Goal: Contribute content: Contribute content

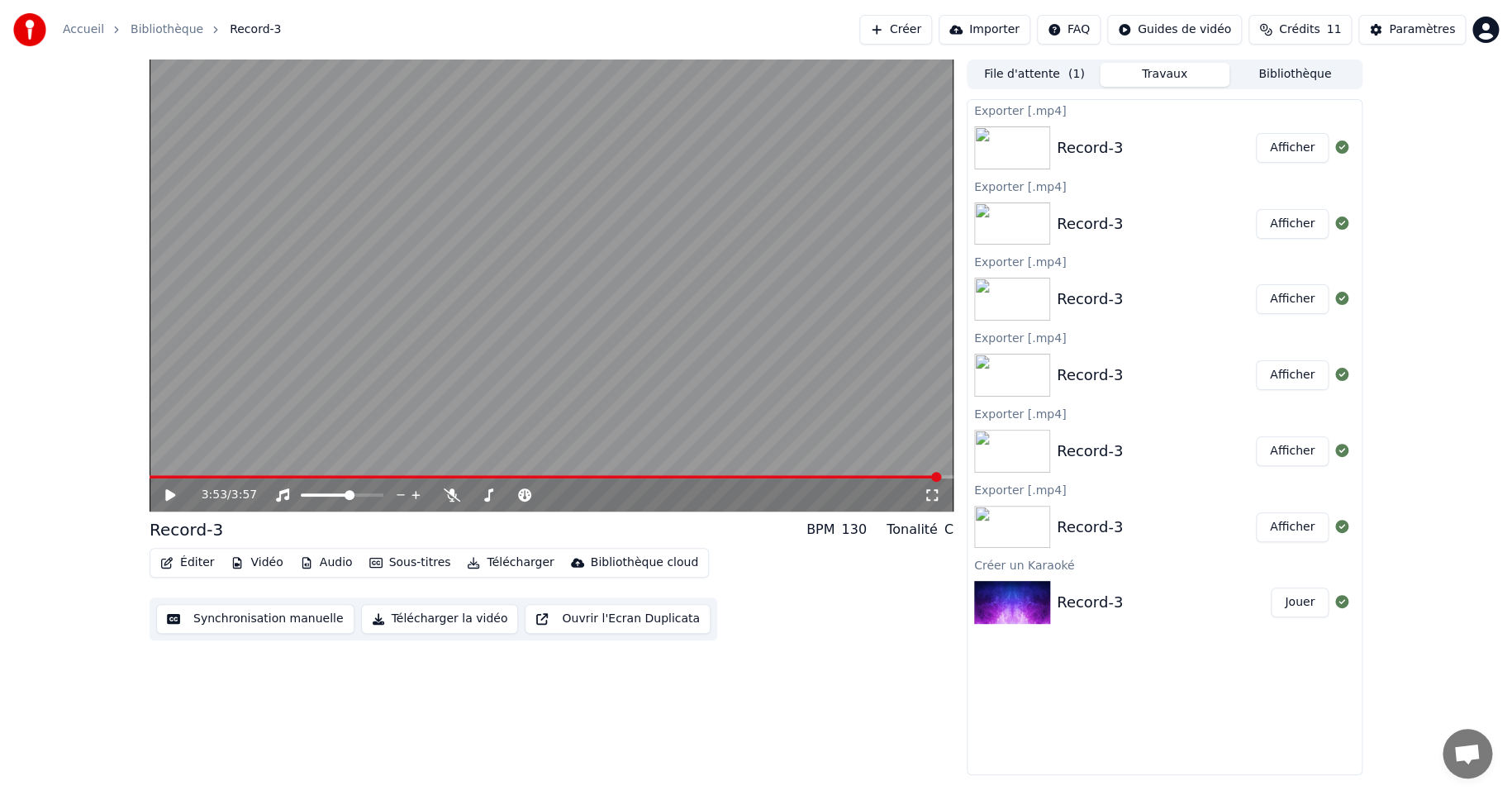
click at [245, 621] on button "Synchronisation manuelle" at bounding box center [255, 619] width 198 height 30
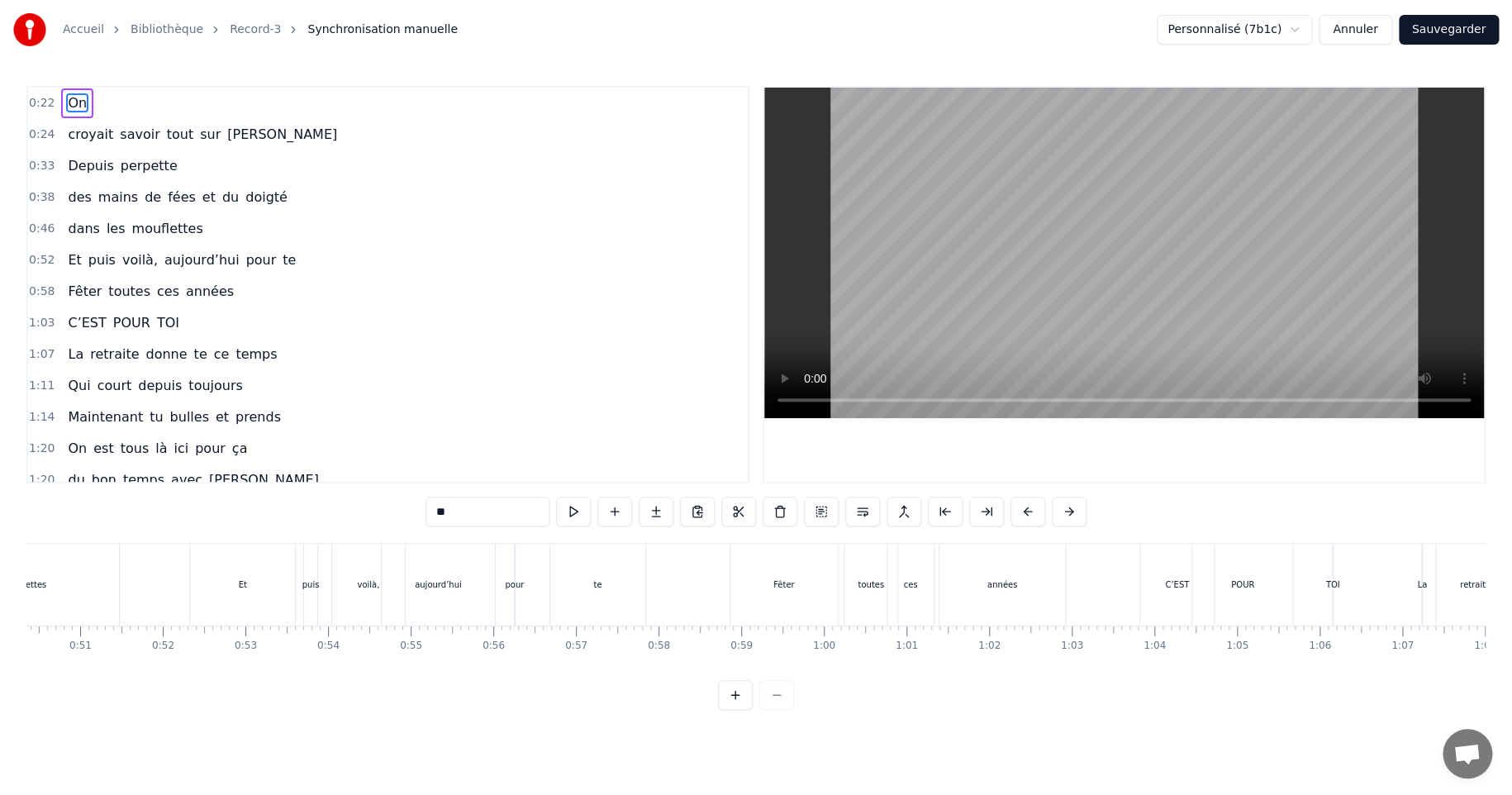
scroll to position [0, 4202]
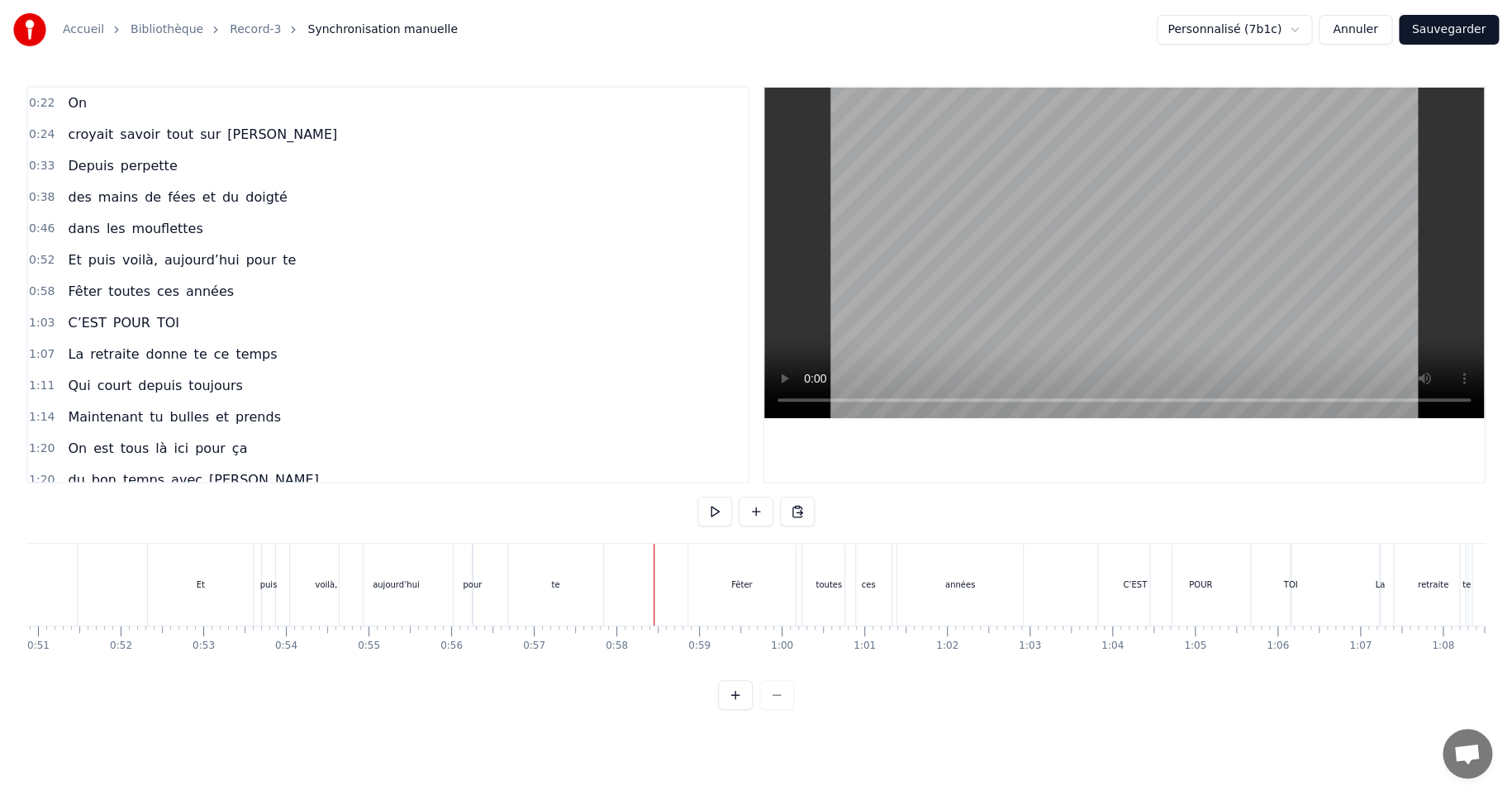
click at [551, 579] on div "te" at bounding box center [555, 585] width 8 height 13
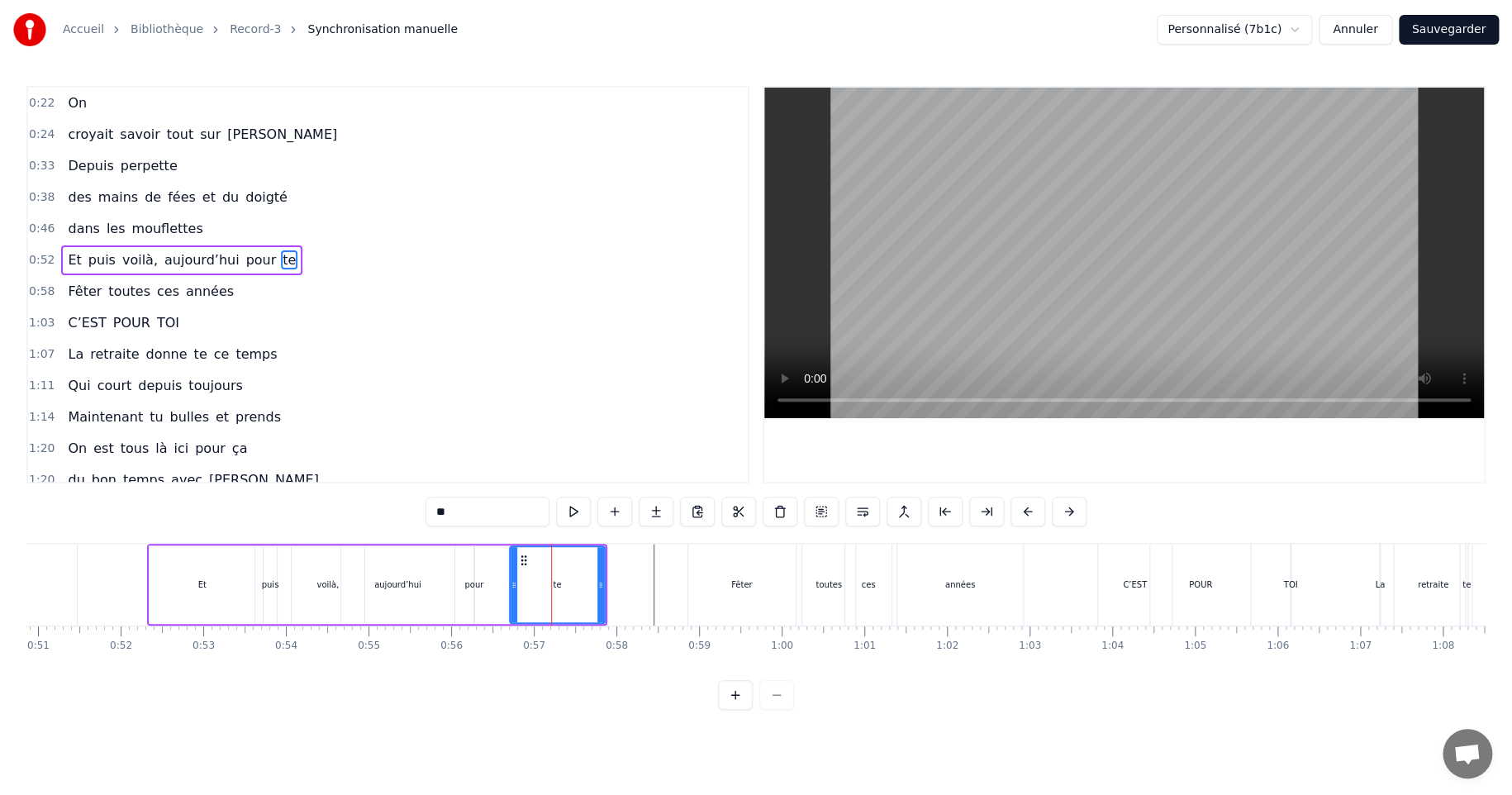
click at [557, 584] on div "te" at bounding box center [557, 585] width 8 height 13
drag, startPoint x: 512, startPoint y: 585, endPoint x: 541, endPoint y: 584, distance: 29.0
click at [541, 584] on icon at bounding box center [542, 585] width 6 height 13
drag, startPoint x: 599, startPoint y: 584, endPoint x: 586, endPoint y: 585, distance: 13.0
click at [590, 585] on icon at bounding box center [592, 585] width 6 height 13
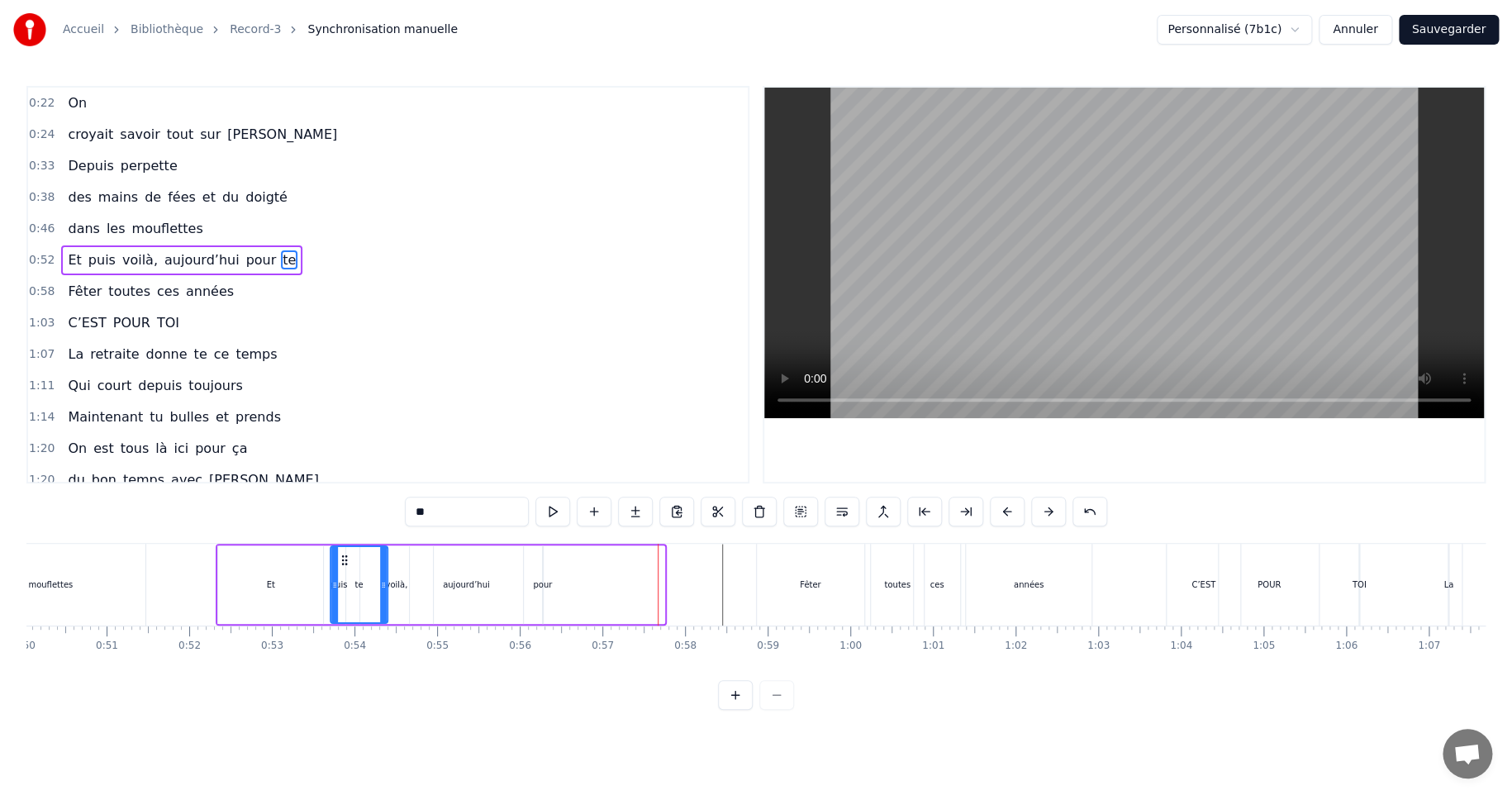
scroll to position [0, 4133]
drag, startPoint x: 549, startPoint y: 558, endPoint x: 347, endPoint y: 561, distance: 202.0
click at [347, 561] on icon at bounding box center [351, 559] width 13 height 13
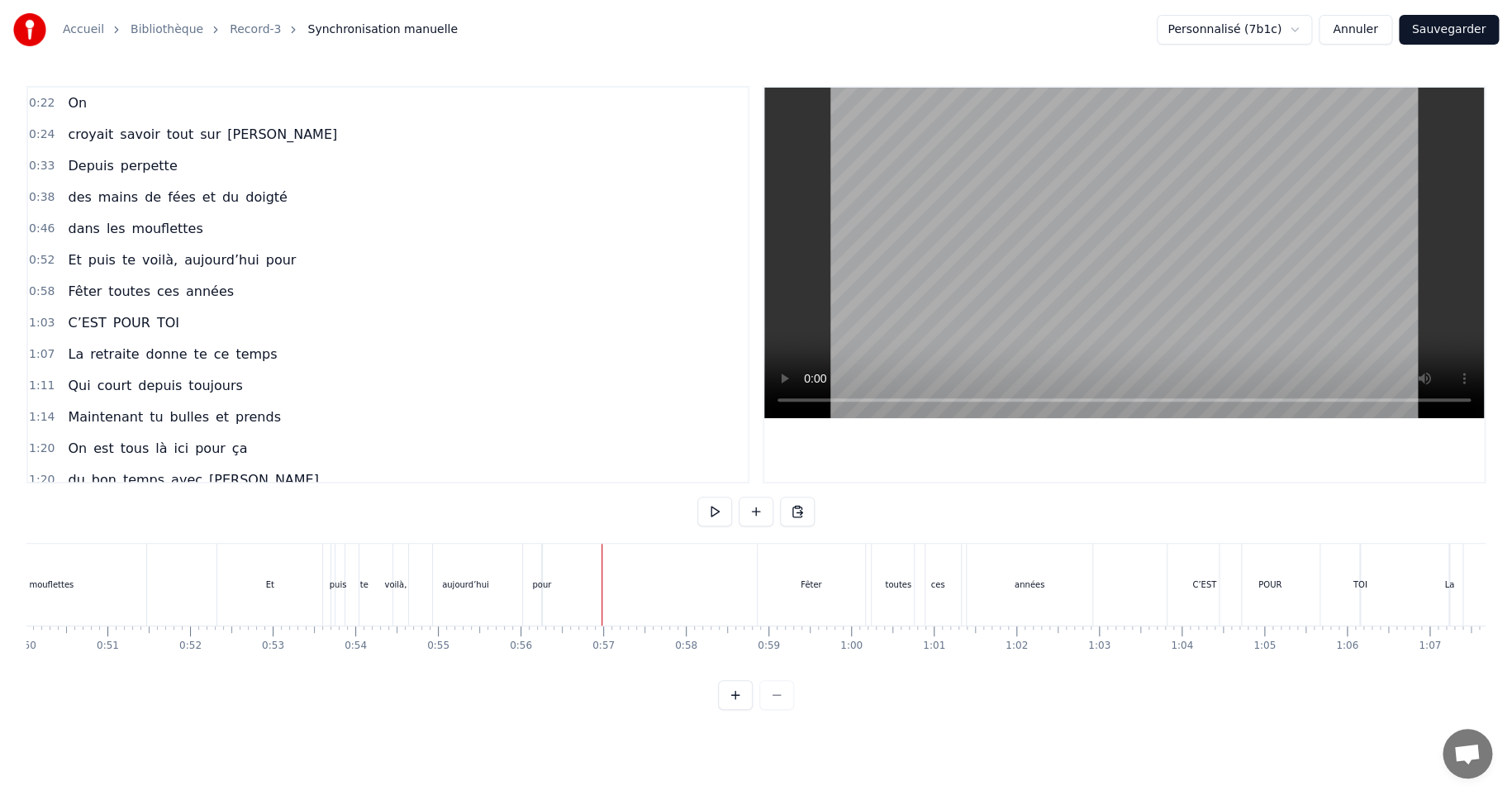
click at [803, 582] on div "Fêter" at bounding box center [811, 585] width 22 height 13
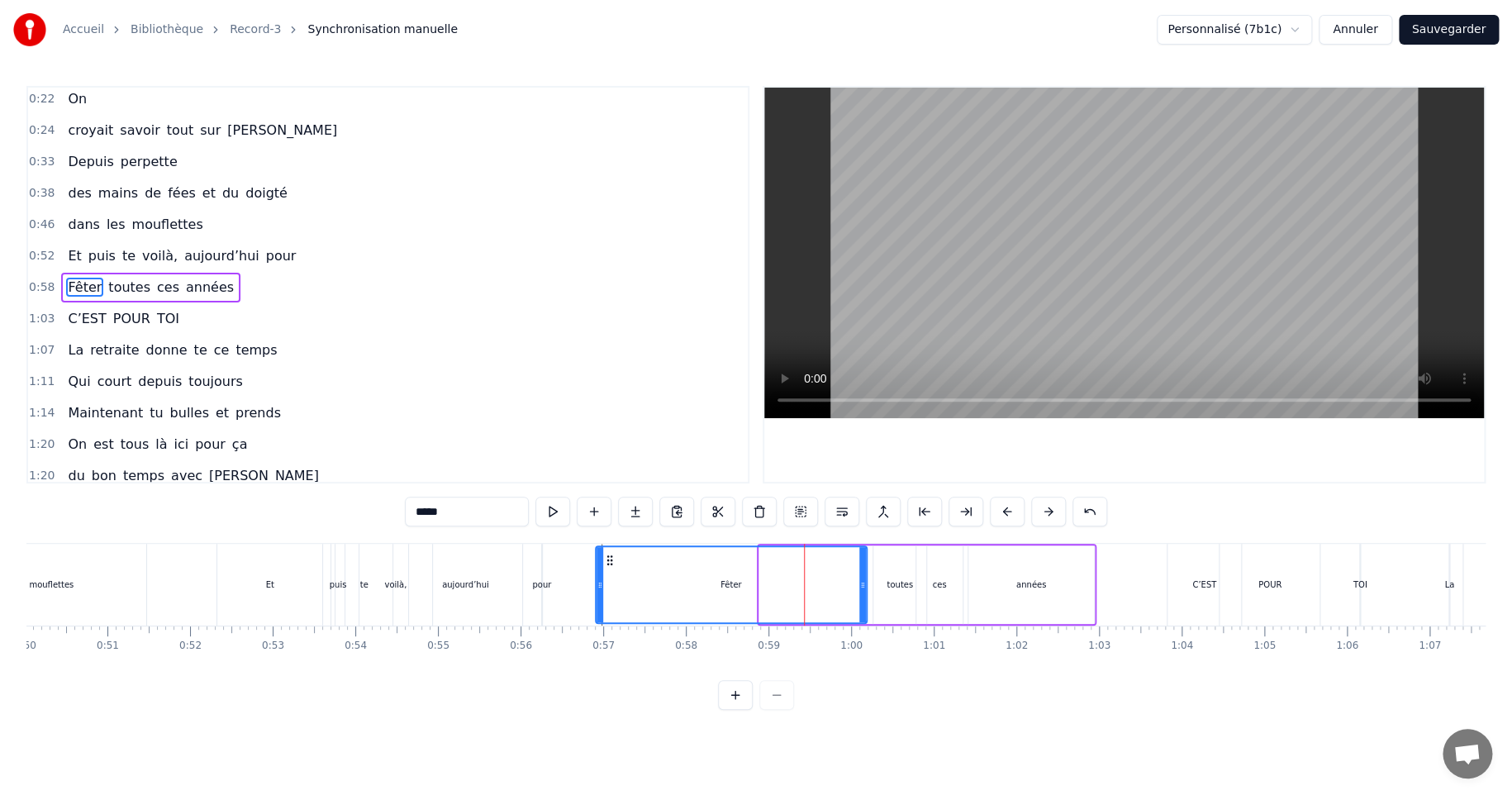
drag, startPoint x: 758, startPoint y: 582, endPoint x: 595, endPoint y: 586, distance: 163.0
click at [596, 586] on icon at bounding box center [599, 585] width 6 height 13
drag, startPoint x: 859, startPoint y: 582, endPoint x: 729, endPoint y: 592, distance: 130.4
click at [729, 592] on div at bounding box center [731, 585] width 6 height 76
click at [902, 585] on div "toutes" at bounding box center [899, 585] width 26 height 13
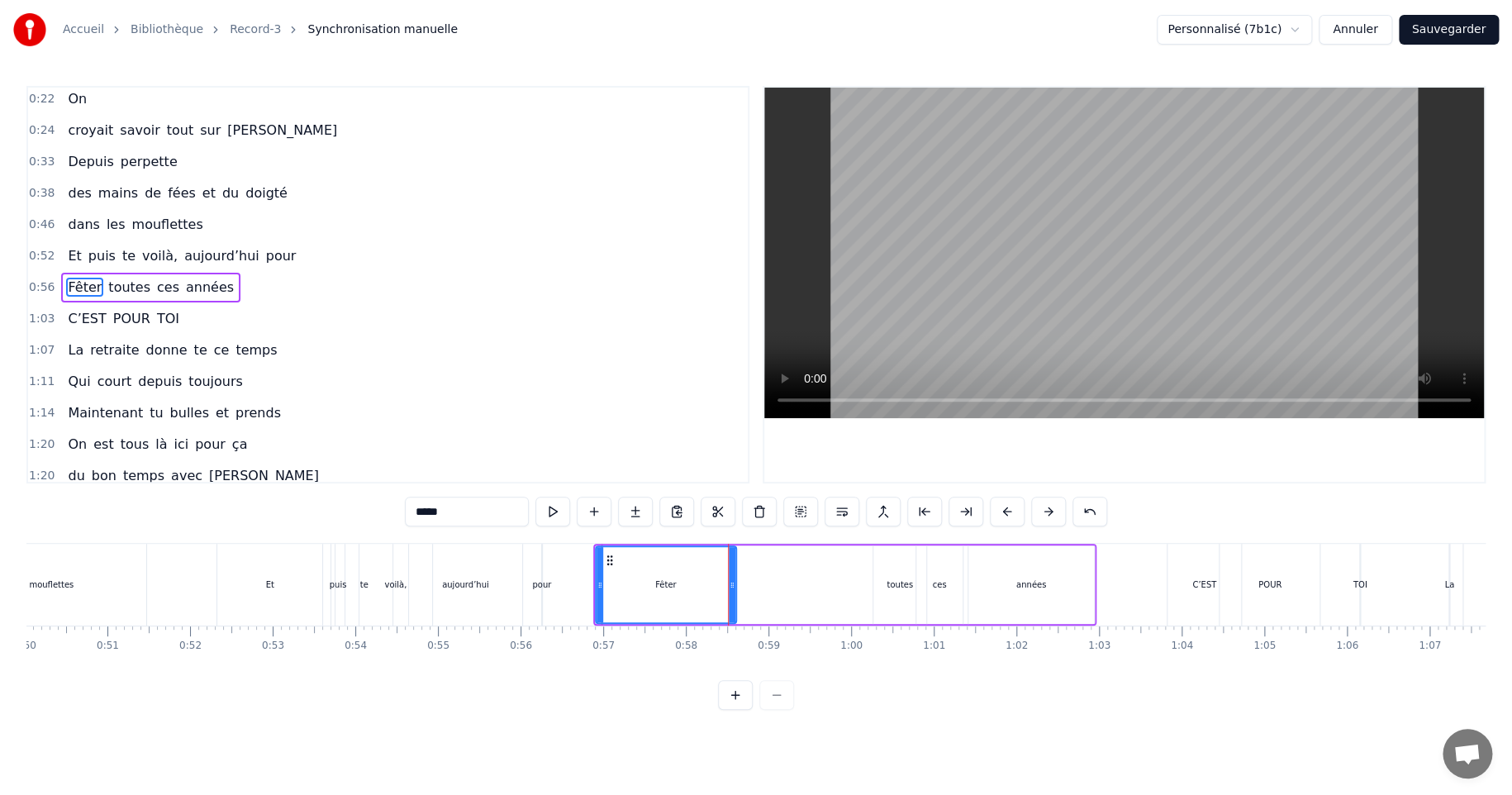
type input "******"
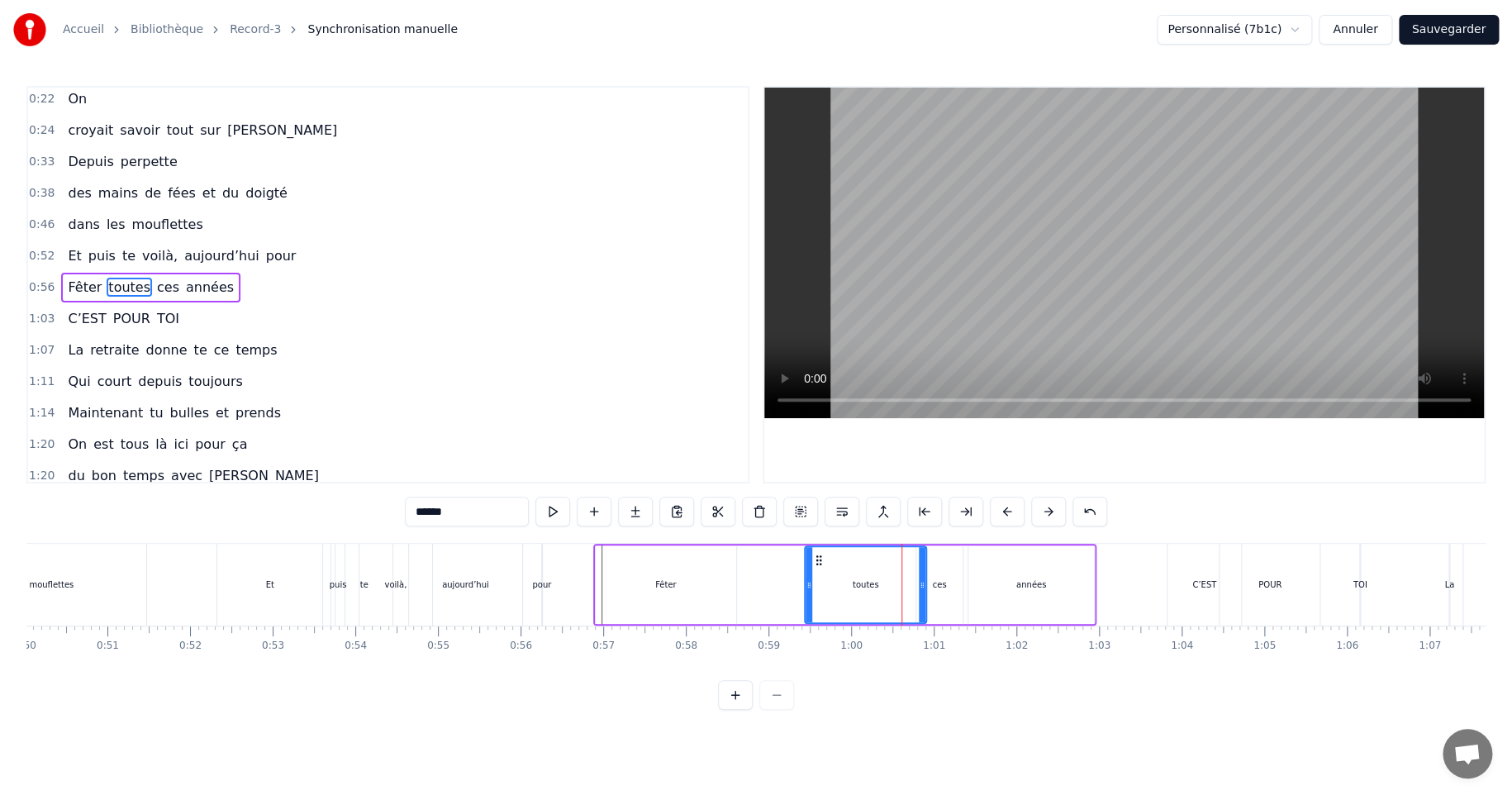
drag, startPoint x: 878, startPoint y: 585, endPoint x: 809, endPoint y: 585, distance: 69.0
click at [809, 585] on icon at bounding box center [809, 585] width 6 height 13
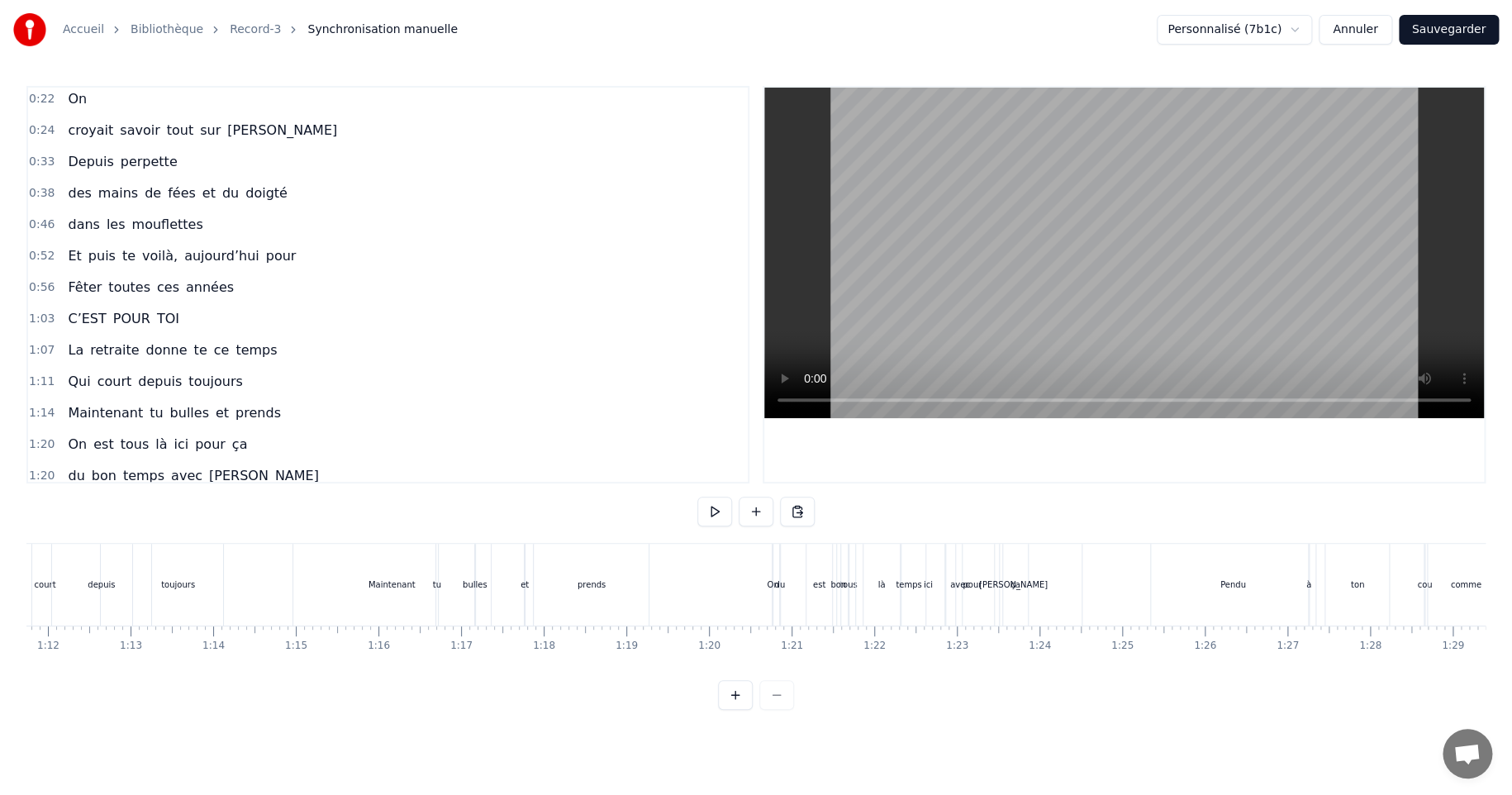
scroll to position [0, 5960]
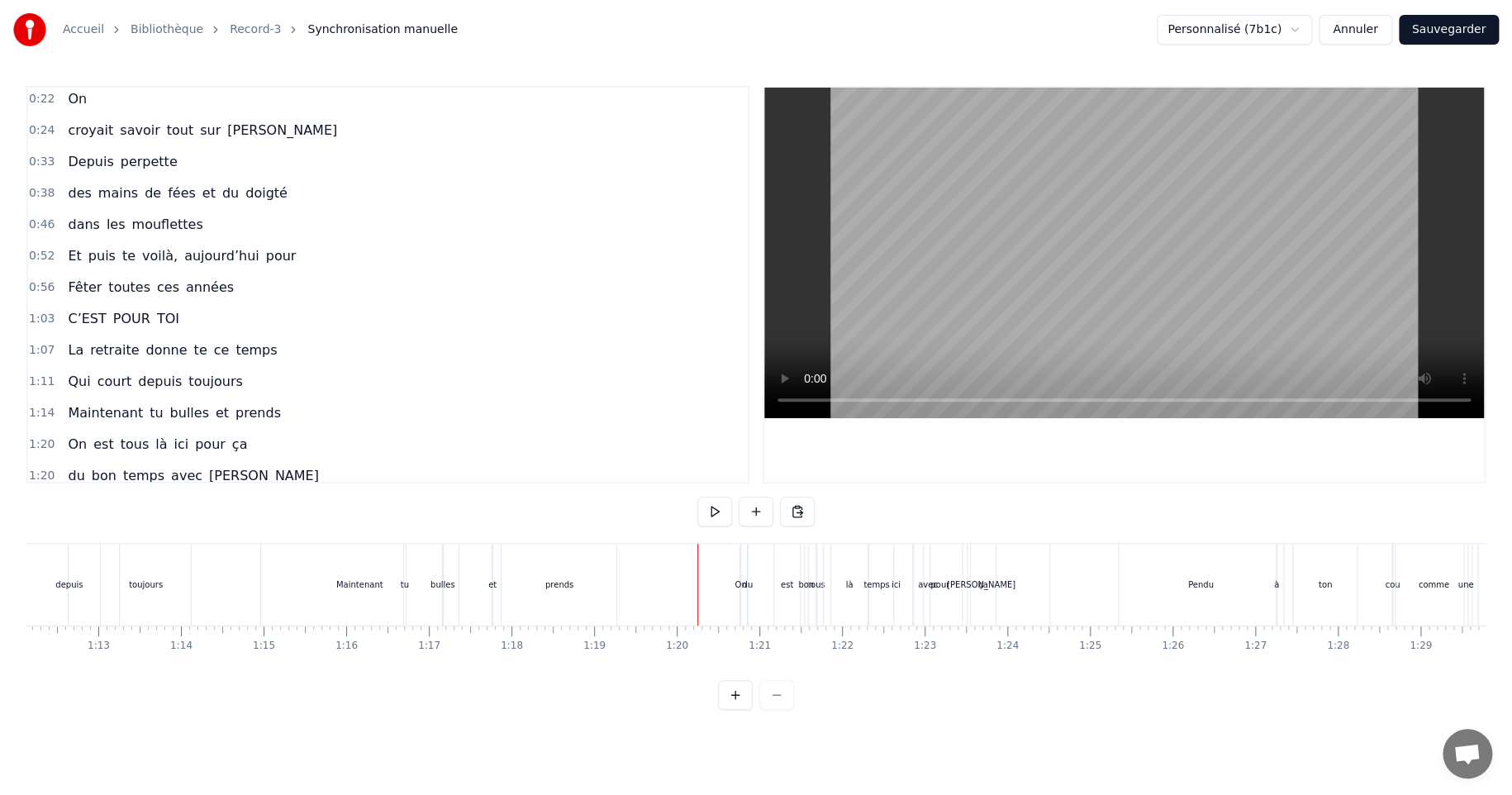
click at [747, 585] on div "du" at bounding box center [747, 585] width 11 height 13
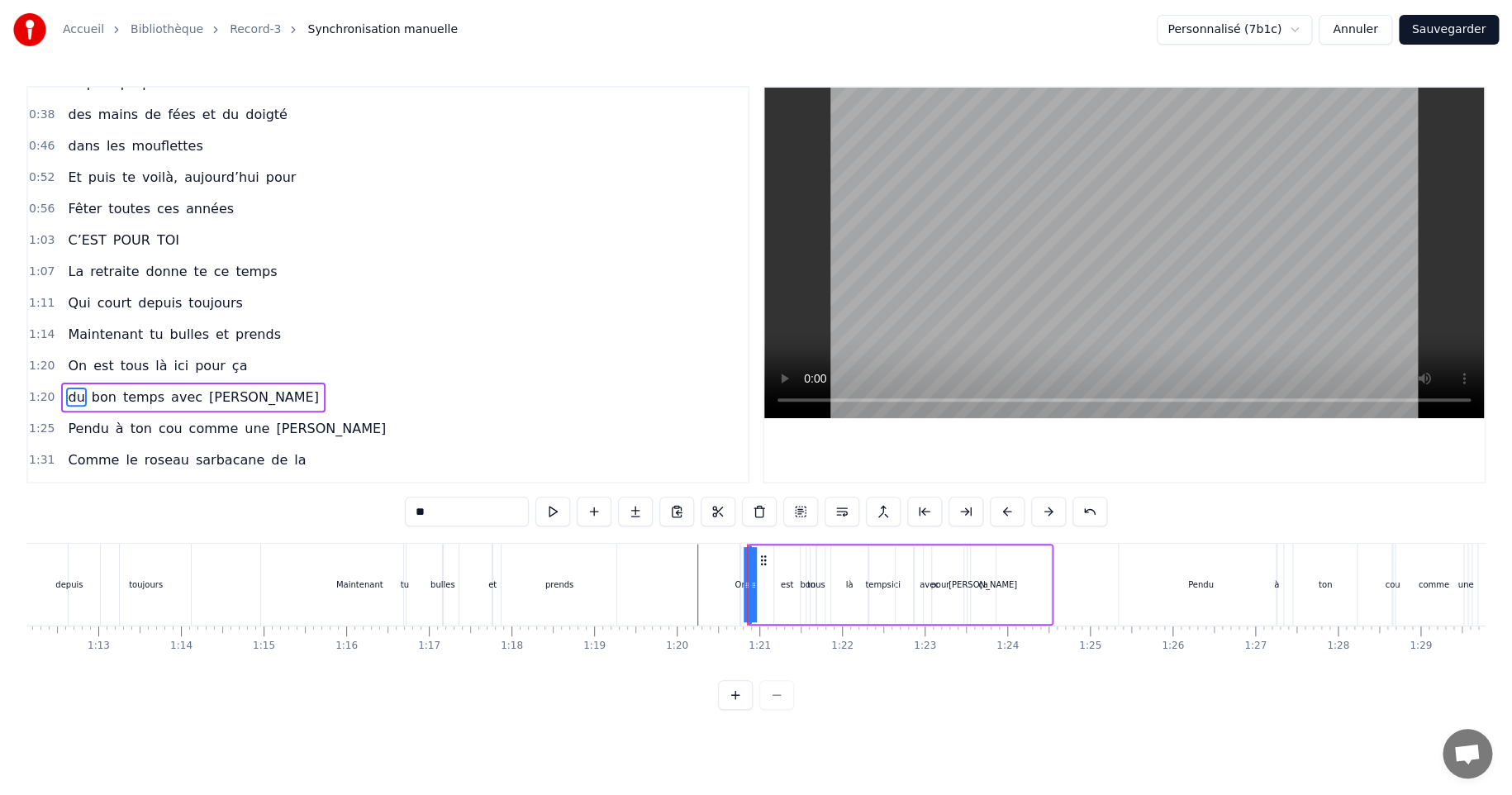
scroll to position [191, 0]
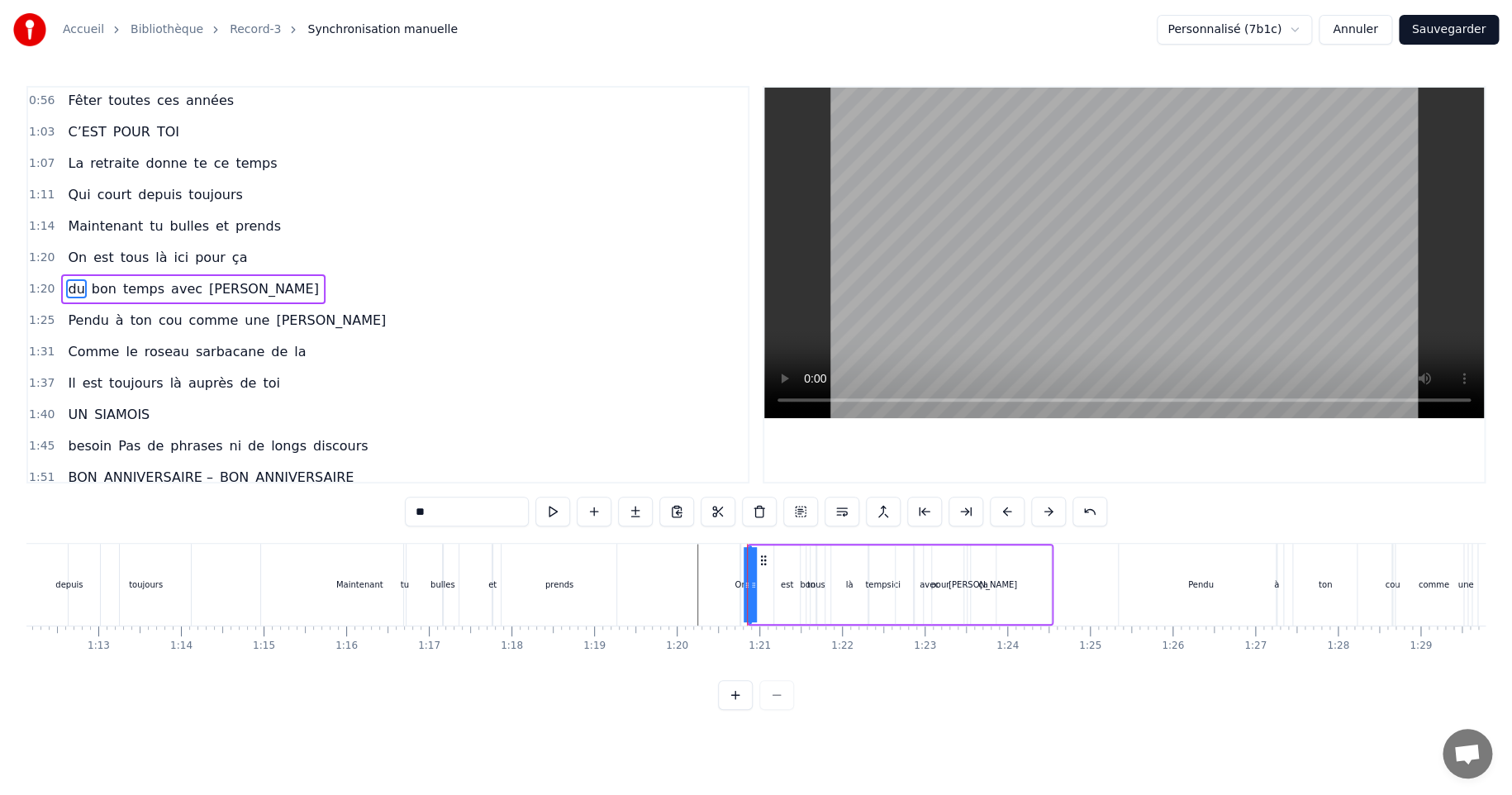
click at [739, 584] on div "On" at bounding box center [740, 585] width 12 height 13
type input "**"
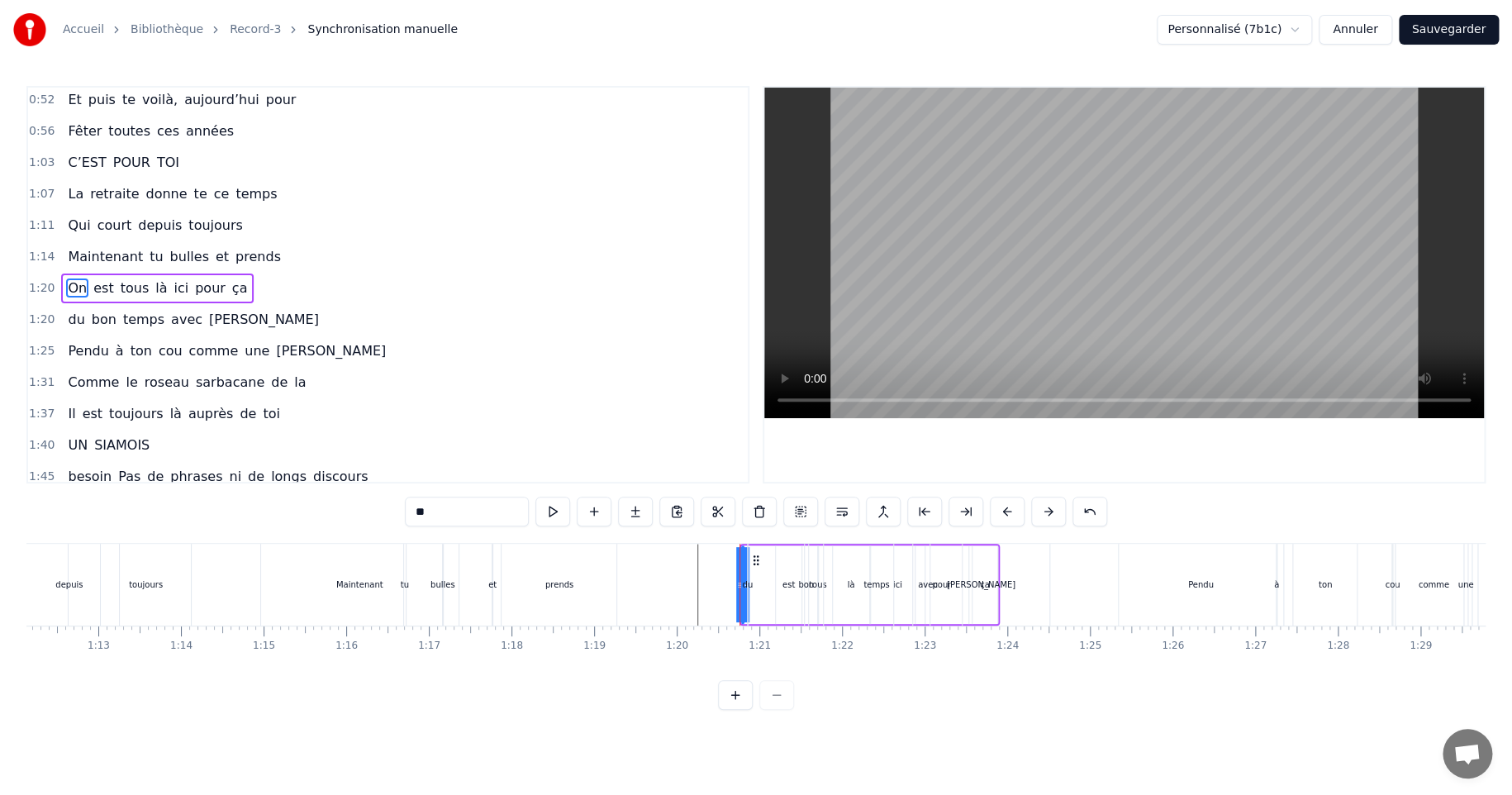
click at [756, 554] on div "du bon temps avec [PERSON_NAME]" at bounding box center [899, 584] width 307 height 82
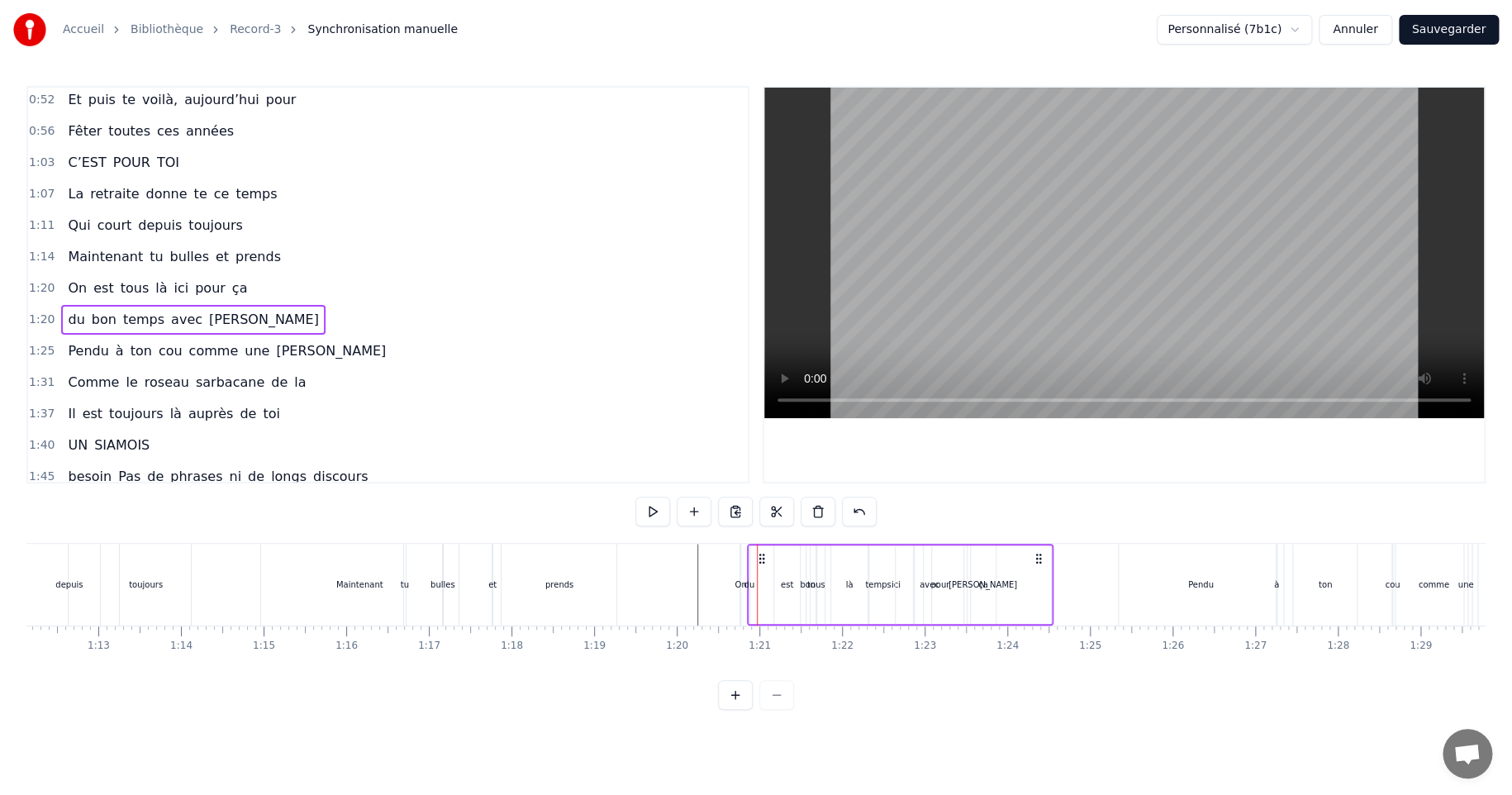
click at [743, 583] on div "On" at bounding box center [740, 585] width 12 height 13
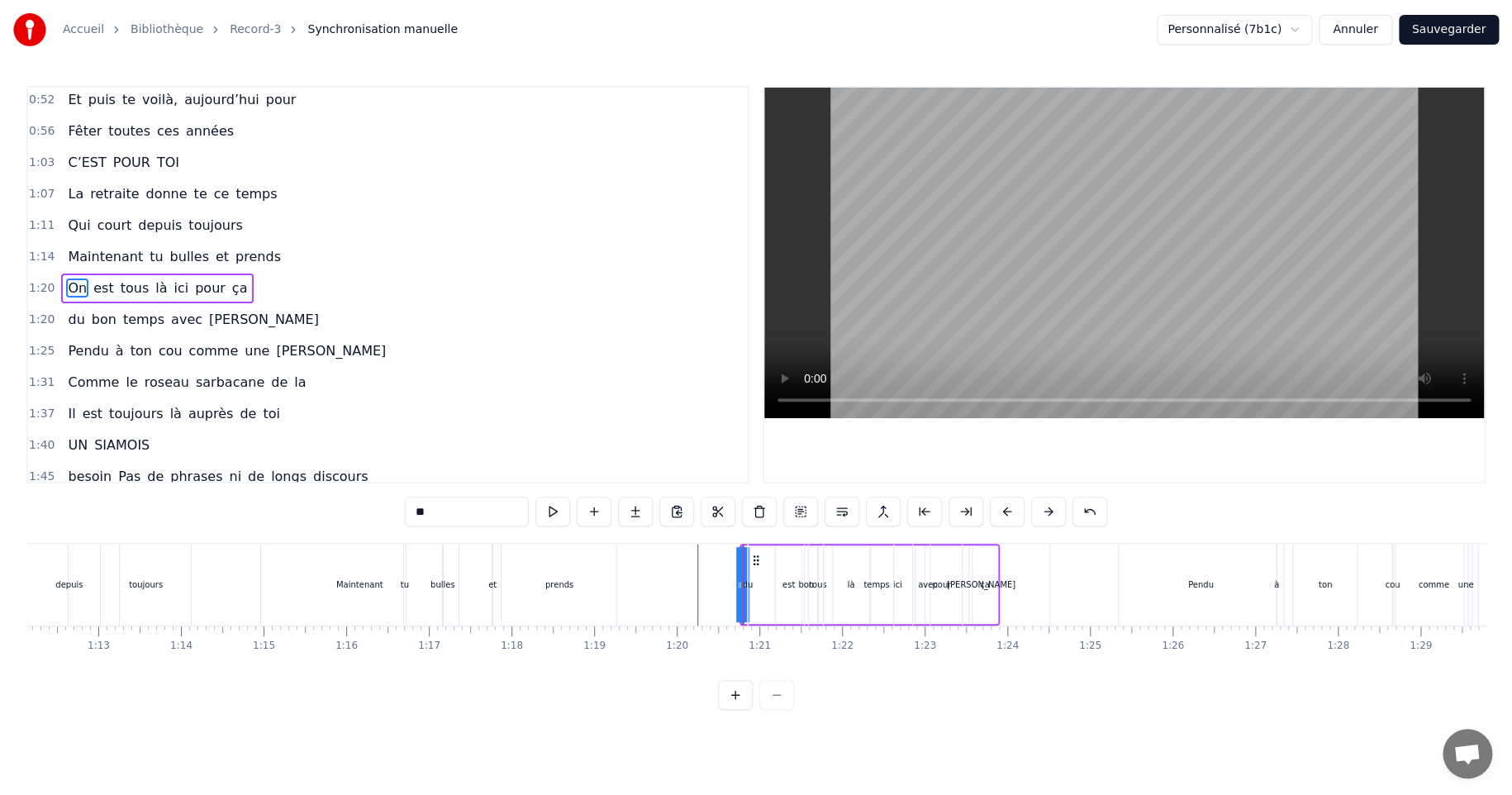
click at [753, 551] on div "du bon temps avec [PERSON_NAME]" at bounding box center [899, 584] width 307 height 82
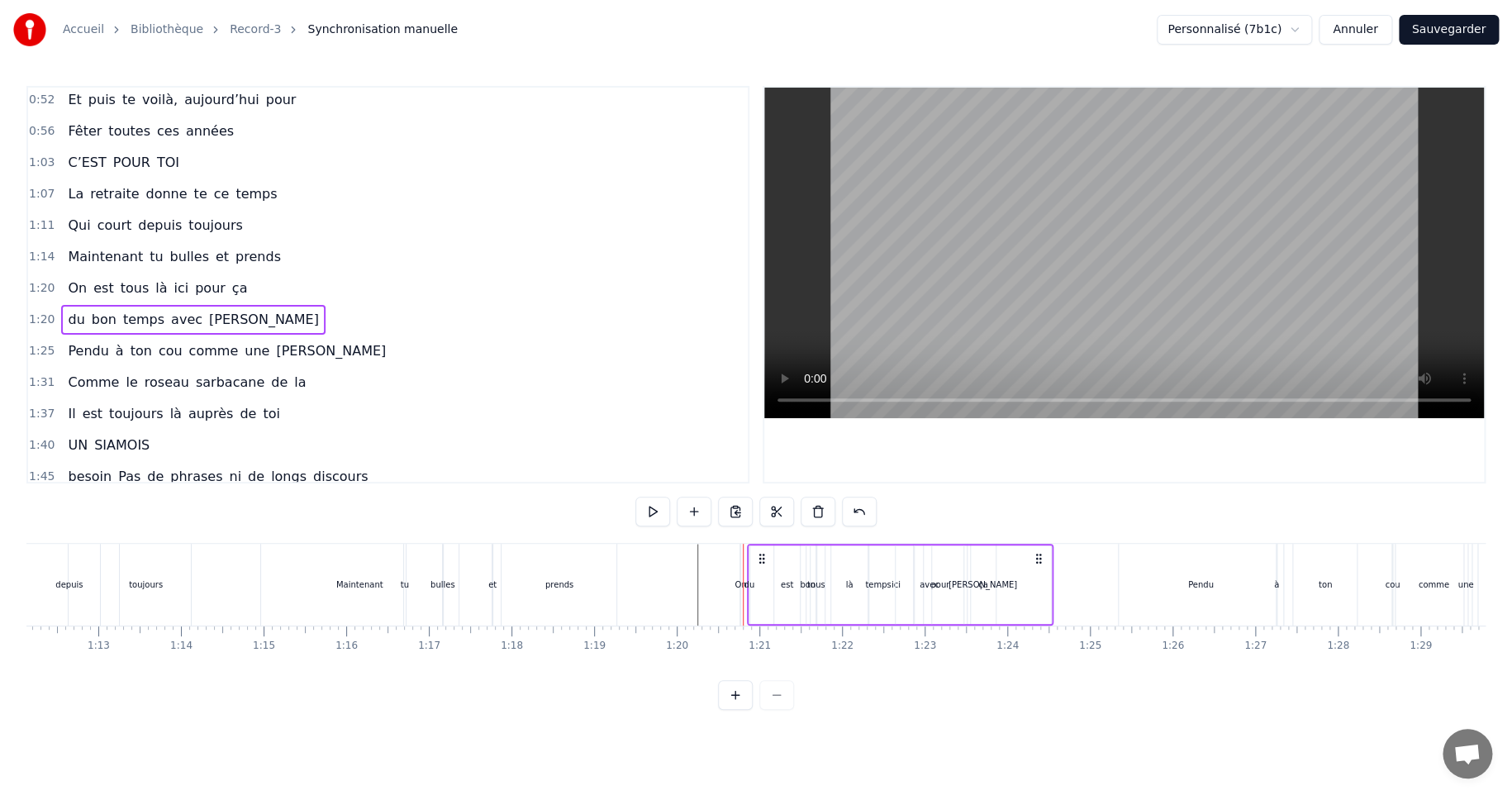
click at [750, 552] on div "du bon temps avec [PERSON_NAME]" at bounding box center [899, 584] width 307 height 82
click at [742, 583] on div "On" at bounding box center [740, 585] width 12 height 13
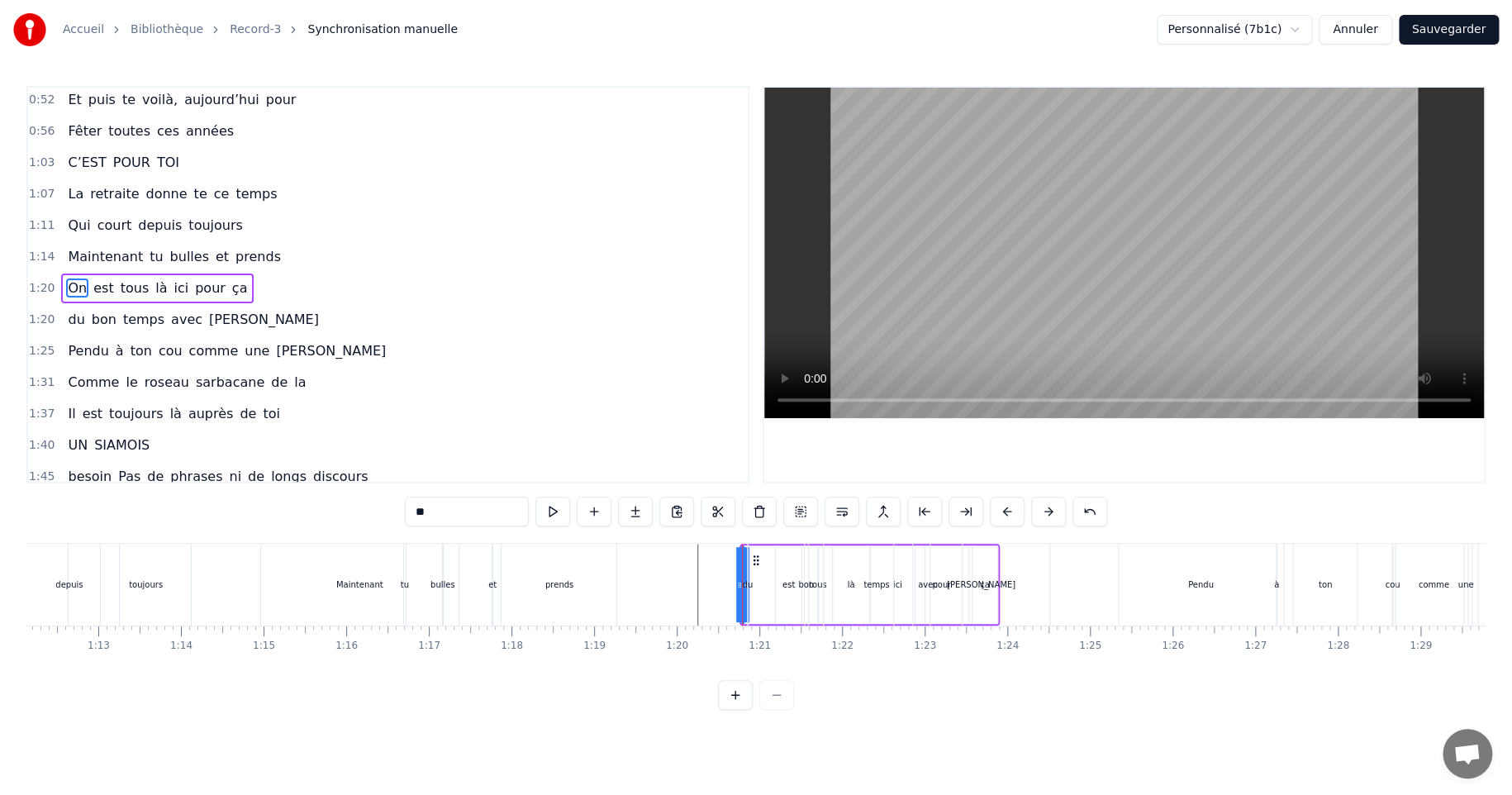
drag, startPoint x: 754, startPoint y: 558, endPoint x: 776, endPoint y: 552, distance: 22.8
click at [776, 552] on div "du bon temps avec [PERSON_NAME]" at bounding box center [899, 584] width 307 height 82
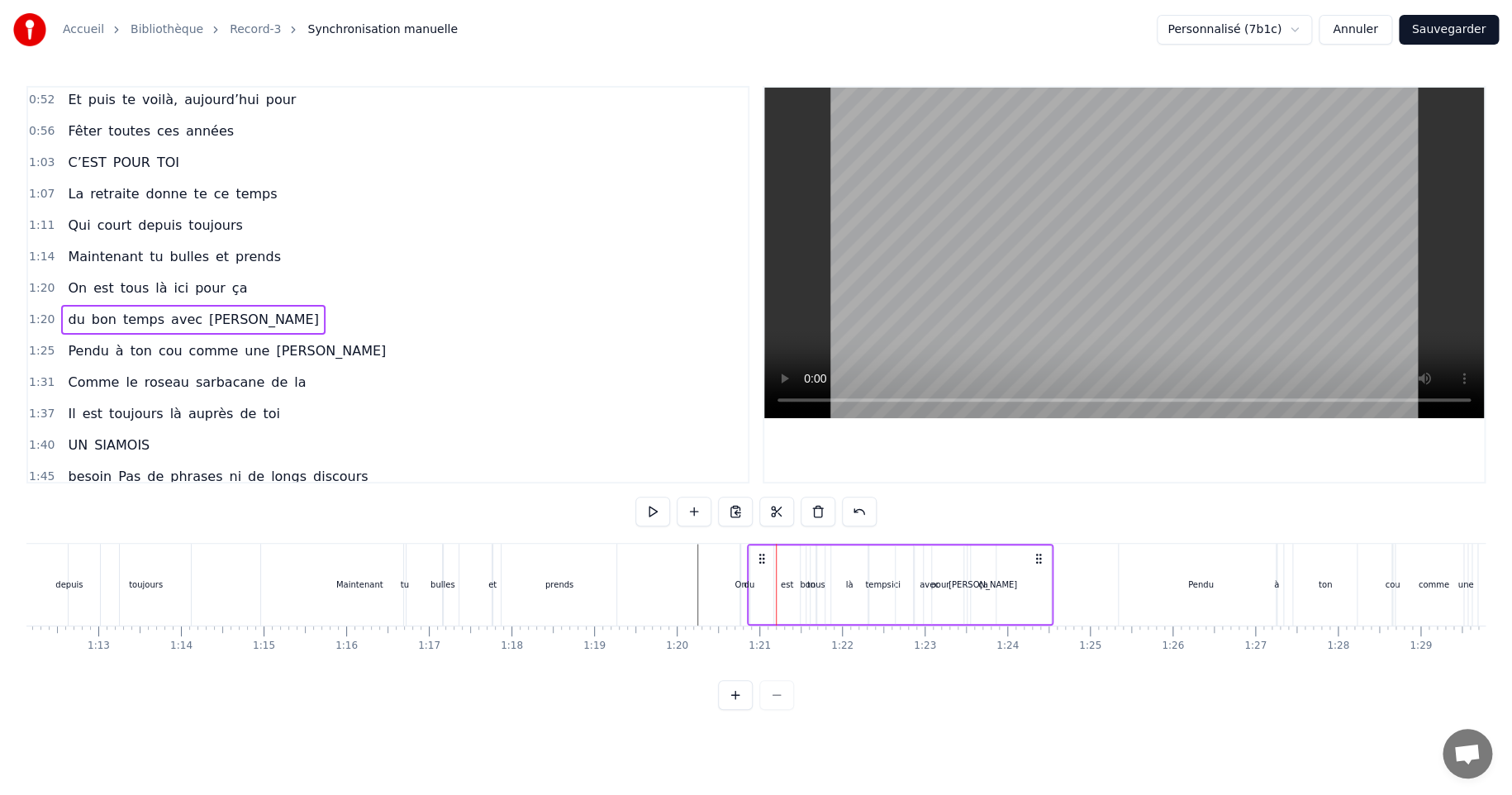
click at [785, 584] on div "du bon temps avec [PERSON_NAME]" at bounding box center [899, 584] width 307 height 82
click at [808, 584] on div "bon" at bounding box center [807, 585] width 15 height 13
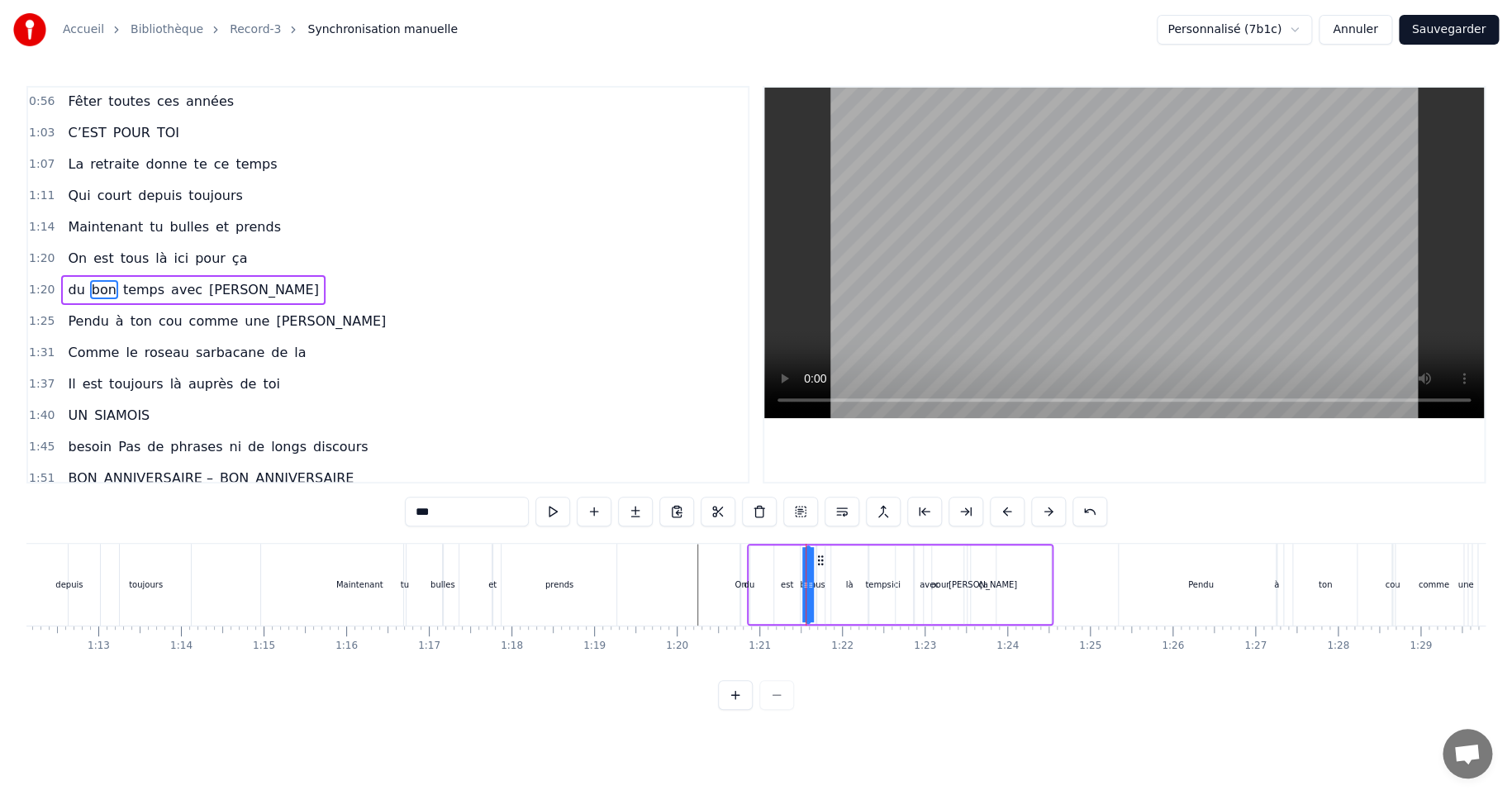
scroll to position [191, 0]
drag, startPoint x: 819, startPoint y: 557, endPoint x: 846, endPoint y: 556, distance: 27.0
click at [747, 585] on div "du" at bounding box center [749, 585] width 11 height 13
type input "**"
drag, startPoint x: 762, startPoint y: 556, endPoint x: 777, endPoint y: 553, distance: 15.3
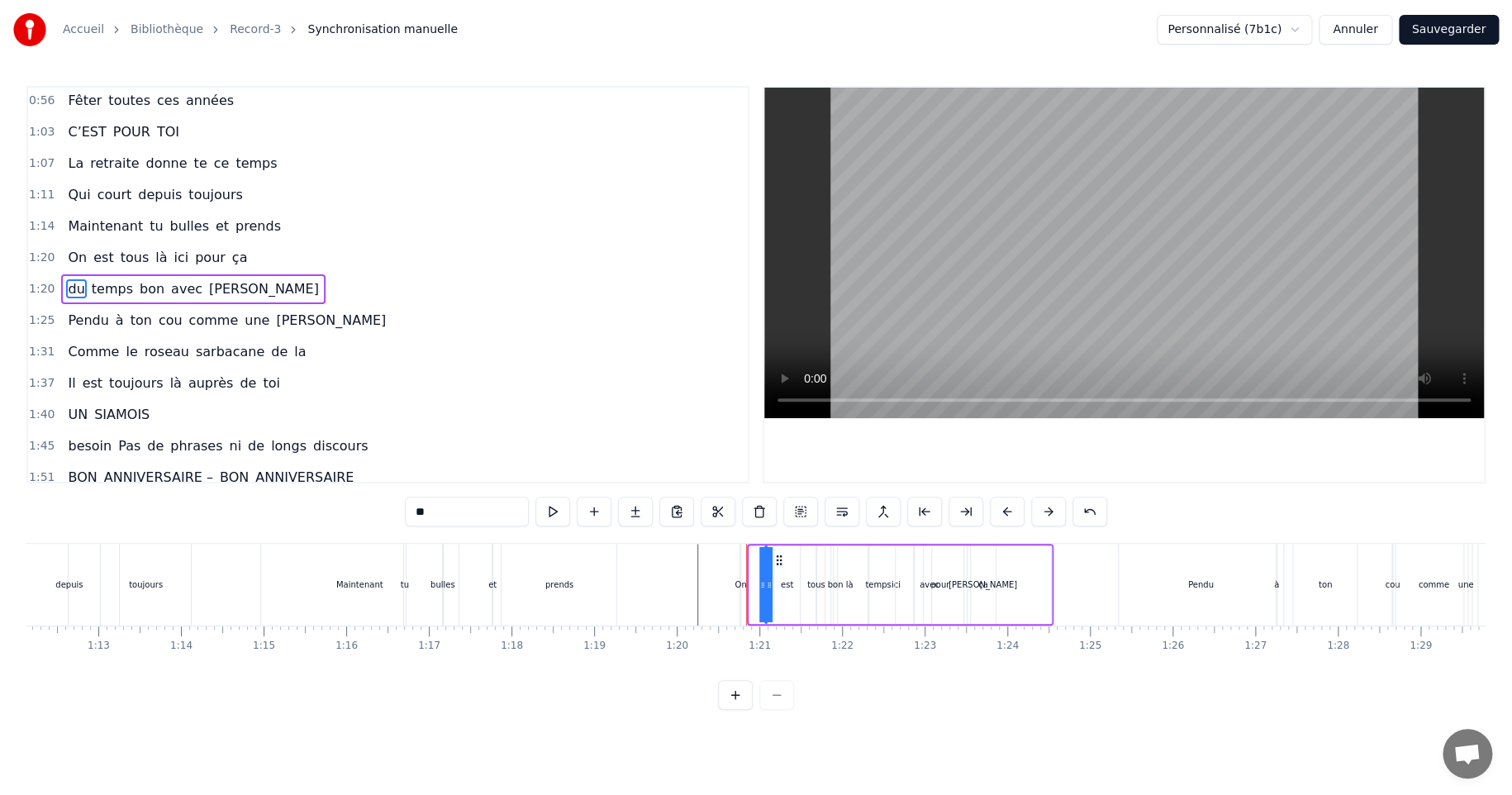
click at [777, 553] on icon at bounding box center [779, 559] width 13 height 13
drag, startPoint x: 768, startPoint y: 584, endPoint x: 778, endPoint y: 583, distance: 10.0
click at [778, 583] on div "du temps bon avec Pascal" at bounding box center [908, 584] width 291 height 82
click at [935, 586] on div "[PERSON_NAME]" at bounding box center [983, 584] width 137 height 78
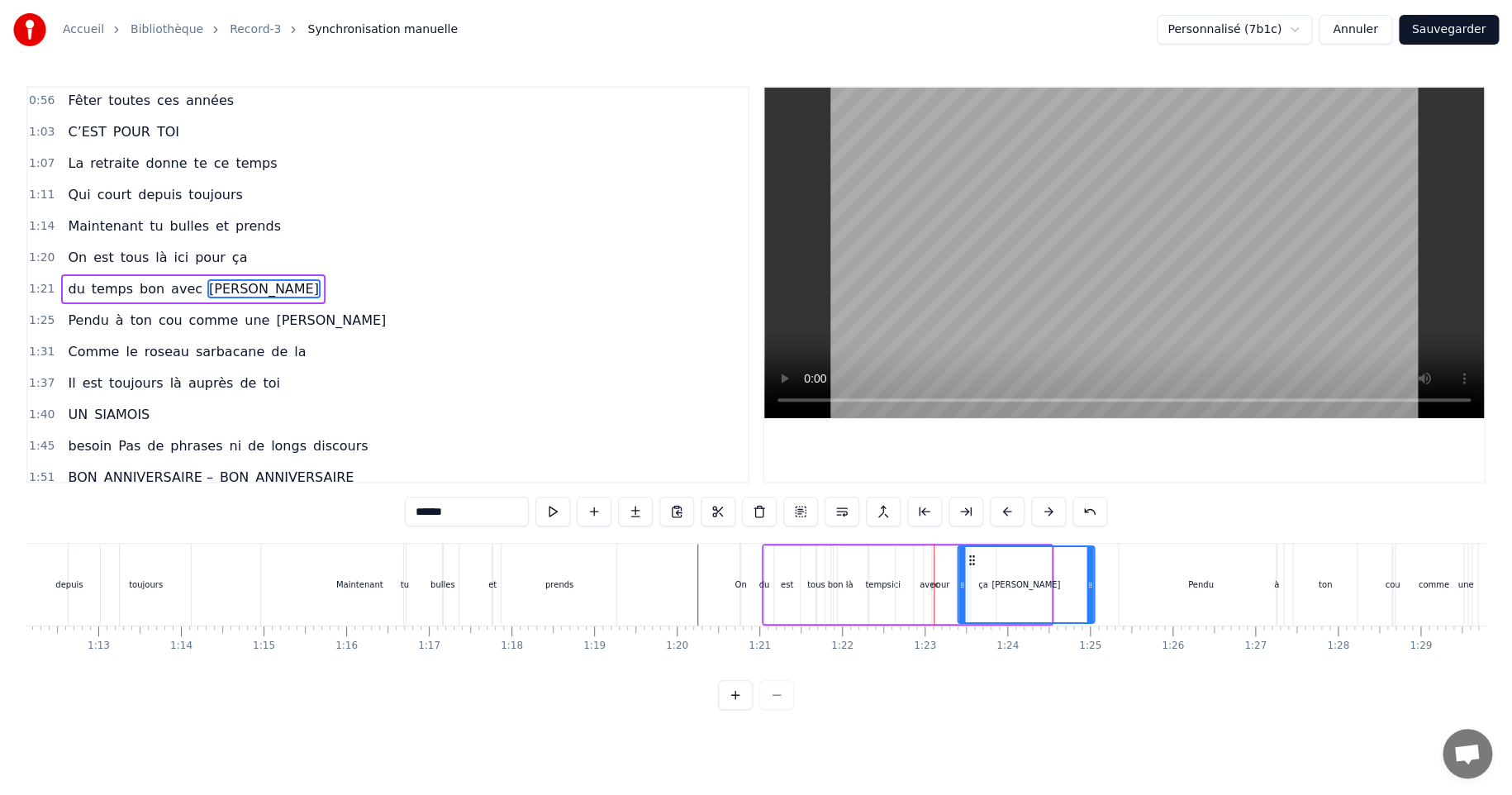
drag, startPoint x: 925, startPoint y: 557, endPoint x: 968, endPoint y: 555, distance: 43.0
click at [968, 555] on icon at bounding box center [971, 559] width 13 height 13
click at [935, 585] on div "avec" at bounding box center [929, 585] width 20 height 13
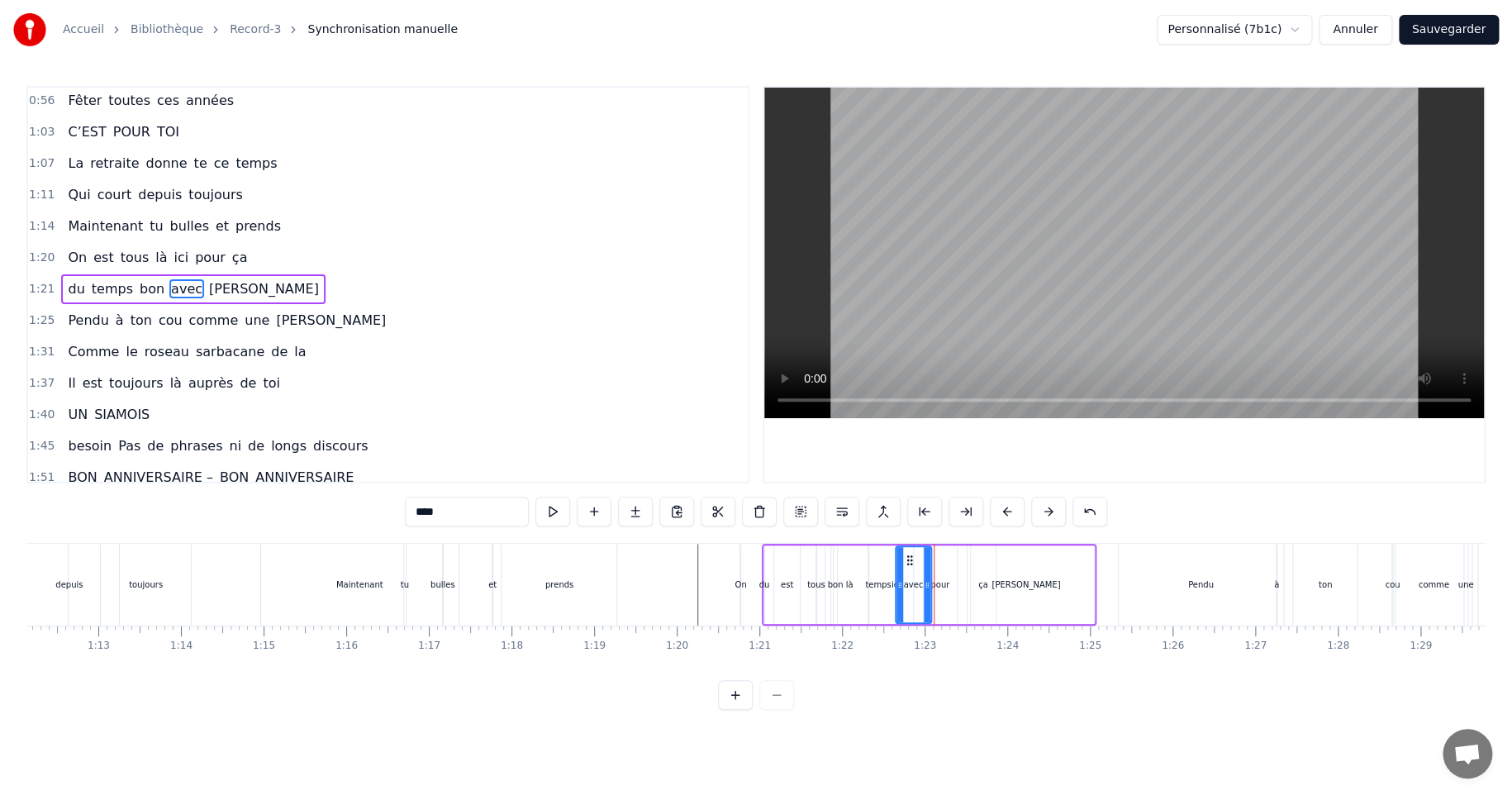
drag, startPoint x: 959, startPoint y: 585, endPoint x: 926, endPoint y: 583, distance: 33.1
click at [926, 583] on icon at bounding box center [926, 585] width 6 height 13
click at [980, 584] on div "[PERSON_NAME]" at bounding box center [1026, 584] width 137 height 78
type input "******"
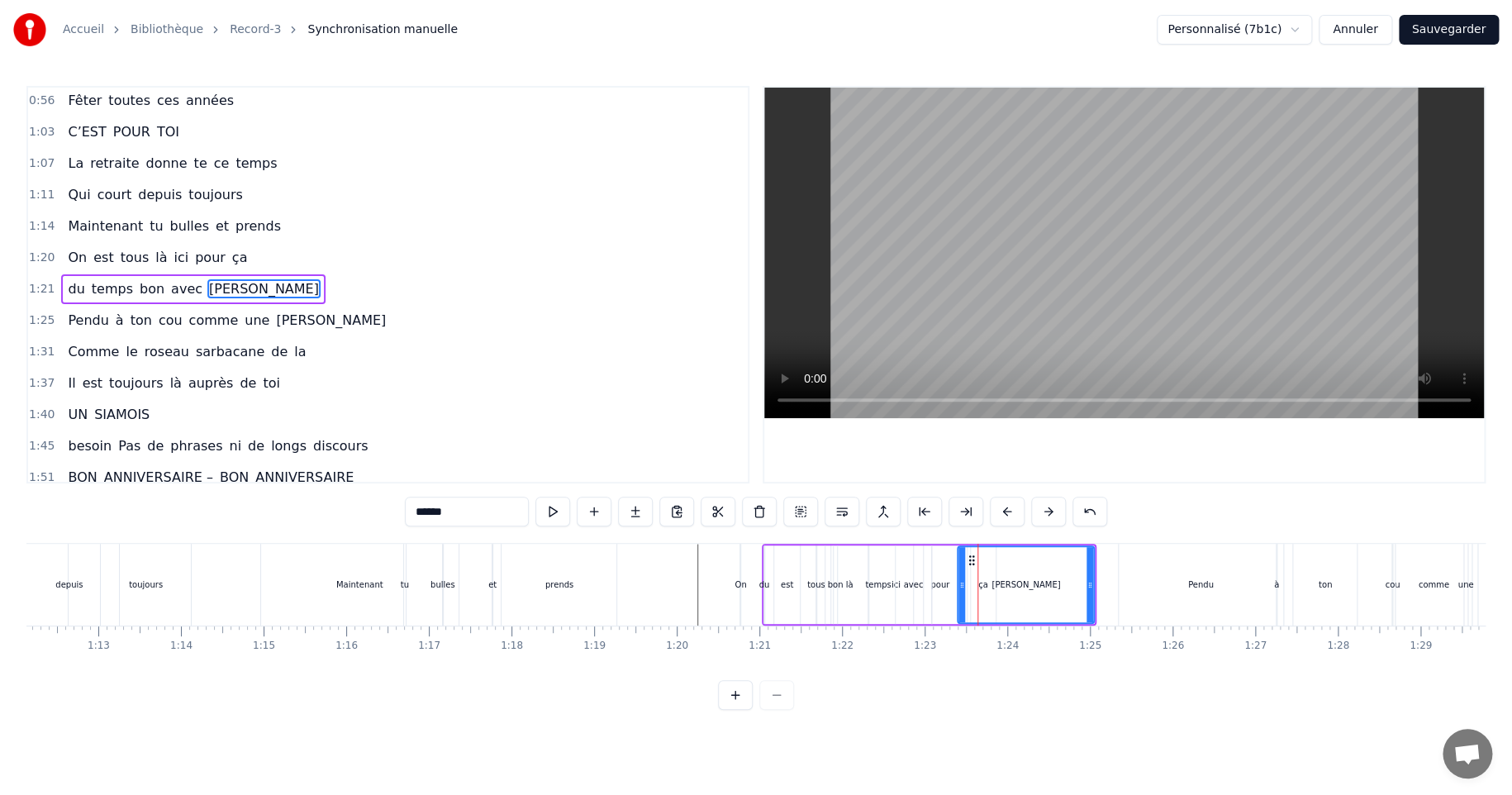
click at [982, 586] on div "[PERSON_NAME]" at bounding box center [1026, 585] width 135 height 76
drag, startPoint x: 974, startPoint y: 557, endPoint x: 1014, endPoint y: 554, distance: 40.1
click at [1014, 554] on icon at bounding box center [1012, 559] width 13 height 13
click at [983, 585] on div "du temps bon avec Pascal" at bounding box center [949, 584] width 375 height 82
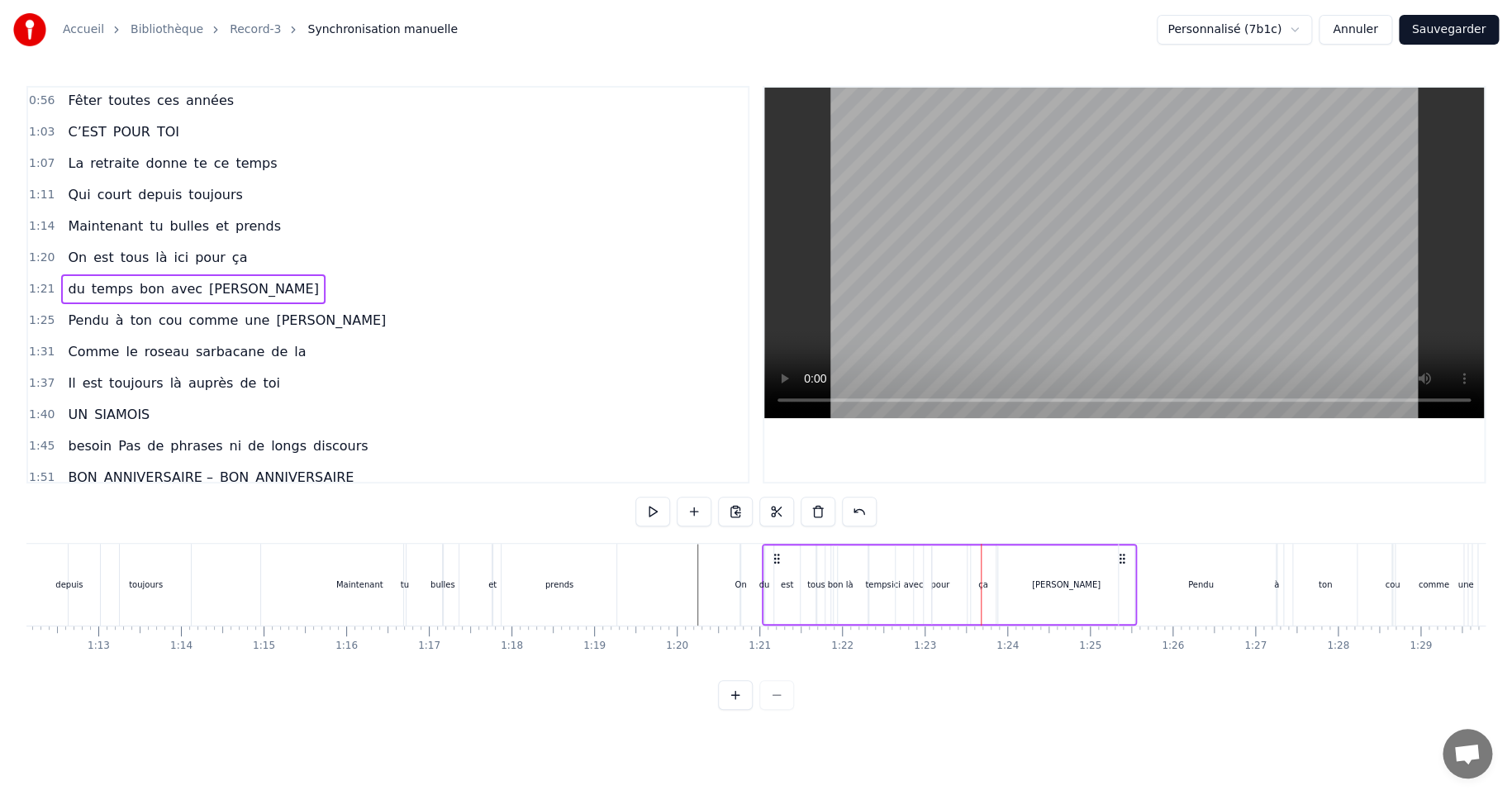
click at [982, 584] on div "du temps bon avec Pascal" at bounding box center [949, 584] width 375 height 82
click at [980, 584] on div at bounding box center [980, 584] width 1 height 82
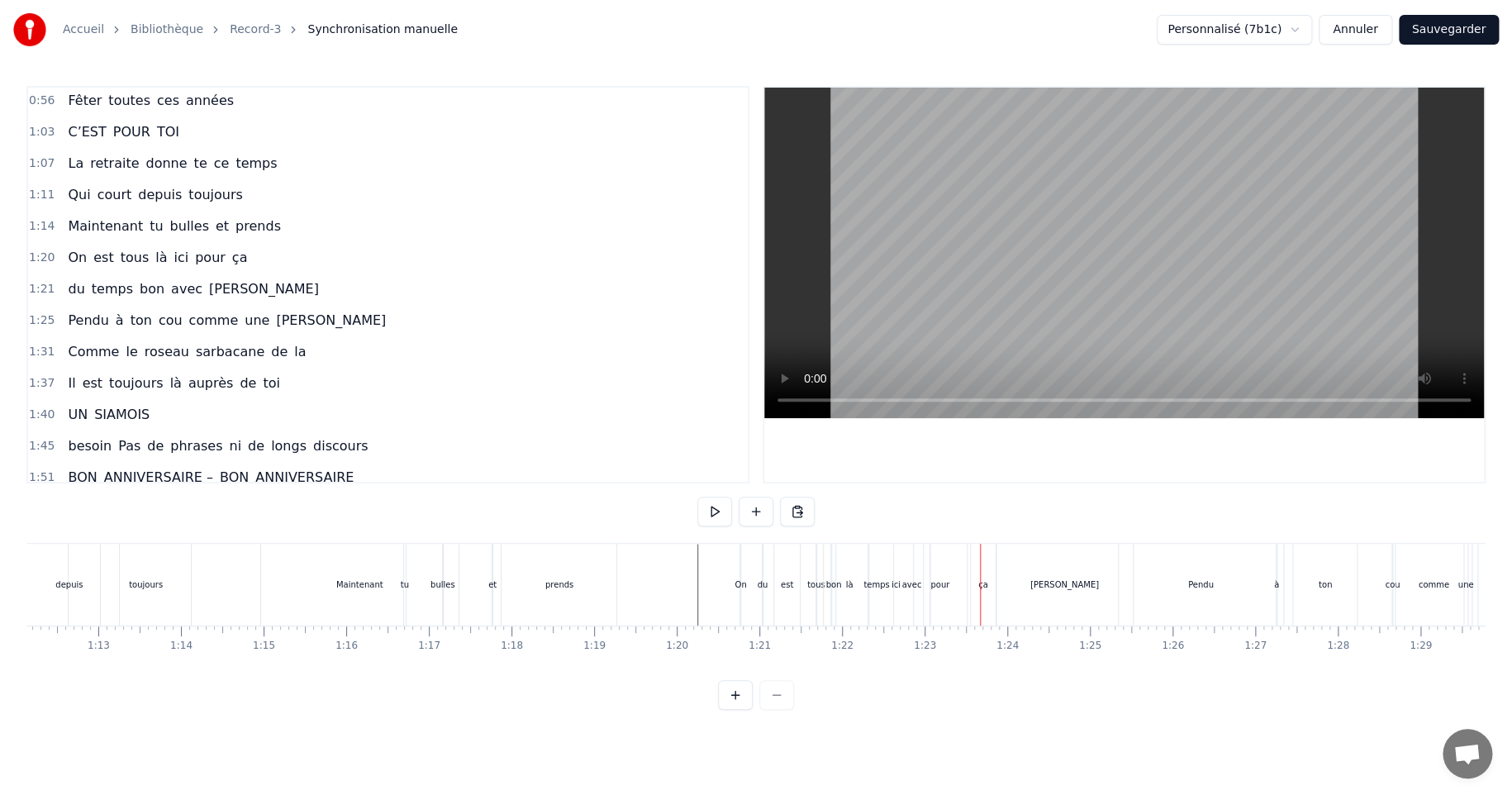
click at [981, 584] on div "du temps bon avec Pascal" at bounding box center [949, 584] width 375 height 82
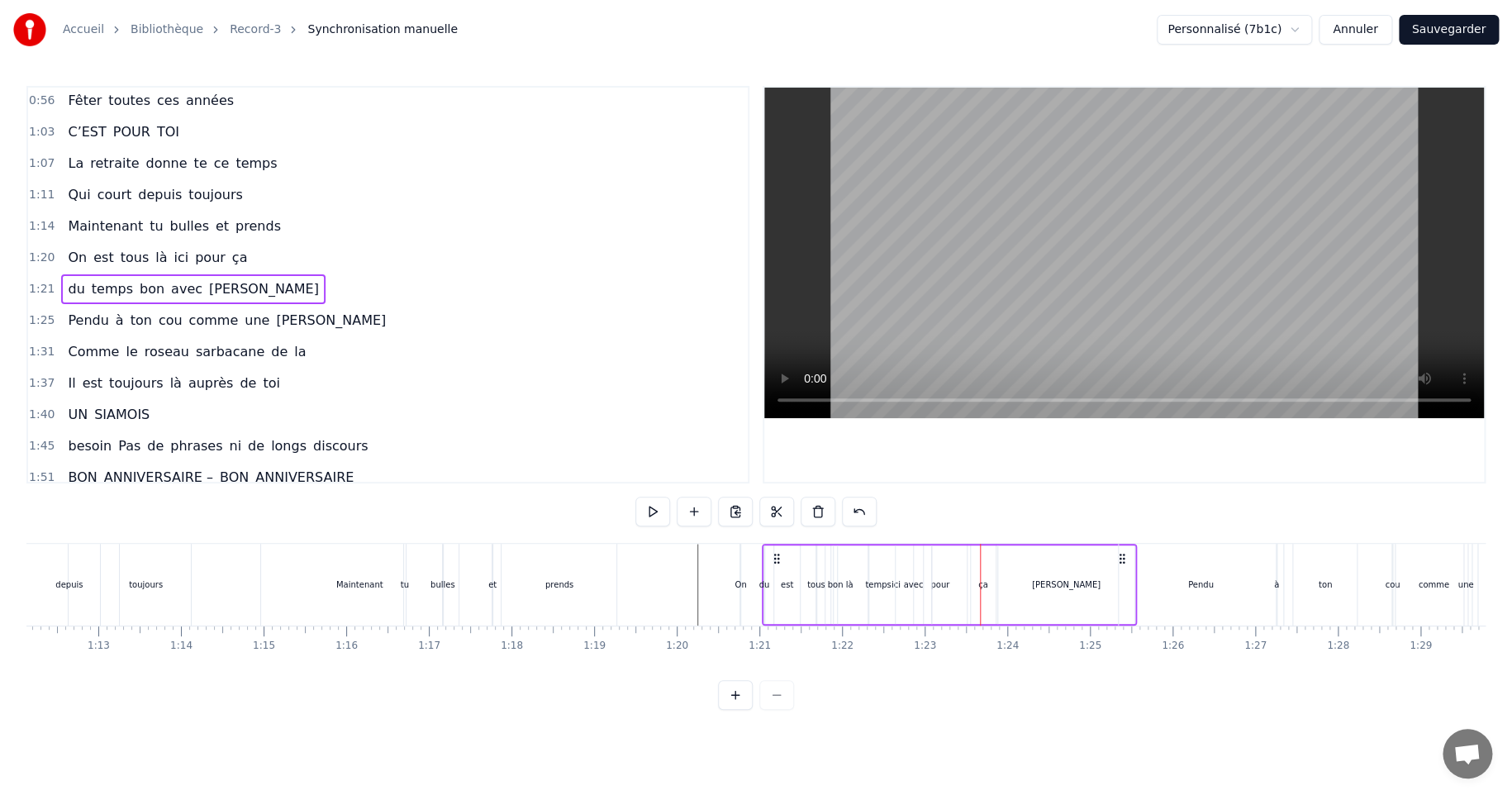
click at [911, 583] on div "avec" at bounding box center [913, 585] width 20 height 13
drag, startPoint x: 908, startPoint y: 557, endPoint x: 1017, endPoint y: 558, distance: 109.0
click at [832, 583] on div "bon" at bounding box center [835, 585] width 15 height 13
type input "***"
drag, startPoint x: 847, startPoint y: 561, endPoint x: 928, endPoint y: 553, distance: 81.4
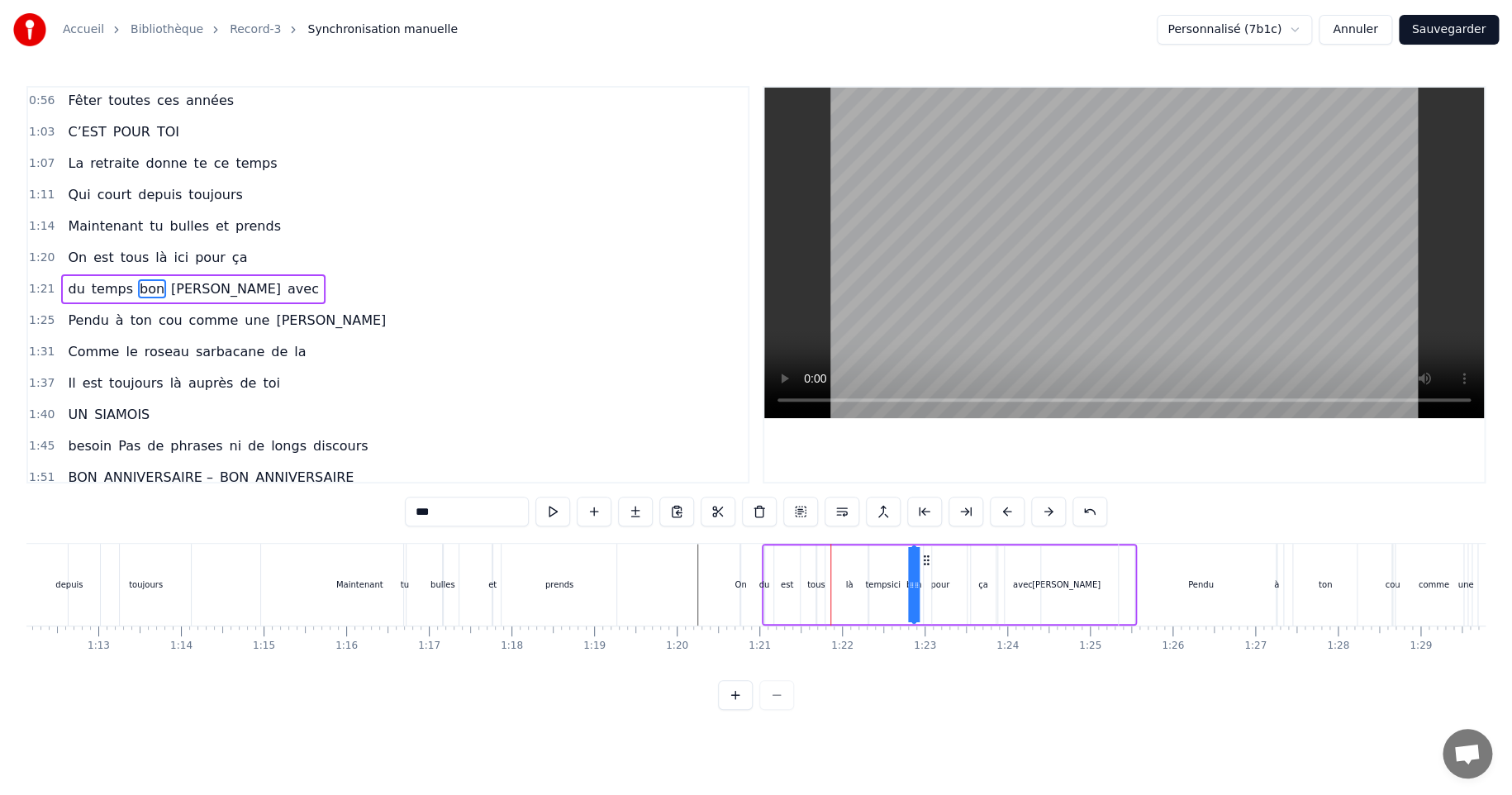
click at [927, 553] on icon at bounding box center [926, 559] width 13 height 13
click at [787, 584] on div "du temps bon Pascal avec" at bounding box center [902, 584] width 281 height 82
click at [761, 583] on div "du" at bounding box center [764, 585] width 11 height 13
click at [740, 582] on div "On" at bounding box center [740, 585] width 12 height 13
type input "**"
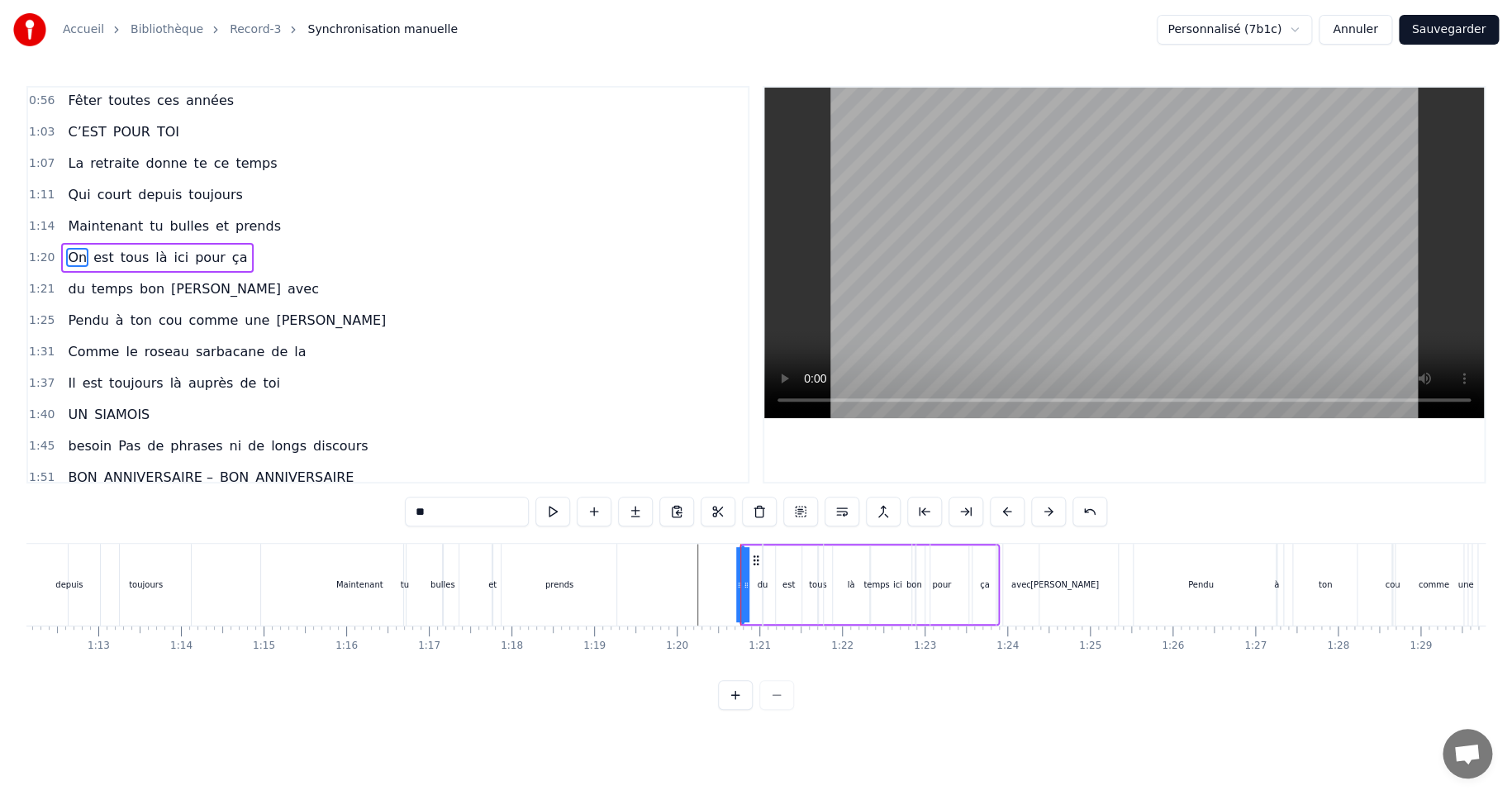
scroll to position [160, 0]
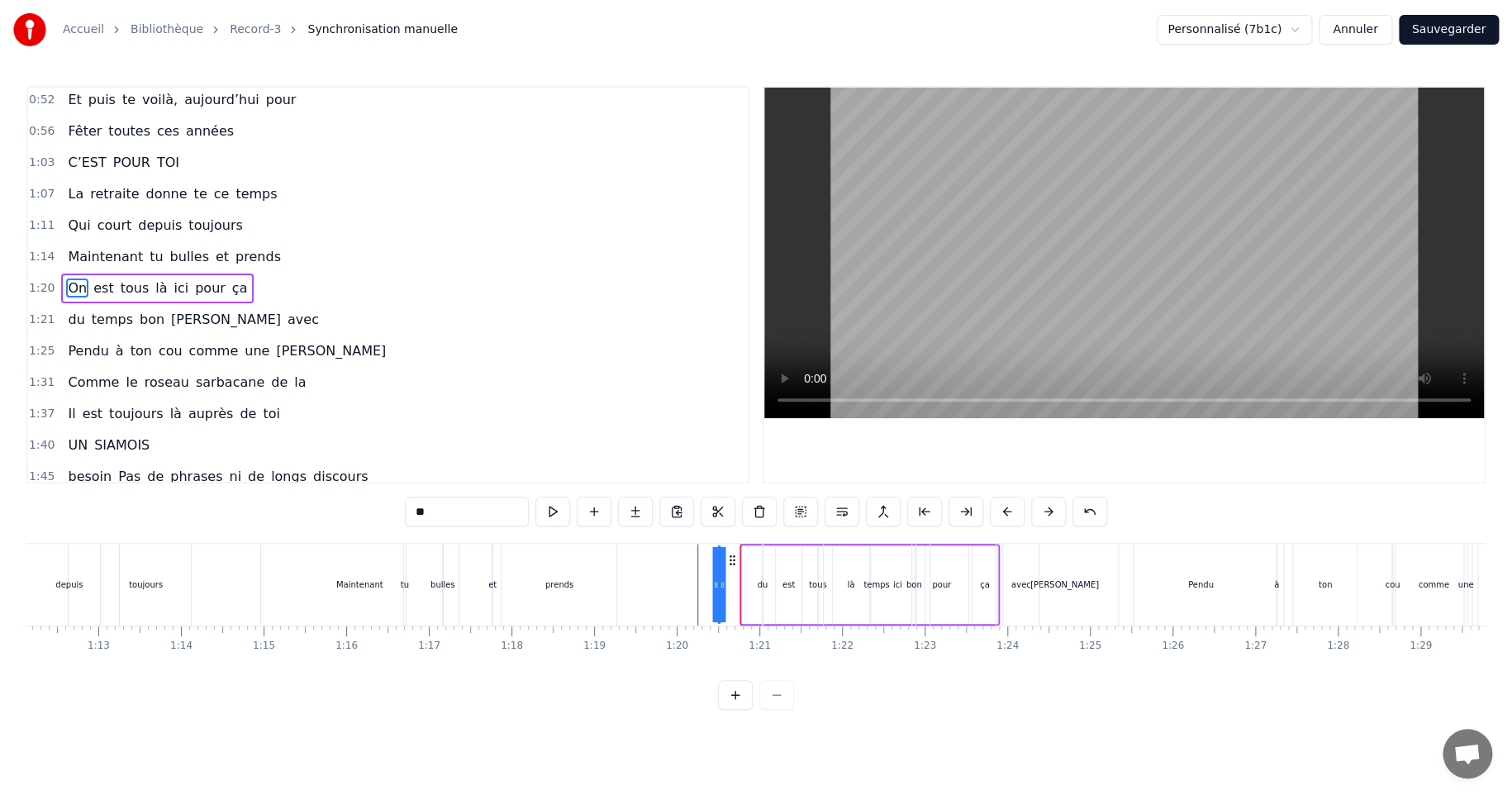
drag, startPoint x: 756, startPoint y: 558, endPoint x: 731, endPoint y: 558, distance: 25.0
click at [731, 558] on icon at bounding box center [732, 559] width 13 height 13
click at [747, 581] on div "On est tous là ici pour ça" at bounding box center [857, 584] width 283 height 82
click at [762, 584] on div "du" at bounding box center [762, 585] width 11 height 13
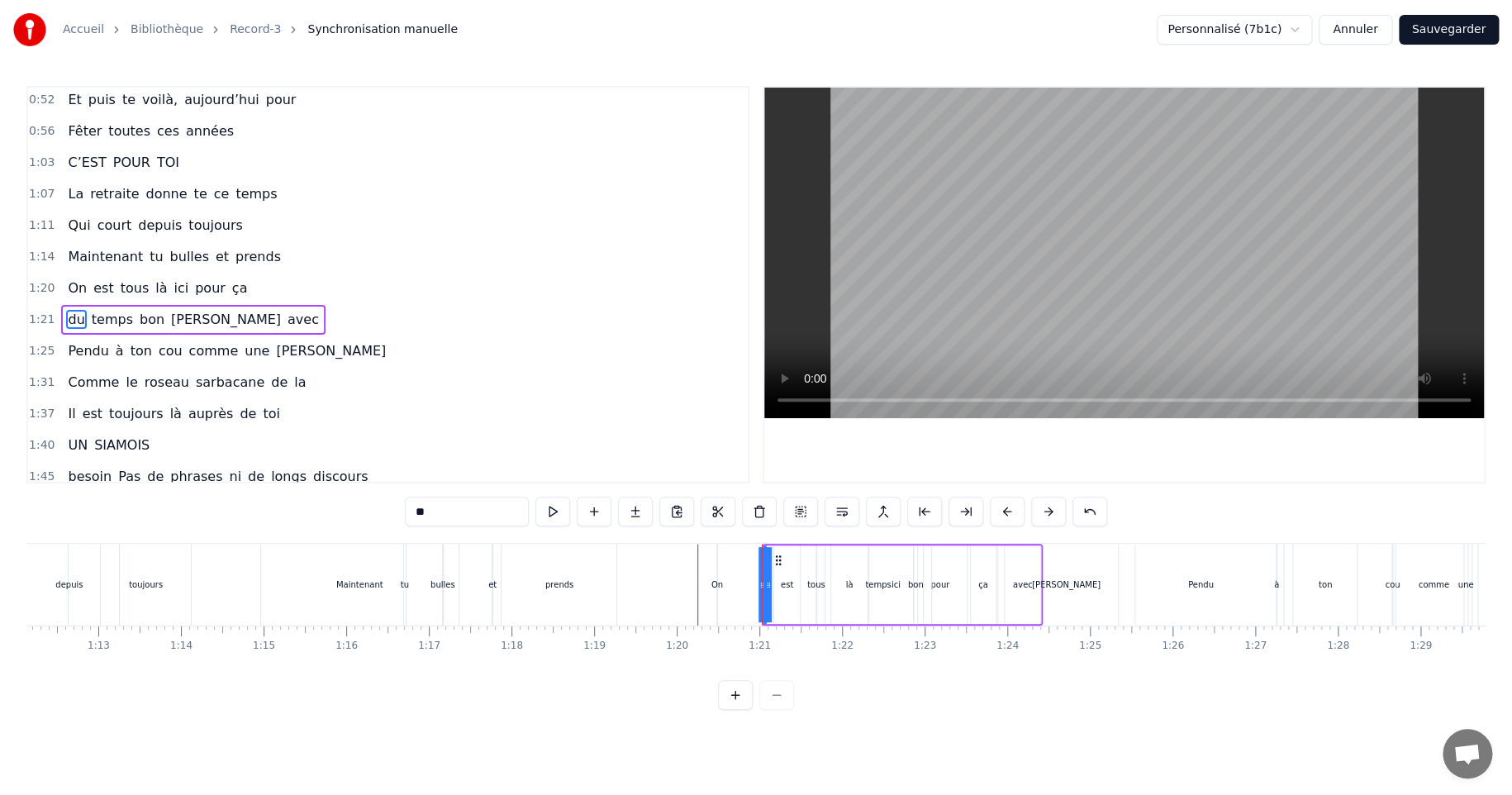
scroll to position [191, 0]
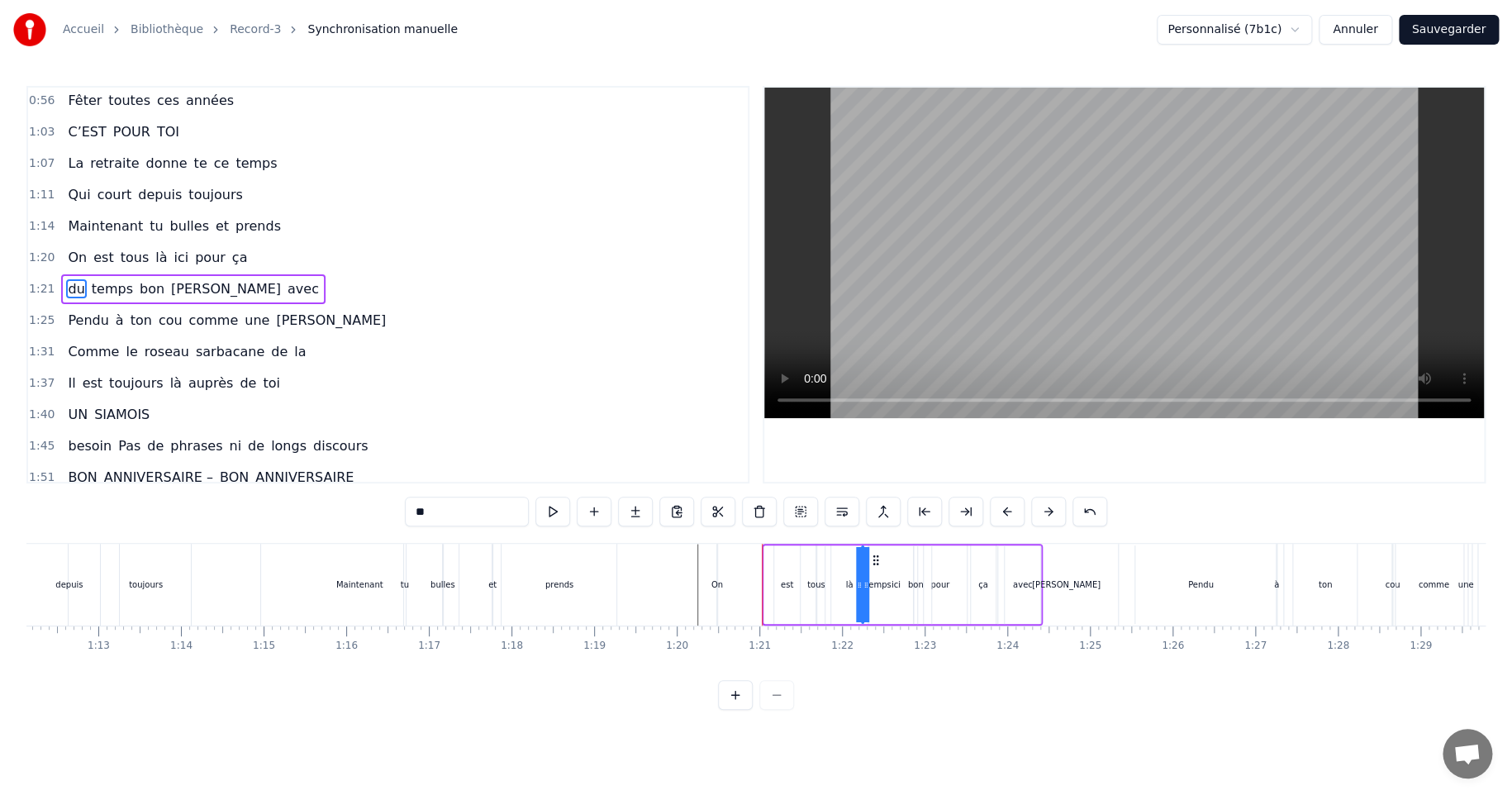
drag, startPoint x: 777, startPoint y: 558, endPoint x: 875, endPoint y: 555, distance: 98.0
click at [783, 581] on div "est" at bounding box center [787, 585] width 13 height 13
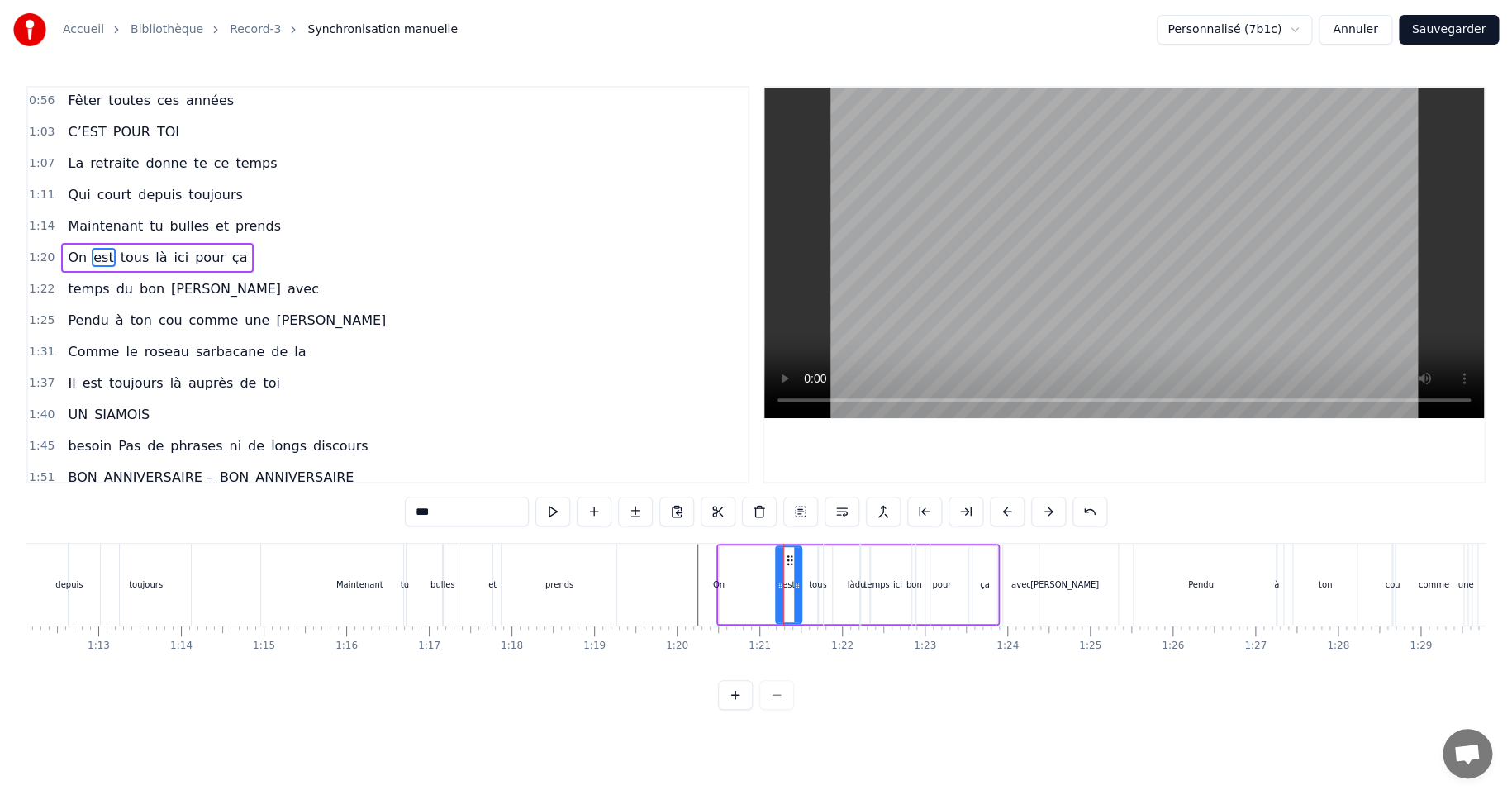
scroll to position [160, 0]
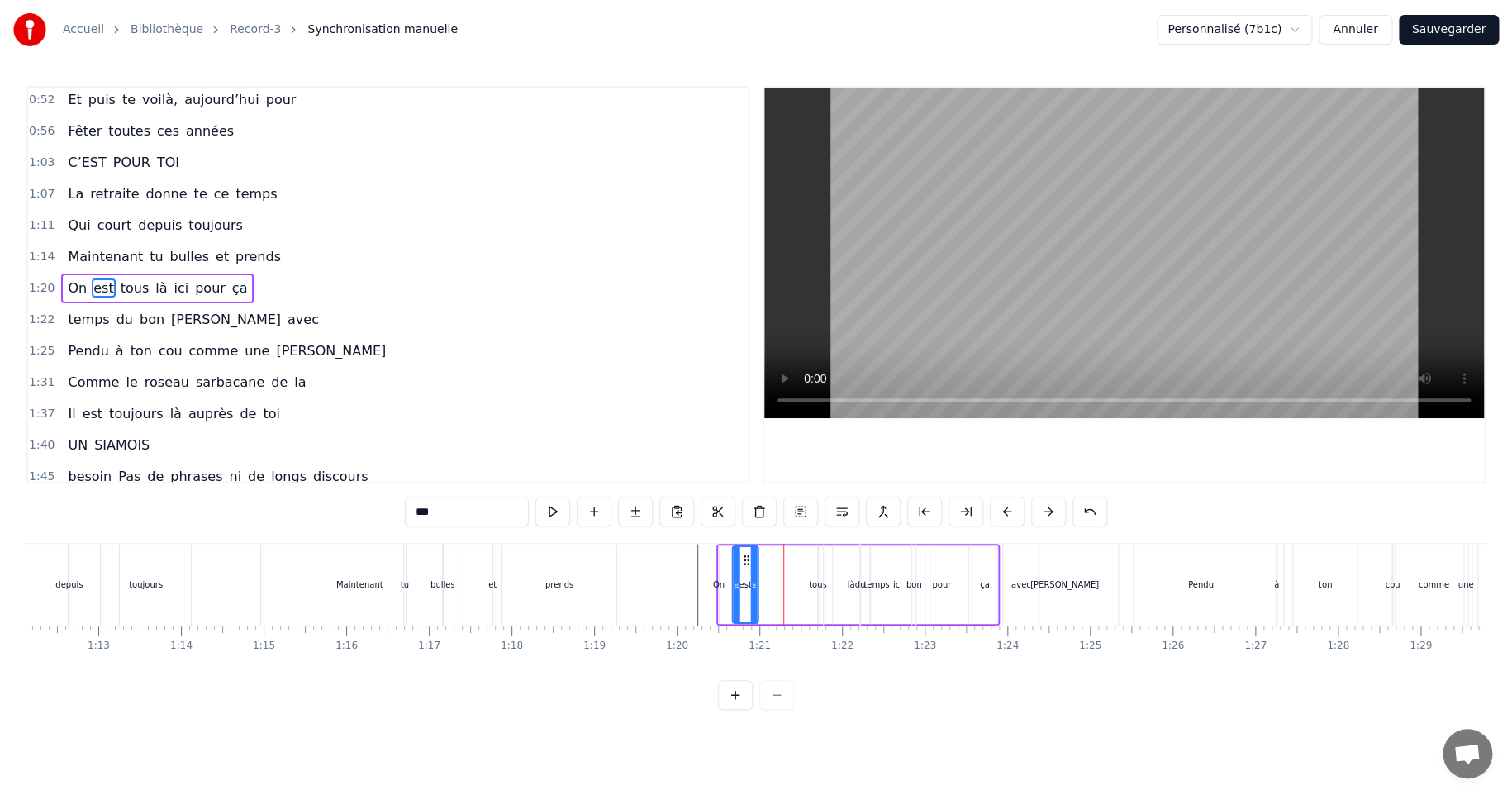
drag, startPoint x: 790, startPoint y: 560, endPoint x: 747, endPoint y: 562, distance: 43.0
click at [747, 562] on icon at bounding box center [746, 559] width 13 height 13
click at [848, 582] on div "temps" at bounding box center [877, 584] width 106 height 82
type input "*****"
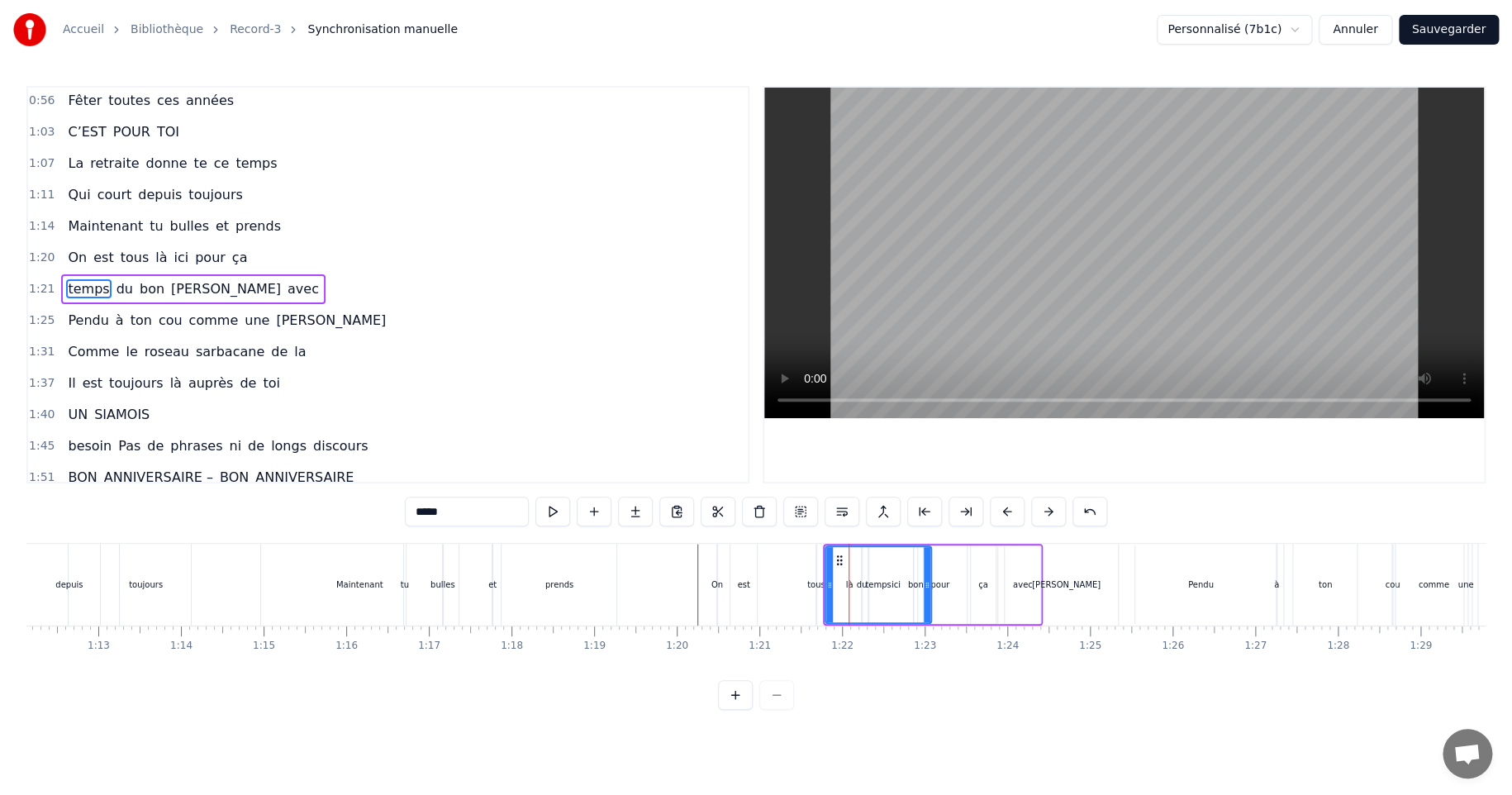
click at [850, 585] on div "temps" at bounding box center [879, 585] width 104 height 76
click at [848, 582] on div at bounding box center [848, 584] width 1 height 82
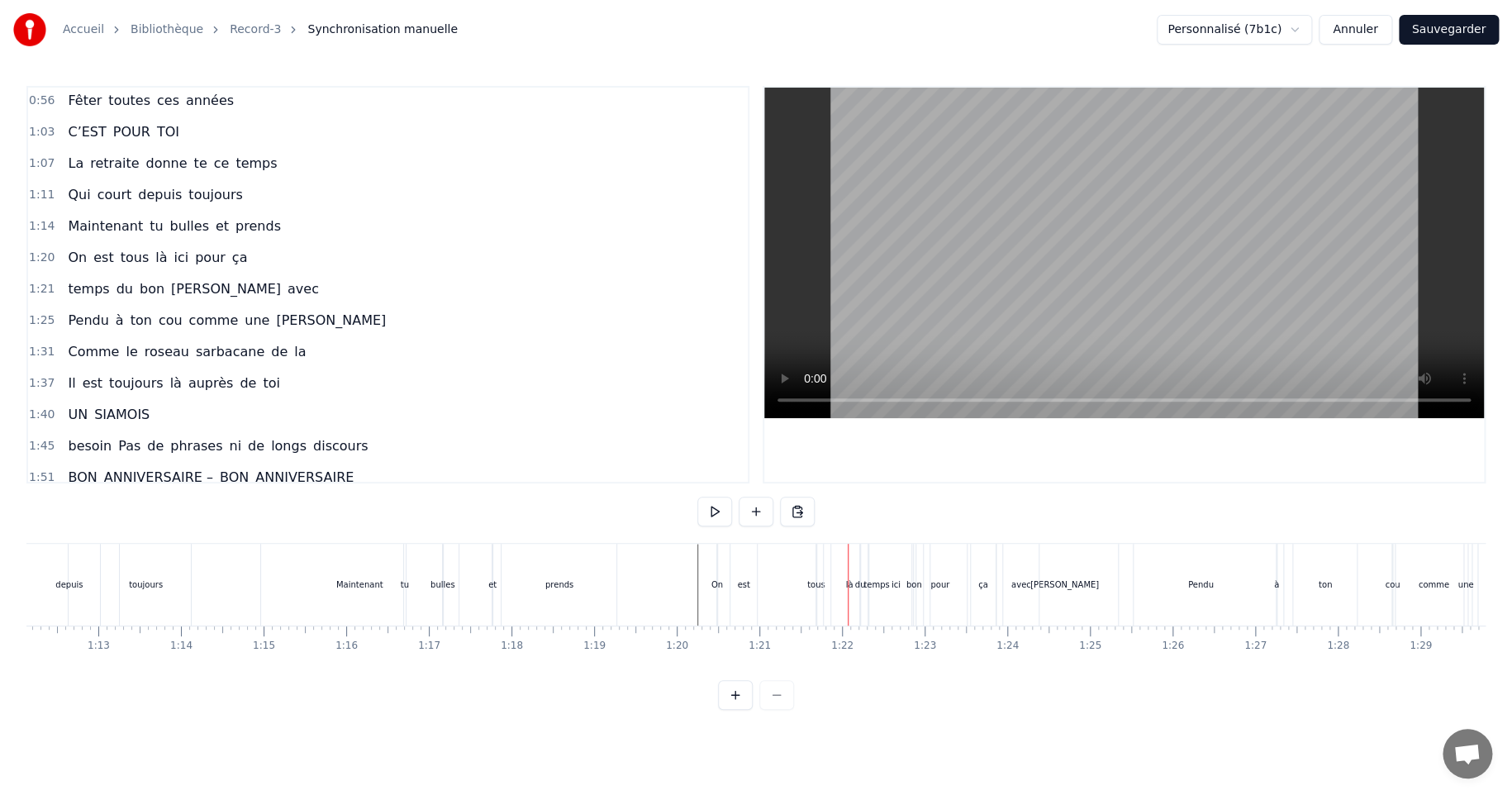
click at [853, 582] on div "temps" at bounding box center [877, 584] width 106 height 82
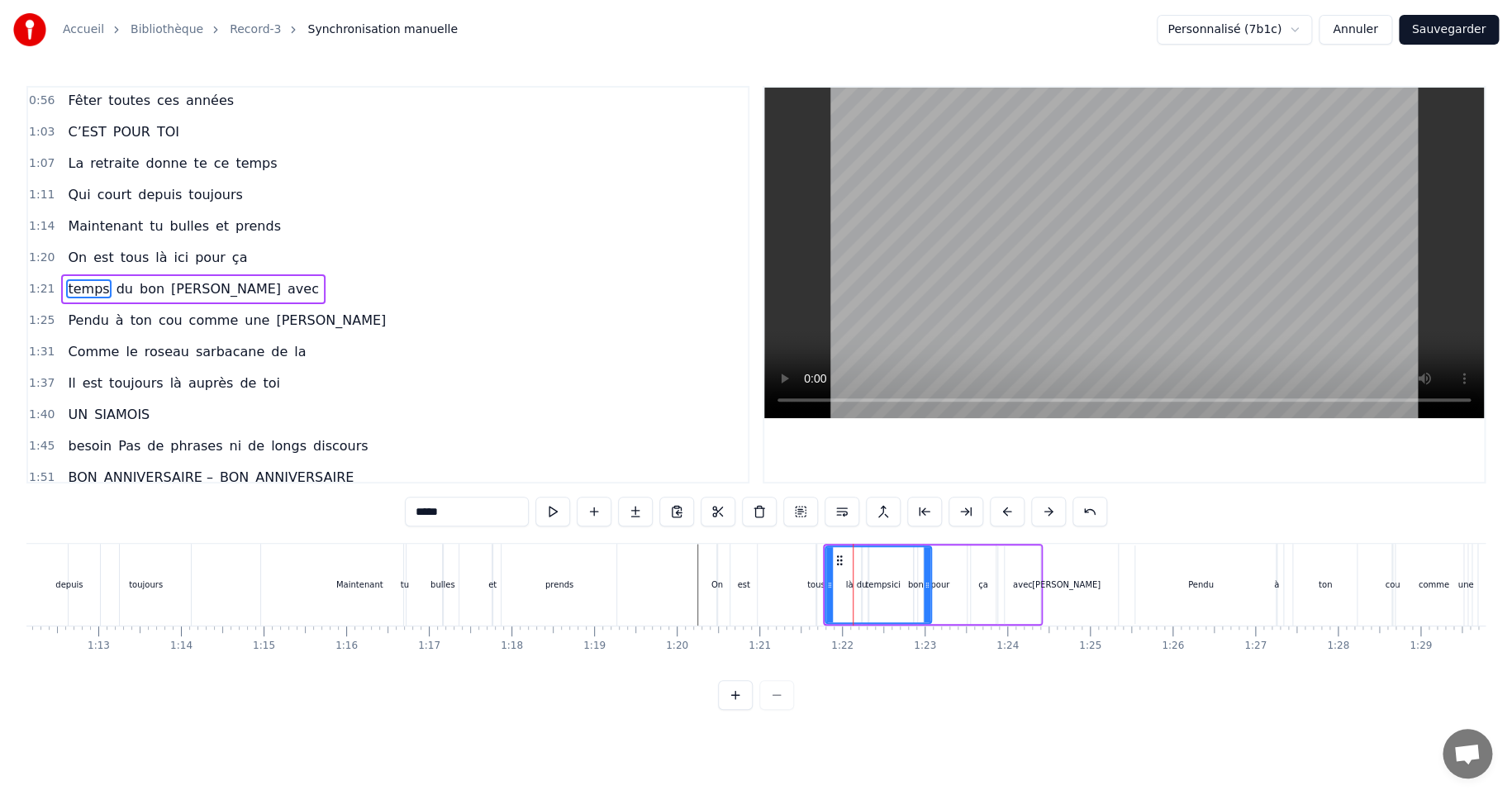
click at [845, 585] on div "temps" at bounding box center [879, 585] width 104 height 76
click at [848, 584] on div "temps" at bounding box center [879, 585] width 104 height 76
drag, startPoint x: 837, startPoint y: 558, endPoint x: 931, endPoint y: 553, distance: 94.1
click at [848, 584] on div "là" at bounding box center [849, 585] width 7 height 13
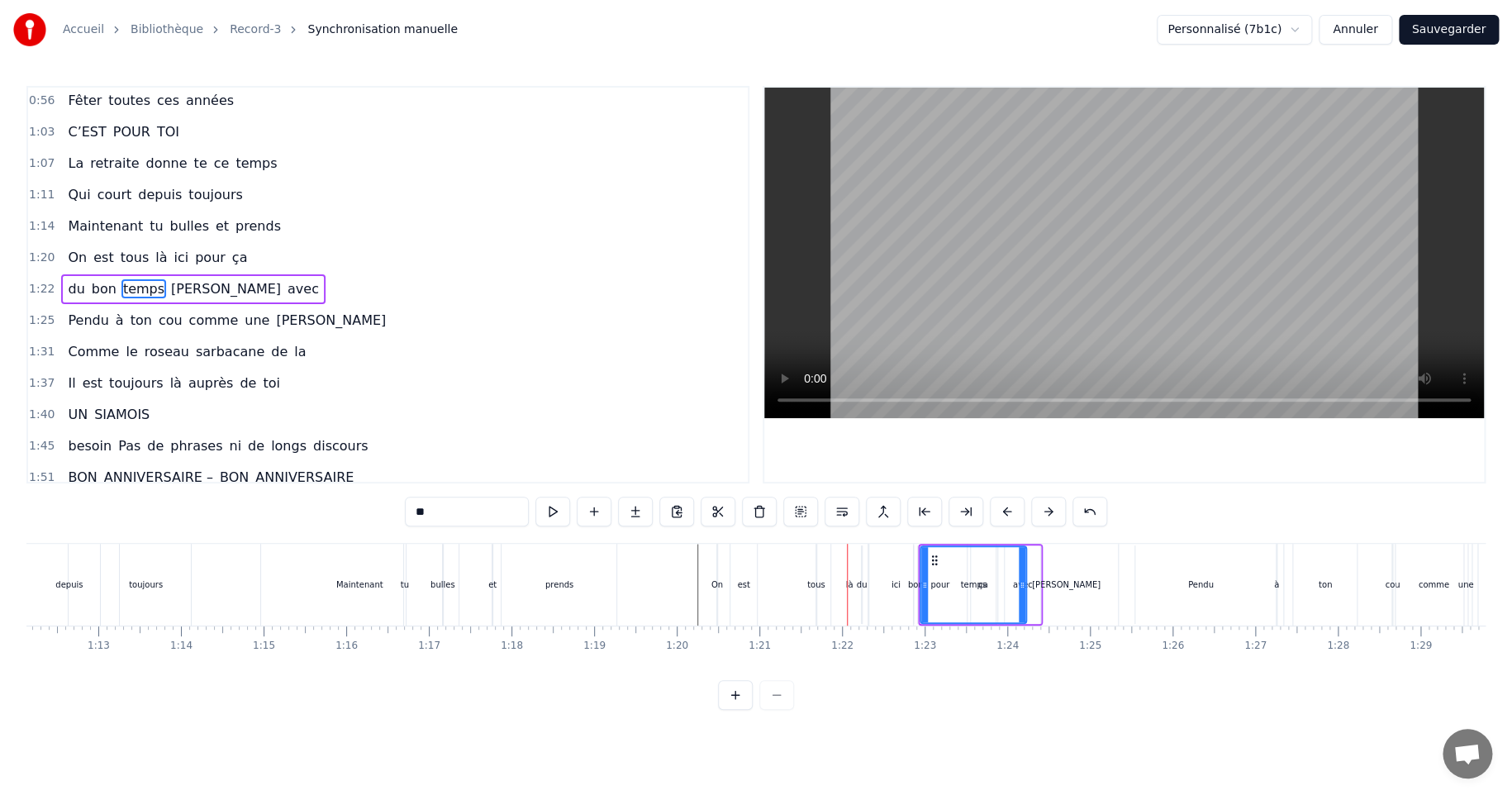
scroll to position [160, 0]
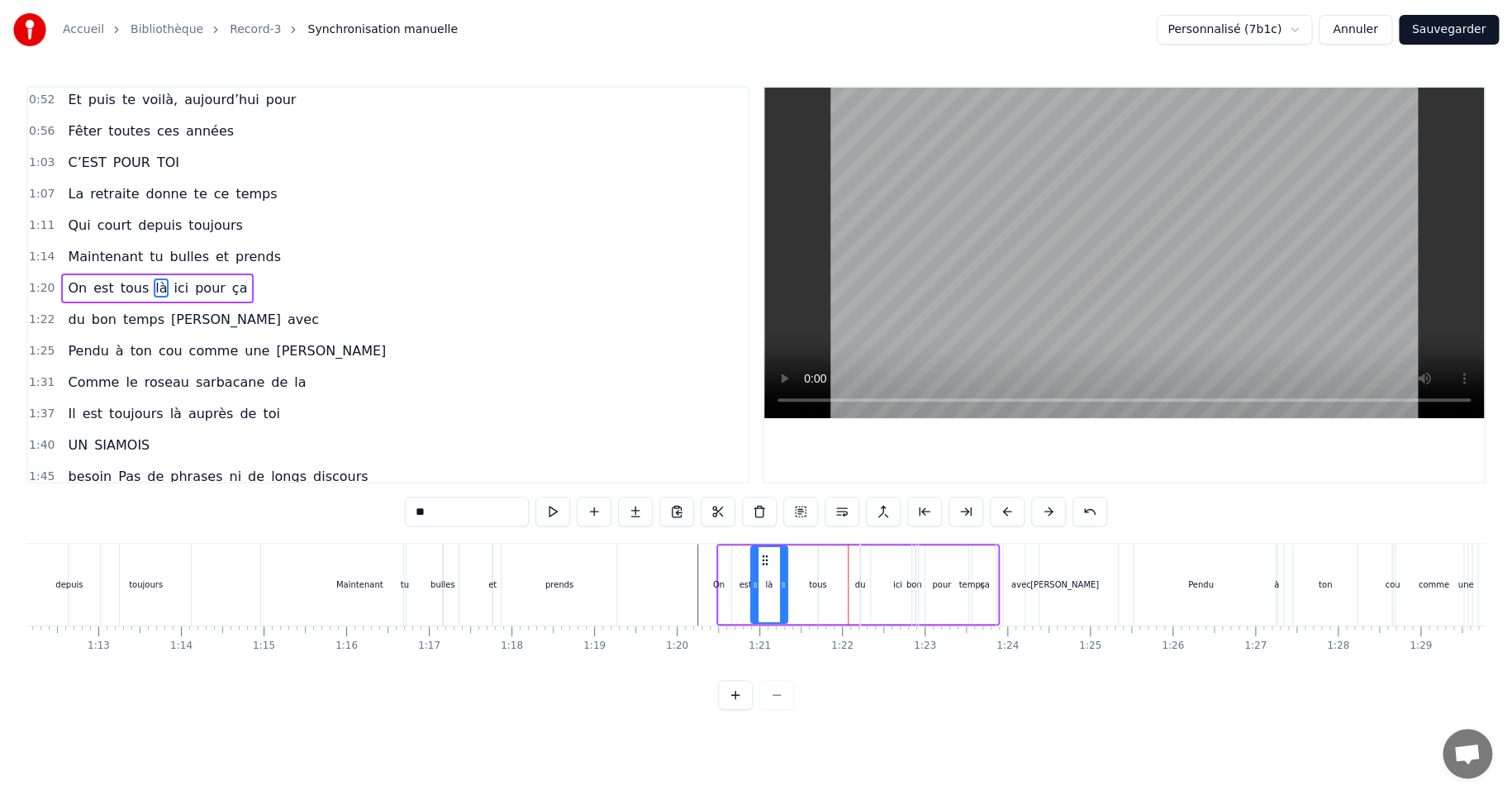
drag, startPoint x: 843, startPoint y: 560, endPoint x: 761, endPoint y: 563, distance: 82.1
click at [761, 561] on icon at bounding box center [765, 559] width 13 height 13
click at [787, 583] on circle at bounding box center [787, 583] width 1 height 1
click at [817, 585] on div "tous" at bounding box center [818, 585] width 18 height 13
type input "****"
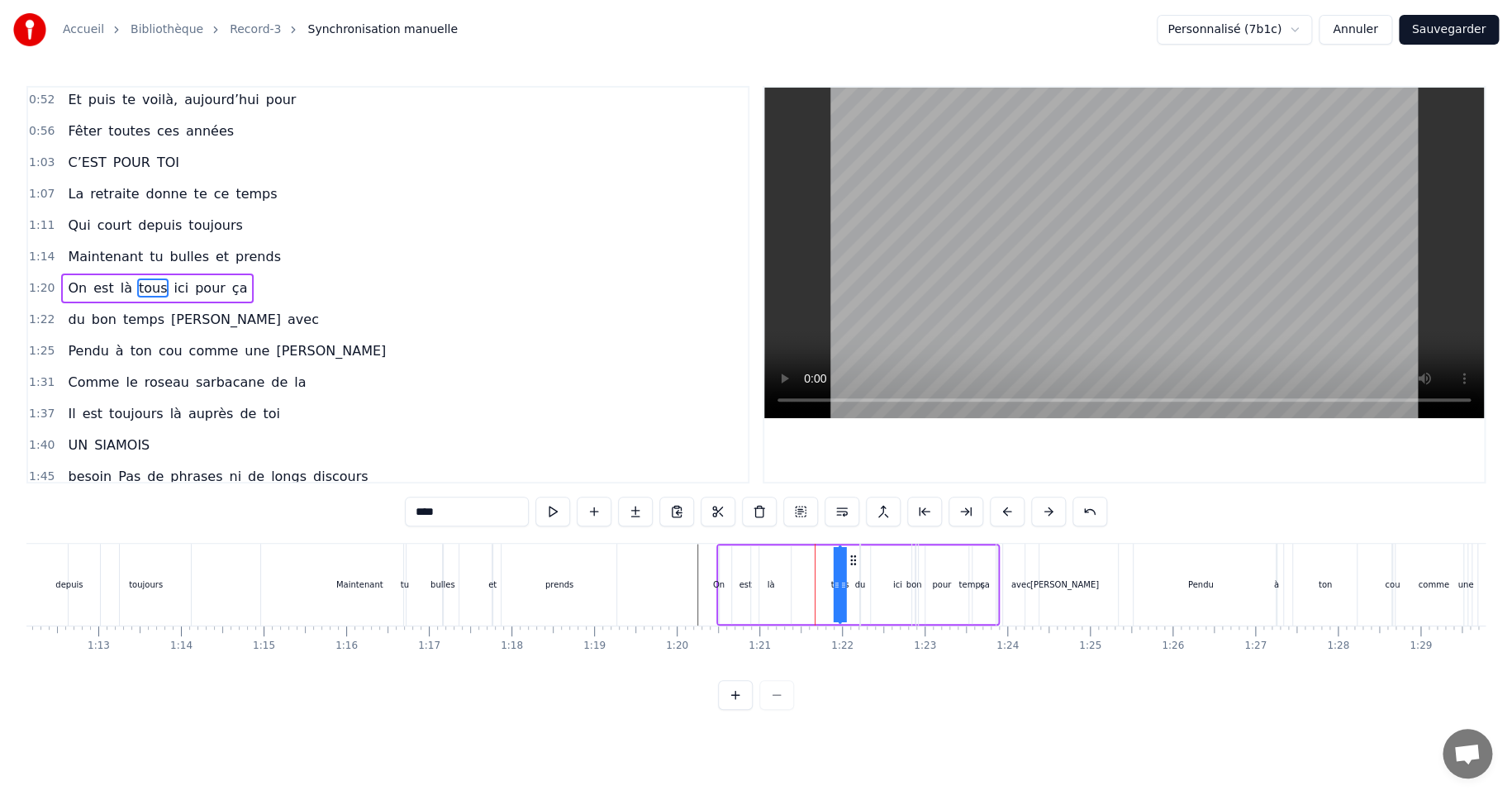
drag, startPoint x: 830, startPoint y: 558, endPoint x: 852, endPoint y: 558, distance: 22.0
click at [852, 558] on icon at bounding box center [853, 559] width 13 height 13
click at [897, 584] on div "du bon temps Pascal avec" at bounding box center [951, 584] width 183 height 82
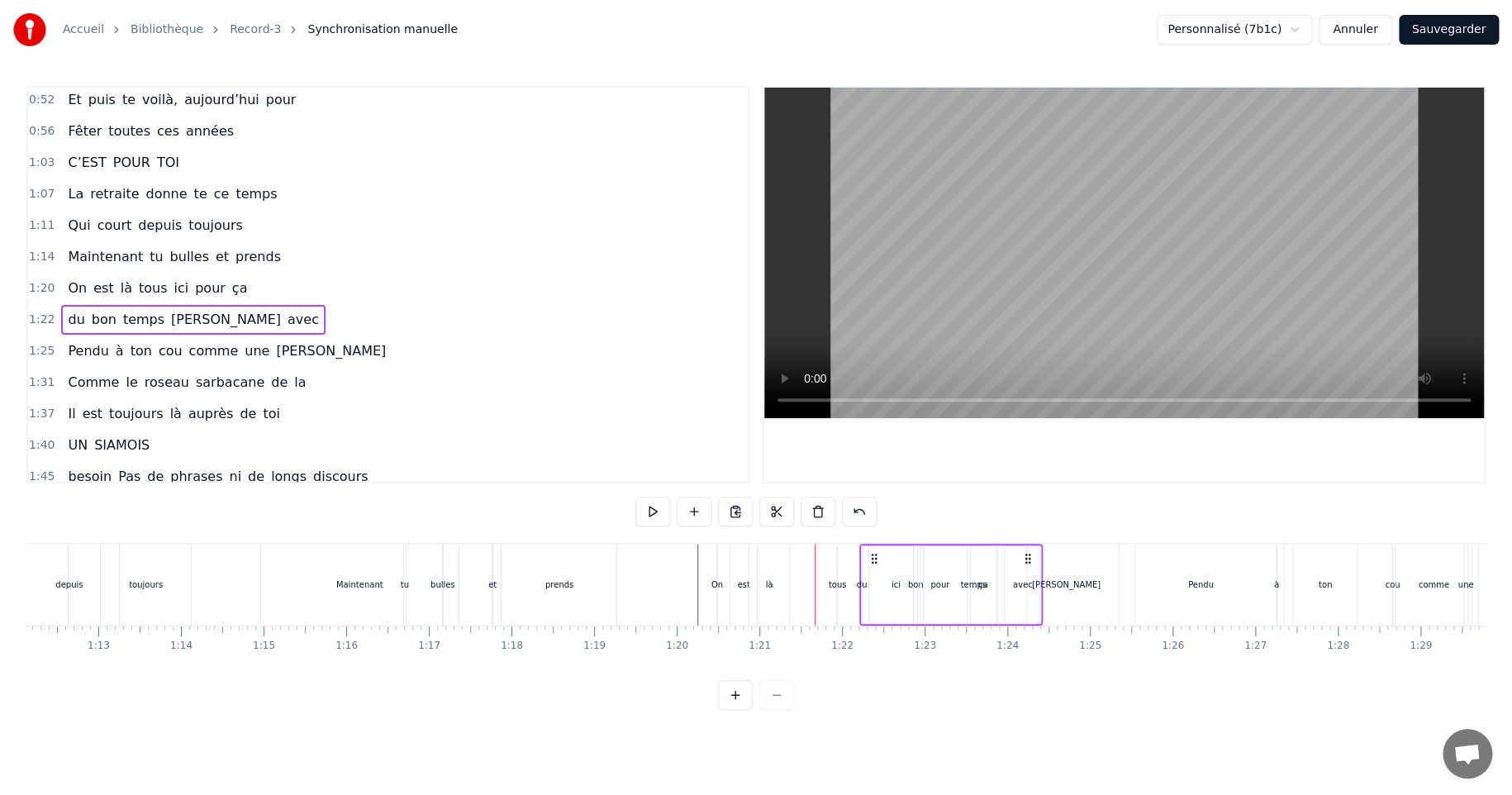
click at [892, 586] on div "du bon temps Pascal avec" at bounding box center [951, 584] width 183 height 82
click at [892, 583] on div "du bon temps Pascal avec" at bounding box center [951, 584] width 183 height 82
click at [899, 586] on div "du bon temps Pascal avec" at bounding box center [951, 584] width 183 height 82
click at [908, 584] on div "bon" at bounding box center [916, 585] width 15 height 13
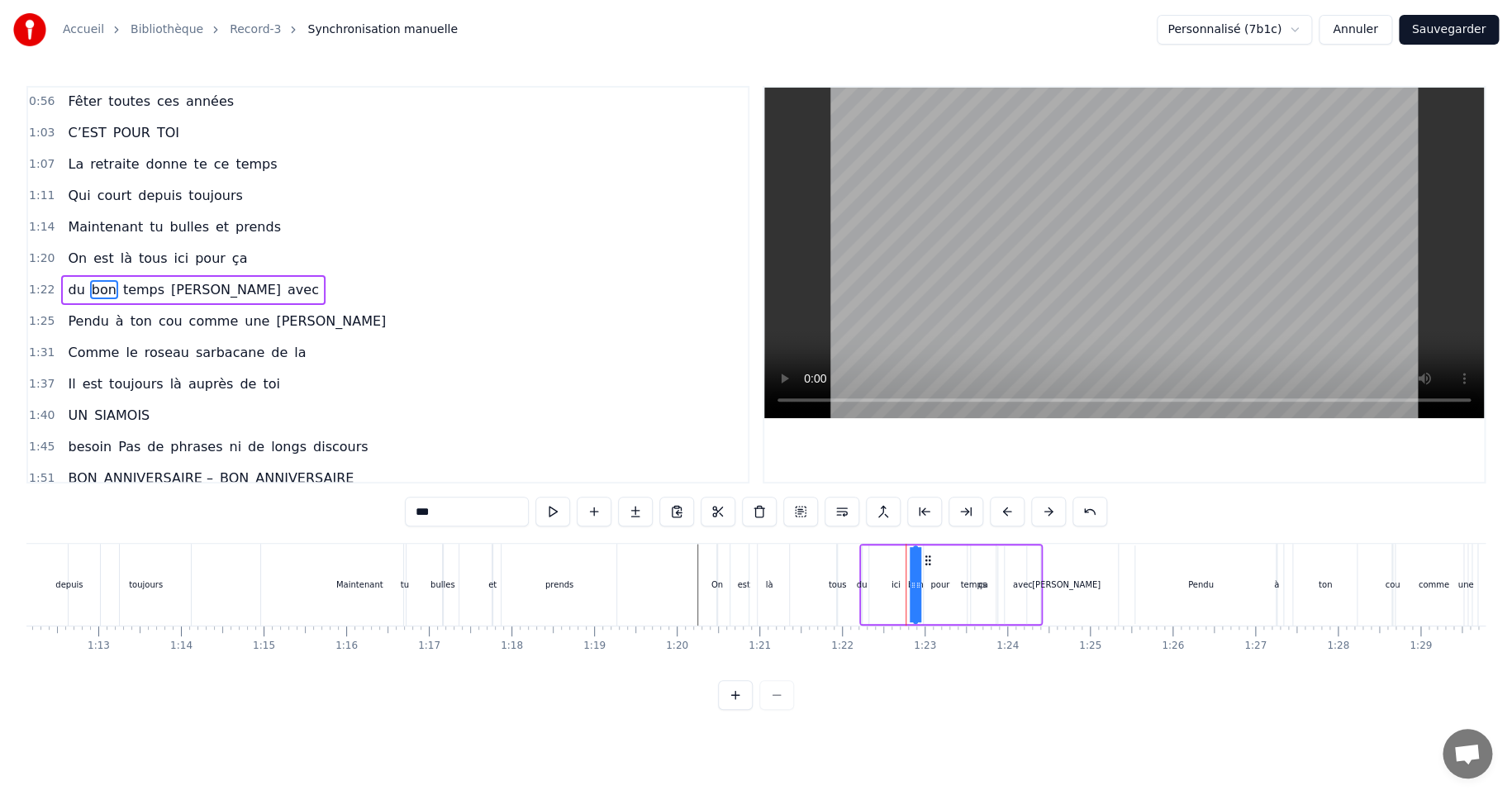
scroll to position [191, 0]
click at [902, 584] on div "du bon temps Pascal avec" at bounding box center [951, 584] width 183 height 82
click at [896, 584] on div "du bon temps Pascal avec" at bounding box center [951, 584] width 183 height 82
click at [917, 584] on div "bon" at bounding box center [916, 585] width 15 height 13
click at [892, 585] on div "du bon temps Pascal avec" at bounding box center [951, 584] width 183 height 82
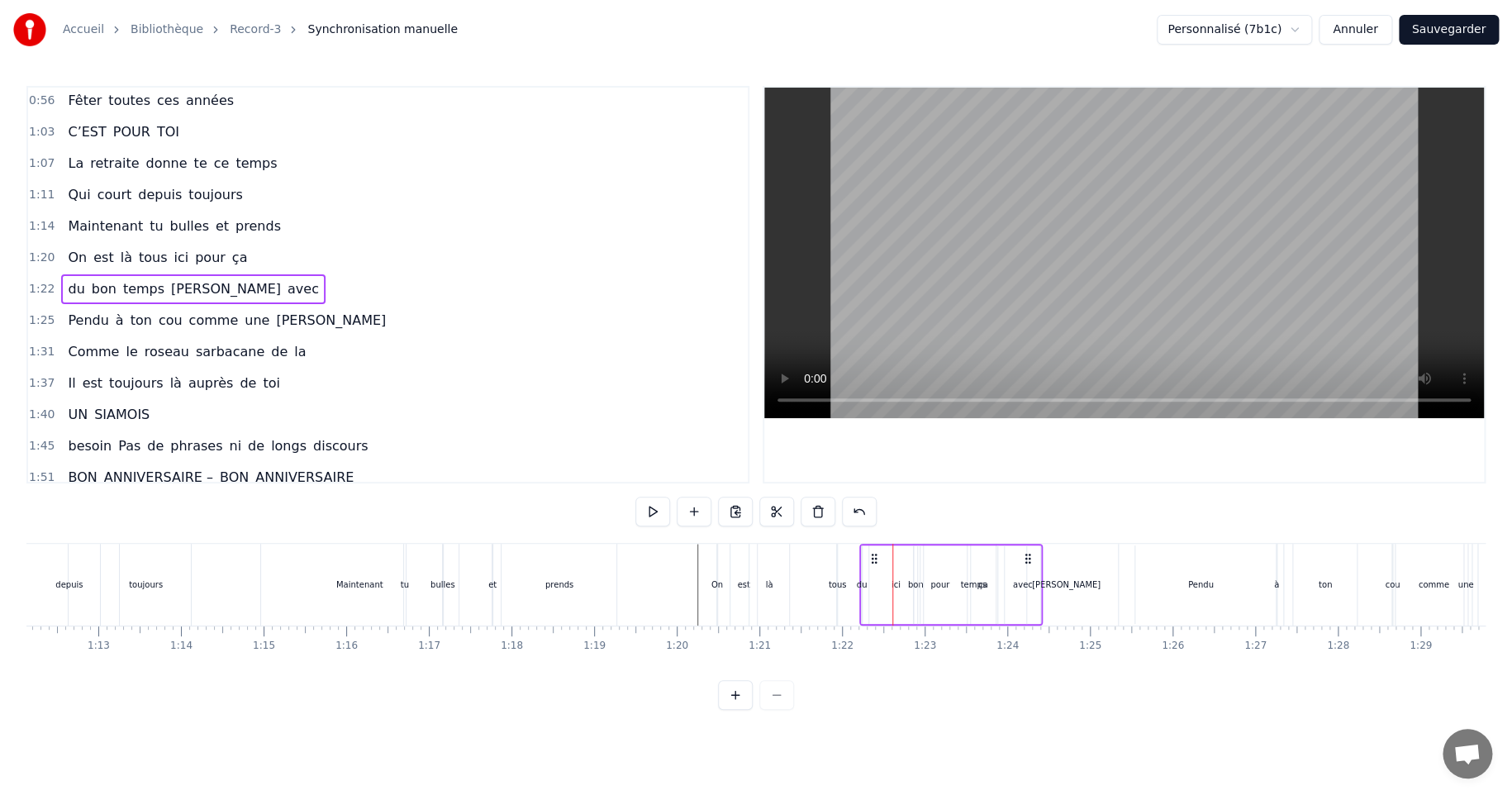
click at [914, 584] on div "bon" at bounding box center [916, 585] width 15 height 13
click at [864, 547] on div "du bon temps Pascal avec" at bounding box center [951, 584] width 183 height 82
click at [895, 586] on div "du bon temps Pascal avec" at bounding box center [951, 584] width 183 height 82
click at [911, 585] on div "bon" at bounding box center [916, 585] width 15 height 13
click at [970, 584] on div "temps" at bounding box center [972, 585] width 25 height 13
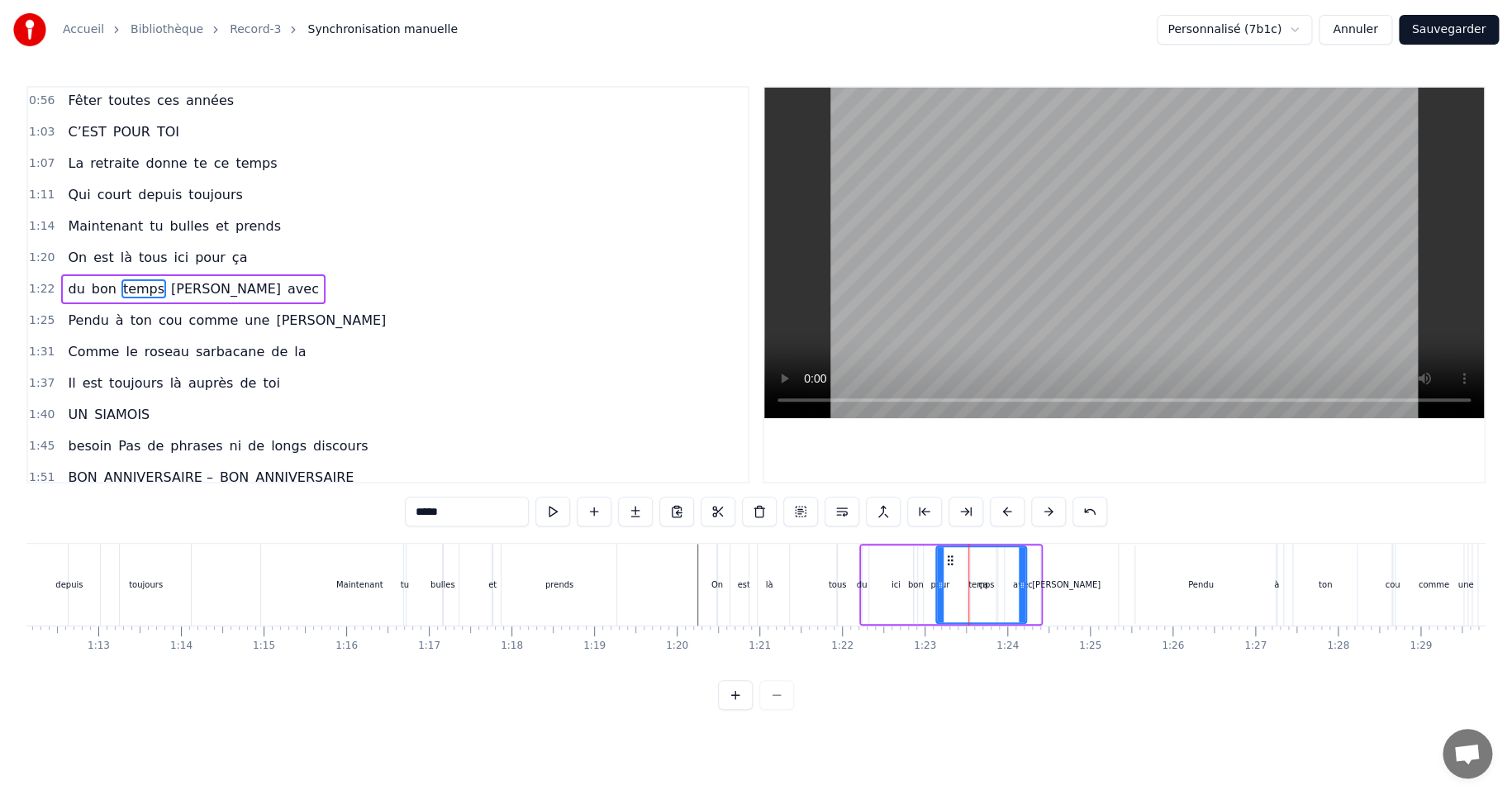
drag, startPoint x: 922, startPoint y: 584, endPoint x: 937, endPoint y: 570, distance: 20.5
click at [937, 570] on div at bounding box center [940, 585] width 6 height 76
click at [1024, 582] on icon at bounding box center [1022, 585] width 6 height 13
click at [1027, 583] on div "avec" at bounding box center [1023, 585] width 20 height 13
click at [1068, 580] on div "[PERSON_NAME]" at bounding box center [1066, 585] width 68 height 13
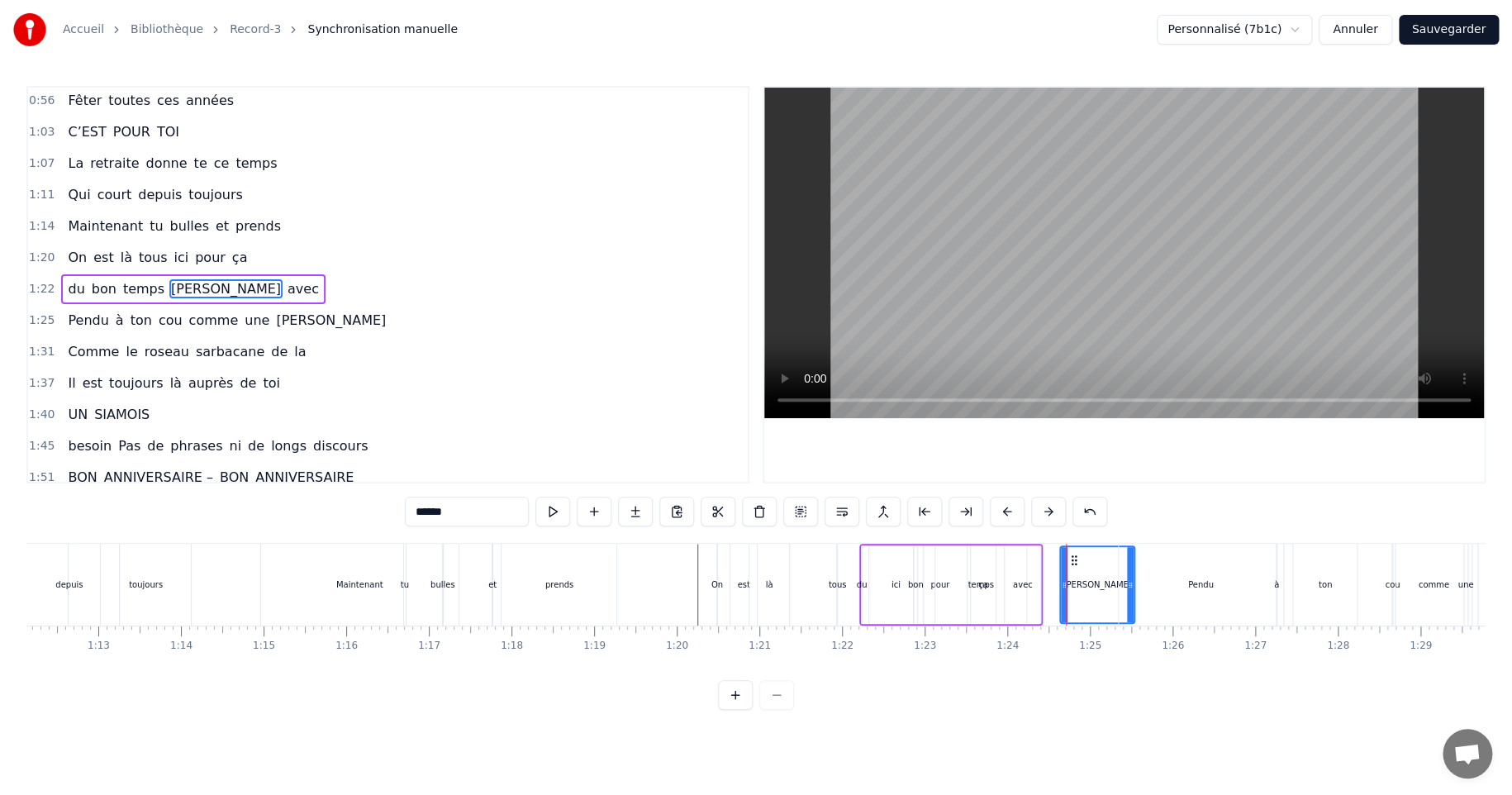
drag, startPoint x: 1000, startPoint y: 582, endPoint x: 1062, endPoint y: 580, distance: 62.0
click at [1011, 582] on div "avec" at bounding box center [1023, 584] width 36 height 78
drag, startPoint x: 1016, startPoint y: 558, endPoint x: 1057, endPoint y: 558, distance: 41.0
click at [1057, 558] on icon at bounding box center [1059, 559] width 13 height 13
click at [977, 582] on div "temps" at bounding box center [980, 585] width 25 height 13
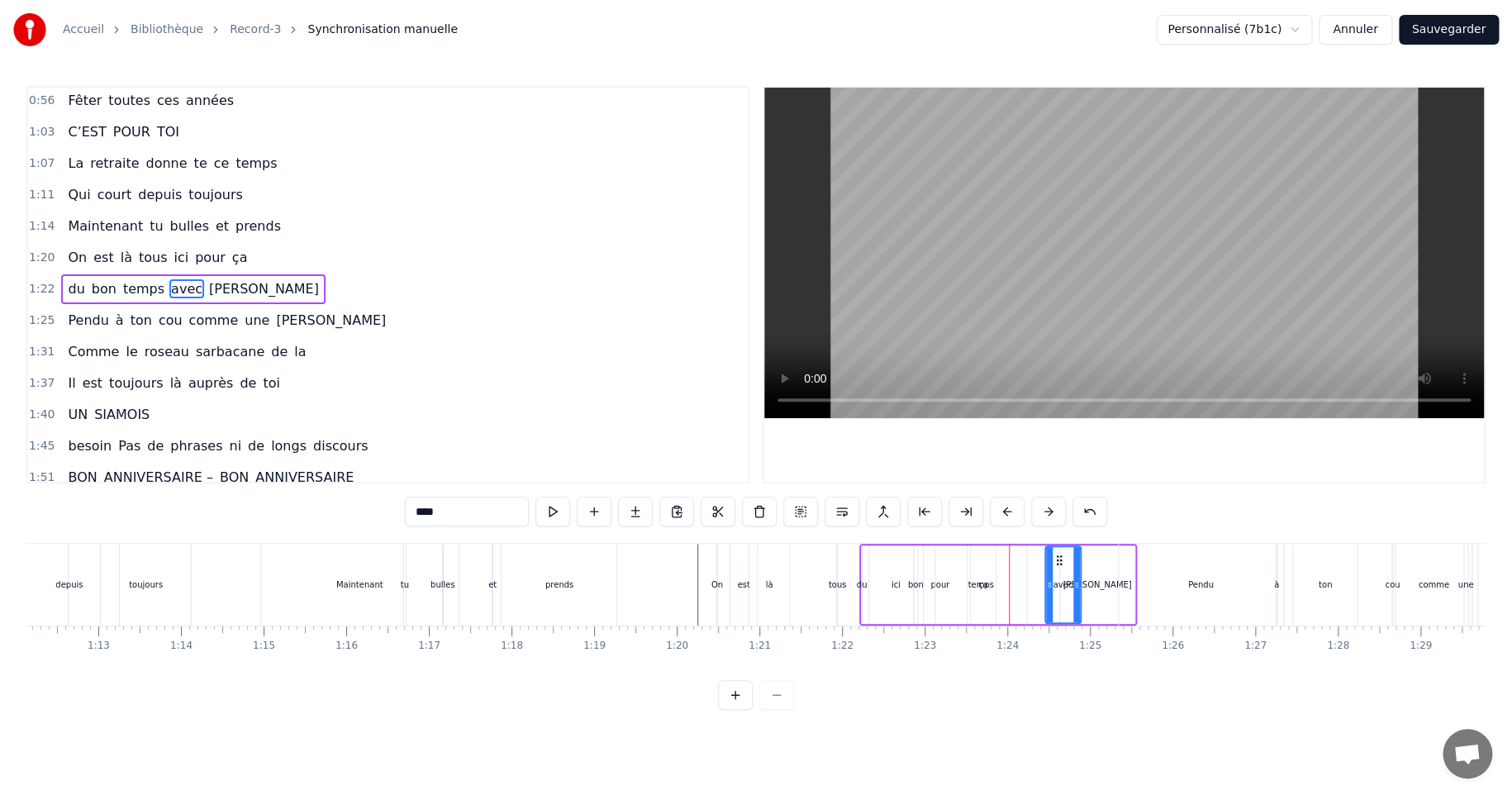
type input "*****"
drag, startPoint x: 941, startPoint y: 585, endPoint x: 965, endPoint y: 584, distance: 24.0
click at [965, 584] on icon at bounding box center [962, 585] width 6 height 13
drag, startPoint x: 1022, startPoint y: 584, endPoint x: 1009, endPoint y: 584, distance: 13.0
click at [1010, 584] on circle at bounding box center [1010, 584] width 1 height 1
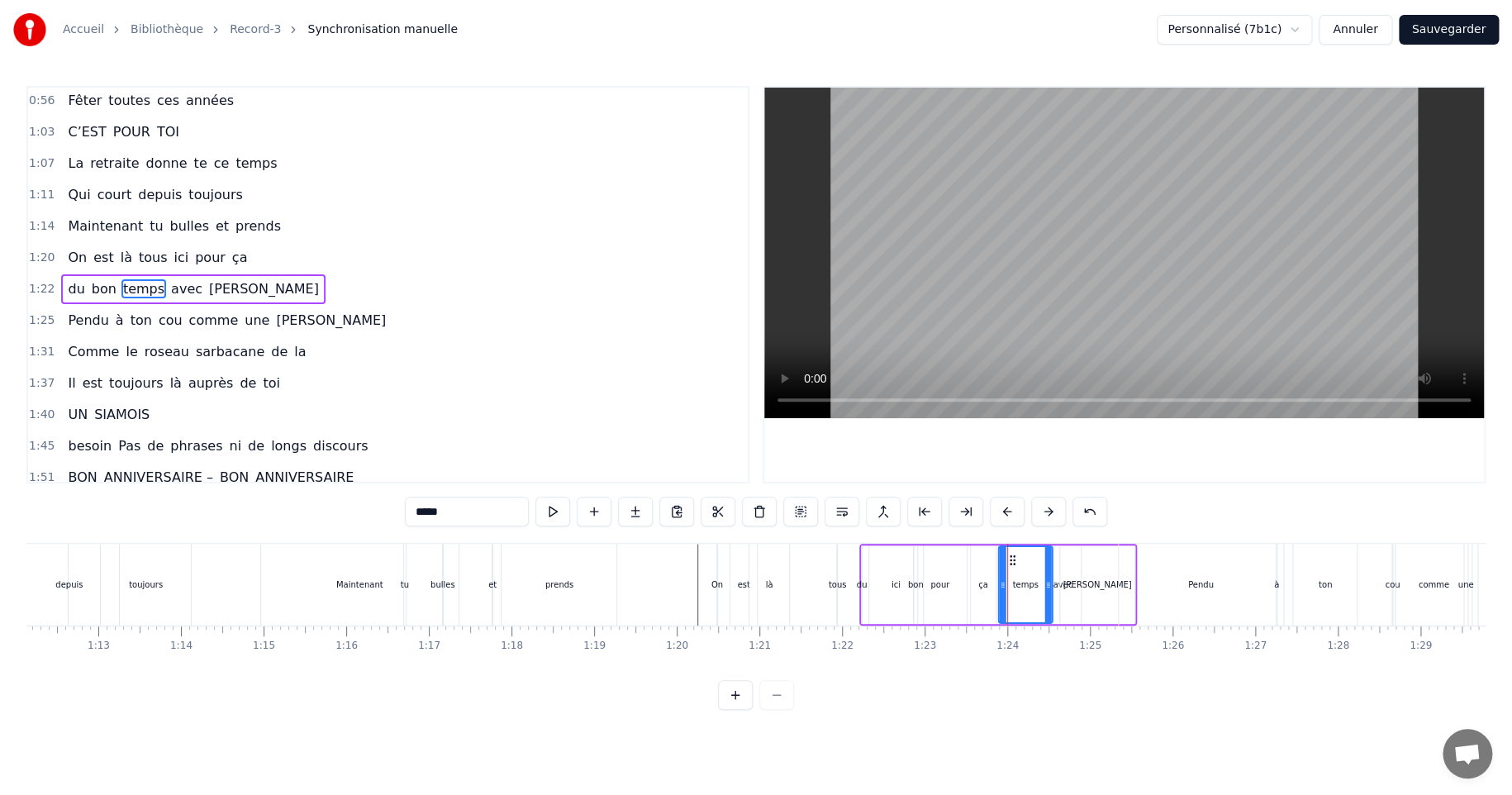
drag, startPoint x: 972, startPoint y: 559, endPoint x: 1011, endPoint y: 558, distance: 39.0
click at [1011, 558] on icon at bounding box center [1013, 559] width 13 height 13
click at [980, 584] on div "du bon temps avec [PERSON_NAME]" at bounding box center [998, 584] width 278 height 82
click at [980, 584] on div at bounding box center [980, 584] width 1 height 82
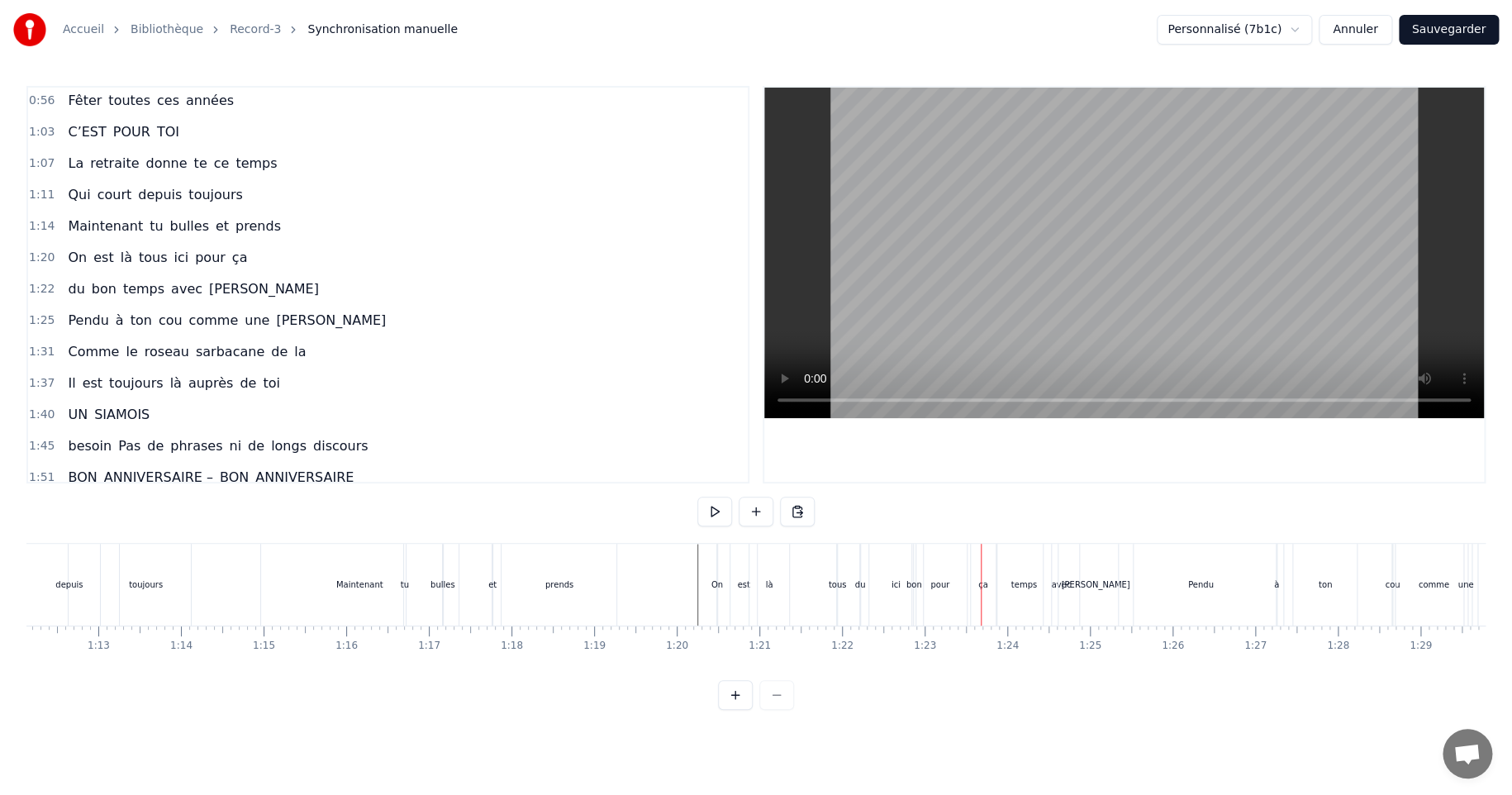
click at [986, 584] on div "du bon temps avec [PERSON_NAME]" at bounding box center [998, 584] width 278 height 82
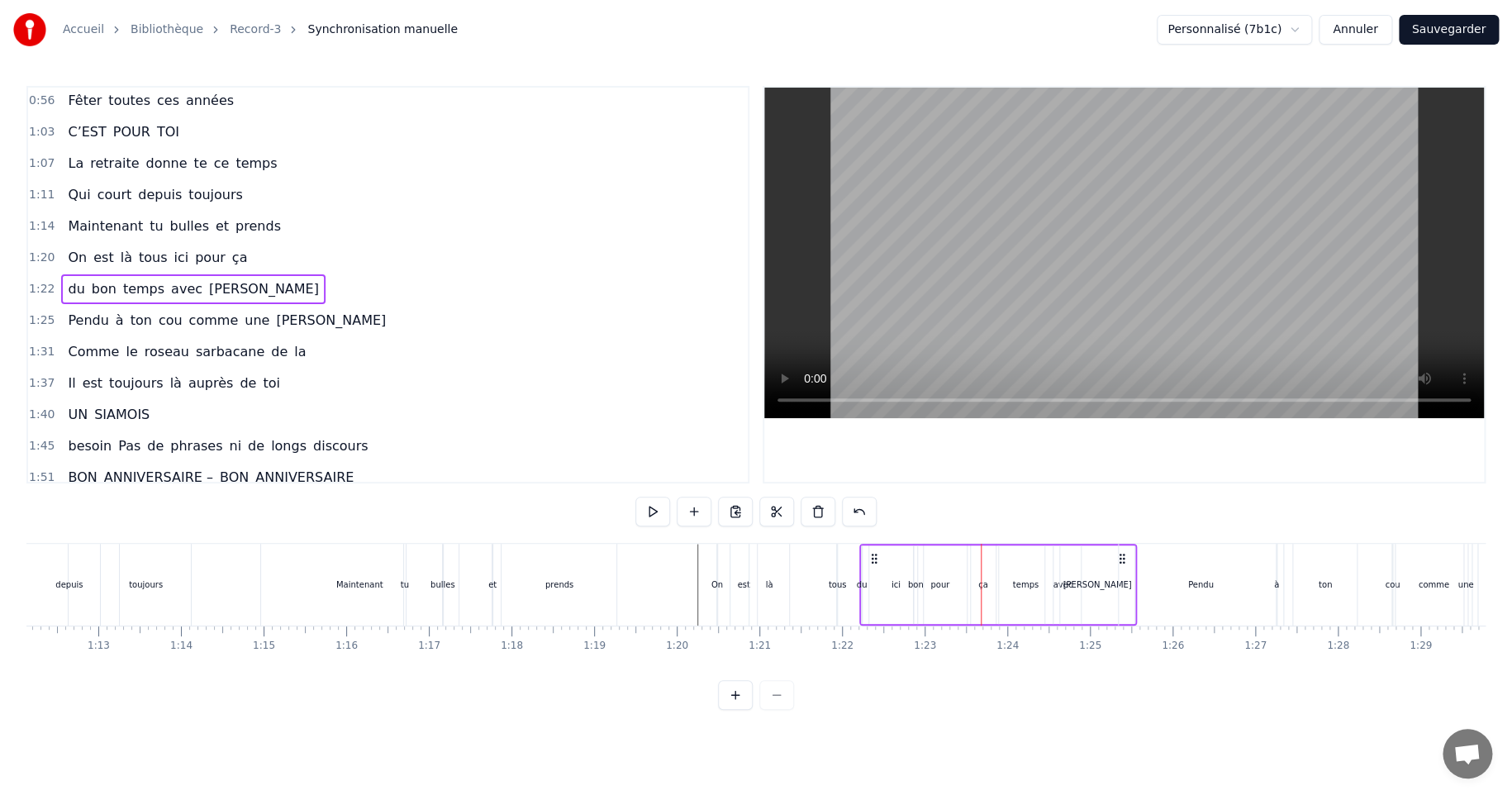
click at [983, 584] on div "du bon temps avec [PERSON_NAME]" at bounding box center [998, 584] width 278 height 82
click at [971, 586] on div "du bon temps avec [PERSON_NAME]" at bounding box center [998, 584] width 278 height 82
click at [919, 584] on div "bon" at bounding box center [916, 585] width 15 height 13
drag, startPoint x: 928, startPoint y: 557, endPoint x: 1017, endPoint y: 553, distance: 89.1
click at [894, 564] on div "du temps bon avec Pascal" at bounding box center [998, 584] width 278 height 82
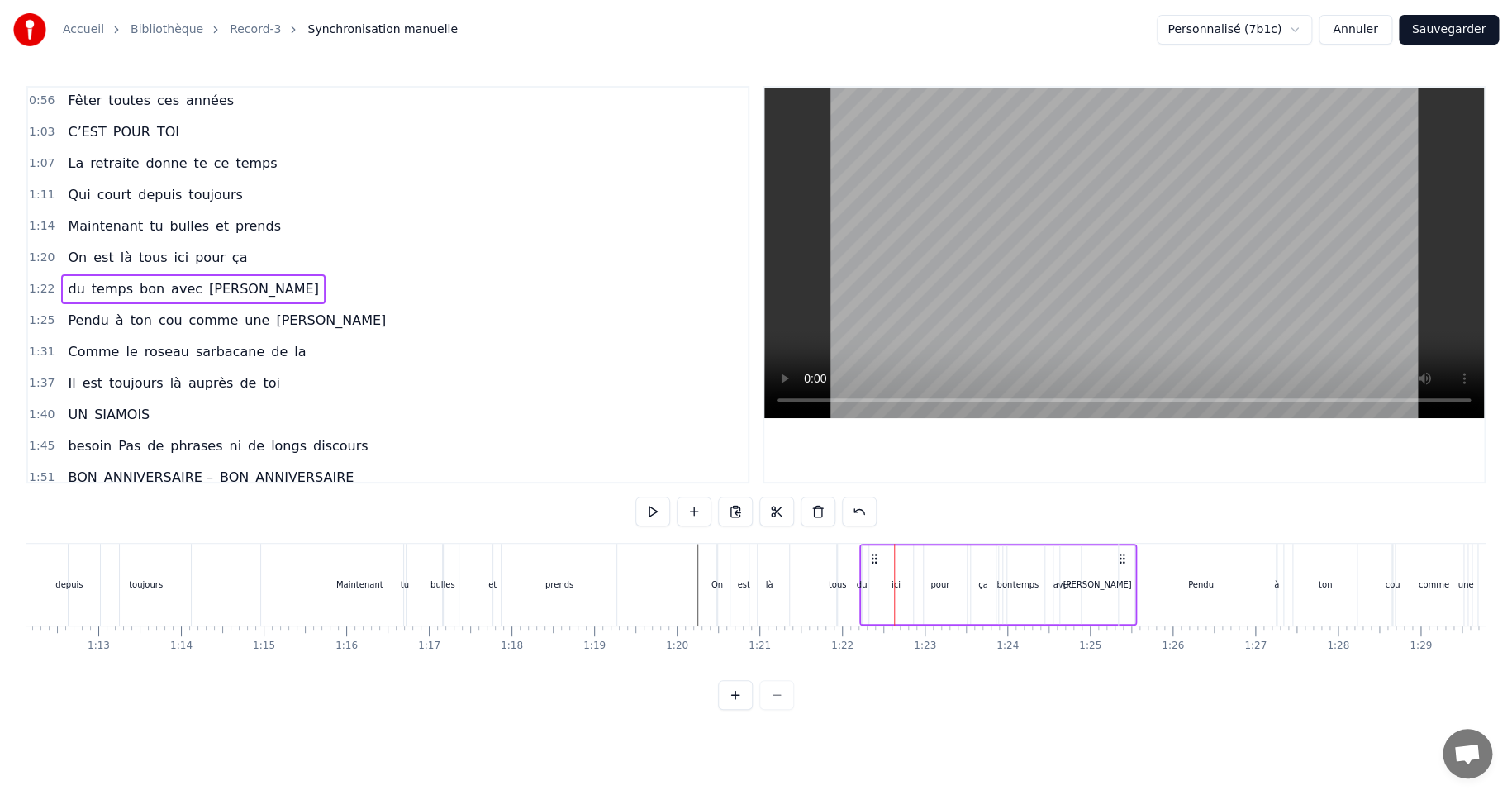
click at [861, 583] on div "du" at bounding box center [863, 585] width 11 height 13
click at [986, 584] on div "du temps bon avec Pascal" at bounding box center [998, 584] width 278 height 82
click at [981, 584] on div "du temps bon avec Pascal" at bounding box center [998, 584] width 278 height 82
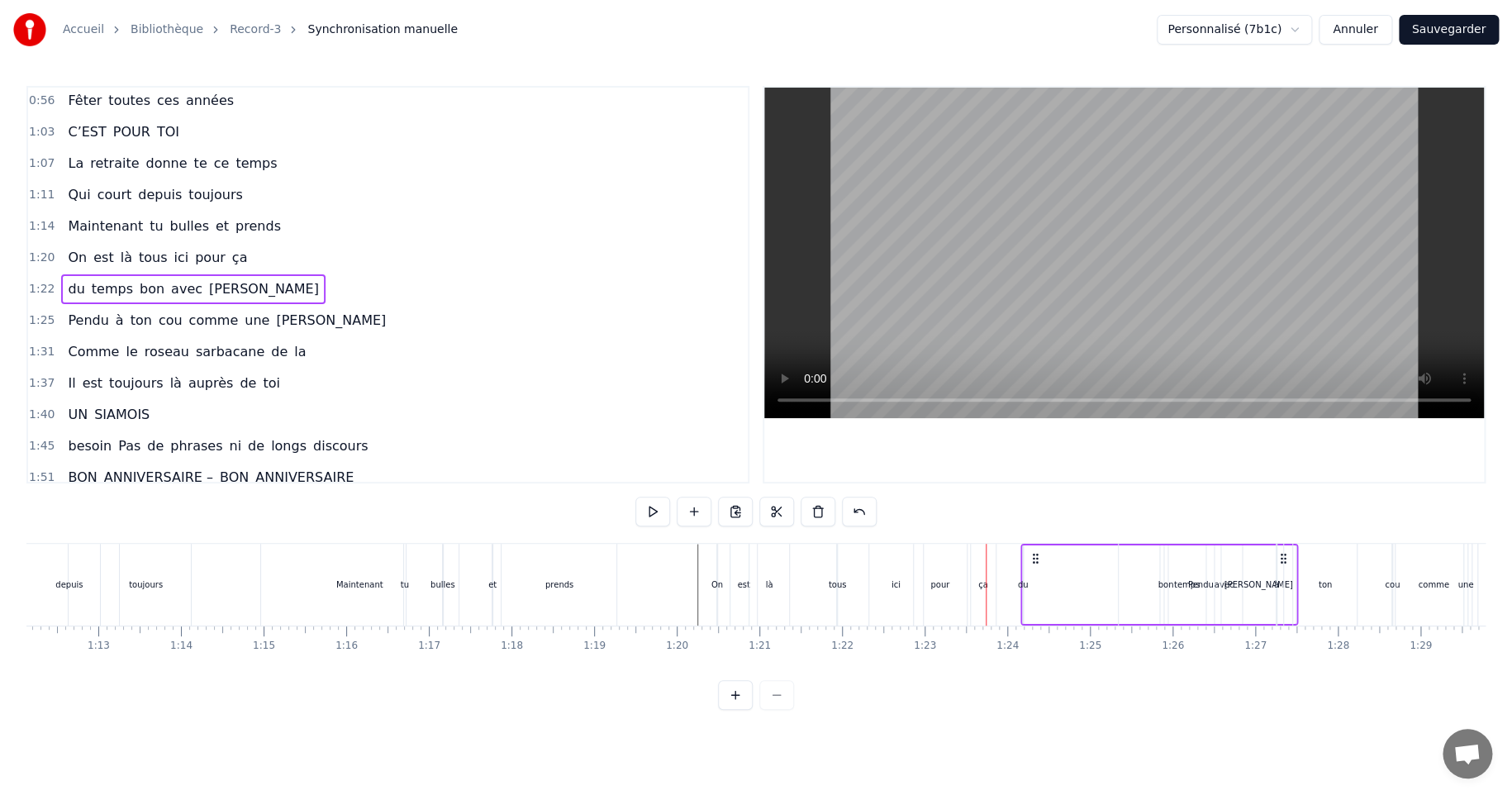
drag, startPoint x: 873, startPoint y: 558, endPoint x: 1034, endPoint y: 543, distance: 161.7
click at [1034, 543] on div "du temps bon avec Pascal" at bounding box center [1159, 584] width 278 height 82
drag, startPoint x: 872, startPoint y: 561, endPoint x: 1121, endPoint y: 553, distance: 249.1
click at [1121, 553] on icon at bounding box center [1123, 558] width 13 height 13
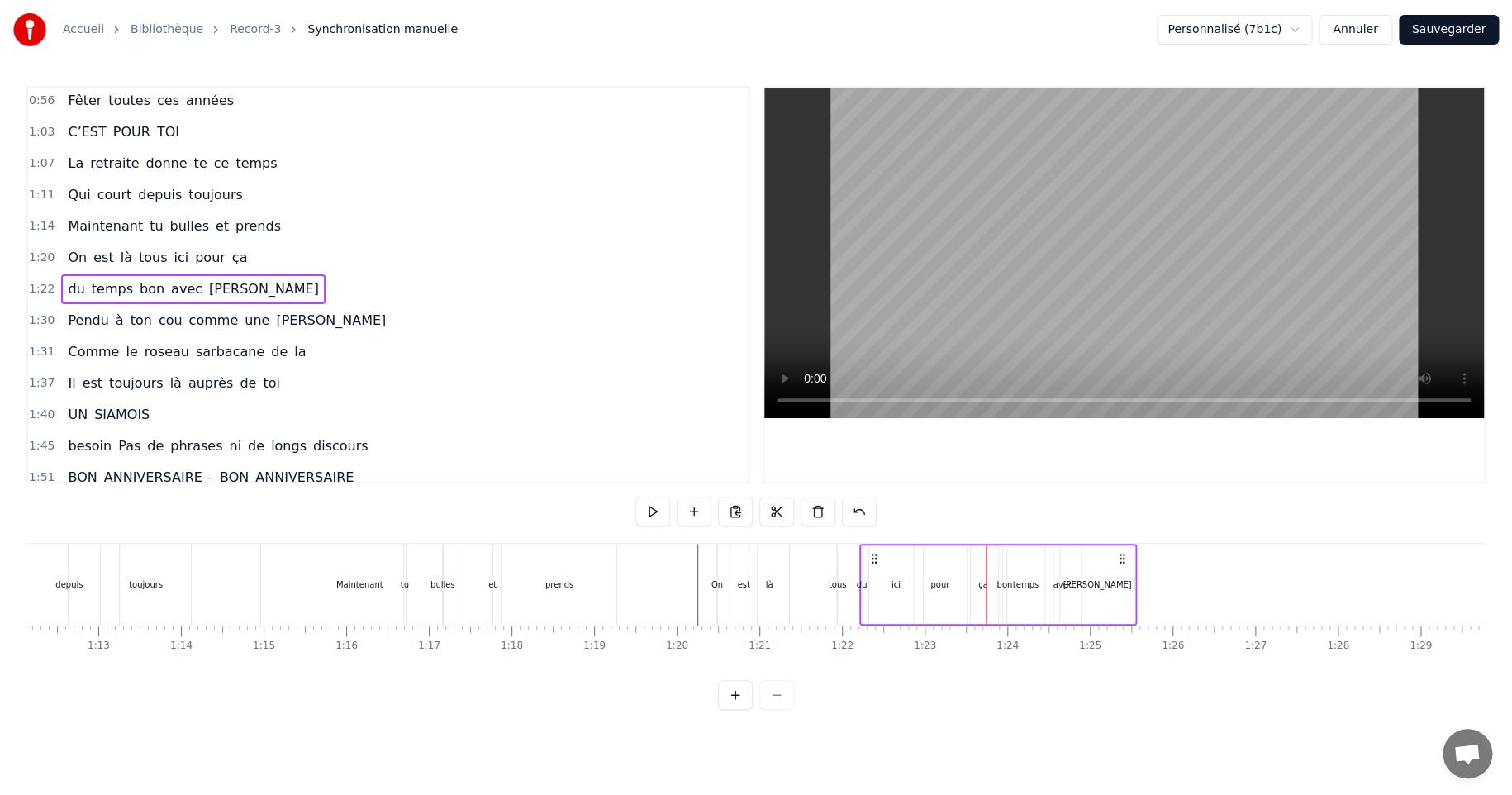
click at [863, 586] on div "du" at bounding box center [863, 585] width 11 height 13
drag, startPoint x: 872, startPoint y: 557, endPoint x: 1001, endPoint y: 547, distance: 129.4
click at [1001, 547] on div "du temps bon avec Pascal" at bounding box center [998, 584] width 278 height 82
click at [979, 584] on div "ça" at bounding box center [983, 585] width 10 height 13
type input "**"
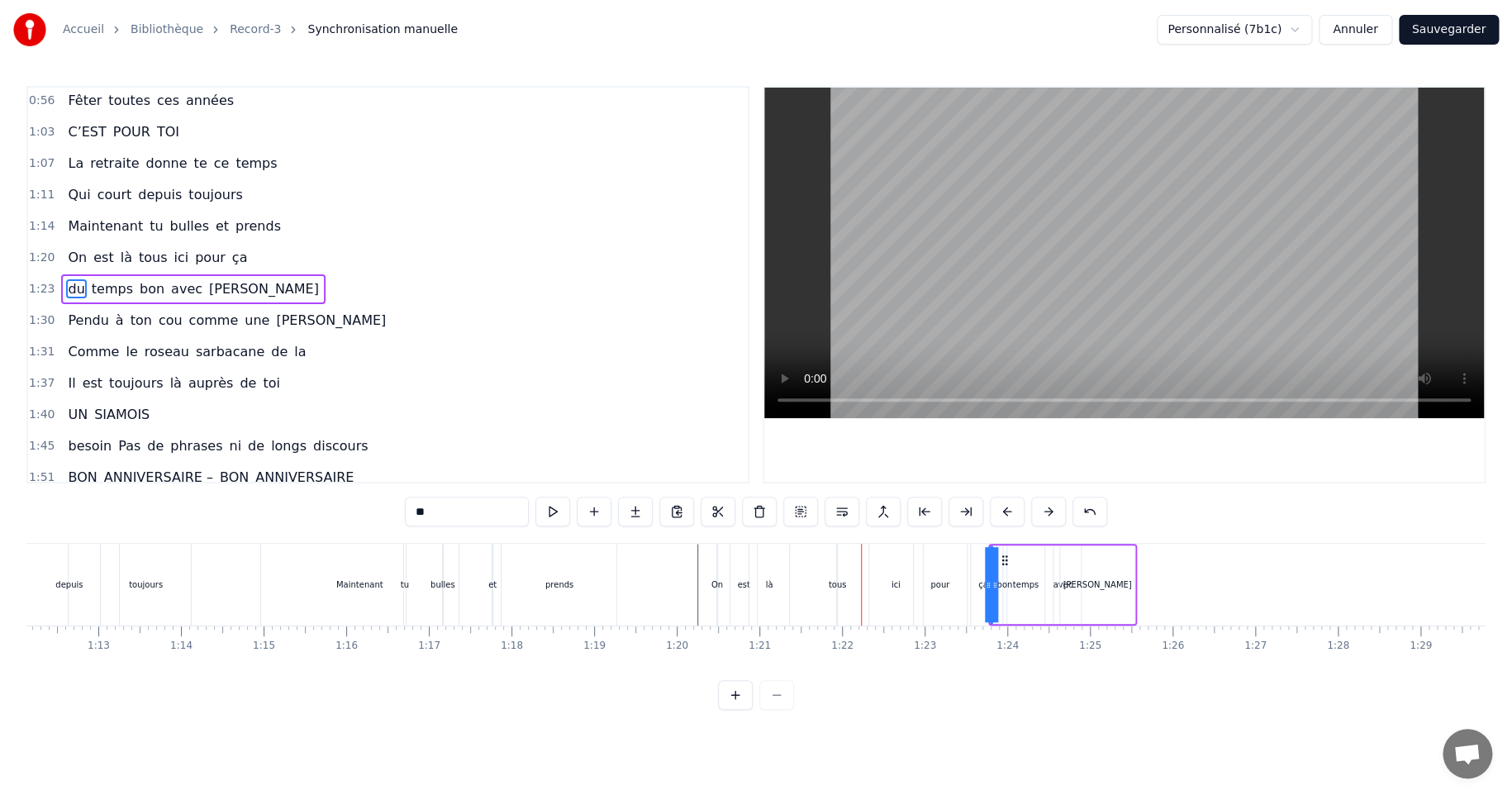
scroll to position [160, 0]
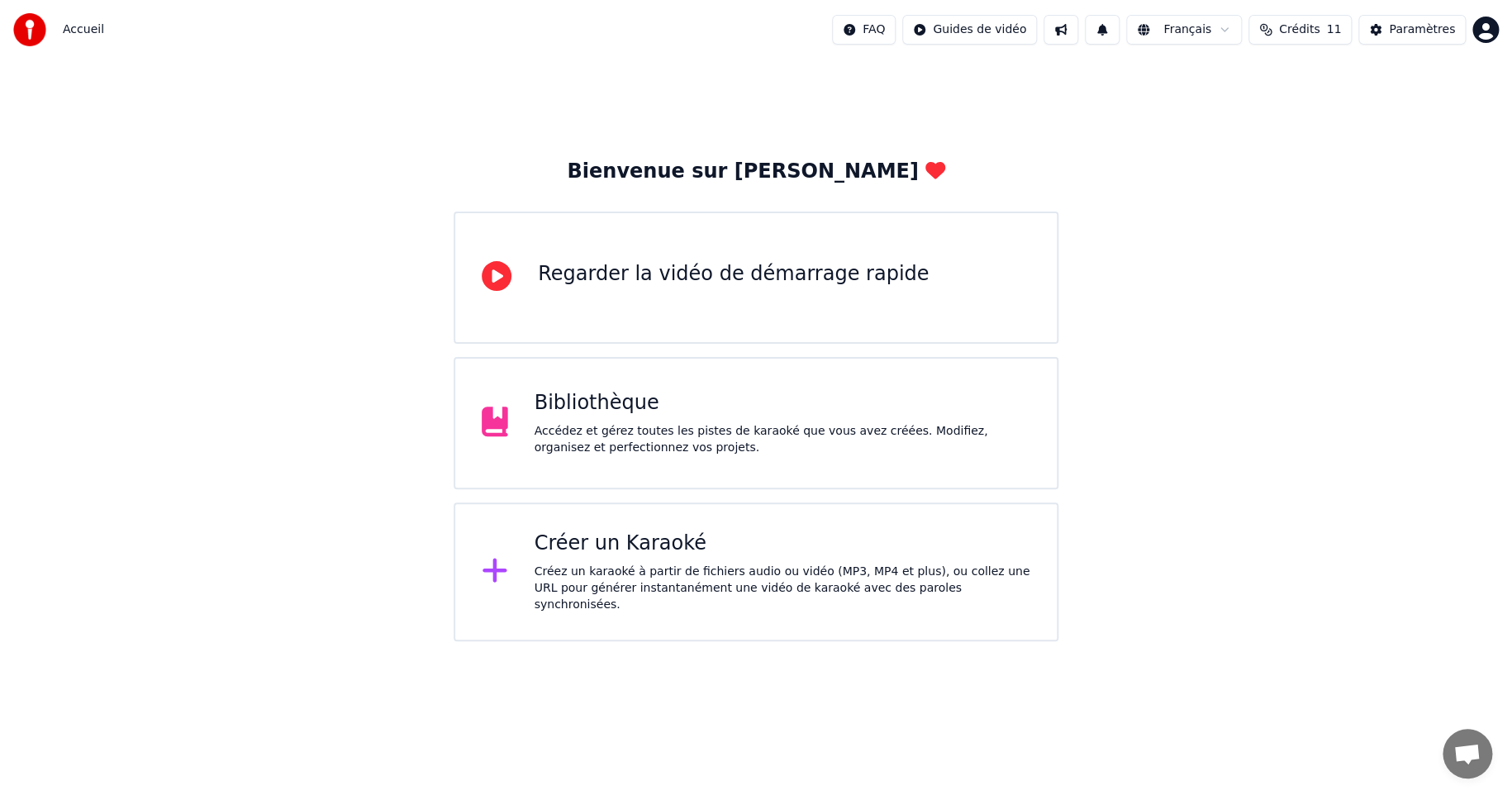
click at [497, 573] on icon at bounding box center [495, 569] width 26 height 30
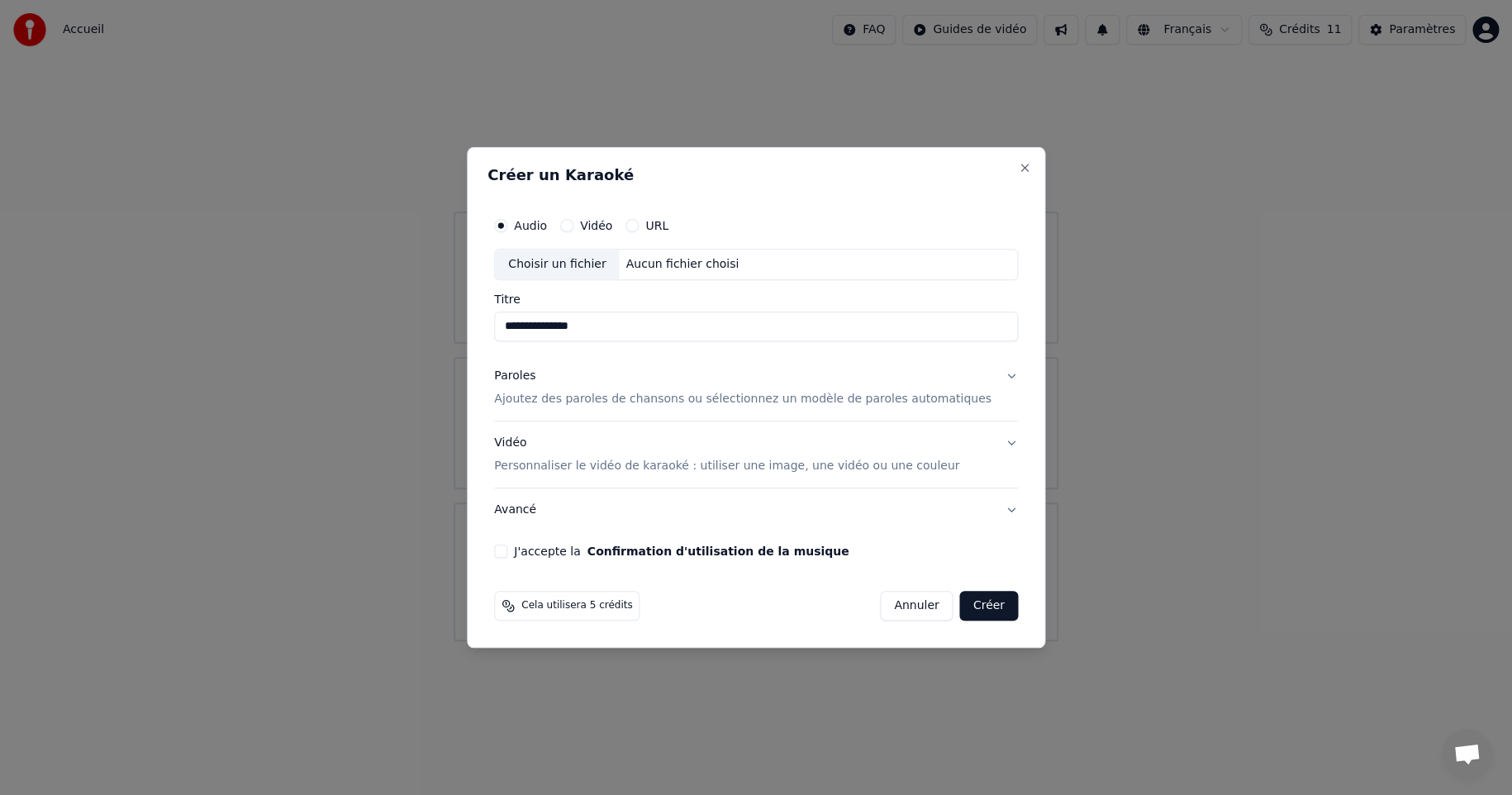
type input "**********"
click at [550, 398] on p "Ajoutez des paroles de chansons ou sélectionnez un modèle de paroles automatiqu…" at bounding box center [742, 399] width 497 height 16
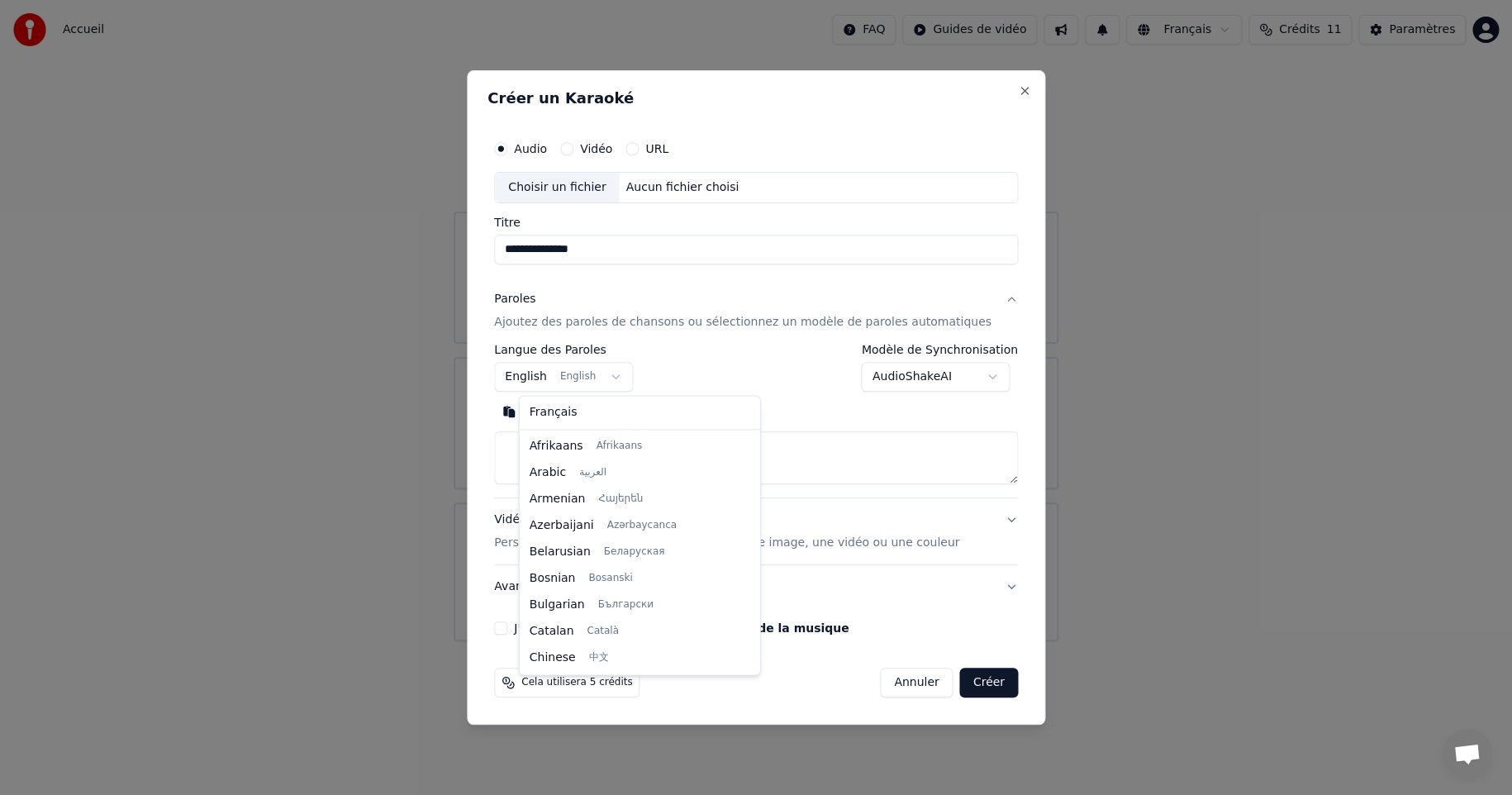
click at [627, 380] on body "**********" at bounding box center [756, 320] width 1512 height 641
select select "**"
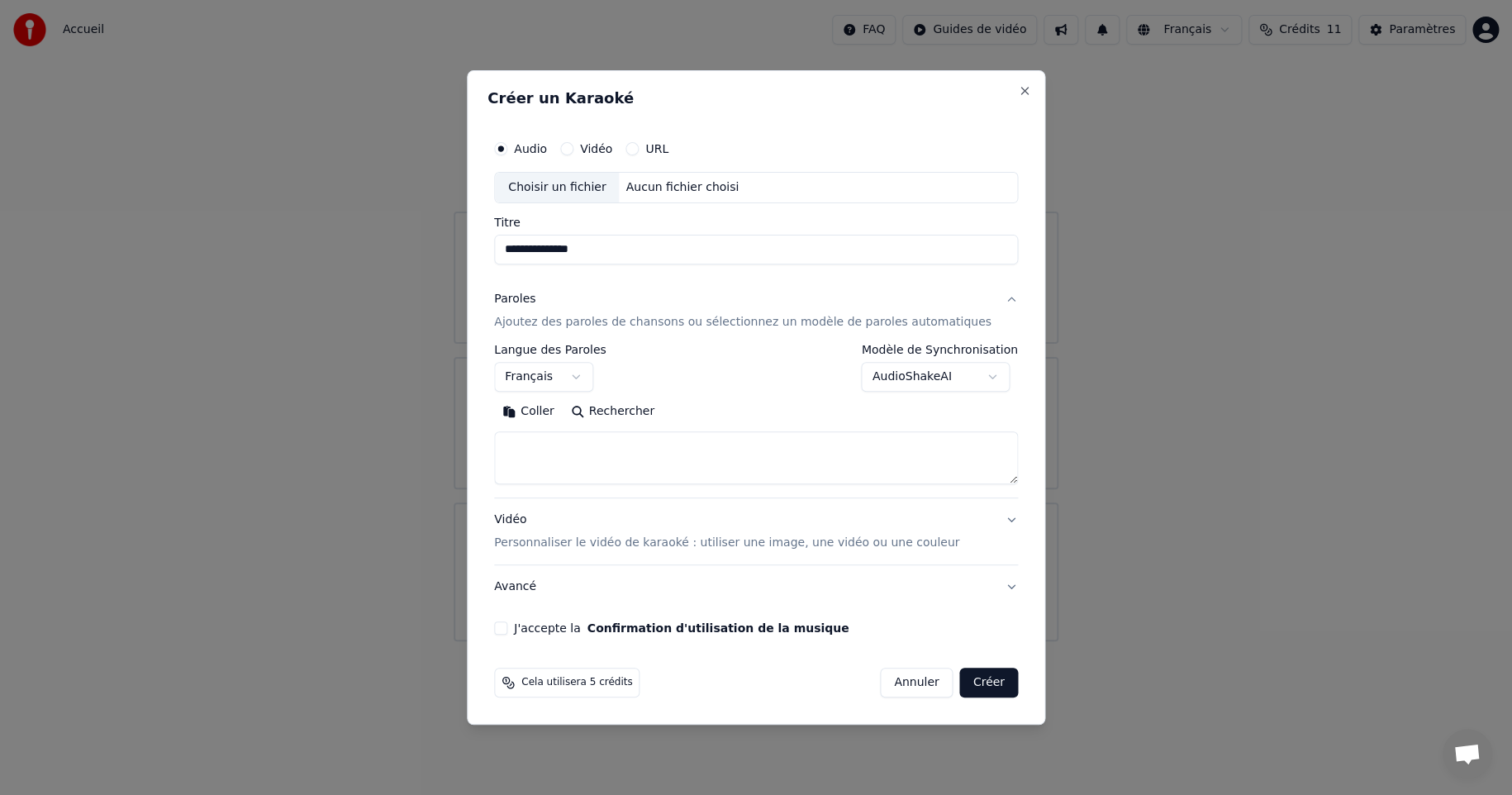
click at [542, 408] on button "Coller" at bounding box center [528, 411] width 68 height 26
type textarea "**********"
click at [548, 627] on label "J'accepte la Confirmation d'utilisation de la musique" at bounding box center [681, 628] width 335 height 12
click at [507, 627] on button "J'accepte la Confirmation d'utilisation de la musique" at bounding box center [500, 628] width 13 height 13
click at [613, 143] on label "Vidéo" at bounding box center [596, 148] width 32 height 12
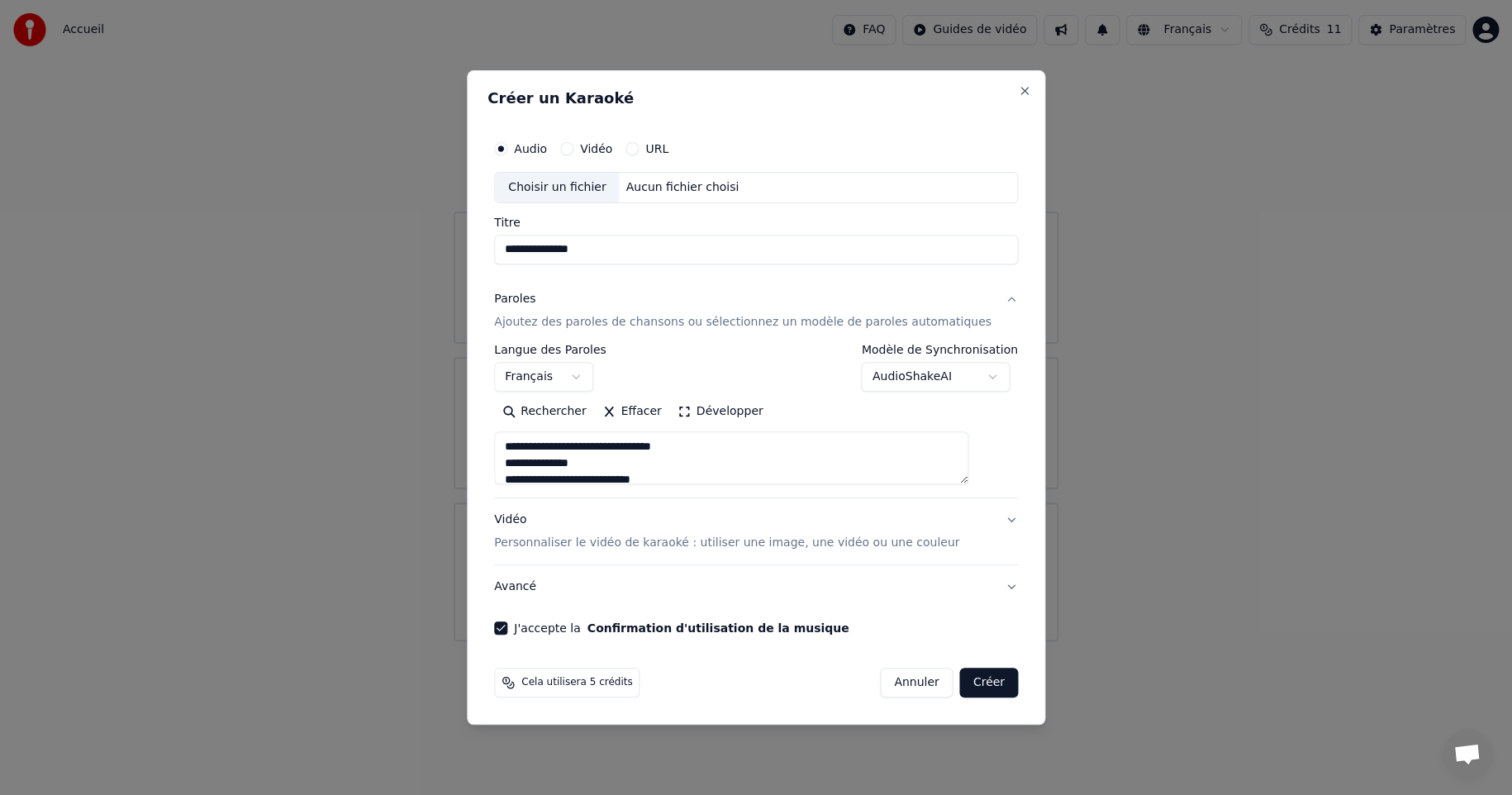
click at [574, 143] on button "Vidéo" at bounding box center [567, 148] width 13 height 13
click at [547, 143] on label "Audio" at bounding box center [530, 148] width 33 height 12
click at [507, 142] on button "Audio" at bounding box center [500, 148] width 13 height 13
type textarea "**********"
click at [541, 238] on input "Titre" at bounding box center [756, 249] width 523 height 30
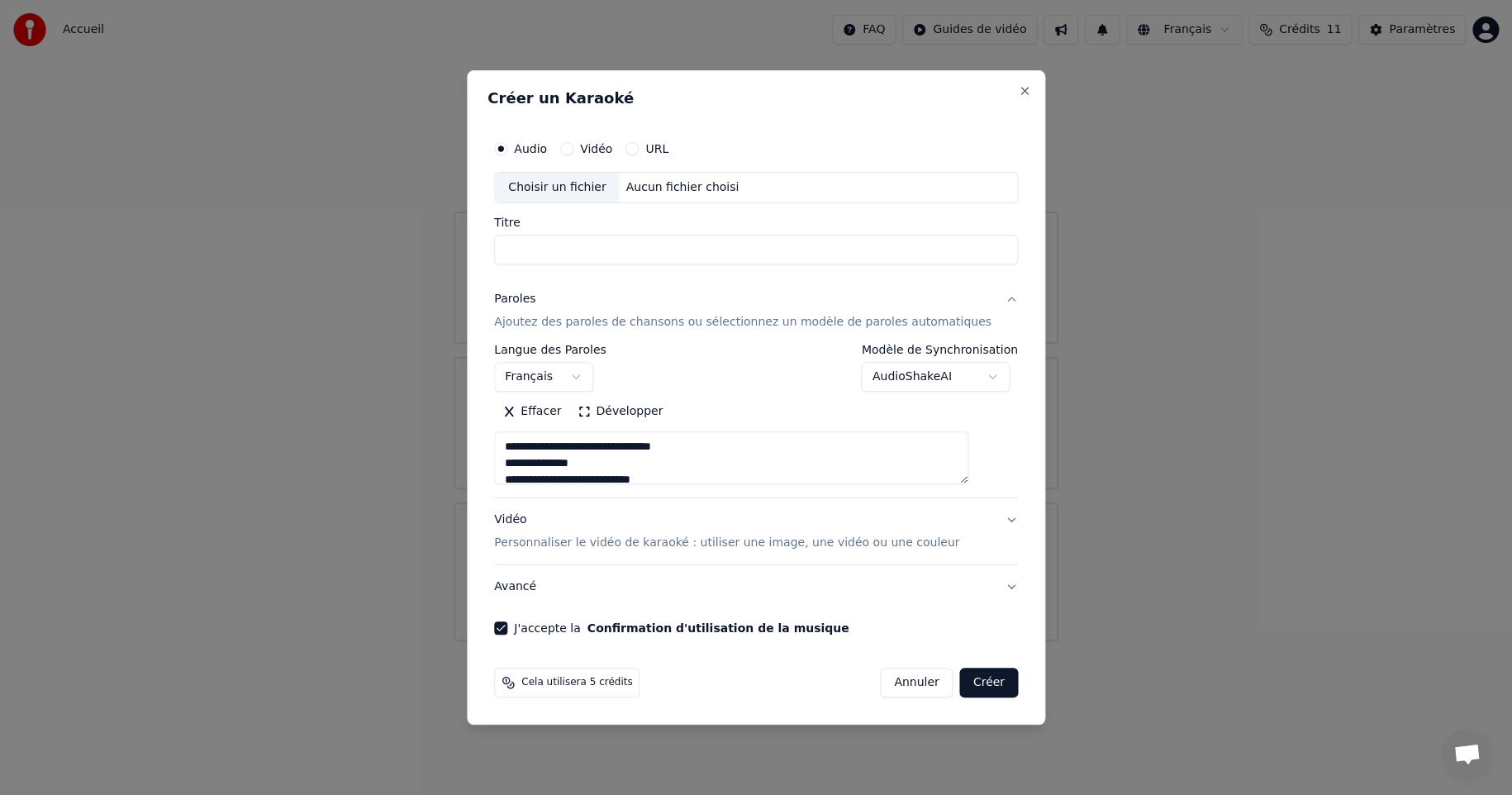
type input "*"
type textarea "**********"
type input "**"
type textarea "**********"
type input "**"
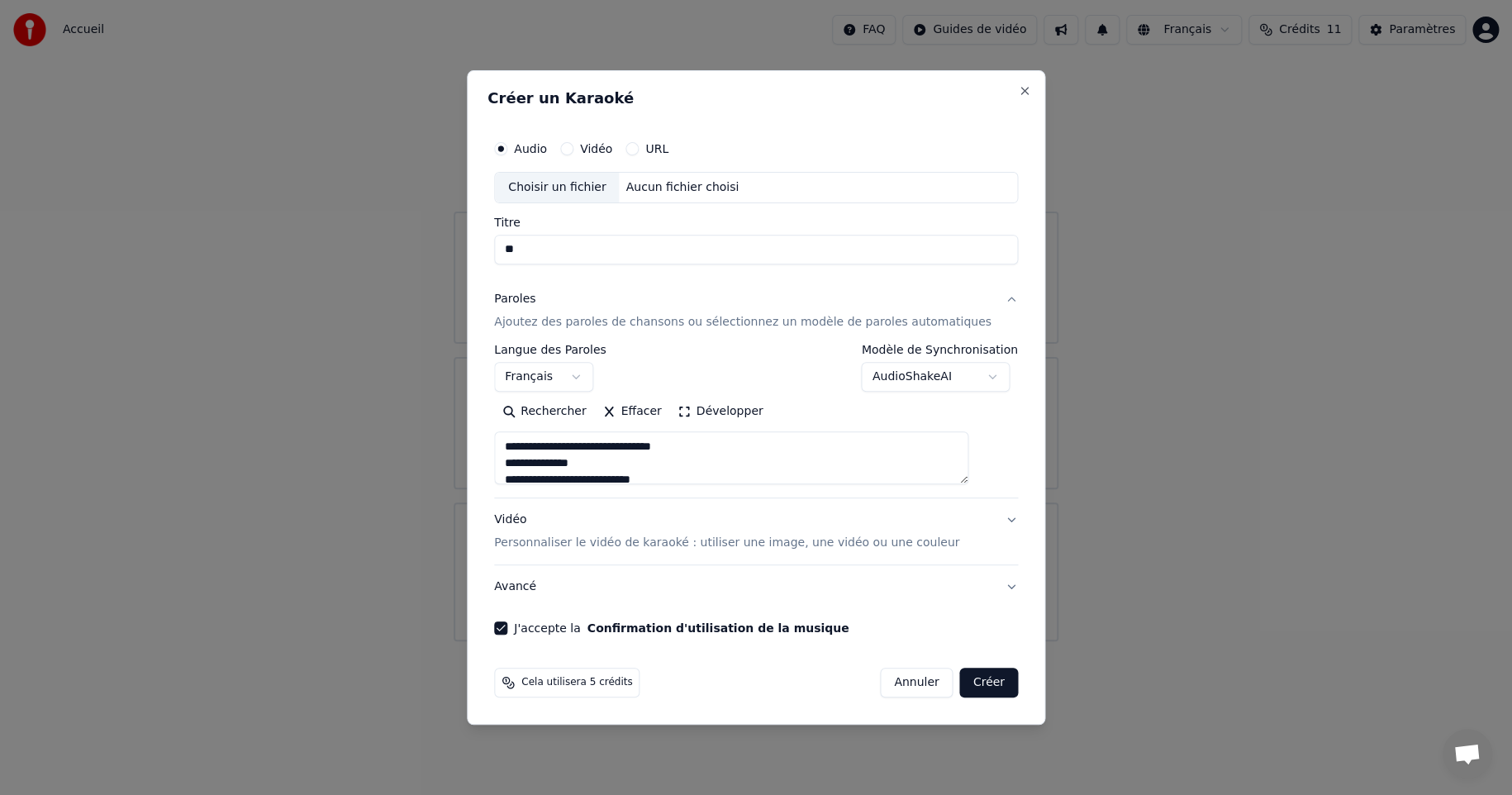
type textarea "**********"
type input "****"
type textarea "**********"
type input "*****"
type textarea "**********"
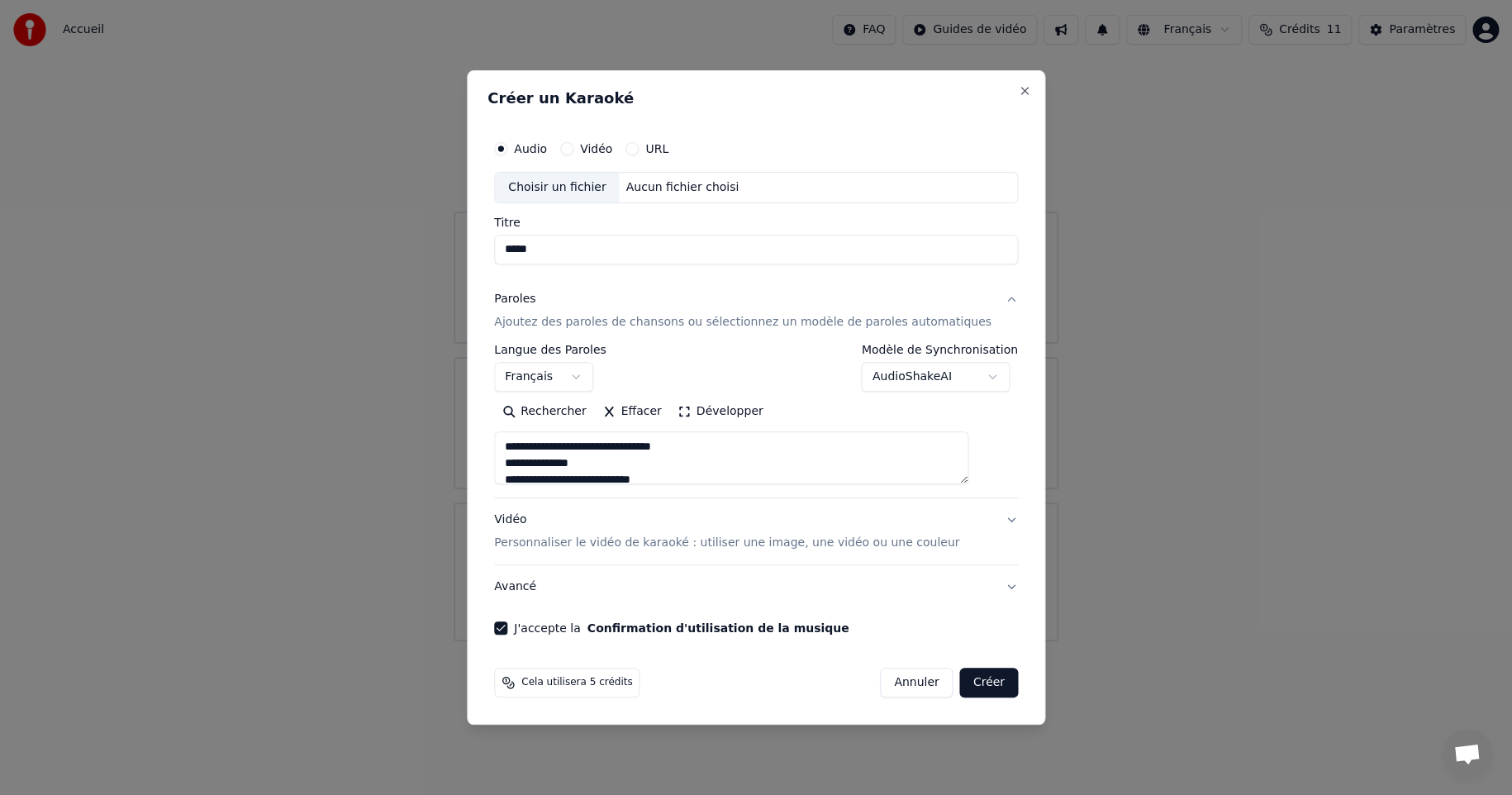
type input "******"
type textarea "**********"
type input "******"
type textarea "**********"
type input "********"
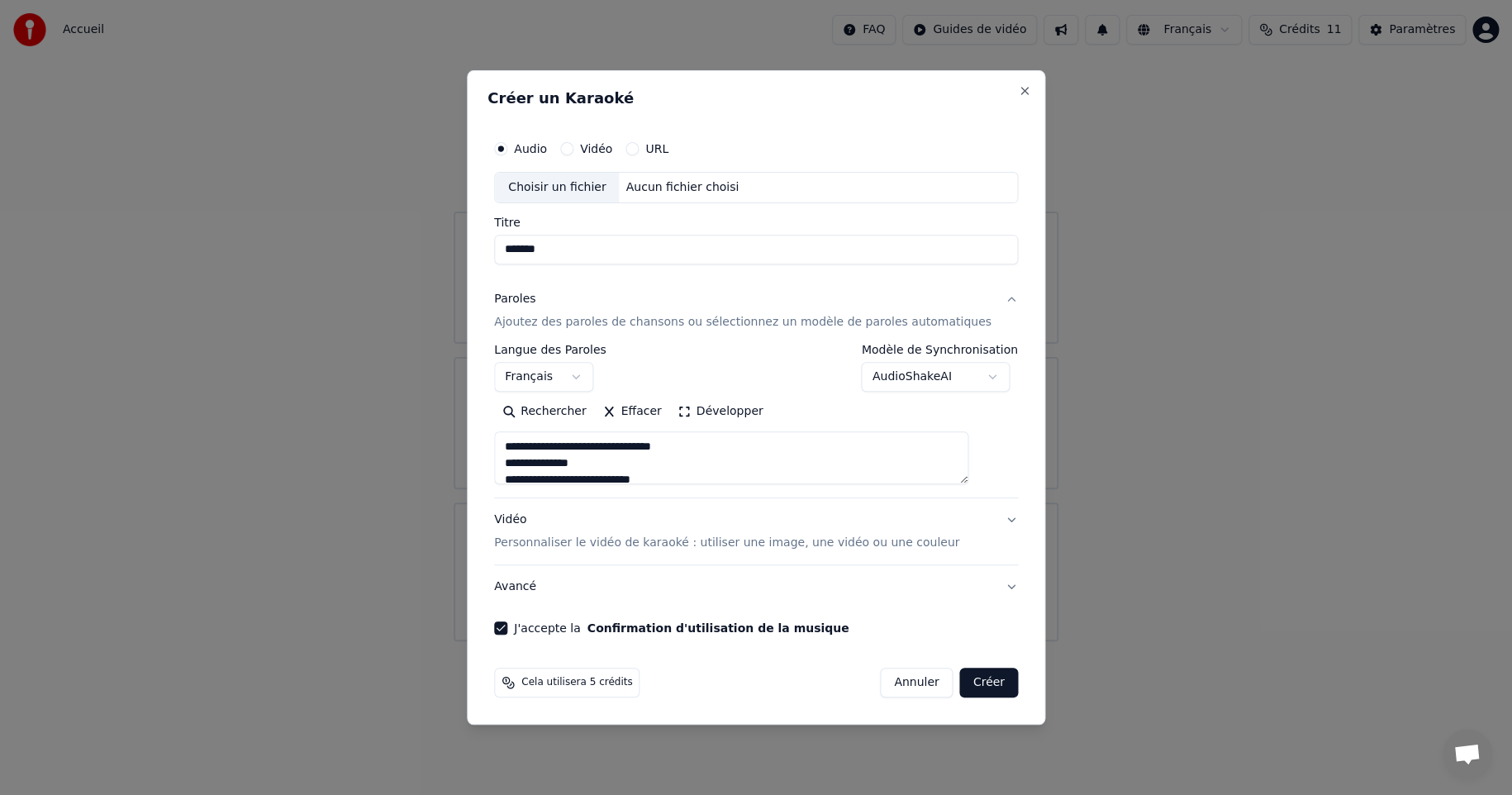
type textarea "**********"
type input "*********"
type textarea "**********"
type input "**********"
type textarea "**********"
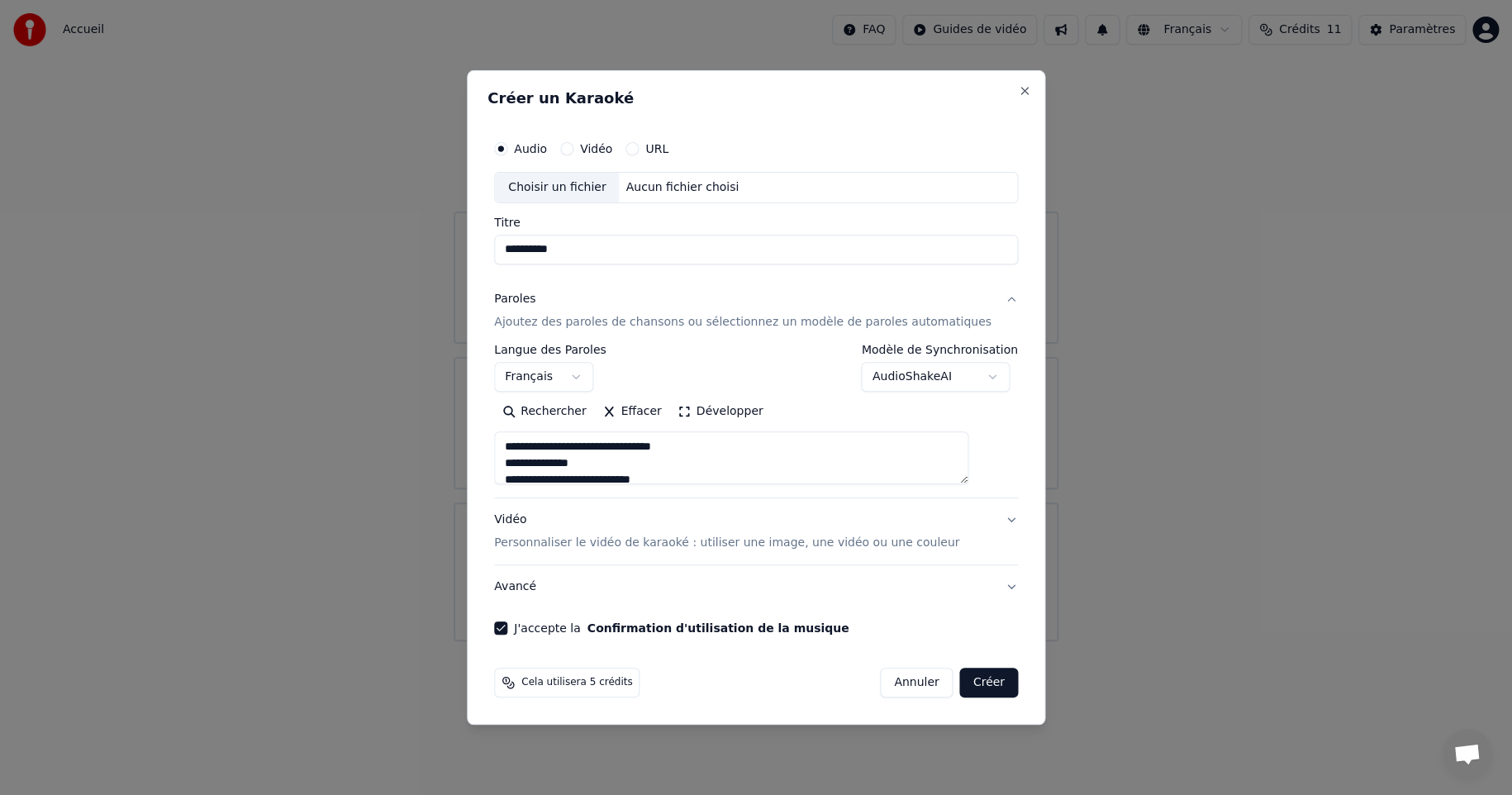
type input "**********"
type textarea "**********"
type input "**********"
type textarea "**********"
type input "**********"
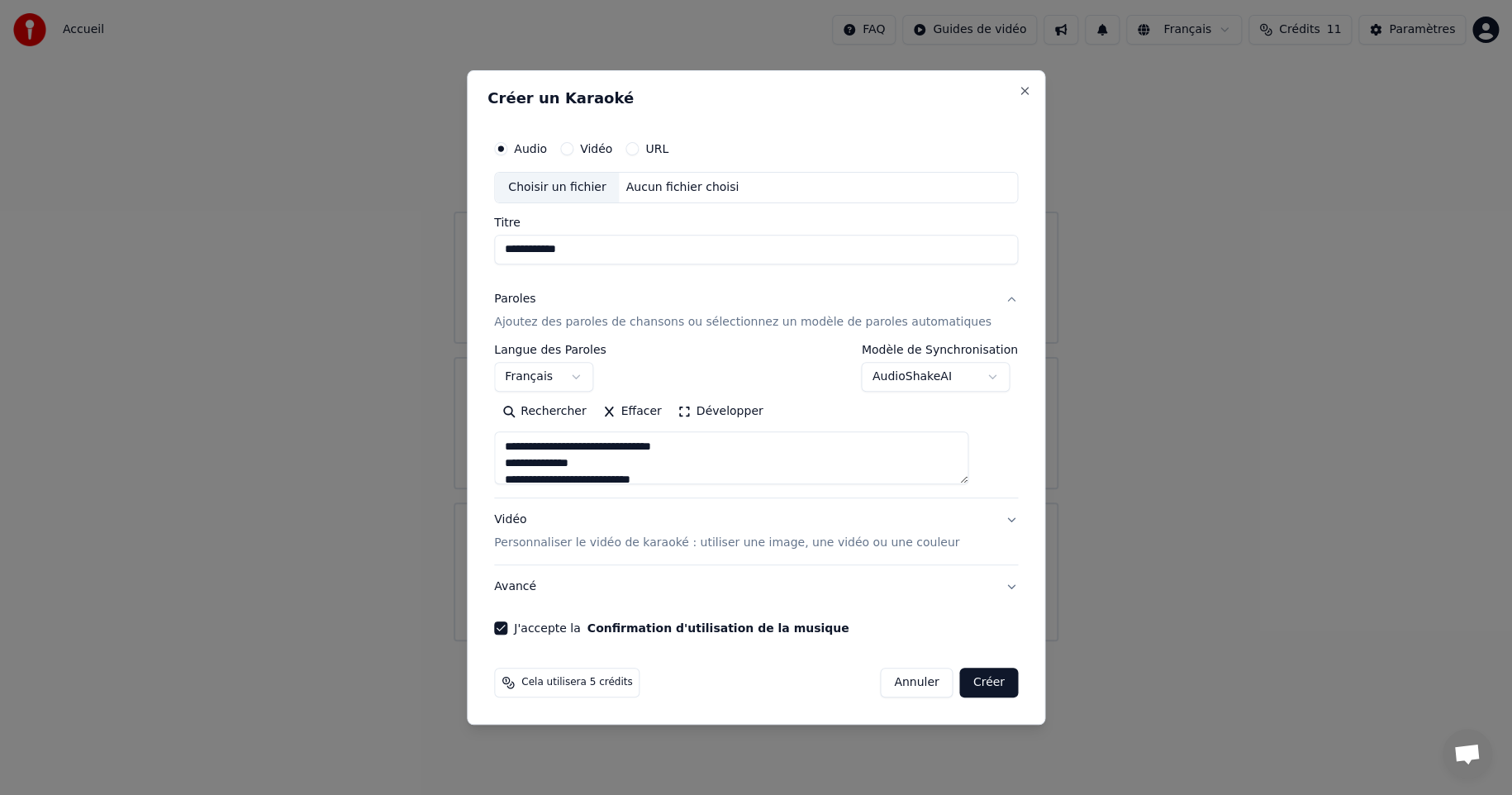
type textarea "**********"
type input "**********"
type textarea "**********"
type input "**********"
type textarea "**********"
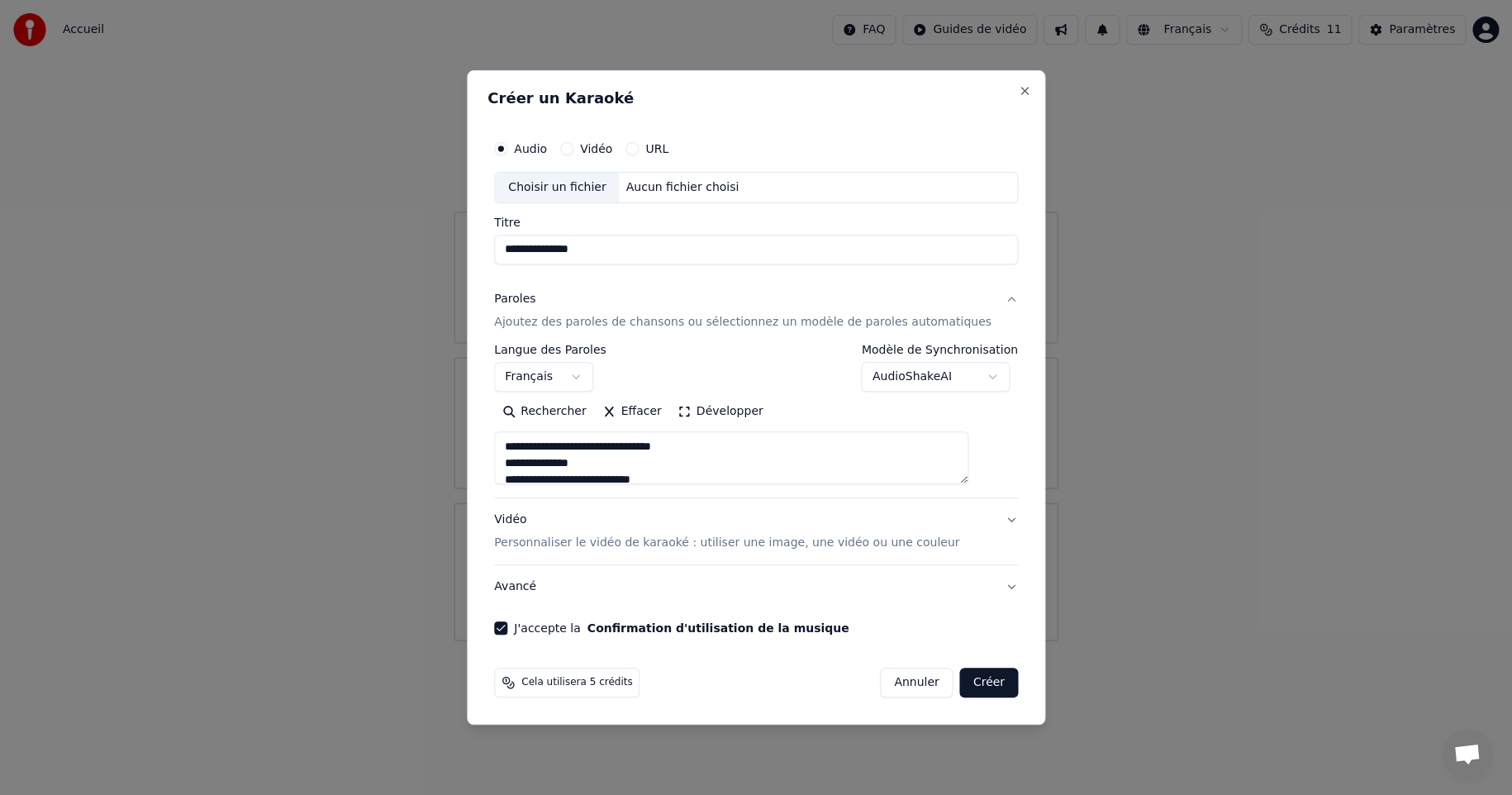
type input "**********"
click at [974, 686] on button "Créer" at bounding box center [989, 682] width 58 height 30
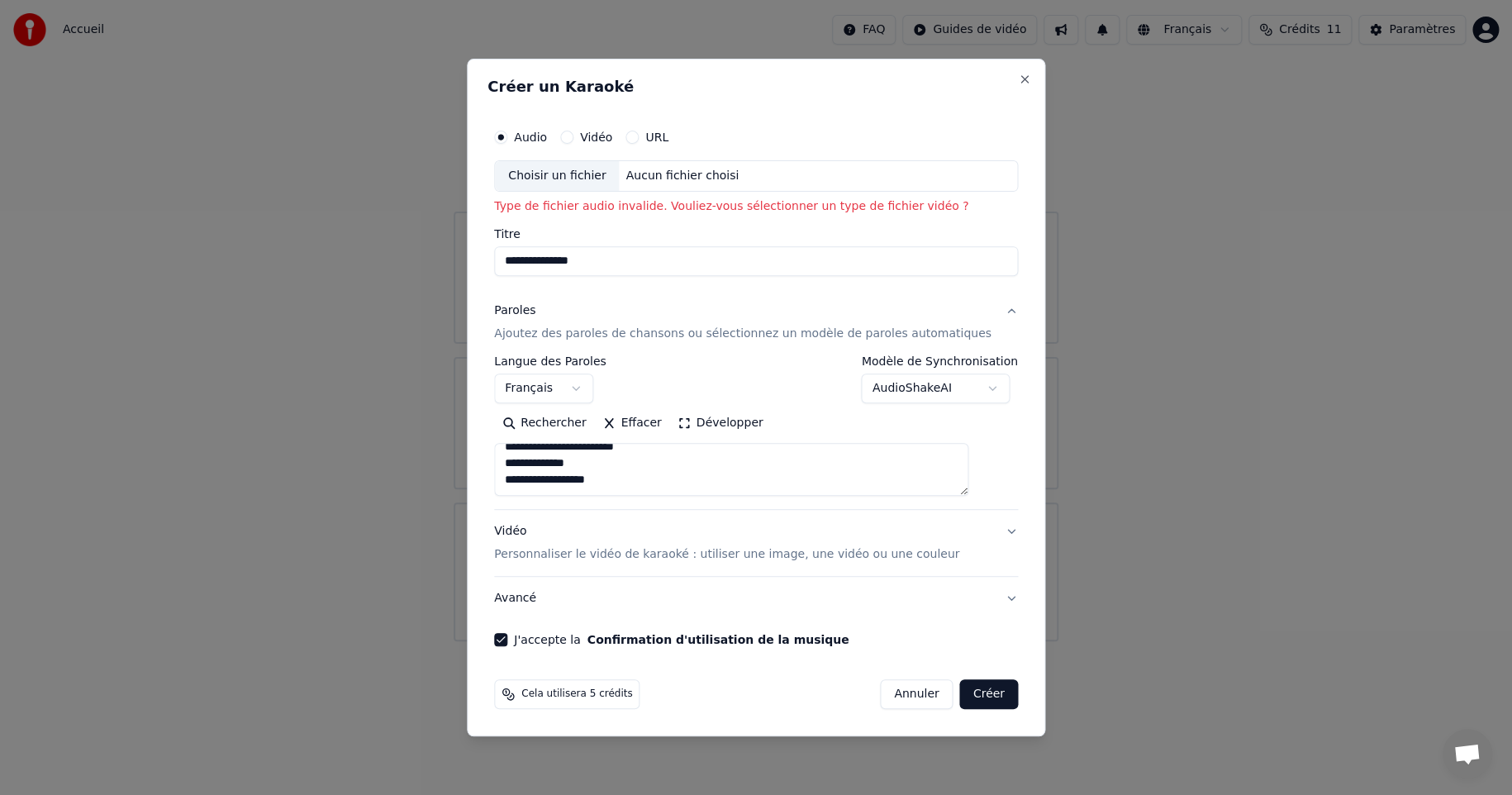
click at [695, 176] on div "Aucun fichier choisi" at bounding box center [683, 175] width 127 height 16
click at [569, 174] on div "Choisir un fichier" at bounding box center [557, 175] width 124 height 30
type textarea "**********"
type input "********"
type textarea "**********"
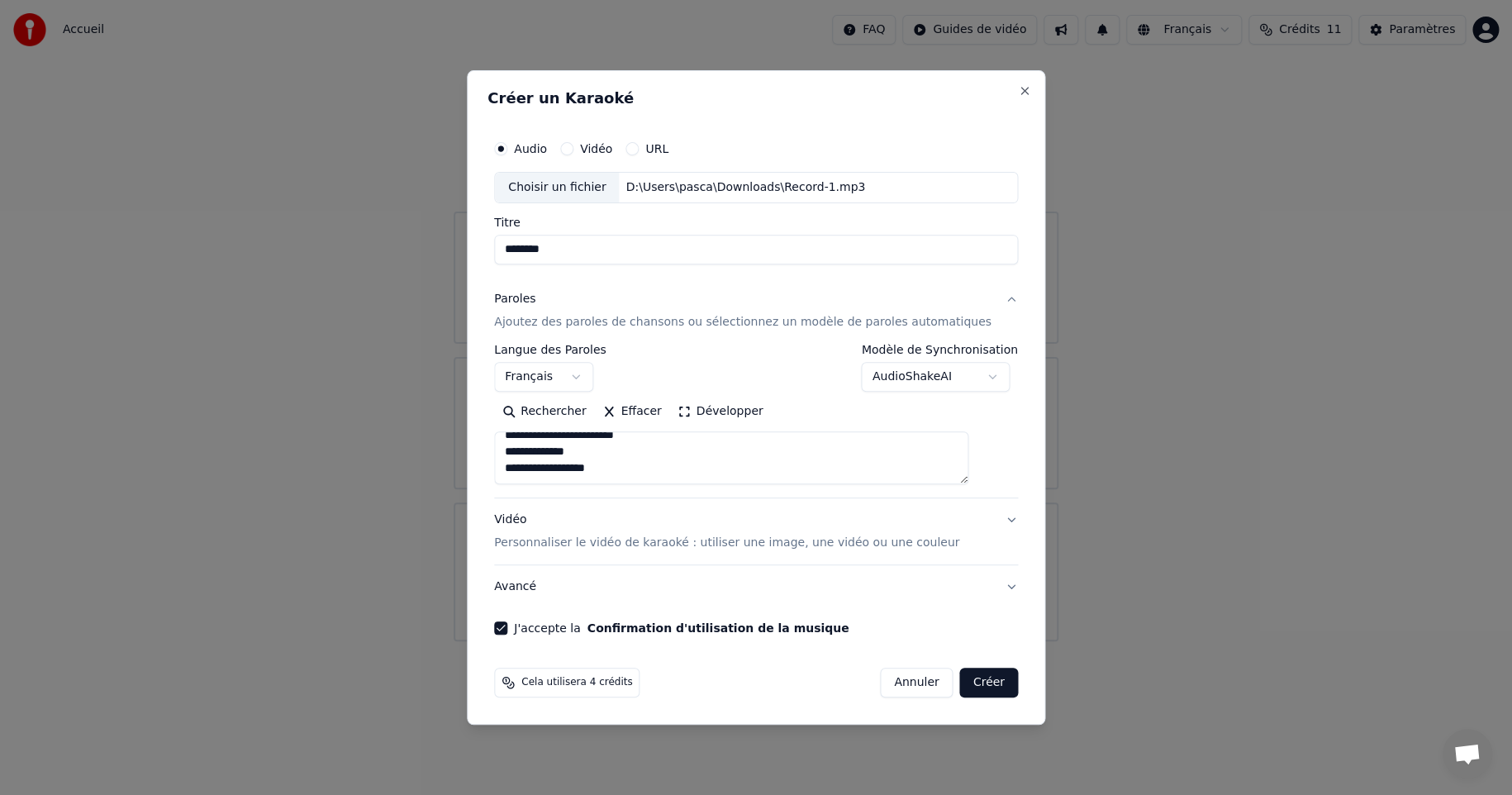
drag, startPoint x: 589, startPoint y: 246, endPoint x: 489, endPoint y: 251, distance: 100.1
click at [489, 251] on body "**********" at bounding box center [756, 320] width 1512 height 641
type input "*"
type textarea "**********"
type input "**"
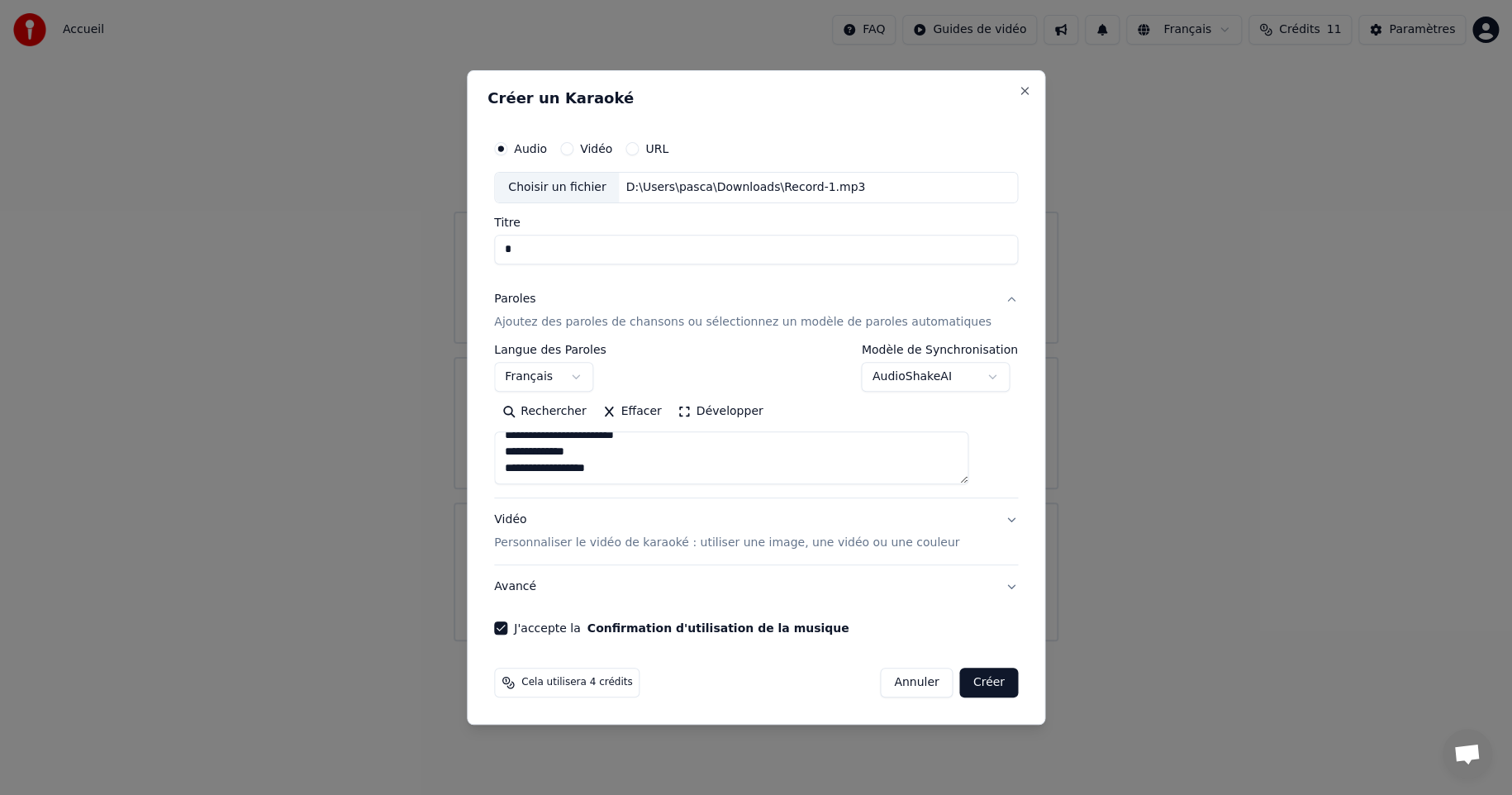
type textarea "**********"
type input "**"
type textarea "**********"
type input "****"
type textarea "**********"
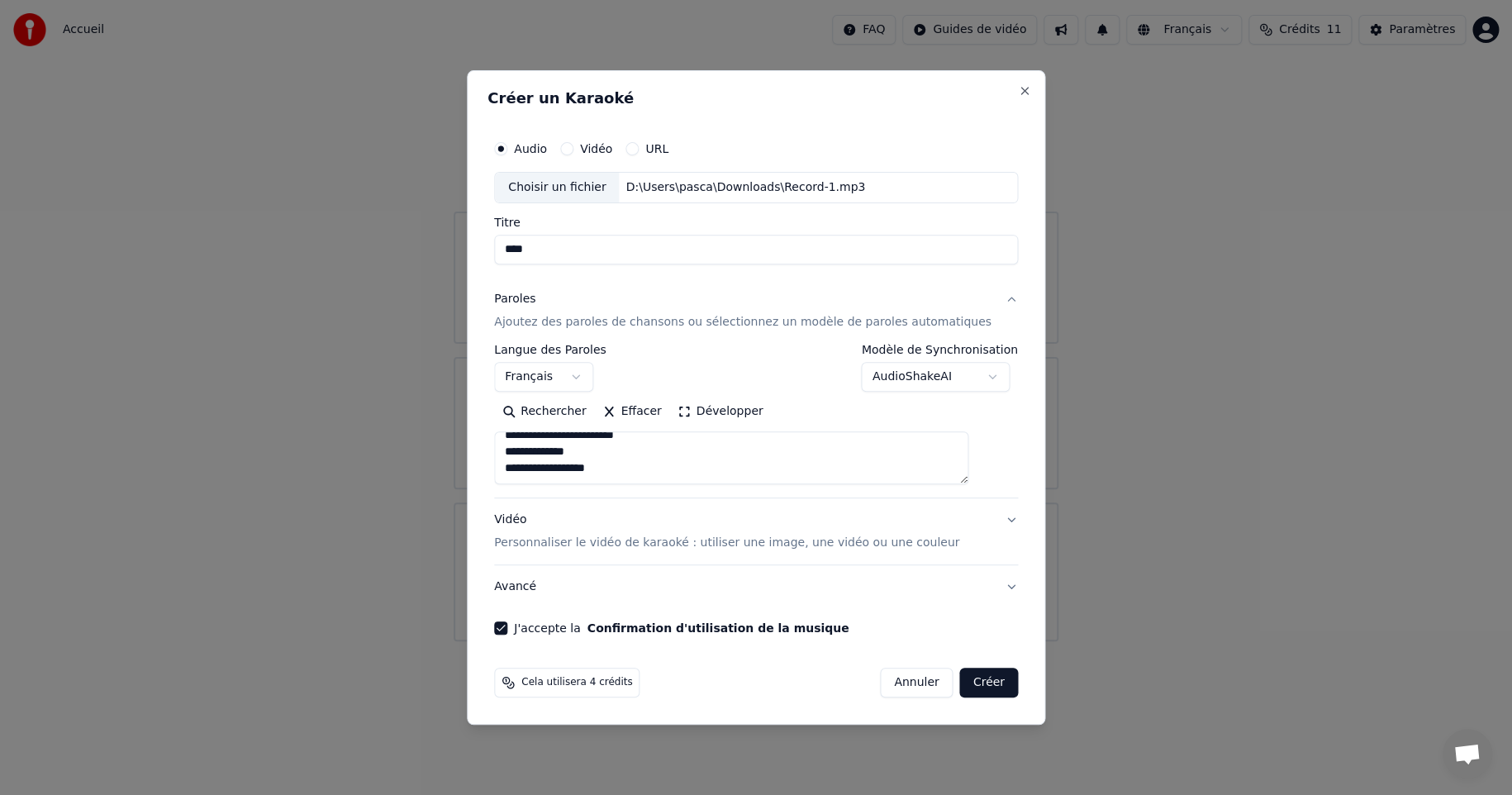
type input "*****"
type textarea "**********"
type input "******"
type textarea "**********"
type input "******"
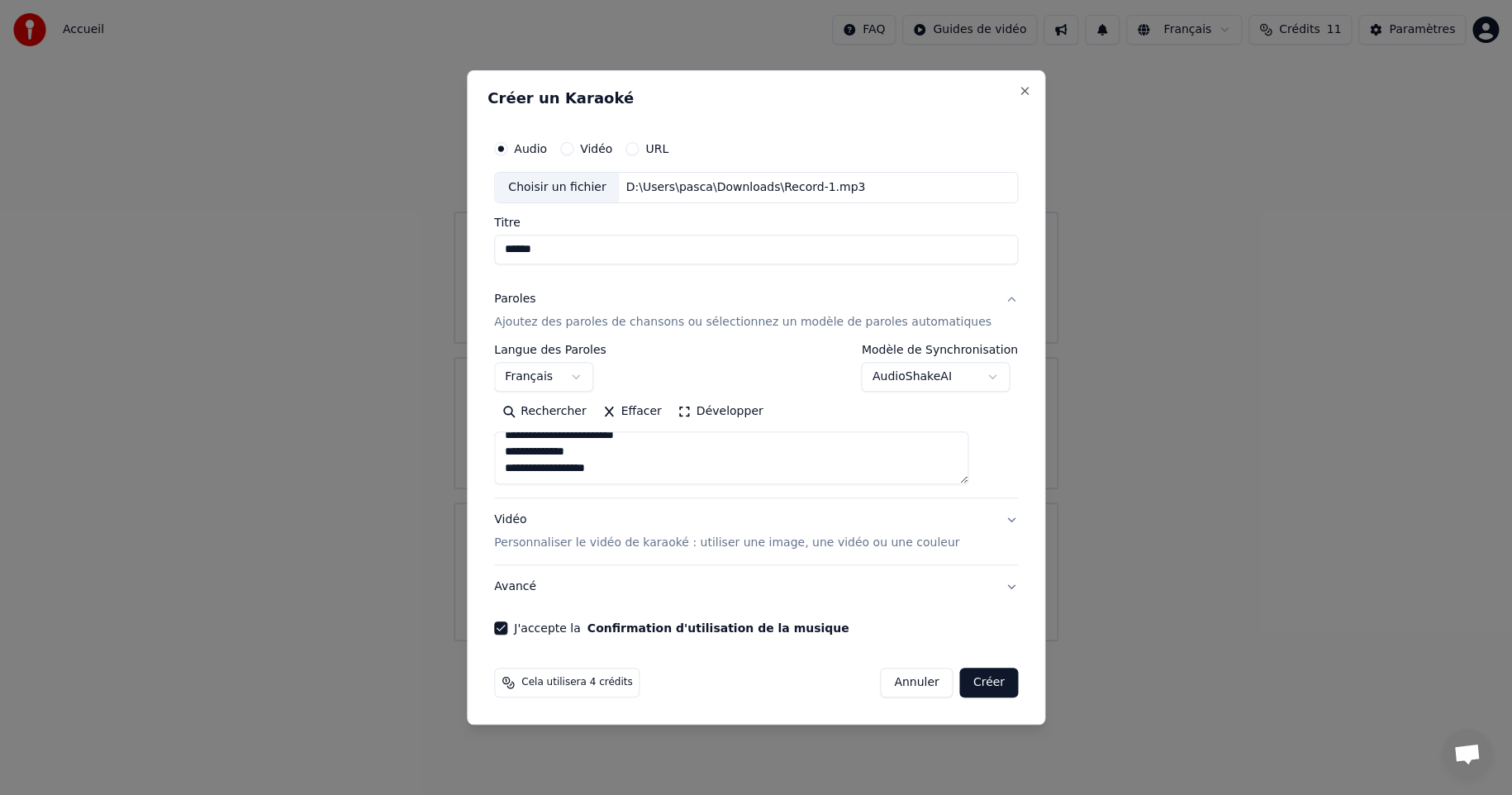
type textarea "**********"
type input "********"
type textarea "**********"
type input "*********"
type textarea "**********"
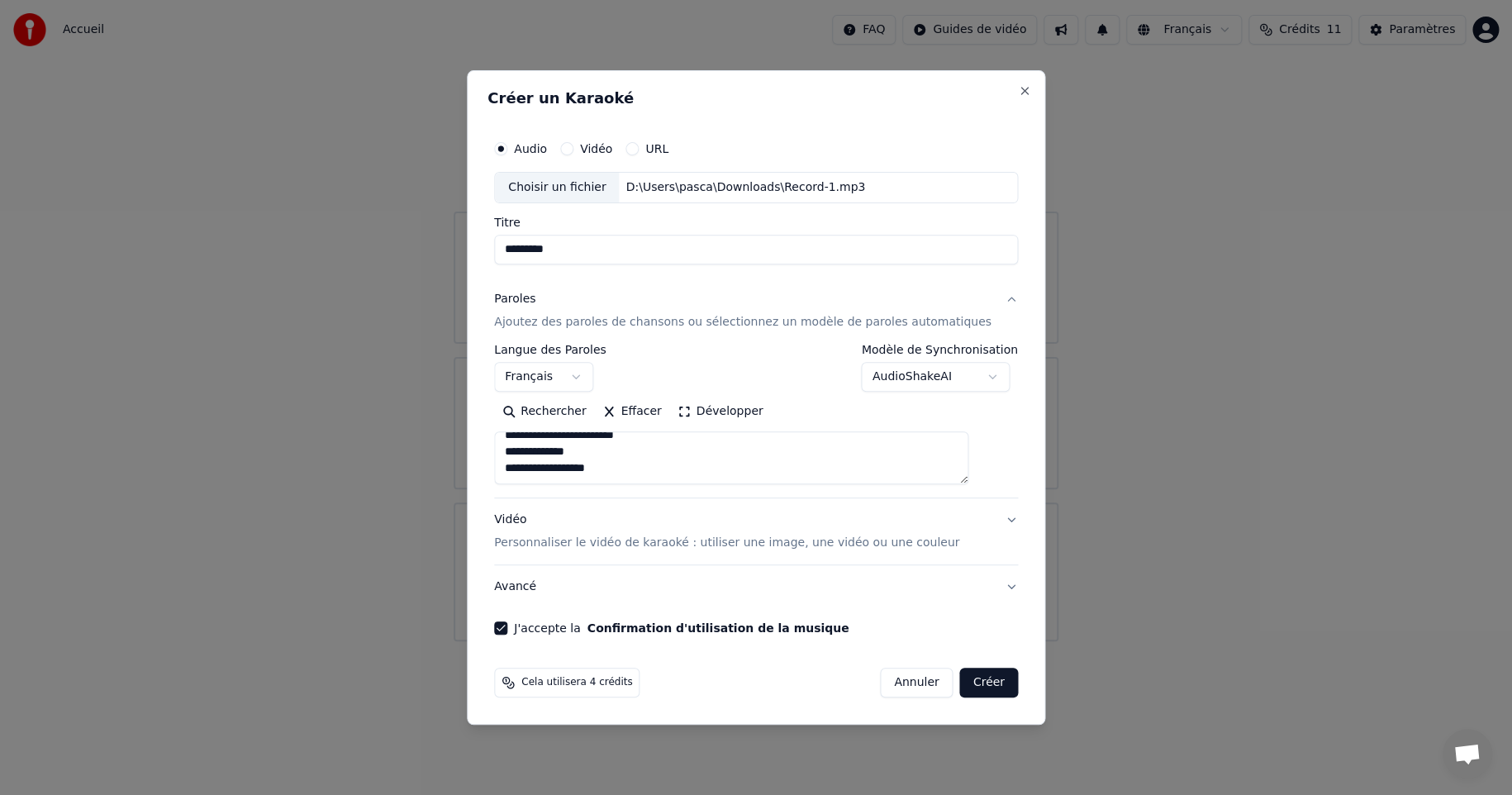
type input "**********"
type textarea "**********"
type input "**********"
type textarea "**********"
type input "**********"
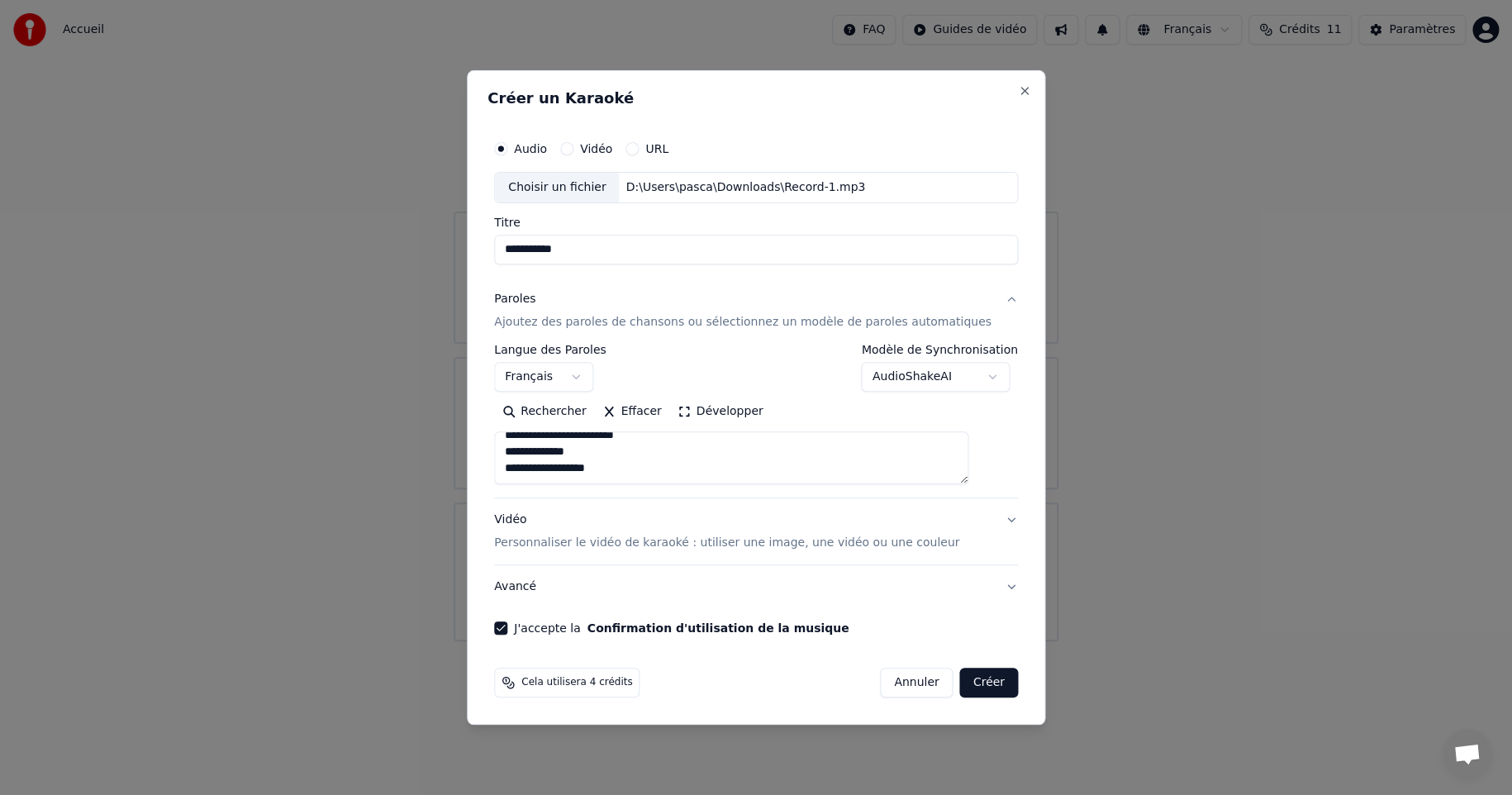
type textarea "**********"
type input "**********"
type textarea "**********"
type input "**********"
type textarea "**********"
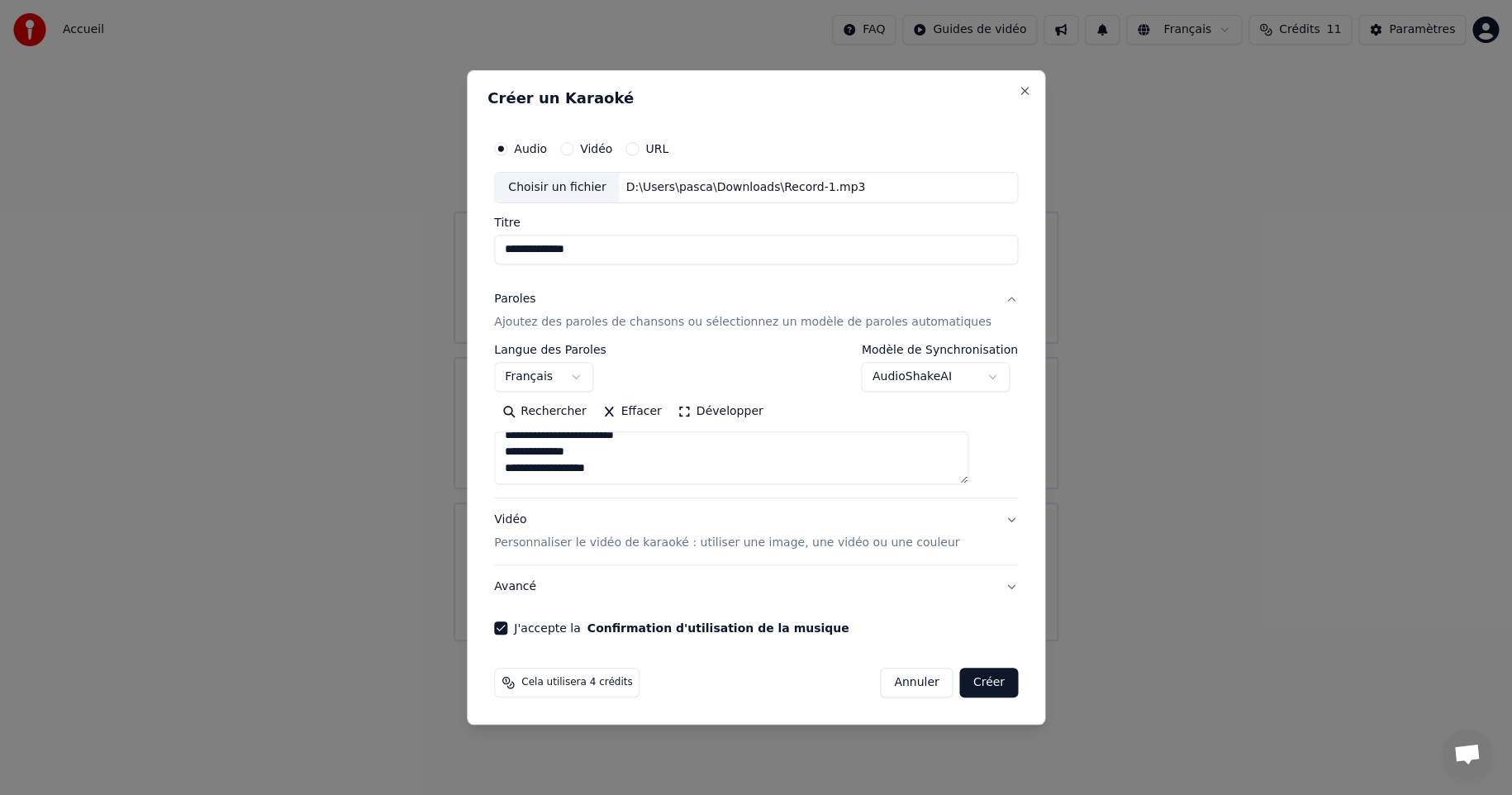
type input "**********"
type textarea "**********"
type input "**********"
click at [986, 589] on button "Avancé" at bounding box center [756, 586] width 523 height 43
type textarea "**********"
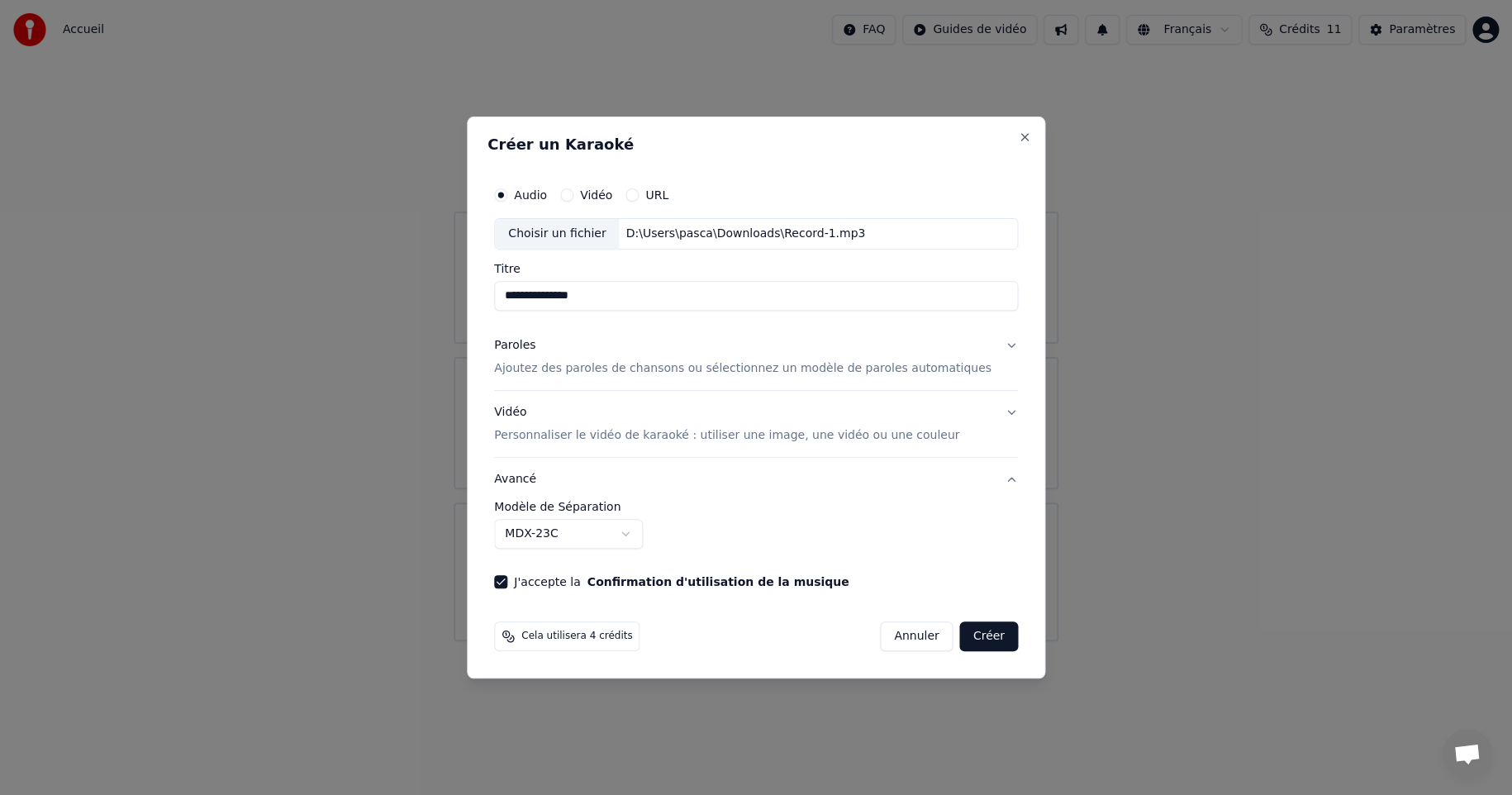
click at [970, 632] on button "Créer" at bounding box center [989, 636] width 58 height 30
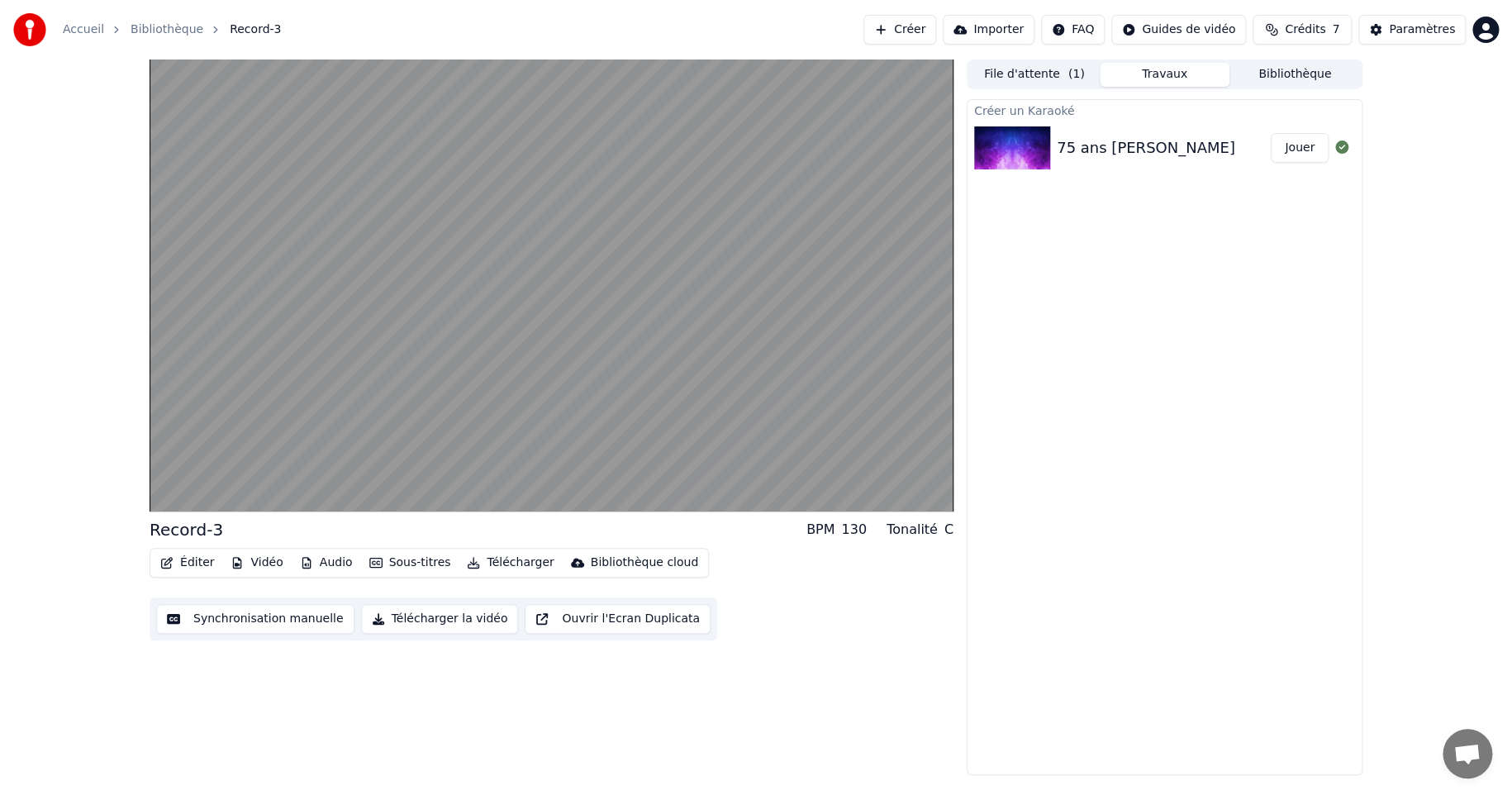
click at [253, 618] on button "Synchronisation manuelle" at bounding box center [255, 619] width 198 height 30
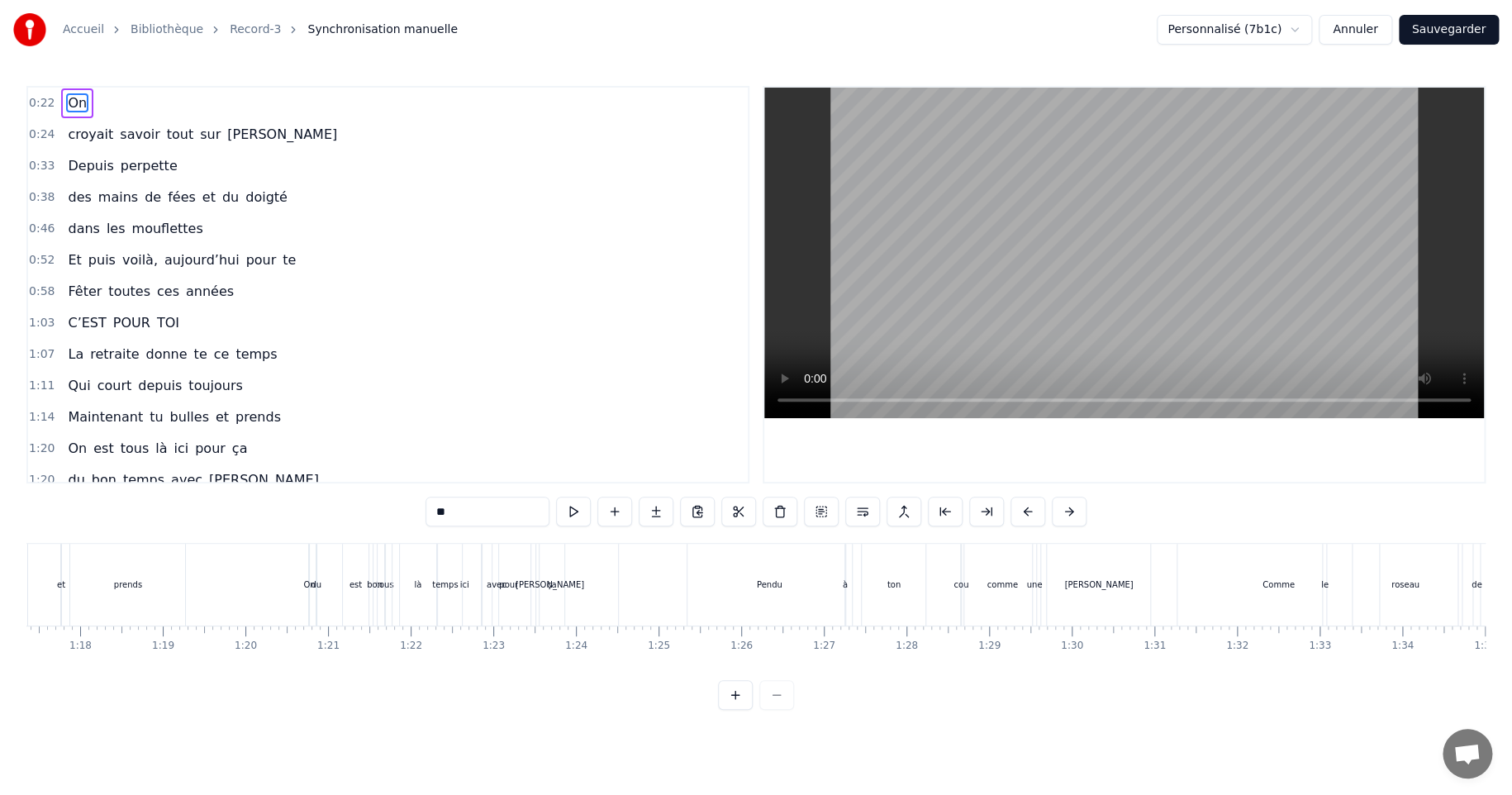
scroll to position [0, 6380]
click at [561, 583] on div "[PERSON_NAME]" at bounding box center [561, 585] width 68 height 13
type input "******"
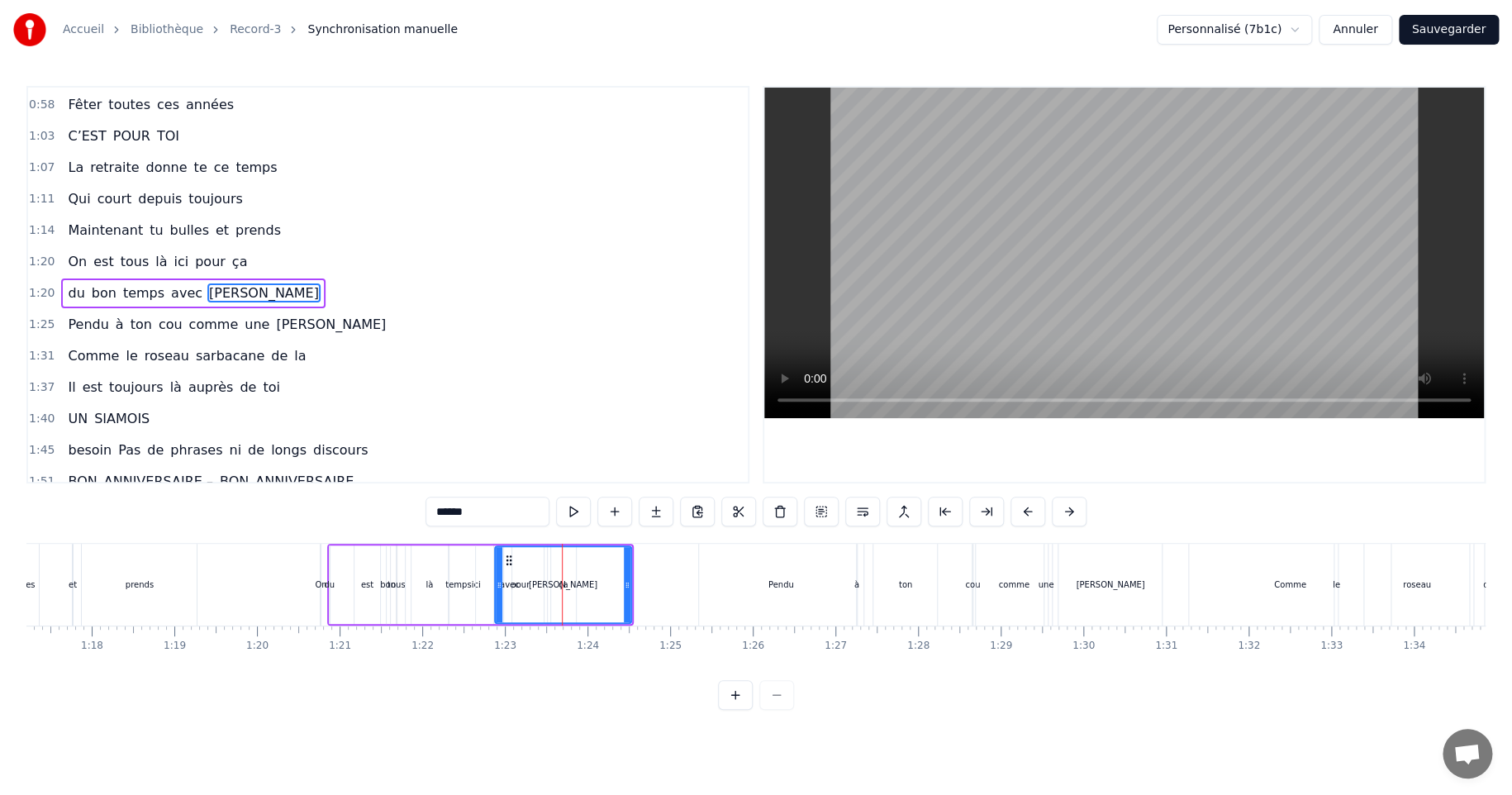
scroll to position [191, 0]
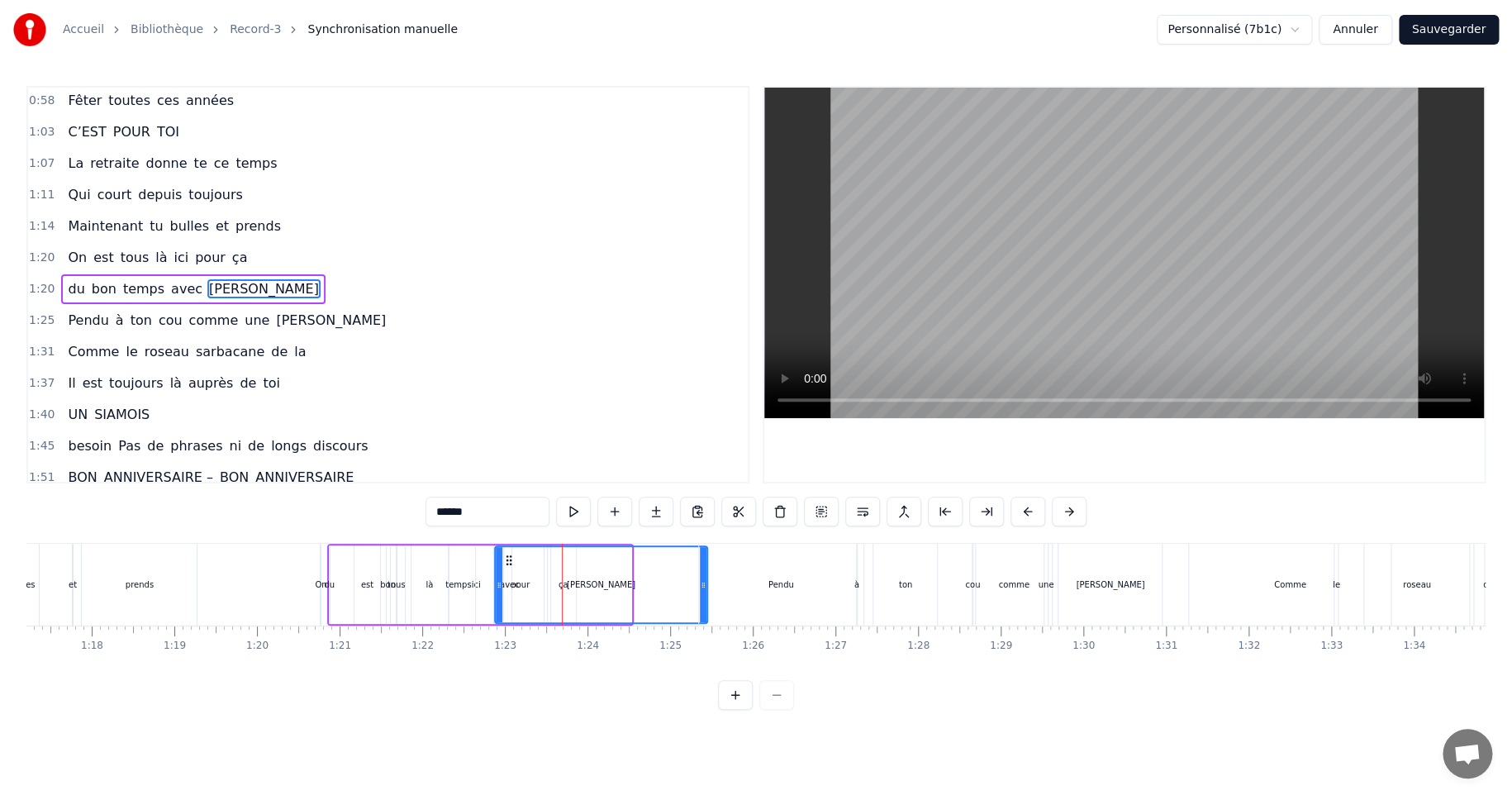
drag, startPoint x: 625, startPoint y: 584, endPoint x: 702, endPoint y: 579, distance: 77.2
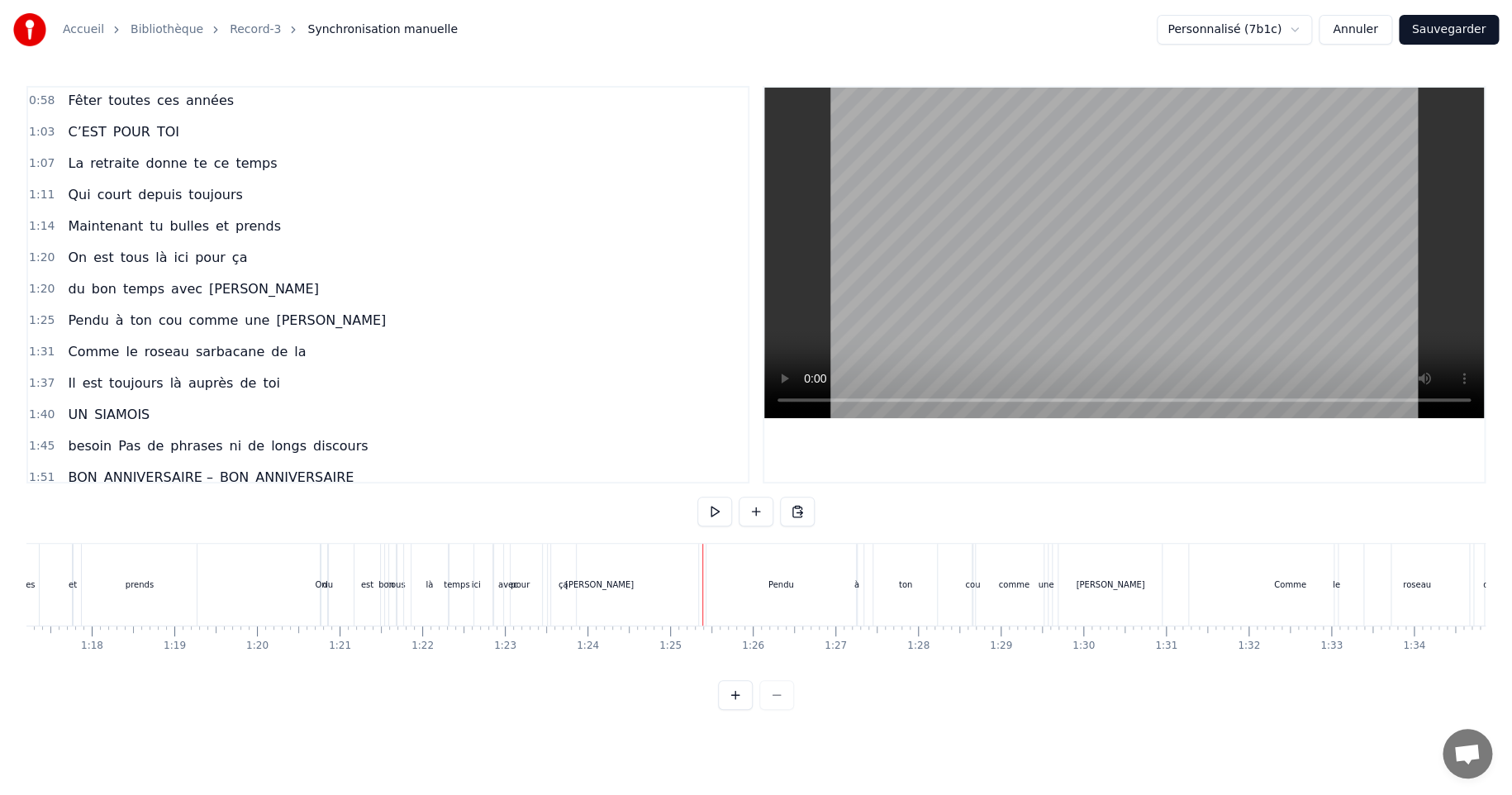
click at [971, 578] on div "cou" at bounding box center [972, 585] width 15 height 13
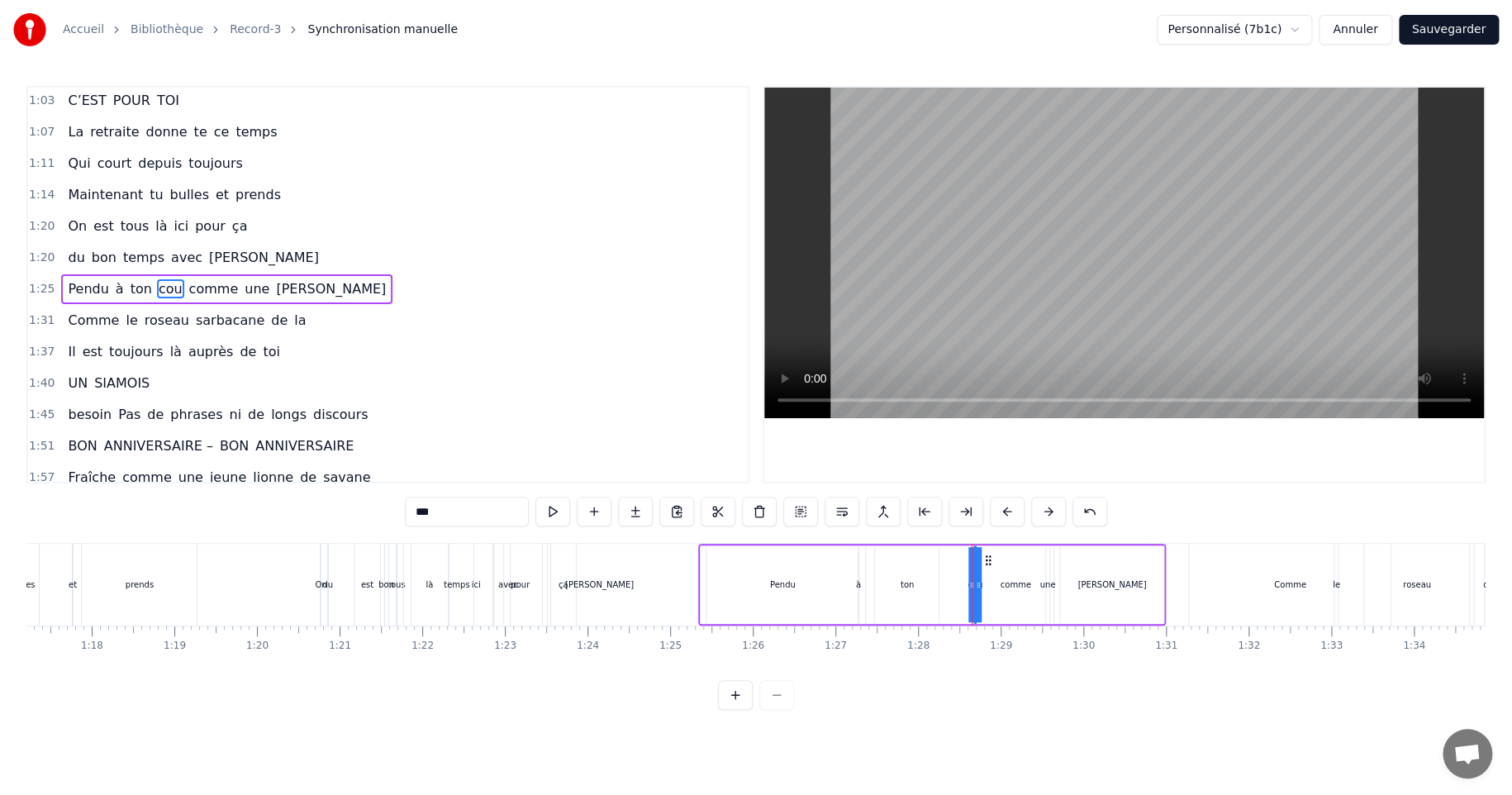
drag, startPoint x: 972, startPoint y: 583, endPoint x: 939, endPoint y: 582, distance: 33.0
click at [939, 582] on div "Pendu à ton cou comme une [PERSON_NAME]" at bounding box center [932, 584] width 469 height 82
click at [431, 595] on div "temps" at bounding box center [457, 584] width 106 height 82
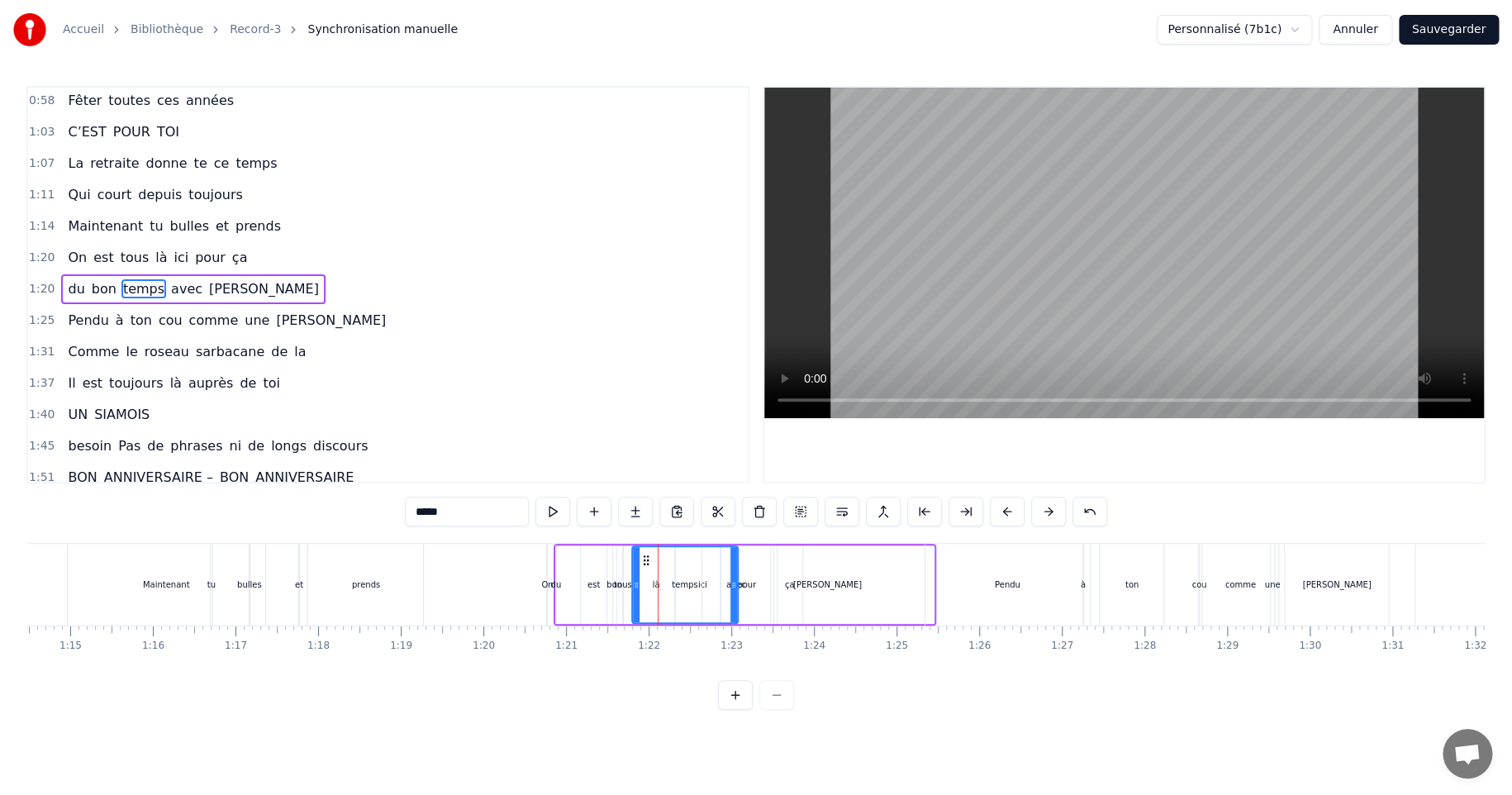
scroll to position [0, 6088]
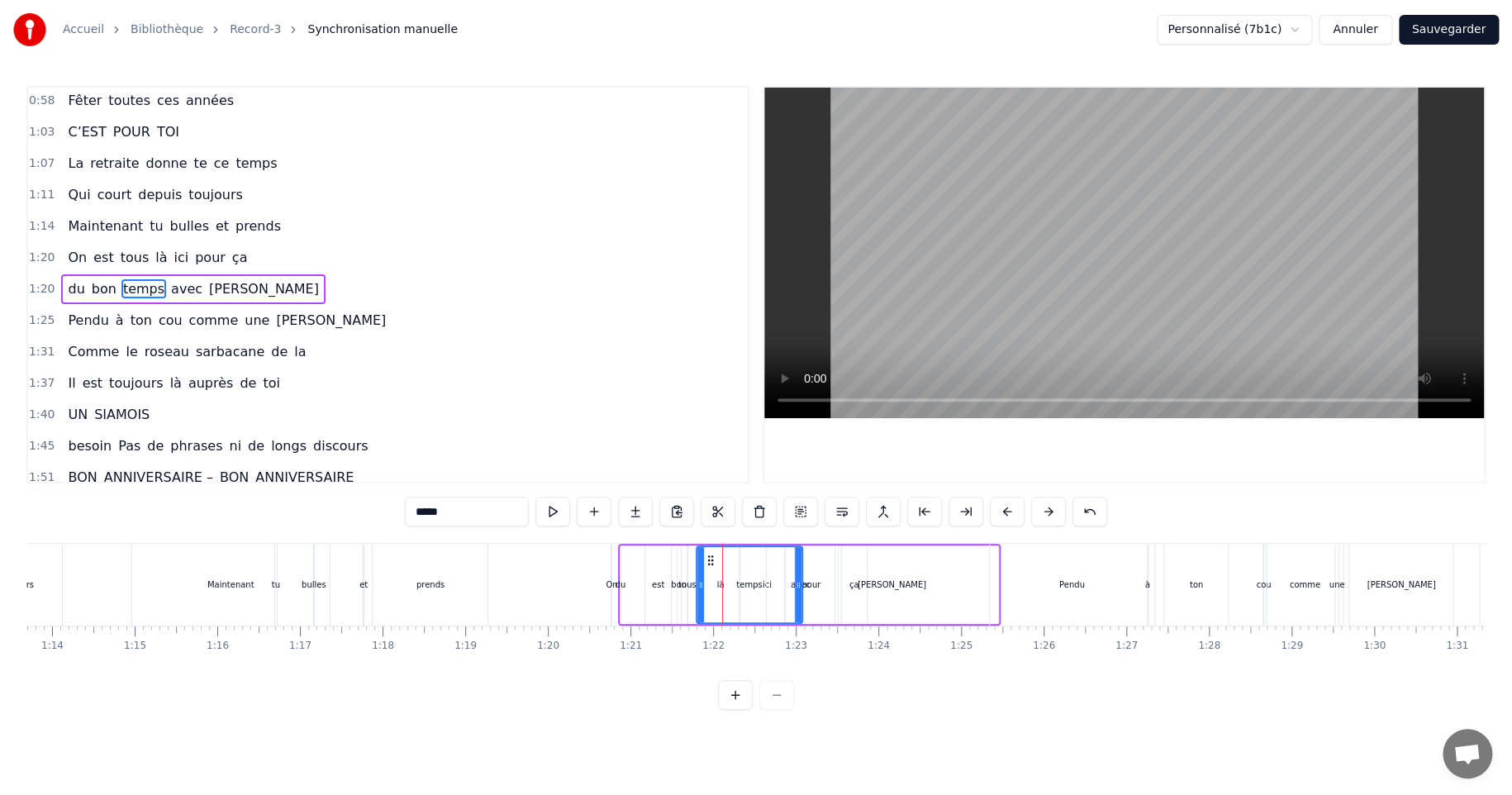
click at [469, 557] on div "prends" at bounding box center [430, 584] width 115 height 82
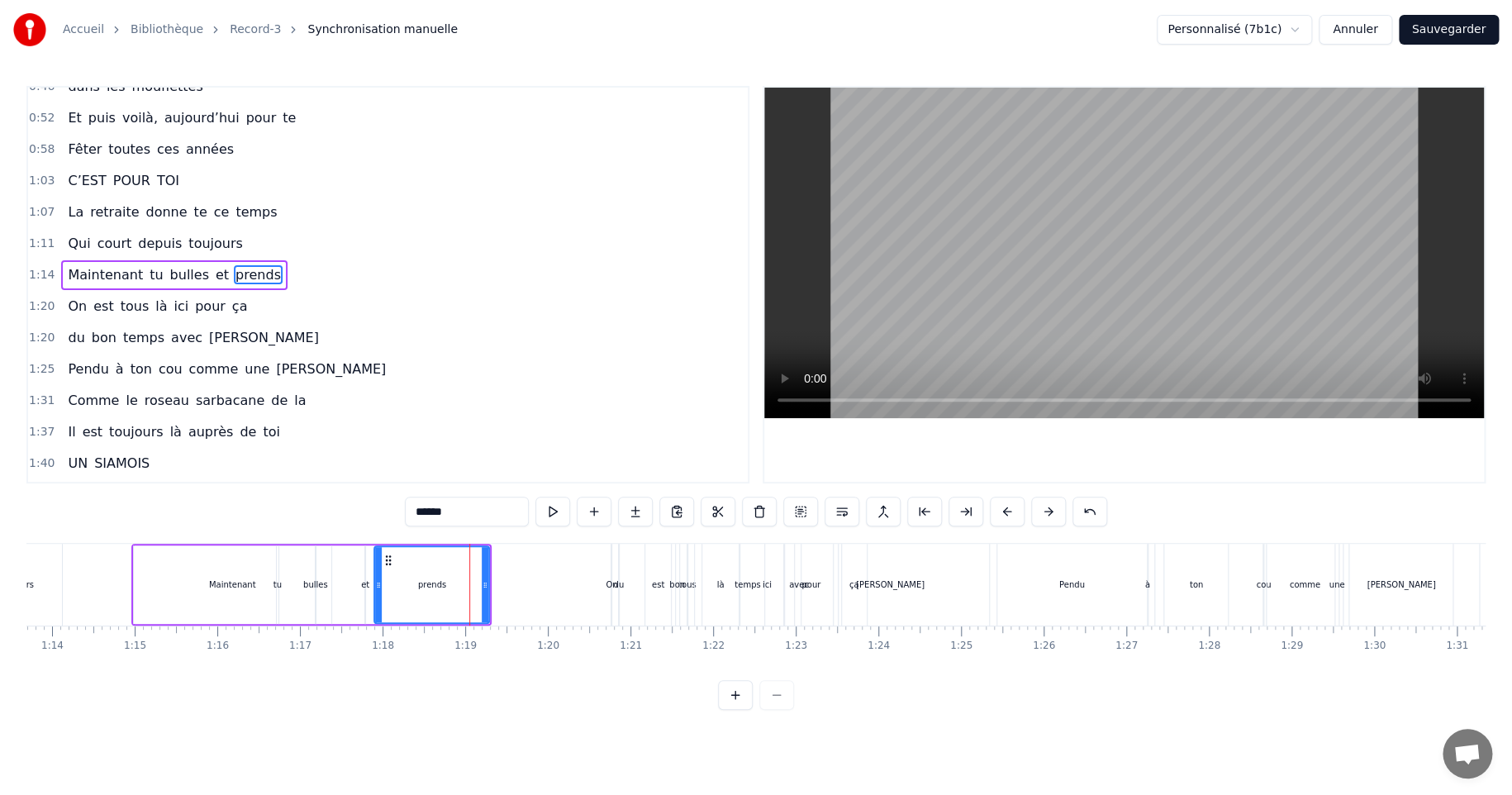
scroll to position [129, 0]
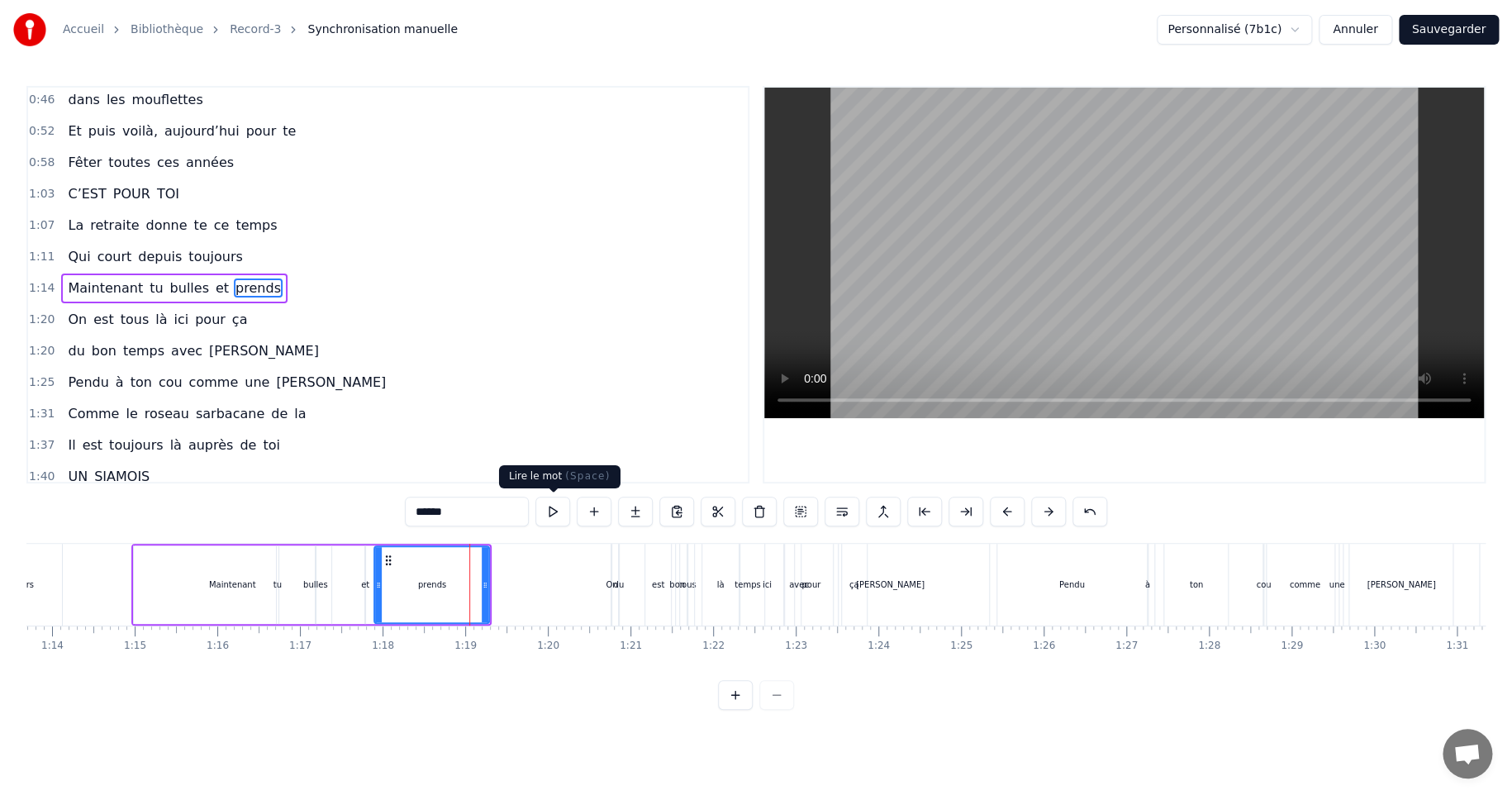
click at [550, 515] on button at bounding box center [552, 511] width 35 height 30
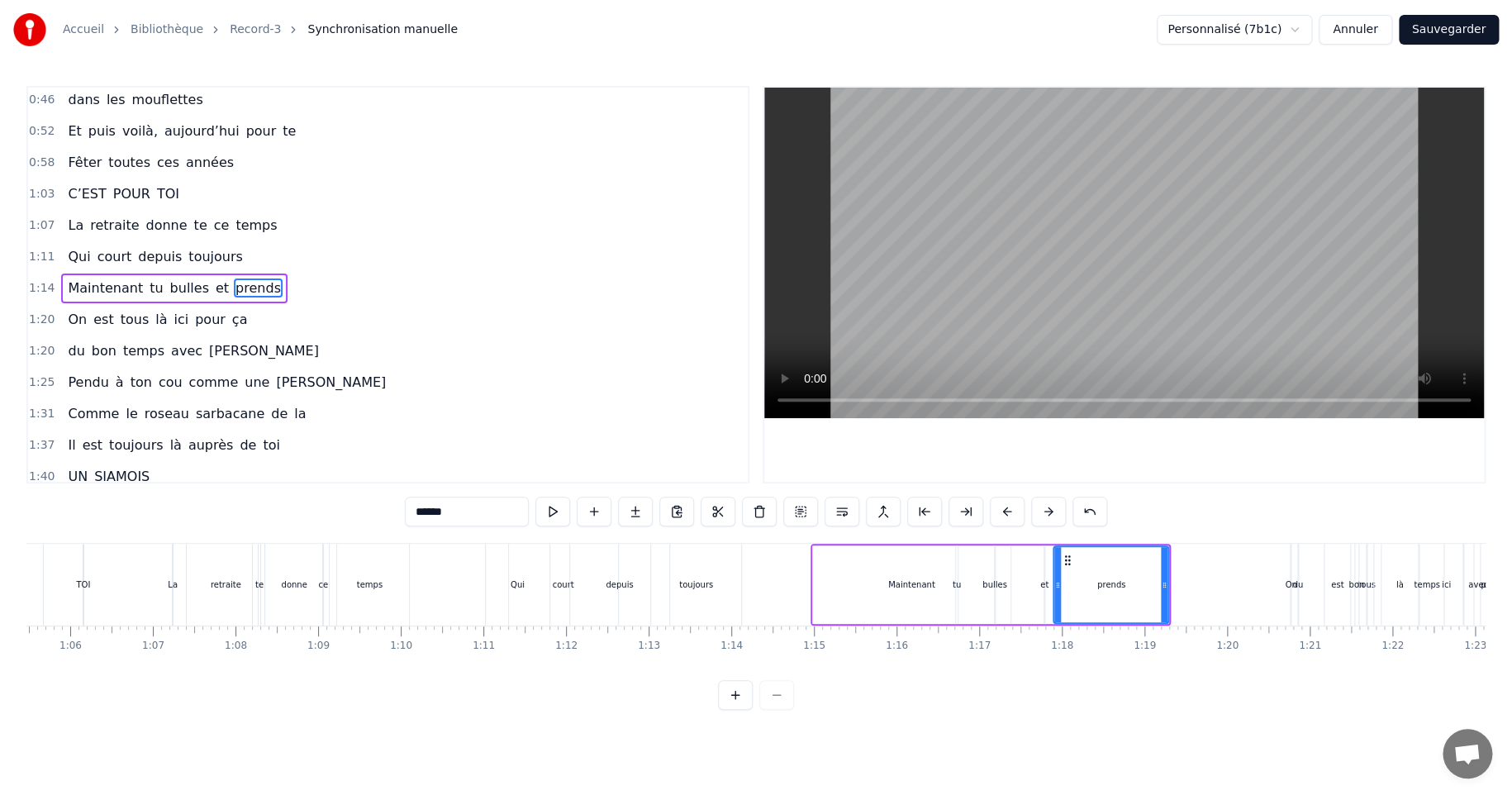
scroll to position [0, 5076]
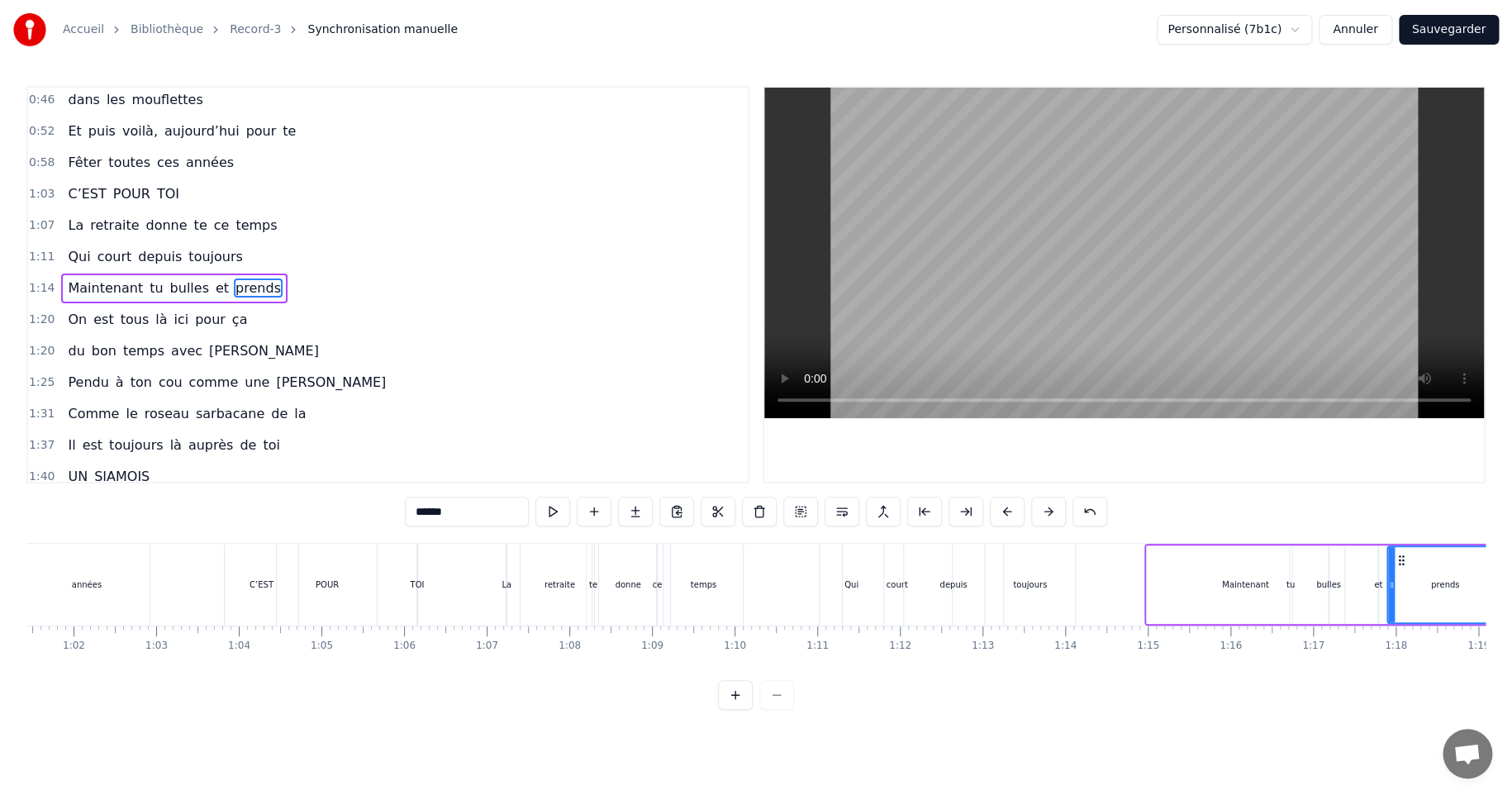
click at [730, 567] on div "temps" at bounding box center [703, 584] width 79 height 82
type input "*****"
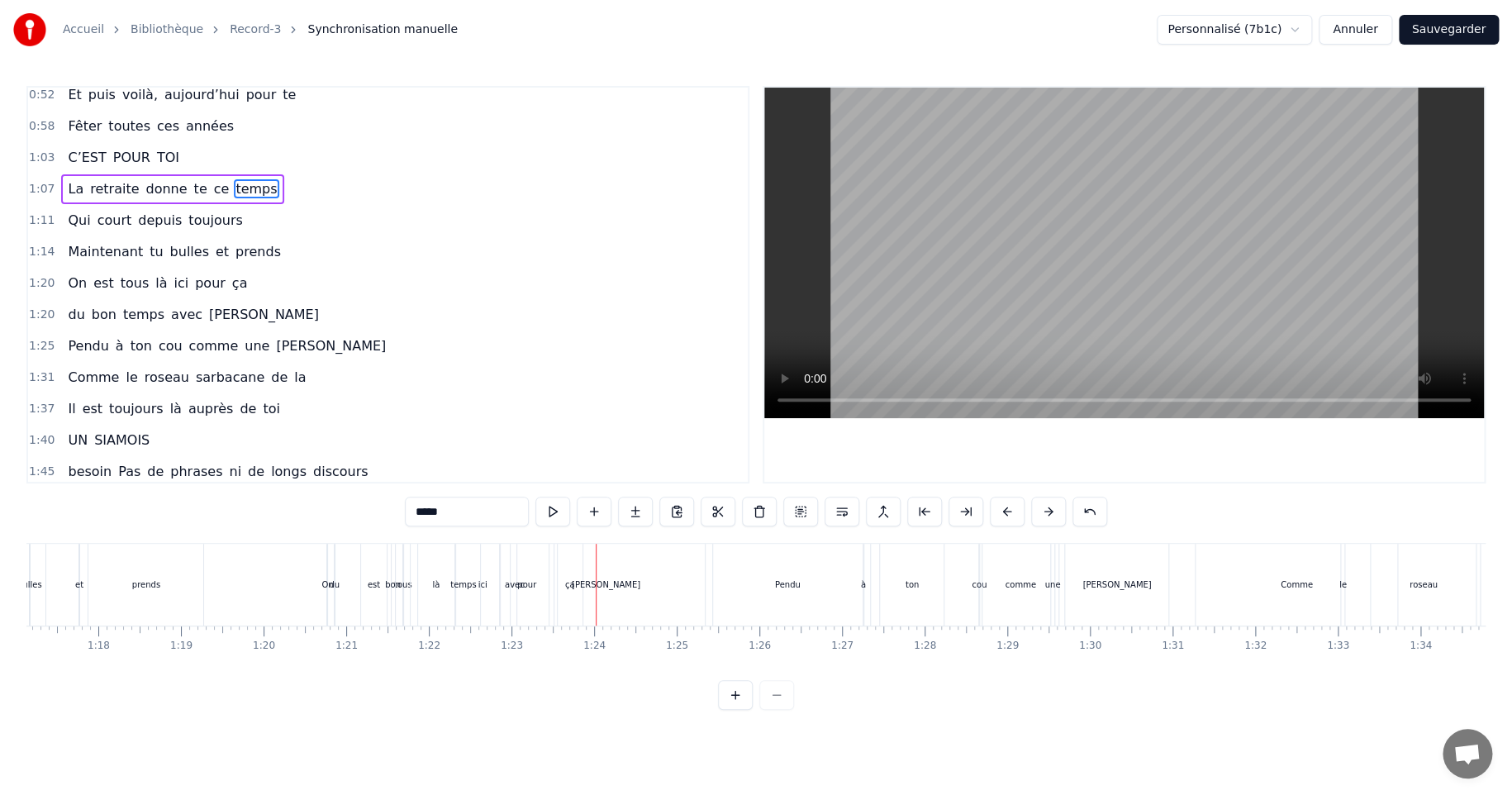
scroll to position [248, 0]
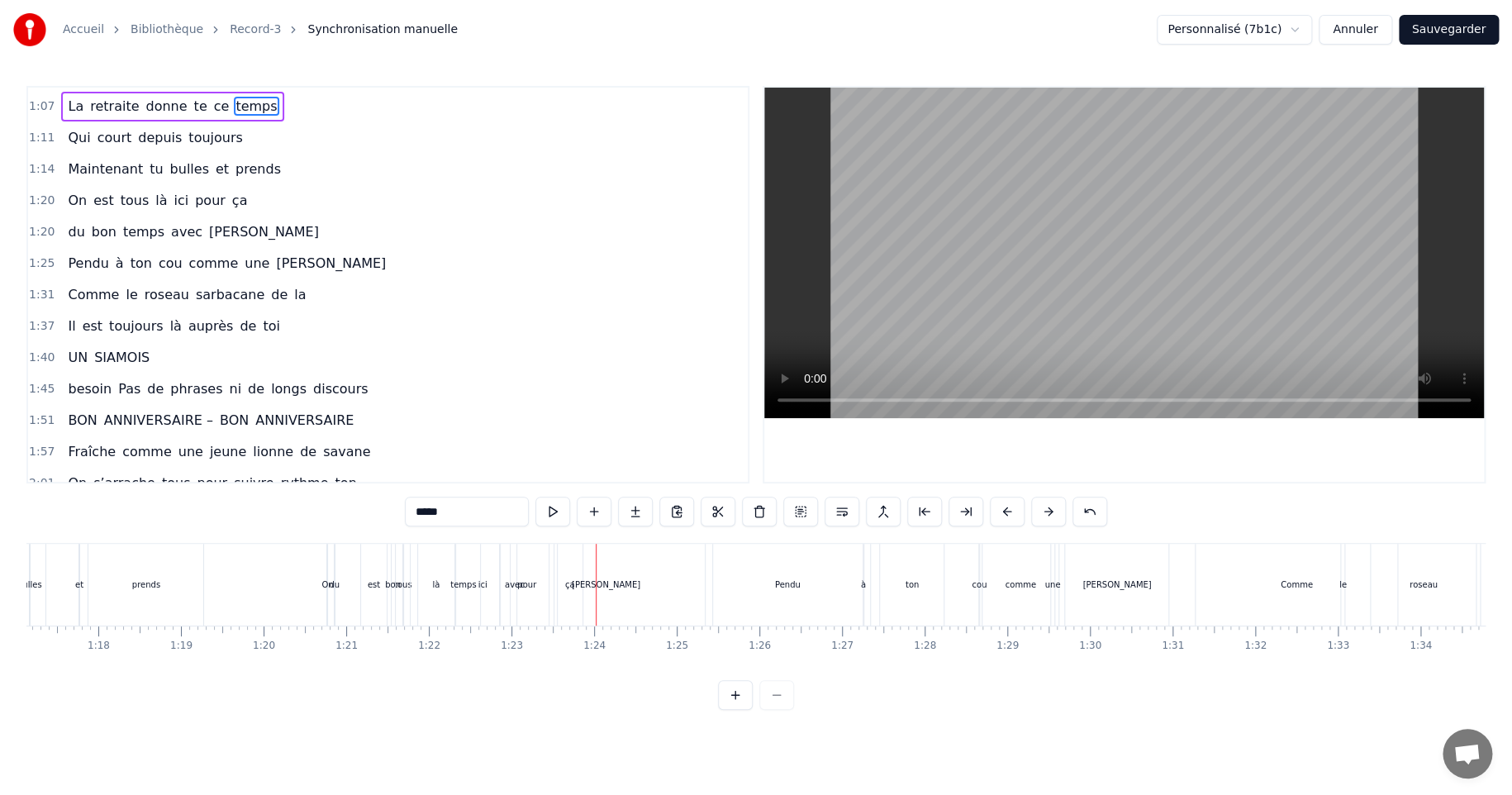
drag, startPoint x: 116, startPoint y: 225, endPoint x: 121, endPoint y: 206, distance: 19.6
click at [129, 200] on div "0:22 On 0:24 croyait savoir tout sur [PERSON_NAME] 0:33 Depuis perpette 0:38 de…" at bounding box center [388, 285] width 723 height 398
drag, startPoint x: 59, startPoint y: 184, endPoint x: 59, endPoint y: 197, distance: 13.0
click at [61, 197] on div "On est tous là ici pour ça" at bounding box center [157, 201] width 192 height 30
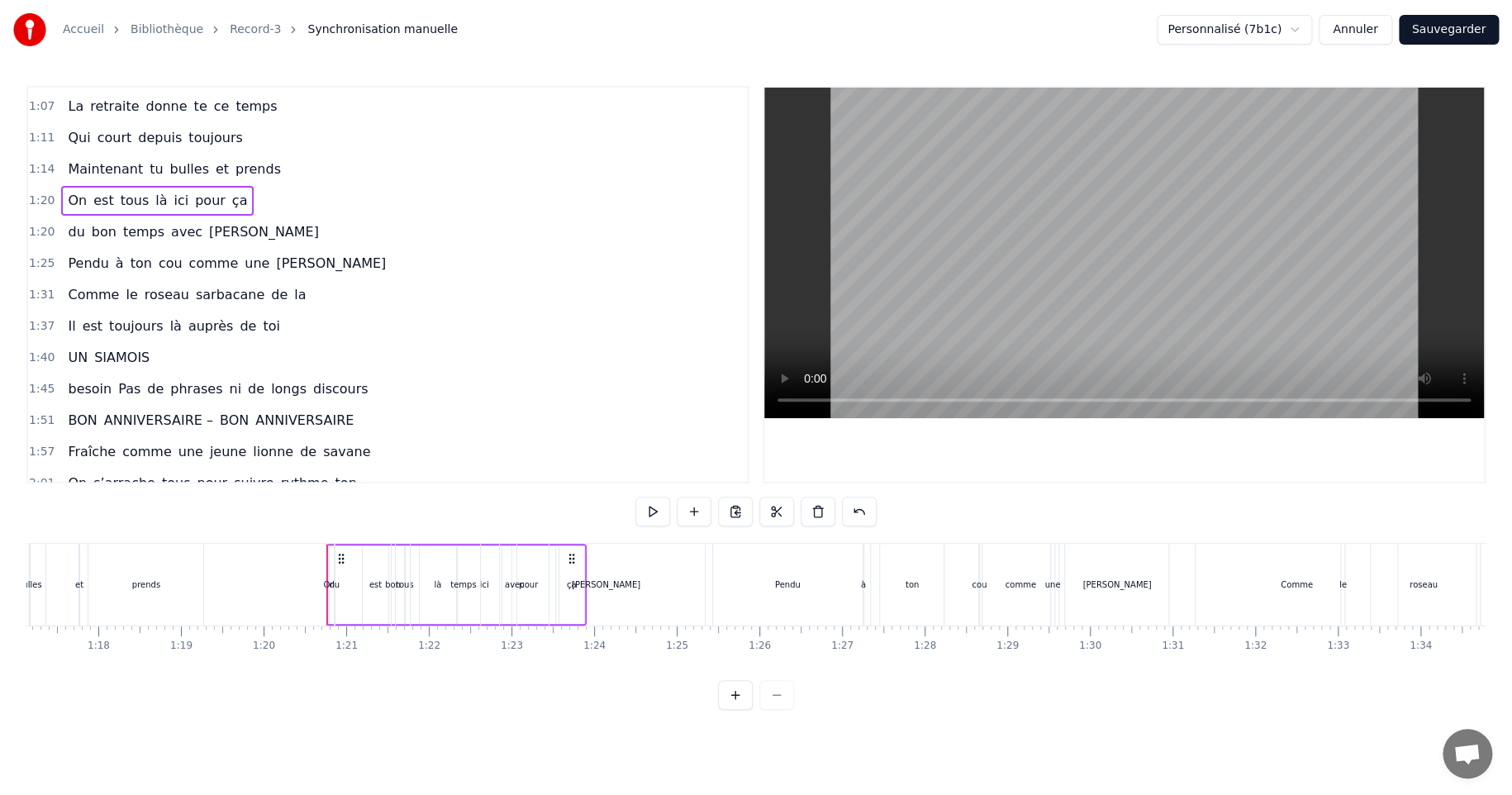
click at [61, 186] on div "On est tous là ici pour ça" at bounding box center [157, 201] width 192 height 30
drag, startPoint x: 340, startPoint y: 557, endPoint x: 442, endPoint y: 271, distance: 303.6
click at [442, 271] on div "0:22 On 0:24 croyait savoir tout sur [PERSON_NAME] 0:33 Depuis perpette 0:38 de…" at bounding box center [756, 398] width 1459 height 624
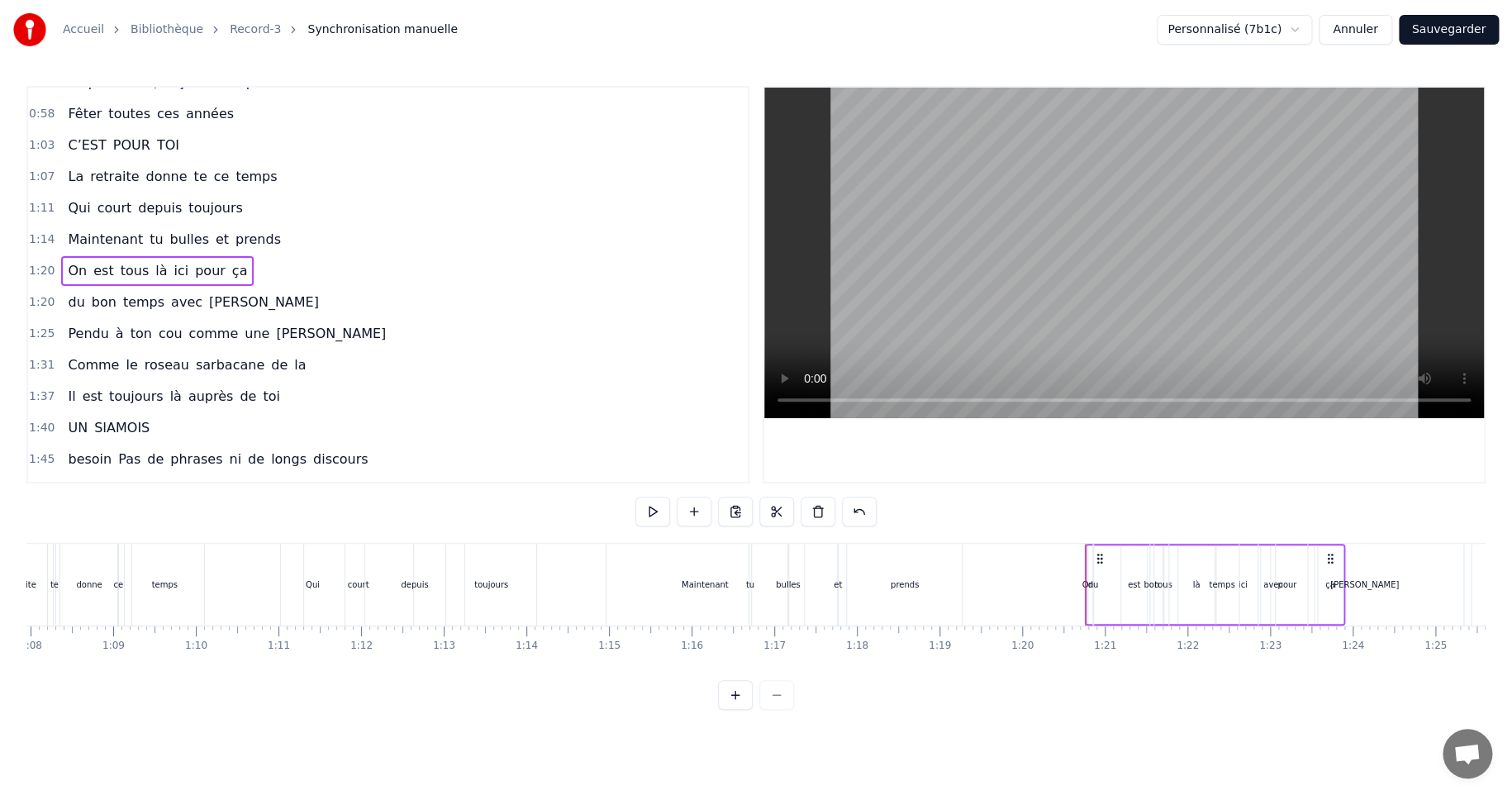
scroll to position [0, 5712]
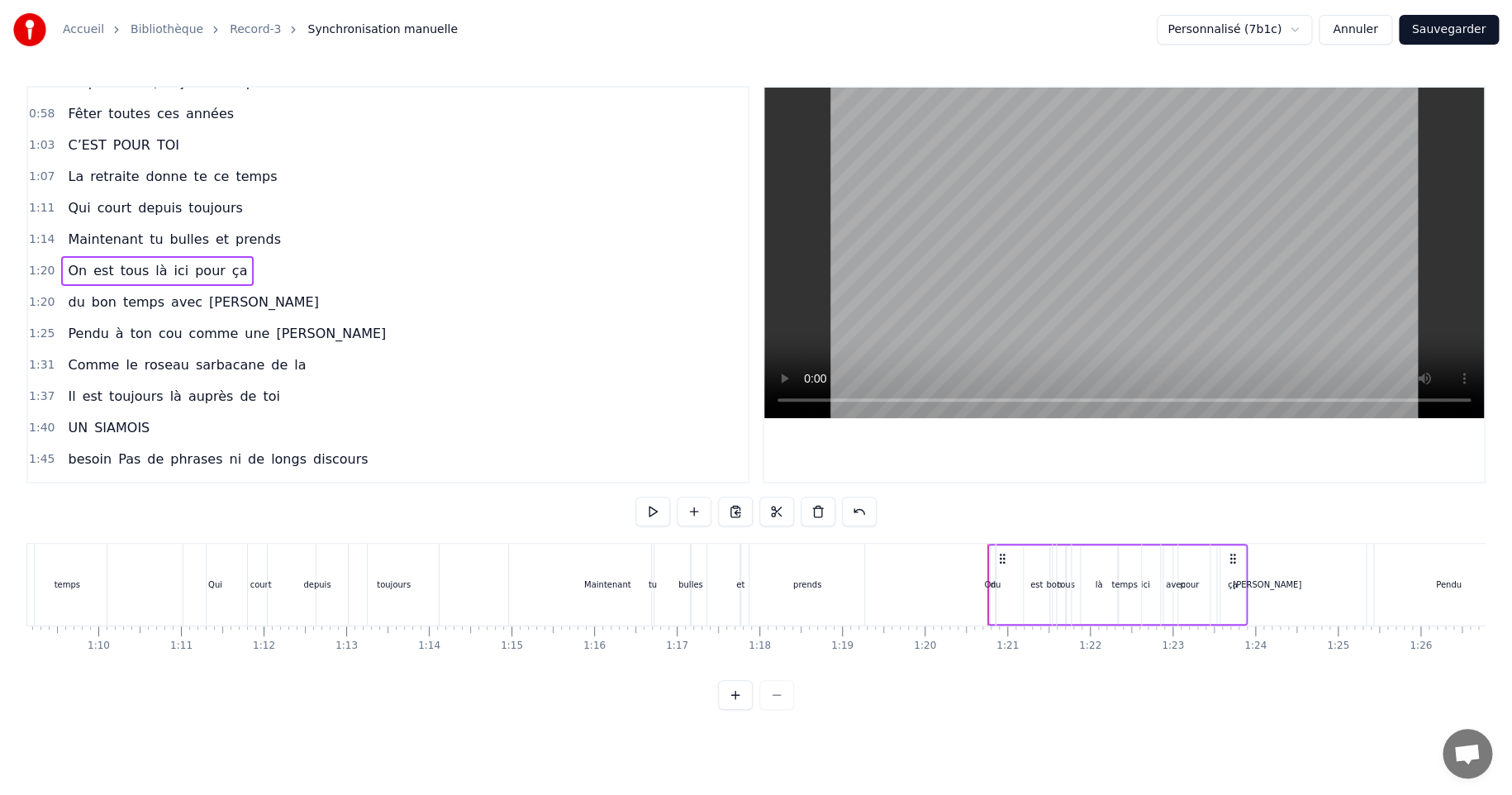
click at [1042, 545] on div "du bon temps avec [PERSON_NAME]" at bounding box center [1185, 584] width 382 height 82
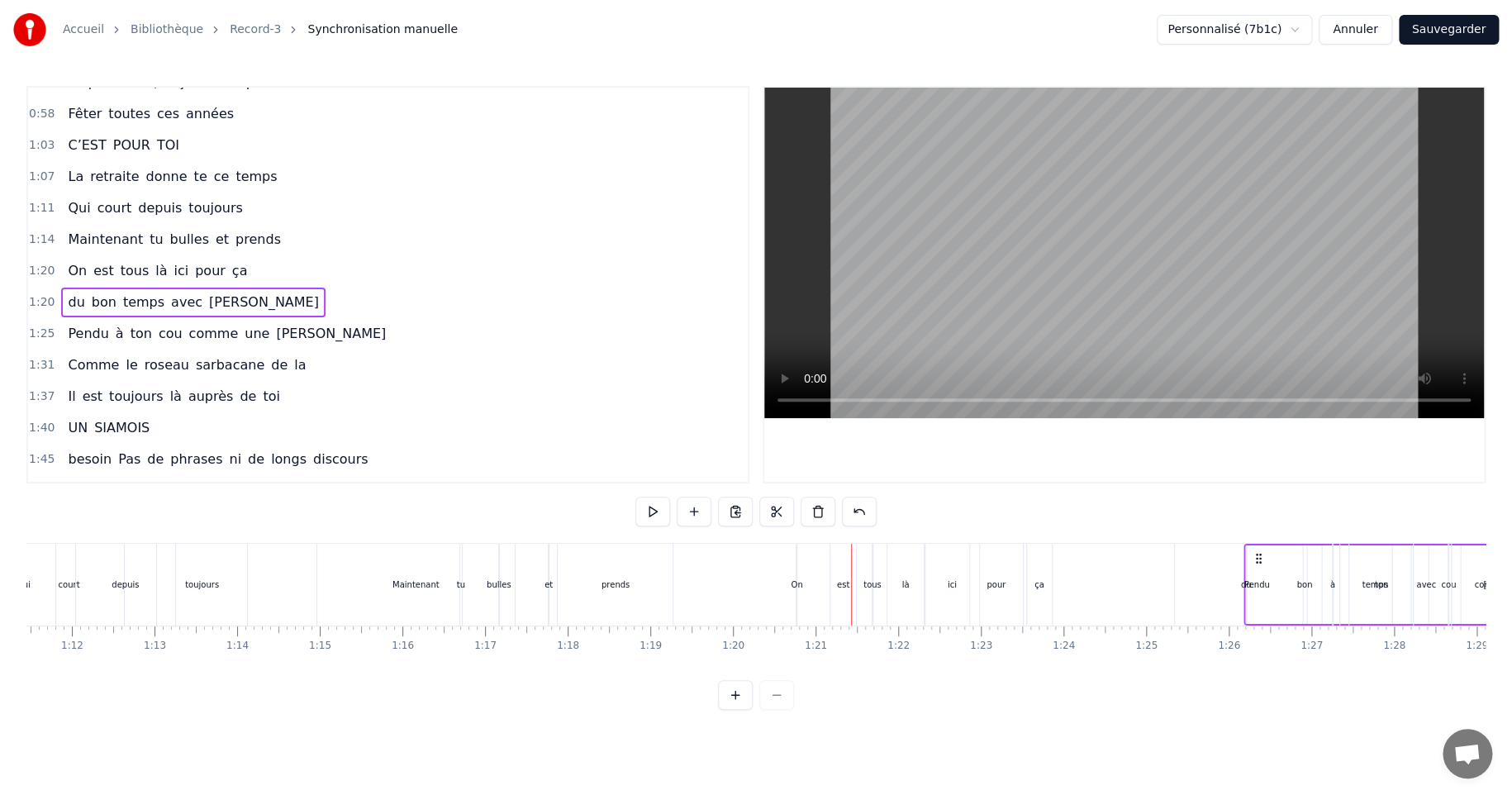
scroll to position [0, 5904]
drag, startPoint x: 1006, startPoint y: 555, endPoint x: 1083, endPoint y: 552, distance: 77.1
click at [1083, 552] on icon at bounding box center [1087, 558] width 13 height 13
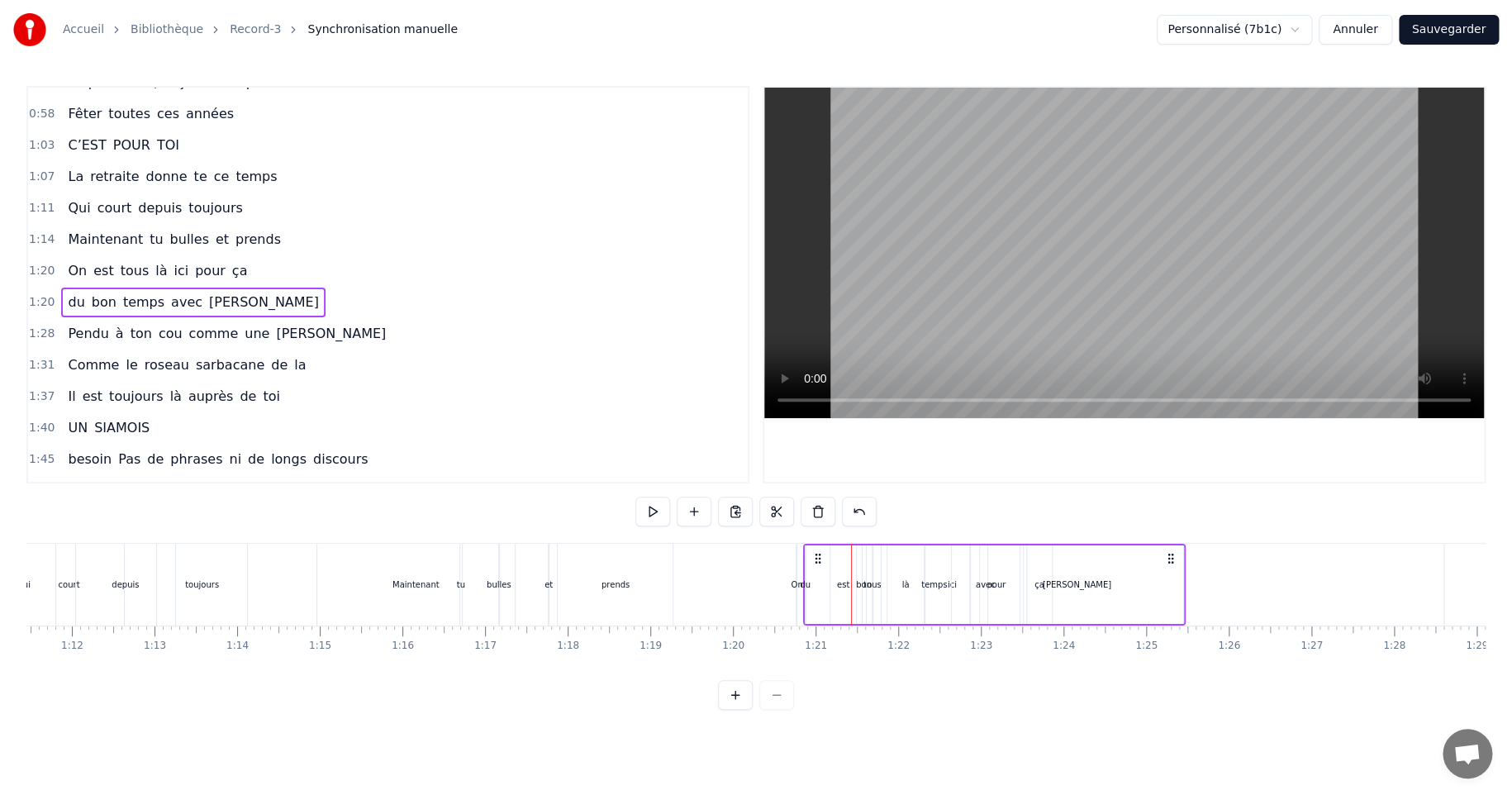
click at [814, 557] on icon at bounding box center [818, 558] width 13 height 13
click at [825, 544] on div "du bon temps avec [PERSON_NAME]" at bounding box center [994, 584] width 382 height 82
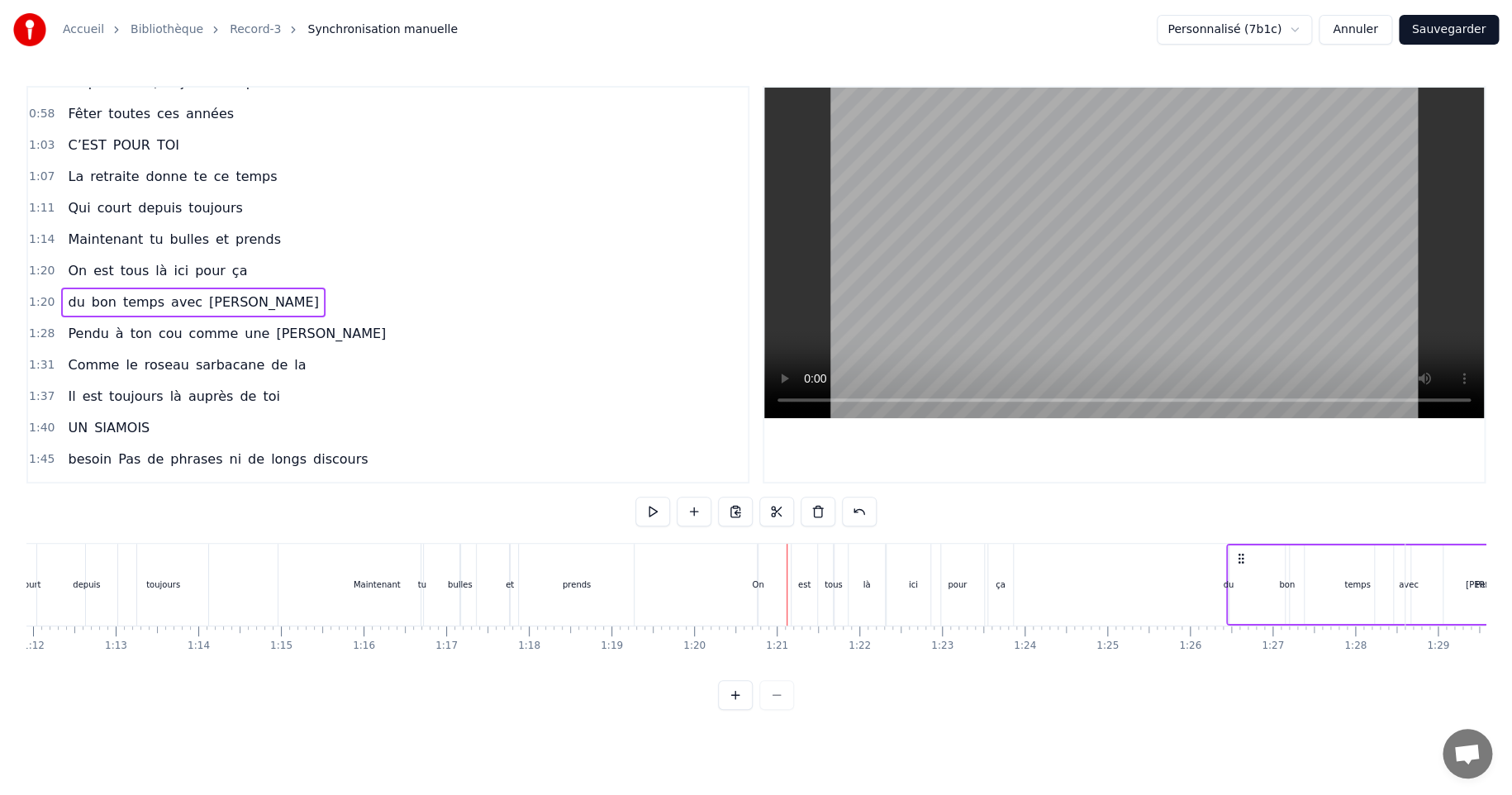
scroll to position [0, 5966]
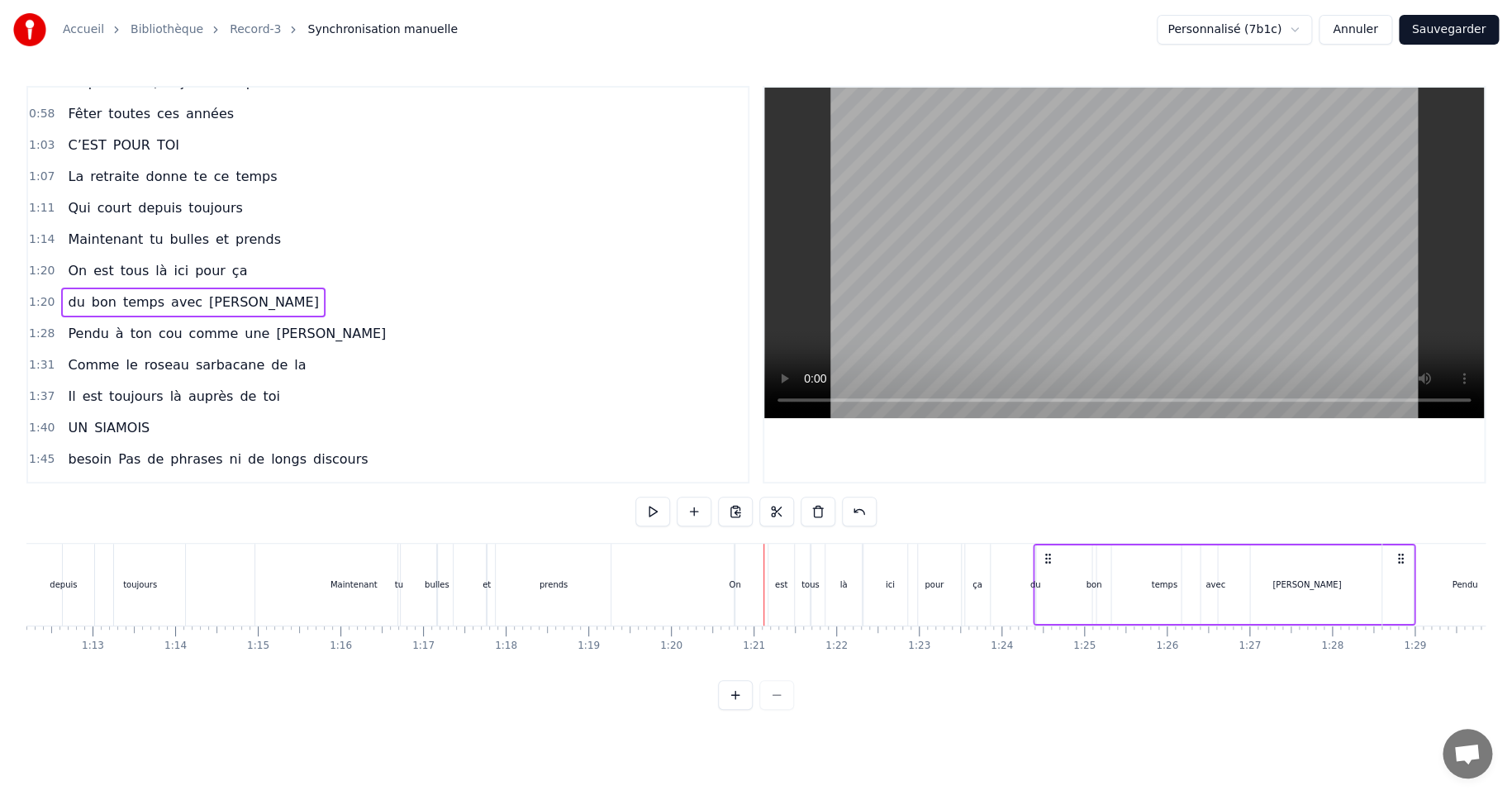
drag, startPoint x: 818, startPoint y: 557, endPoint x: 1048, endPoint y: 571, distance: 230.4
click at [1048, 571] on div "du bon temps avec [PERSON_NAME]" at bounding box center [1223, 584] width 382 height 82
drag, startPoint x: 756, startPoint y: 559, endPoint x: 1031, endPoint y: 564, distance: 275.0
click at [1031, 564] on icon at bounding box center [1031, 558] width 13 height 13
click at [797, 573] on div "On est tous là ici pour ça" at bounding box center [863, 584] width 259 height 82
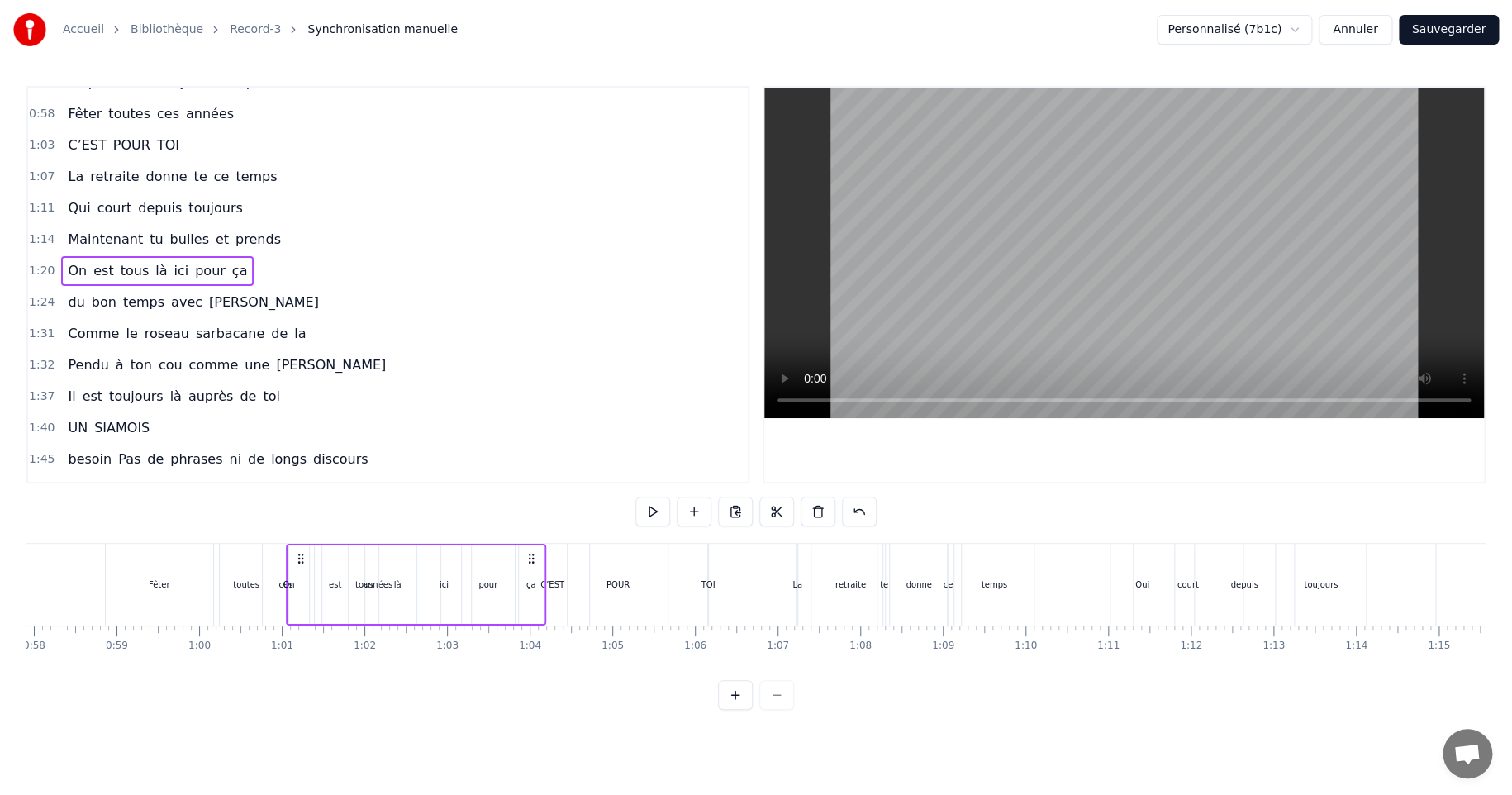
scroll to position [0, 4785]
drag, startPoint x: 747, startPoint y: 558, endPoint x: 438, endPoint y: 534, distance: 309.9
click at [438, 534] on div "0:22 On 0:24 croyait savoir tout sur [PERSON_NAME] 0:33 Depuis perpette 0:38 de…" at bounding box center [756, 398] width 1459 height 624
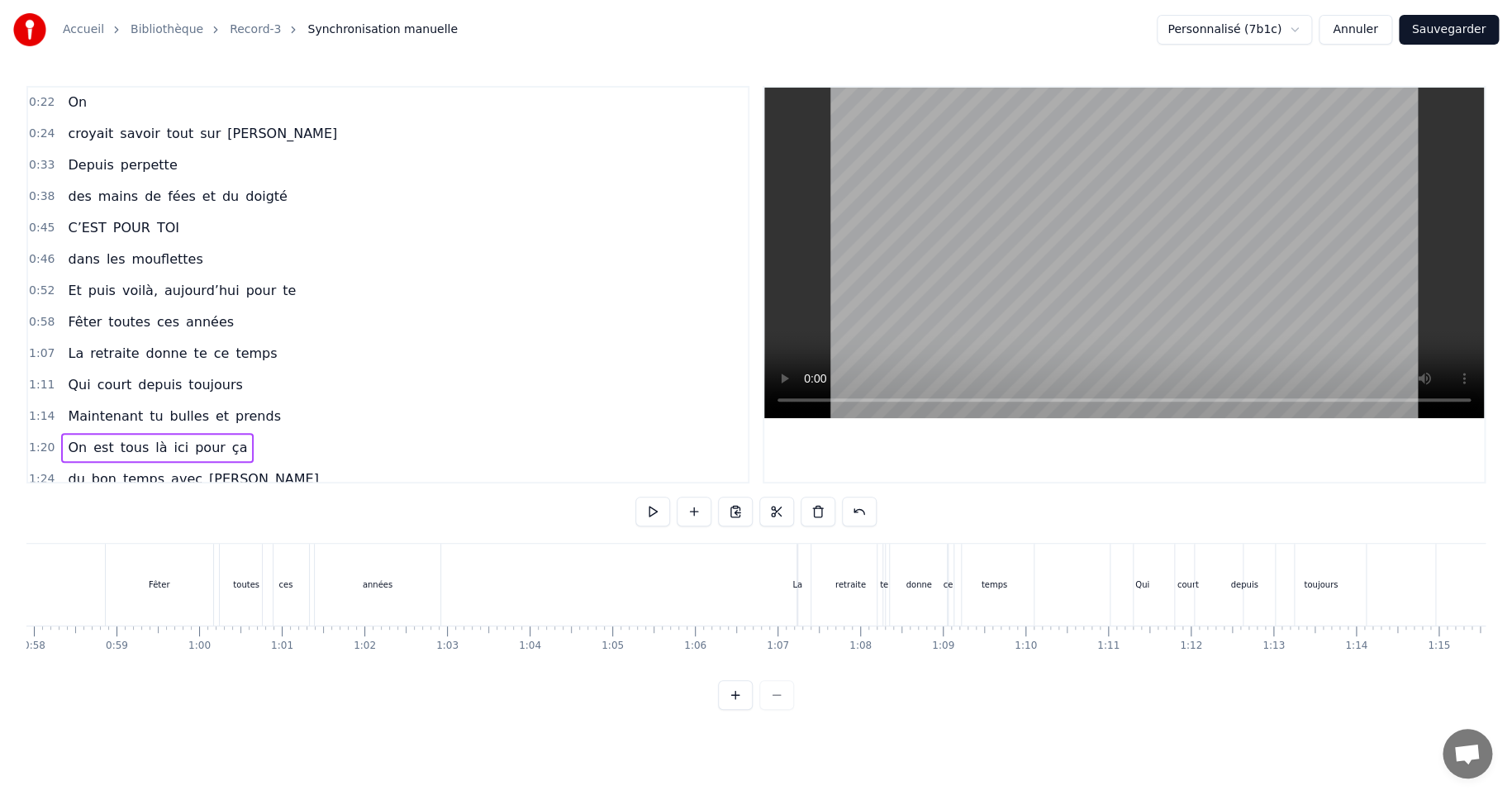
scroll to position [84, 0]
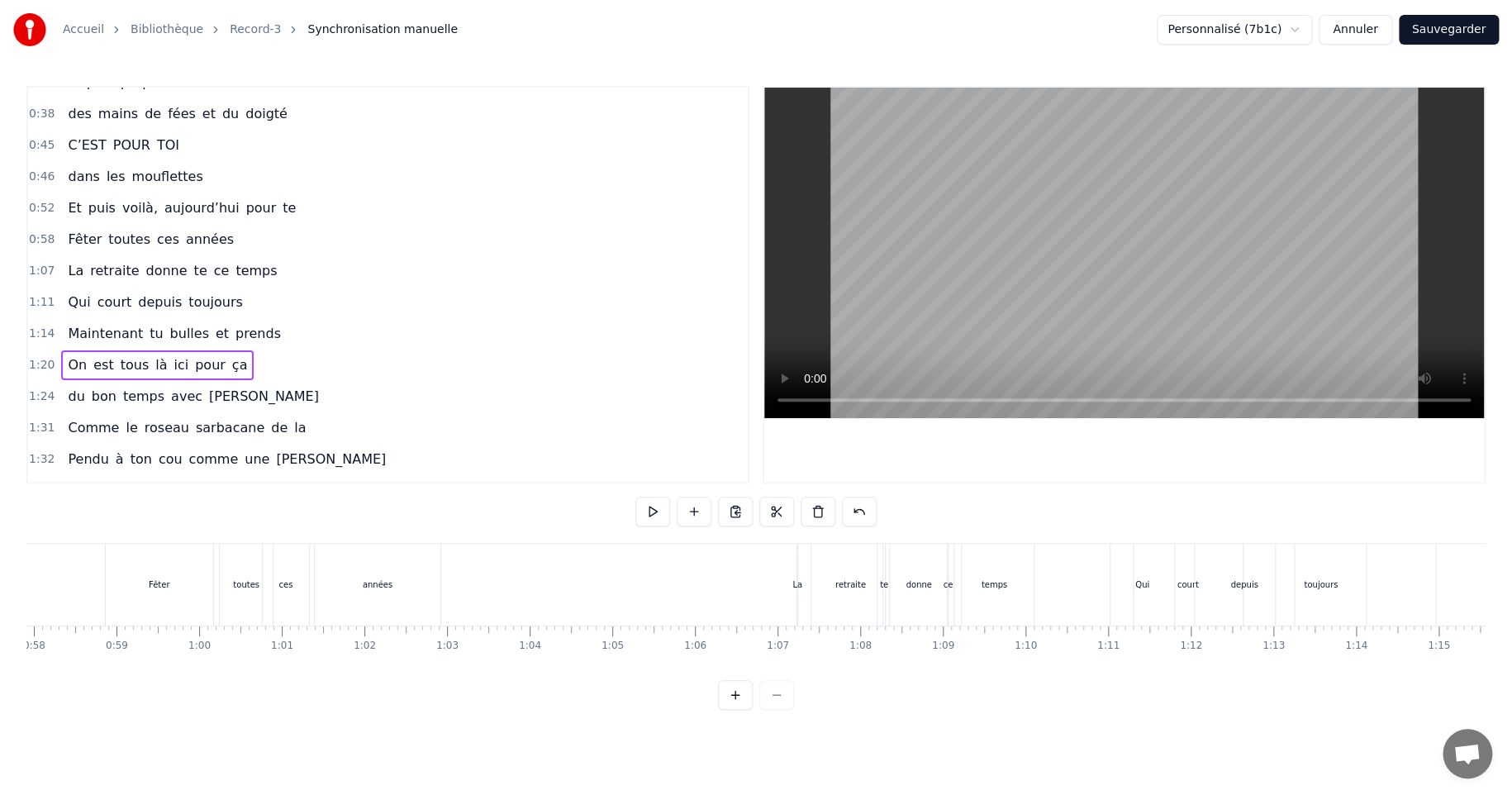
click at [76, 351] on div "On est tous là ici pour ça" at bounding box center [157, 365] width 192 height 30
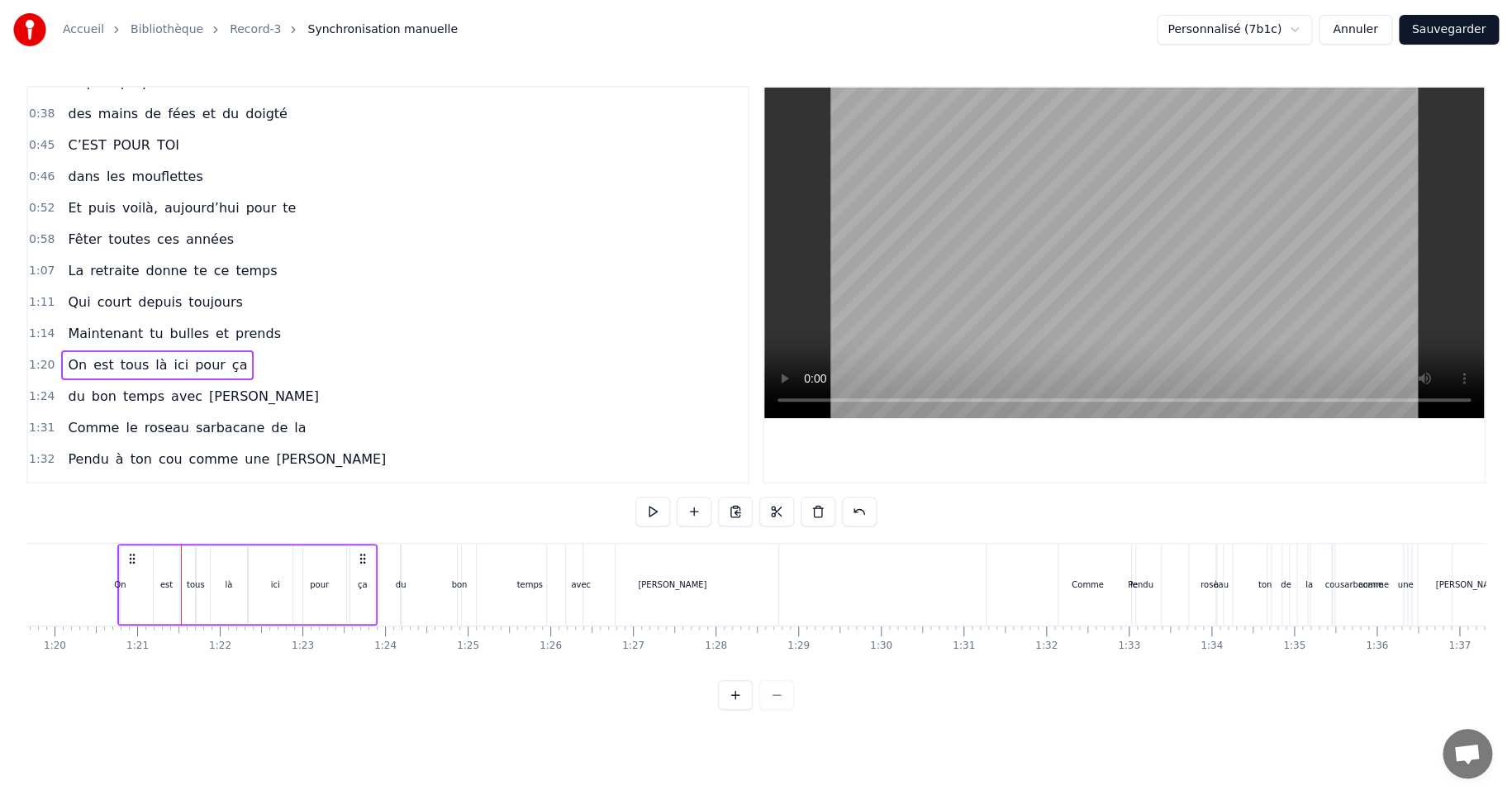
scroll to position [0, 6590]
drag, startPoint x: 102, startPoint y: 352, endPoint x: 97, endPoint y: 281, distance: 71.2
click at [97, 281] on div "0:22 On 0:24 croyait savoir tout sur [PERSON_NAME] 0:33 Depuis perpette 0:38 de…" at bounding box center [388, 285] width 723 height 398
click at [323, 308] on div "1:11 Qui court depuis toujours" at bounding box center [388, 302] width 720 height 31
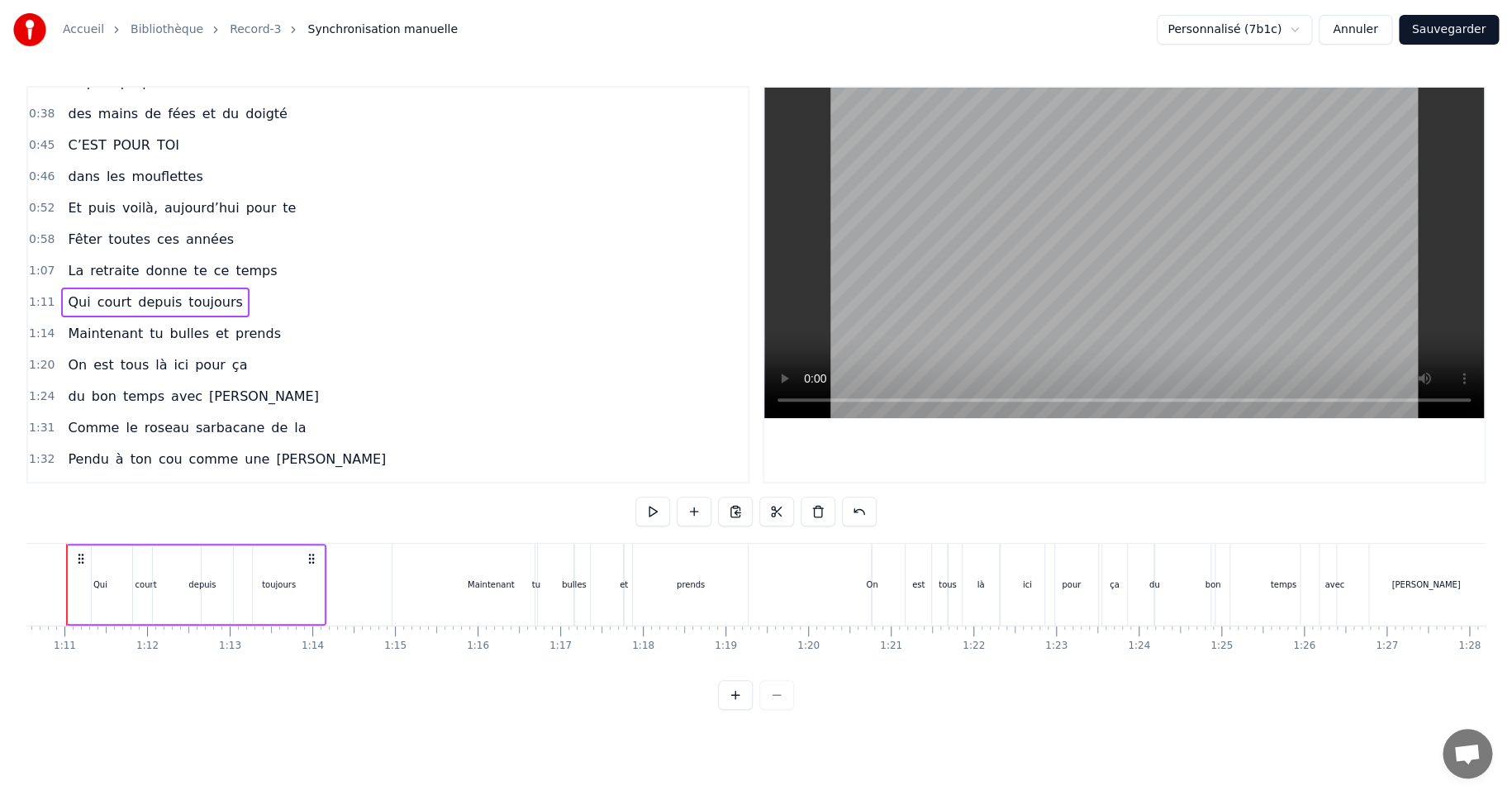
scroll to position [0, 5784]
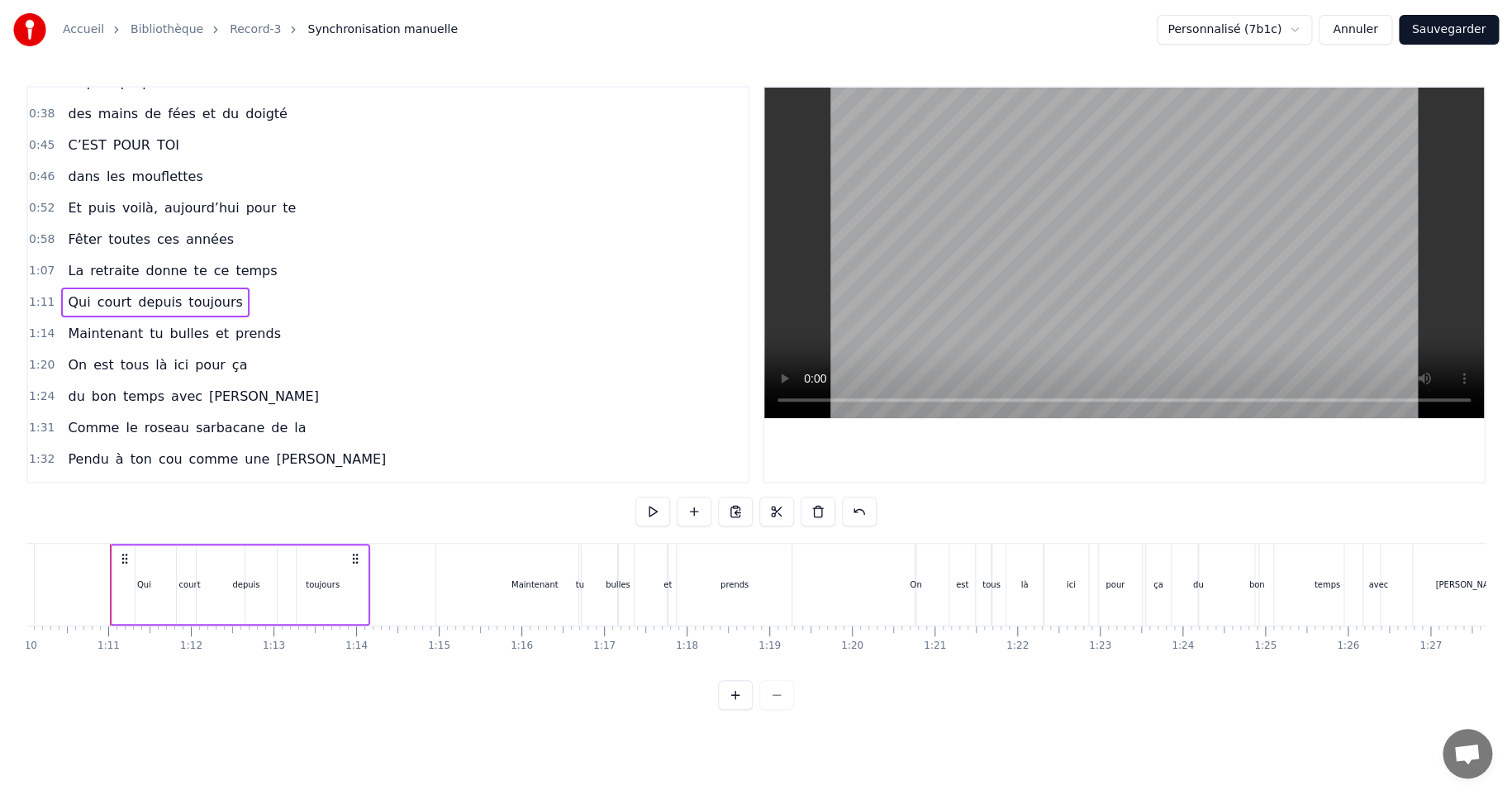
click at [61, 351] on div "On est tous là ici pour ça" at bounding box center [157, 365] width 192 height 30
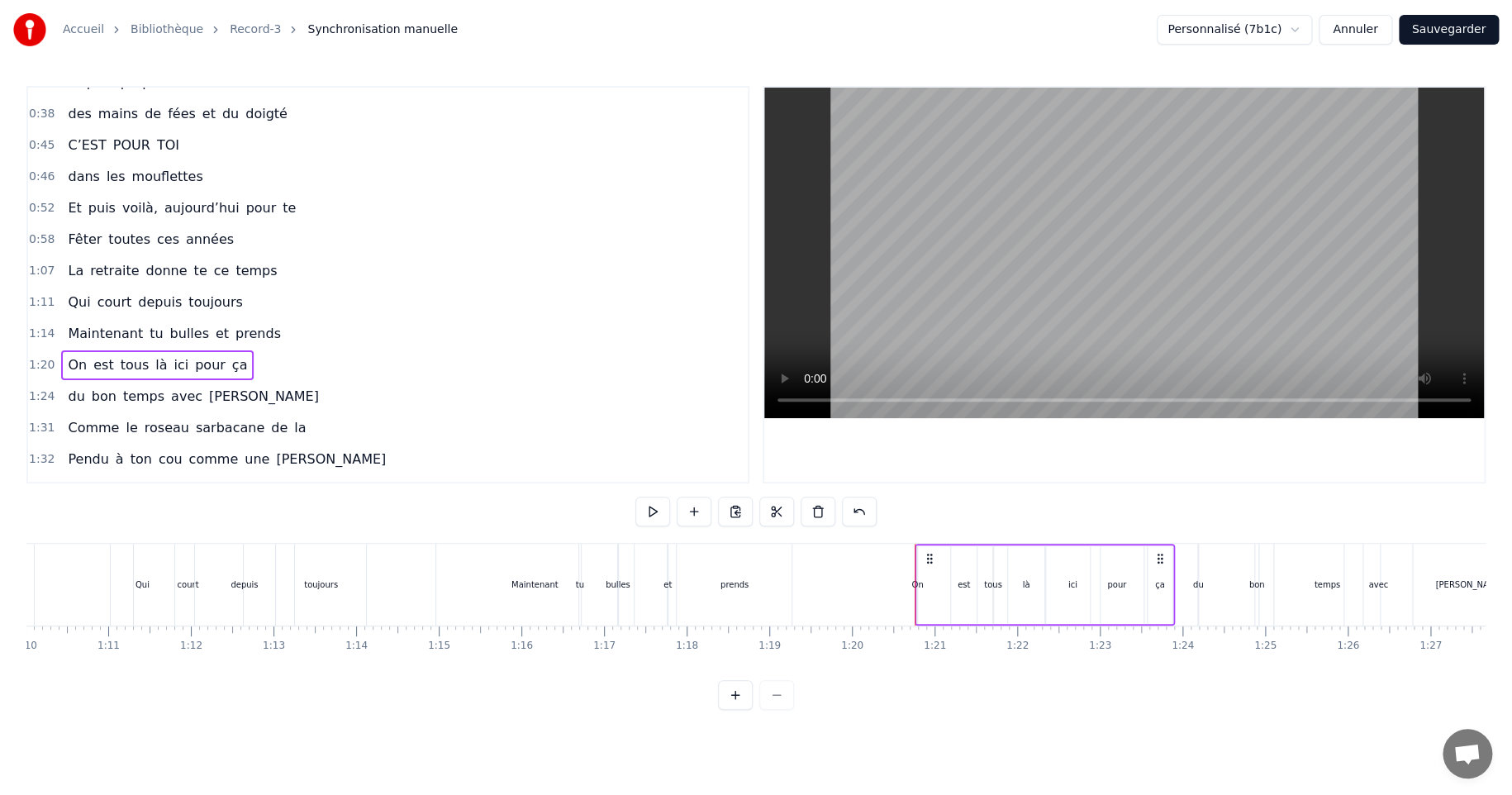
click at [66, 359] on span "On" at bounding box center [76, 364] width 22 height 19
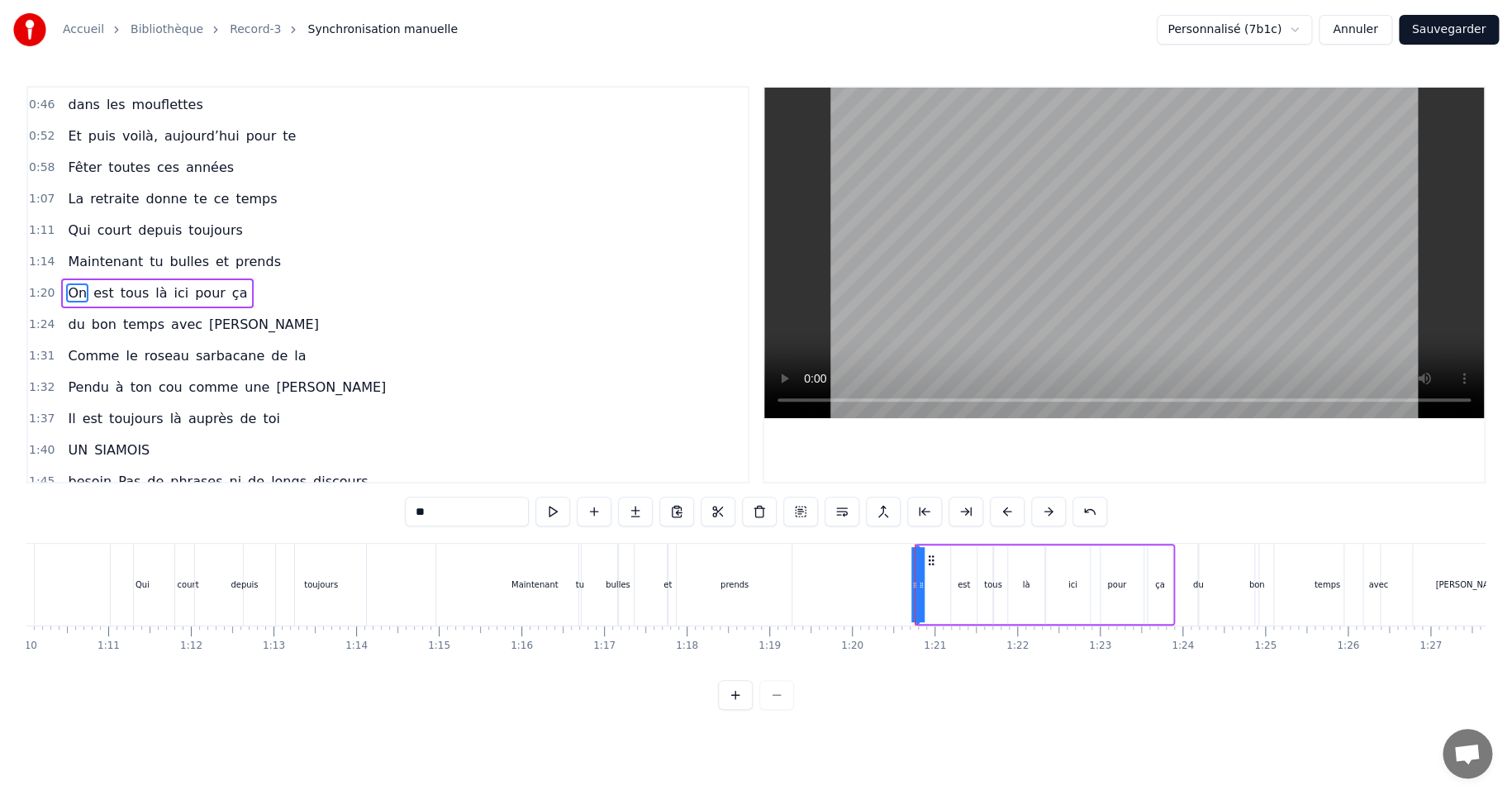
click at [66, 359] on div "0:22 On 0:24 croyait savoir tout sur [PERSON_NAME] 0:33 Depuis perpette 0:38 de…" at bounding box center [388, 285] width 723 height 398
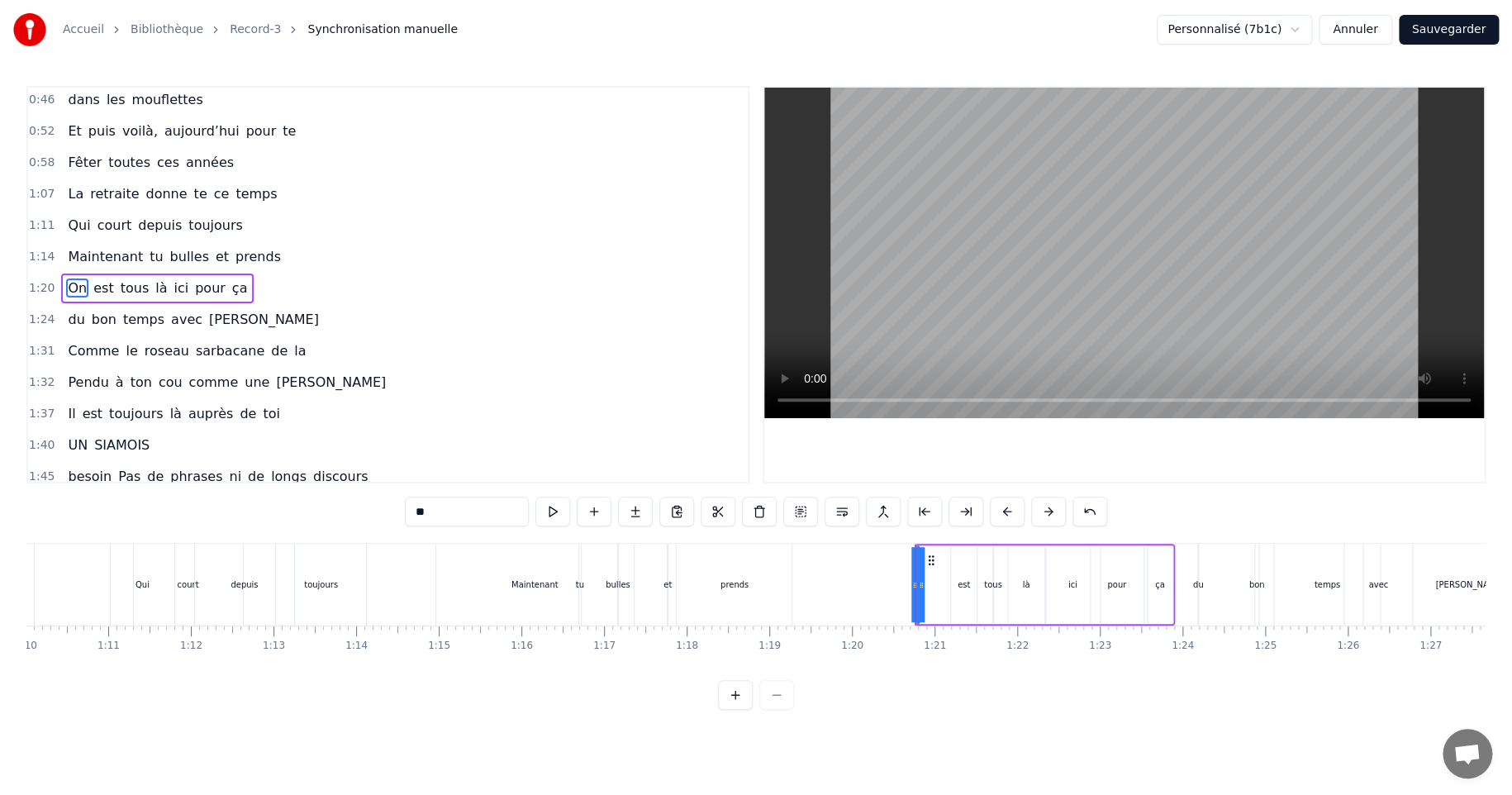
drag, startPoint x: 86, startPoint y: 280, endPoint x: 95, endPoint y: 173, distance: 107.4
click at [95, 173] on div "0:22 On 0:24 croyait savoir tout sur [PERSON_NAME] 0:33 Depuis perpette 0:38 de…" at bounding box center [388, 285] width 723 height 398
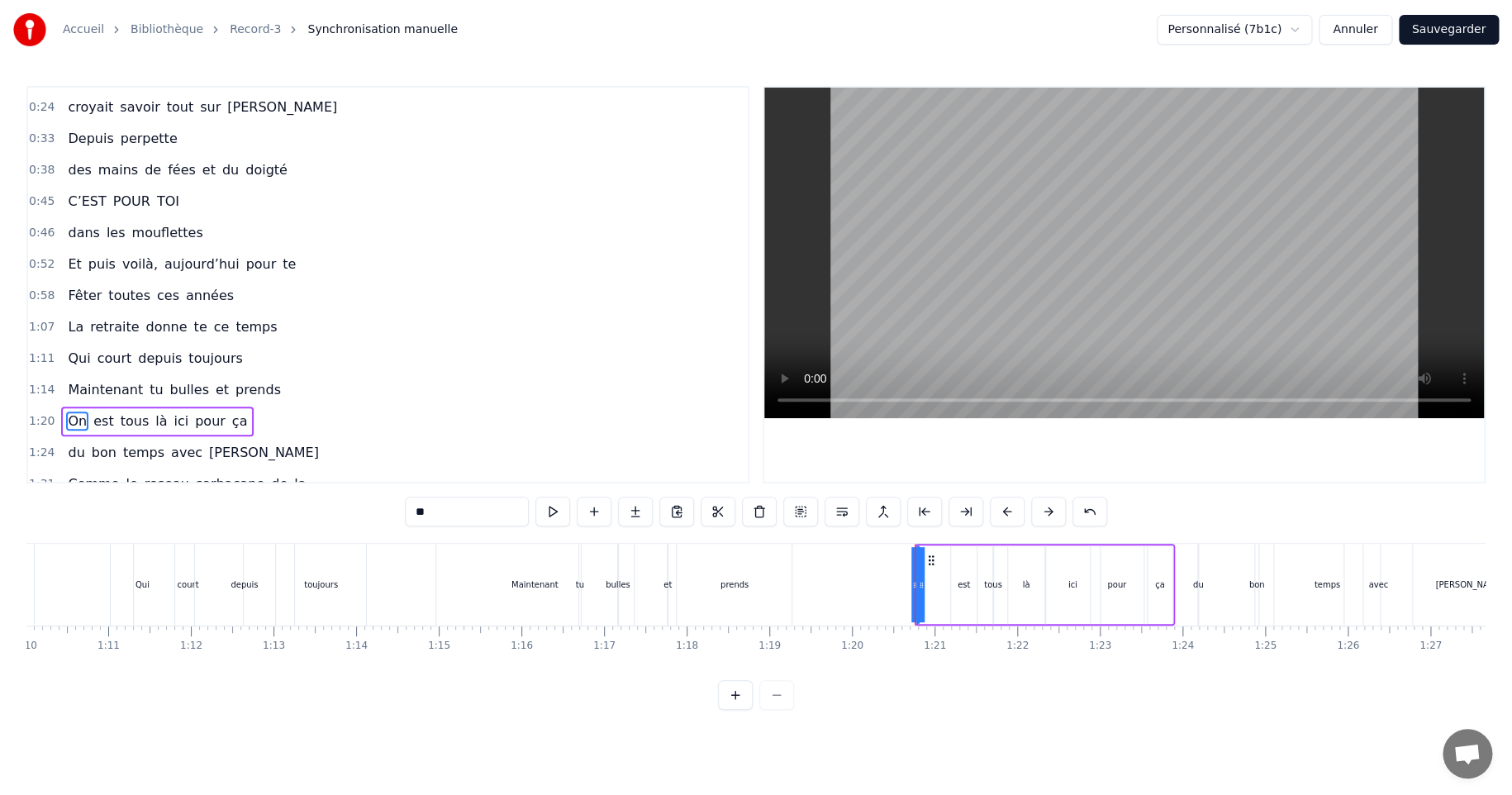
scroll to position [0, 0]
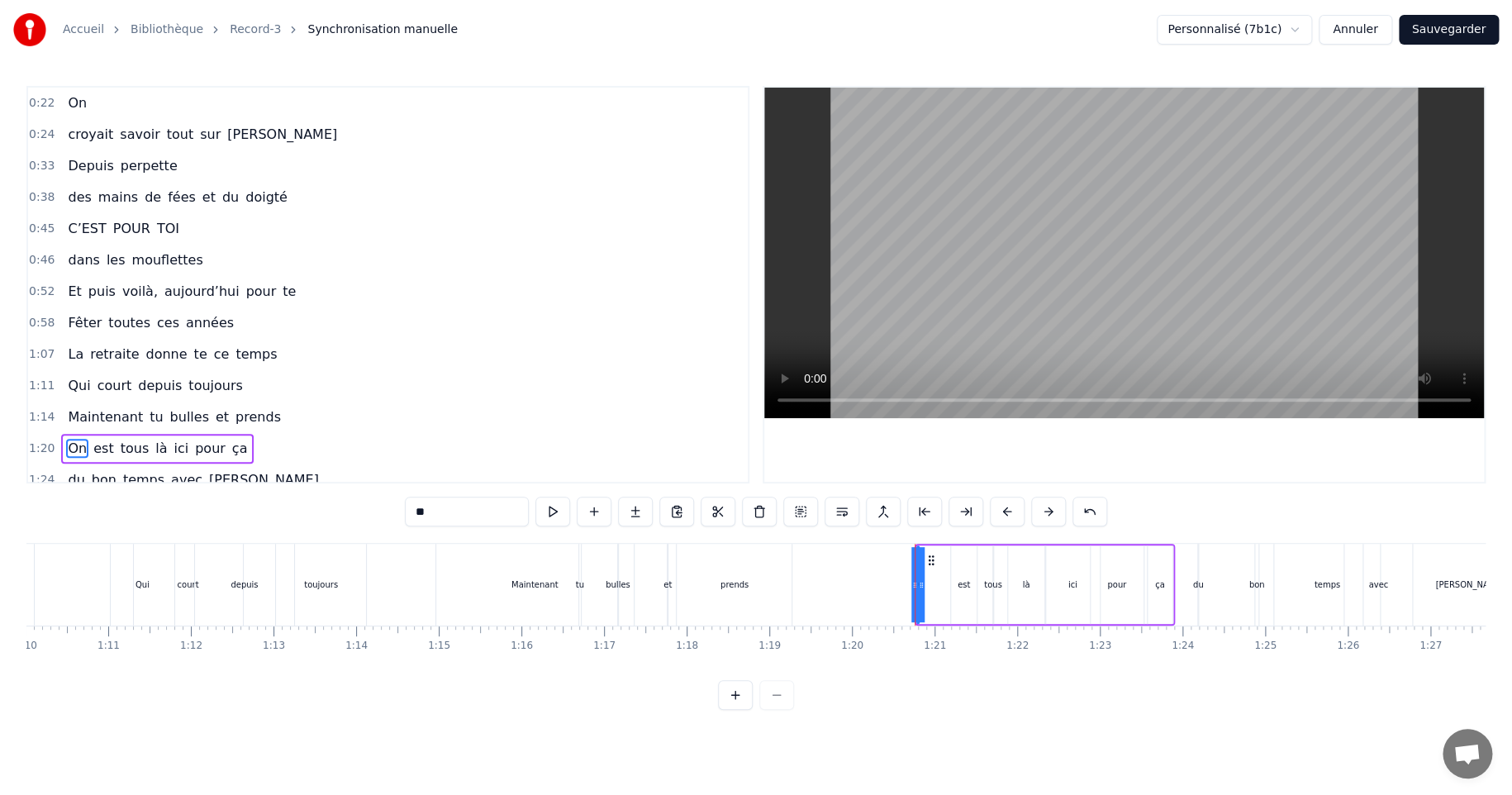
drag, startPoint x: 369, startPoint y: 344, endPoint x: 324, endPoint y: 316, distance: 53.0
click at [347, 301] on div "0:22 On 0:24 croyait savoir tout sur [PERSON_NAME] 0:33 Depuis perpette 0:38 de…" at bounding box center [388, 285] width 723 height 398
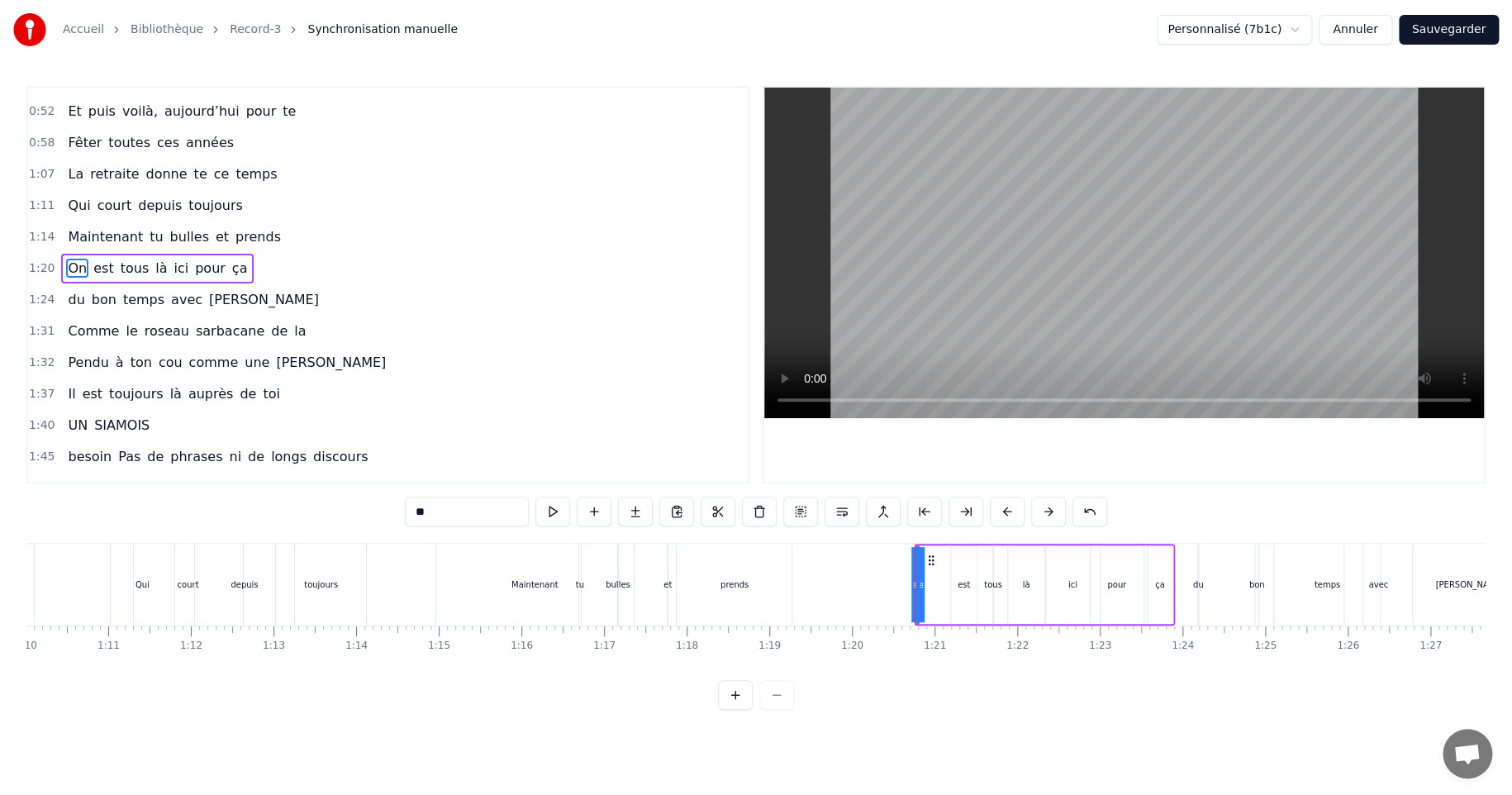
scroll to position [83, 0]
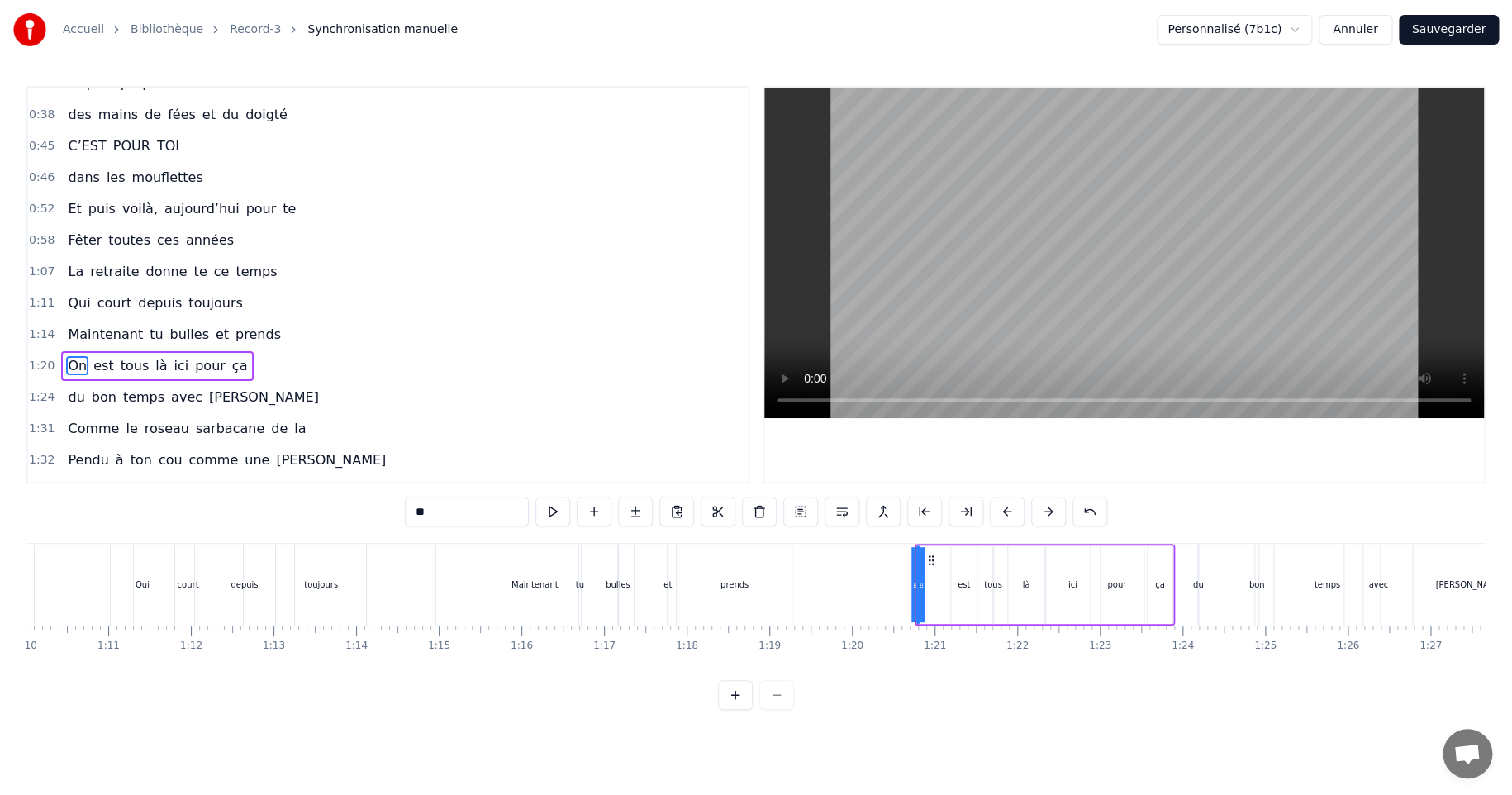
click at [1358, 25] on button "Annuler" at bounding box center [1355, 30] width 73 height 30
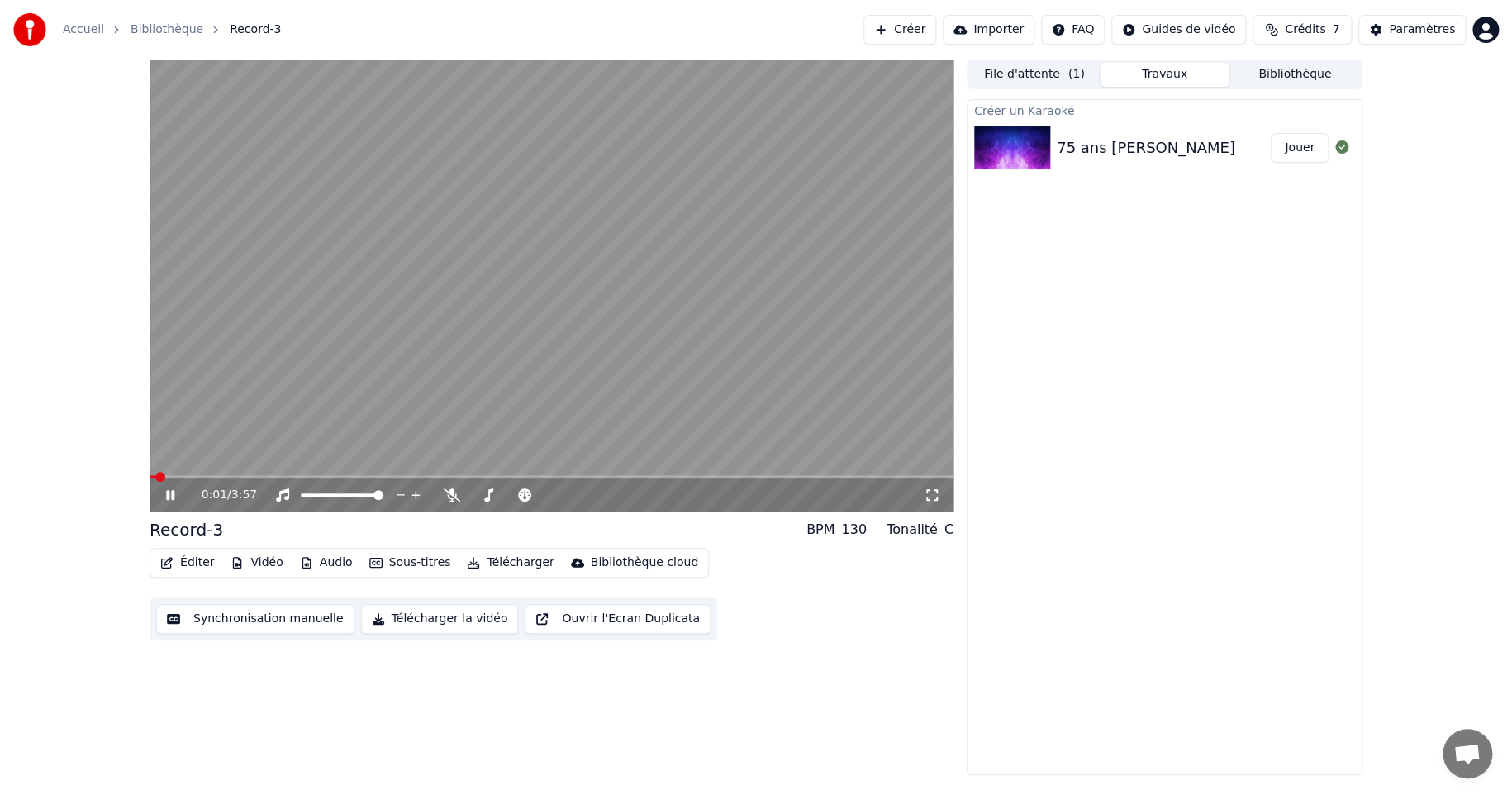
click at [219, 618] on button "Synchronisation manuelle" at bounding box center [255, 619] width 198 height 30
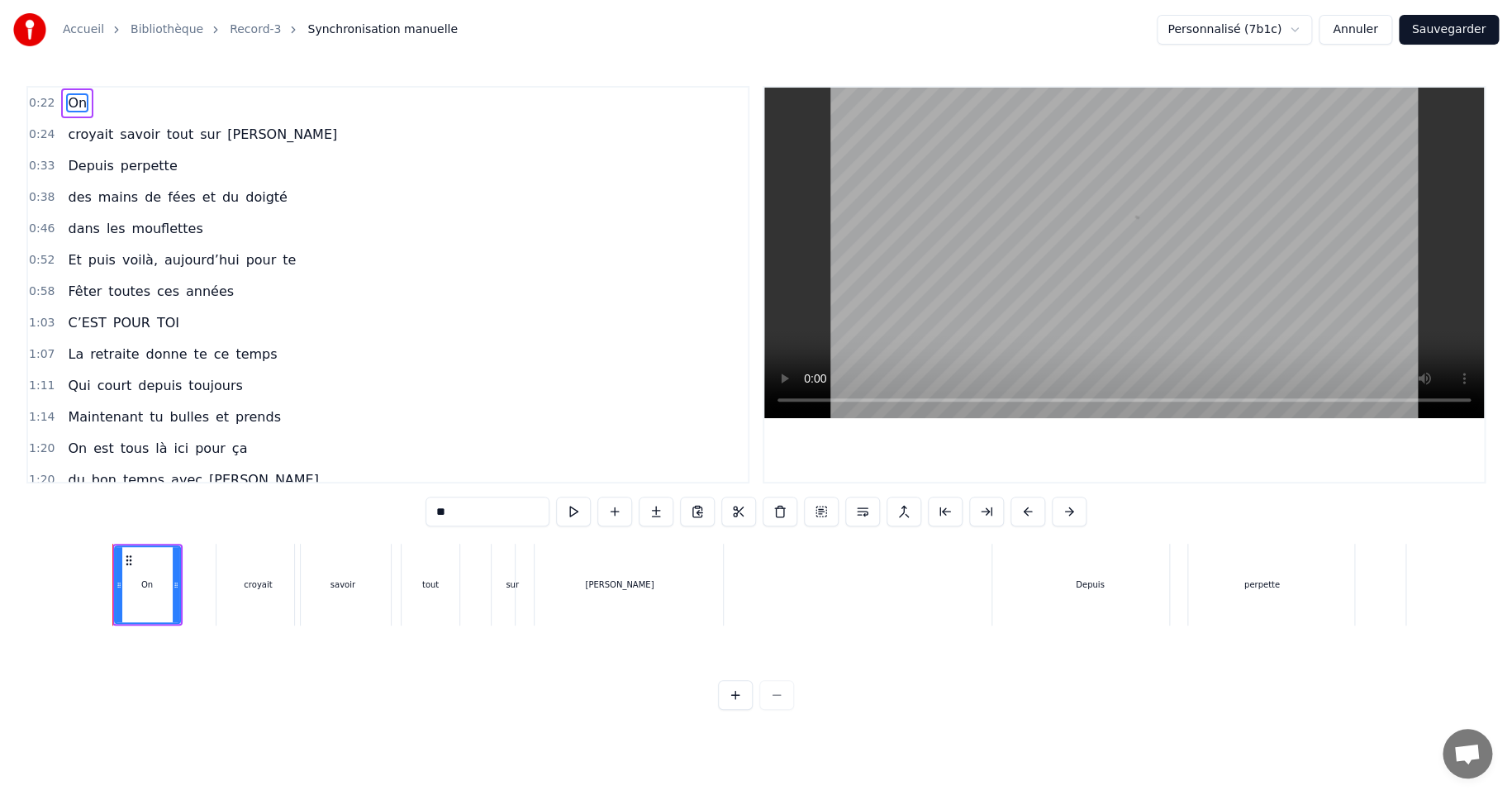
scroll to position [0, 1805]
drag, startPoint x: 451, startPoint y: 283, endPoint x: 432, endPoint y: 264, distance: 26.9
click at [450, 281] on div "0:58 Fêter toutes ces années" at bounding box center [388, 291] width 720 height 31
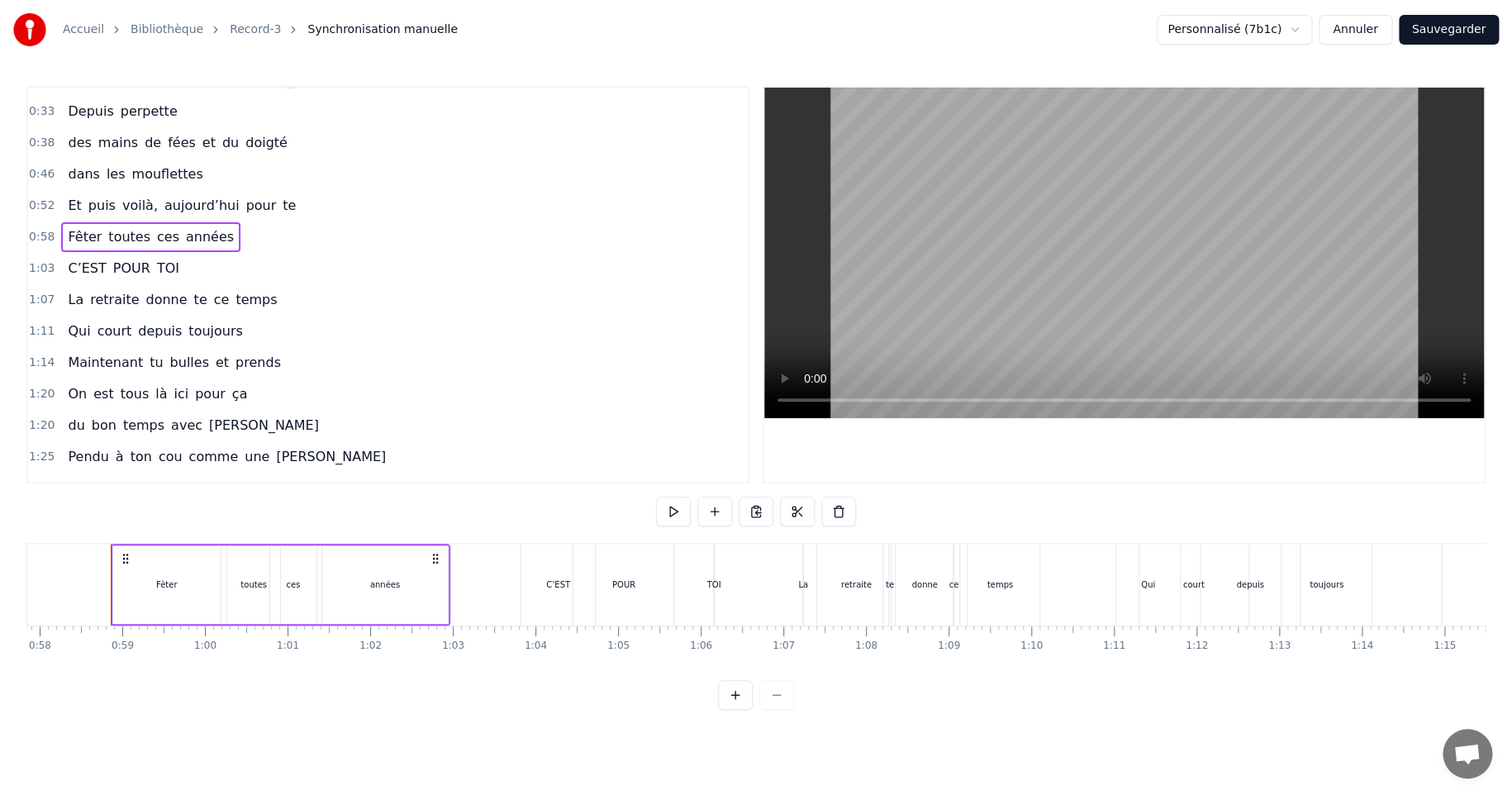
scroll to position [83, 0]
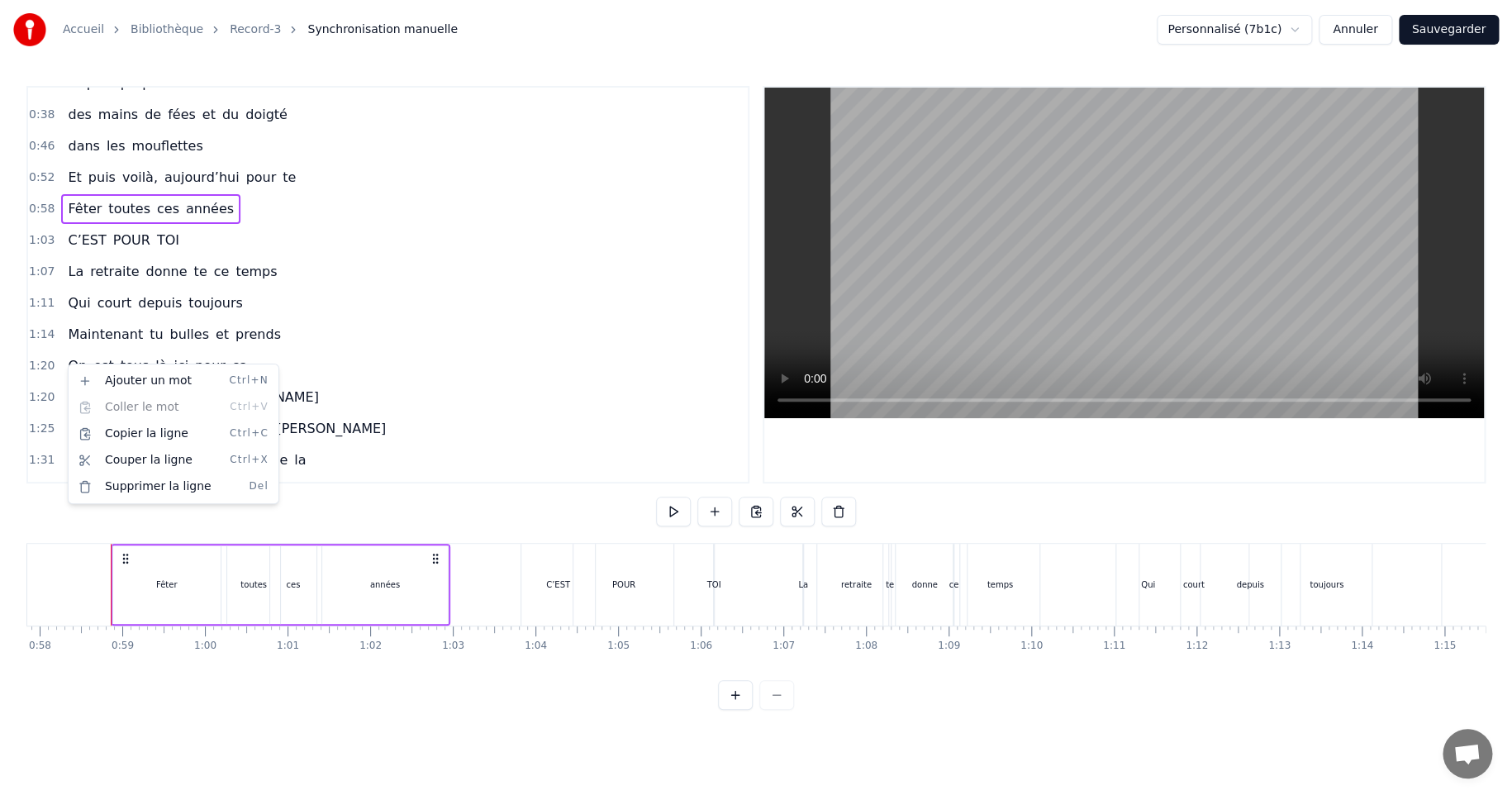
click at [371, 312] on html "Accueil Bibliothèque Record-3 Synchronisation manuelle Personnalisé (7b1c) Annu…" at bounding box center [756, 368] width 1512 height 737
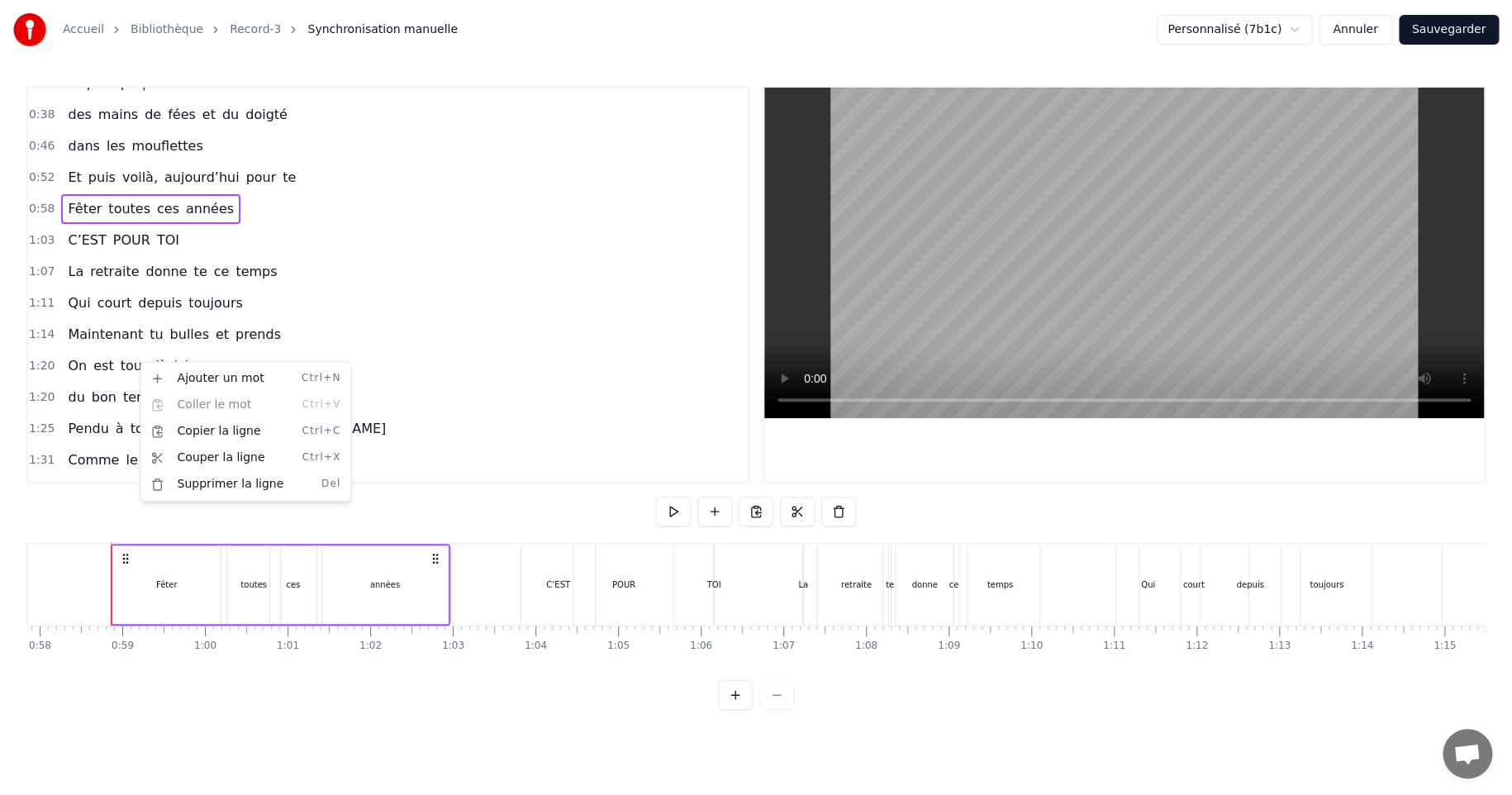
click at [94, 356] on html "Accueil Bibliothèque Record-3 Synchronisation manuelle Personnalisé (7b1c) Annu…" at bounding box center [756, 368] width 1512 height 737
drag, startPoint x: 88, startPoint y: 355, endPoint x: 63, endPoint y: 229, distance: 128.5
click at [63, 229] on div "0:22 On 0:24 croyait savoir tout sur [PERSON_NAME] 0:33 Depuis perpette 0:38 de…" at bounding box center [388, 285] width 723 height 398
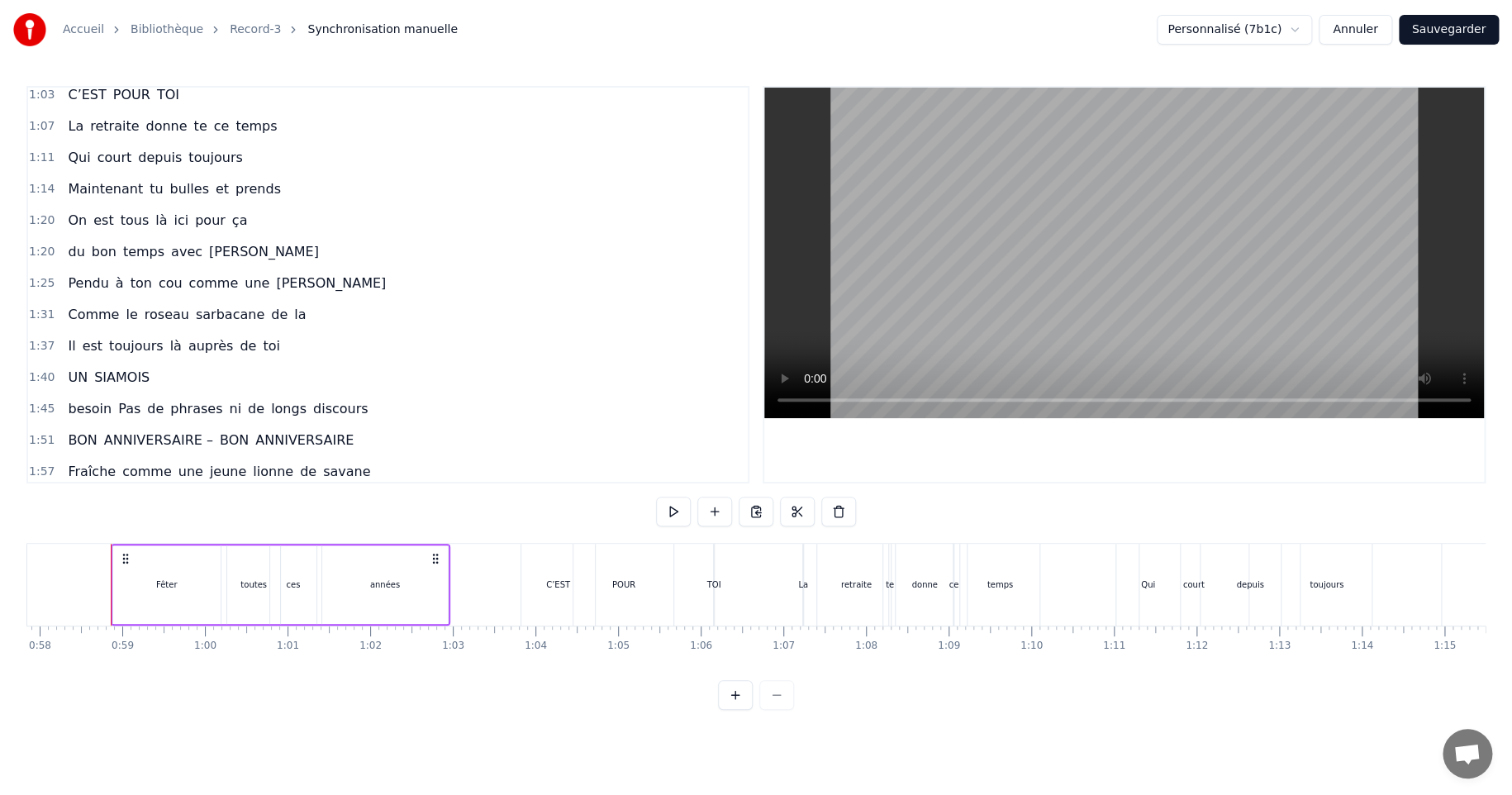
scroll to position [330, 0]
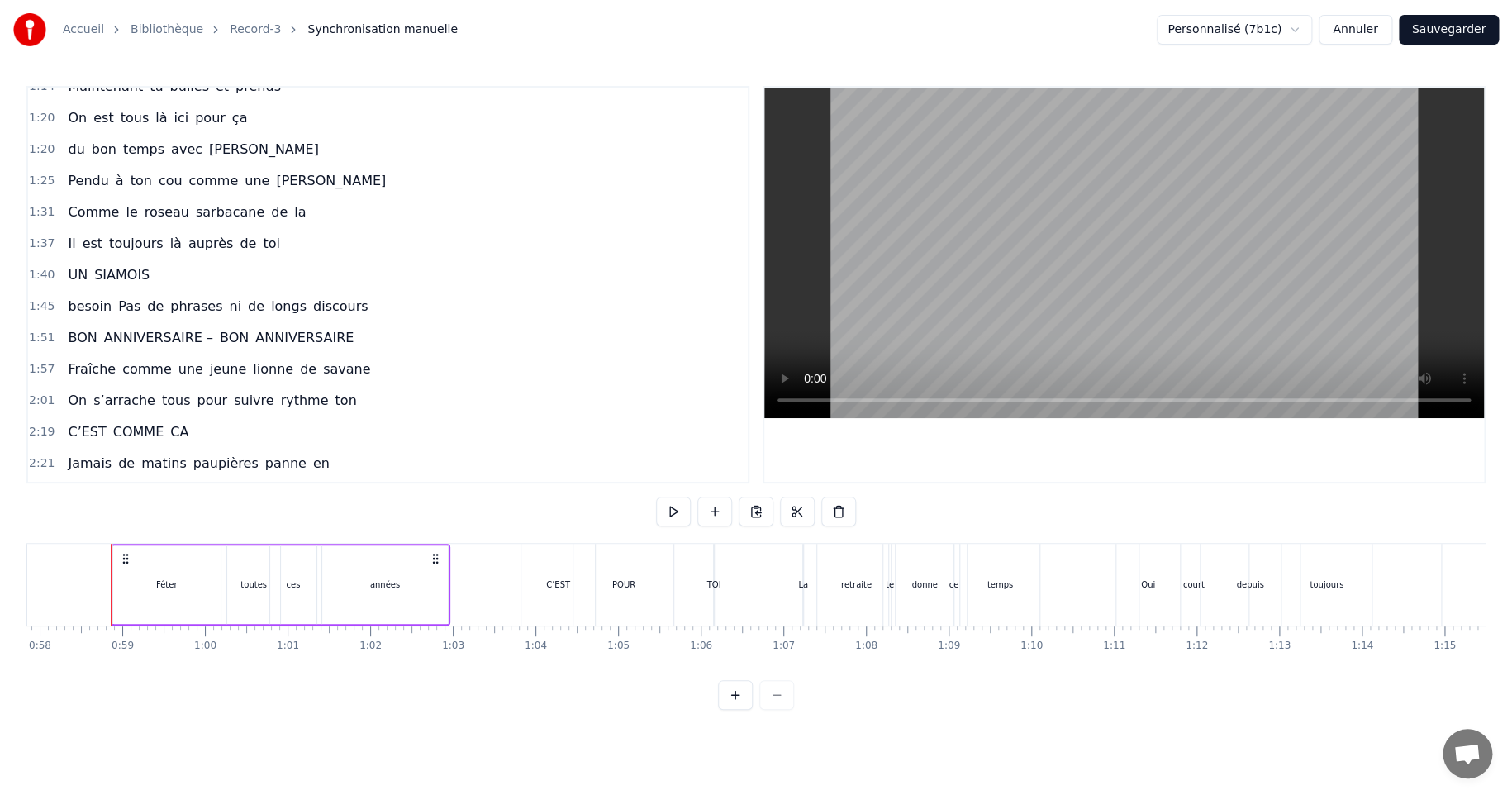
click at [1369, 29] on button "Annuler" at bounding box center [1355, 30] width 73 height 30
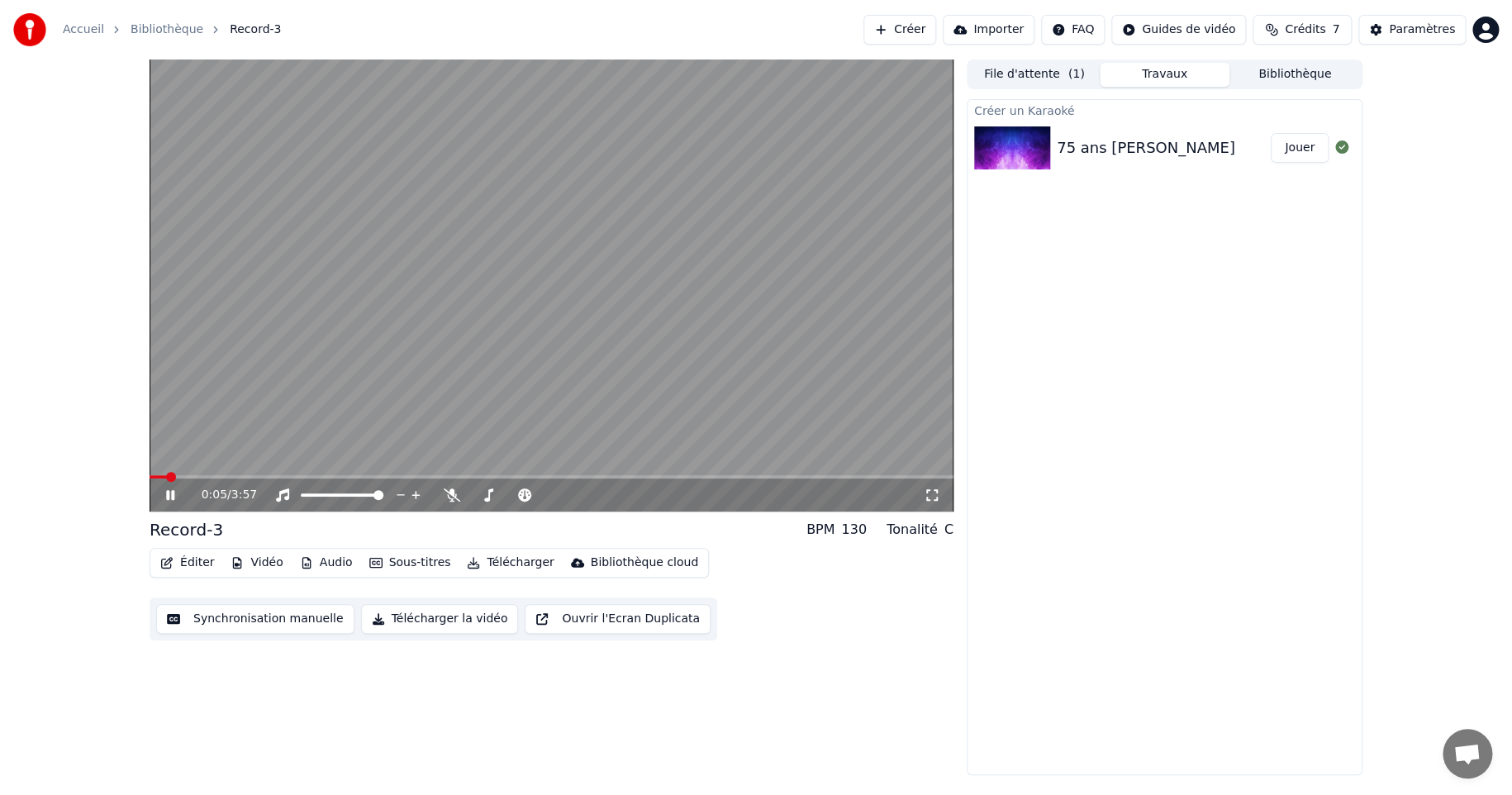
click at [166, 492] on icon at bounding box center [170, 495] width 8 height 10
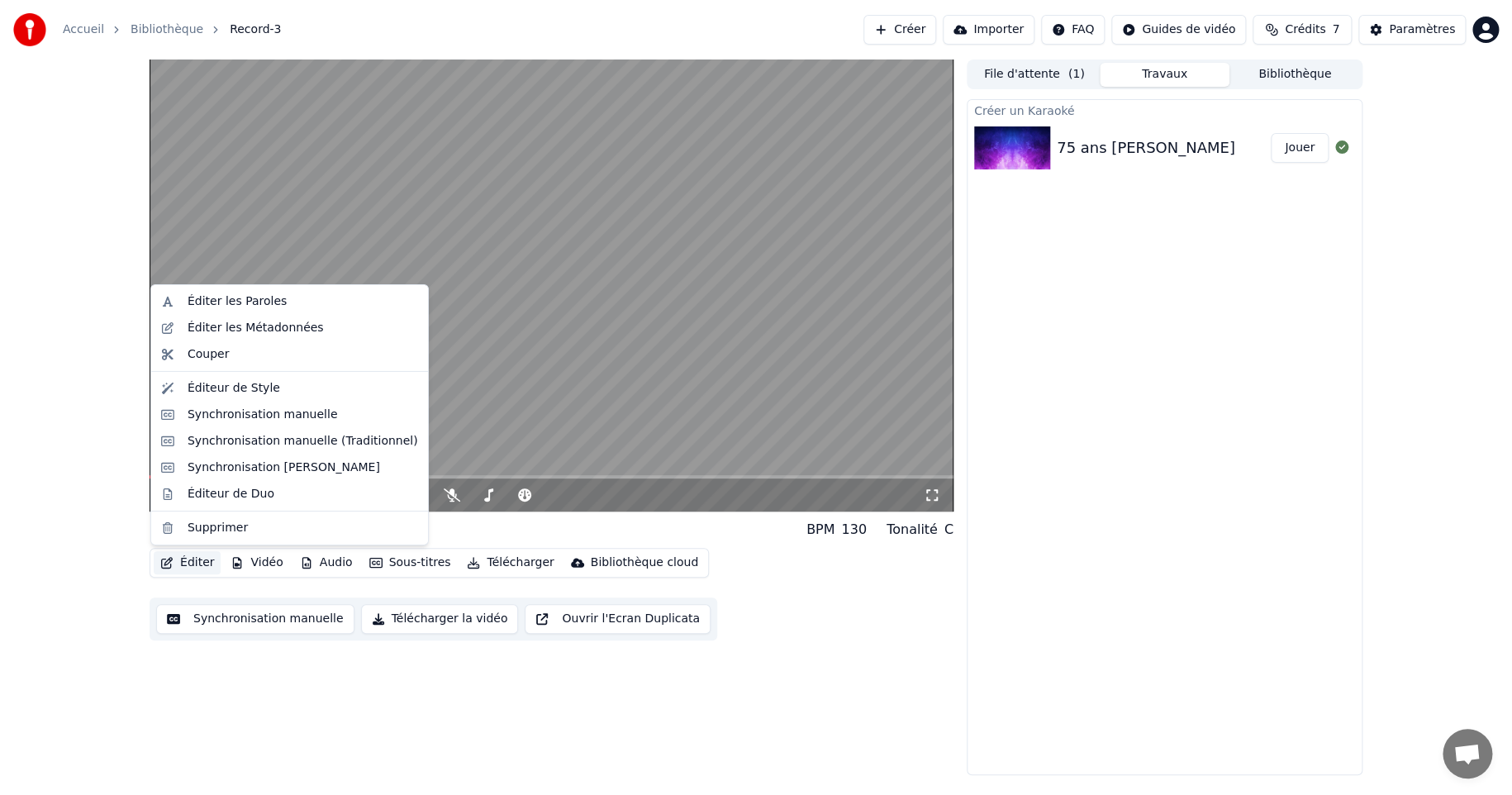
click at [177, 562] on button "Éditer" at bounding box center [187, 563] width 67 height 23
click at [238, 299] on div "Éditer les Paroles" at bounding box center [237, 301] width 99 height 16
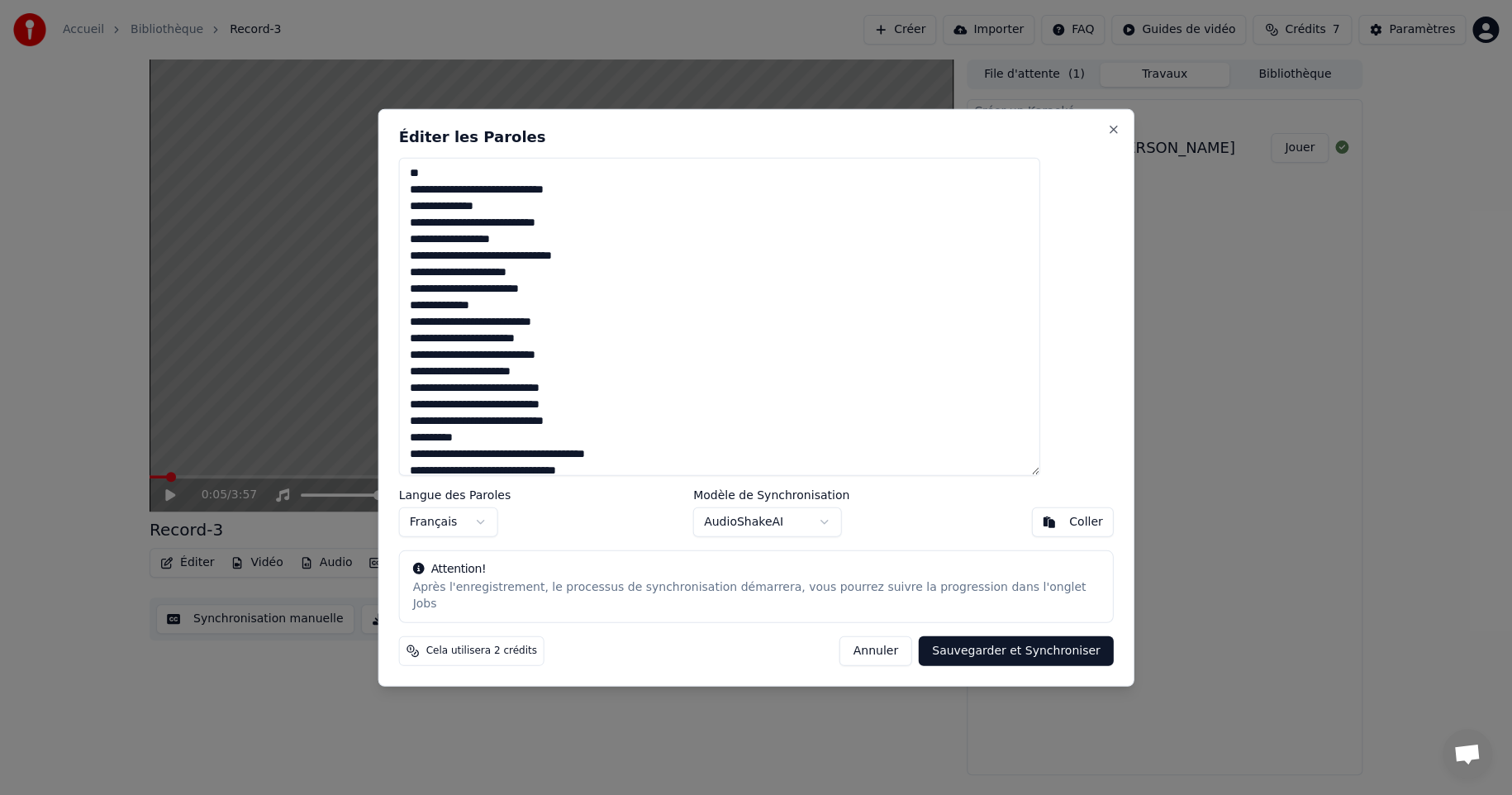
click at [444, 196] on textarea "**********" at bounding box center [720, 317] width 641 height 318
click at [492, 176] on textarea "**********" at bounding box center [720, 317] width 641 height 318
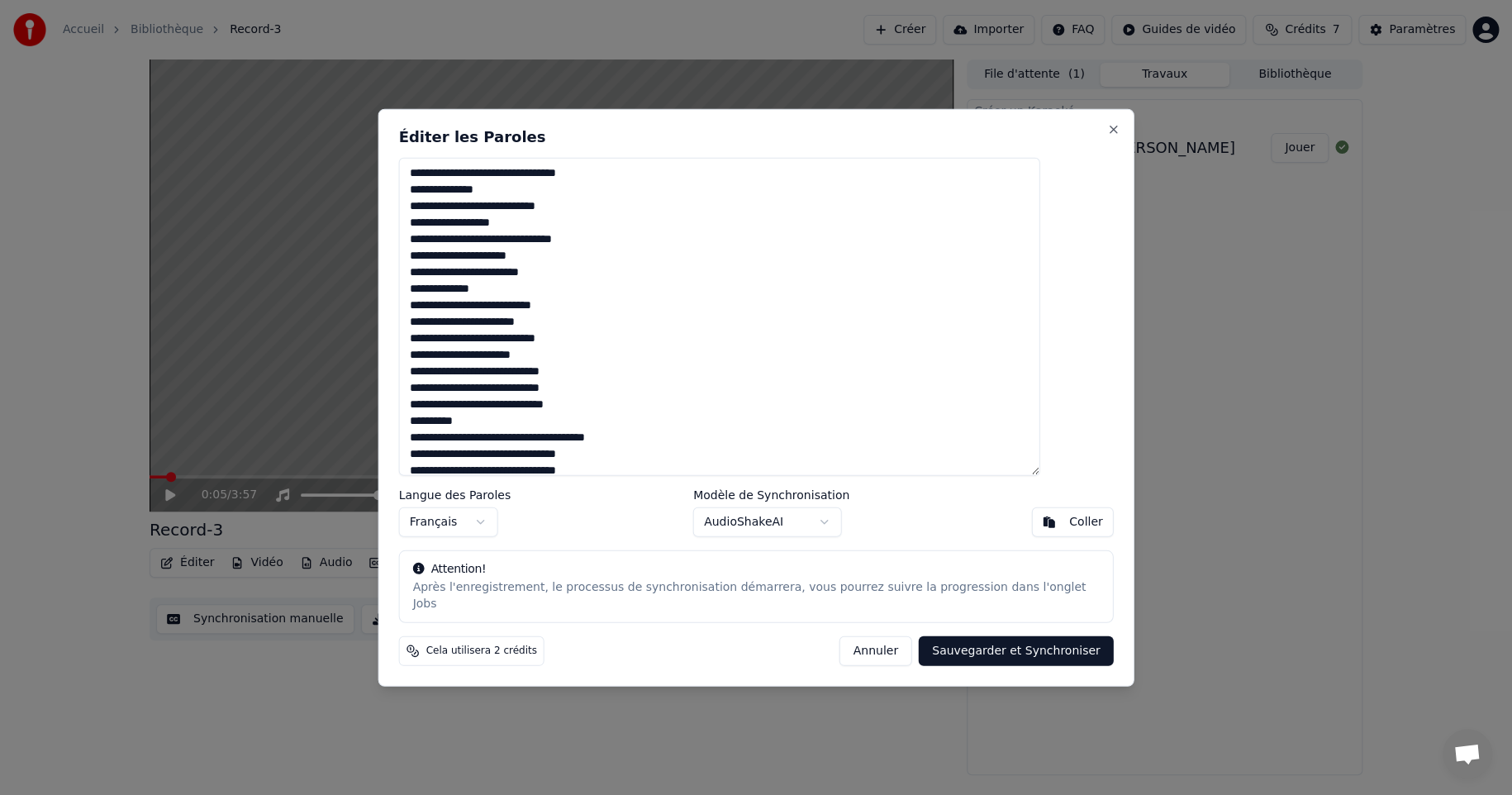
scroll to position [242, 0]
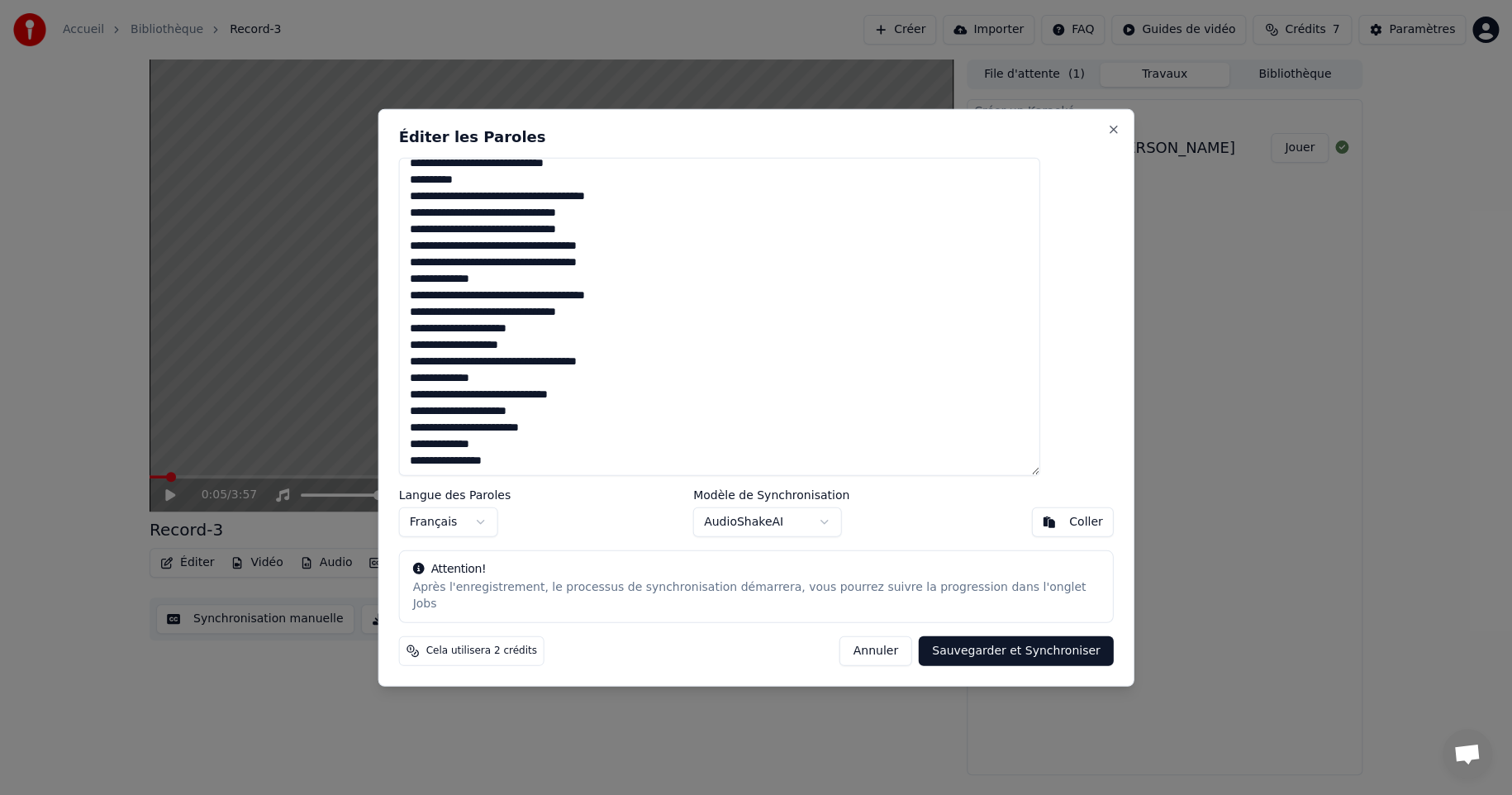
type textarea "**********"
drag, startPoint x: 962, startPoint y: 641, endPoint x: 970, endPoint y: 622, distance: 20.6
click at [964, 637] on button "Sauvegarder et Synchroniser" at bounding box center [1016, 649] width 195 height 30
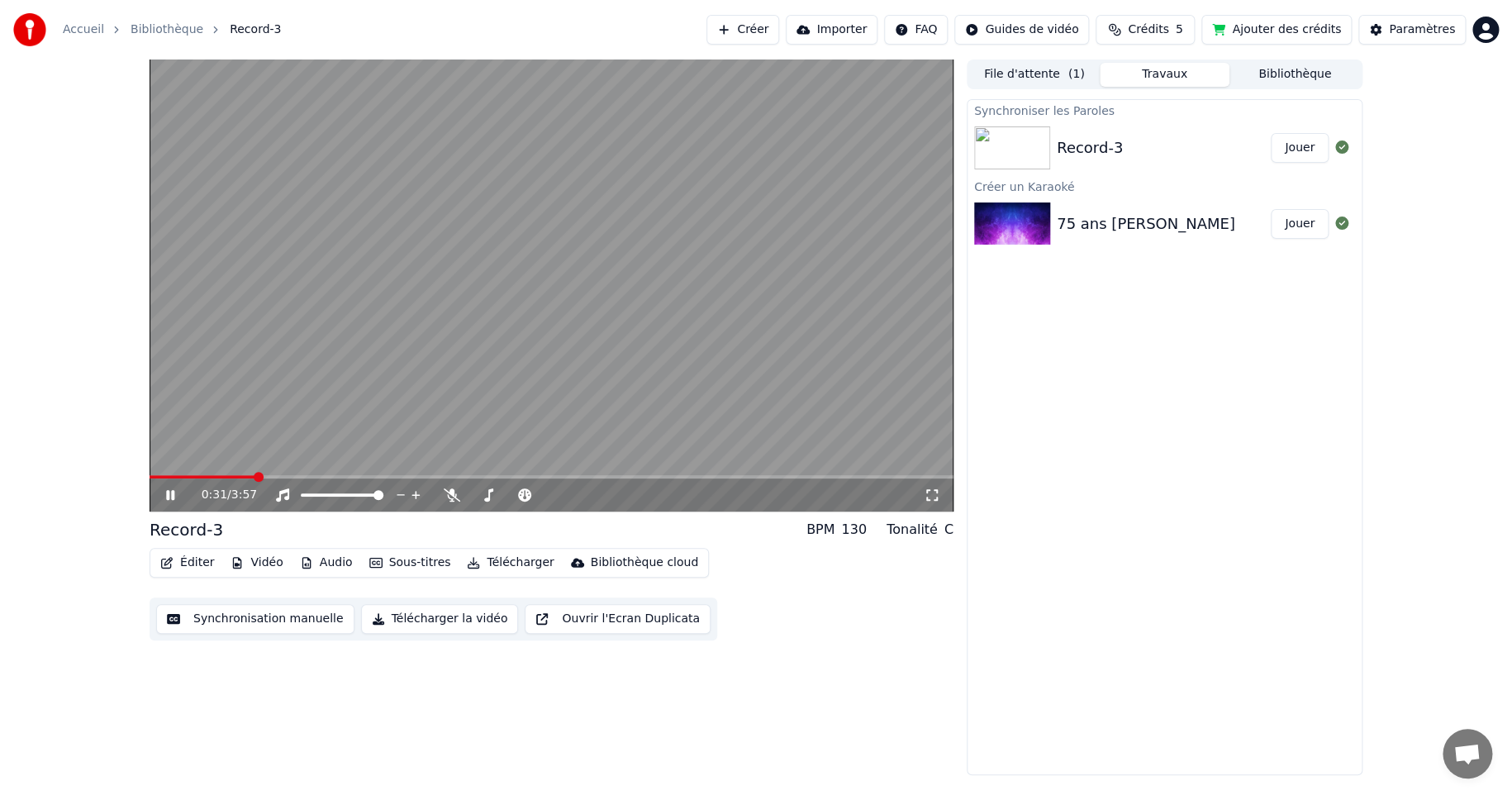
click at [255, 475] on span at bounding box center [201, 477] width 105 height 4
click at [219, 477] on span at bounding box center [201, 477] width 105 height 4
click at [149, 482] on span at bounding box center [154, 477] width 10 height 10
click at [179, 475] on span at bounding box center [183, 477] width 10 height 10
click at [167, 494] on icon at bounding box center [170, 495] width 8 height 10
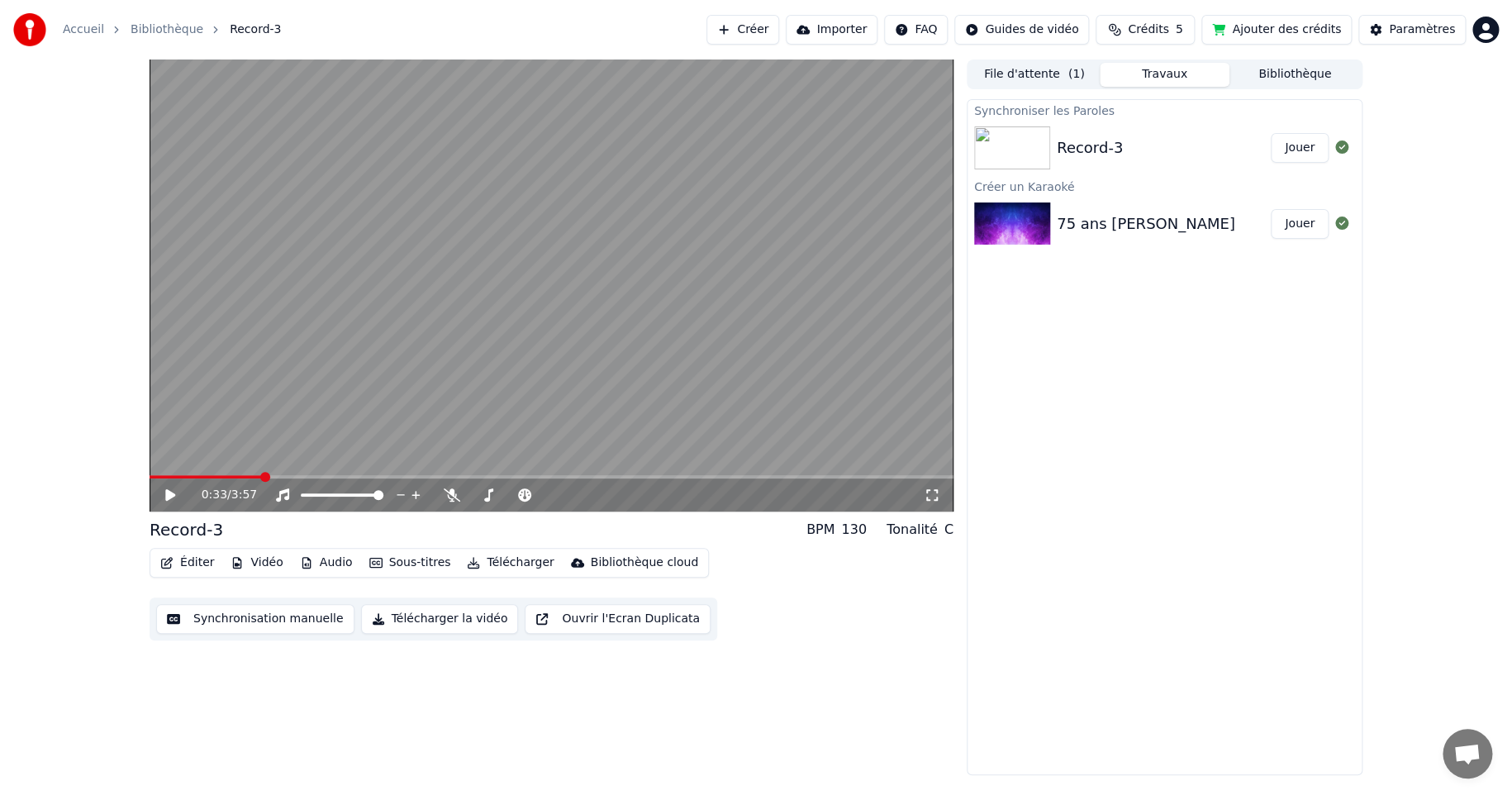
click at [260, 477] on span at bounding box center [264, 477] width 10 height 10
click at [167, 493] on icon at bounding box center [170, 495] width 10 height 12
click at [239, 479] on span at bounding box center [244, 477] width 10 height 10
click at [167, 495] on icon at bounding box center [170, 495] width 8 height 10
click at [210, 478] on span at bounding box center [214, 477] width 10 height 10
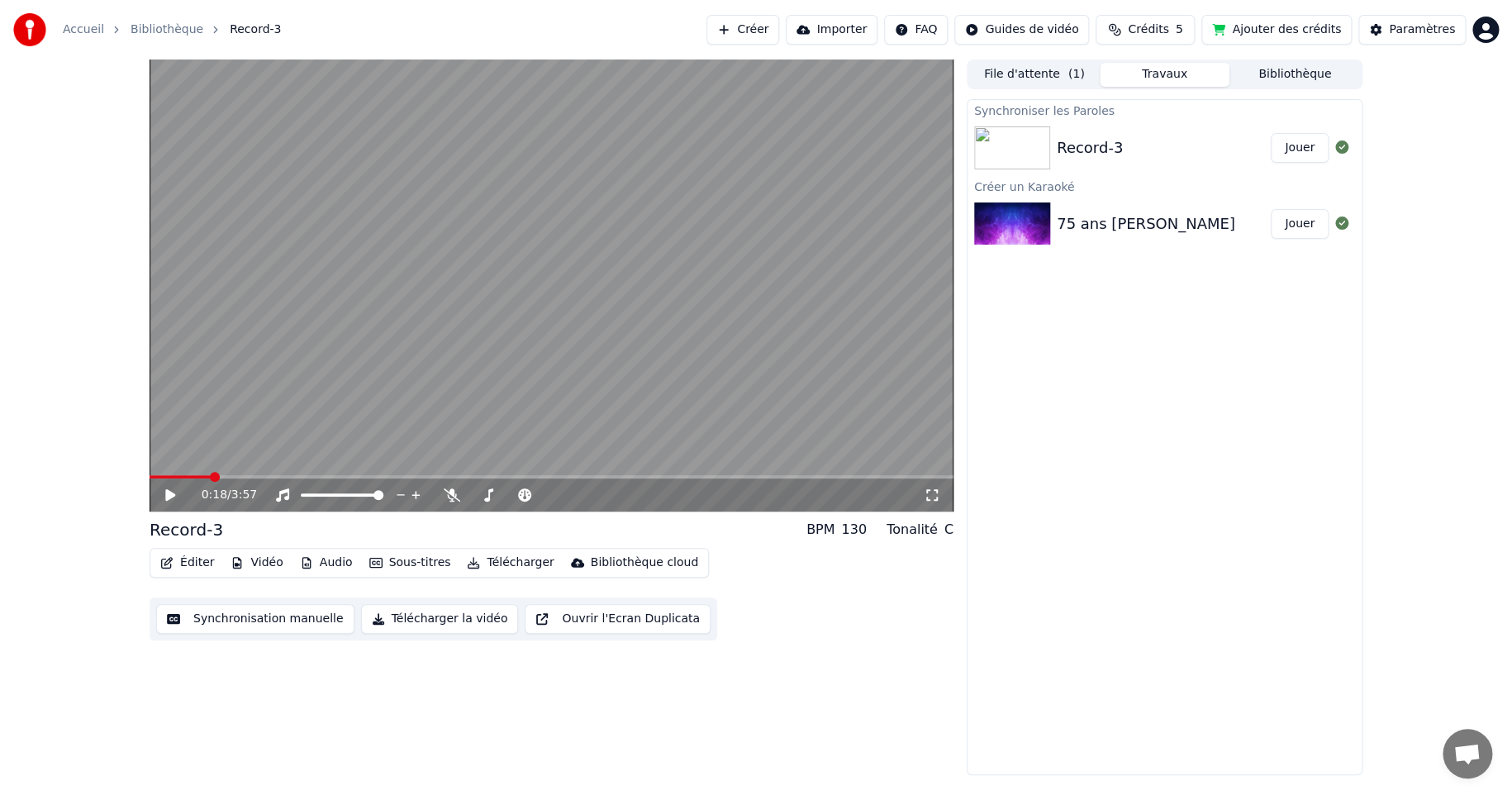
click at [168, 491] on icon at bounding box center [170, 495] width 10 height 12
click at [173, 493] on icon at bounding box center [170, 495] width 8 height 10
click at [207, 475] on span at bounding box center [211, 477] width 10 height 10
click at [165, 491] on icon at bounding box center [182, 495] width 39 height 13
click at [149, 478] on span at bounding box center [154, 477] width 10 height 10
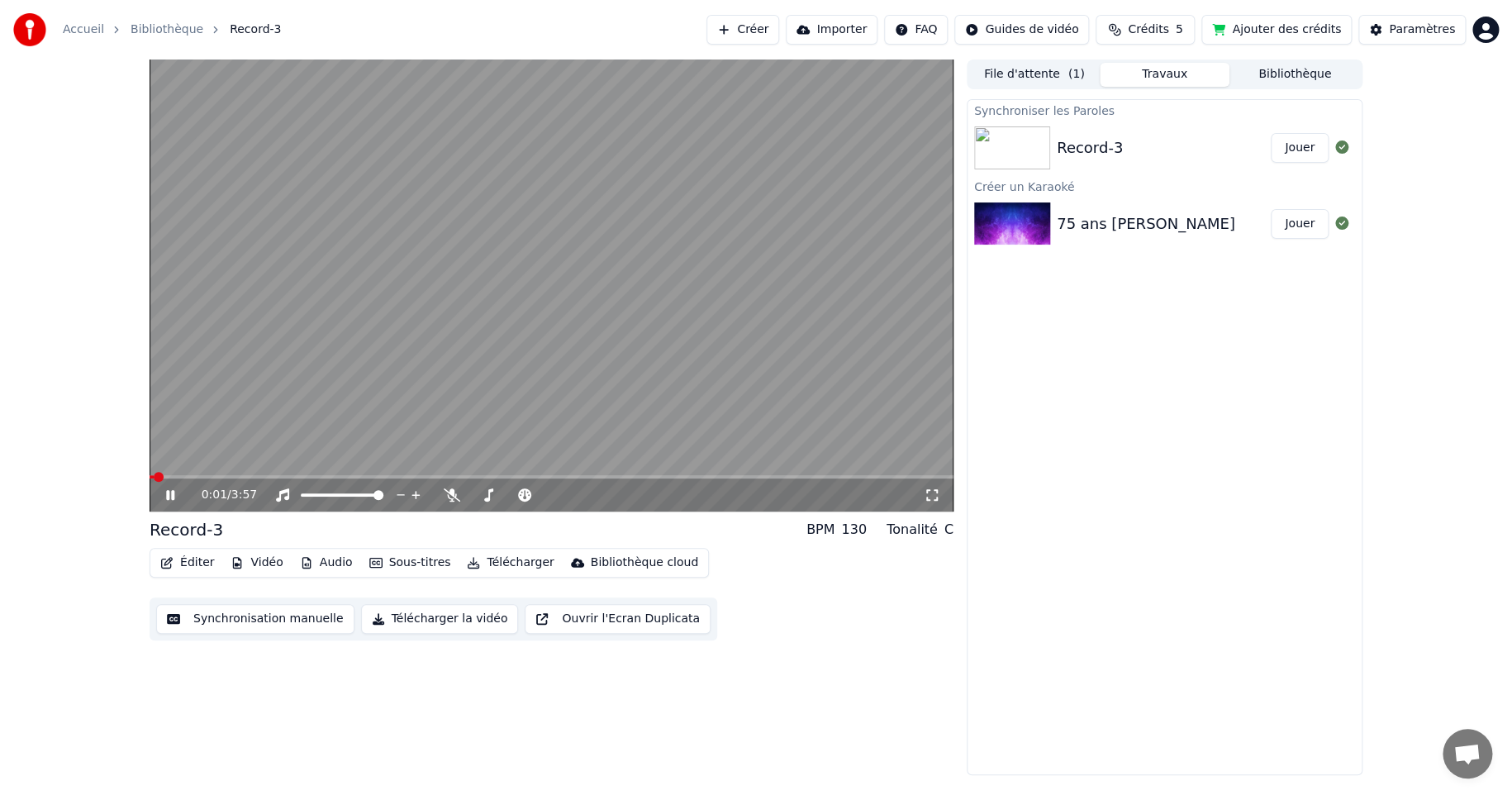
click at [177, 488] on icon at bounding box center [182, 495] width 39 height 13
click at [261, 619] on button "Synchronisation manuelle" at bounding box center [255, 619] width 198 height 30
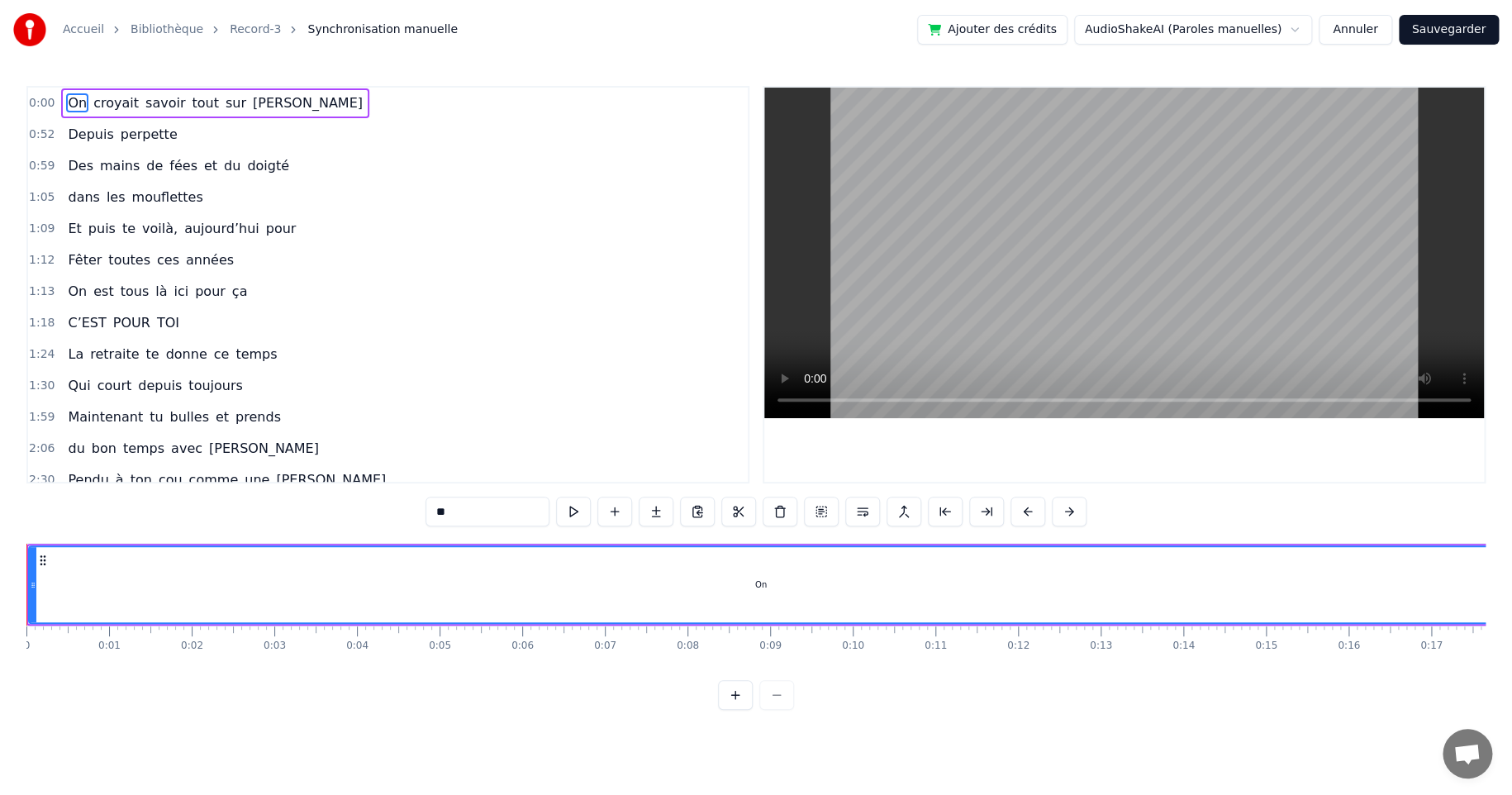
click at [384, 197] on div "1:05 dans les mouflettes" at bounding box center [388, 197] width 720 height 31
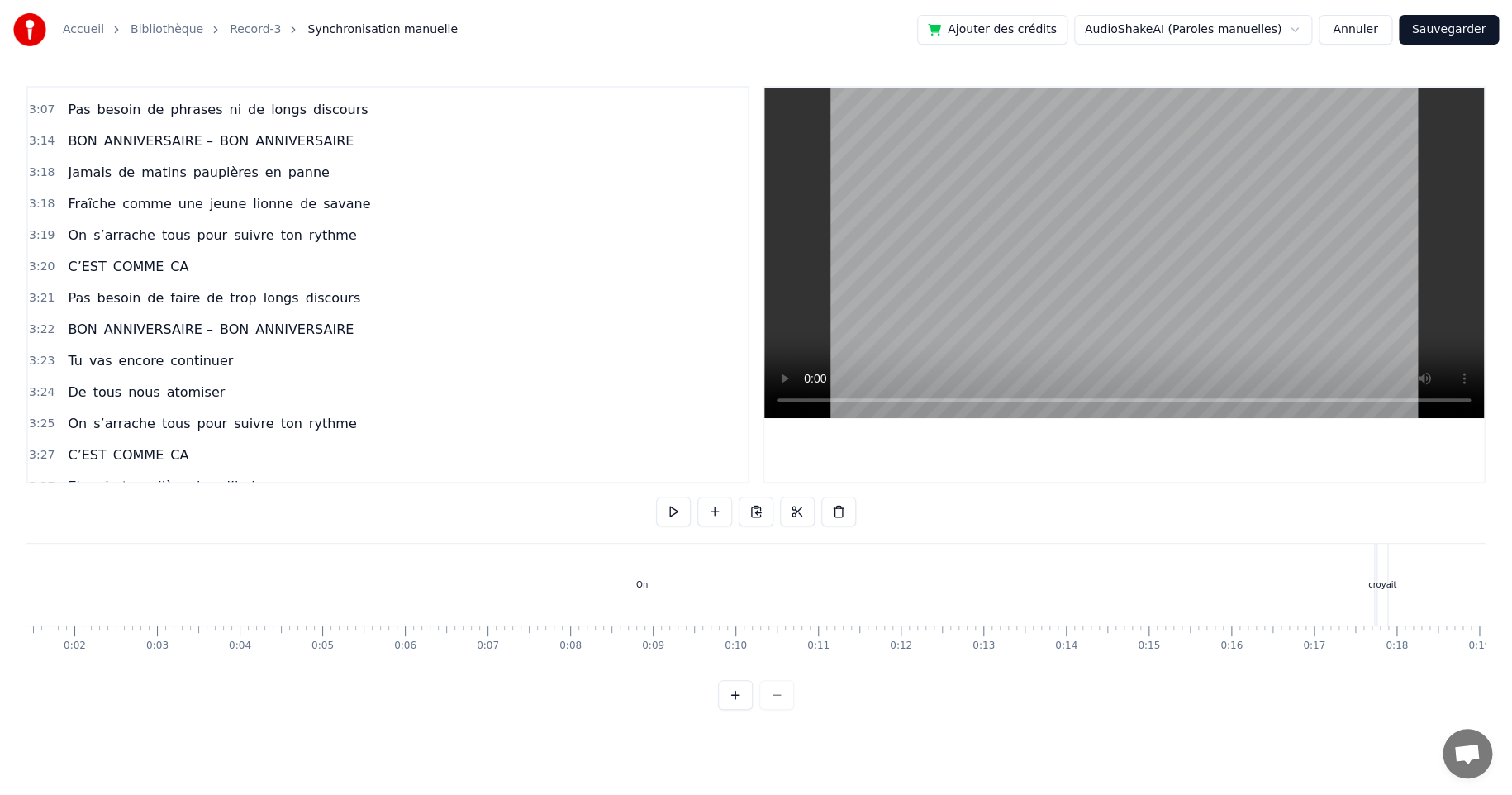
scroll to position [0, 161]
click at [827, 580] on div "On" at bounding box center [598, 584] width 1464 height 82
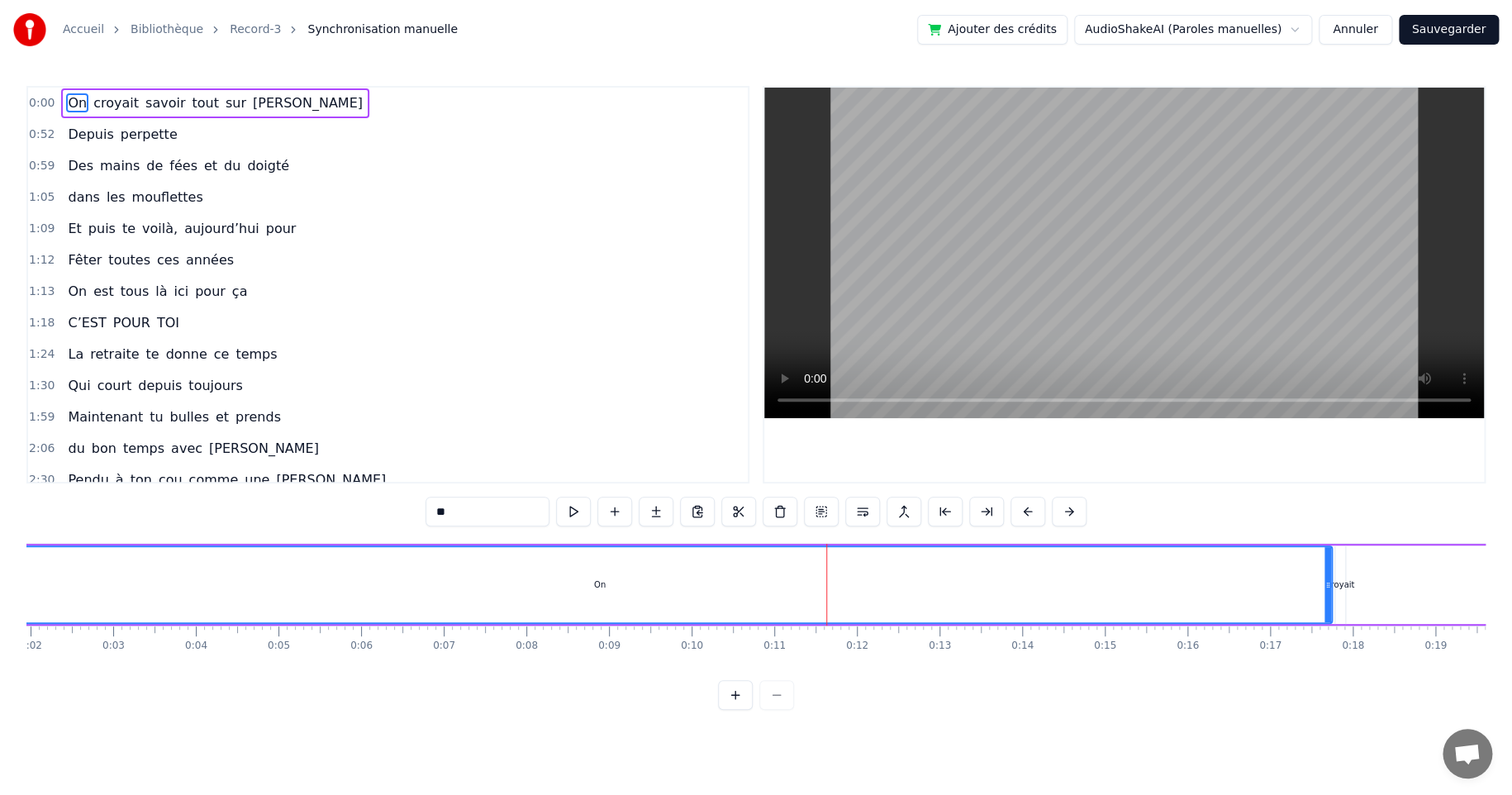
scroll to position [0, 0]
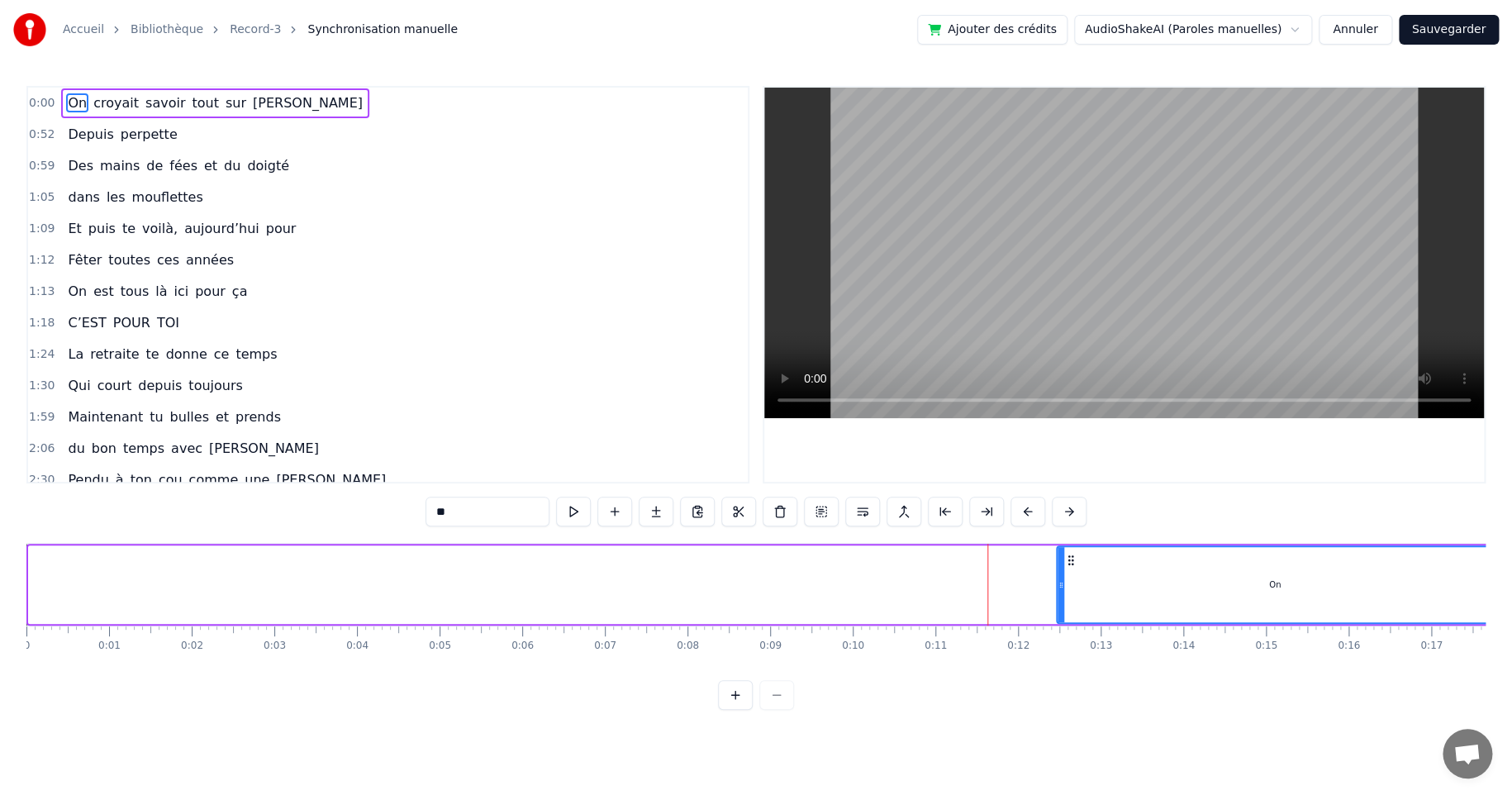
drag, startPoint x: 33, startPoint y: 581, endPoint x: 1061, endPoint y: 567, distance: 1028.1
click at [1061, 567] on div at bounding box center [1060, 585] width 6 height 76
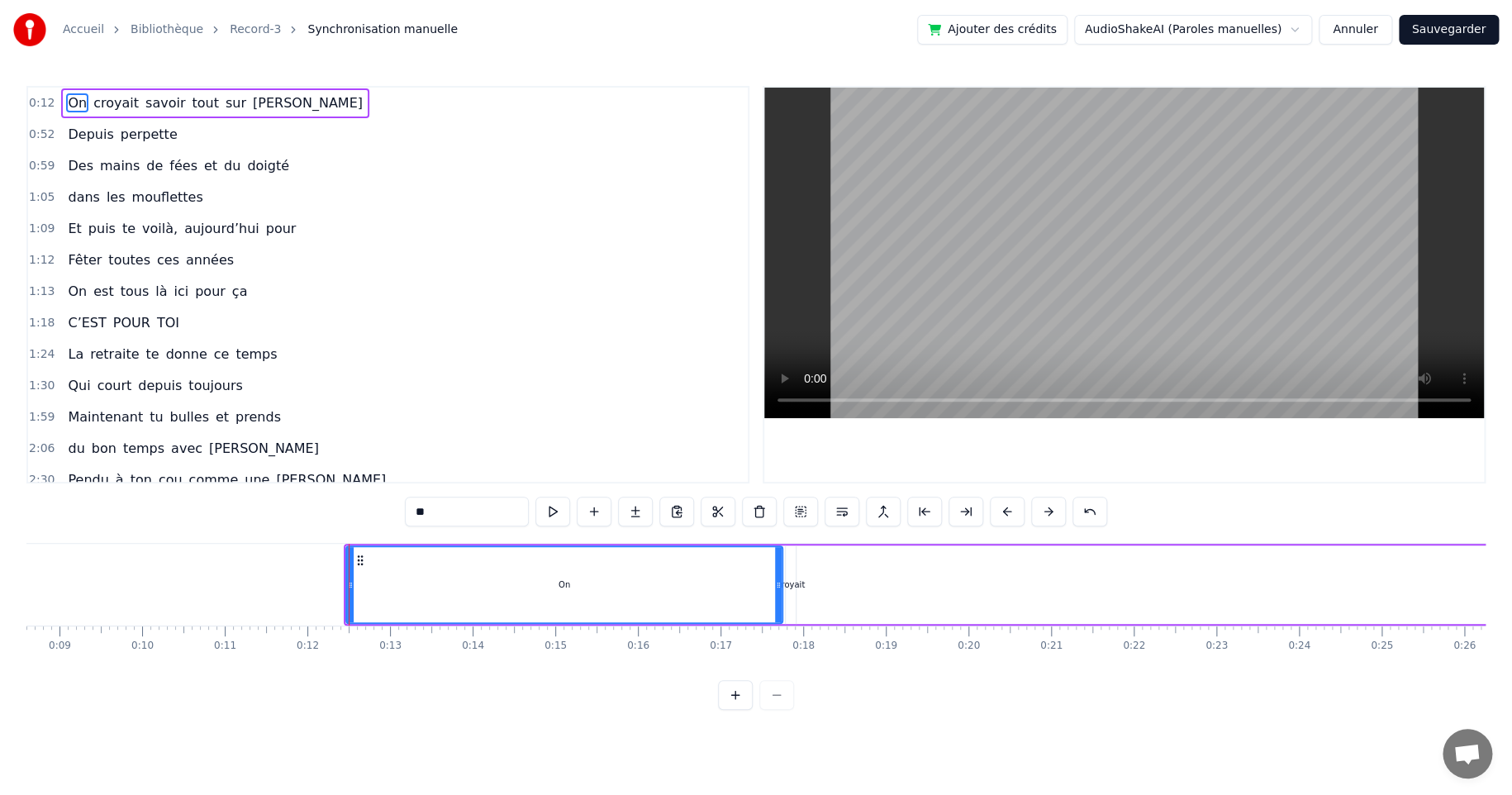
scroll to position [0, 744]
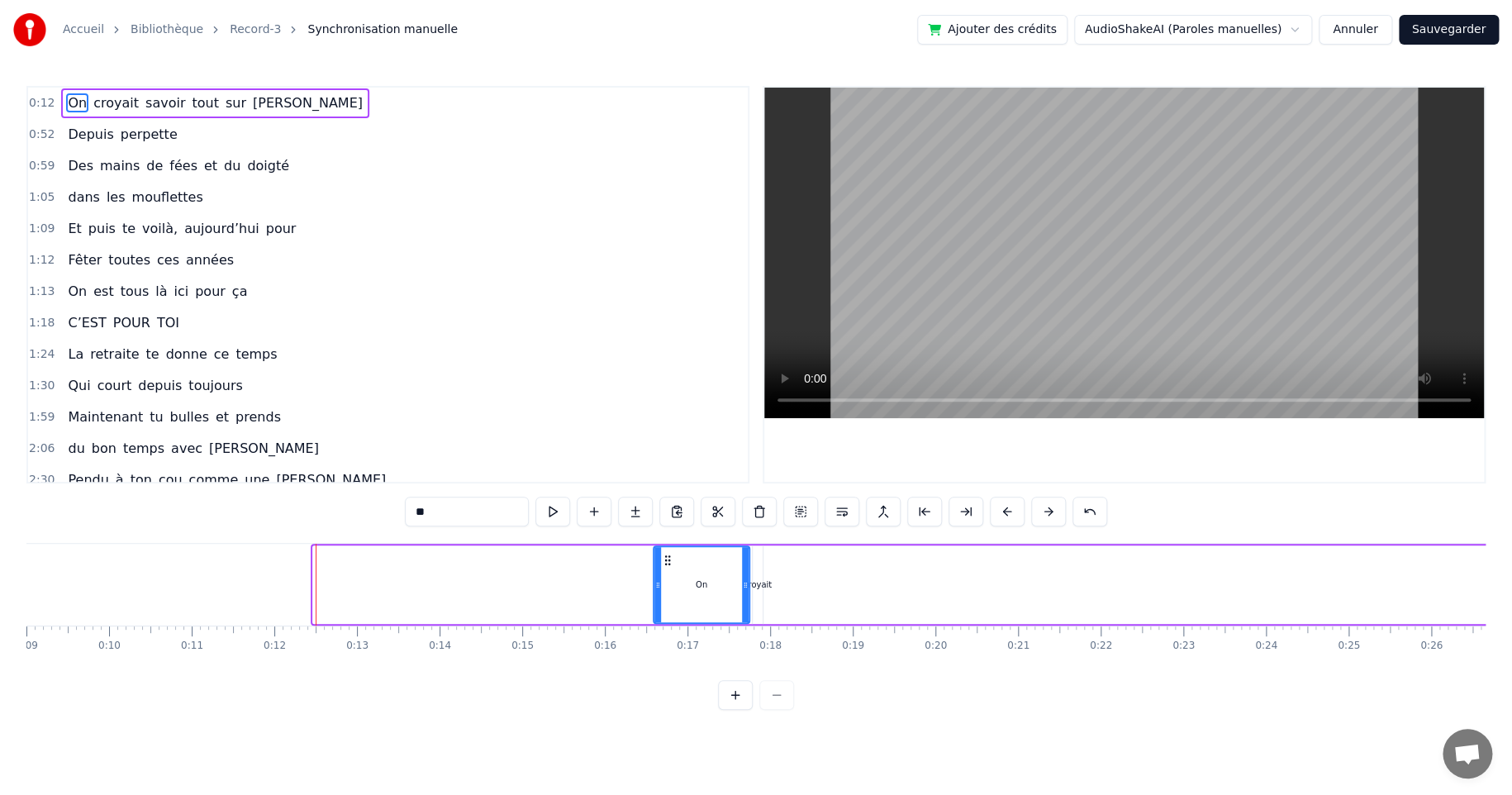
drag, startPoint x: 318, startPoint y: 581, endPoint x: 658, endPoint y: 576, distance: 340.0
click at [658, 576] on div at bounding box center [658, 585] width 6 height 76
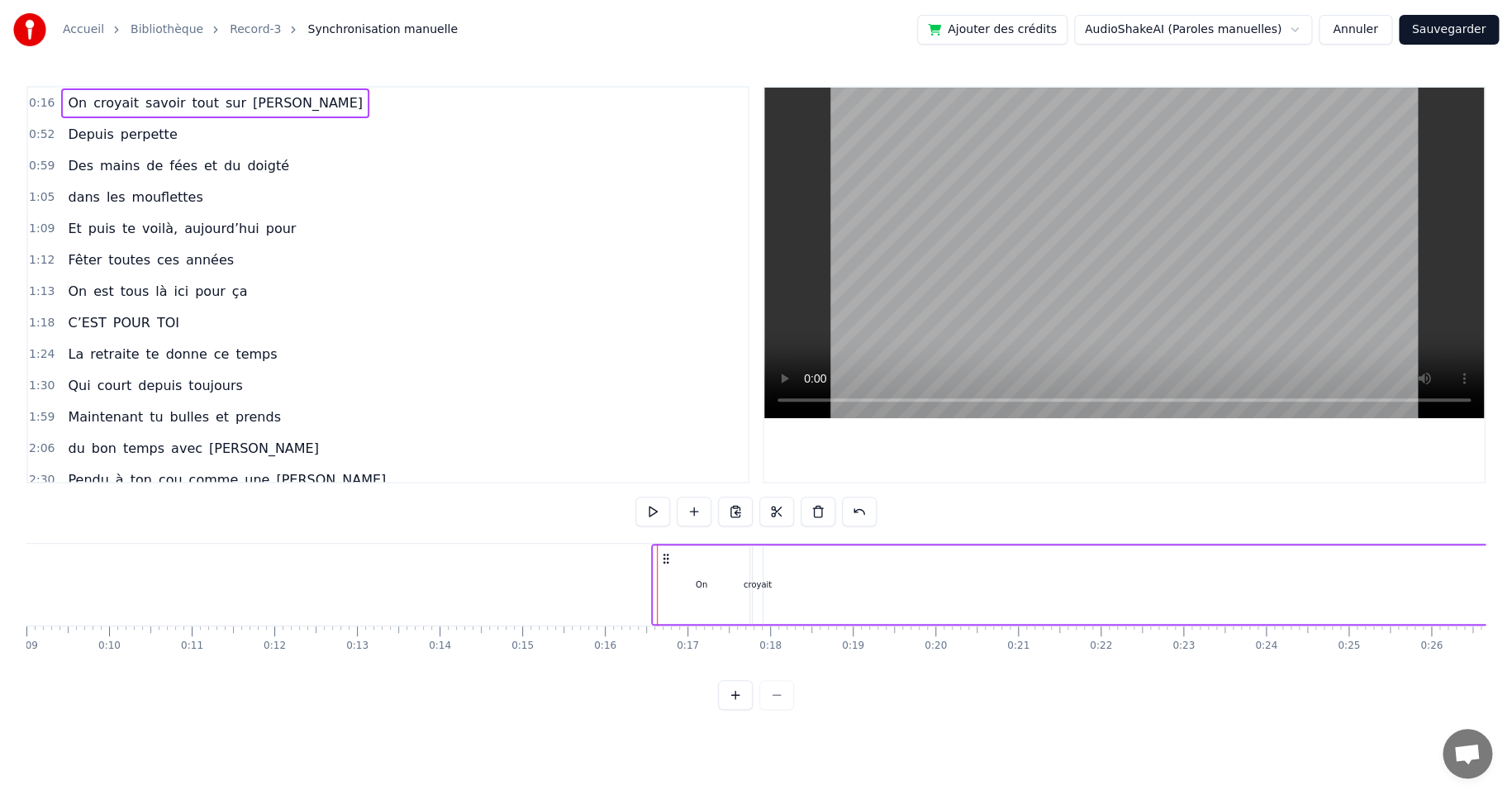
click at [760, 584] on div "croyait" at bounding box center [757, 585] width 28 height 13
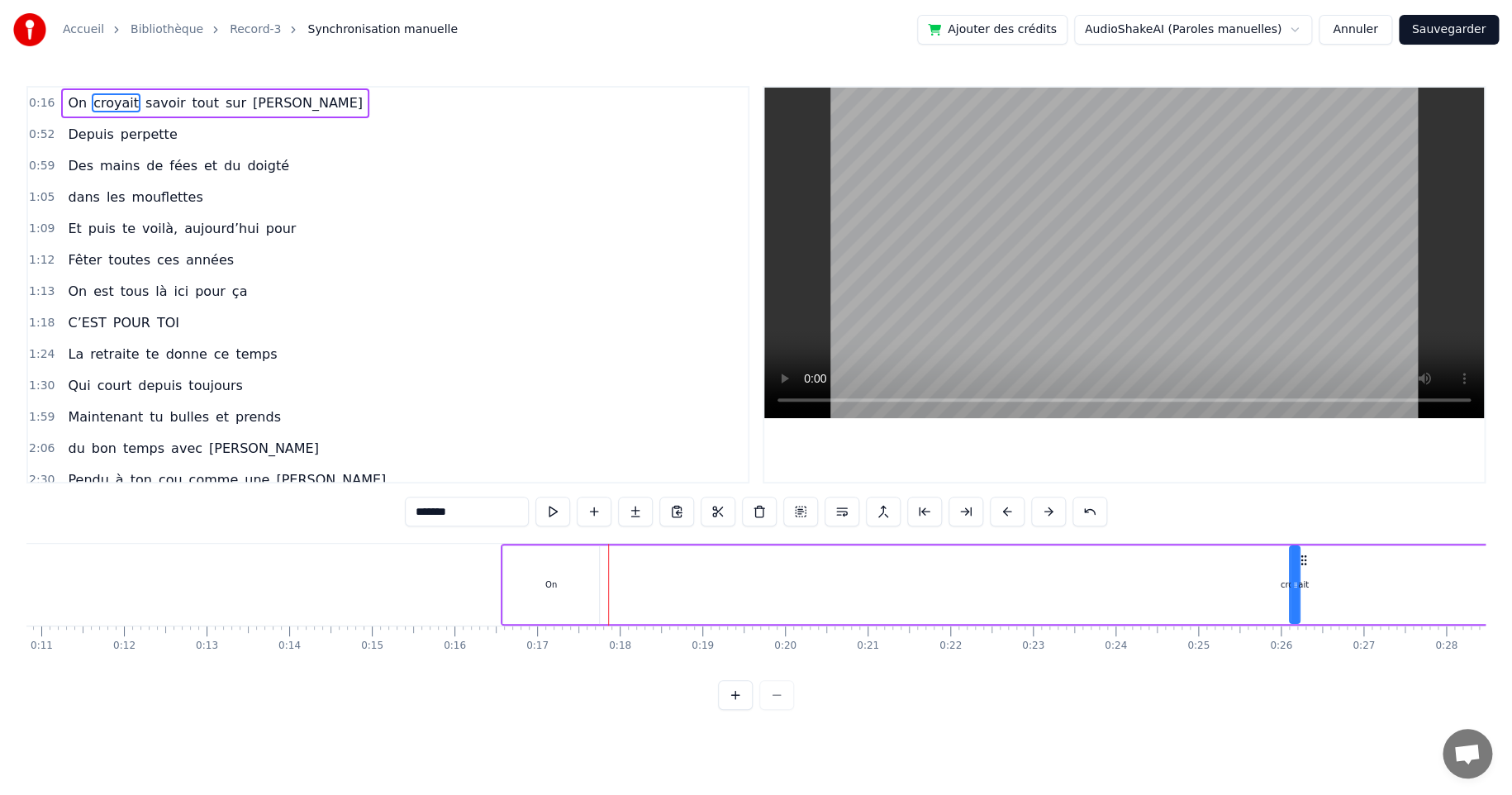
scroll to position [0, 936]
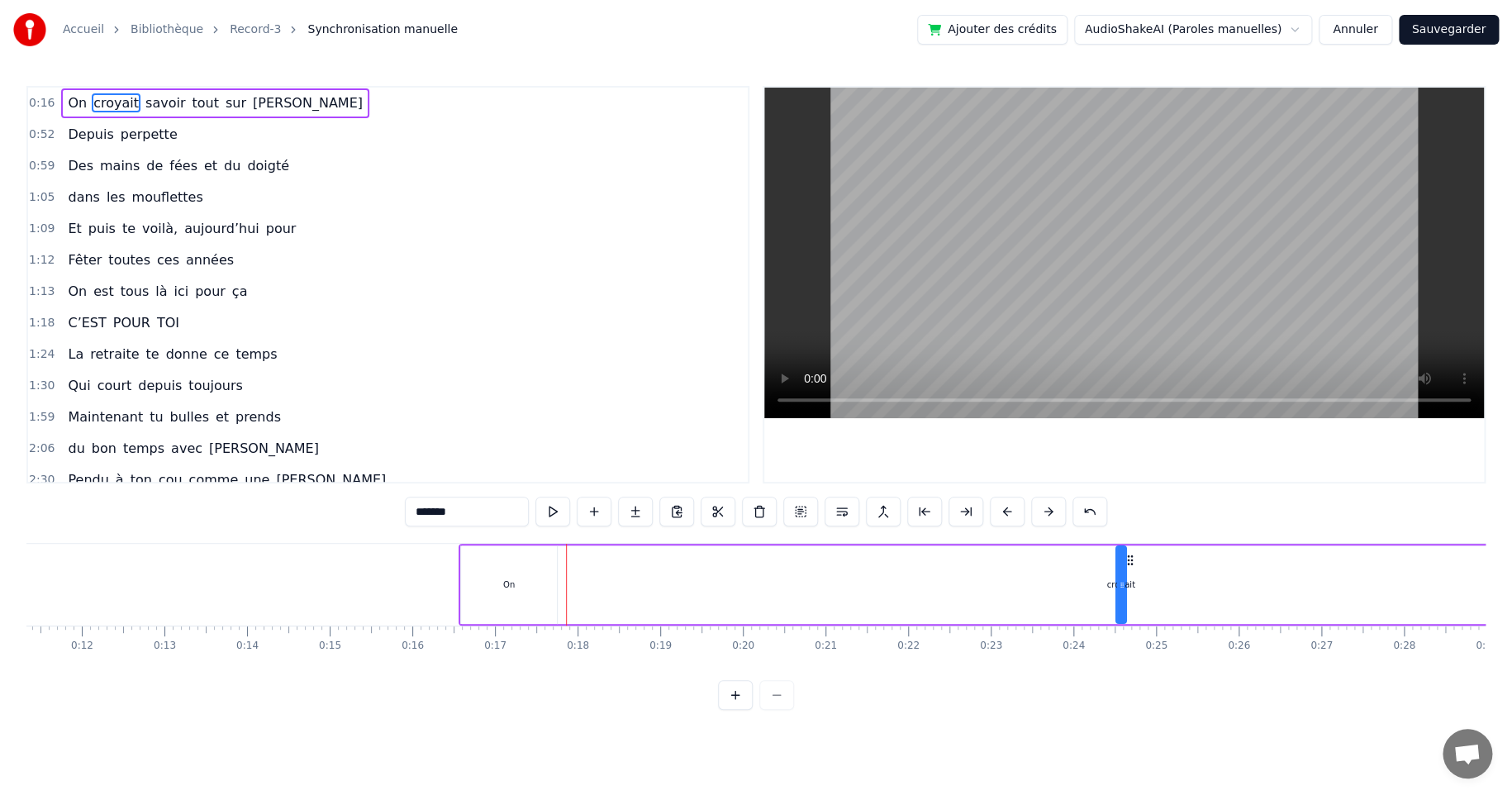
drag, startPoint x: 767, startPoint y: 559, endPoint x: 1131, endPoint y: 576, distance: 364.4
click at [506, 581] on div "On" at bounding box center [508, 585] width 12 height 13
type input "**"
drag, startPoint x: 462, startPoint y: 584, endPoint x: 767, endPoint y: 592, distance: 305.1
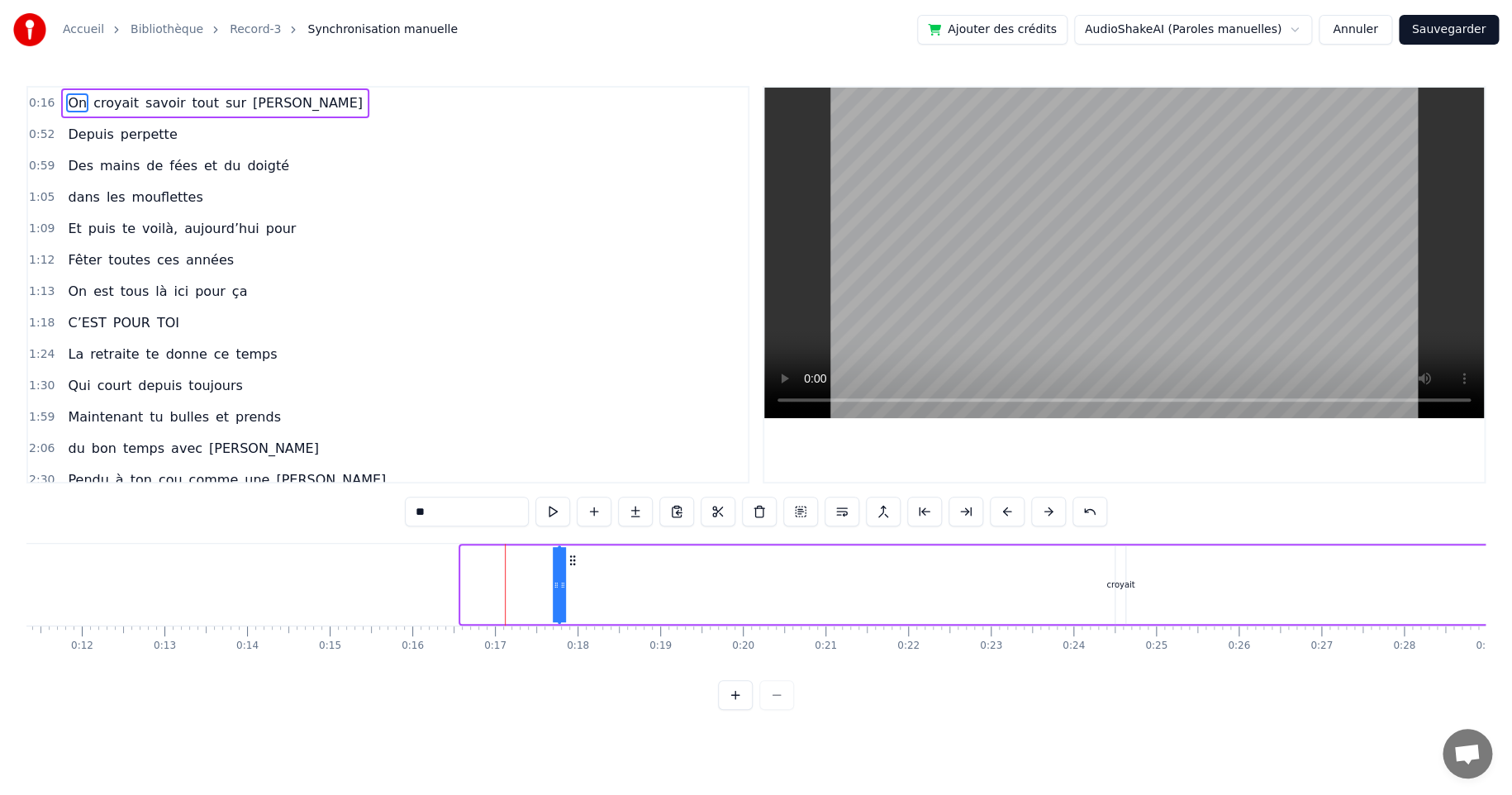
click at [559, 583] on div "On" at bounding box center [559, 585] width 12 height 13
drag, startPoint x: 570, startPoint y: 562, endPoint x: 1059, endPoint y: 568, distance: 489.0
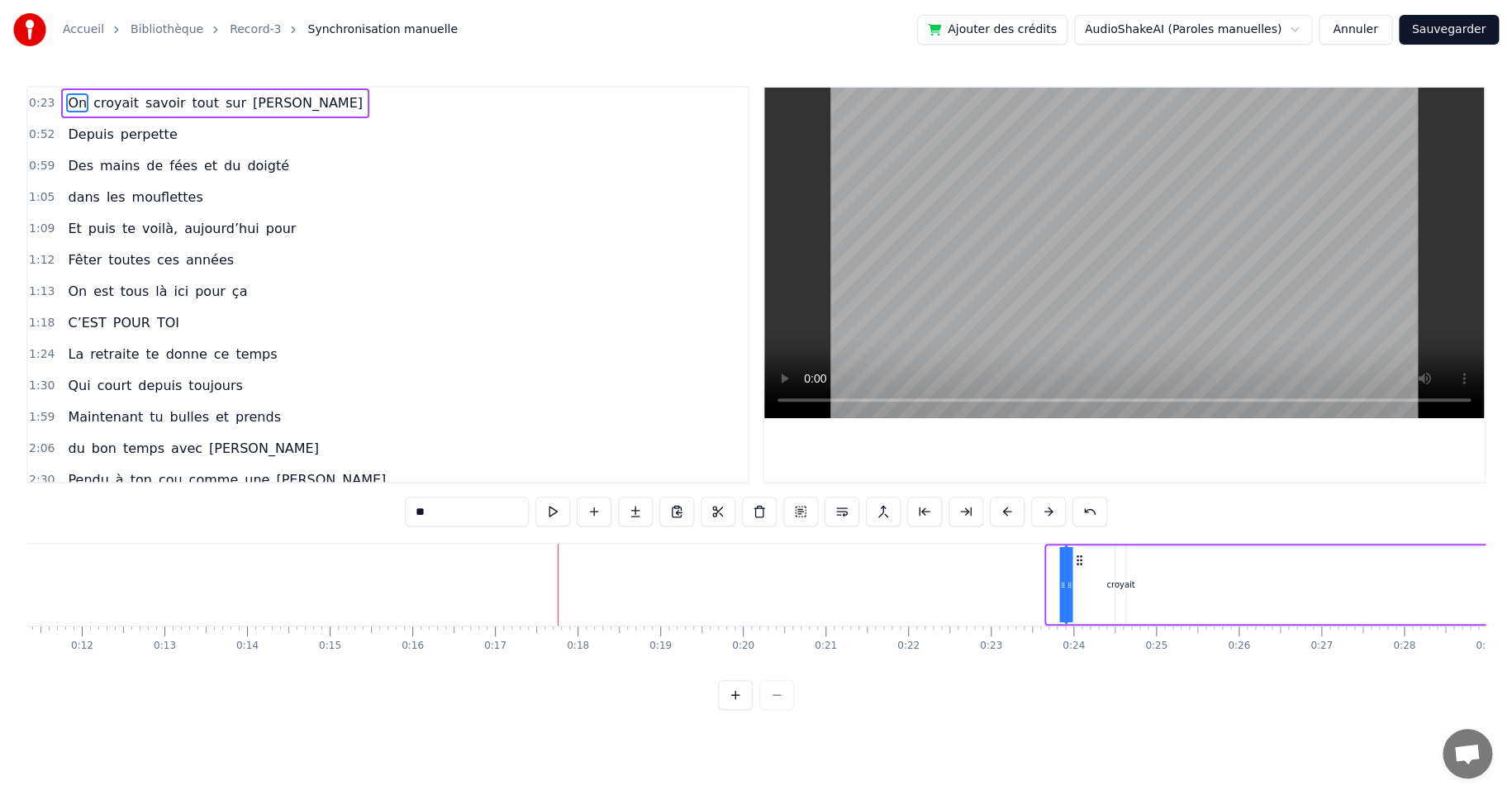
drag, startPoint x: 1059, startPoint y: 558, endPoint x: 1077, endPoint y: 558, distance: 18.0
click at [1077, 558] on icon at bounding box center [1078, 559] width 13 height 13
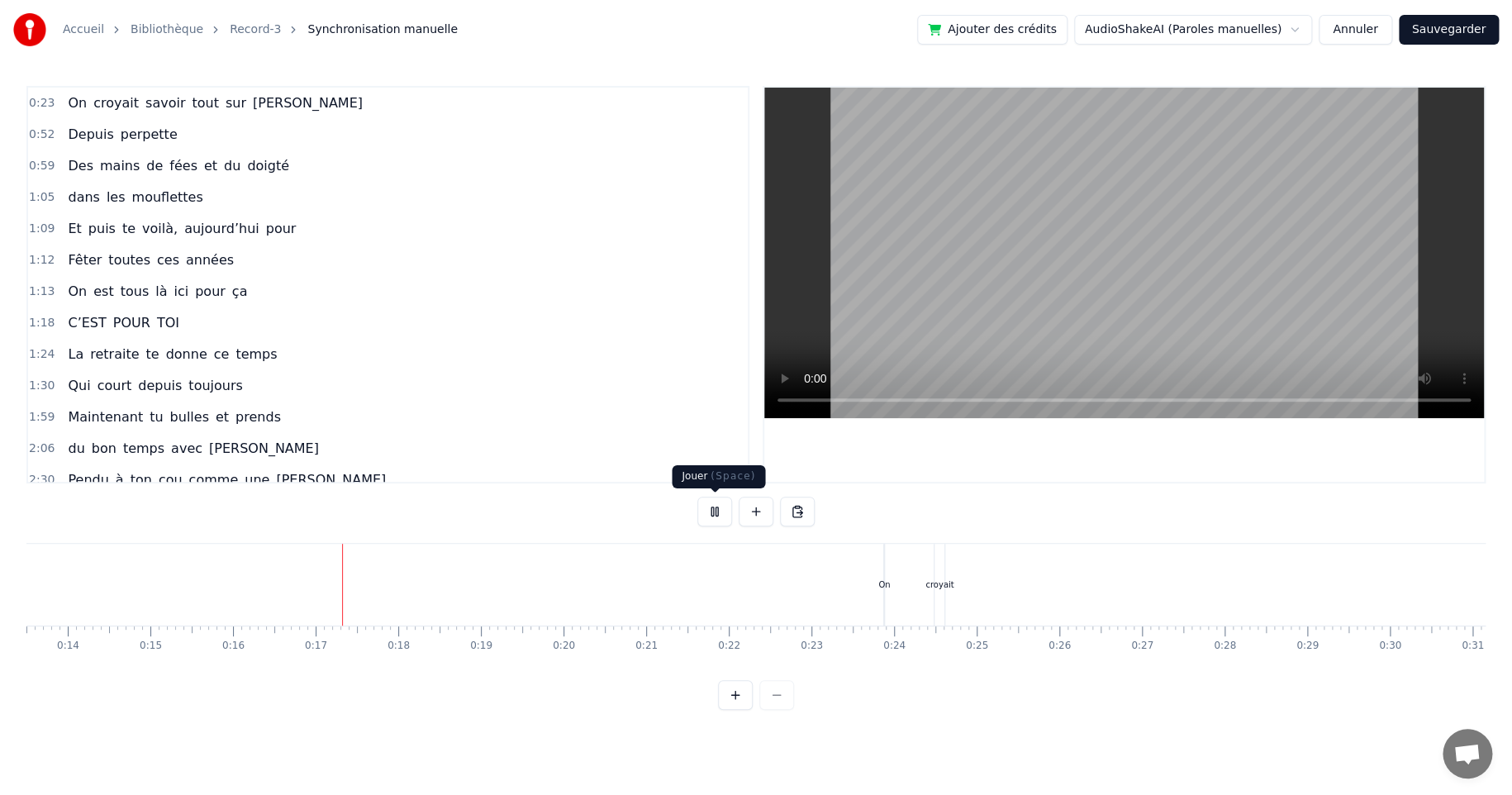
scroll to position [0, 1301]
click at [708, 513] on button at bounding box center [714, 511] width 35 height 30
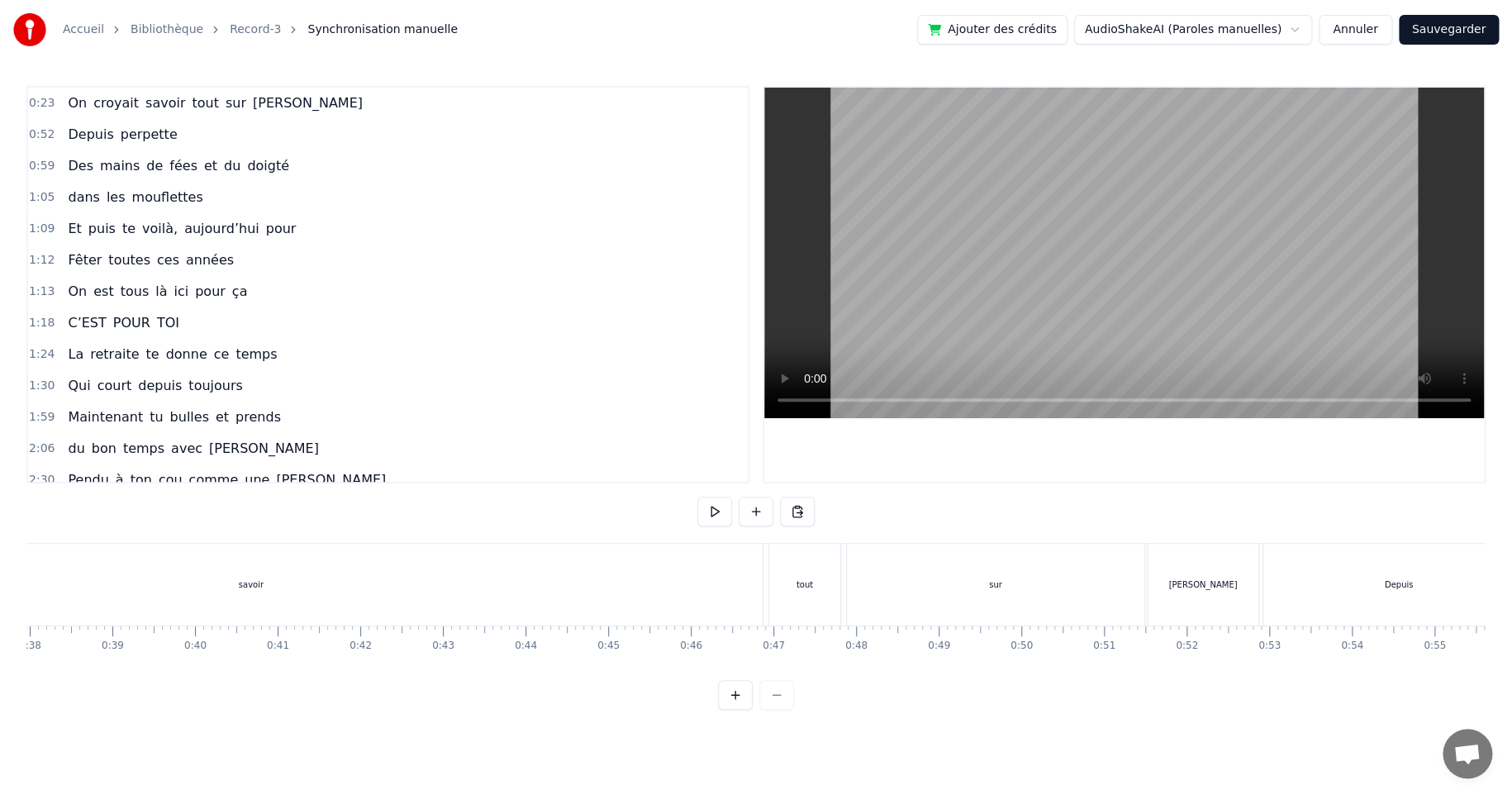
scroll to position [0, 3169]
click at [321, 584] on div "savoir" at bounding box center [219, 584] width 1023 height 82
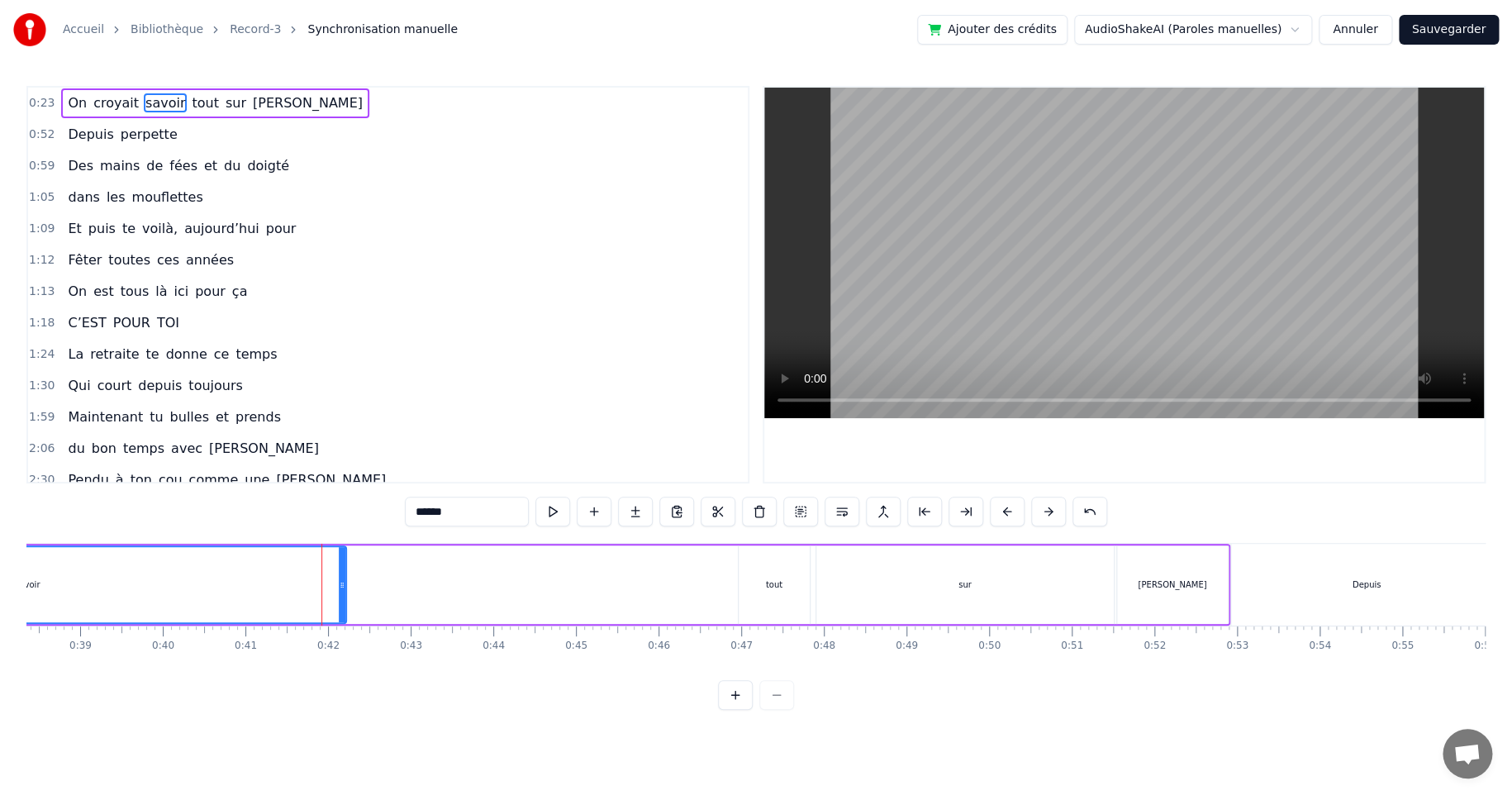
drag, startPoint x: 729, startPoint y: 584, endPoint x: 344, endPoint y: 589, distance: 385.0
click at [344, 589] on icon at bounding box center [342, 585] width 6 height 13
drag, startPoint x: 340, startPoint y: 584, endPoint x: 204, endPoint y: 585, distance: 136.0
click at [204, 585] on icon at bounding box center [206, 585] width 6 height 13
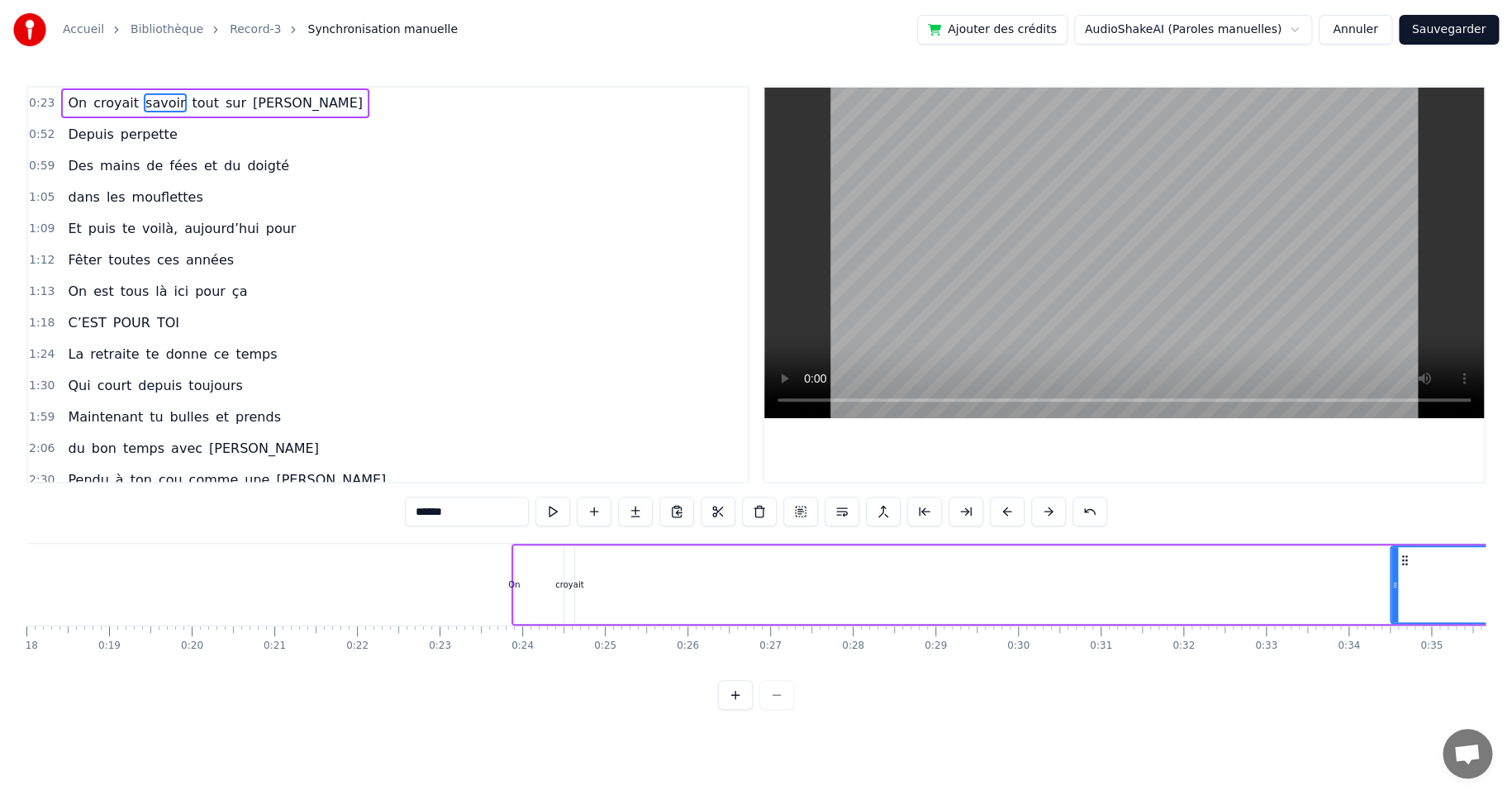
scroll to position [0, 2004]
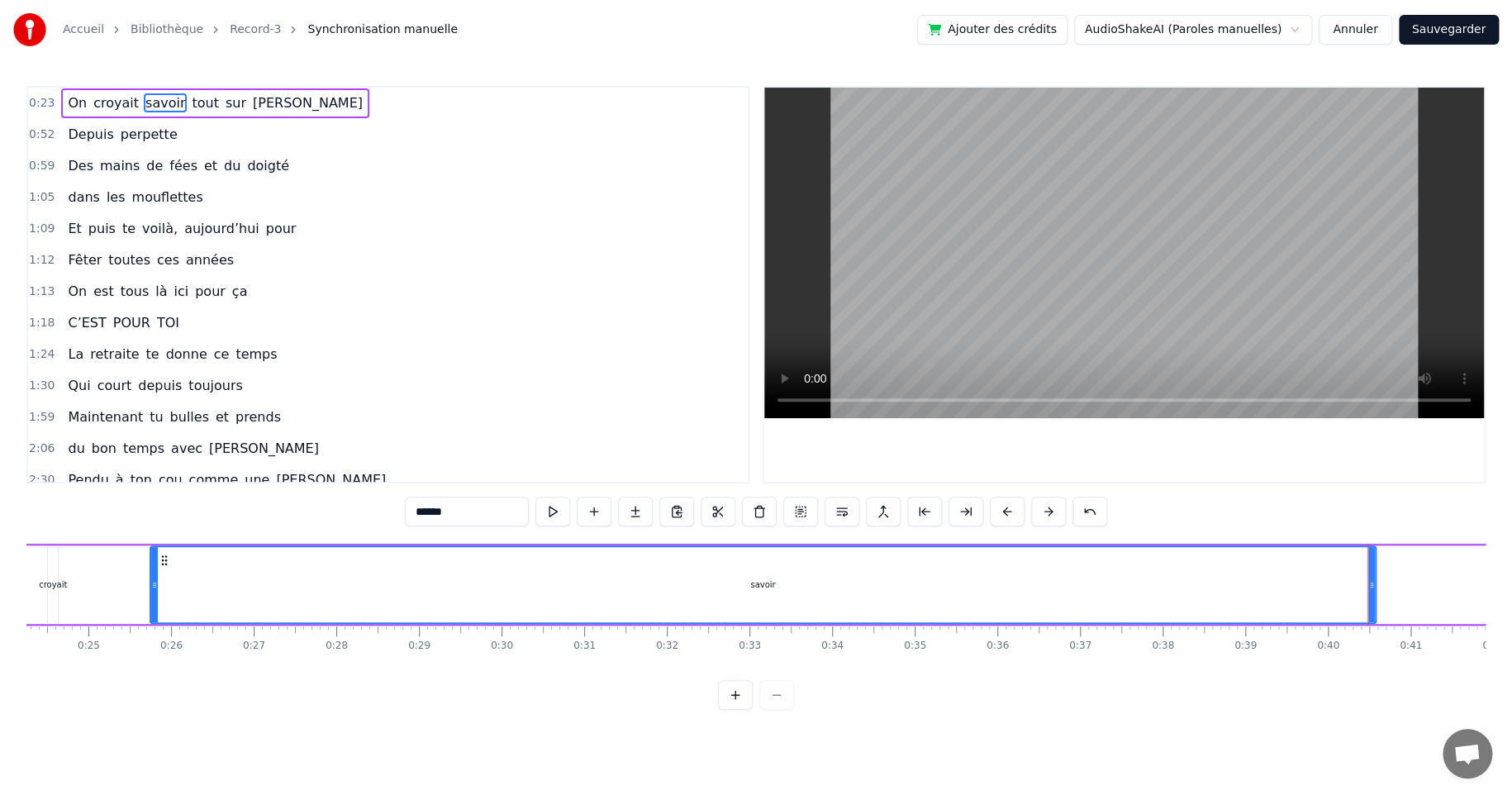
drag, startPoint x: 879, startPoint y: 585, endPoint x: 163, endPoint y: 594, distance: 716.1
click at [154, 594] on div at bounding box center [154, 585] width 6 height 76
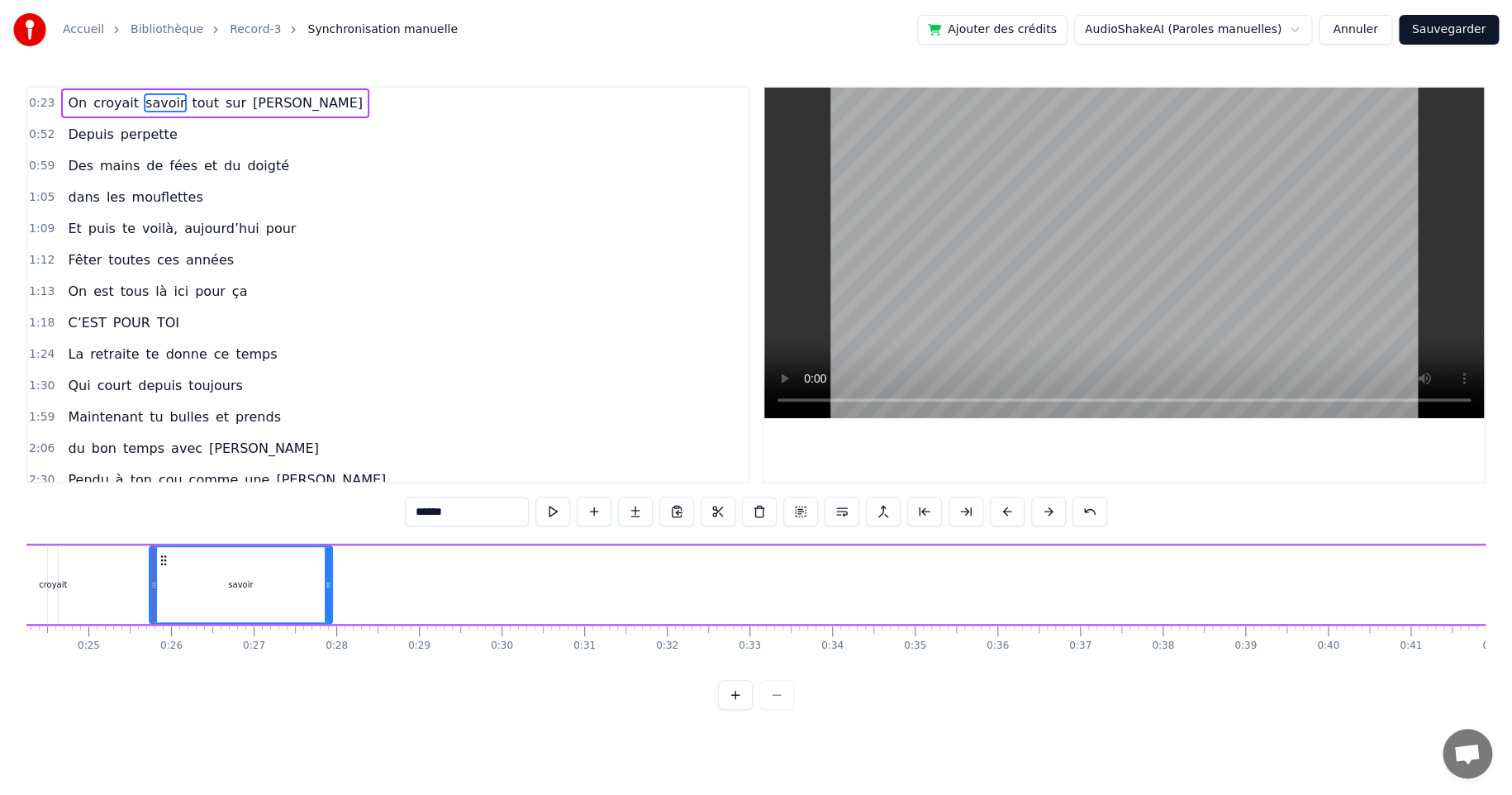
drag, startPoint x: 1369, startPoint y: 584, endPoint x: 326, endPoint y: 595, distance: 1043.1
click at [326, 595] on div at bounding box center [327, 585] width 6 height 76
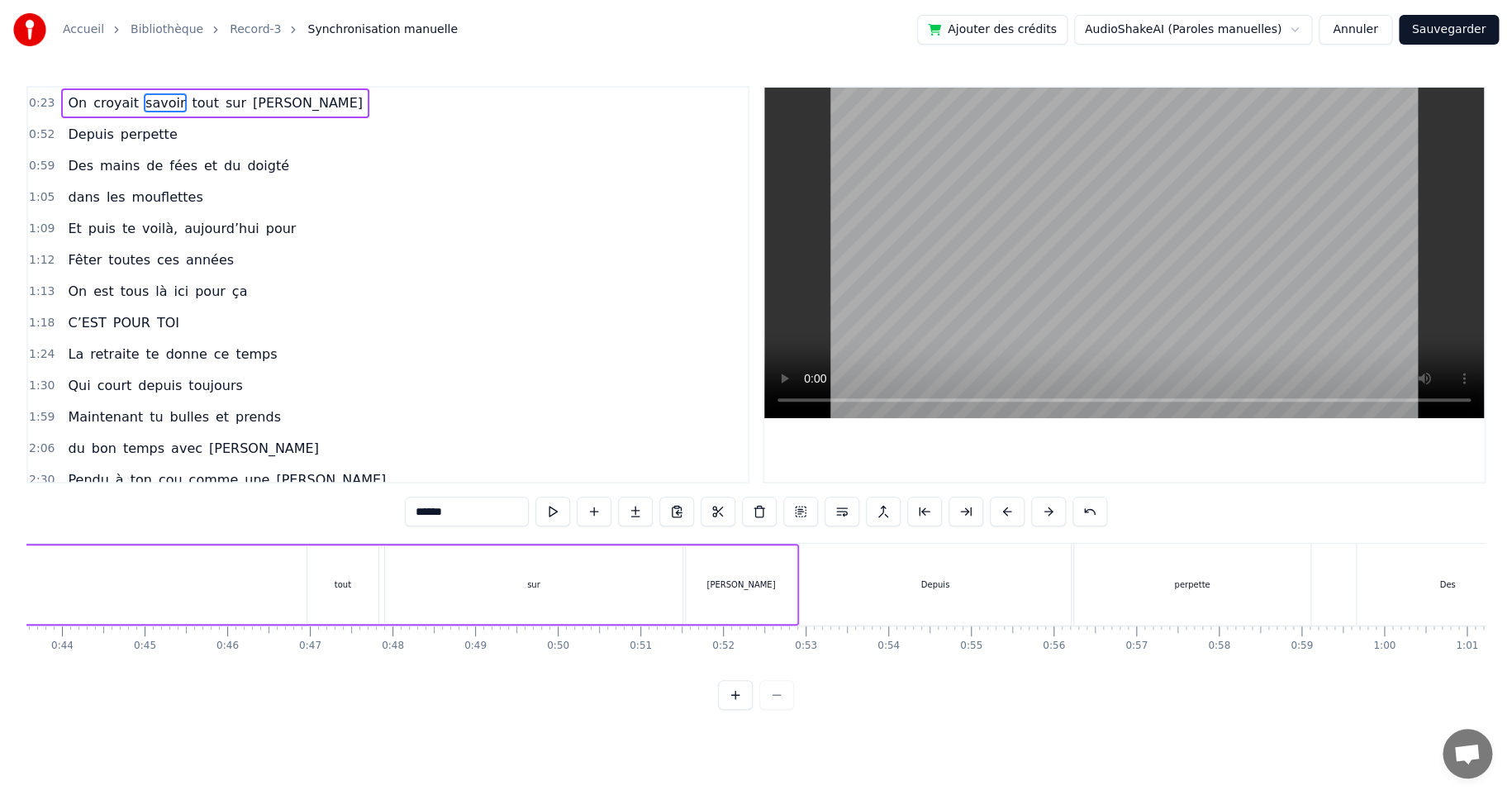
scroll to position [0, 3556]
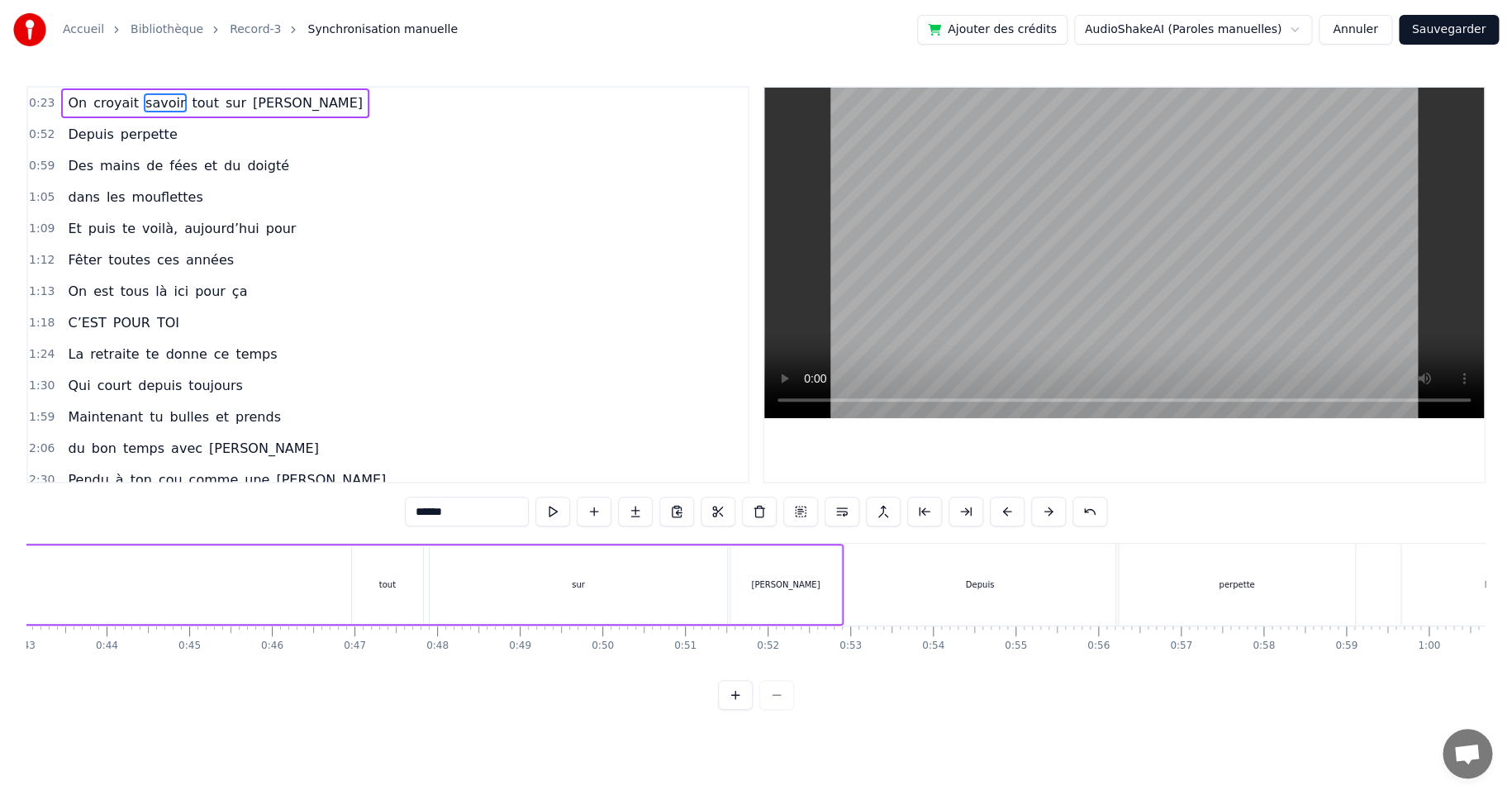
click at [381, 594] on div "tout" at bounding box center [387, 584] width 71 height 78
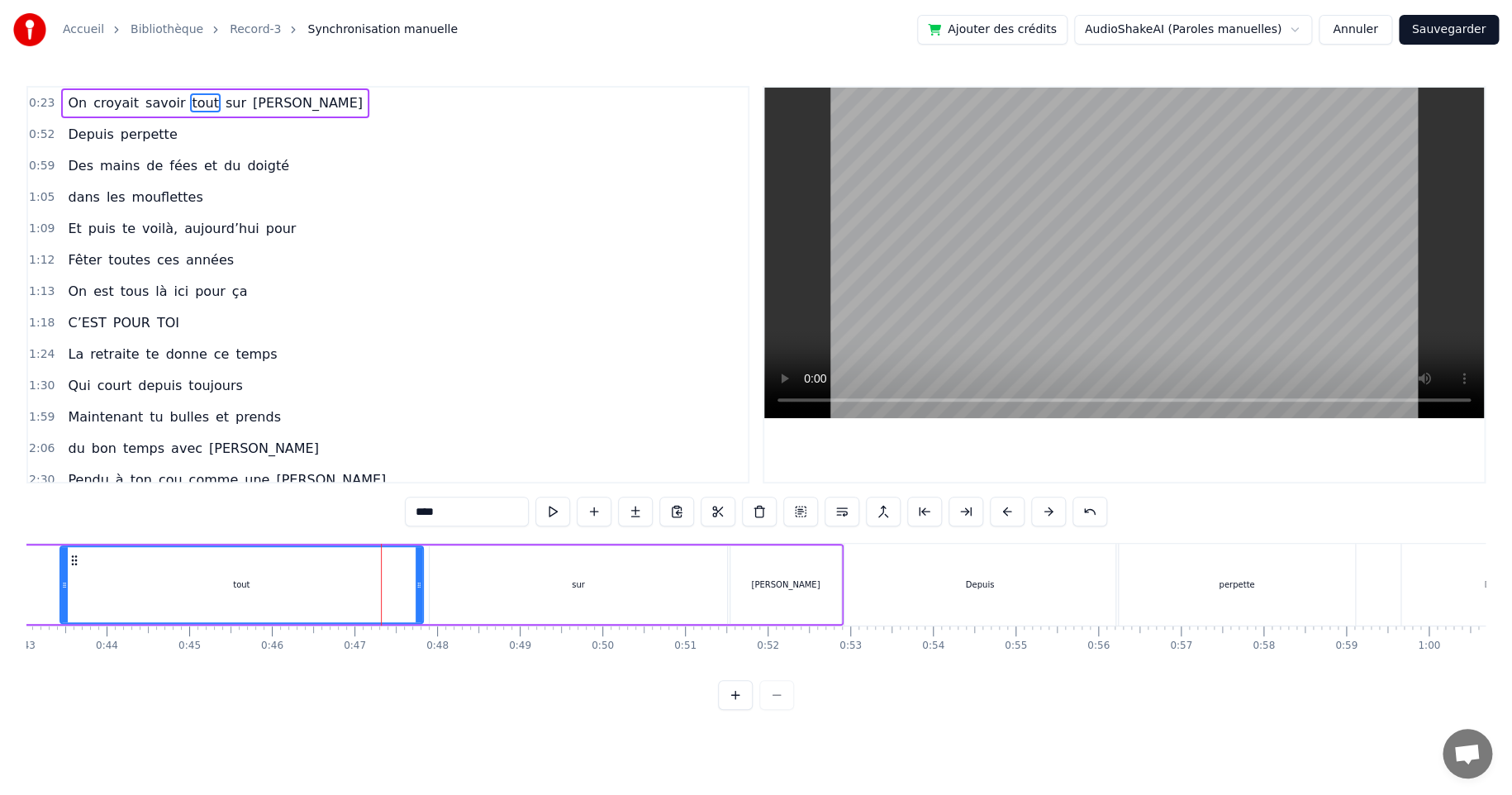
drag, startPoint x: 354, startPoint y: 584, endPoint x: 60, endPoint y: 596, distance: 294.2
click at [61, 594] on div at bounding box center [64, 585] width 6 height 76
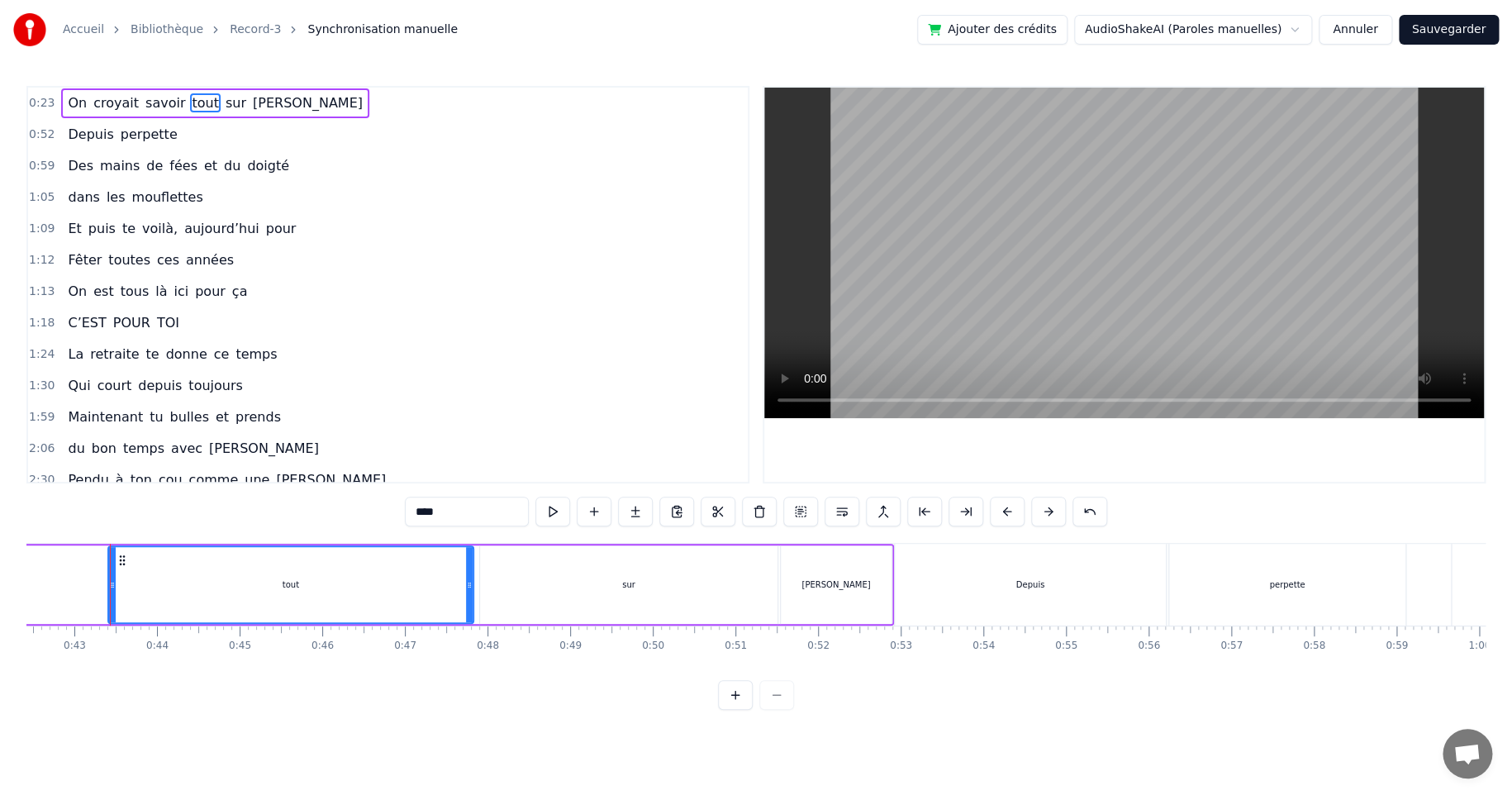
drag, startPoint x: 419, startPoint y: 581, endPoint x: 306, endPoint y: 589, distance: 113.3
click at [306, 589] on div "tout" at bounding box center [291, 585] width 363 height 76
drag, startPoint x: 469, startPoint y: 582, endPoint x: 227, endPoint y: 585, distance: 242.0
click at [227, 585] on icon at bounding box center [227, 585] width 6 height 13
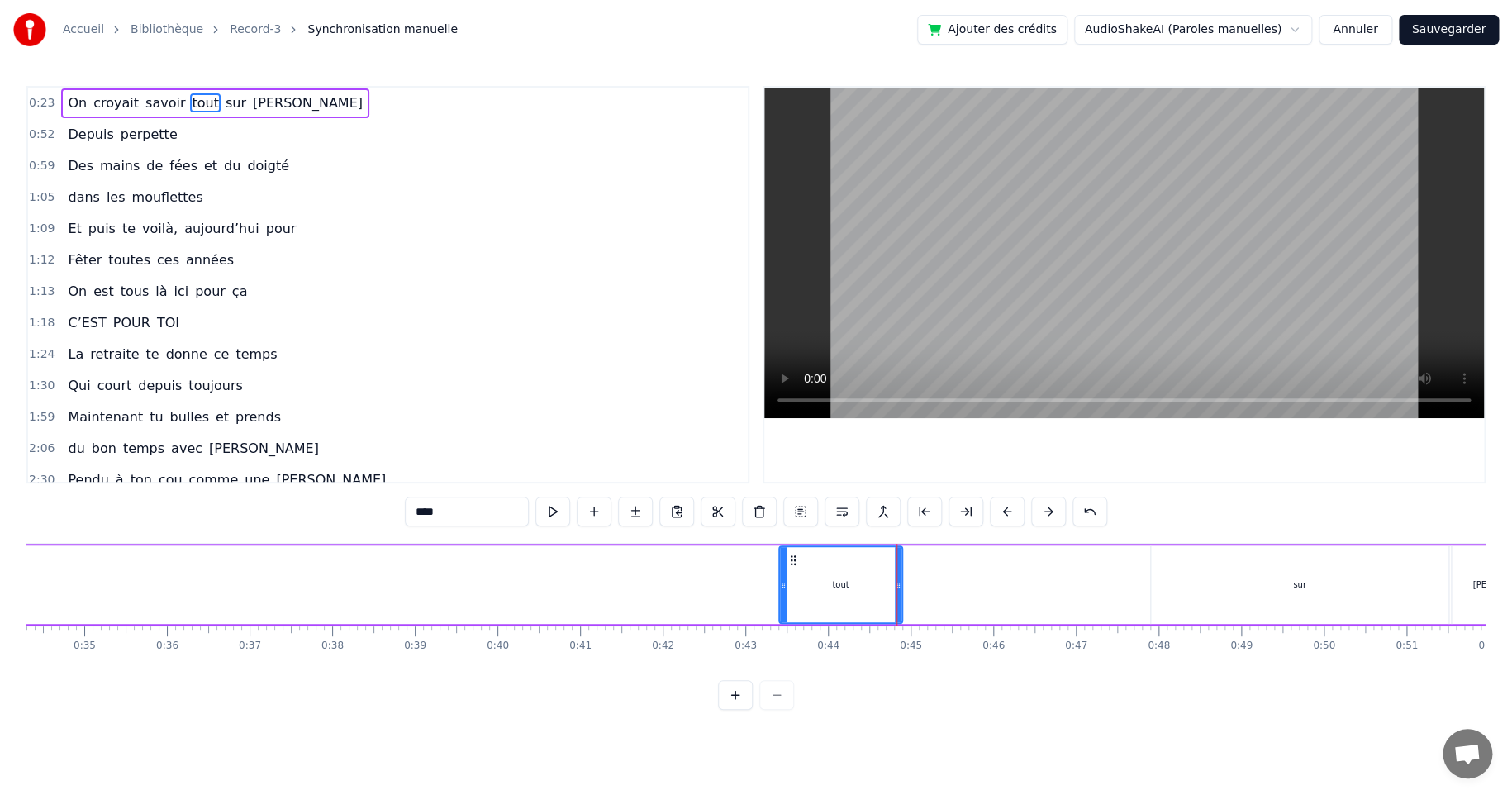
scroll to position [0, 2759]
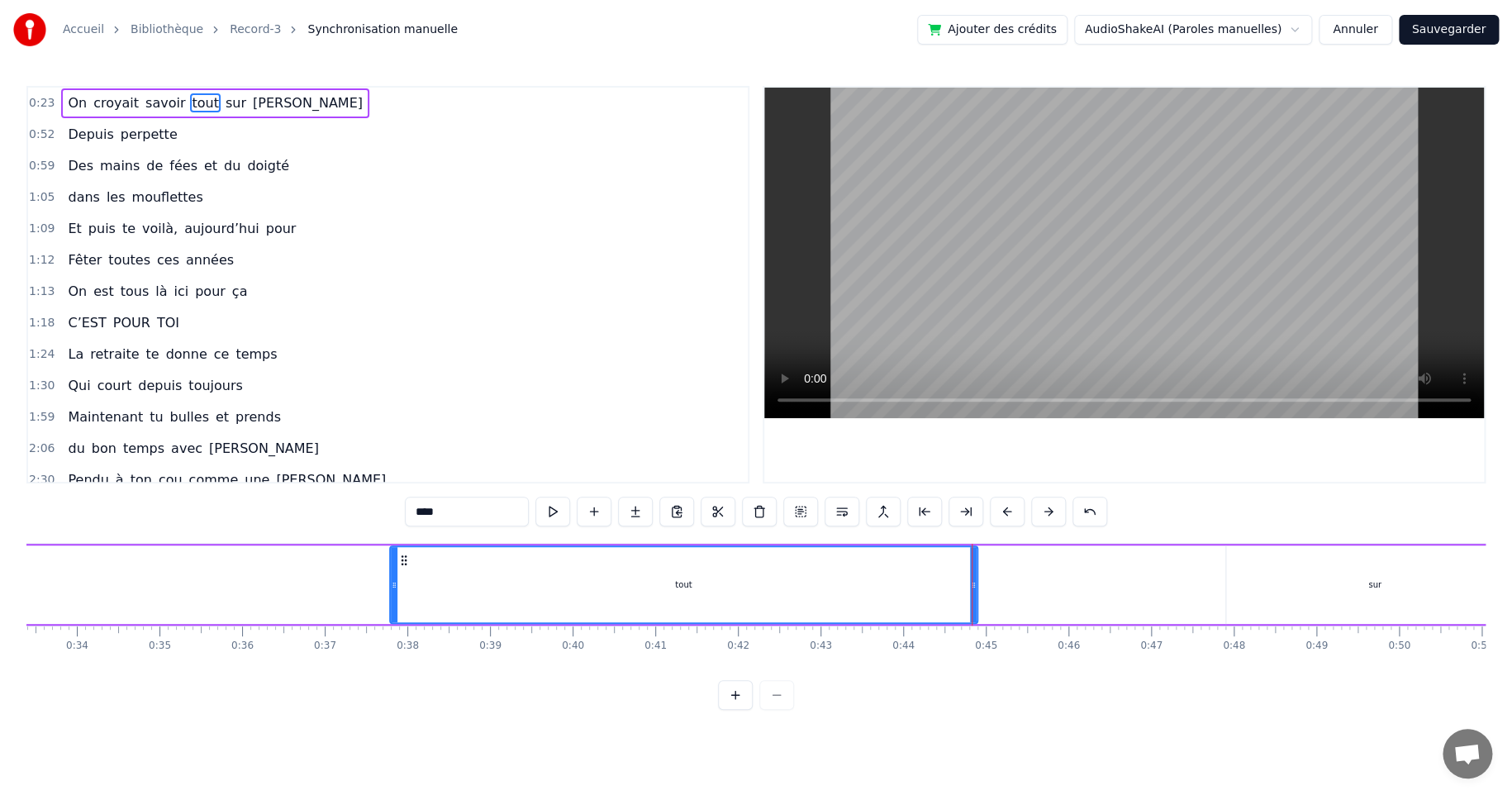
drag, startPoint x: 854, startPoint y: 584, endPoint x: 390, endPoint y: 590, distance: 464.0
click at [391, 590] on icon at bounding box center [394, 585] width 6 height 13
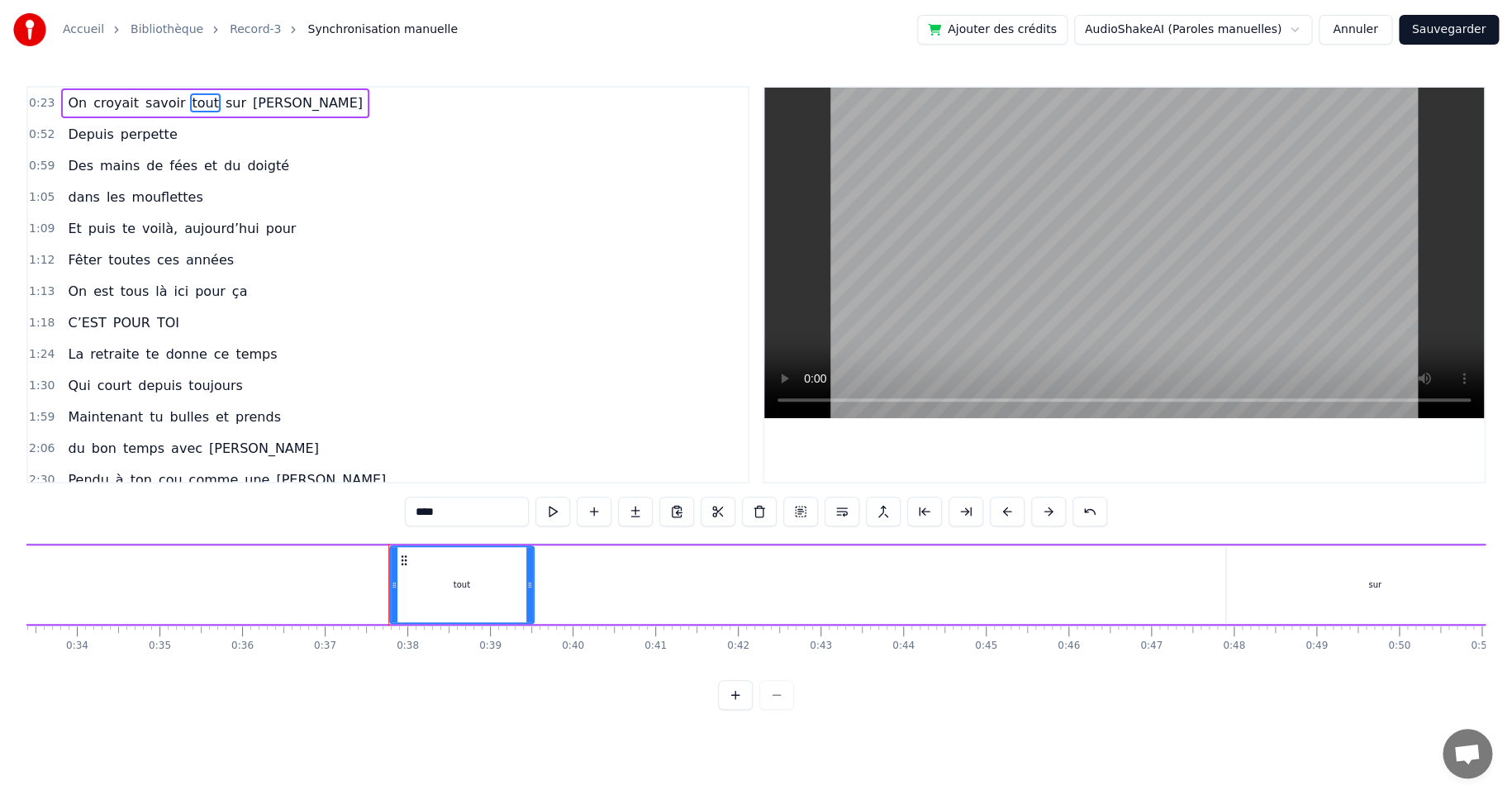
drag, startPoint x: 972, startPoint y: 584, endPoint x: 530, endPoint y: 586, distance: 442.0
click at [529, 586] on icon at bounding box center [529, 585] width 6 height 13
click at [1361, 585] on div "sur" at bounding box center [1374, 584] width 298 height 78
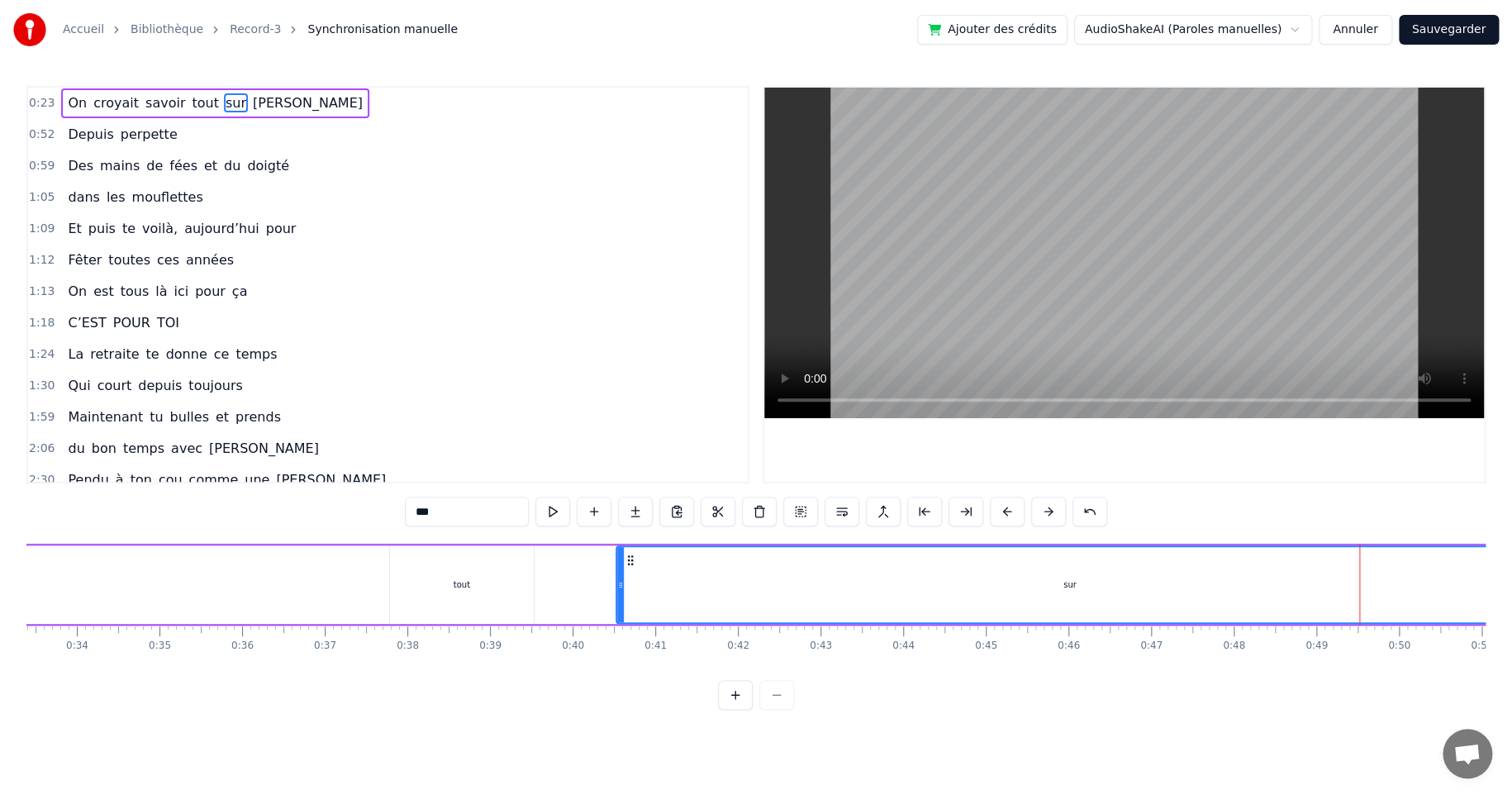
drag, startPoint x: 1227, startPoint y: 584, endPoint x: 617, endPoint y: 579, distance: 610.0
click at [617, 579] on icon at bounding box center [620, 585] width 6 height 13
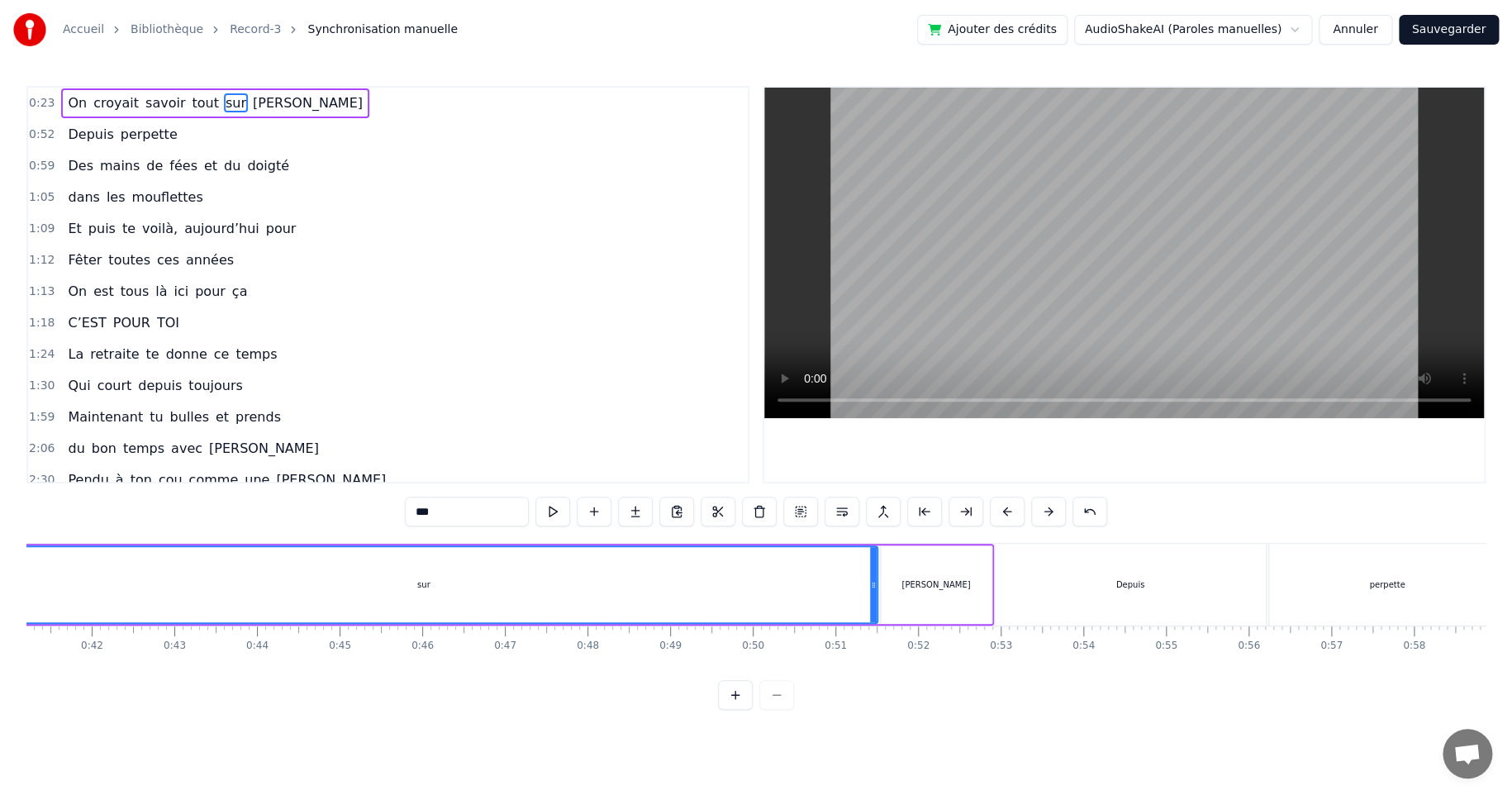
scroll to position [0, 3427]
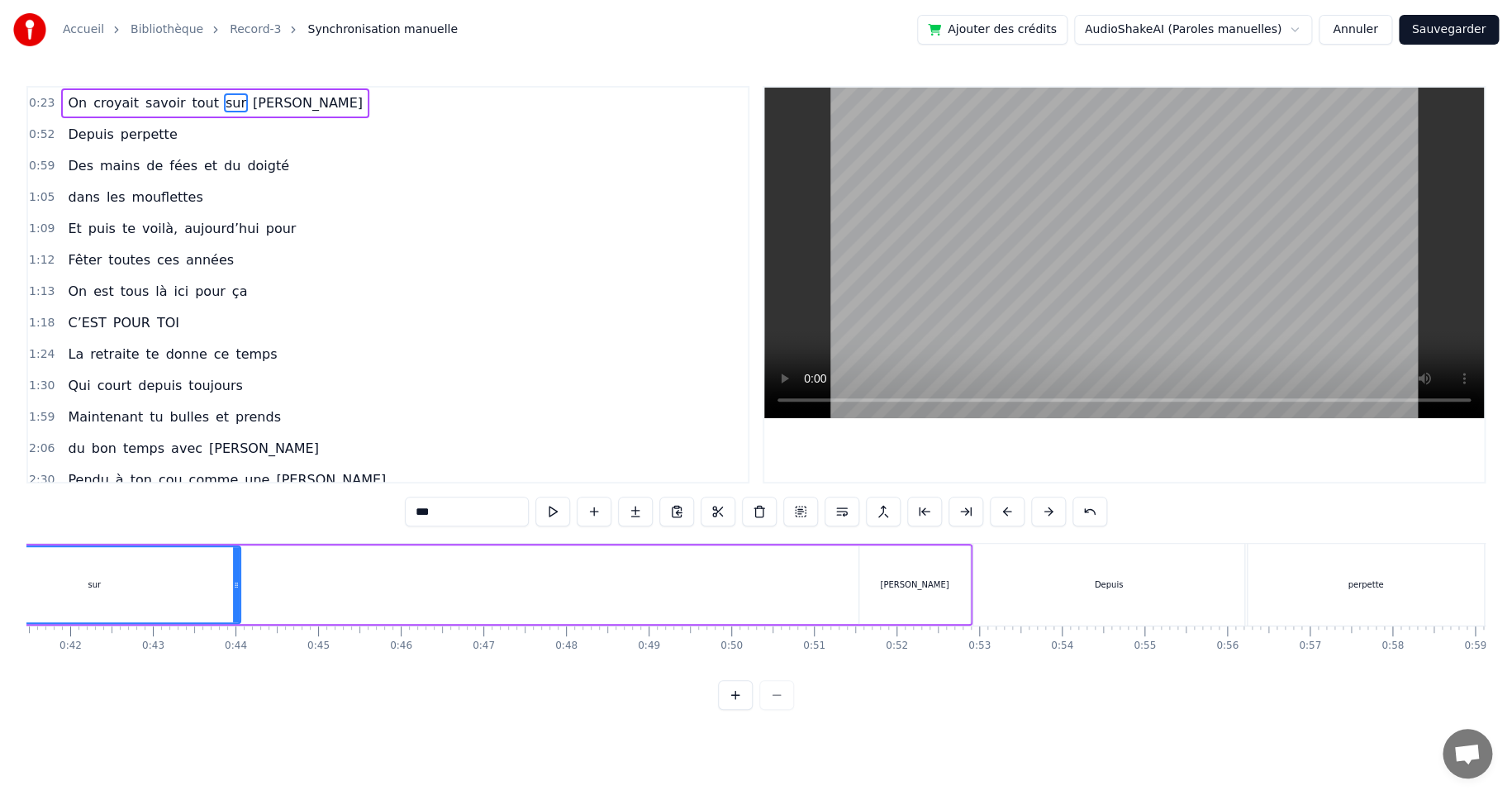
drag, startPoint x: 849, startPoint y: 584, endPoint x: 259, endPoint y: 594, distance: 590.1
click at [237, 591] on icon at bounding box center [236, 585] width 6 height 13
click at [922, 579] on div "[PERSON_NAME]" at bounding box center [914, 585] width 68 height 13
type input "********"
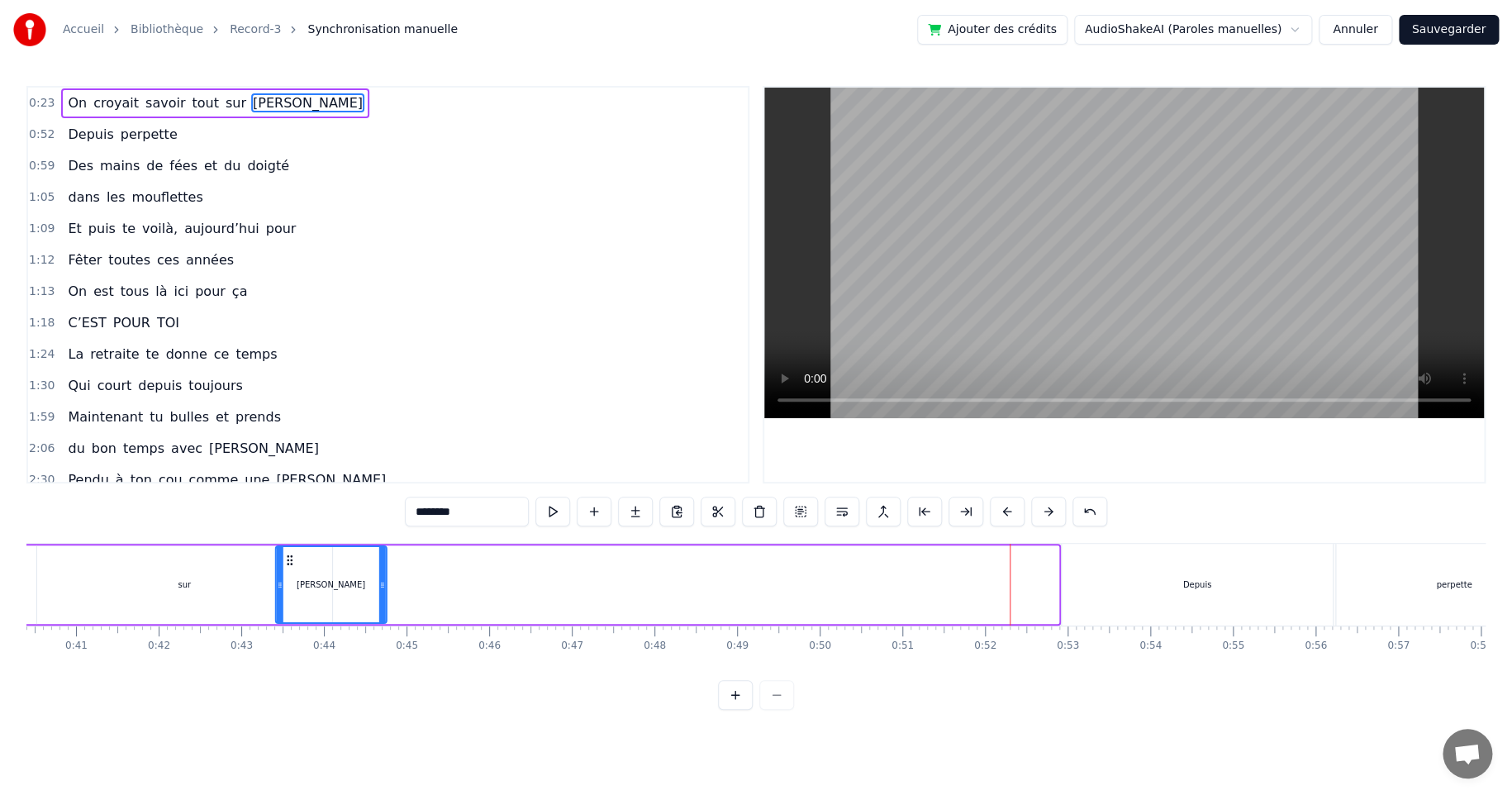
drag, startPoint x: 872, startPoint y: 558, endPoint x: 294, endPoint y: 576, distance: 578.3
click at [290, 576] on div "[PERSON_NAME]" at bounding box center [330, 585] width 109 height 76
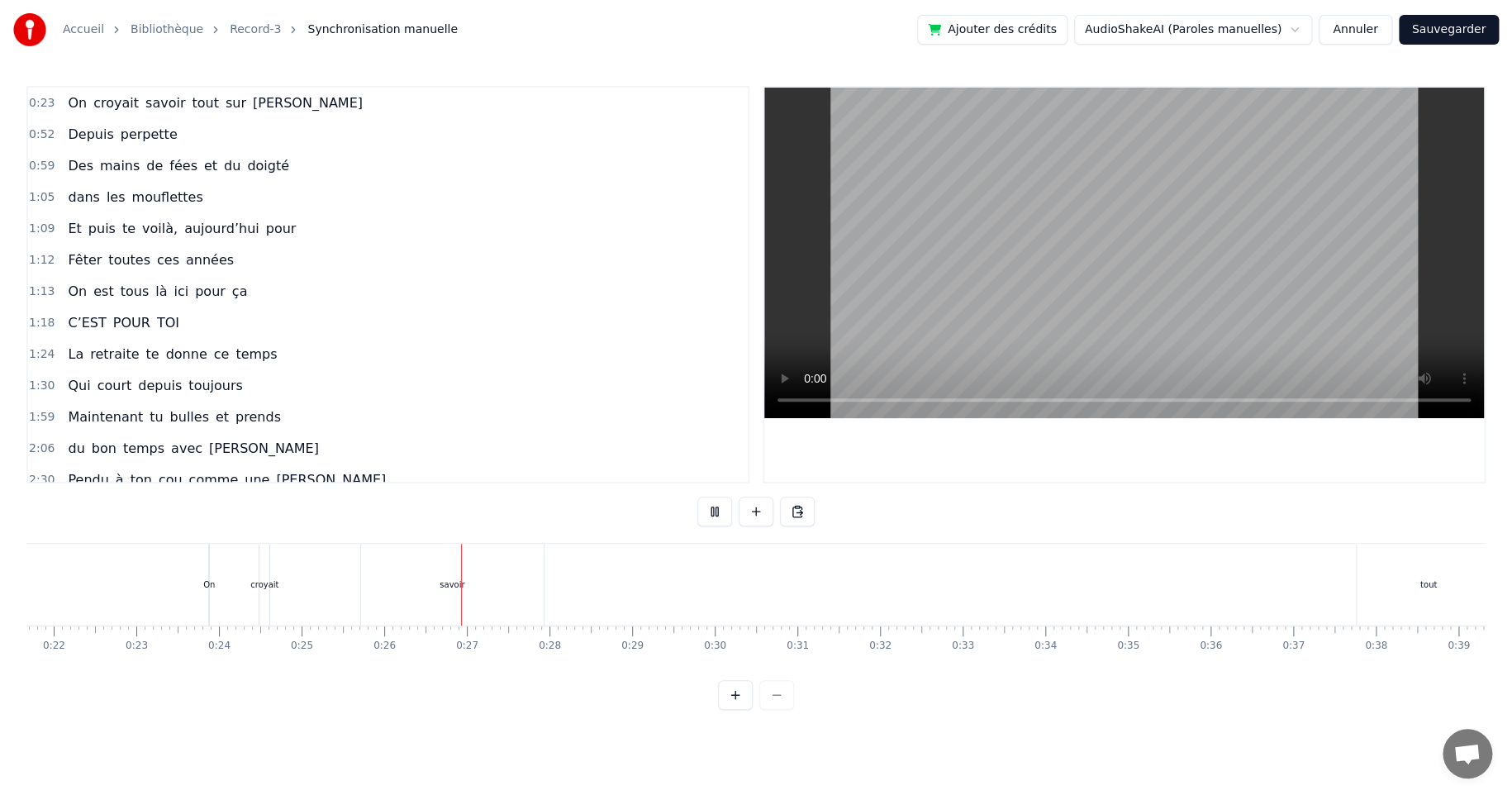
scroll to position [0, 2096]
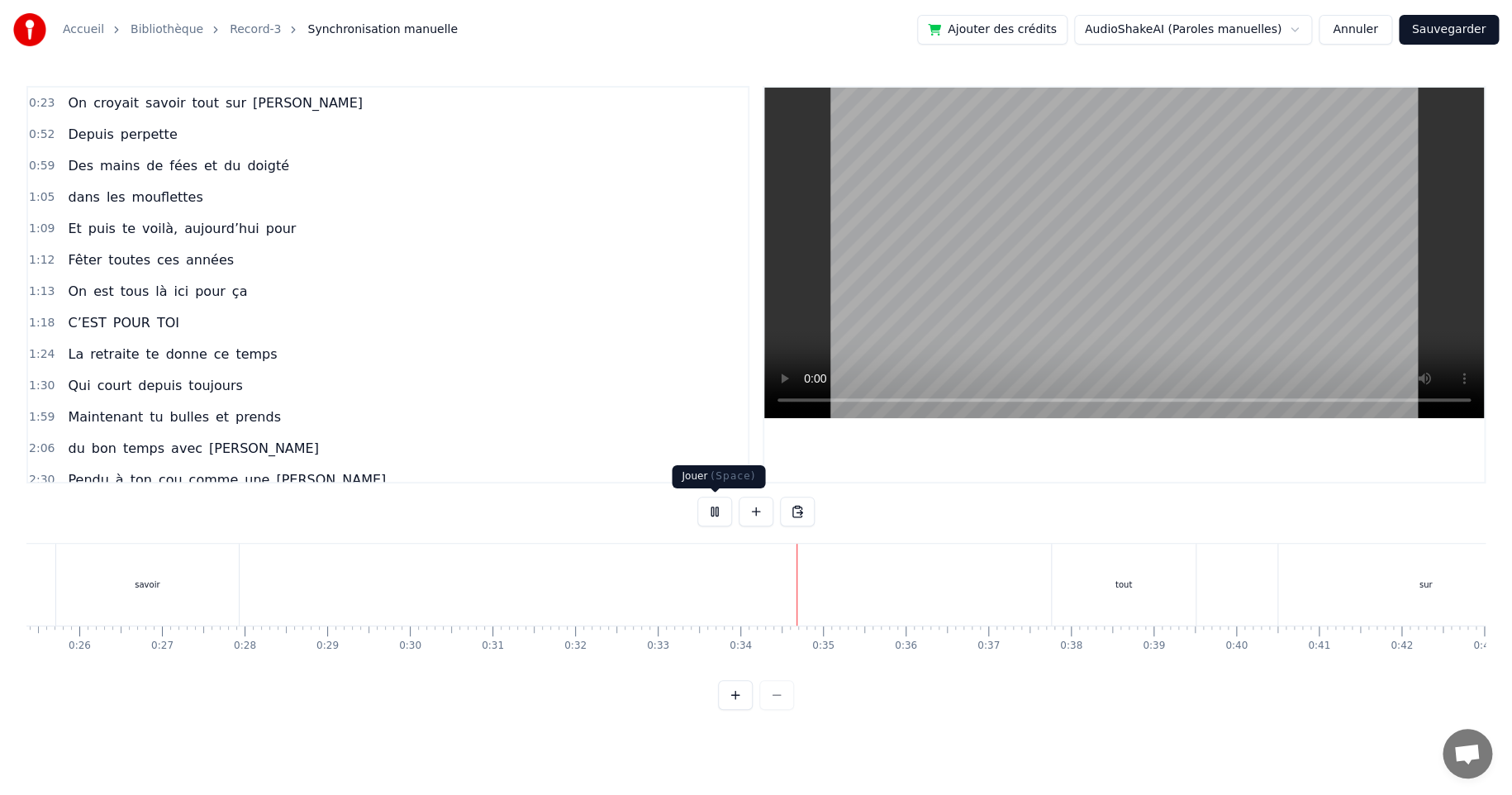
click at [708, 508] on button at bounding box center [714, 511] width 35 height 30
click at [1096, 579] on div "tout" at bounding box center [1123, 584] width 144 height 82
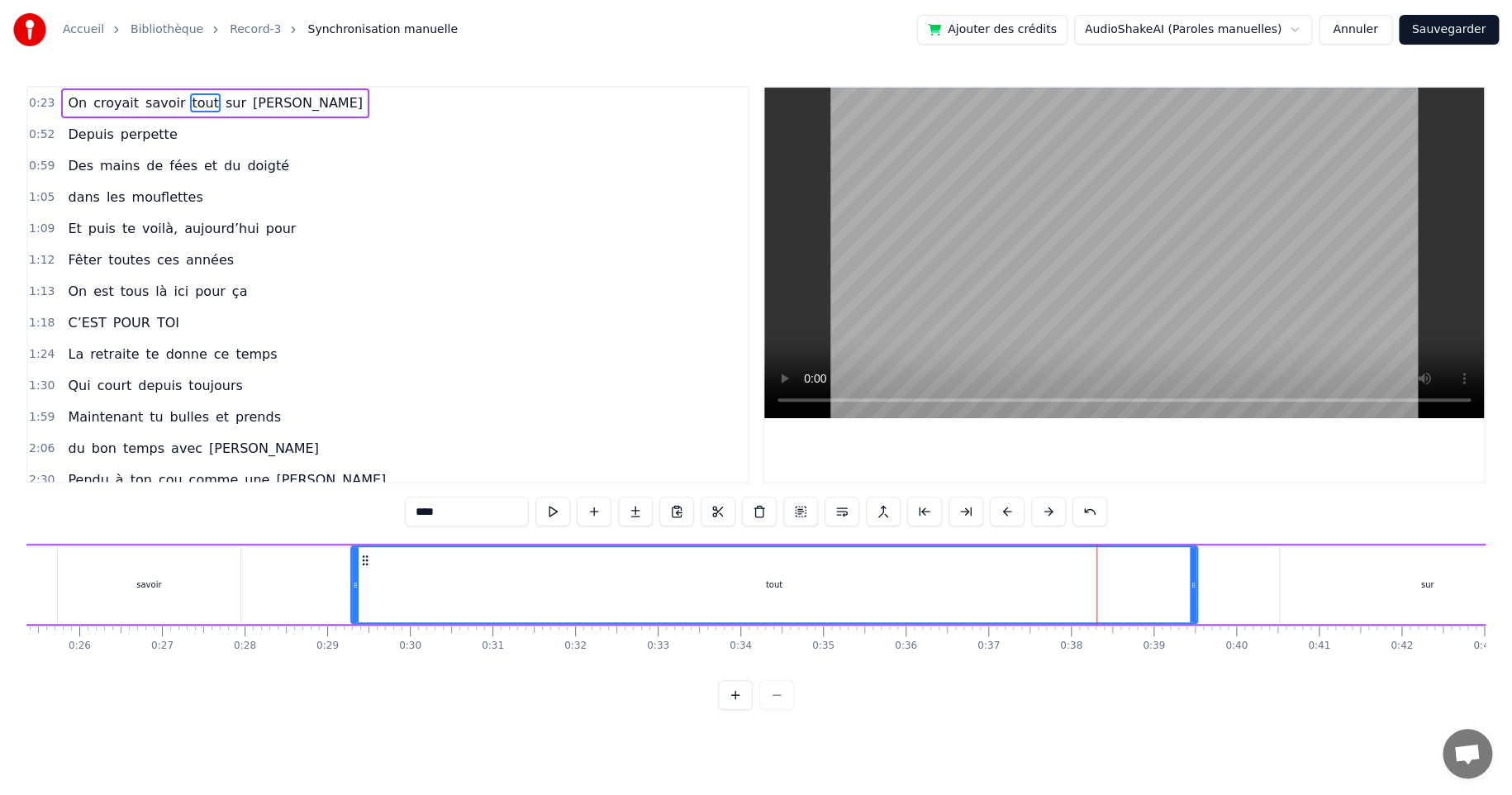
drag, startPoint x: 1056, startPoint y: 584, endPoint x: 353, endPoint y: 585, distance: 703.0
click at [353, 585] on icon at bounding box center [354, 585] width 6 height 13
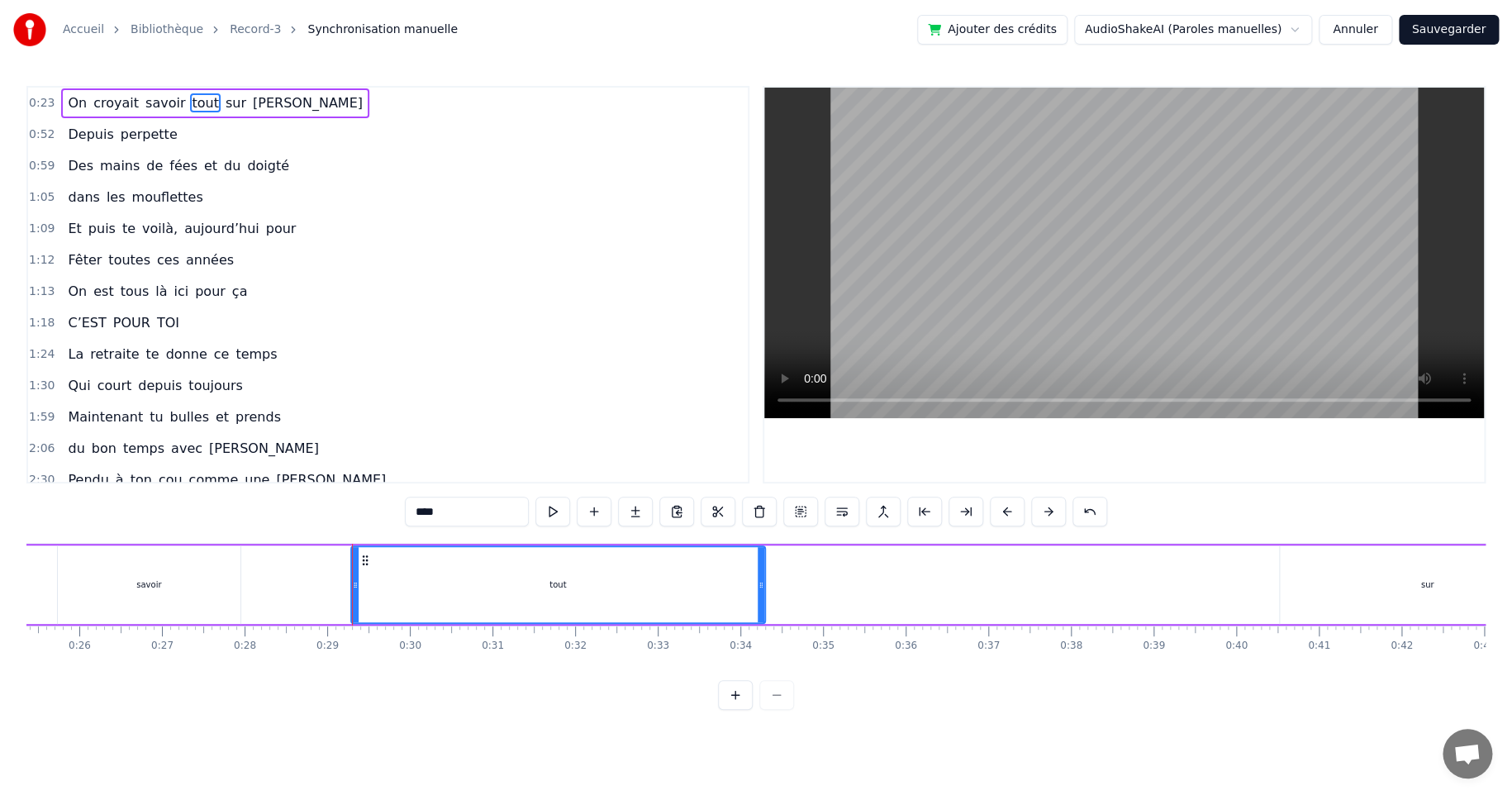
drag, startPoint x: 1191, startPoint y: 585, endPoint x: 758, endPoint y: 581, distance: 433.0
click at [758, 581] on icon at bounding box center [760, 585] width 6 height 13
click at [1430, 584] on div "sur" at bounding box center [1427, 585] width 13 height 13
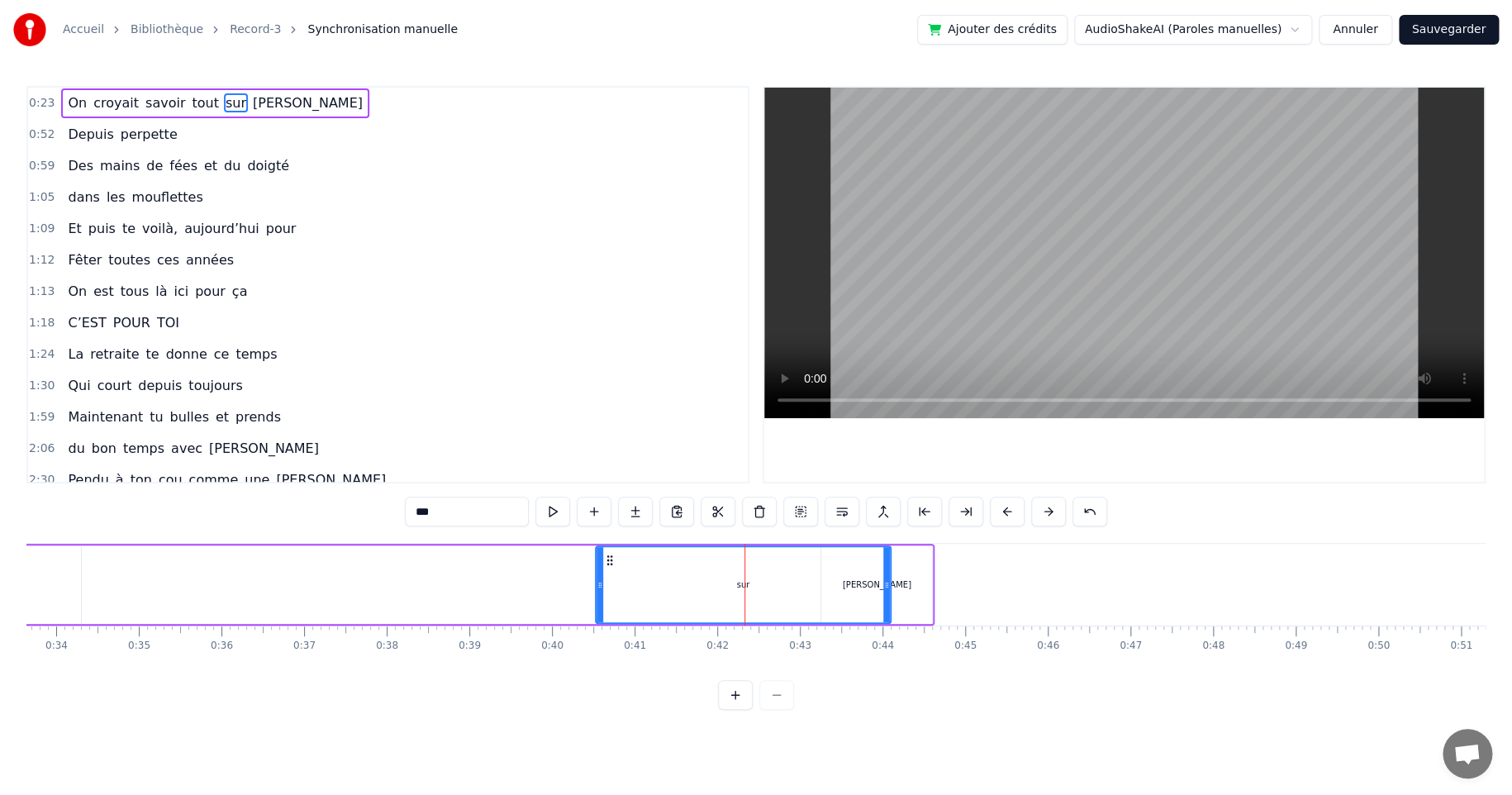
scroll to position [0, 2802]
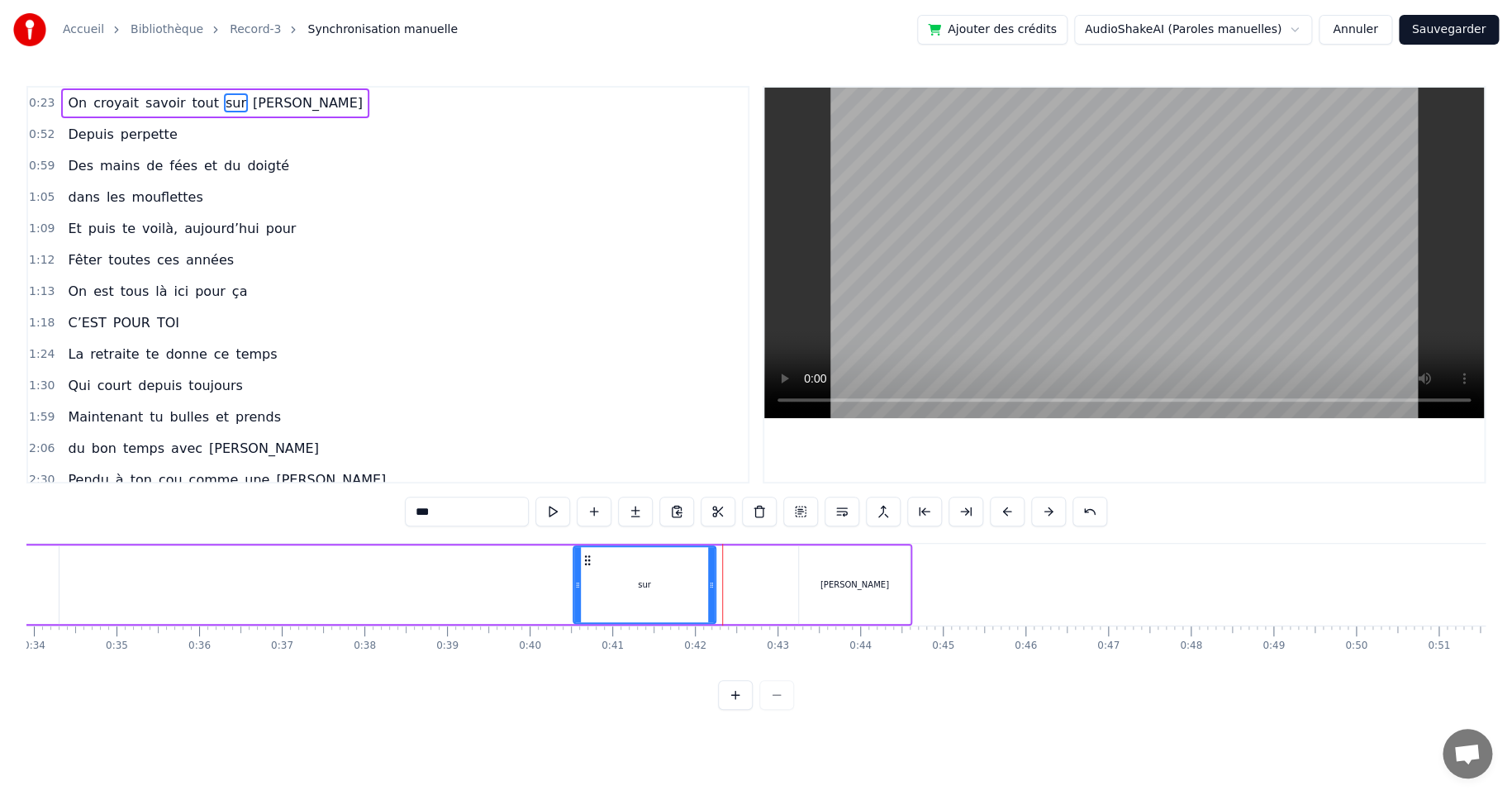
drag, startPoint x: 860, startPoint y: 583, endPoint x: 681, endPoint y: 596, distance: 179.5
click at [706, 594] on div "sur" at bounding box center [644, 585] width 140 height 76
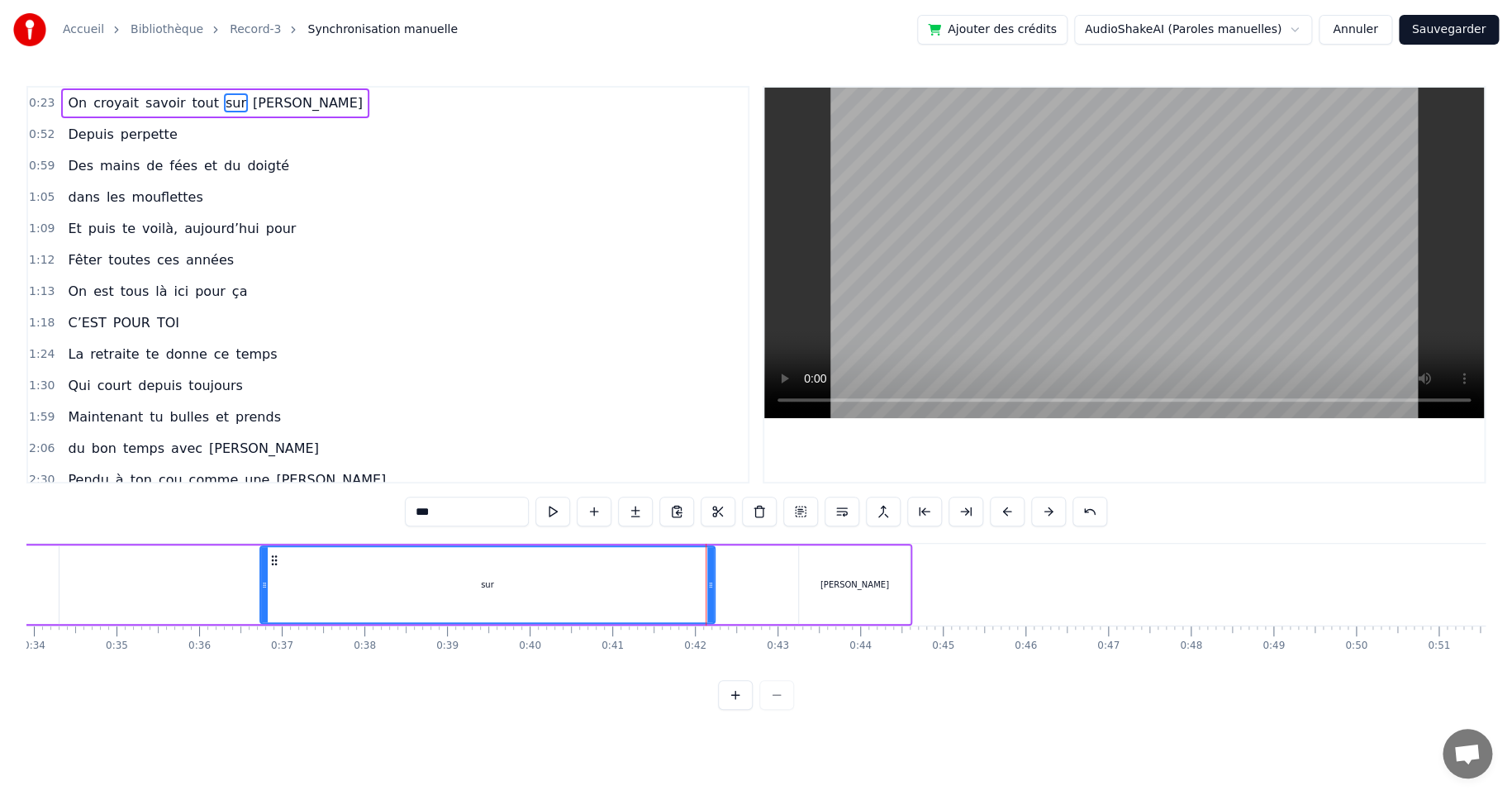
drag, startPoint x: 576, startPoint y: 582, endPoint x: 263, endPoint y: 581, distance: 313.0
click at [263, 581] on icon at bounding box center [264, 585] width 6 height 13
drag, startPoint x: 709, startPoint y: 584, endPoint x: 513, endPoint y: 588, distance: 196.0
click at [513, 588] on icon at bounding box center [514, 585] width 6 height 13
click at [833, 580] on div "[PERSON_NAME]" at bounding box center [854, 584] width 111 height 78
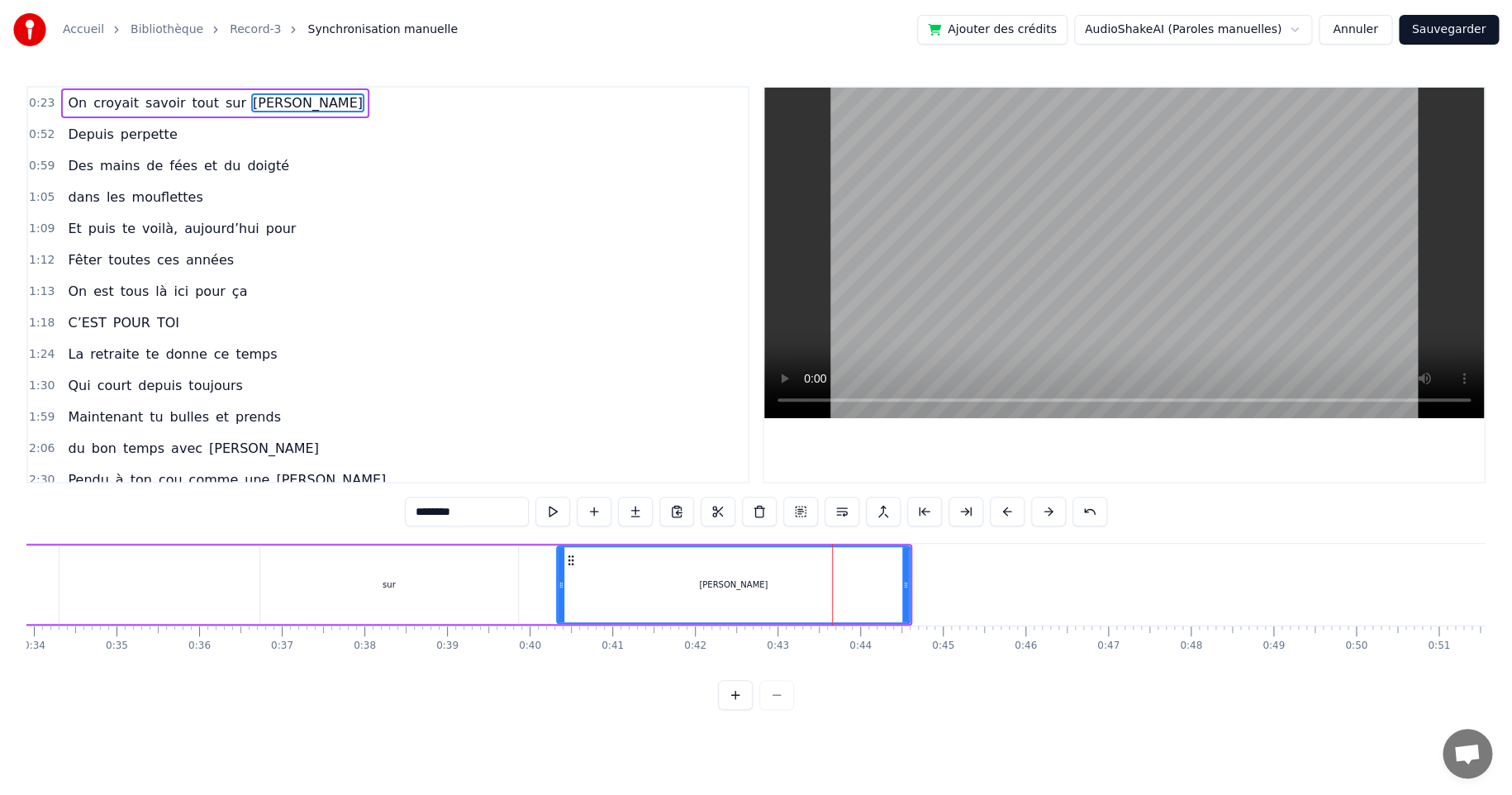
drag, startPoint x: 802, startPoint y: 584, endPoint x: 560, endPoint y: 582, distance: 242.0
click at [560, 582] on icon at bounding box center [560, 585] width 6 height 13
click at [477, 702] on div "0:23 On croyait savoir tout sur [PERSON_NAME] 0:52 Depuis perpette 0:59 Des mai…" at bounding box center [756, 398] width 1459 height 624
click at [340, 576] on div "sur" at bounding box center [389, 584] width 258 height 78
type input "***"
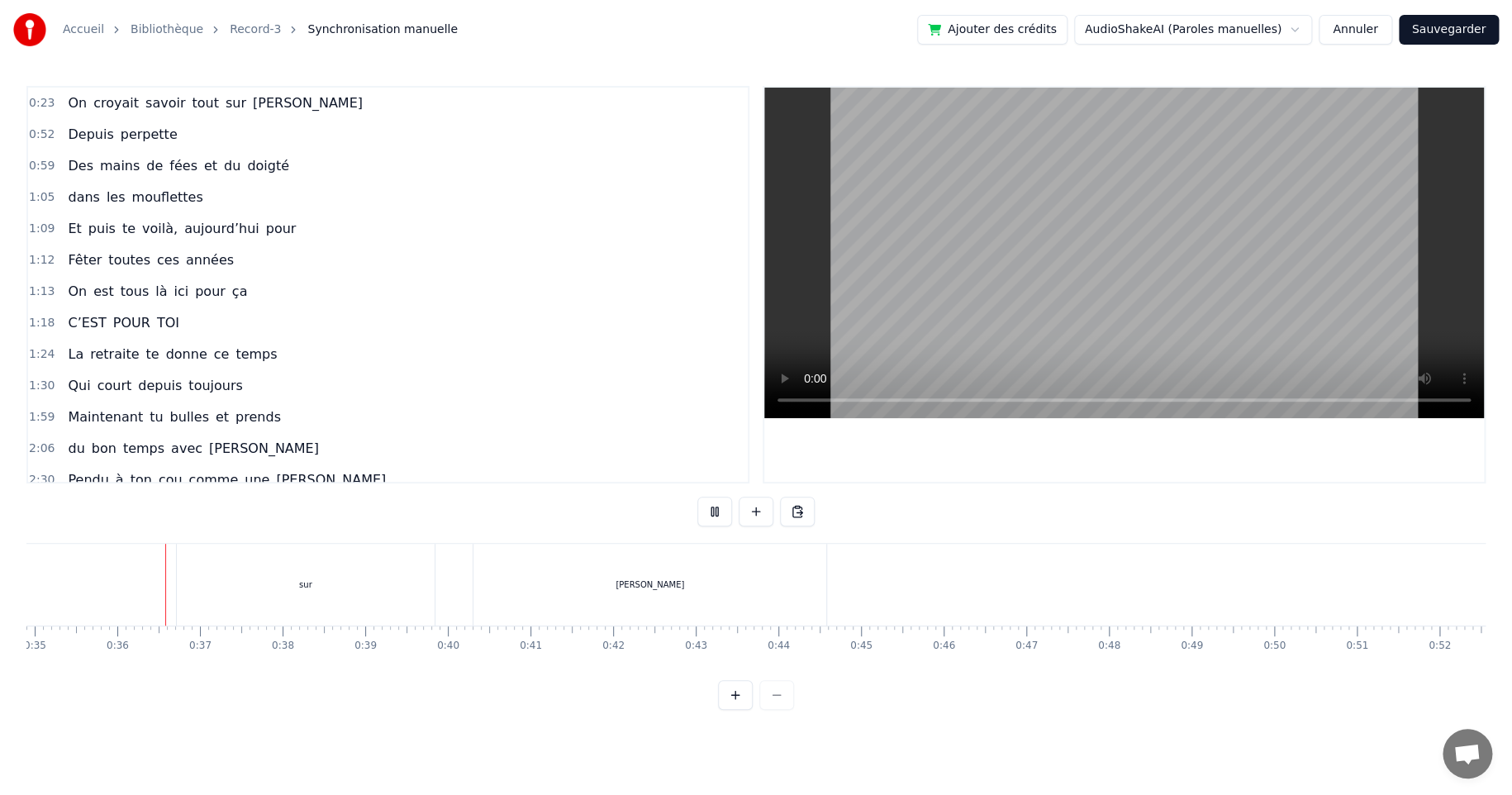
scroll to position [0, 2885]
click at [712, 510] on button at bounding box center [714, 511] width 35 height 30
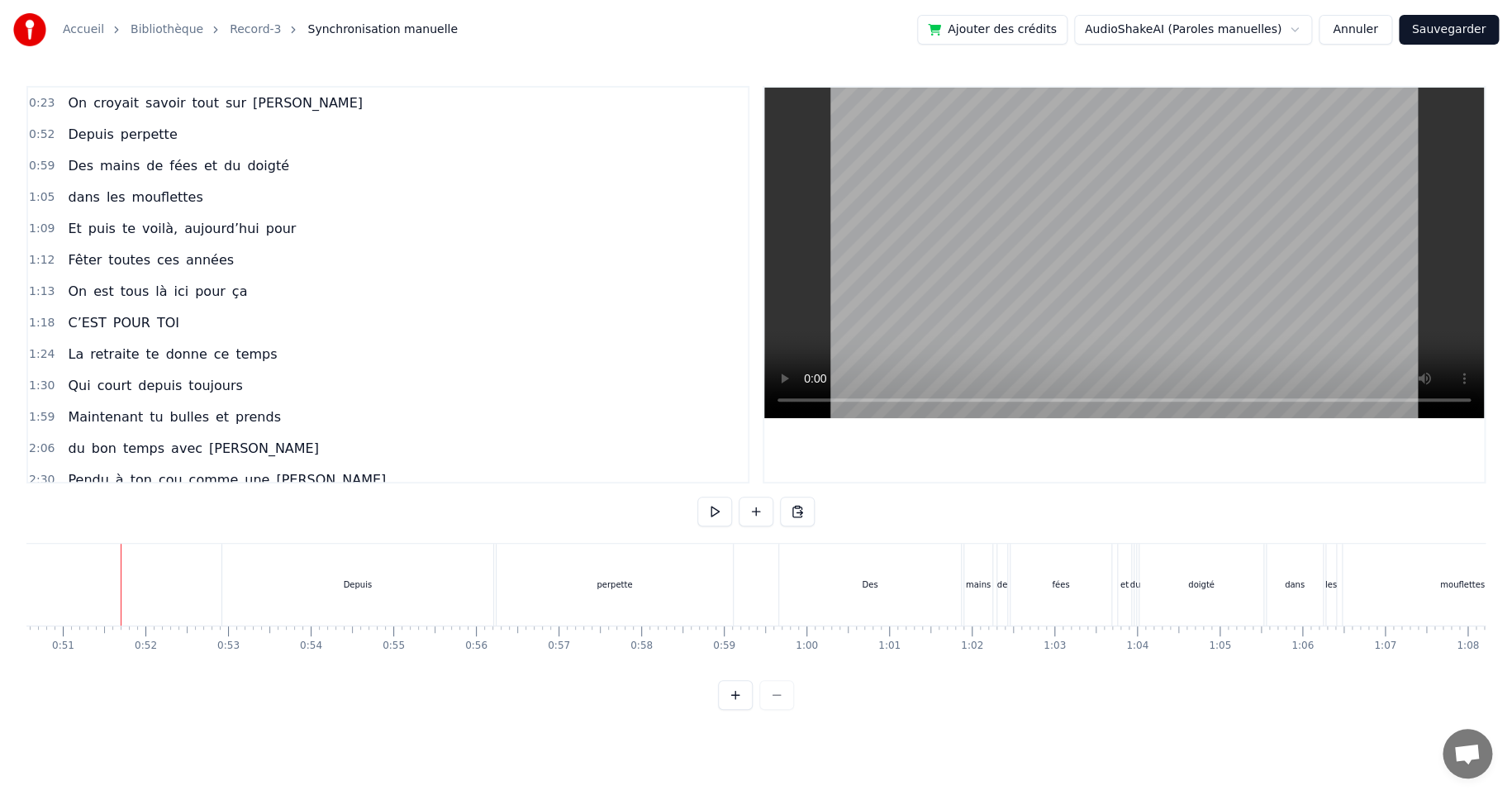
scroll to position [0, 4189]
click at [1070, 574] on div "fées" at bounding box center [1051, 584] width 101 height 82
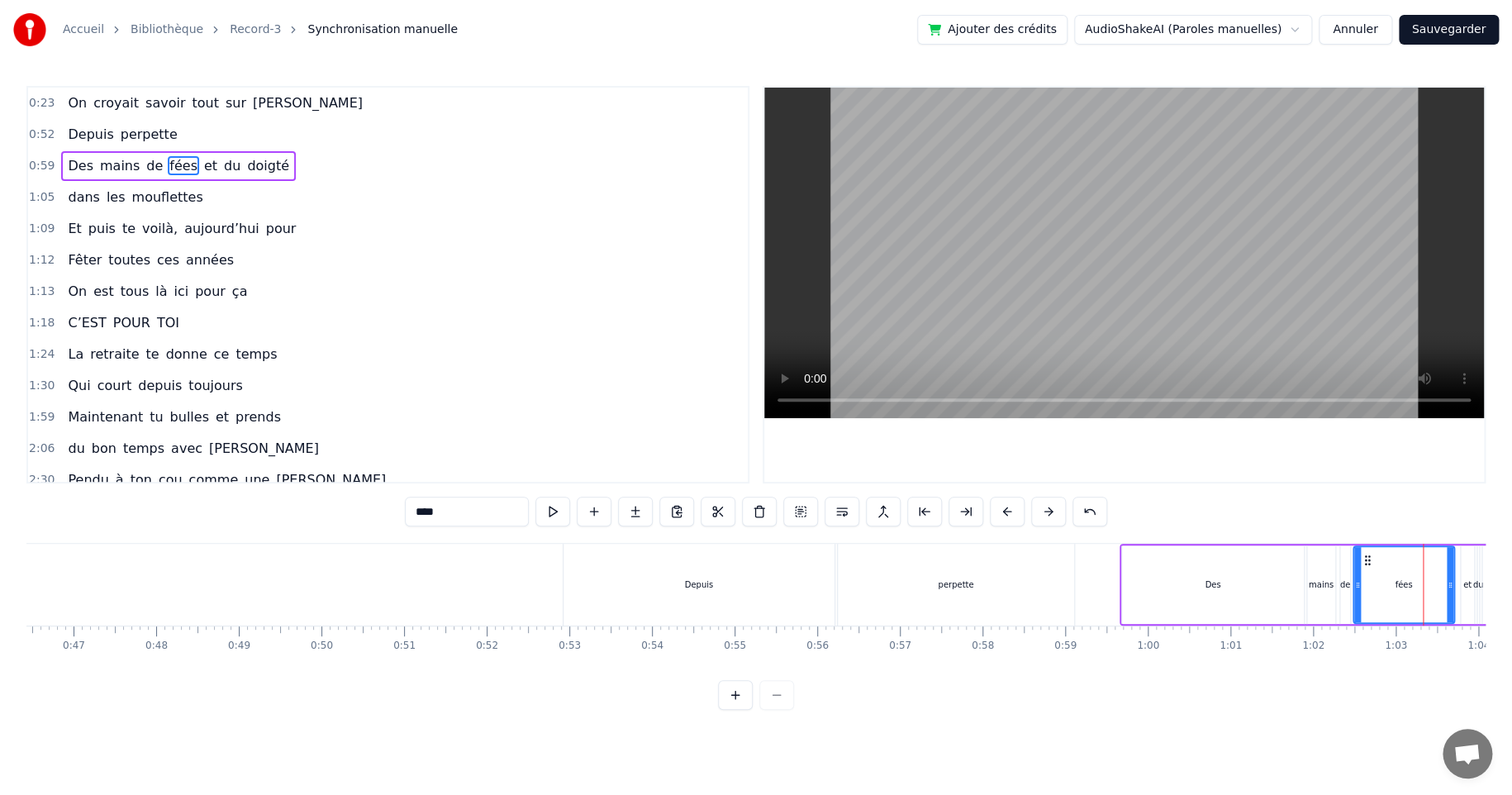
scroll to position [0, 3825]
click at [246, 167] on span "doigté" at bounding box center [268, 165] width 46 height 19
type input "******"
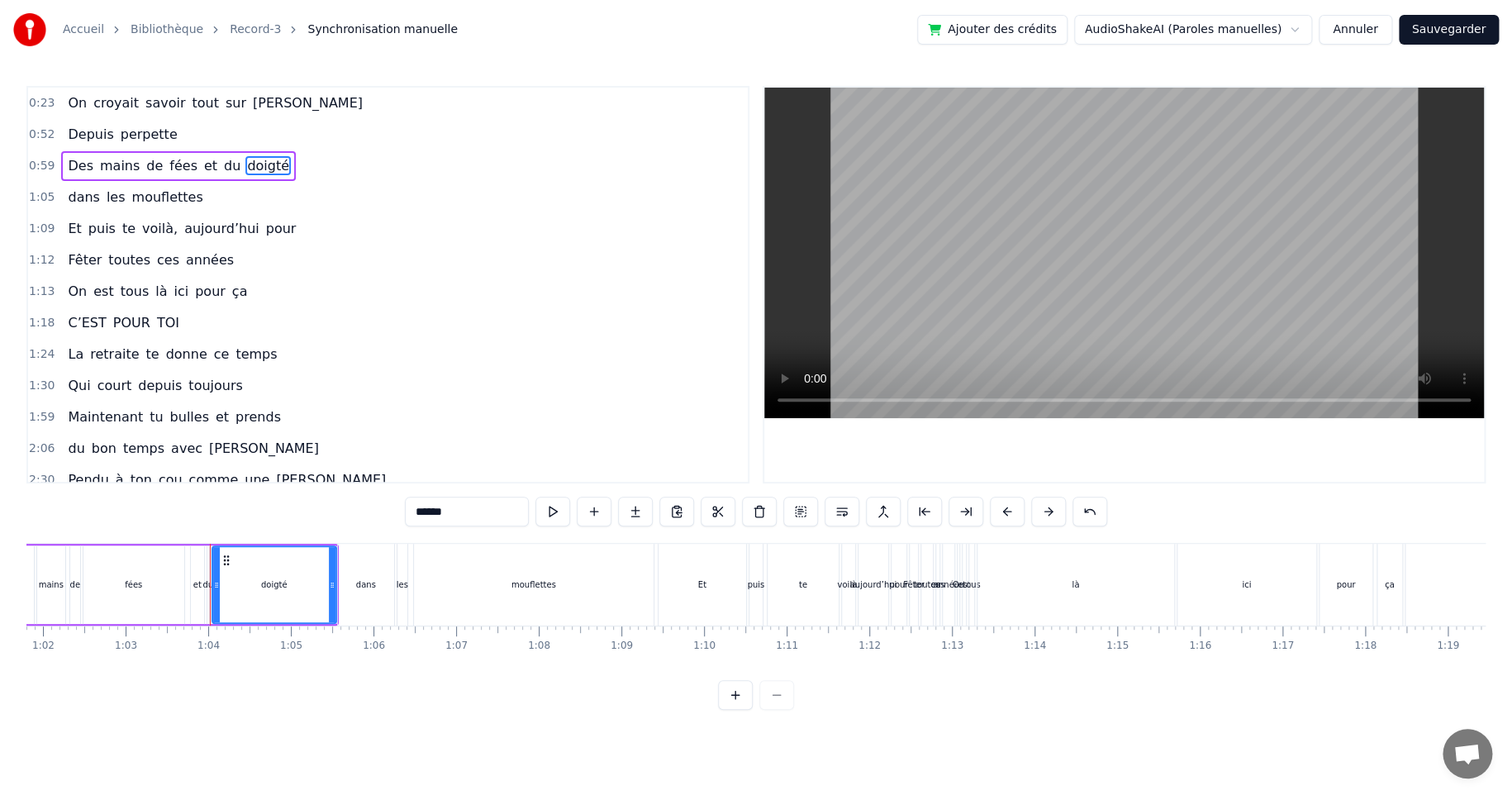
scroll to position [0, 5205]
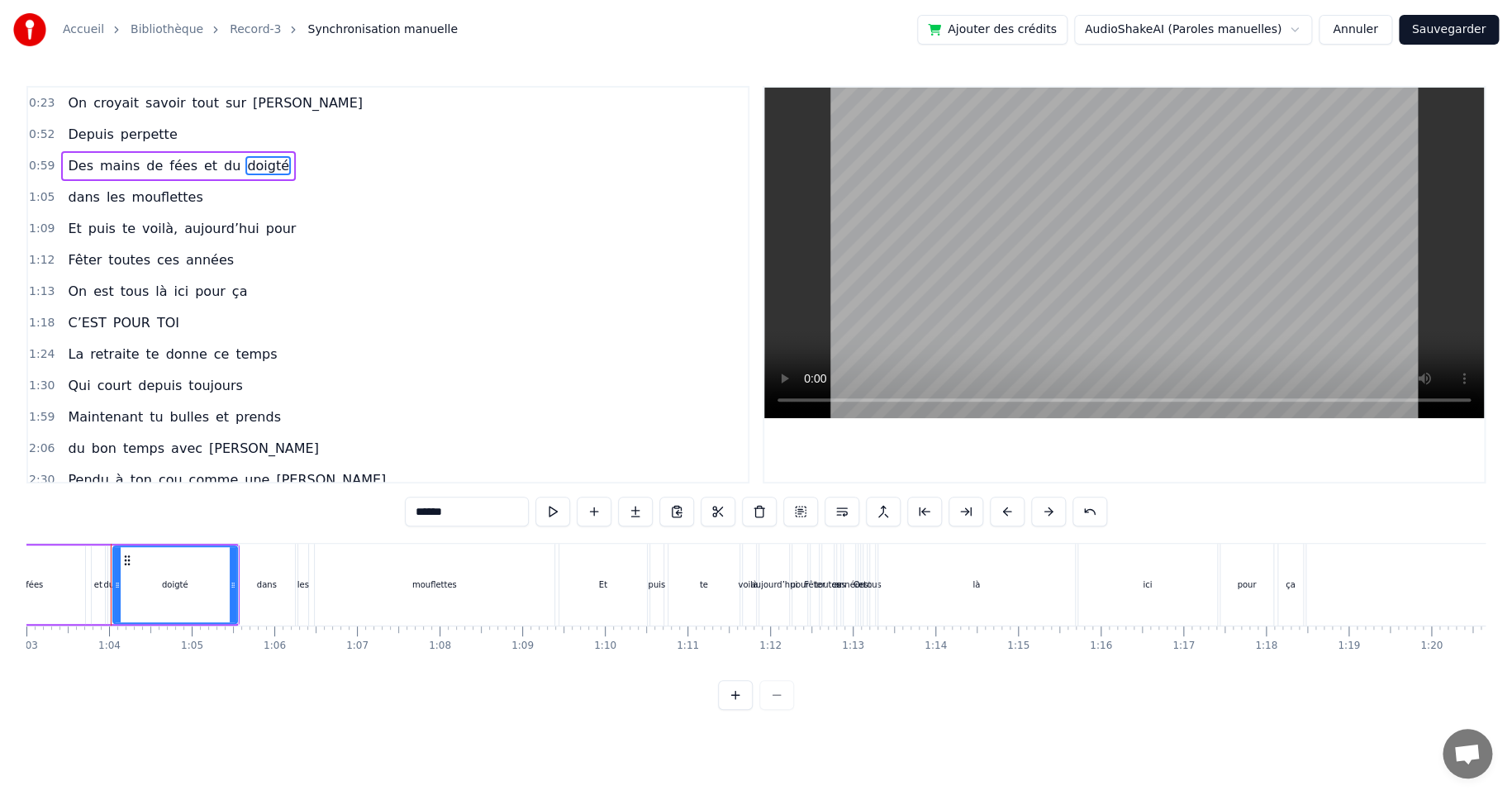
drag, startPoint x: 58, startPoint y: 152, endPoint x: 65, endPoint y: 120, distance: 32.8
click at [65, 120] on div "0:23 On croyait savoir tout sur [PERSON_NAME] 0:52 Depuis perpette 0:59 Des mai…" at bounding box center [388, 285] width 723 height 398
drag, startPoint x: 65, startPoint y: 121, endPoint x: 63, endPoint y: 139, distance: 18.1
click at [62, 140] on div "Depuis perpette" at bounding box center [122, 134] width 122 height 30
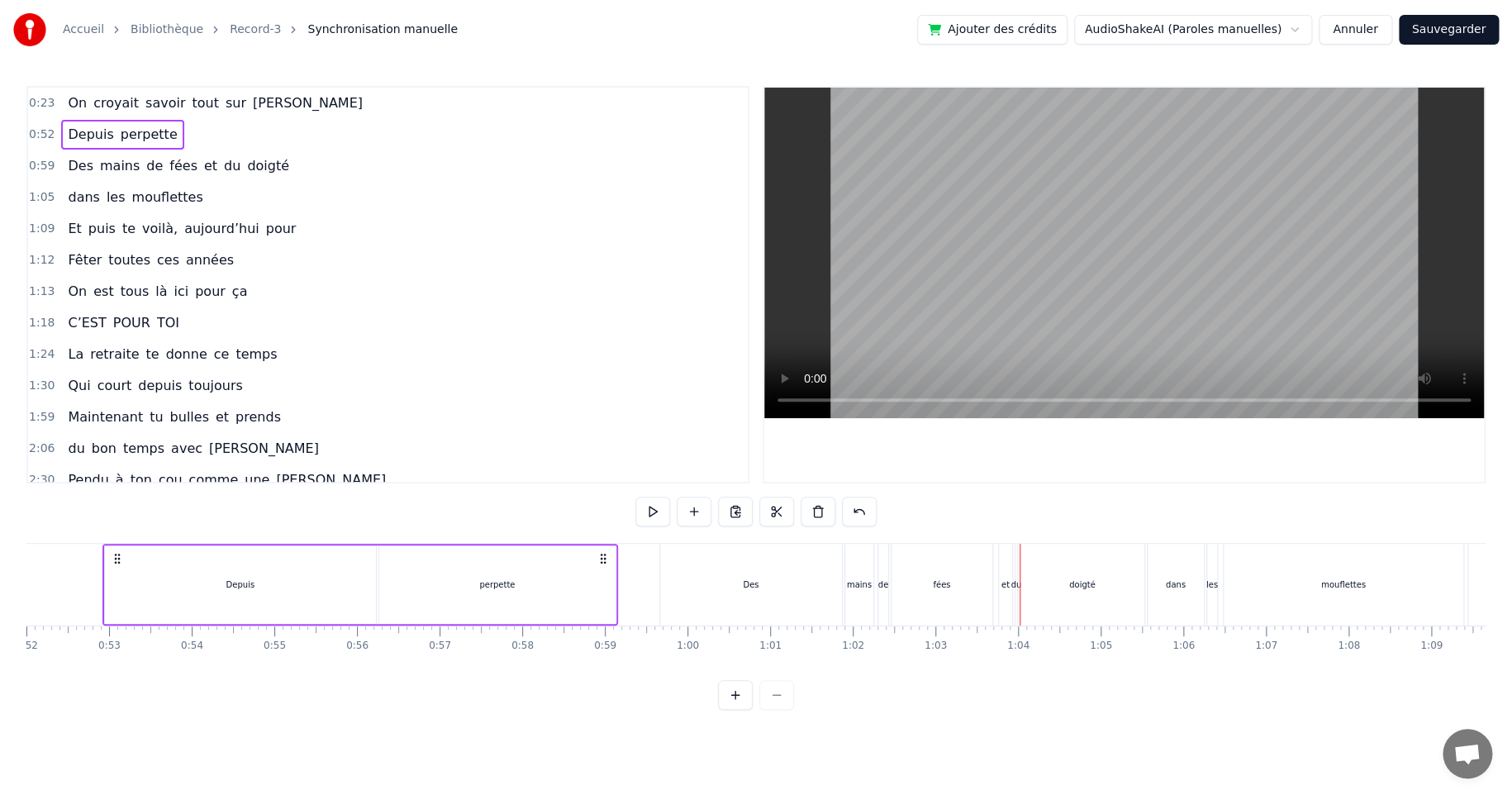
scroll to position [0, 4290]
click at [94, 133] on span "Depuis" at bounding box center [90, 134] width 49 height 19
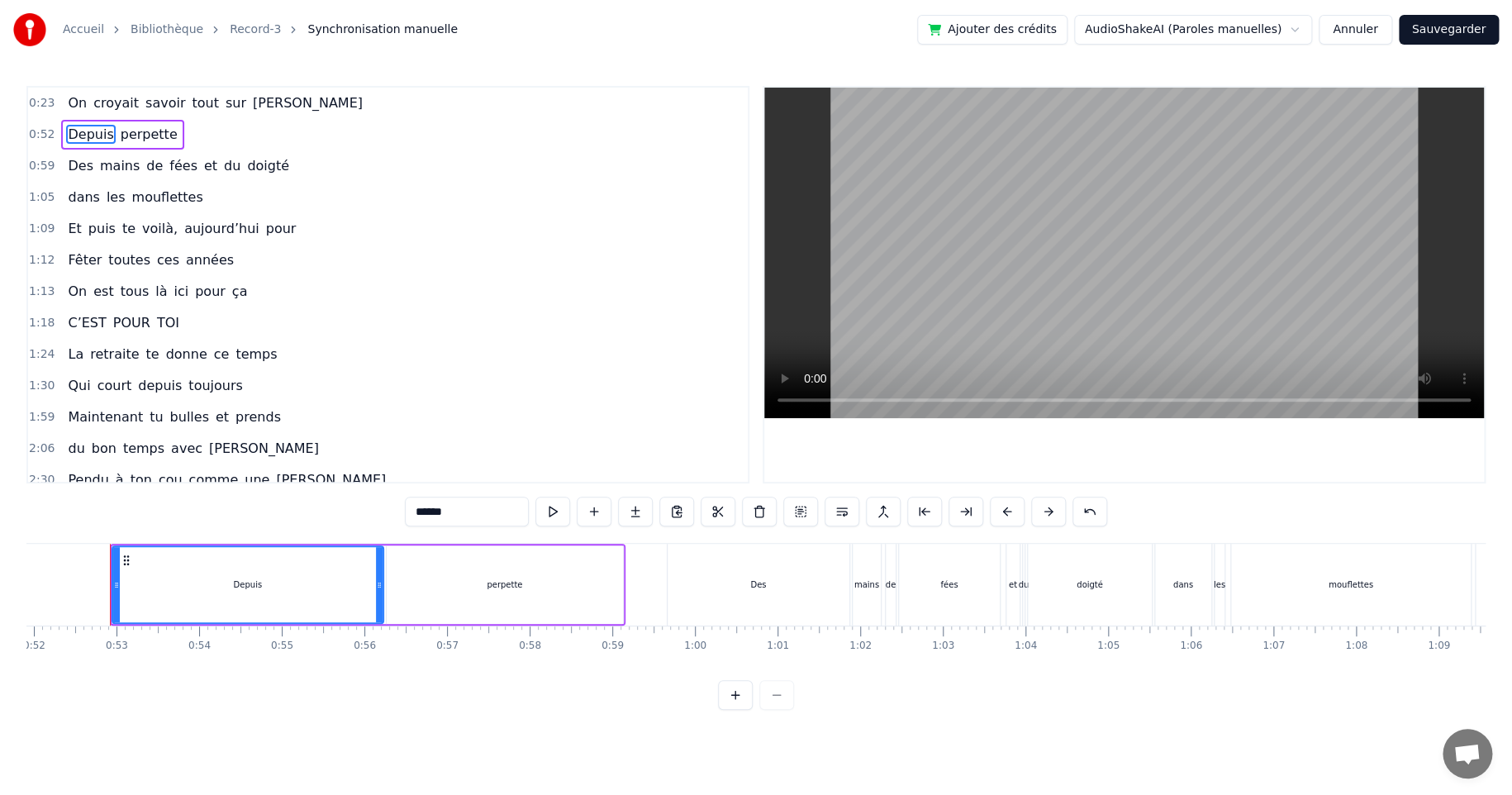
click at [192, 132] on div "0:52 Depuis perpette" at bounding box center [388, 134] width 720 height 31
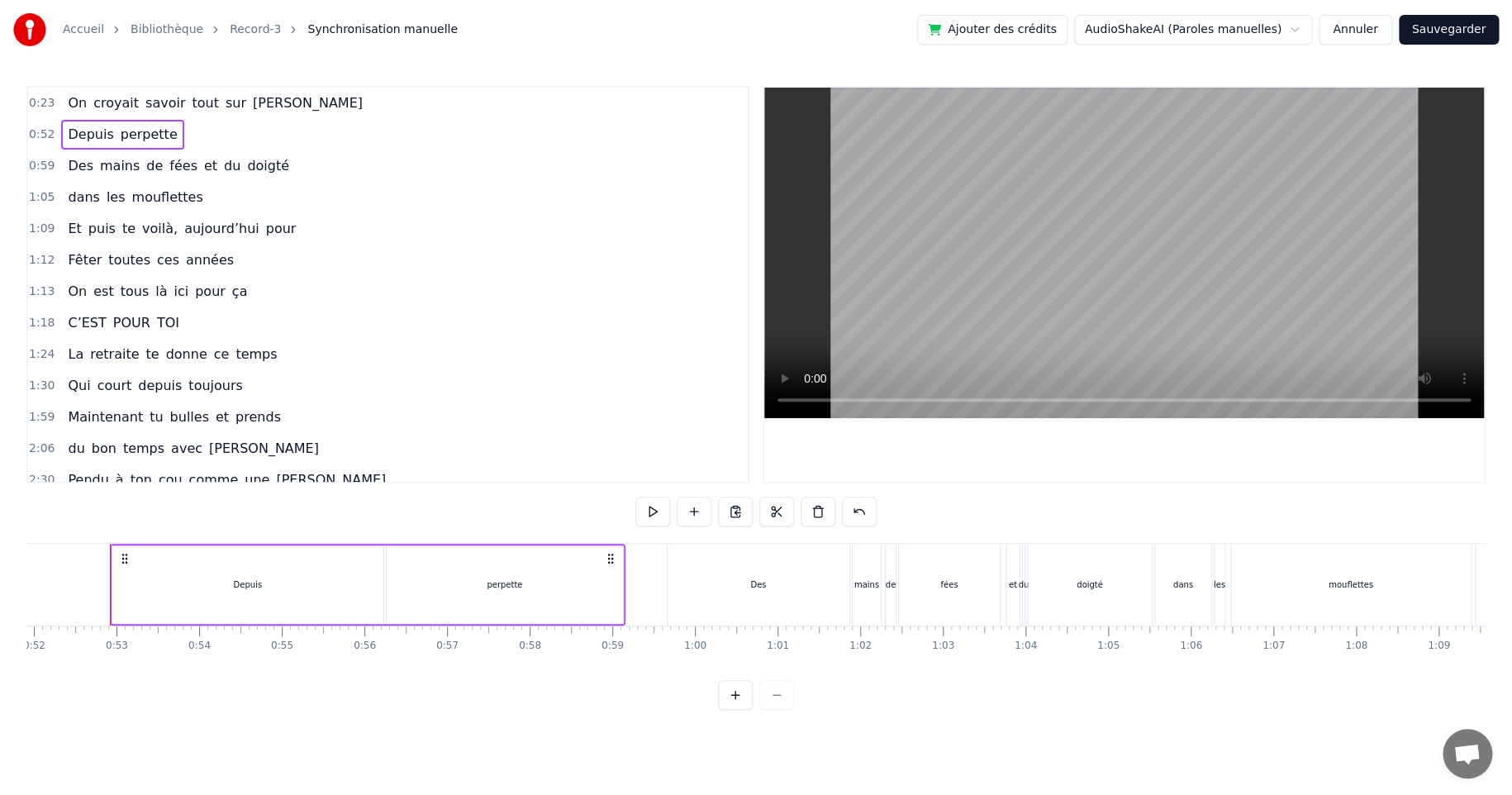
drag, startPoint x: 164, startPoint y: 127, endPoint x: 167, endPoint y: 147, distance: 20.2
click at [167, 147] on div "0:52 Depuis perpette" at bounding box center [388, 134] width 720 height 31
click at [157, 147] on div "Depuis perpette" at bounding box center [122, 134] width 122 height 30
click at [123, 159] on span "mains" at bounding box center [120, 165] width 43 height 19
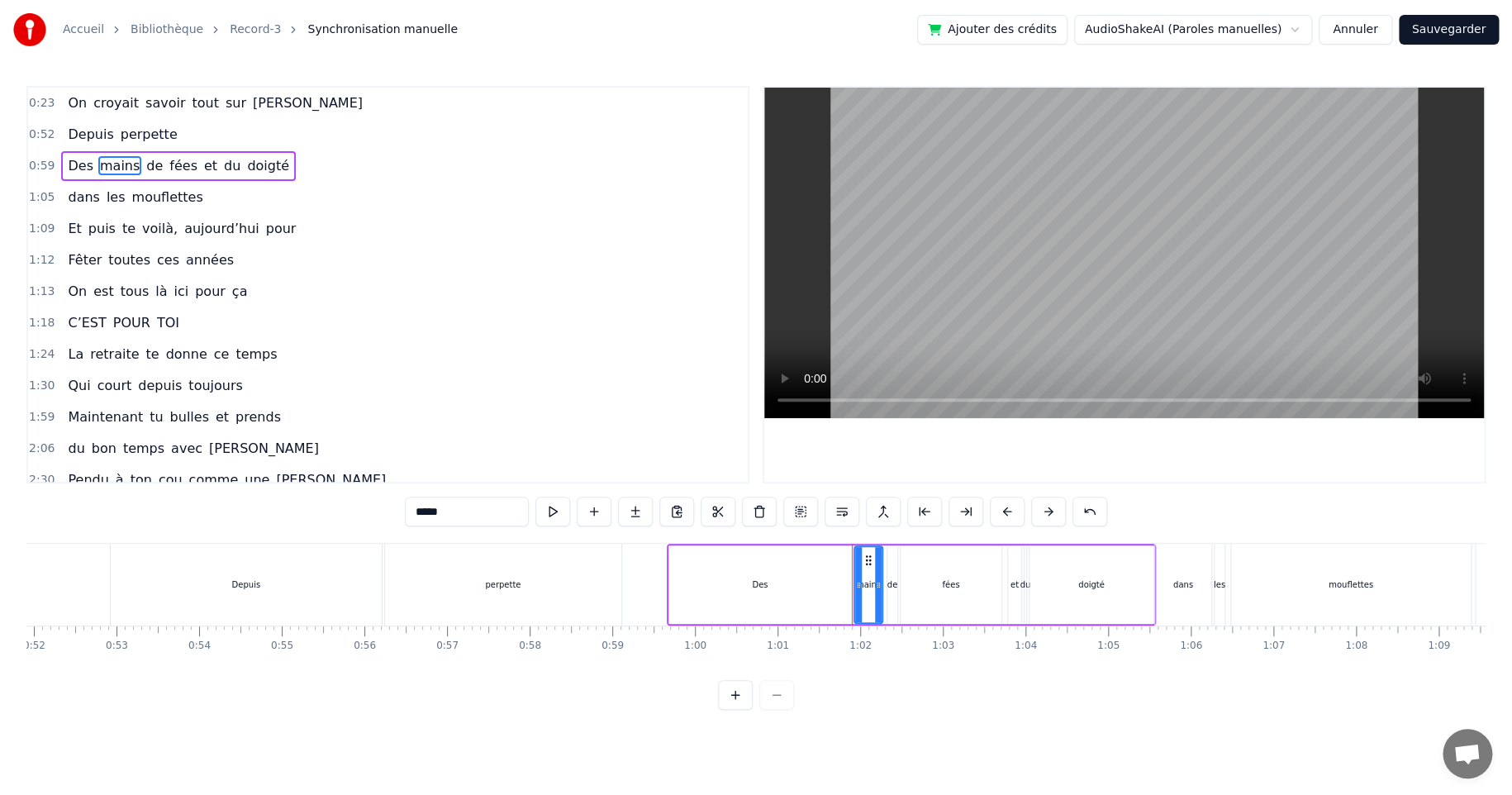
click at [123, 159] on span "mains" at bounding box center [120, 165] width 43 height 19
click at [676, 545] on div "Des" at bounding box center [760, 584] width 183 height 78
type input "***"
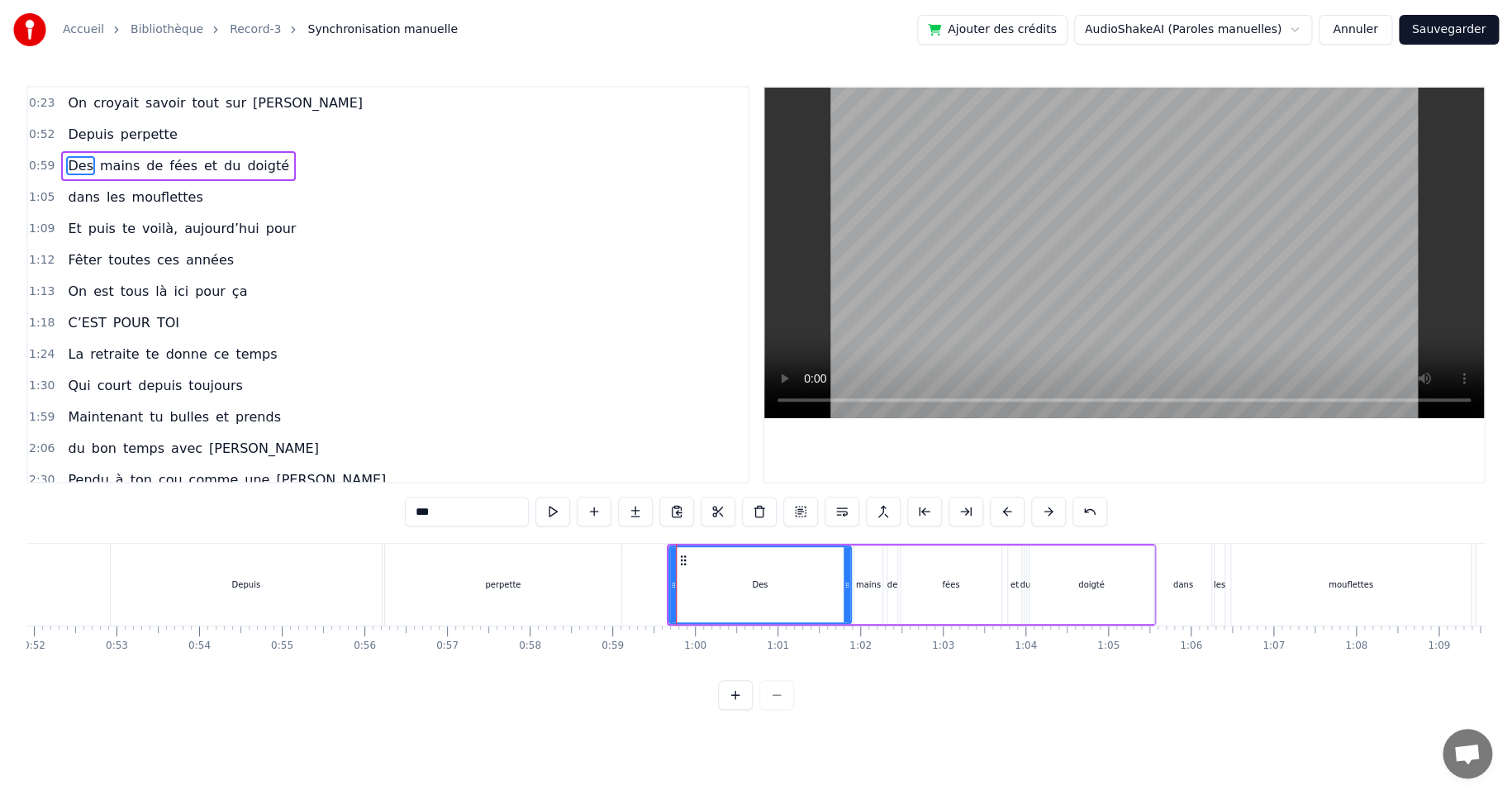
click at [675, 543] on div "Des mains de fées et du doigté" at bounding box center [911, 584] width 489 height 82
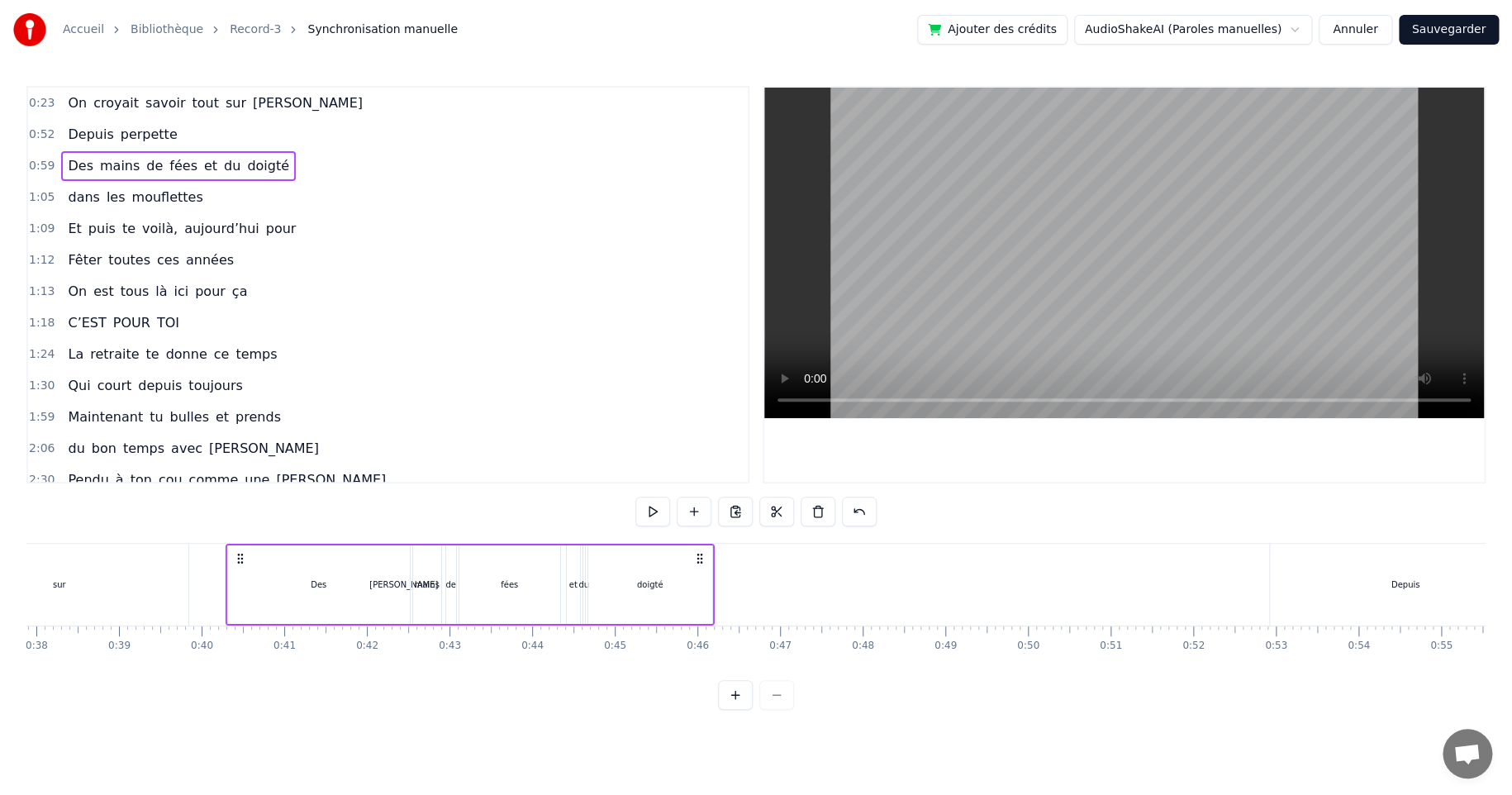
scroll to position [0, 3110]
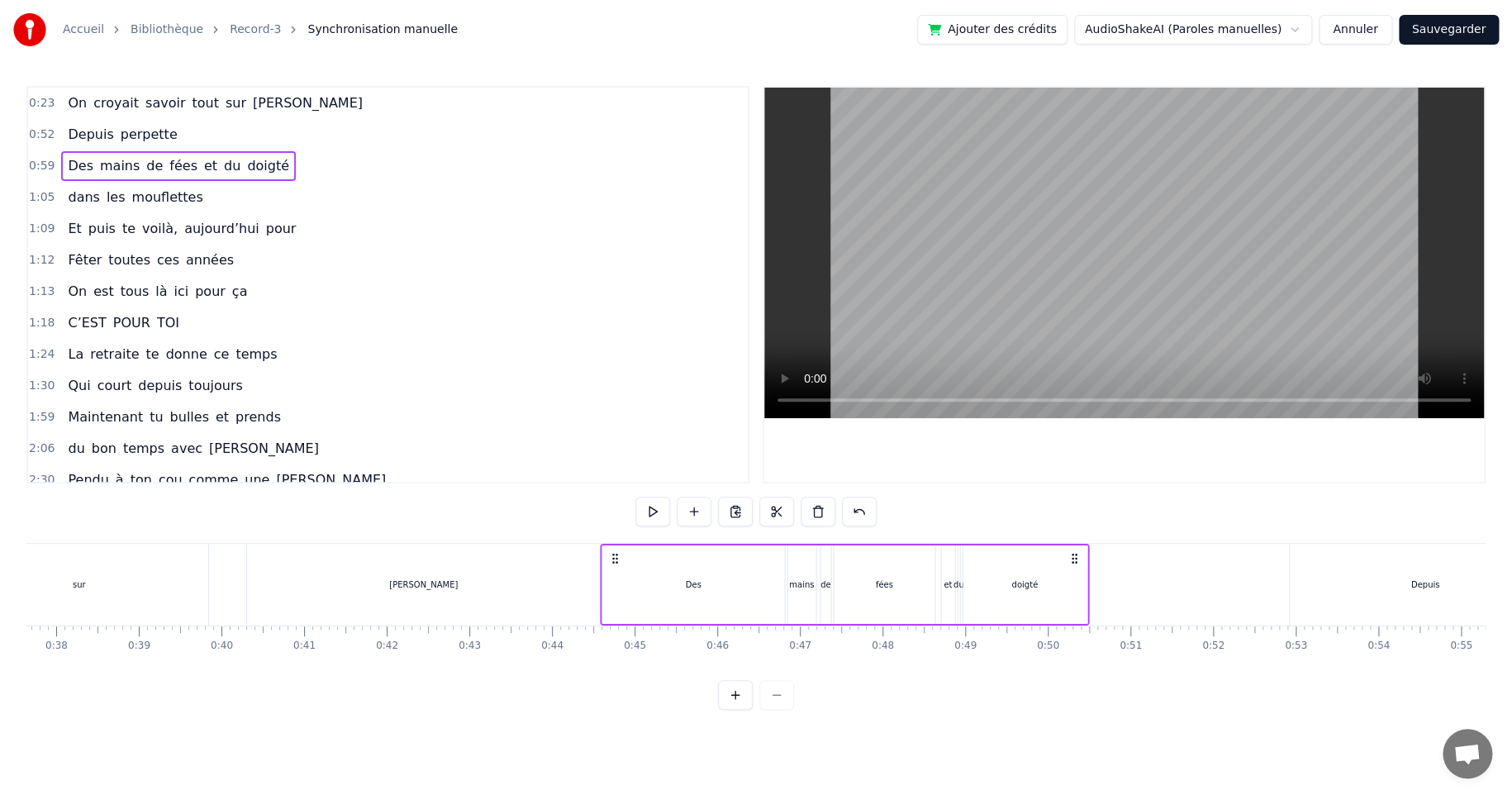
drag, startPoint x: 679, startPoint y: 556, endPoint x: 612, endPoint y: 582, distance: 71.9
click at [612, 582] on div "Des mains de fées et du doigté" at bounding box center [845, 584] width 489 height 82
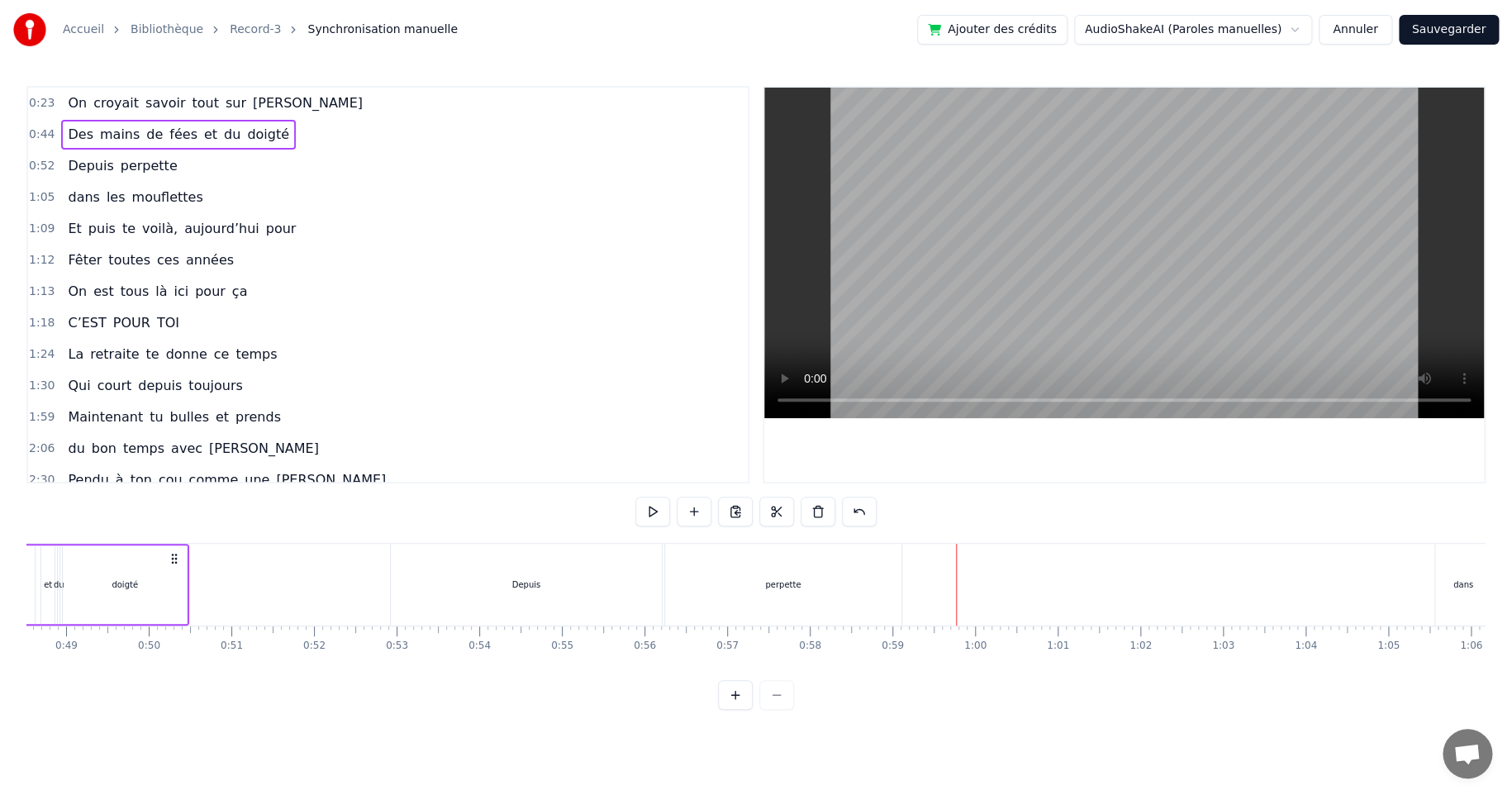
scroll to position [0, 4279]
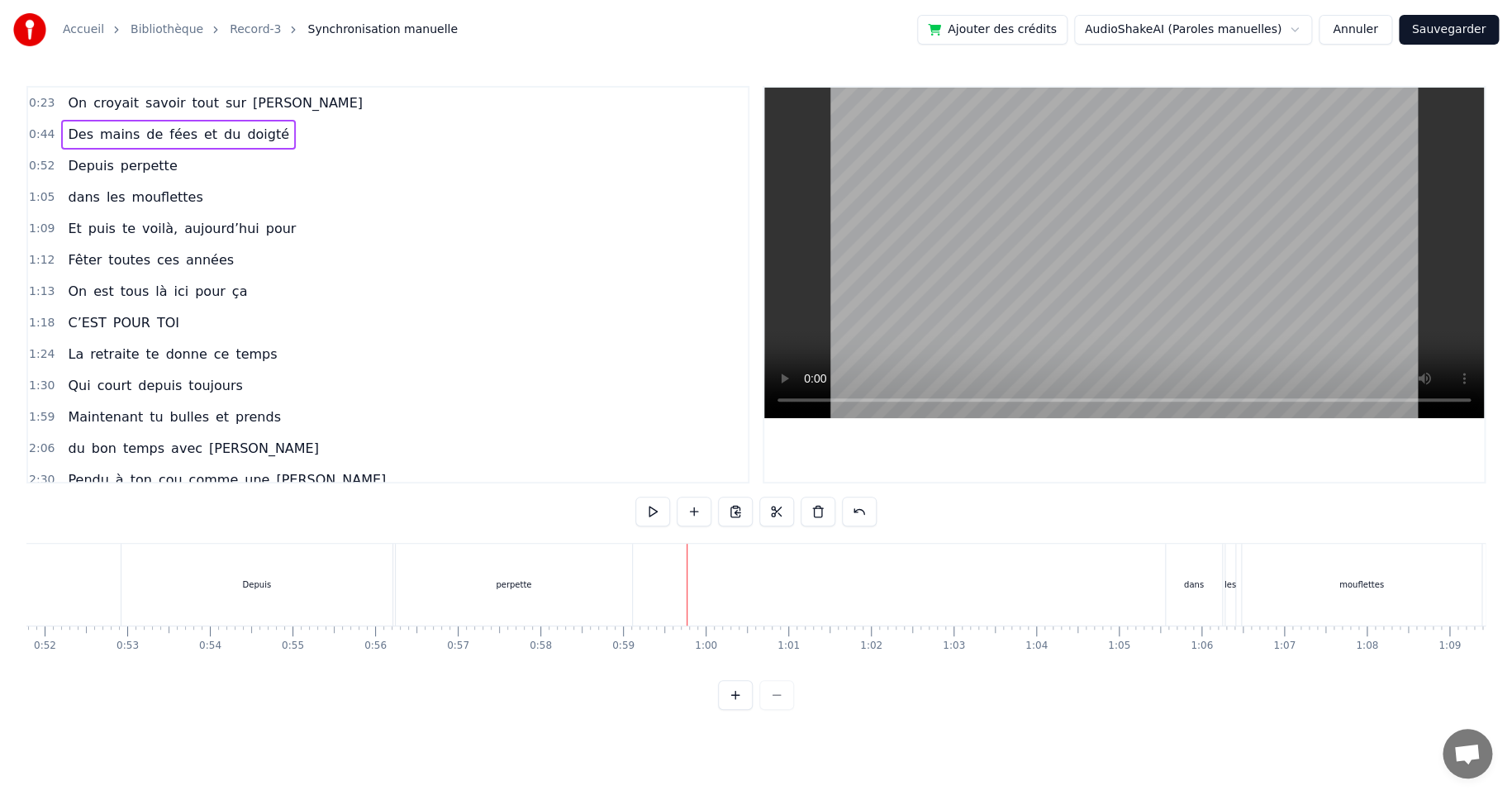
click at [1327, 583] on div "mouflettes" at bounding box center [1362, 584] width 239 height 82
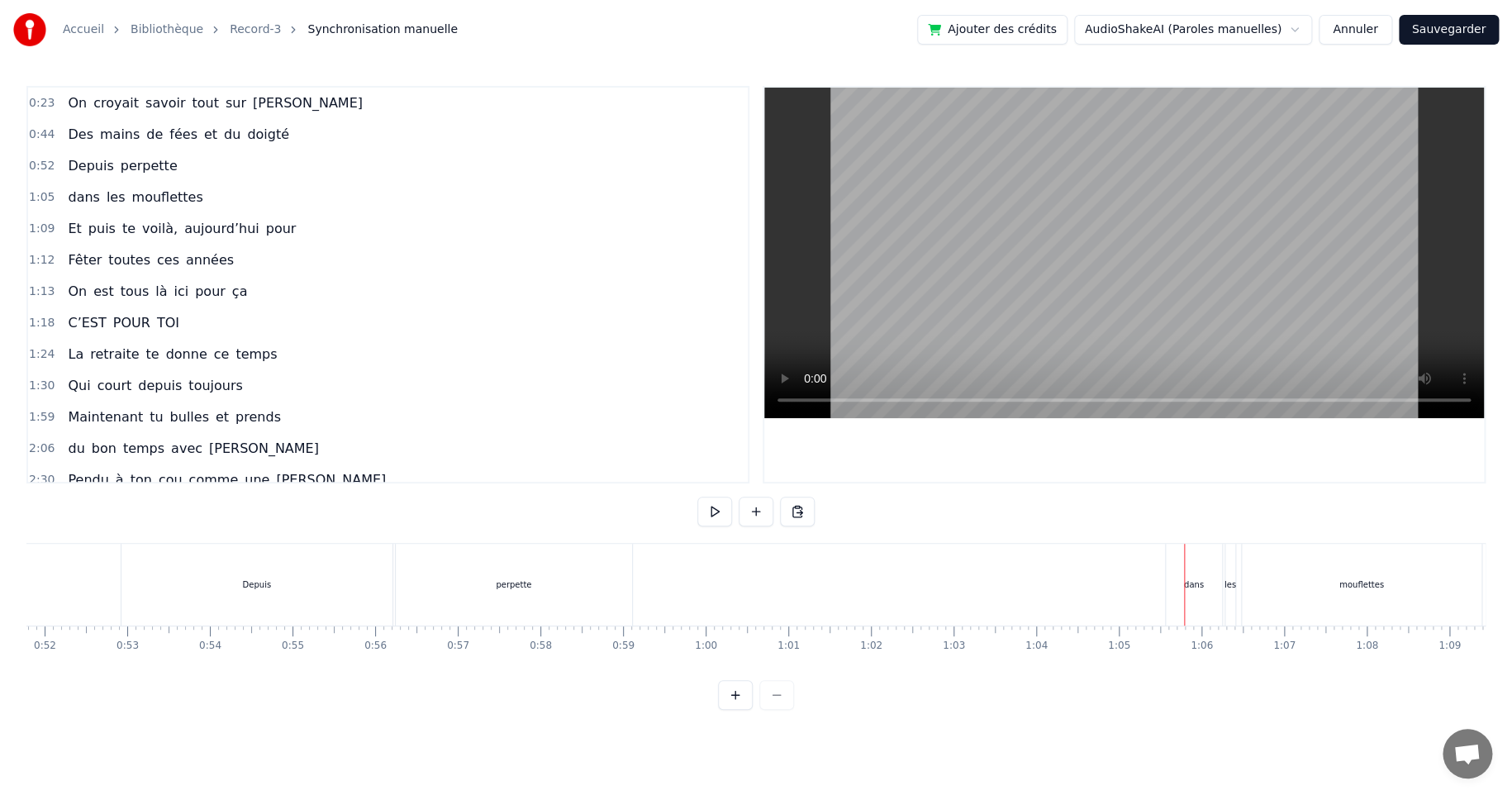
click at [1254, 567] on div "mouflettes" at bounding box center [1362, 584] width 239 height 82
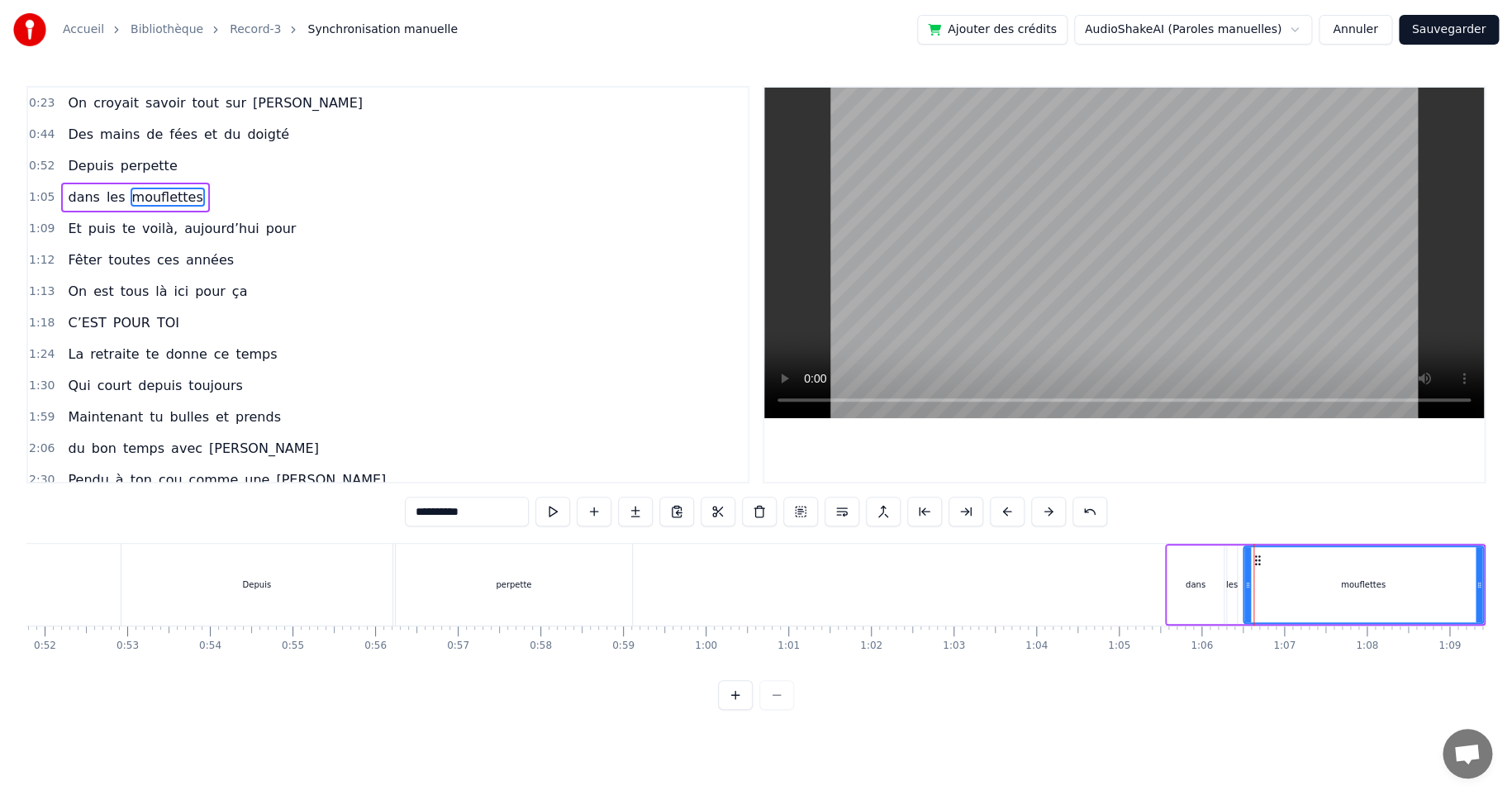
click at [1174, 543] on div "dans les mouflettes" at bounding box center [1325, 584] width 320 height 82
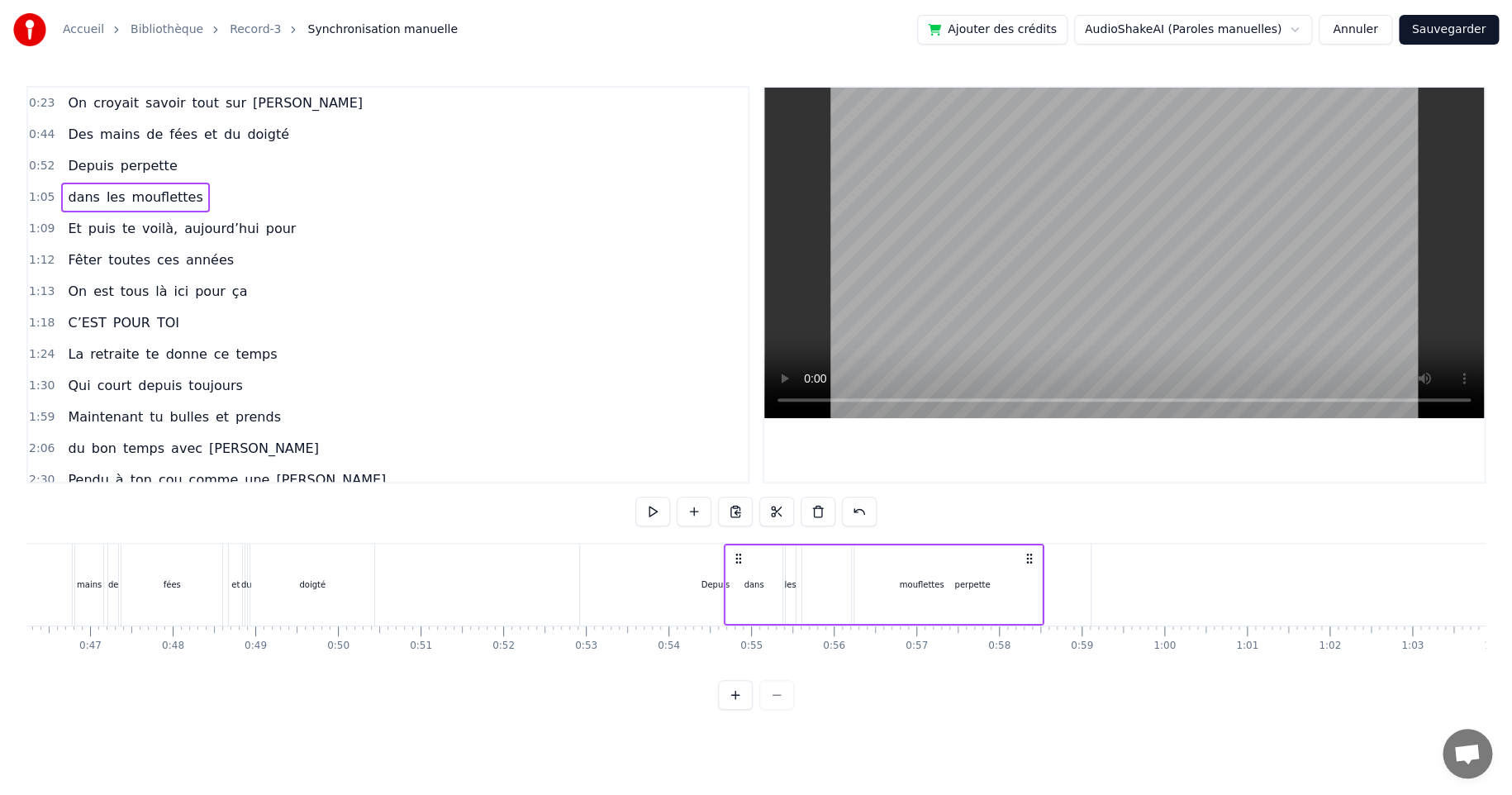
scroll to position [0, 3820]
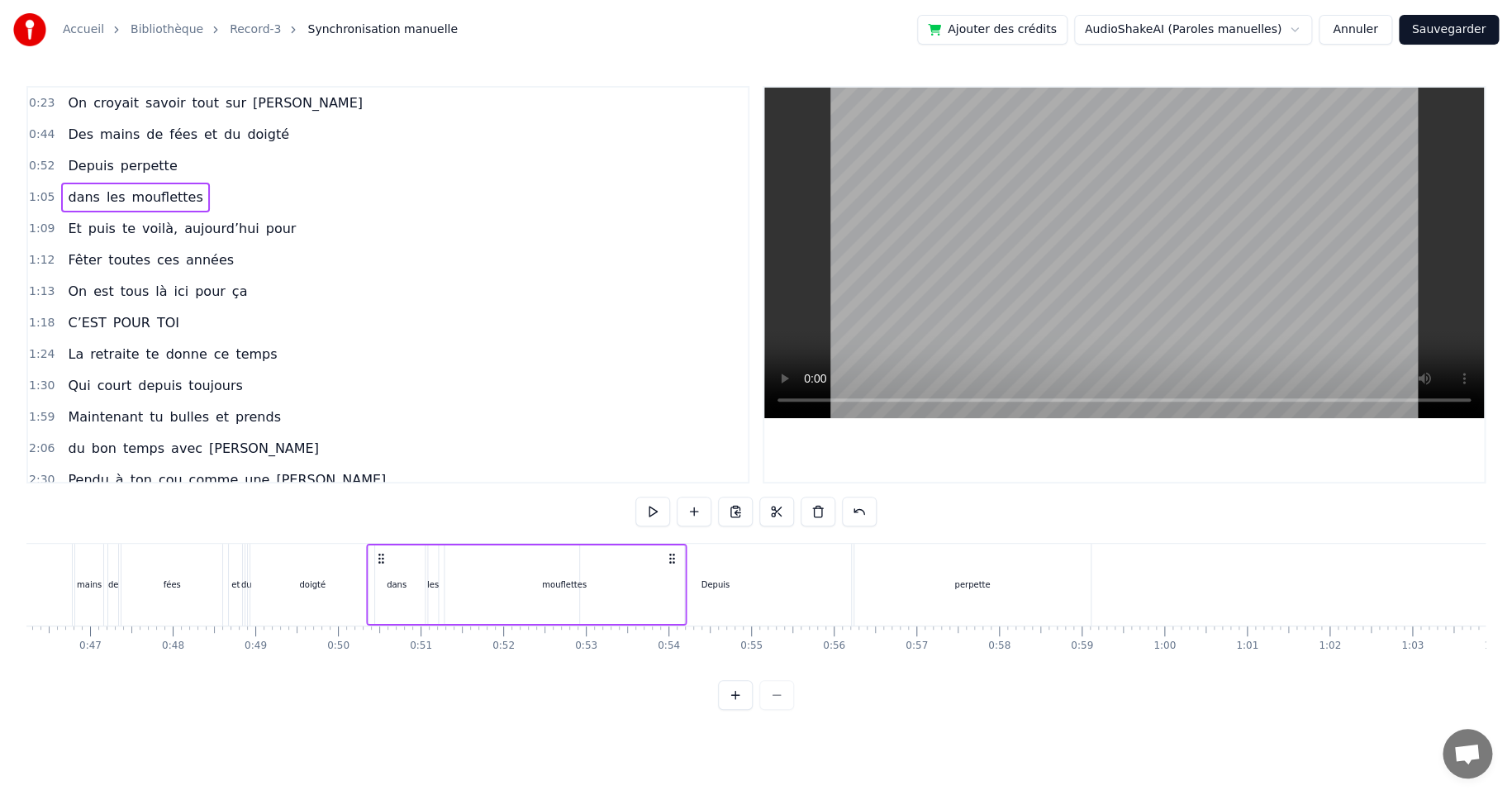
drag, startPoint x: 1176, startPoint y: 558, endPoint x: 378, endPoint y: 621, distance: 800.5
click at [378, 621] on div "dans les mouflettes" at bounding box center [526, 584] width 320 height 82
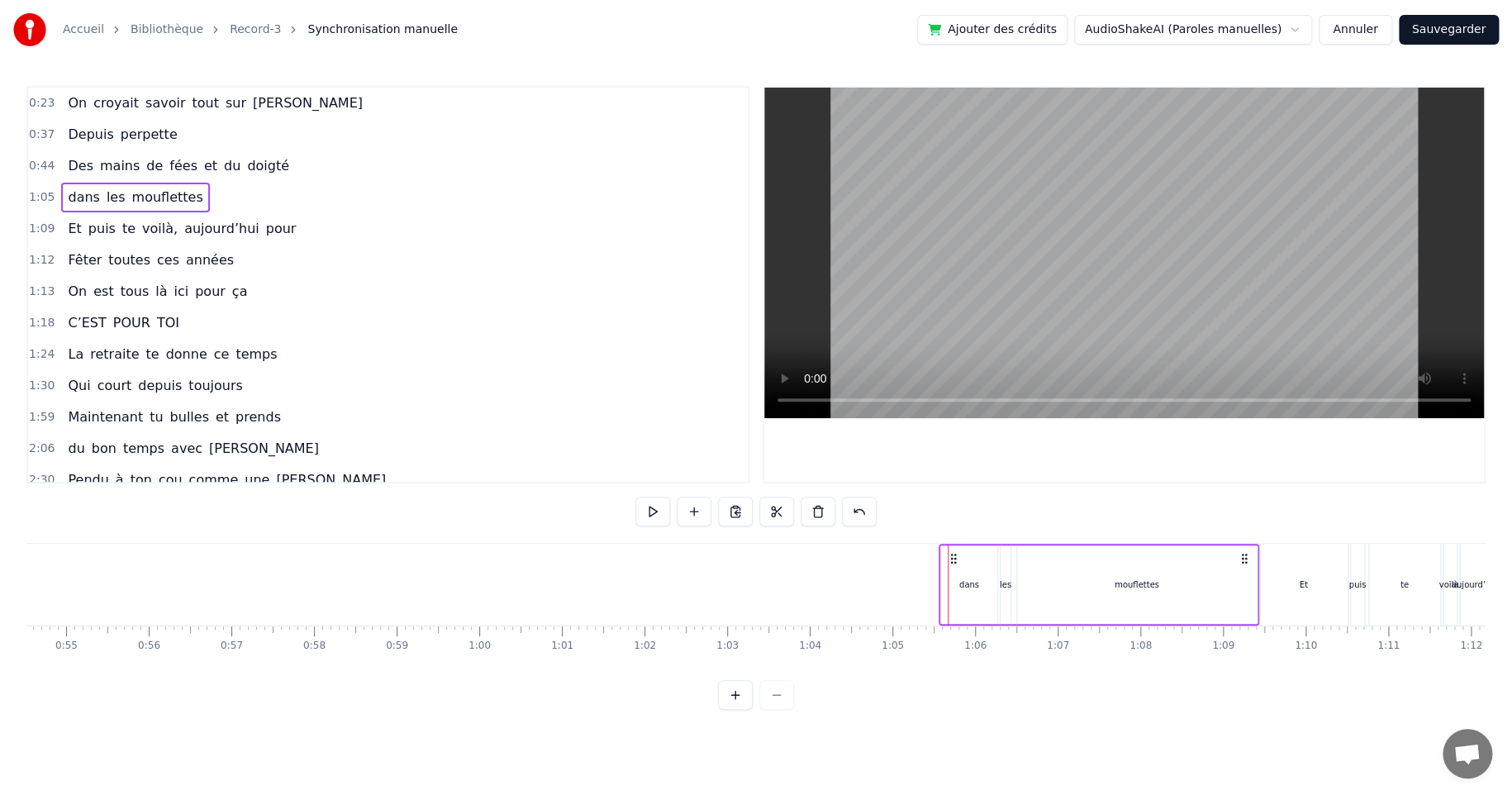
scroll to position [0, 4537]
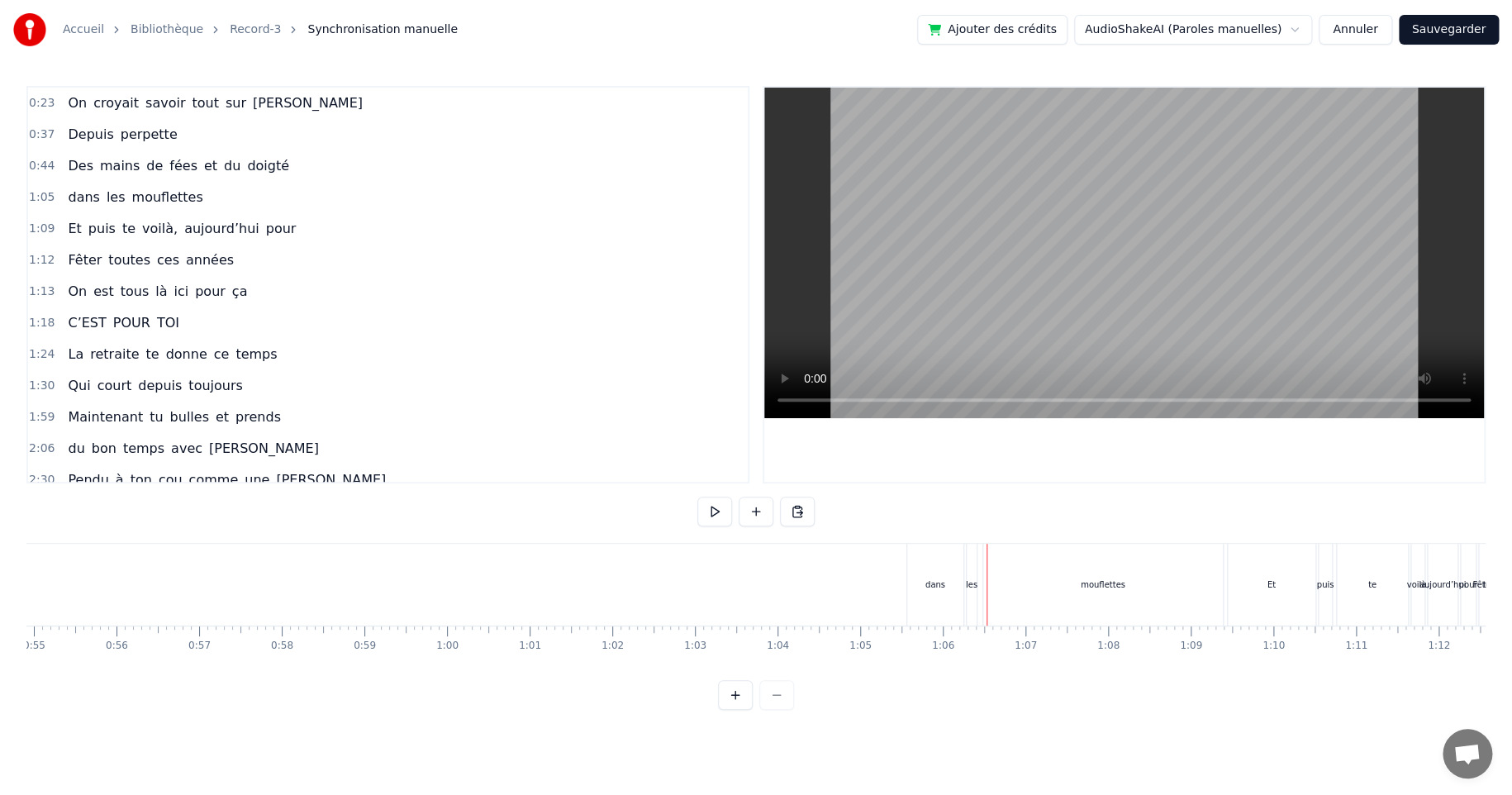
click at [1002, 558] on div "mouflettes" at bounding box center [1103, 584] width 239 height 82
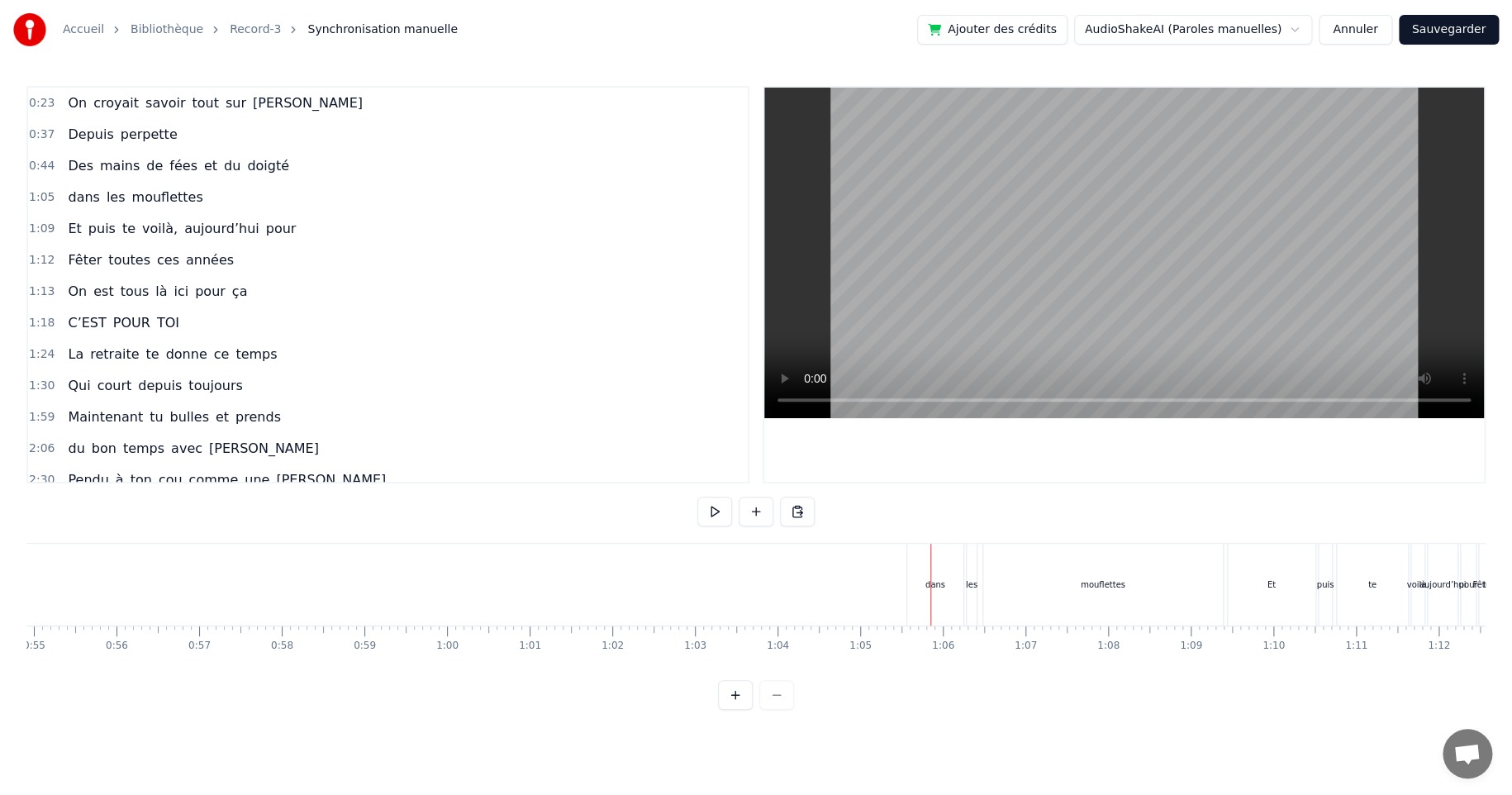
click at [931, 543] on div "dans" at bounding box center [935, 584] width 58 height 82
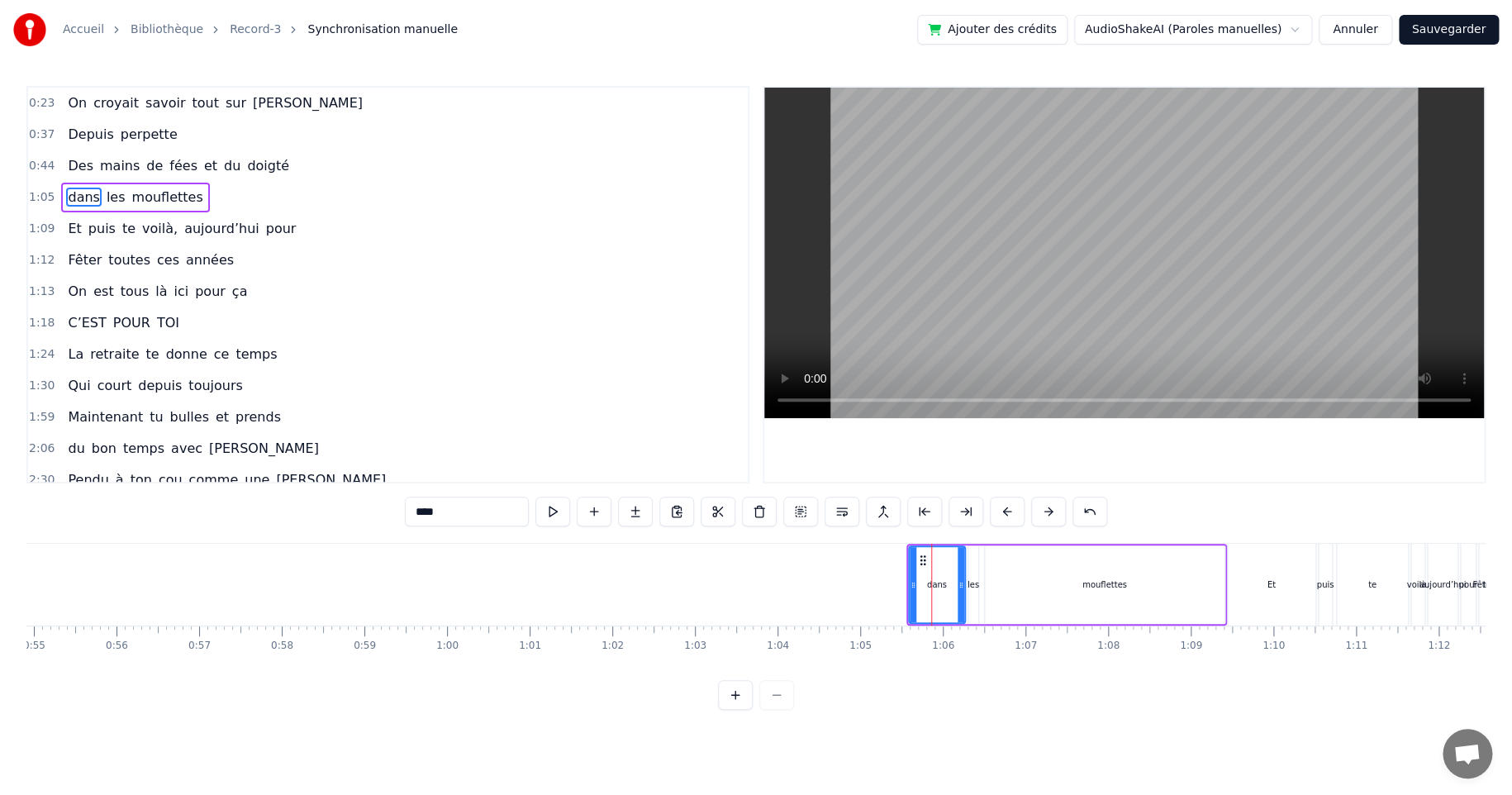
click at [925, 543] on div "dans les mouflettes" at bounding box center [1067, 584] width 320 height 82
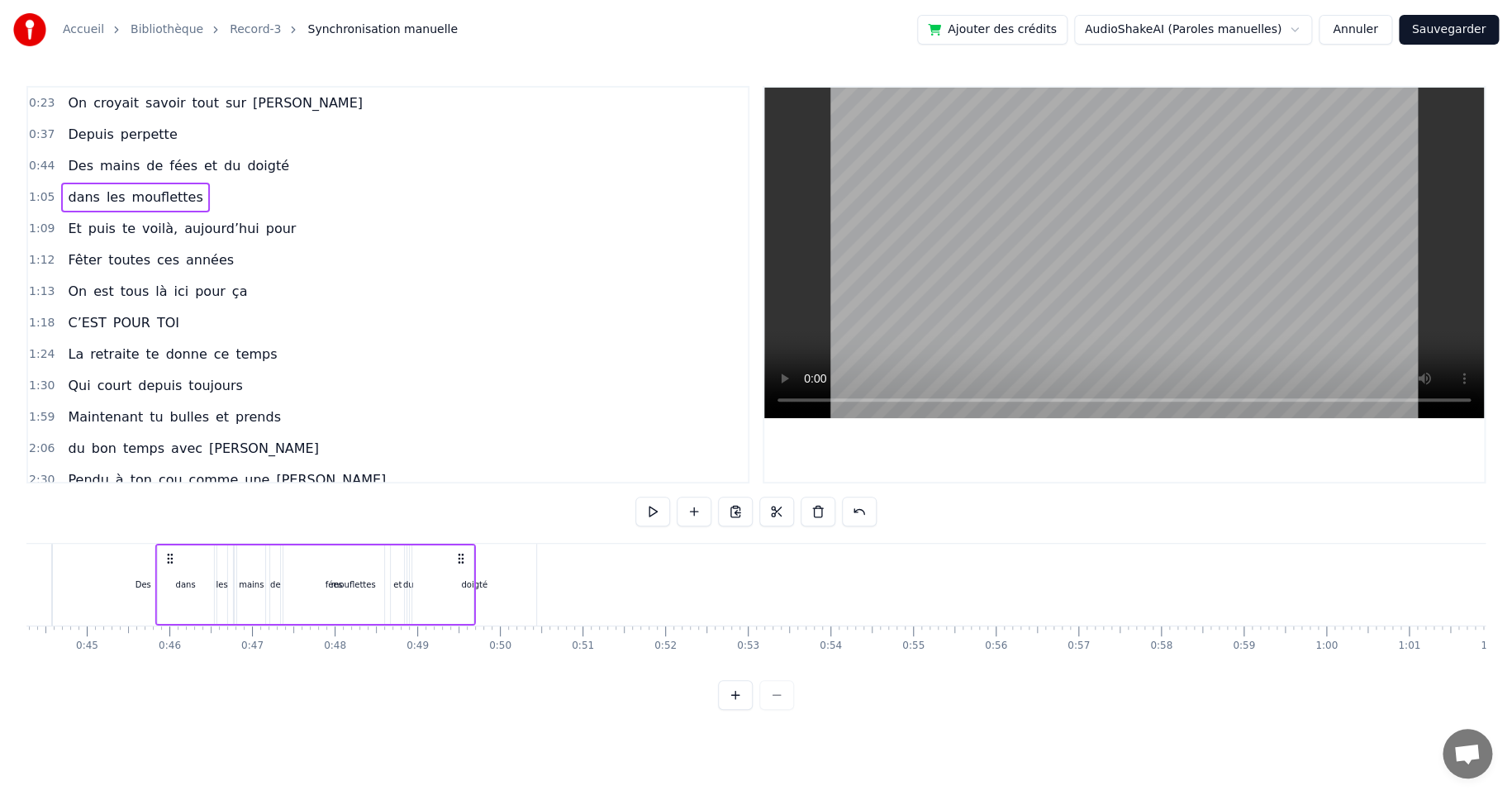
scroll to position [0, 3565]
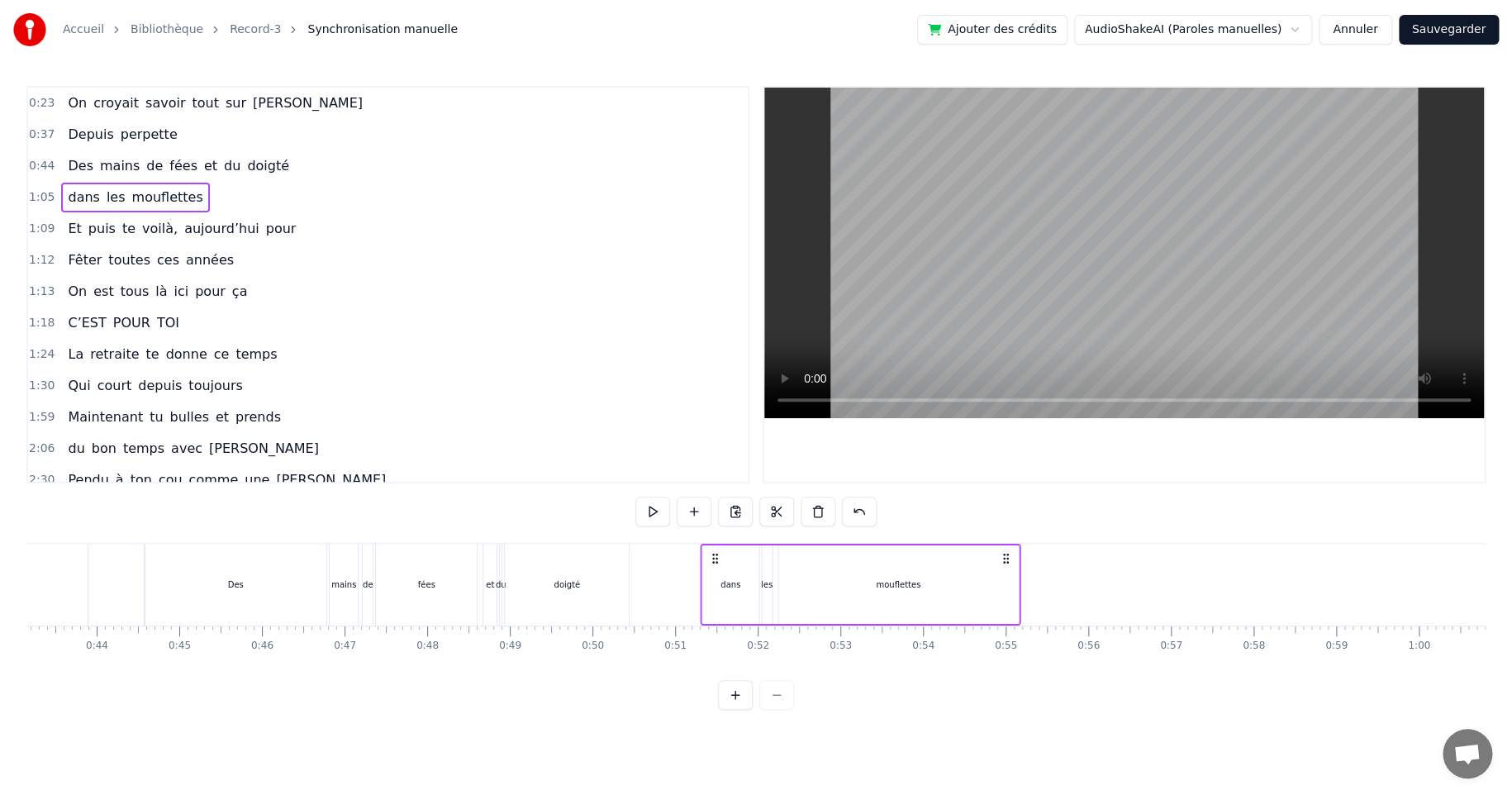
drag, startPoint x: 919, startPoint y: 558, endPoint x: 713, endPoint y: 576, distance: 206.8
click at [713, 576] on div "dans les mouflettes" at bounding box center [860, 584] width 320 height 82
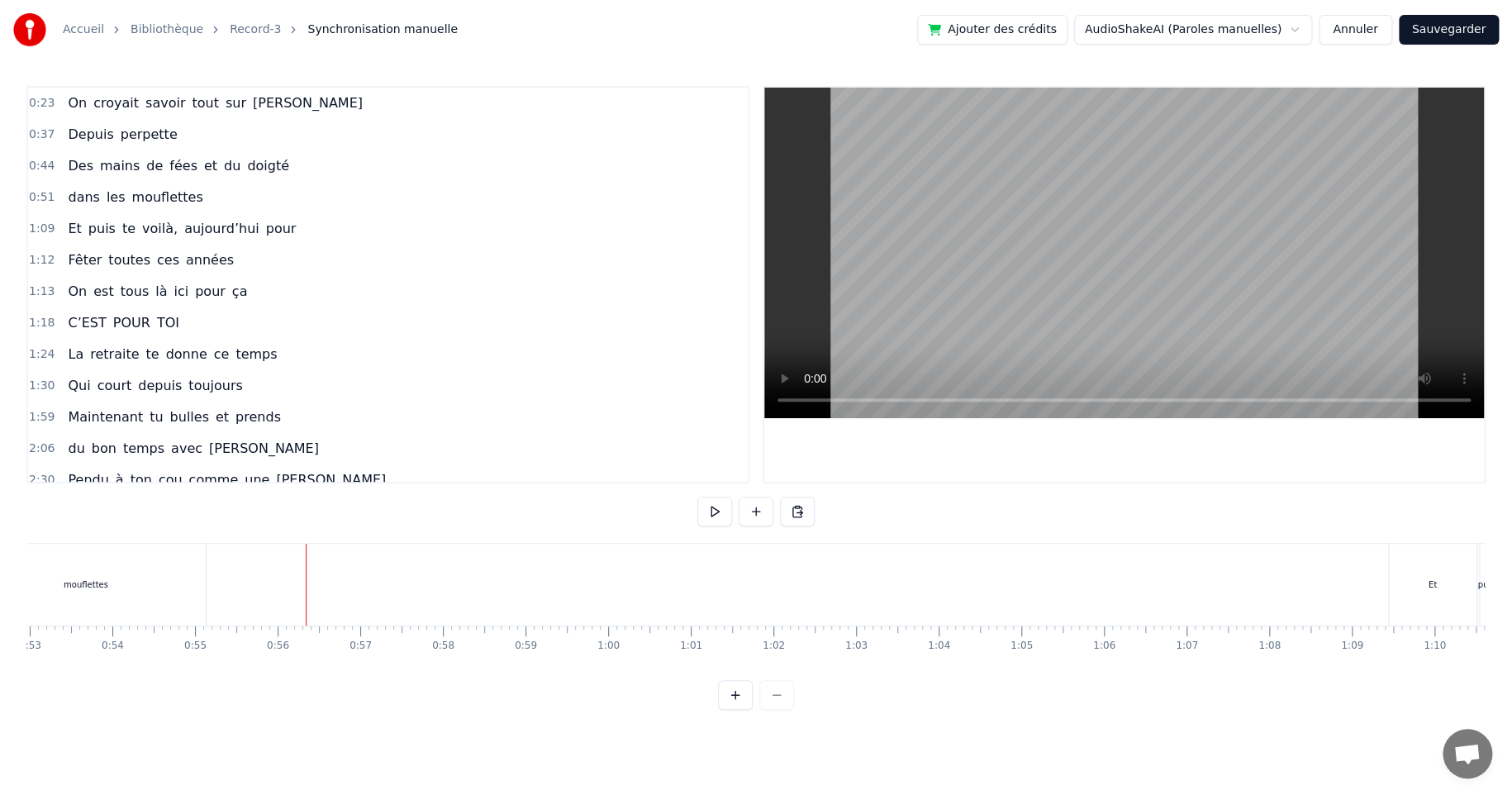
scroll to position [0, 4397]
click at [1387, 564] on div "Et" at bounding box center [1411, 584] width 87 height 82
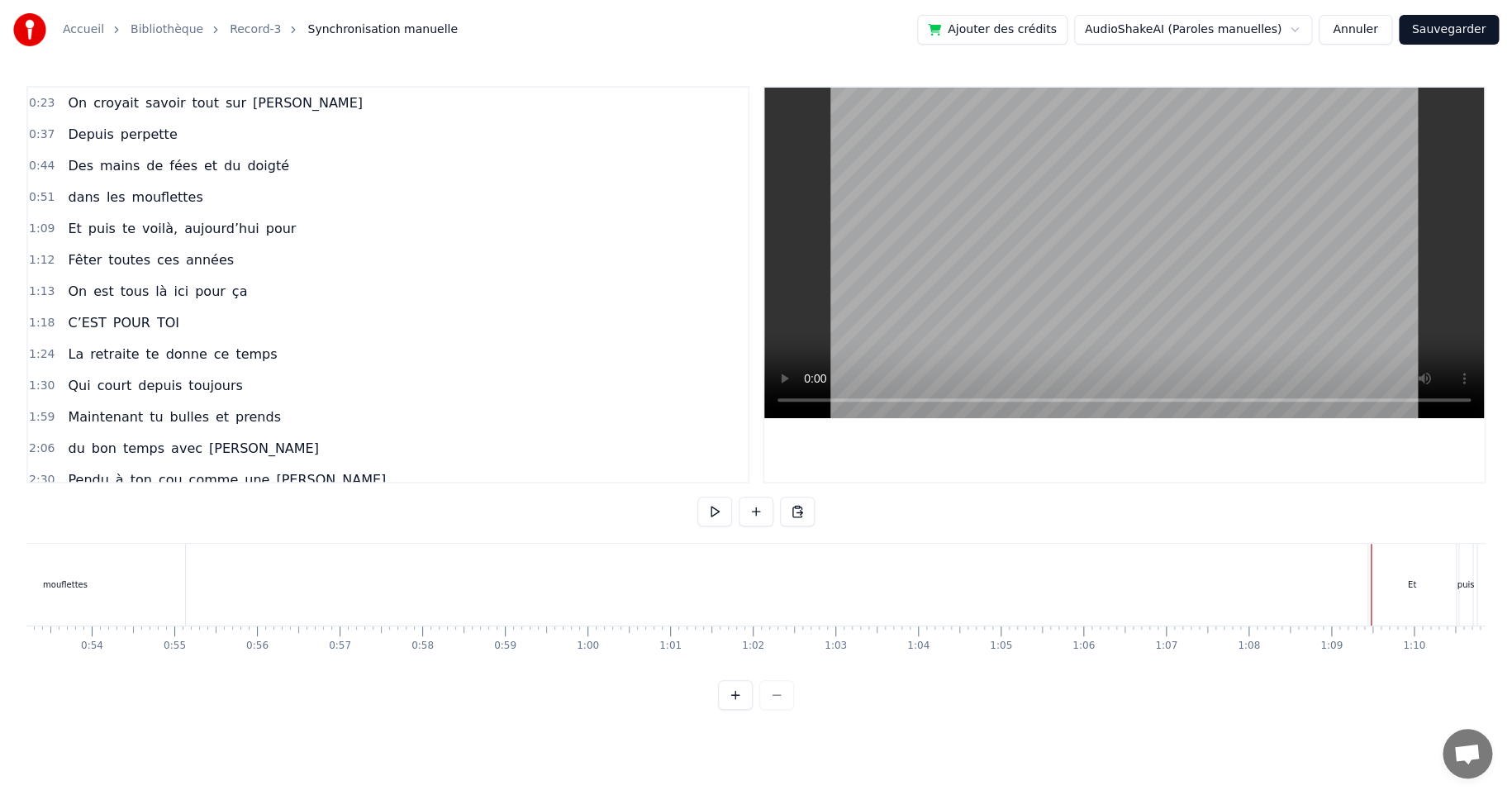
click at [1375, 545] on div "Et" at bounding box center [1411, 584] width 87 height 82
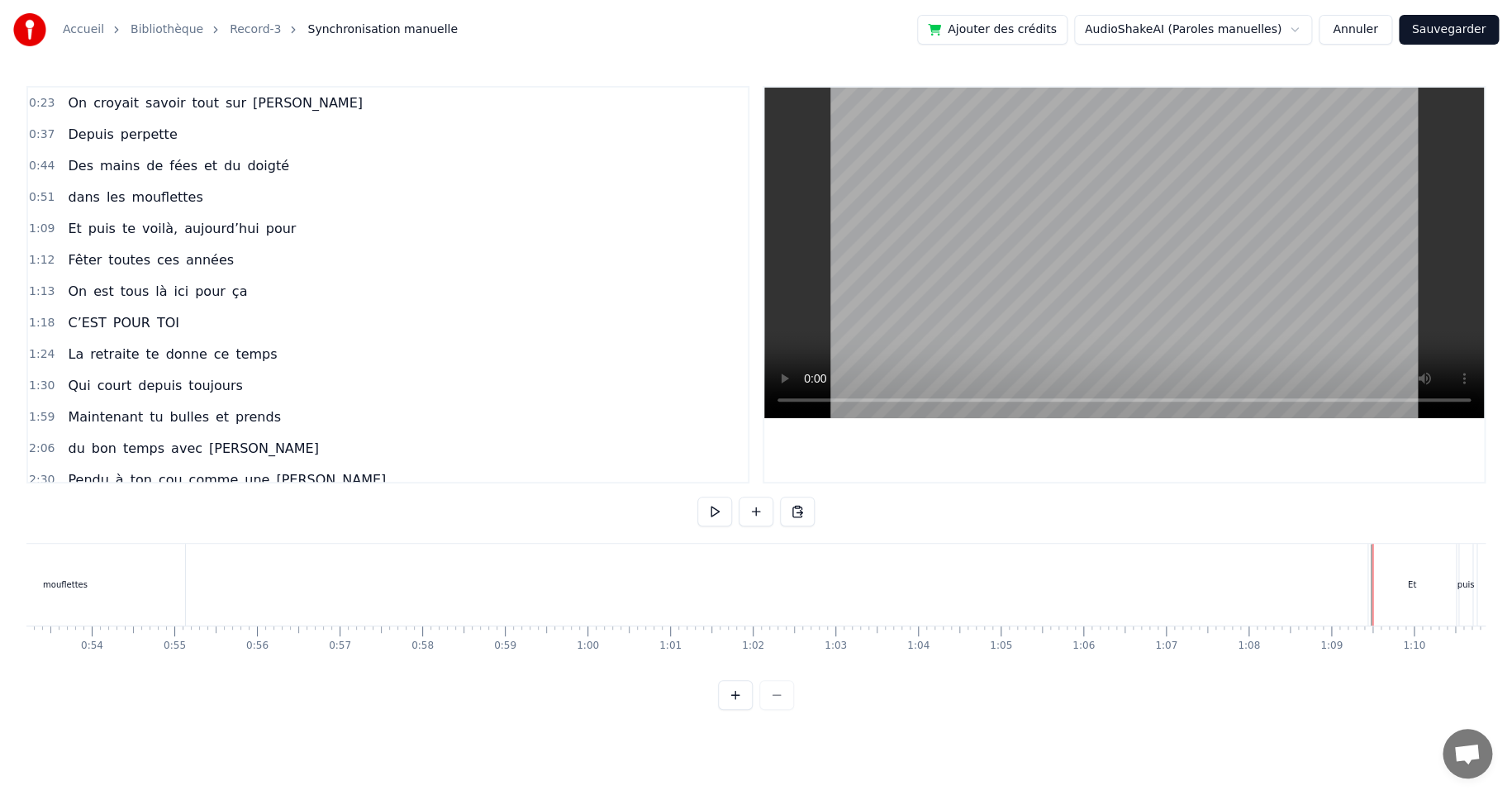
click at [1375, 545] on div "Et" at bounding box center [1411, 584] width 87 height 82
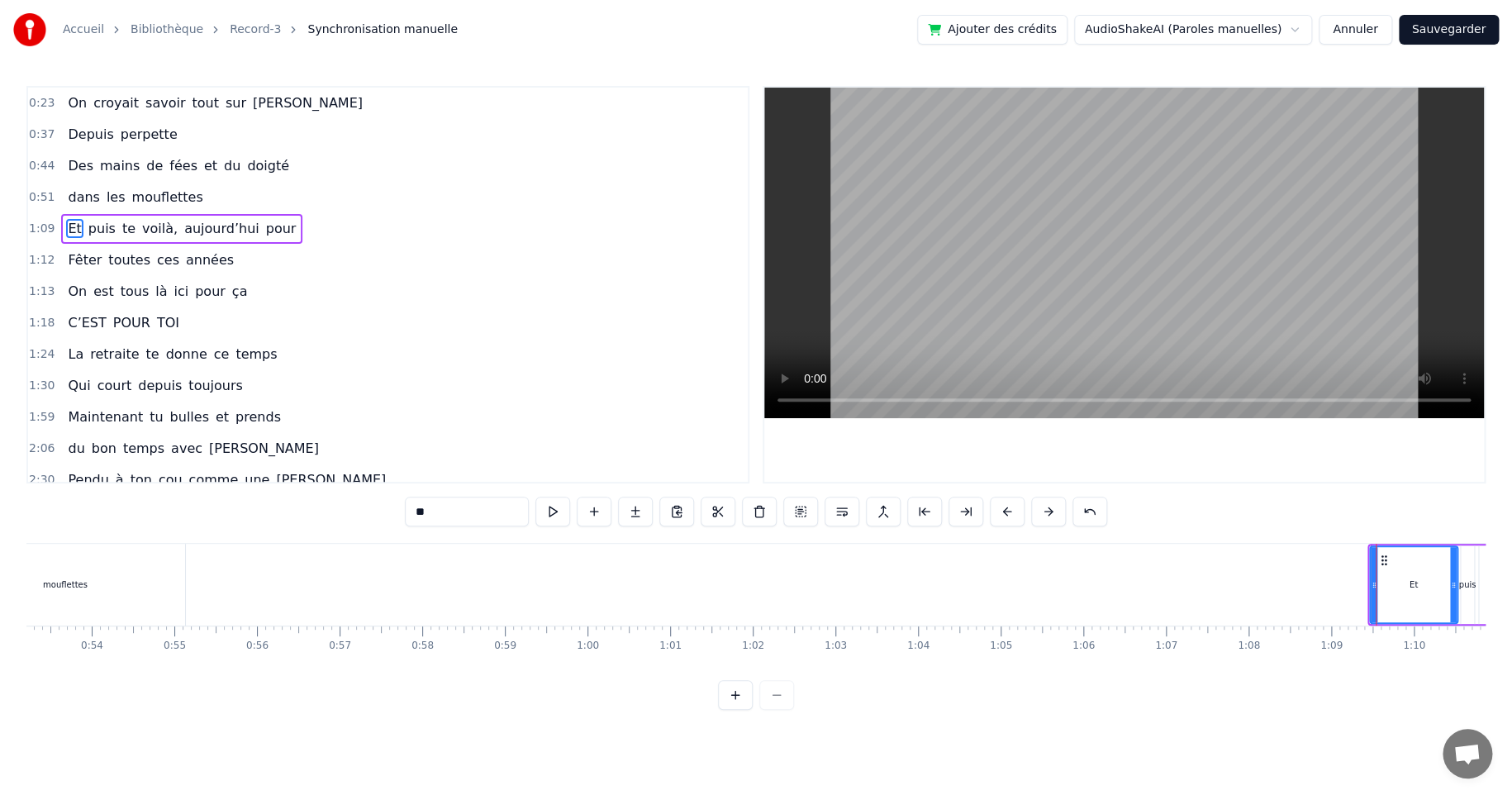
click at [1463, 543] on div "Et puis te voilà, aujourd’hui pour" at bounding box center [1493, 584] width 253 height 82
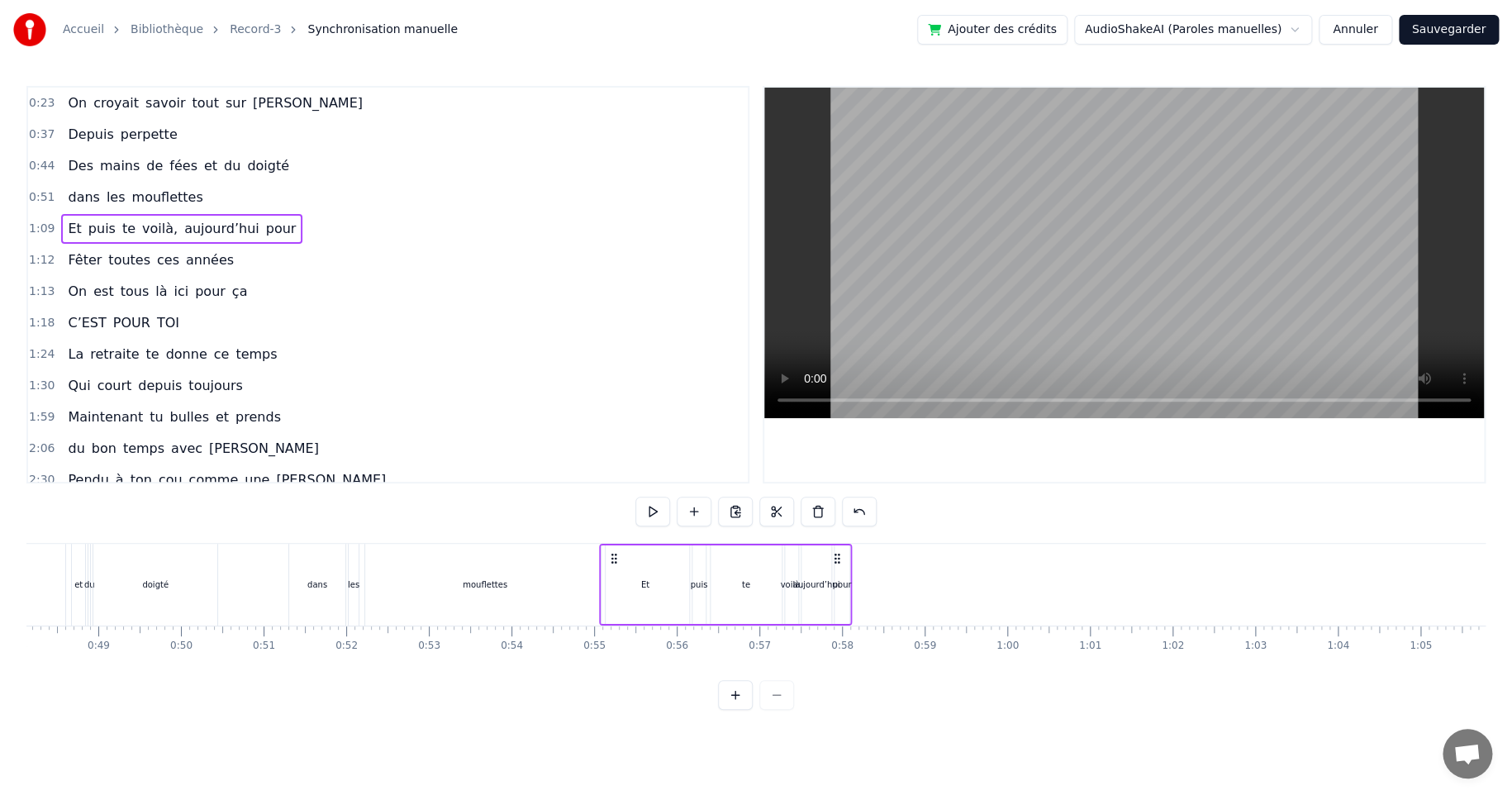
scroll to position [0, 3956]
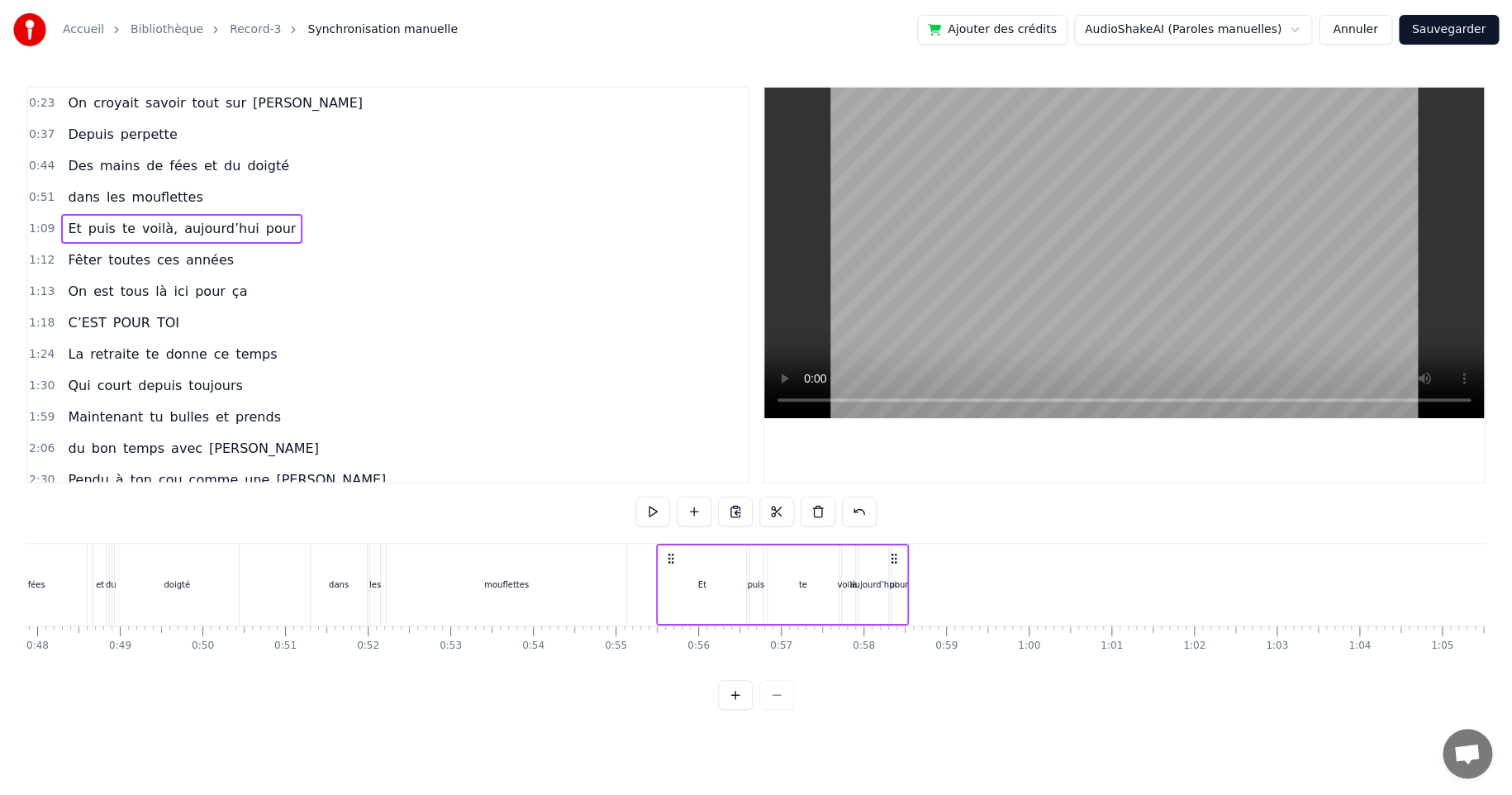
drag, startPoint x: 602, startPoint y: 558, endPoint x: 667, endPoint y: 577, distance: 67.7
click at [667, 577] on div "Et puis te voilà, aujourd’hui pour" at bounding box center [782, 584] width 253 height 82
click at [899, 583] on div "pour" at bounding box center [898, 585] width 19 height 13
drag, startPoint x: 904, startPoint y: 558, endPoint x: 911, endPoint y: 568, distance: 12.2
click at [911, 568] on div at bounding box center [909, 585] width 6 height 76
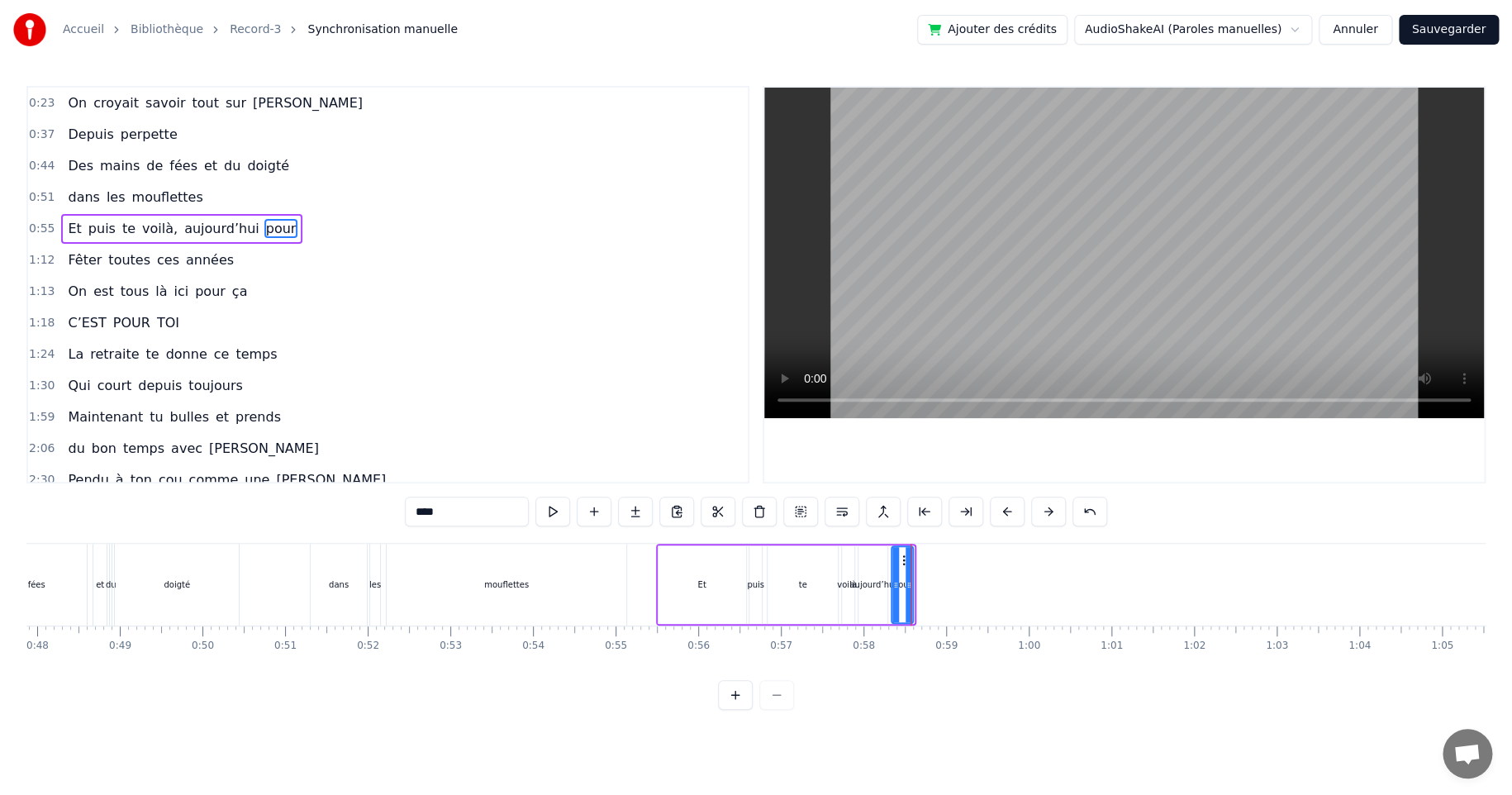
click at [801, 580] on div "te" at bounding box center [801, 585] width 8 height 13
drag, startPoint x: 833, startPoint y: 583, endPoint x: 802, endPoint y: 584, distance: 31.0
click at [802, 584] on icon at bounding box center [802, 585] width 6 height 13
click at [843, 584] on div "voilà," at bounding box center [848, 585] width 22 height 13
drag, startPoint x: 843, startPoint y: 584, endPoint x: 811, endPoint y: 584, distance: 32.0
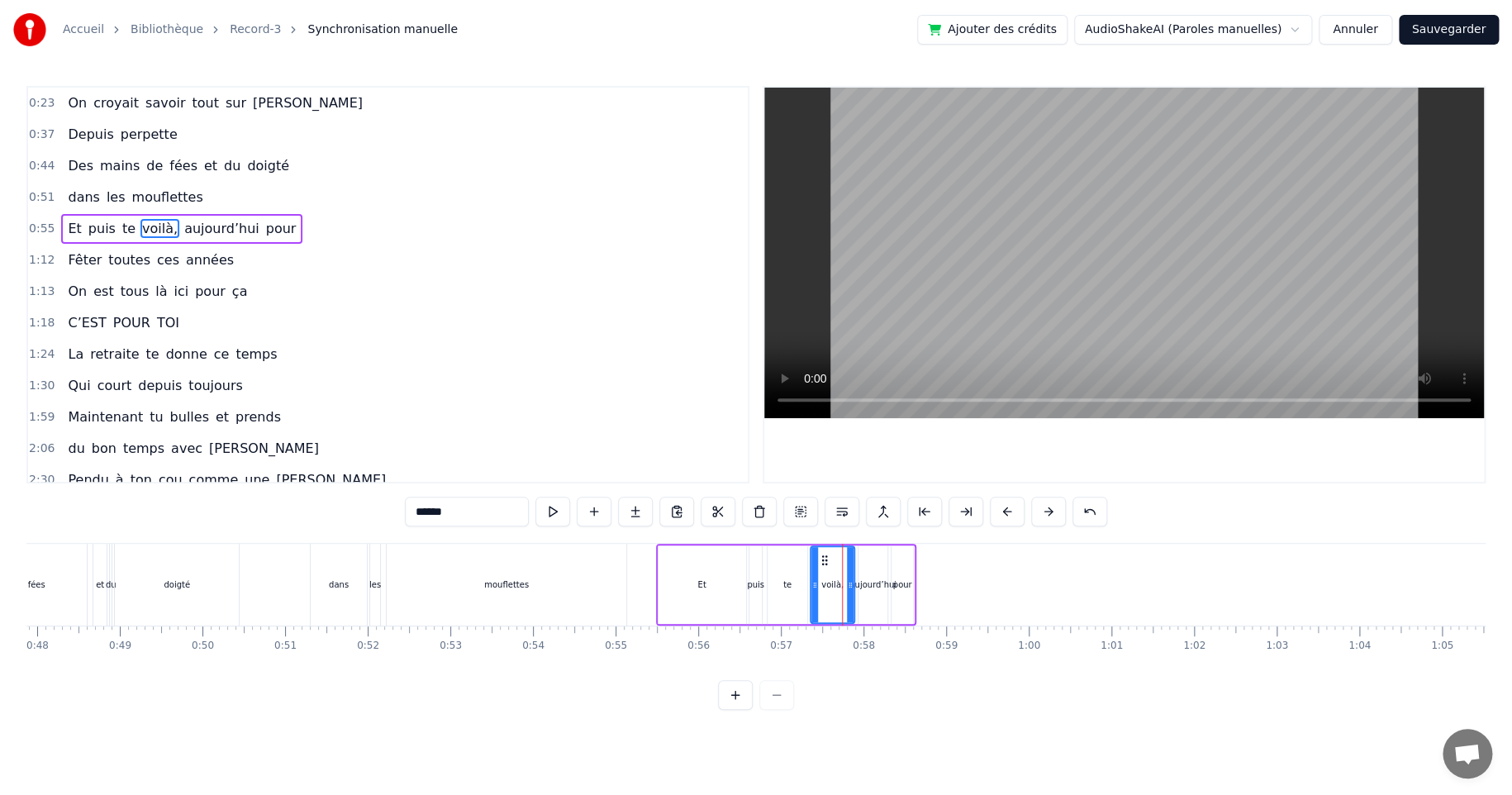
click at [811, 584] on icon at bounding box center [814, 585] width 6 height 13
click at [698, 581] on div "Et" at bounding box center [701, 585] width 8 height 13
drag, startPoint x: 741, startPoint y: 584, endPoint x: 705, endPoint y: 589, distance: 36.3
click at [705, 589] on icon at bounding box center [705, 585] width 6 height 13
click at [750, 584] on div "puis" at bounding box center [755, 585] width 17 height 13
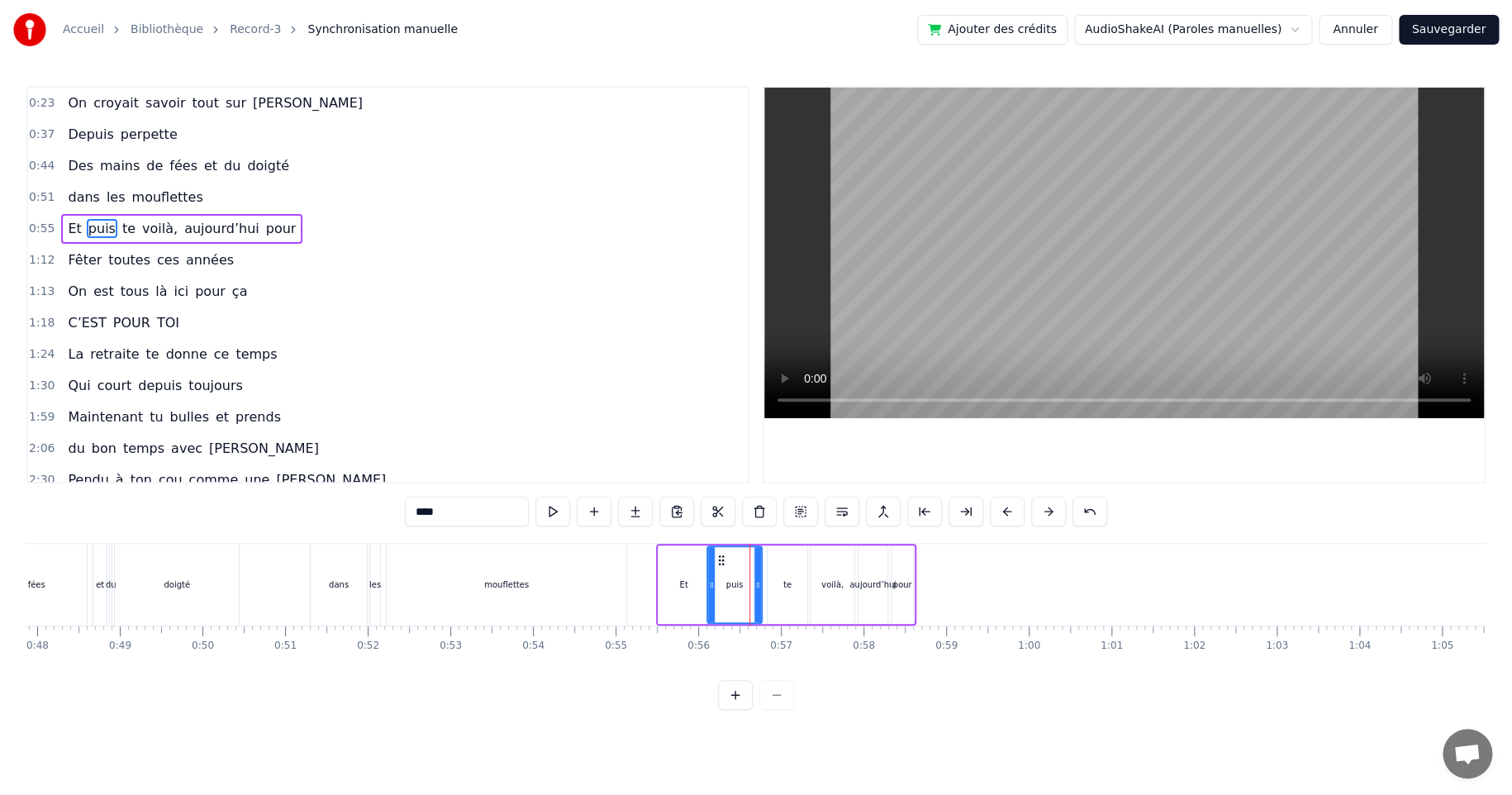
drag, startPoint x: 743, startPoint y: 584, endPoint x: 707, endPoint y: 587, distance: 36.1
click at [708, 587] on icon at bounding box center [711, 585] width 6 height 13
drag, startPoint x: 760, startPoint y: 584, endPoint x: 752, endPoint y: 584, distance: 8.0
click at [752, 584] on icon at bounding box center [749, 585] width 6 height 13
click at [784, 583] on div "te" at bounding box center [787, 585] width 8 height 13
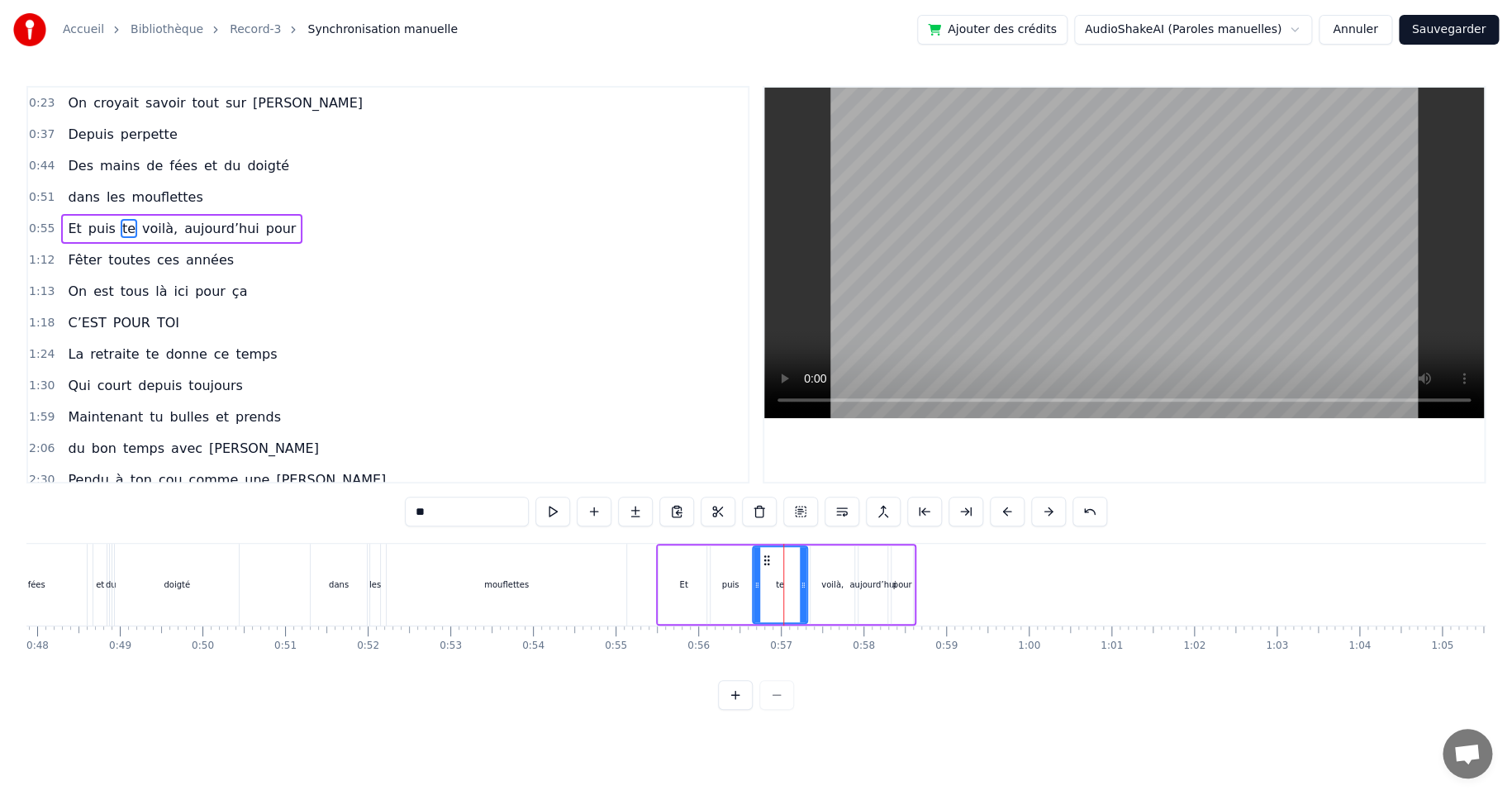
drag, startPoint x: 770, startPoint y: 583, endPoint x: 756, endPoint y: 585, distance: 14.1
click at [756, 585] on icon at bounding box center [756, 585] width 6 height 13
drag, startPoint x: 801, startPoint y: 583, endPoint x: 785, endPoint y: 584, distance: 16.0
click at [785, 584] on icon at bounding box center [787, 585] width 6 height 13
click at [827, 581] on div "voilà," at bounding box center [832, 585] width 22 height 13
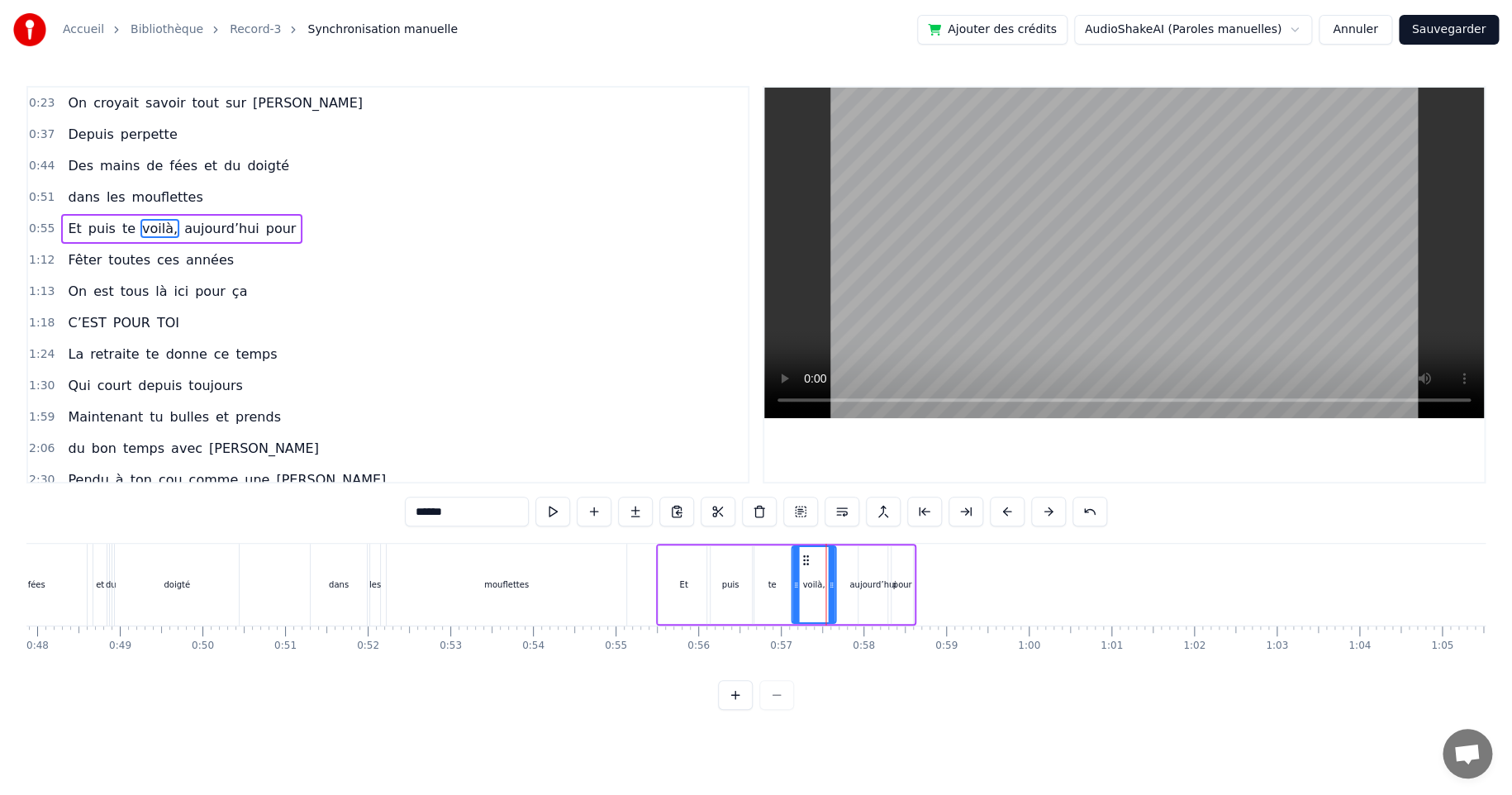
drag, startPoint x: 822, startPoint y: 561, endPoint x: 805, endPoint y: 563, distance: 17.1
click at [805, 563] on icon at bounding box center [805, 559] width 13 height 13
click at [867, 588] on div "aujourd’hui" at bounding box center [872, 585] width 47 height 13
drag, startPoint x: 860, startPoint y: 587, endPoint x: 841, endPoint y: 587, distance: 19.0
click at [841, 587] on icon at bounding box center [843, 585] width 6 height 13
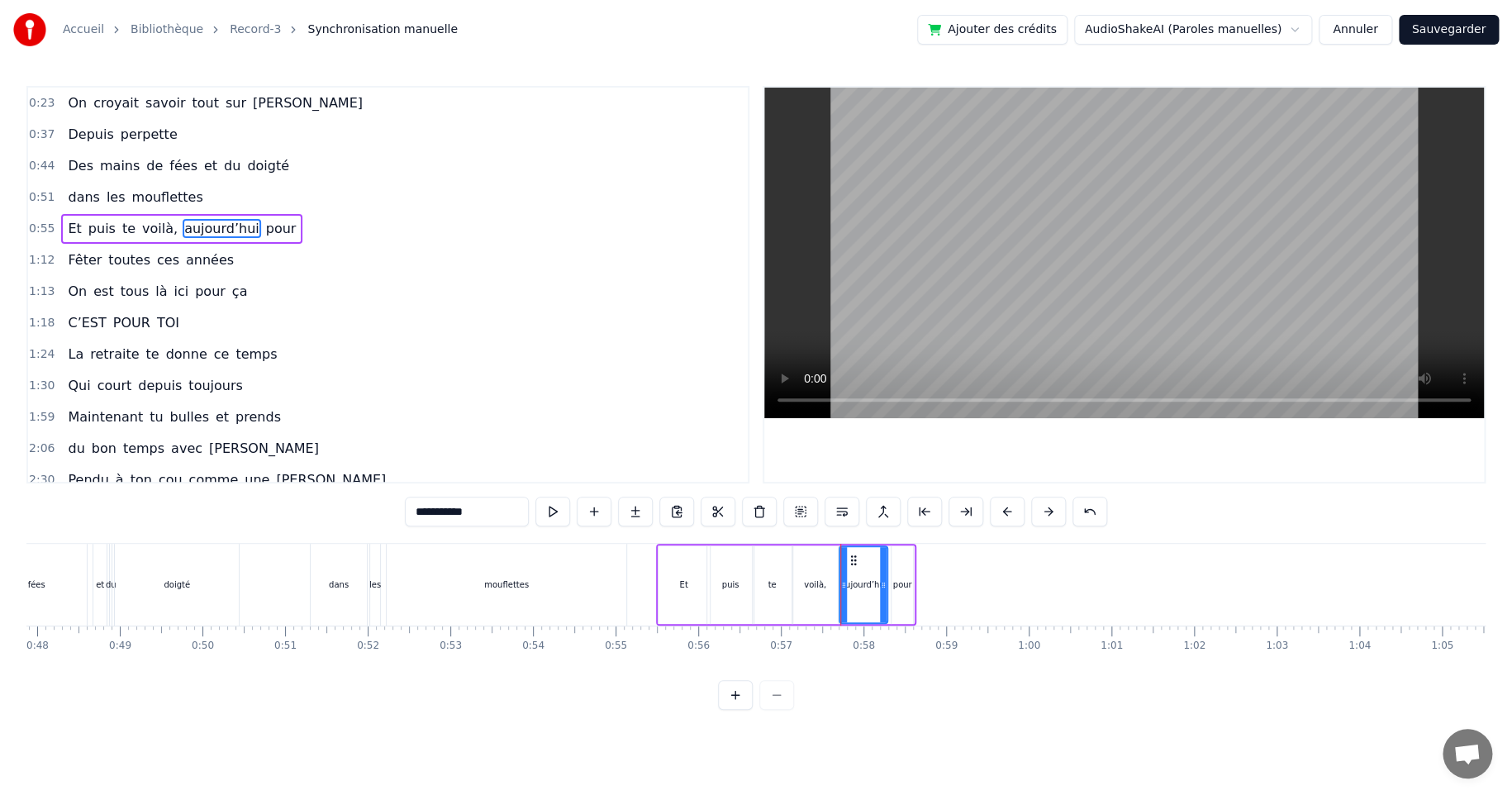
click at [904, 584] on div "pour" at bounding box center [902, 585] width 19 height 13
drag, startPoint x: 908, startPoint y: 585, endPoint x: 960, endPoint y: 585, distance: 52.0
click at [960, 585] on icon at bounding box center [960, 585] width 6 height 13
click at [855, 558] on div "aujourd’hui" at bounding box center [863, 584] width 49 height 78
type input "**********"
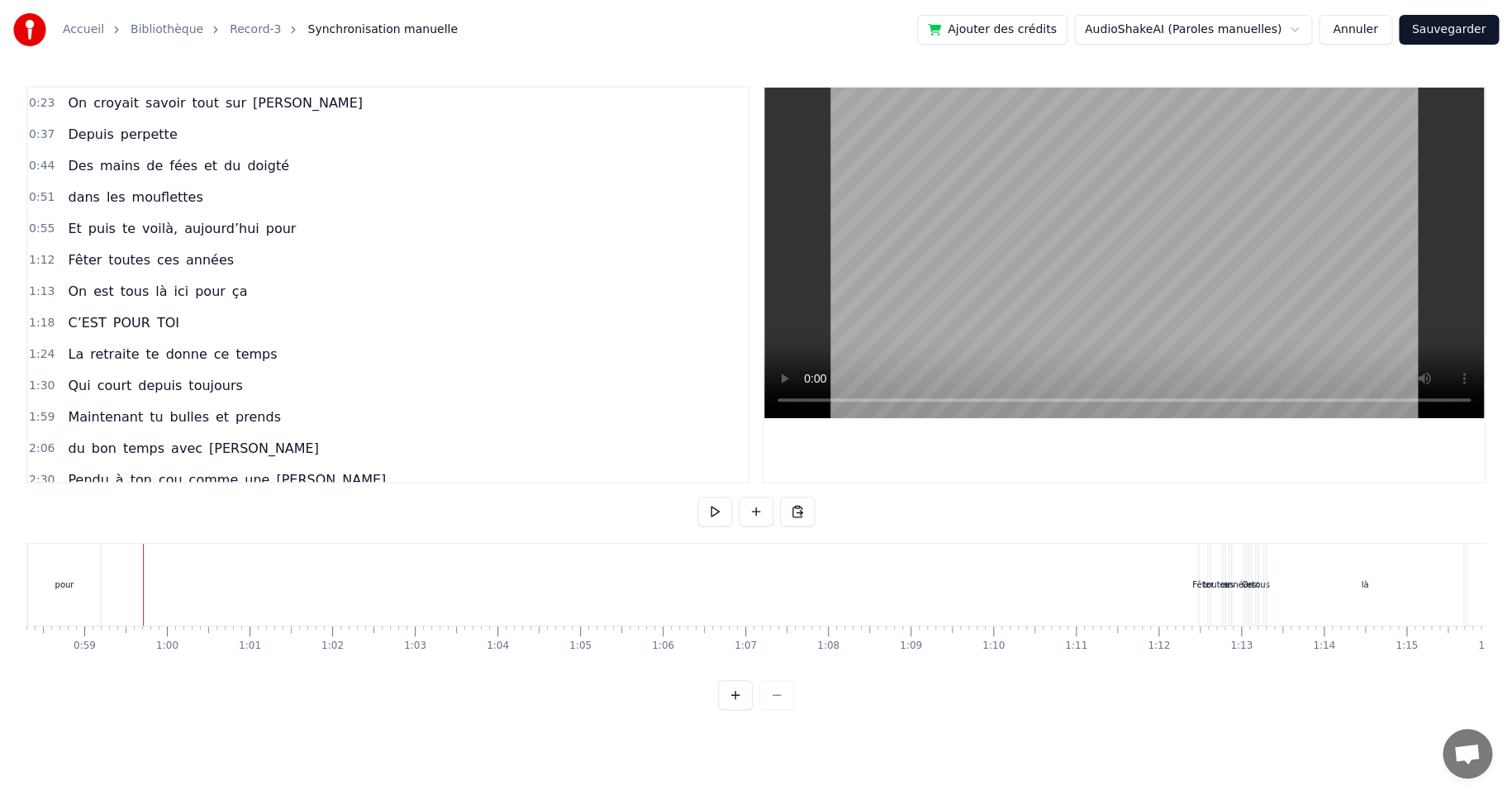
scroll to position [0, 4872]
click at [1159, 575] on div "toutes" at bounding box center [1161, 584] width 12 height 82
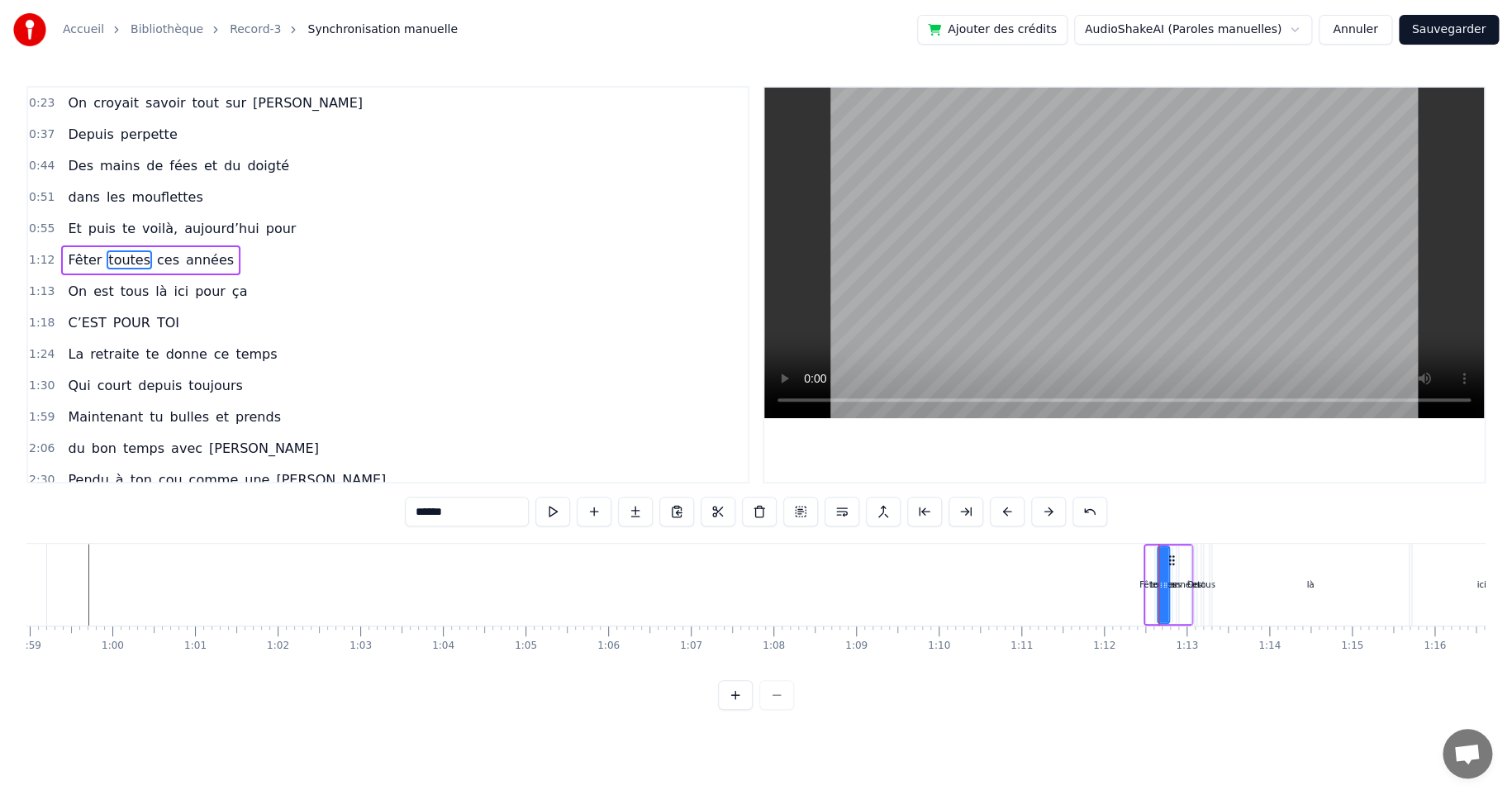
click at [1150, 543] on div "Fêter toutes ces années" at bounding box center [1168, 584] width 49 height 82
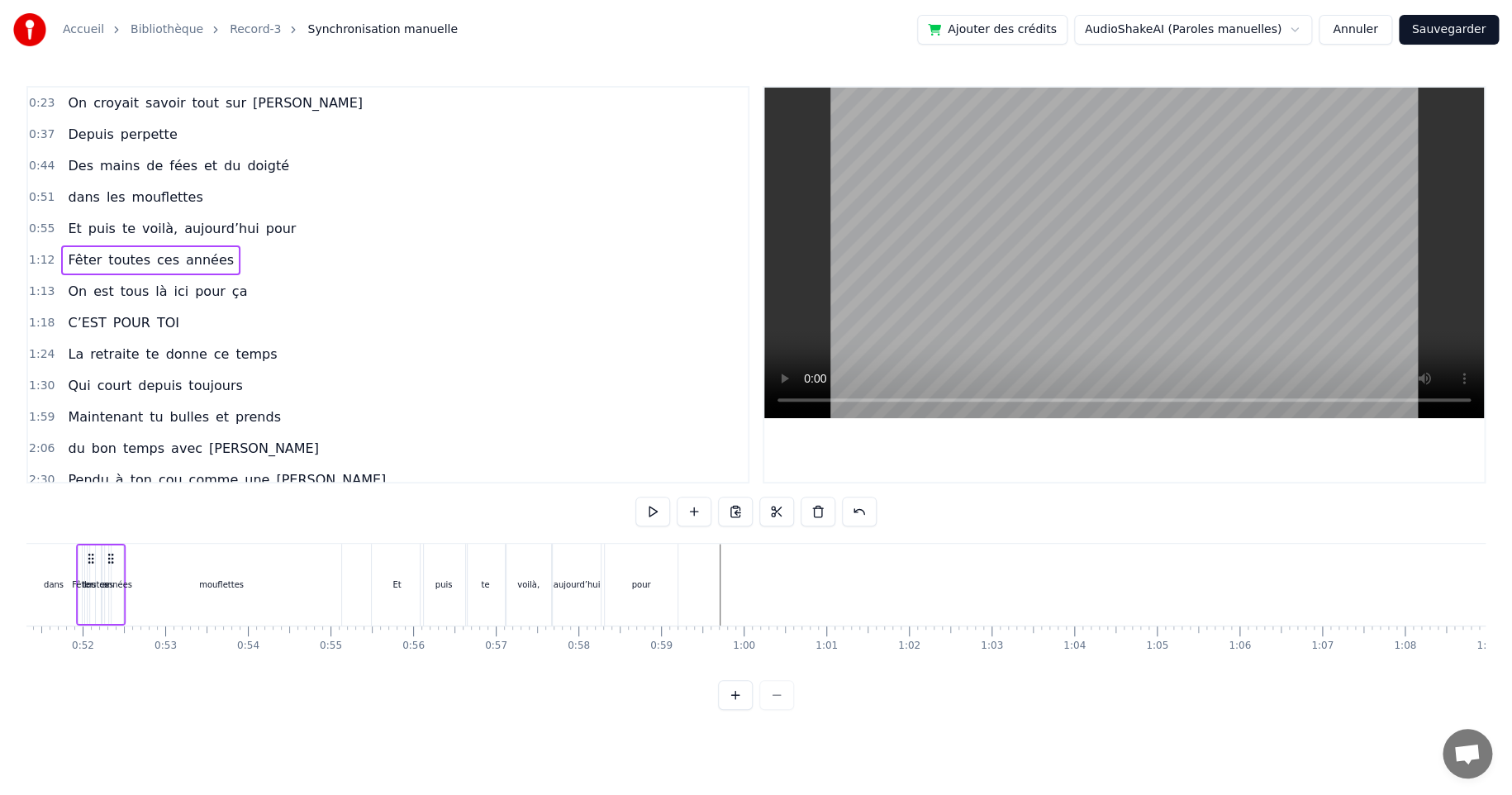
scroll to position [0, 4240]
drag, startPoint x: 1157, startPoint y: 558, endPoint x: 985, endPoint y: 612, distance: 180.3
click at [985, 612] on div "Fêter toutes ces années" at bounding box center [996, 584] width 49 height 82
click at [975, 580] on div "Fêter" at bounding box center [980, 585] width 22 height 13
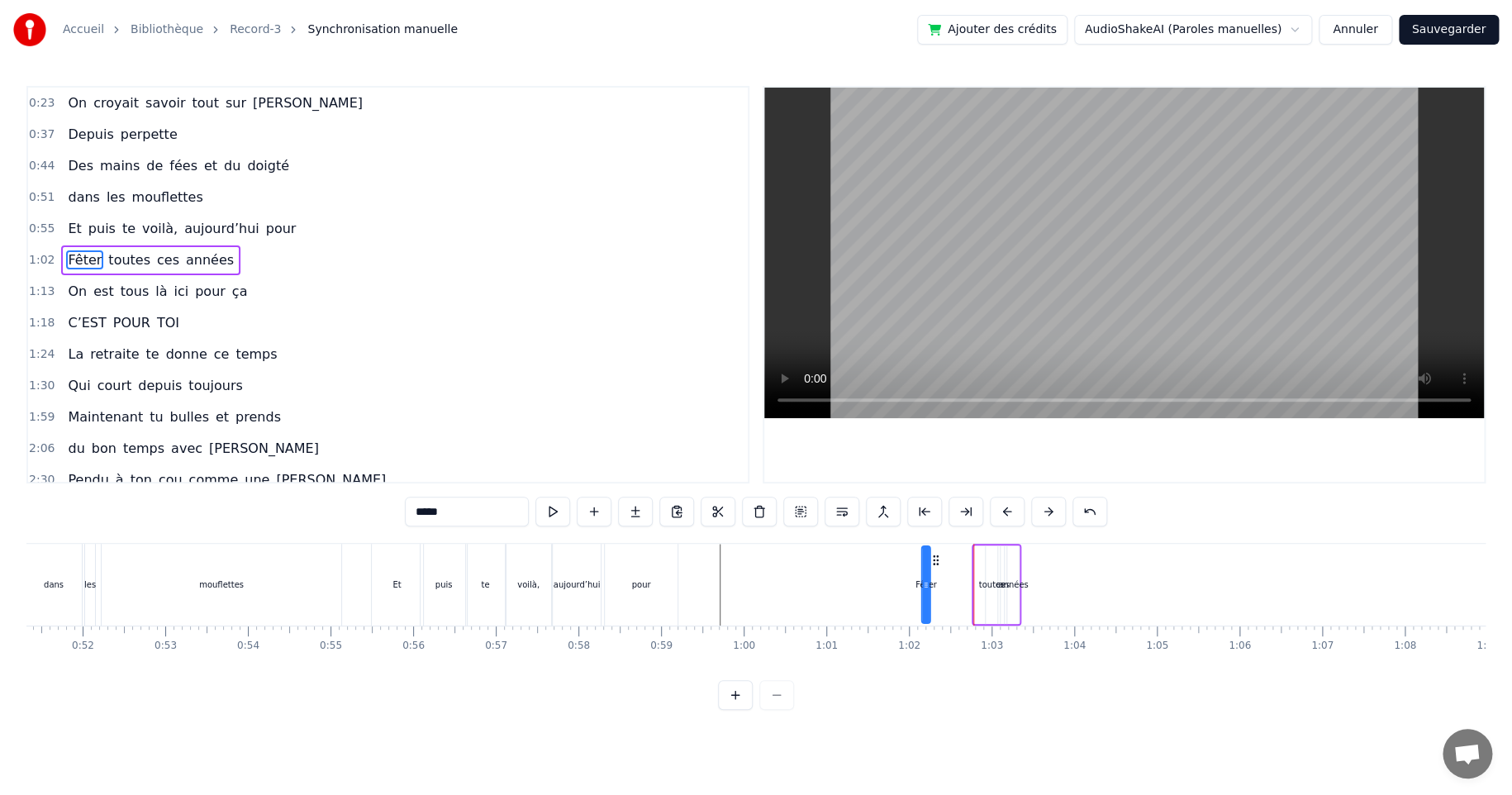
drag, startPoint x: 989, startPoint y: 558, endPoint x: 936, endPoint y: 563, distance: 53.2
click at [936, 563] on icon at bounding box center [935, 559] width 13 height 13
click at [1013, 584] on div "années" at bounding box center [1013, 585] width 30 height 13
drag, startPoint x: 1023, startPoint y: 558, endPoint x: 1149, endPoint y: 562, distance: 126.1
click at [1149, 562] on icon at bounding box center [1147, 559] width 13 height 13
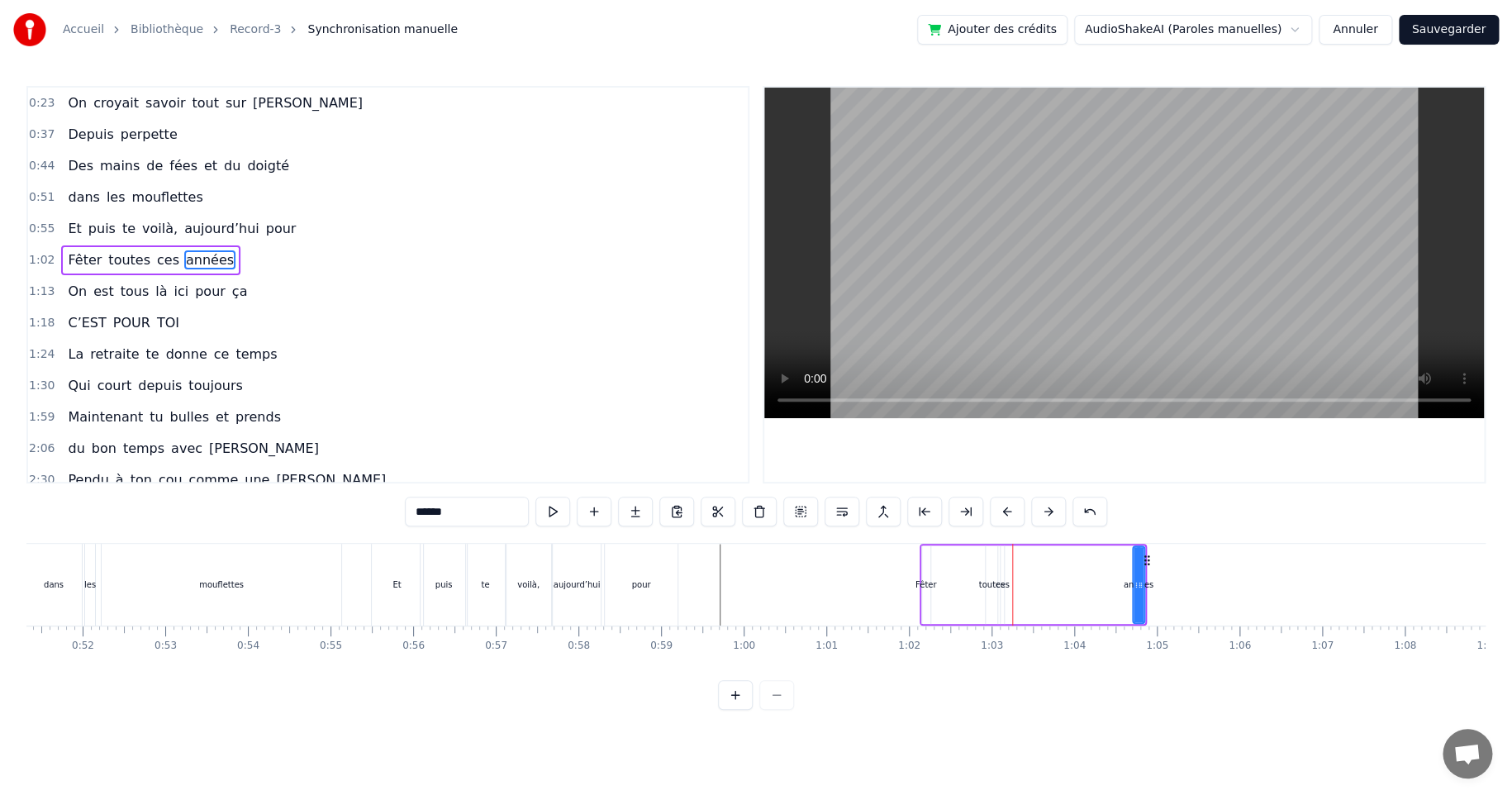
click at [925, 584] on div "Fêter" at bounding box center [926, 585] width 22 height 13
drag, startPoint x: 928, startPoint y: 584, endPoint x: 955, endPoint y: 585, distance: 27.0
click at [955, 585] on icon at bounding box center [953, 585] width 6 height 13
drag, startPoint x: 933, startPoint y: 557, endPoint x: 741, endPoint y: 558, distance: 192.0
click at [741, 558] on icon at bounding box center [743, 559] width 13 height 13
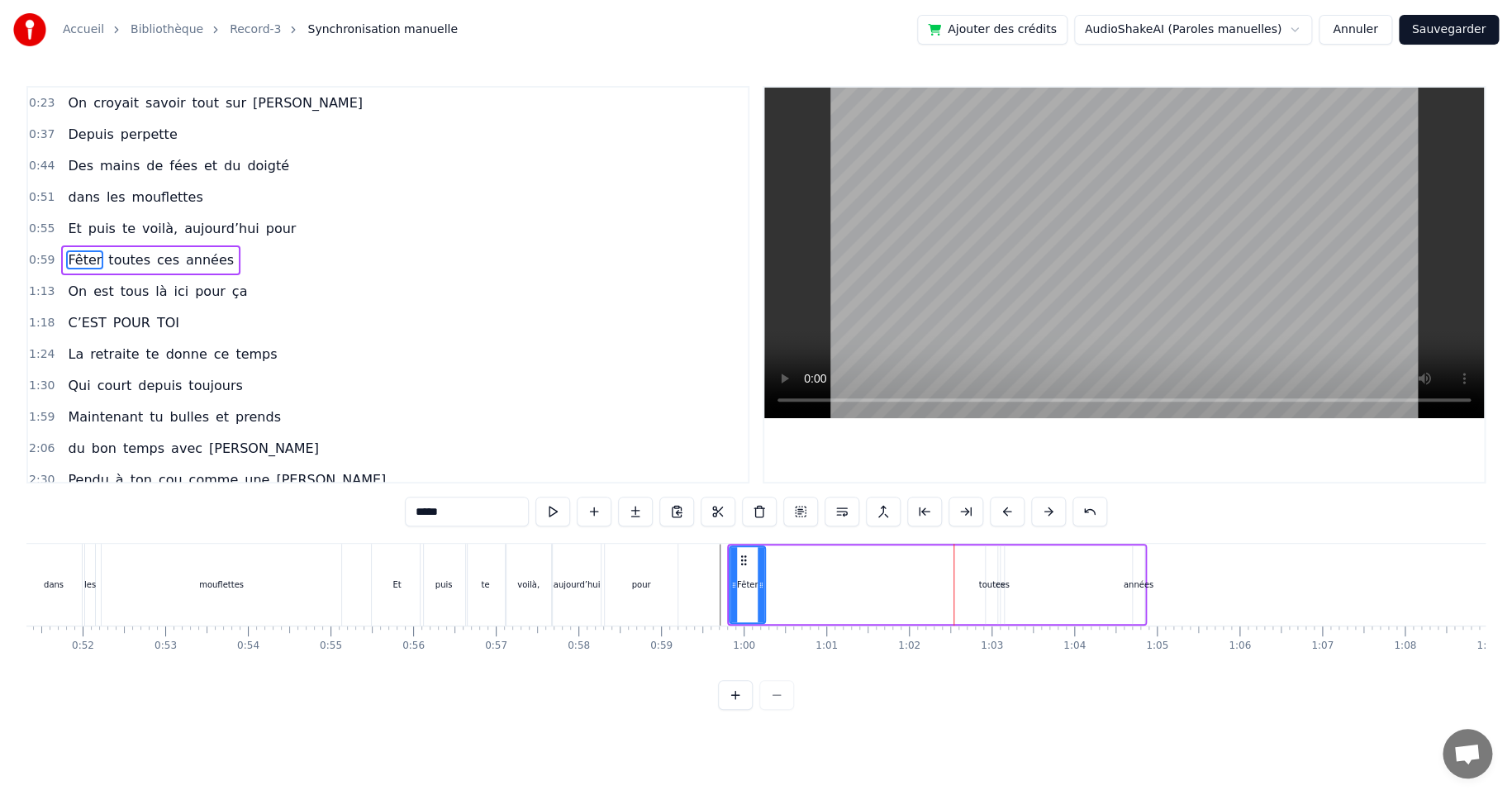
click at [980, 585] on div "toutes" at bounding box center [991, 585] width 26 height 13
drag, startPoint x: 998, startPoint y: 559, endPoint x: 810, endPoint y: 561, distance: 188.0
click at [810, 561] on icon at bounding box center [814, 559] width 13 height 13
drag, startPoint x: 809, startPoint y: 584, endPoint x: 847, endPoint y: 585, distance: 38.0
click at [847, 585] on icon at bounding box center [845, 585] width 6 height 13
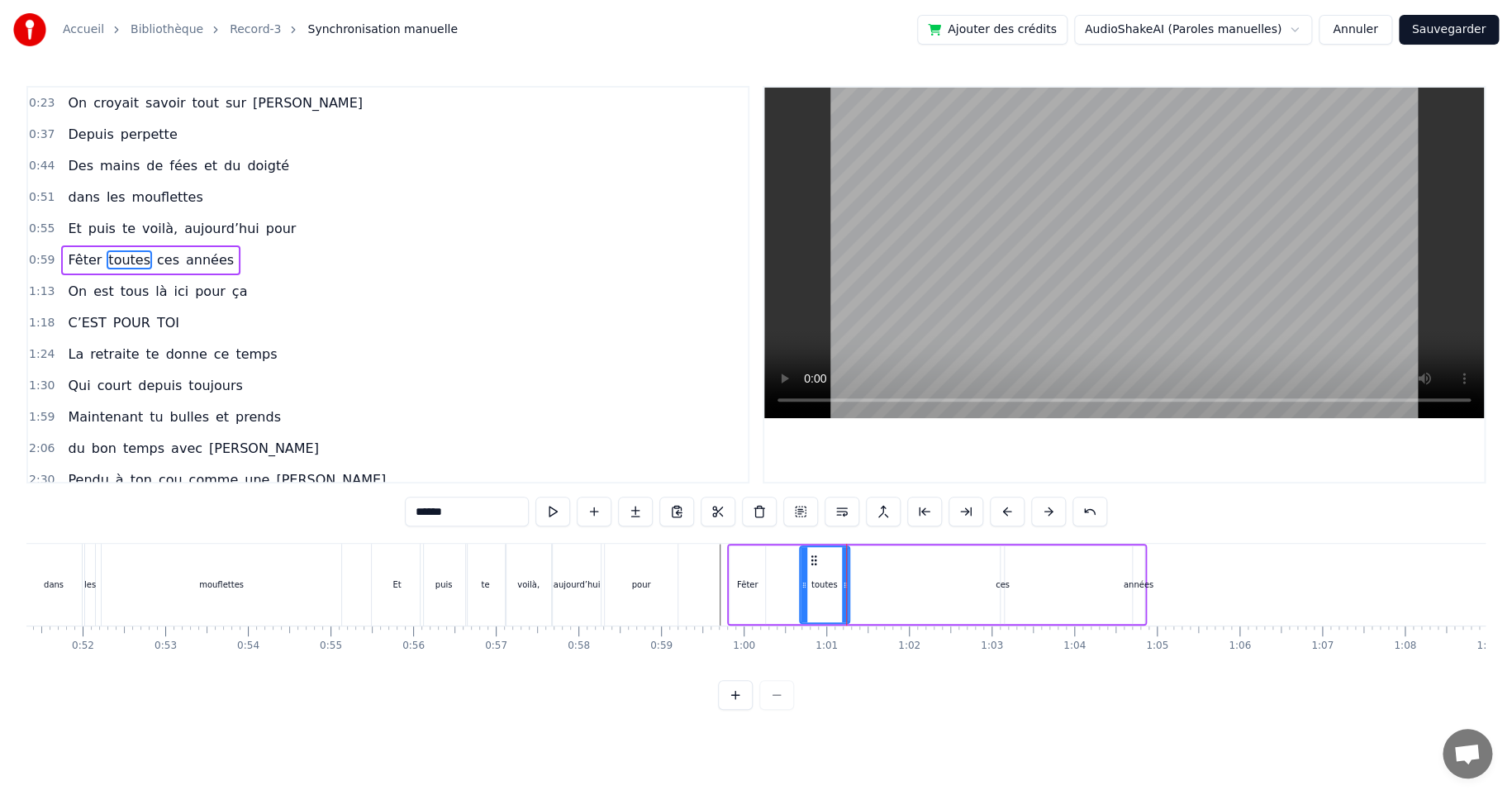
click at [1002, 584] on div "ces" at bounding box center [1003, 585] width 14 height 13
type input "***"
drag, startPoint x: 999, startPoint y: 585, endPoint x: 931, endPoint y: 585, distance: 68.0
click at [931, 585] on div "Fêter toutes ces années" at bounding box center [936, 584] width 420 height 82
click at [1000, 582] on div "ces" at bounding box center [1001, 585] width 14 height 13
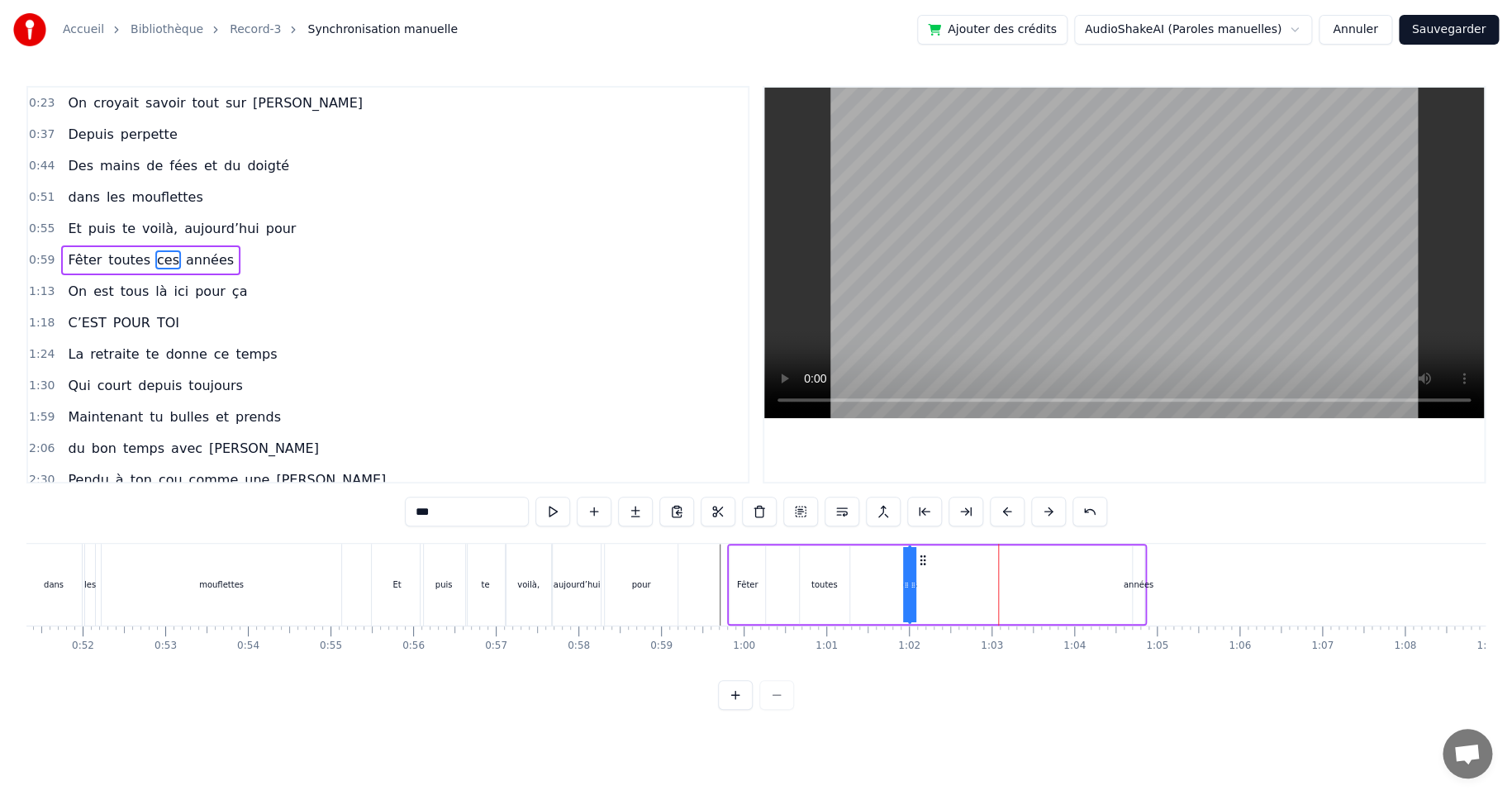
drag, startPoint x: 1012, startPoint y: 558, endPoint x: 932, endPoint y: 567, distance: 80.5
click at [920, 564] on icon at bounding box center [923, 559] width 13 height 13
click at [1136, 585] on div "années" at bounding box center [1138, 585] width 30 height 13
type input "******"
drag, startPoint x: 1132, startPoint y: 584, endPoint x: 1046, endPoint y: 593, distance: 86.5
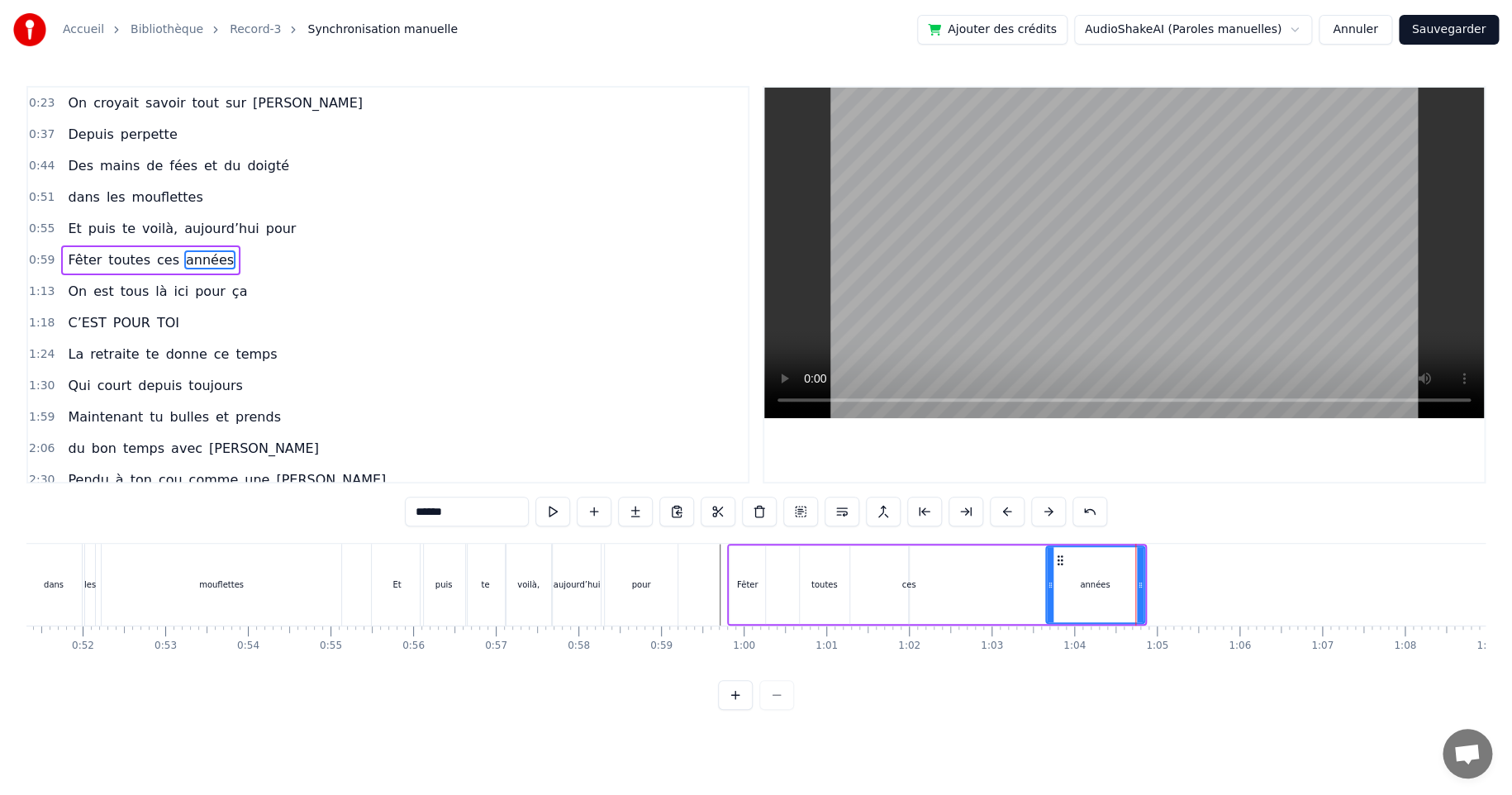
click at [1047, 593] on div at bounding box center [1050, 585] width 6 height 76
drag, startPoint x: 1060, startPoint y: 553, endPoint x: 973, endPoint y: 570, distance: 88.6
click at [952, 568] on div "années" at bounding box center [987, 585] width 96 height 76
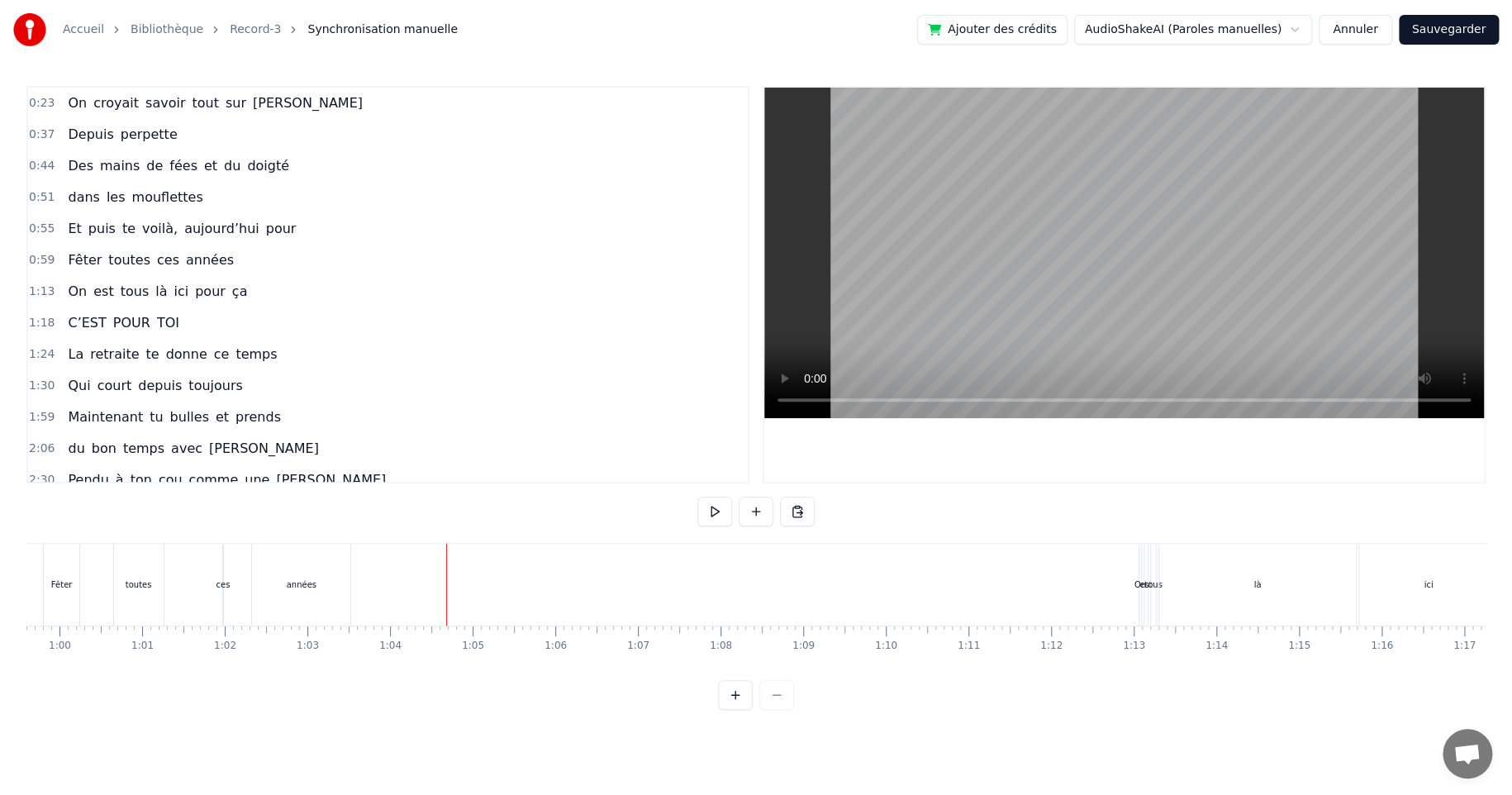
scroll to position [0, 5012]
click at [1055, 580] on div "est" at bounding box center [1059, 585] width 13 height 13
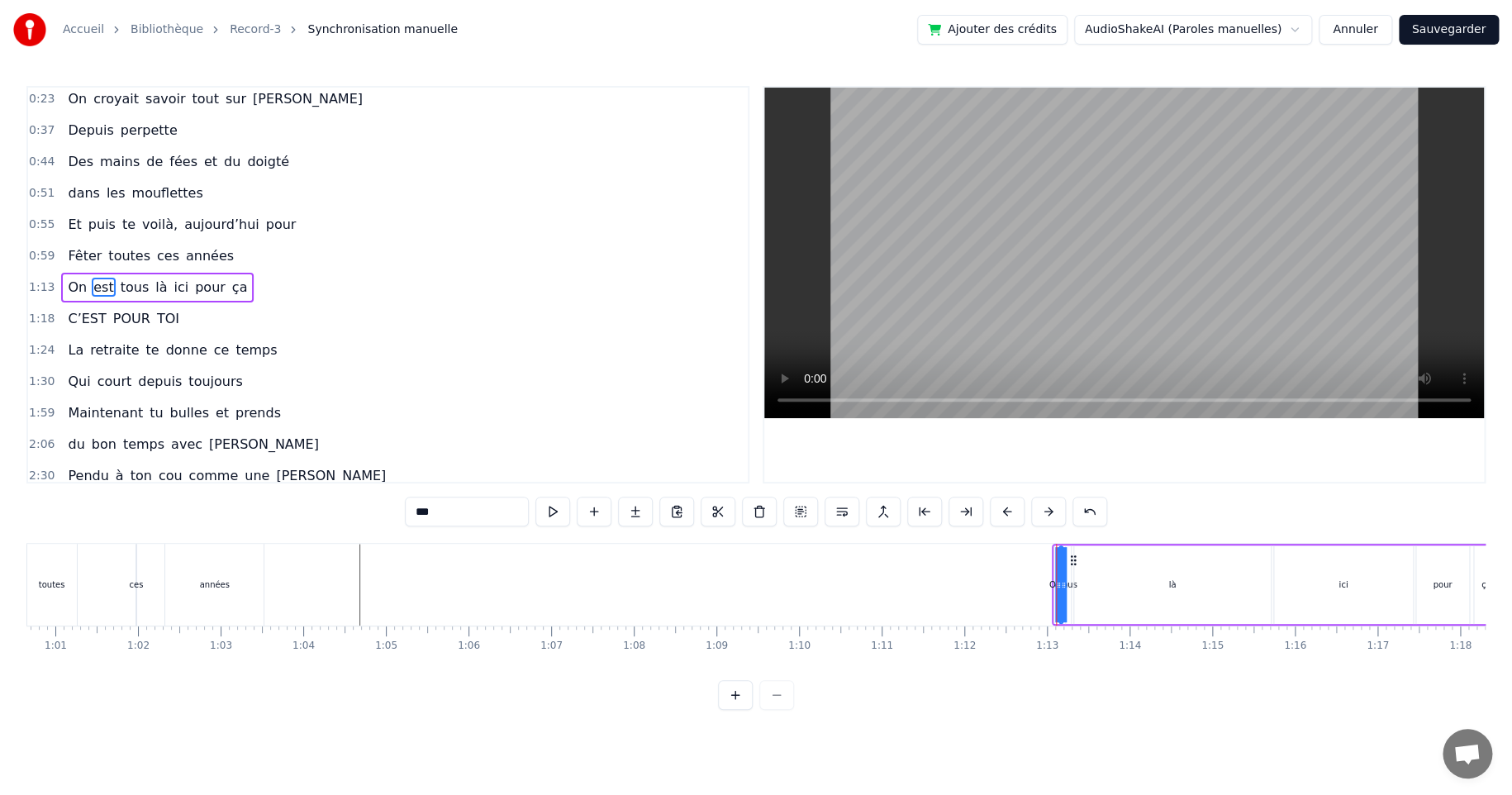
click at [1069, 543] on div "On est tous là ici pour ça" at bounding box center [1276, 584] width 450 height 82
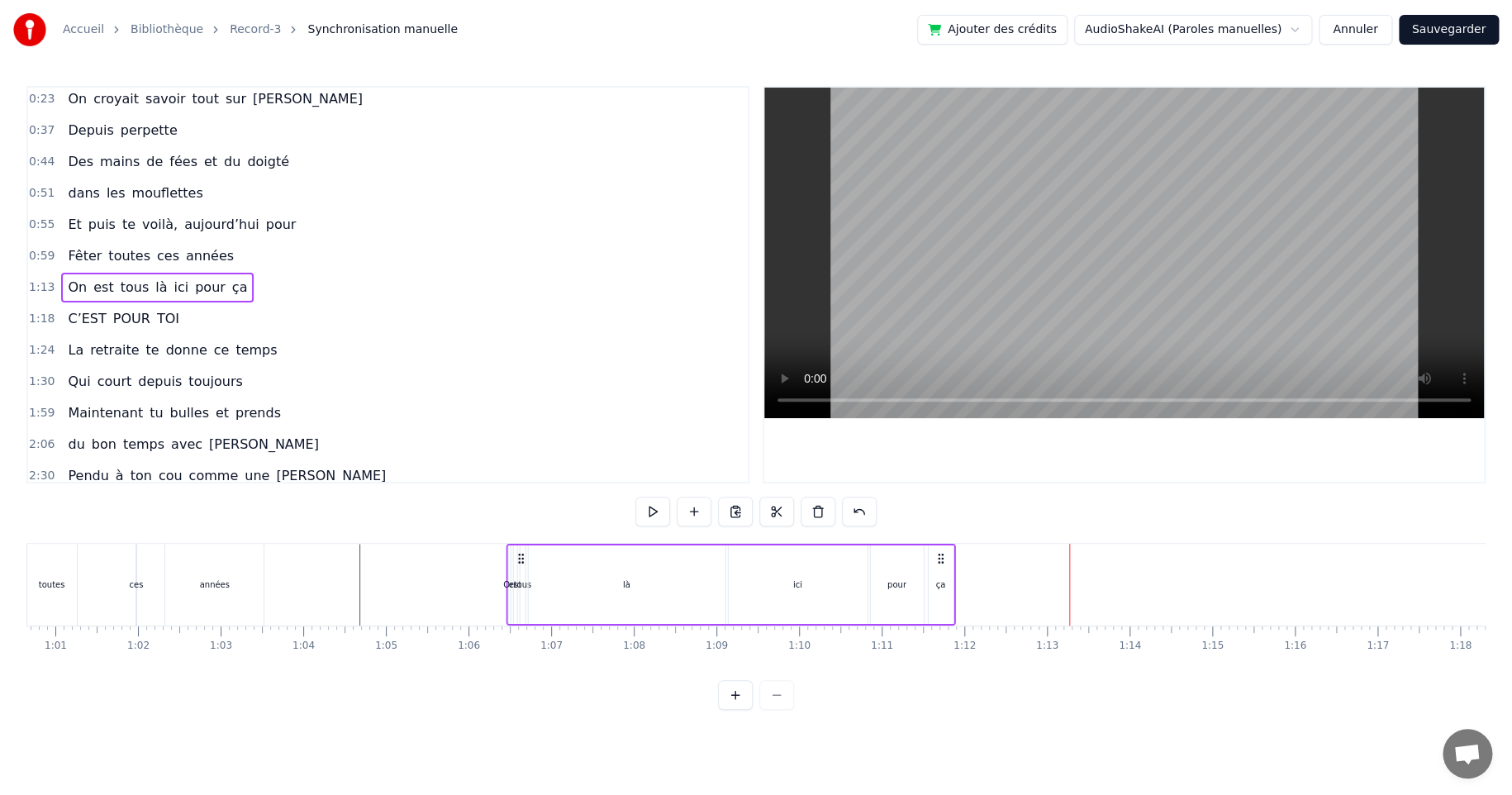
drag, startPoint x: 1064, startPoint y: 554, endPoint x: 519, endPoint y: 571, distance: 545.3
click at [519, 571] on div "On est tous là ici pour ça" at bounding box center [731, 584] width 450 height 82
click at [512, 583] on div "est" at bounding box center [515, 585] width 13 height 13
click at [505, 583] on div "On" at bounding box center [509, 585] width 12 height 13
type input "**"
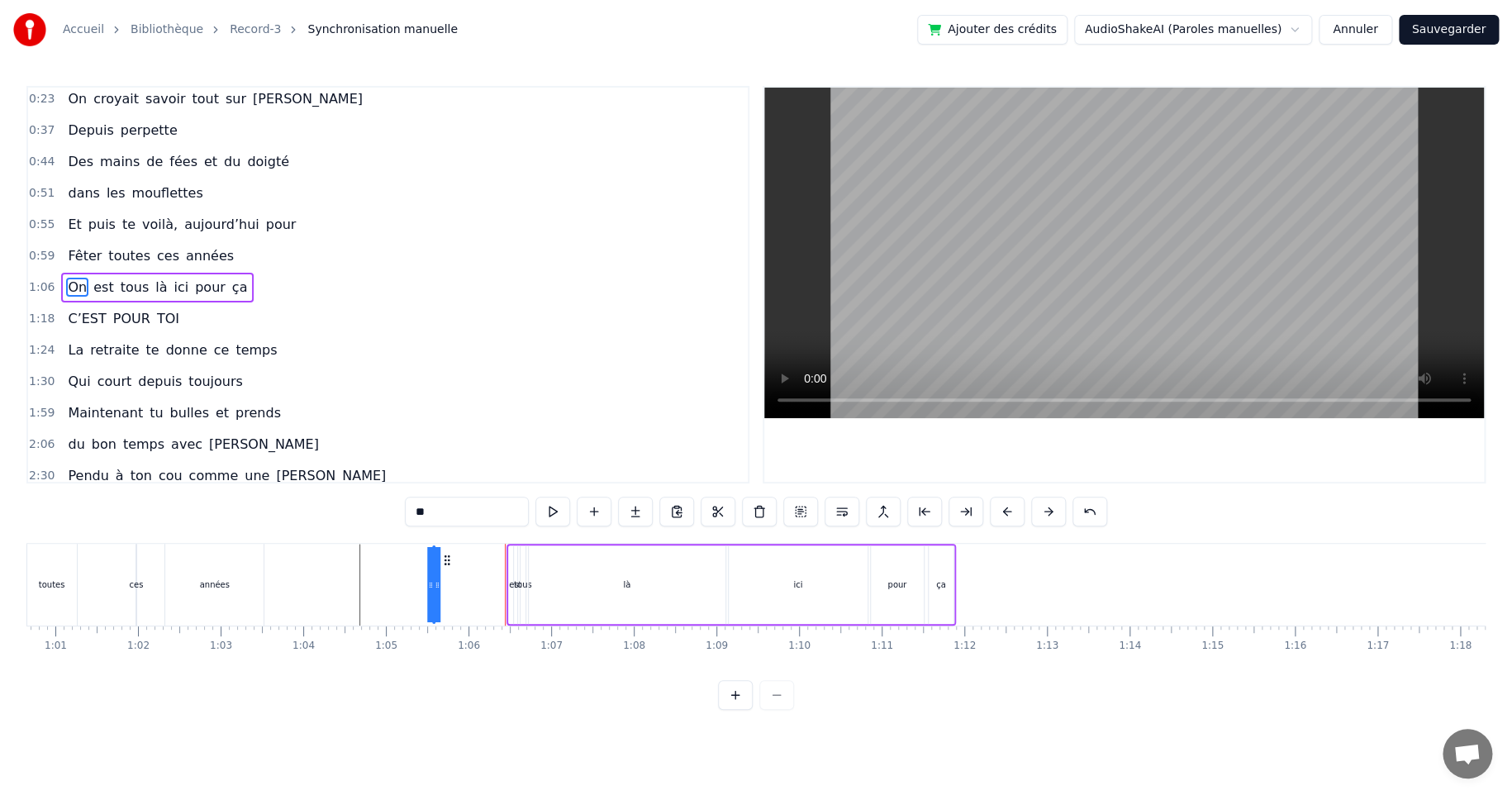
drag, startPoint x: 523, startPoint y: 558, endPoint x: 447, endPoint y: 563, distance: 76.2
click at [447, 563] on icon at bounding box center [447, 559] width 13 height 13
drag, startPoint x: 438, startPoint y: 584, endPoint x: 460, endPoint y: 584, distance: 22.0
click at [460, 584] on div "On est tous là ici pour ça" at bounding box center [693, 584] width 524 height 82
click at [511, 584] on div "est" at bounding box center [515, 585] width 13 height 13
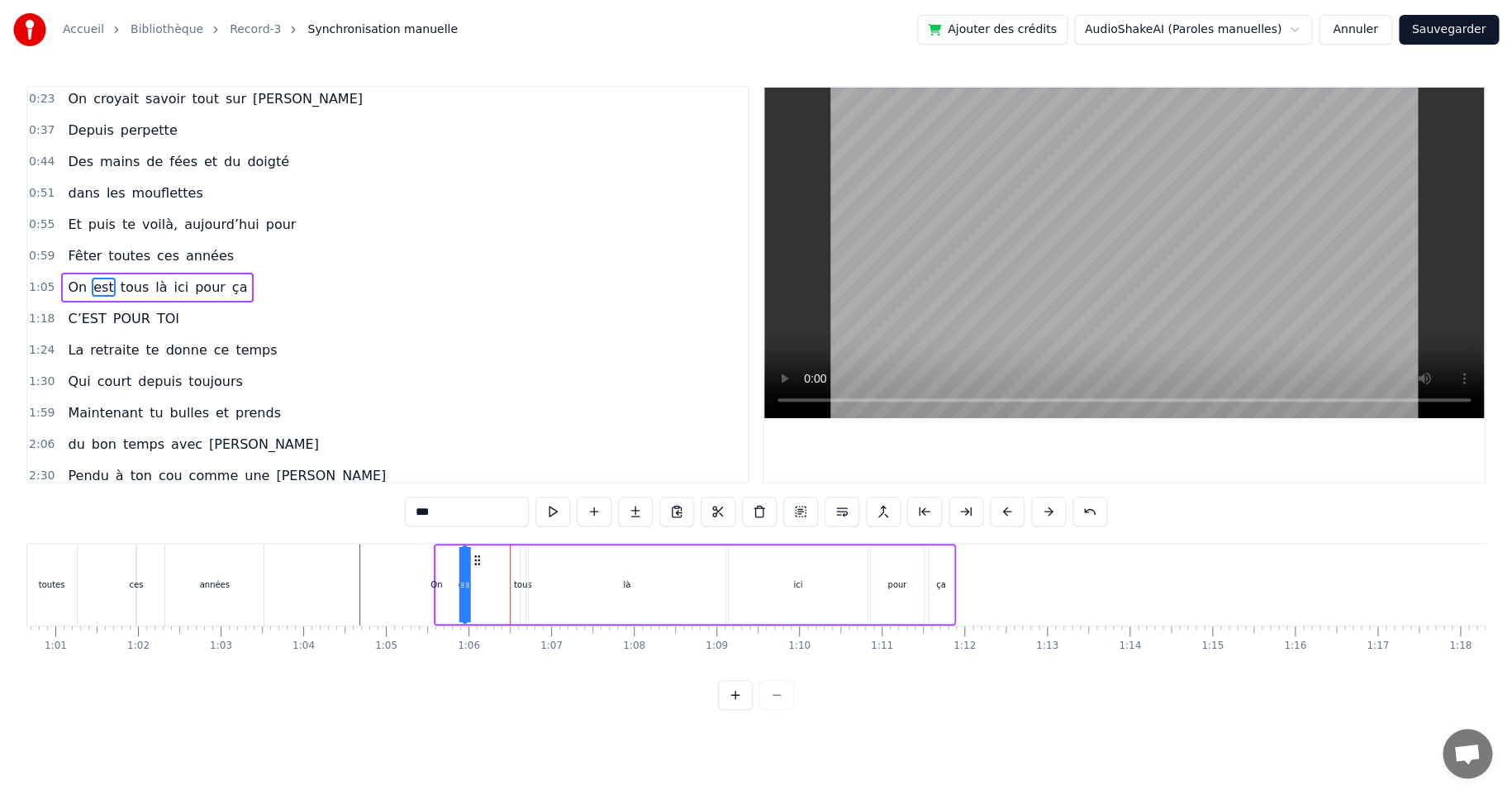
drag, startPoint x: 526, startPoint y: 560, endPoint x: 476, endPoint y: 571, distance: 51.2
click at [476, 571] on div "On est tous là ici pour ça" at bounding box center [694, 584] width 522 height 82
click at [520, 583] on div "tous" at bounding box center [523, 585] width 18 height 13
type input "****"
drag, startPoint x: 517, startPoint y: 585, endPoint x: 501, endPoint y: 586, distance: 16.0
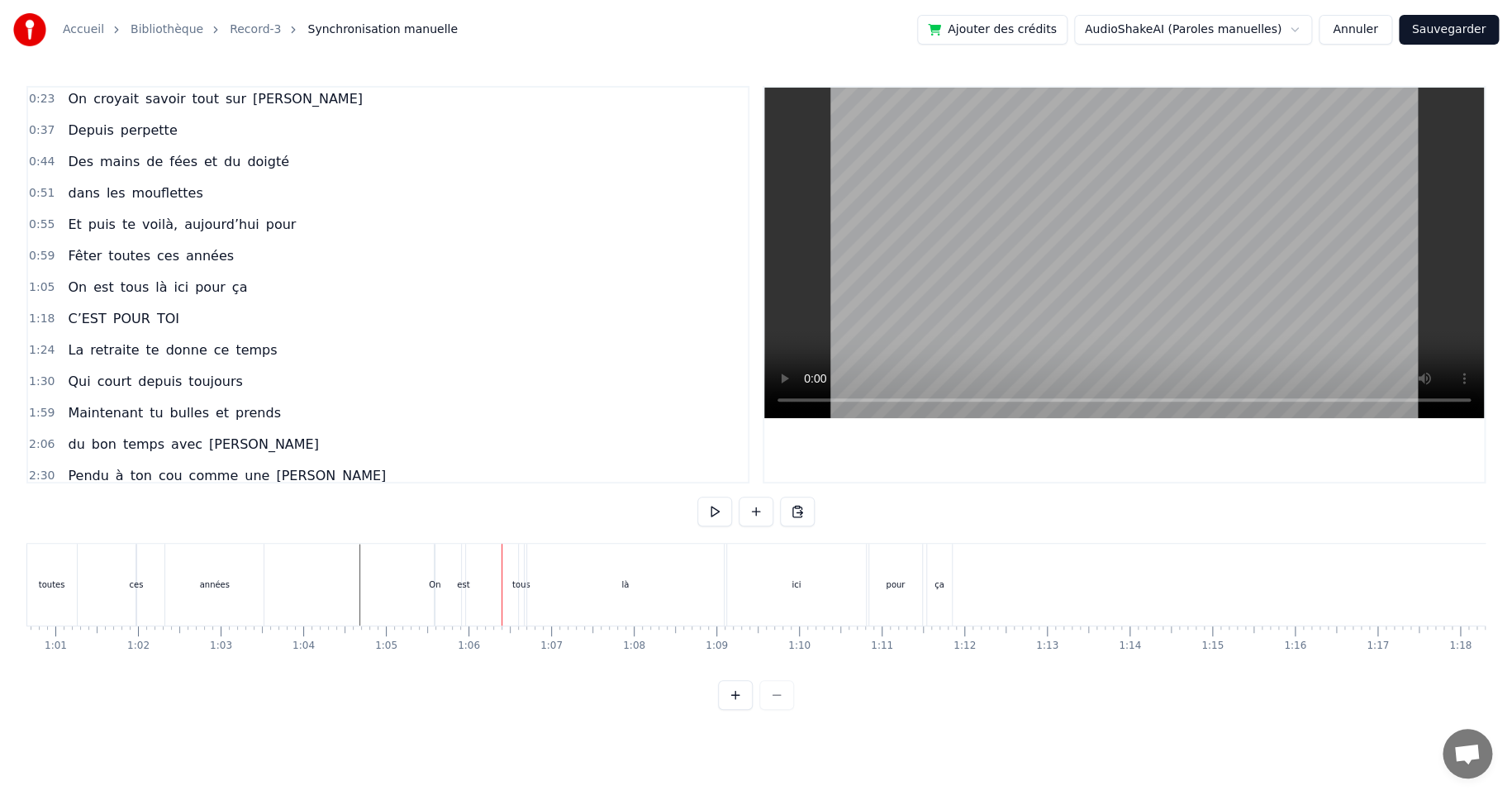
click at [517, 581] on div "tous" at bounding box center [522, 585] width 18 height 13
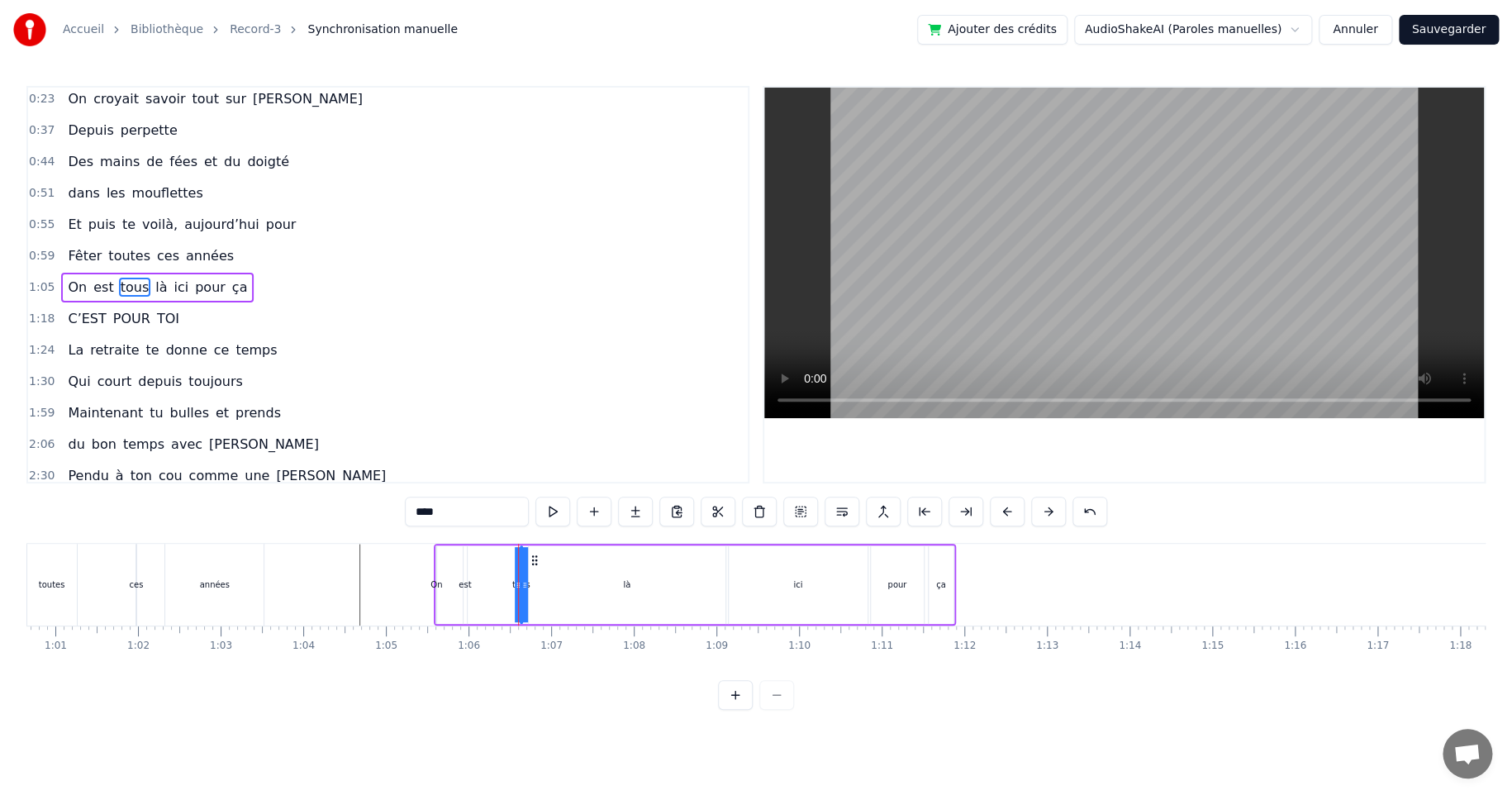
drag, startPoint x: 519, startPoint y: 584, endPoint x: 489, endPoint y: 585, distance: 30.0
click at [489, 585] on div "On est tous là ici pour ça" at bounding box center [694, 584] width 522 height 82
click at [626, 584] on div "là" at bounding box center [627, 585] width 7 height 13
drag, startPoint x: 718, startPoint y: 584, endPoint x: 647, endPoint y: 590, distance: 71.3
click at [645, 590] on icon at bounding box center [648, 585] width 6 height 13
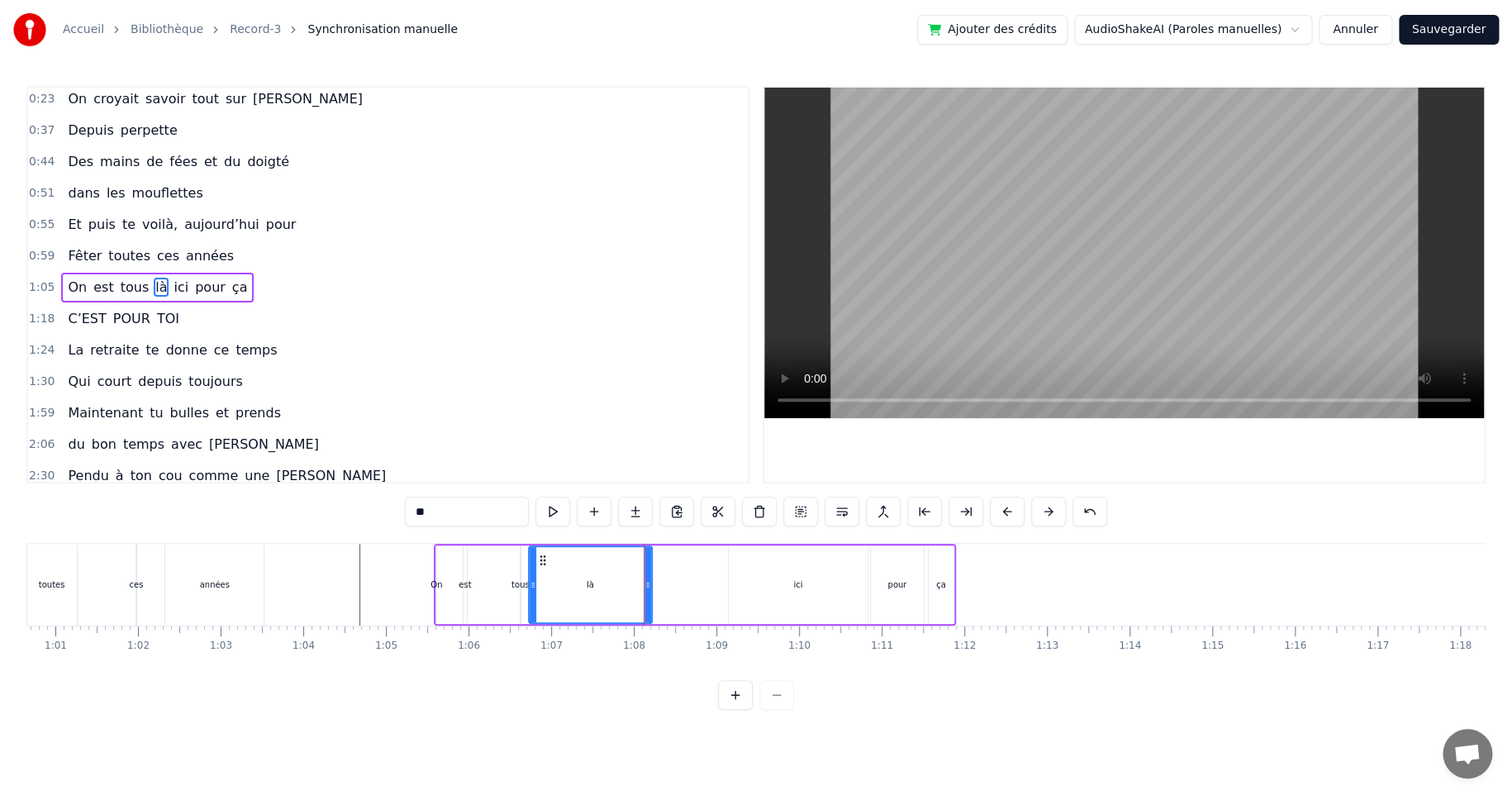
click at [801, 584] on div "ici" at bounding box center [798, 585] width 9 height 13
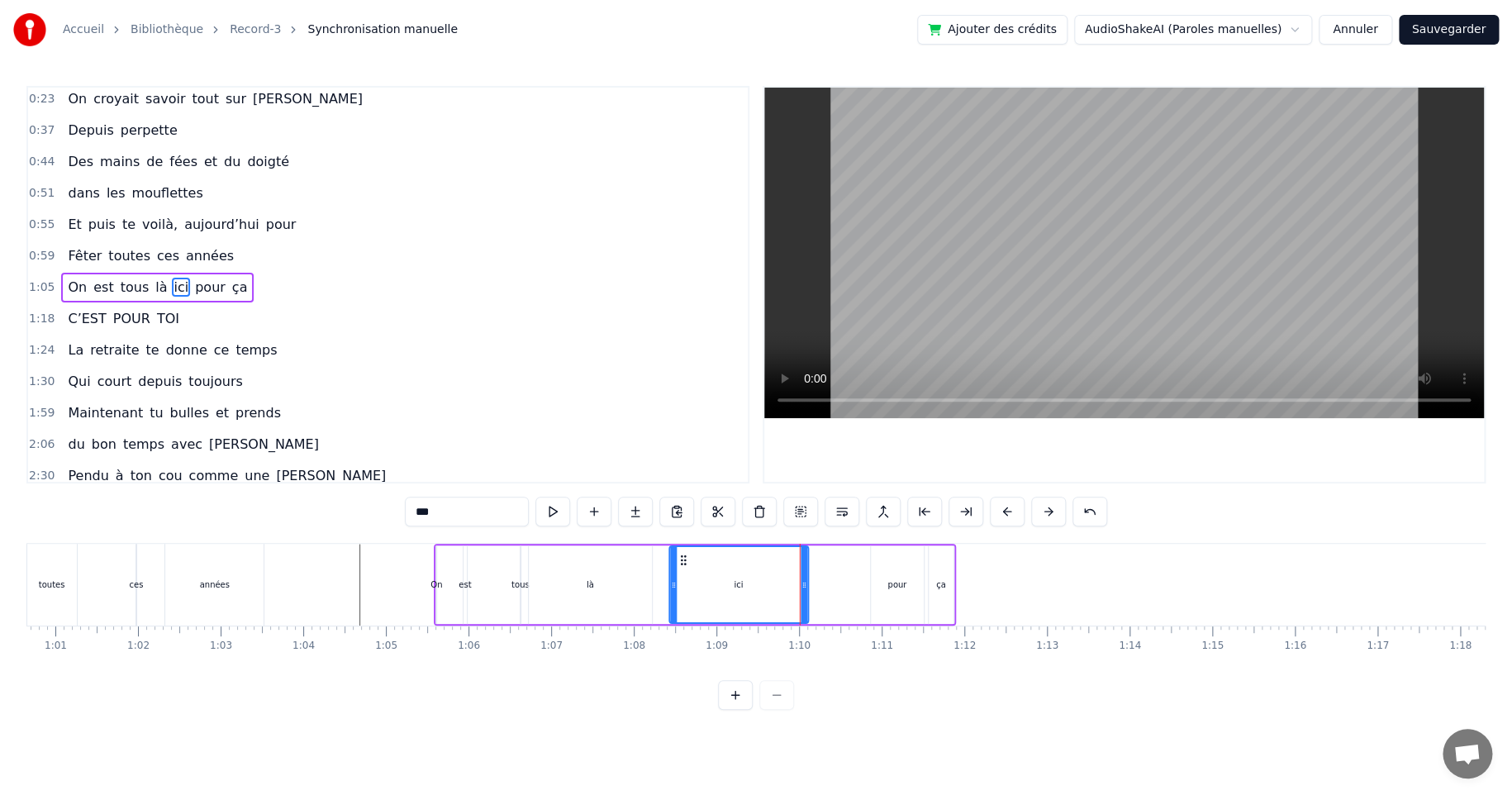
drag, startPoint x: 739, startPoint y: 559, endPoint x: 679, endPoint y: 567, distance: 60.5
click at [679, 567] on div "ici" at bounding box center [738, 585] width 137 height 76
click at [883, 584] on div "pour" at bounding box center [897, 584] width 53 height 78
type input "****"
drag, startPoint x: 882, startPoint y: 560, endPoint x: 825, endPoint y: 567, distance: 57.4
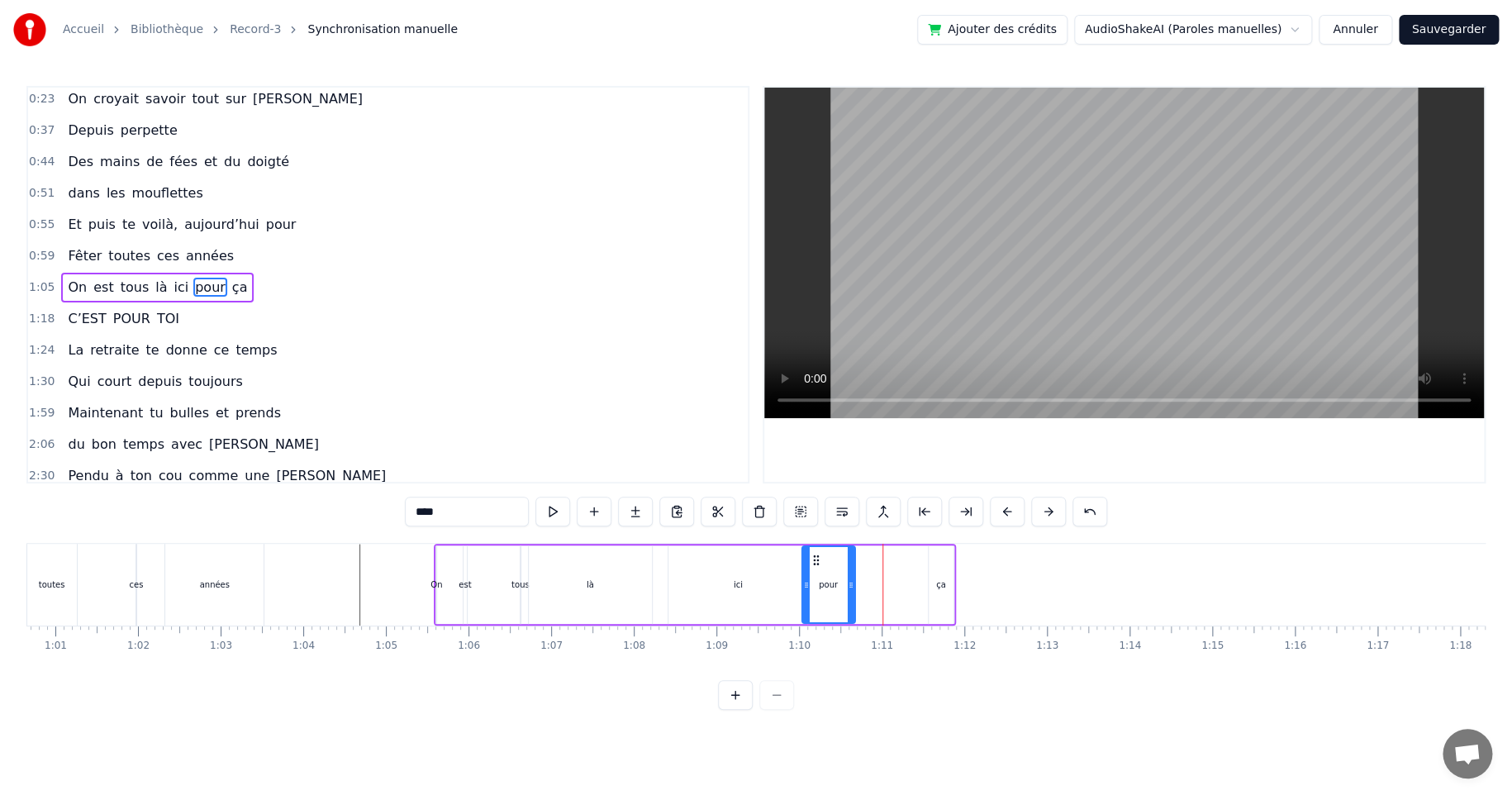
click at [814, 566] on div "pour" at bounding box center [828, 585] width 51 height 76
click at [899, 576] on div "On est tous là ici pour ça" at bounding box center [694, 584] width 522 height 82
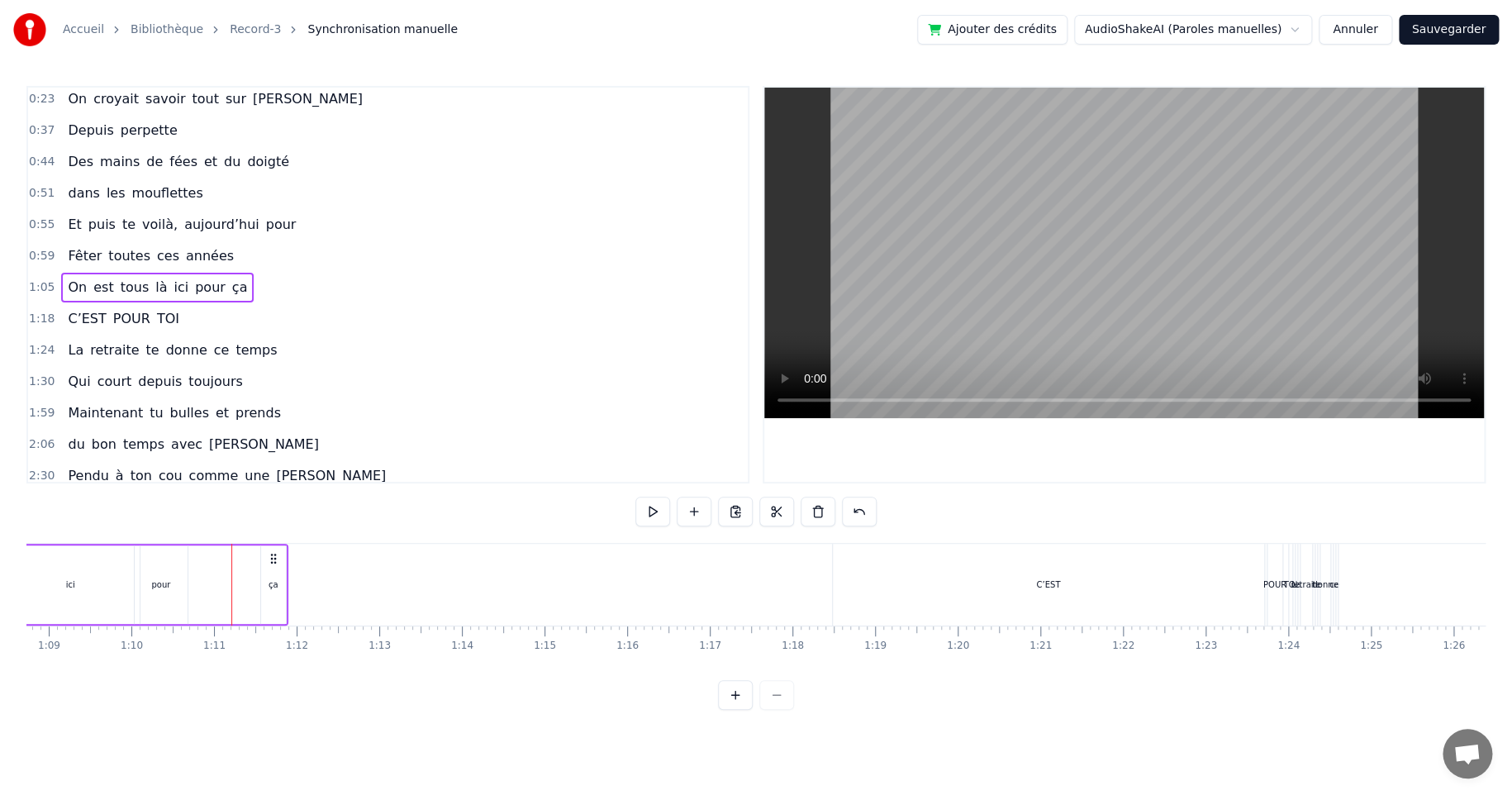
scroll to position [0, 5702]
click at [1044, 584] on div "C’EST" at bounding box center [1026, 584] width 432 height 82
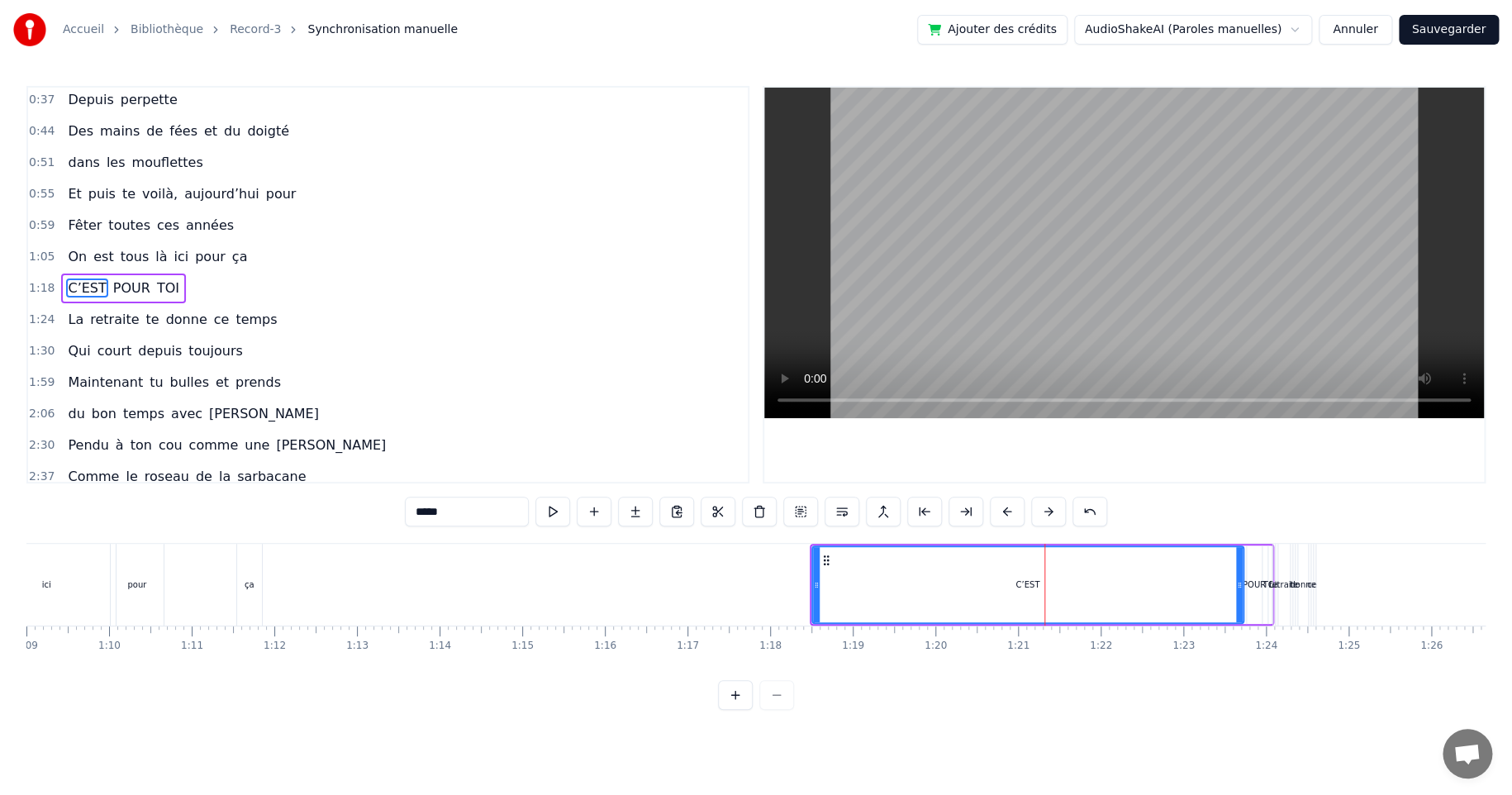
scroll to position [36, 0]
click at [854, 545] on div "C’EST" at bounding box center [1027, 584] width 433 height 78
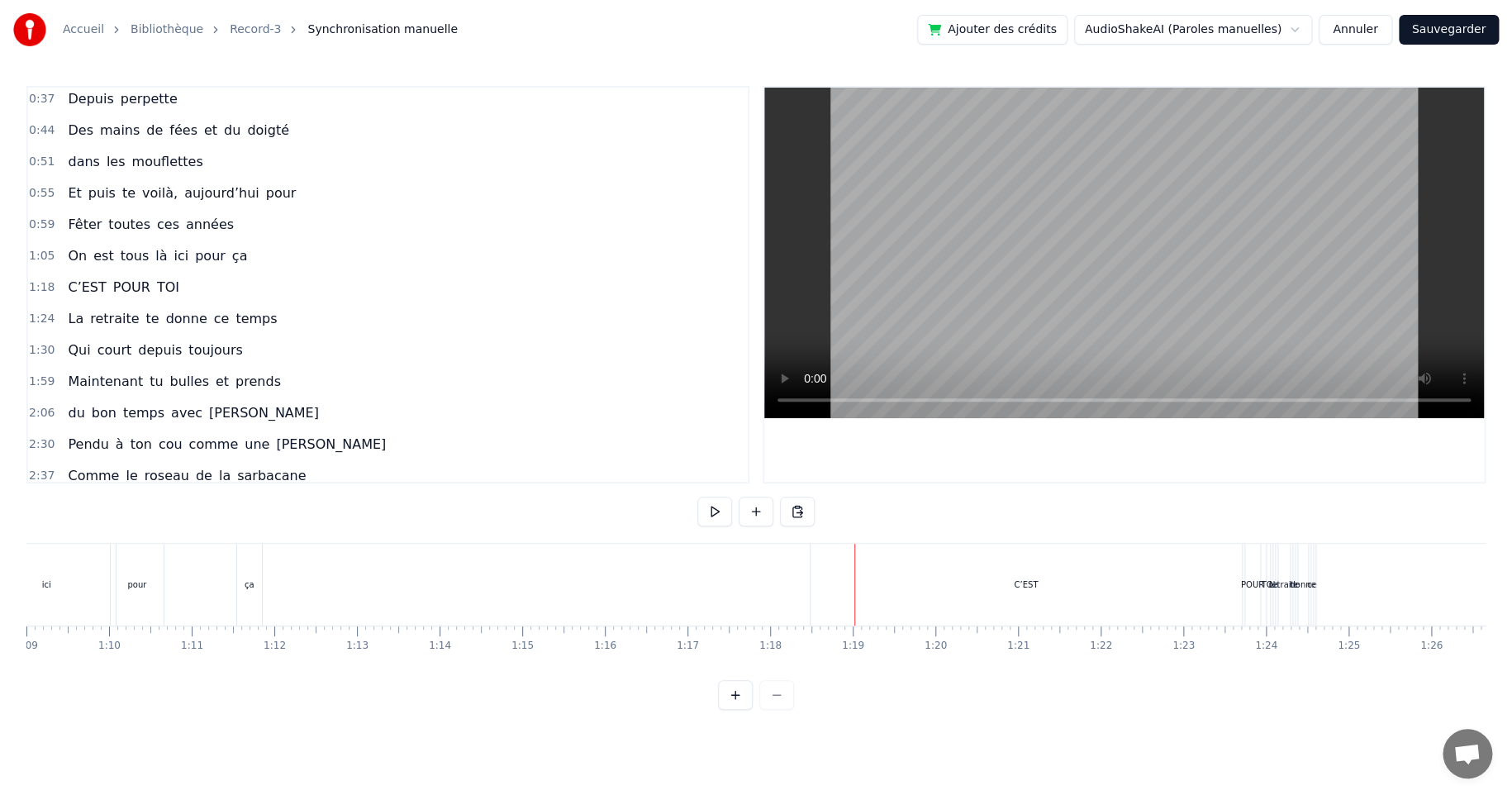
click at [837, 551] on div "C’EST" at bounding box center [1026, 584] width 432 height 82
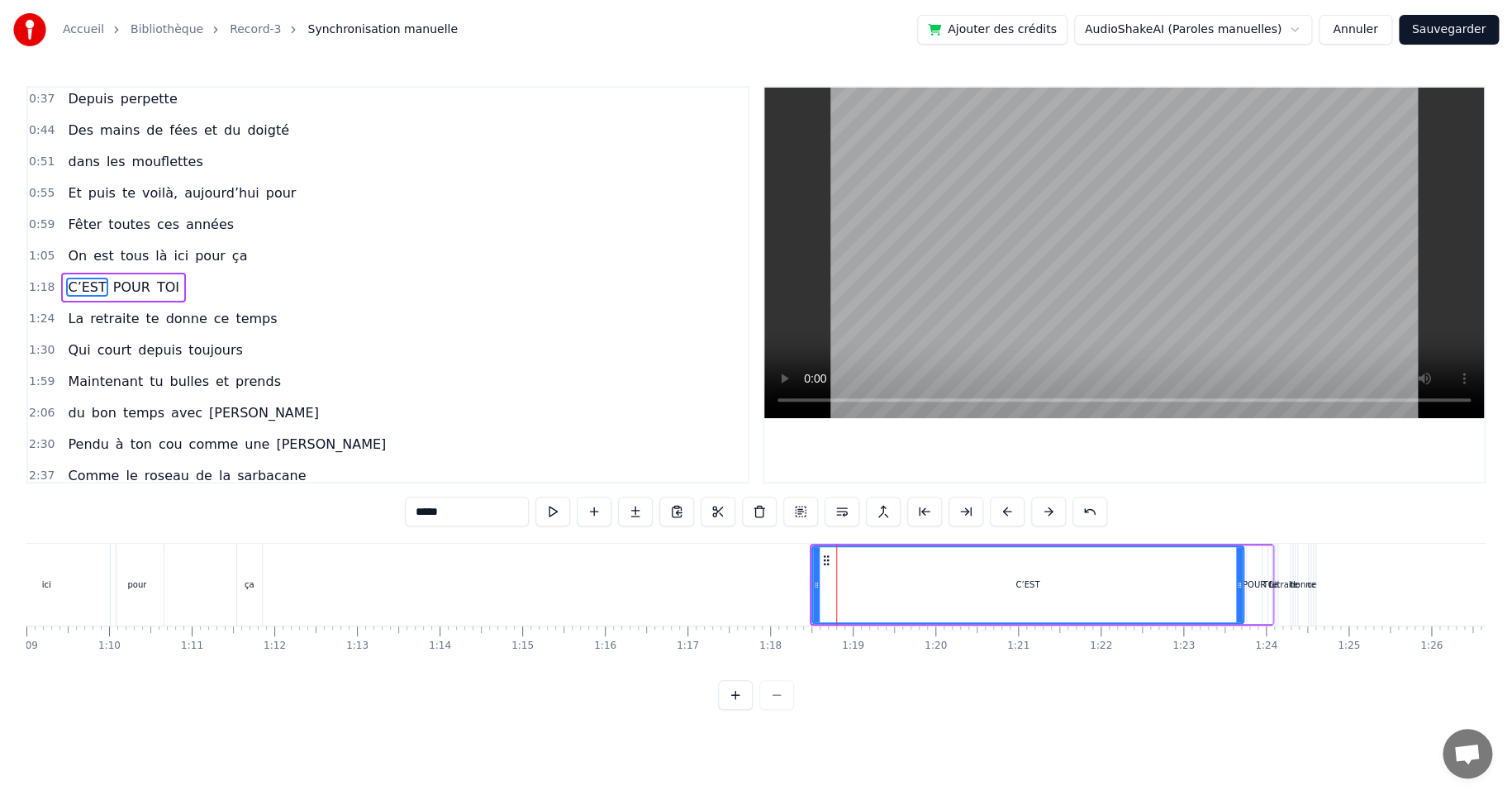
click at [828, 545] on div "C’EST" at bounding box center [1027, 584] width 433 height 78
click at [828, 545] on div "C’EST" at bounding box center [1027, 584] width 433 height 78
click at [830, 545] on div "C’EST" at bounding box center [1027, 584] width 433 height 78
click at [819, 547] on div at bounding box center [816, 585] width 6 height 76
click at [838, 548] on div "C’EST" at bounding box center [1028, 585] width 430 height 76
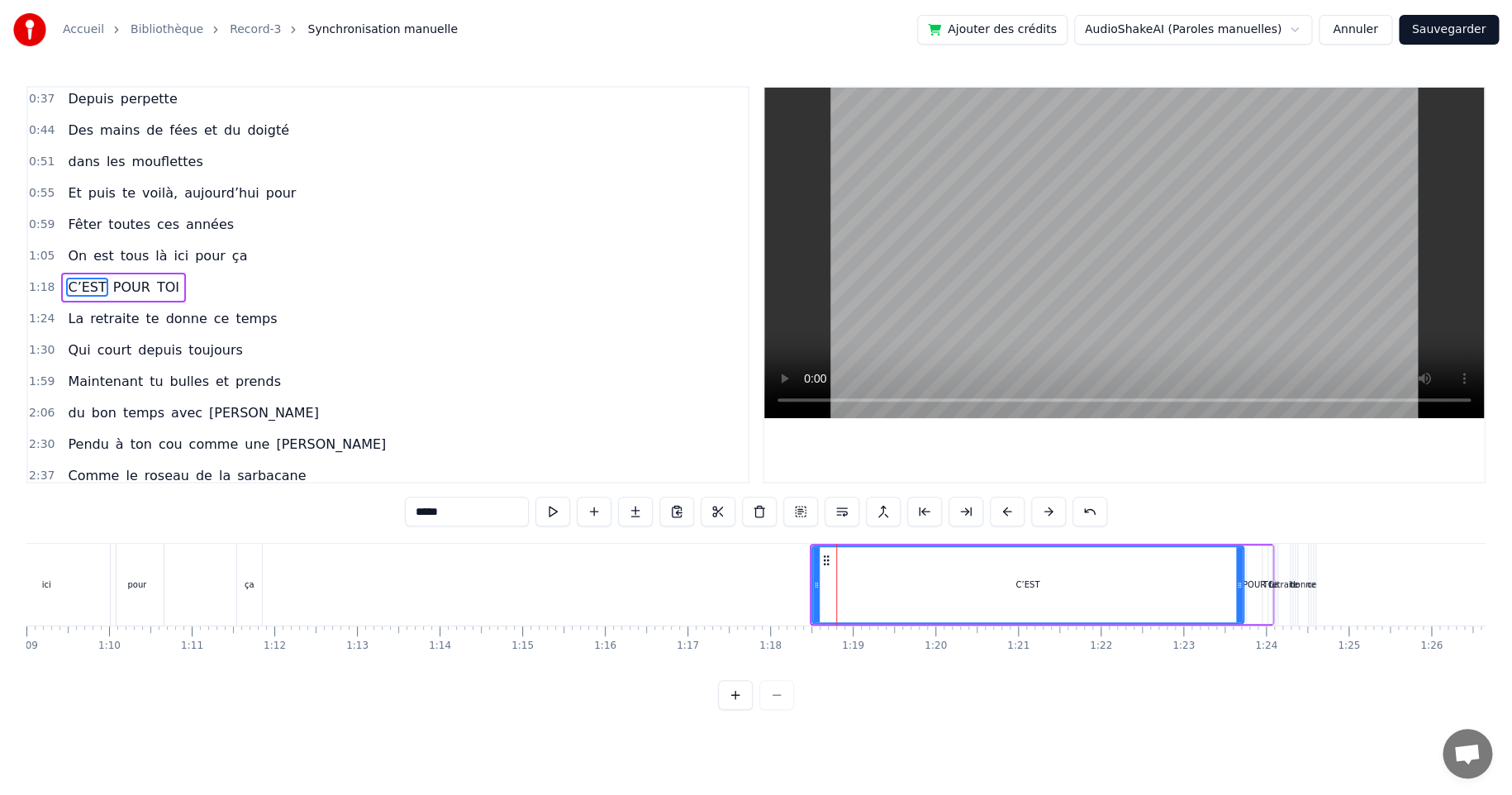
click at [1245, 544] on div "C’EST POUR TOI" at bounding box center [1042, 584] width 464 height 82
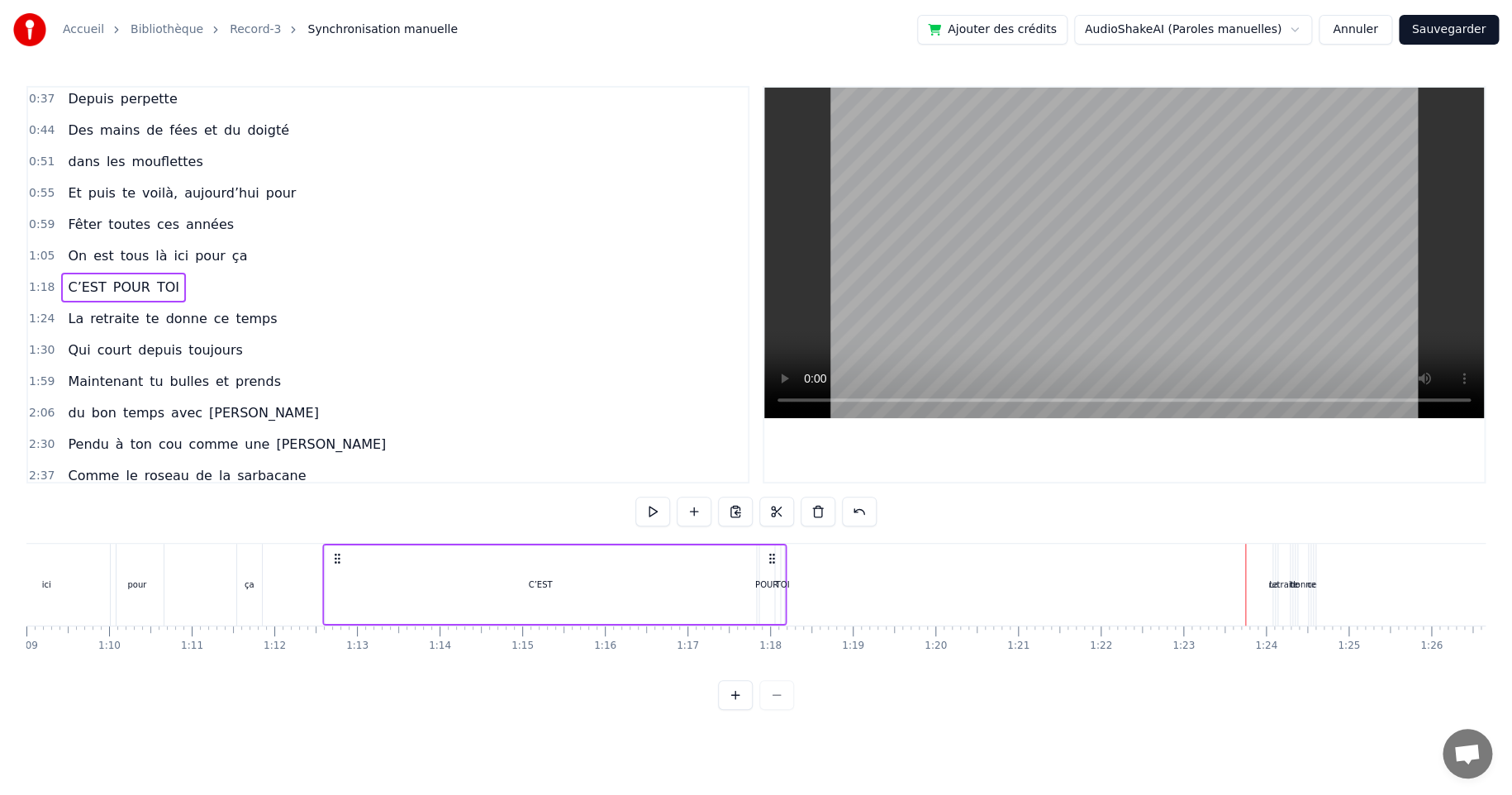
drag, startPoint x: 826, startPoint y: 562, endPoint x: 342, endPoint y: 571, distance: 484.1
click at [339, 564] on div "C’EST POUR TOI" at bounding box center [554, 584] width 464 height 82
click at [765, 585] on div "POUR" at bounding box center [768, 585] width 23 height 13
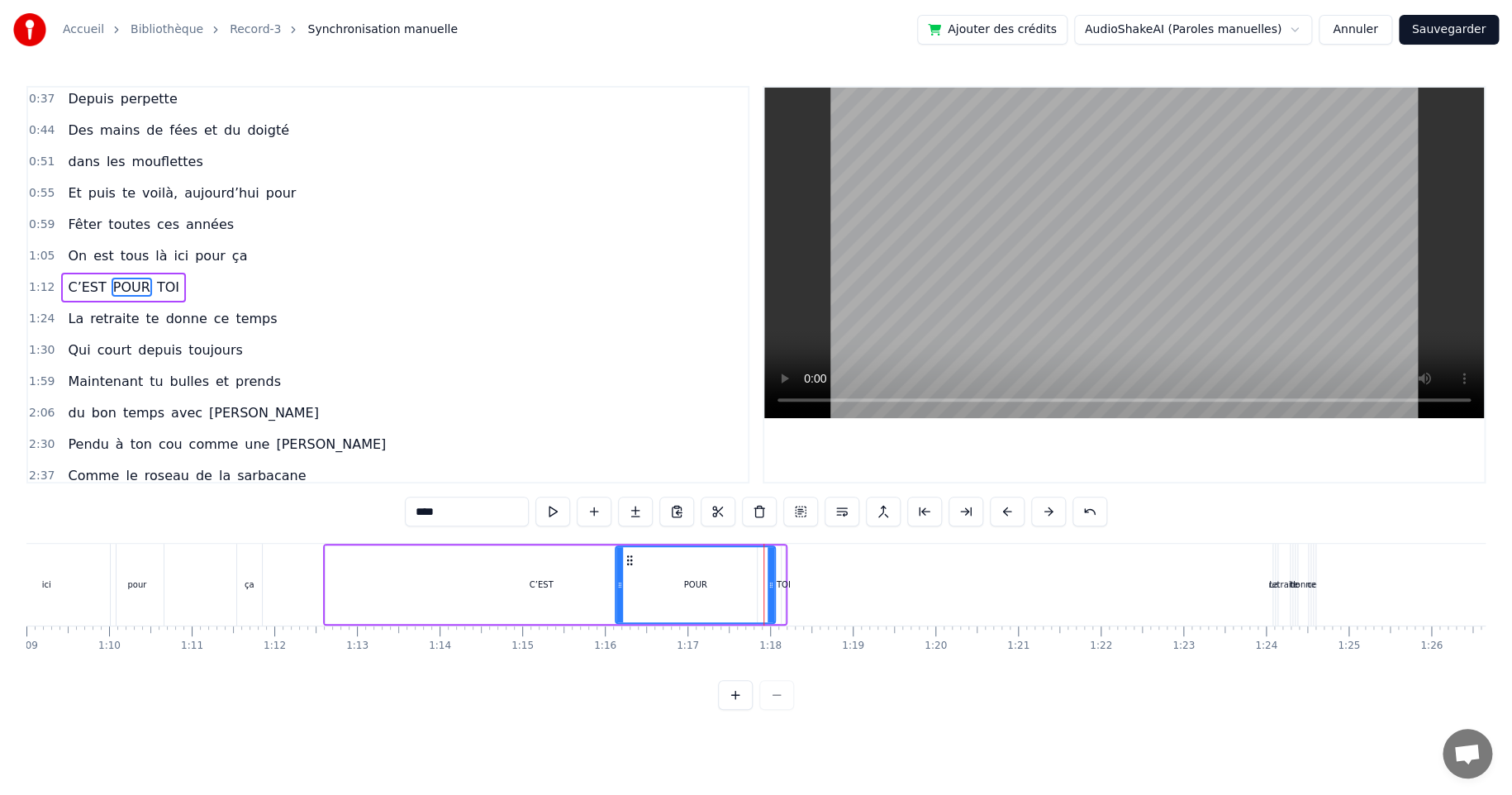
drag, startPoint x: 762, startPoint y: 581, endPoint x: 618, endPoint y: 587, distance: 144.1
click at [616, 586] on icon at bounding box center [619, 585] width 6 height 13
drag, startPoint x: 771, startPoint y: 582, endPoint x: 706, endPoint y: 587, distance: 65.2
click at [711, 587] on icon at bounding box center [713, 585] width 6 height 13
click at [781, 584] on div "TOI" at bounding box center [784, 585] width 14 height 13
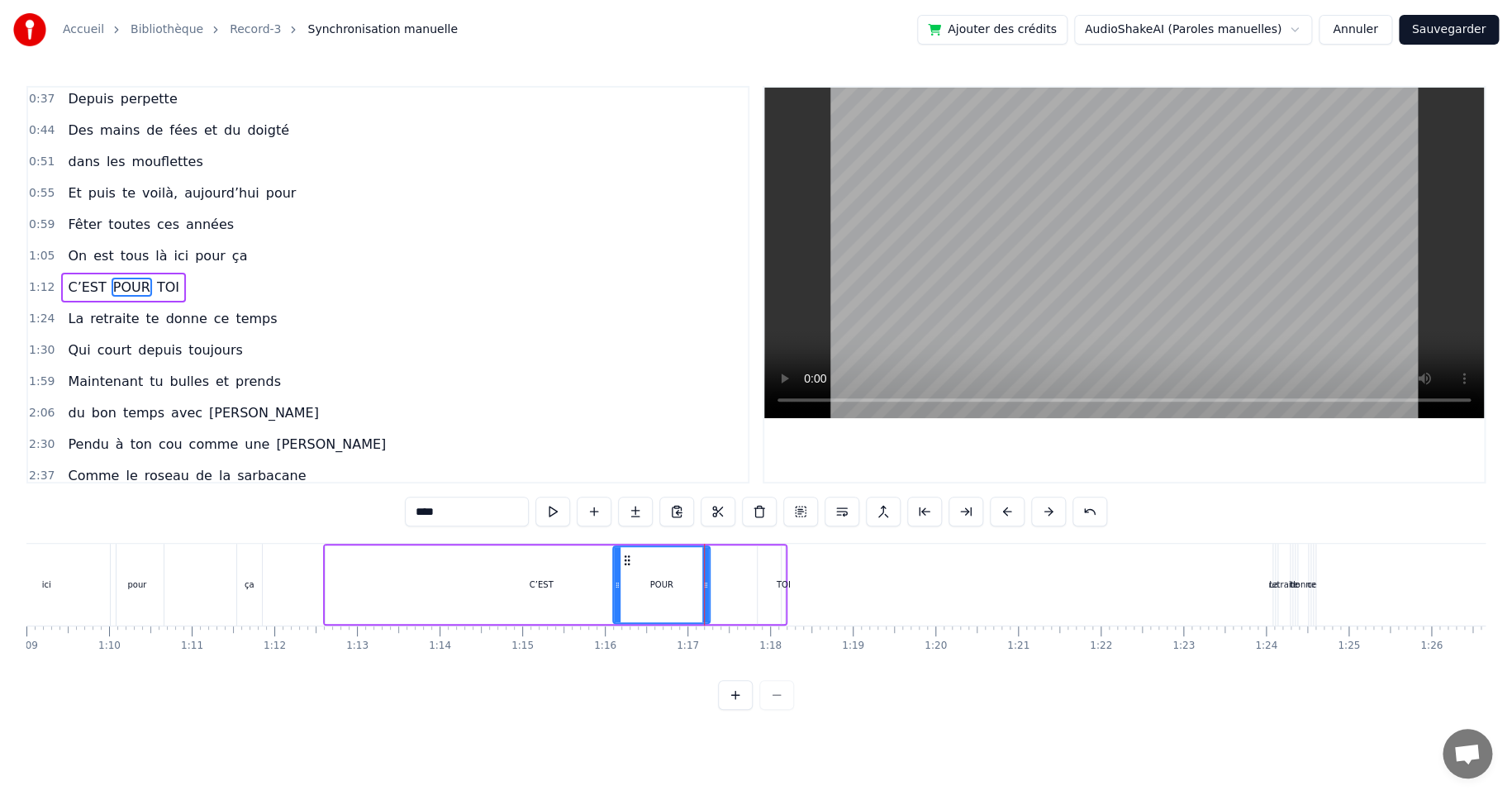
type input "***"
drag, startPoint x: 795, startPoint y: 558, endPoint x: 765, endPoint y: 562, distance: 30.3
click at [765, 562] on icon at bounding box center [765, 559] width 13 height 13
drag, startPoint x: 749, startPoint y: 585, endPoint x: 720, endPoint y: 584, distance: 29.0
click at [720, 584] on div "C’EST POUR TOI" at bounding box center [540, 584] width 434 height 82
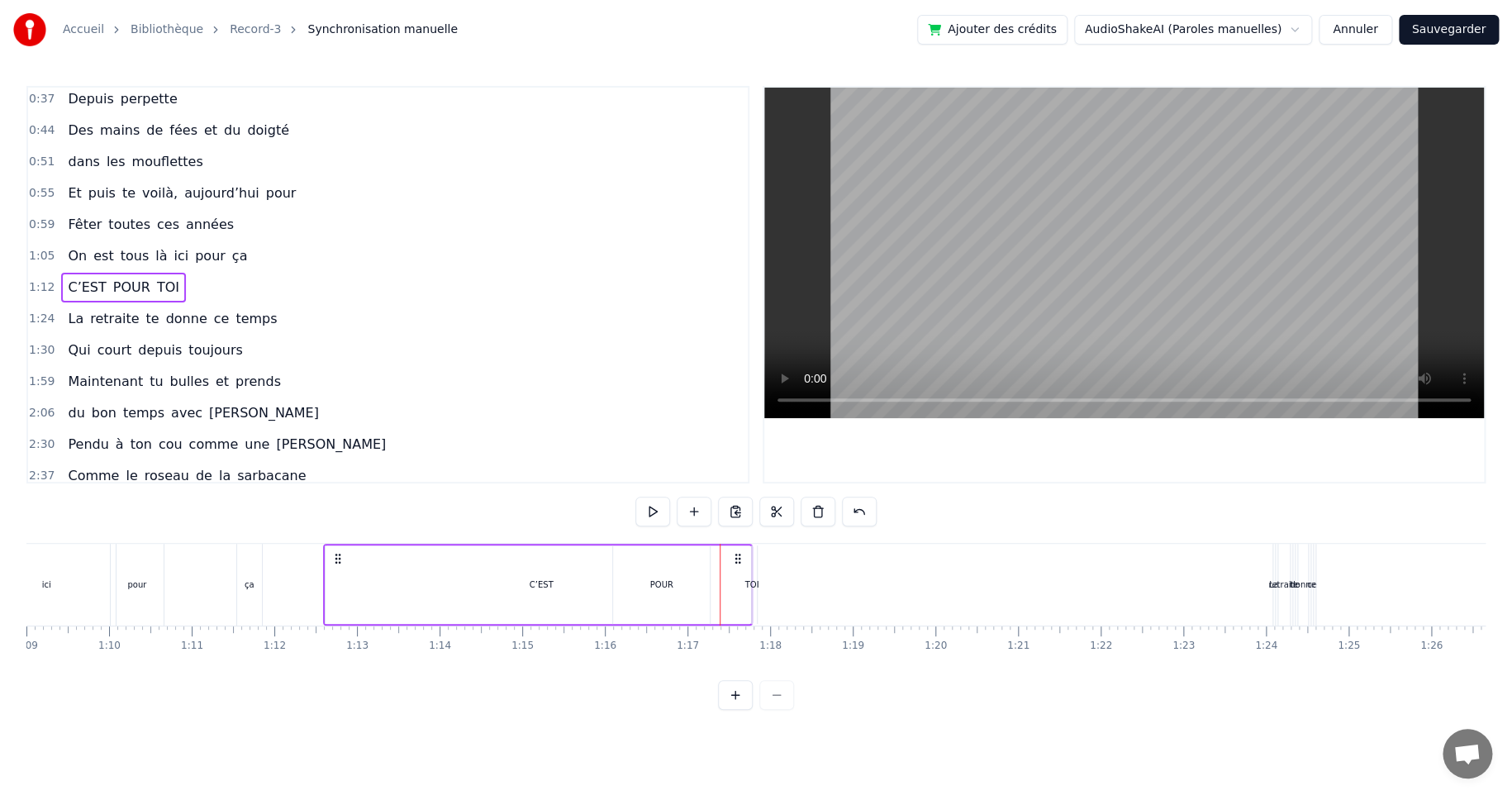
click at [469, 579] on div "C’EST" at bounding box center [541, 584] width 432 height 78
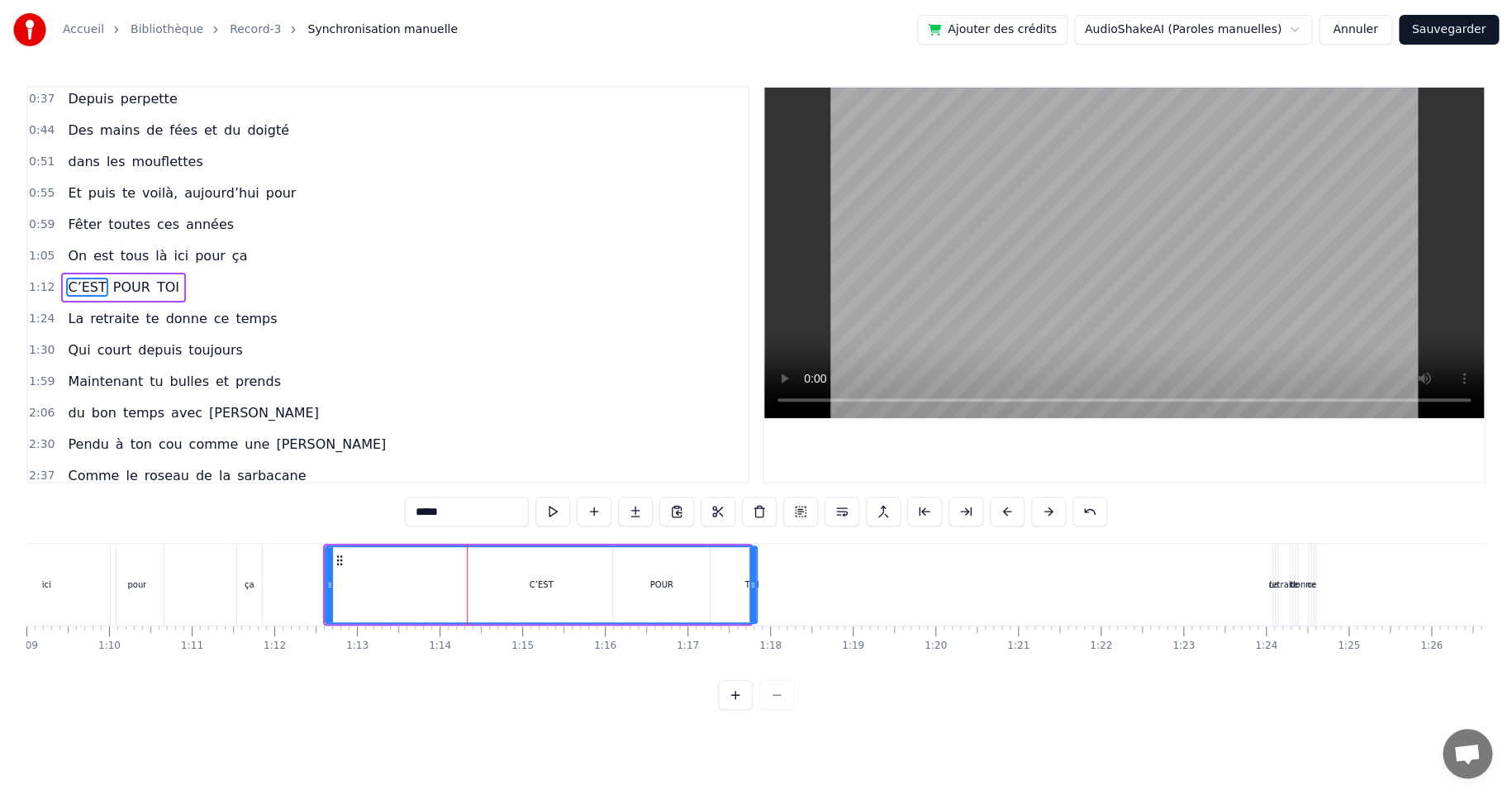
click at [752, 584] on circle at bounding box center [752, 584] width 1 height 1
click at [755, 558] on div at bounding box center [752, 585] width 6 height 76
drag, startPoint x: 751, startPoint y: 585, endPoint x: 717, endPoint y: 584, distance: 34.0
click at [717, 584] on icon at bounding box center [719, 585] width 6 height 13
drag, startPoint x: 718, startPoint y: 584, endPoint x: 687, endPoint y: 588, distance: 31.3
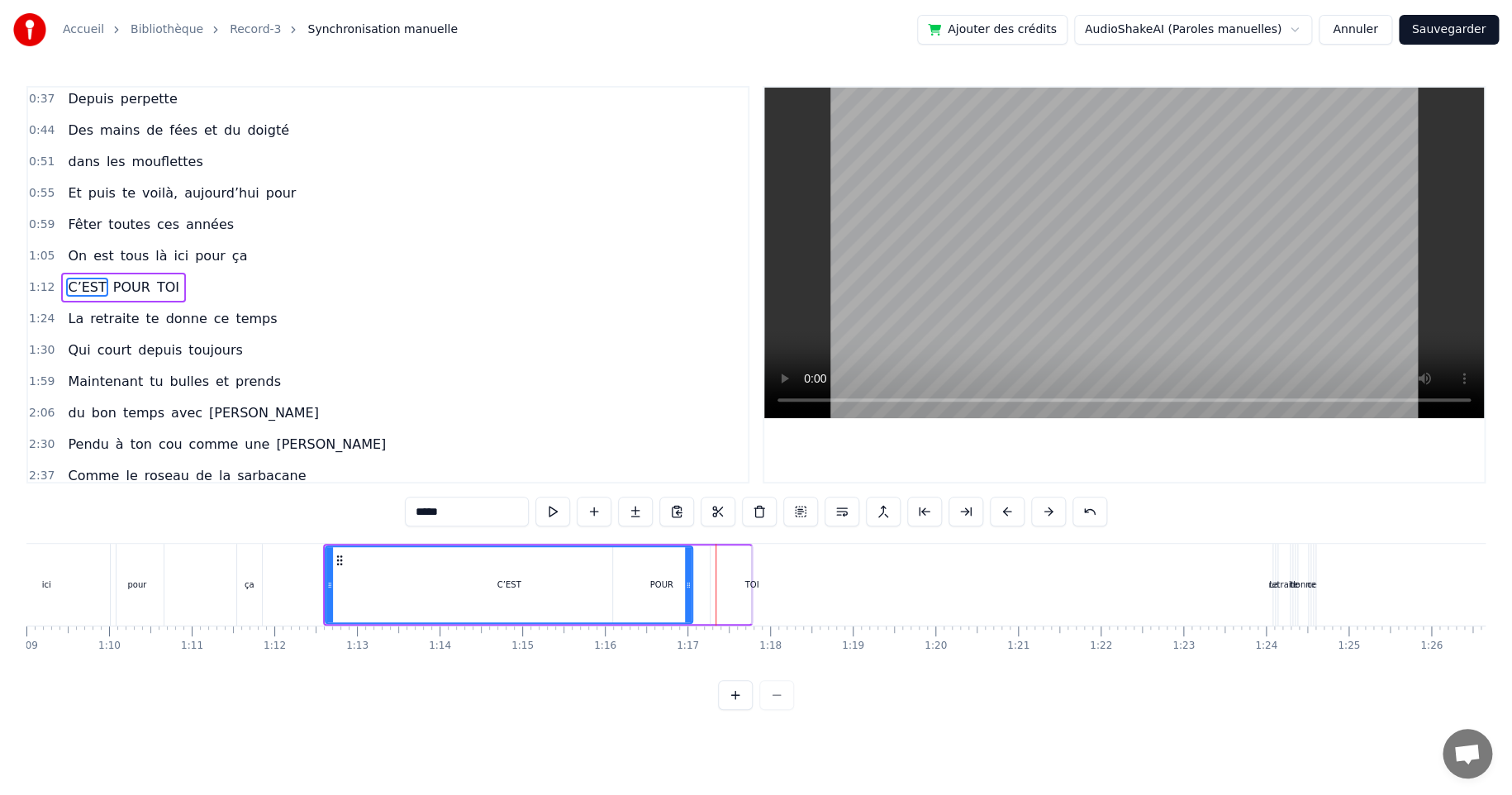
click at [687, 588] on icon at bounding box center [688, 585] width 6 height 13
click at [752, 583] on div "TOI" at bounding box center [752, 585] width 14 height 13
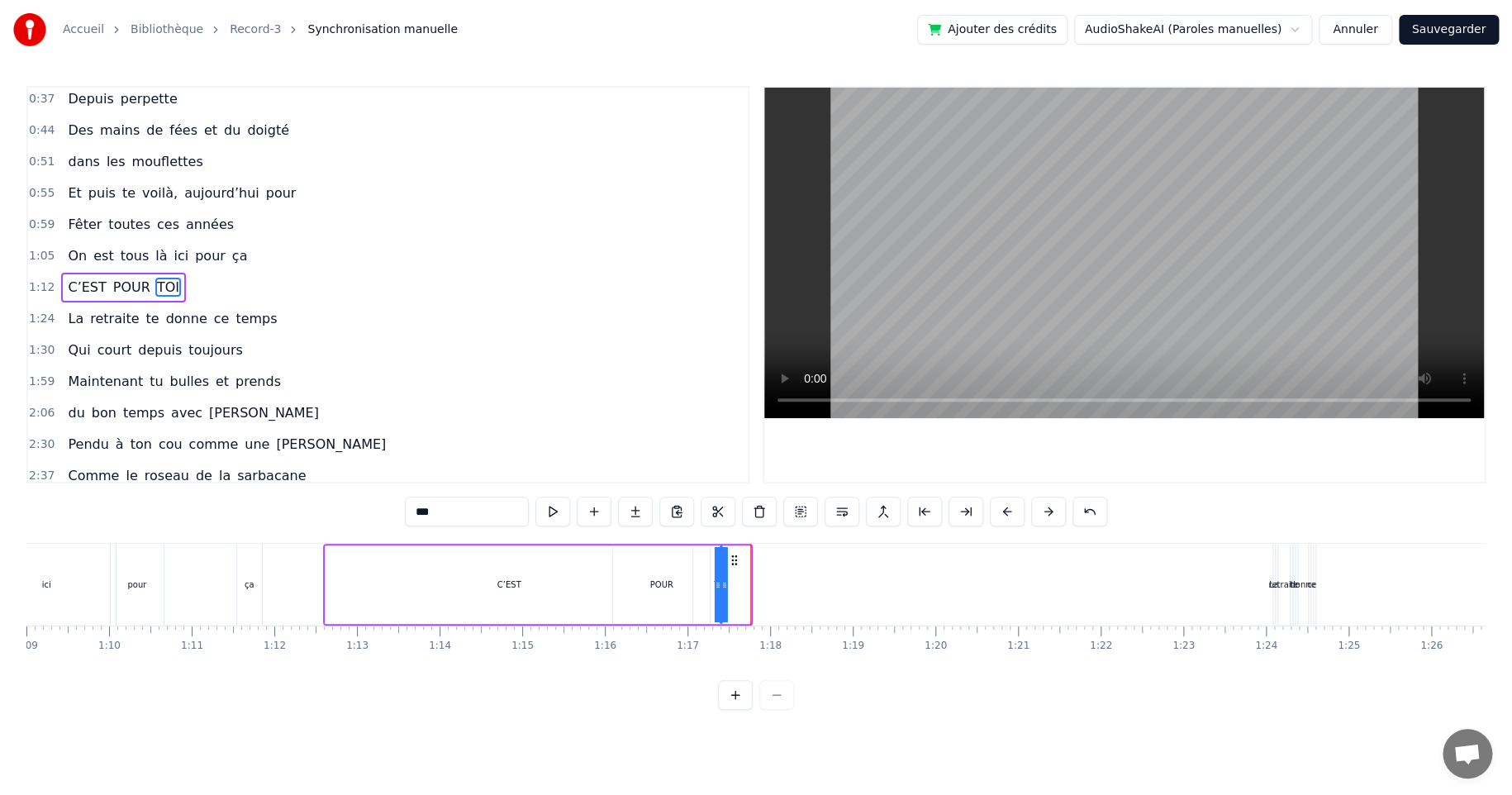
drag, startPoint x: 765, startPoint y: 557, endPoint x: 734, endPoint y: 556, distance: 31.0
click at [734, 556] on icon at bounding box center [734, 559] width 13 height 13
click at [503, 584] on div "C’EST" at bounding box center [509, 585] width 24 height 13
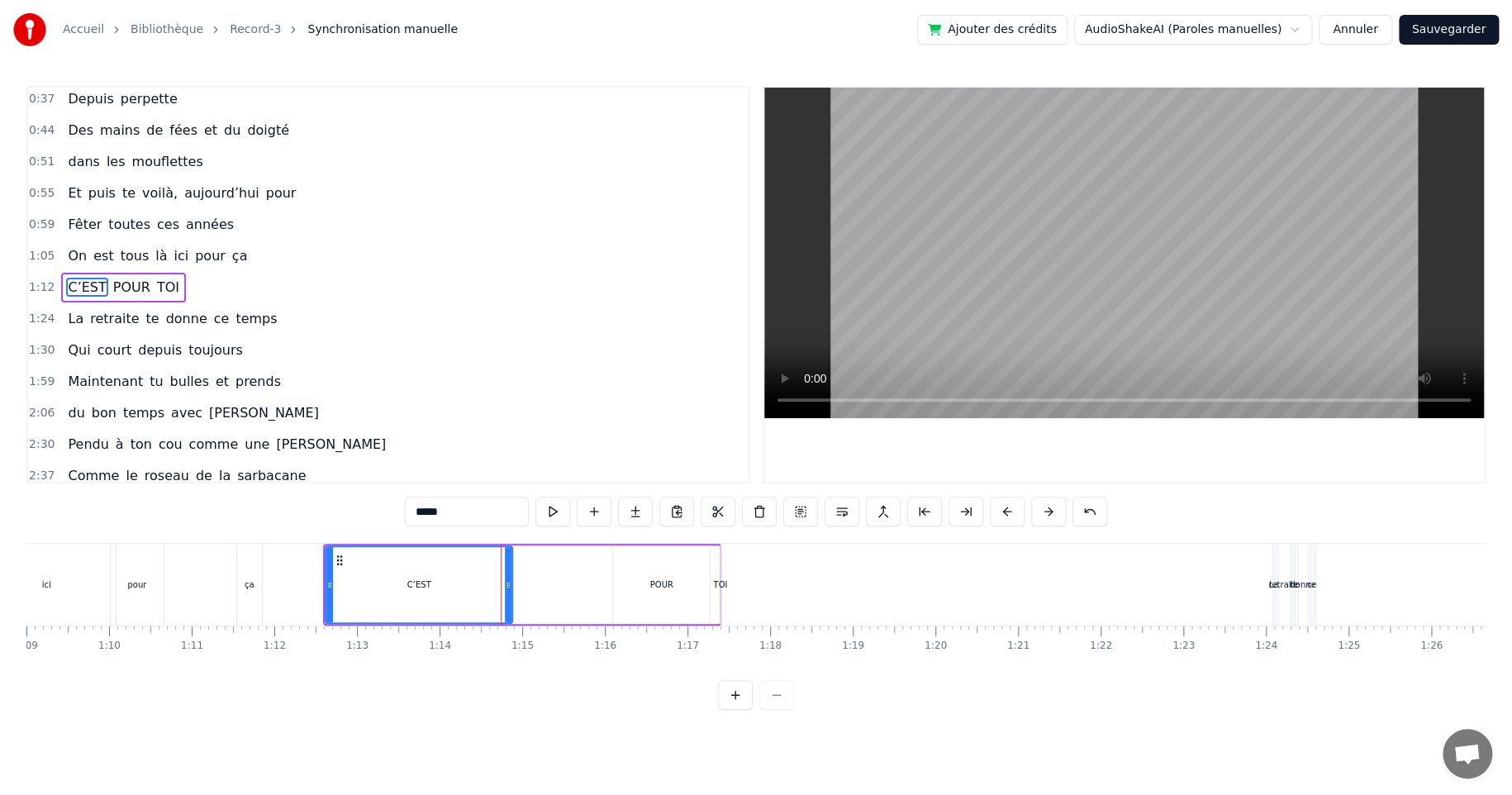
drag, startPoint x: 688, startPoint y: 581, endPoint x: 513, endPoint y: 583, distance: 175.0
click at [508, 583] on icon at bounding box center [507, 585] width 6 height 13
click at [658, 586] on div "POUR" at bounding box center [662, 585] width 23 height 13
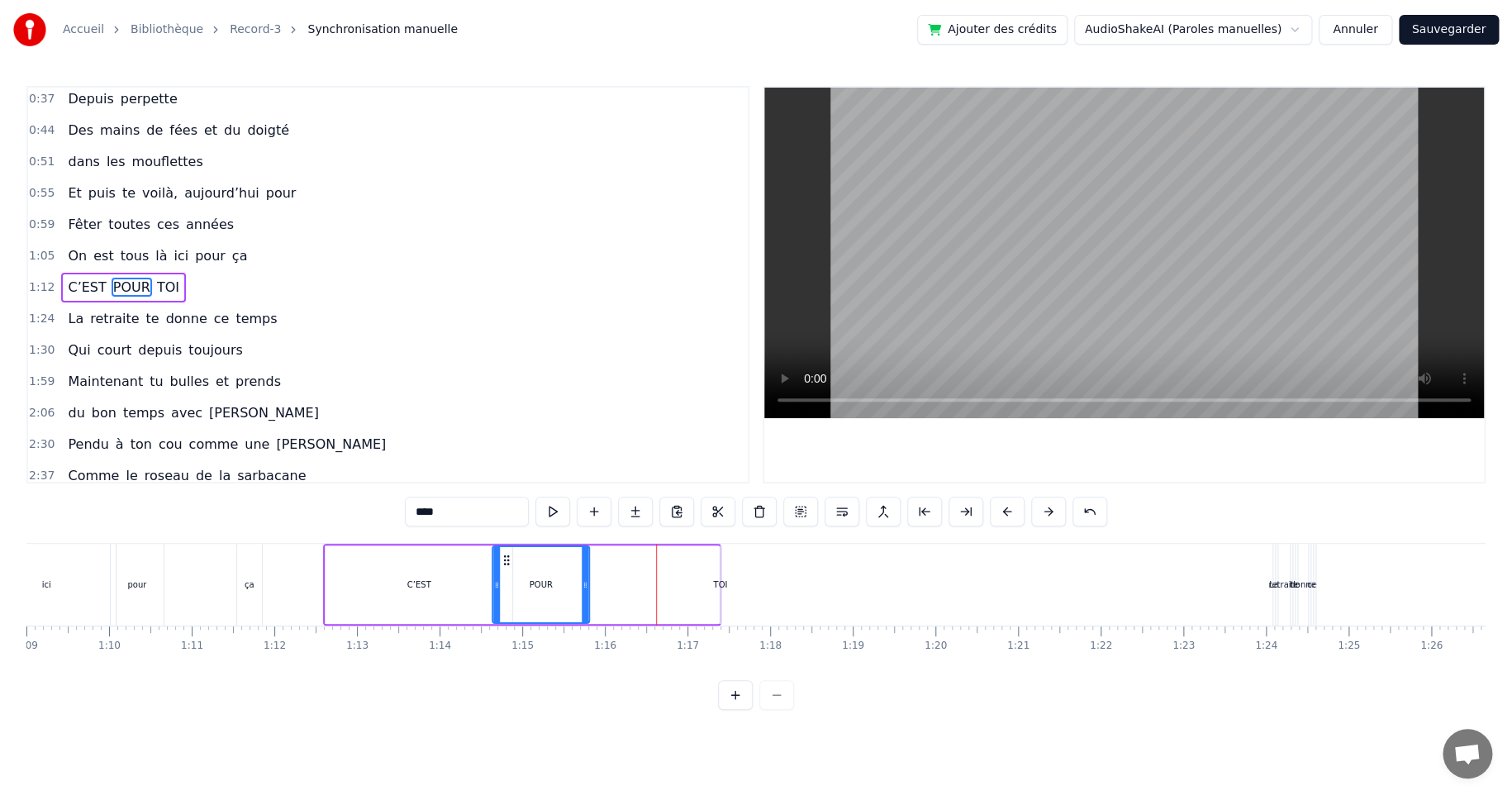
drag, startPoint x: 622, startPoint y: 558, endPoint x: 521, endPoint y: 574, distance: 102.3
click at [501, 567] on div "POUR" at bounding box center [541, 585] width 95 height 76
click at [719, 583] on div "TOI" at bounding box center [720, 585] width 14 height 13
drag, startPoint x: 737, startPoint y: 558, endPoint x: 643, endPoint y: 562, distance: 94.1
click at [640, 559] on icon at bounding box center [639, 559] width 13 height 13
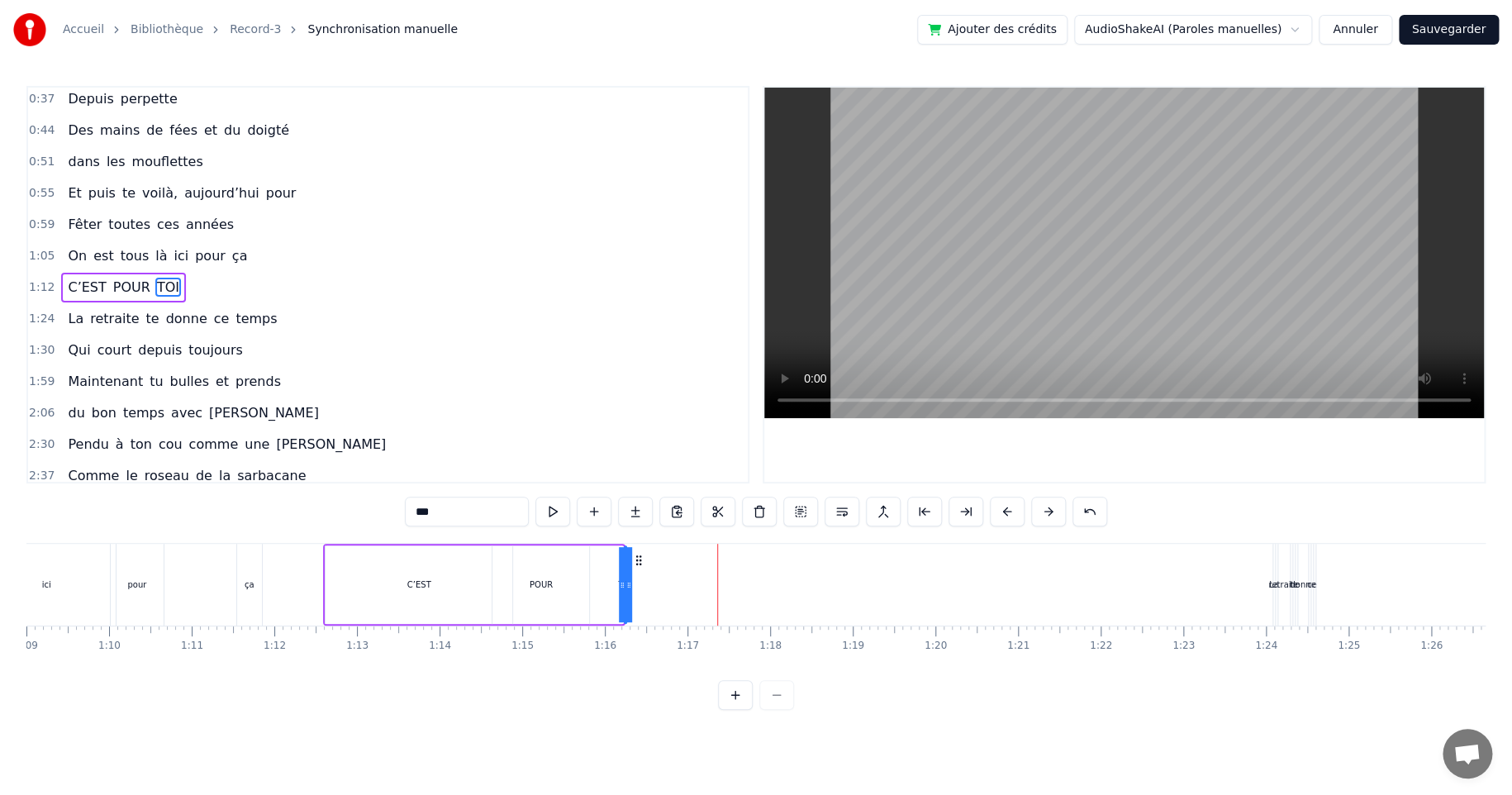
click at [354, 568] on div "C’EST" at bounding box center [419, 584] width 187 height 78
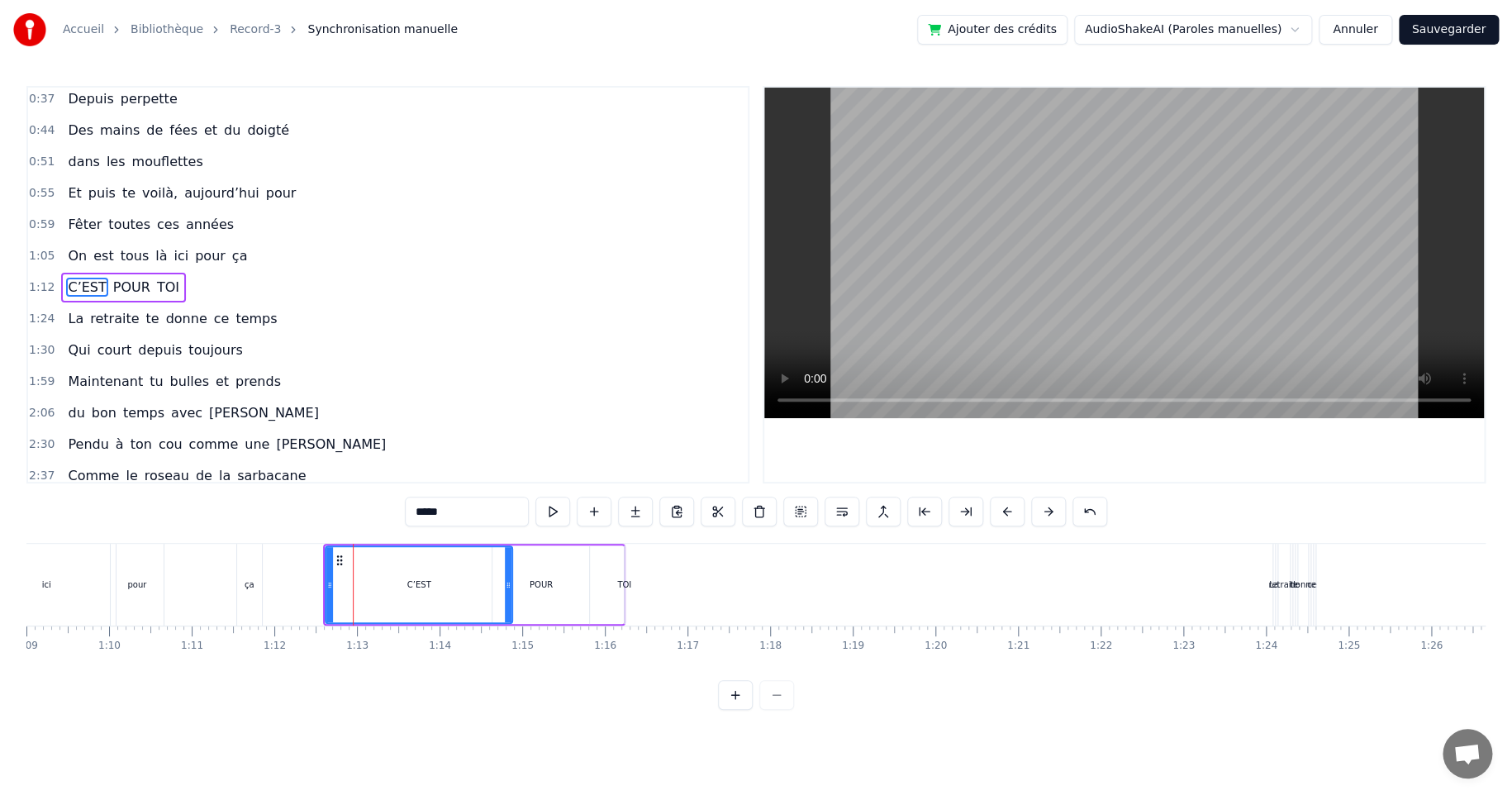
click at [528, 585] on div "POUR" at bounding box center [541, 584] width 96 height 78
type input "****"
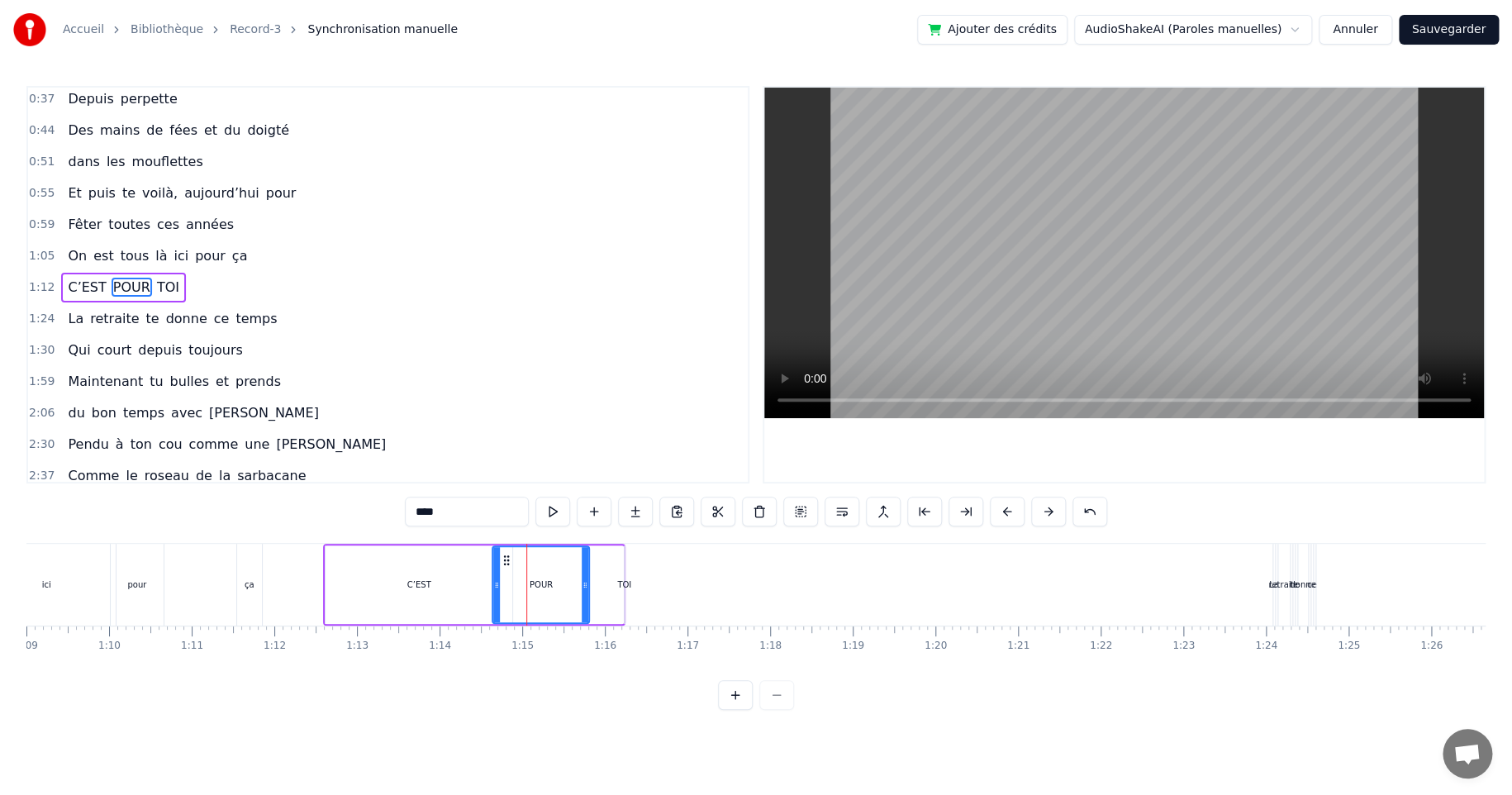
click at [614, 585] on div "C’EST POUR TOI" at bounding box center [474, 584] width 302 height 82
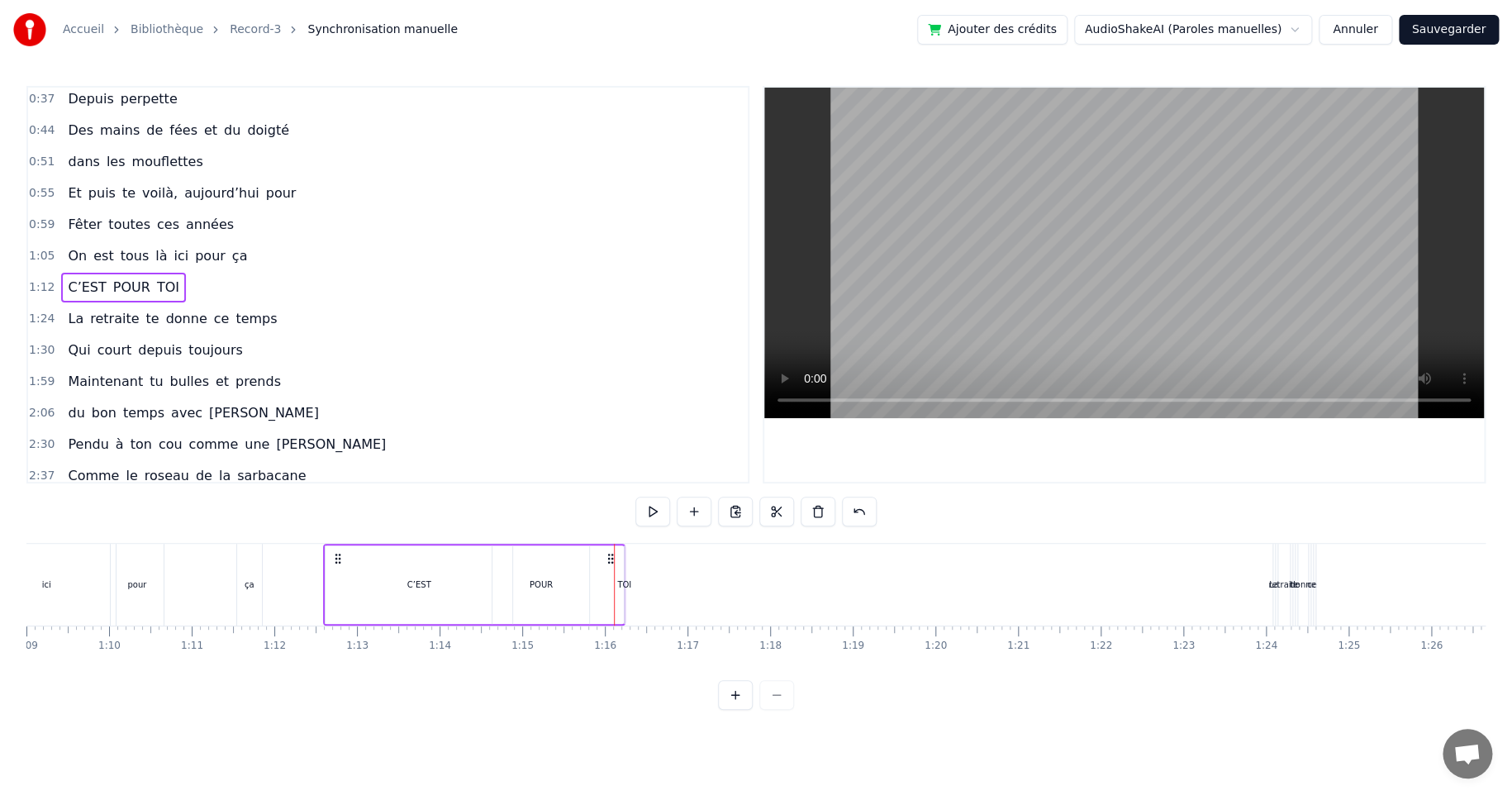
click at [621, 584] on div "TOI" at bounding box center [624, 585] width 14 height 13
drag, startPoint x: 621, startPoint y: 584, endPoint x: 598, endPoint y: 584, distance: 23.0
click at [598, 584] on div "C’EST POUR TOI" at bounding box center [474, 584] width 302 height 82
click at [620, 583] on div "TOI" at bounding box center [624, 585] width 14 height 13
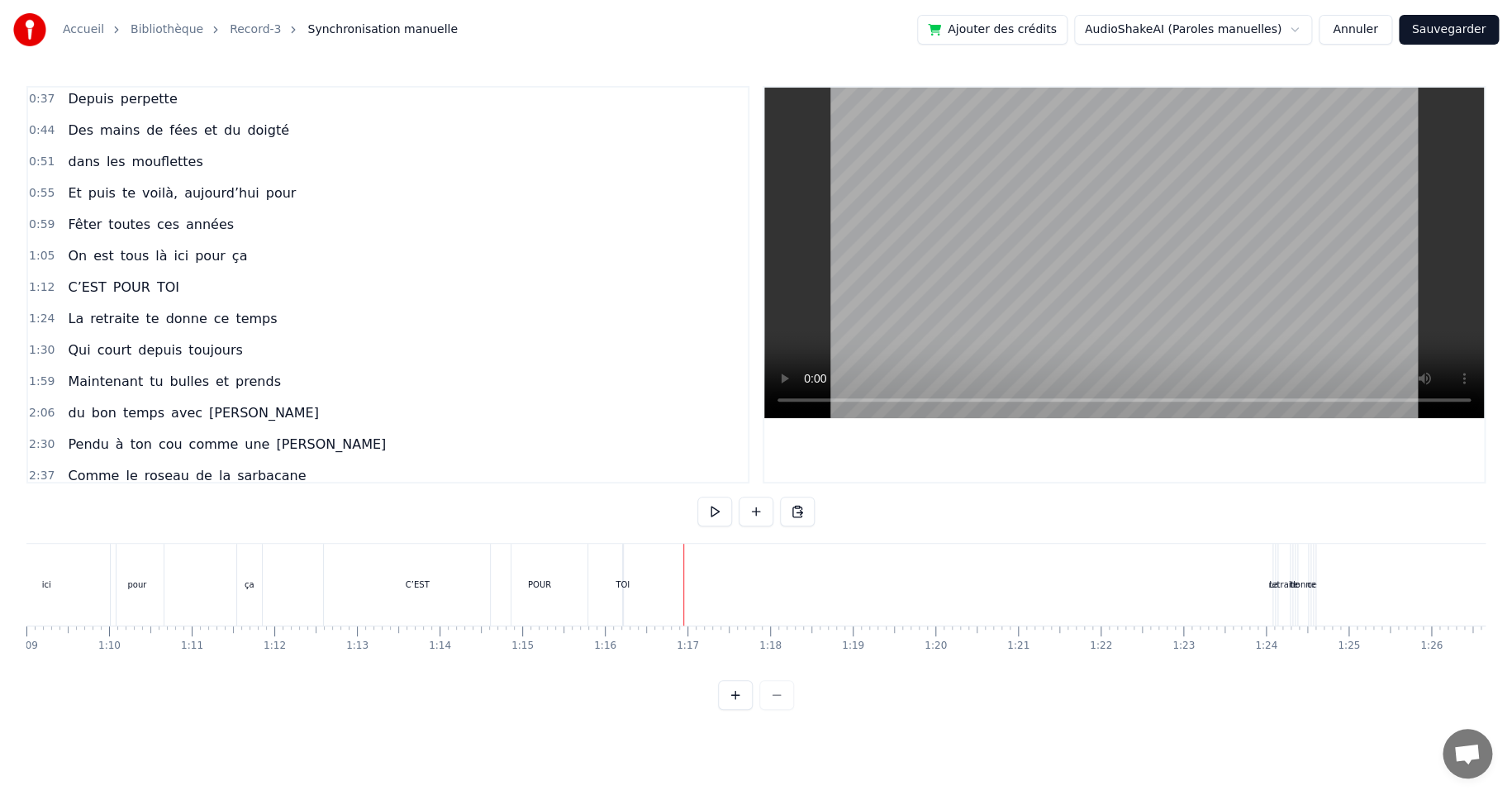
click at [1281, 580] on div "retraite" at bounding box center [1284, 585] width 31 height 13
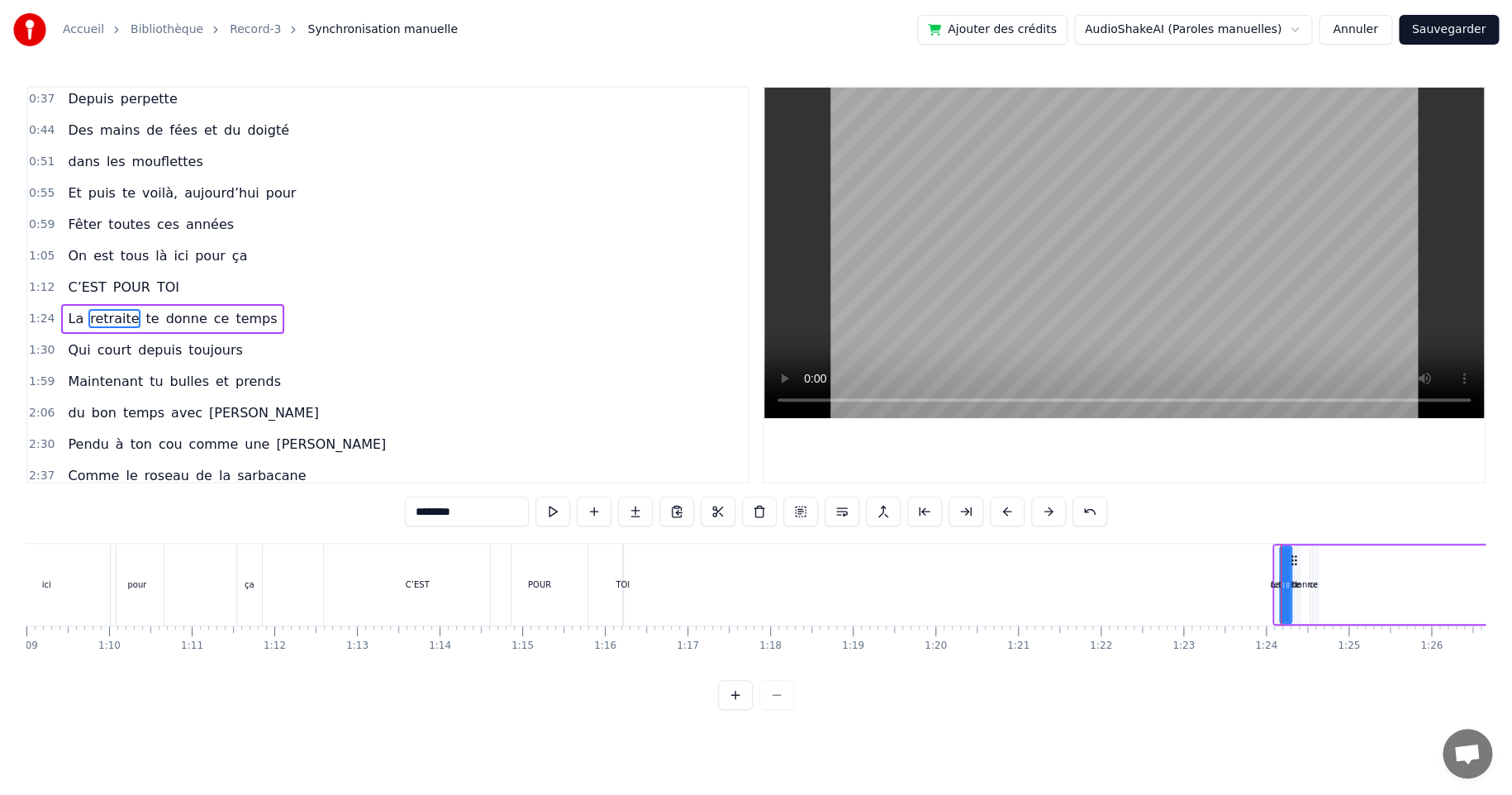
scroll to position [66, 0]
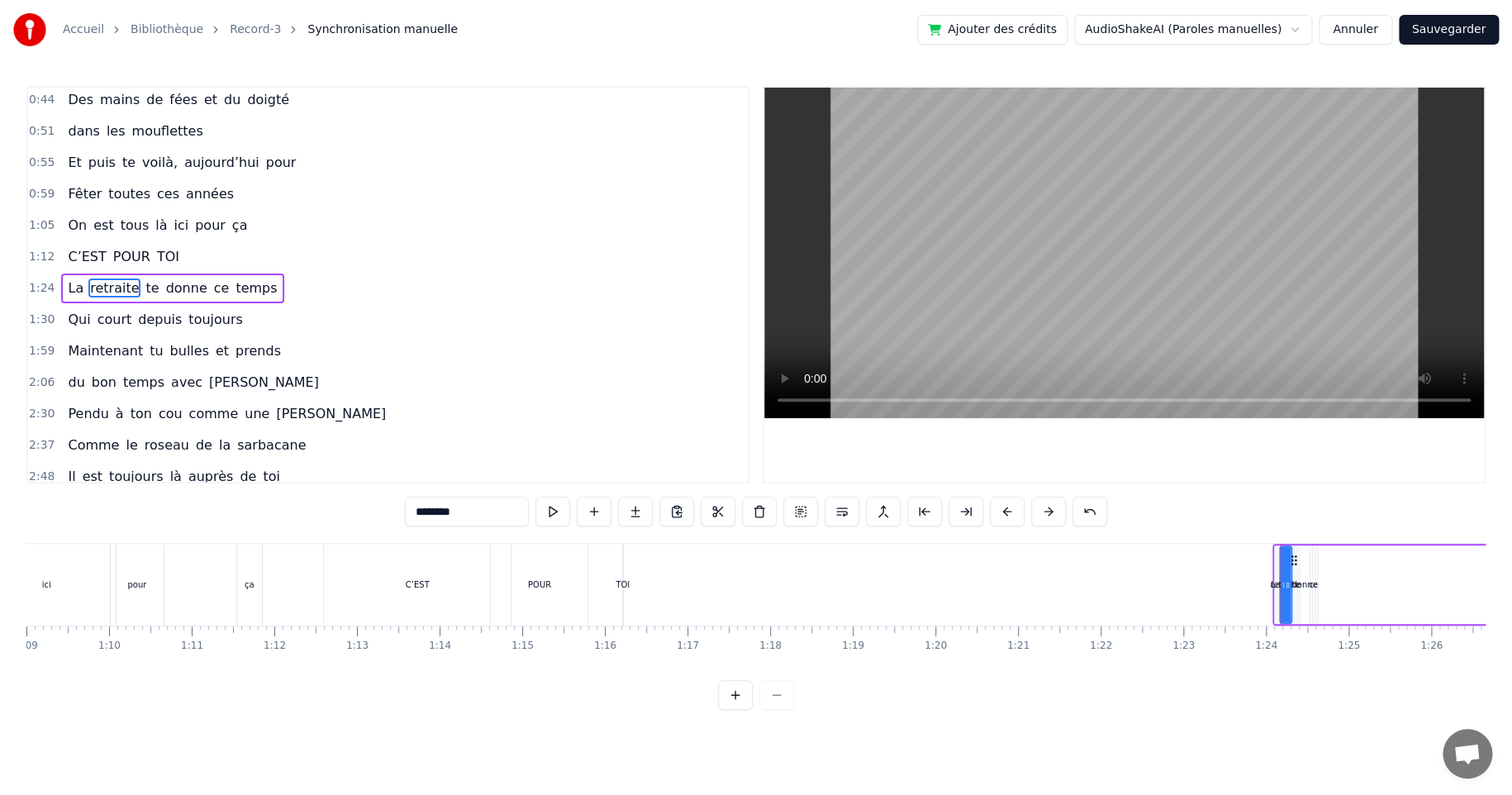
click at [1309, 543] on div "La retraite [PERSON_NAME] ce temps" at bounding box center [1521, 584] width 497 height 82
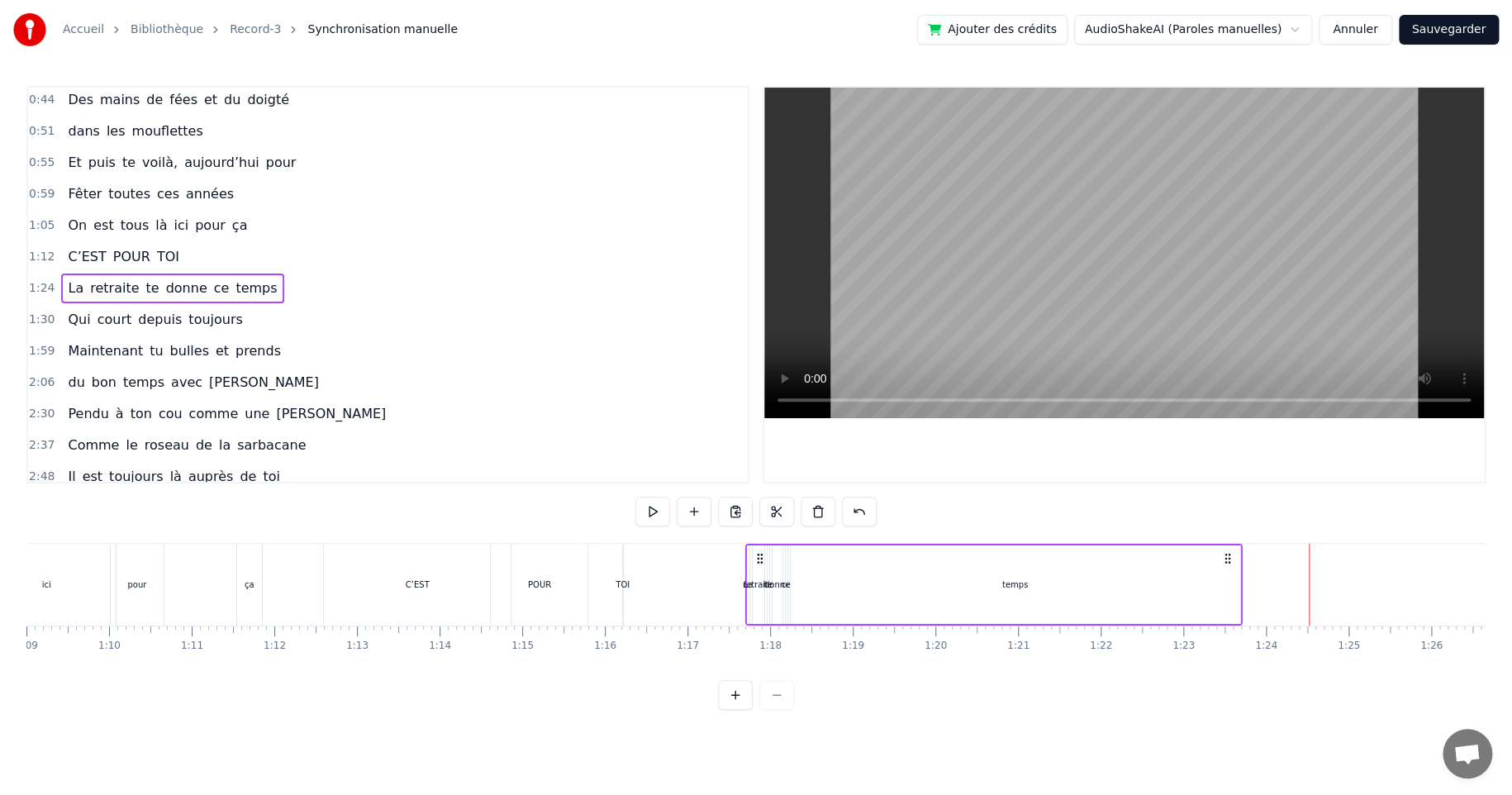
drag, startPoint x: 1286, startPoint y: 558, endPoint x: 757, endPoint y: 563, distance: 529.0
click at [760, 561] on icon at bounding box center [760, 558] width 13 height 13
click at [750, 581] on div "retraite" at bounding box center [759, 585] width 31 height 13
click at [778, 581] on div "donne" at bounding box center [778, 585] width 25 height 13
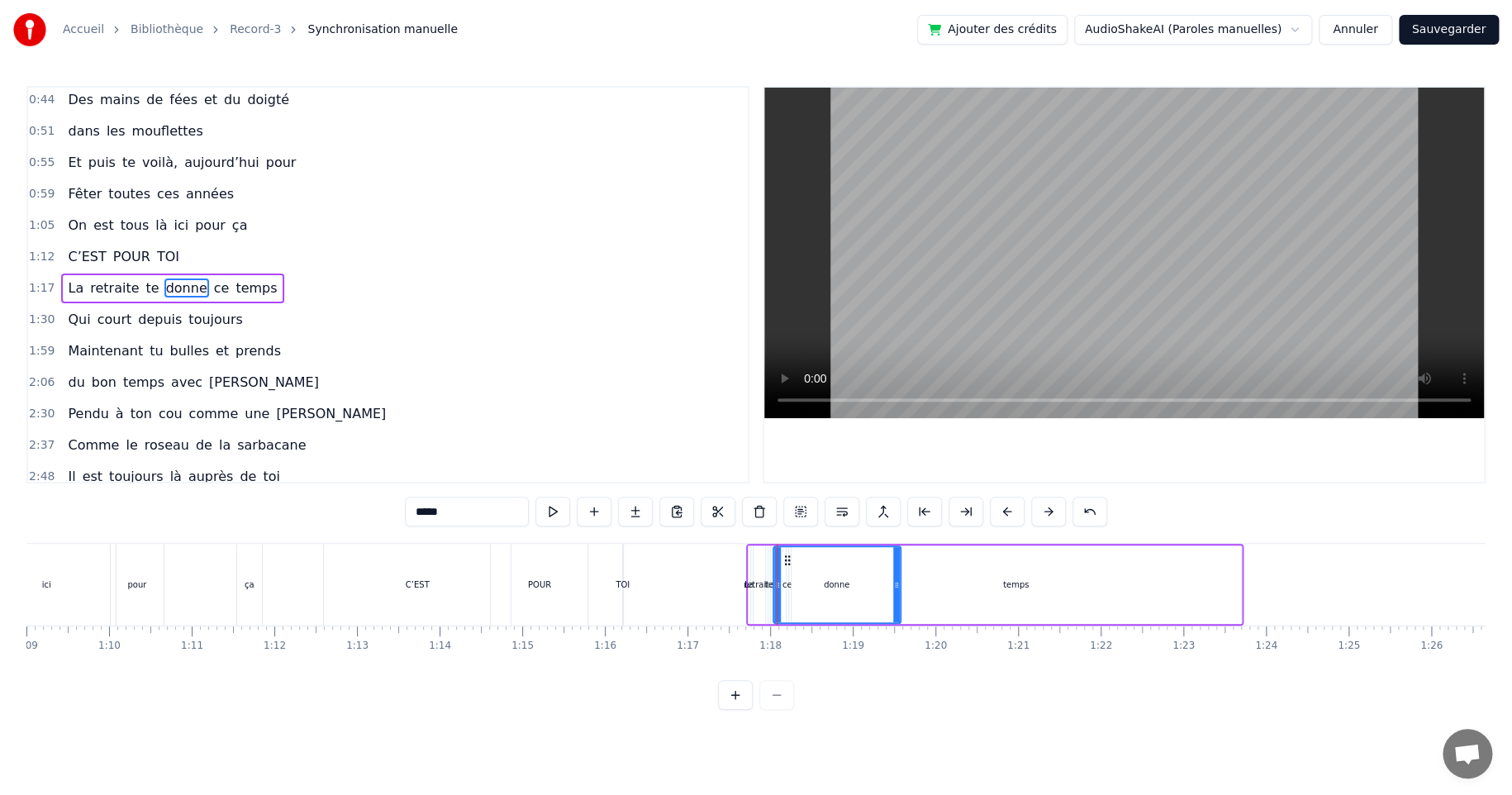
drag, startPoint x: 778, startPoint y: 583, endPoint x: 892, endPoint y: 579, distance: 114.1
click at [895, 579] on icon at bounding box center [896, 585] width 6 height 13
click at [785, 584] on div "donne" at bounding box center [837, 585] width 125 height 76
drag, startPoint x: 788, startPoint y: 558, endPoint x: 890, endPoint y: 552, distance: 102.2
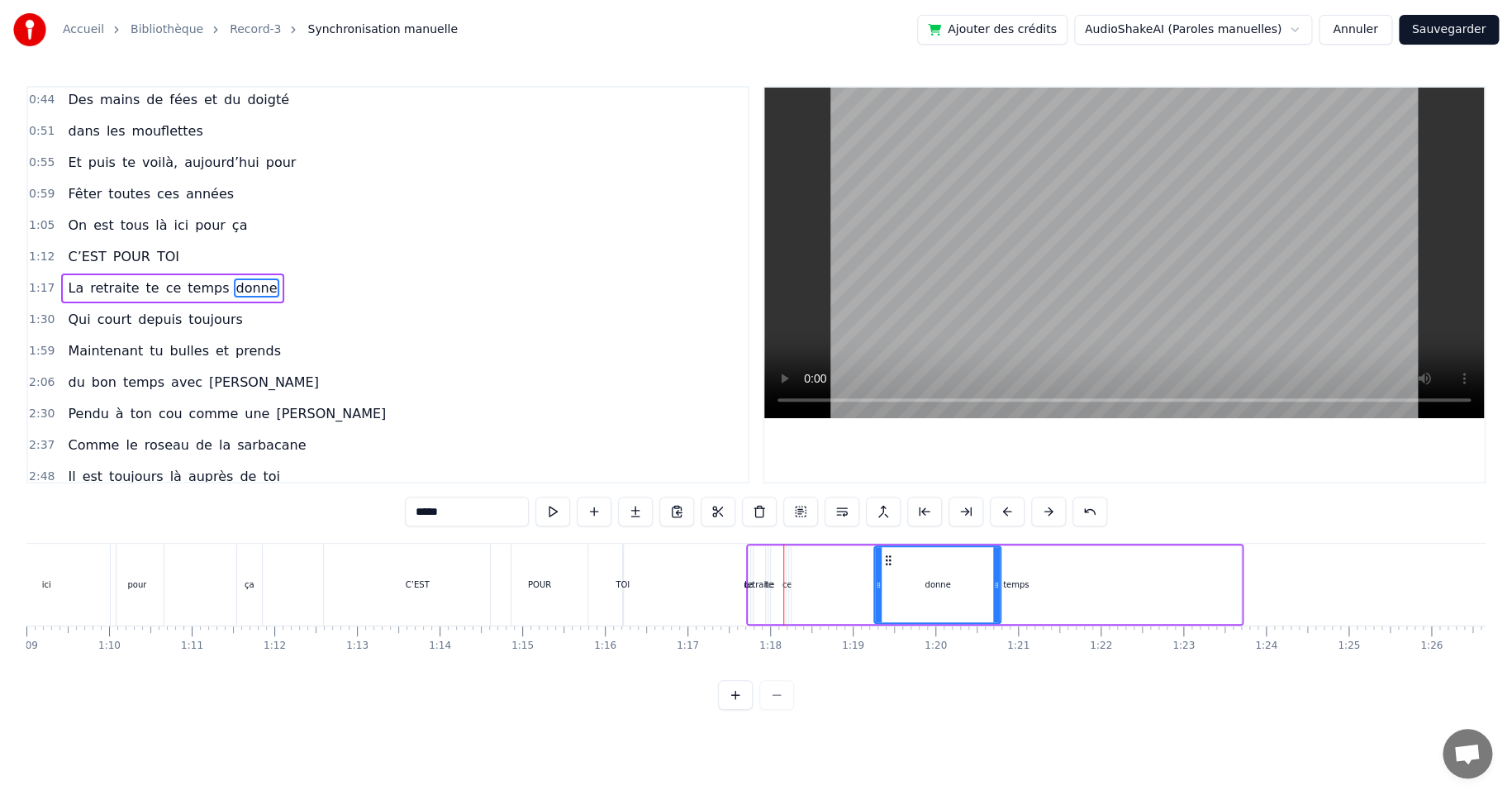
click at [785, 584] on div "ce" at bounding box center [787, 585] width 10 height 13
drag, startPoint x: 809, startPoint y: 554, endPoint x: 889, endPoint y: 547, distance: 80.3
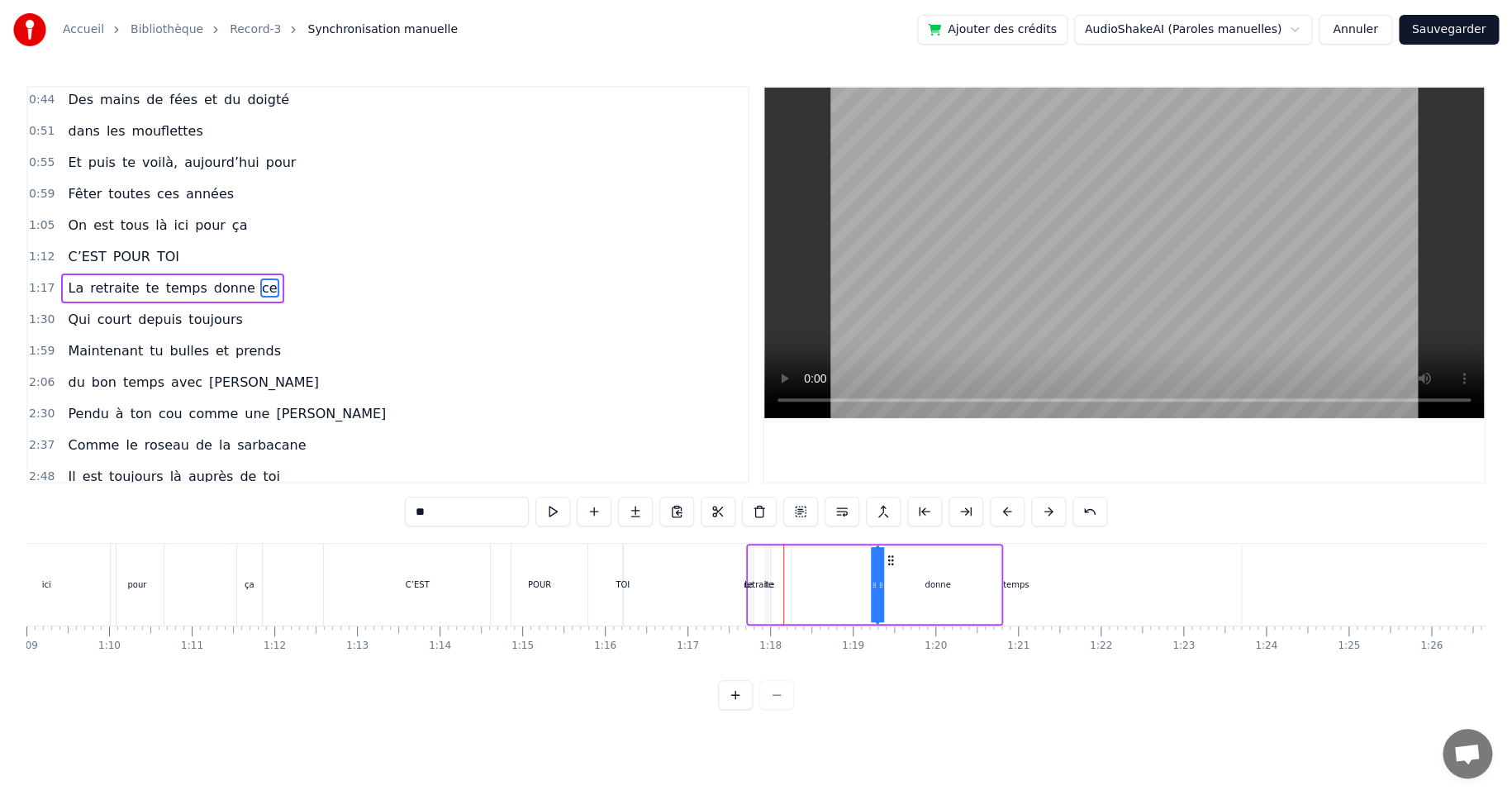
click at [754, 582] on div "retraite" at bounding box center [759, 585] width 31 height 13
drag, startPoint x: 766, startPoint y: 558, endPoint x: 827, endPoint y: 558, distance: 61.0
drag, startPoint x: 827, startPoint y: 558, endPoint x: 848, endPoint y: 554, distance: 21.4
click at [848, 554] on icon at bounding box center [849, 559] width 13 height 13
click at [767, 584] on div "te" at bounding box center [769, 585] width 8 height 13
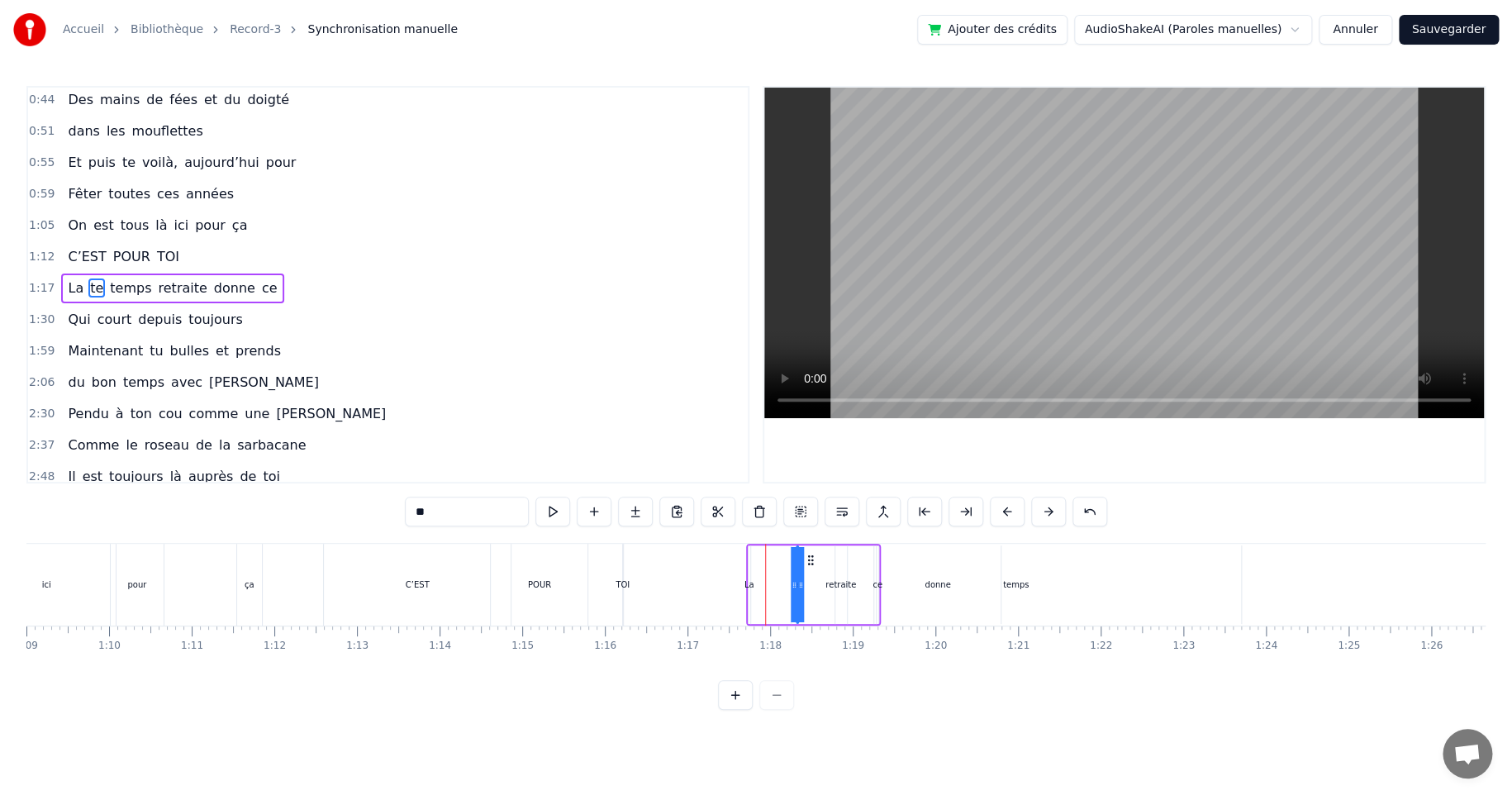
drag, startPoint x: 785, startPoint y: 558, endPoint x: 804, endPoint y: 557, distance: 19.0
click at [750, 581] on div "La" at bounding box center [749, 585] width 10 height 13
type input "**"
drag, startPoint x: 762, startPoint y: 562, endPoint x: 737, endPoint y: 561, distance: 25.0
click at [737, 561] on icon at bounding box center [736, 559] width 13 height 13
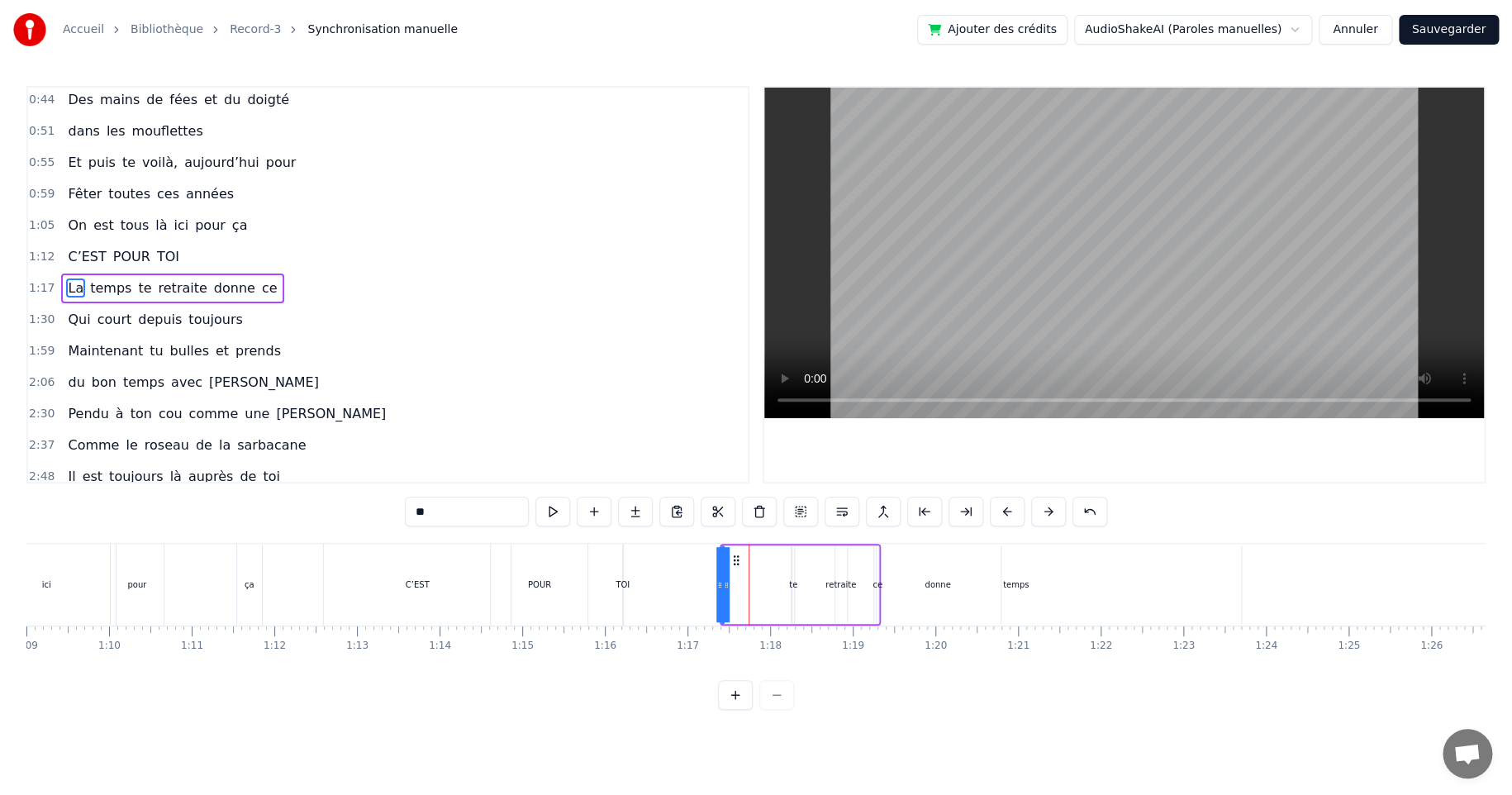
click at [756, 561] on div "La temps te retraite [PERSON_NAME]" at bounding box center [800, 584] width 161 height 82
click at [827, 584] on div "retraite" at bounding box center [841, 585] width 31 height 13
click at [930, 585] on div "donne" at bounding box center [937, 585] width 25 height 13
click at [1028, 585] on div "temps" at bounding box center [1016, 584] width 450 height 78
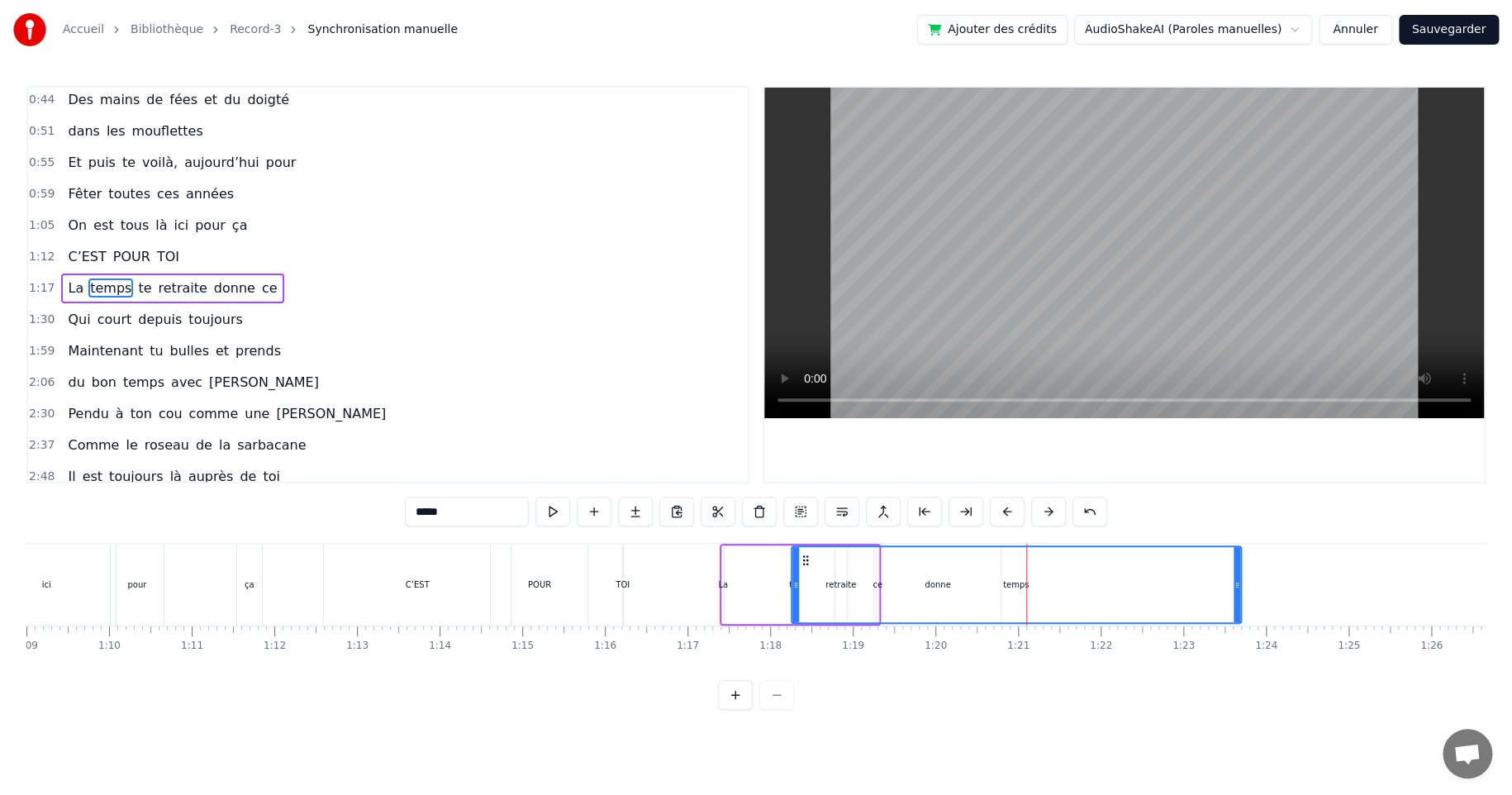
click at [1019, 585] on div "temps" at bounding box center [1015, 585] width 25 height 13
click at [969, 583] on div "temps" at bounding box center [1016, 585] width 448 height 76
click at [878, 585] on div "temps" at bounding box center [1016, 585] width 448 height 76
click at [865, 580] on div "temps" at bounding box center [1016, 585] width 448 height 76
click at [822, 582] on div "temps" at bounding box center [1016, 585] width 448 height 76
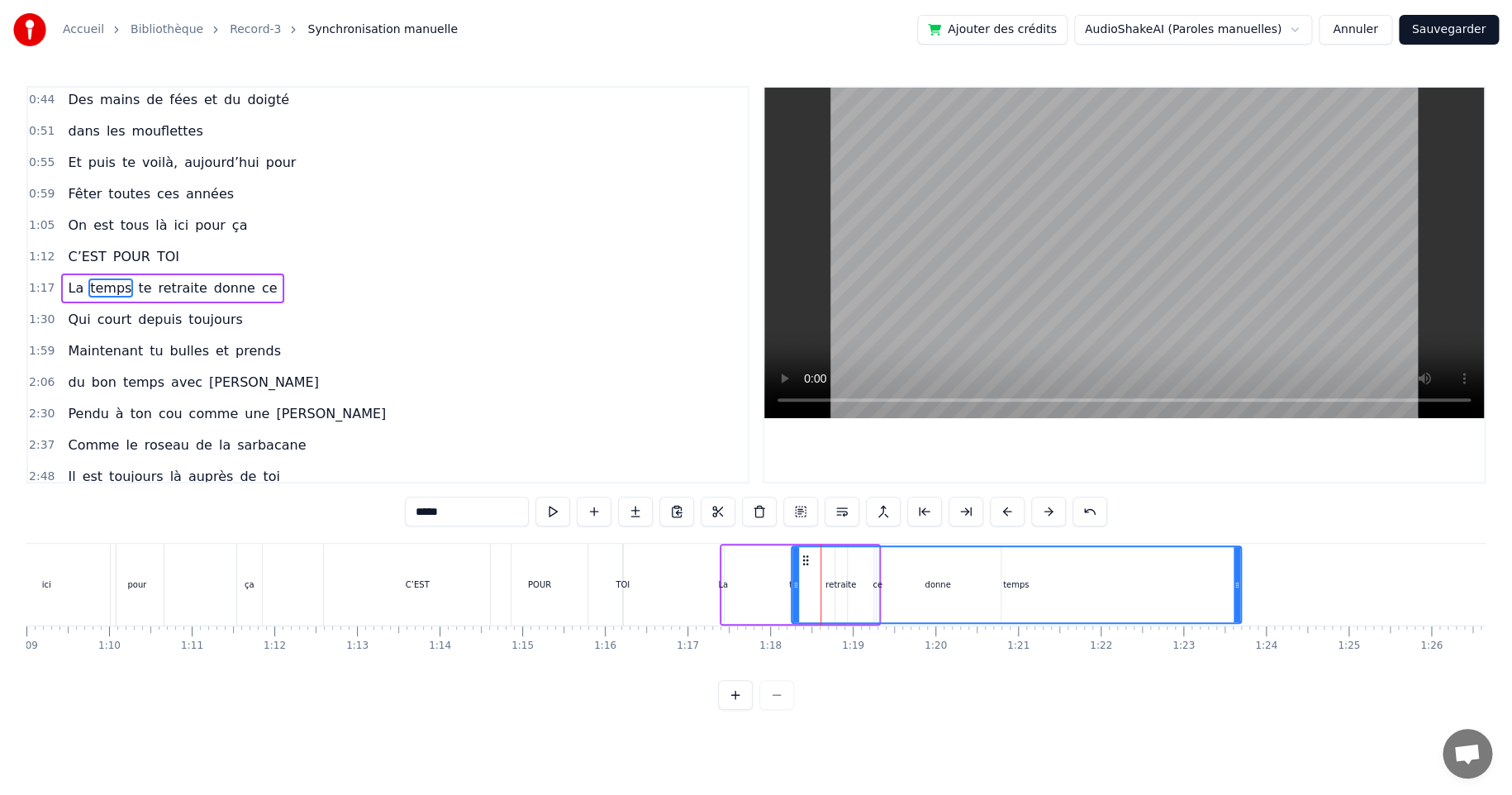
click at [848, 587] on div "temps" at bounding box center [1016, 585] width 448 height 76
drag, startPoint x: 806, startPoint y: 560, endPoint x: 832, endPoint y: 557, distance: 26.2
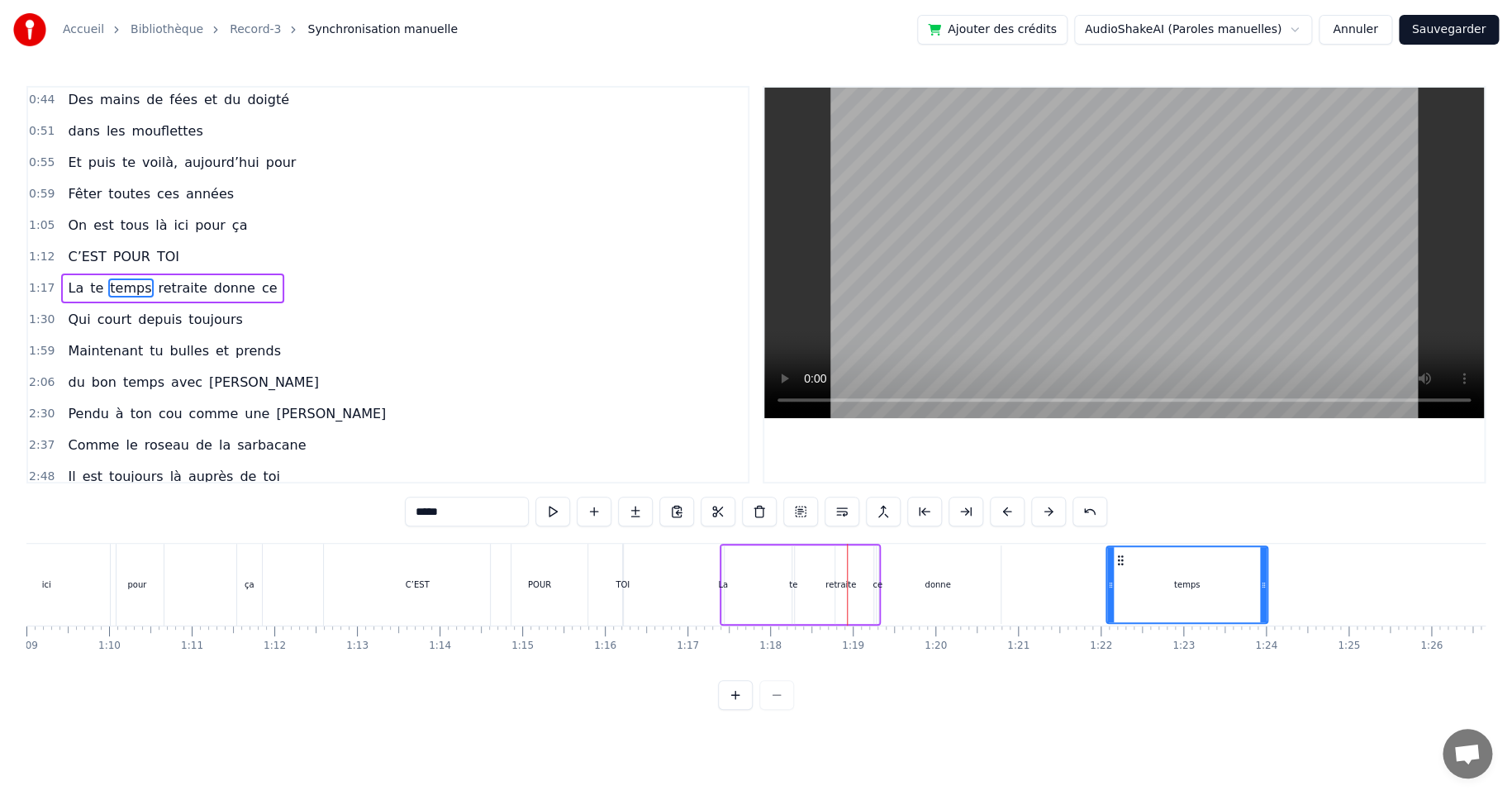
drag, startPoint x: 819, startPoint y: 584, endPoint x: 1171, endPoint y: 569, distance: 352.3
drag, startPoint x: 1265, startPoint y: 584, endPoint x: 1221, endPoint y: 592, distance: 44.7
click at [1224, 593] on div at bounding box center [1223, 585] width 6 height 76
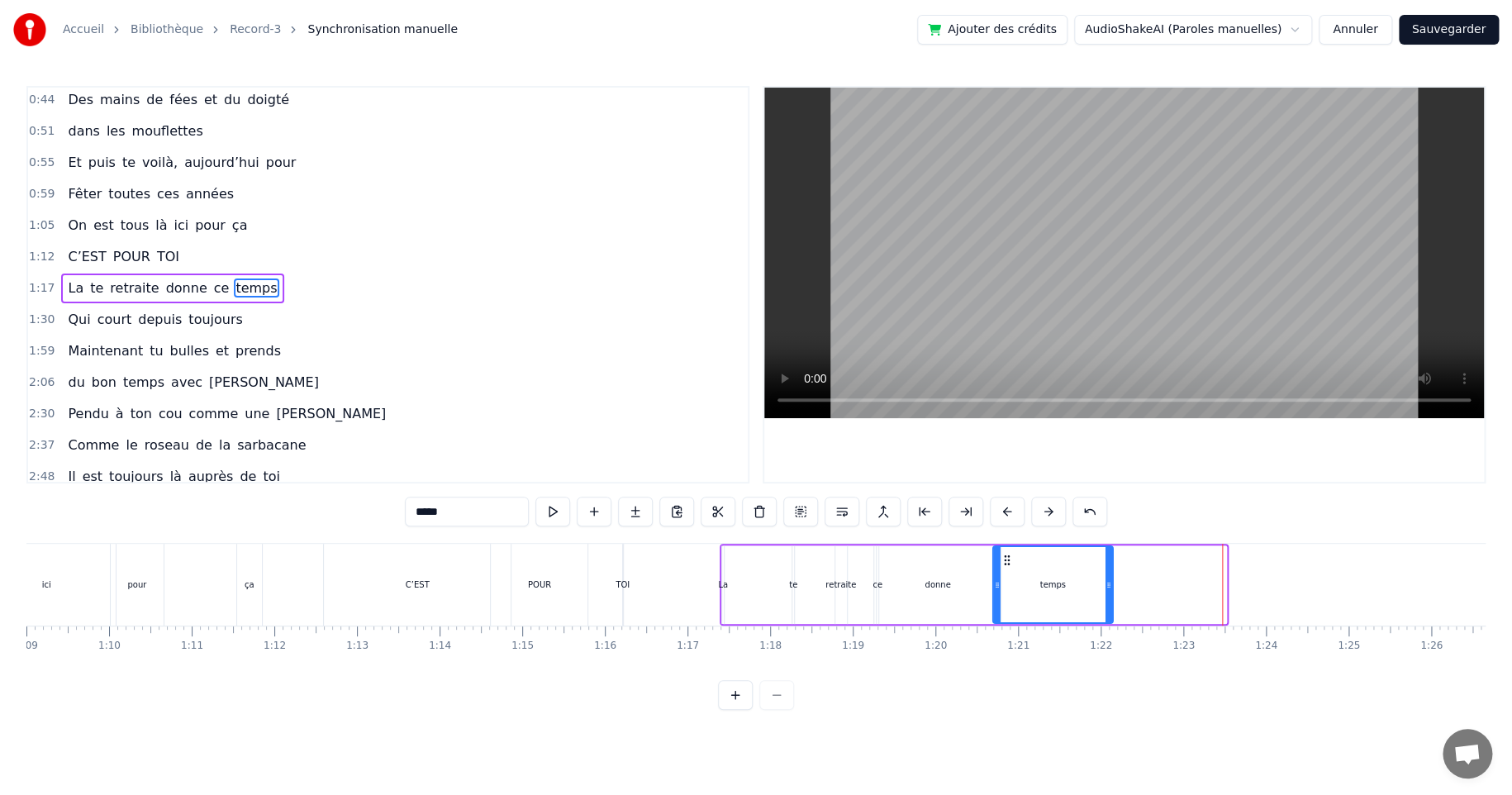
drag, startPoint x: 1121, startPoint y: 561, endPoint x: 1006, endPoint y: 574, distance: 115.7
click at [1006, 572] on div "temps" at bounding box center [1052, 585] width 118 height 76
click at [876, 582] on div "ce" at bounding box center [877, 585] width 10 height 13
type input "**"
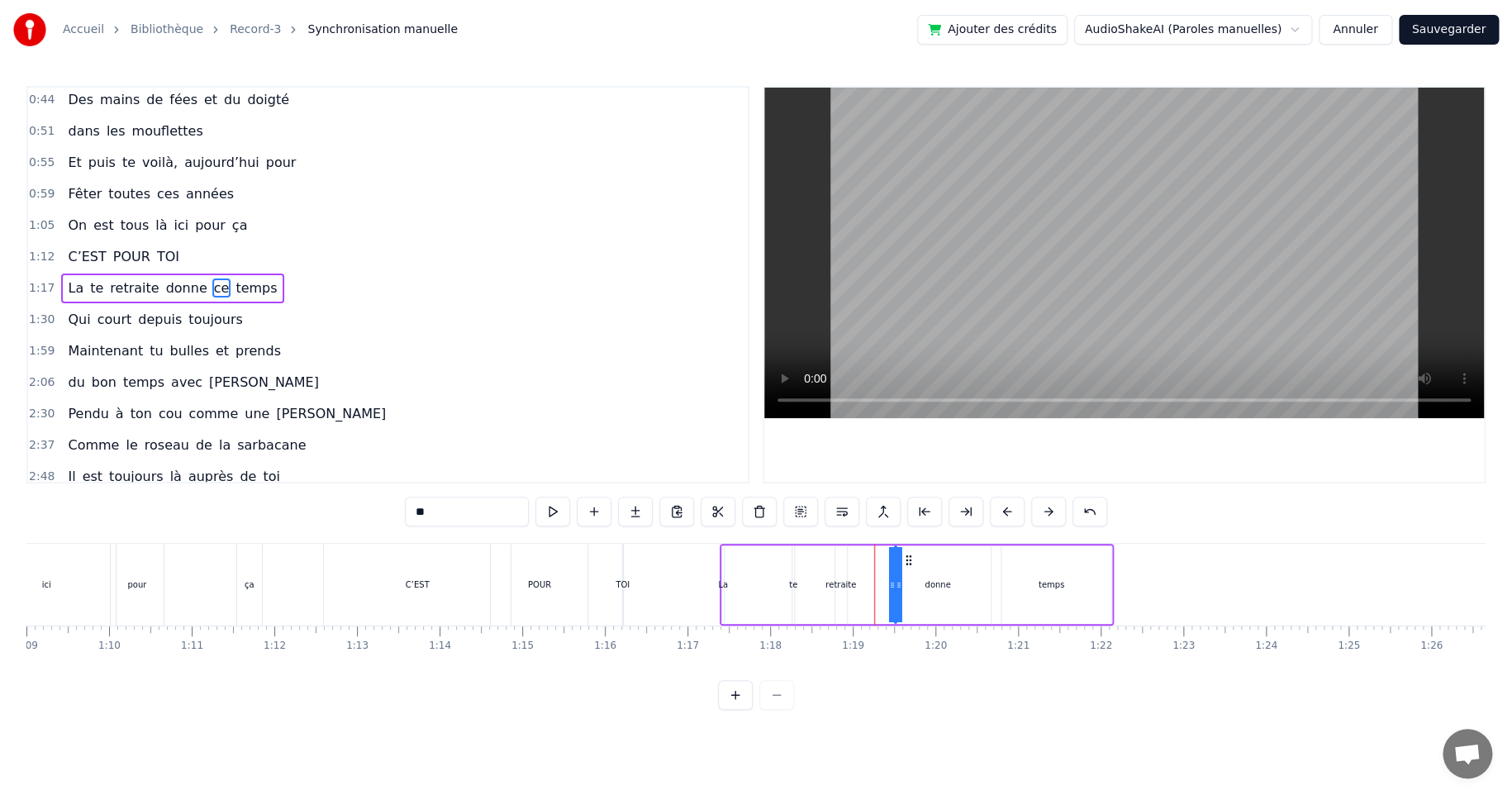
drag, startPoint x: 887, startPoint y: 558, endPoint x: 905, endPoint y: 556, distance: 18.1
click at [905, 556] on icon at bounding box center [908, 559] width 13 height 13
drag, startPoint x: 898, startPoint y: 589, endPoint x: 919, endPoint y: 585, distance: 21.4
click at [919, 585] on div "La te retraite [PERSON_NAME] temps" at bounding box center [917, 584] width 394 height 82
click at [794, 585] on div "te" at bounding box center [792, 585] width 8 height 13
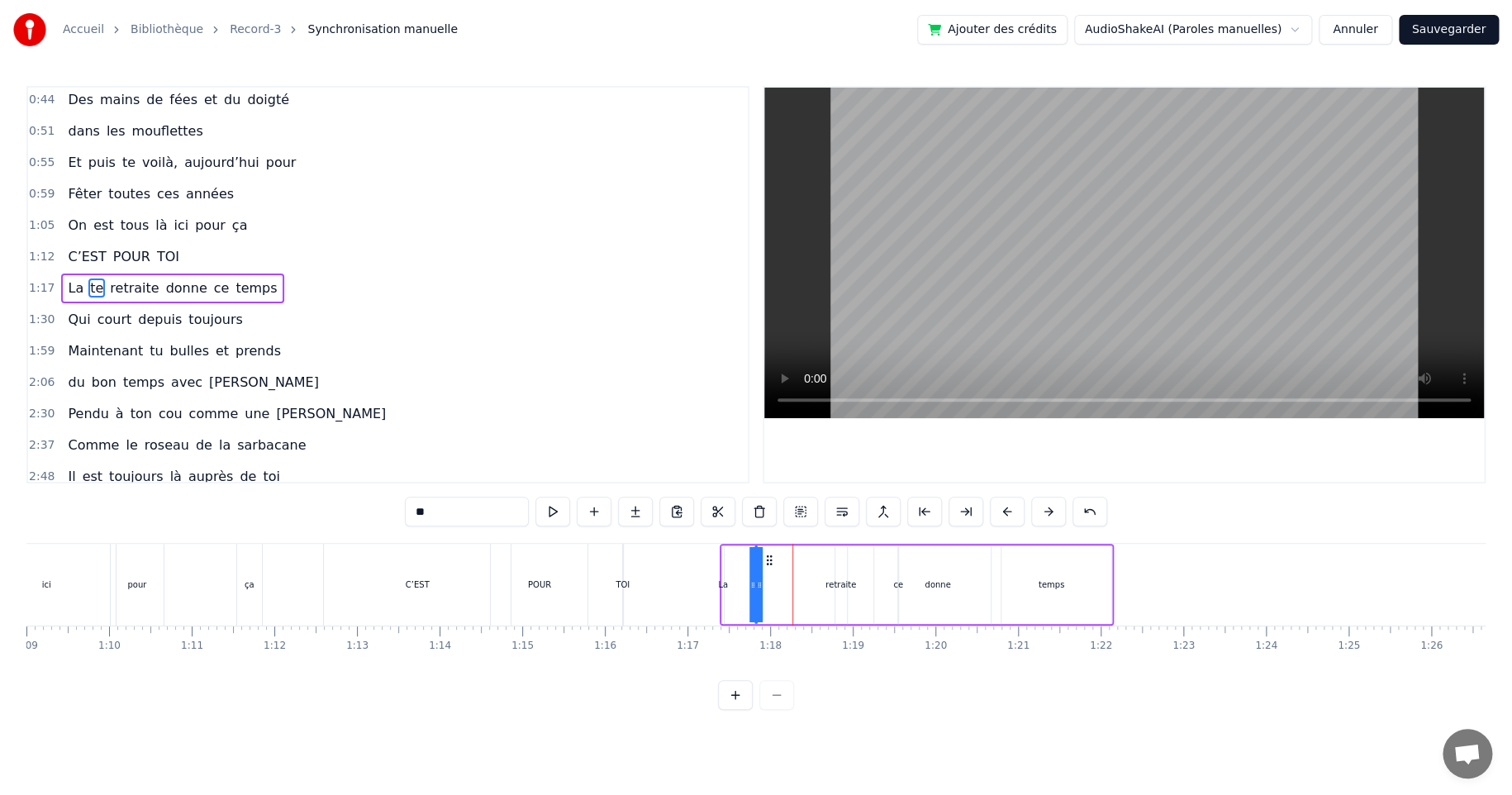
drag, startPoint x: 803, startPoint y: 560, endPoint x: 858, endPoint y: 567, distance: 55.4
click at [765, 563] on icon at bounding box center [769, 559] width 13 height 13
click at [944, 584] on div "donne" at bounding box center [937, 585] width 25 height 13
drag, startPoint x: 887, startPoint y: 557, endPoint x: 742, endPoint y: 557, distance: 145.0
click at [742, 557] on circle at bounding box center [742, 556] width 1 height 1
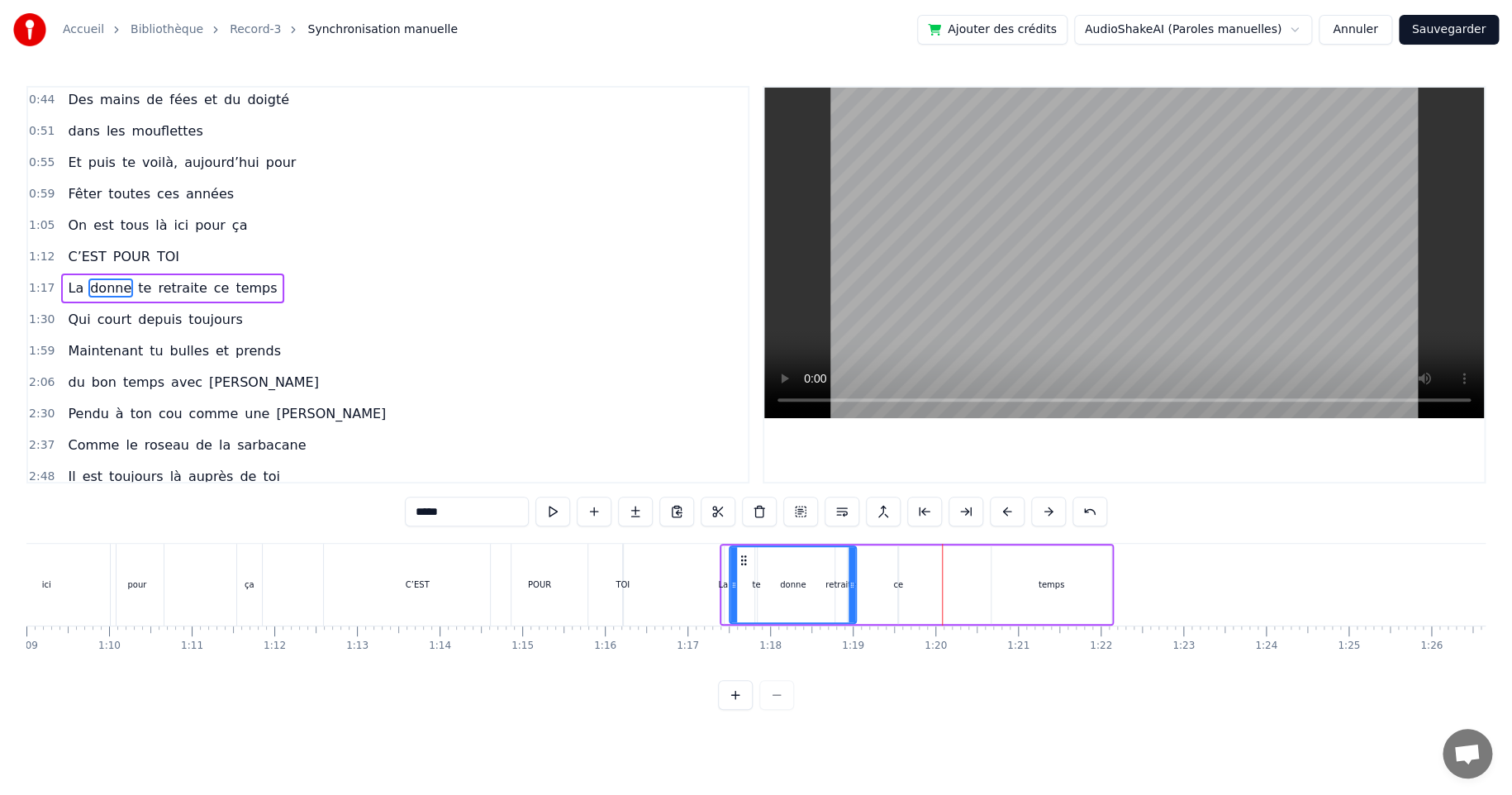
click at [896, 585] on div "ce" at bounding box center [898, 585] width 10 height 13
type input "**"
drag, startPoint x: 890, startPoint y: 558, endPoint x: 943, endPoint y: 559, distance: 53.0
click at [943, 559] on icon at bounding box center [942, 559] width 13 height 13
drag, startPoint x: 799, startPoint y: 584, endPoint x: 886, endPoint y: 574, distance: 87.6
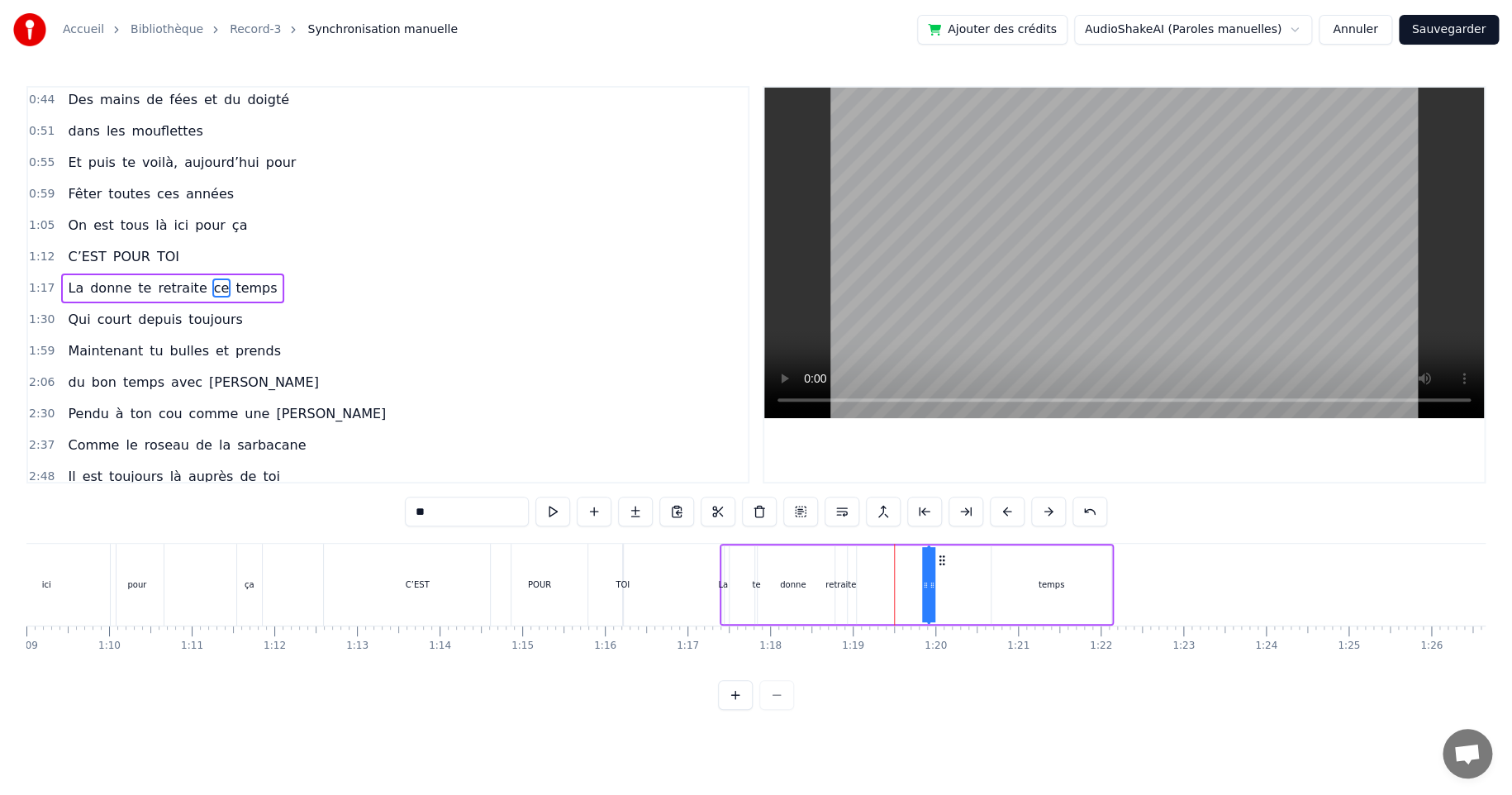
click at [887, 576] on div "La donne te retraite ce temps" at bounding box center [917, 584] width 394 height 82
click at [756, 584] on div "te" at bounding box center [756, 585] width 8 height 13
click at [843, 584] on div "retraite" at bounding box center [841, 585] width 31 height 13
drag, startPoint x: 848, startPoint y: 557, endPoint x: 1000, endPoint y: 550, distance: 152.2
click at [789, 581] on div "donne" at bounding box center [792, 585] width 25 height 13
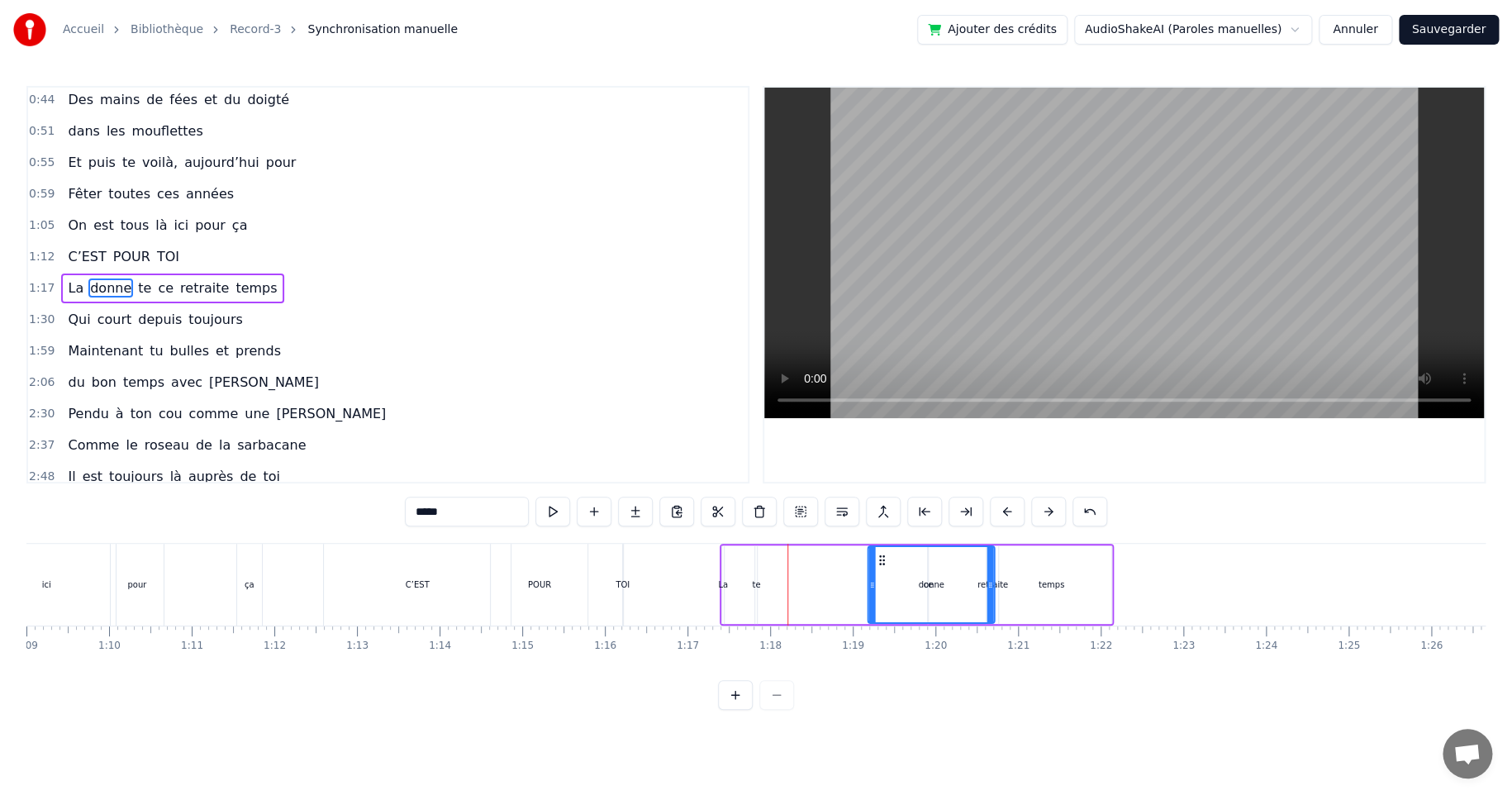
drag, startPoint x: 745, startPoint y: 556, endPoint x: 883, endPoint y: 555, distance: 138.0
click at [756, 575] on div "te" at bounding box center [756, 584] width 2 height 78
drag, startPoint x: 770, startPoint y: 559, endPoint x: 908, endPoint y: 553, distance: 138.1
click at [992, 582] on div "temps" at bounding box center [1051, 584] width 120 height 78
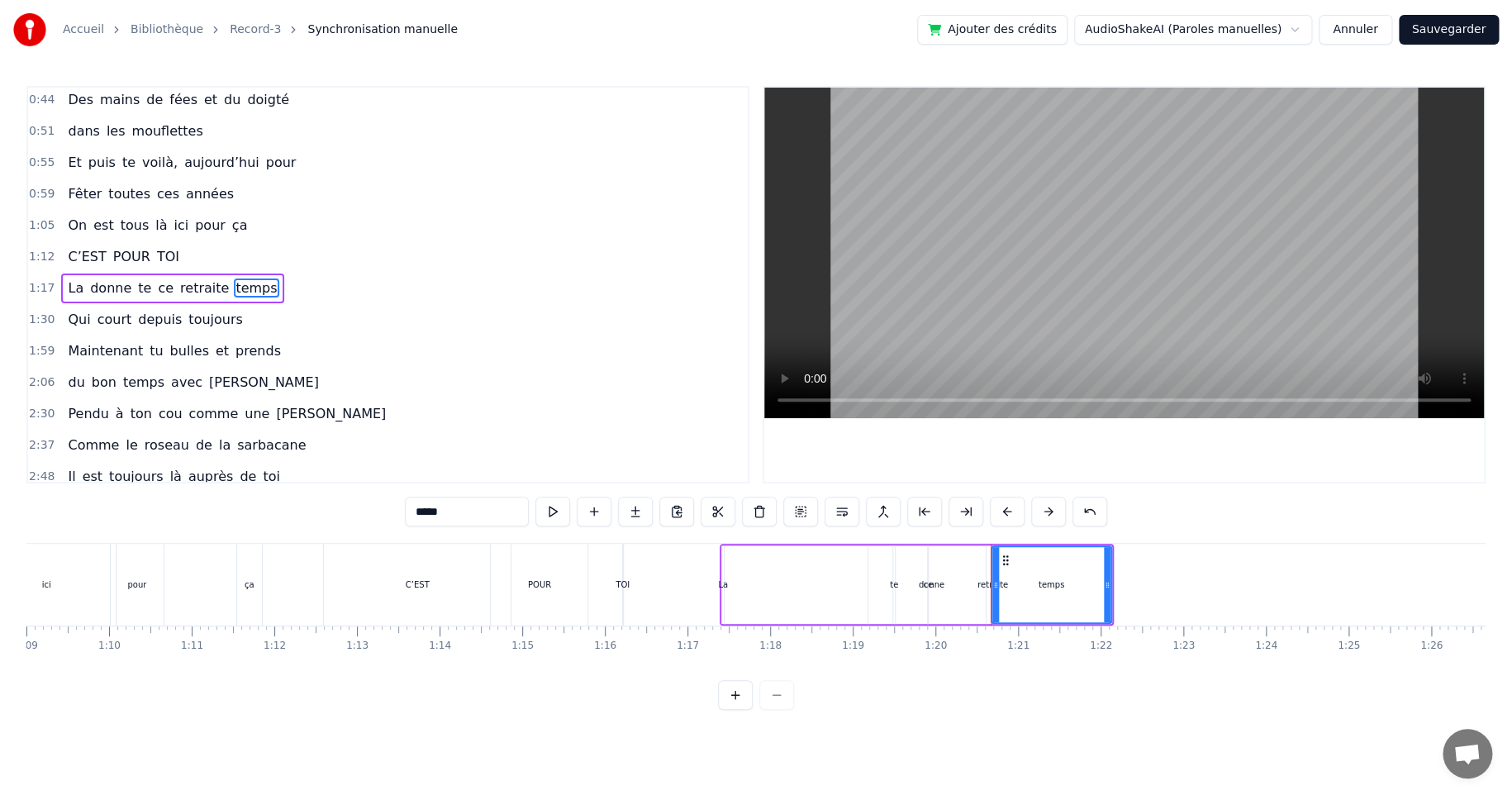
click at [989, 583] on div "retraite" at bounding box center [993, 585] width 31 height 13
type input "********"
drag, startPoint x: 1000, startPoint y: 560, endPoint x: 767, endPoint y: 567, distance: 233.1
click at [767, 567] on div "La donne te ce retraite temps" at bounding box center [917, 584] width 394 height 82
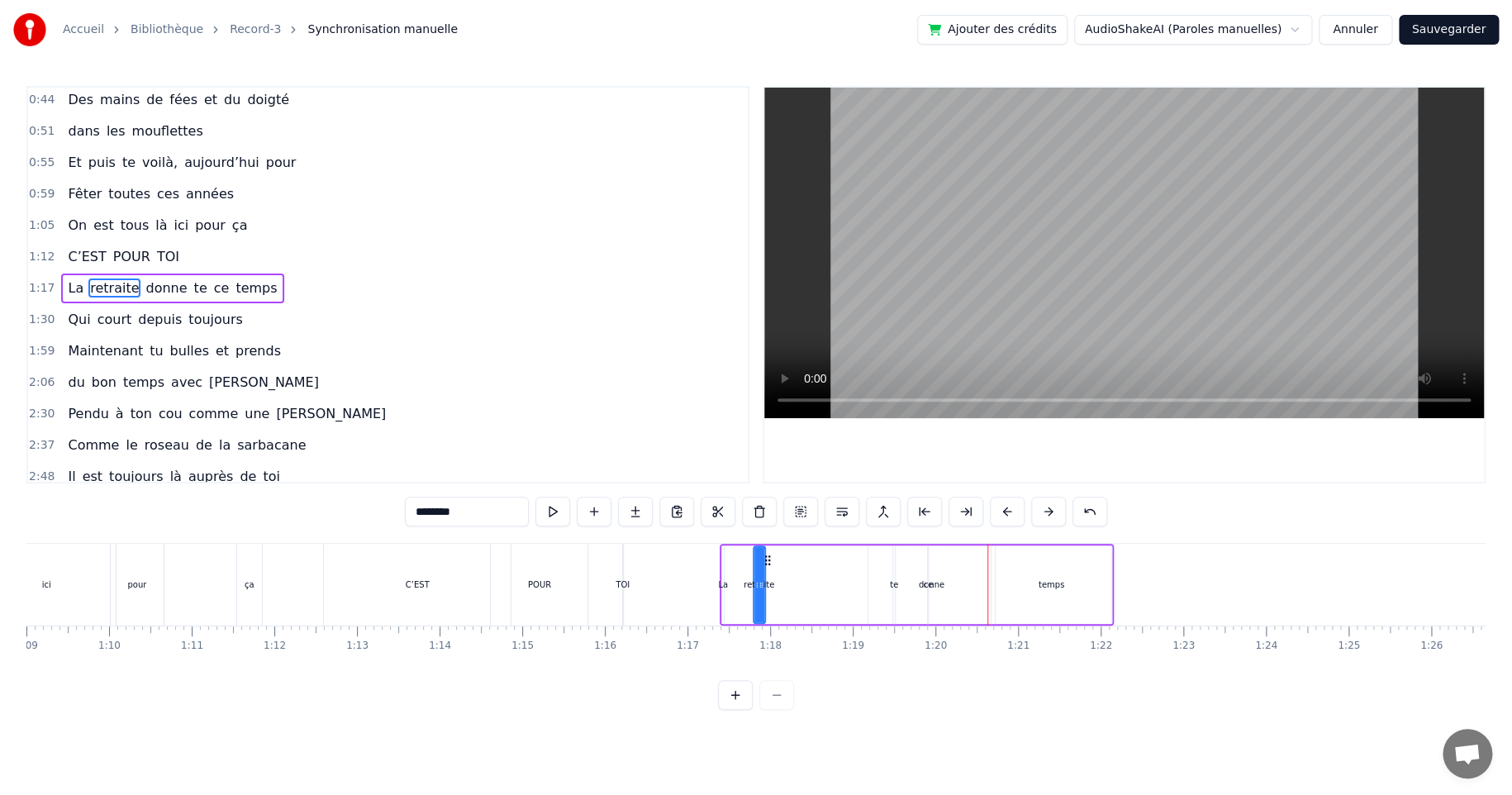
click at [890, 582] on div "La retraite donne te ce temps" at bounding box center [917, 584] width 394 height 82
click at [892, 584] on div "te" at bounding box center [893, 585] width 8 height 13
click at [892, 584] on icon at bounding box center [890, 585] width 6 height 13
drag, startPoint x: 906, startPoint y: 557, endPoint x: 814, endPoint y: 559, distance: 92.0
click at [814, 559] on icon at bounding box center [816, 559] width 13 height 13
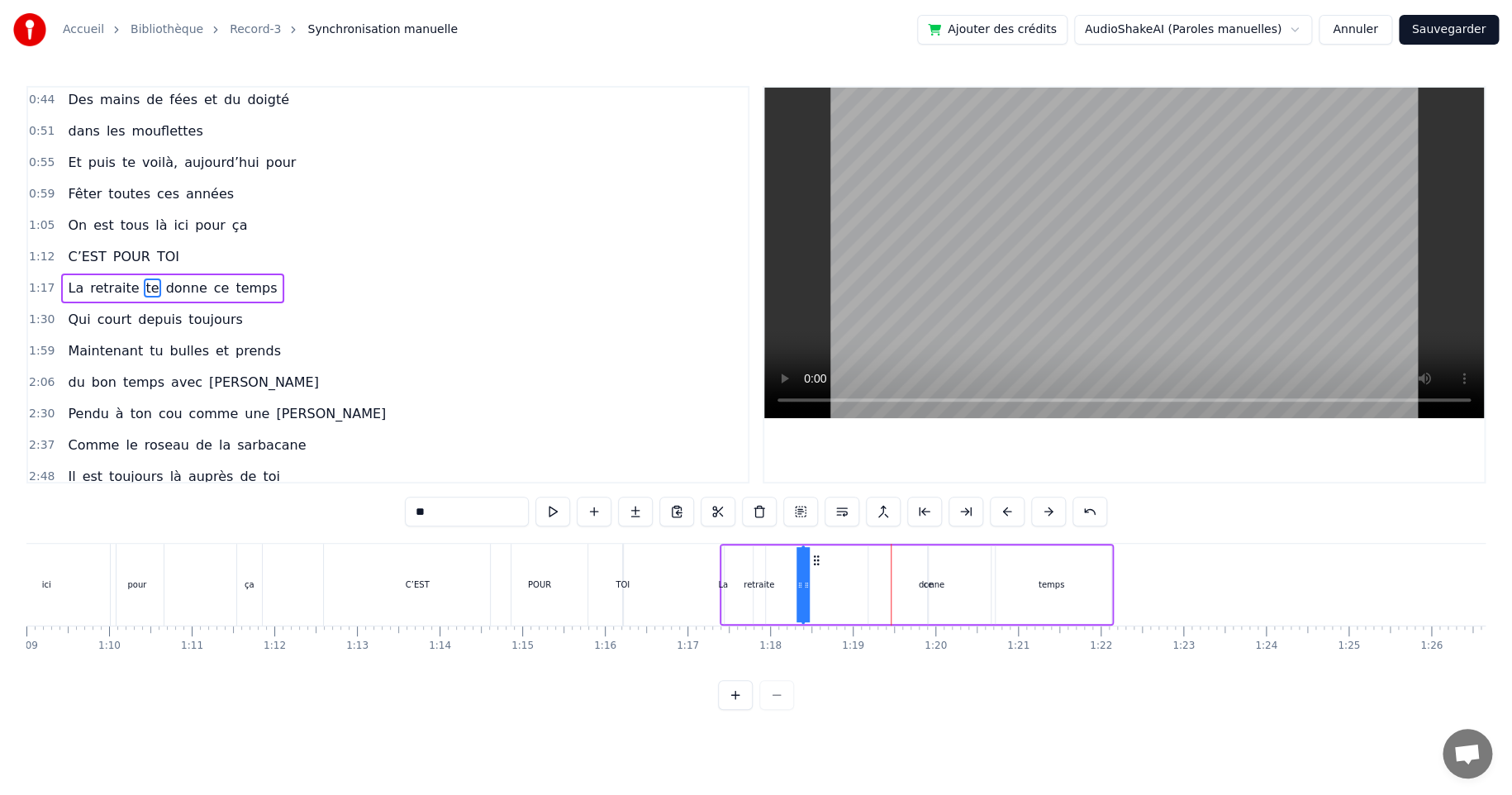
click at [935, 584] on div "donne" at bounding box center [932, 585] width 25 height 13
drag, startPoint x: 884, startPoint y: 557, endPoint x: 827, endPoint y: 565, distance: 57.6
click at [823, 564] on icon at bounding box center [821, 559] width 13 height 13
click at [1005, 576] on div "temps" at bounding box center [1051, 584] width 120 height 78
type input "*****"
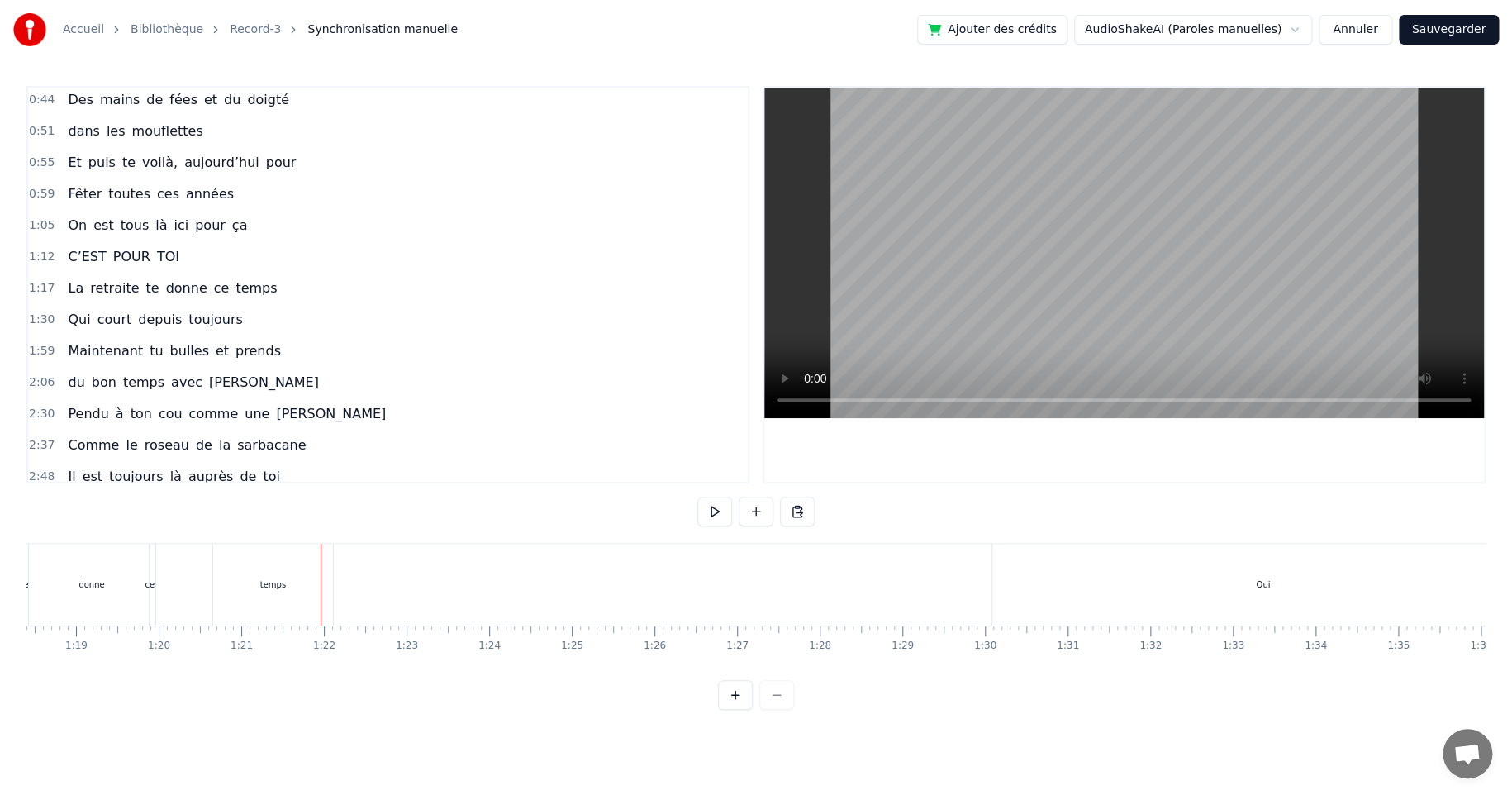
scroll to position [0, 6553]
click at [1146, 584] on div "Qui" at bounding box center [1188, 584] width 542 height 82
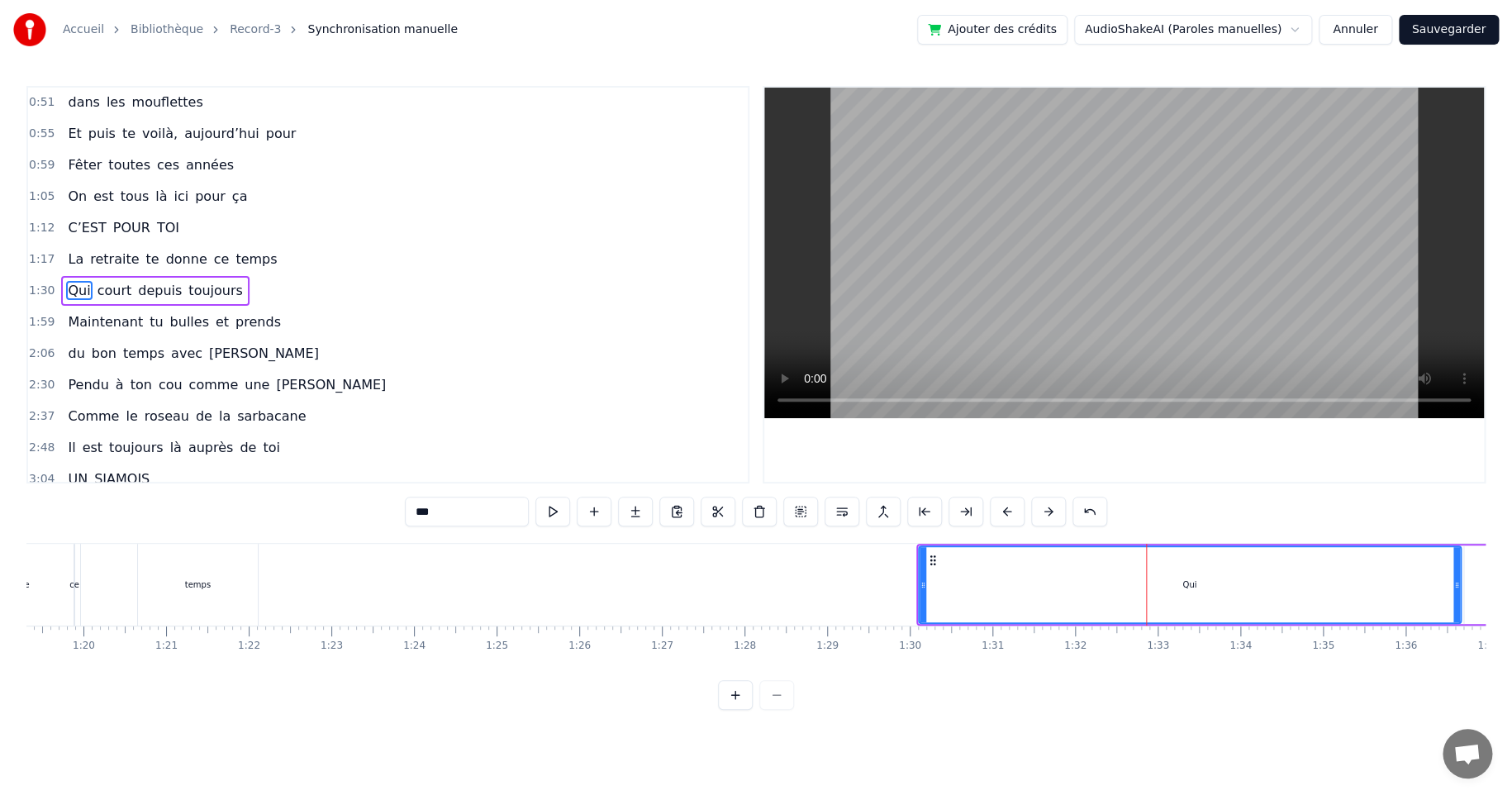
scroll to position [98, 0]
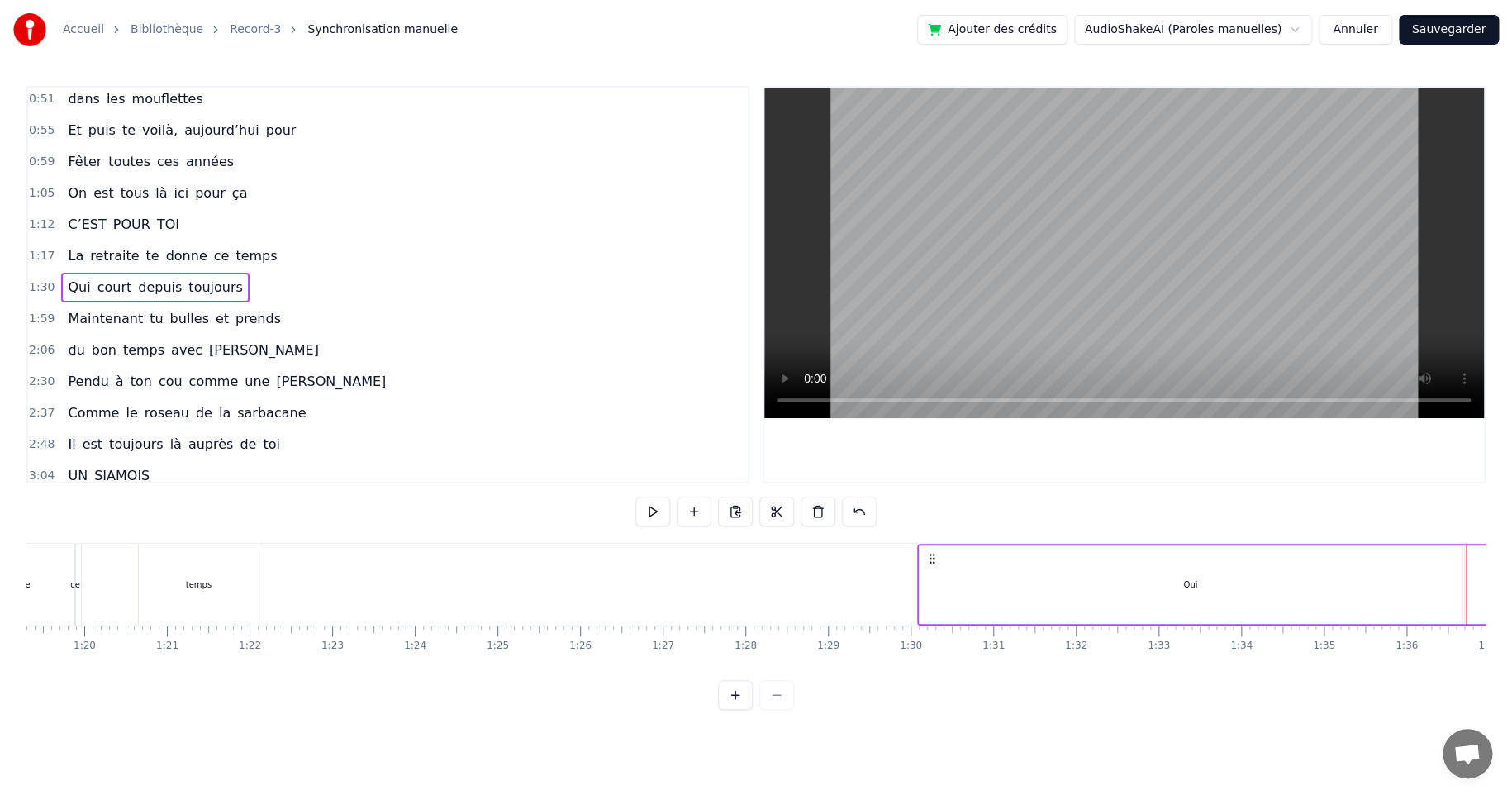
scroll to position [0, 6509]
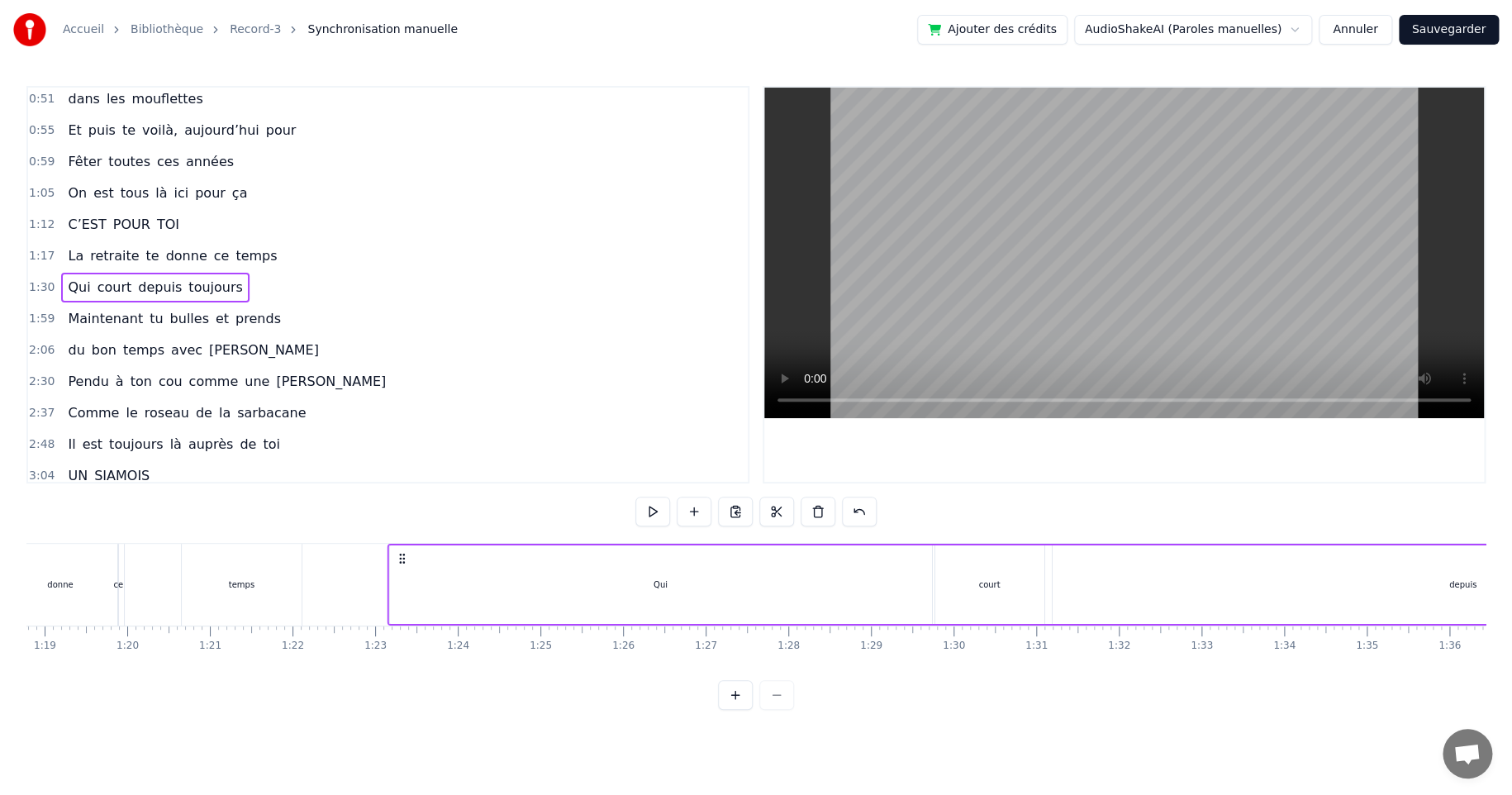
drag, startPoint x: 971, startPoint y: 558, endPoint x: 395, endPoint y: 575, distance: 576.3
click at [397, 574] on div "Qui court depuis toujours" at bounding box center [1384, 584] width 1996 height 82
click at [924, 585] on div "Qui" at bounding box center [659, 584] width 542 height 78
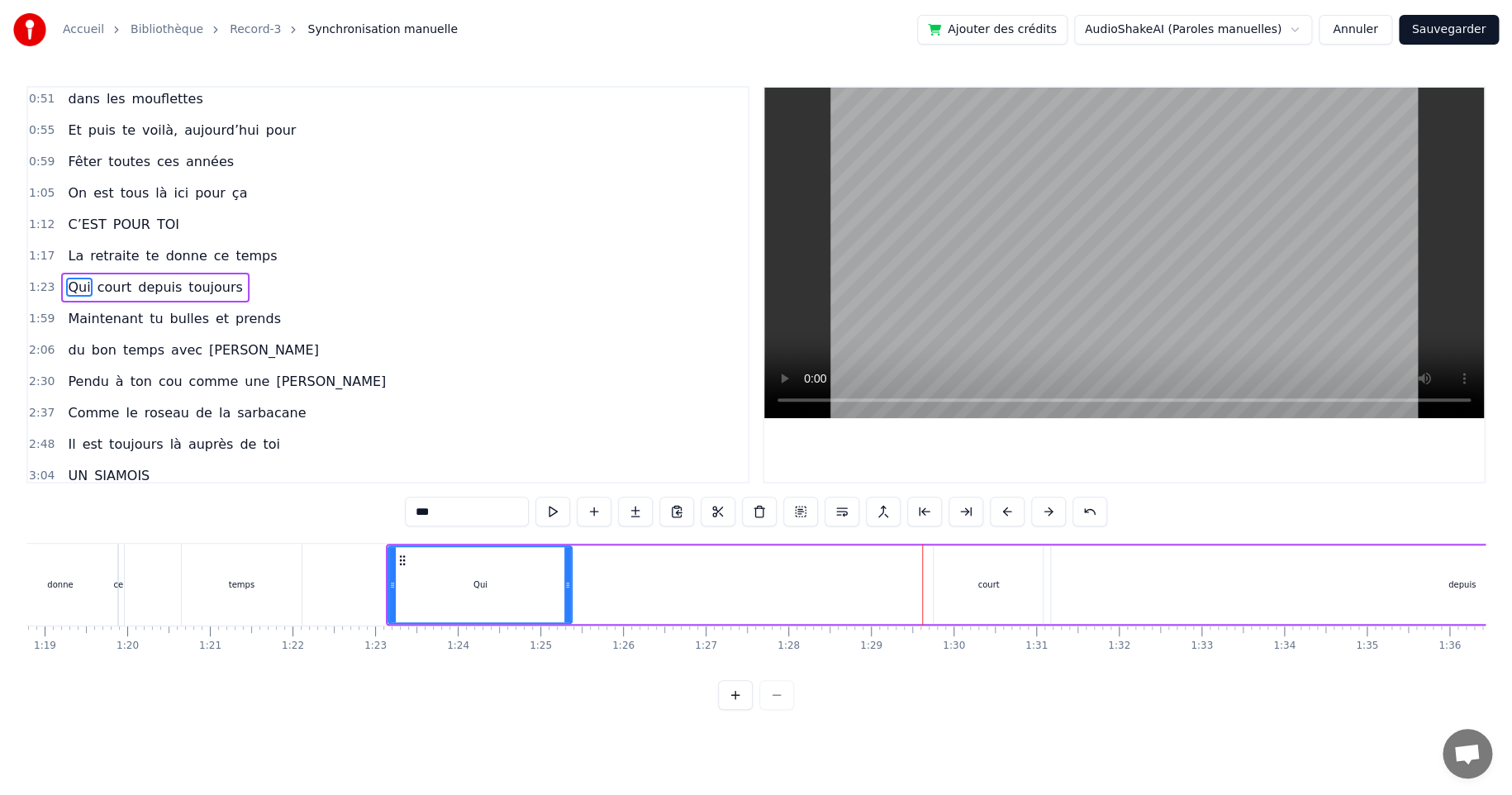
drag, startPoint x: 926, startPoint y: 583, endPoint x: 568, endPoint y: 578, distance: 358.0
click at [568, 578] on icon at bounding box center [567, 585] width 6 height 13
click at [989, 585] on div "court" at bounding box center [989, 585] width 22 height 13
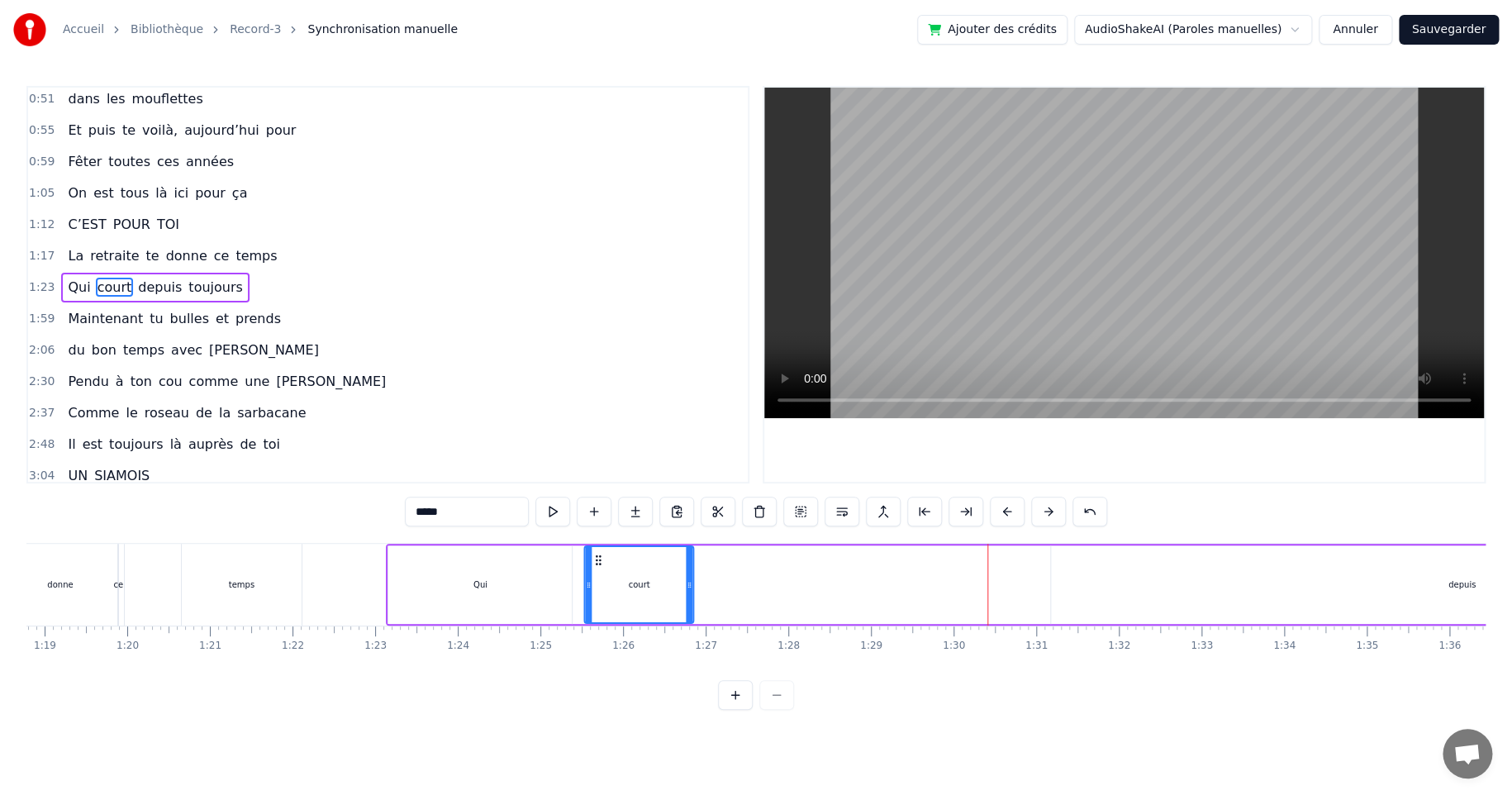
drag, startPoint x: 948, startPoint y: 559, endPoint x: 641, endPoint y: 576, distance: 307.5
click at [598, 570] on div "court" at bounding box center [639, 585] width 107 height 76
click at [1442, 579] on div "depuis" at bounding box center [1462, 584] width 821 height 78
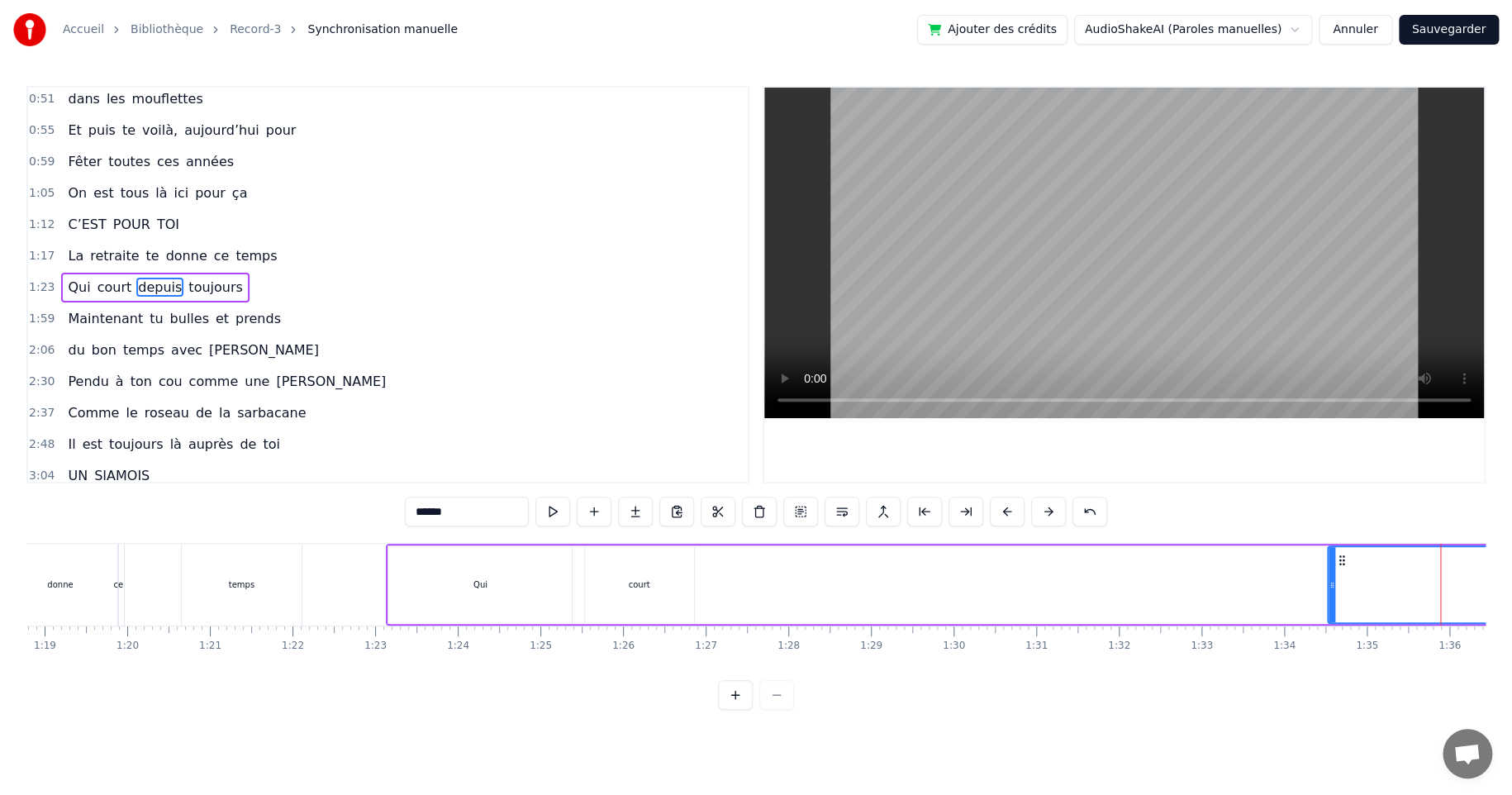
drag, startPoint x: 1058, startPoint y: 586, endPoint x: 1335, endPoint y: 578, distance: 277.1
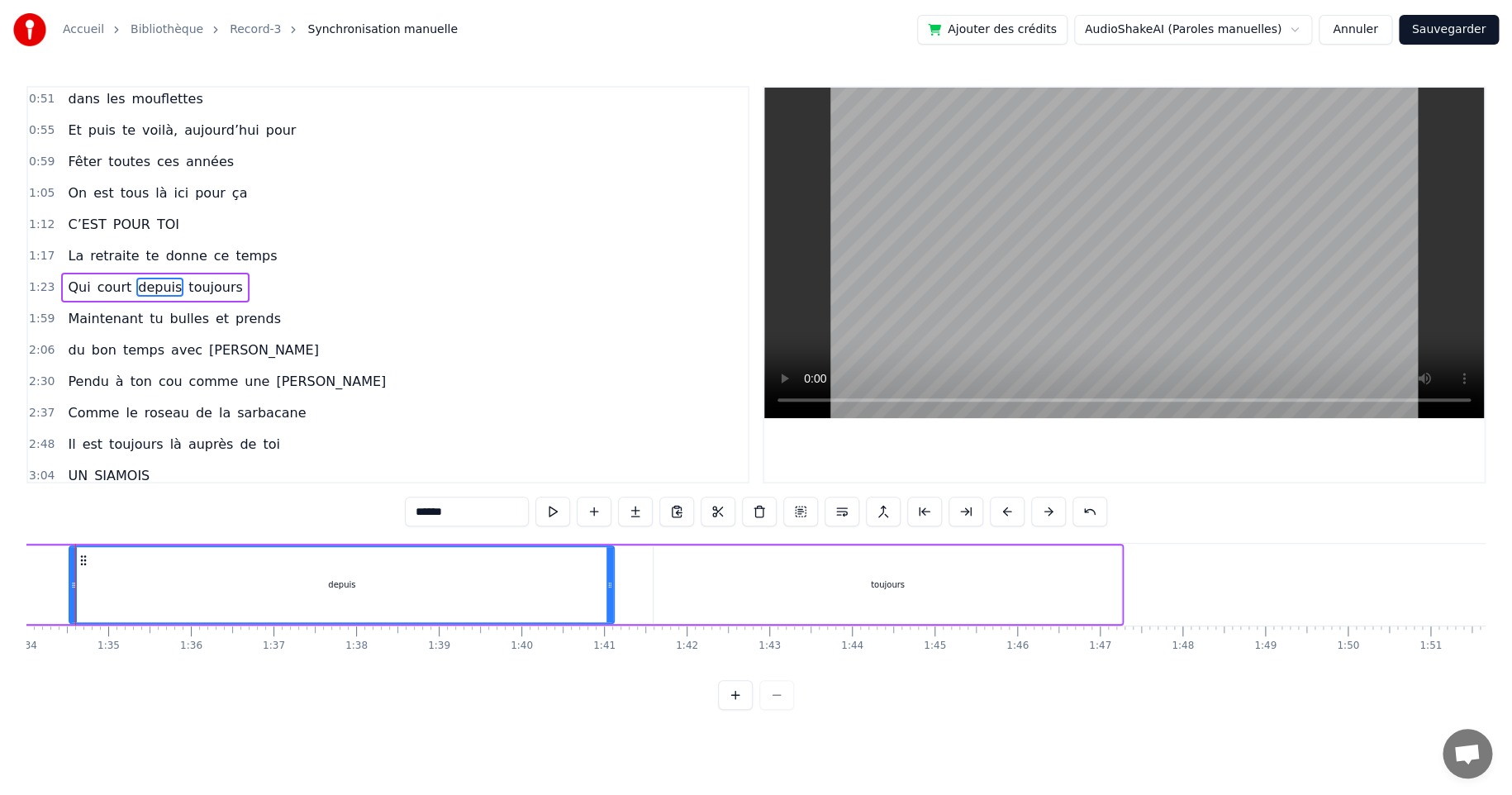
scroll to position [0, 7734]
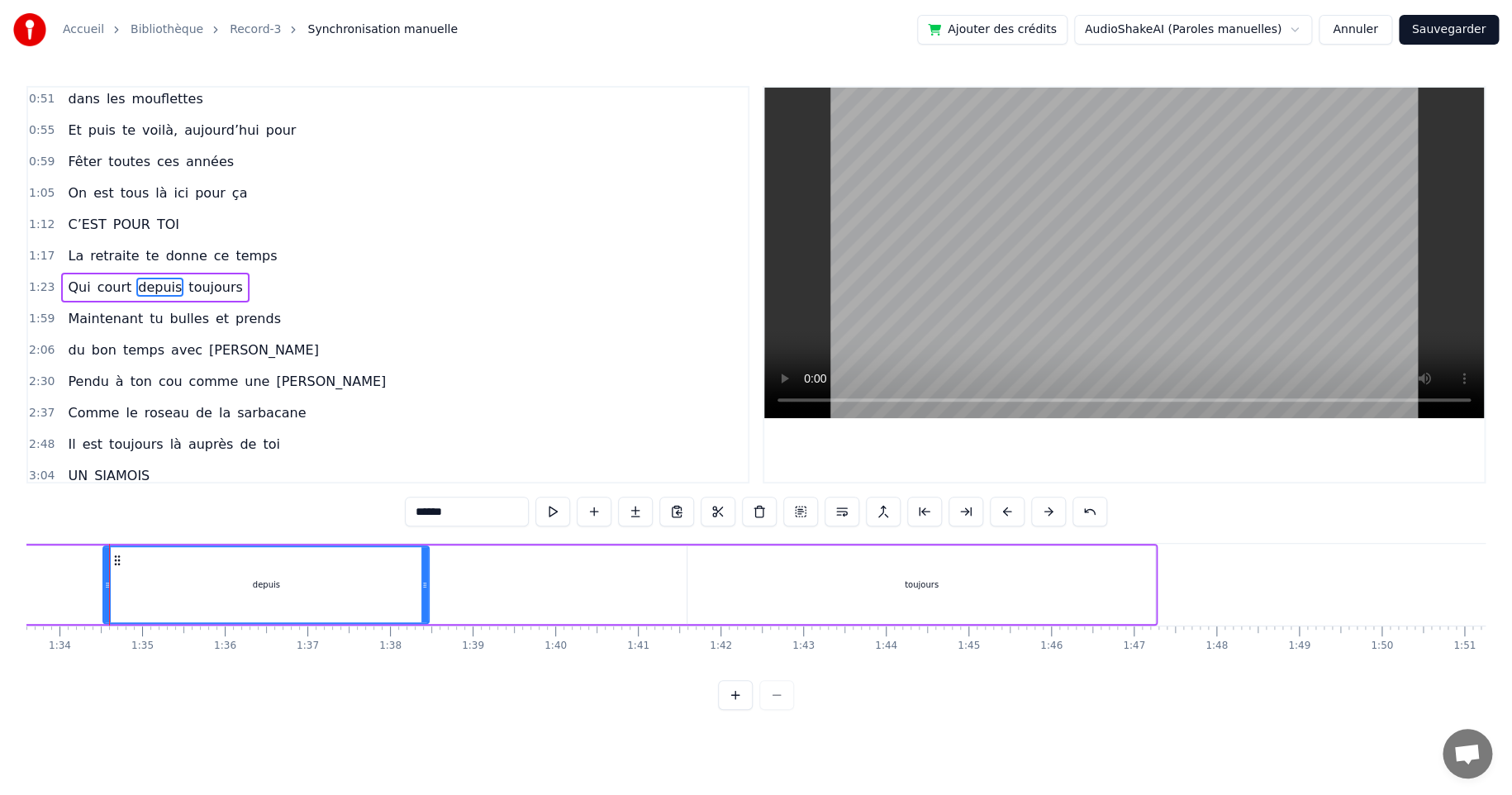
drag, startPoint x: 645, startPoint y: 584, endPoint x: 411, endPoint y: 583, distance: 234.0
click at [425, 581] on icon at bounding box center [425, 585] width 6 height 13
click at [919, 585] on div "toujours" at bounding box center [922, 585] width 34 height 13
type input "********"
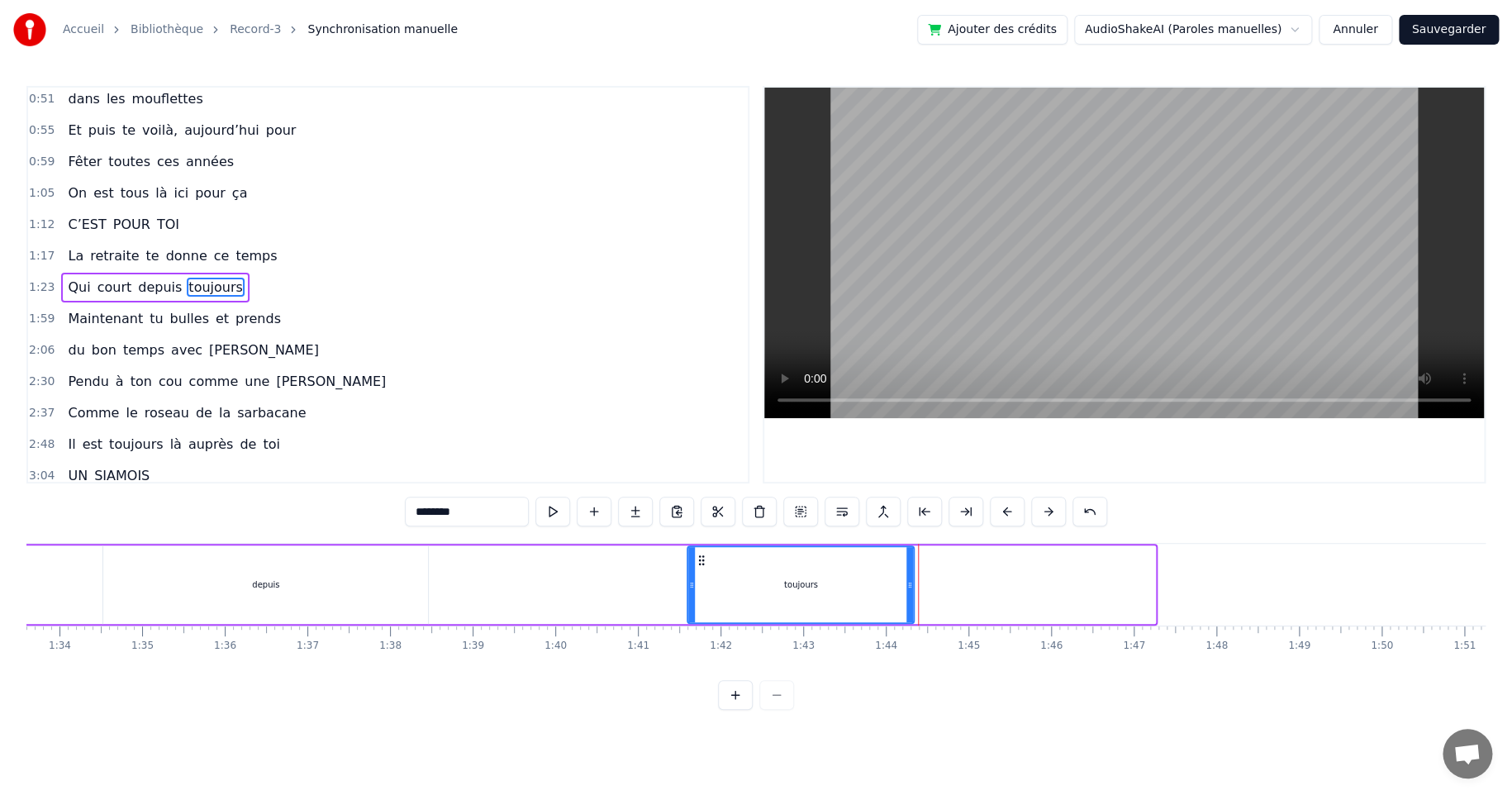
drag, startPoint x: 1066, startPoint y: 583, endPoint x: 906, endPoint y: 576, distance: 160.2
click at [906, 576] on div "toujours" at bounding box center [801, 585] width 225 height 76
click at [550, 579] on div "Qui court depuis toujours" at bounding box center [39, 584] width 1755 height 82
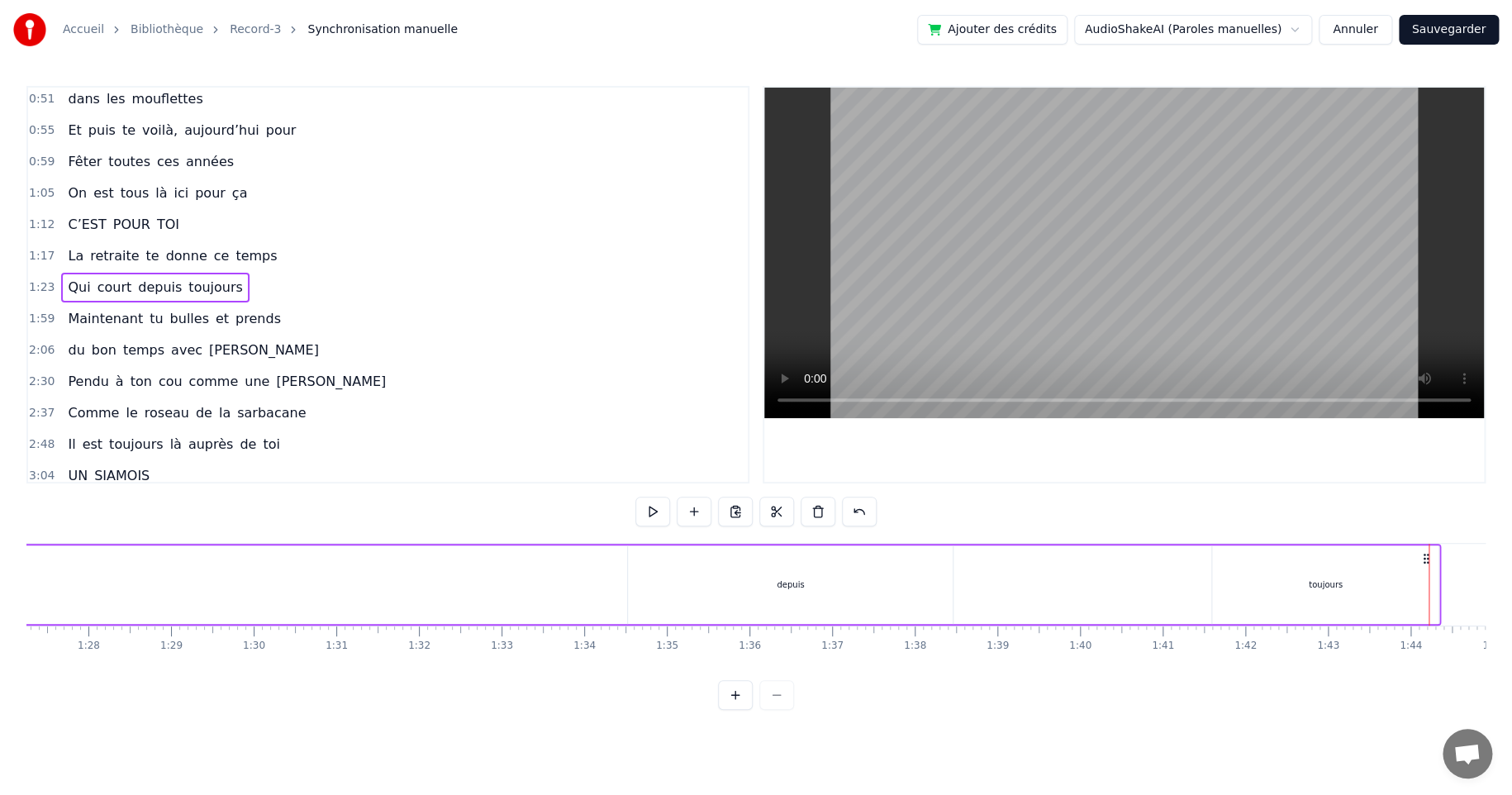
scroll to position [0, 6908]
click at [961, 582] on div "depuis" at bounding box center [1091, 584] width 325 height 78
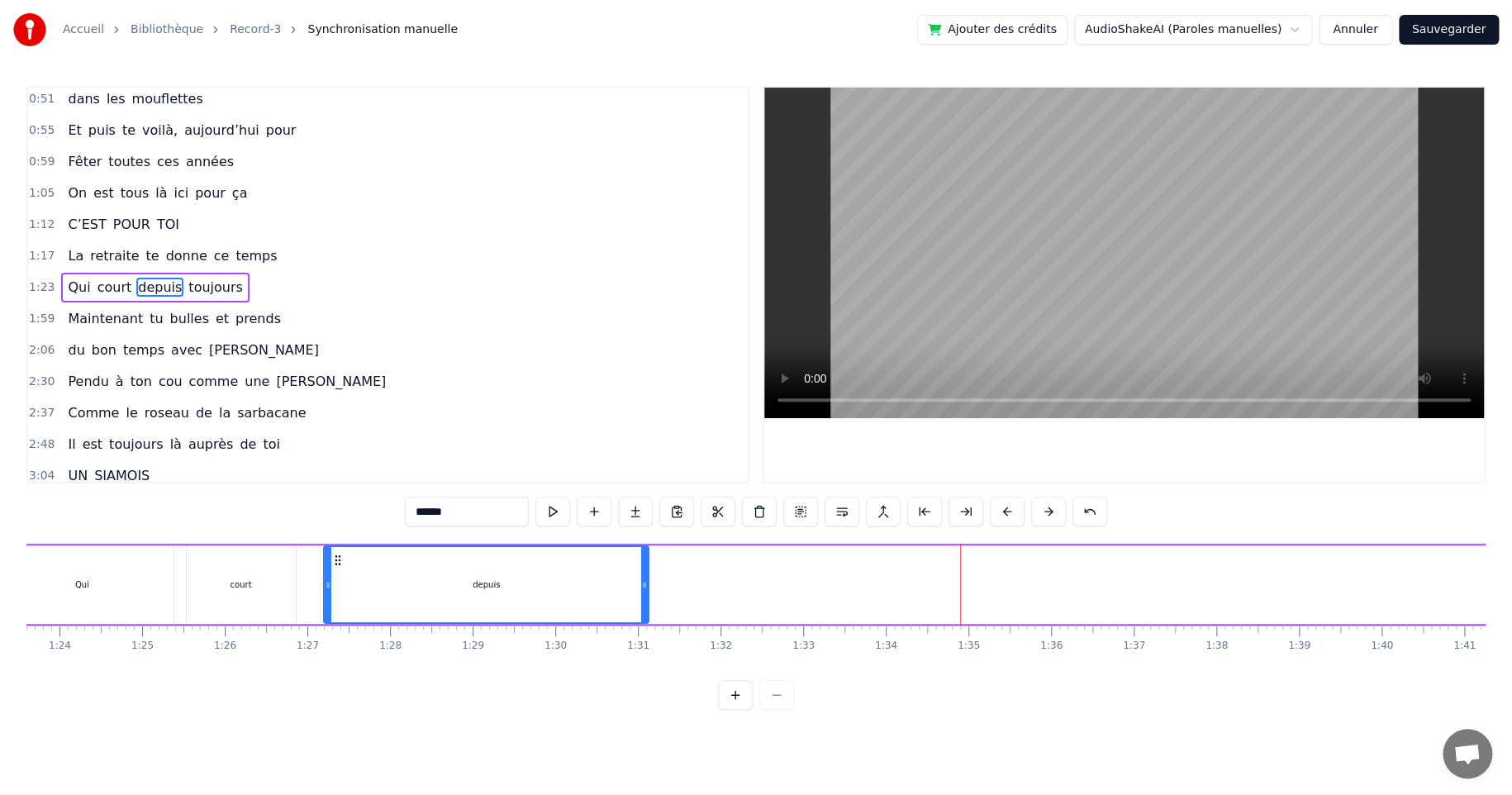
drag, startPoint x: 941, startPoint y: 558, endPoint x: 411, endPoint y: 567, distance: 530.1
click at [334, 555] on icon at bounding box center [337, 559] width 13 height 13
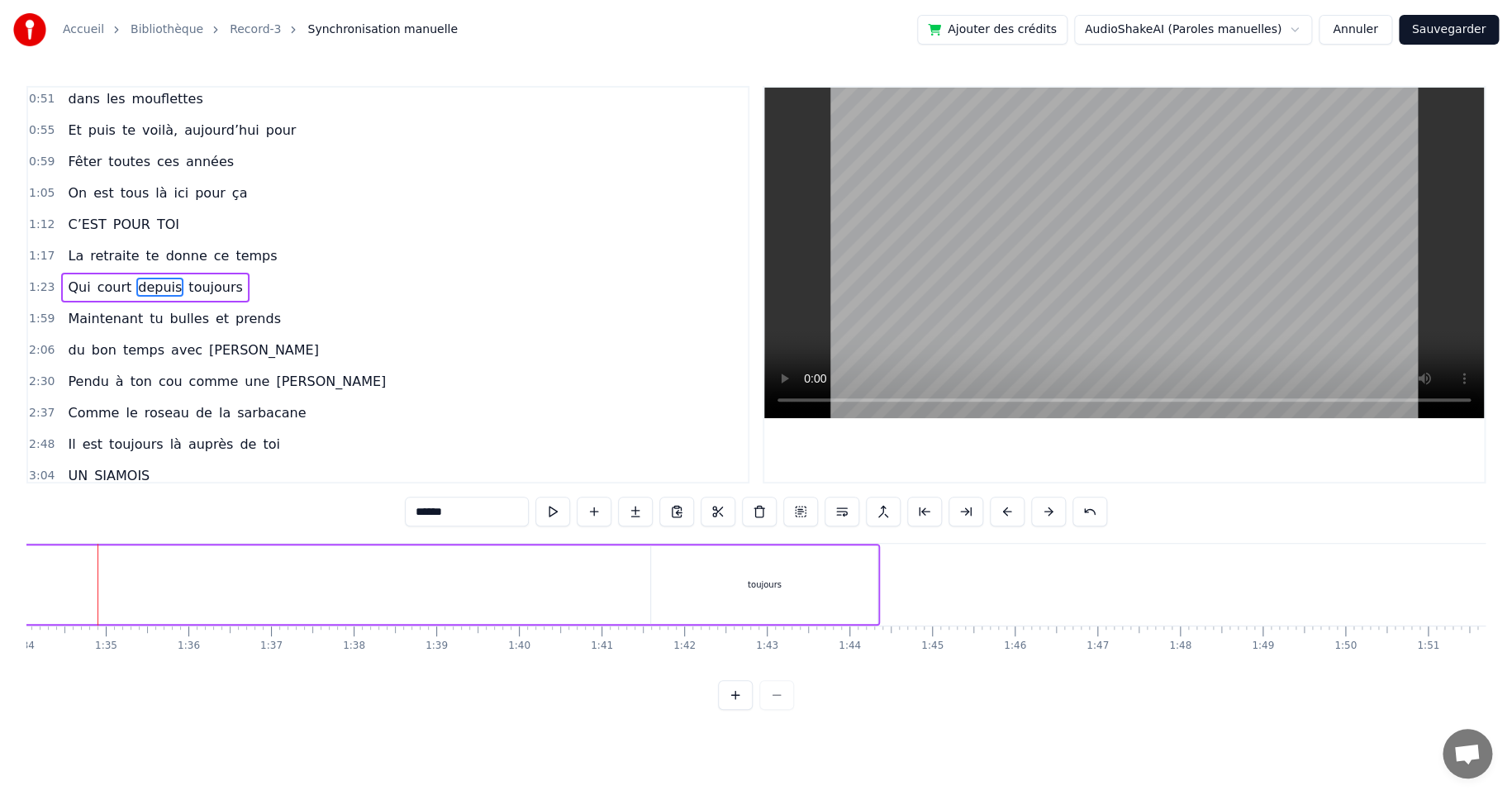
scroll to position [0, 7641]
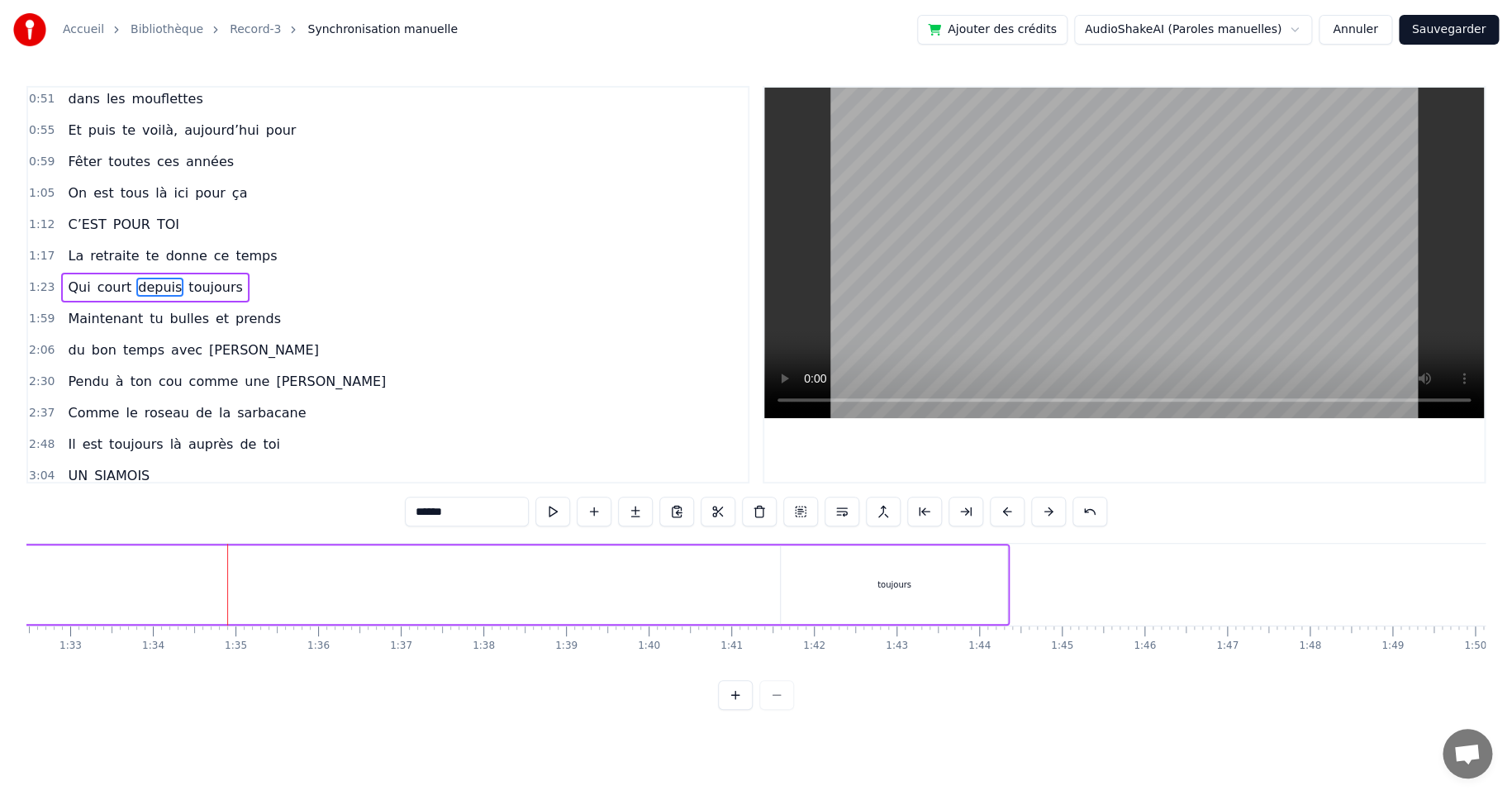
click at [904, 578] on div "toujours" at bounding box center [895, 585] width 34 height 13
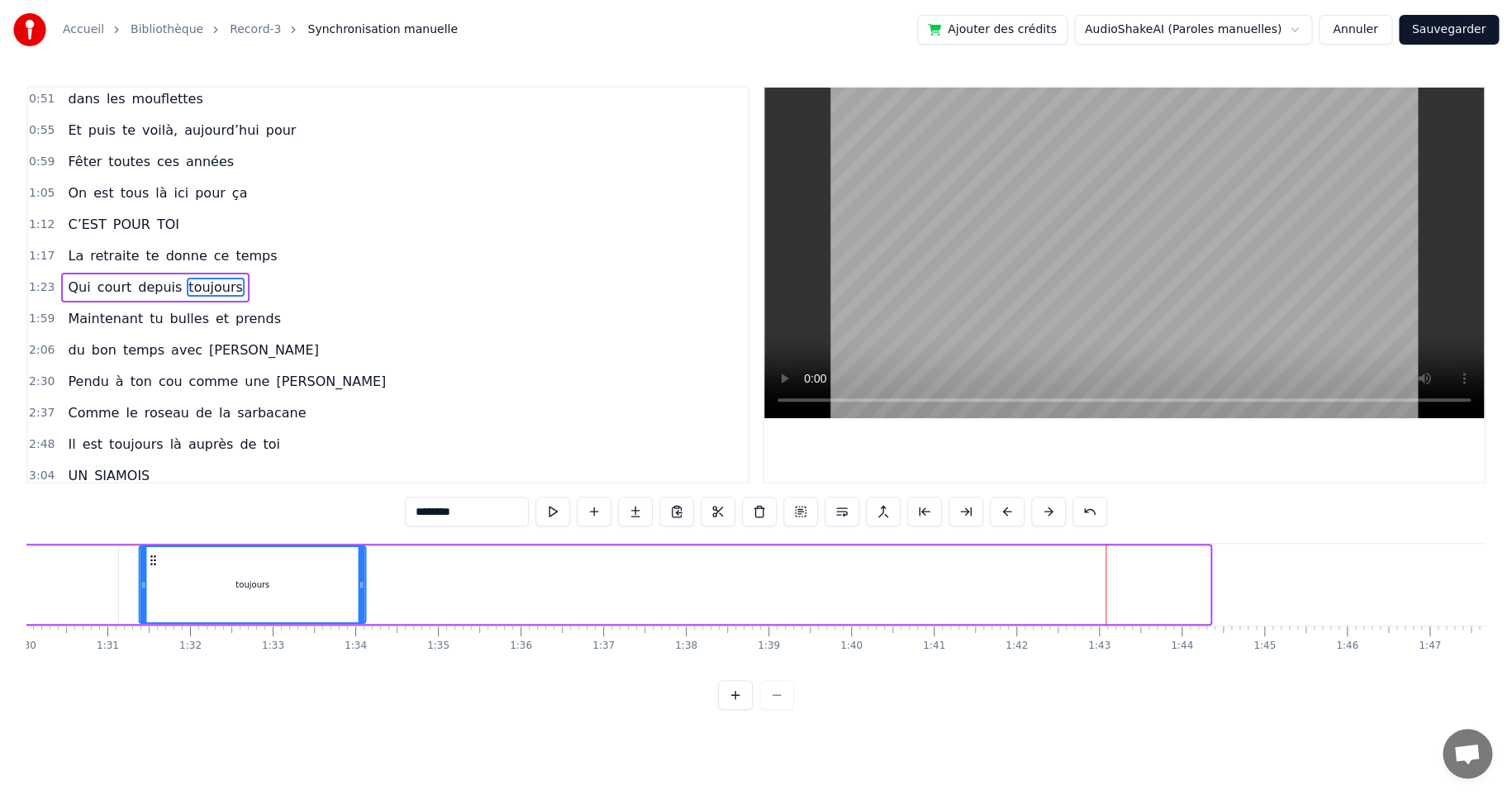
drag, startPoint x: 793, startPoint y: 558, endPoint x: 241, endPoint y: 593, distance: 553.1
click at [182, 580] on div "toujours" at bounding box center [252, 585] width 225 height 76
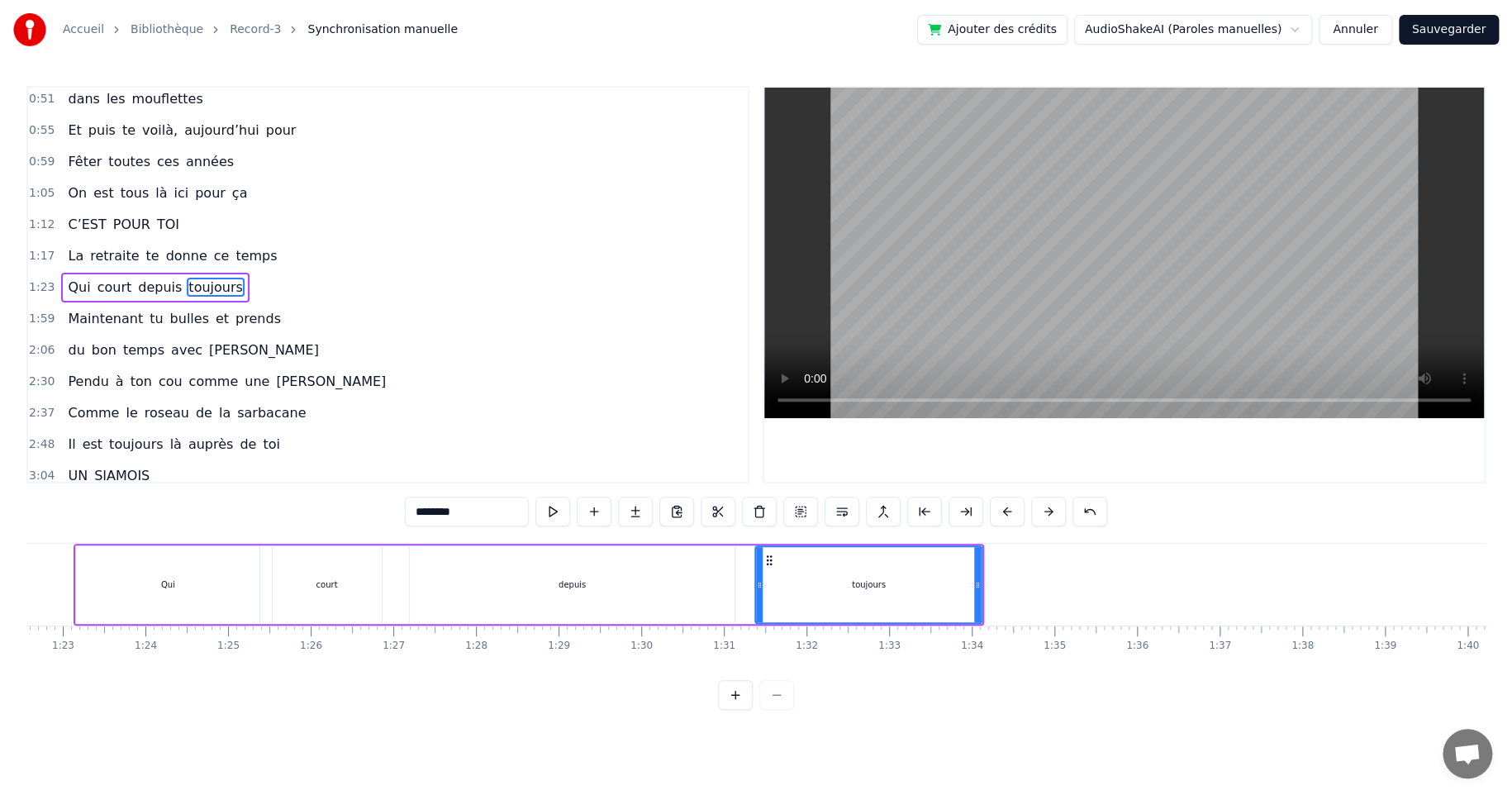
scroll to position [0, 6736]
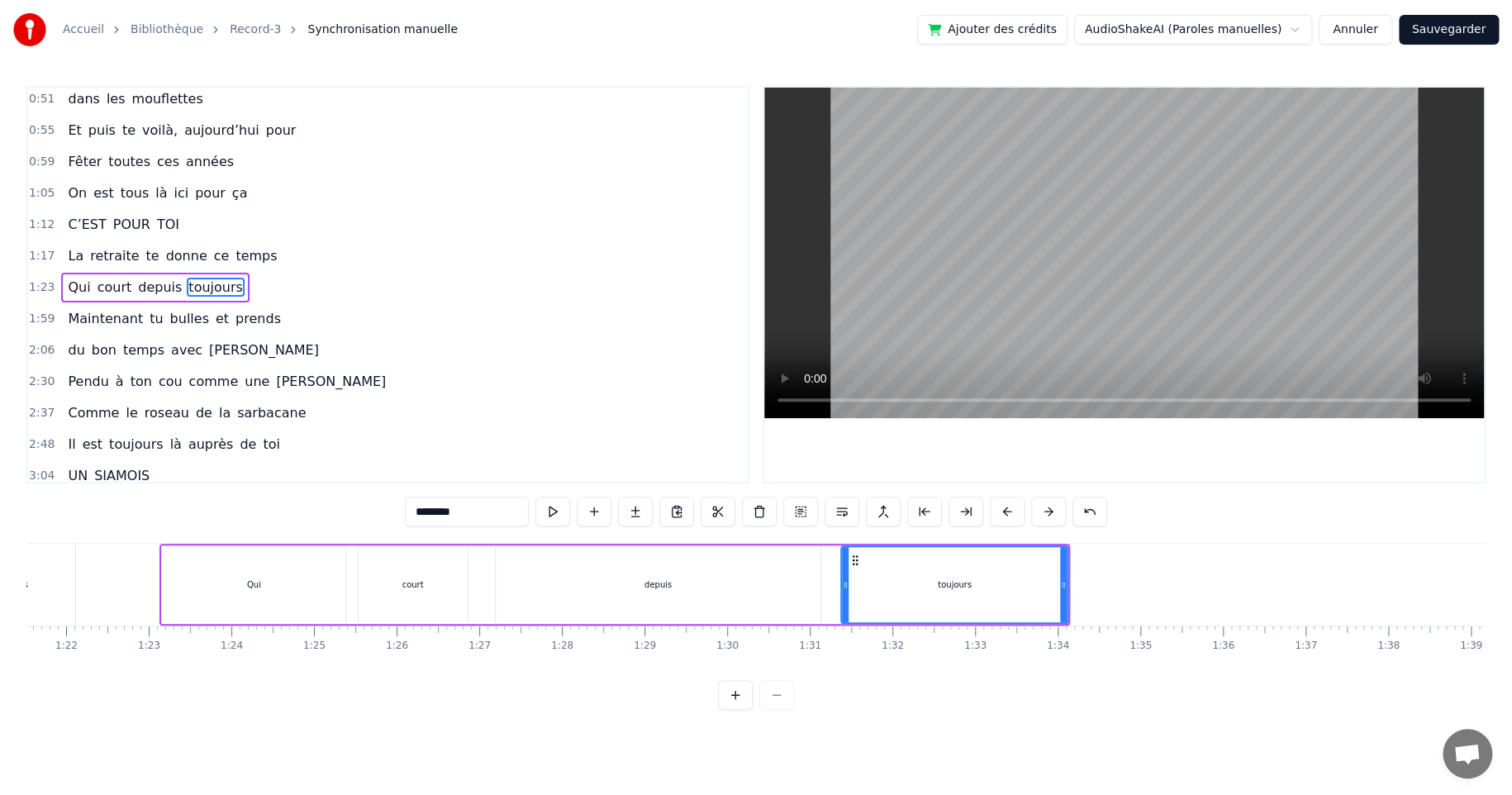
click at [182, 577] on div "Qui" at bounding box center [254, 584] width 183 height 78
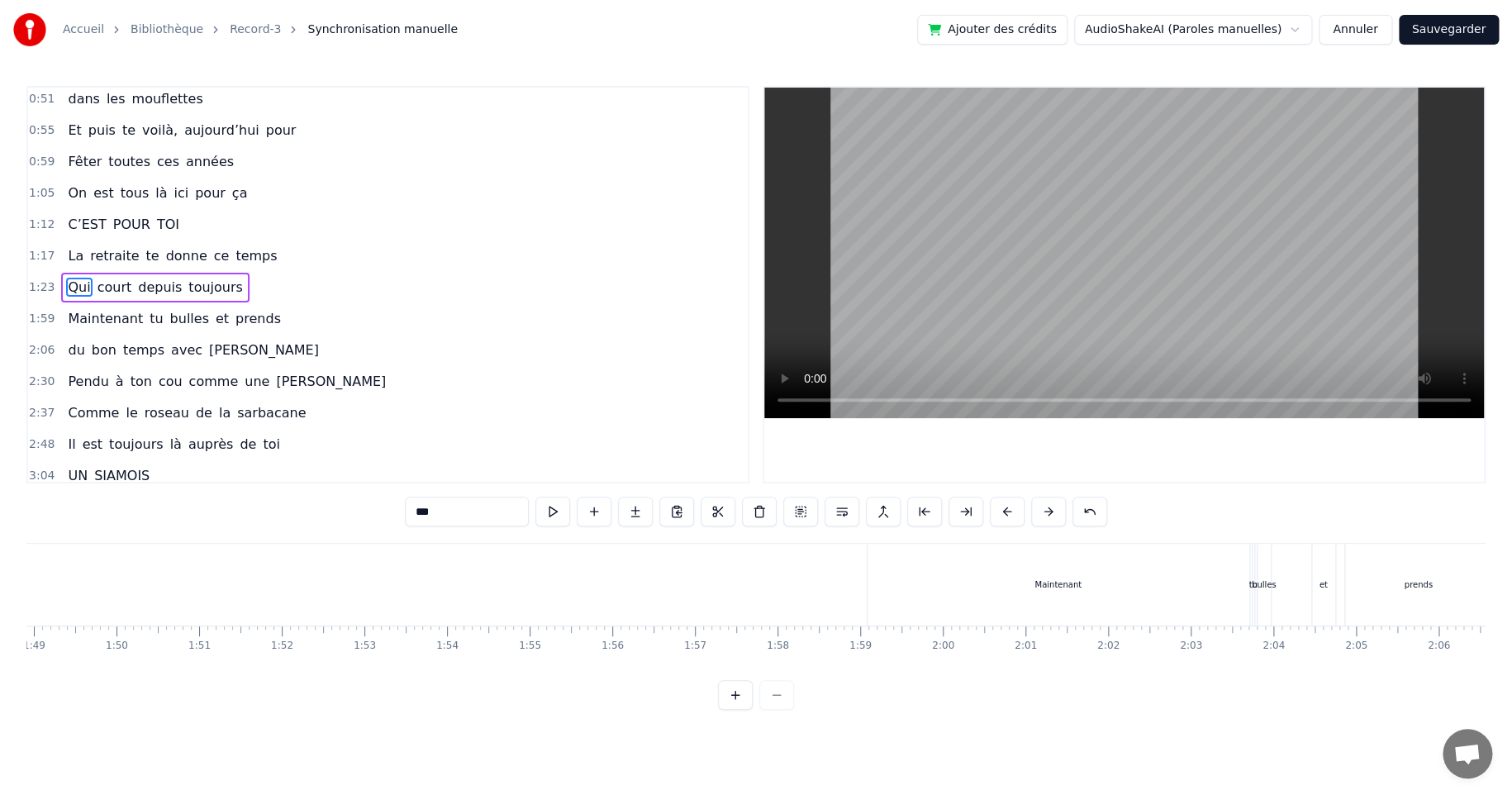
scroll to position [0, 9161]
click at [845, 594] on div "Maintenant" at bounding box center [897, 584] width 381 height 82
type input "**********"
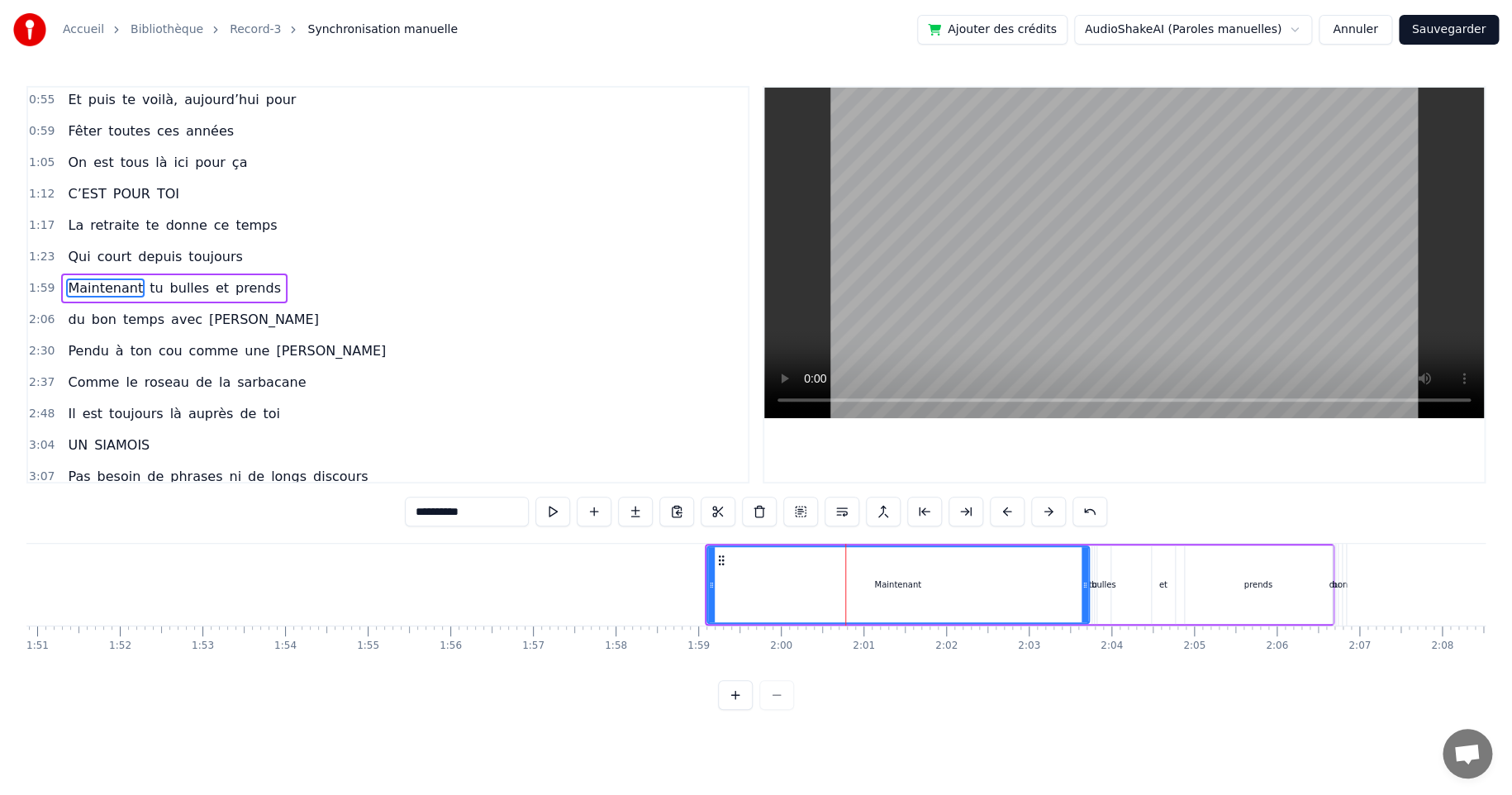
click at [1116, 543] on div "Maintenant tu bulles et prends" at bounding box center [1020, 584] width 630 height 82
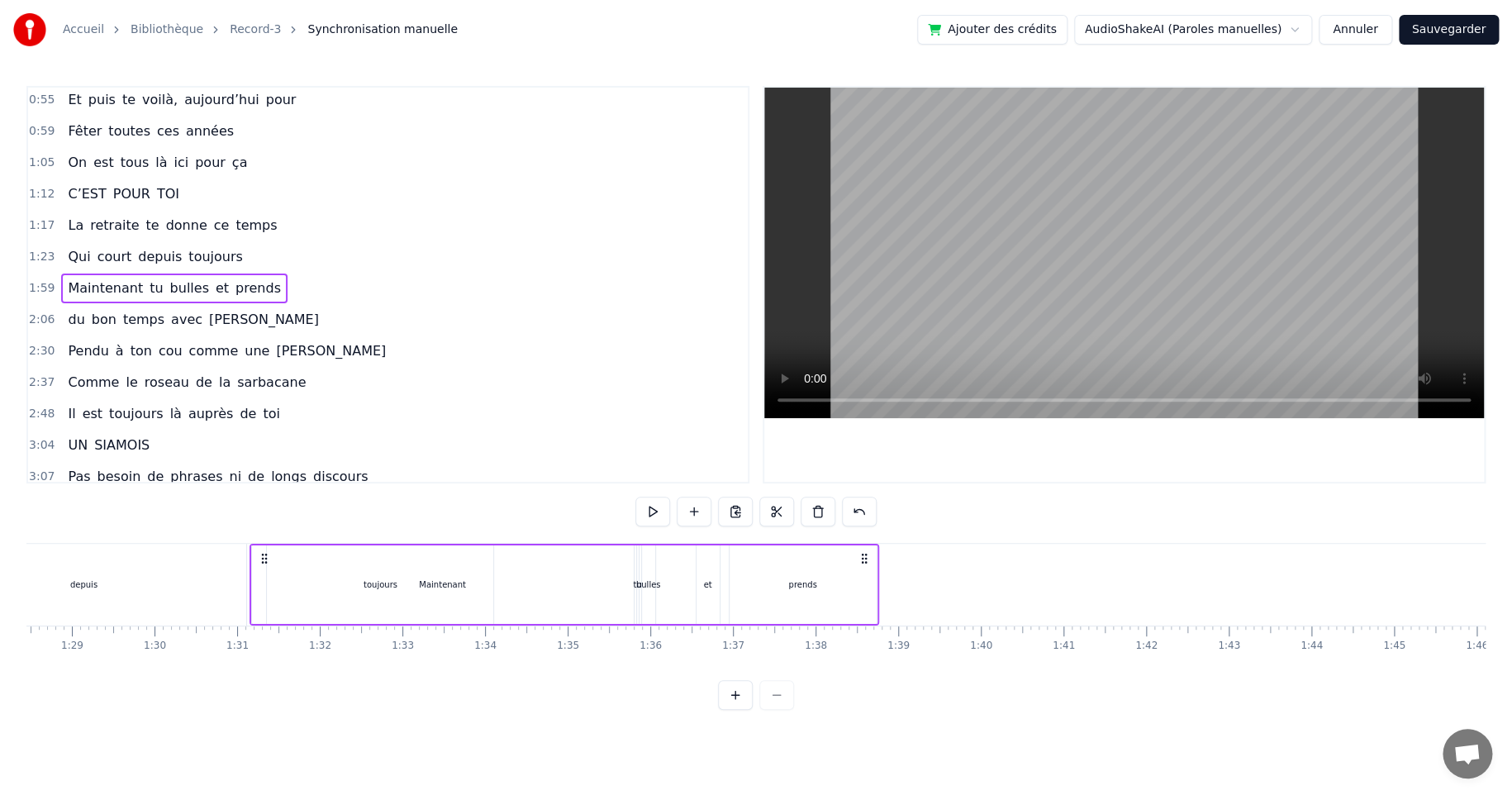
scroll to position [0, 7287]
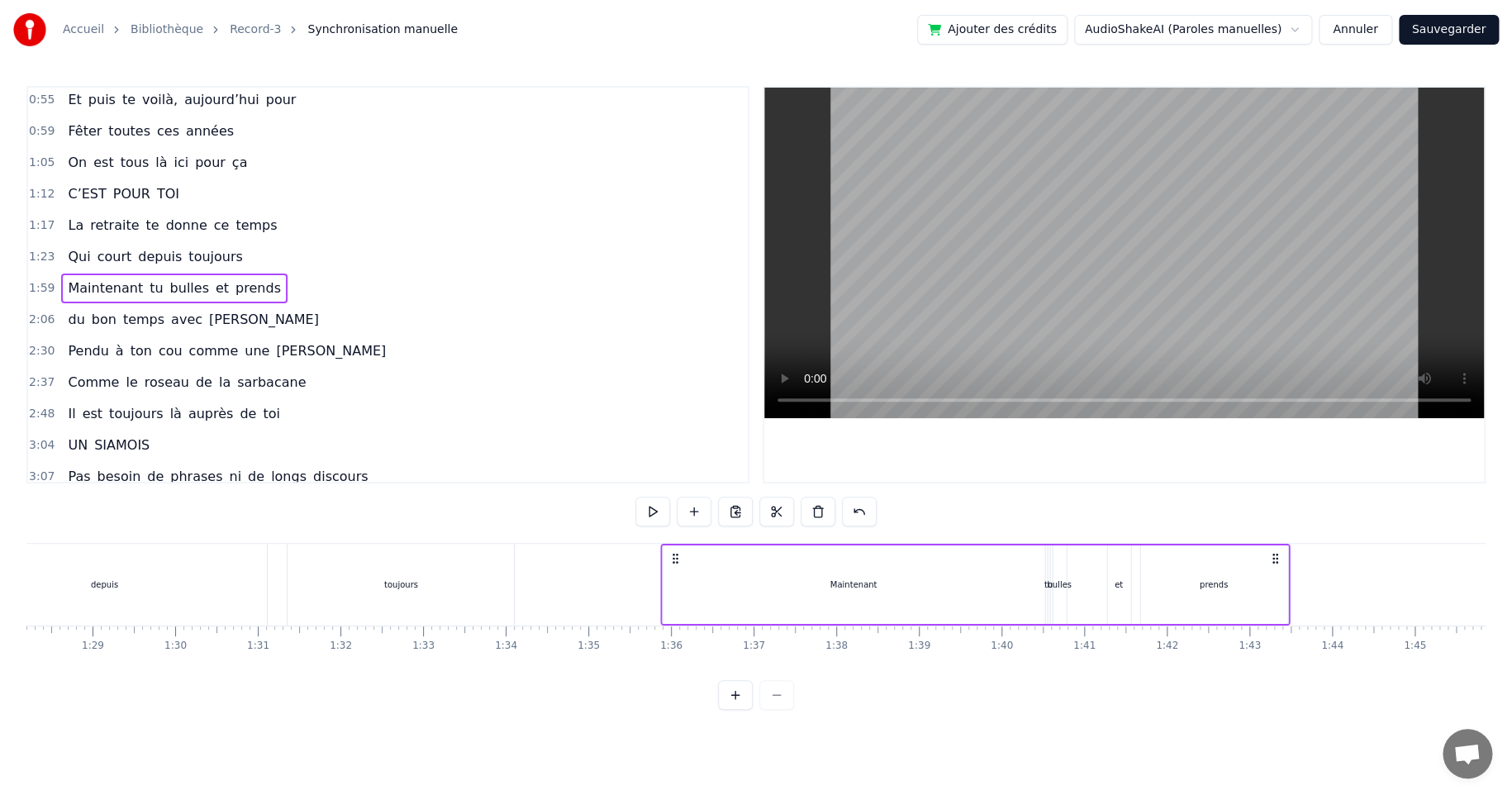
drag, startPoint x: 720, startPoint y: 558, endPoint x: 675, endPoint y: 608, distance: 67.3
click at [675, 608] on div "Maintenant tu bulles et prends" at bounding box center [975, 584] width 630 height 82
click at [868, 587] on div "Maintenant" at bounding box center [853, 585] width 47 height 13
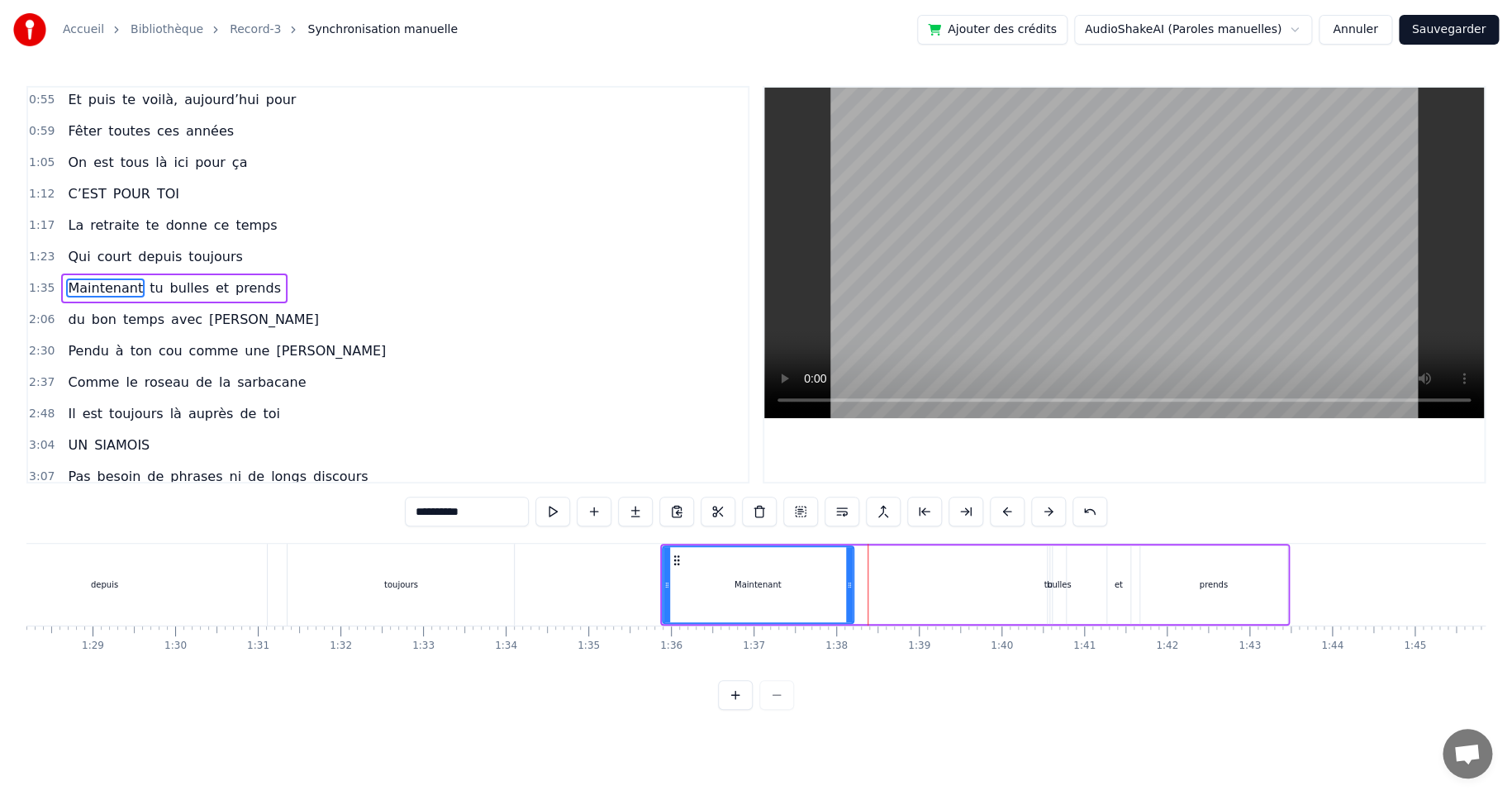
drag, startPoint x: 1036, startPoint y: 582, endPoint x: 845, endPoint y: 585, distance: 191.0
click at [846, 585] on icon at bounding box center [849, 585] width 6 height 13
click at [1043, 584] on div "tu" at bounding box center [1047, 585] width 8 height 13
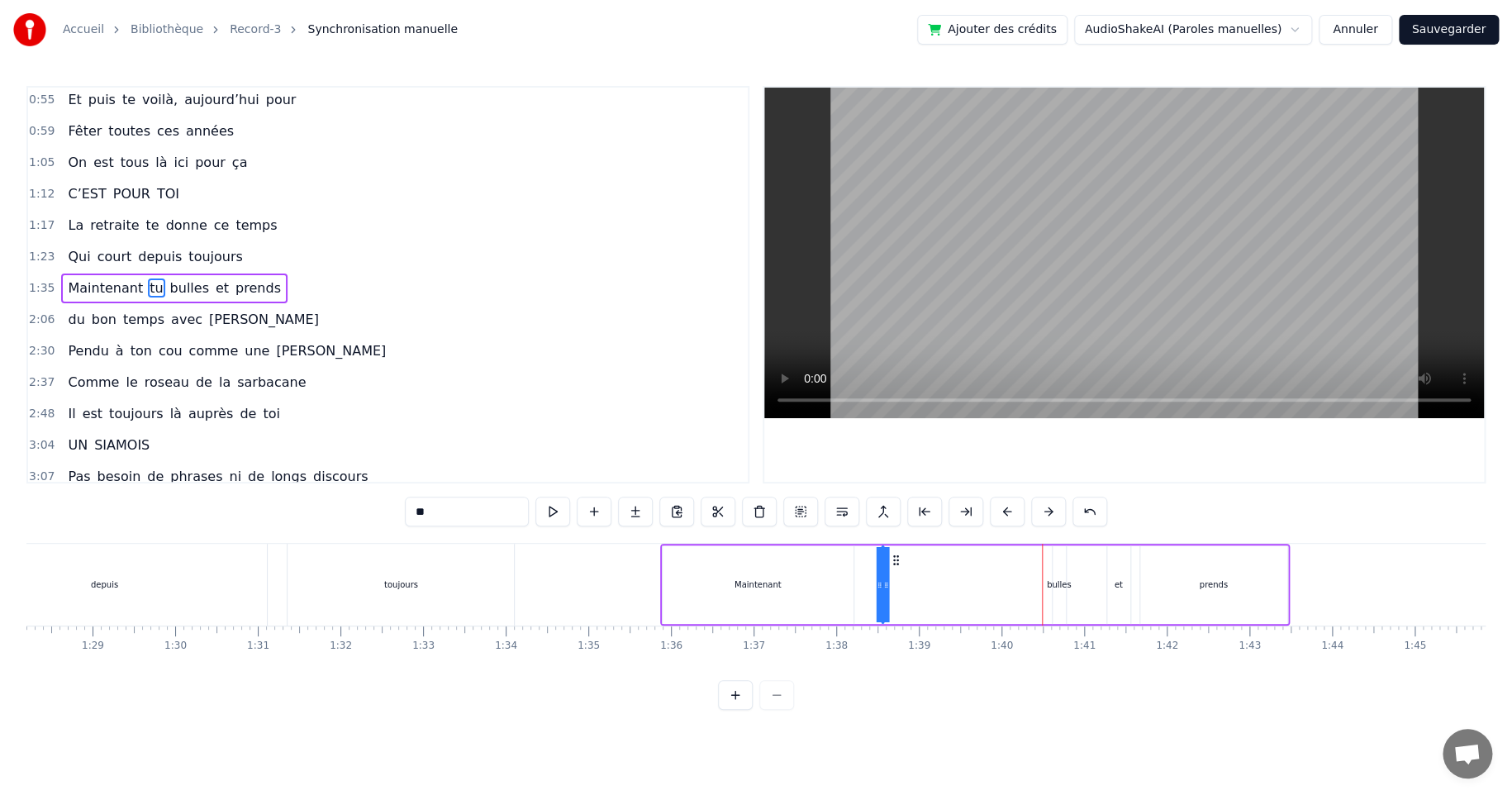
drag, startPoint x: 1058, startPoint y: 555, endPoint x: 892, endPoint y: 570, distance: 166.7
click at [892, 570] on div "Maintenant tu bulles et prends" at bounding box center [975, 584] width 630 height 82
click at [881, 581] on icon at bounding box center [884, 585] width 6 height 13
click at [1059, 586] on div "bulles" at bounding box center [1060, 585] width 25 height 13
type input "******"
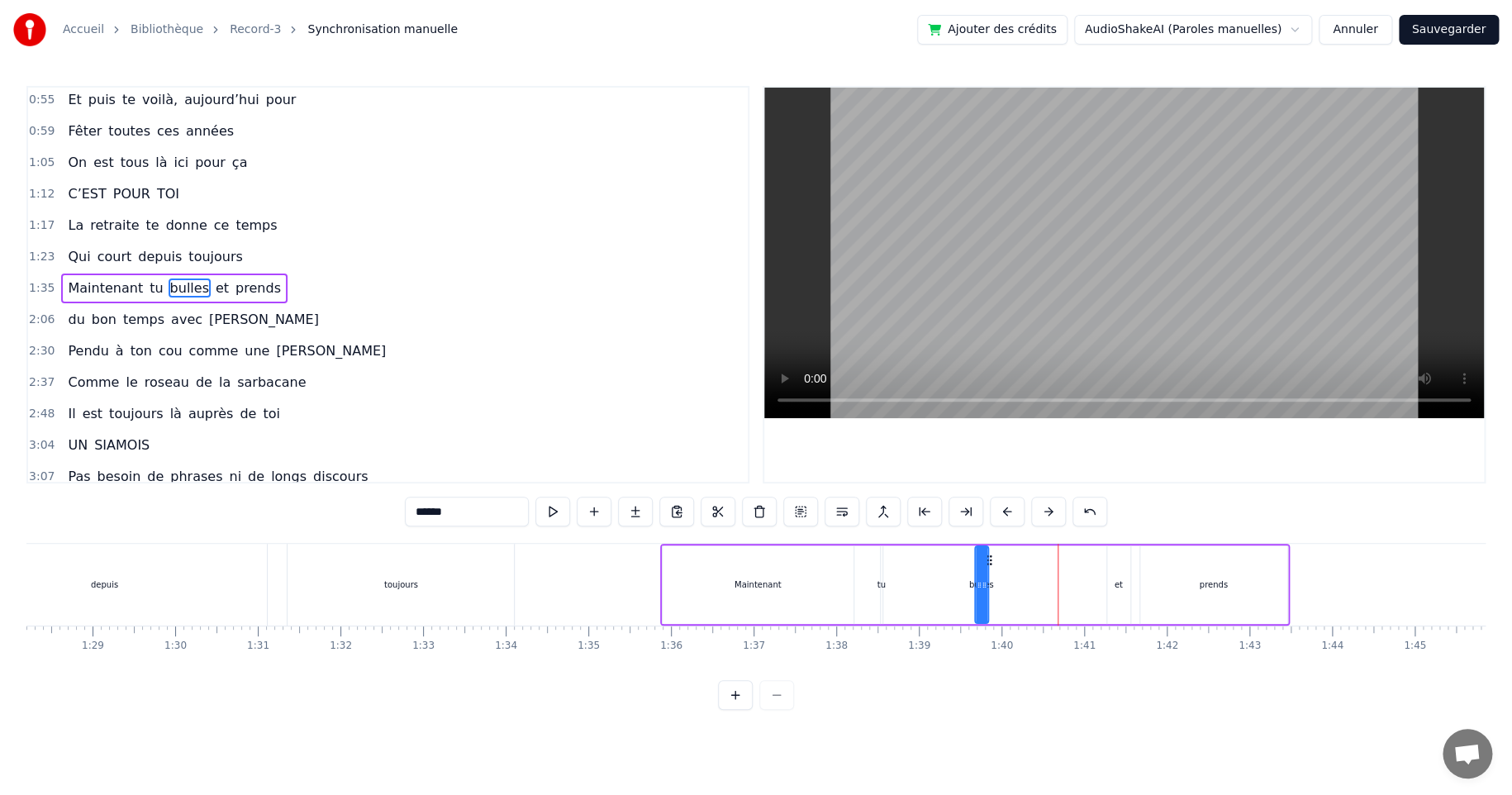
drag, startPoint x: 1067, startPoint y: 558, endPoint x: 990, endPoint y: 564, distance: 77.2
click at [990, 564] on icon at bounding box center [988, 559] width 13 height 13
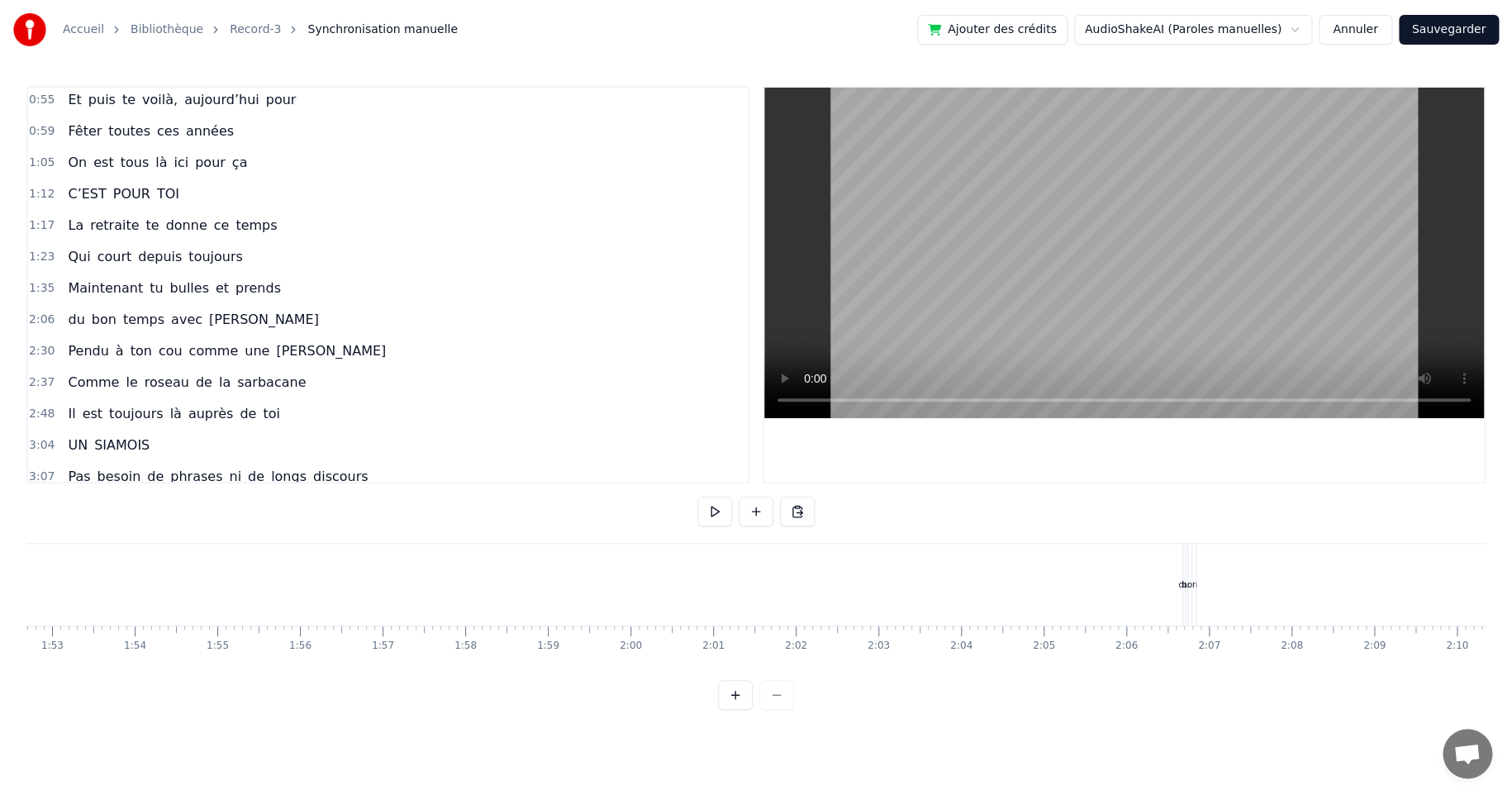
scroll to position [0, 9506]
click at [1102, 576] on div "temps" at bounding box center [1368, 584] width 732 height 82
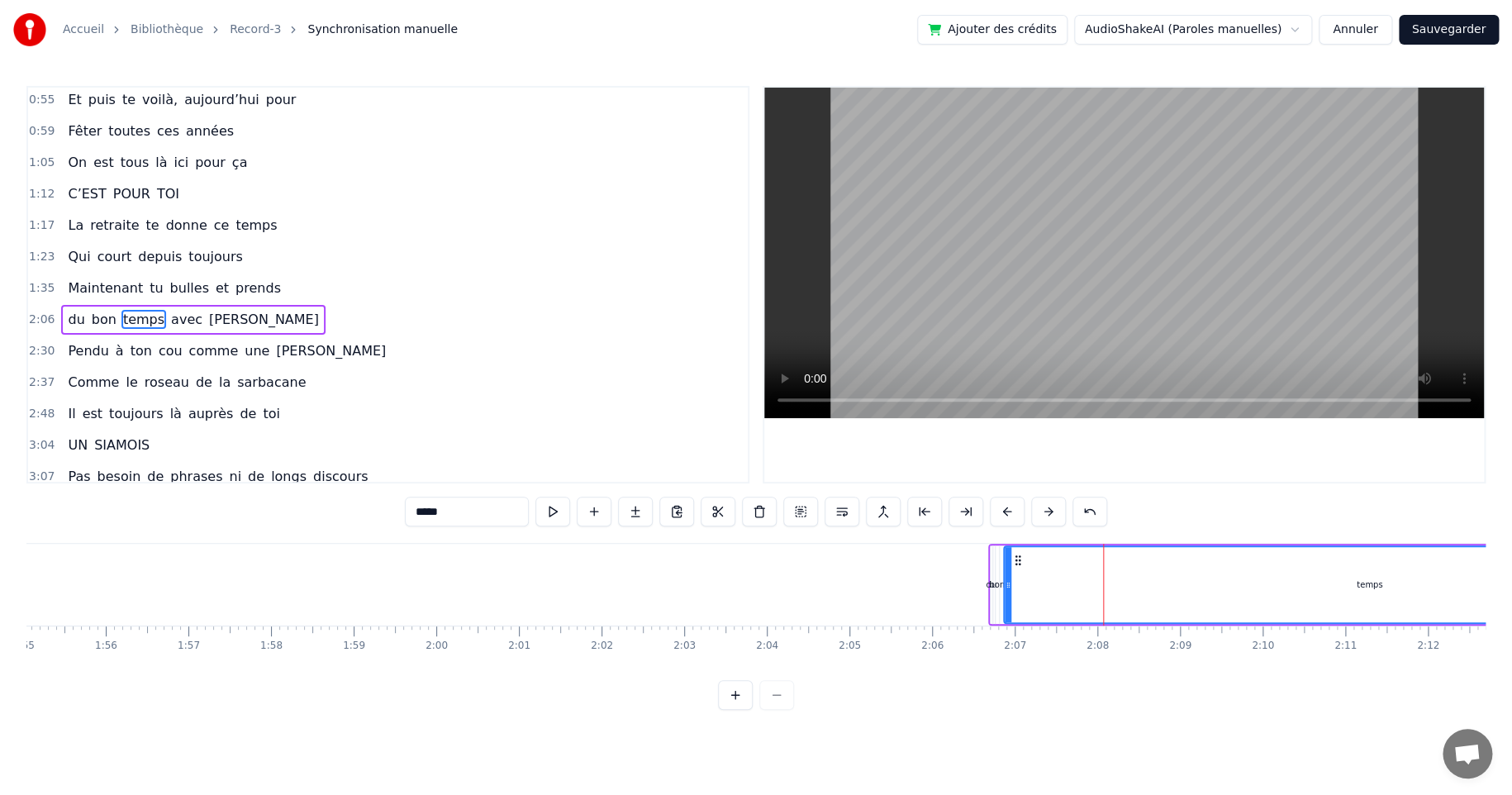
scroll to position [160, 0]
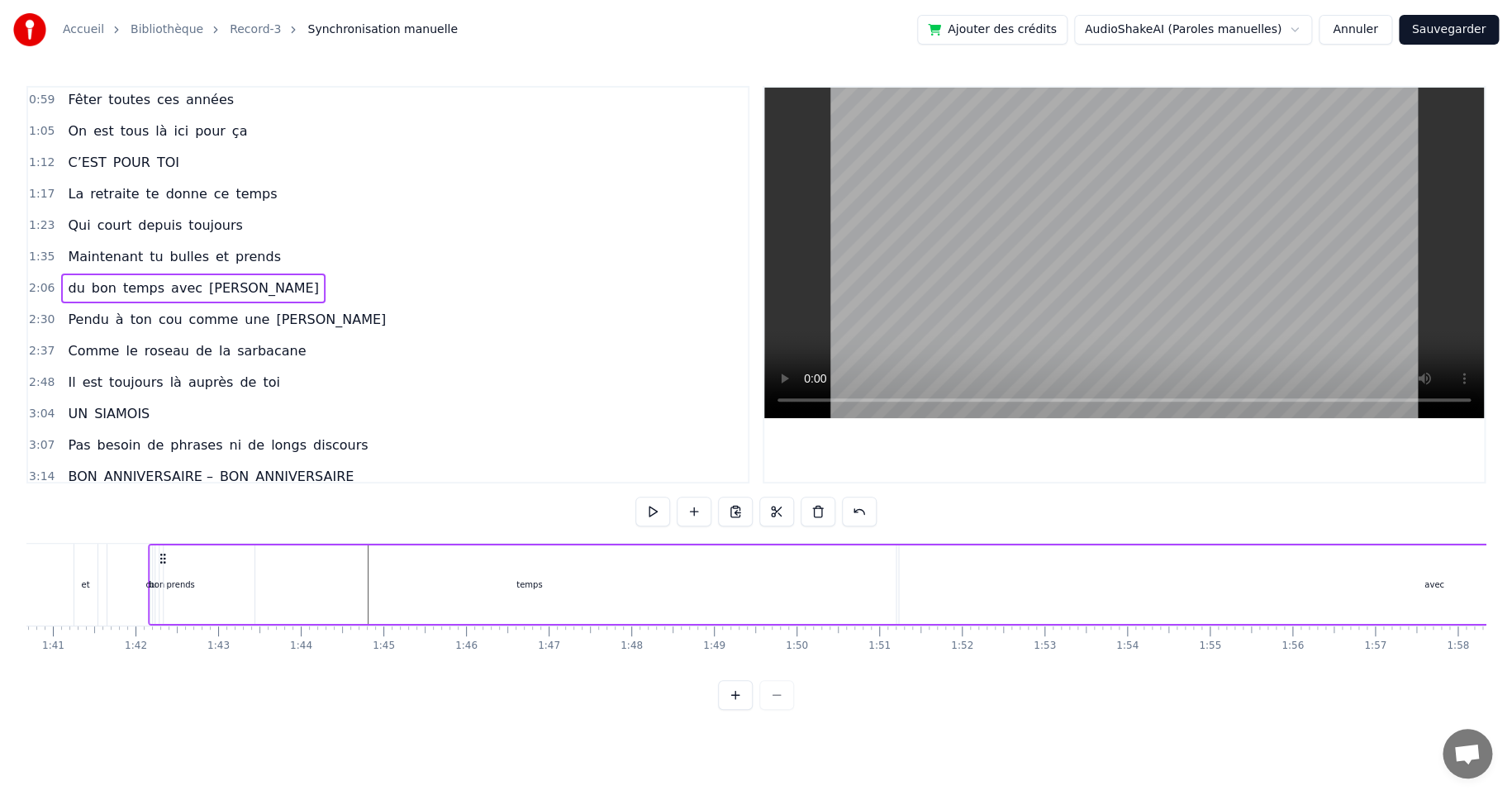
scroll to position [0, 8268]
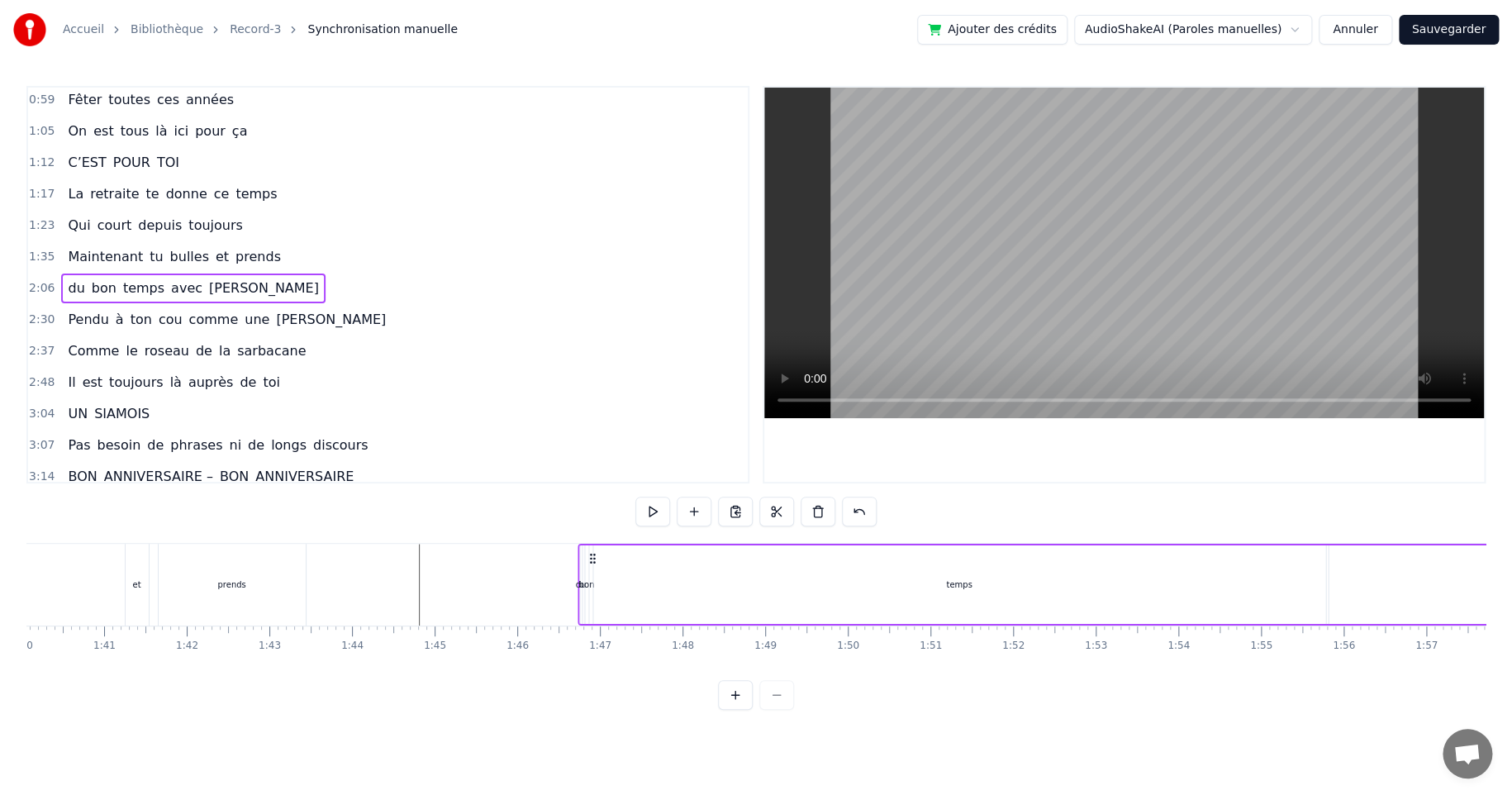
drag, startPoint x: 1002, startPoint y: 554, endPoint x: 658, endPoint y: 585, distance: 345.4
click at [631, 585] on div "temps" at bounding box center [959, 584] width 732 height 78
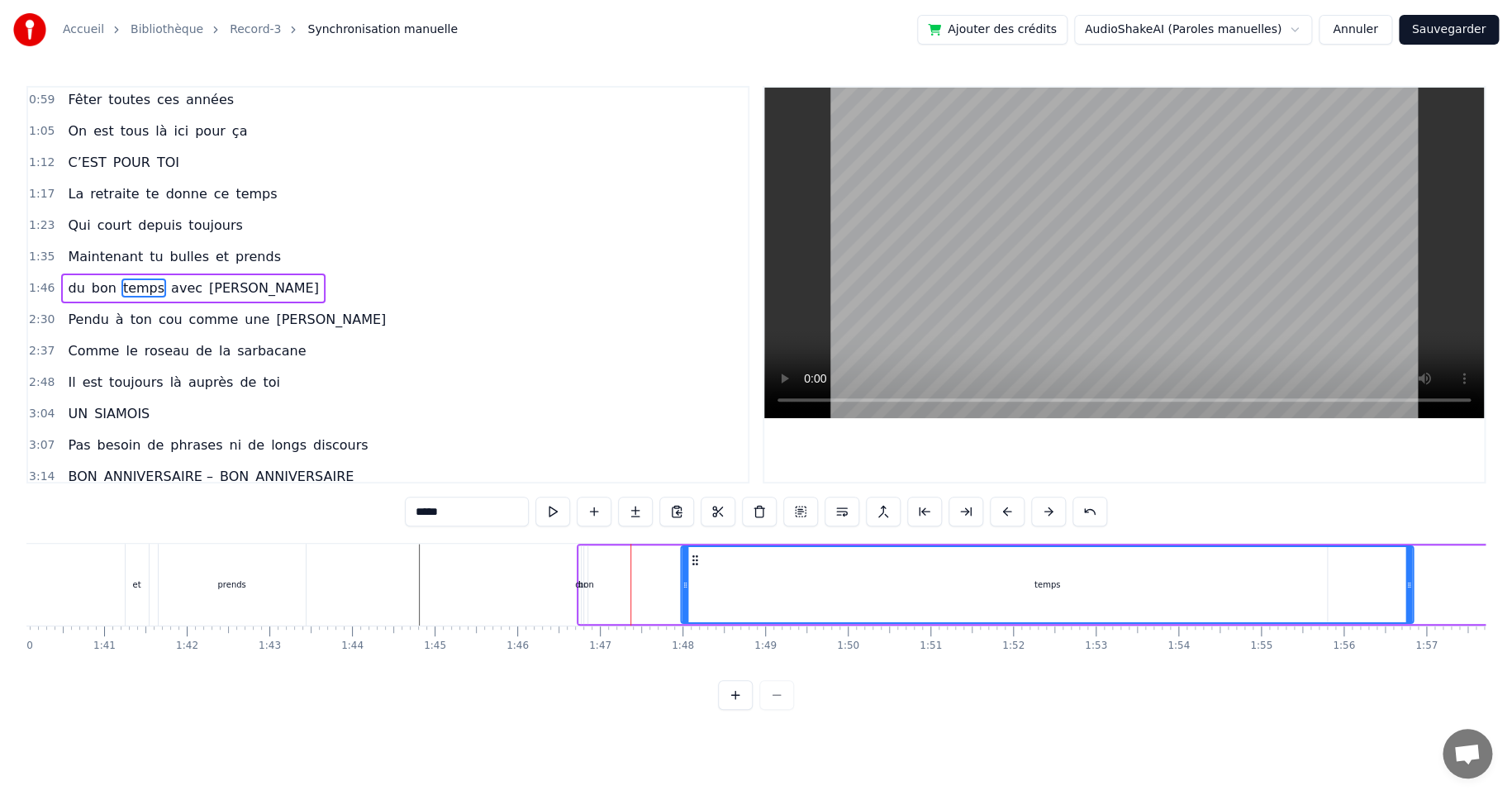
drag, startPoint x: 606, startPoint y: 562, endPoint x: 694, endPoint y: 558, distance: 88.1
click at [694, 558] on icon at bounding box center [695, 559] width 13 height 13
click at [580, 584] on div "bon" at bounding box center [586, 585] width 15 height 13
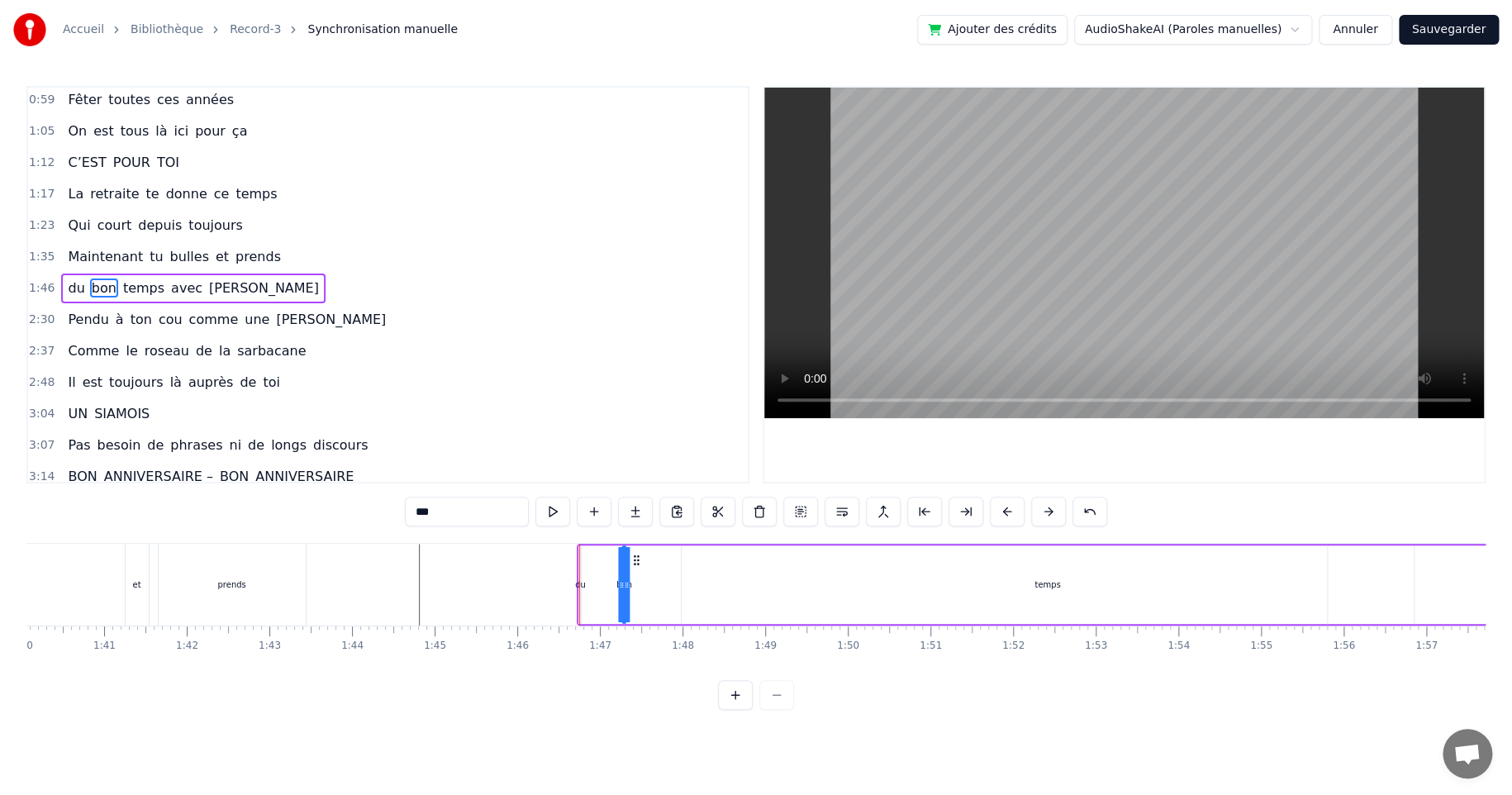
drag, startPoint x: 595, startPoint y: 556, endPoint x: 634, endPoint y: 553, distance: 39.1
click at [634, 553] on icon at bounding box center [637, 559] width 13 height 13
click at [929, 573] on div "temps" at bounding box center [1048, 584] width 732 height 78
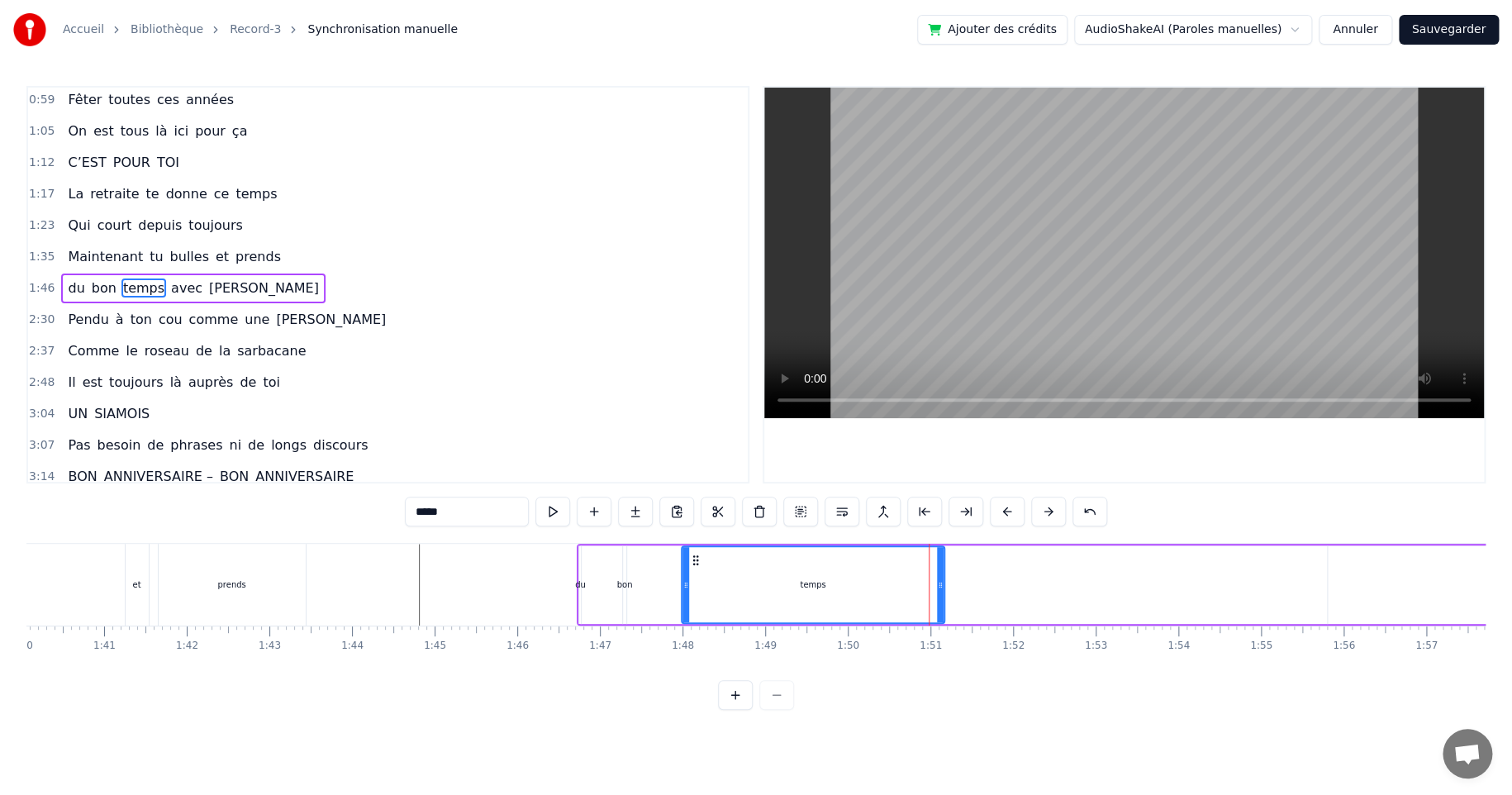
drag, startPoint x: 1408, startPoint y: 584, endPoint x: 937, endPoint y: 591, distance: 471.1
click at [937, 588] on icon at bounding box center [940, 585] width 6 height 13
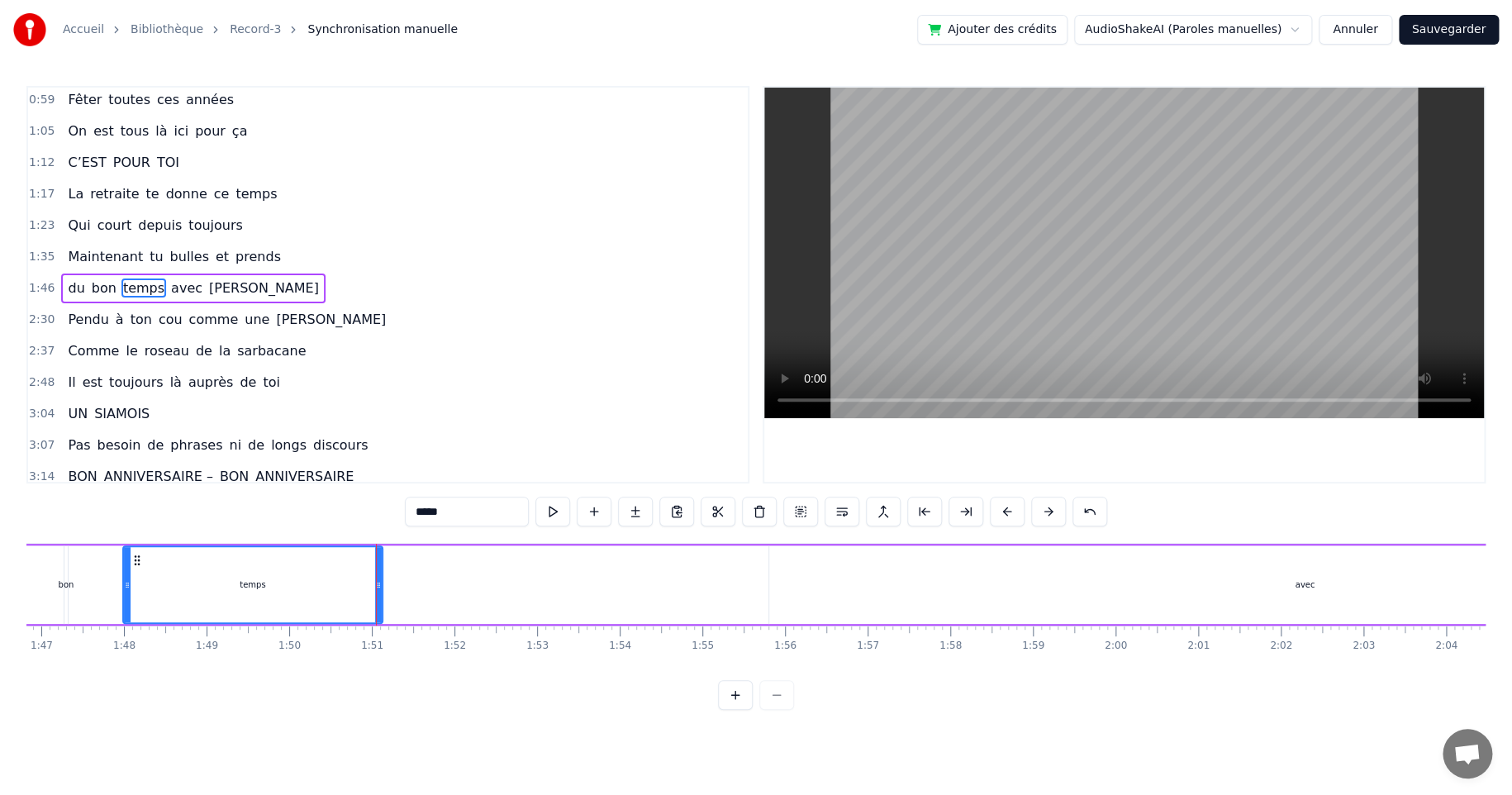
scroll to position [0, 9106]
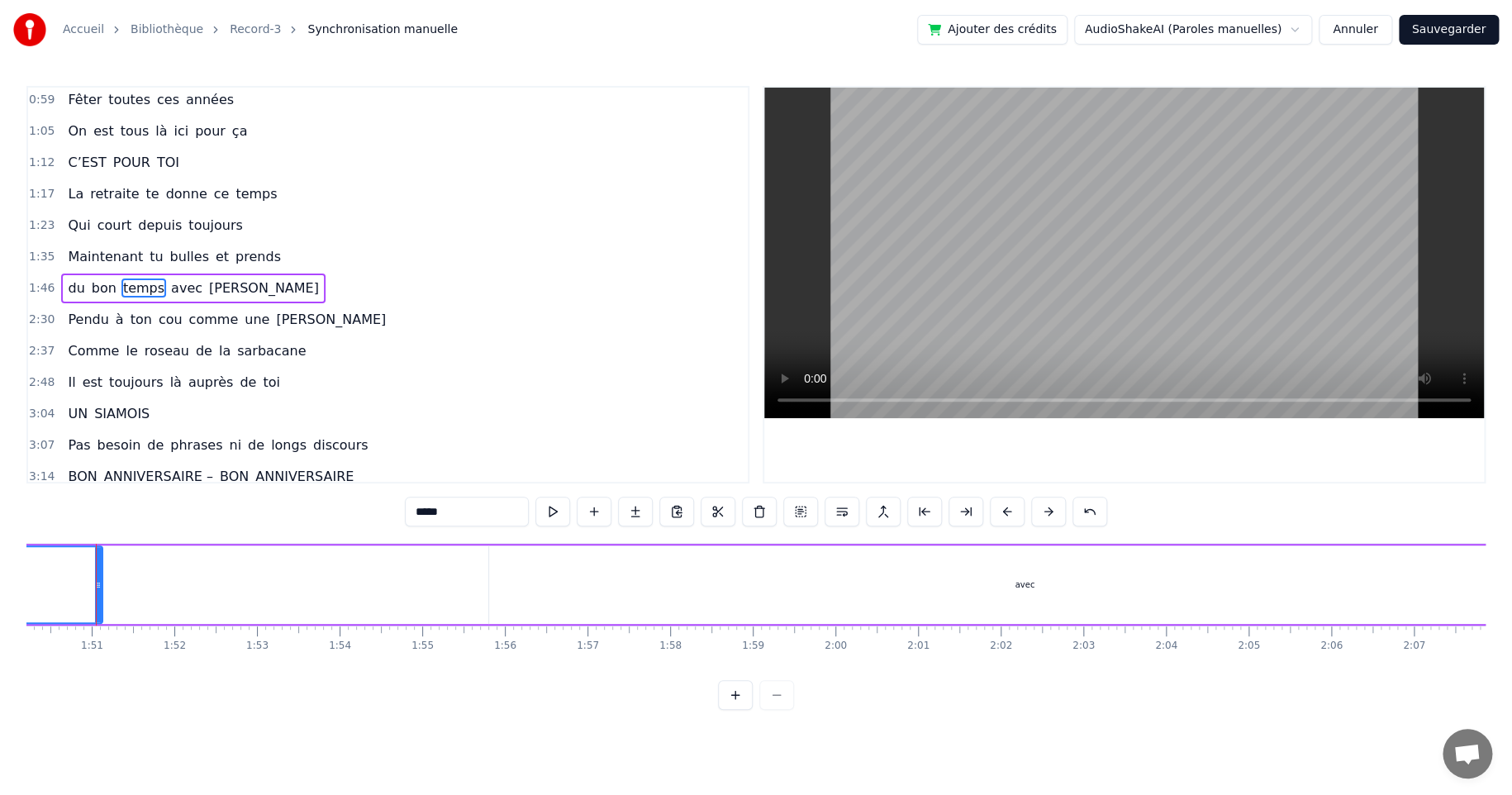
click at [1015, 585] on div "avec" at bounding box center [1024, 584] width 1071 height 78
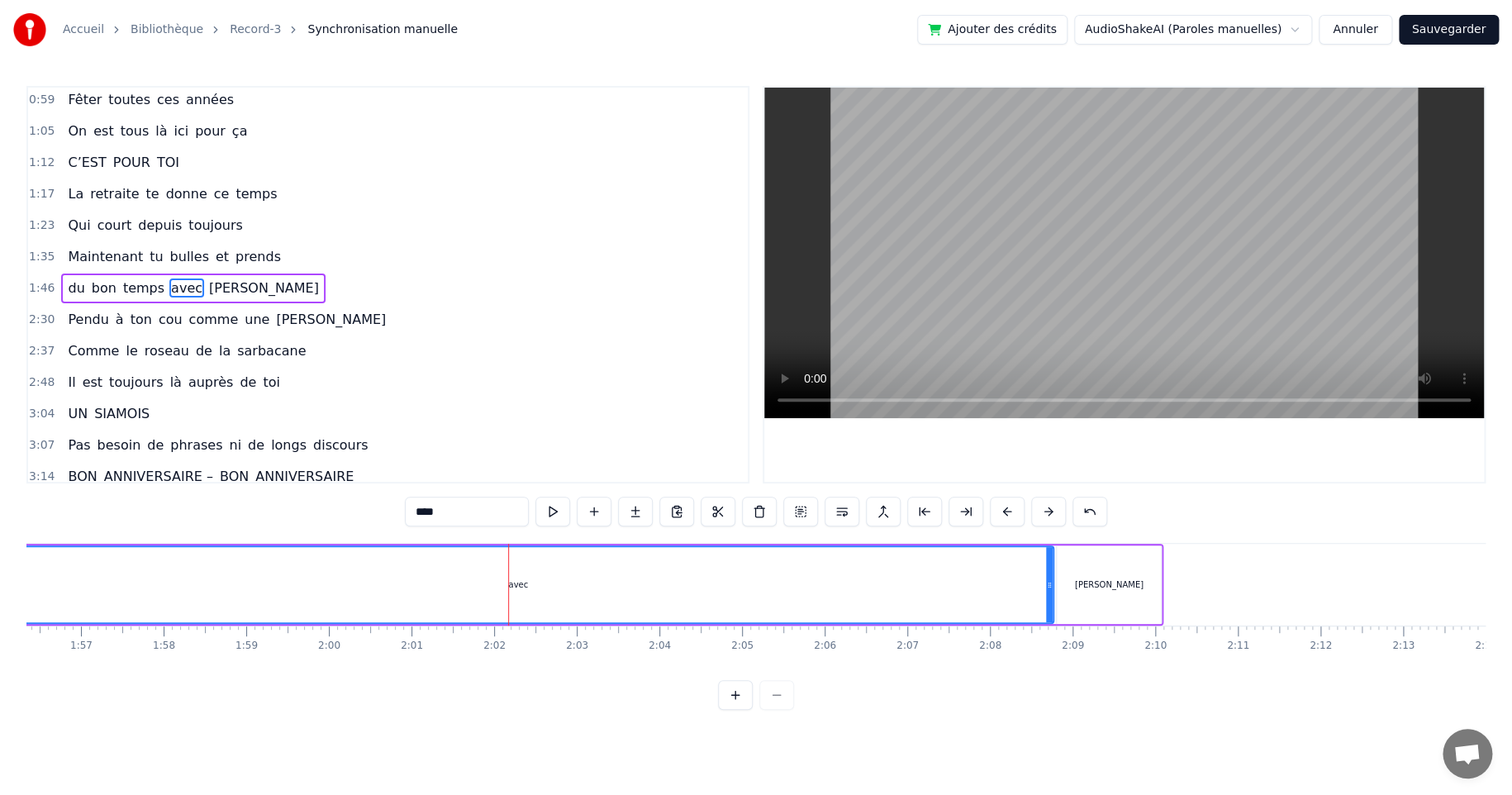
scroll to position [0, 9850]
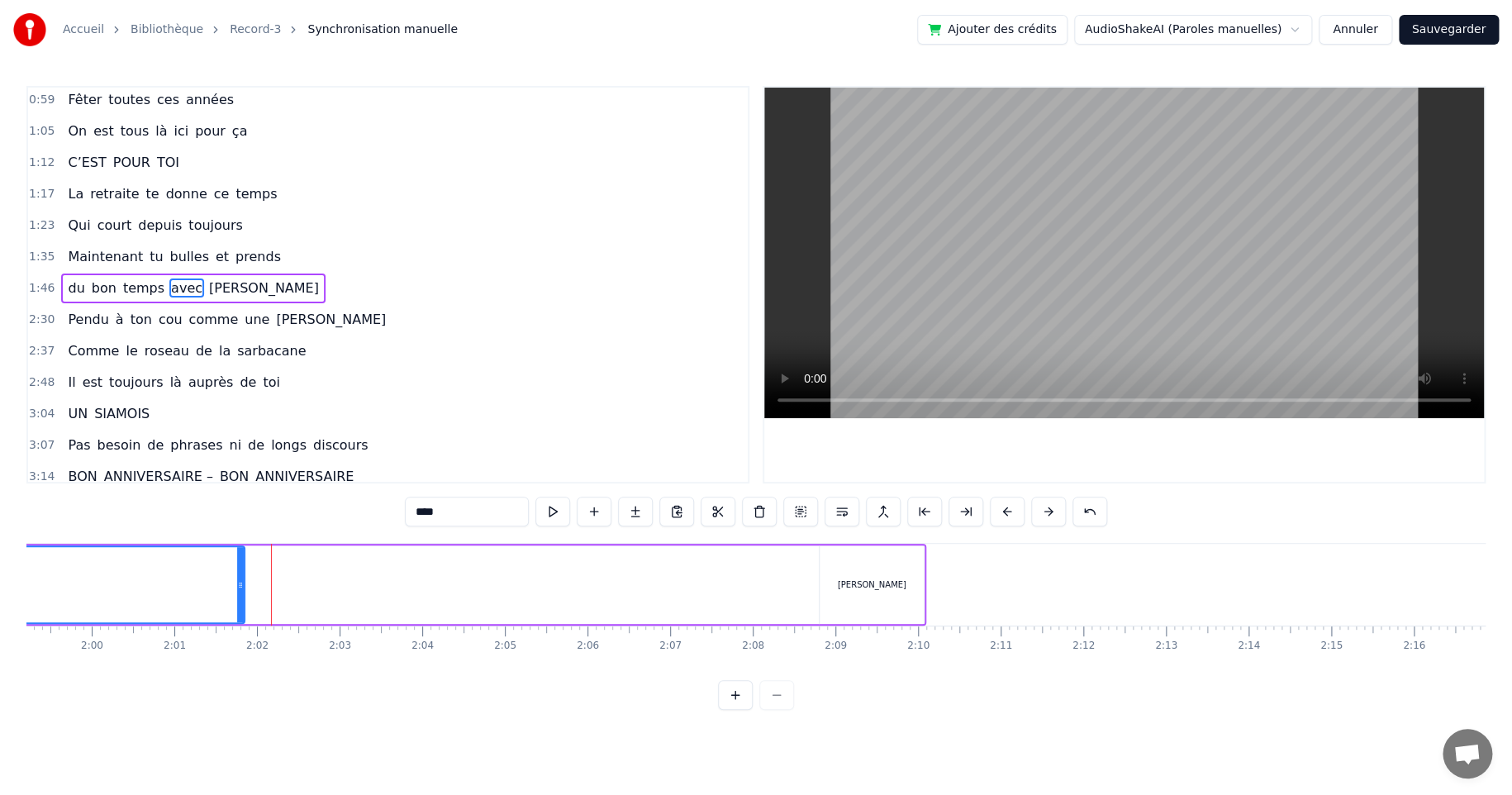
drag, startPoint x: 810, startPoint y: 584, endPoint x: 253, endPoint y: 581, distance: 557.0
click at [240, 573] on div at bounding box center [240, 585] width 6 height 76
click at [881, 578] on div "[PERSON_NAME]" at bounding box center [872, 585] width 68 height 13
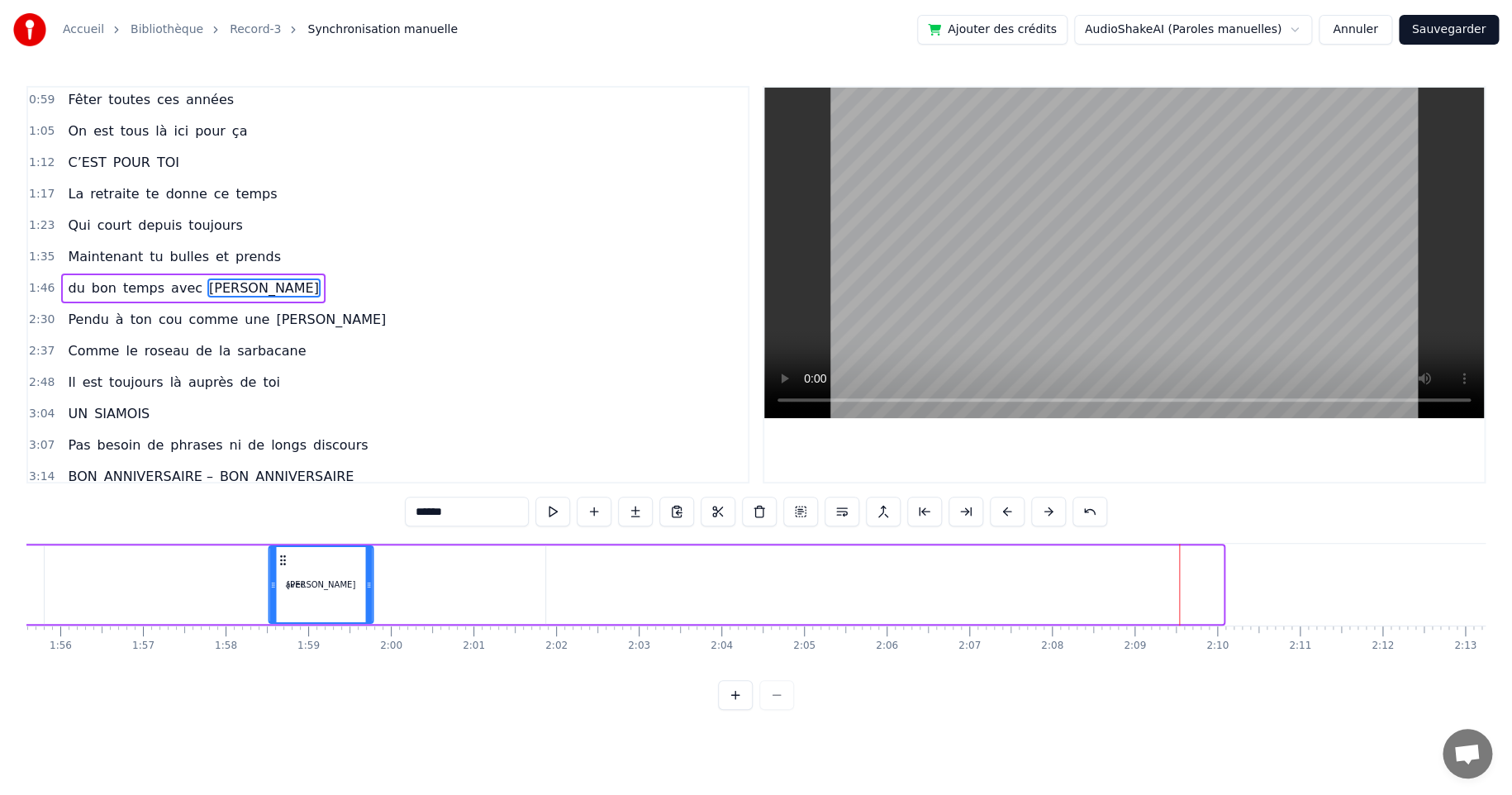
scroll to position [0, 9551]
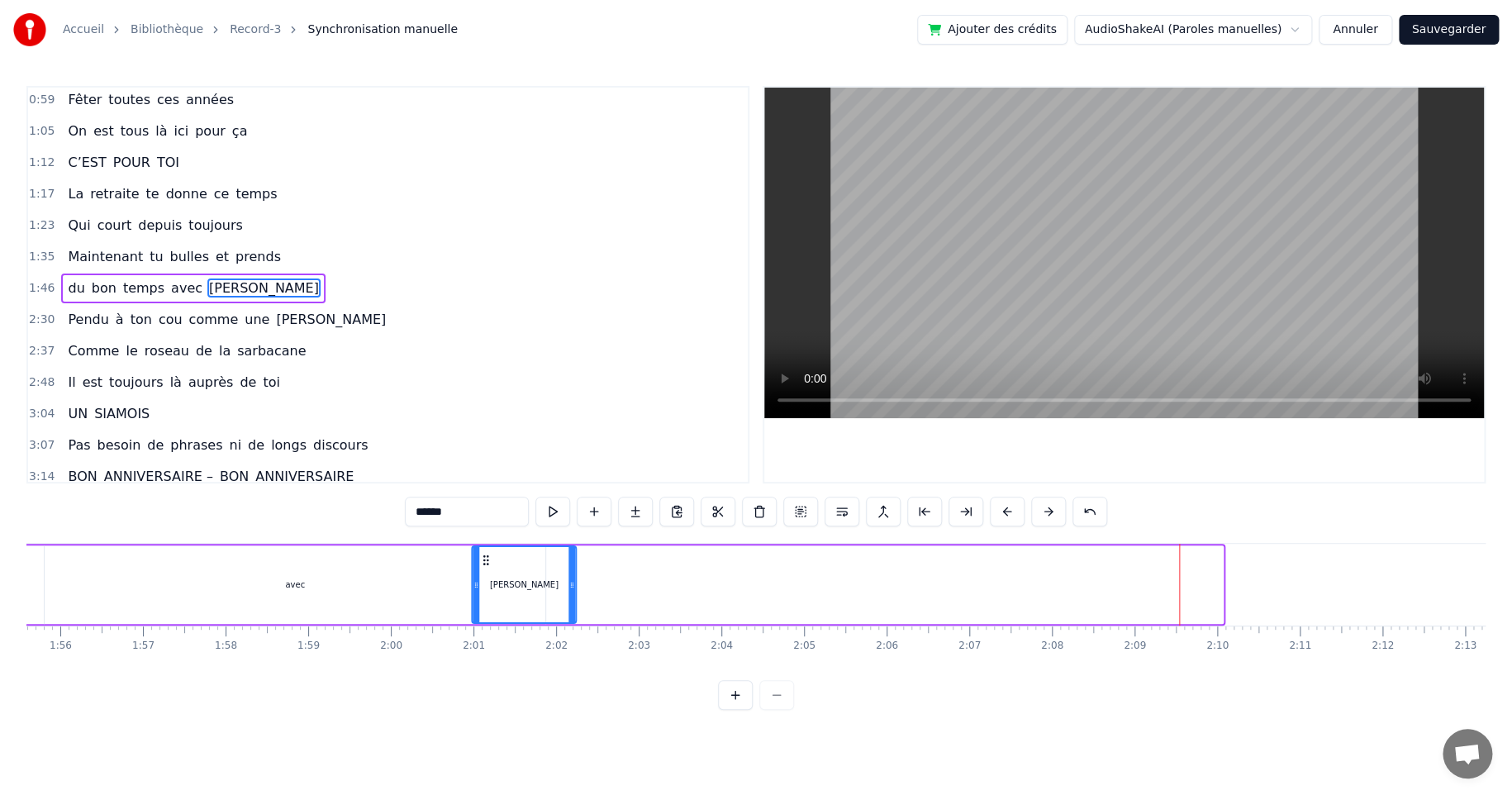
drag, startPoint x: 831, startPoint y: 560, endPoint x: 484, endPoint y: 573, distance: 347.2
click at [484, 573] on div "[PERSON_NAME]" at bounding box center [523, 585] width 103 height 76
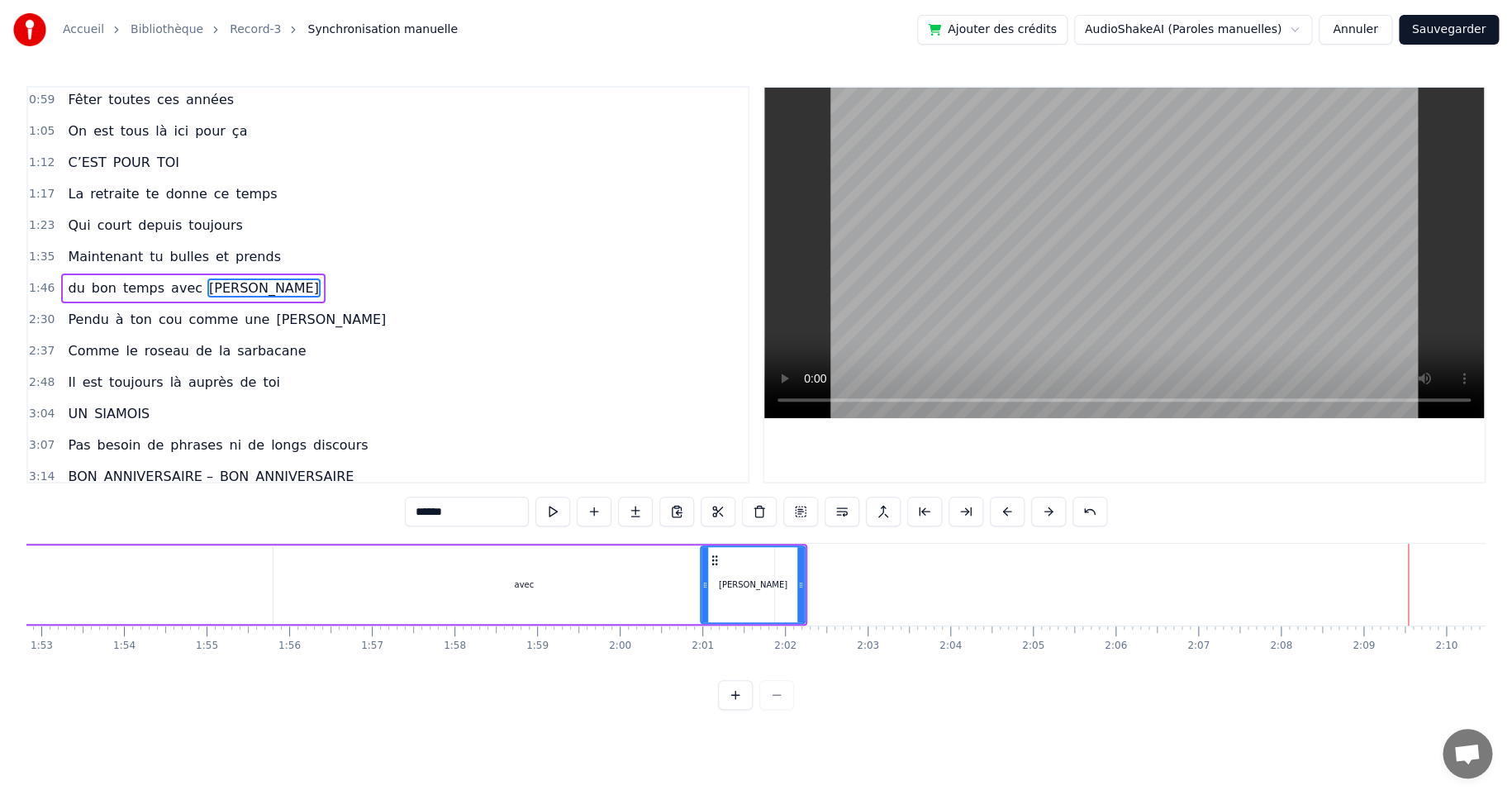
scroll to position [0, 8783]
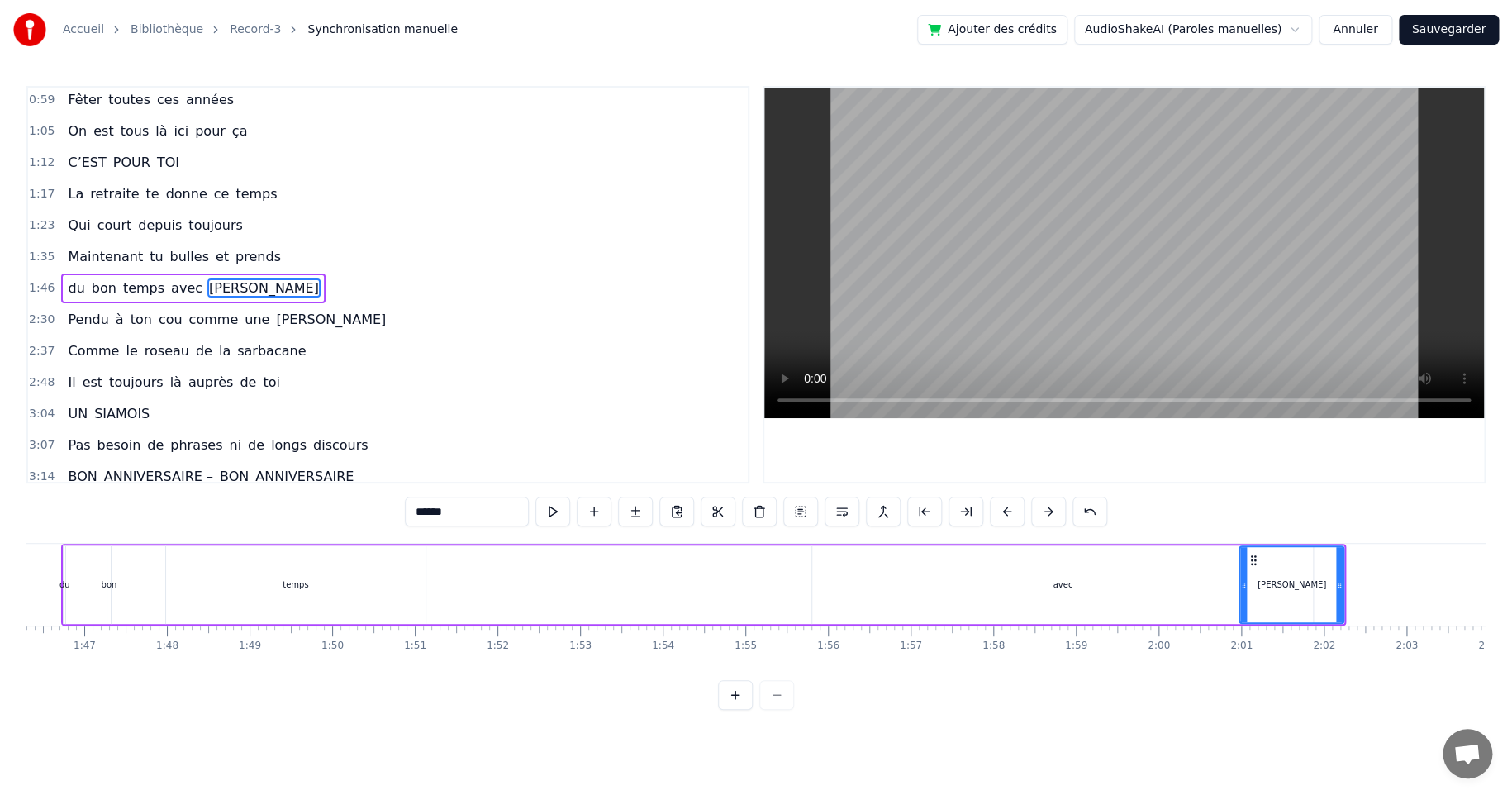
click at [1065, 577] on div "avec" at bounding box center [1062, 584] width 501 height 78
type input "****"
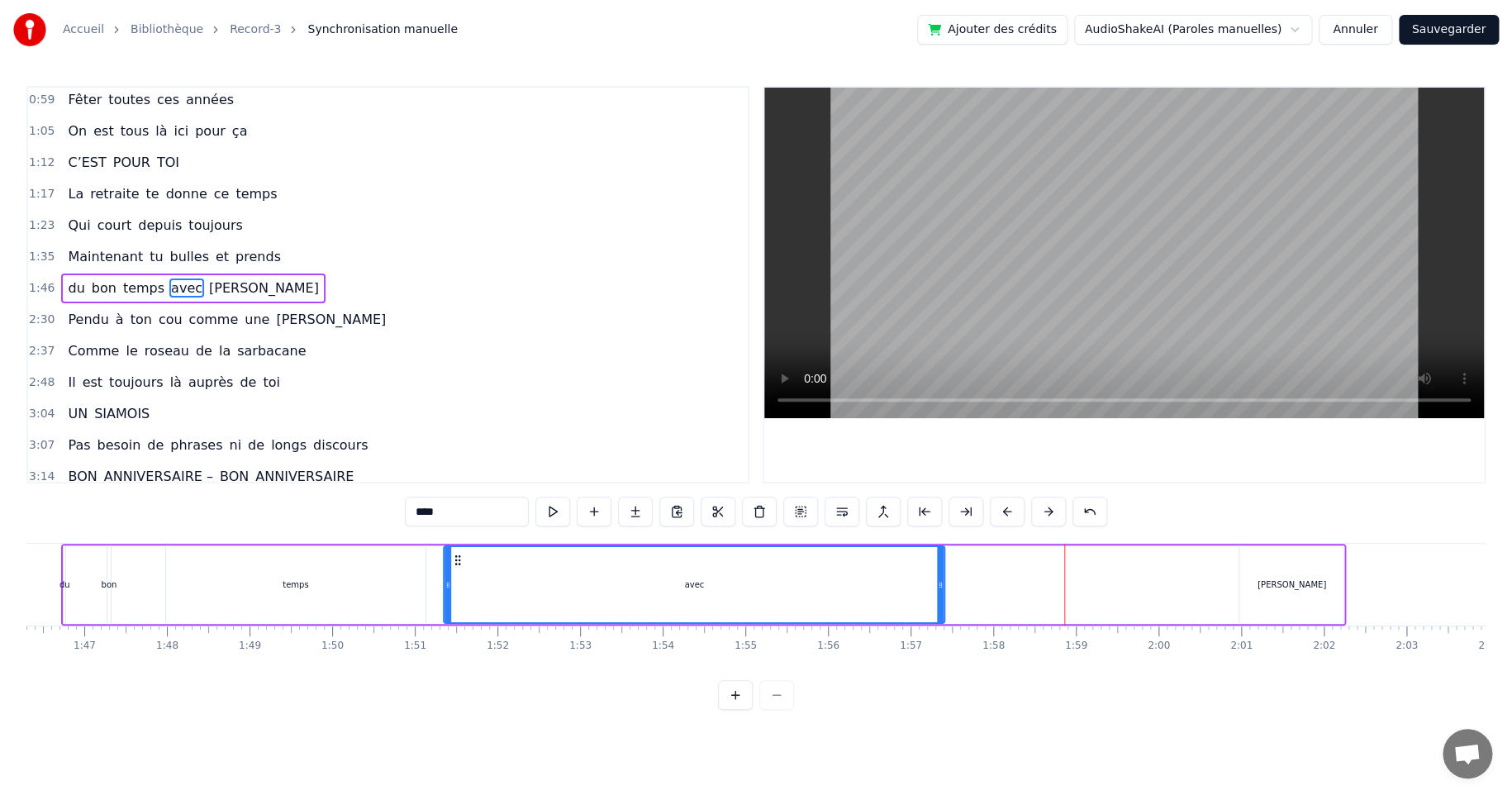
drag, startPoint x: 824, startPoint y: 562, endPoint x: 446, endPoint y: 582, distance: 378.5
click at [452, 577] on div "avec" at bounding box center [694, 585] width 499 height 76
drag, startPoint x: 1172, startPoint y: 603, endPoint x: 1181, endPoint y: 597, distance: 10.8
click at [1172, 603] on div "du bon temps avec [PERSON_NAME]" at bounding box center [703, 584] width 1284 height 82
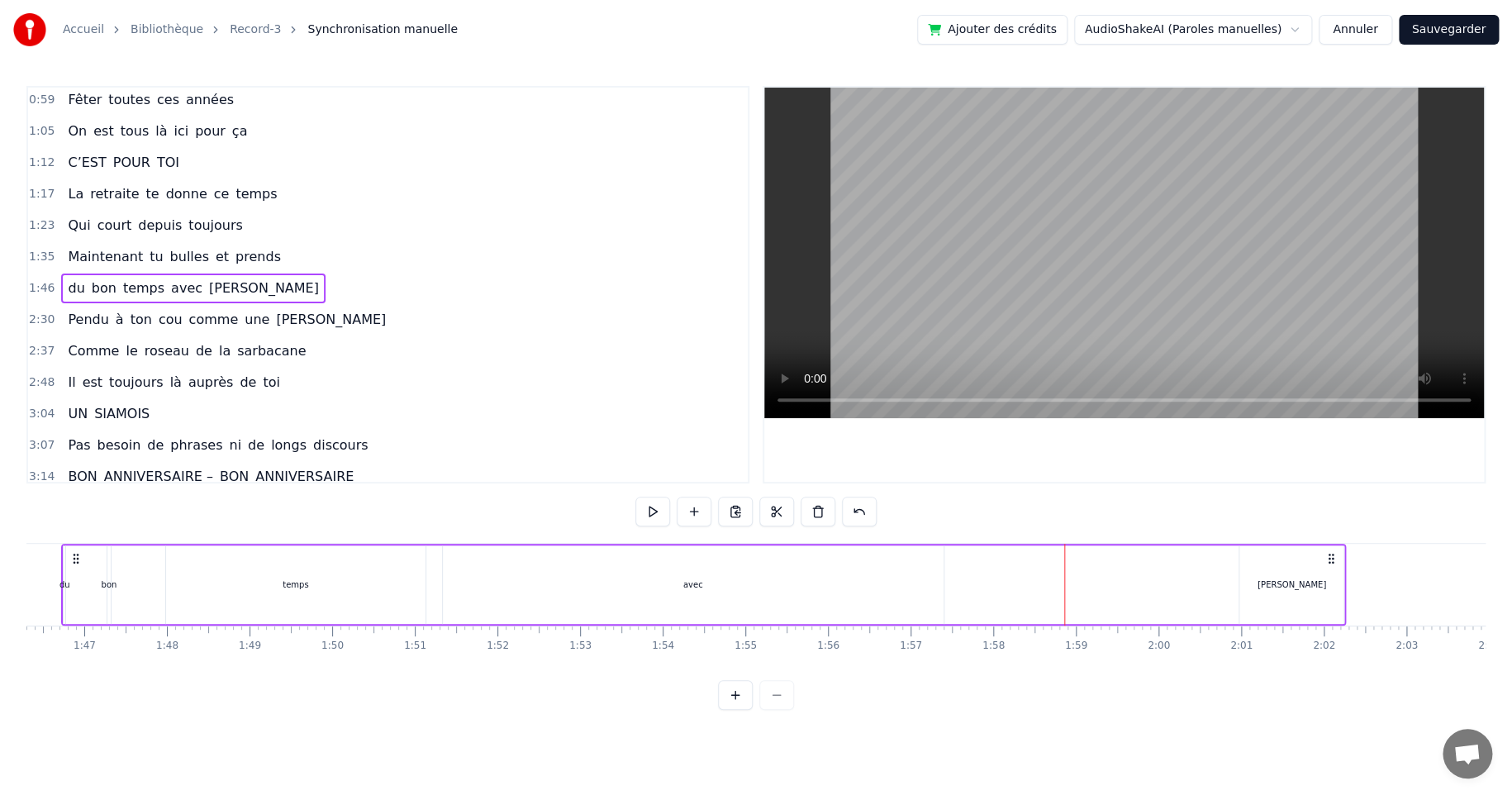
click at [1284, 576] on div "[PERSON_NAME]" at bounding box center [1292, 584] width 104 height 78
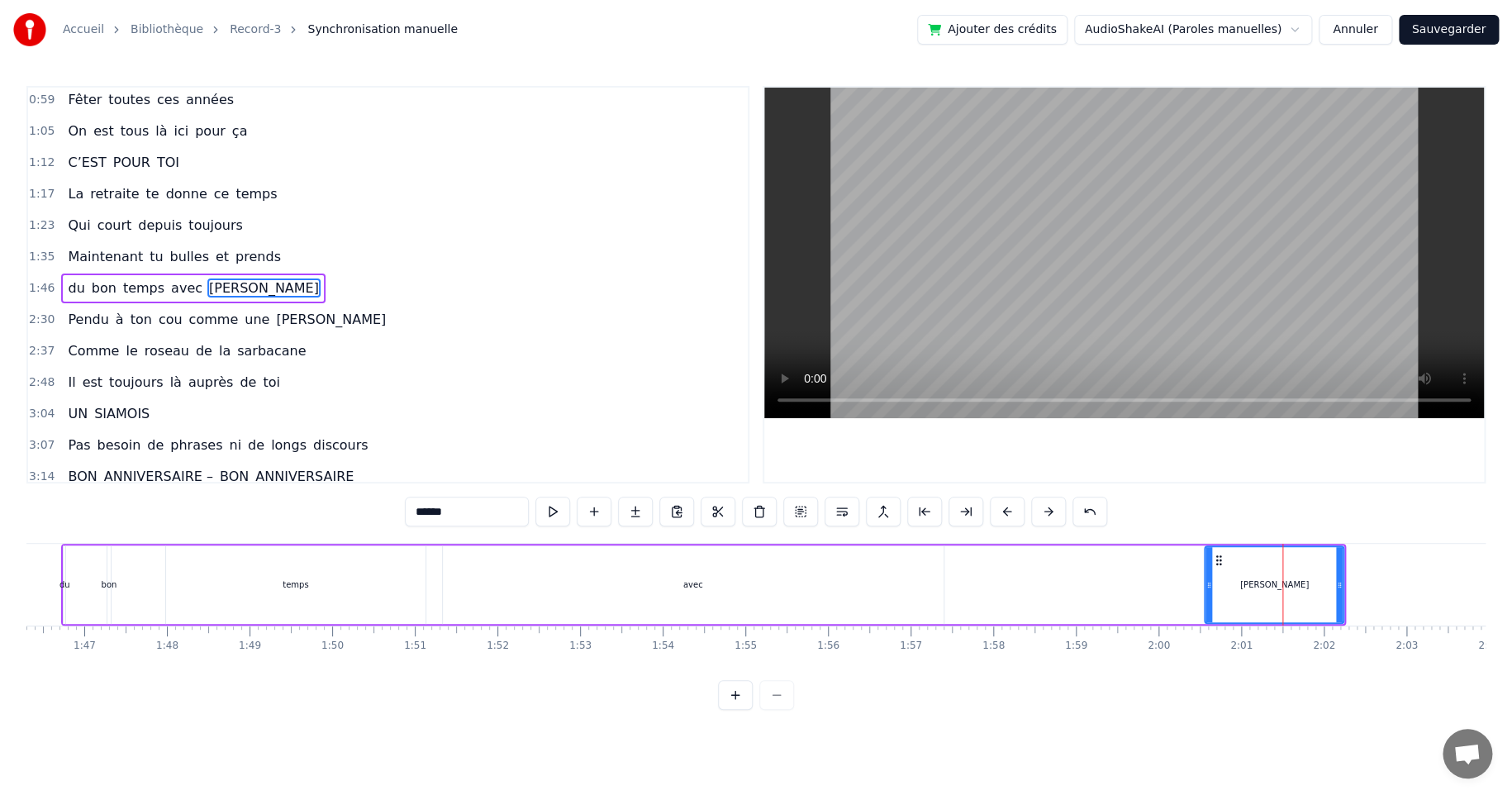
drag, startPoint x: 1245, startPoint y: 558, endPoint x: 1211, endPoint y: 561, distance: 34.1
click at [1211, 561] on div at bounding box center [1208, 585] width 6 height 76
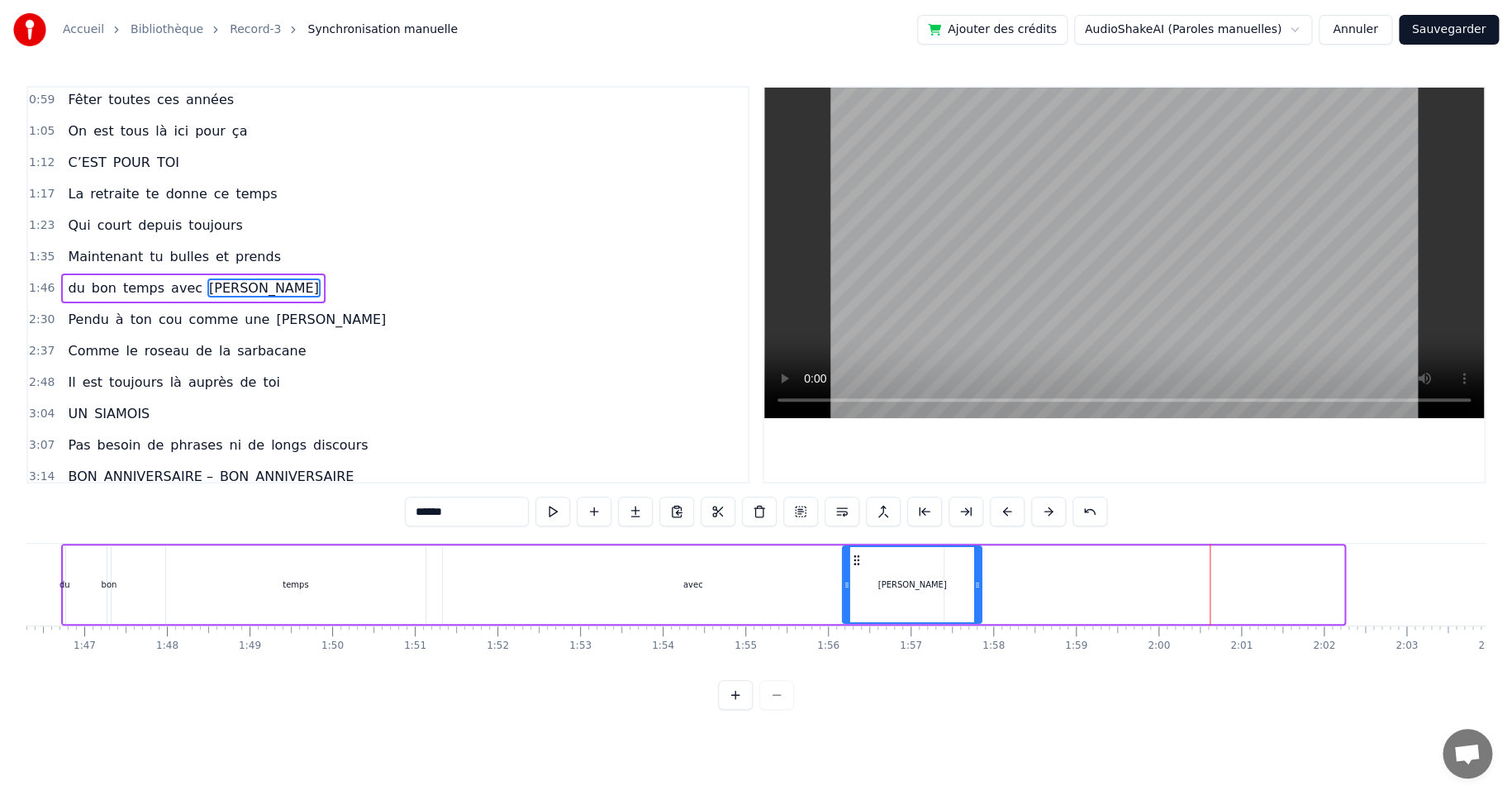
drag, startPoint x: 1220, startPoint y: 559, endPoint x: 858, endPoint y: 570, distance: 362.2
click at [858, 570] on div "[PERSON_NAME]" at bounding box center [912, 585] width 137 height 76
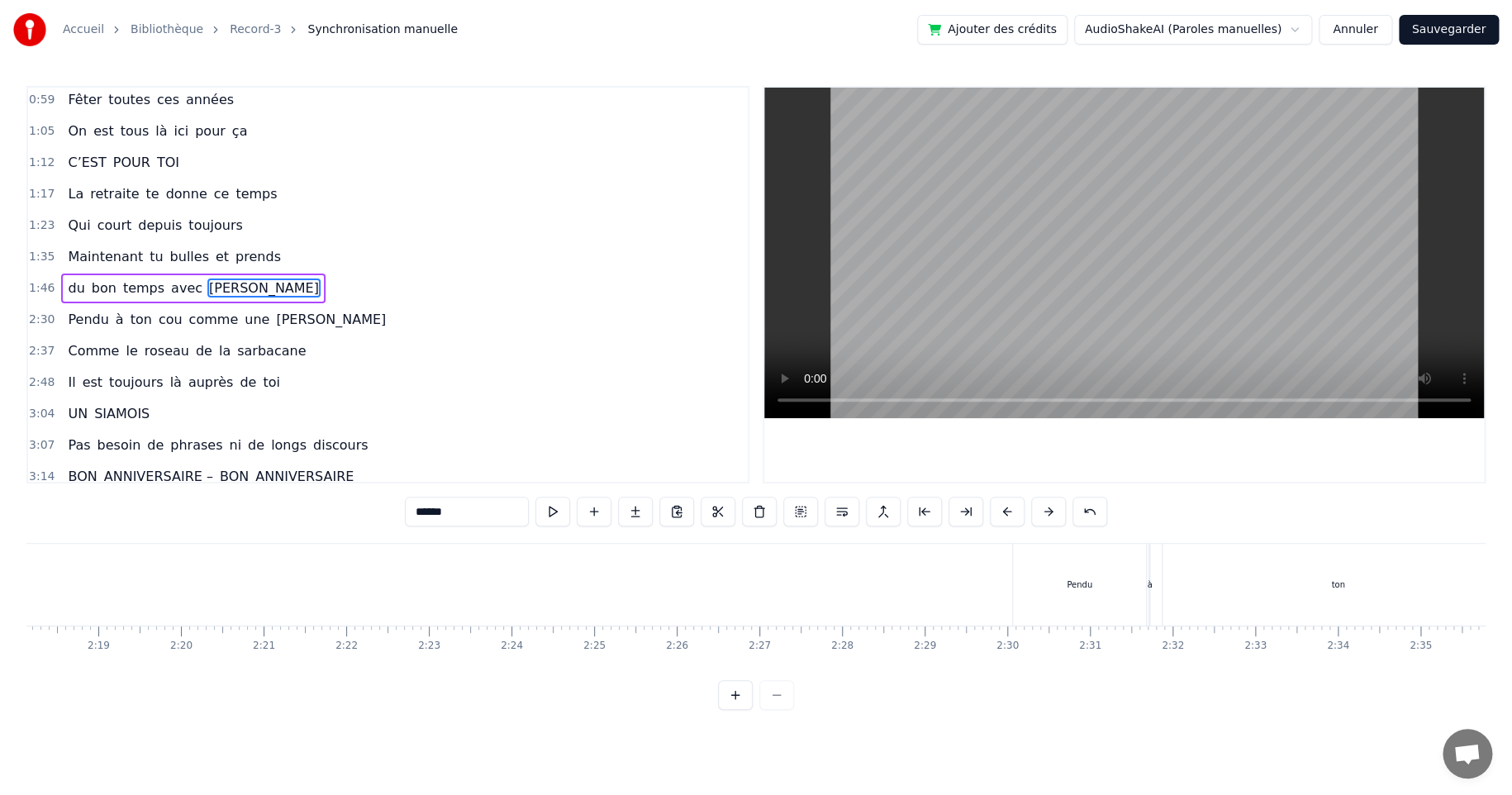
scroll to position [0, 11436]
click at [1041, 567] on div "Pendu" at bounding box center [1057, 584] width 134 height 82
type input "*****"
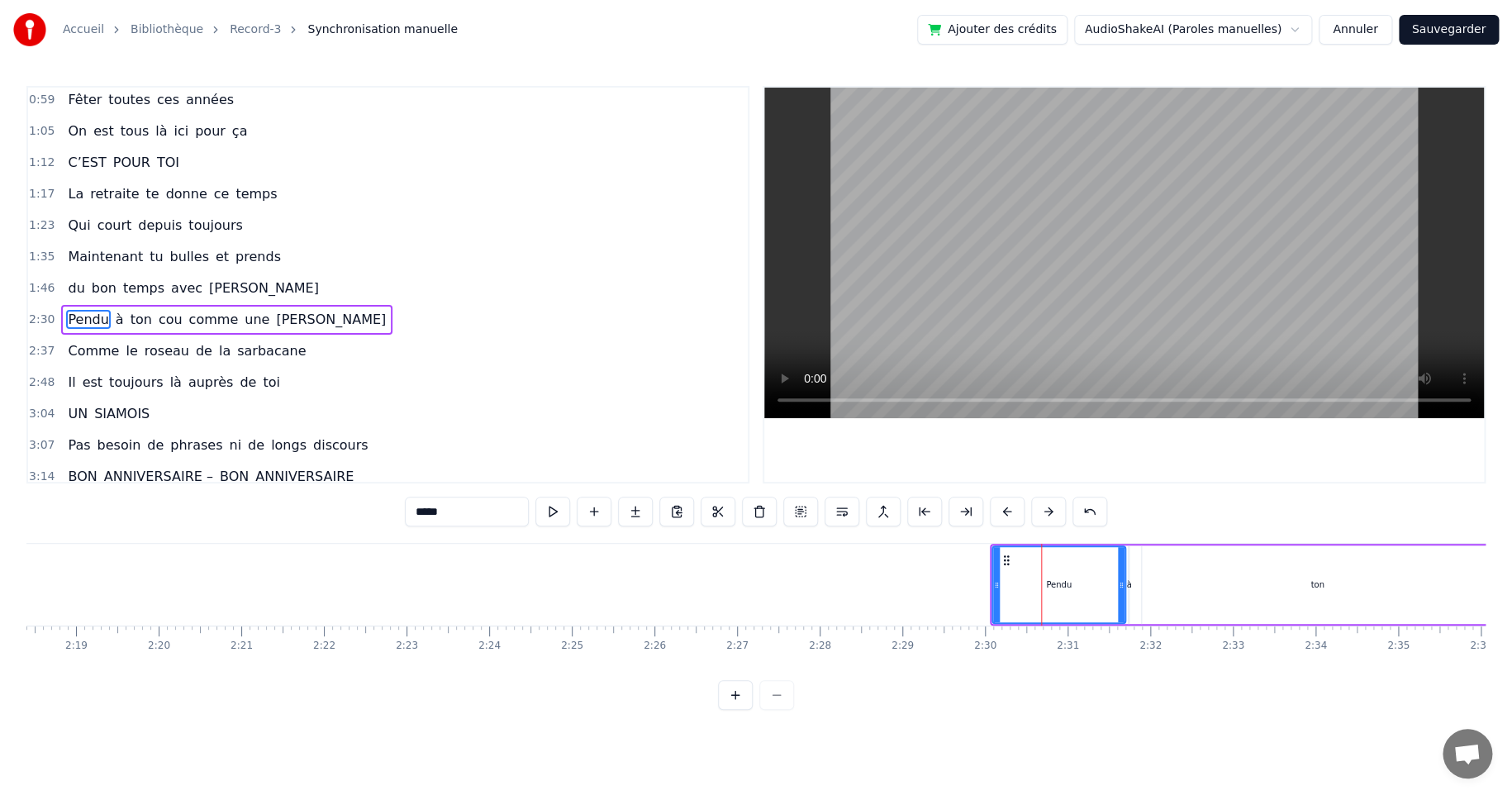
scroll to position [191, 0]
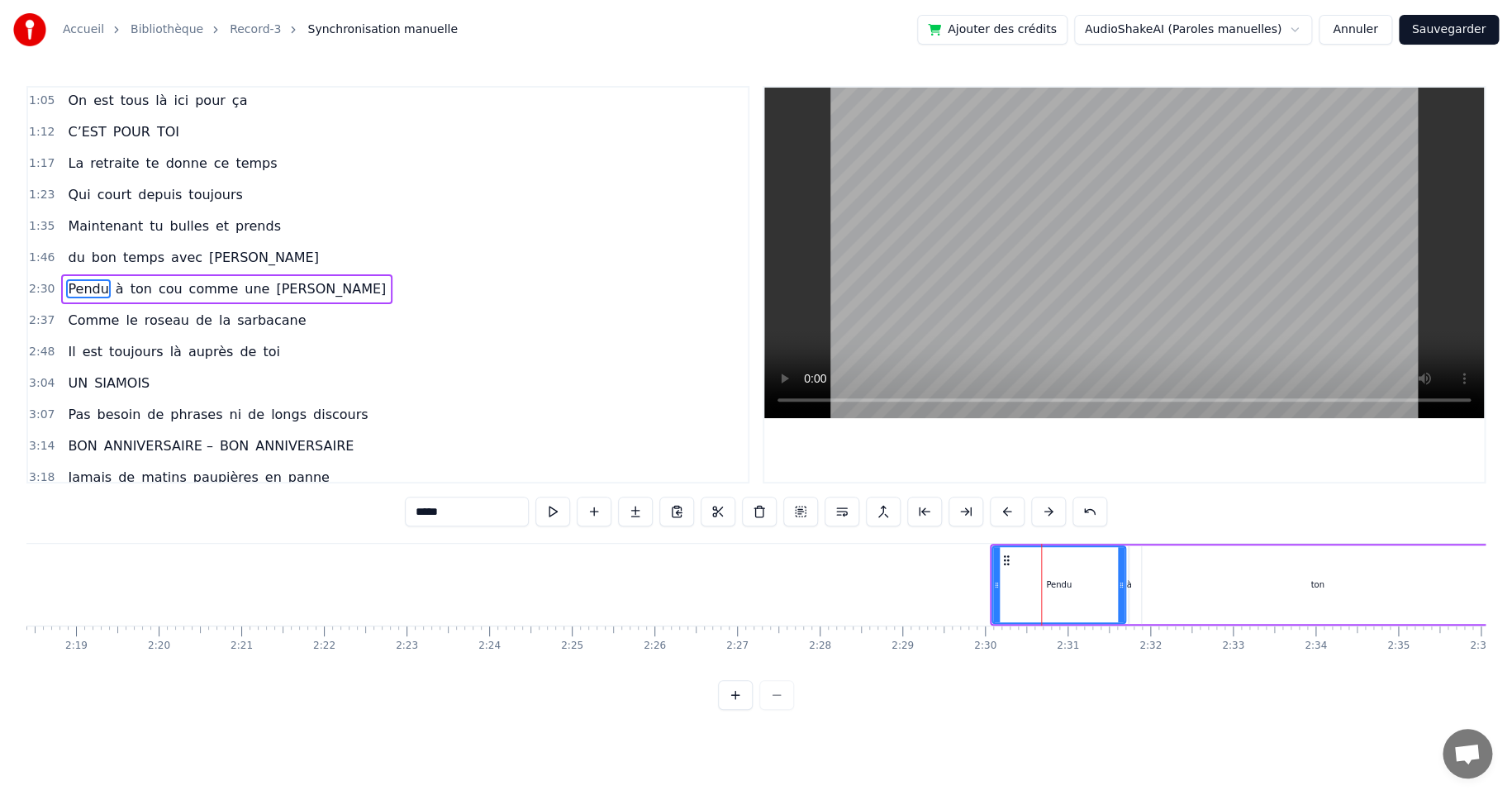
click at [1131, 545] on div "Pendu à ton cou comme une [PERSON_NAME]" at bounding box center [1297, 584] width 614 height 82
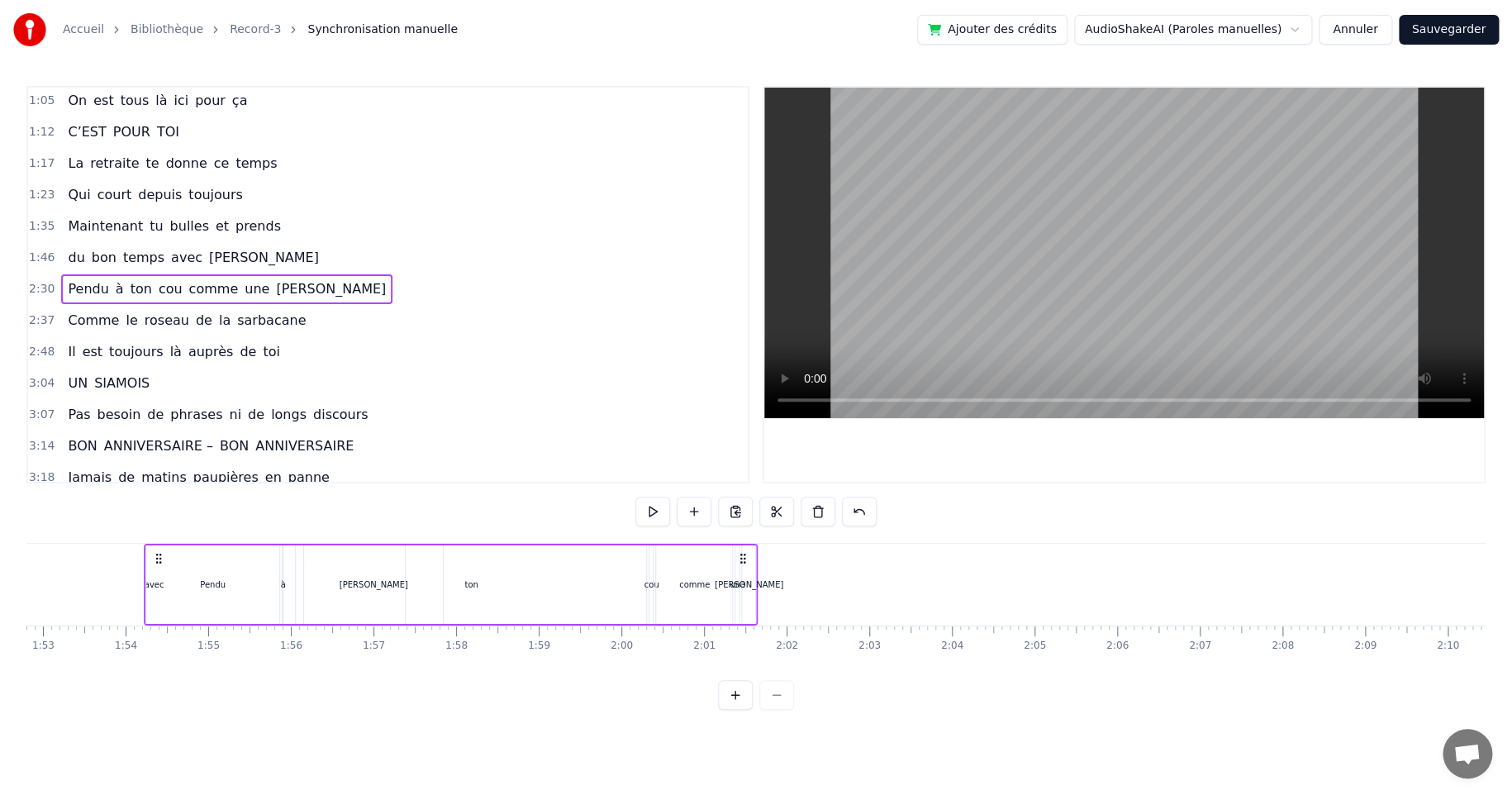
scroll to position [0, 9300]
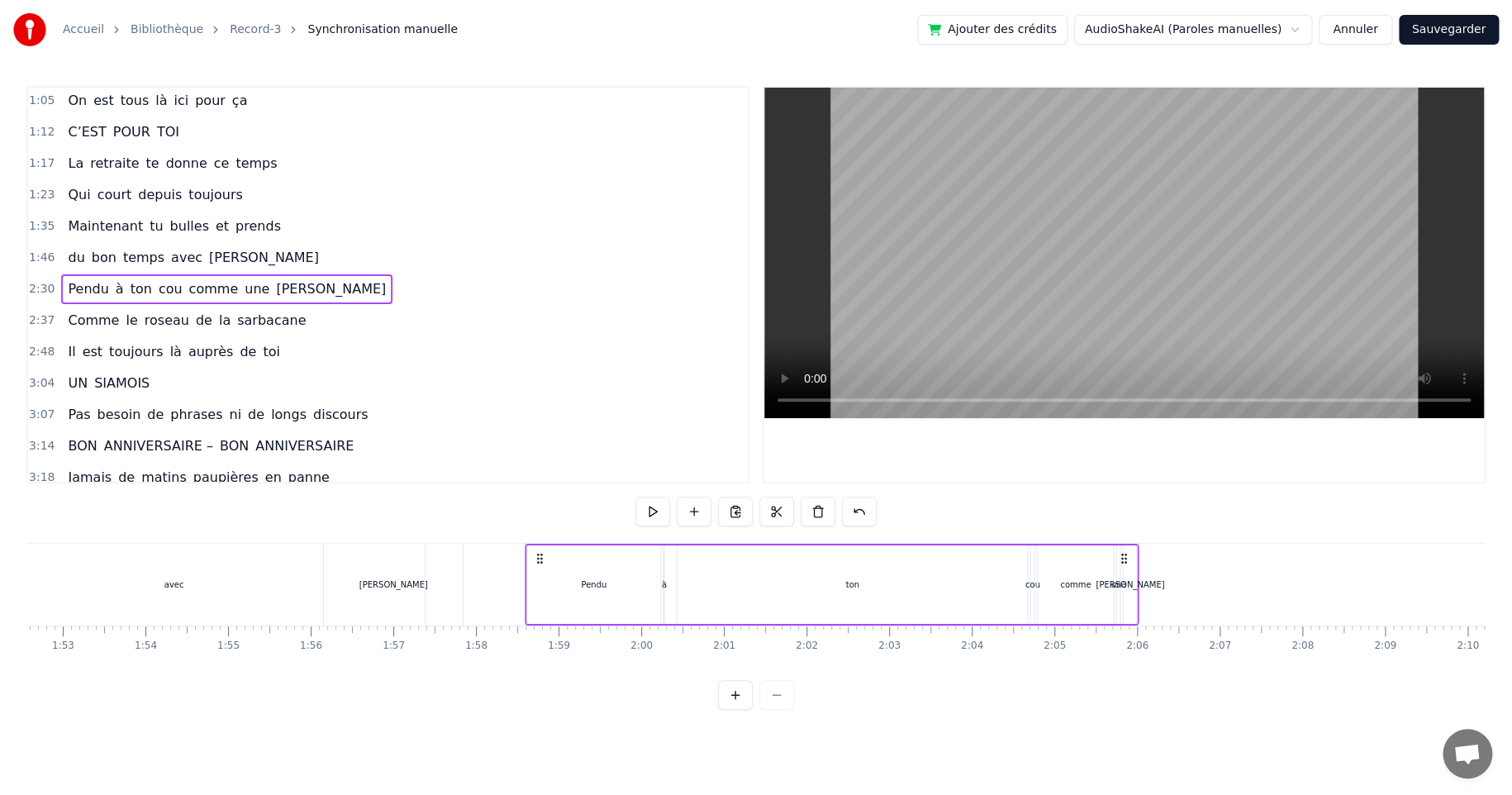
drag, startPoint x: 1004, startPoint y: 559, endPoint x: 539, endPoint y: 584, distance: 465.7
click at [539, 584] on div "Pendu à ton cou comme une [PERSON_NAME]" at bounding box center [831, 584] width 614 height 82
click at [1125, 581] on div "[PERSON_NAME]" at bounding box center [1130, 585] width 68 height 13
drag, startPoint x: 1135, startPoint y: 585, endPoint x: 1185, endPoint y: 579, distance: 50.4
click at [1185, 579] on icon at bounding box center [1182, 585] width 6 height 13
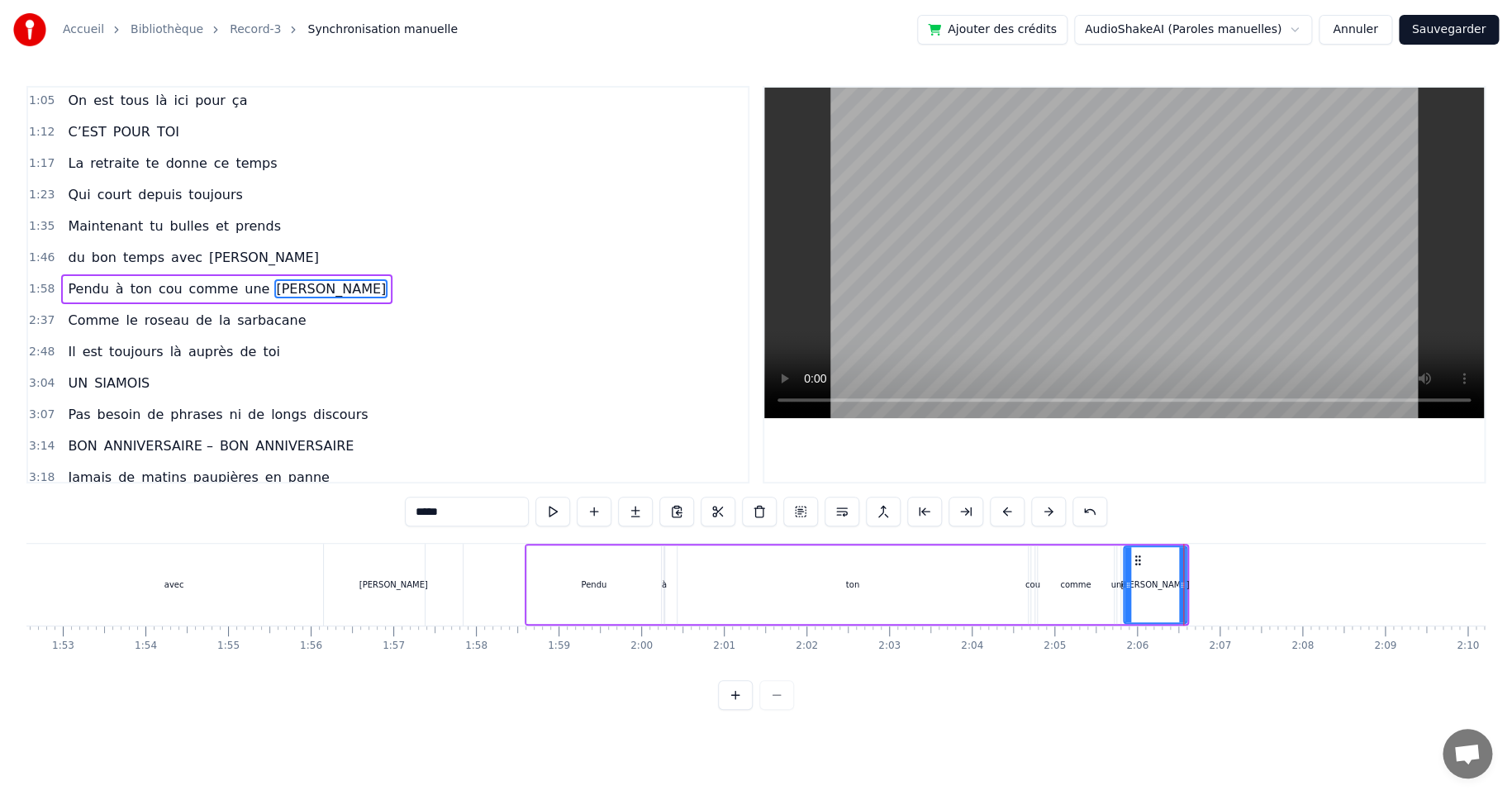
click at [827, 576] on div "ton" at bounding box center [853, 584] width 351 height 78
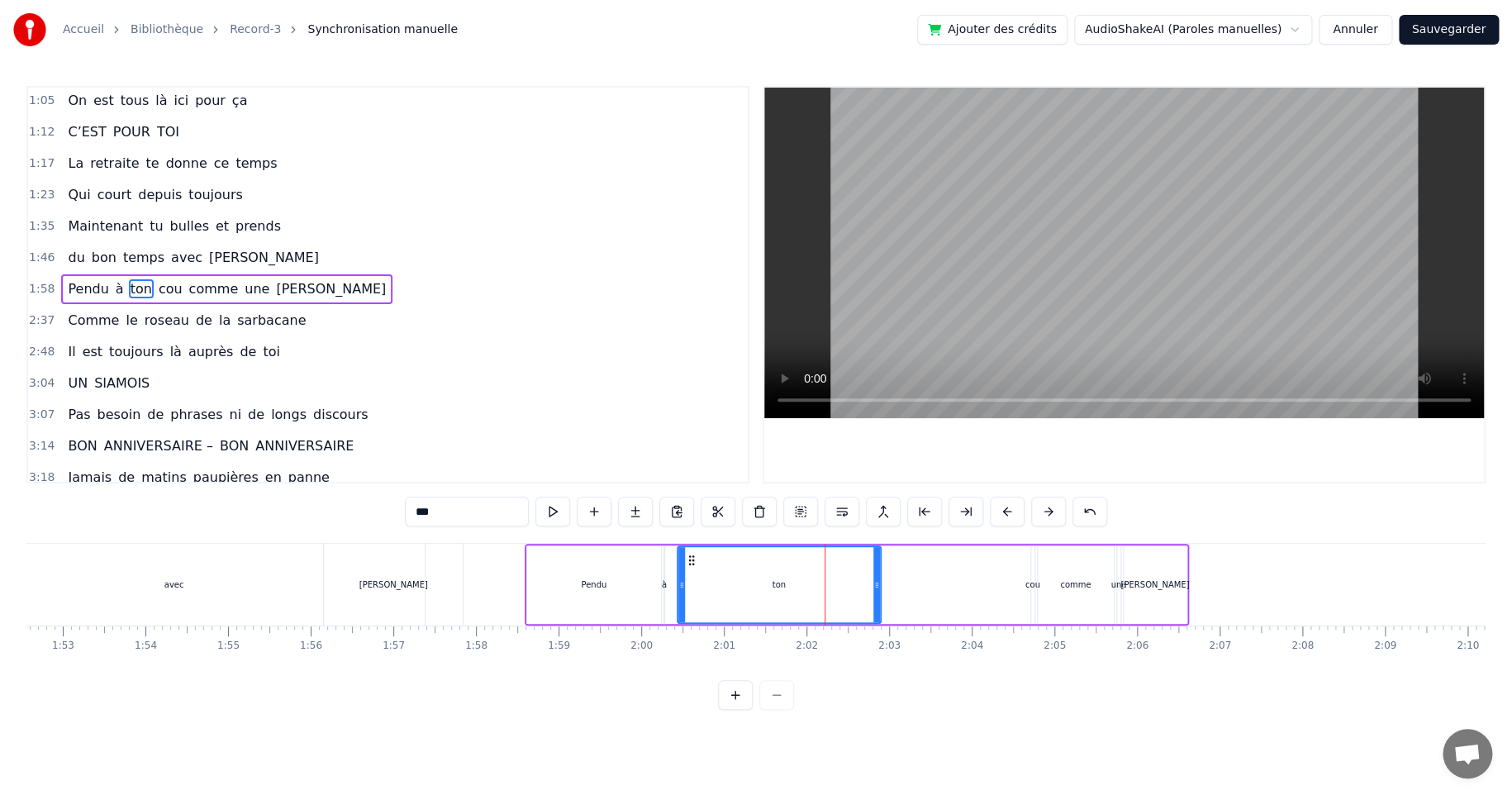
drag, startPoint x: 1023, startPoint y: 584, endPoint x: 876, endPoint y: 585, distance: 147.0
click at [876, 585] on icon at bounding box center [876, 585] width 6 height 13
click at [1030, 583] on div "cou" at bounding box center [1033, 585] width 15 height 13
type input "***"
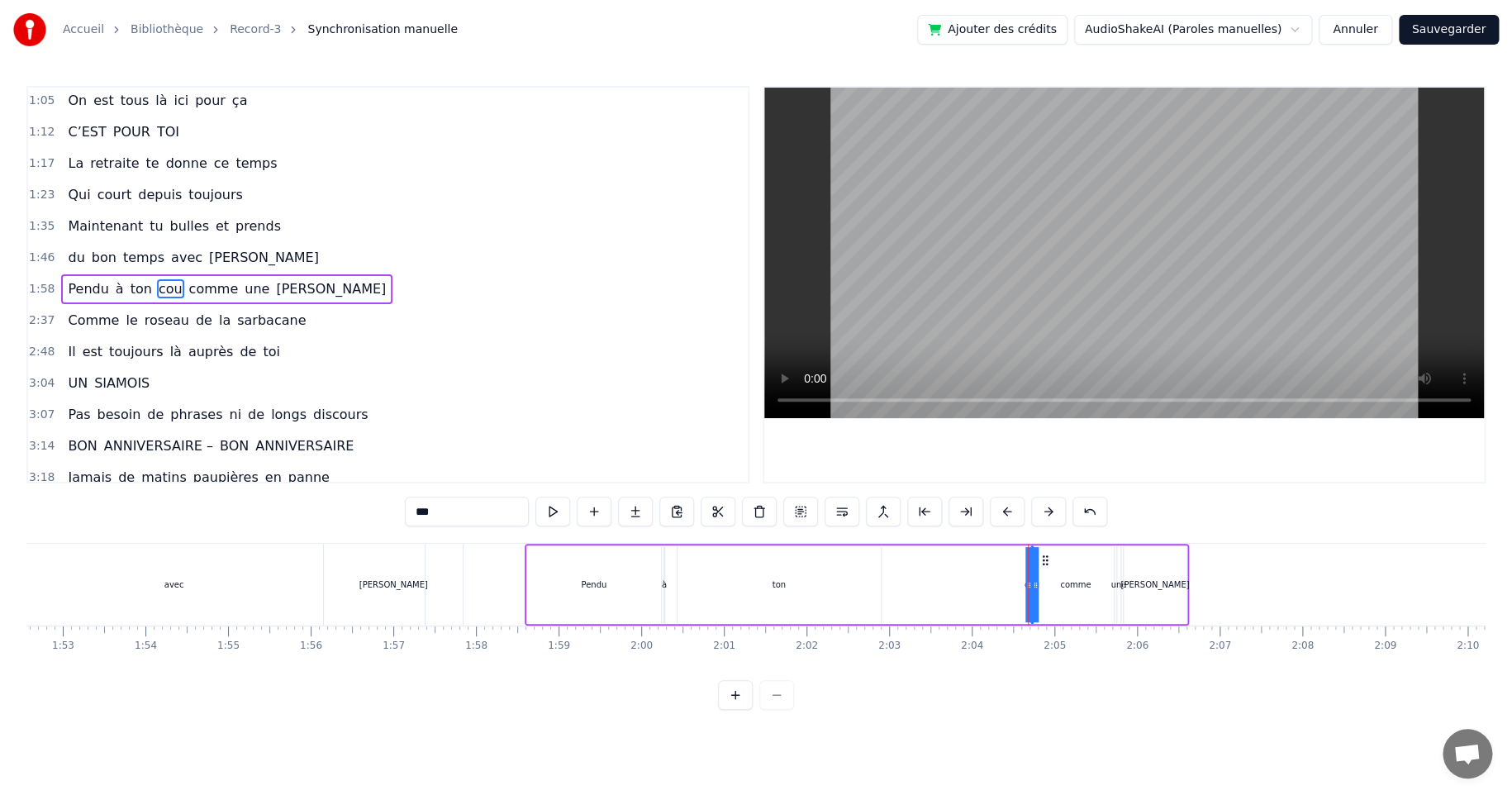
drag, startPoint x: 1026, startPoint y: 584, endPoint x: 886, endPoint y: 588, distance: 140.1
click at [886, 588] on div "Pendu à ton cou comme une [PERSON_NAME]" at bounding box center [856, 584] width 665 height 82
click at [1026, 587] on div "cou" at bounding box center [1031, 585] width 15 height 13
drag, startPoint x: 1030, startPoint y: 584, endPoint x: 1019, endPoint y: 584, distance: 11.0
click at [1006, 585] on div "Pendu à ton cou comme une [PERSON_NAME]" at bounding box center [856, 584] width 665 height 82
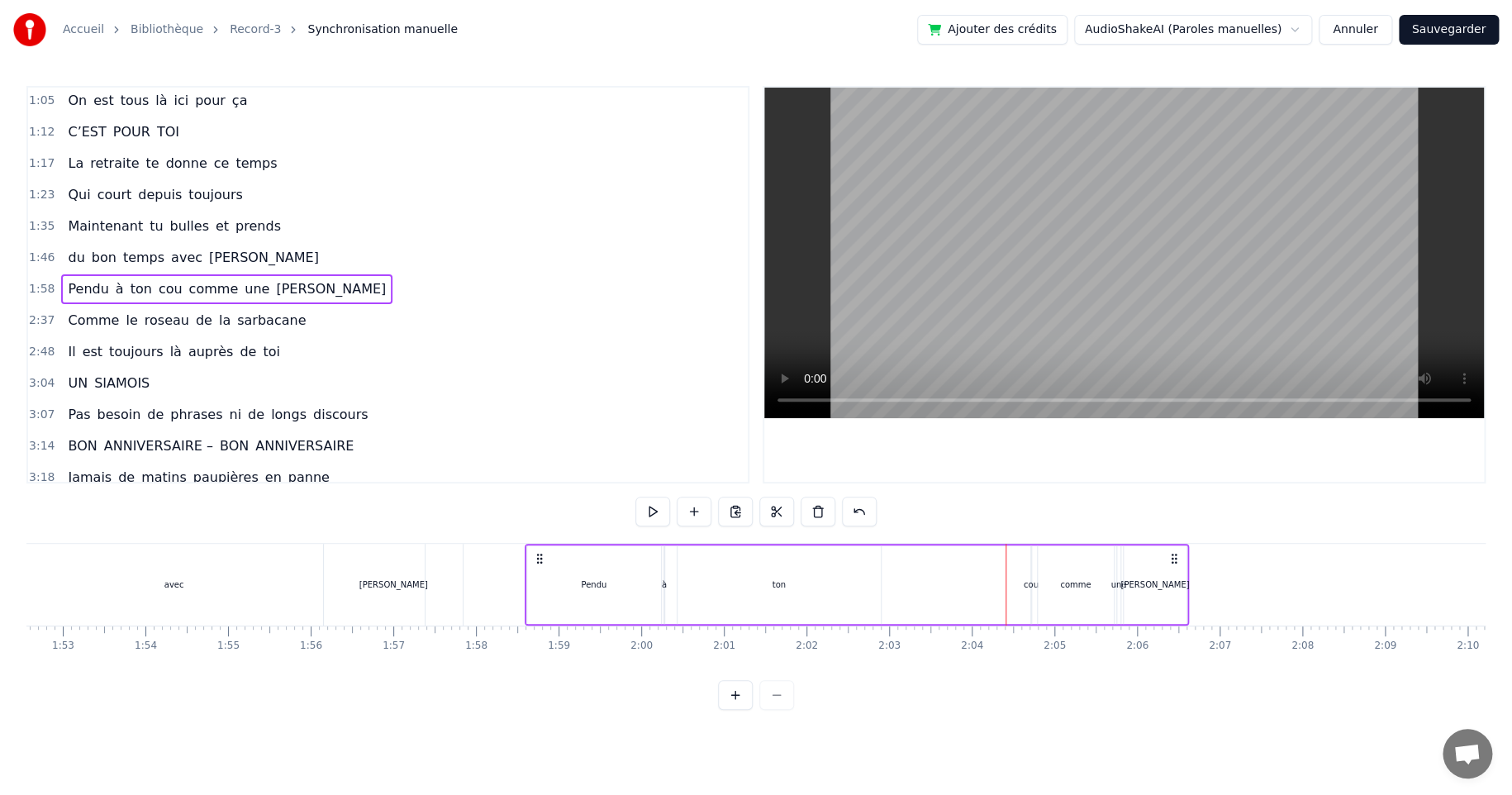
click at [1032, 584] on div "cou" at bounding box center [1031, 585] width 15 height 13
drag, startPoint x: 1027, startPoint y: 583, endPoint x: 1018, endPoint y: 583, distance: 9.0
click at [1017, 583] on div "Pendu à ton cou comme une [PERSON_NAME]" at bounding box center [856, 584] width 665 height 82
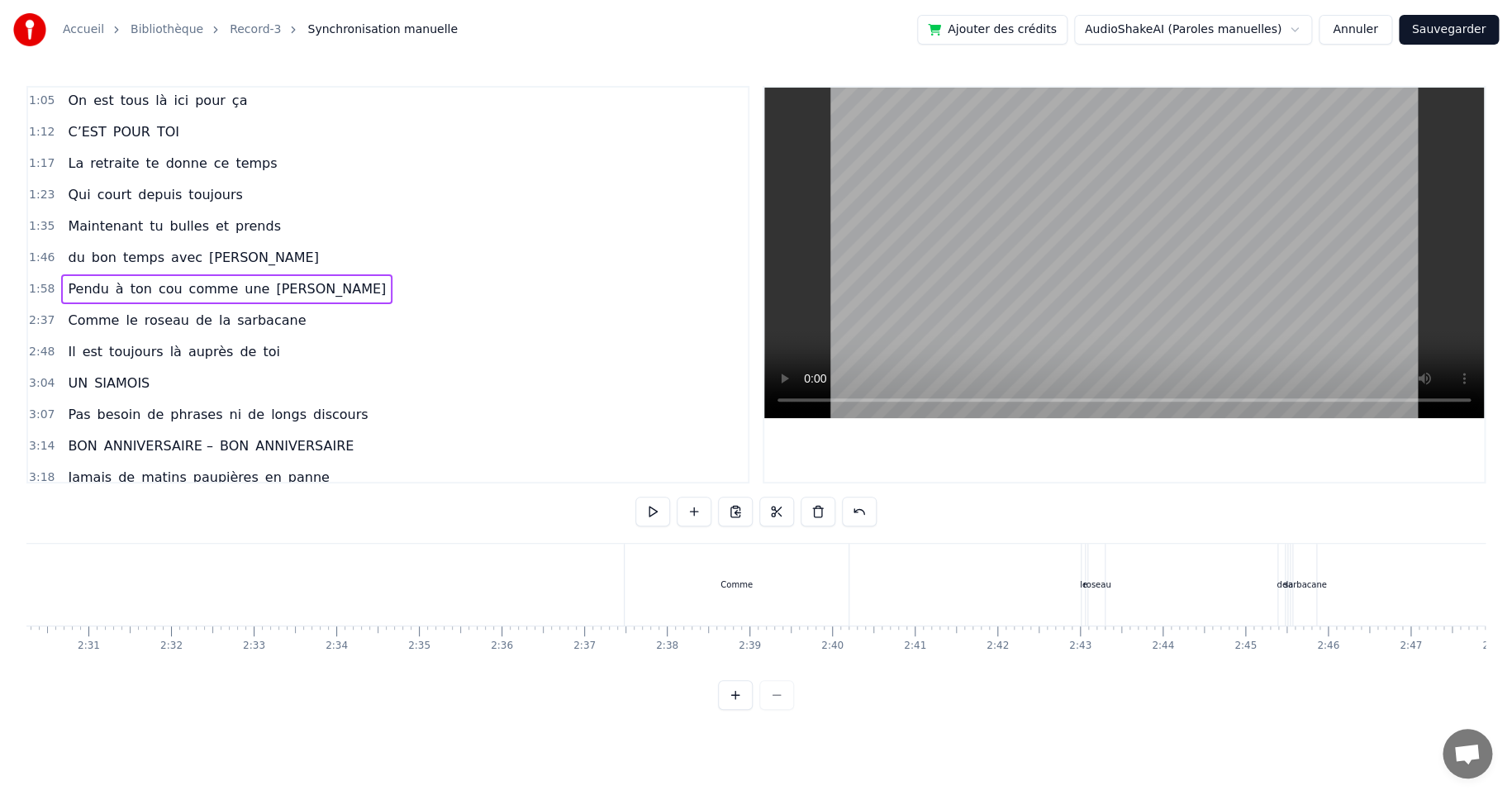
scroll to position [0, 12427]
click at [828, 581] on div "Comme" at bounding box center [725, 584] width 225 height 82
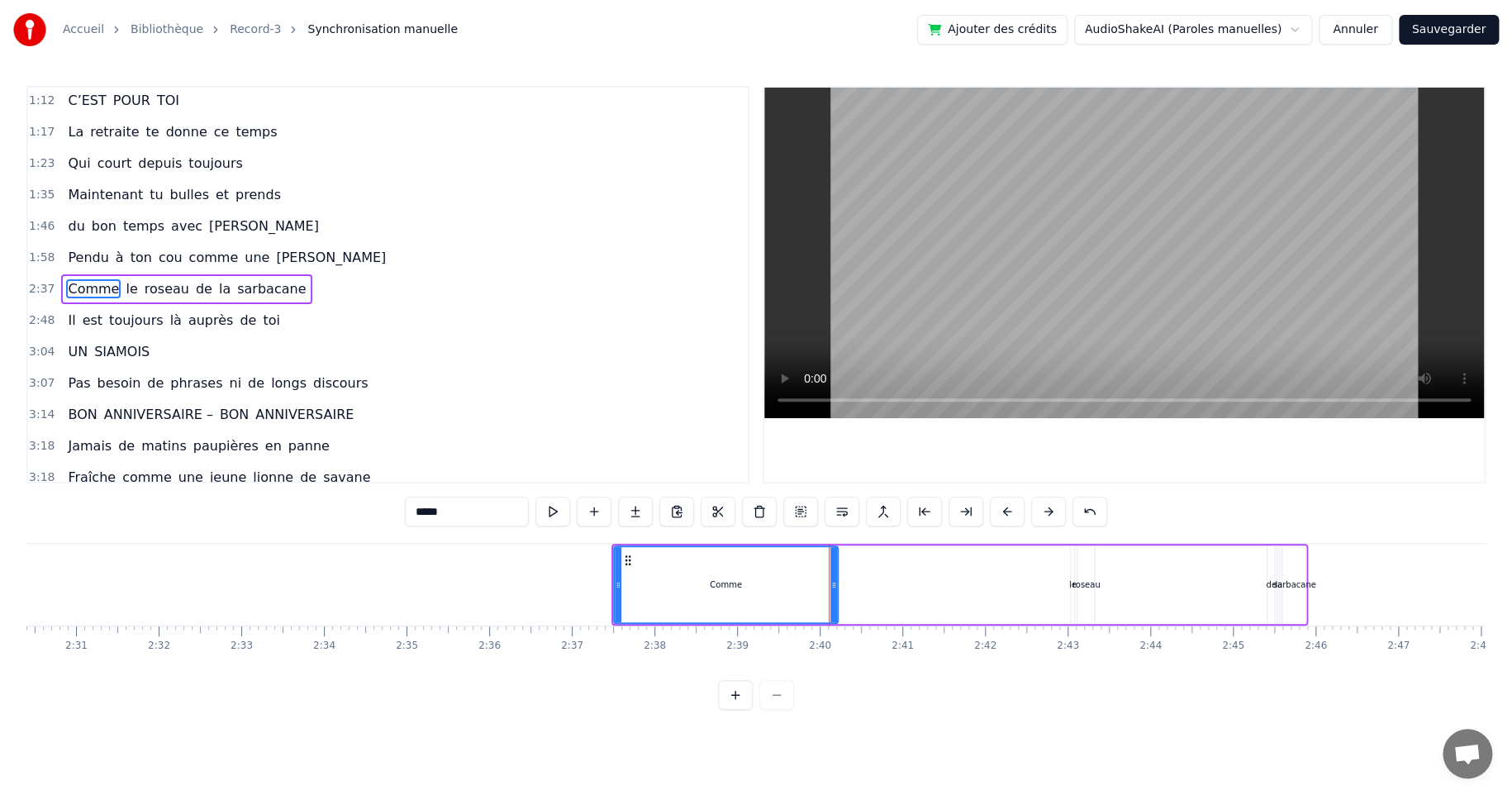
click at [882, 544] on div "Comme le roseau de la sarbacane" at bounding box center [960, 584] width 697 height 82
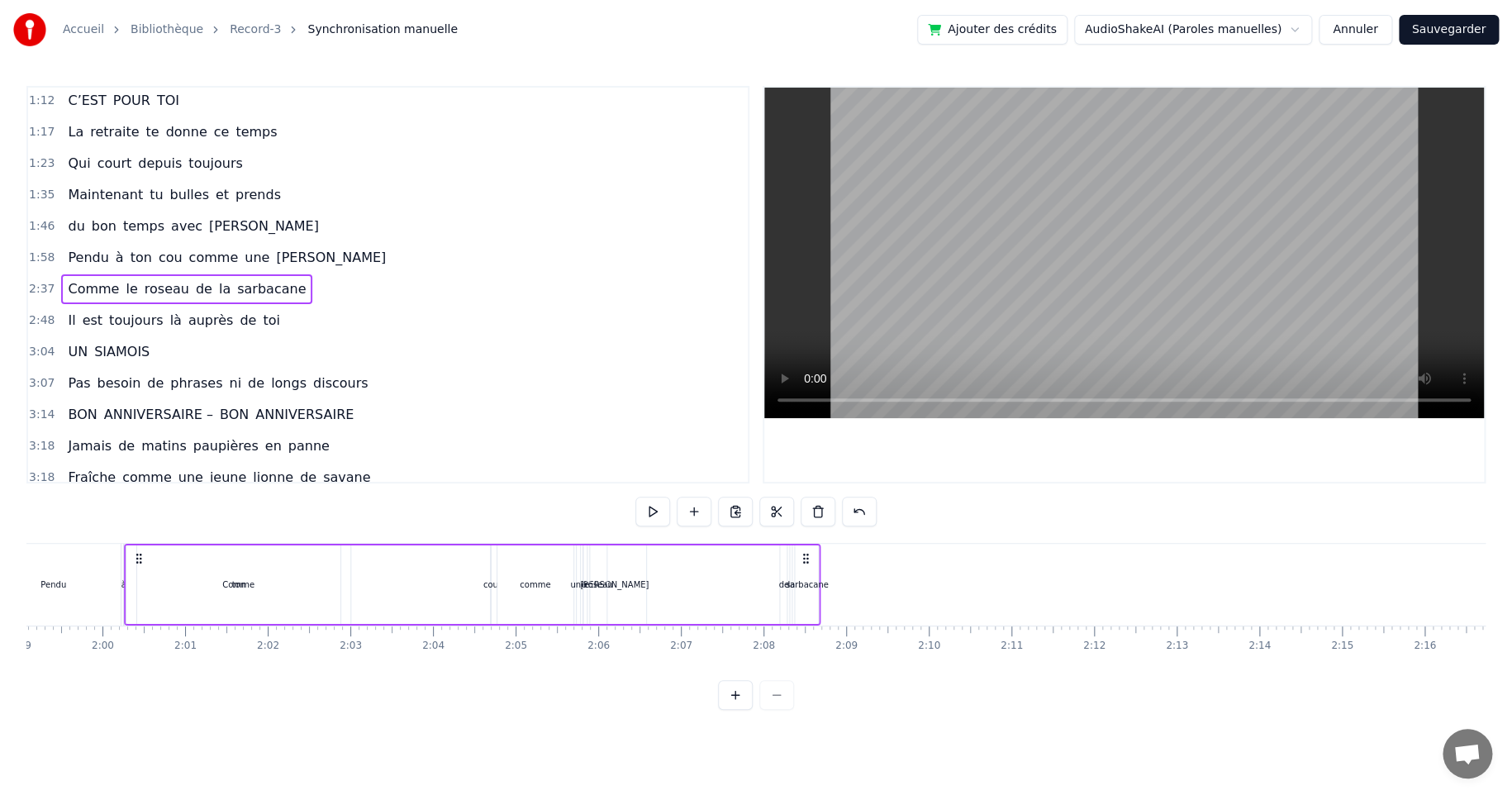
scroll to position [0, 9804]
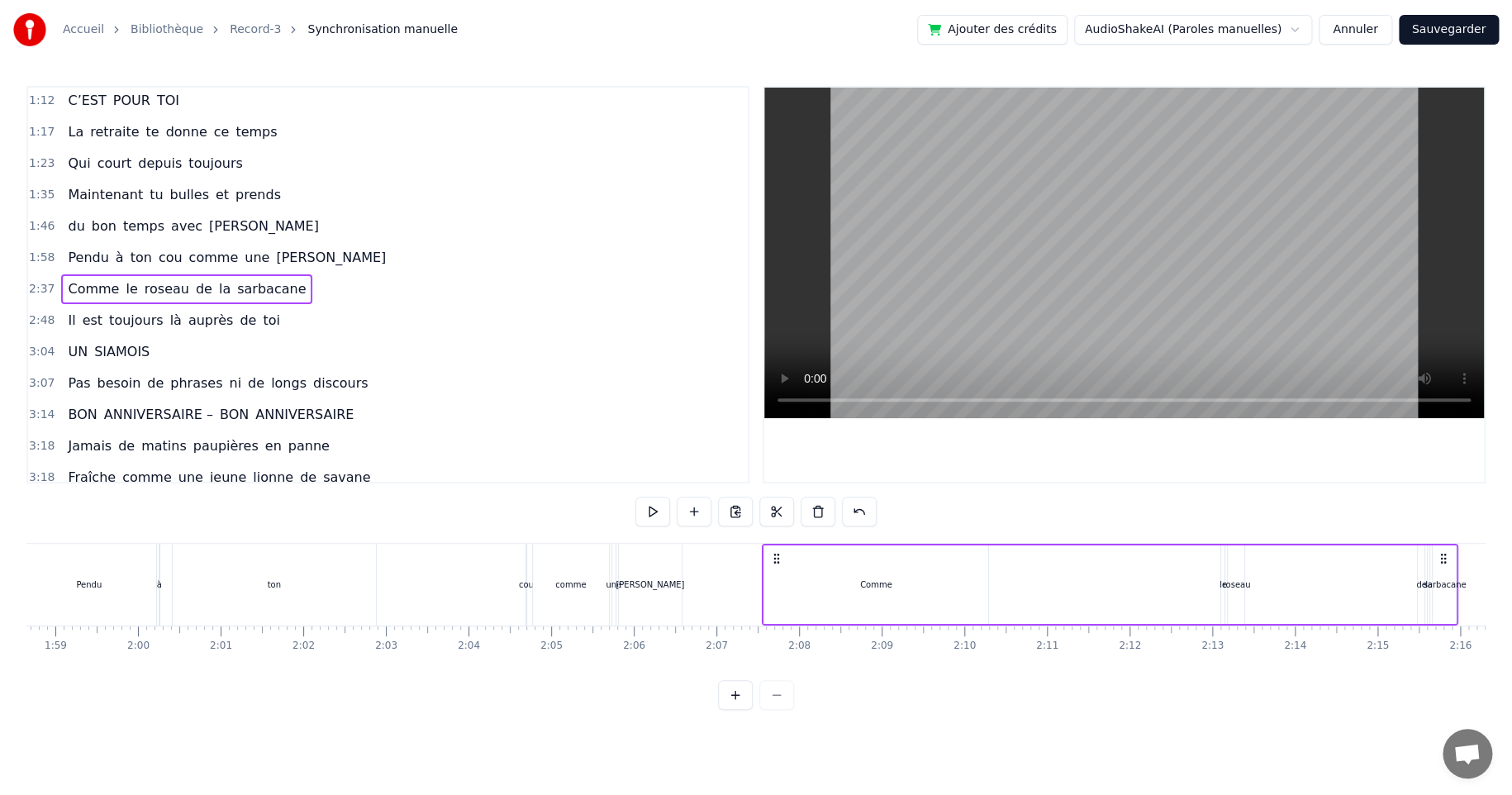
drag, startPoint x: 623, startPoint y: 556, endPoint x: 773, endPoint y: 569, distance: 150.6
click at [773, 569] on div "Comme le roseau de la sarbacane" at bounding box center [1109, 584] width 697 height 82
click at [1226, 579] on div "roseau" at bounding box center [1236, 585] width 28 height 13
click at [1239, 567] on div at bounding box center [1239, 585] width 6 height 76
click at [1232, 584] on icon at bounding box center [1231, 585] width 6 height 13
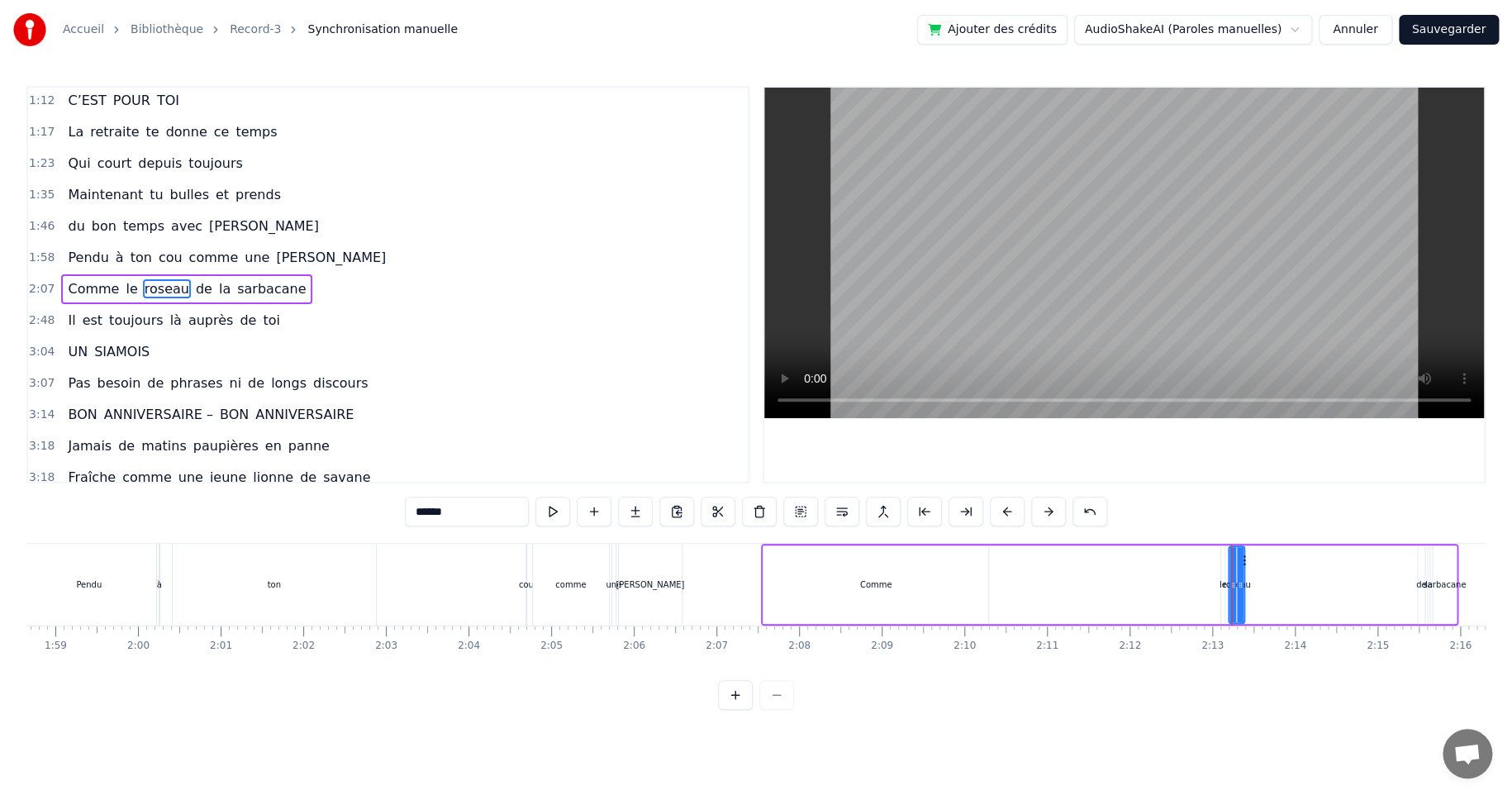
click at [1223, 585] on div "le" at bounding box center [1223, 585] width 7 height 13
drag, startPoint x: 1236, startPoint y: 560, endPoint x: 1021, endPoint y: 549, distance: 215.3
click at [1021, 549] on div "Comme le roseau de la sarbacane" at bounding box center [1109, 584] width 697 height 82
click at [1240, 585] on div "roseau" at bounding box center [1237, 585] width 28 height 13
type input "******"
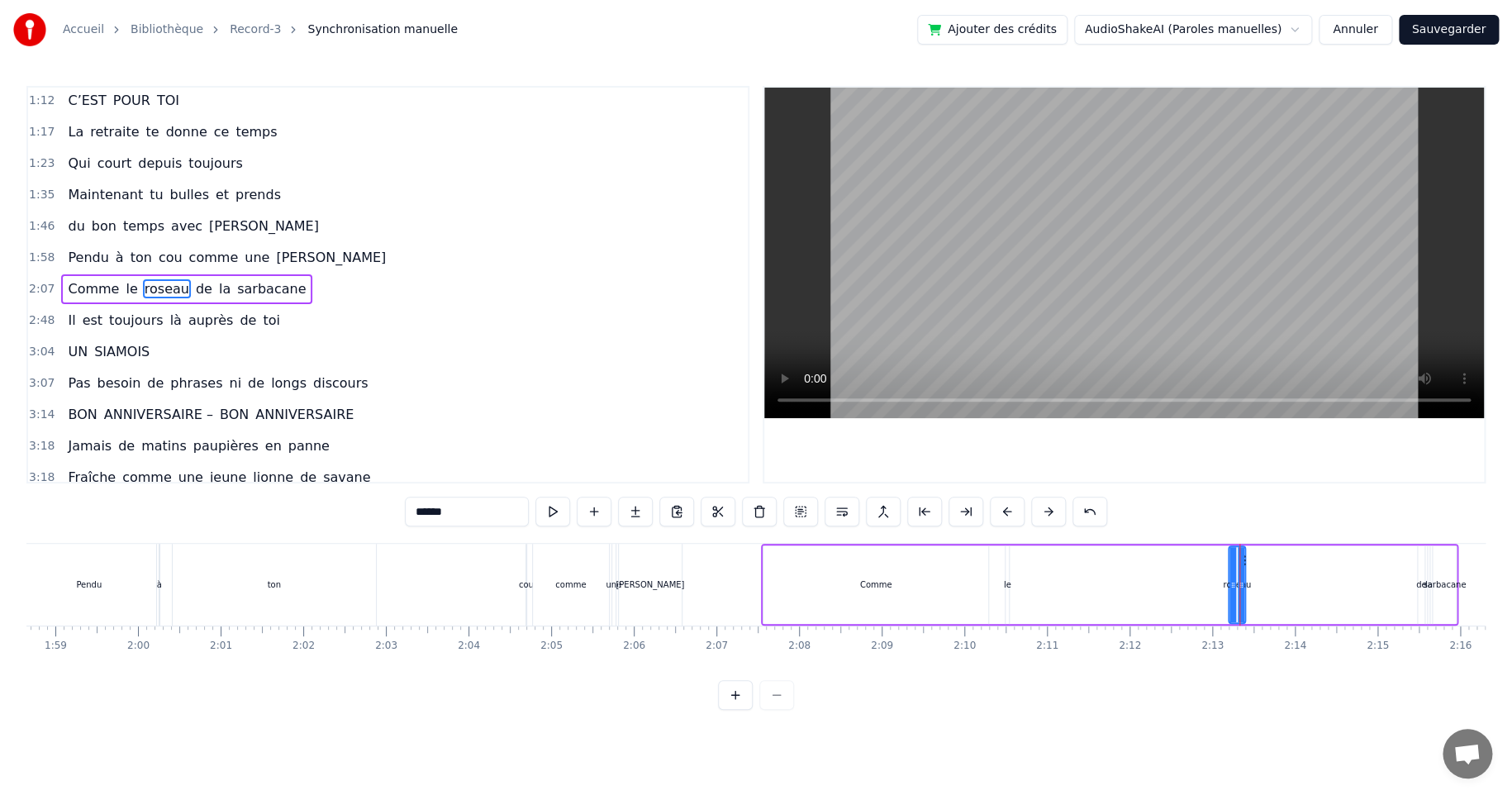
click at [1238, 566] on div at bounding box center [1240, 585] width 6 height 76
drag, startPoint x: 1238, startPoint y: 571, endPoint x: 1173, endPoint y: 573, distance: 65.0
click at [1173, 573] on div "Comme le roseau de la sarbacane" at bounding box center [1109, 584] width 697 height 82
click at [1230, 581] on div "roseau" at bounding box center [1228, 585] width 28 height 13
drag, startPoint x: 1243, startPoint y: 556, endPoint x: 1121, endPoint y: 569, distance: 122.7
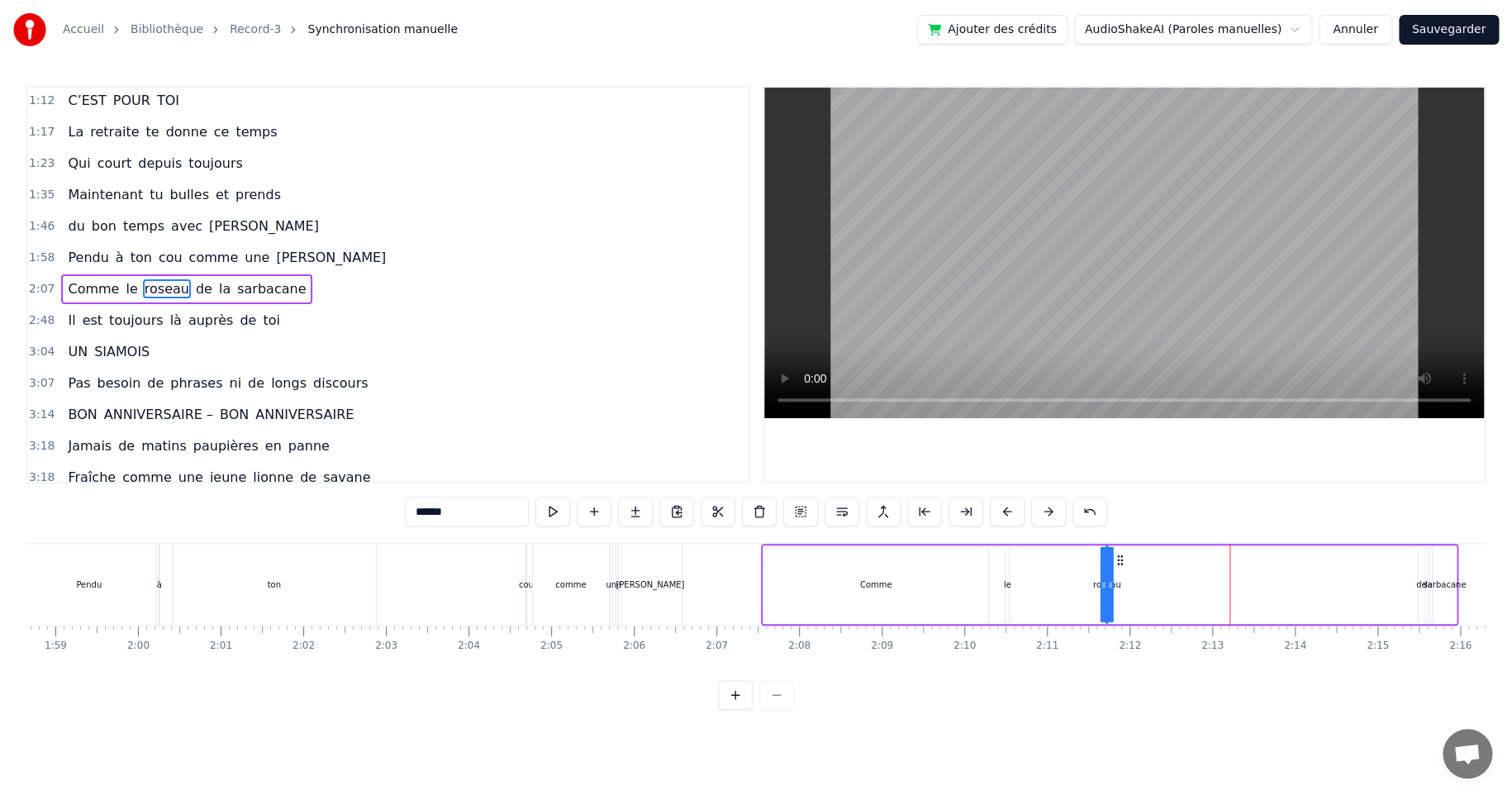
click at [1121, 569] on div "Comme le roseau de la sarbacane" at bounding box center [1109, 584] width 697 height 82
click at [1417, 583] on div "Comme le roseau de la sarbacane" at bounding box center [1109, 584] width 697 height 82
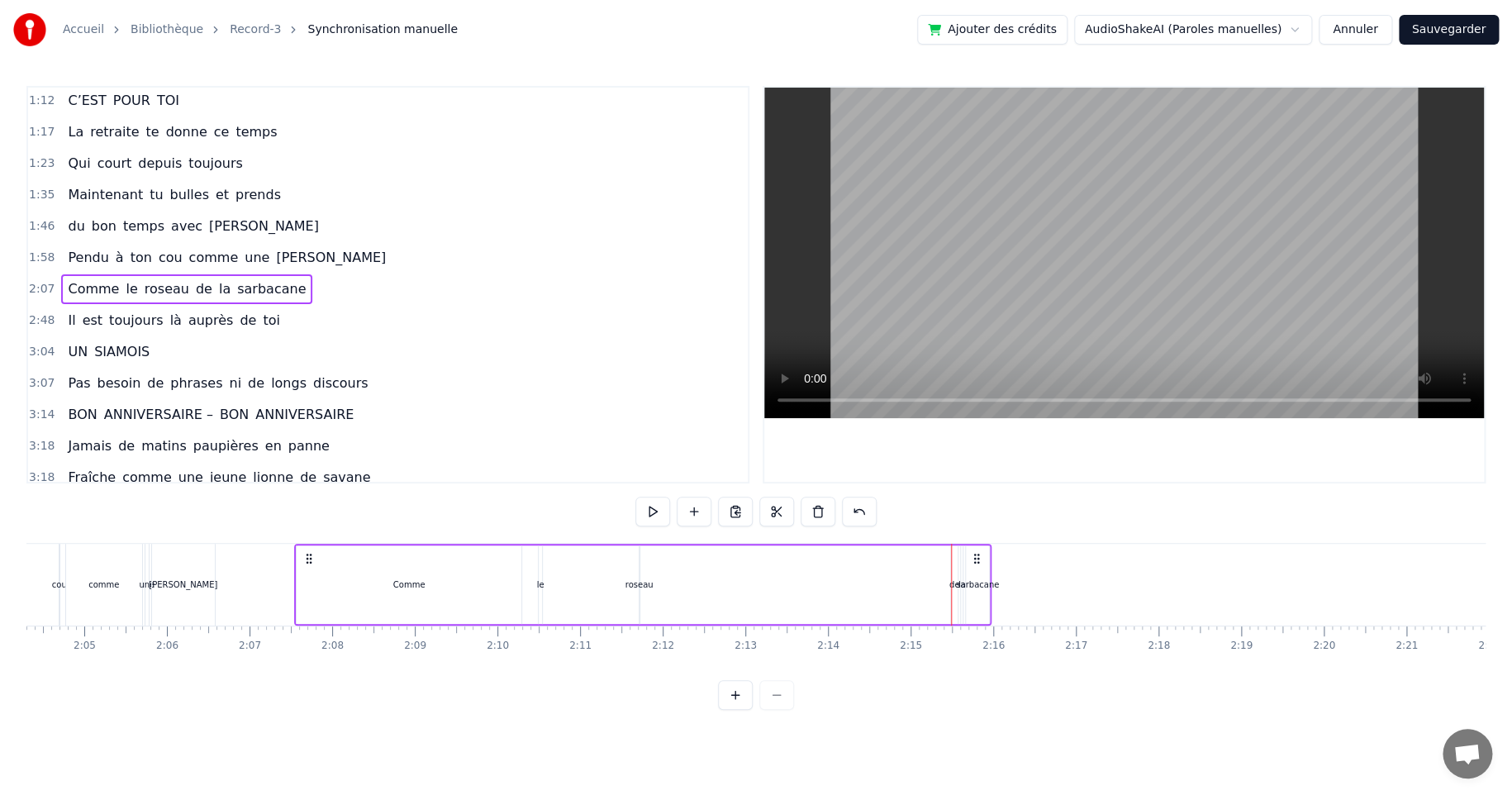
scroll to position [0, 10282]
click at [943, 585] on div "de" at bounding box center [944, 585] width 11 height 13
drag, startPoint x: 953, startPoint y: 556, endPoint x: 737, endPoint y: 560, distance: 216.0
click at [698, 557] on icon at bounding box center [701, 559] width 13 height 13
click at [950, 583] on div "sarbacane" at bounding box center [967, 585] width 43 height 13
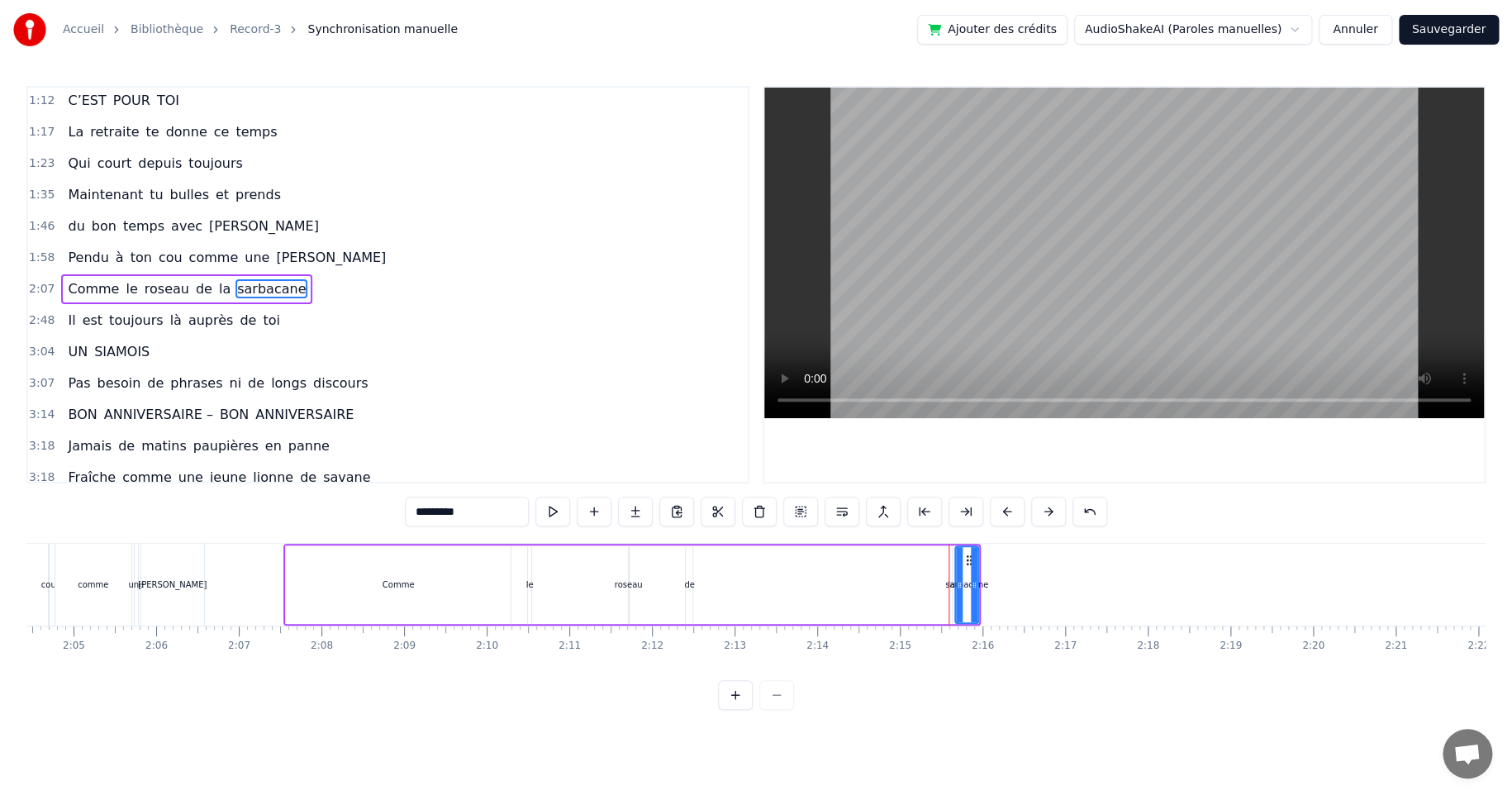
click at [950, 584] on div "sarbacane" at bounding box center [967, 585] width 43 height 13
click at [218, 284] on span "la" at bounding box center [225, 289] width 15 height 19
drag, startPoint x: 961, startPoint y: 561, endPoint x: 747, endPoint y: 560, distance: 214.0
click at [747, 560] on icon at bounding box center [750, 559] width 13 height 13
click at [966, 583] on div "sarbacane" at bounding box center [967, 585] width 43 height 13
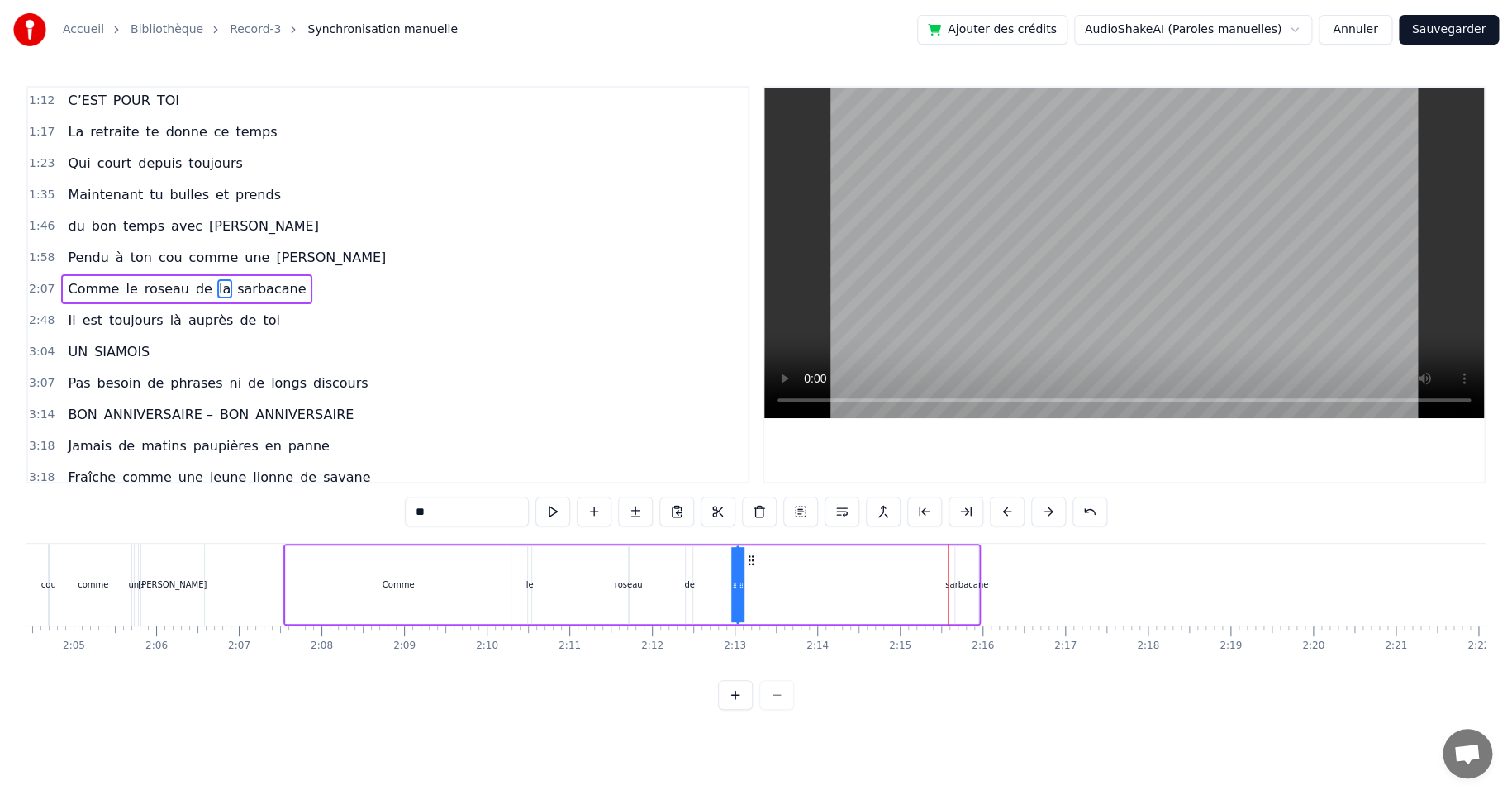
type input "*********"
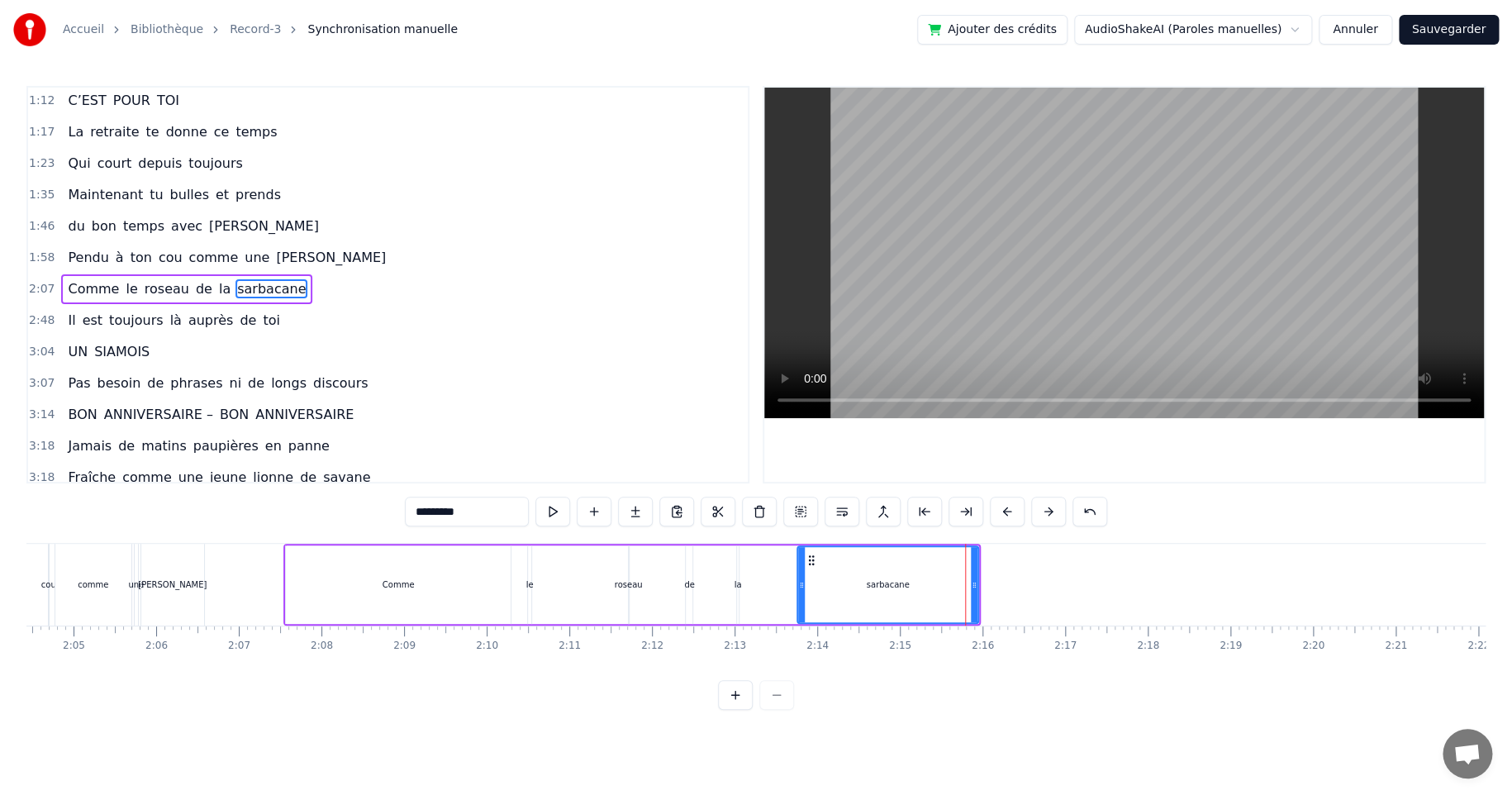
drag, startPoint x: 955, startPoint y: 585, endPoint x: 815, endPoint y: 584, distance: 140.0
click at [798, 582] on icon at bounding box center [801, 585] width 6 height 13
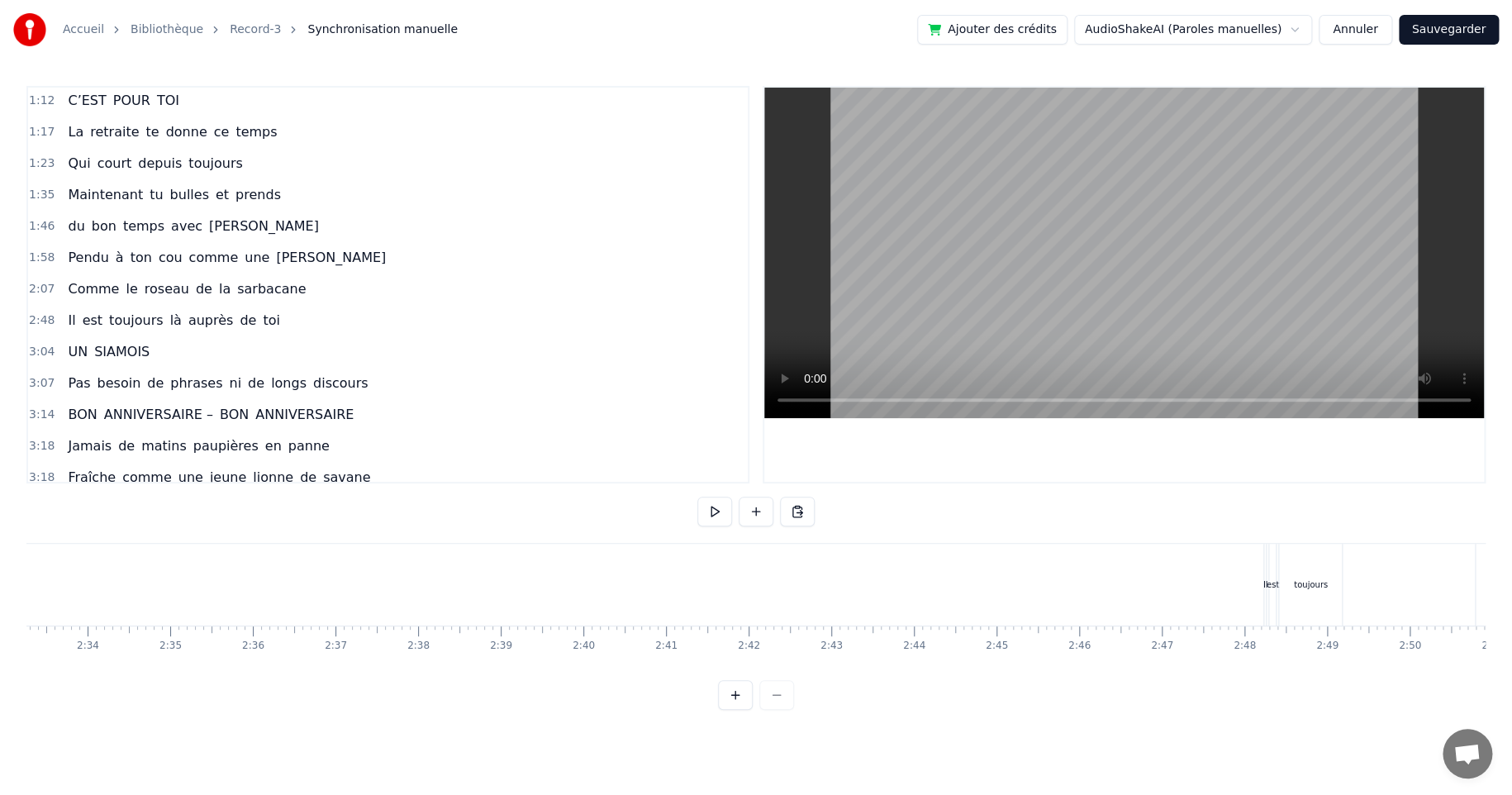
scroll to position [0, 12642]
click at [1351, 577] on div "toujours" at bounding box center [1332, 584] width 63 height 82
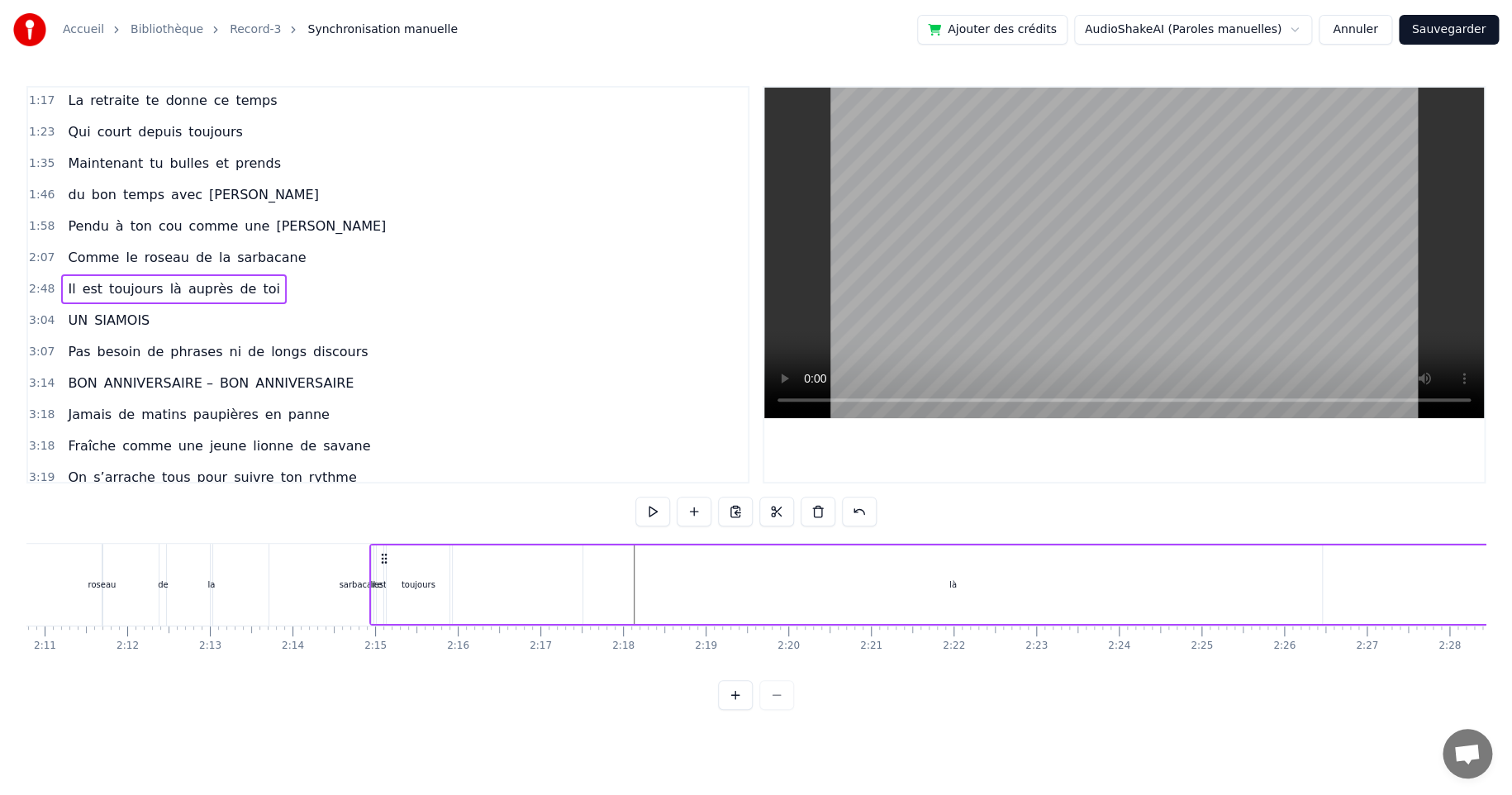
scroll to position [0, 10791]
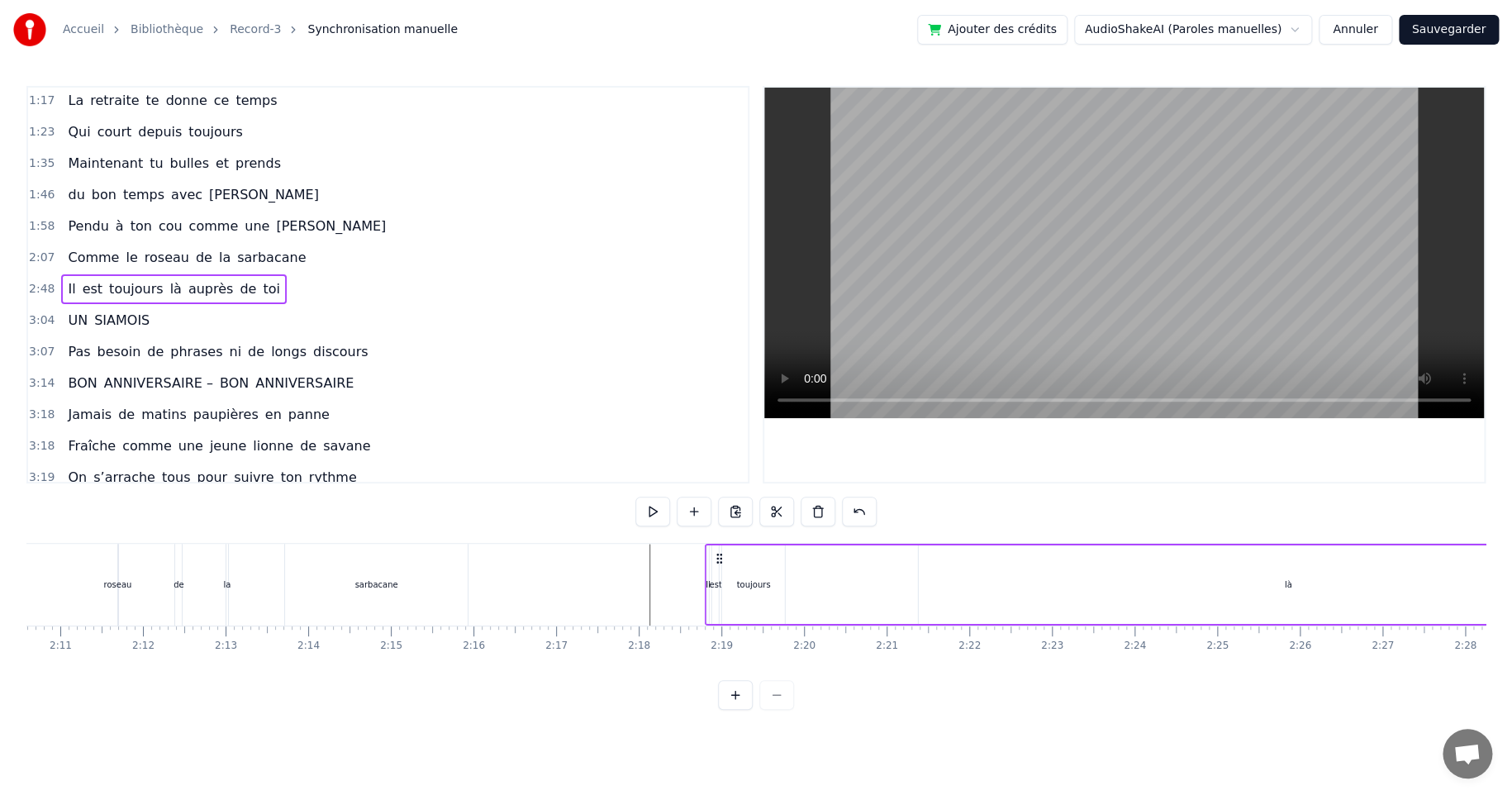
drag, startPoint x: 1031, startPoint y: 559, endPoint x: 719, endPoint y: 586, distance: 313.2
click at [720, 585] on div "Il est toujours là auprès de toi" at bounding box center [1394, 584] width 1378 height 82
click at [754, 584] on div "toujours" at bounding box center [754, 585] width 34 height 13
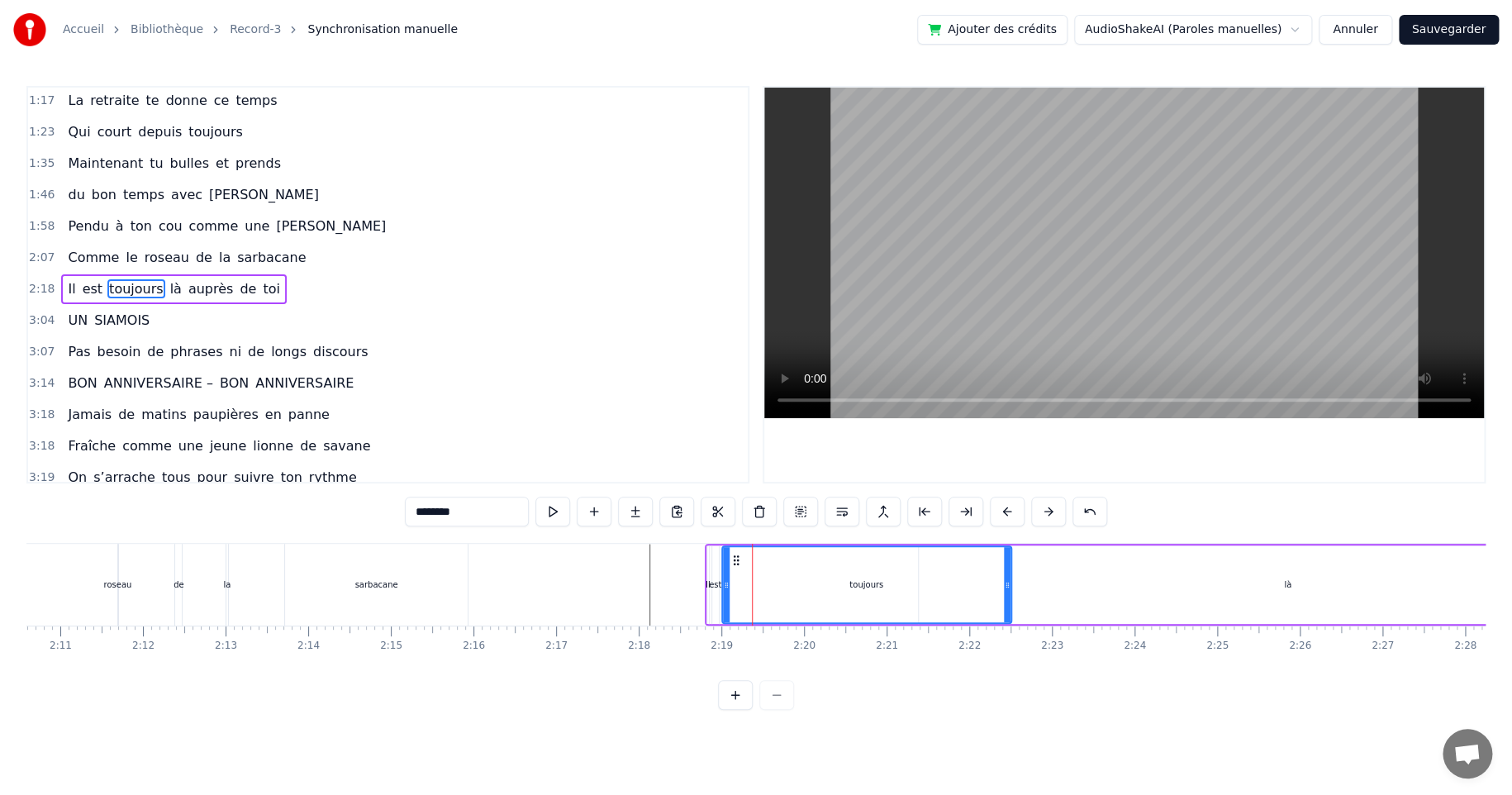
drag, startPoint x: 783, startPoint y: 584, endPoint x: 893, endPoint y: 595, distance: 110.5
click at [1008, 584] on icon at bounding box center [1007, 585] width 6 height 13
drag, startPoint x: 726, startPoint y: 585, endPoint x: 859, endPoint y: 584, distance: 133.0
click at [859, 584] on icon at bounding box center [860, 585] width 6 height 13
click at [711, 583] on div "est" at bounding box center [715, 585] width 13 height 13
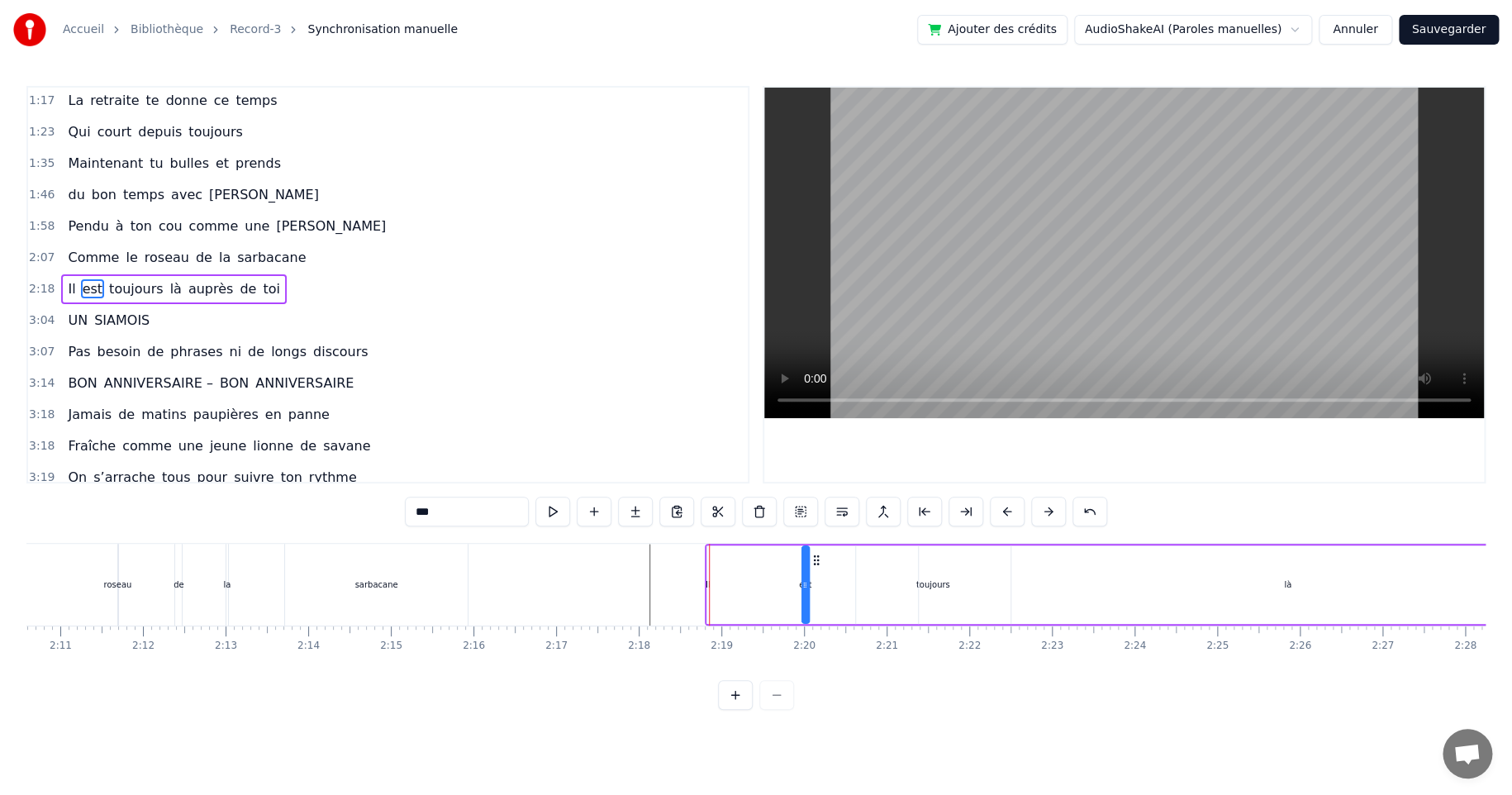
drag, startPoint x: 725, startPoint y: 559, endPoint x: 814, endPoint y: 562, distance: 89.1
click at [814, 562] on icon at bounding box center [815, 559] width 13 height 13
click at [706, 582] on div "Il" at bounding box center [709, 585] width 5 height 13
drag, startPoint x: 720, startPoint y: 556, endPoint x: 737, endPoint y: 556, distance: 17.0
click at [737, 556] on circle at bounding box center [736, 556] width 1 height 1
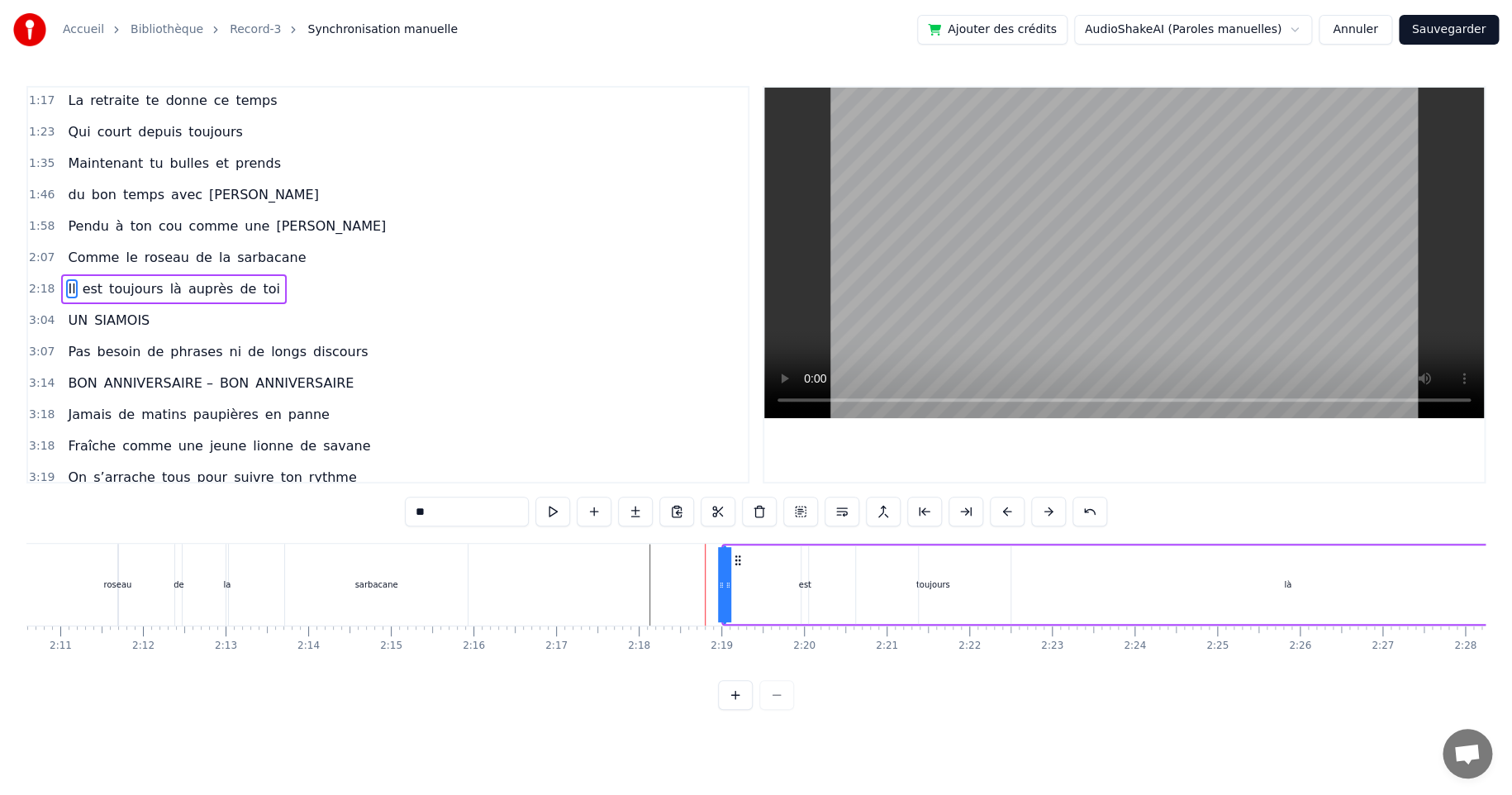
click at [1290, 584] on div "là" at bounding box center [1288, 585] width 7 height 13
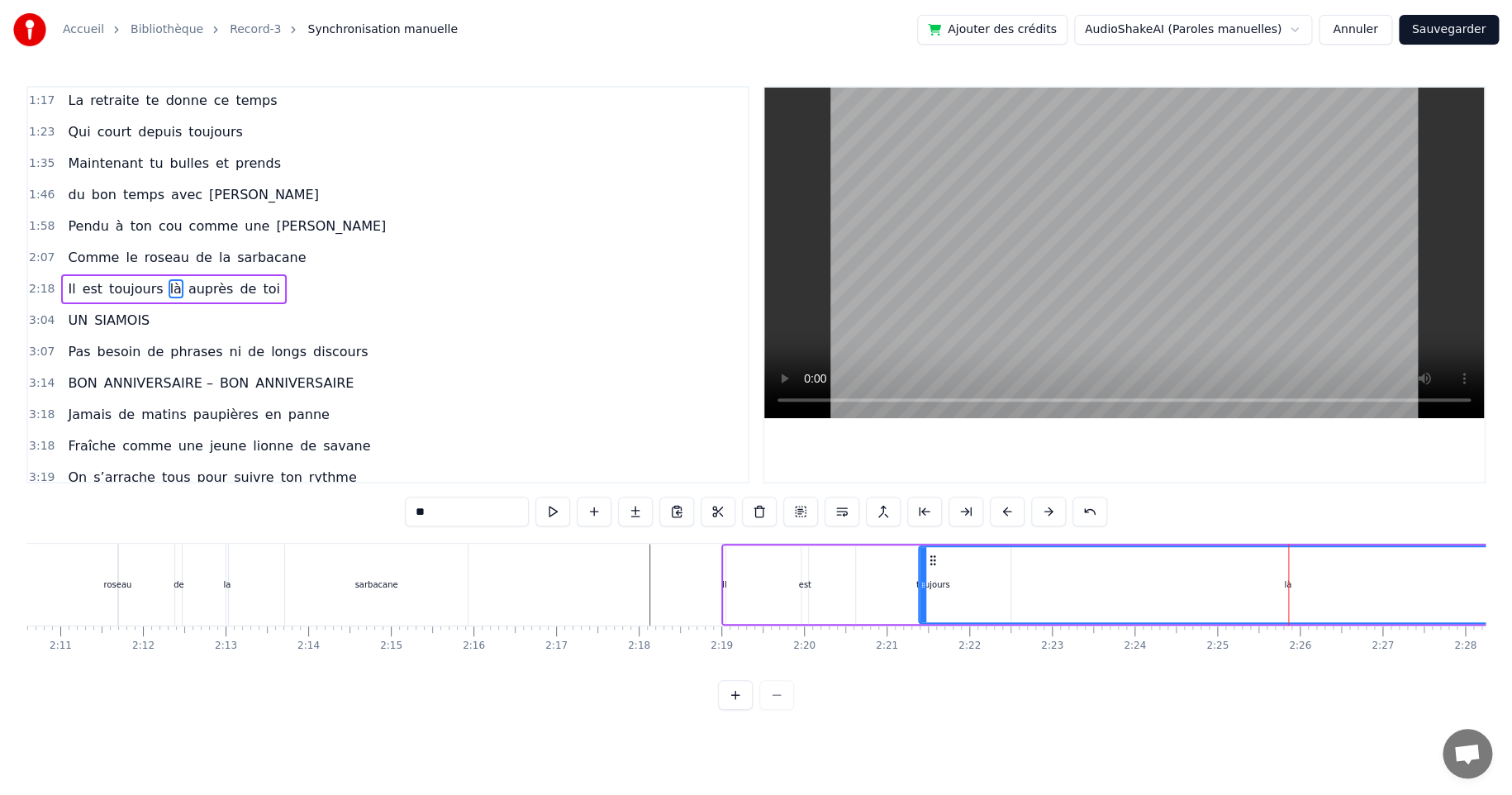
click at [1025, 581] on div "là" at bounding box center [1287, 585] width 737 height 76
drag, startPoint x: 1203, startPoint y: 583, endPoint x: 1132, endPoint y: 583, distance: 71.0
click at [1203, 583] on div "là" at bounding box center [1287, 585] width 737 height 76
drag, startPoint x: 921, startPoint y: 583, endPoint x: 1122, endPoint y: 585, distance: 201.0
click at [1122, 585] on icon at bounding box center [1123, 585] width 6 height 13
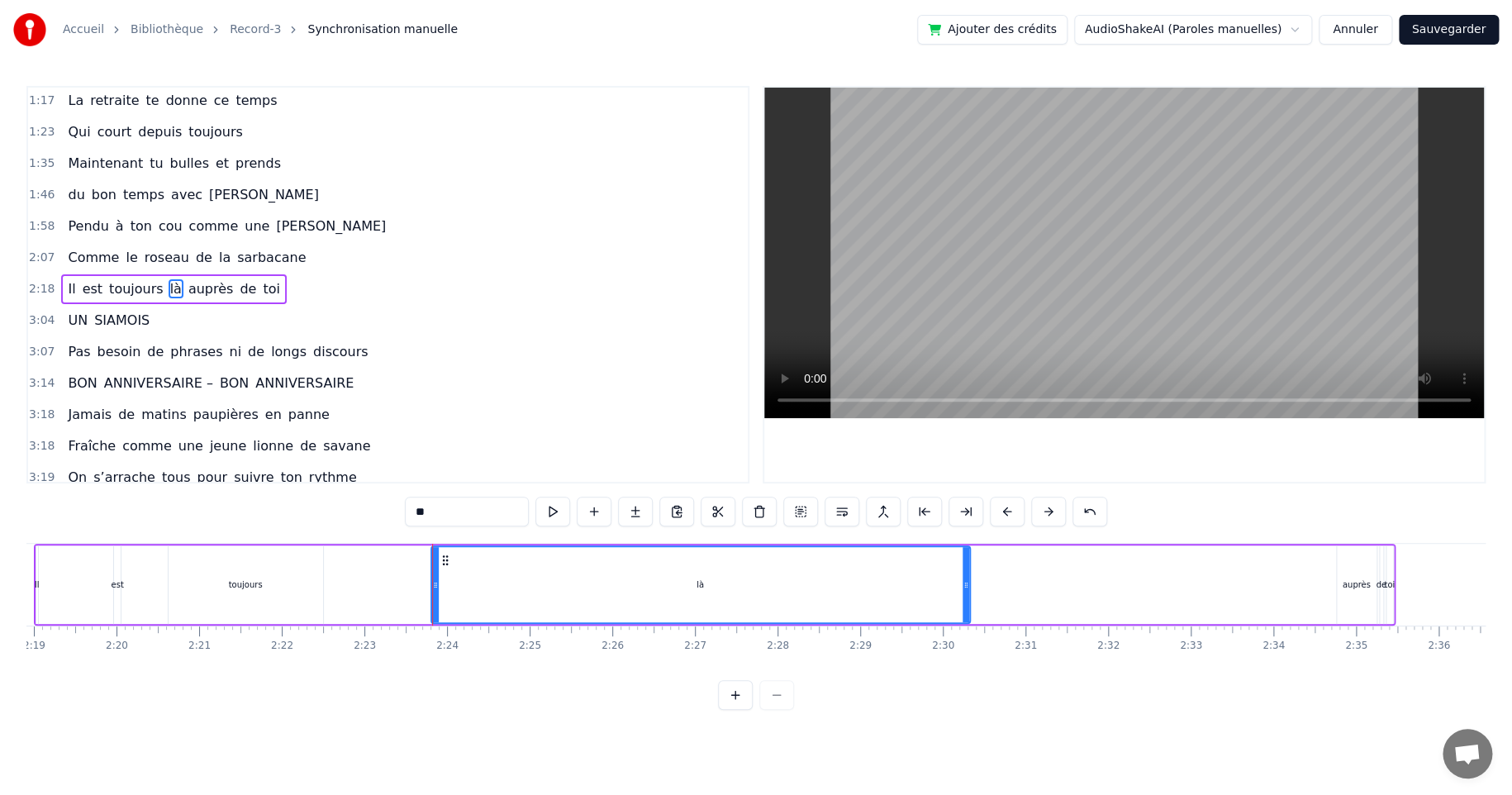
scroll to position [0, 11479]
drag, startPoint x: 965, startPoint y: 584, endPoint x: 817, endPoint y: 585, distance: 148.0
click at [817, 585] on icon at bounding box center [815, 585] width 6 height 13
click at [1346, 578] on div "auprès" at bounding box center [1355, 585] width 28 height 13
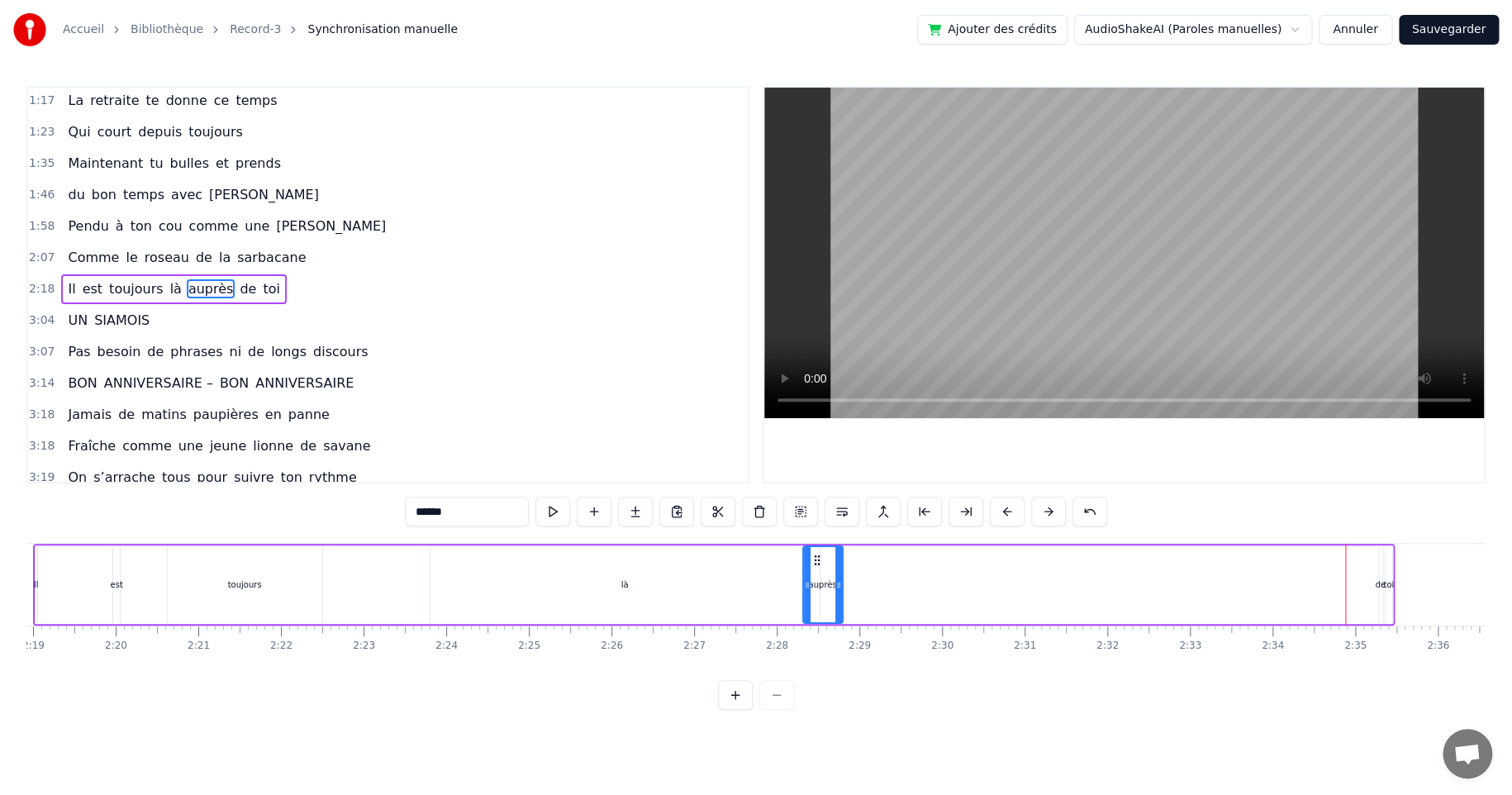
drag, startPoint x: 1346, startPoint y: 556, endPoint x: 813, endPoint y: 582, distance: 533.6
click at [813, 582] on div "auprès" at bounding box center [823, 585] width 38 height 76
click at [1378, 584] on div "de" at bounding box center [1381, 585] width 11 height 13
drag, startPoint x: 1391, startPoint y: 557, endPoint x: 992, endPoint y: 567, distance: 399.1
click at [992, 567] on div "Il est toujours là auprès de toi" at bounding box center [714, 584] width 1362 height 82
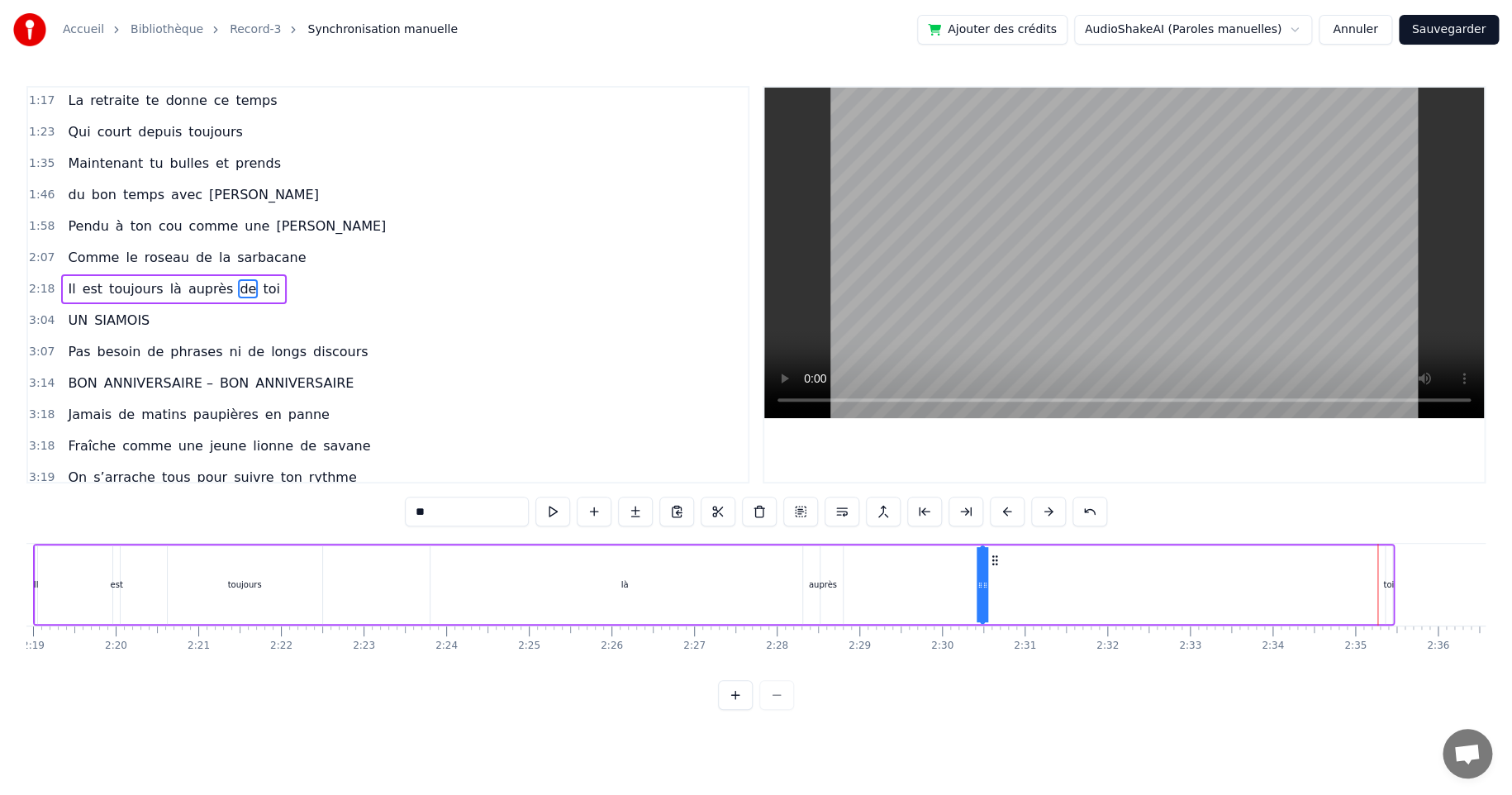
click at [1387, 585] on div "toi" at bounding box center [1389, 585] width 11 height 13
drag, startPoint x: 1399, startPoint y: 561, endPoint x: 1151, endPoint y: 570, distance: 248.2
click at [1151, 570] on div "Il est toujours là auprès de toi" at bounding box center [714, 584] width 1362 height 82
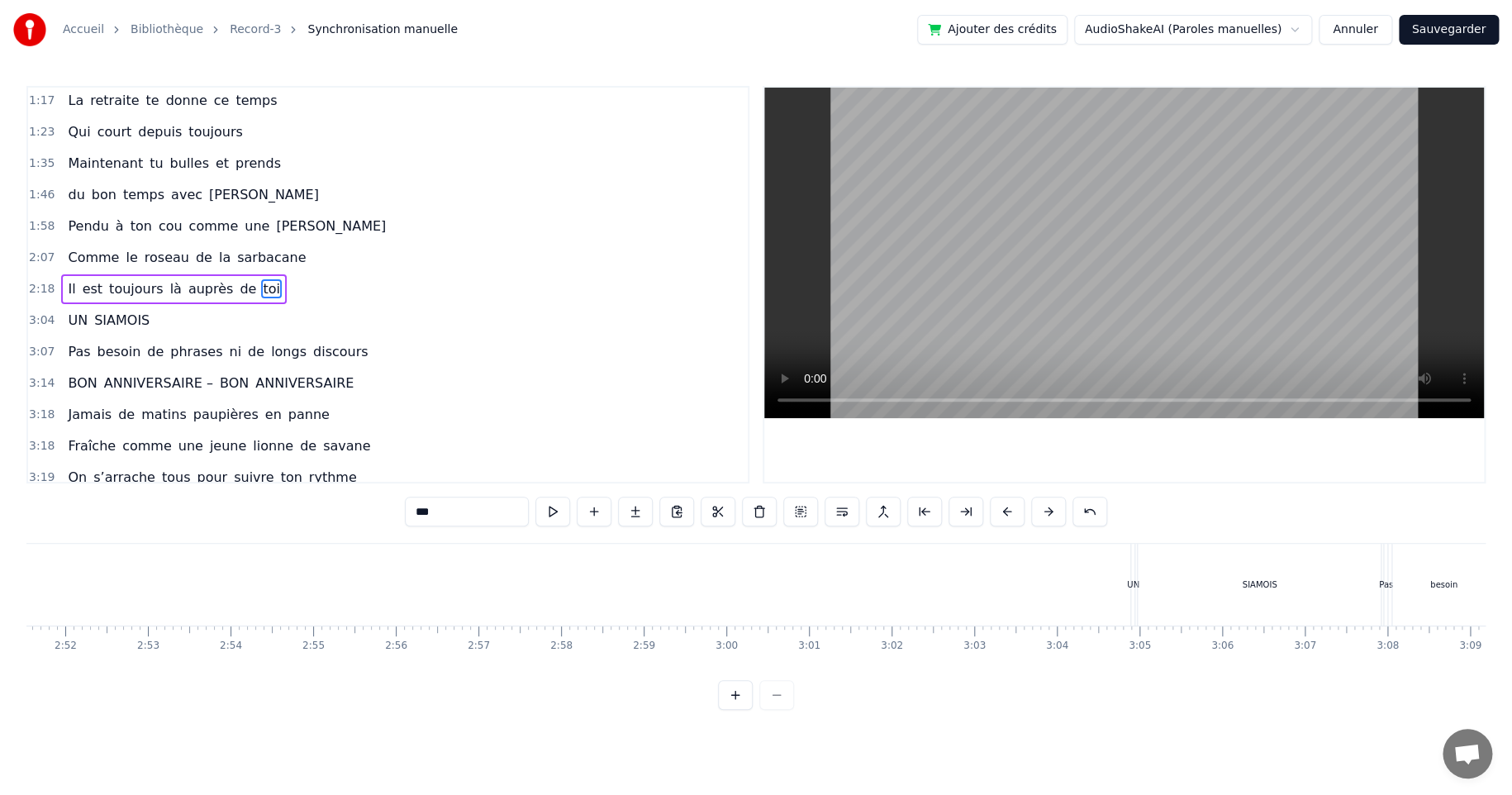
scroll to position [0, 14592]
click at [771, 570] on div "SIAMOIS" at bounding box center [840, 584] width 243 height 82
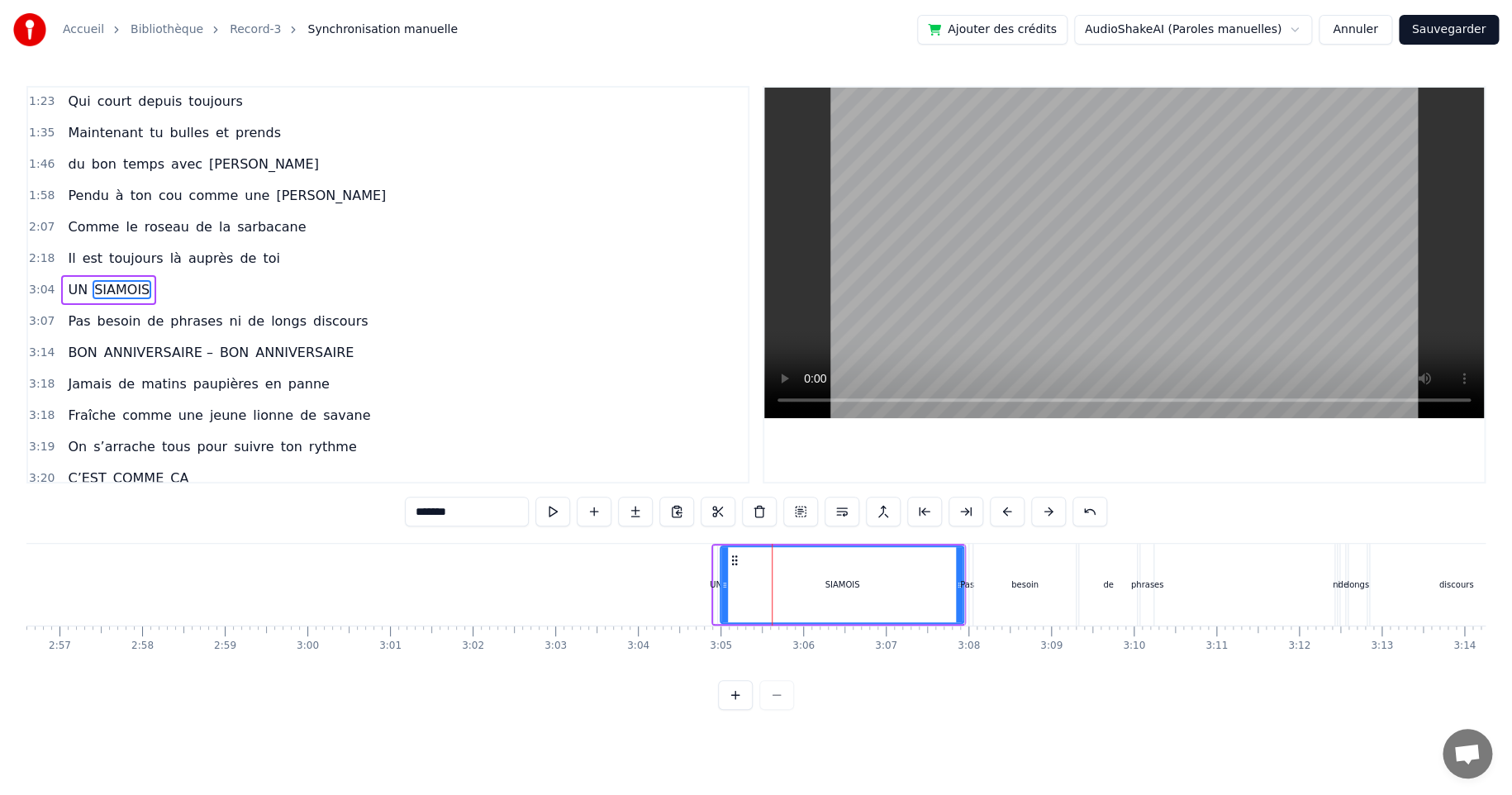
click at [714, 545] on div "UN" at bounding box center [716, 584] width 5 height 78
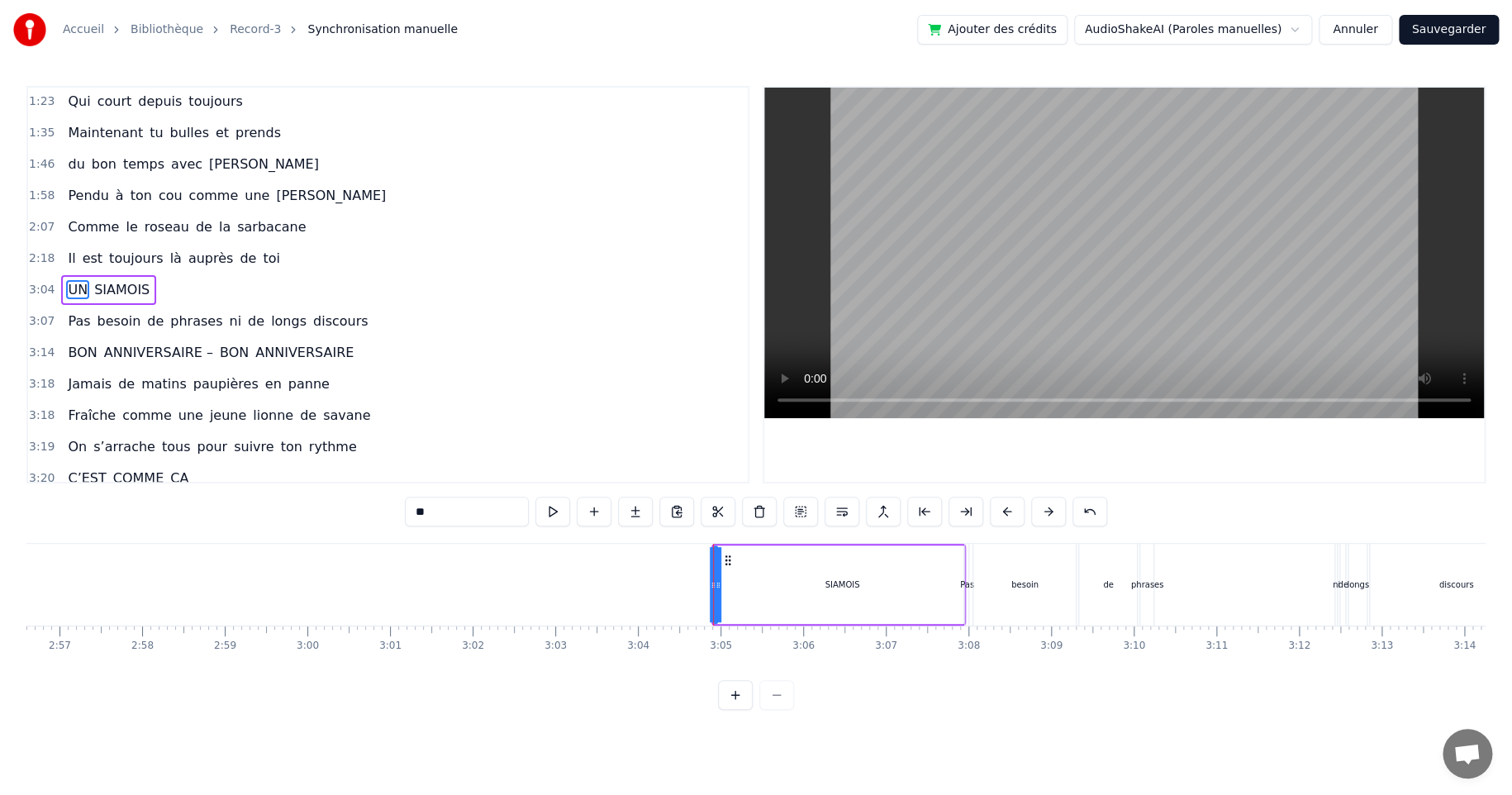
click at [866, 545] on div "SIAMOIS" at bounding box center [842, 584] width 245 height 78
type input "*******"
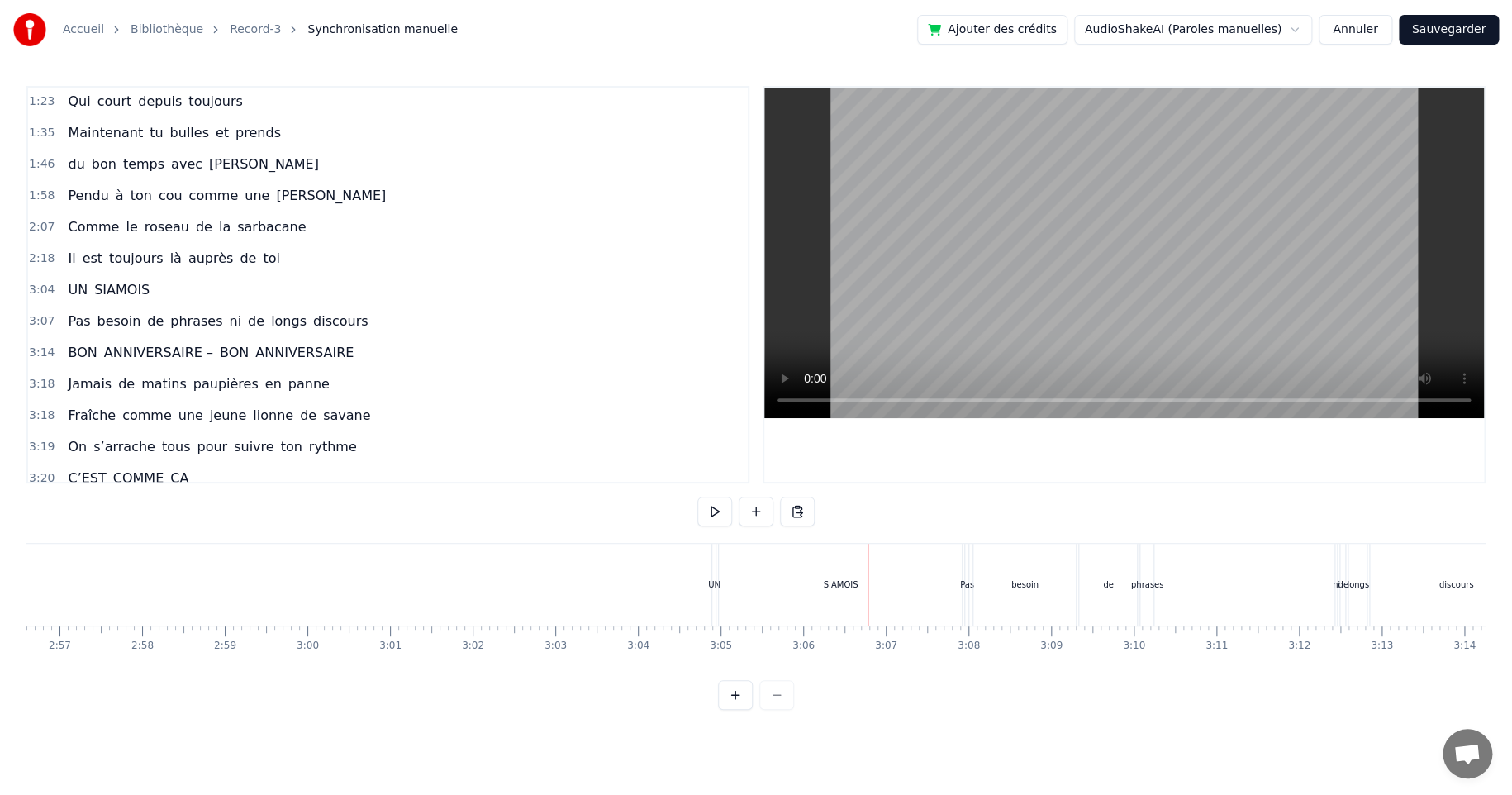
click at [843, 563] on div "SIAMOIS" at bounding box center [840, 584] width 243 height 82
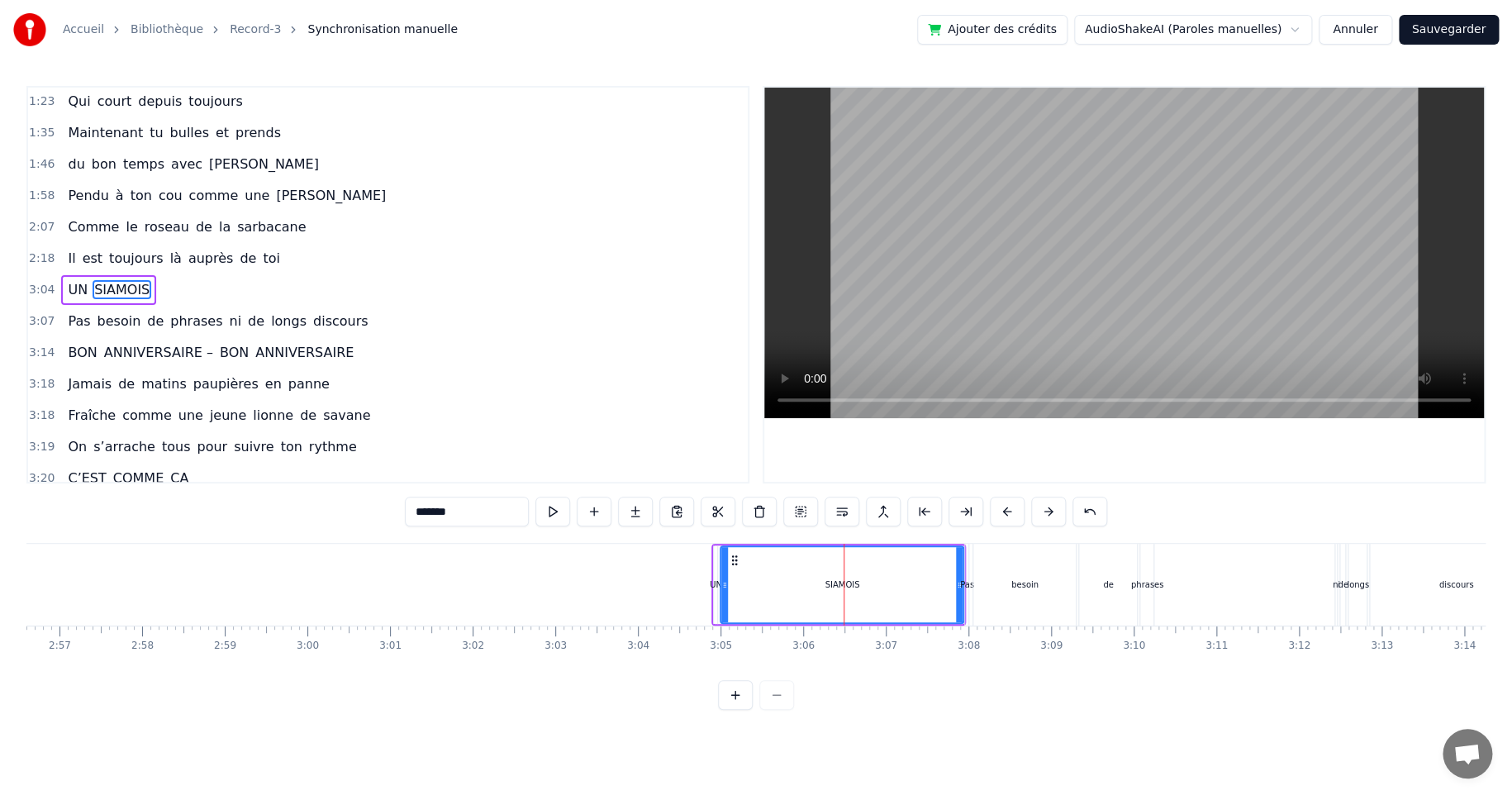
click at [61, 276] on div "UN [DEMOGRAPHIC_DATA]" at bounding box center [109, 290] width 95 height 30
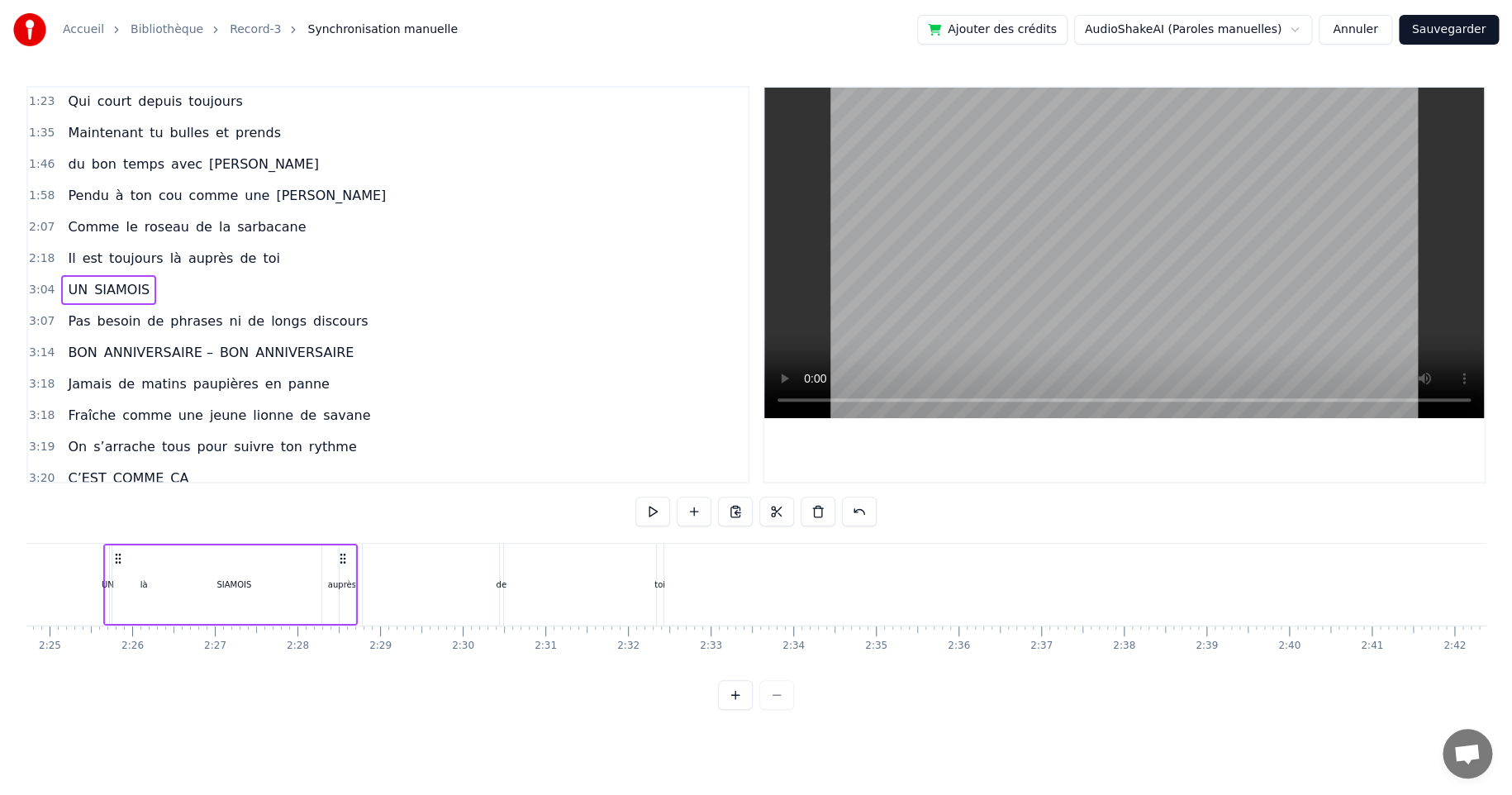
scroll to position [0, 11957]
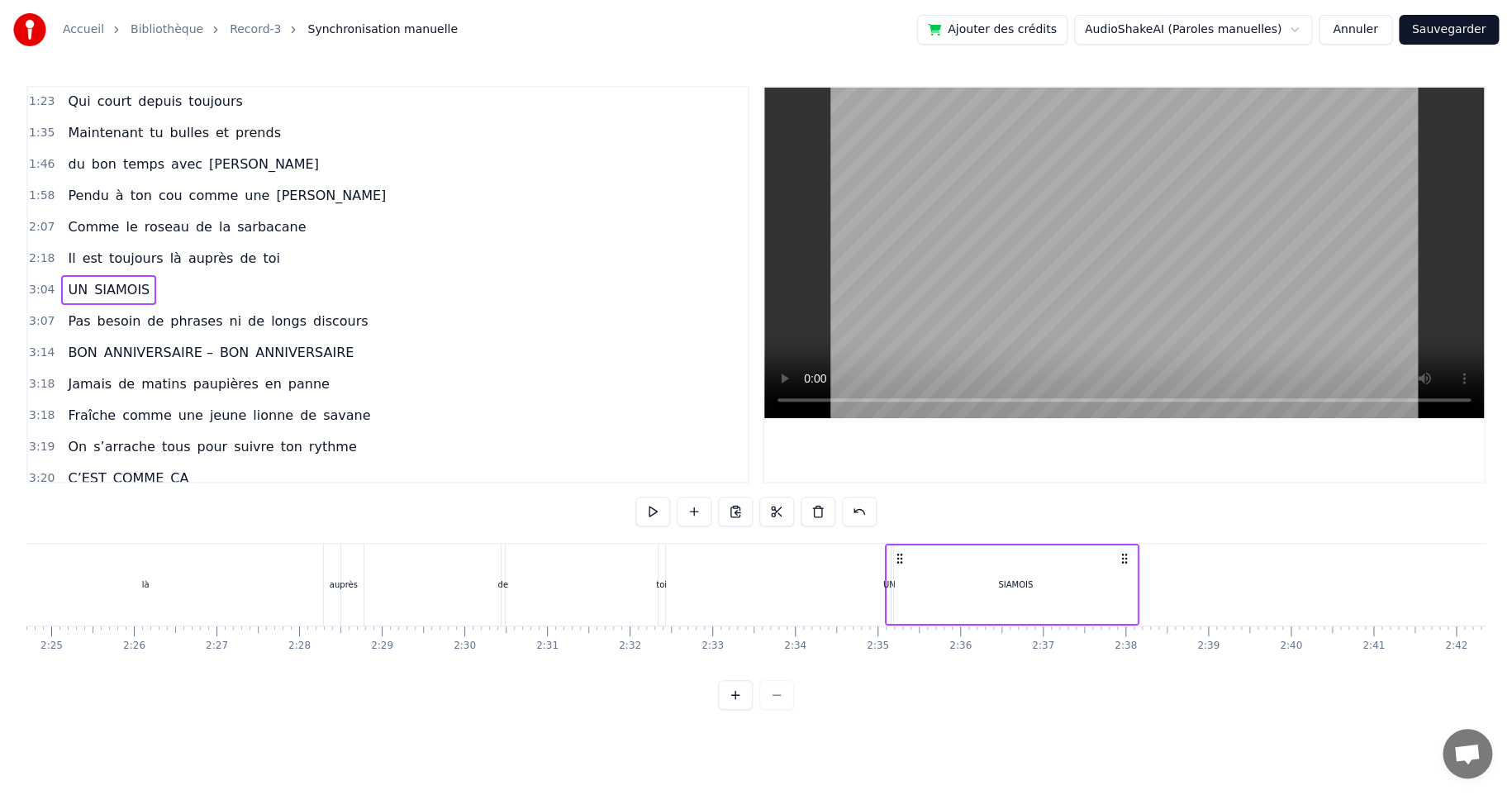
drag, startPoint x: 723, startPoint y: 552, endPoint x: 897, endPoint y: 594, distance: 179.0
click at [897, 594] on div "UN [DEMOGRAPHIC_DATA]" at bounding box center [1012, 584] width 255 height 82
click at [890, 582] on div "UN" at bounding box center [890, 585] width 13 height 13
click at [900, 562] on icon at bounding box center [901, 559] width 13 height 13
drag, startPoint x: 899, startPoint y: 556, endPoint x: 845, endPoint y: 556, distance: 54.0
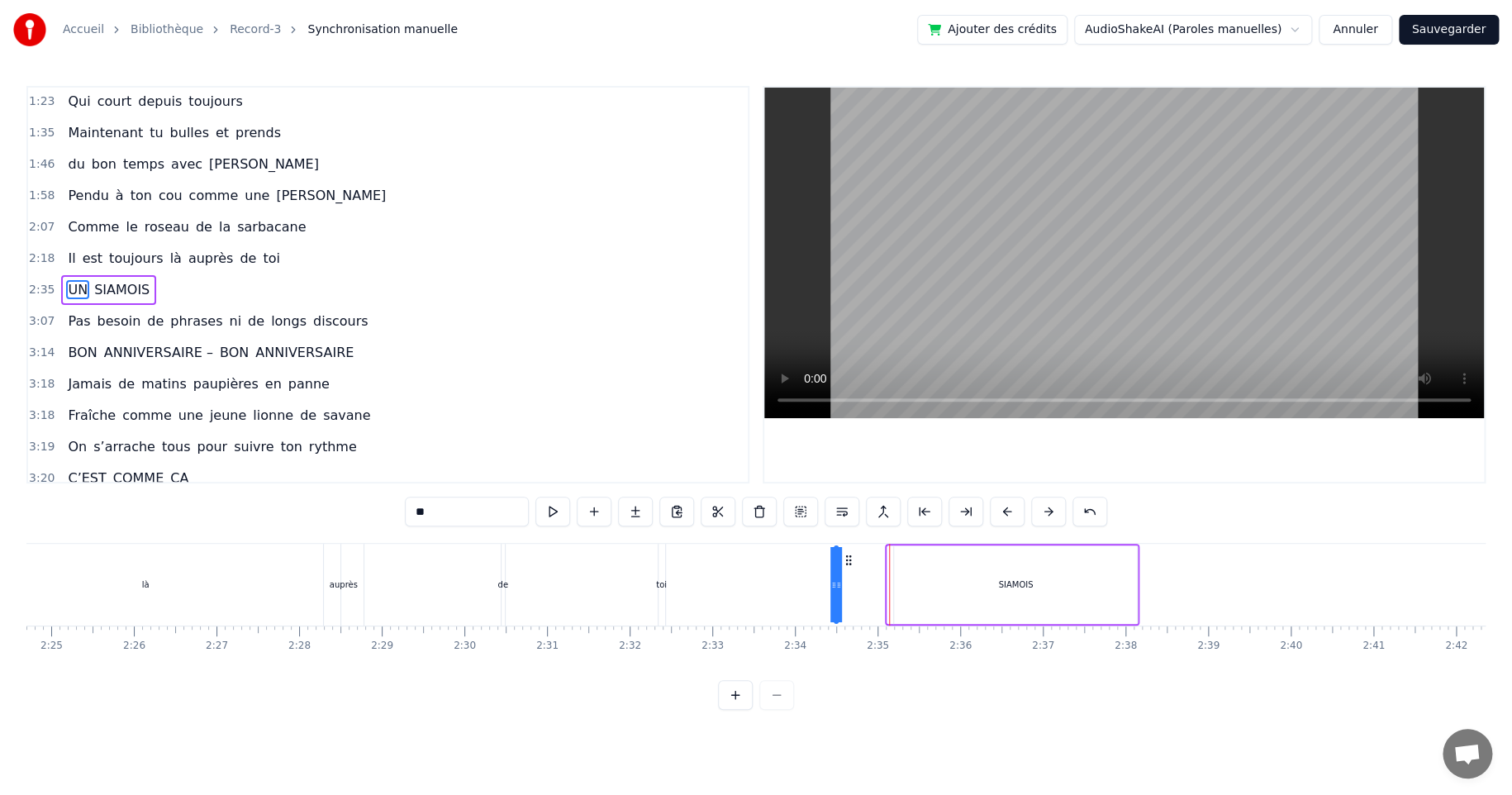
click at [847, 556] on circle at bounding box center [847, 556] width 1 height 1
click at [980, 612] on div "SIAMOIS" at bounding box center [1015, 584] width 243 height 78
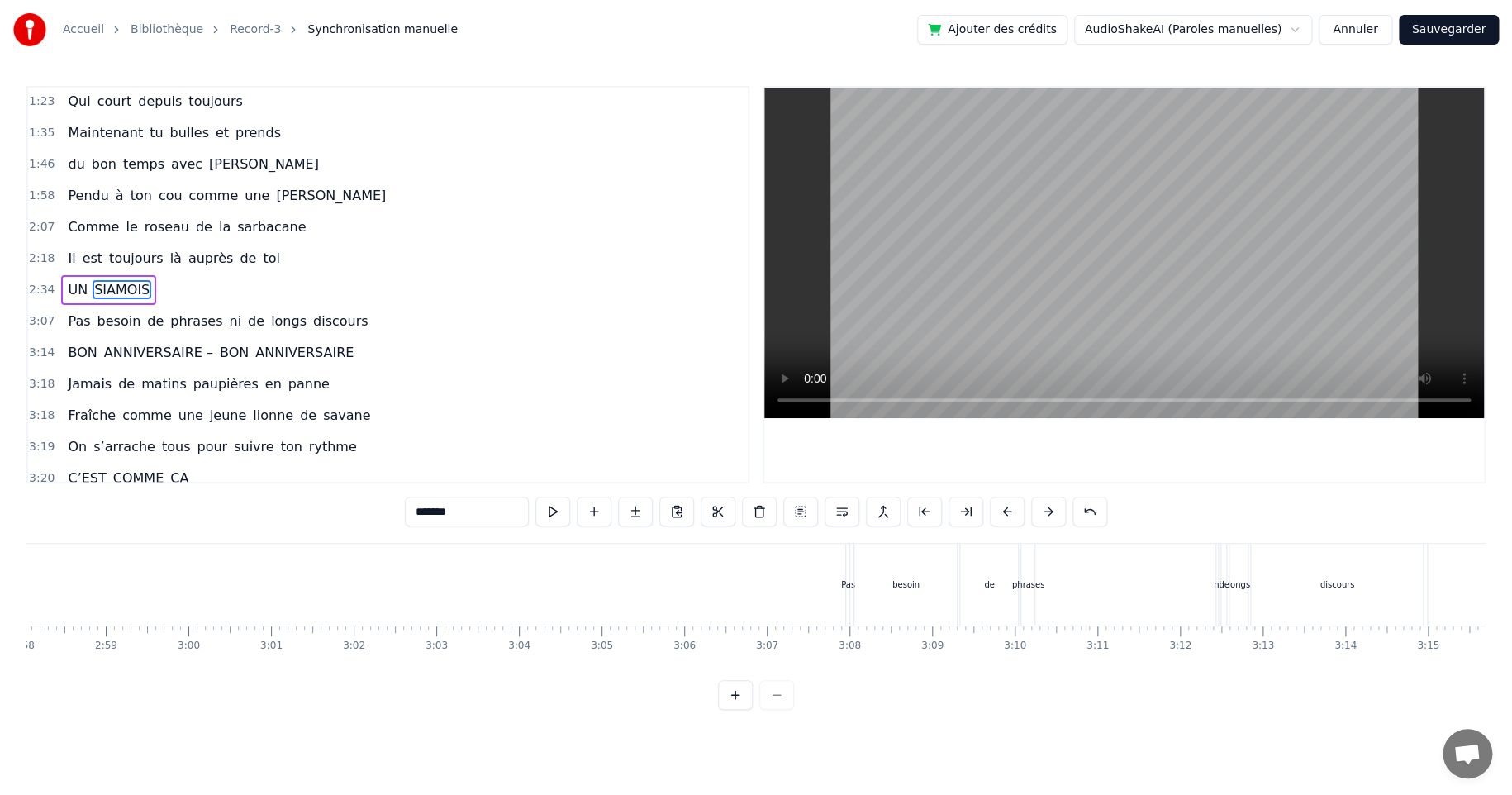
scroll to position [0, 14722]
click at [888, 575] on div "besoin" at bounding box center [894, 584] width 103 height 82
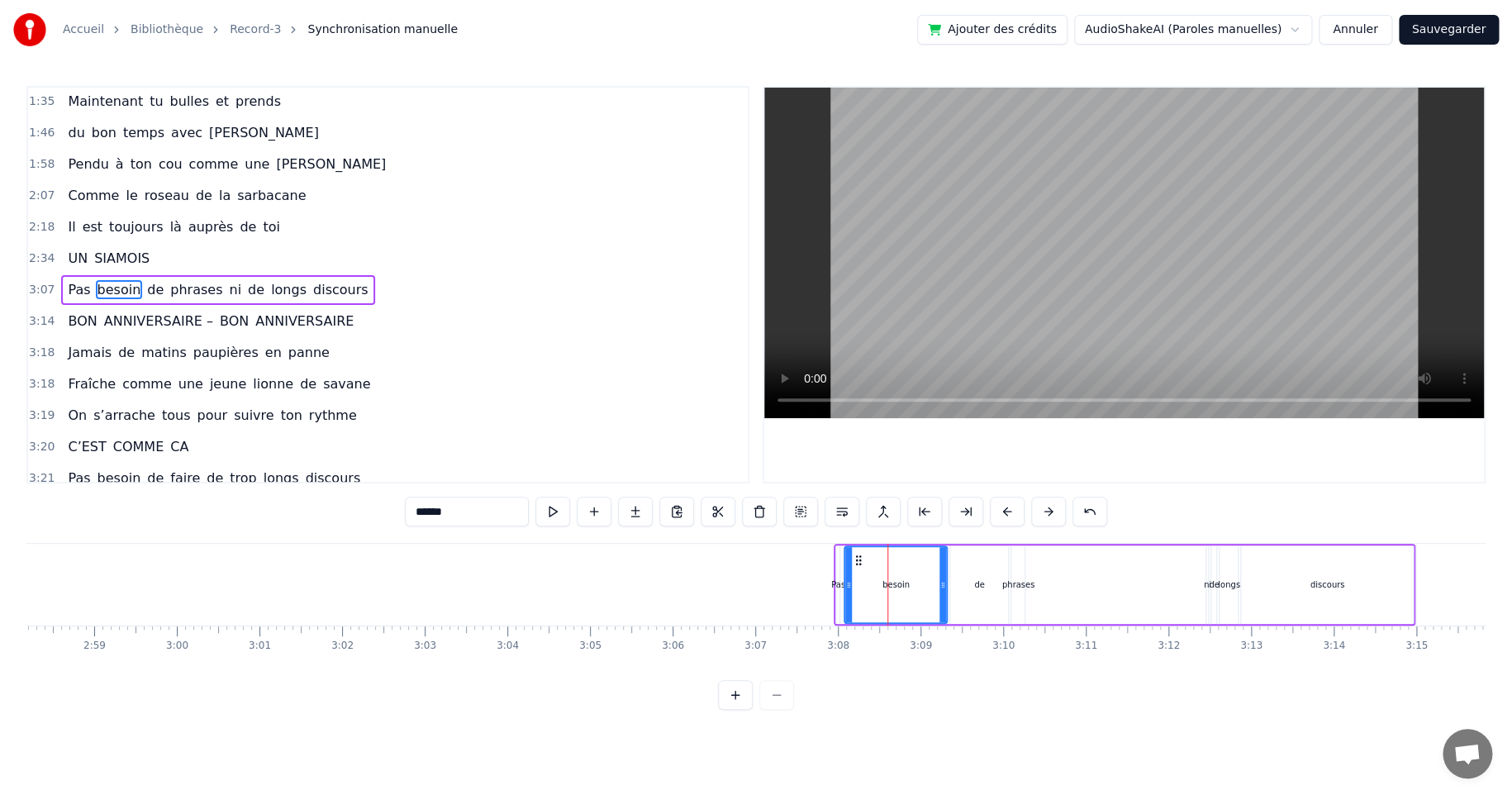
click at [839, 545] on div "Pas" at bounding box center [838, 584] width 5 height 78
type input "***"
click at [86, 275] on div "Pas besoin de phrases ni de longs discours" at bounding box center [218, 290] width 313 height 30
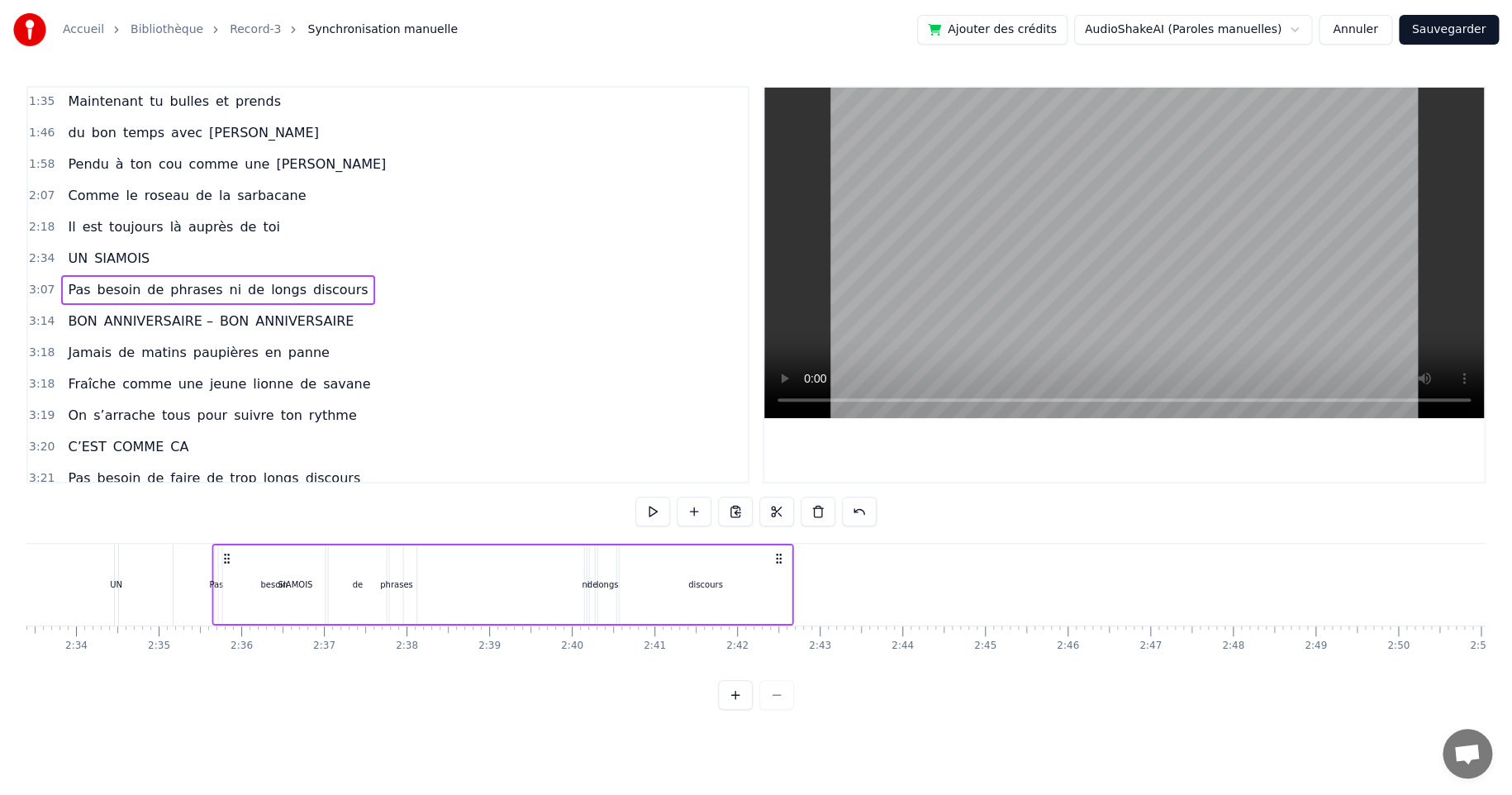
scroll to position [0, 12621]
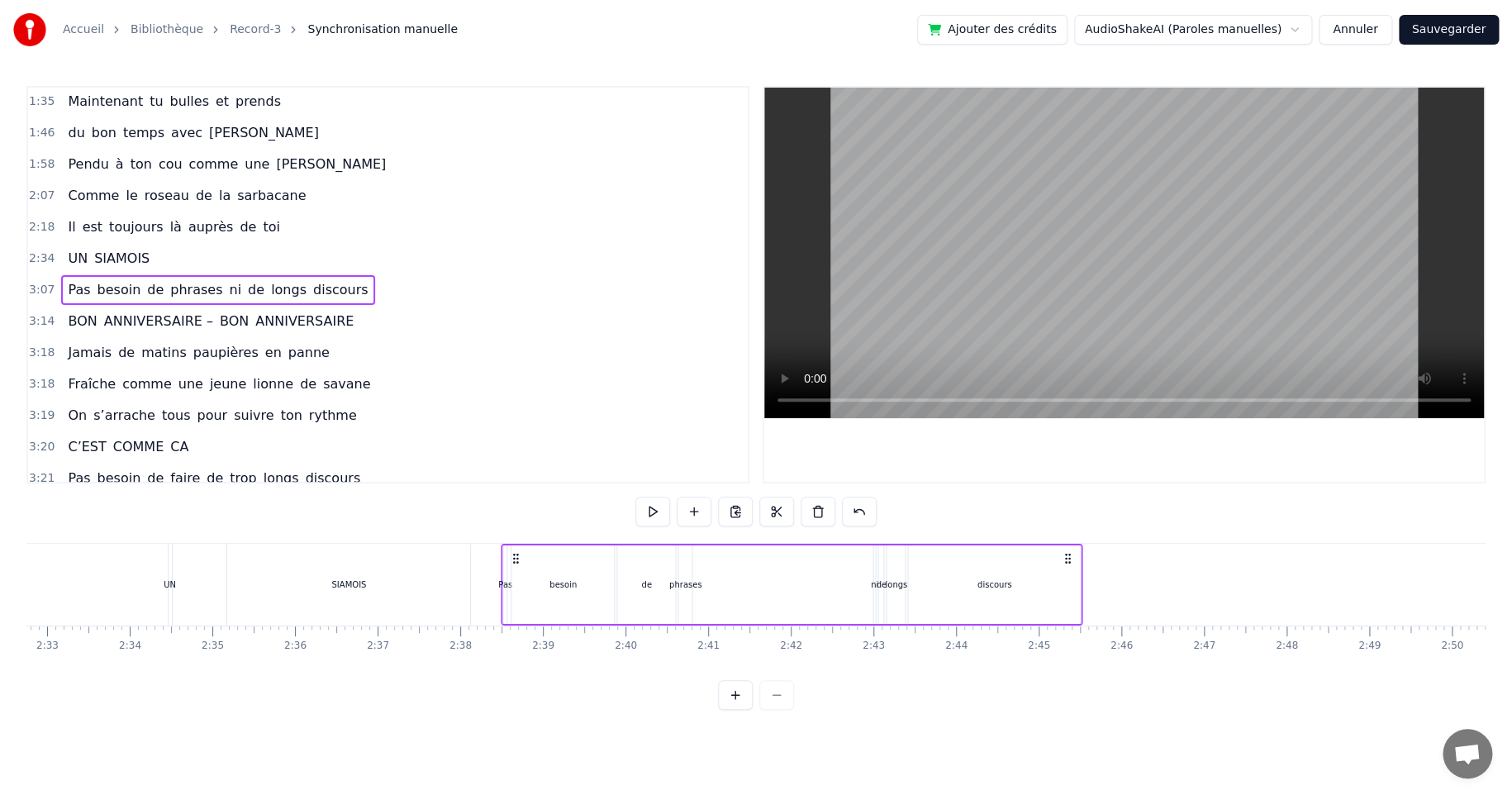
drag, startPoint x: 847, startPoint y: 554, endPoint x: 513, endPoint y: 568, distance: 334.3
click at [514, 568] on div "Pas besoin de phrases ni de longs discours" at bounding box center [792, 584] width 582 height 82
click at [689, 584] on div "phrases" at bounding box center [686, 585] width 33 height 13
drag, startPoint x: 709, startPoint y: 584, endPoint x: 767, endPoint y: 585, distance: 58.0
click at [767, 585] on div "Pas besoin de phrases ni de longs discours" at bounding box center [793, 584] width 582 height 82
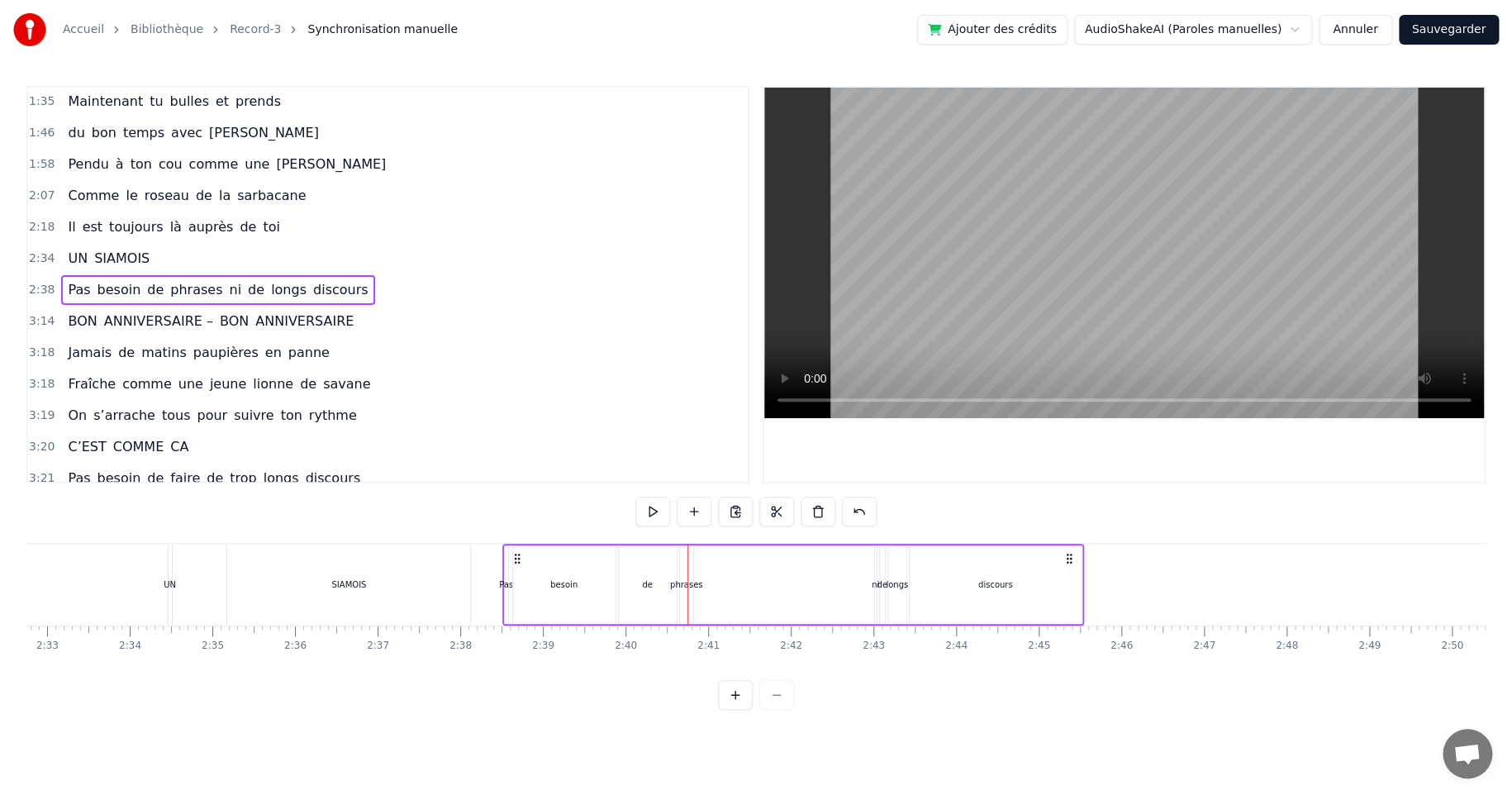
click at [679, 583] on div "phrases" at bounding box center [686, 585] width 33 height 13
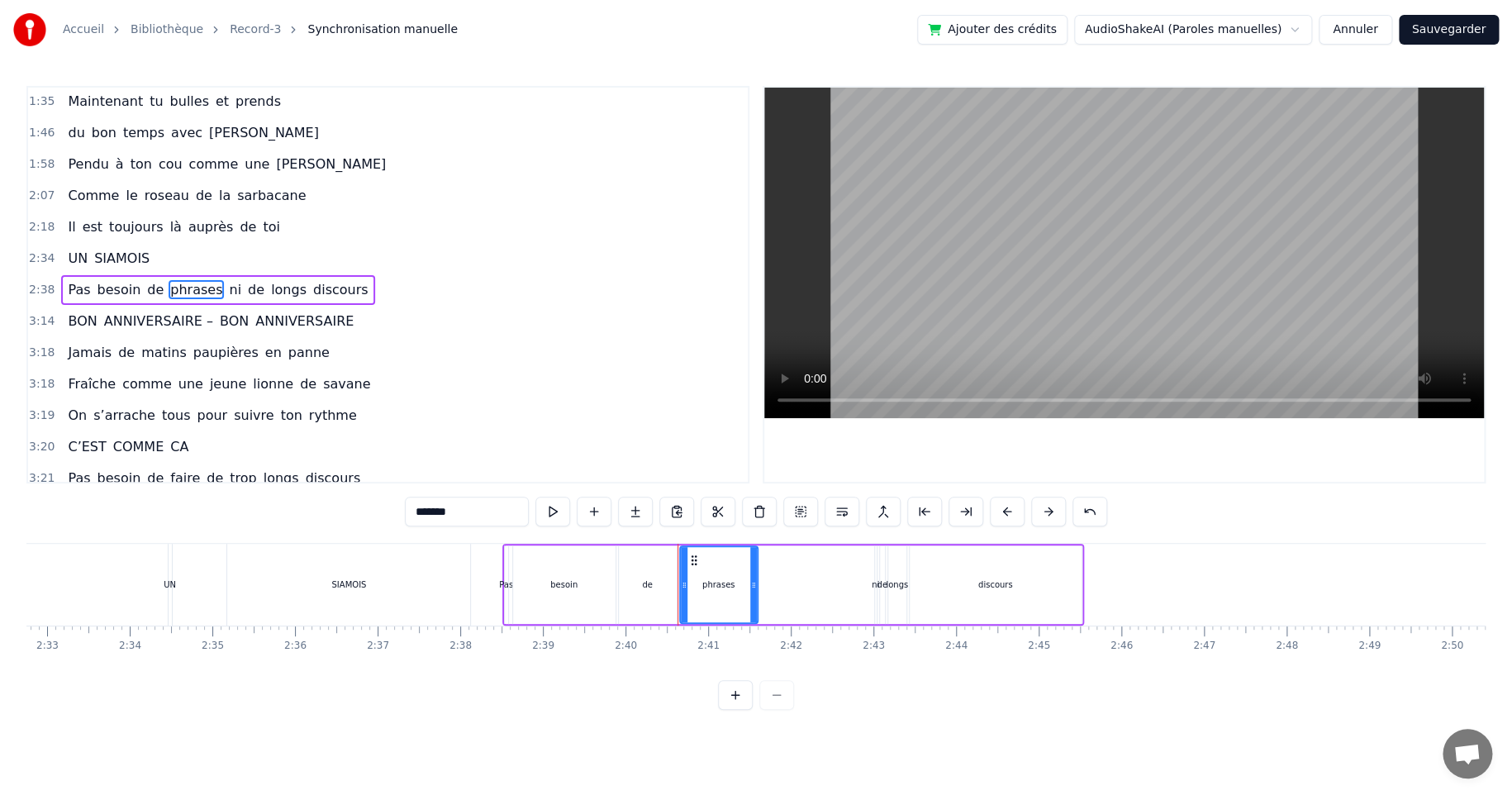
drag, startPoint x: 690, startPoint y: 581, endPoint x: 755, endPoint y: 583, distance: 65.0
click at [755, 583] on icon at bounding box center [753, 585] width 6 height 13
click at [874, 584] on div "ni" at bounding box center [875, 585] width 7 height 13
drag, startPoint x: 886, startPoint y: 560, endPoint x: 808, endPoint y: 566, distance: 78.2
click at [808, 566] on div "Pas besoin de phrases ni de longs discours" at bounding box center [793, 584] width 582 height 82
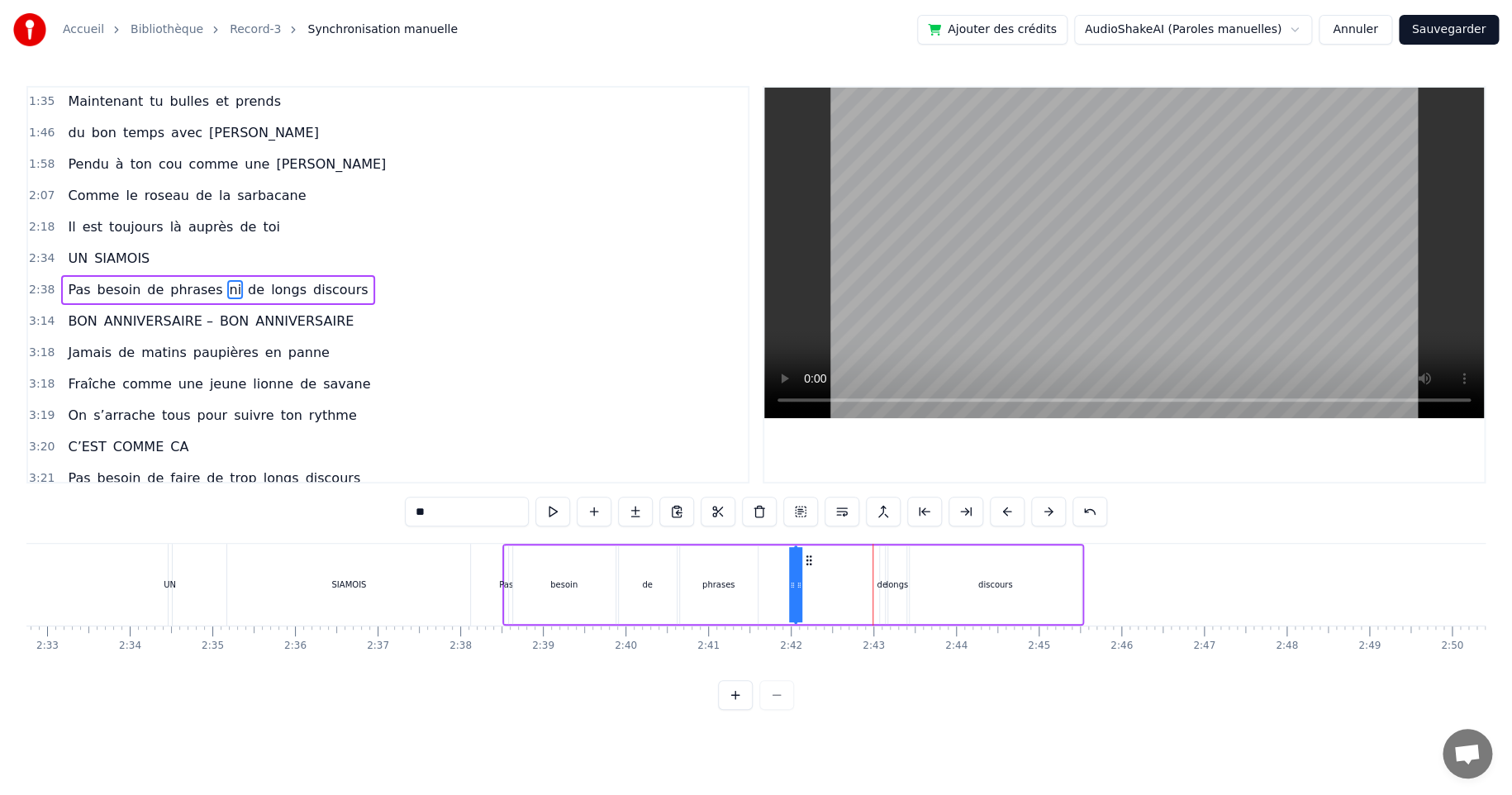
click at [879, 578] on div "de" at bounding box center [882, 585] width 11 height 13
drag, startPoint x: 892, startPoint y: 558, endPoint x: 853, endPoint y: 563, distance: 39.3
click at [853, 563] on icon at bounding box center [854, 559] width 13 height 13
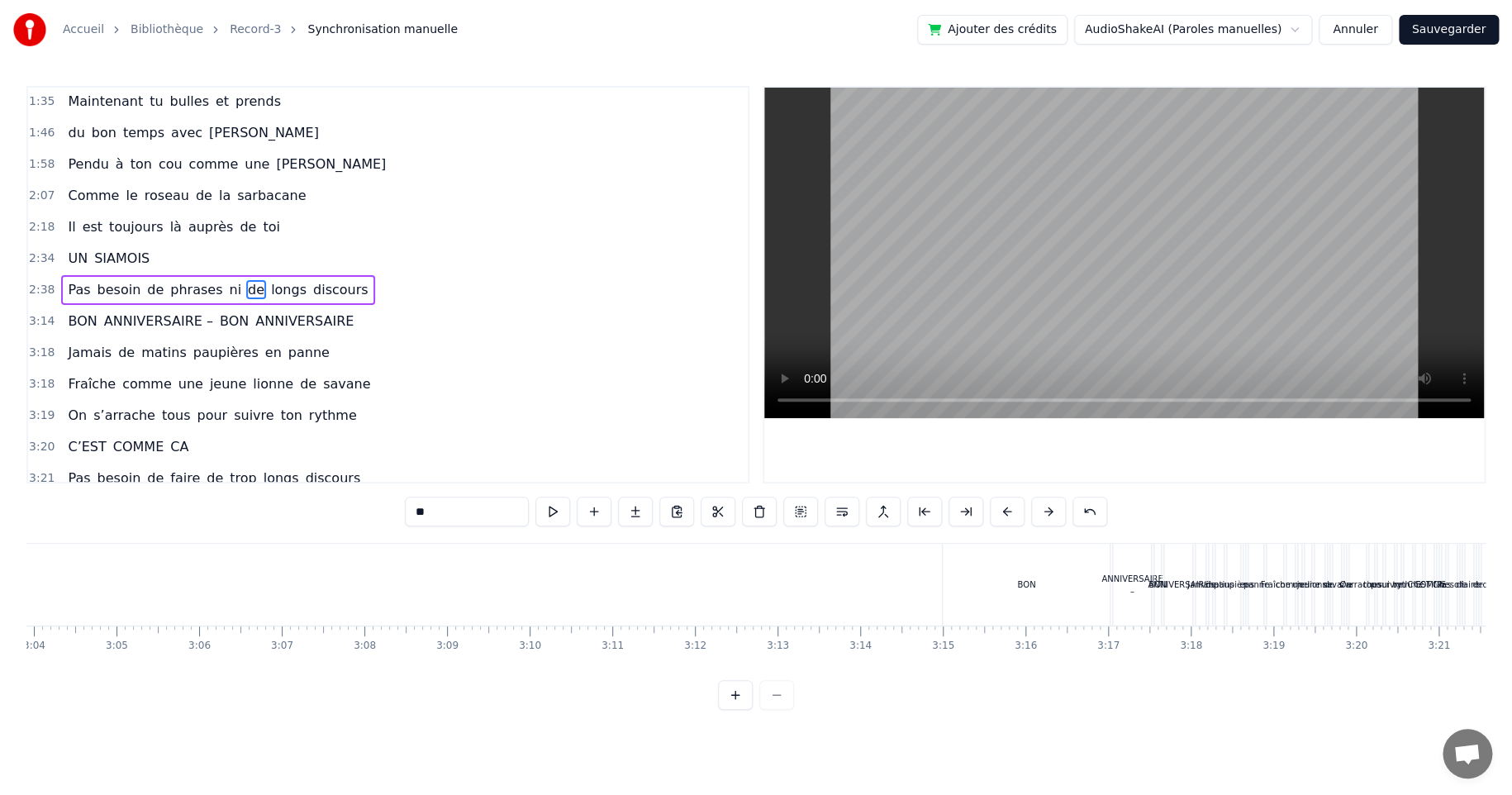
scroll to position [0, 15207]
click at [1038, 576] on div "BON" at bounding box center [1015, 584] width 167 height 82
type input "***"
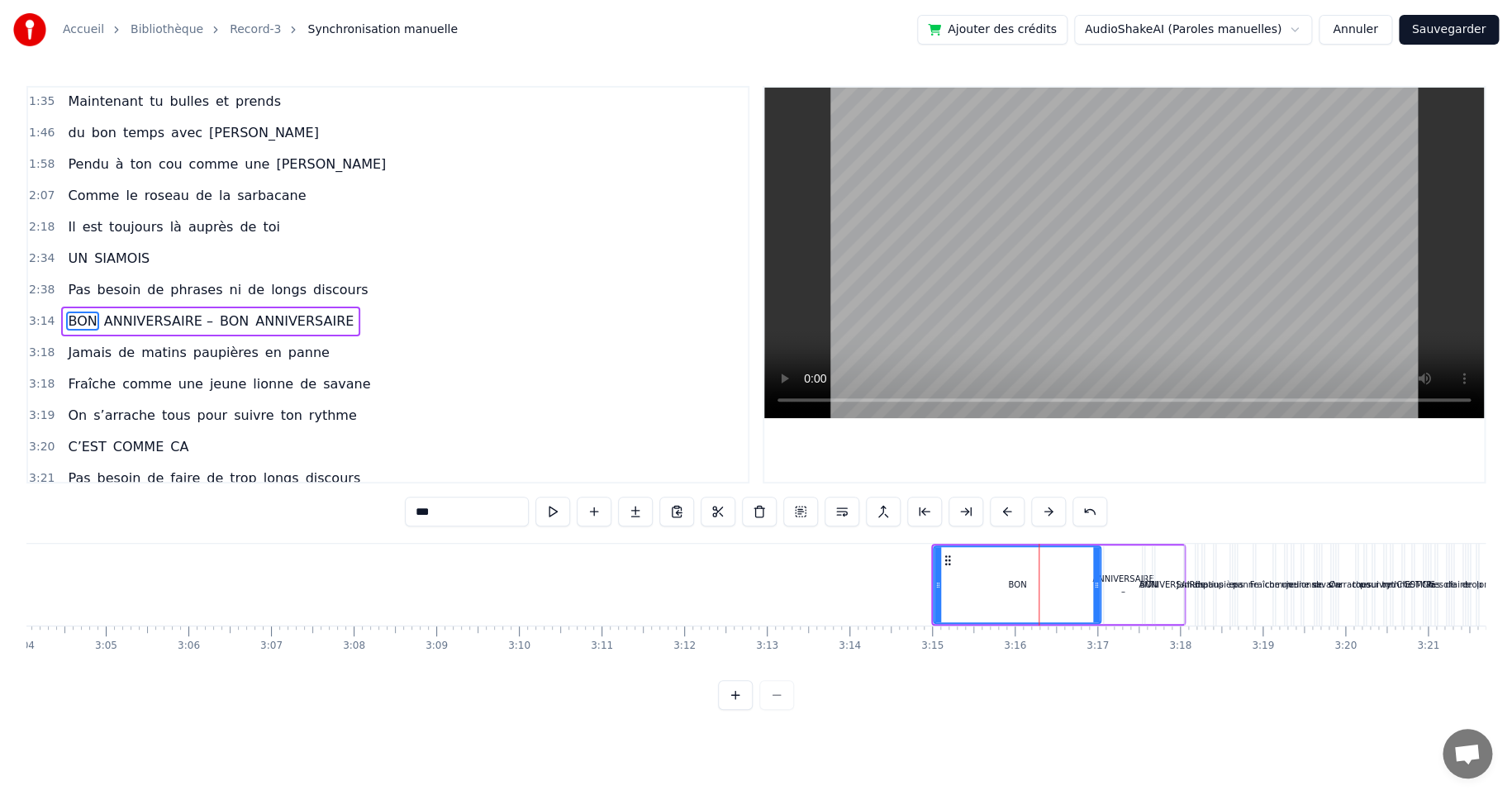
scroll to position [347, 0]
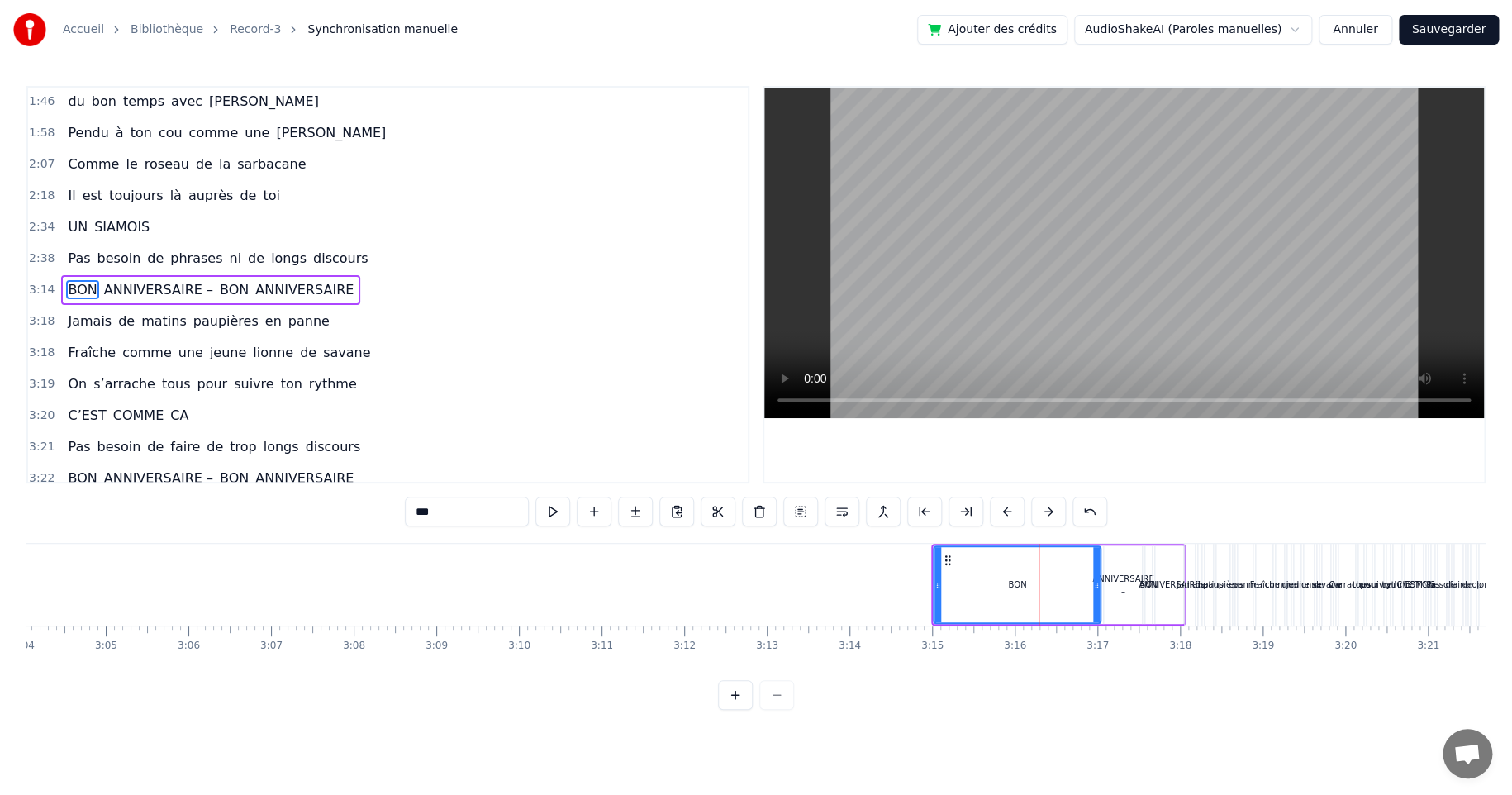
click at [96, 275] on div "BON ANNIVERSAIRE – BON ANNIVERSAIRE" at bounding box center [210, 290] width 300 height 30
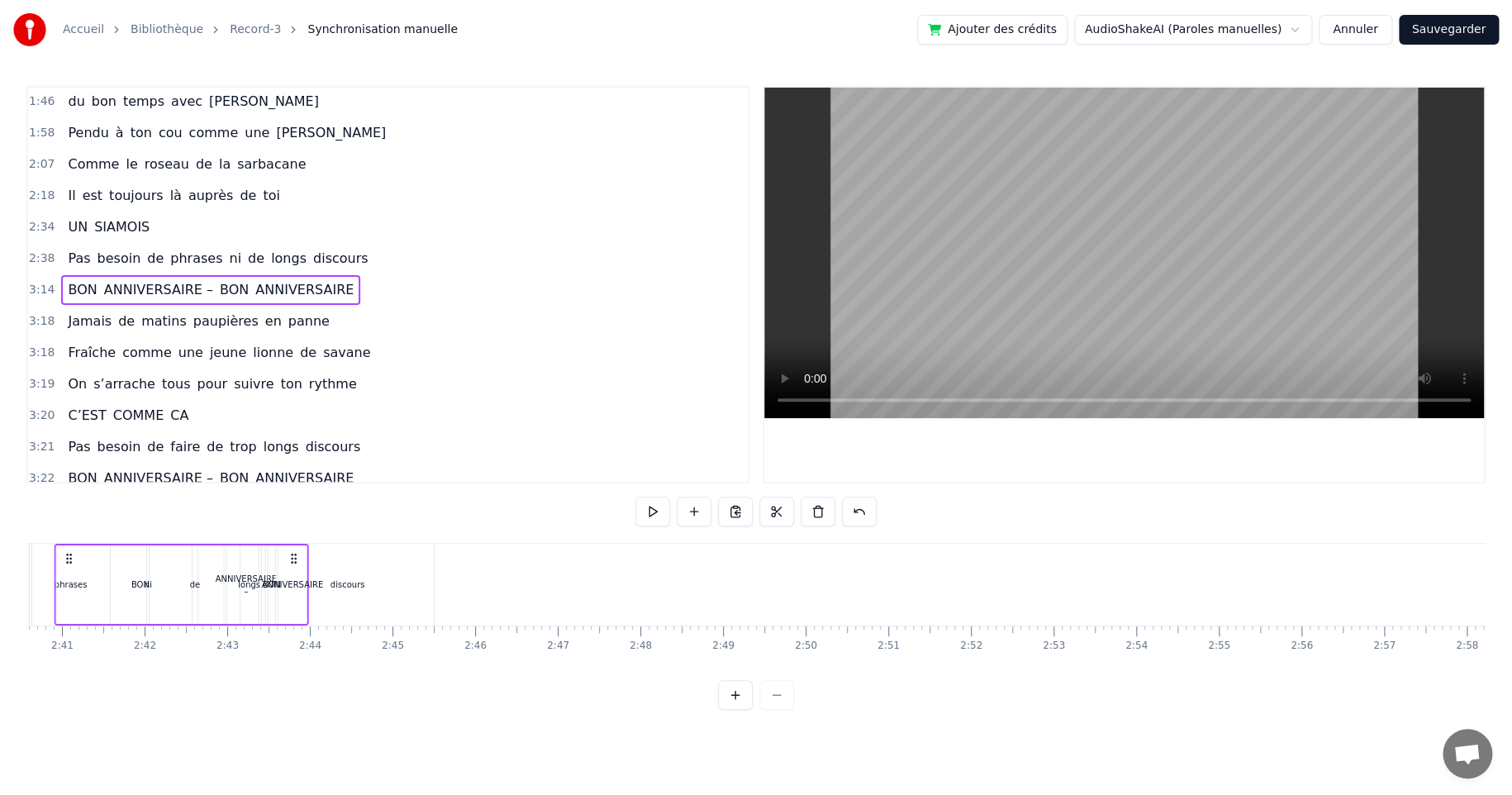
scroll to position [0, 13224]
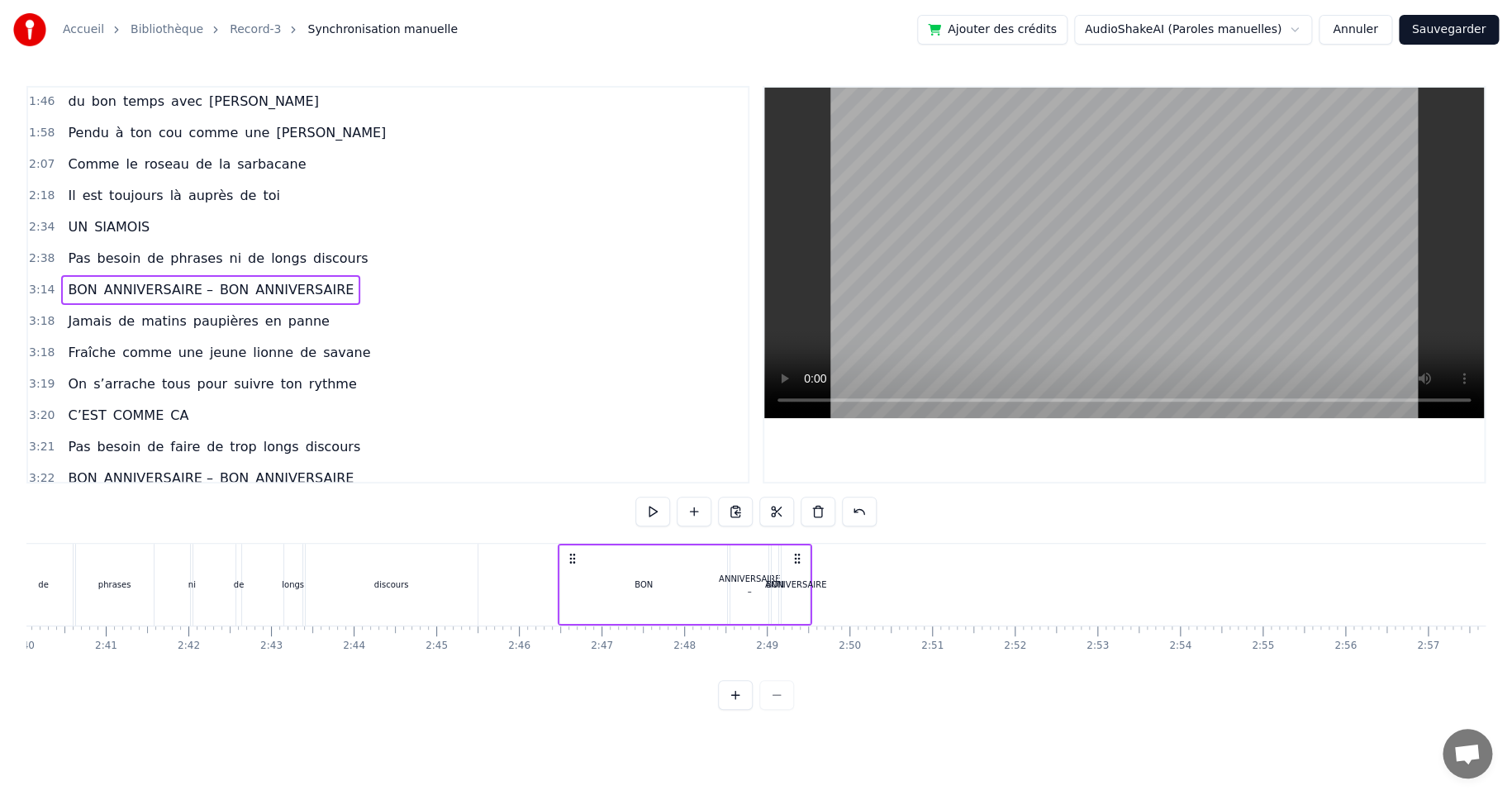
drag, startPoint x: 942, startPoint y: 558, endPoint x: 568, endPoint y: 578, distance: 374.5
click at [568, 578] on div "BON ANNIVERSAIRE – BON ANNIVERSAIRE" at bounding box center [684, 584] width 255 height 82
click at [795, 555] on circle at bounding box center [795, 554] width 1 height 1
click at [787, 581] on div "ANNIVERSAIRE" at bounding box center [796, 585] width 61 height 13
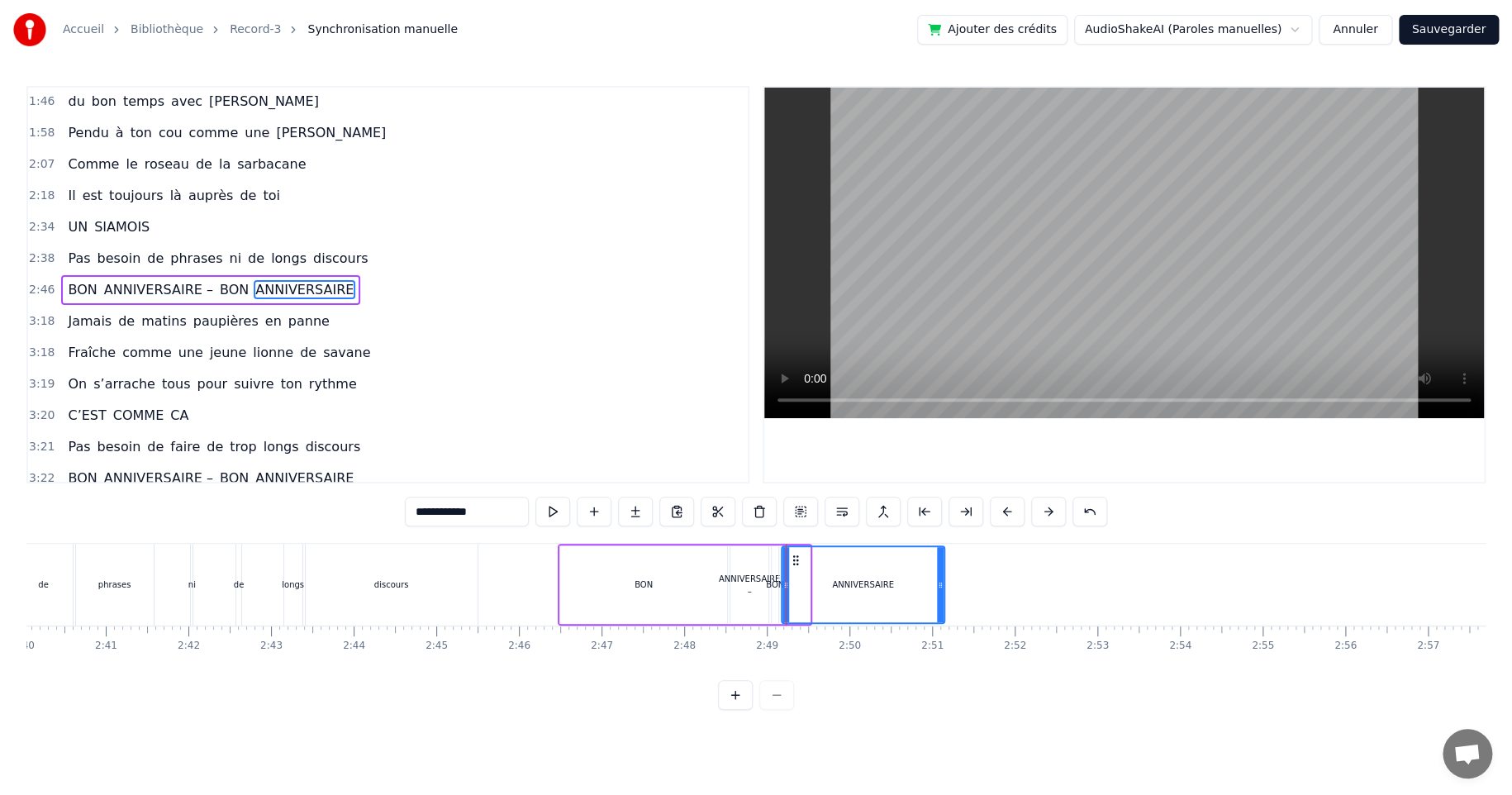
drag, startPoint x: 810, startPoint y: 581, endPoint x: 942, endPoint y: 581, distance: 132.0
click at [942, 581] on icon at bounding box center [940, 585] width 6 height 13
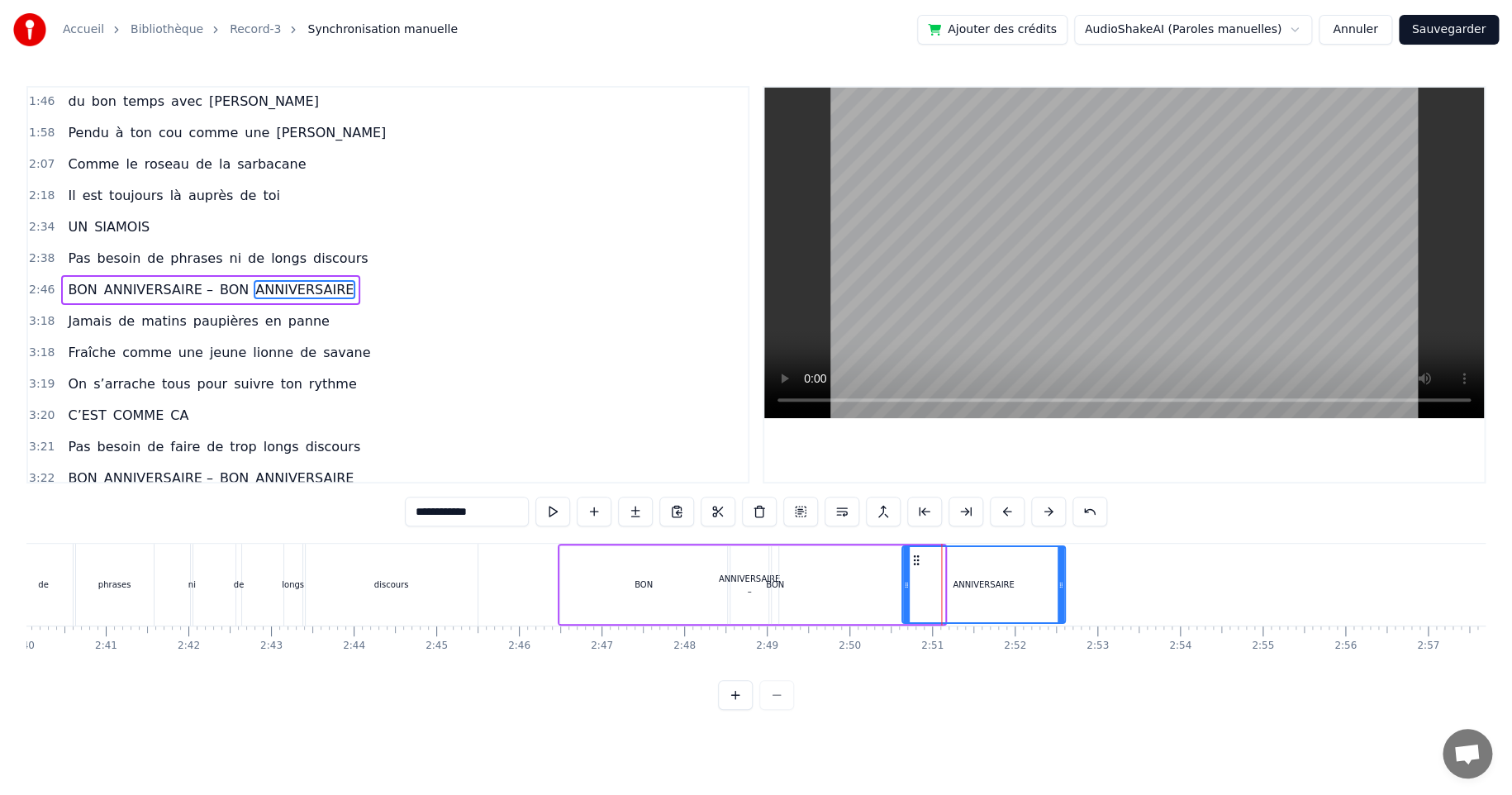
drag, startPoint x: 793, startPoint y: 558, endPoint x: 913, endPoint y: 554, distance: 120.1
click at [913, 554] on icon at bounding box center [916, 559] width 13 height 13
click at [779, 584] on div "BON" at bounding box center [775, 585] width 18 height 13
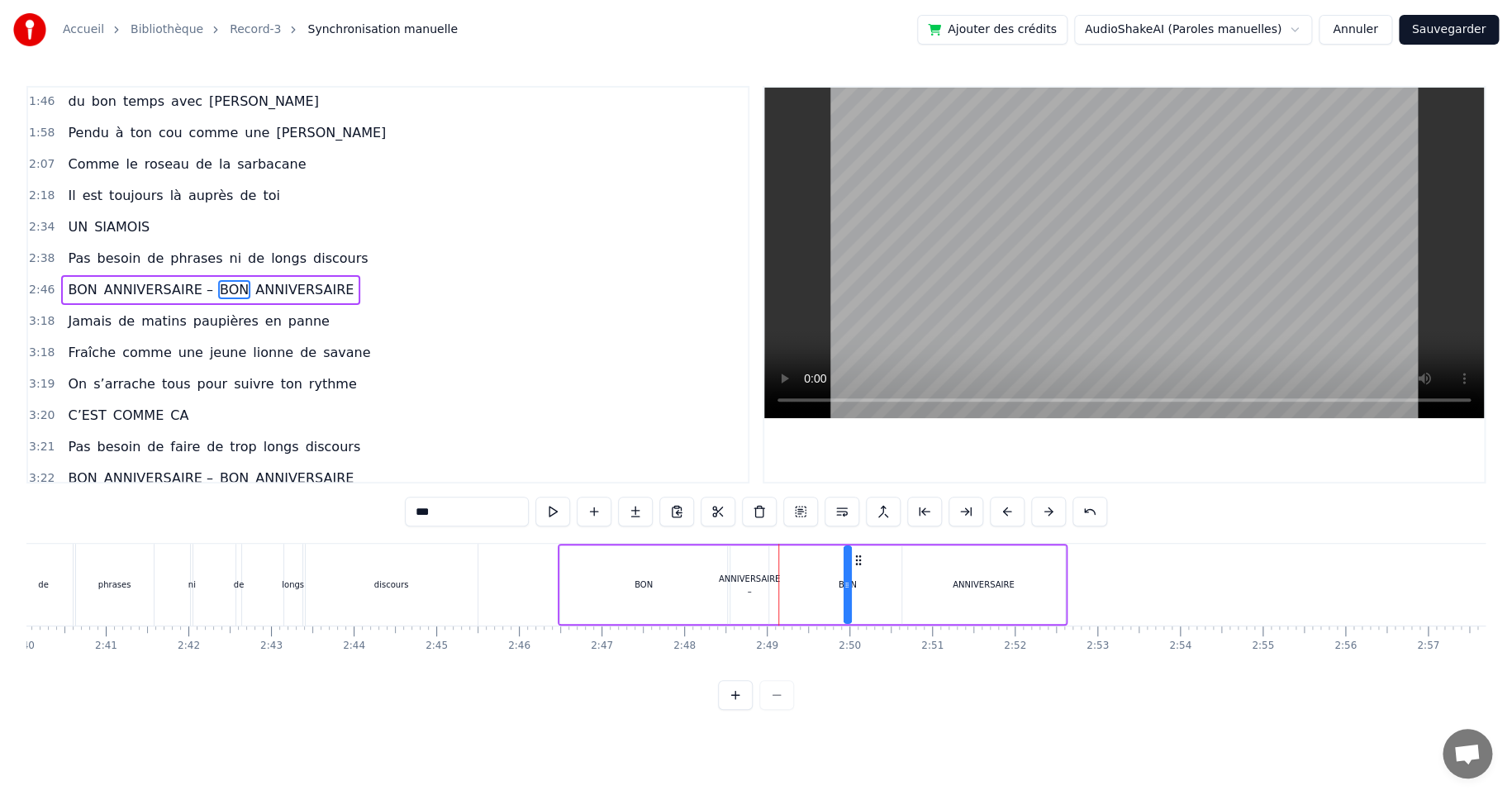
drag, startPoint x: 795, startPoint y: 557, endPoint x: 855, endPoint y: 554, distance: 60.1
click at [855, 554] on icon at bounding box center [858, 559] width 13 height 13
drag, startPoint x: 858, startPoint y: 557, endPoint x: 885, endPoint y: 566, distance: 28.5
click at [740, 564] on div "ANNIVERSAIRE –" at bounding box center [749, 584] width 38 height 78
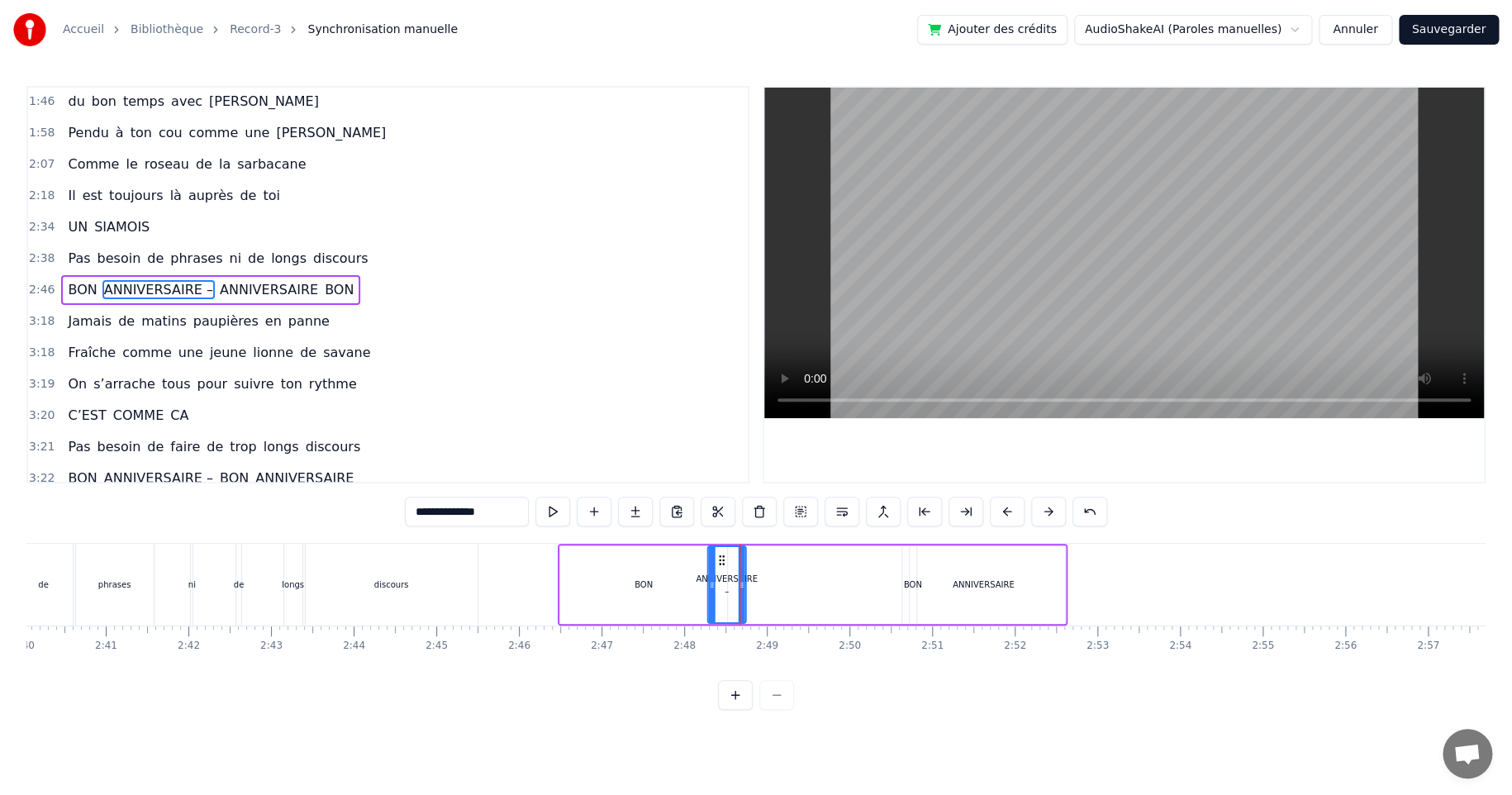
drag, startPoint x: 744, startPoint y: 558, endPoint x: 721, endPoint y: 562, distance: 23.3
click at [721, 562] on icon at bounding box center [721, 559] width 13 height 13
click at [726, 588] on div "ANNIVERSAIRE –" at bounding box center [726, 585] width 61 height 25
click at [186, 281] on span "ANNIVERSAIRE –" at bounding box center [158, 289] width 112 height 19
click at [640, 582] on div "BON" at bounding box center [644, 585] width 18 height 13
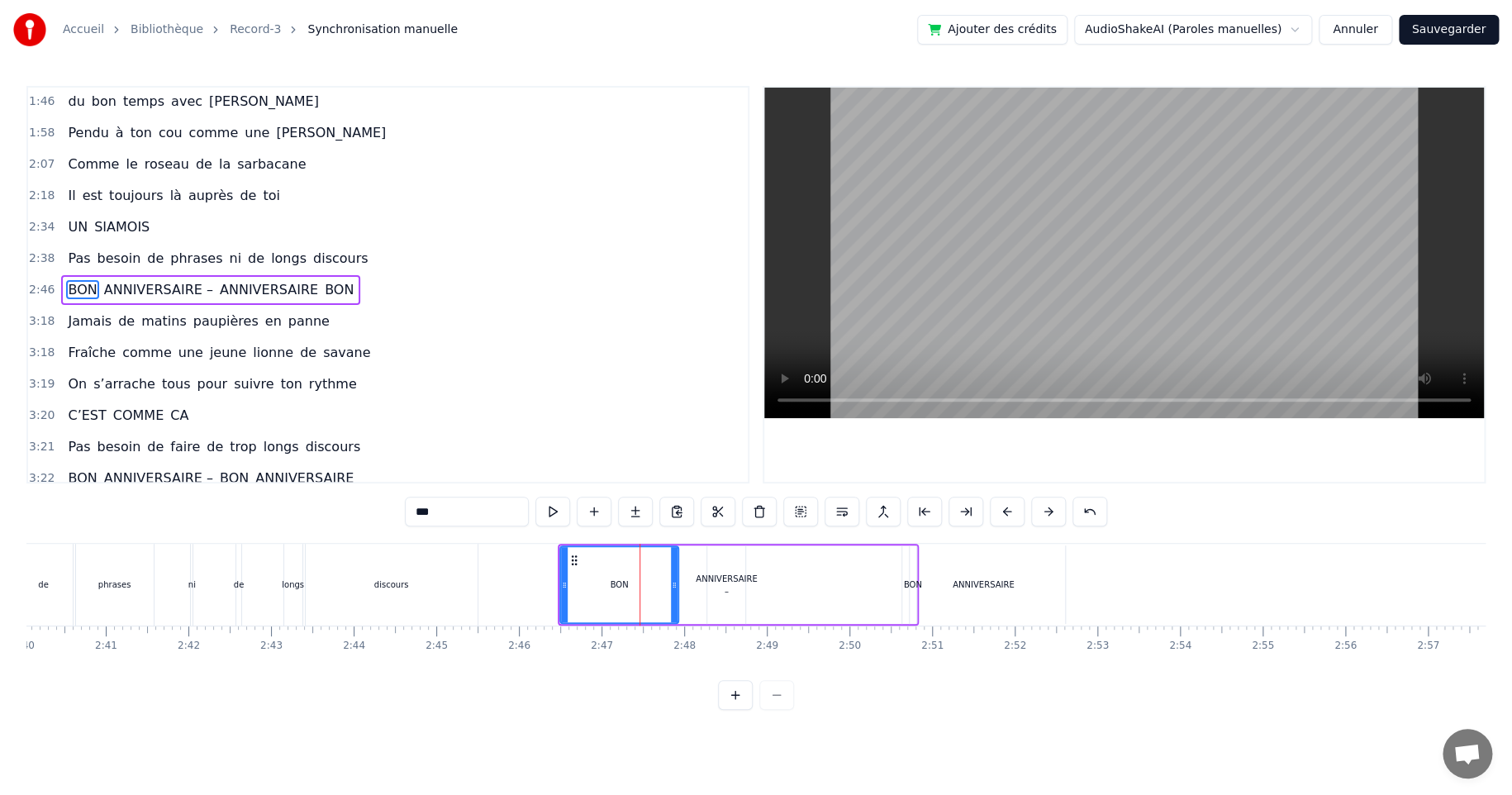
drag, startPoint x: 721, startPoint y: 585, endPoint x: 673, endPoint y: 585, distance: 48.0
click at [673, 585] on icon at bounding box center [674, 585] width 6 height 13
click at [724, 577] on div "ANNIVERSAIRE –" at bounding box center [726, 585] width 61 height 25
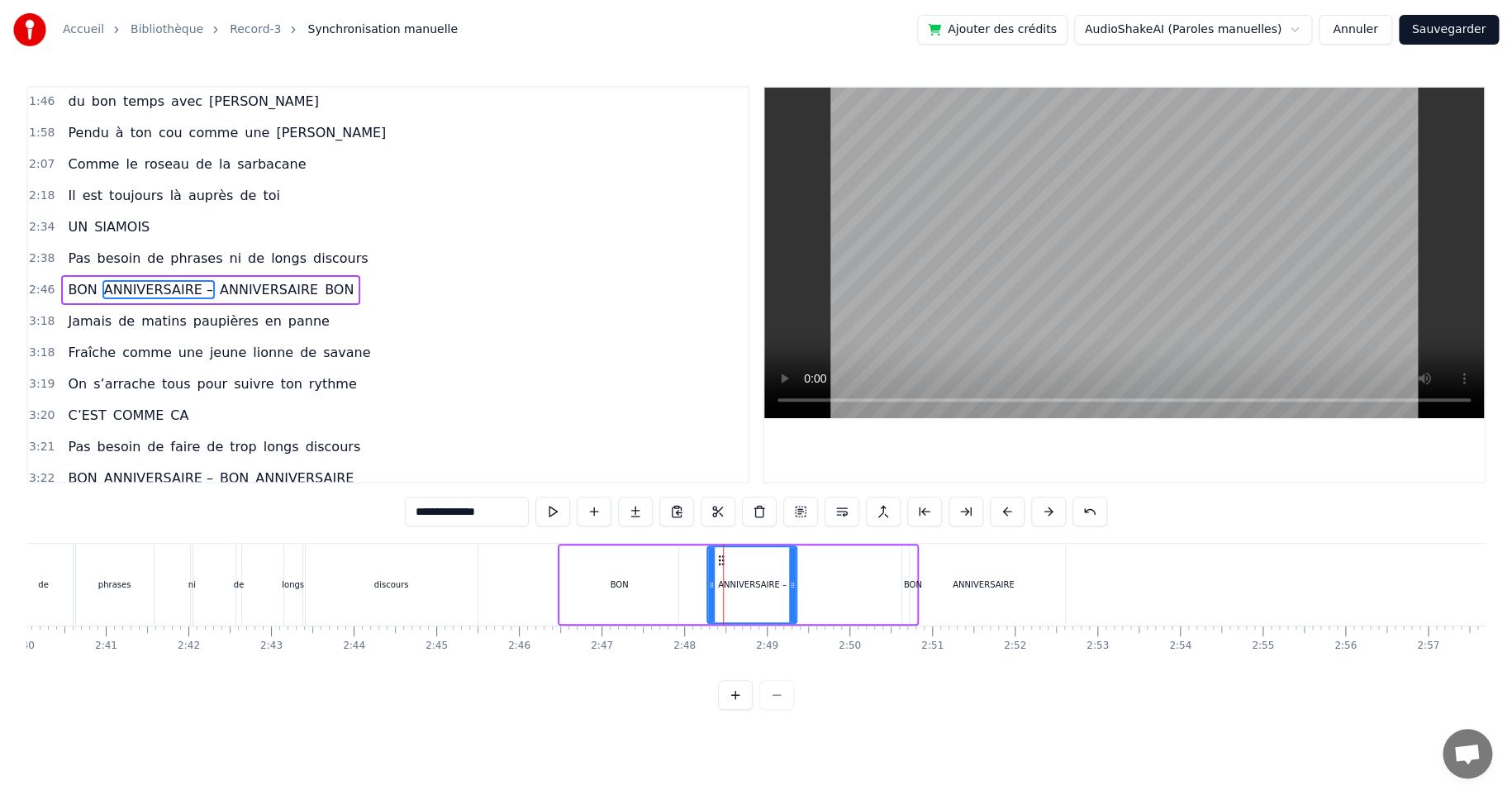
drag, startPoint x: 741, startPoint y: 583, endPoint x: 792, endPoint y: 577, distance: 51.4
click at [792, 578] on icon at bounding box center [792, 585] width 6 height 13
drag, startPoint x: 792, startPoint y: 585, endPoint x: 813, endPoint y: 580, distance: 21.6
click at [813, 580] on icon at bounding box center [812, 585] width 6 height 13
click at [909, 583] on div "BON" at bounding box center [913, 585] width 18 height 13
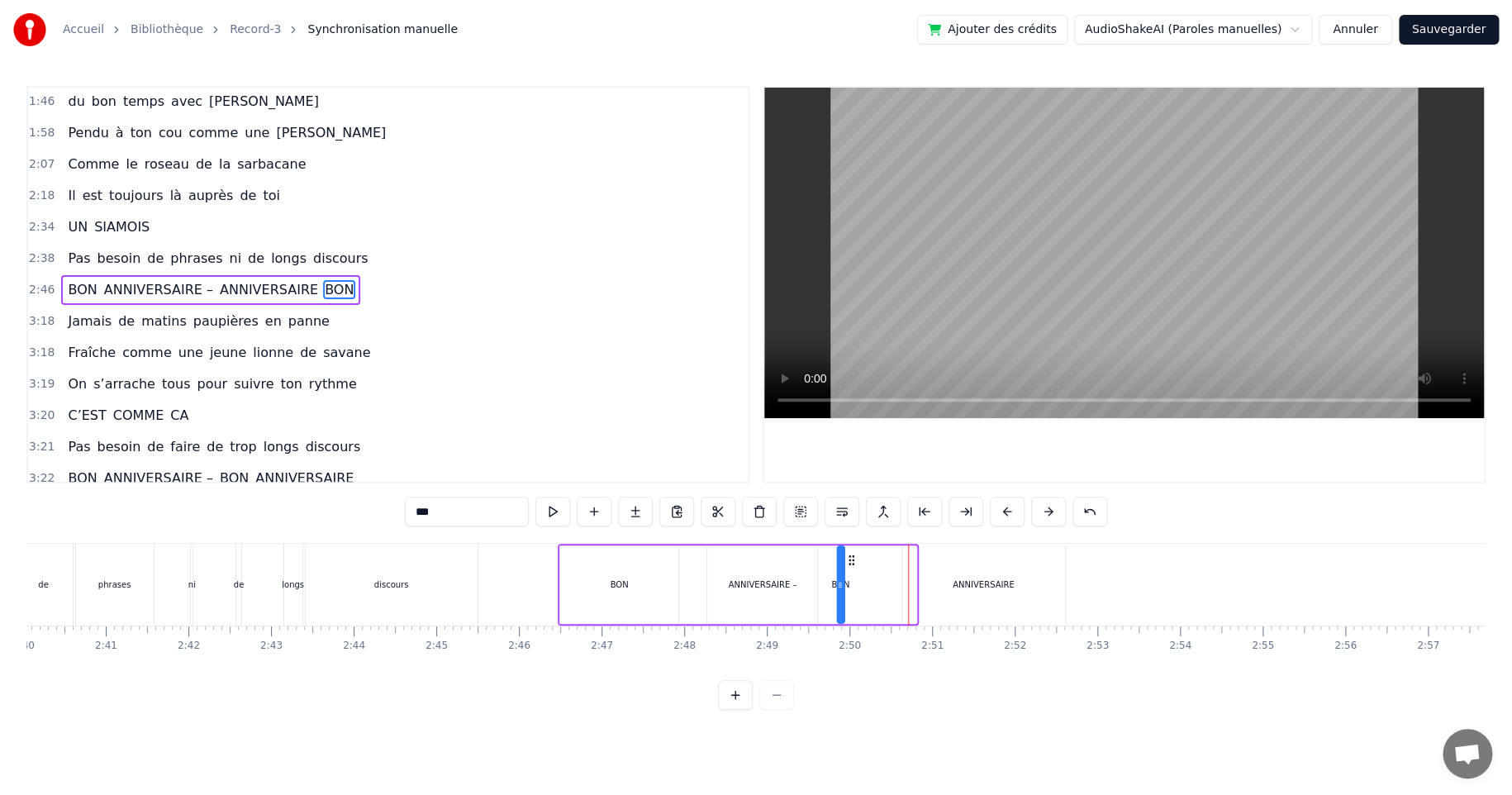
drag, startPoint x: 921, startPoint y: 560, endPoint x: 849, endPoint y: 570, distance: 72.7
click at [849, 570] on div "BON ANNIVERSAIRE – ANNIVERSAIRE BON" at bounding box center [738, 584] width 361 height 82
click at [737, 561] on div "ANNIVERSAIRE –" at bounding box center [762, 584] width 110 height 78
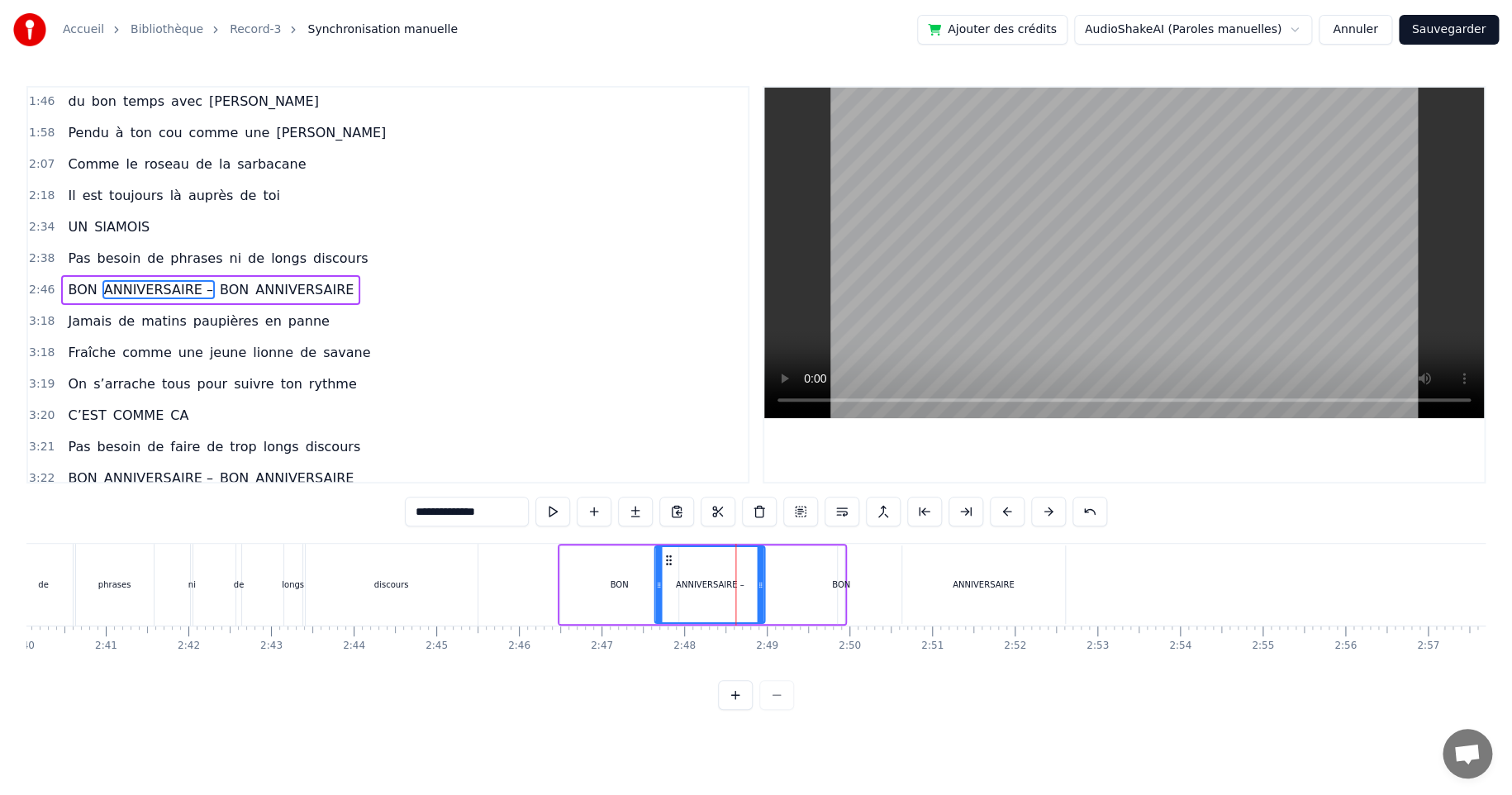
drag, startPoint x: 720, startPoint y: 558, endPoint x: 667, endPoint y: 560, distance: 53.0
click at [667, 560] on icon at bounding box center [669, 559] width 13 height 13
click at [838, 578] on div "BON" at bounding box center [841, 585] width 18 height 13
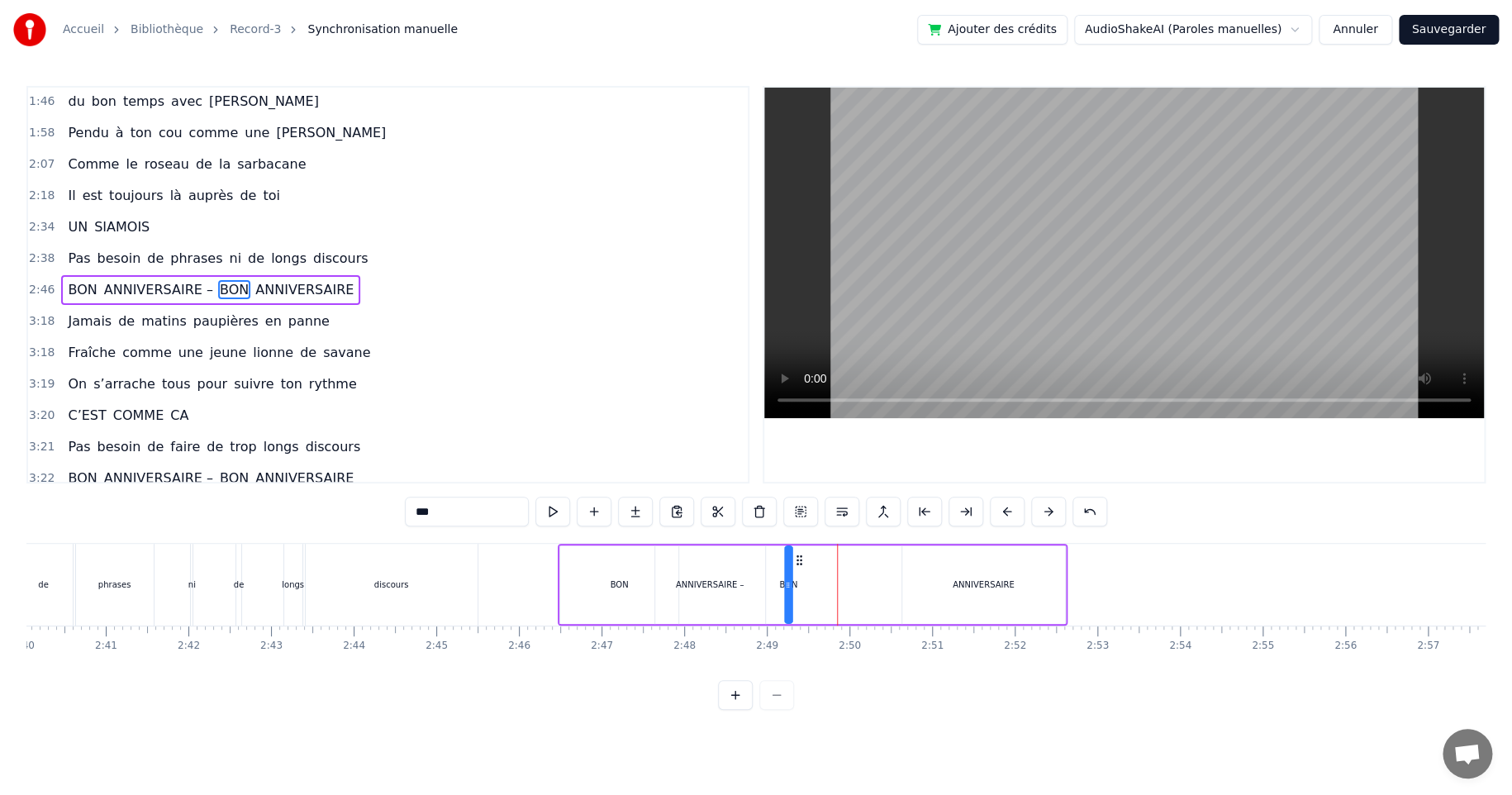
drag, startPoint x: 848, startPoint y: 559, endPoint x: 796, endPoint y: 562, distance: 52.1
click at [796, 562] on icon at bounding box center [799, 559] width 13 height 13
click at [989, 580] on div "ANNIVERSAIRE" at bounding box center [983, 585] width 61 height 13
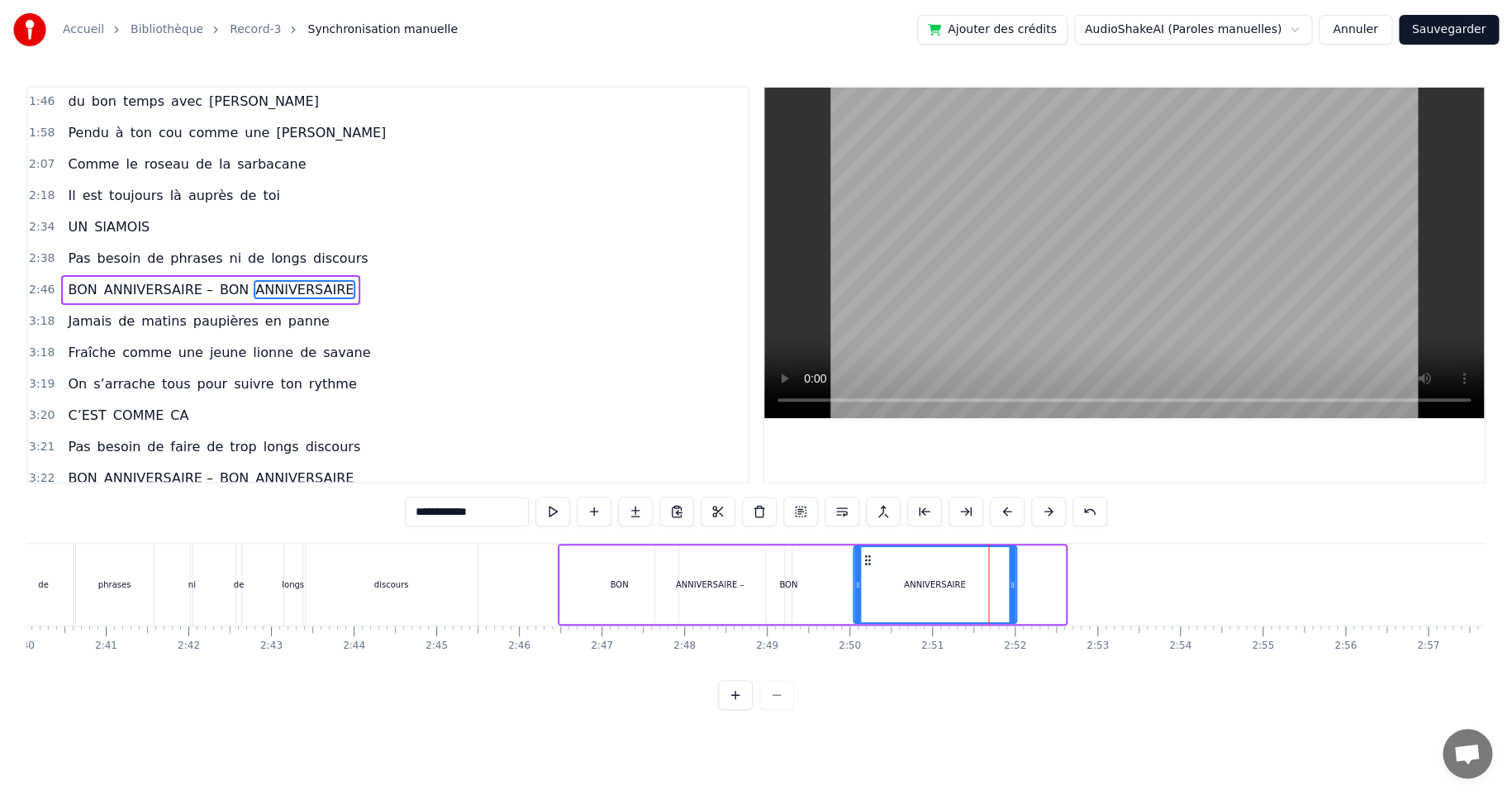
drag, startPoint x: 915, startPoint y: 557, endPoint x: 866, endPoint y: 561, distance: 49.2
click at [866, 561] on icon at bounding box center [867, 559] width 13 height 13
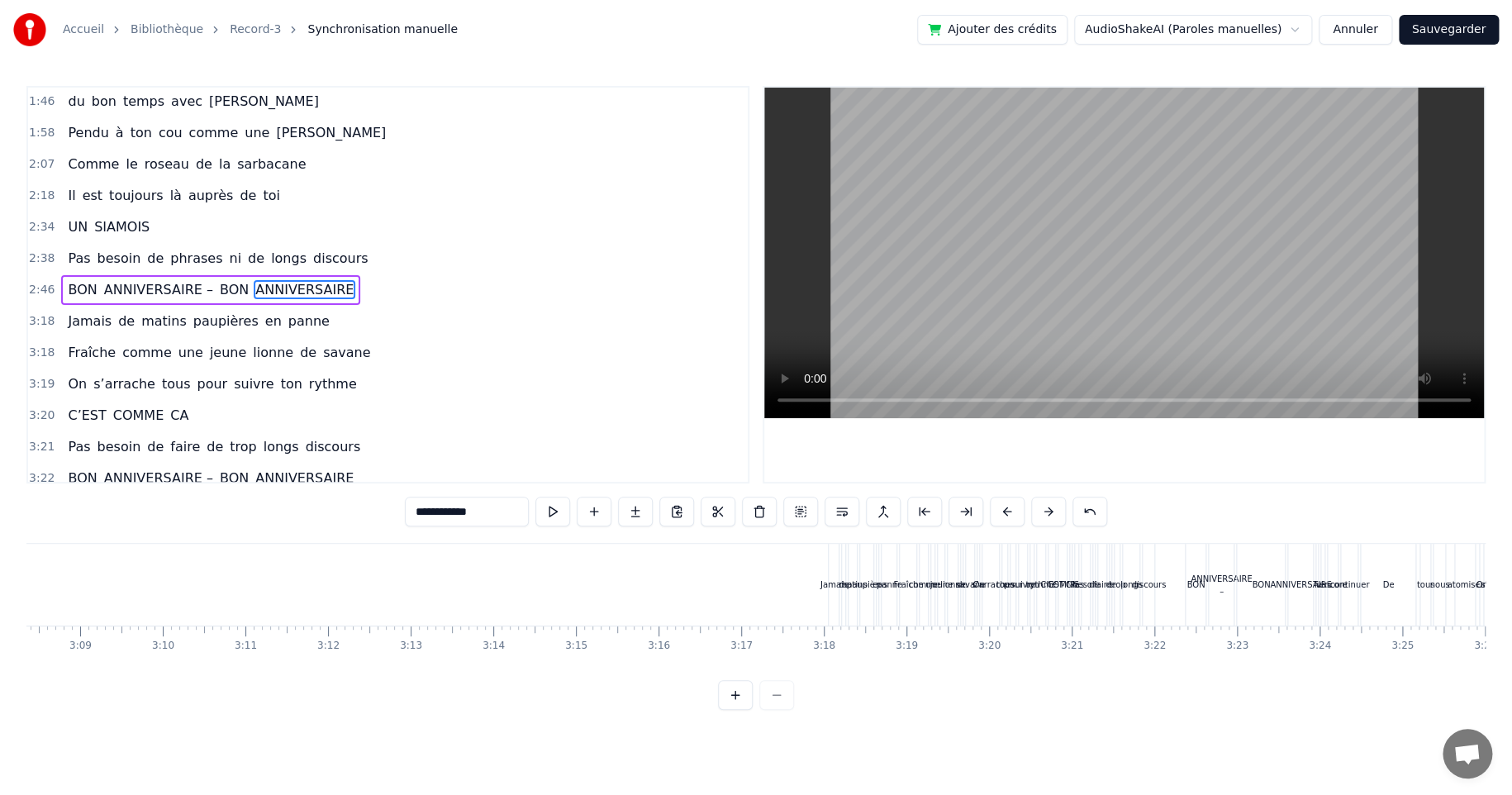
scroll to position [0, 15574]
click at [844, 574] on div "matins" at bounding box center [842, 584] width 8 height 82
type input "******"
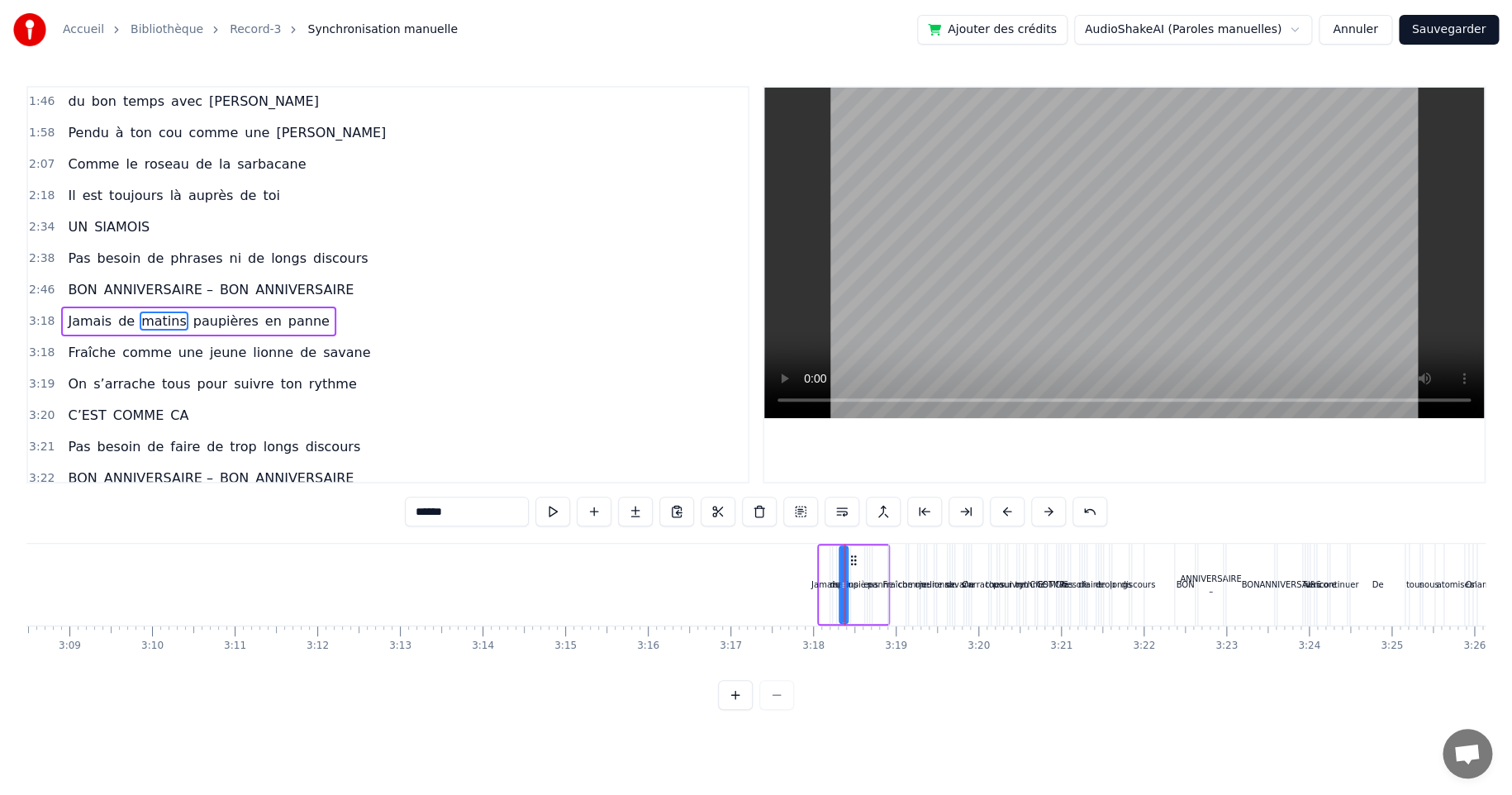
scroll to position [379, 0]
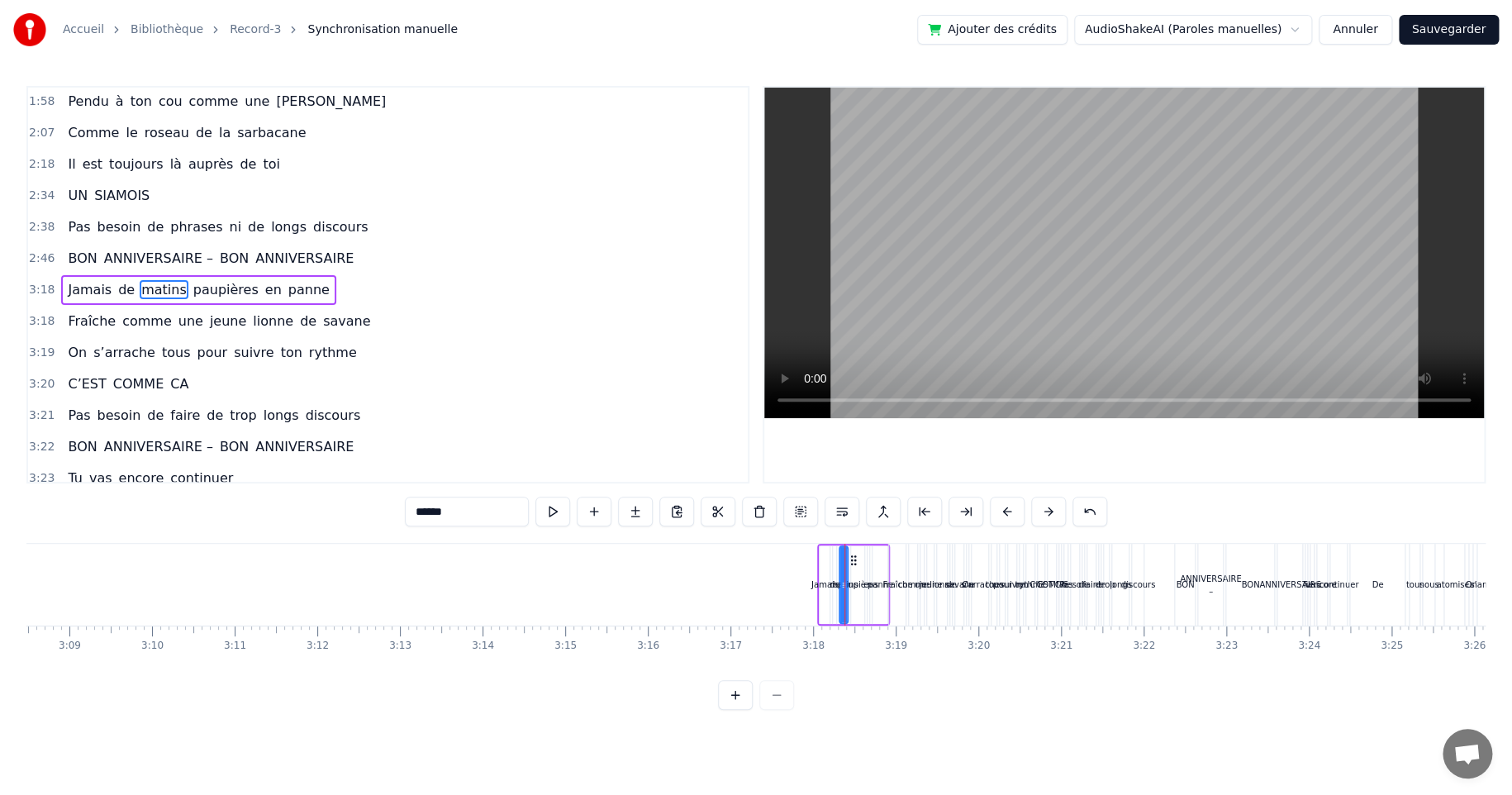
click at [61, 275] on div "Jamais de matins paupières en panne" at bounding box center [198, 290] width 274 height 30
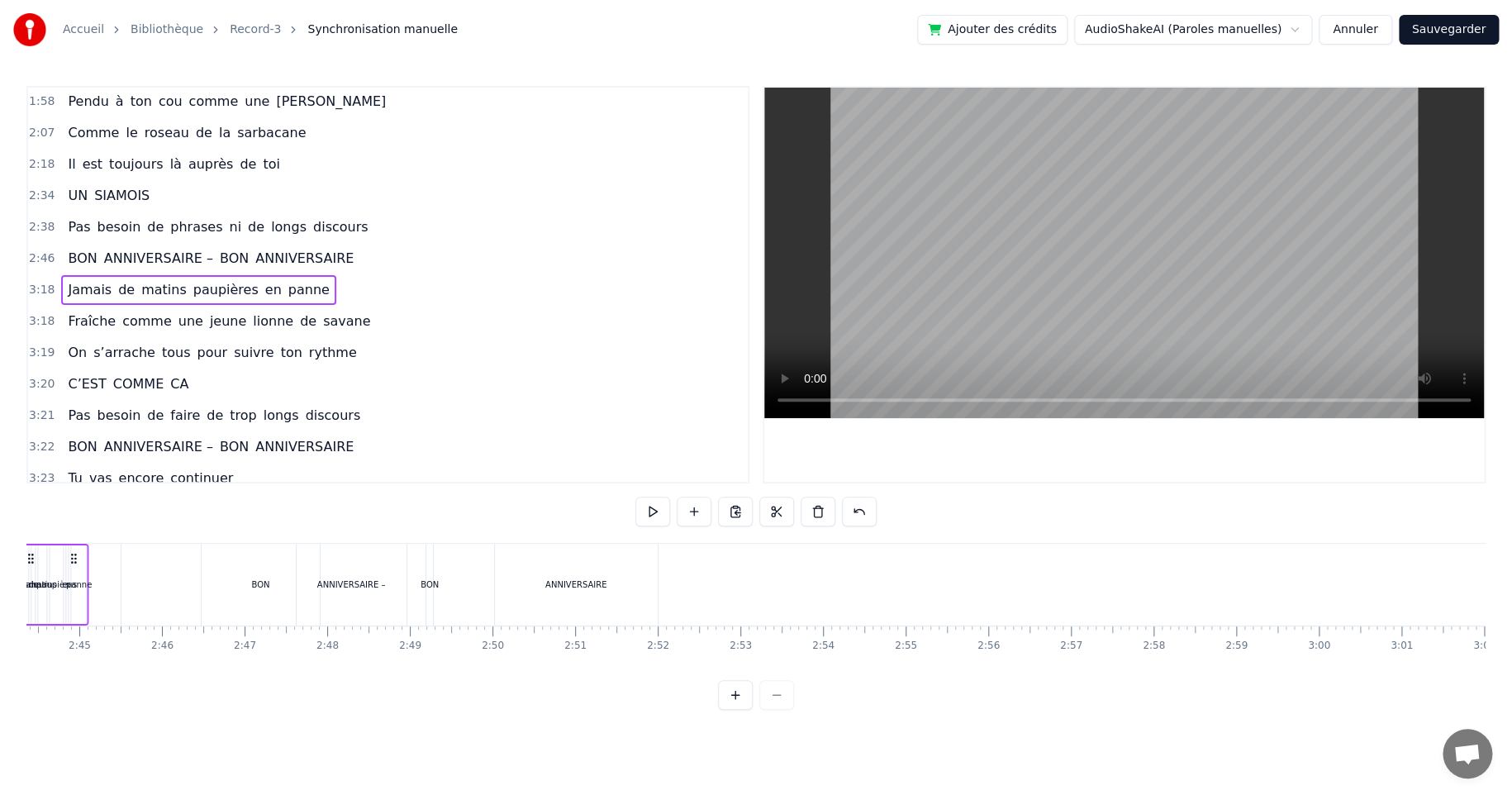
scroll to position [0, 13567]
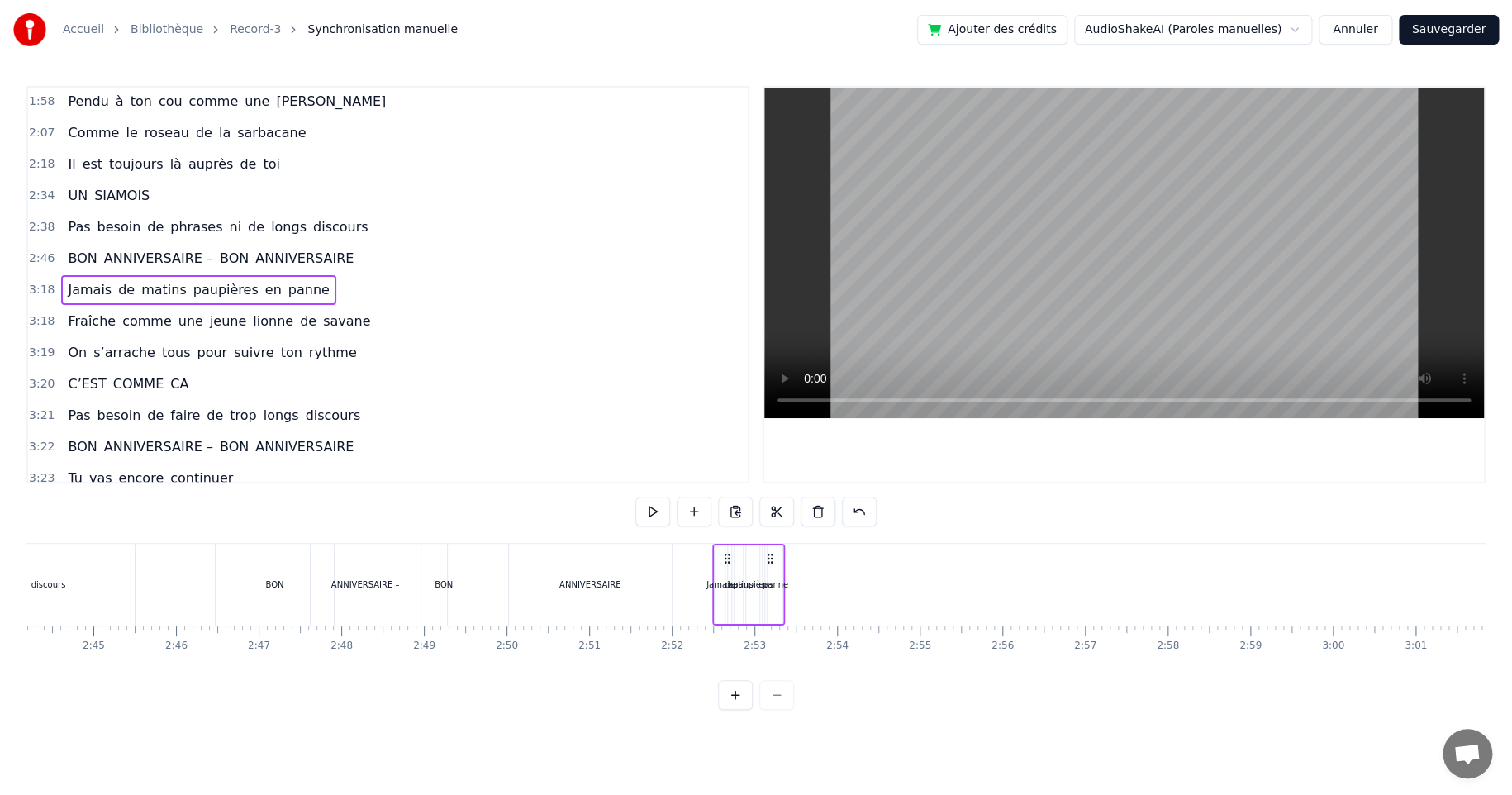
drag, startPoint x: 828, startPoint y: 554, endPoint x: 722, endPoint y: 560, distance: 106.2
click at [723, 563] on icon at bounding box center [727, 558] width 13 height 13
click at [724, 561] on icon at bounding box center [725, 558] width 13 height 13
click at [724, 557] on icon at bounding box center [725, 558] width 13 height 13
click at [716, 587] on div "Jamais" at bounding box center [719, 585] width 27 height 13
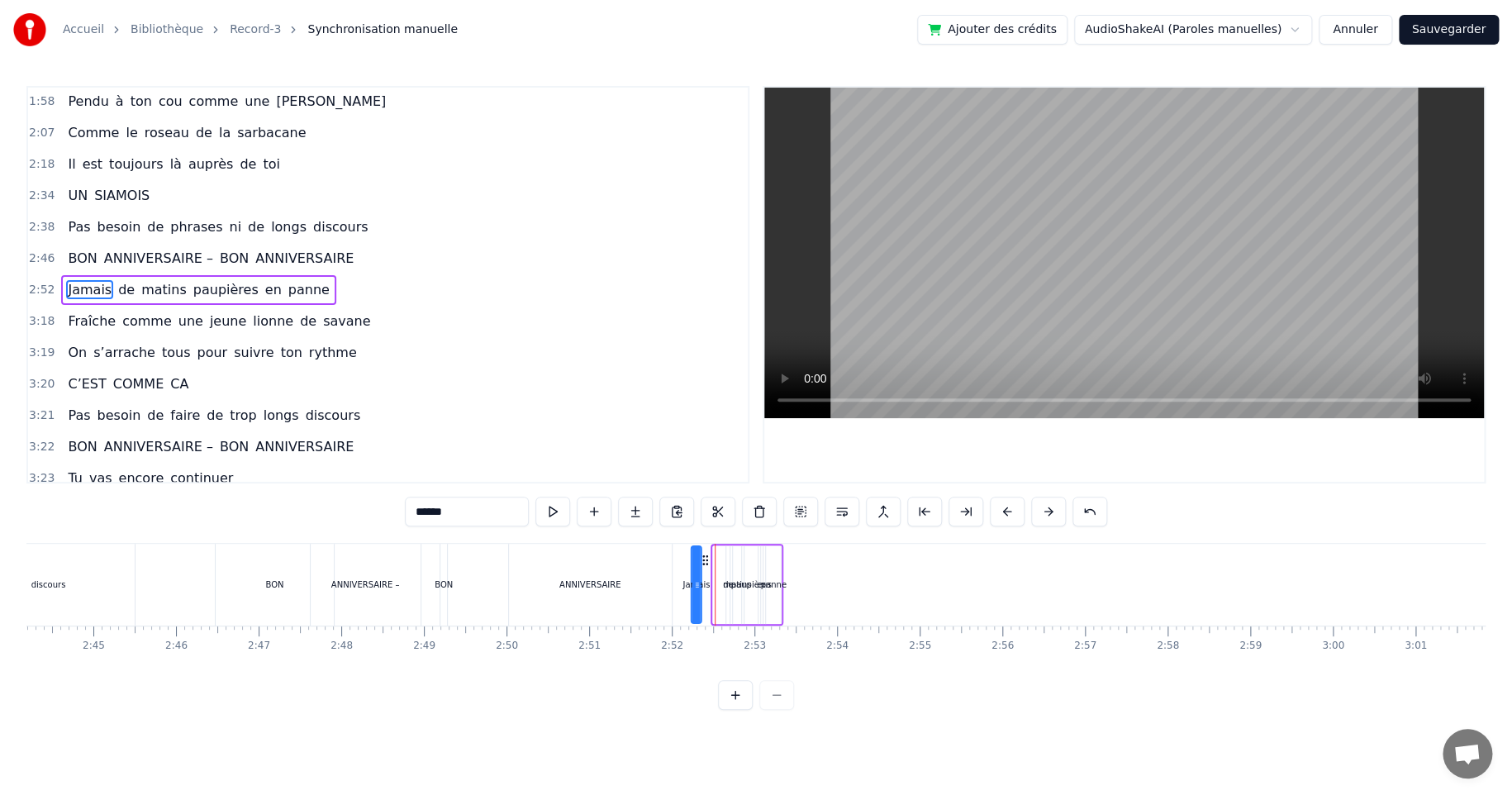
drag, startPoint x: 726, startPoint y: 558, endPoint x: 703, endPoint y: 564, distance: 23.8
click at [703, 564] on icon at bounding box center [705, 559] width 13 height 13
click at [776, 580] on div "panne" at bounding box center [774, 585] width 25 height 13
drag, startPoint x: 793, startPoint y: 556, endPoint x: 966, endPoint y: 553, distance: 173.0
click at [980, 549] on div "panne" at bounding box center [973, 584] width 16 height 78
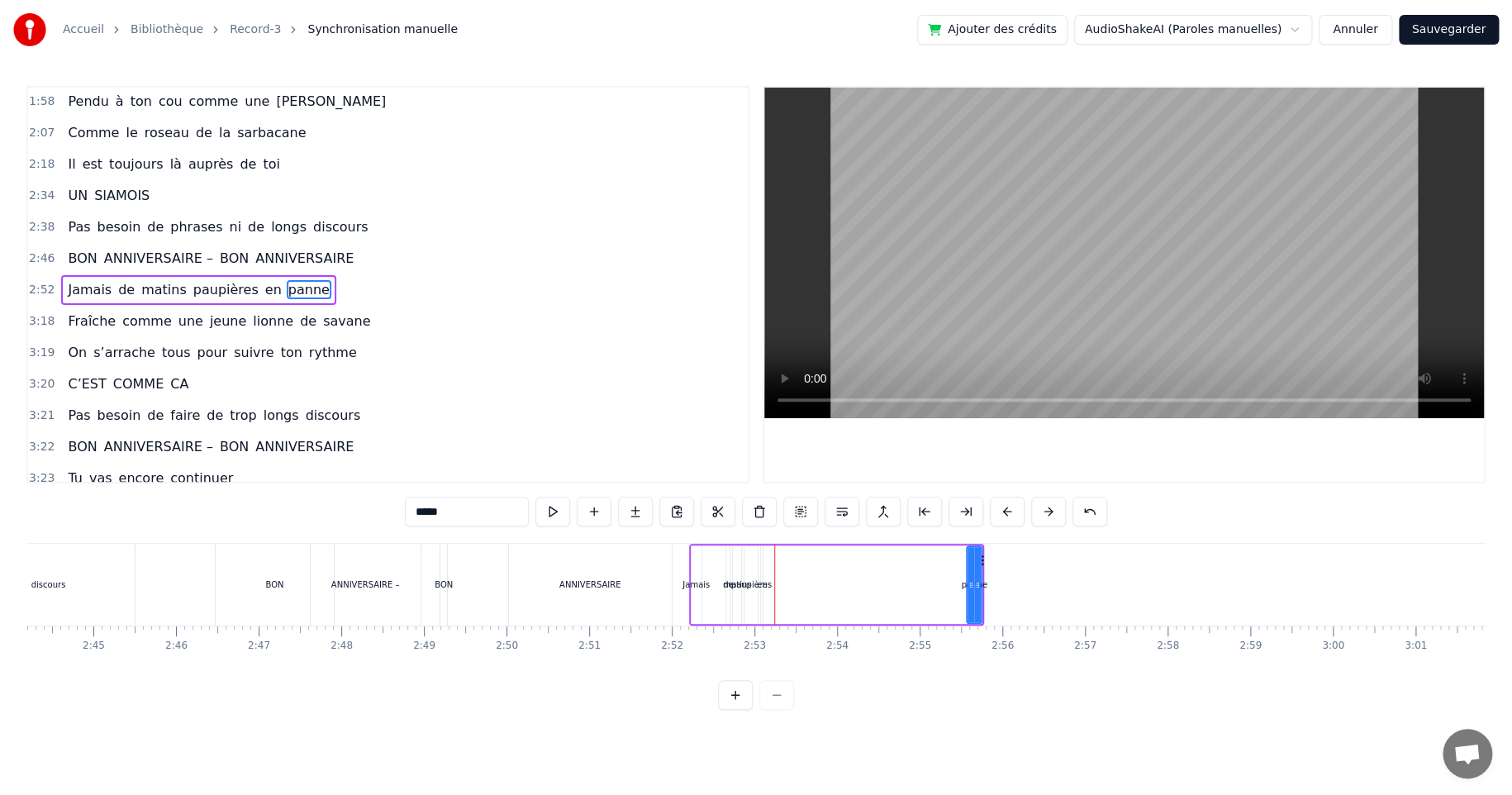
click at [738, 590] on div "paupières" at bounding box center [751, 585] width 40 height 13
drag, startPoint x: 757, startPoint y: 560, endPoint x: 852, endPoint y: 556, distance: 95.1
drag, startPoint x: 854, startPoint y: 556, endPoint x: 901, endPoint y: 562, distance: 47.4
click at [925, 560] on icon at bounding box center [926, 559] width 13 height 13
click at [762, 581] on div "en" at bounding box center [762, 585] width 11 height 13
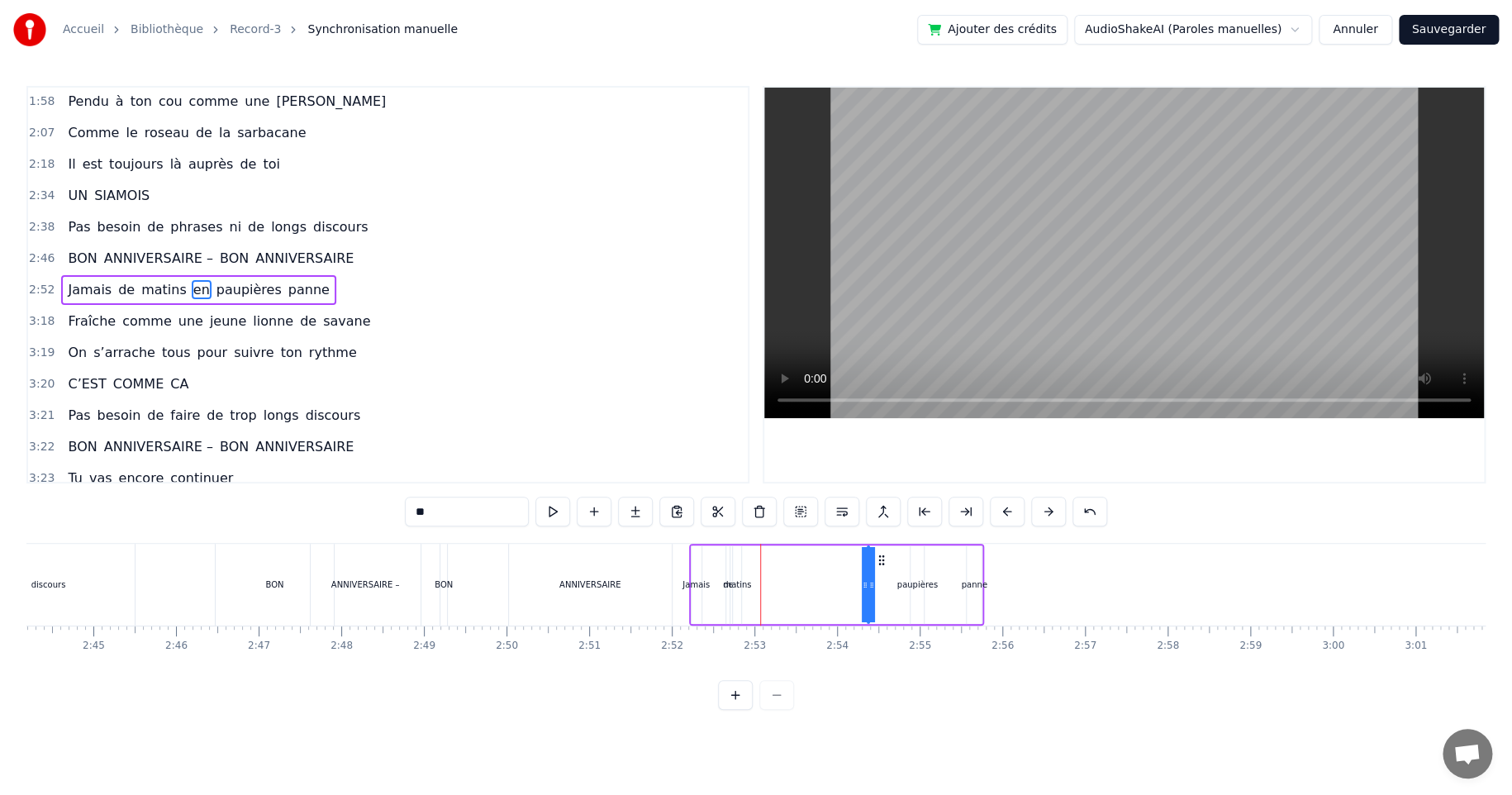
drag, startPoint x: 780, startPoint y: 553, endPoint x: 791, endPoint y: 558, distance: 12.1
click at [878, 551] on div "Jamais de matins en paupières panne" at bounding box center [837, 584] width 296 height 82
click at [736, 585] on div "matins" at bounding box center [737, 585] width 28 height 13
click at [740, 584] on icon at bounding box center [738, 585] width 6 height 13
drag, startPoint x: 747, startPoint y: 560, endPoint x: 797, endPoint y: 555, distance: 50.2
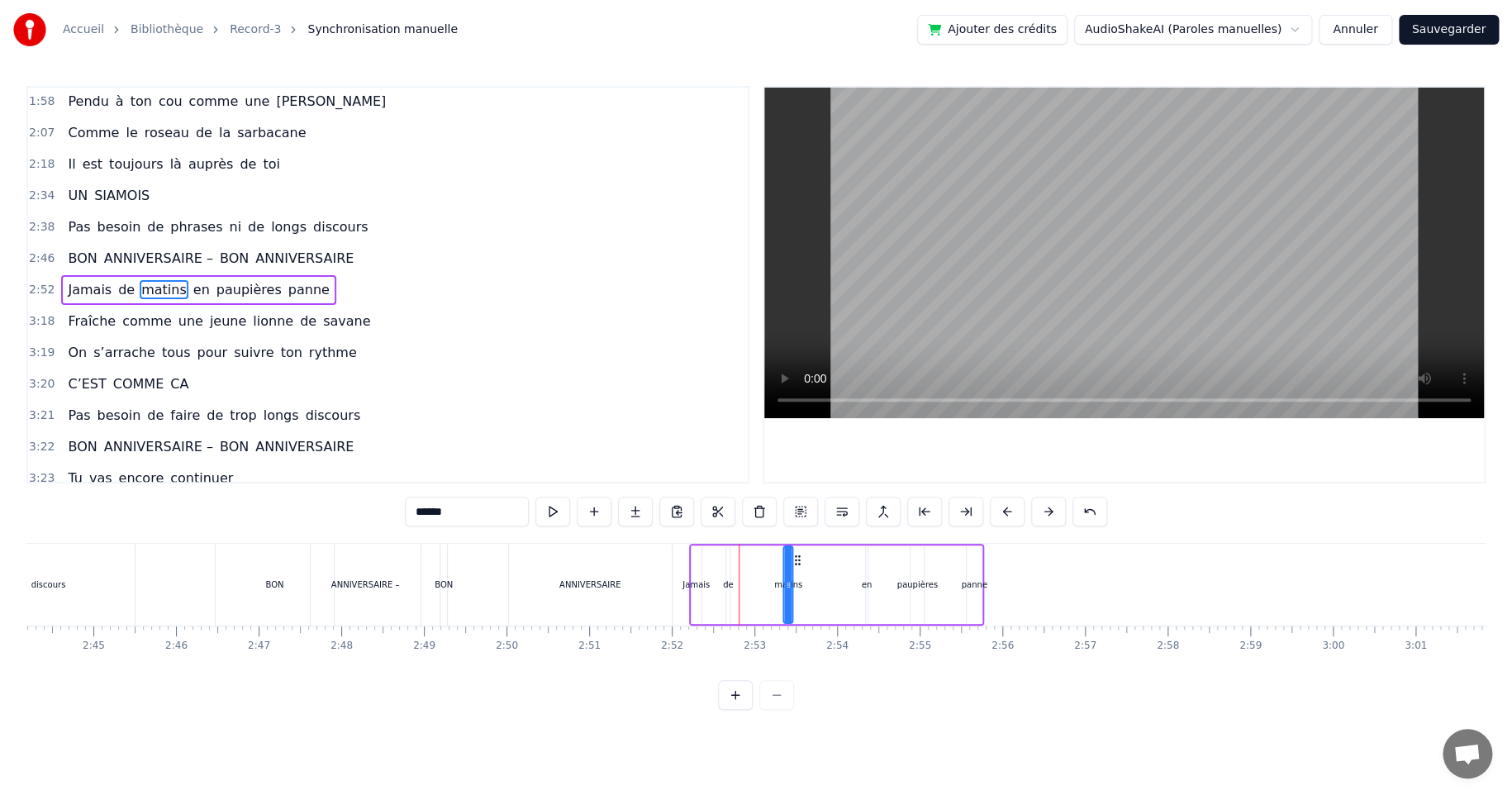
click at [797, 555] on icon at bounding box center [797, 559] width 13 height 13
click at [867, 585] on div "en" at bounding box center [867, 585] width 11 height 13
drag, startPoint x: 879, startPoint y: 560, endPoint x: 863, endPoint y: 562, distance: 16.1
click at [863, 562] on icon at bounding box center [864, 559] width 13 height 13
click at [920, 564] on div "paupières" at bounding box center [917, 584] width 13 height 78
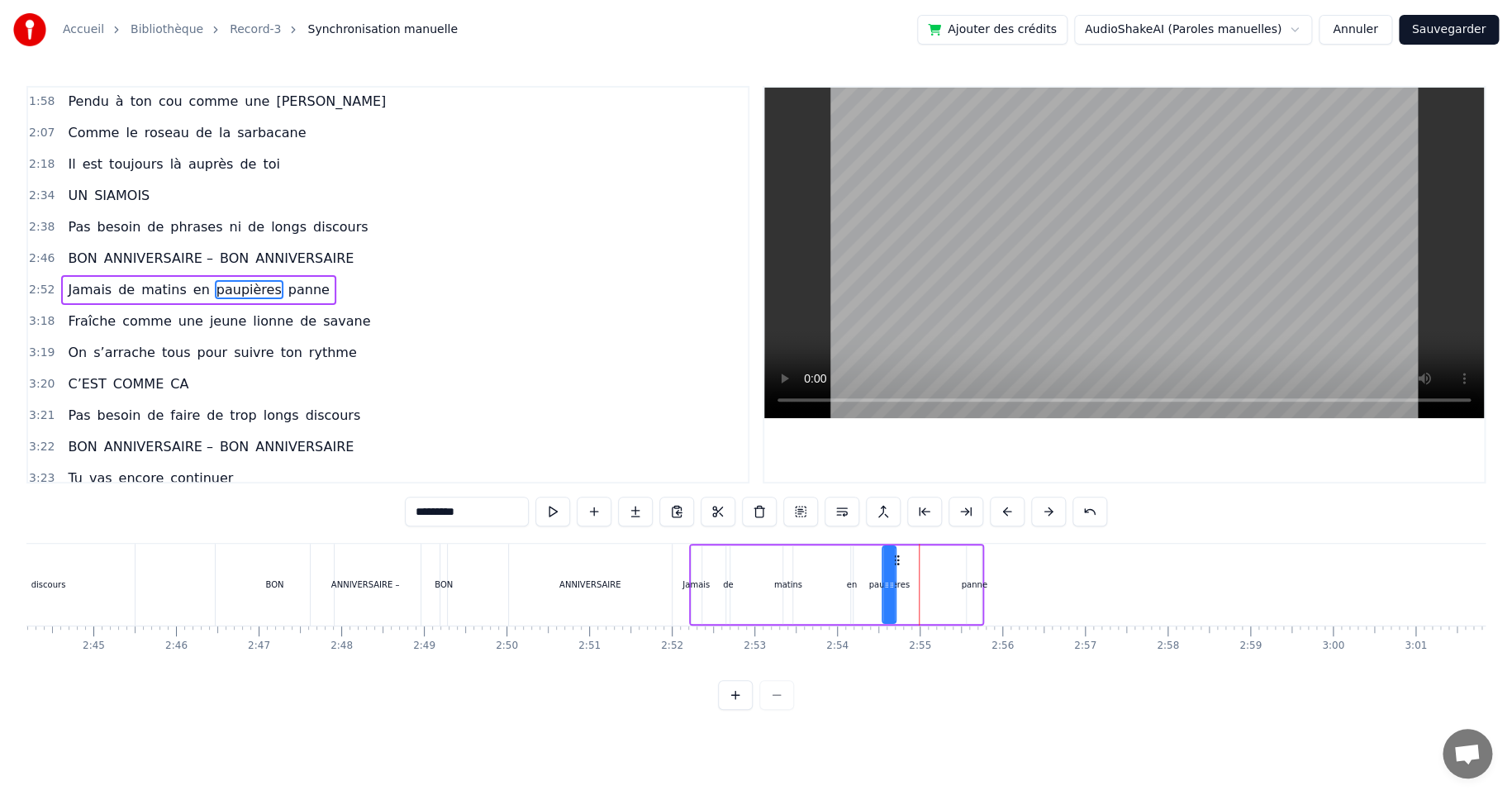
drag, startPoint x: 924, startPoint y: 557, endPoint x: 895, endPoint y: 564, distance: 29.8
click at [895, 564] on icon at bounding box center [896, 559] width 13 height 13
click at [848, 587] on div "en" at bounding box center [853, 585] width 11 height 13
type input "**"
drag, startPoint x: 865, startPoint y: 558, endPoint x: 939, endPoint y: 555, distance: 74.1
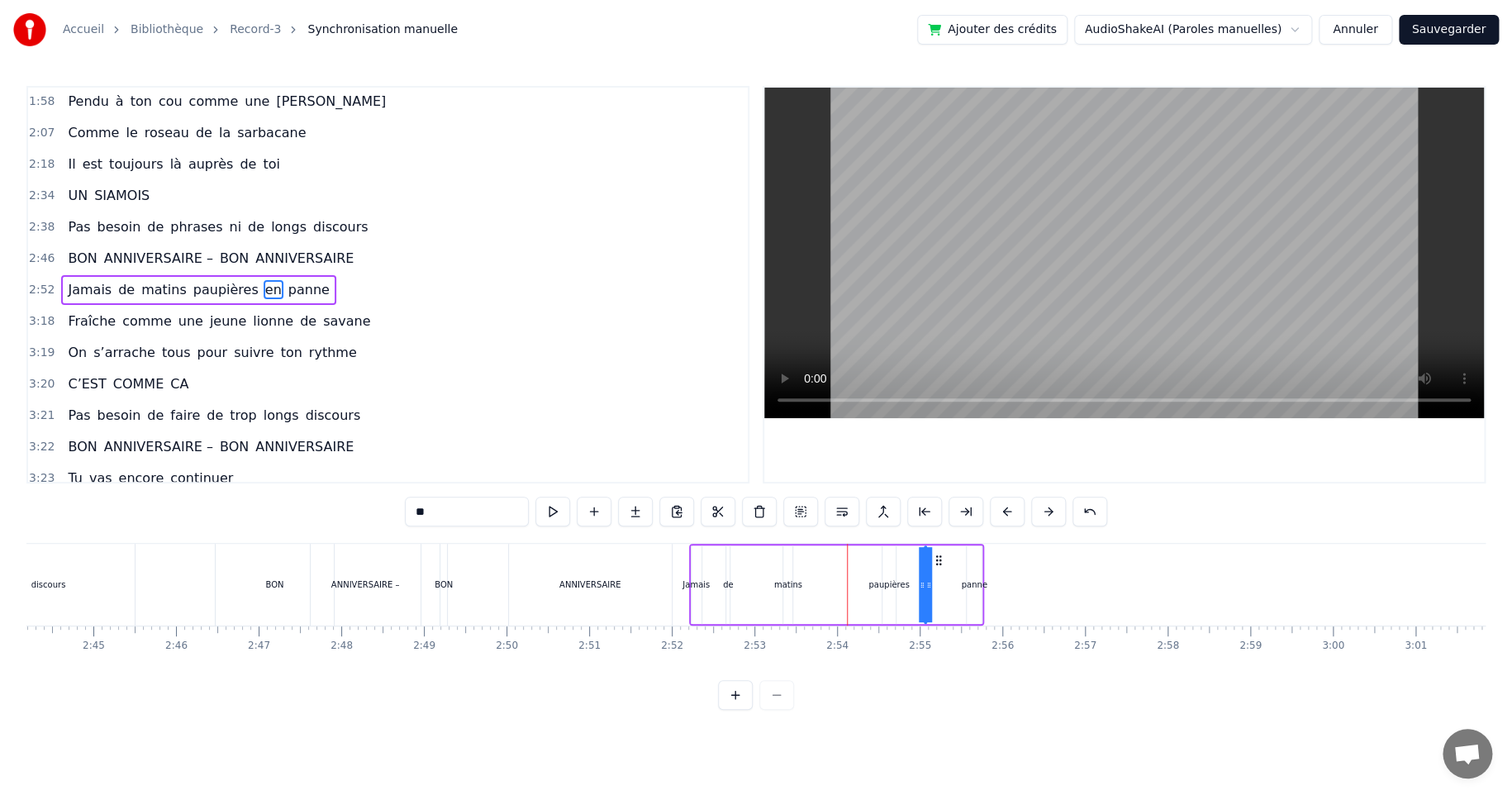
click at [867, 574] on div "Jamais de matins paupières en panne" at bounding box center [837, 584] width 296 height 82
click at [885, 584] on div "paupières" at bounding box center [888, 585] width 40 height 13
drag, startPoint x: 893, startPoint y: 558, endPoint x: 839, endPoint y: 564, distance: 54.3
click at [839, 564] on div "Jamais de matins paupières en panne" at bounding box center [837, 584] width 296 height 82
click at [971, 583] on div "panne" at bounding box center [973, 585] width 25 height 13
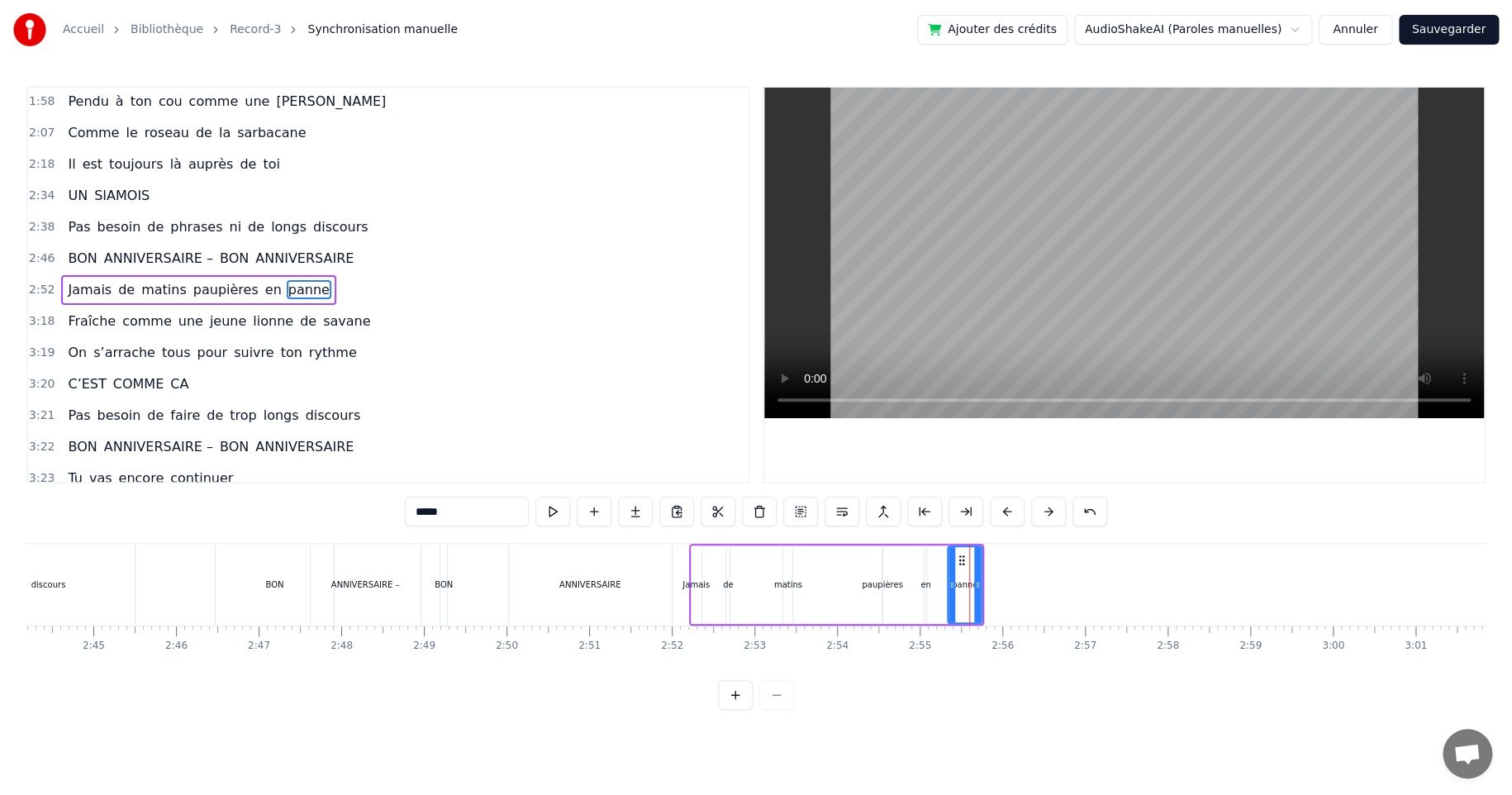
drag, startPoint x: 971, startPoint y: 583, endPoint x: 953, endPoint y: 584, distance: 18.0
click at [953, 584] on icon at bounding box center [952, 585] width 6 height 13
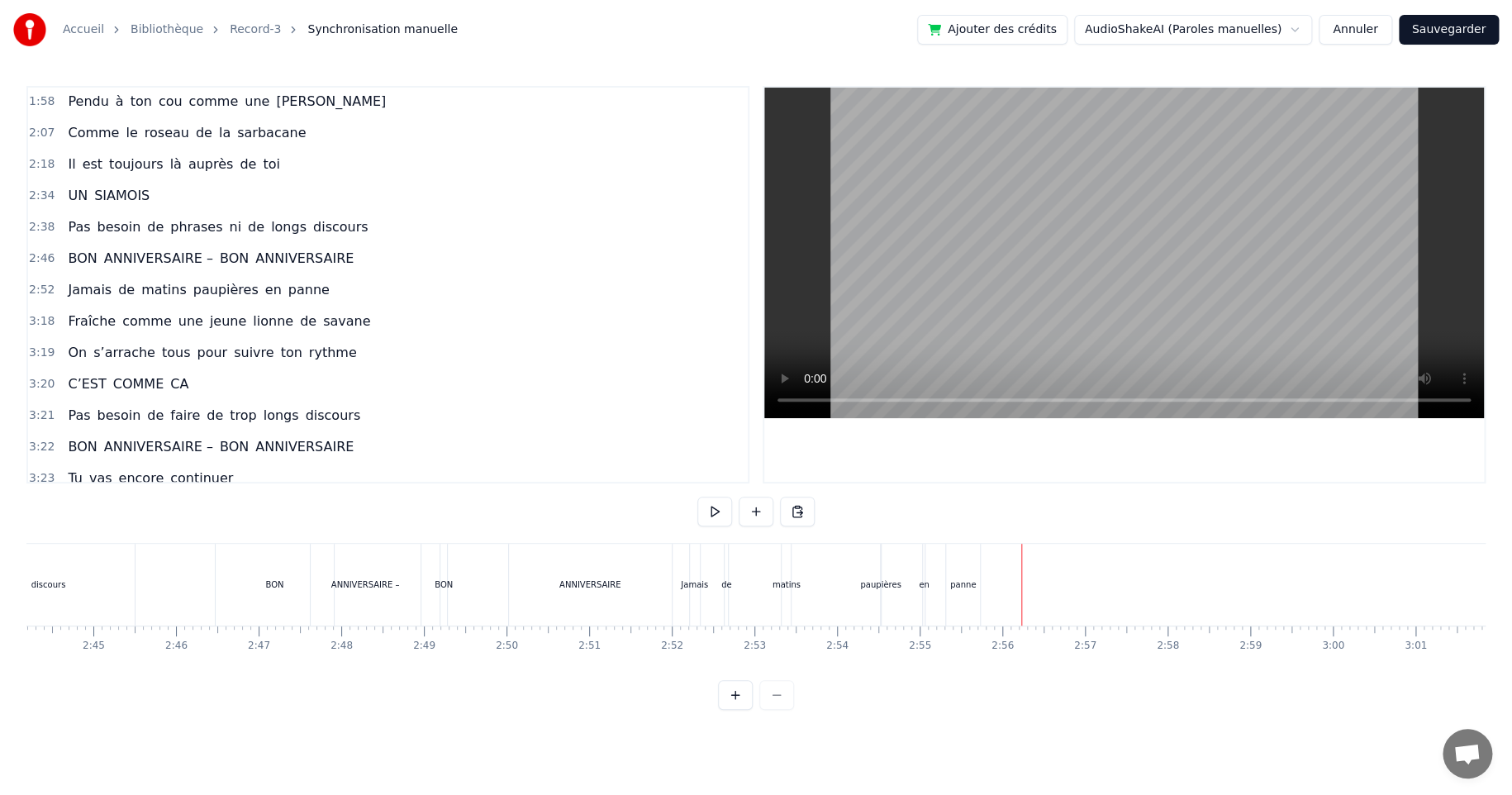
click at [965, 584] on div "panne" at bounding box center [962, 585] width 25 height 13
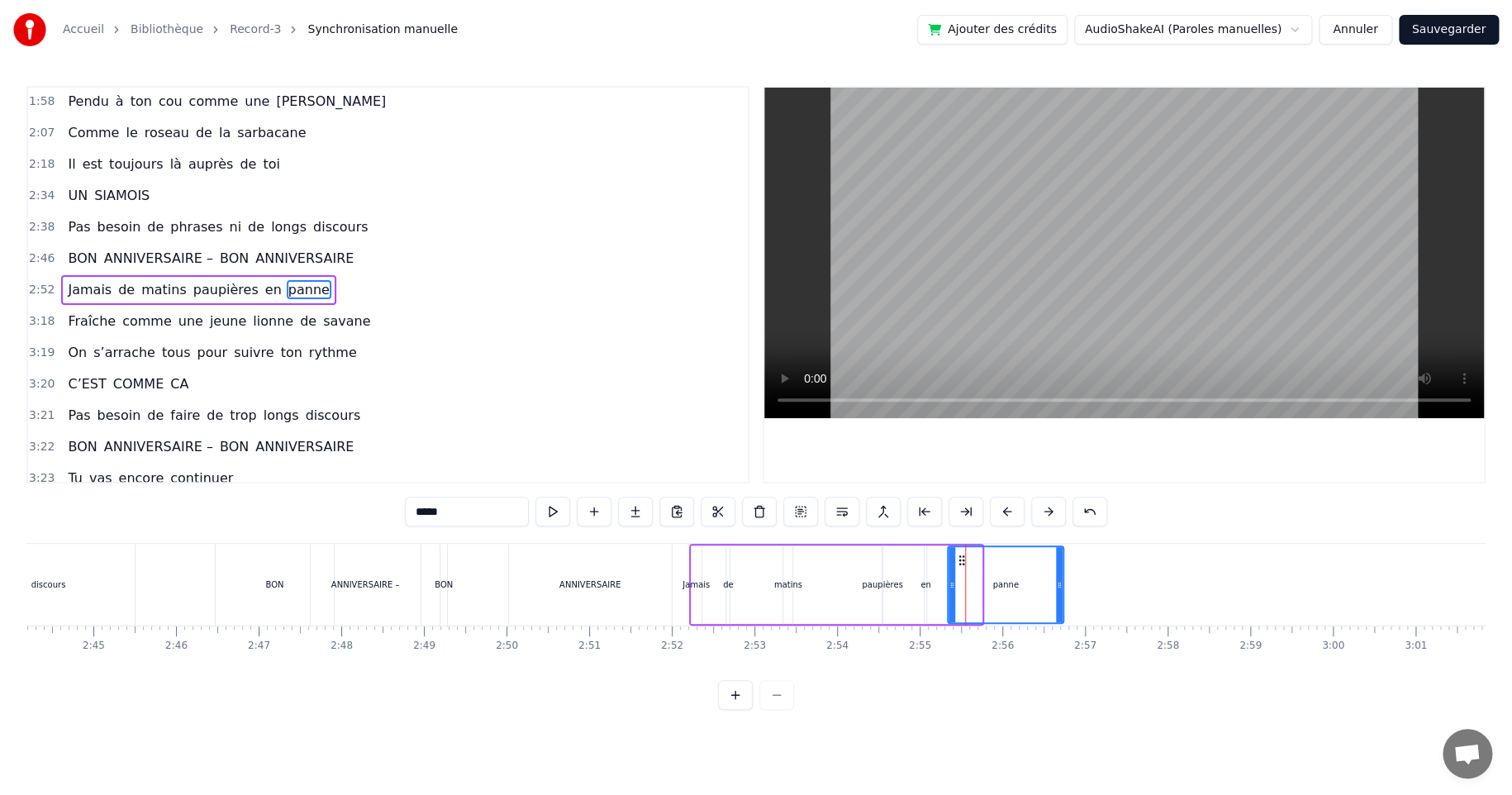
drag, startPoint x: 979, startPoint y: 582, endPoint x: 1060, endPoint y: 582, distance: 81.0
click at [1060, 582] on icon at bounding box center [1059, 585] width 6 height 13
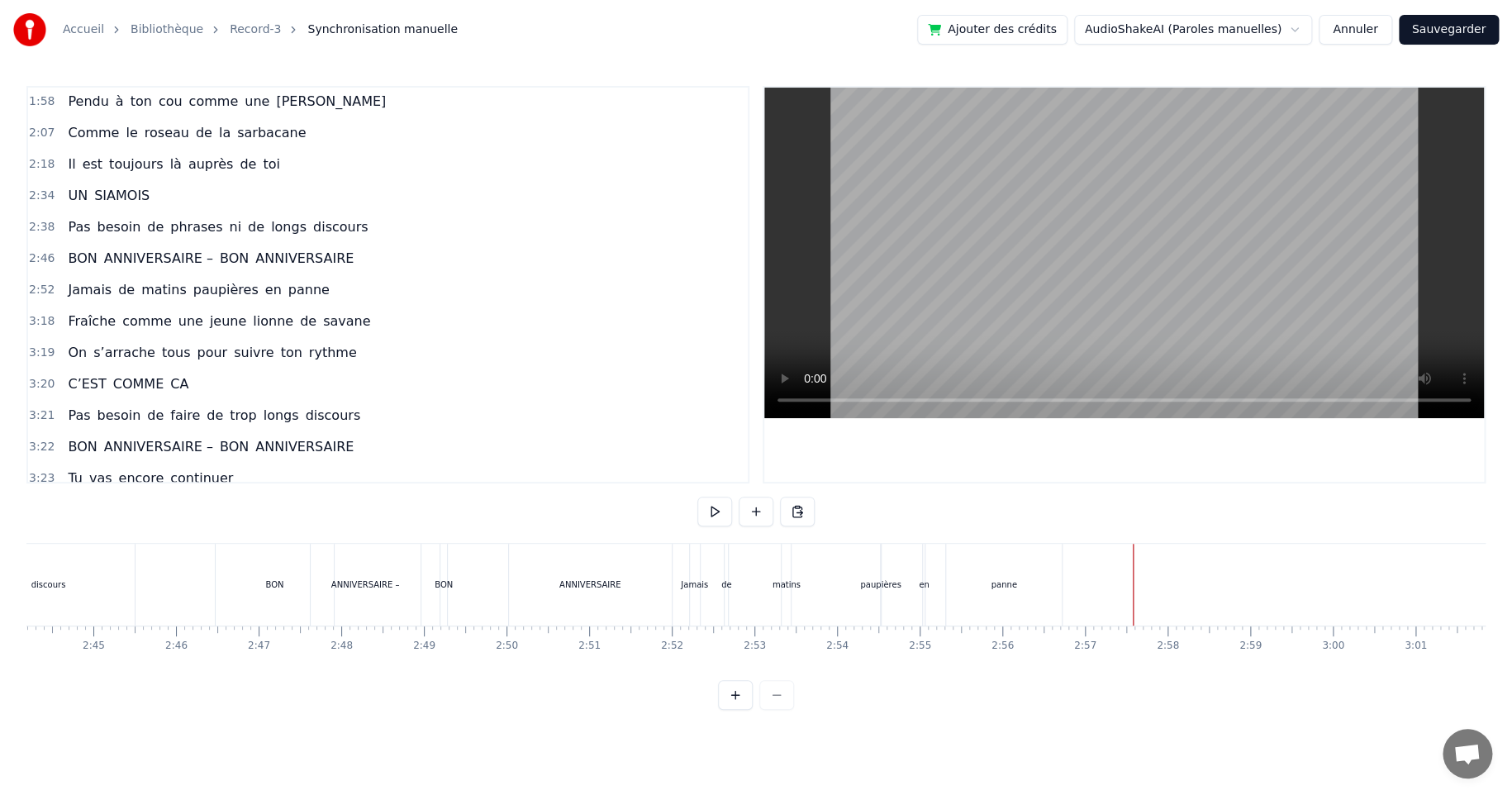
click at [1031, 574] on div "panne" at bounding box center [1004, 584] width 116 height 82
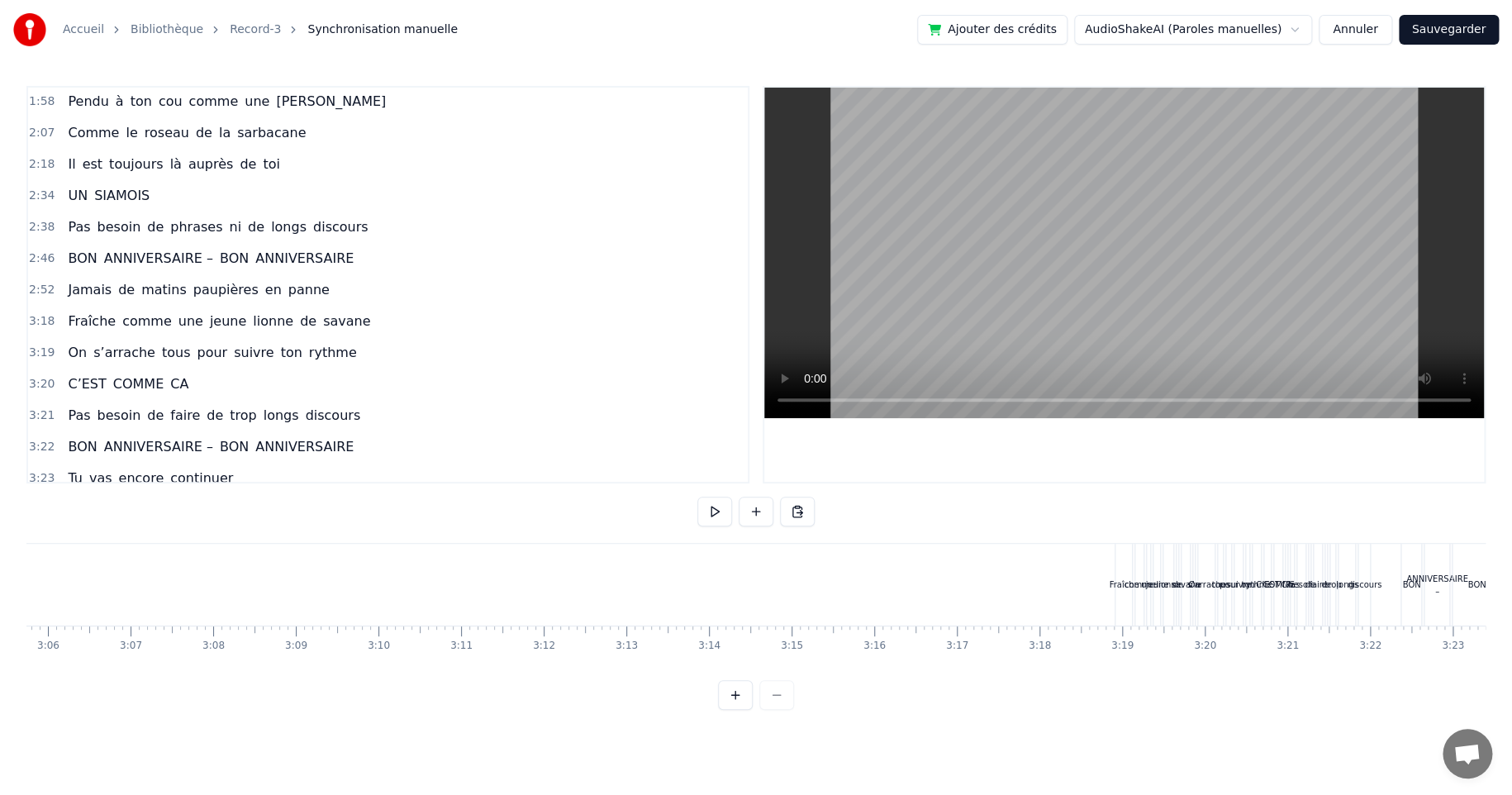
scroll to position [0, 15509]
click at [86, 318] on span "Fraîche" at bounding box center [91, 320] width 51 height 19
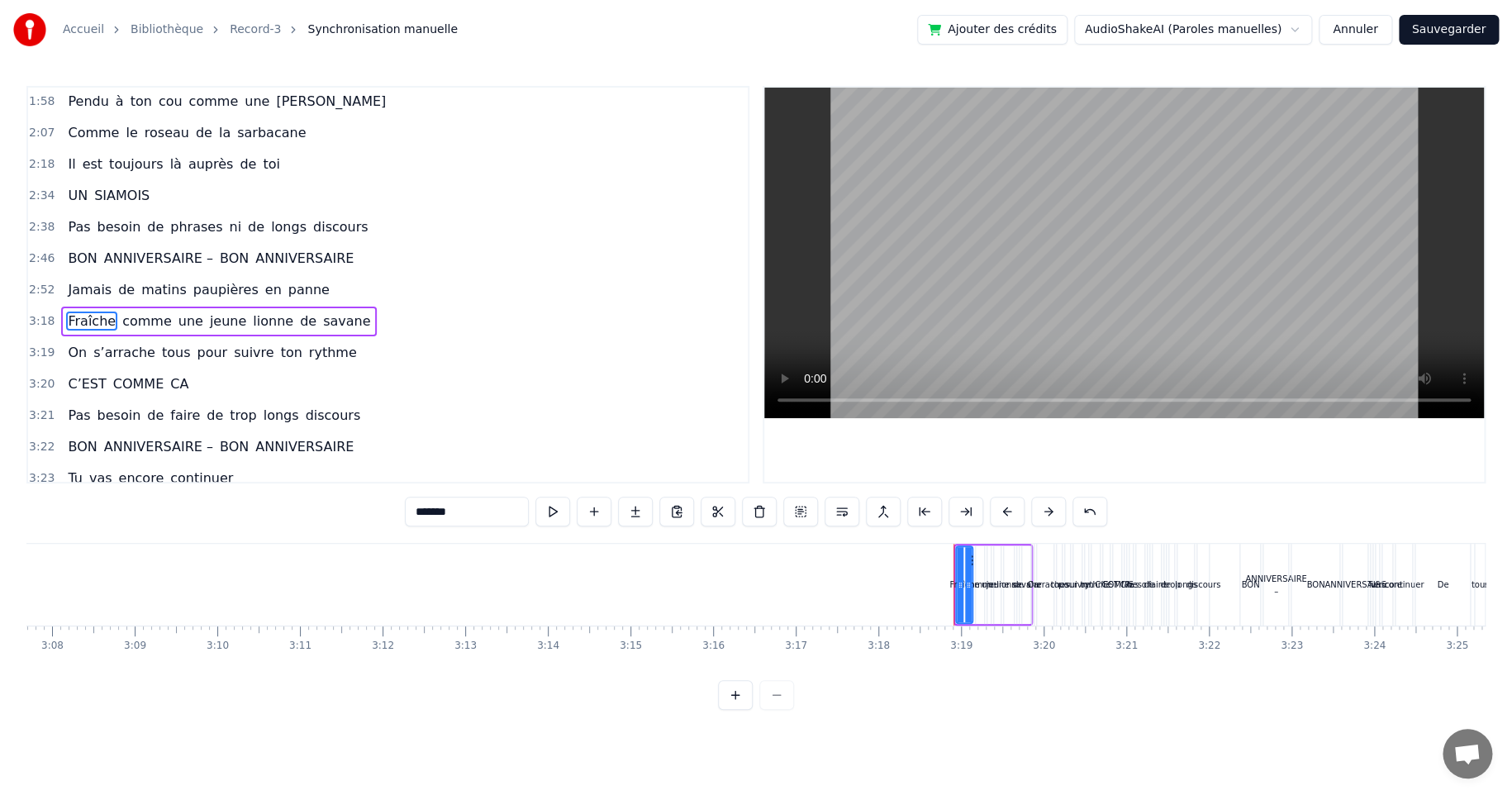
scroll to position [409, 0]
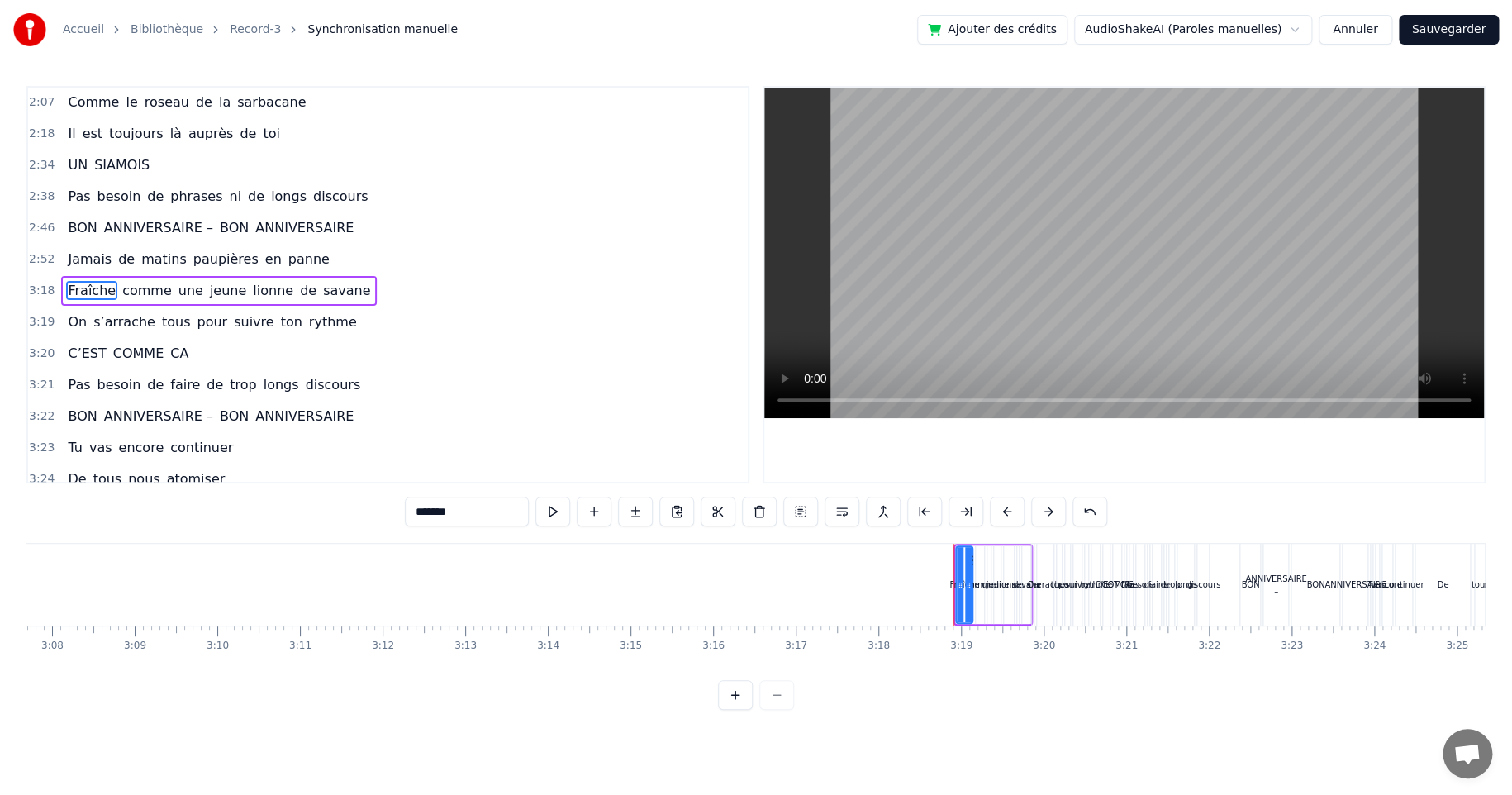
click at [127, 276] on div "Fraîche comme une jeune [PERSON_NAME]" at bounding box center [219, 290] width 316 height 30
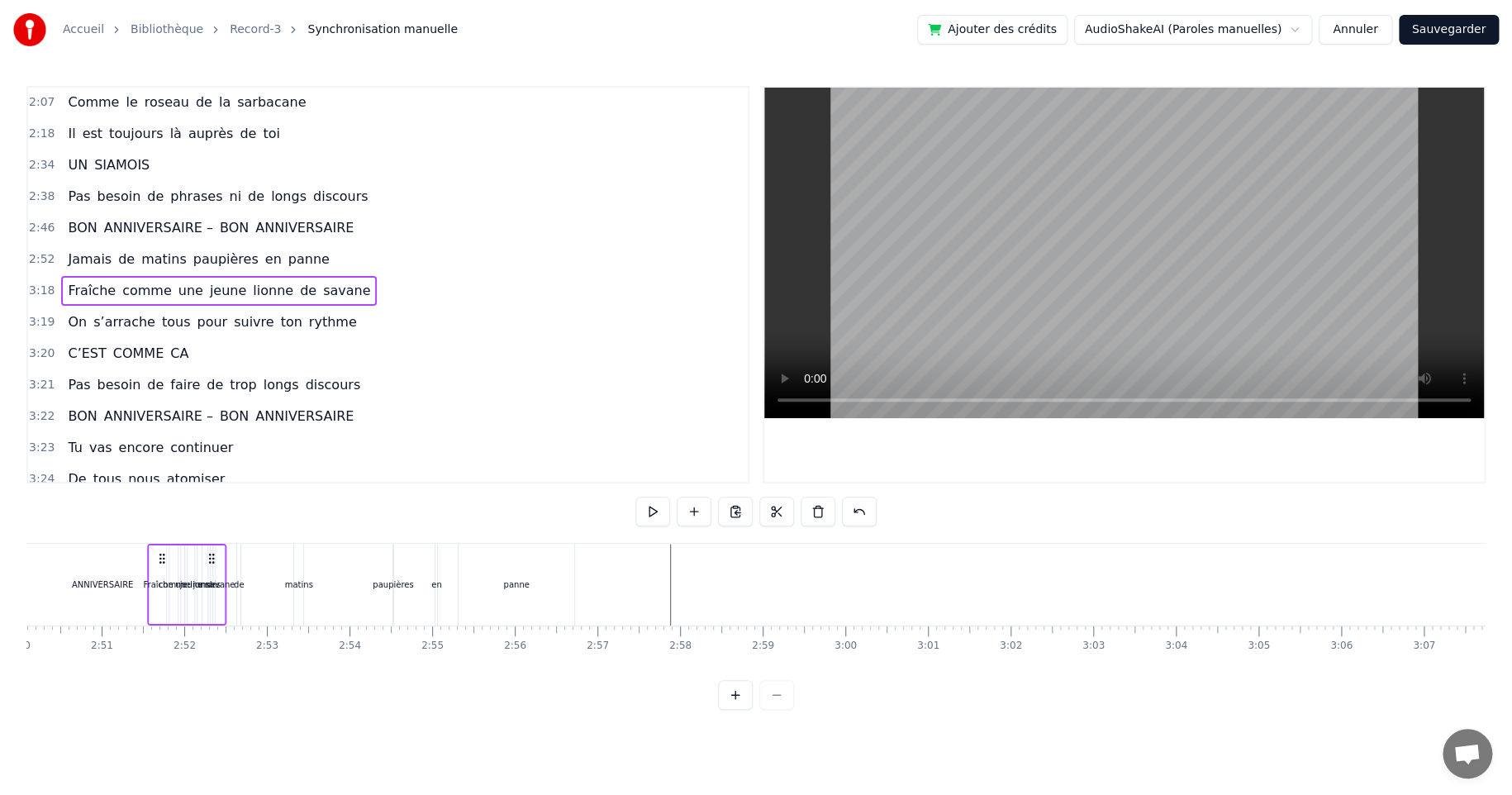
scroll to position [0, 14035]
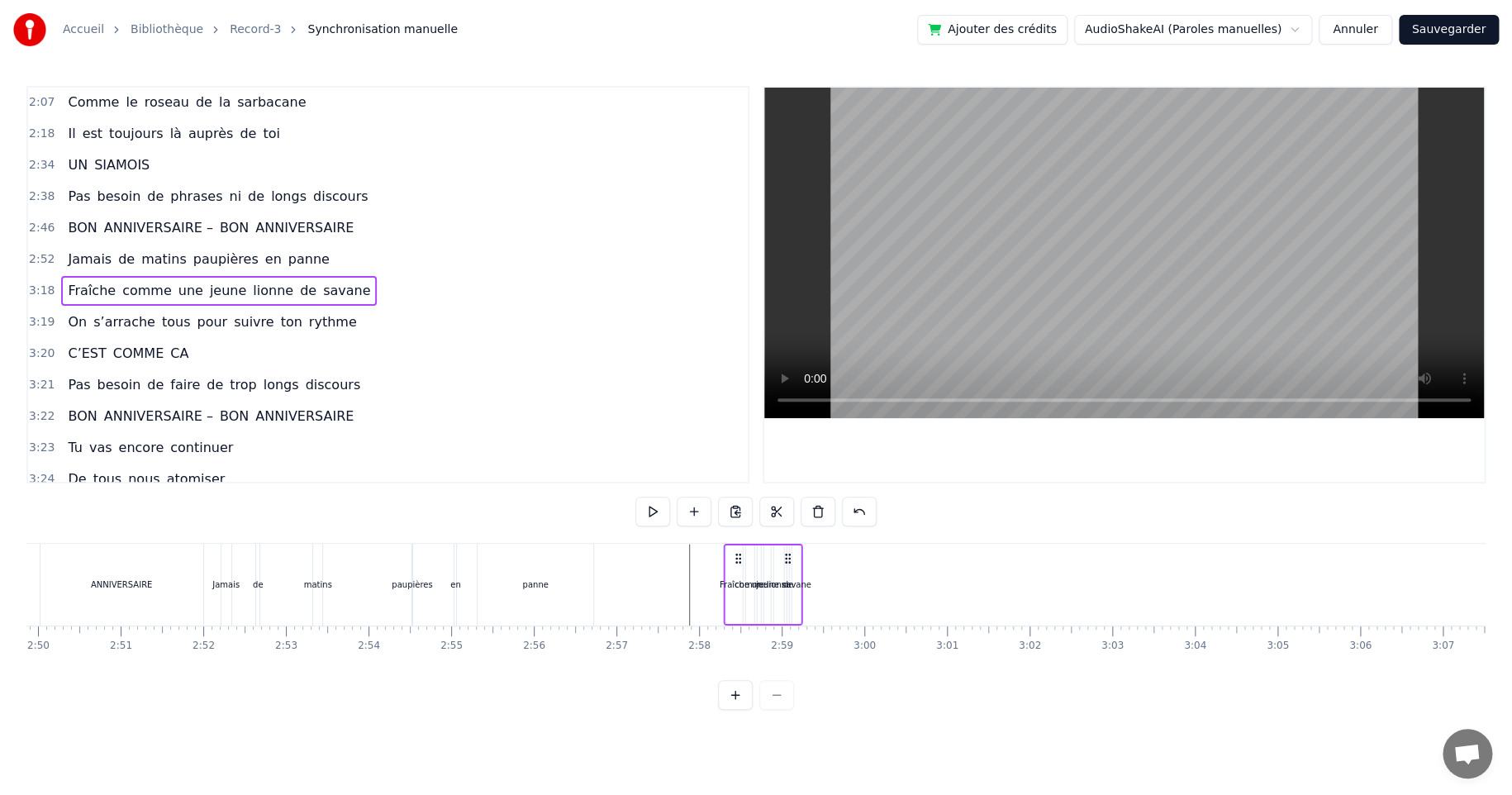
drag, startPoint x: 966, startPoint y: 556, endPoint x: 736, endPoint y: 569, distance: 230.4
click at [736, 569] on div "Fraîche comme une jeune [PERSON_NAME]" at bounding box center [763, 584] width 79 height 82
click at [787, 561] on icon at bounding box center [787, 558] width 13 height 13
click at [789, 581] on div "savane" at bounding box center [795, 585] width 30 height 13
drag, startPoint x: 803, startPoint y: 562, endPoint x: 971, endPoint y: 561, distance: 168.0
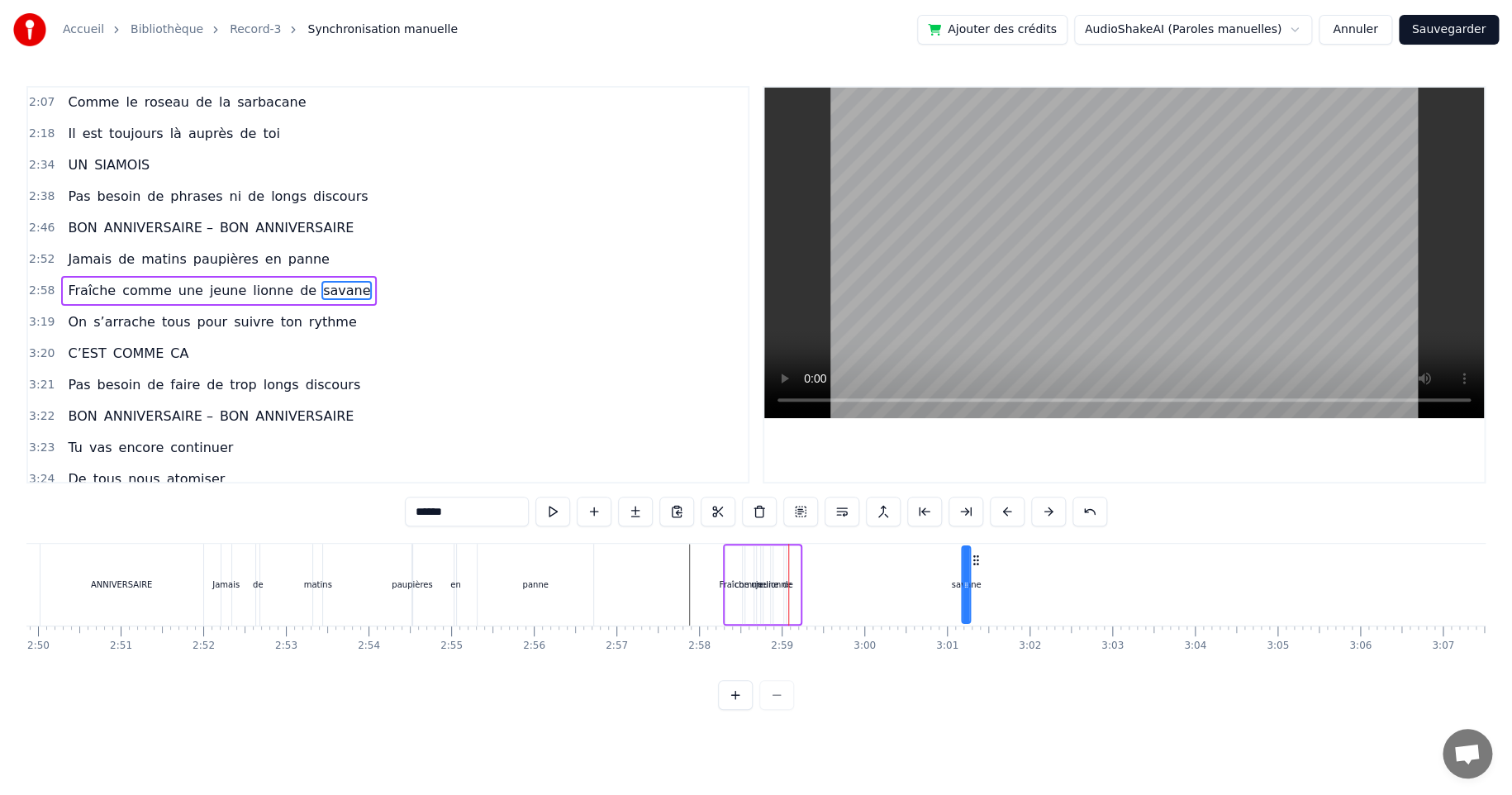
click at [974, 558] on icon at bounding box center [976, 559] width 13 height 13
click at [788, 581] on div at bounding box center [788, 584] width 1 height 82
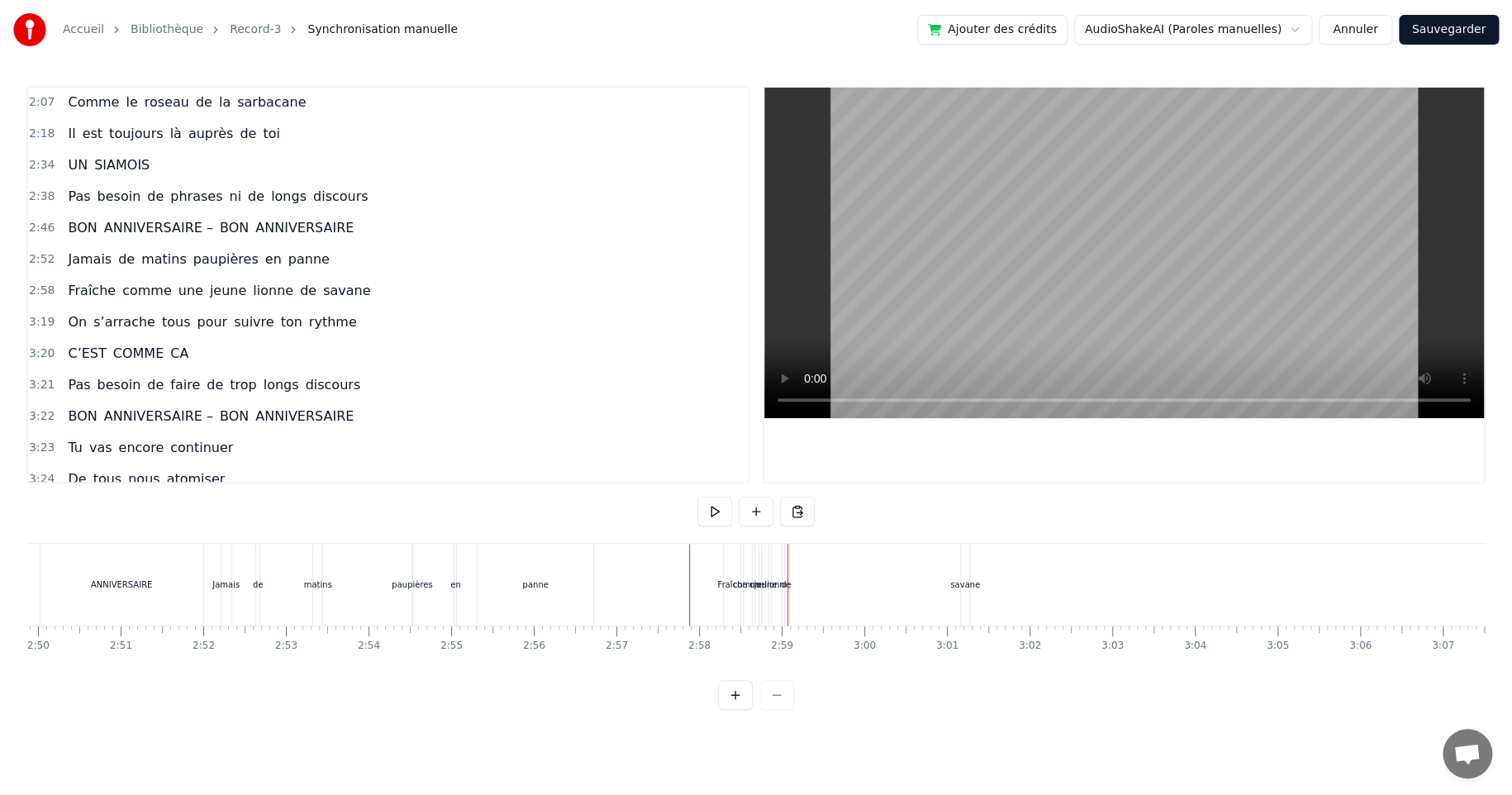
click at [781, 584] on div "de" at bounding box center [786, 585] width 11 height 13
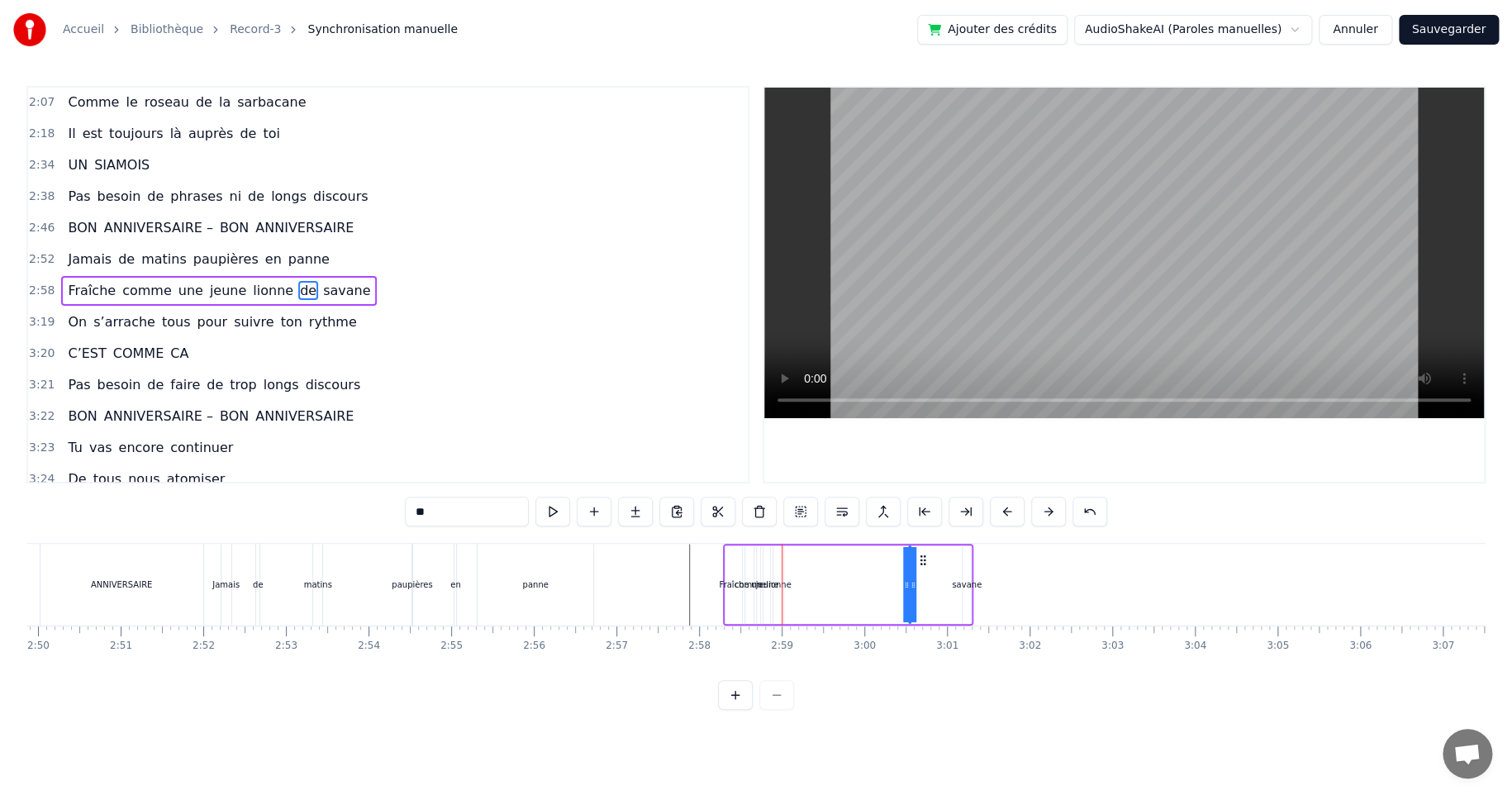
drag, startPoint x: 797, startPoint y: 558, endPoint x: 919, endPoint y: 555, distance: 122.0
click at [919, 555] on icon at bounding box center [923, 559] width 13 height 13
click at [783, 584] on div "lionne" at bounding box center [779, 585] width 25 height 13
drag, startPoint x: 786, startPoint y: 558, endPoint x: 888, endPoint y: 556, distance: 102.0
click at [888, 556] on icon at bounding box center [889, 559] width 13 height 13
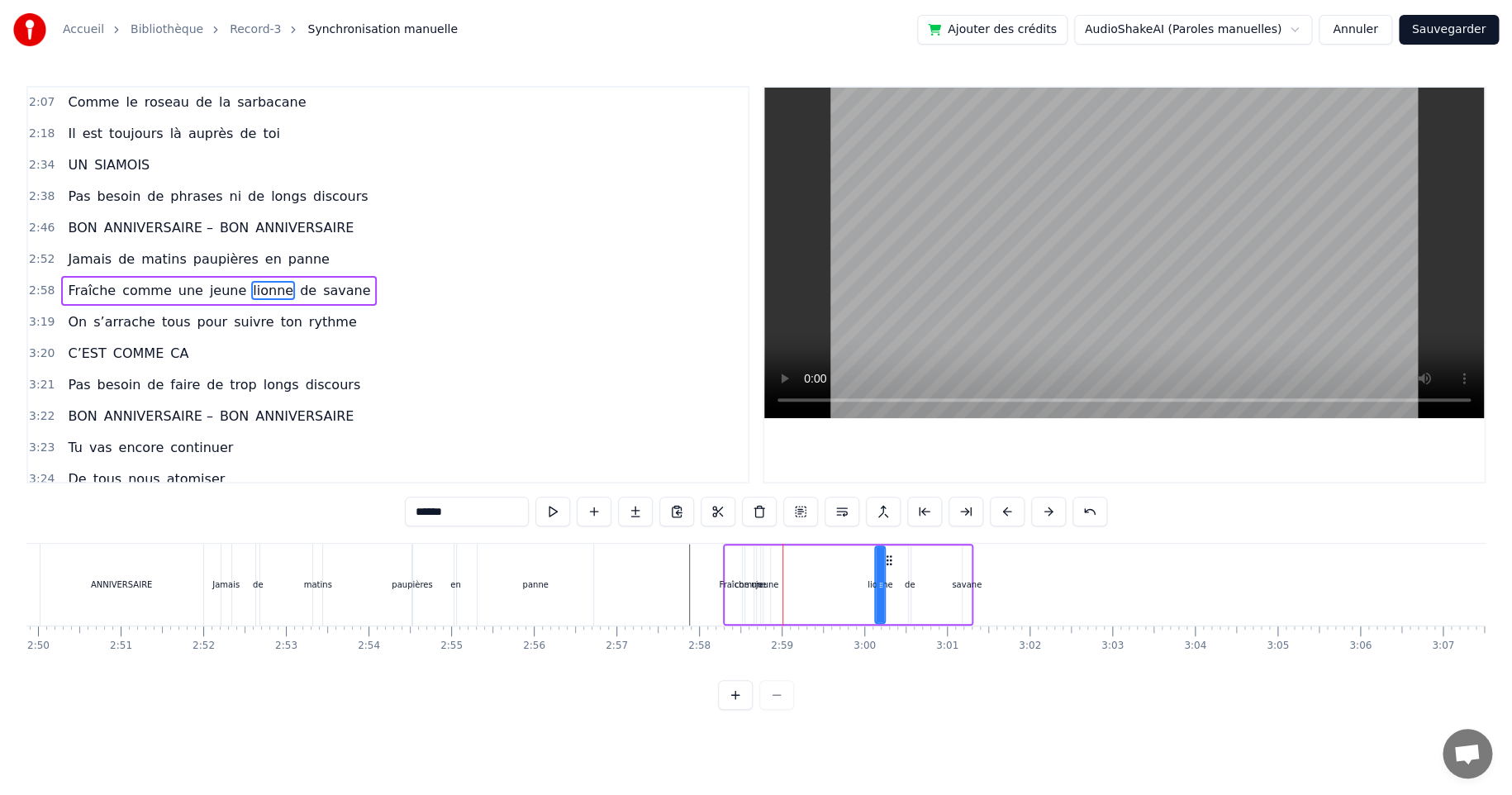
click at [776, 584] on div "jeune" at bounding box center [767, 585] width 23 height 13
drag, startPoint x: 776, startPoint y: 556, endPoint x: 840, endPoint y: 565, distance: 64.6
click at [852, 559] on icon at bounding box center [854, 559] width 13 height 13
click at [756, 583] on div "une" at bounding box center [758, 585] width 15 height 13
drag, startPoint x: 771, startPoint y: 558, endPoint x: 824, endPoint y: 556, distance: 53.0
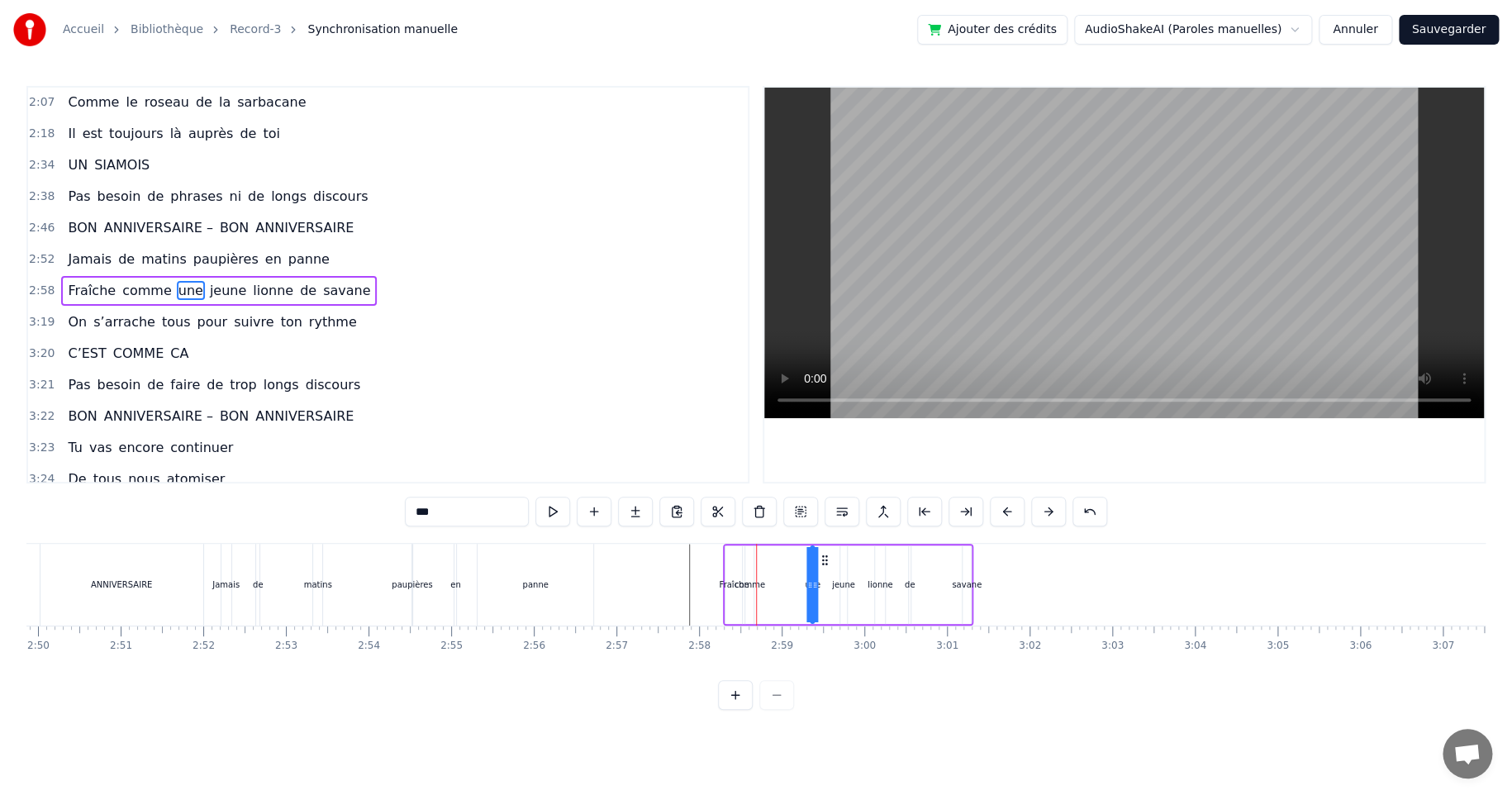
click at [824, 556] on icon at bounding box center [824, 559] width 13 height 13
click at [757, 584] on div "comme" at bounding box center [750, 585] width 31 height 13
drag, startPoint x: 755, startPoint y: 554, endPoint x: 794, endPoint y: 554, distance: 39.0
click at [794, 554] on icon at bounding box center [800, 559] width 13 height 13
click at [737, 584] on div "Fraîche" at bounding box center [733, 585] width 30 height 13
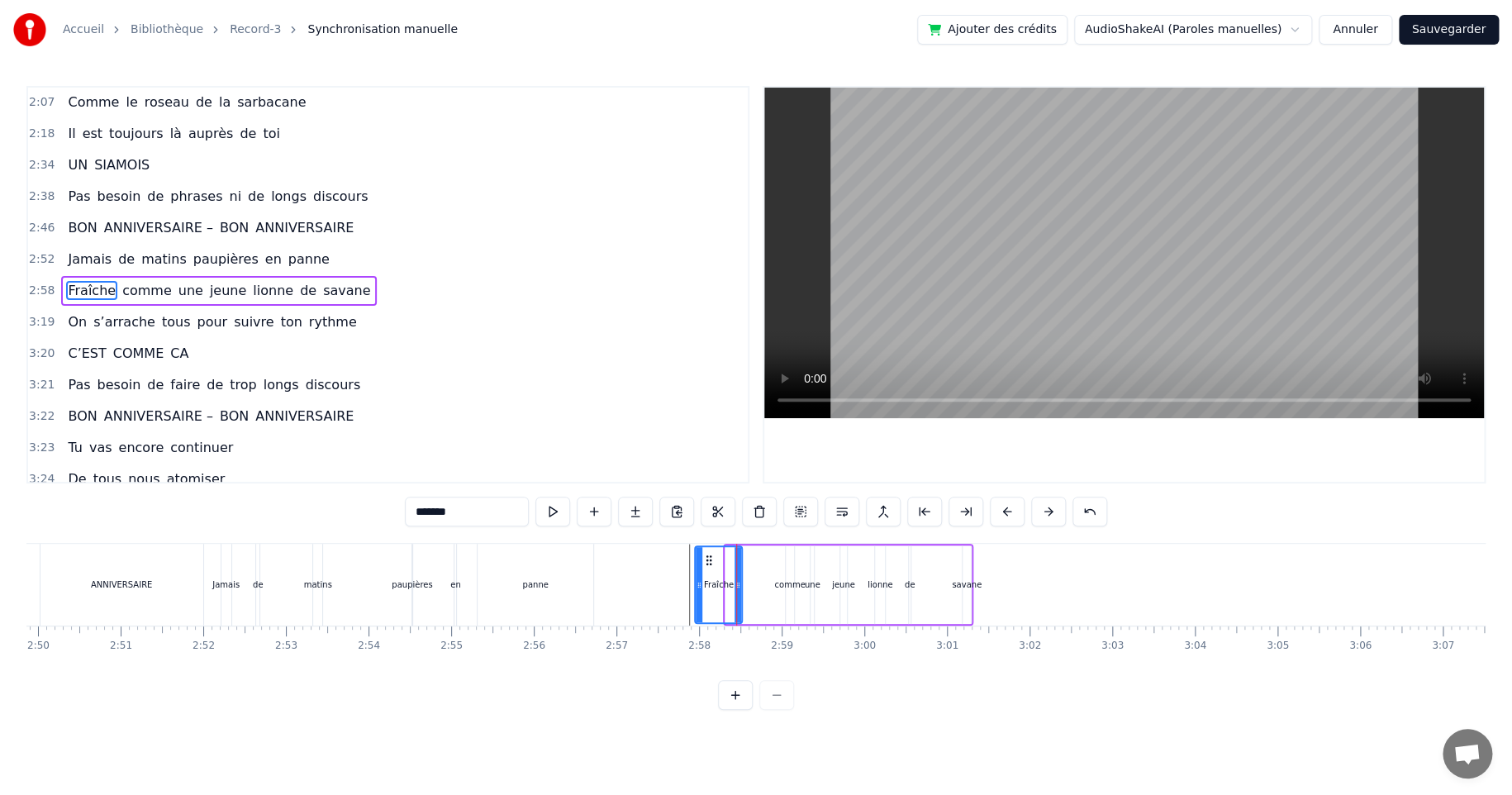
drag, startPoint x: 726, startPoint y: 585, endPoint x: 695, endPoint y: 585, distance: 31.0
click at [695, 585] on icon at bounding box center [698, 585] width 6 height 13
drag, startPoint x: 738, startPoint y: 584, endPoint x: 756, endPoint y: 584, distance: 18.0
click at [756, 584] on icon at bounding box center [754, 585] width 6 height 13
click at [785, 579] on div "comme" at bounding box center [790, 585] width 31 height 13
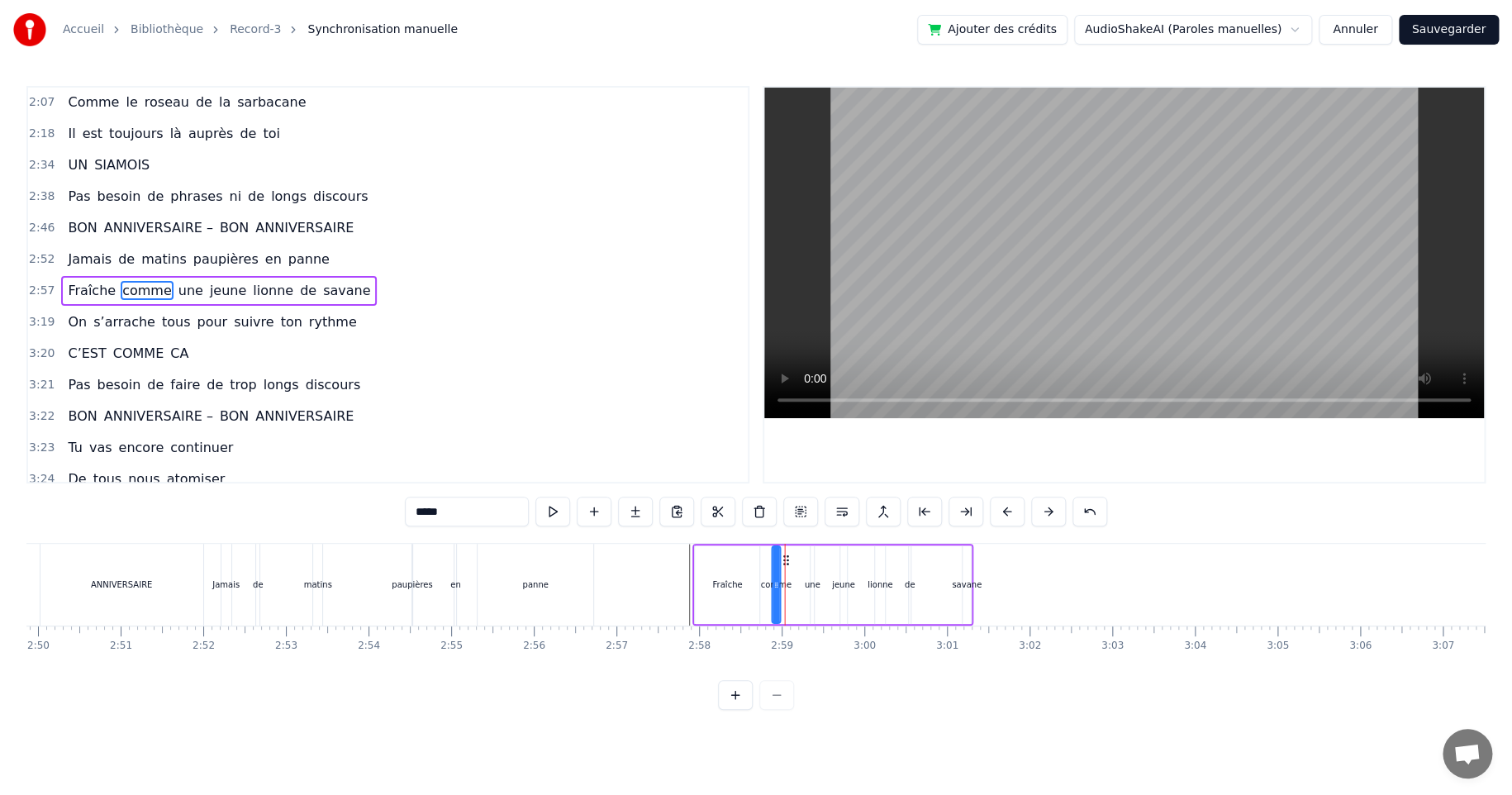
drag, startPoint x: 799, startPoint y: 561, endPoint x: 785, endPoint y: 563, distance: 14.1
click at [785, 563] on icon at bounding box center [785, 559] width 13 height 13
click at [961, 580] on div "savane" at bounding box center [966, 585] width 30 height 13
type input "******"
drag, startPoint x: 974, startPoint y: 554, endPoint x: 960, endPoint y: 557, distance: 14.3
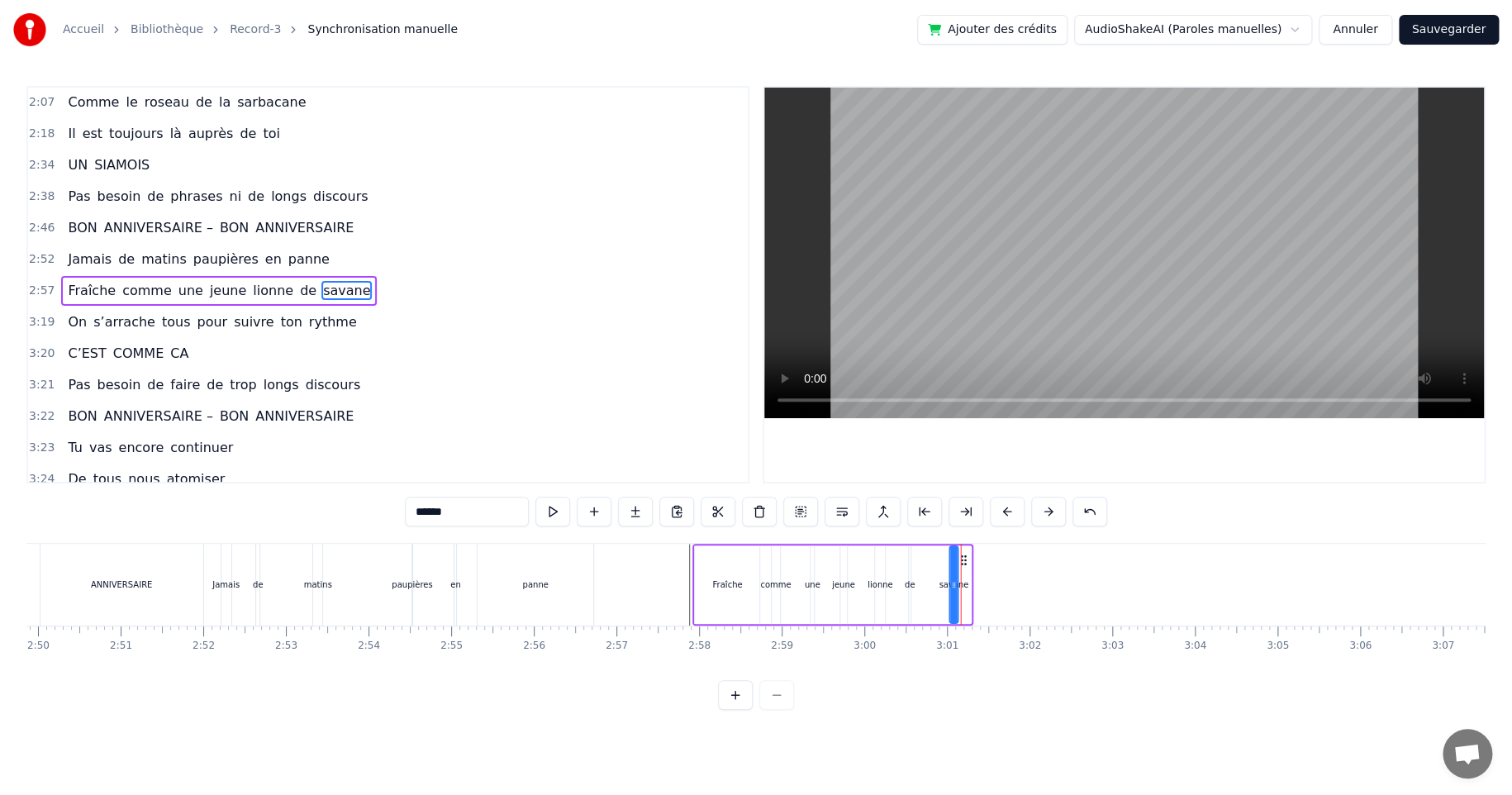
click at [960, 557] on icon at bounding box center [963, 559] width 13 height 13
click at [953, 584] on icon at bounding box center [953, 585] width 6 height 13
drag, startPoint x: 953, startPoint y: 583, endPoint x: 1013, endPoint y: 580, distance: 60.1
click at [1013, 580] on icon at bounding box center [1013, 585] width 6 height 13
click at [950, 557] on icon at bounding box center [955, 559] width 13 height 13
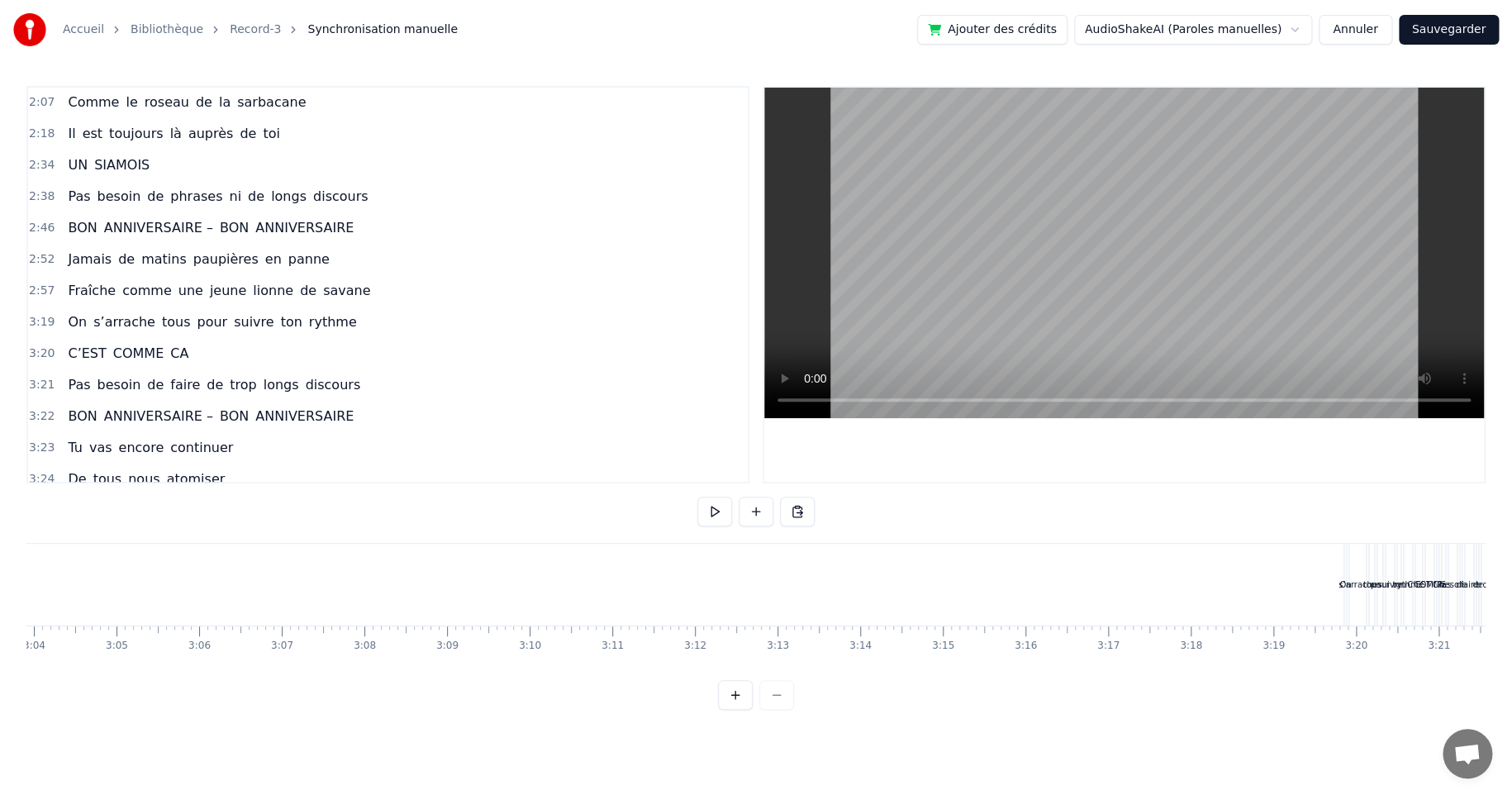
scroll to position [0, 15380]
click at [160, 315] on span "tous" at bounding box center [176, 321] width 32 height 19
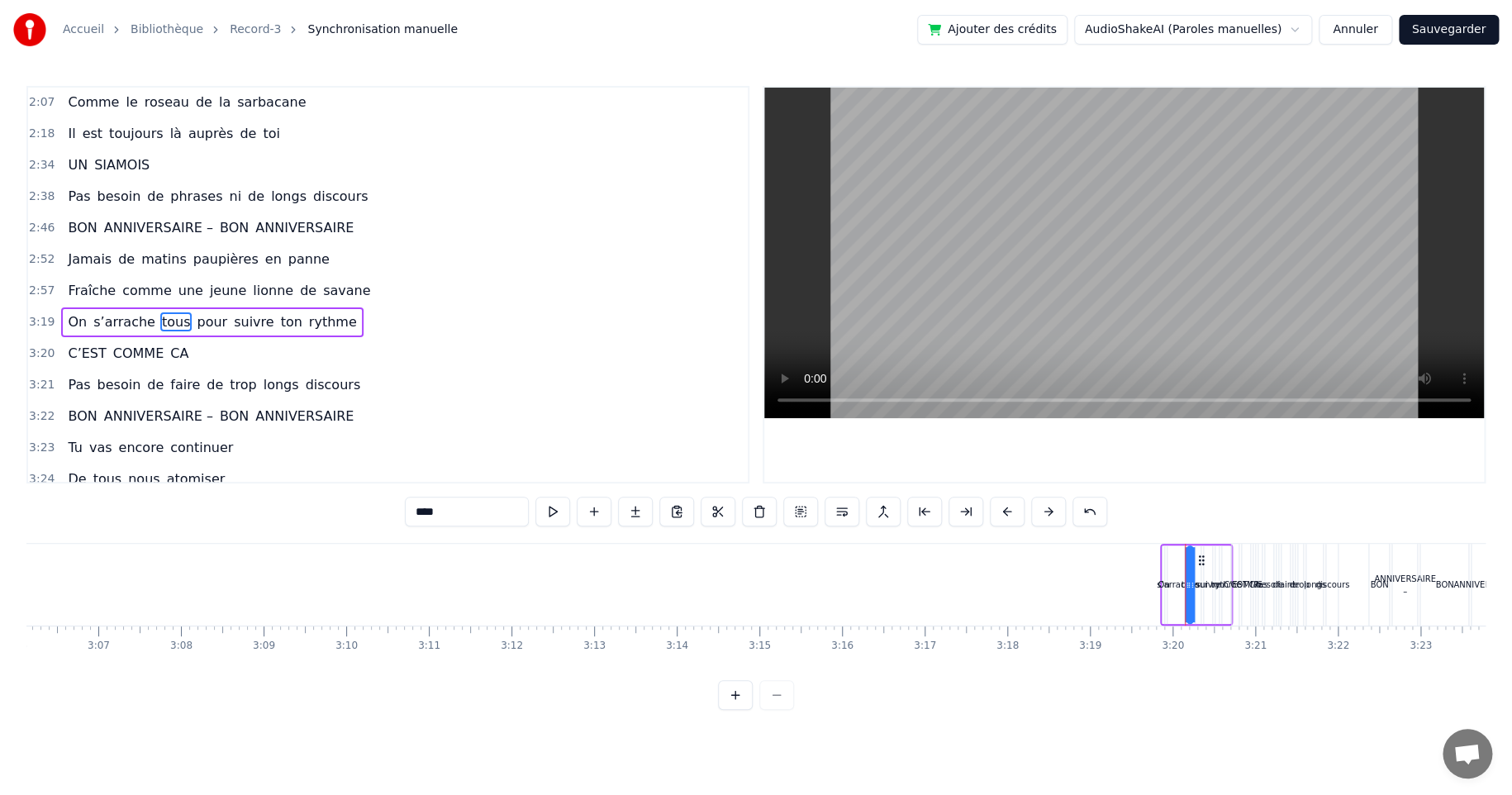
scroll to position [441, 0]
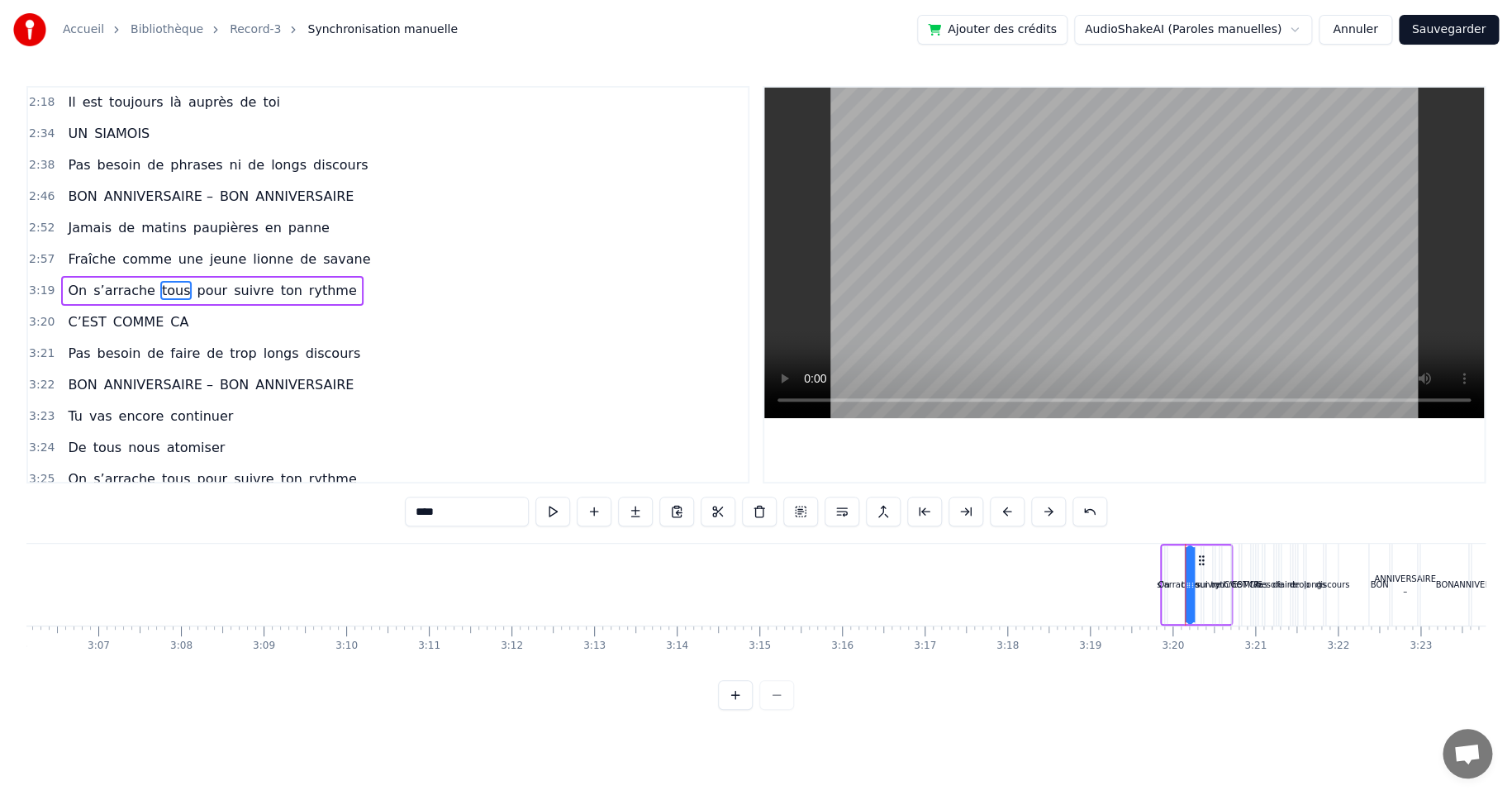
click at [84, 276] on div "On s’arrache tous pour suivre ton rythme" at bounding box center [211, 290] width 301 height 30
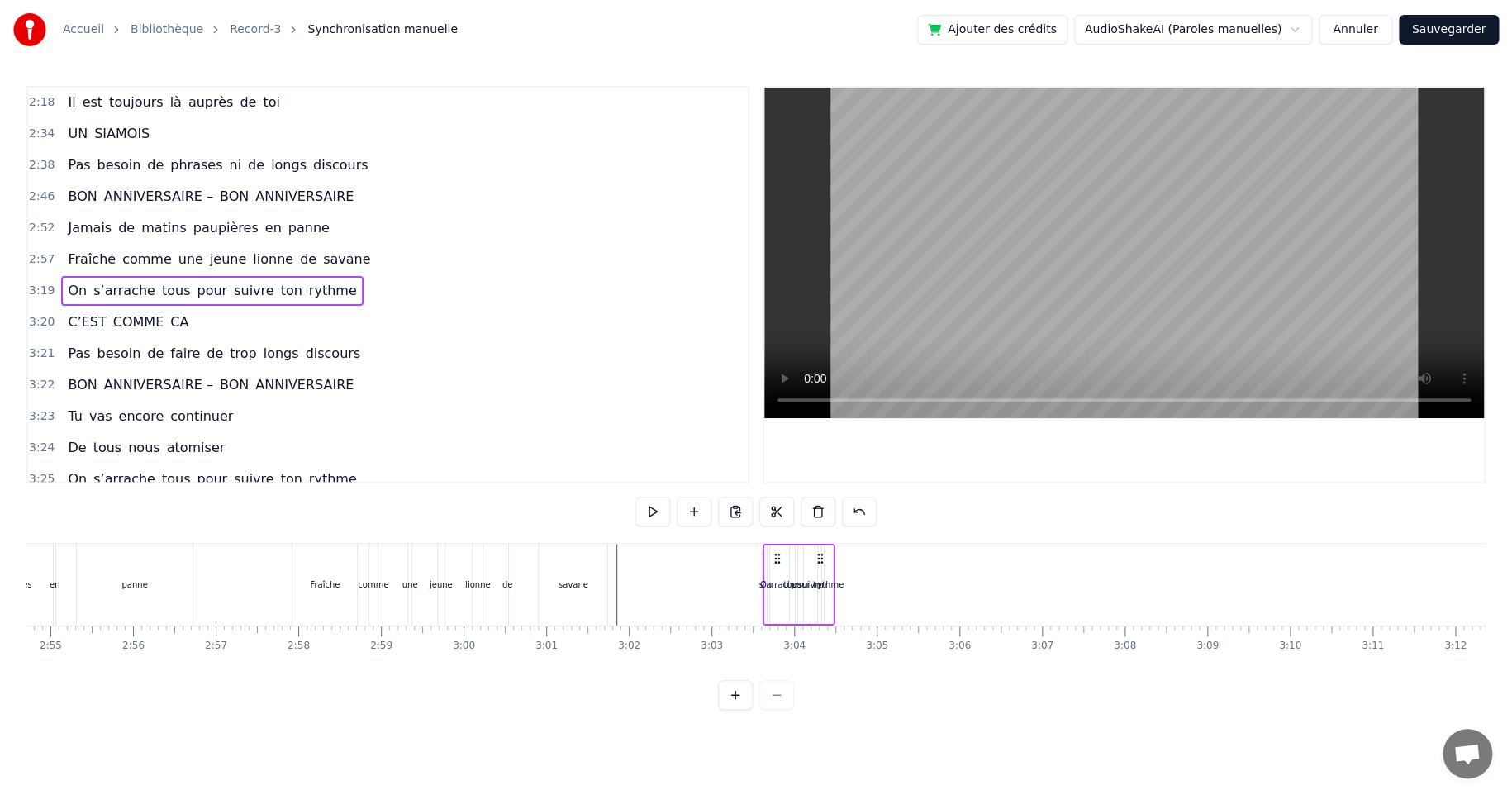
scroll to position [0, 14436]
drag, startPoint x: 1173, startPoint y: 559, endPoint x: 874, endPoint y: 580, distance: 299.7
click at [874, 580] on div "On s’arrache tous pour suivre ton rythme" at bounding box center [897, 584] width 73 height 82
click at [915, 561] on icon at bounding box center [918, 558] width 13 height 13
click at [921, 578] on div "rythme" at bounding box center [926, 585] width 30 height 13
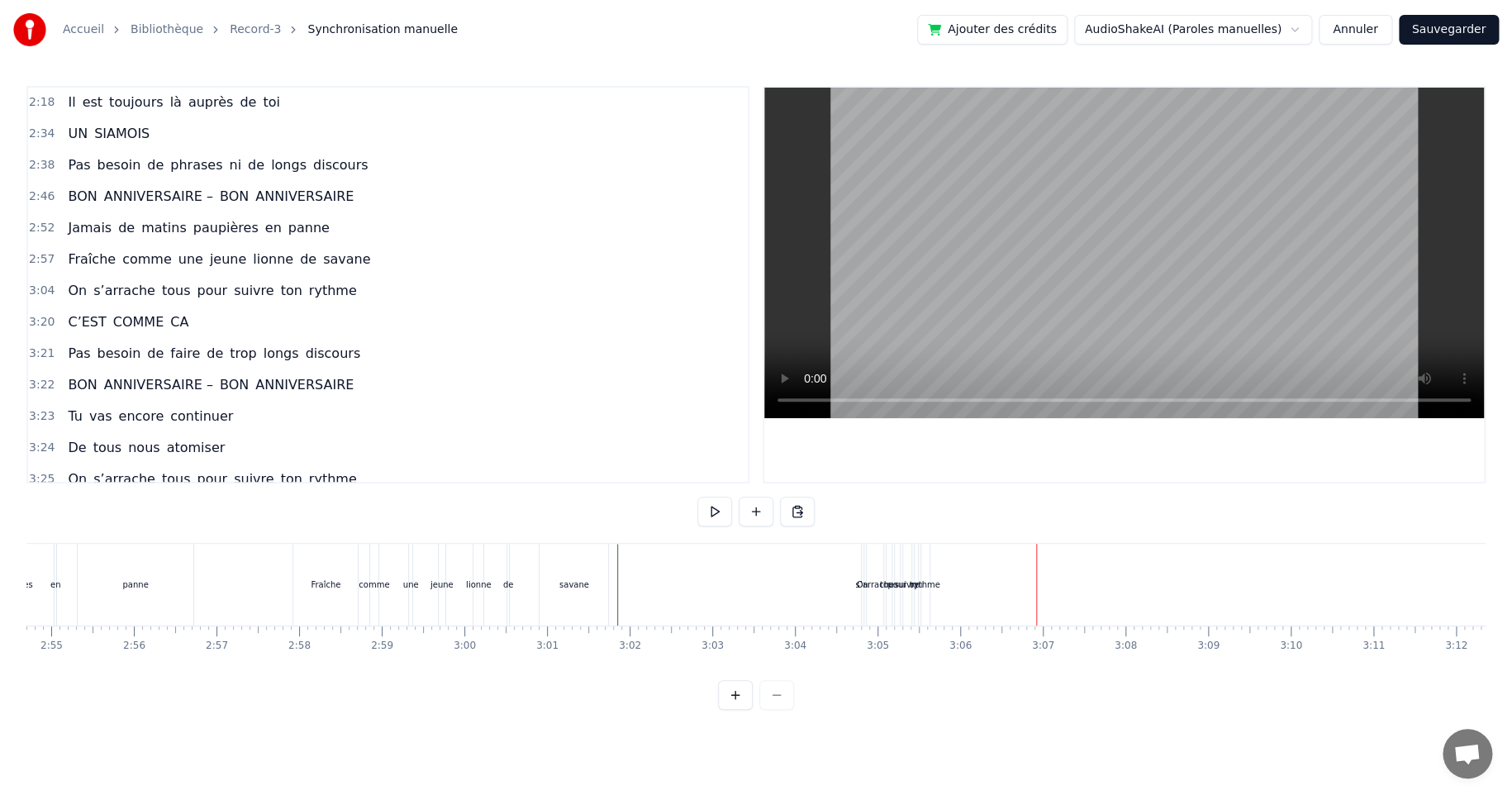
click at [929, 580] on div "rythme" at bounding box center [924, 585] width 30 height 13
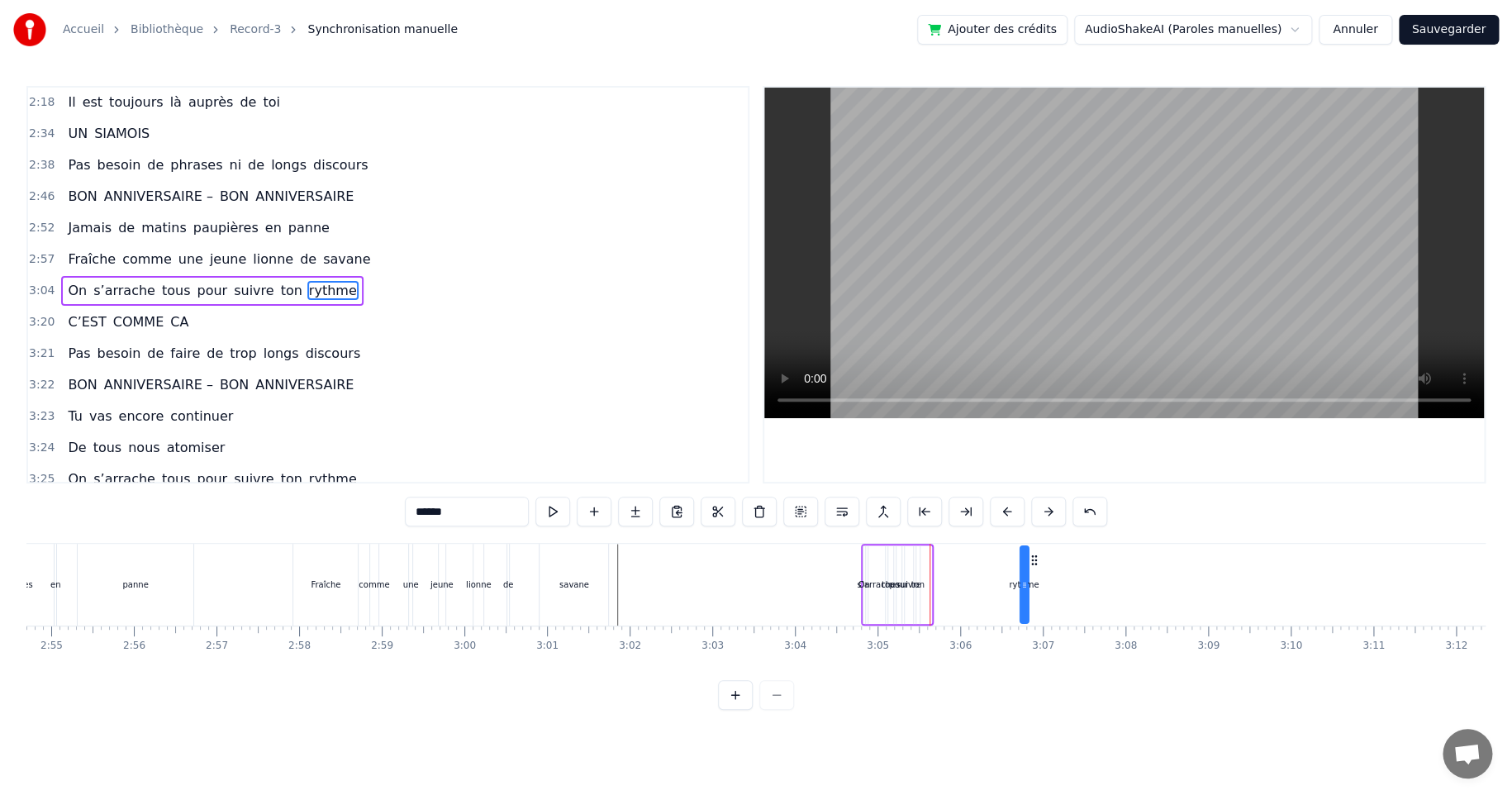
drag, startPoint x: 935, startPoint y: 557, endPoint x: 1034, endPoint y: 557, distance: 99.0
click at [1034, 557] on icon at bounding box center [1034, 559] width 13 height 13
drag, startPoint x: 1037, startPoint y: 558, endPoint x: 1051, endPoint y: 558, distance: 14.0
click at [1051, 558] on icon at bounding box center [1051, 559] width 13 height 13
drag, startPoint x: 1042, startPoint y: 585, endPoint x: 1108, endPoint y: 586, distance: 66.0
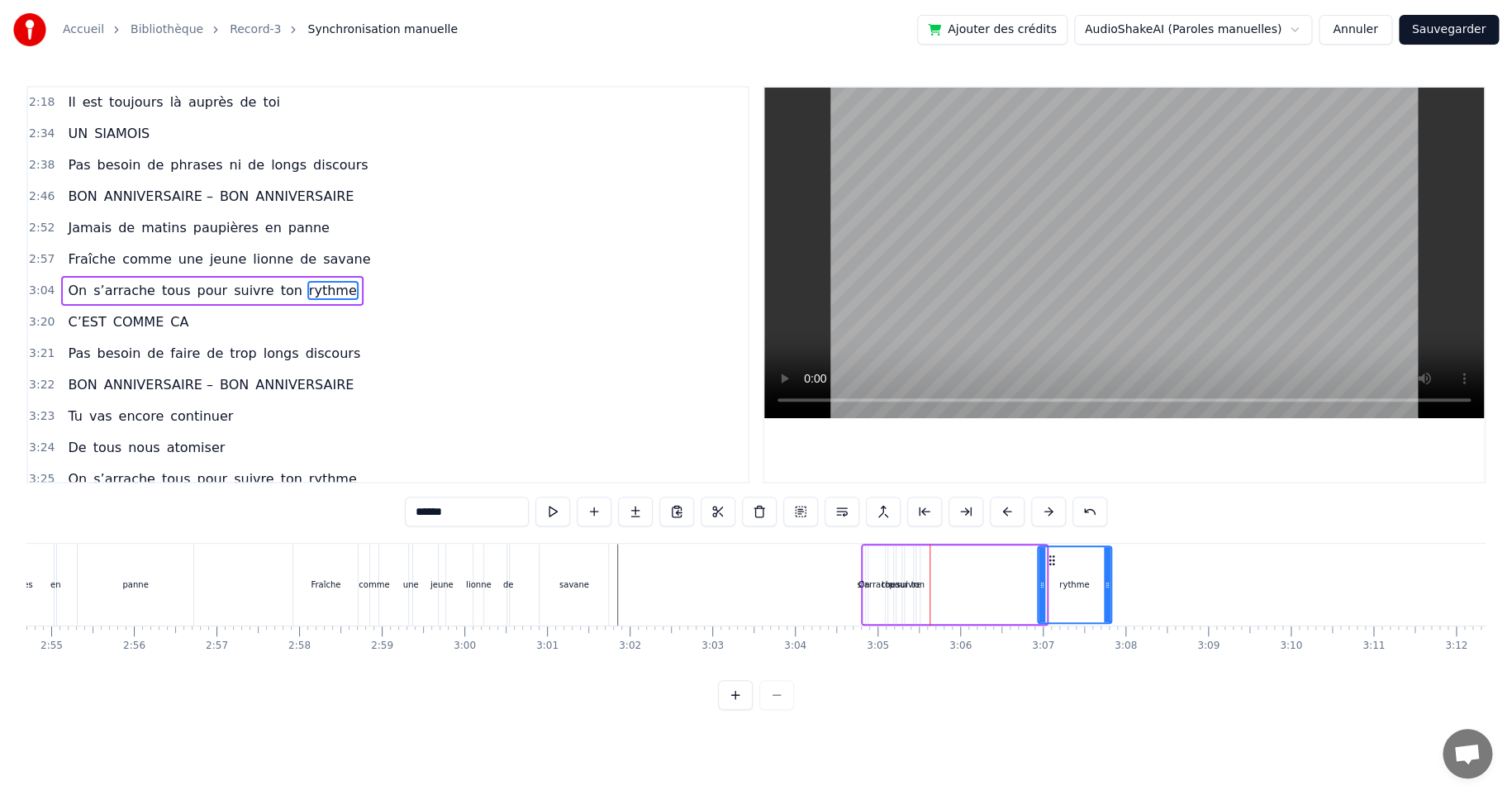
click at [1108, 586] on icon at bounding box center [1106, 585] width 6 height 13
click at [917, 584] on div "ton" at bounding box center [917, 585] width 13 height 13
drag, startPoint x: 931, startPoint y: 558, endPoint x: 1051, endPoint y: 556, distance: 120.0
click at [1051, 556] on icon at bounding box center [1050, 559] width 13 height 13
click at [913, 579] on div "suivre" at bounding box center [908, 585] width 25 height 13
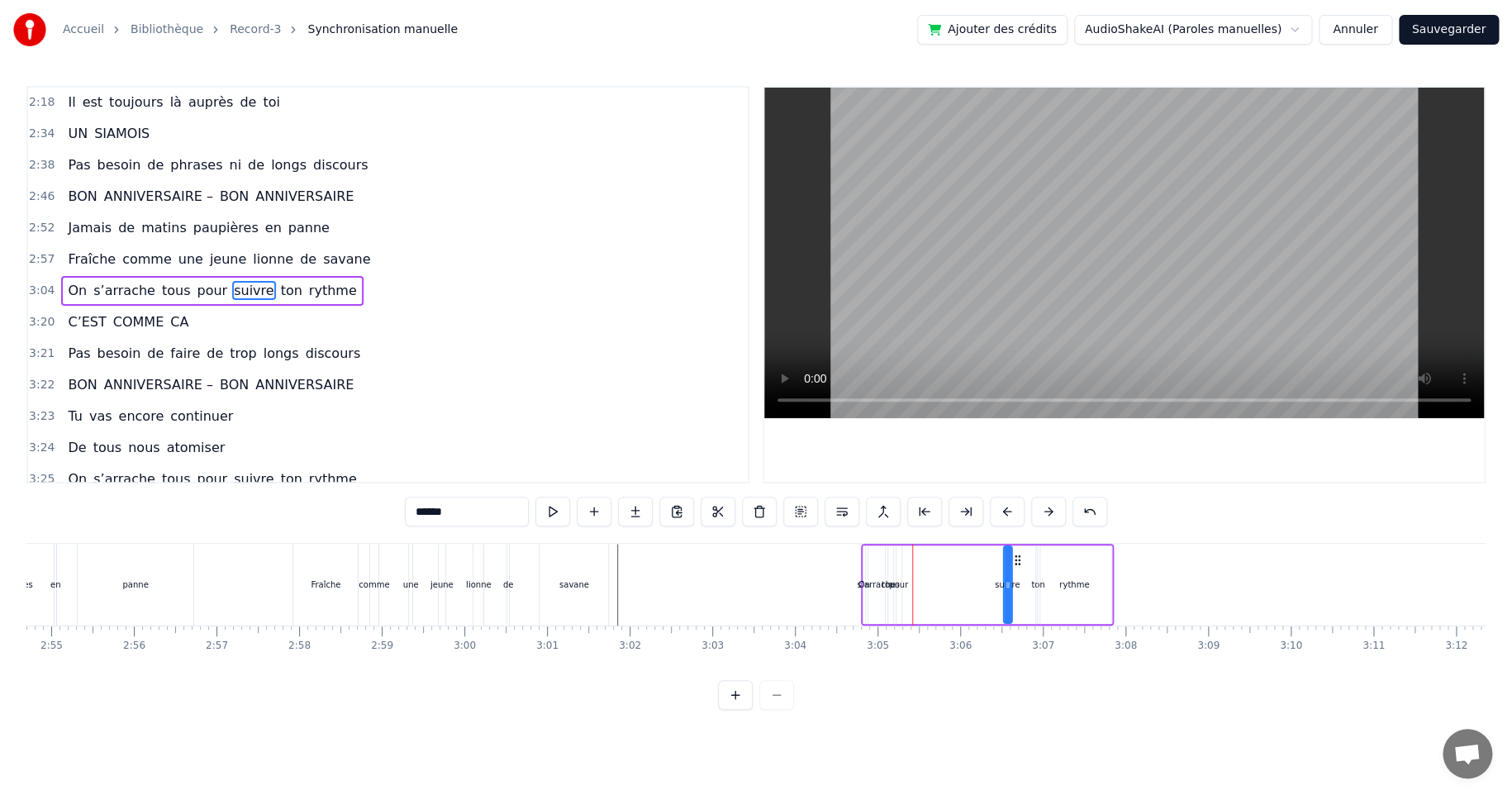
drag, startPoint x: 919, startPoint y: 554, endPoint x: 1019, endPoint y: 554, distance: 100.0
click at [1019, 554] on icon at bounding box center [1017, 559] width 13 height 13
click at [903, 583] on div "pour" at bounding box center [898, 585] width 19 height 13
drag, startPoint x: 909, startPoint y: 556, endPoint x: 991, endPoint y: 551, distance: 82.2
click at [991, 551] on div "On s’arrache tous pour suivre ton rythme" at bounding box center [987, 584] width 253 height 82
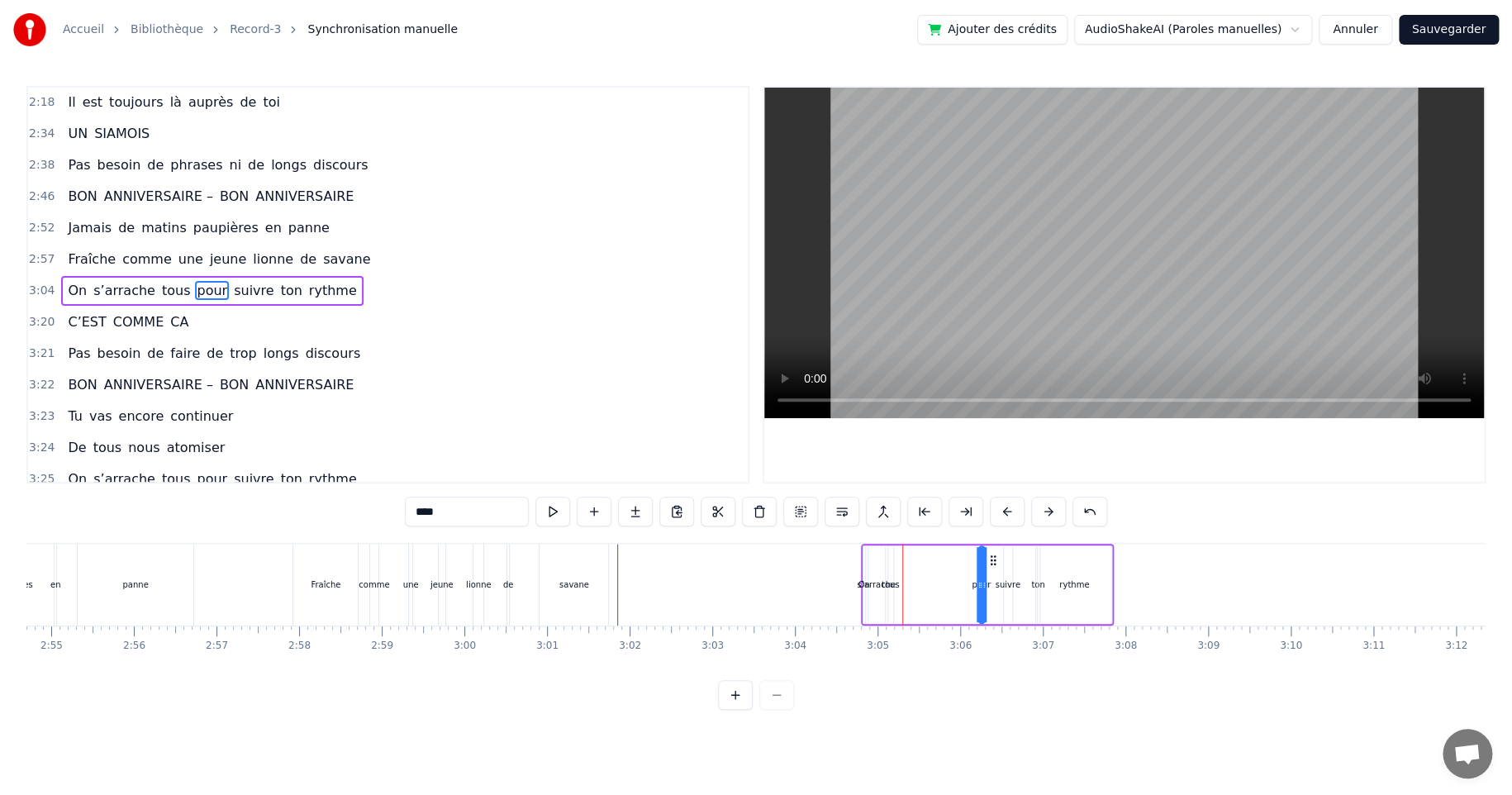
click at [891, 582] on div "tous" at bounding box center [890, 585] width 18 height 13
drag, startPoint x: 900, startPoint y: 556, endPoint x: 971, endPoint y: 556, distance: 71.0
click at [971, 556] on icon at bounding box center [971, 559] width 13 height 13
click at [882, 583] on div "s’arrache" at bounding box center [876, 585] width 39 height 13
type input "*********"
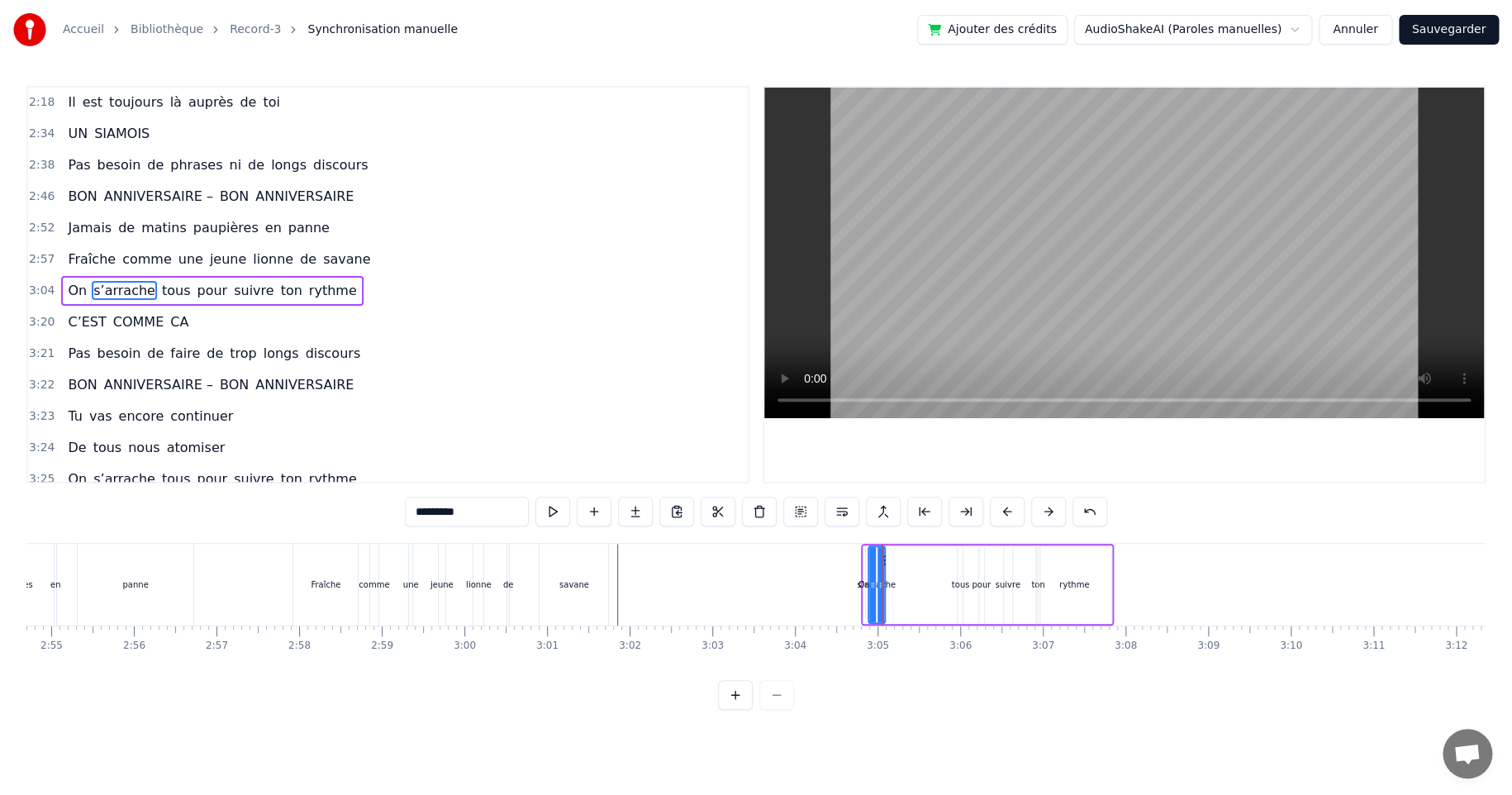
click at [890, 583] on div "s’arrache" at bounding box center [876, 585] width 39 height 13
click at [884, 583] on div "s’arrache" at bounding box center [876, 585] width 39 height 13
click at [886, 584] on div "s’arrache" at bounding box center [876, 585] width 39 height 13
click at [878, 584] on icon at bounding box center [881, 585] width 6 height 13
click at [890, 584] on div "s’arrache" at bounding box center [876, 585] width 39 height 13
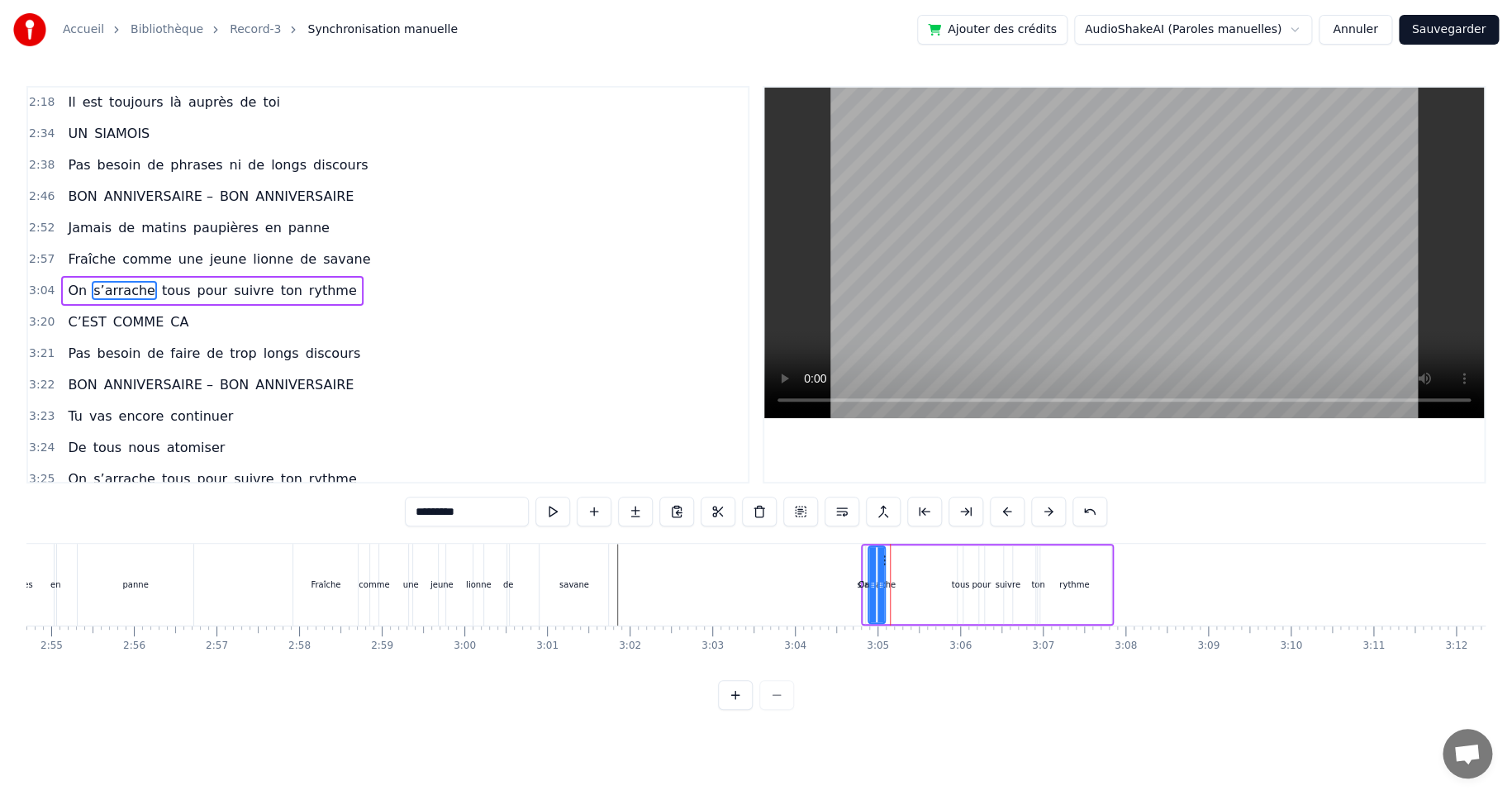
click at [890, 584] on div at bounding box center [890, 584] width 1 height 82
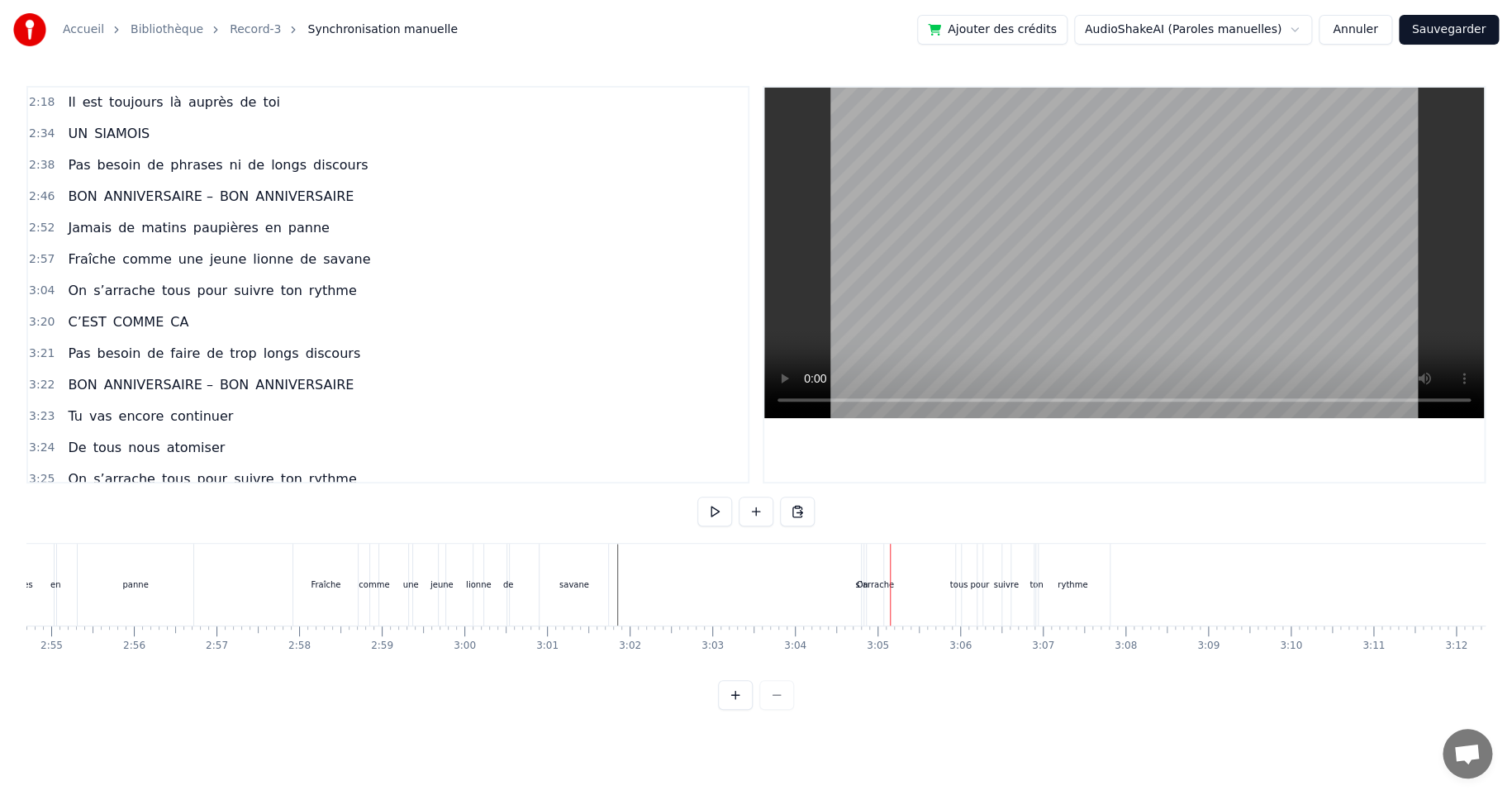
click at [105, 281] on span "s’arrache" at bounding box center [124, 290] width 66 height 19
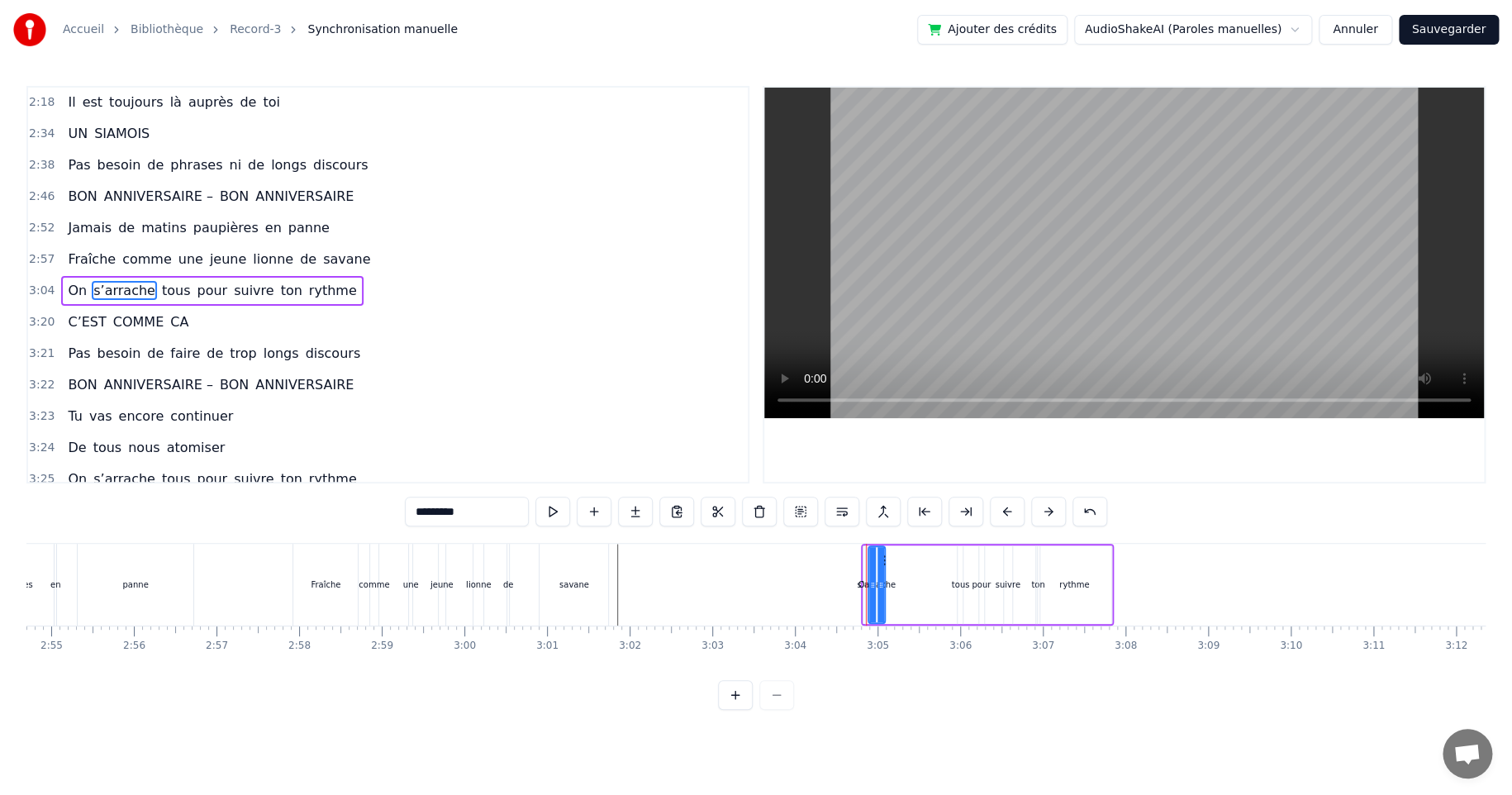
click at [878, 567] on div at bounding box center [881, 585] width 6 height 76
drag, startPoint x: 900, startPoint y: 582, endPoint x: 926, endPoint y: 580, distance: 26.1
click at [926, 580] on div "On s’arrache tous pour suivre ton rythme" at bounding box center [987, 584] width 253 height 82
drag, startPoint x: 876, startPoint y: 553, endPoint x: 897, endPoint y: 552, distance: 21.0
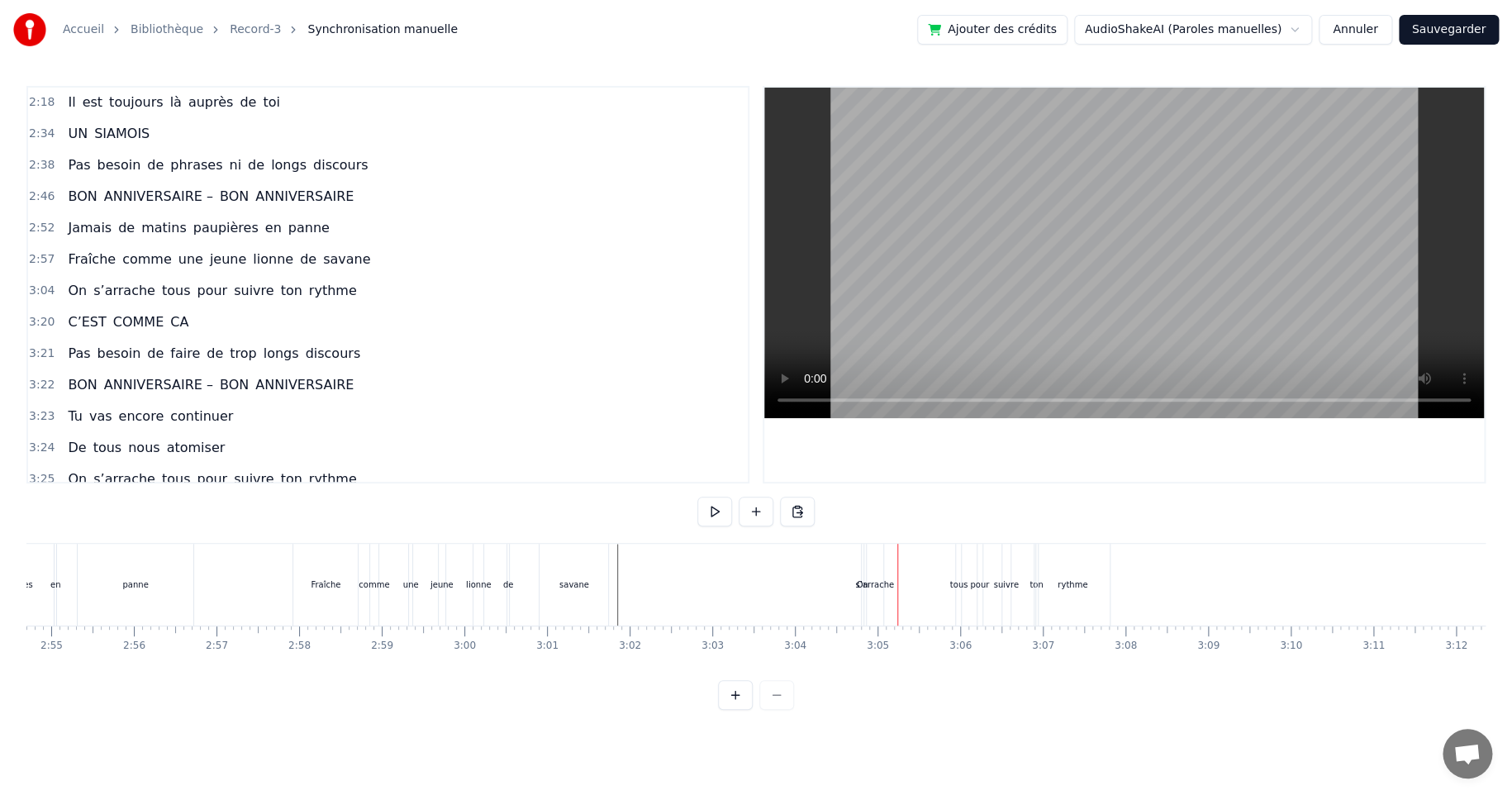
click at [878, 582] on div "s’arrache" at bounding box center [874, 585] width 39 height 13
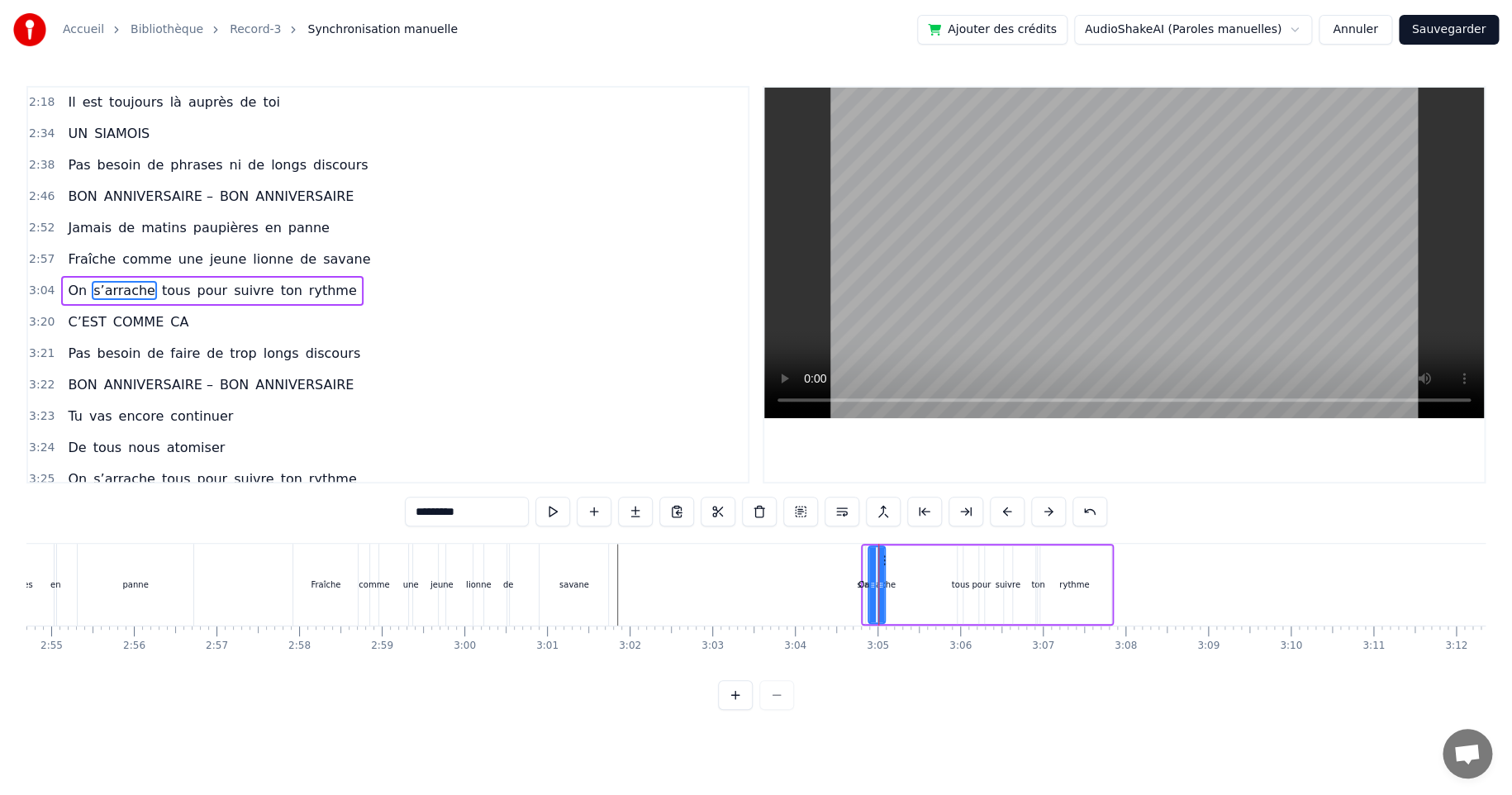
click at [860, 581] on div "s’arrache" at bounding box center [876, 585] width 39 height 13
click at [865, 584] on div "s’arrache" at bounding box center [876, 585] width 39 height 13
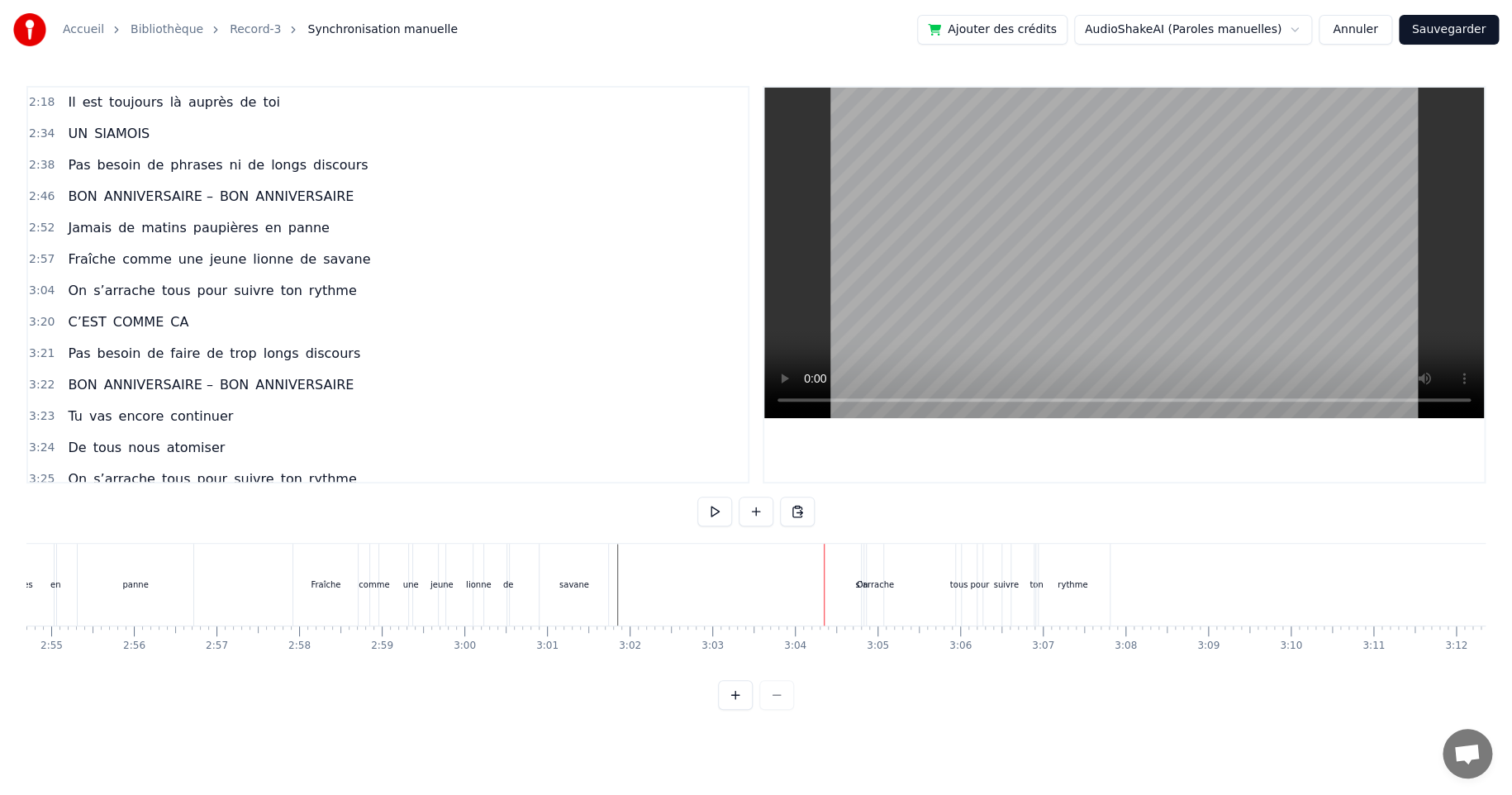
click at [879, 582] on div "s’arrache" at bounding box center [874, 585] width 39 height 13
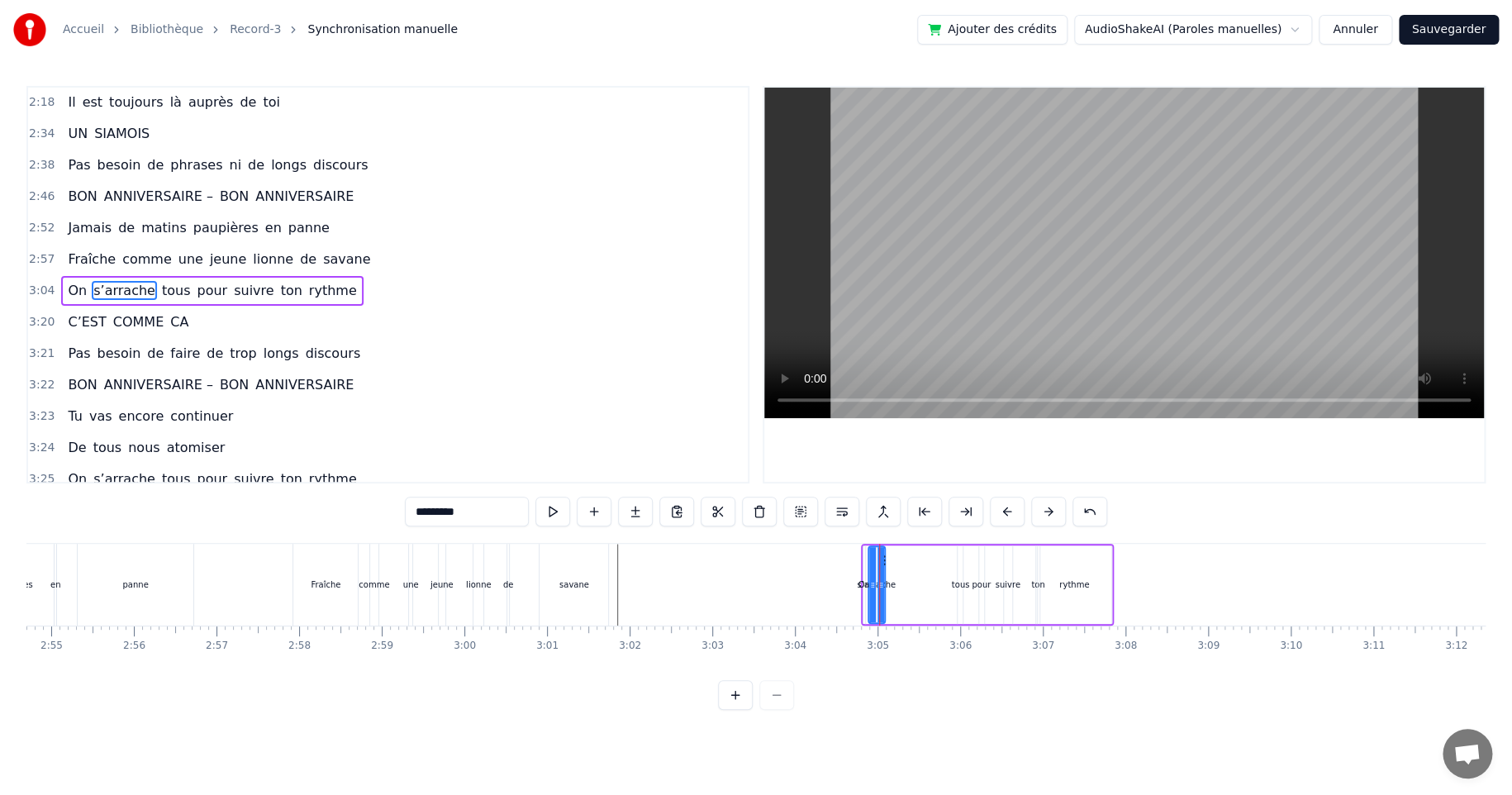
drag, startPoint x: 890, startPoint y: 585, endPoint x: 931, endPoint y: 587, distance: 41.0
click at [934, 586] on div "On s’arrache tous pour suivre ton rythme" at bounding box center [987, 584] width 253 height 82
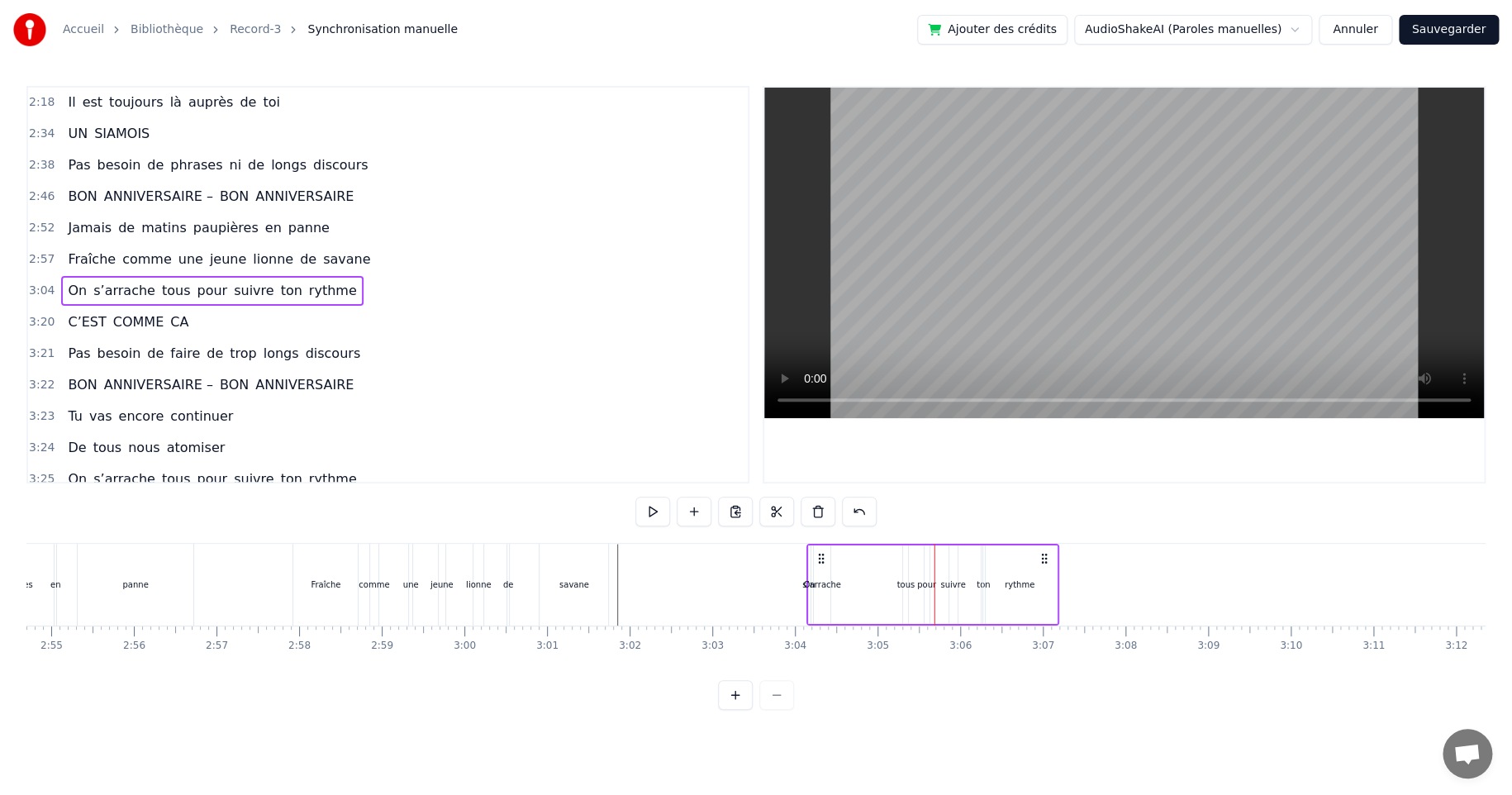
drag, startPoint x: 876, startPoint y: 558, endPoint x: 827, endPoint y: 564, distance: 49.4
click at [822, 564] on icon at bounding box center [821, 558] width 13 height 13
click at [848, 584] on div "On s’arrache tous pour suivre ton rythme" at bounding box center [934, 584] width 253 height 82
click at [829, 584] on div "s’arrache" at bounding box center [822, 585] width 39 height 13
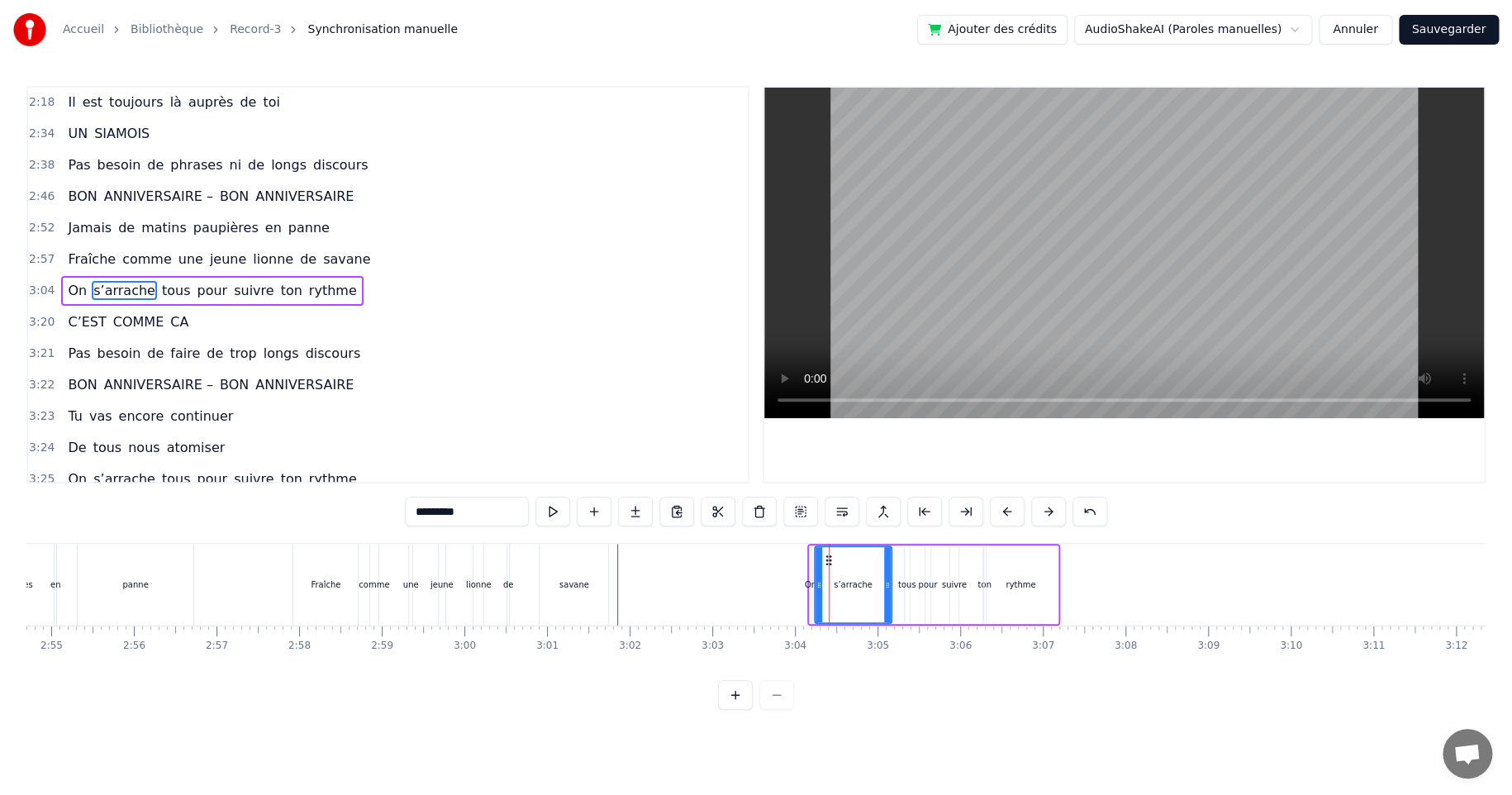
drag, startPoint x: 827, startPoint y: 582, endPoint x: 887, endPoint y: 583, distance: 60.0
click at [887, 583] on icon at bounding box center [887, 585] width 6 height 13
click at [810, 584] on div "On" at bounding box center [810, 585] width 12 height 13
drag, startPoint x: 821, startPoint y: 558, endPoint x: 721, endPoint y: 565, distance: 100.2
click at [711, 565] on icon at bounding box center [712, 559] width 13 height 13
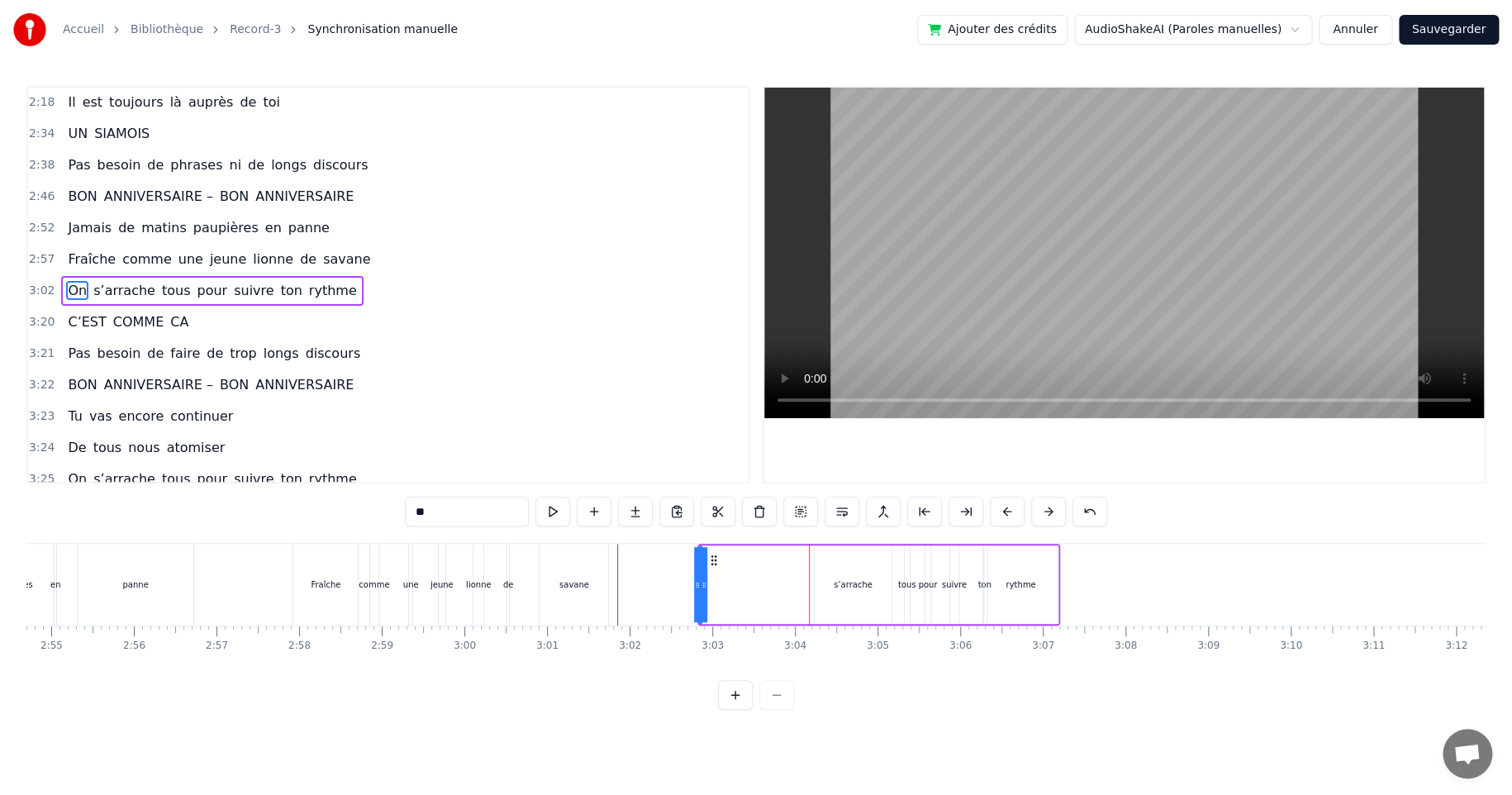
click at [852, 578] on div "s’arrache" at bounding box center [853, 585] width 39 height 13
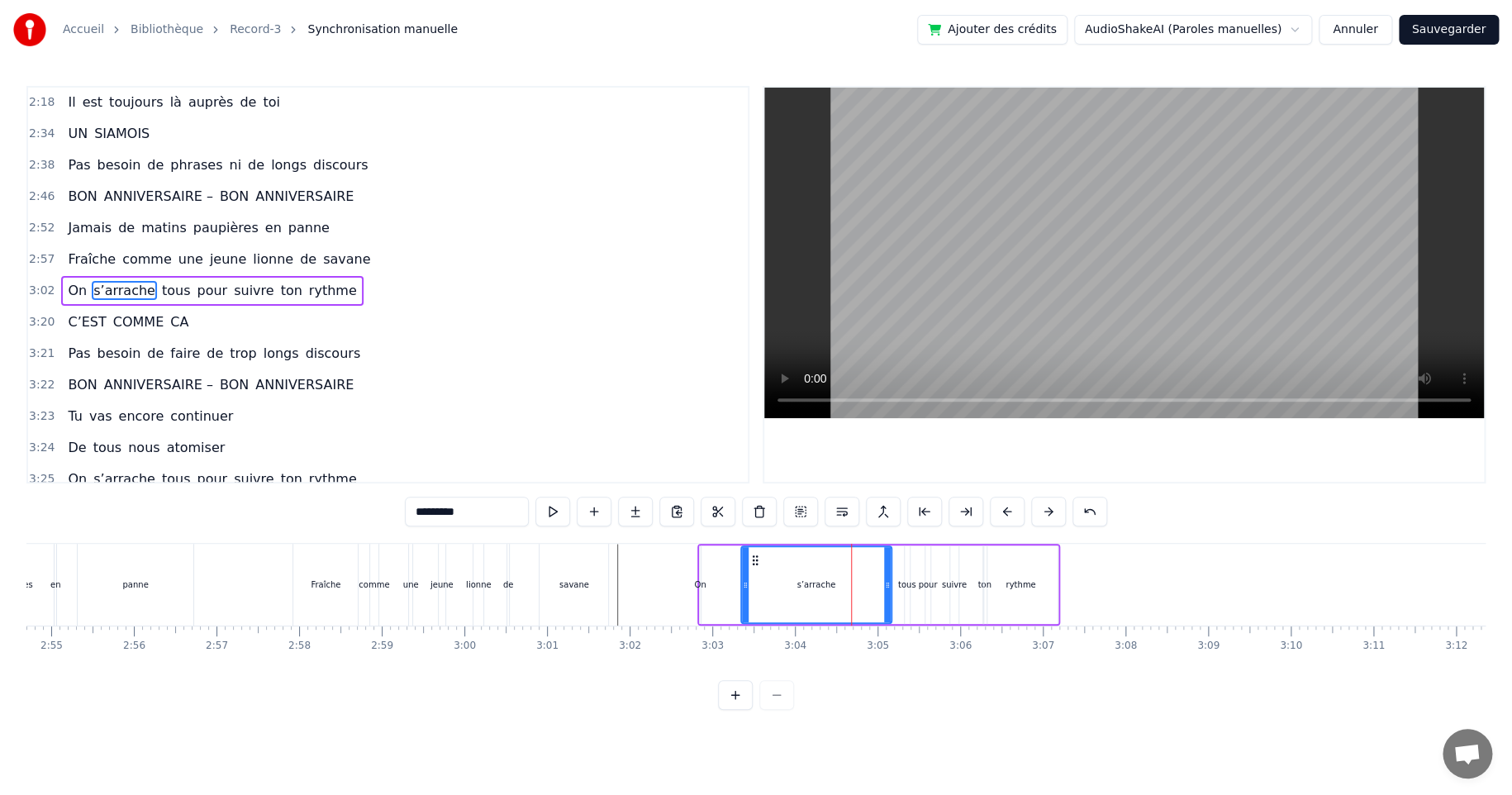
drag, startPoint x: 820, startPoint y: 584, endPoint x: 747, endPoint y: 585, distance: 73.0
click at [747, 585] on icon at bounding box center [745, 585] width 6 height 13
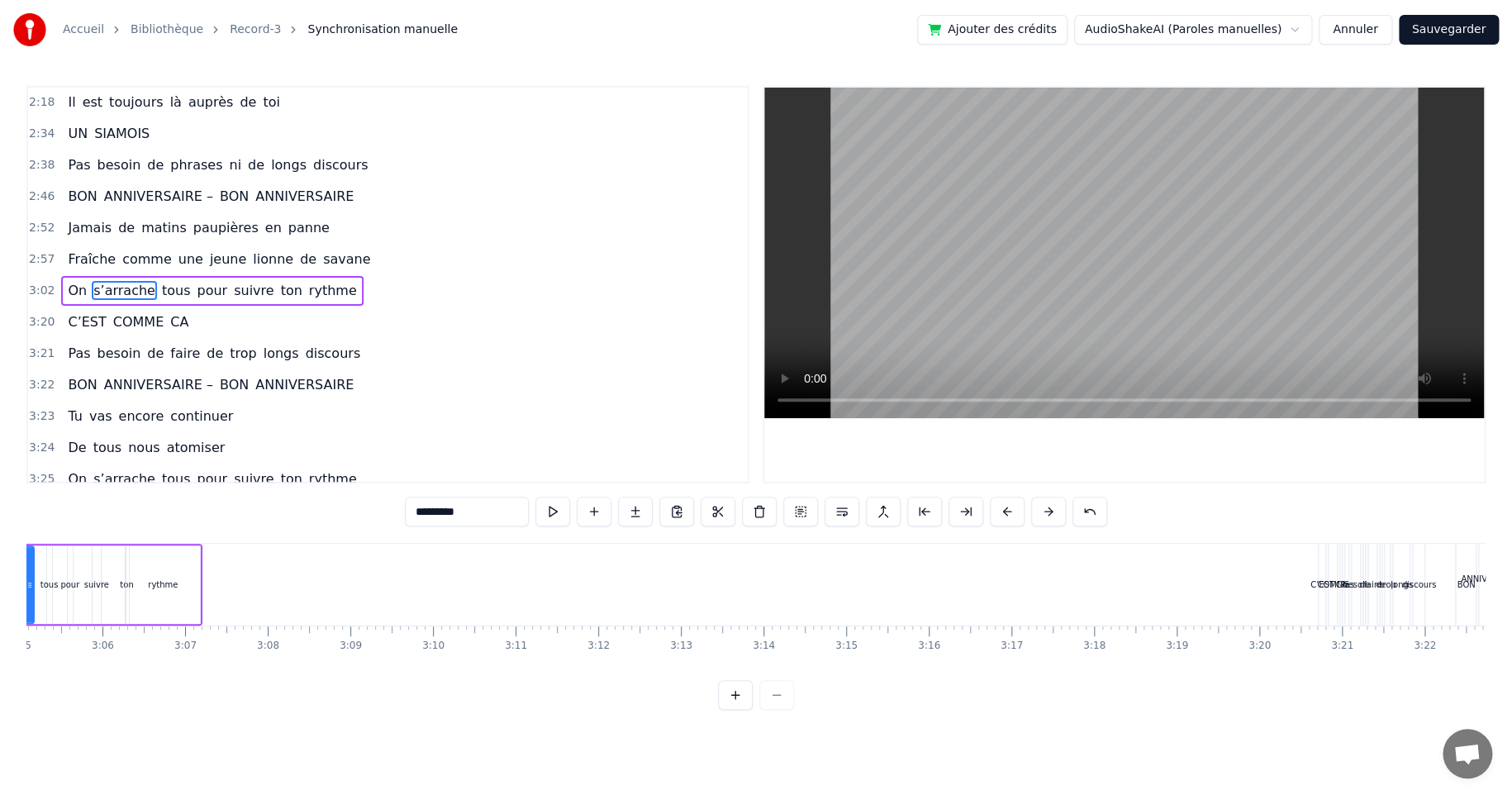
scroll to position [0, 15303]
click at [117, 318] on span "COMME" at bounding box center [139, 321] width 54 height 19
type input "*****"
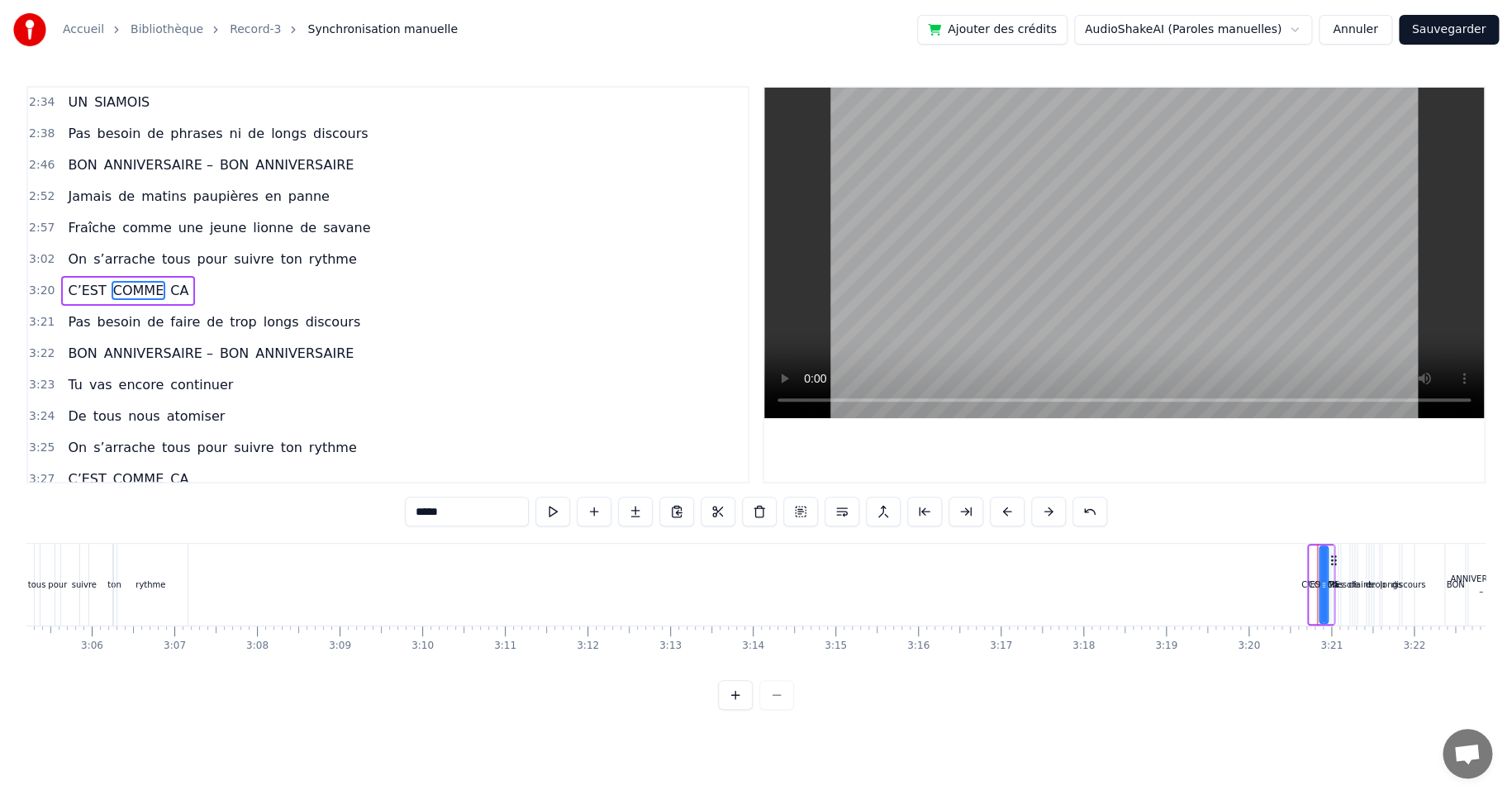
click at [61, 276] on div "C’EST COMME CA" at bounding box center [128, 290] width 134 height 30
click at [69, 276] on div "C’EST COMME CA" at bounding box center [128, 290] width 134 height 30
drag, startPoint x: 1319, startPoint y: 555, endPoint x: 407, endPoint y: 539, distance: 912.1
click at [393, 546] on div "C’EST COMME CA" at bounding box center [397, 584] width 28 height 82
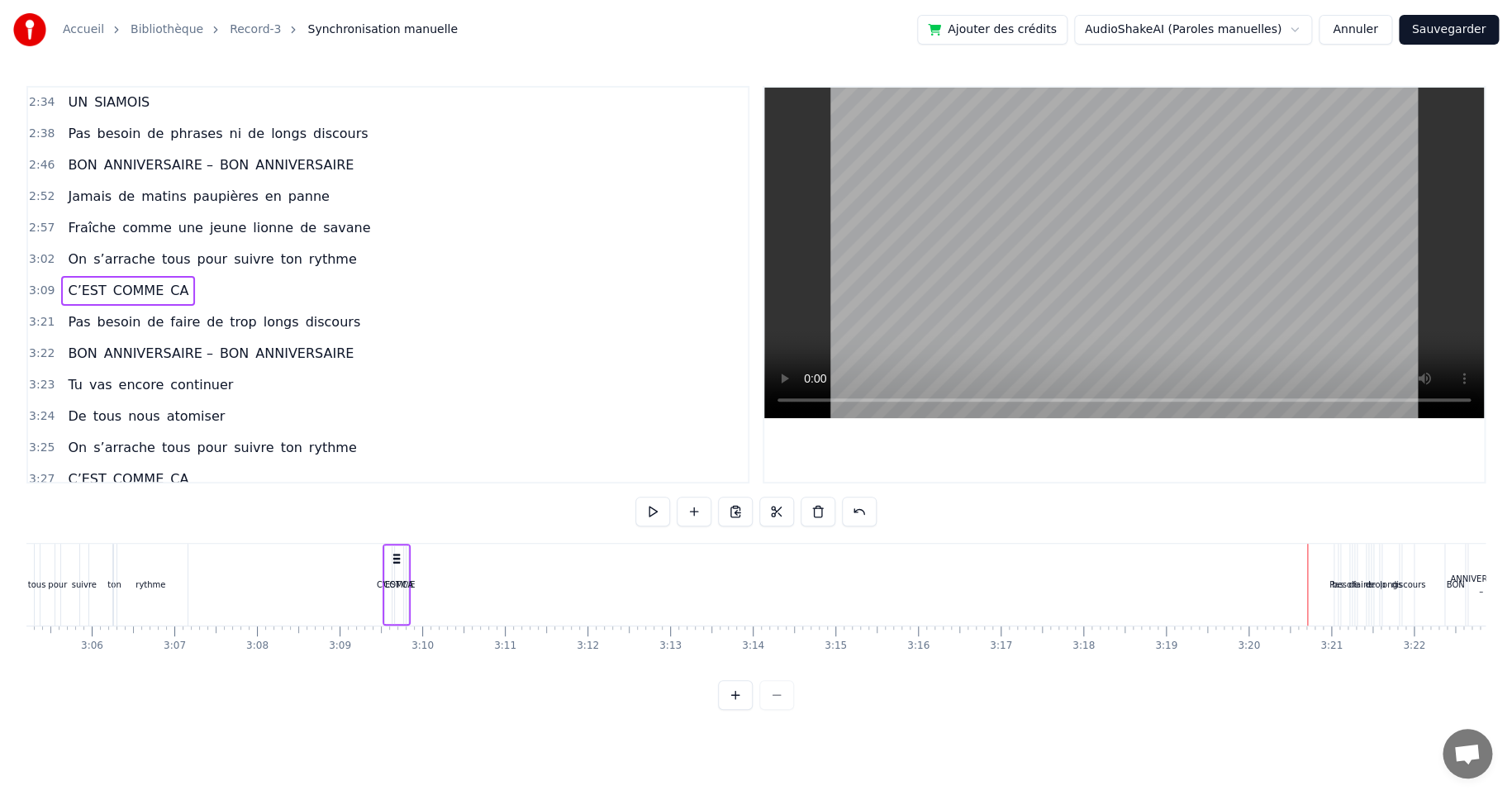
click at [398, 579] on div "COMME" at bounding box center [398, 585] width 31 height 13
click at [171, 281] on span "CA" at bounding box center [179, 290] width 22 height 19
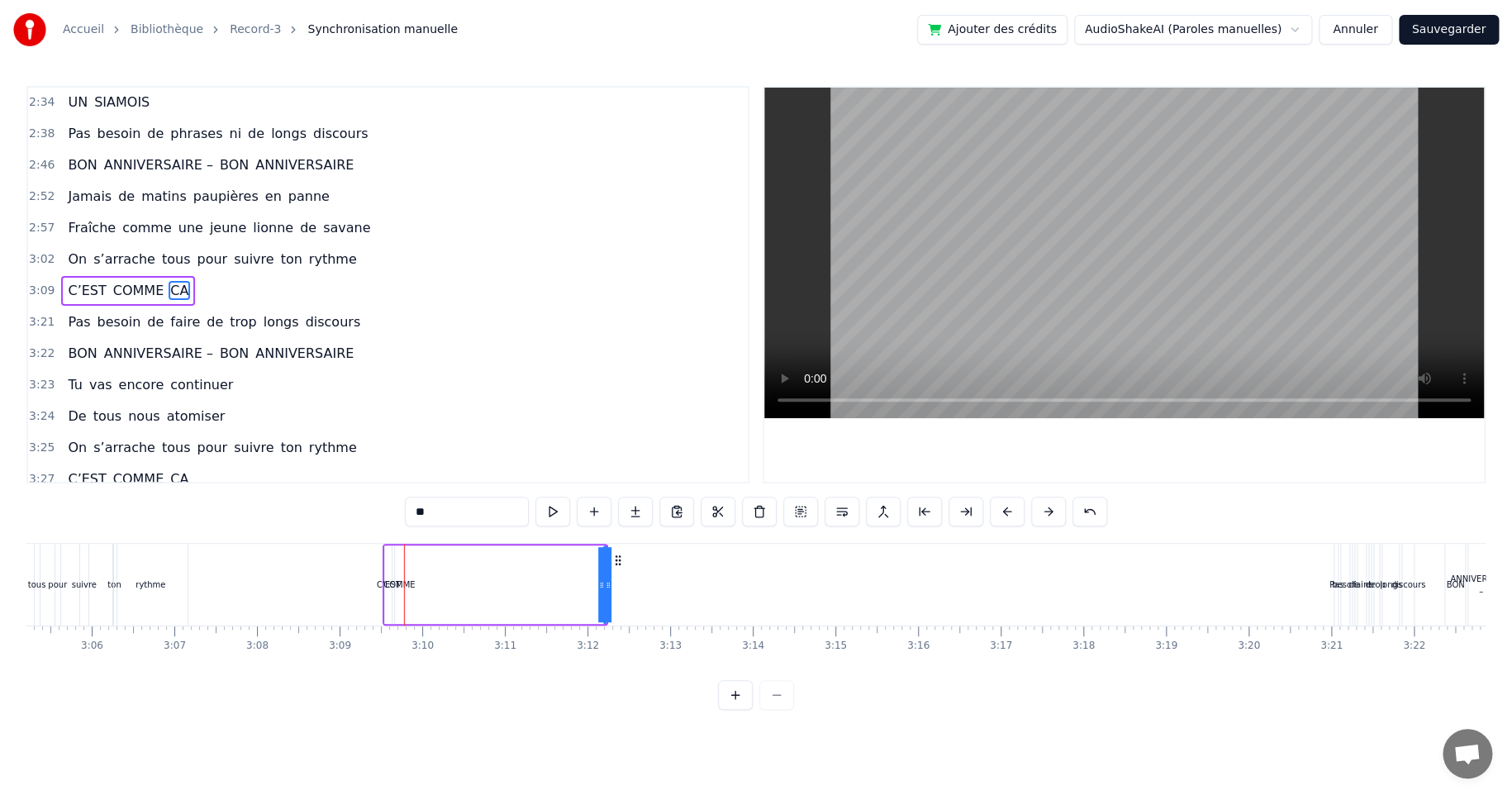
click at [404, 582] on div "COMME" at bounding box center [398, 585] width 31 height 13
drag, startPoint x: 410, startPoint y: 558, endPoint x: 472, endPoint y: 587, distance: 68.4
click at [576, 564] on icon at bounding box center [575, 559] width 13 height 13
click at [389, 580] on div "C’EST" at bounding box center [389, 585] width 24 height 13
type input "*****"
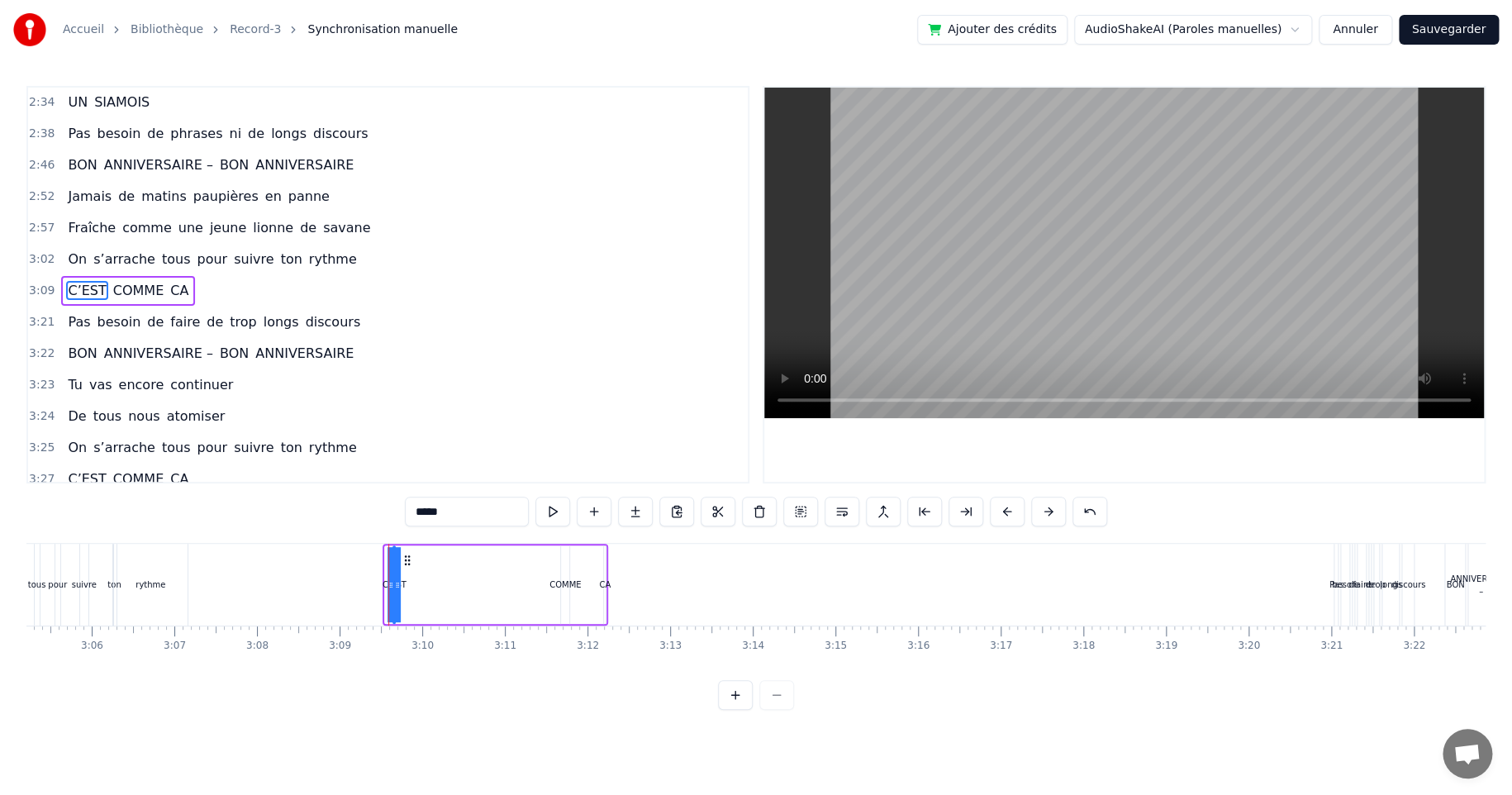
drag, startPoint x: 391, startPoint y: 581, endPoint x: 436, endPoint y: 581, distance: 45.0
click at [436, 581] on div "C’EST COMME CA" at bounding box center [495, 584] width 226 height 82
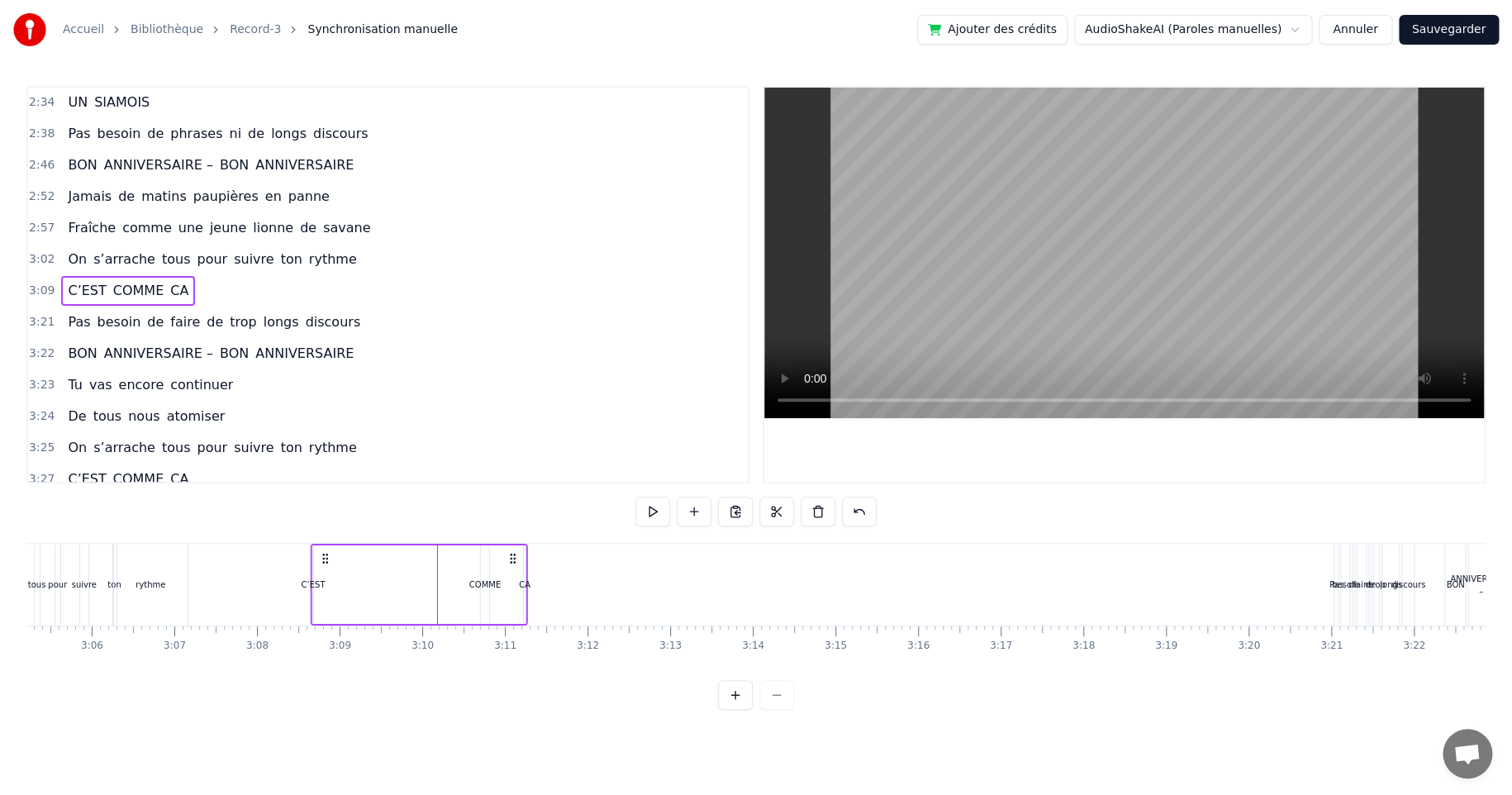
drag, startPoint x: 407, startPoint y: 557, endPoint x: 326, endPoint y: 558, distance: 81.0
click at [326, 558] on icon at bounding box center [326, 558] width 13 height 13
click at [482, 582] on div "COMME" at bounding box center [484, 585] width 31 height 13
drag, startPoint x: 485, startPoint y: 558, endPoint x: 401, endPoint y: 566, distance: 84.4
click at [401, 566] on div "C’EST COMME CA" at bounding box center [418, 584] width 218 height 82
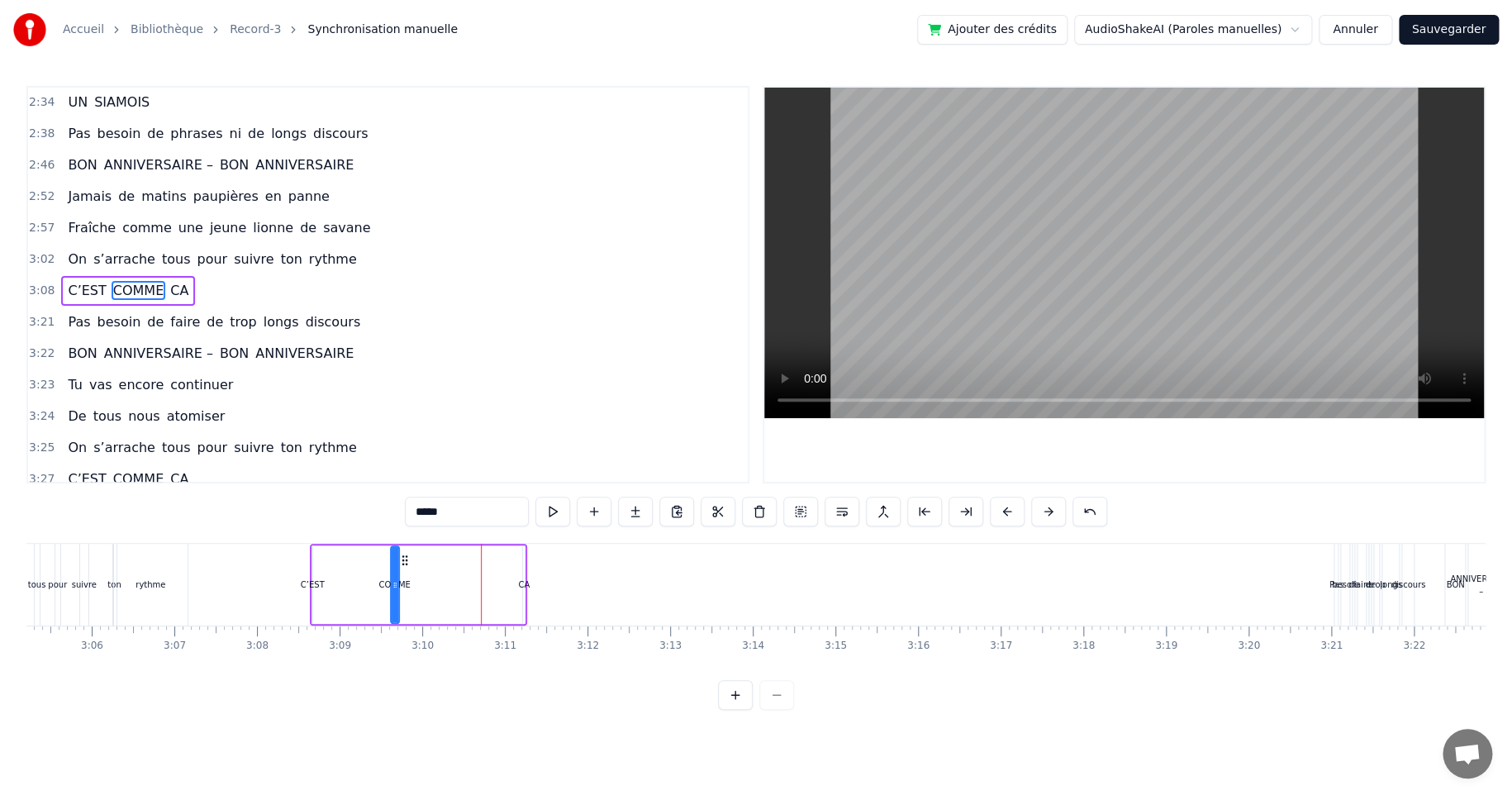
click at [521, 581] on div "CA" at bounding box center [523, 585] width 12 height 13
type input "**"
drag, startPoint x: 532, startPoint y: 555, endPoint x: 492, endPoint y: 563, distance: 40.8
click at [492, 562] on icon at bounding box center [497, 559] width 13 height 13
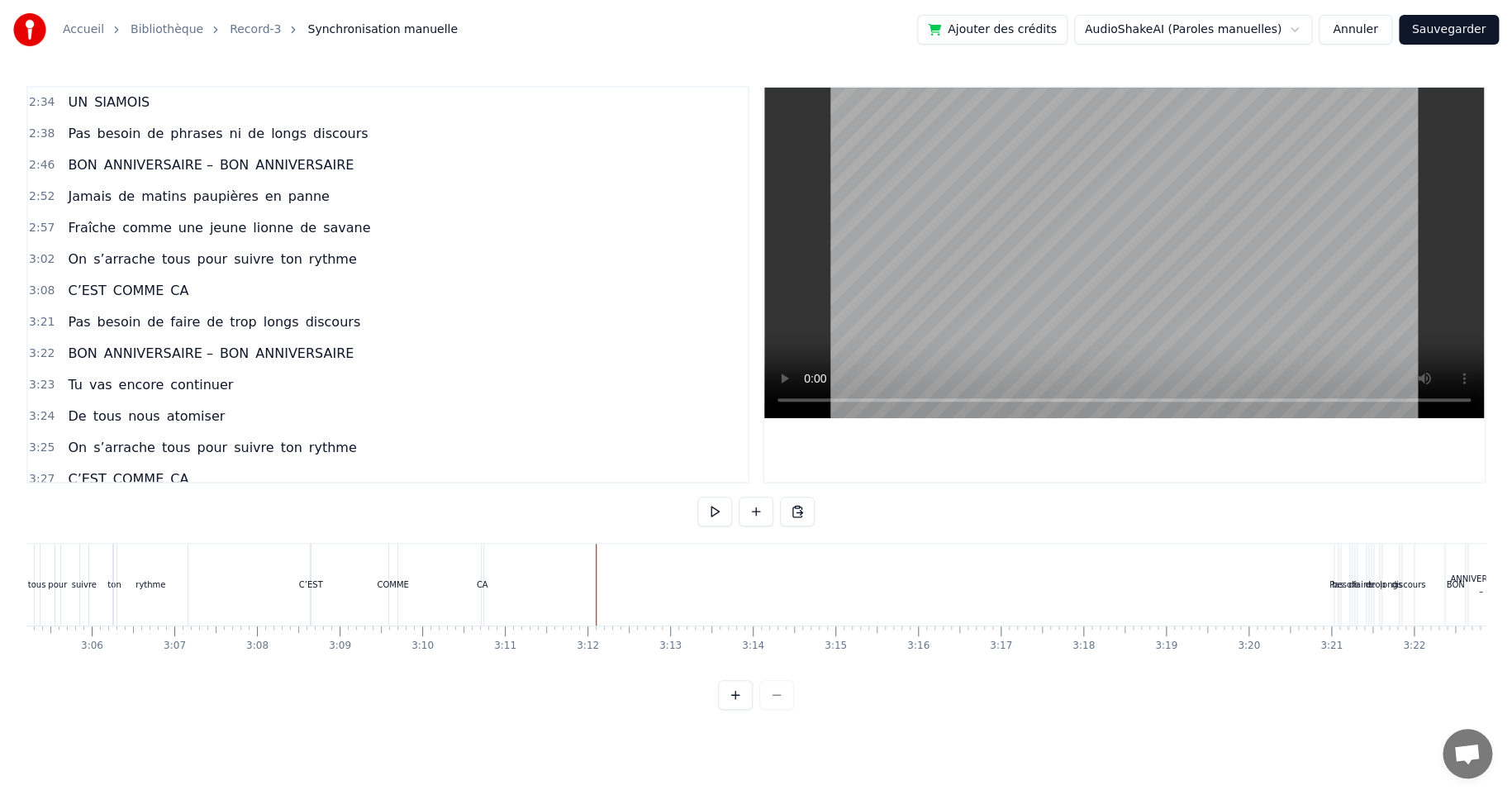
click at [107, 321] on span "besoin" at bounding box center [120, 321] width 47 height 19
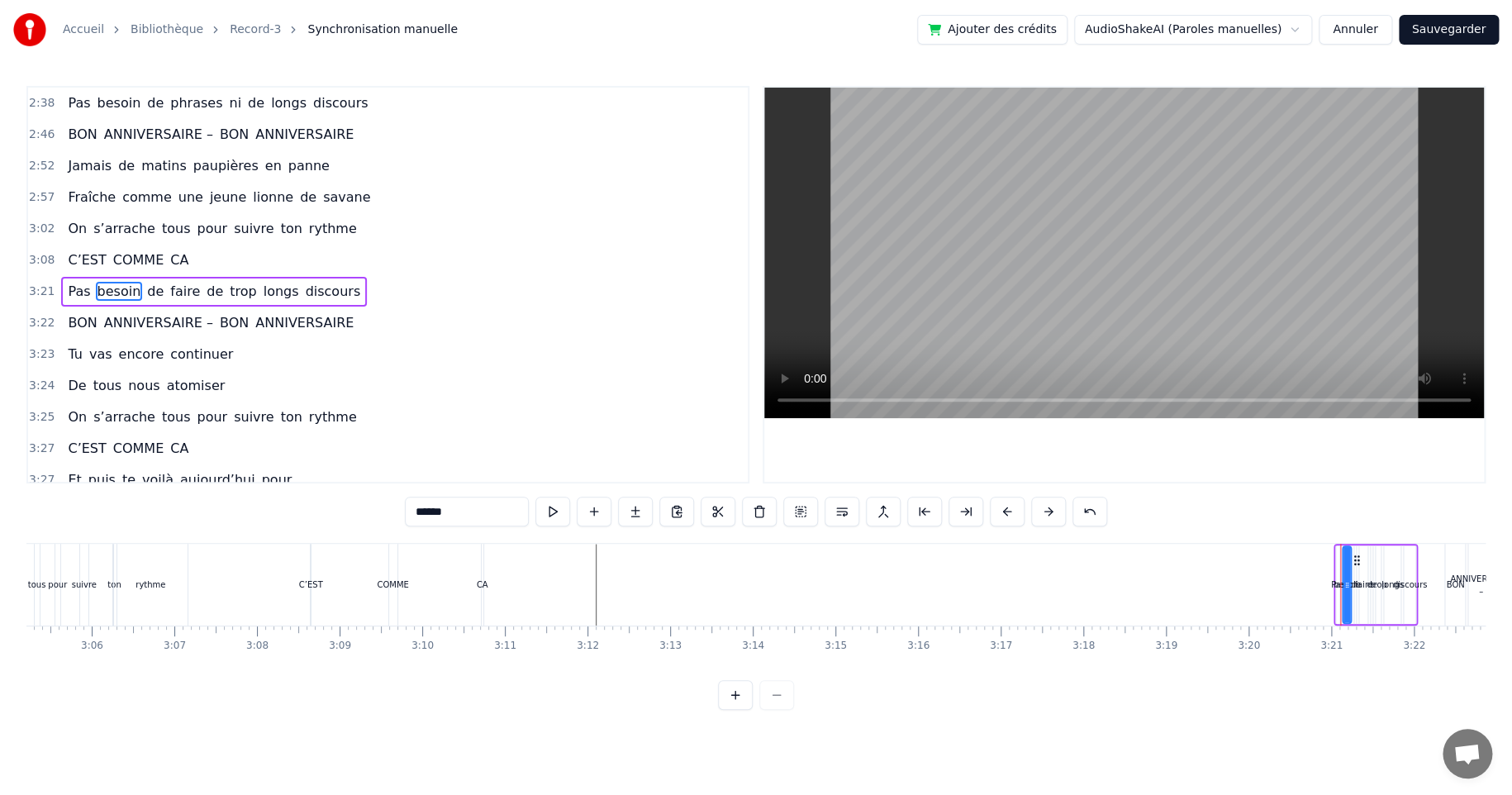
click at [71, 277] on div "Pas besoin de faire de trop longs discours" at bounding box center [214, 291] width 306 height 30
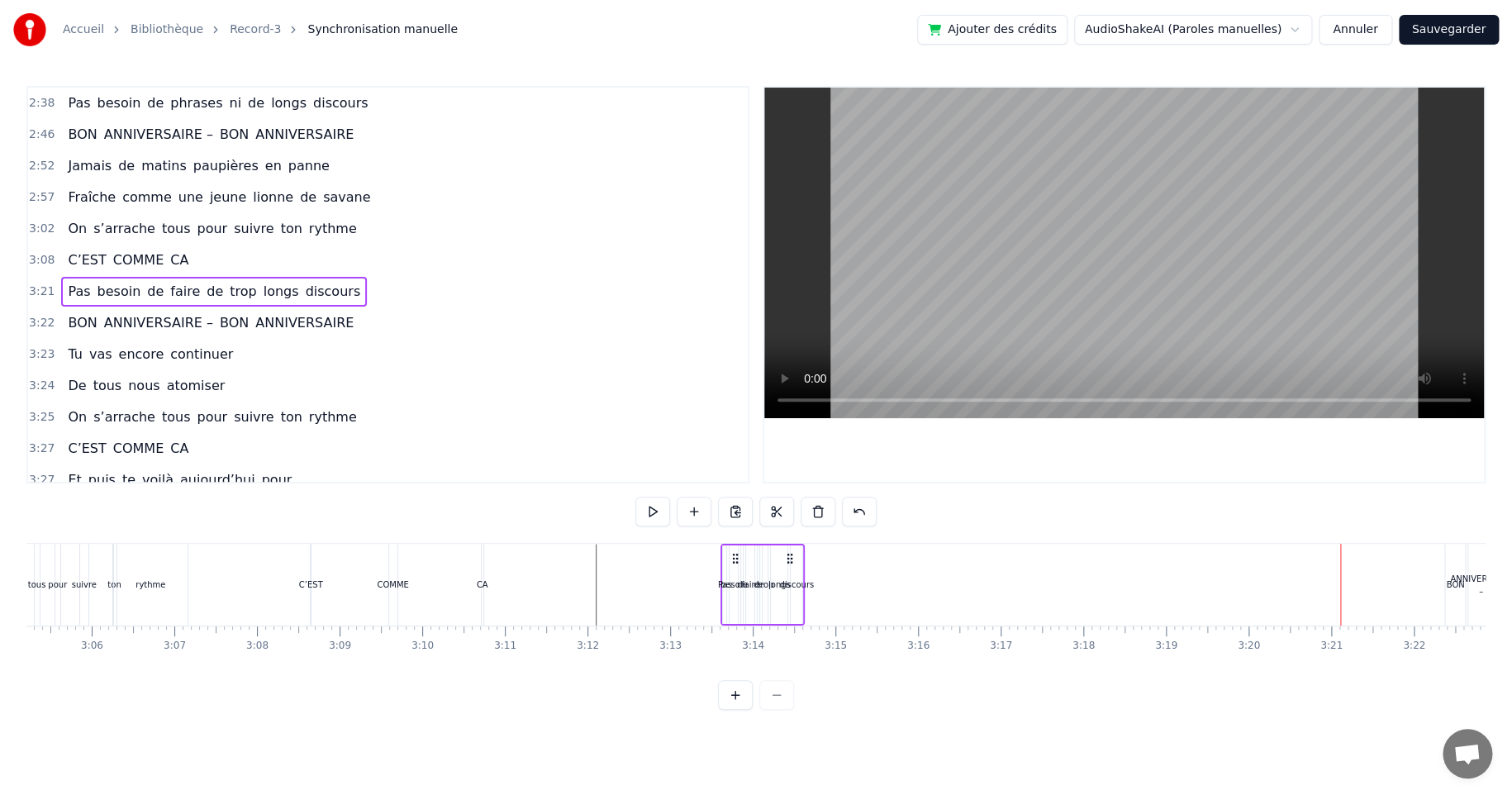
drag, startPoint x: 1346, startPoint y: 558, endPoint x: 733, endPoint y: 544, distance: 613.2
click at [733, 544] on div "Pas besoin de faire de trop longs discours" at bounding box center [763, 584] width 85 height 82
click at [734, 558] on circle at bounding box center [734, 558] width 1 height 1
click at [729, 583] on div "besoin" at bounding box center [734, 585] width 27 height 13
click at [801, 580] on div "discours" at bounding box center [797, 585] width 35 height 13
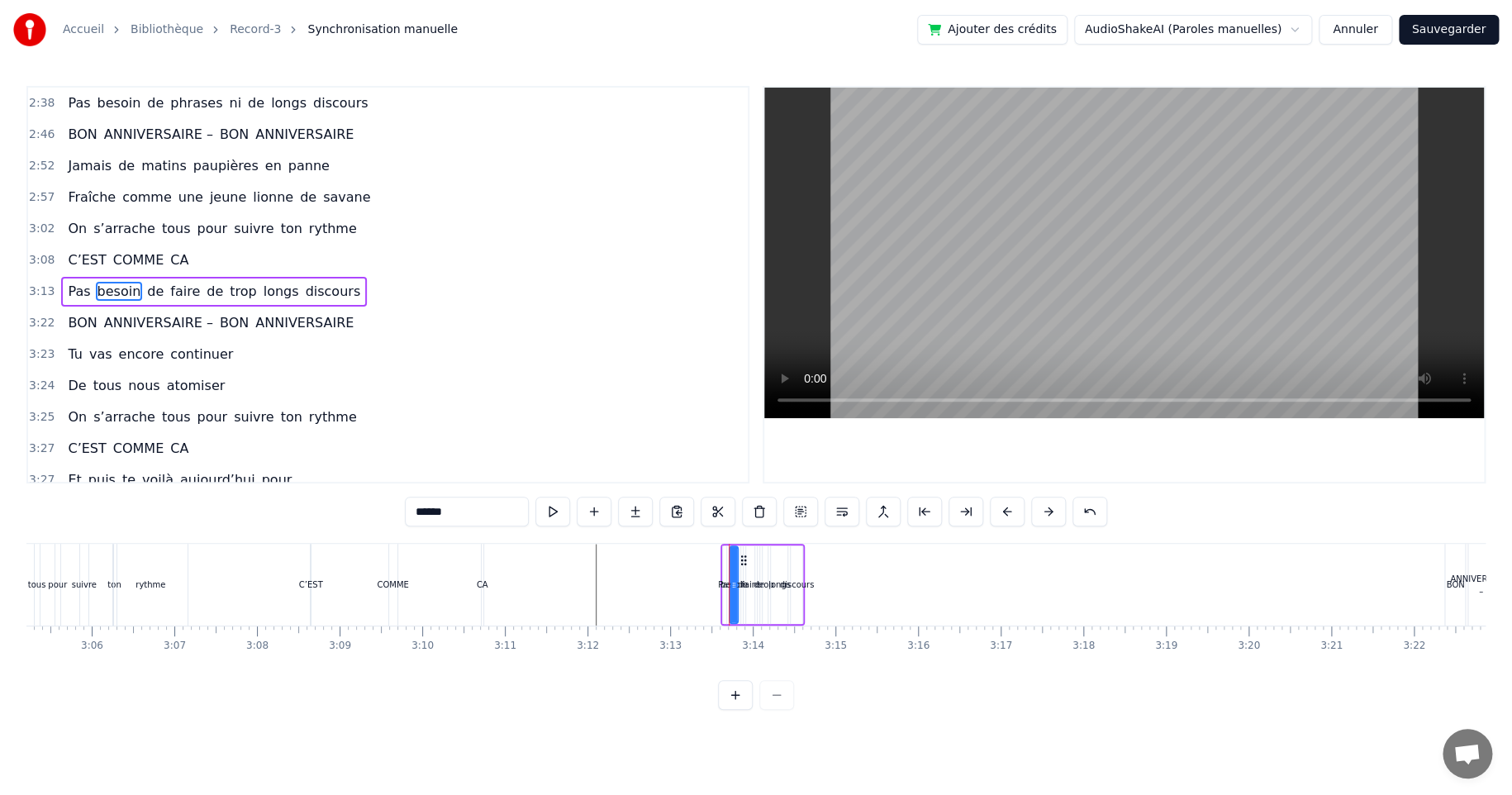
type input "********"
drag, startPoint x: 805, startPoint y: 558, endPoint x: 971, endPoint y: 563, distance: 166.1
click at [971, 563] on icon at bounding box center [970, 559] width 13 height 13
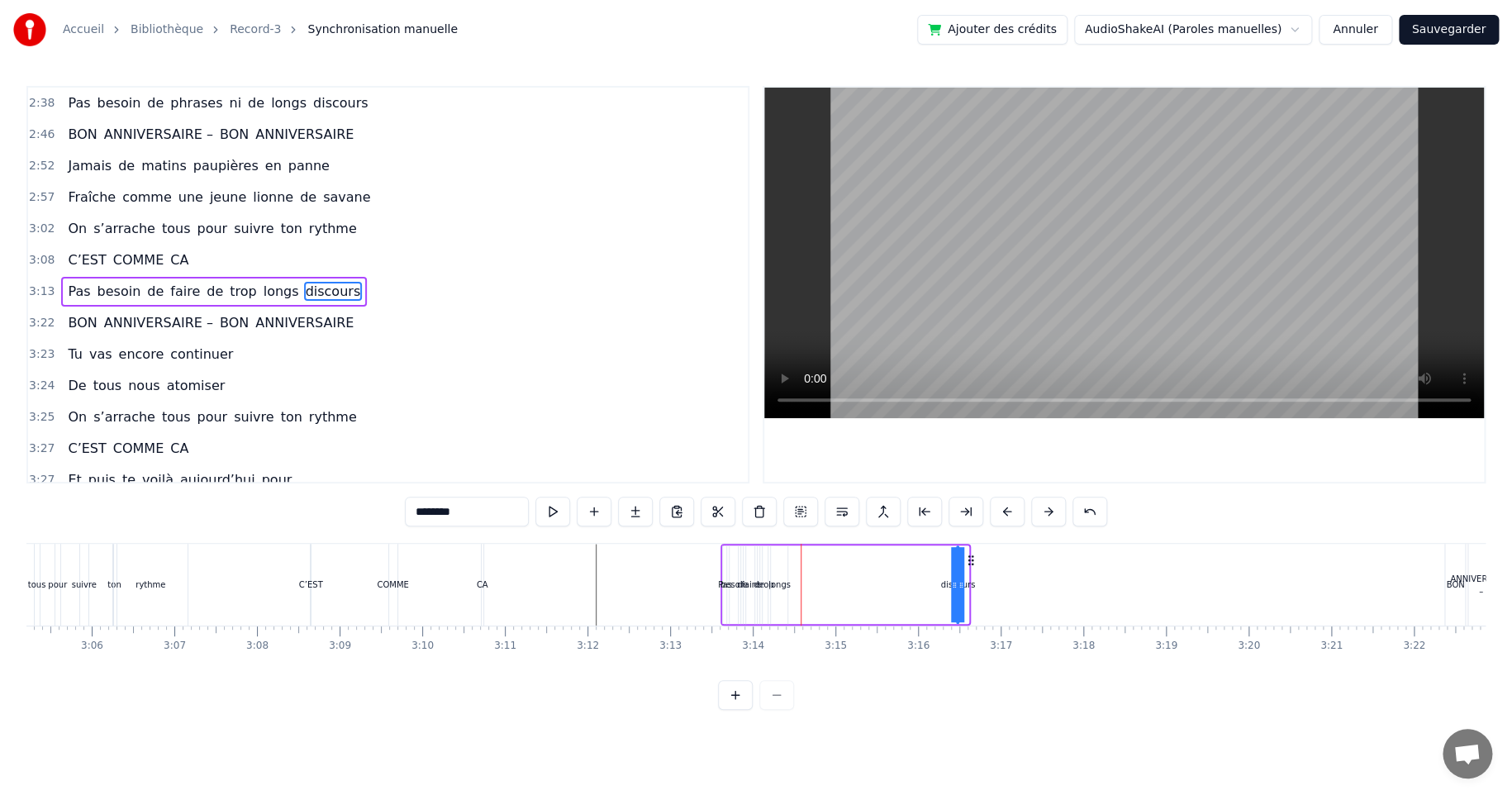
drag, startPoint x: 960, startPoint y: 580, endPoint x: 893, endPoint y: 578, distance: 67.0
click at [889, 580] on div "Pas besoin de faire de trop longs discours" at bounding box center [845, 584] width 250 height 82
click at [953, 582] on div "discours" at bounding box center [957, 585] width 35 height 13
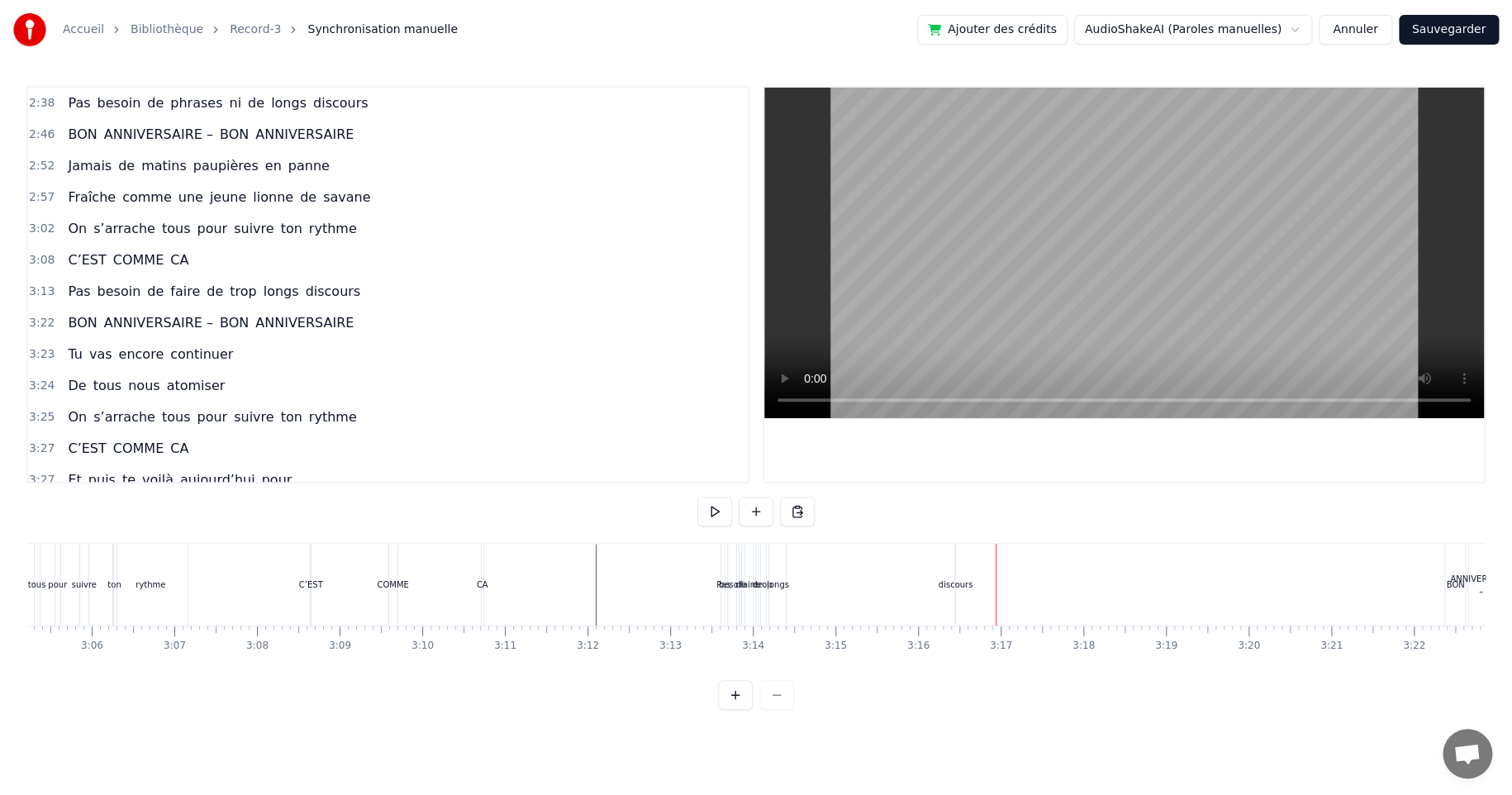
click at [783, 581] on div "longs" at bounding box center [778, 585] width 22 height 13
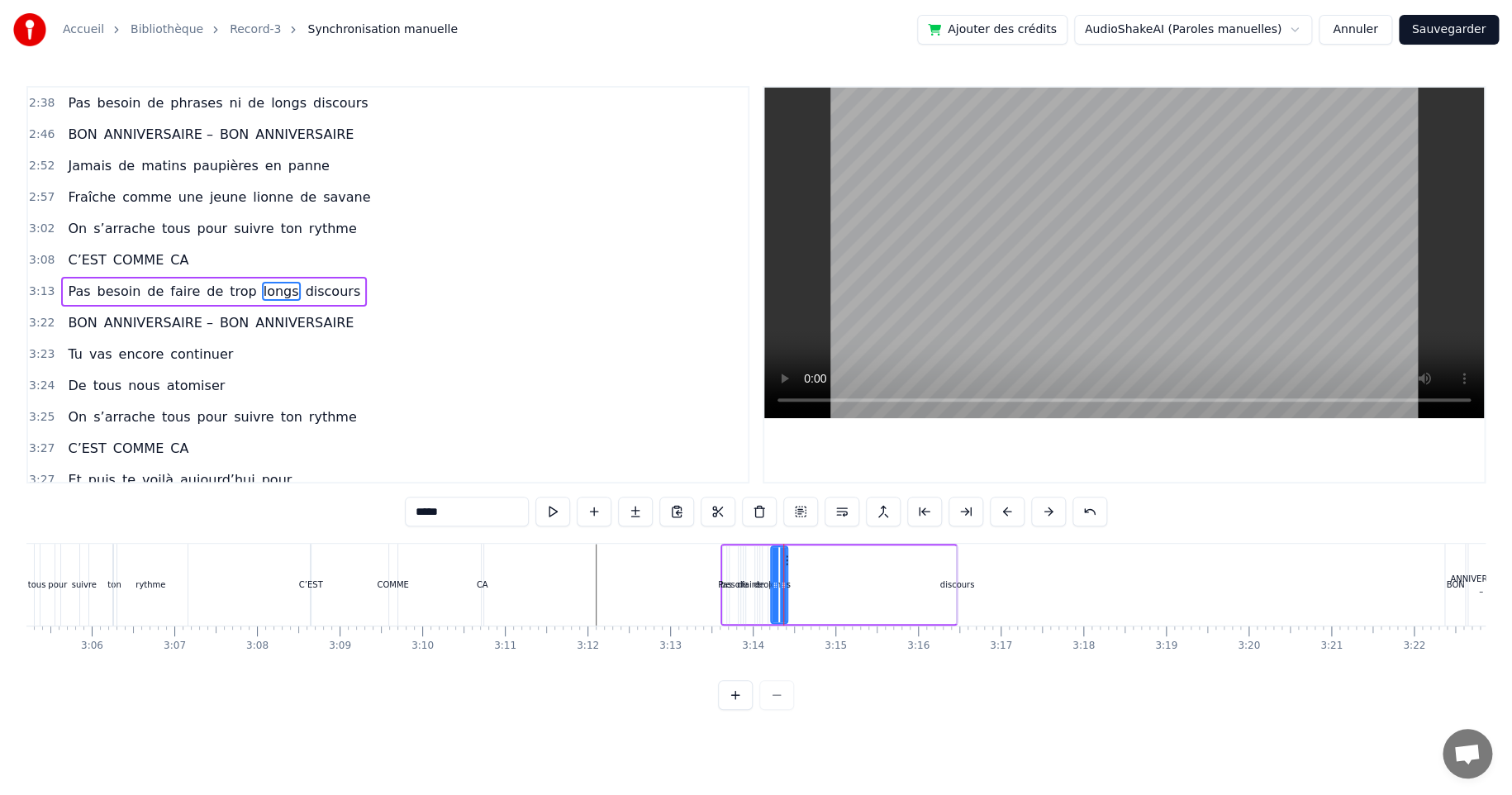
click at [772, 584] on icon at bounding box center [774, 585] width 6 height 13
click at [756, 578] on div "Pas besoin de faire de trop longs discours" at bounding box center [839, 584] width 237 height 82
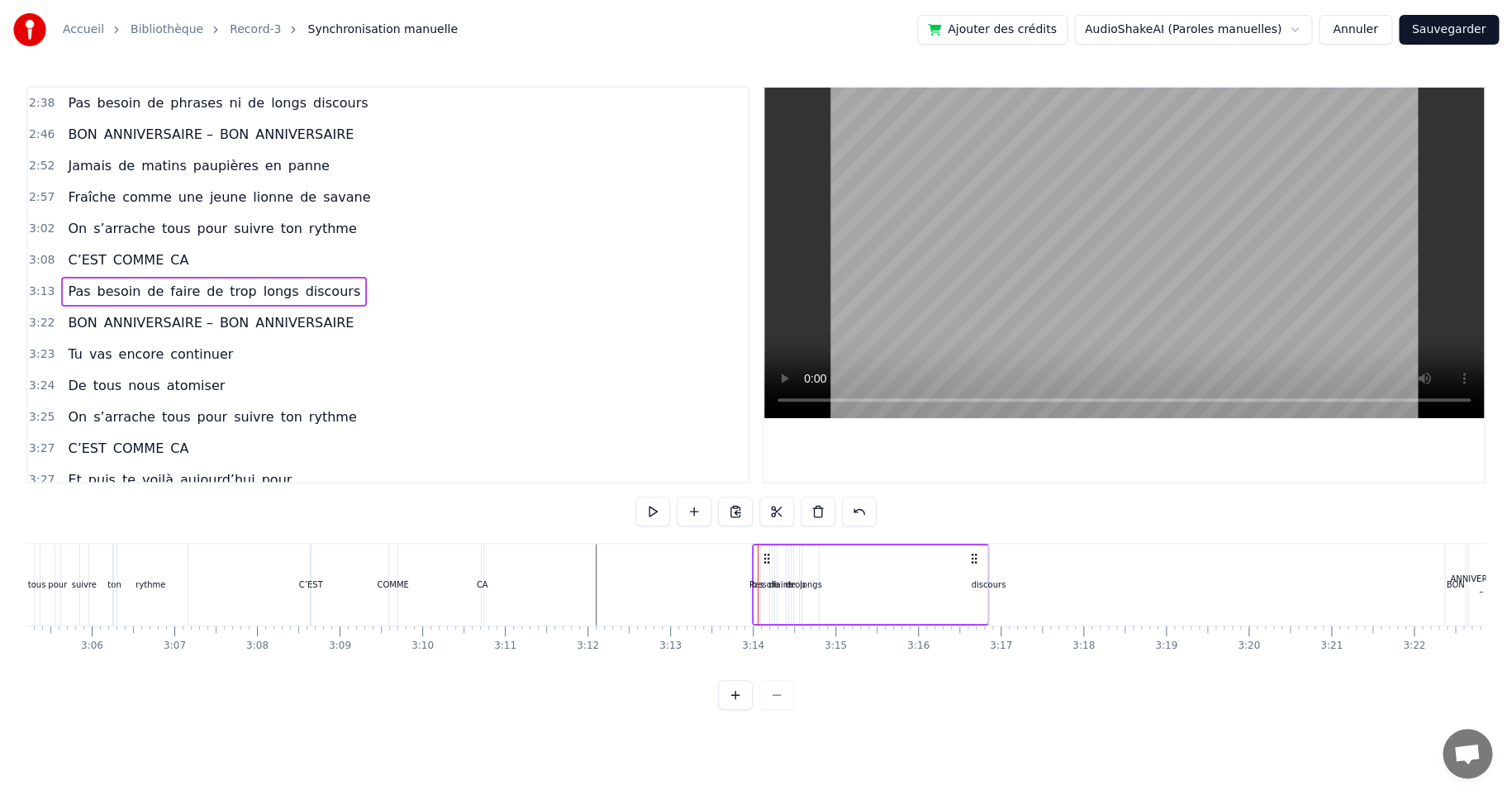
drag, startPoint x: 731, startPoint y: 556, endPoint x: 763, endPoint y: 558, distance: 32.1
click at [763, 558] on icon at bounding box center [766, 558] width 13 height 13
click at [878, 574] on div "Pas besoin de faire de trop longs discours" at bounding box center [872, 584] width 237 height 82
click at [810, 578] on div "longs" at bounding box center [810, 585] width 22 height 13
drag, startPoint x: 815, startPoint y: 569, endPoint x: 869, endPoint y: 569, distance: 54.0
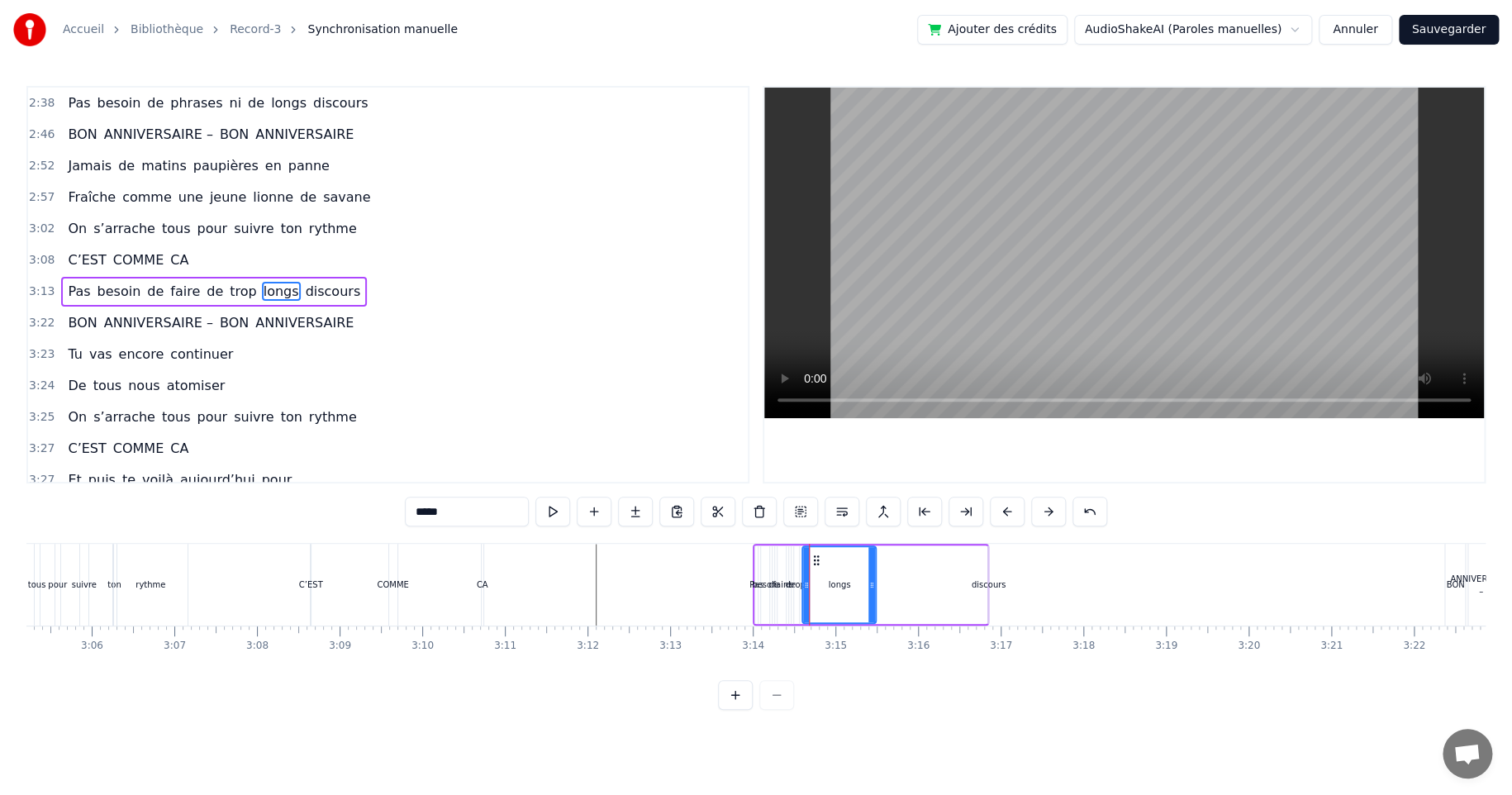
click at [872, 568] on div at bounding box center [871, 585] width 6 height 76
drag, startPoint x: 814, startPoint y: 559, endPoint x: 909, endPoint y: 562, distance: 95.0
click at [909, 562] on icon at bounding box center [912, 559] width 13 height 13
click at [802, 578] on div "trop" at bounding box center [796, 585] width 16 height 13
drag, startPoint x: 808, startPoint y: 557, endPoint x: 879, endPoint y: 562, distance: 71.2
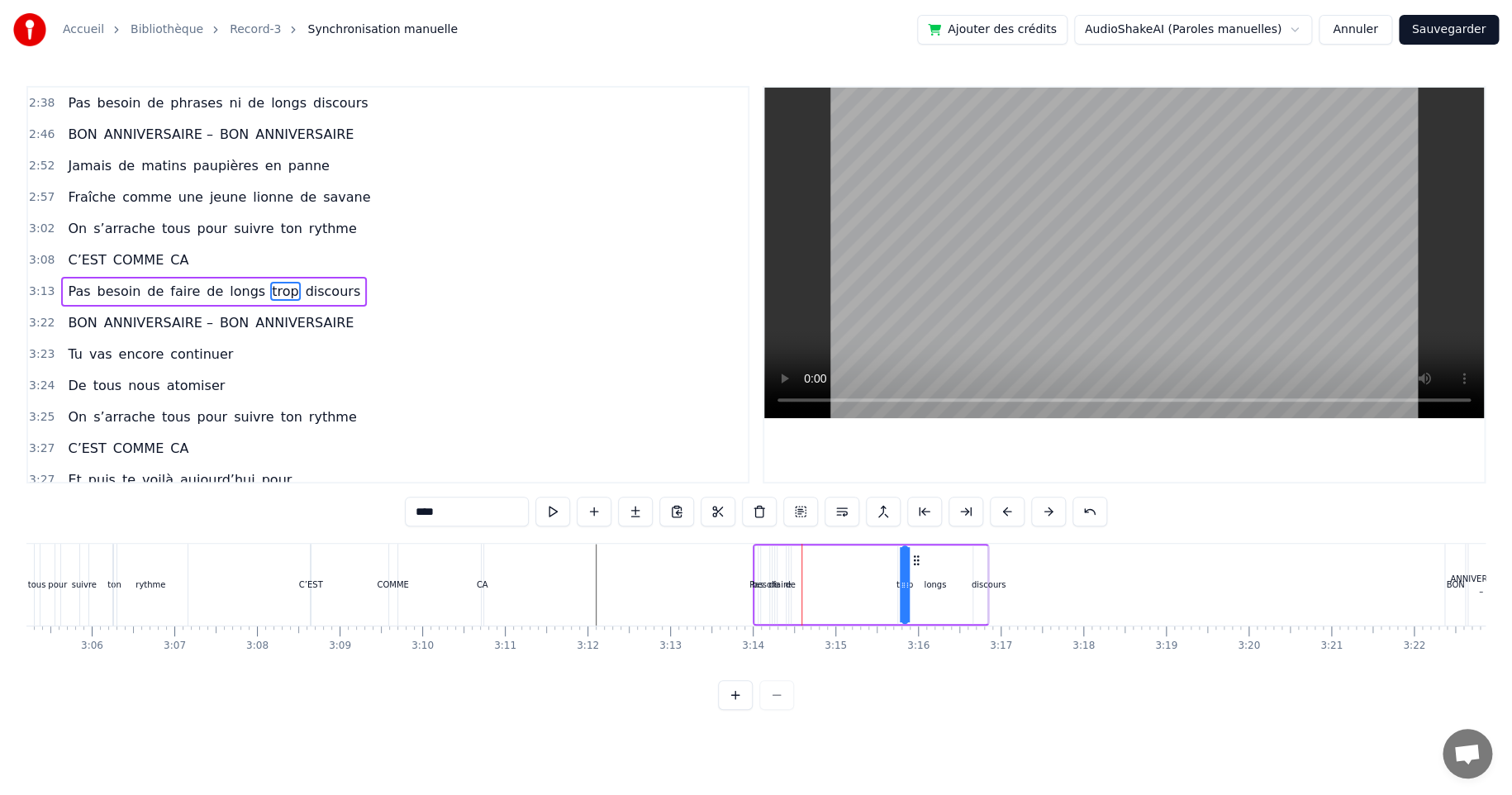
click at [792, 583] on div "de" at bounding box center [791, 585] width 11 height 13
drag, startPoint x: 801, startPoint y: 557, endPoint x: 889, endPoint y: 554, distance: 88.1
click at [889, 554] on icon at bounding box center [888, 559] width 13 height 13
click at [787, 582] on div "faire" at bounding box center [782, 585] width 18 height 13
drag, startPoint x: 790, startPoint y: 557, endPoint x: 859, endPoint y: 567, distance: 69.7
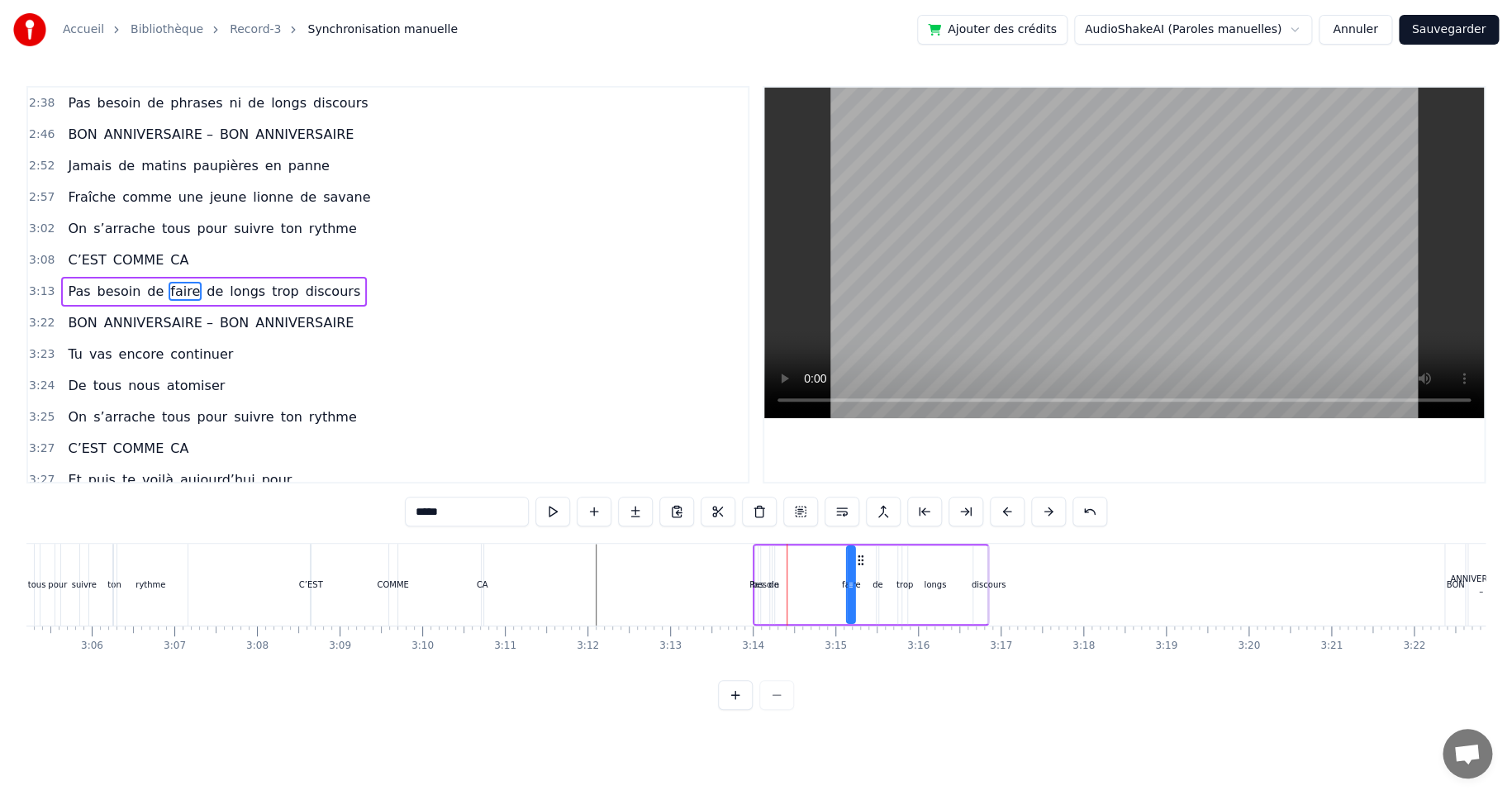
click at [859, 567] on div "Pas besoin de faire de longs trop discours" at bounding box center [872, 584] width 237 height 82
click at [768, 580] on div "de" at bounding box center [774, 585] width 11 height 13
drag, startPoint x: 782, startPoint y: 559, endPoint x: 833, endPoint y: 561, distance: 51.0
click at [833, 561] on icon at bounding box center [836, 559] width 13 height 13
click at [765, 580] on div "besoin" at bounding box center [765, 585] width 27 height 13
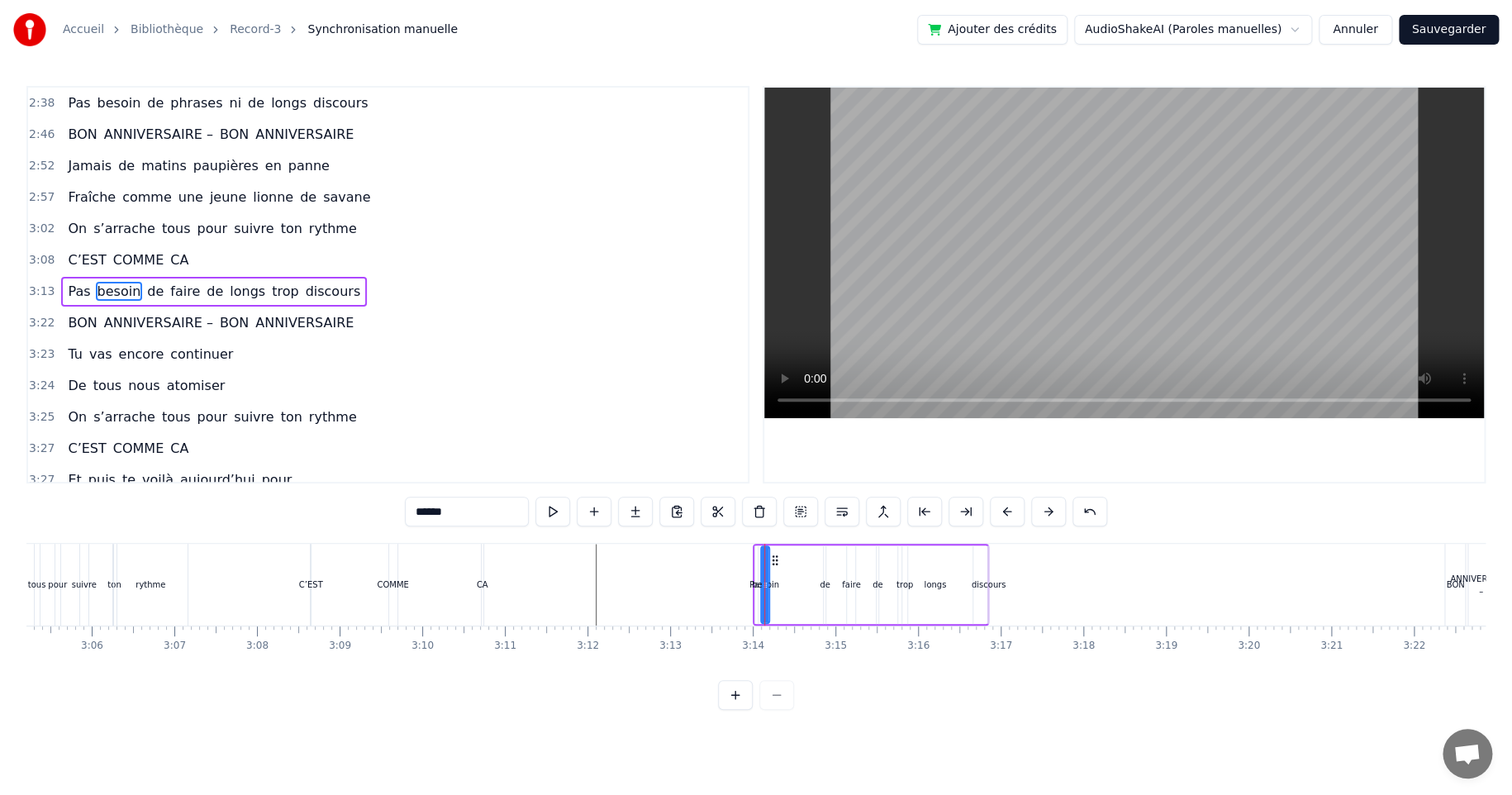
click at [772, 585] on div "besoin" at bounding box center [765, 585] width 27 height 13
drag, startPoint x: 776, startPoint y: 560, endPoint x: 810, endPoint y: 559, distance: 34.0
click at [812, 559] on circle at bounding box center [812, 559] width 1 height 1
click at [756, 584] on div "Pas" at bounding box center [756, 585] width 14 height 13
type input "***"
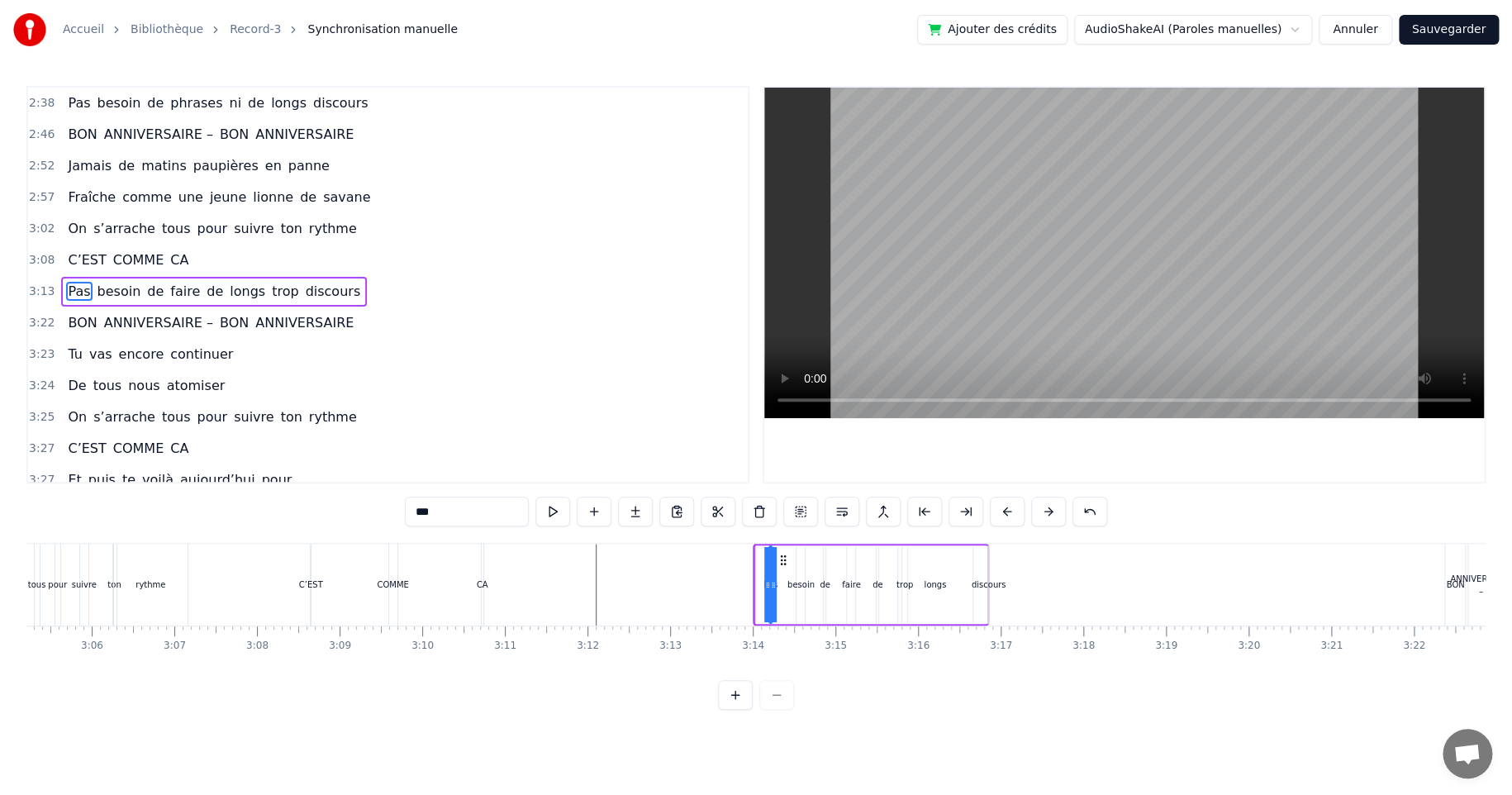
drag, startPoint x: 766, startPoint y: 559, endPoint x: 780, endPoint y: 559, distance: 14.0
click at [781, 559] on circle at bounding box center [781, 559] width 1 height 1
click at [812, 544] on div "Pas besoin de faire de longs trop discours" at bounding box center [879, 584] width 223 height 82
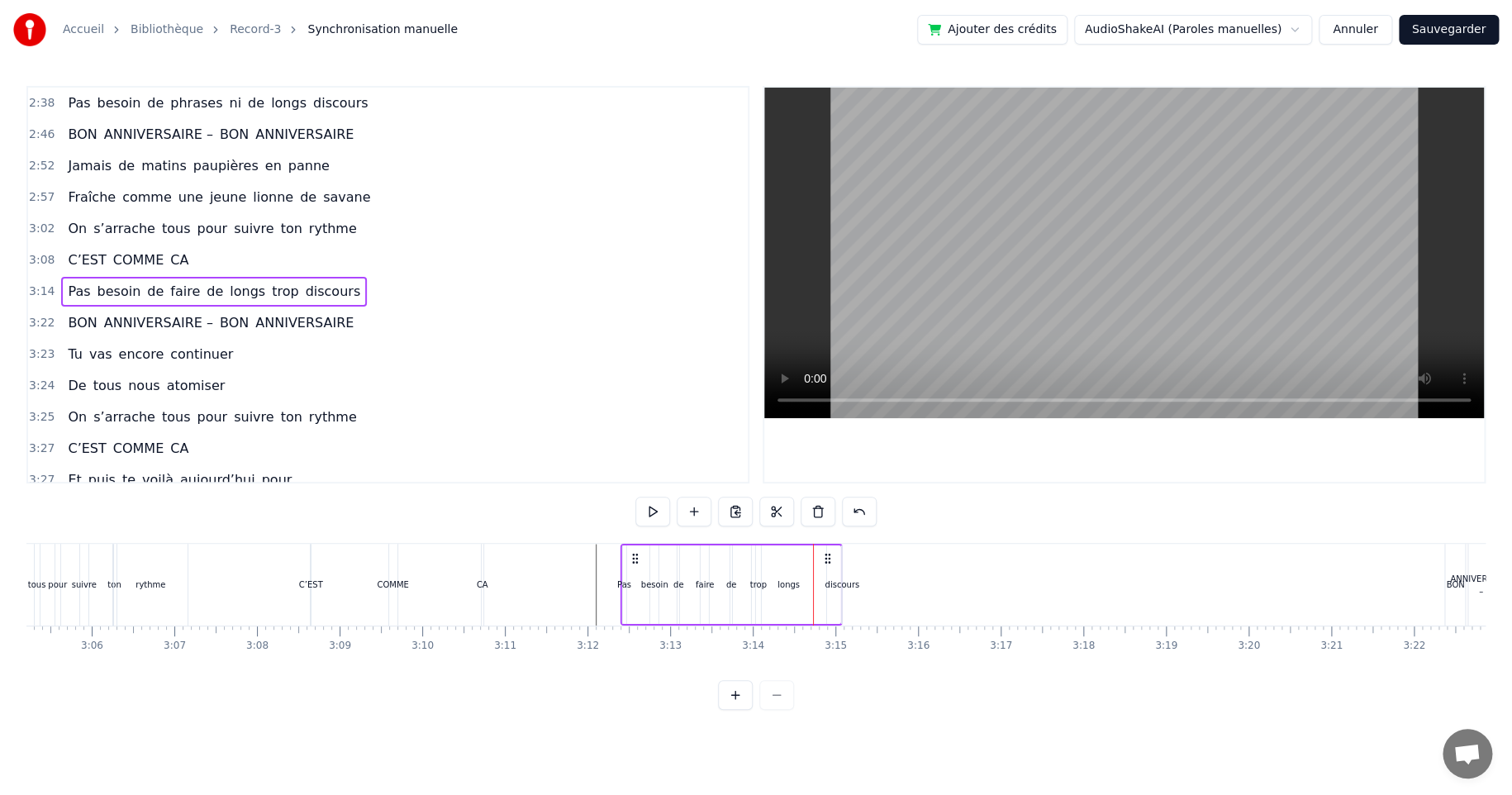
drag, startPoint x: 775, startPoint y: 557, endPoint x: 628, endPoint y: 565, distance: 147.2
click at [628, 565] on div "Pas besoin de faire de longs trop discours" at bounding box center [732, 584] width 223 height 82
click at [641, 579] on div "Pas besoin de faire de longs trop discours" at bounding box center [732, 584] width 223 height 82
click at [834, 584] on div "discours" at bounding box center [842, 585] width 35 height 13
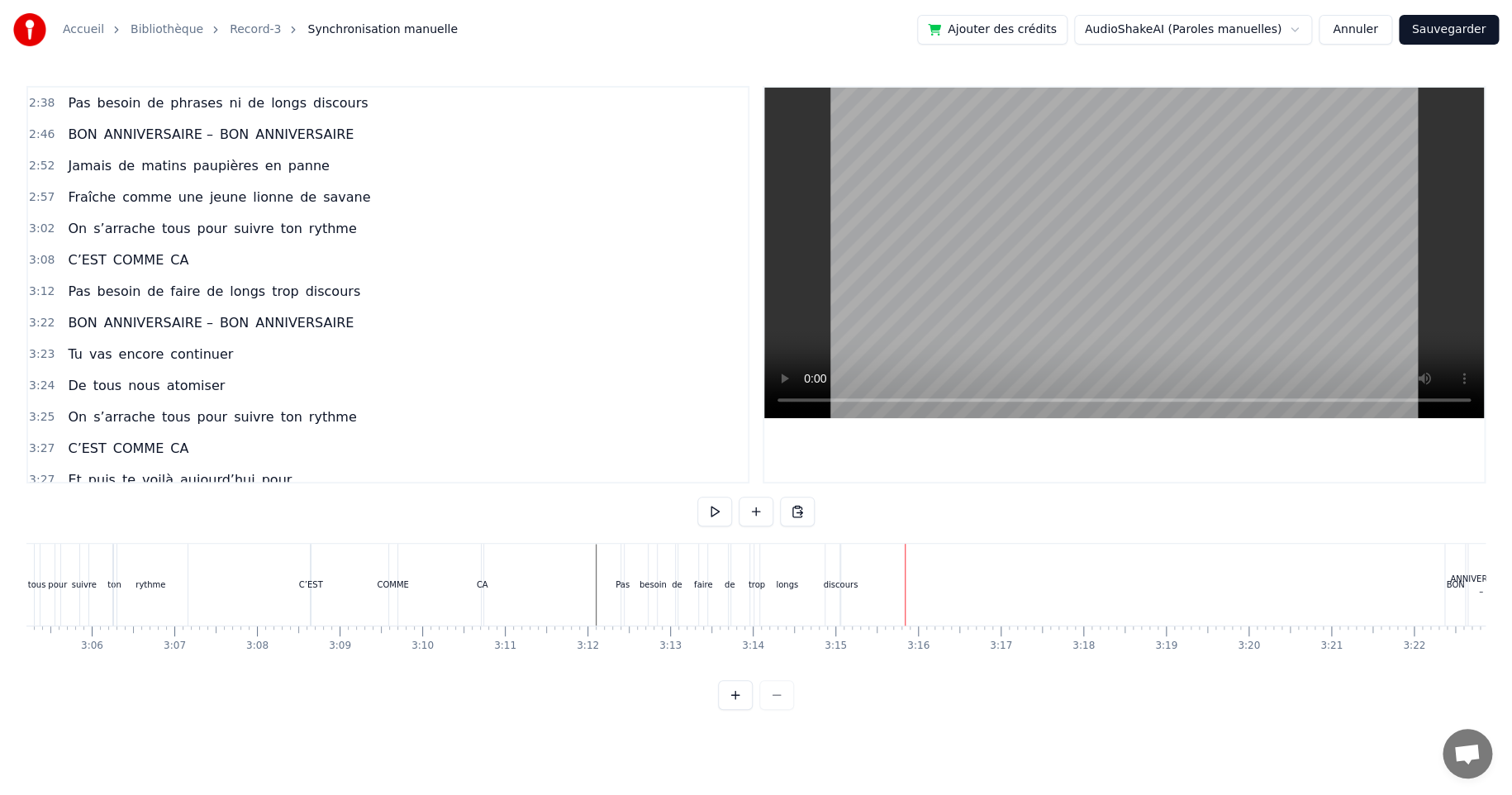
click at [838, 584] on div "discours" at bounding box center [840, 585] width 35 height 13
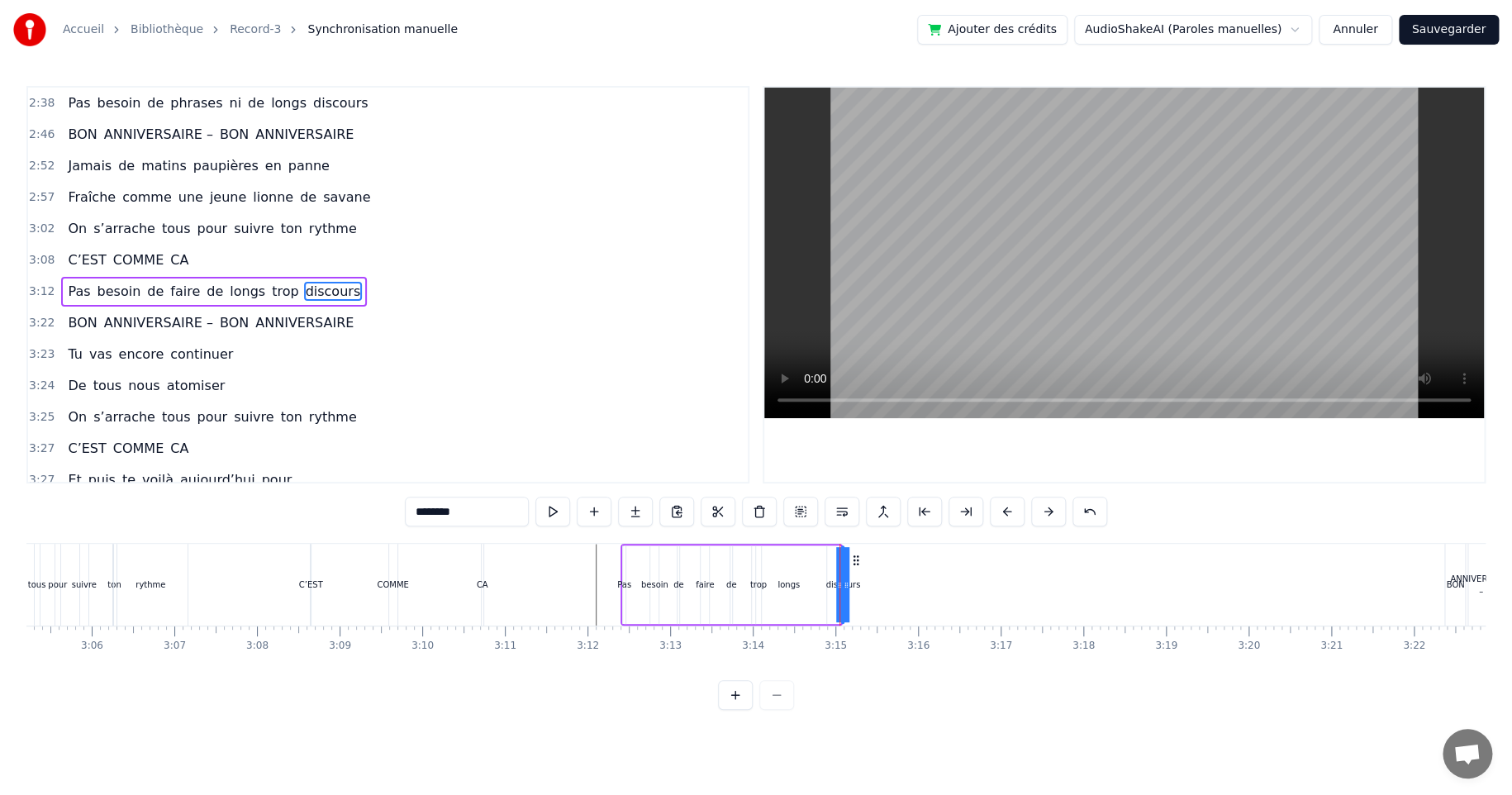
drag, startPoint x: 840, startPoint y: 584, endPoint x: 831, endPoint y: 585, distance: 9.1
click at [843, 585] on div "discours" at bounding box center [843, 585] width 0 height 76
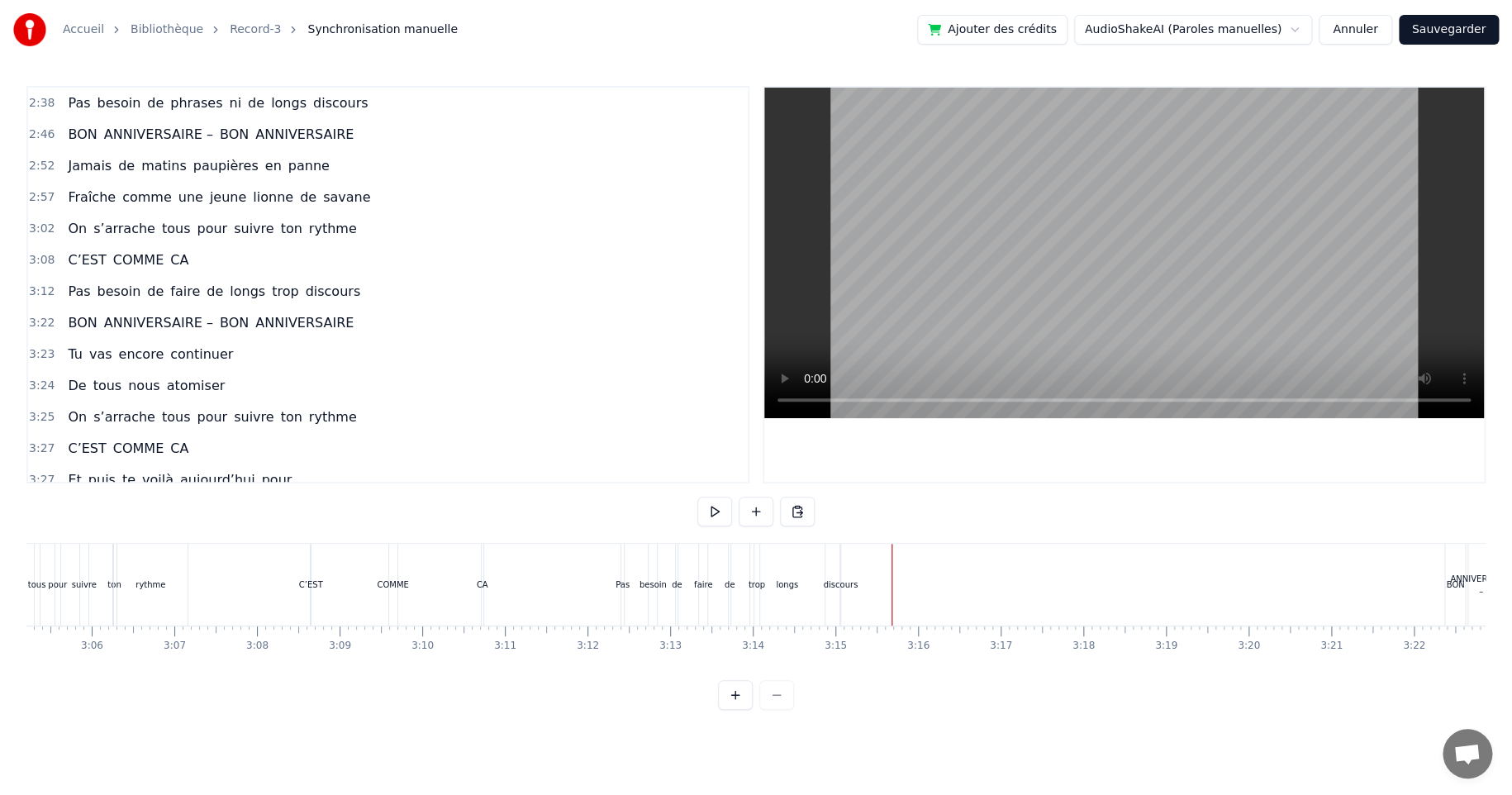
click at [103, 322] on span "ANNIVERSAIRE –" at bounding box center [158, 322] width 112 height 19
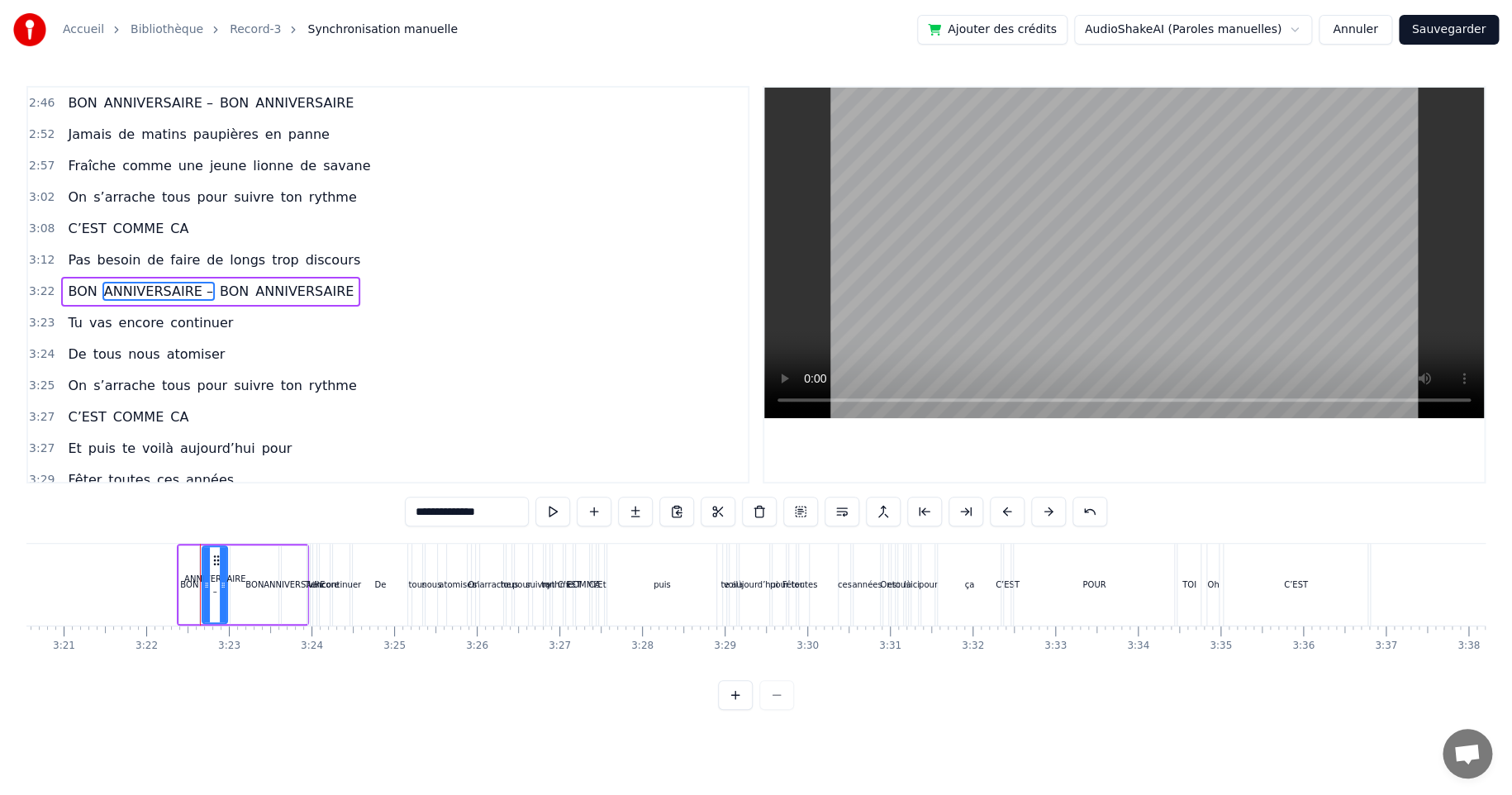
scroll to position [0, 16662]
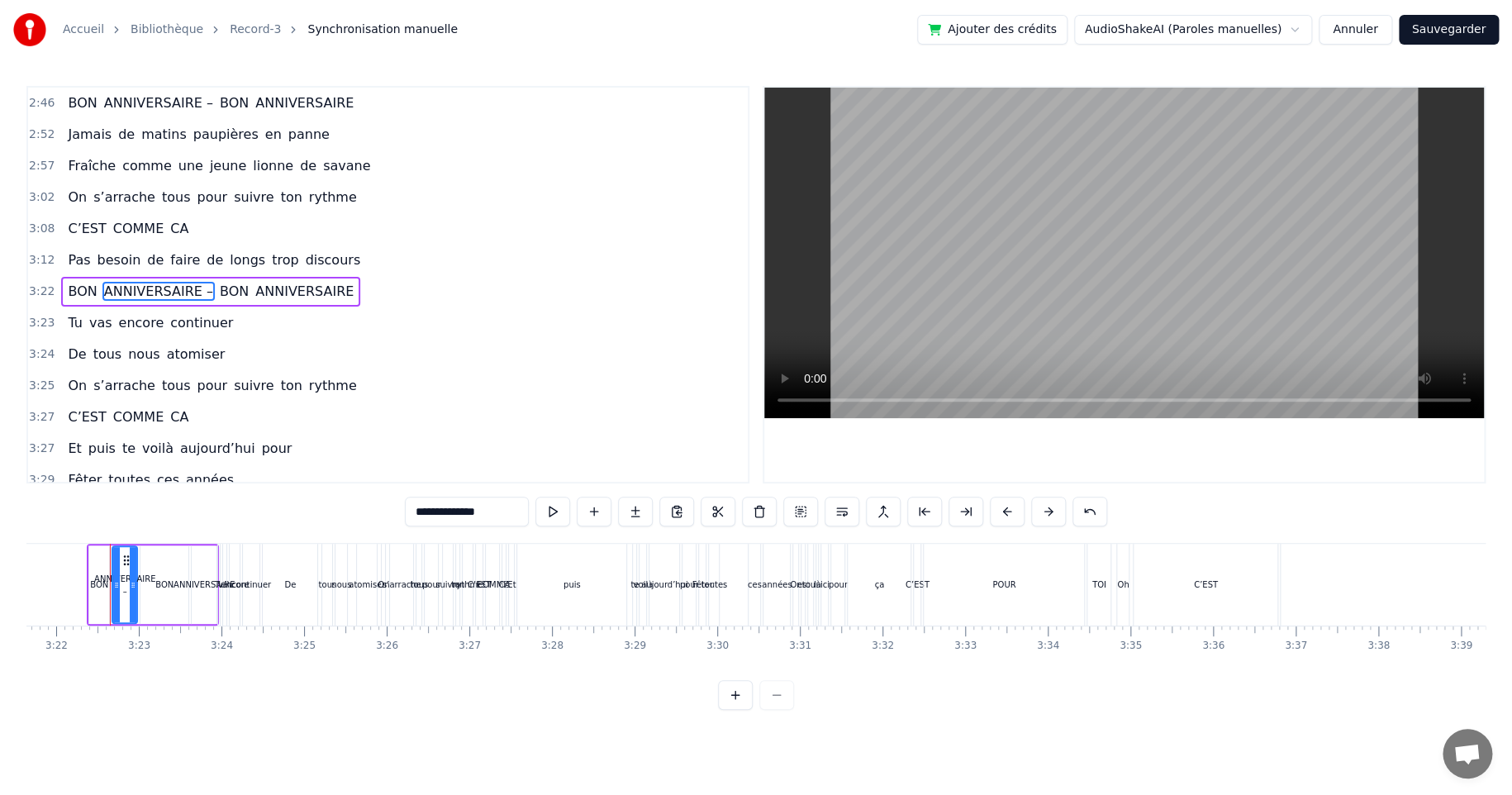
click at [201, 277] on div "BON ANNIVERSAIRE – BON ANNIVERSAIRE" at bounding box center [210, 291] width 300 height 30
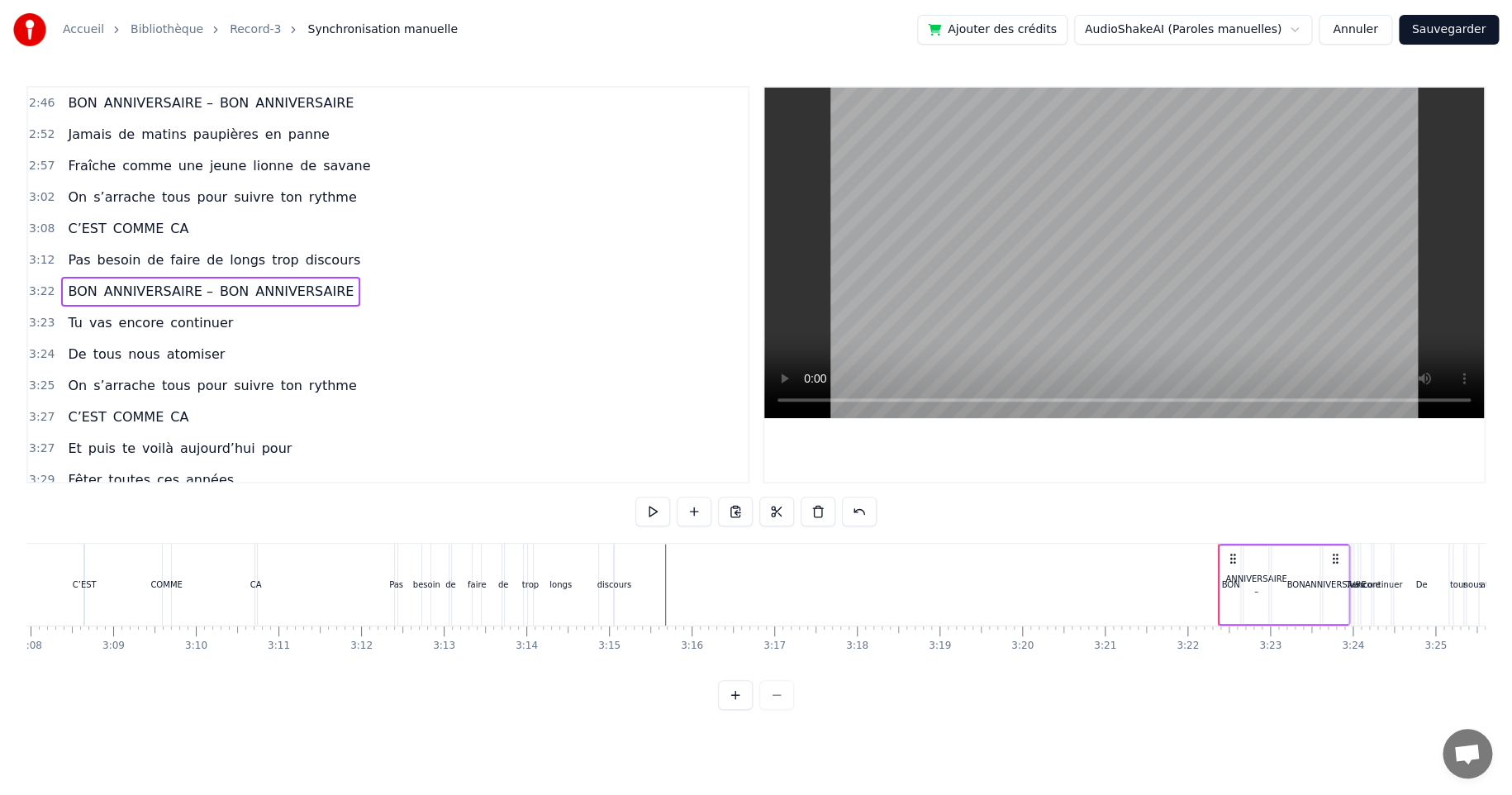
scroll to position [0, 15617]
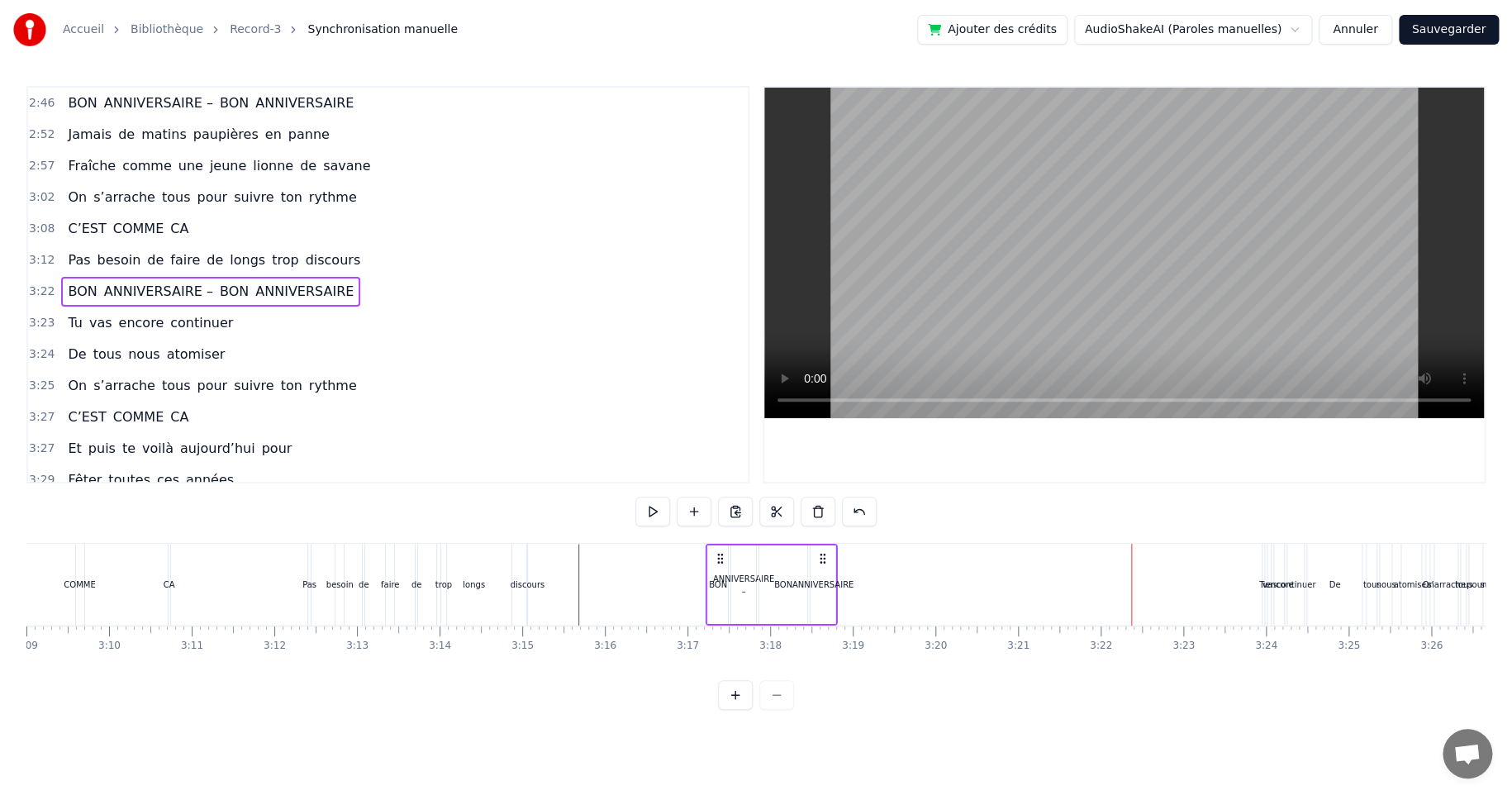
drag, startPoint x: 1144, startPoint y: 556, endPoint x: 719, endPoint y: 564, distance: 425.1
click at [719, 564] on div "BON ANNIVERSAIRE – BON ANNIVERSAIRE" at bounding box center [772, 584] width 132 height 82
click at [825, 559] on icon at bounding box center [823, 558] width 13 height 13
click at [815, 583] on div "ANNIVERSAIRE" at bounding box center [823, 585] width 61 height 13
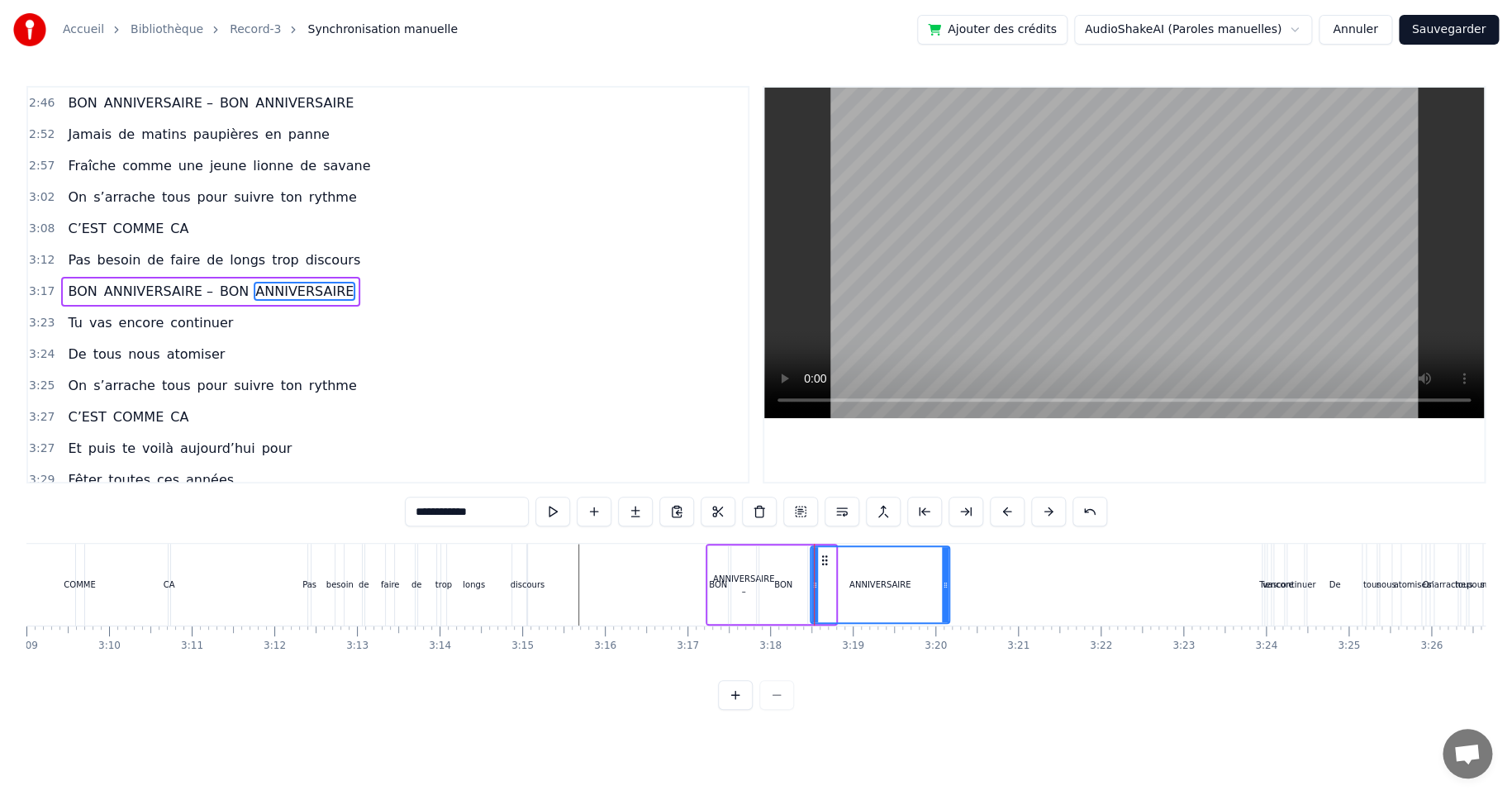
drag, startPoint x: 828, startPoint y: 563, endPoint x: 942, endPoint y: 560, distance: 114.0
click at [942, 560] on div at bounding box center [944, 585] width 6 height 76
drag, startPoint x: 812, startPoint y: 578, endPoint x: 831, endPoint y: 586, distance: 20.6
click at [856, 581] on icon at bounding box center [859, 585] width 6 height 13
click at [778, 578] on div "BON" at bounding box center [783, 585] width 18 height 13
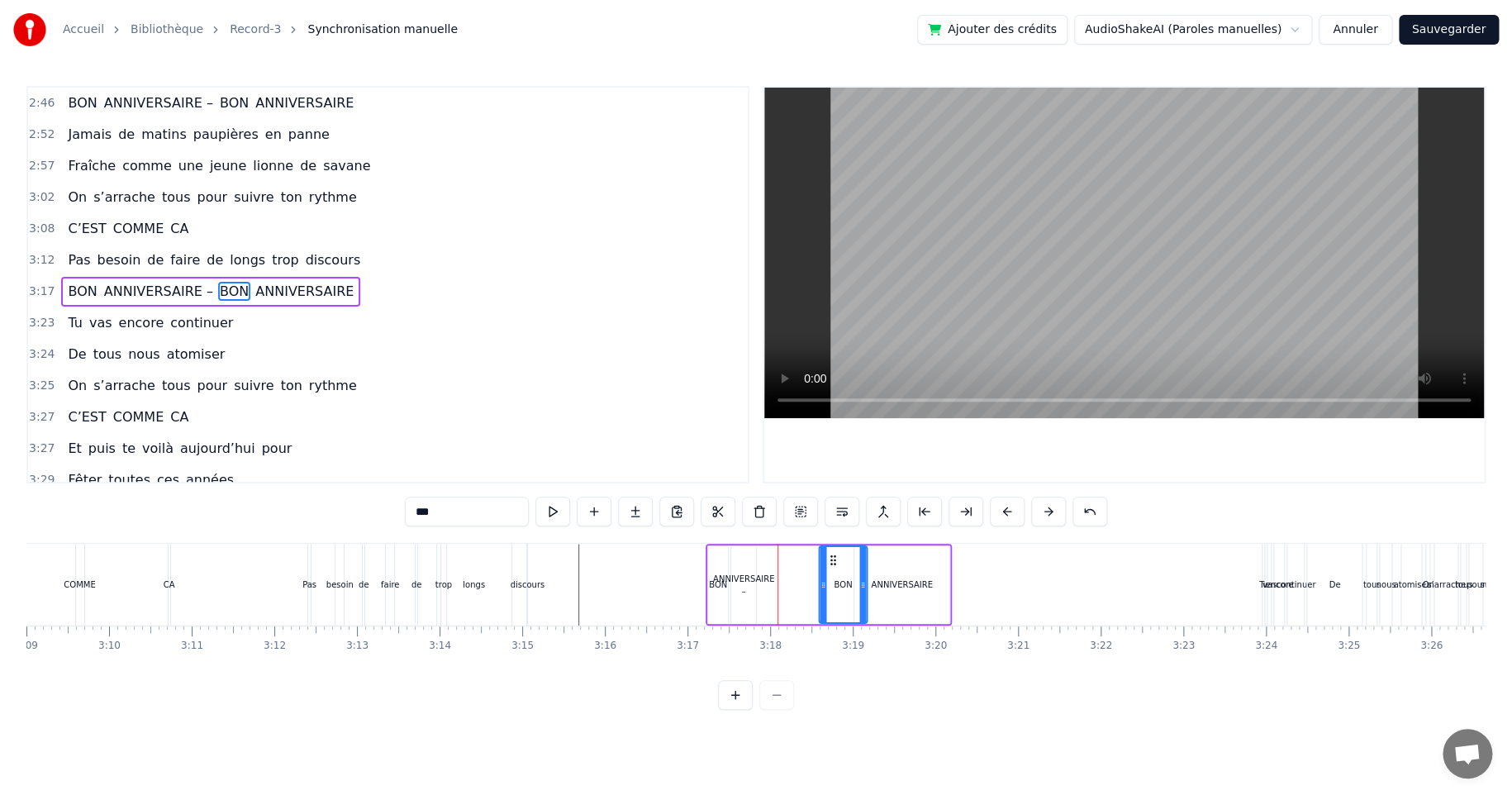
drag, startPoint x: 773, startPoint y: 556, endPoint x: 832, endPoint y: 556, distance: 59.0
click at [832, 556] on icon at bounding box center [833, 559] width 13 height 13
click at [758, 574] on div "ANNIVERSAIRE –" at bounding box center [744, 585] width 61 height 25
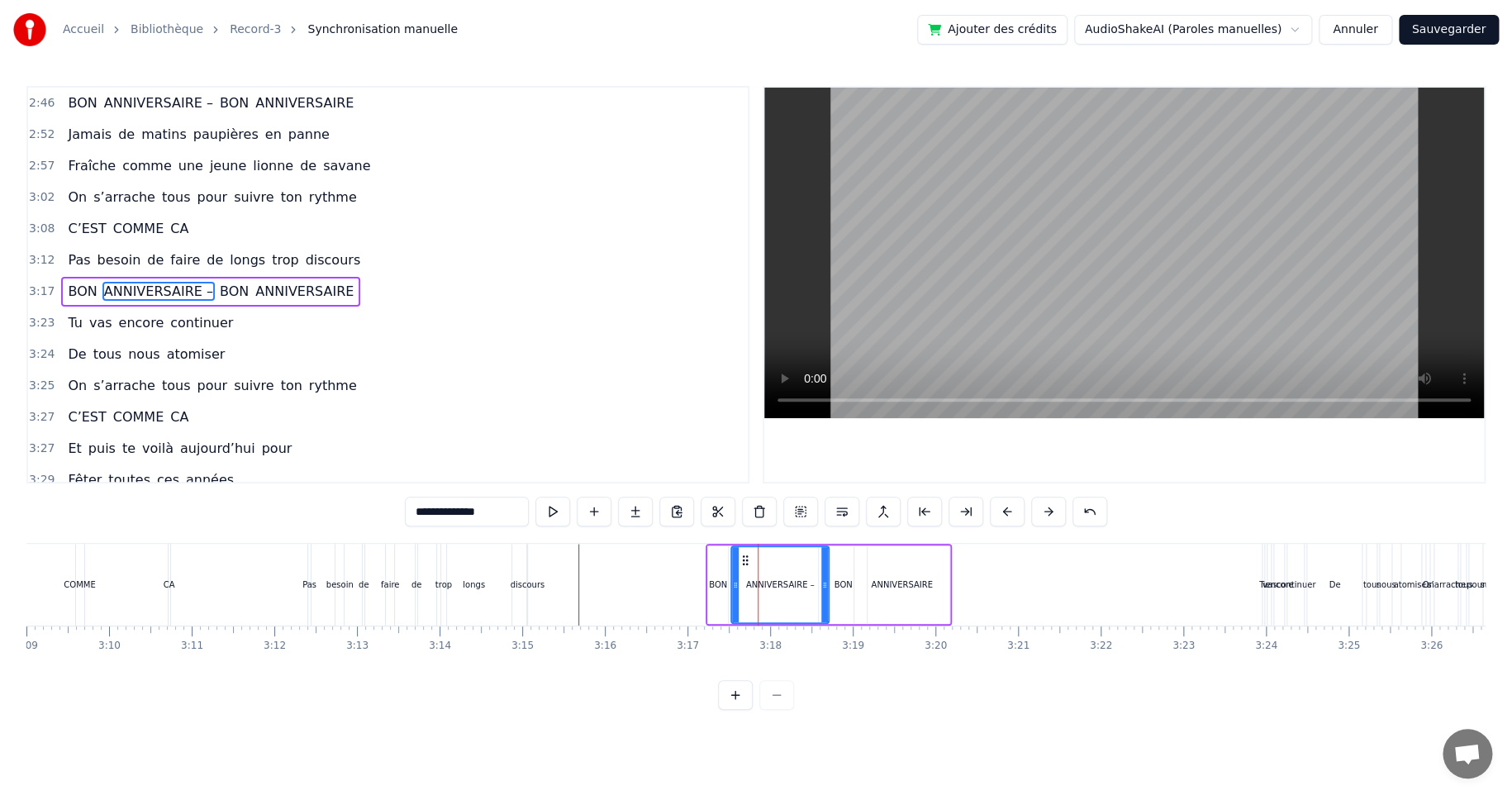
drag, startPoint x: 750, startPoint y: 552, endPoint x: 823, endPoint y: 562, distance: 73.7
click at [823, 562] on div at bounding box center [824, 585] width 6 height 76
click at [716, 580] on div "BON" at bounding box center [718, 585] width 18 height 13
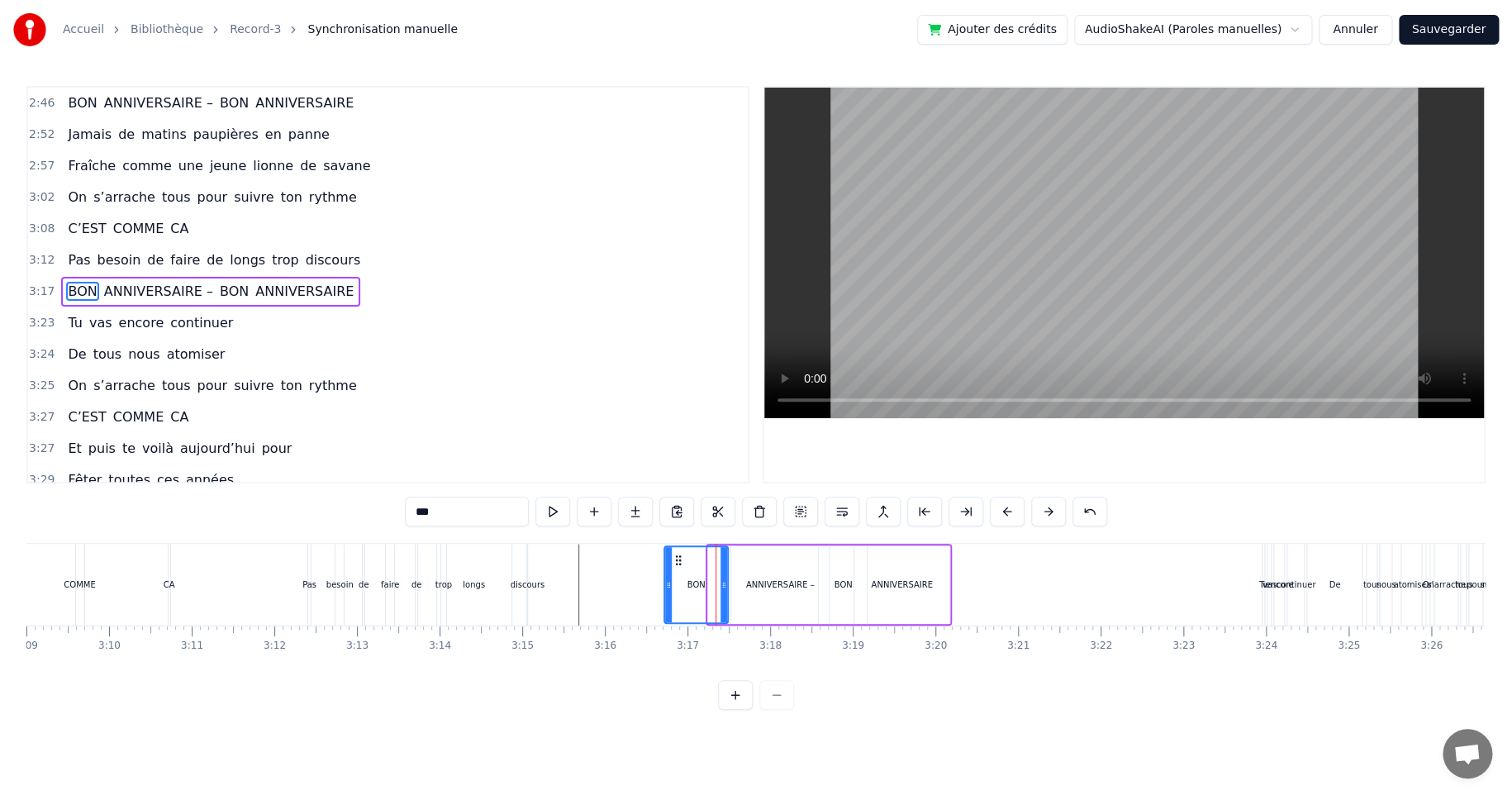
drag, startPoint x: 709, startPoint y: 580, endPoint x: 663, endPoint y: 584, distance: 46.2
click at [666, 584] on icon at bounding box center [668, 585] width 6 height 13
drag, startPoint x: 919, startPoint y: 606, endPoint x: 939, endPoint y: 597, distance: 21.9
click at [920, 606] on div "ANNIVERSAIRE" at bounding box center [902, 584] width 95 height 78
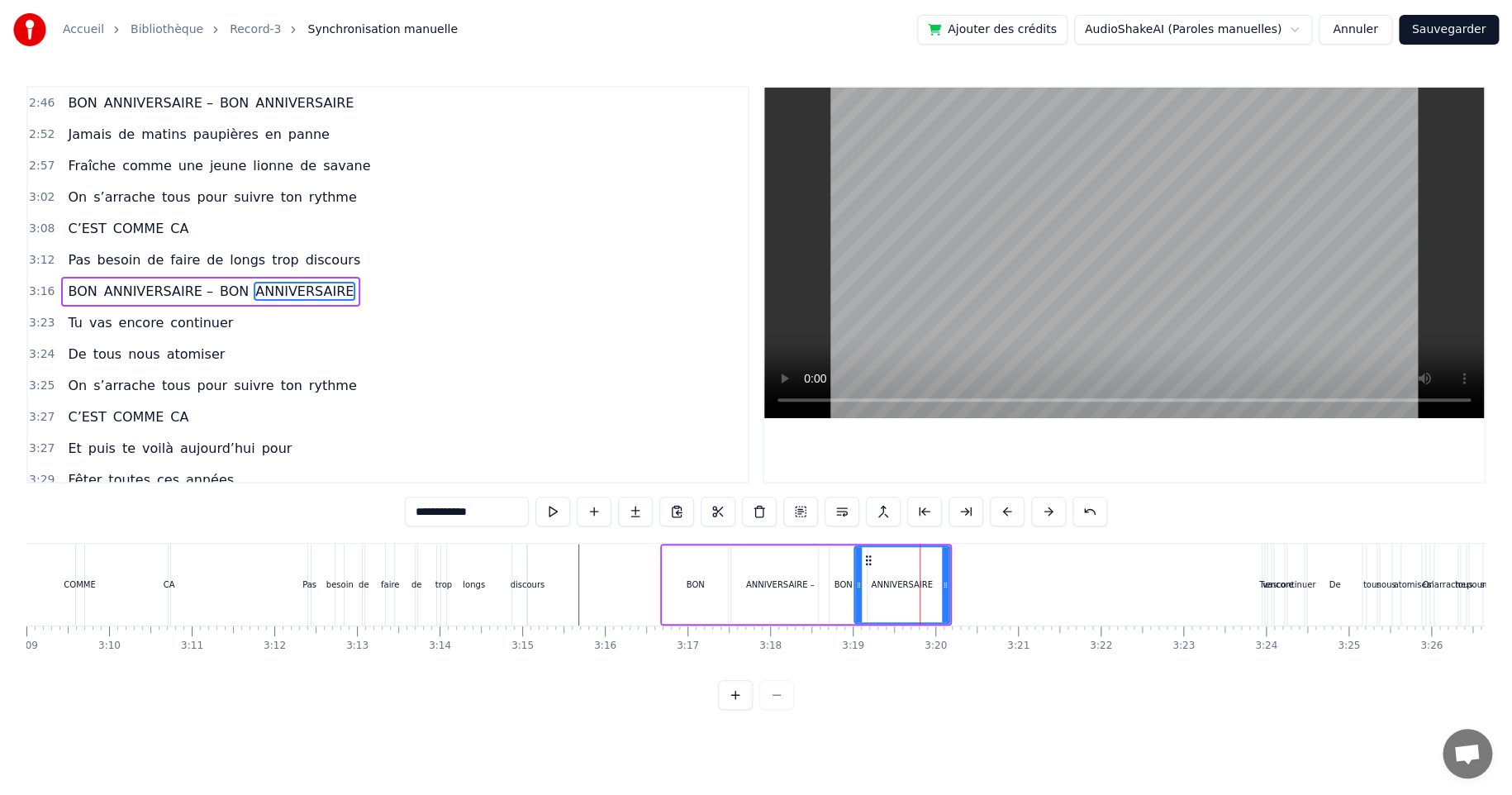
click at [848, 581] on div "BON" at bounding box center [843, 585] width 18 height 13
type input "***"
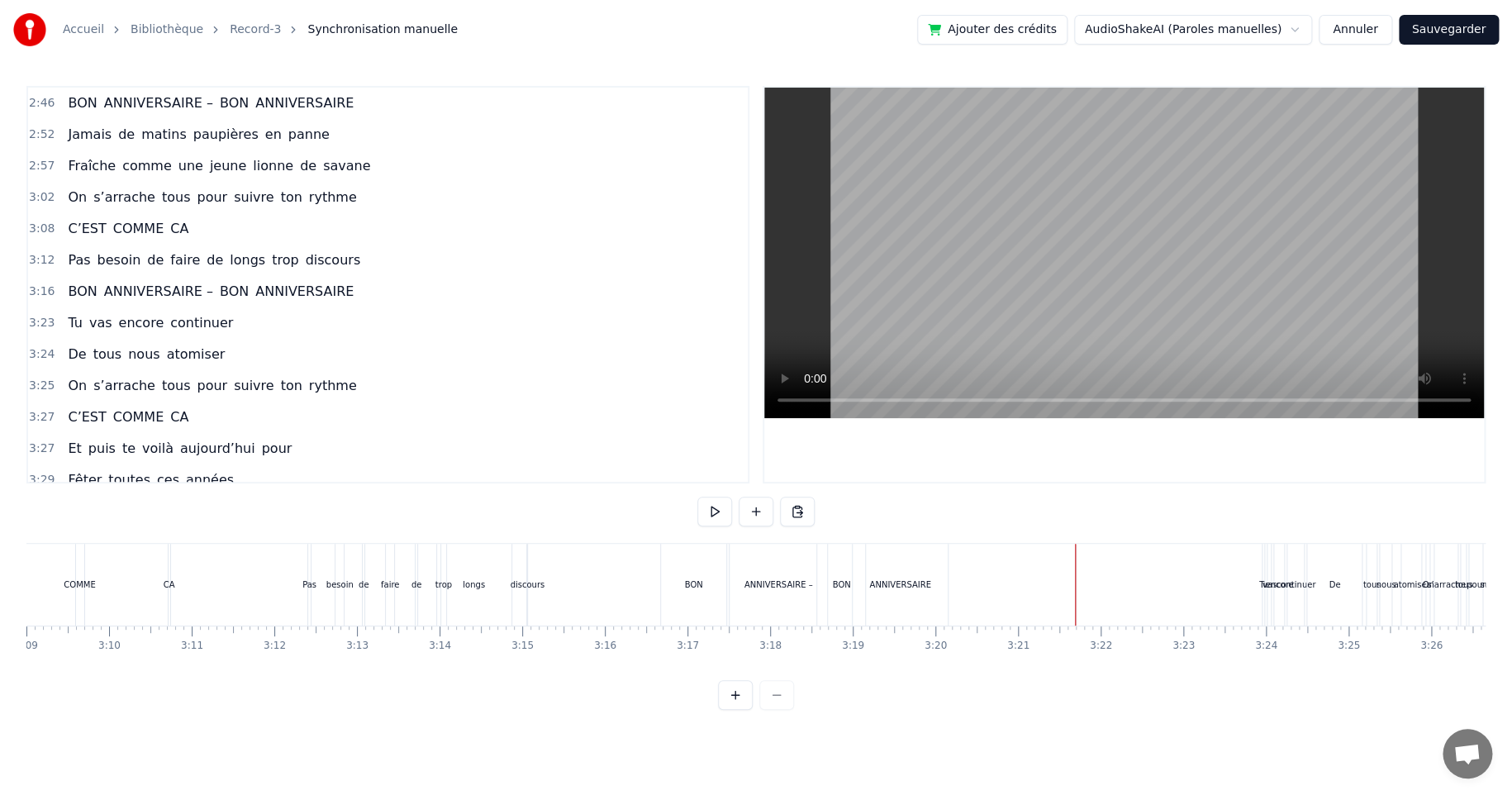
click at [1265, 580] on div "encore" at bounding box center [1278, 585] width 28 height 13
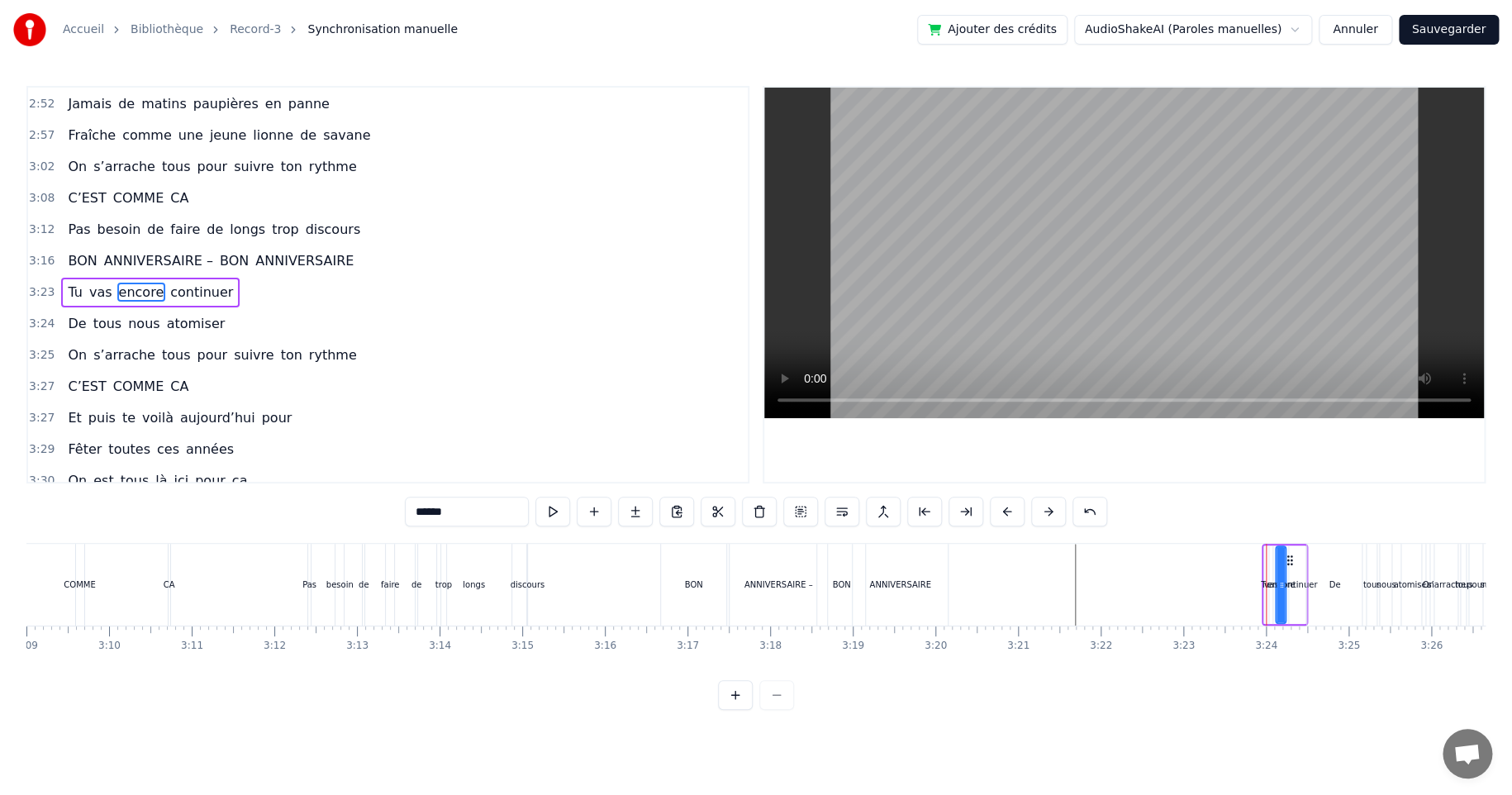
click at [85, 278] on div "Tu vas encore continuer" at bounding box center [150, 292] width 178 height 30
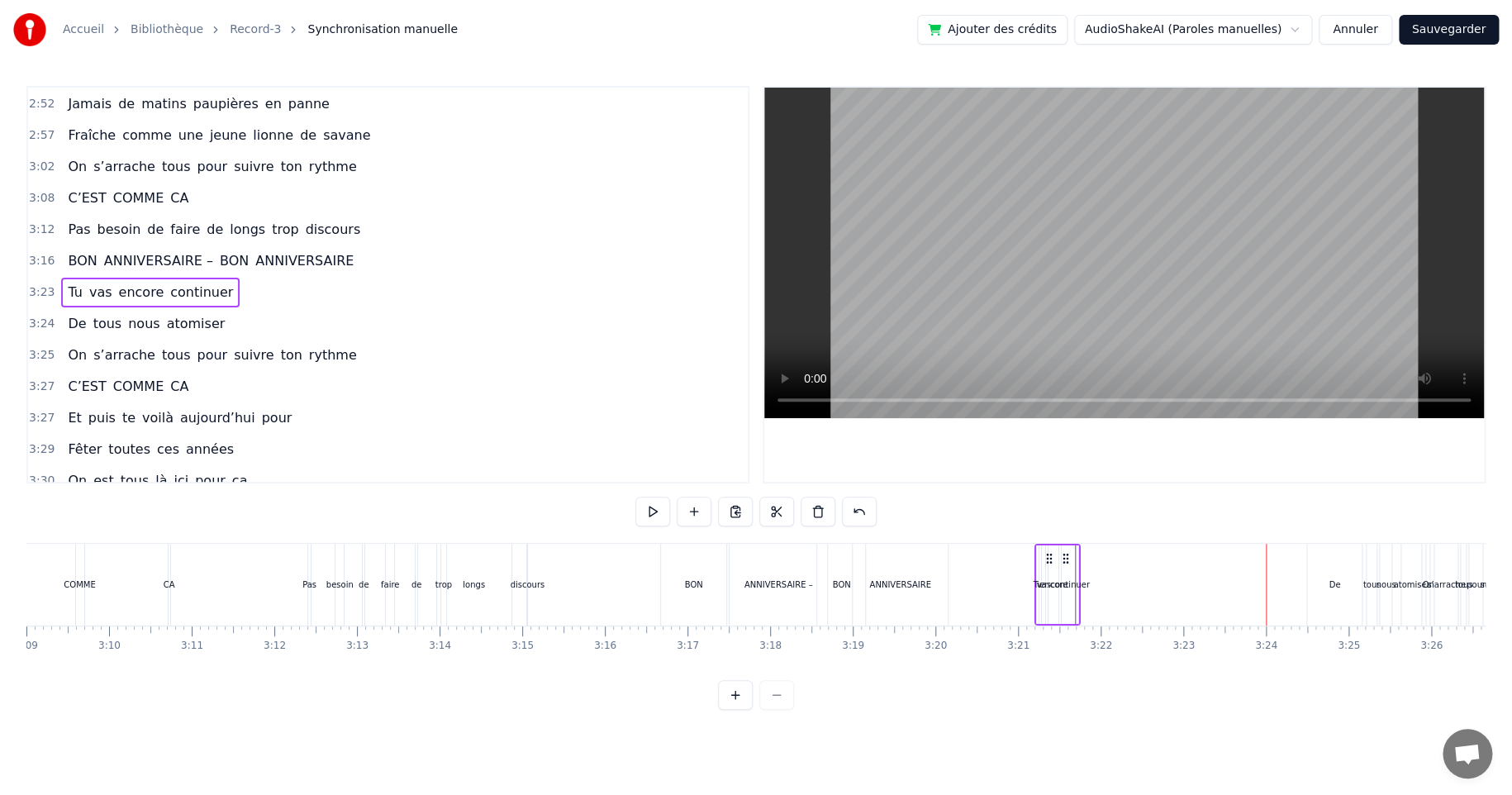
drag, startPoint x: 1276, startPoint y: 559, endPoint x: 1049, endPoint y: 558, distance: 227.0
click at [1050, 559] on icon at bounding box center [1049, 558] width 13 height 13
click at [1067, 562] on icon at bounding box center [1068, 558] width 13 height 13
click at [1082, 584] on div "continuer" at bounding box center [1071, 585] width 40 height 13
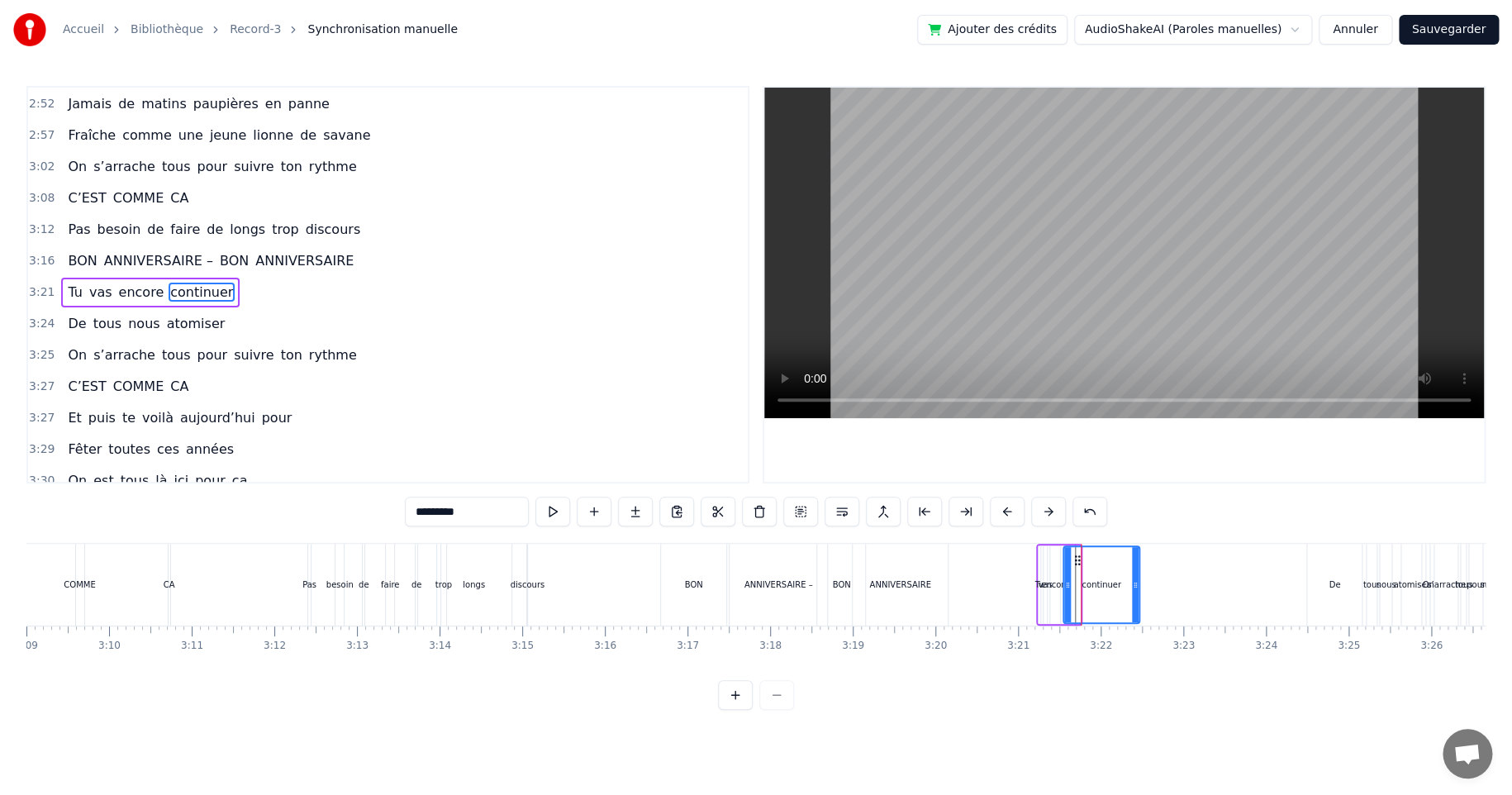
drag, startPoint x: 1078, startPoint y: 581, endPoint x: 1137, endPoint y: 584, distance: 59.1
click at [1137, 584] on icon at bounding box center [1135, 585] width 6 height 13
drag, startPoint x: 1074, startPoint y: 558, endPoint x: 1175, endPoint y: 560, distance: 101.0
click at [1175, 560] on icon at bounding box center [1179, 559] width 13 height 13
click at [1065, 584] on div "encore" at bounding box center [1054, 585] width 28 height 13
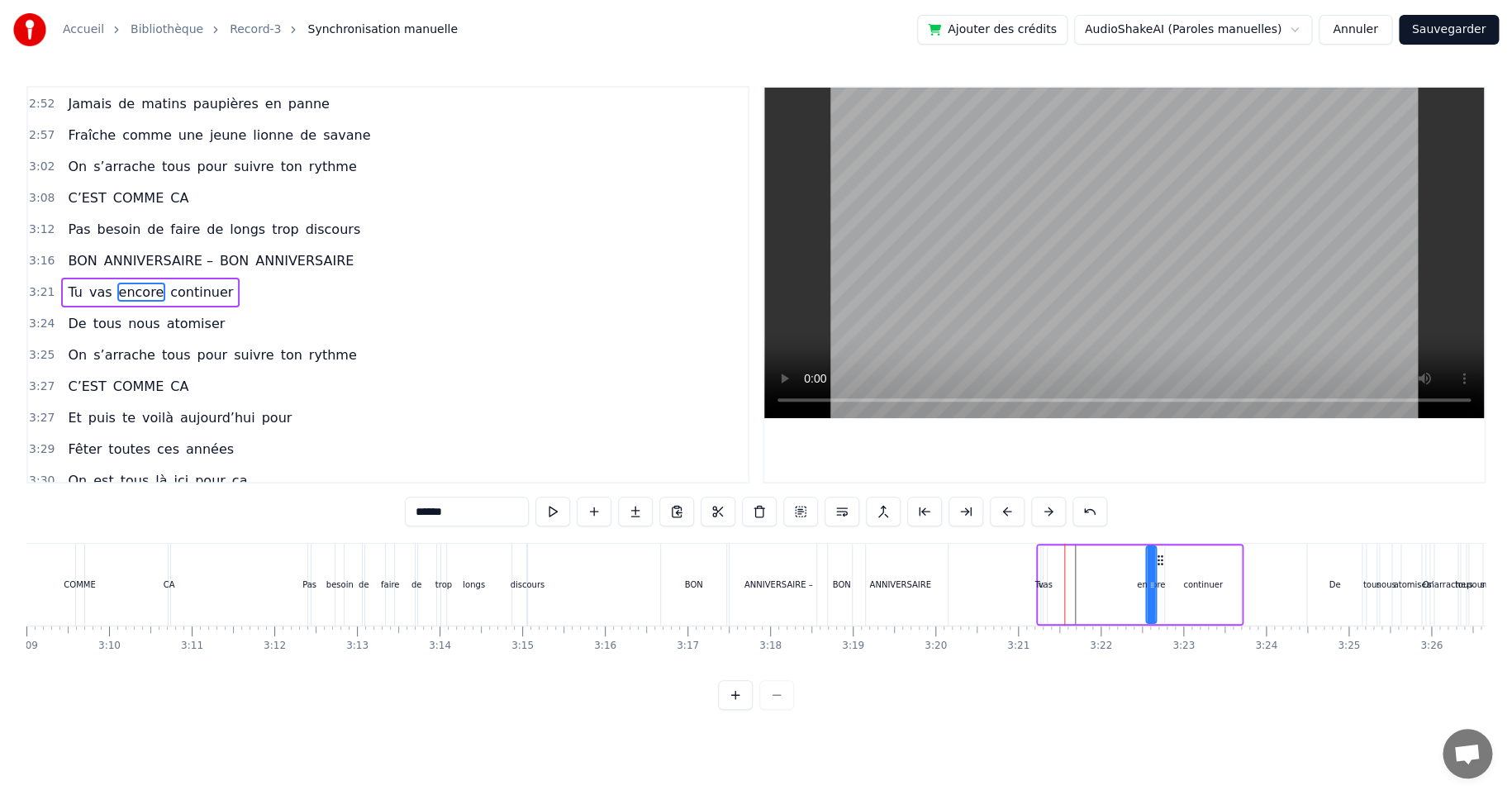
drag, startPoint x: 1062, startPoint y: 555, endPoint x: 1156, endPoint y: 564, distance: 94.4
click at [1157, 562] on icon at bounding box center [1159, 559] width 13 height 13
click at [1042, 579] on div "vas" at bounding box center [1045, 585] width 14 height 13
drag, startPoint x: 1057, startPoint y: 558, endPoint x: 1118, endPoint y: 557, distance: 61.0
click at [1118, 557] on icon at bounding box center [1118, 559] width 13 height 13
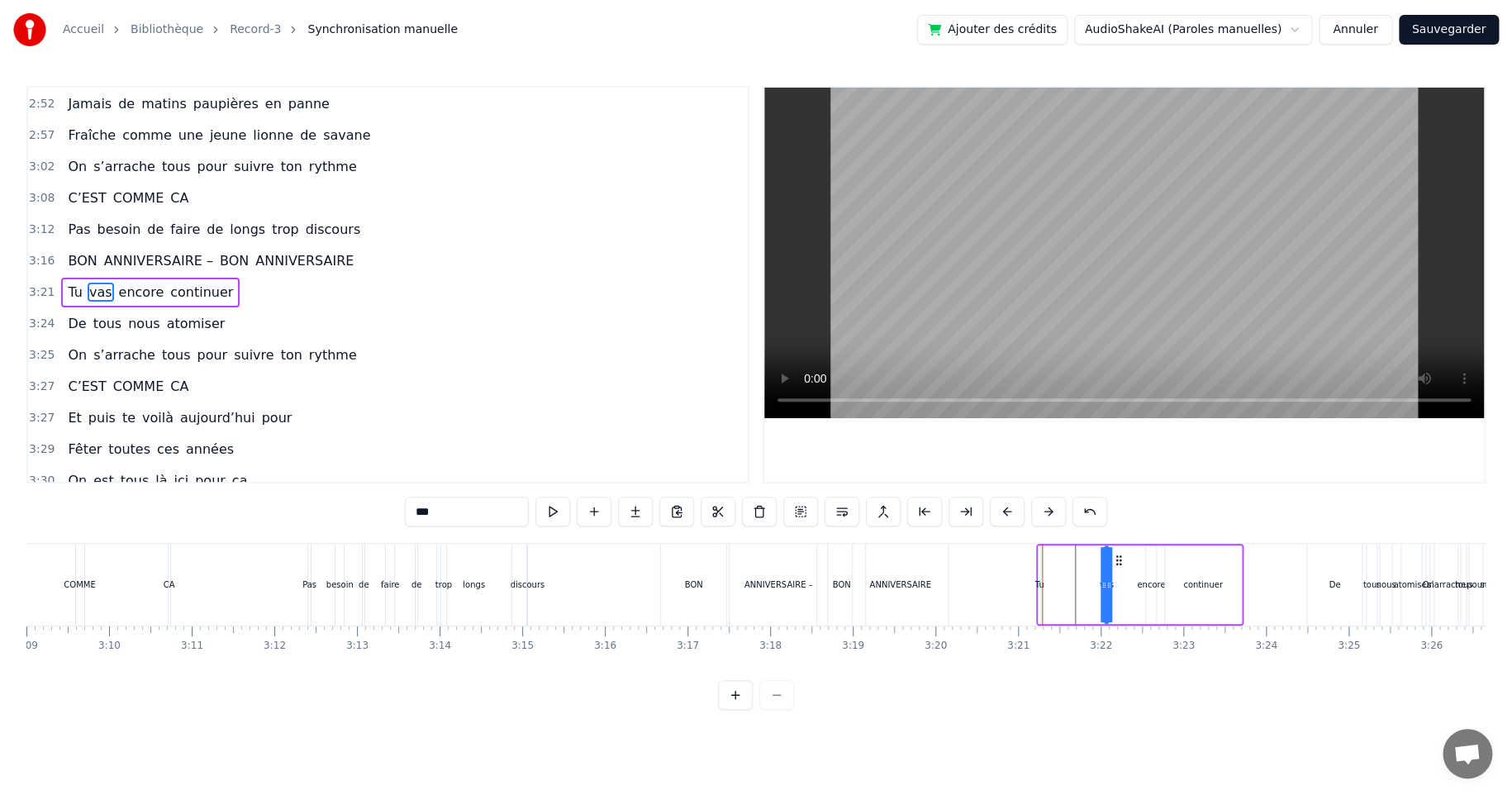
click at [1037, 585] on div "Tu" at bounding box center [1040, 585] width 9 height 13
type input "**"
drag, startPoint x: 1037, startPoint y: 585, endPoint x: 1025, endPoint y: 574, distance: 16.3
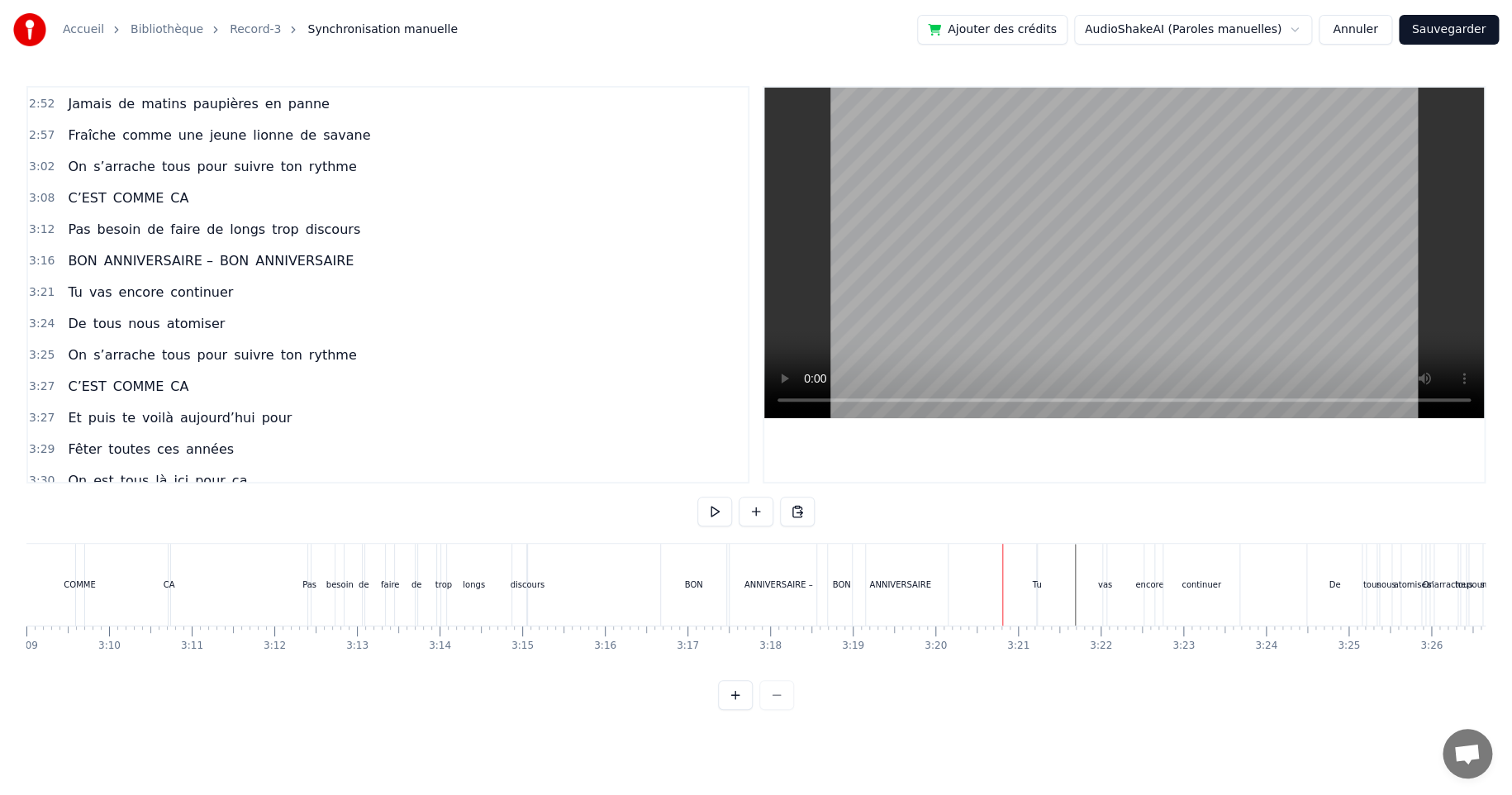
click at [1106, 587] on div "vas" at bounding box center [1105, 585] width 14 height 13
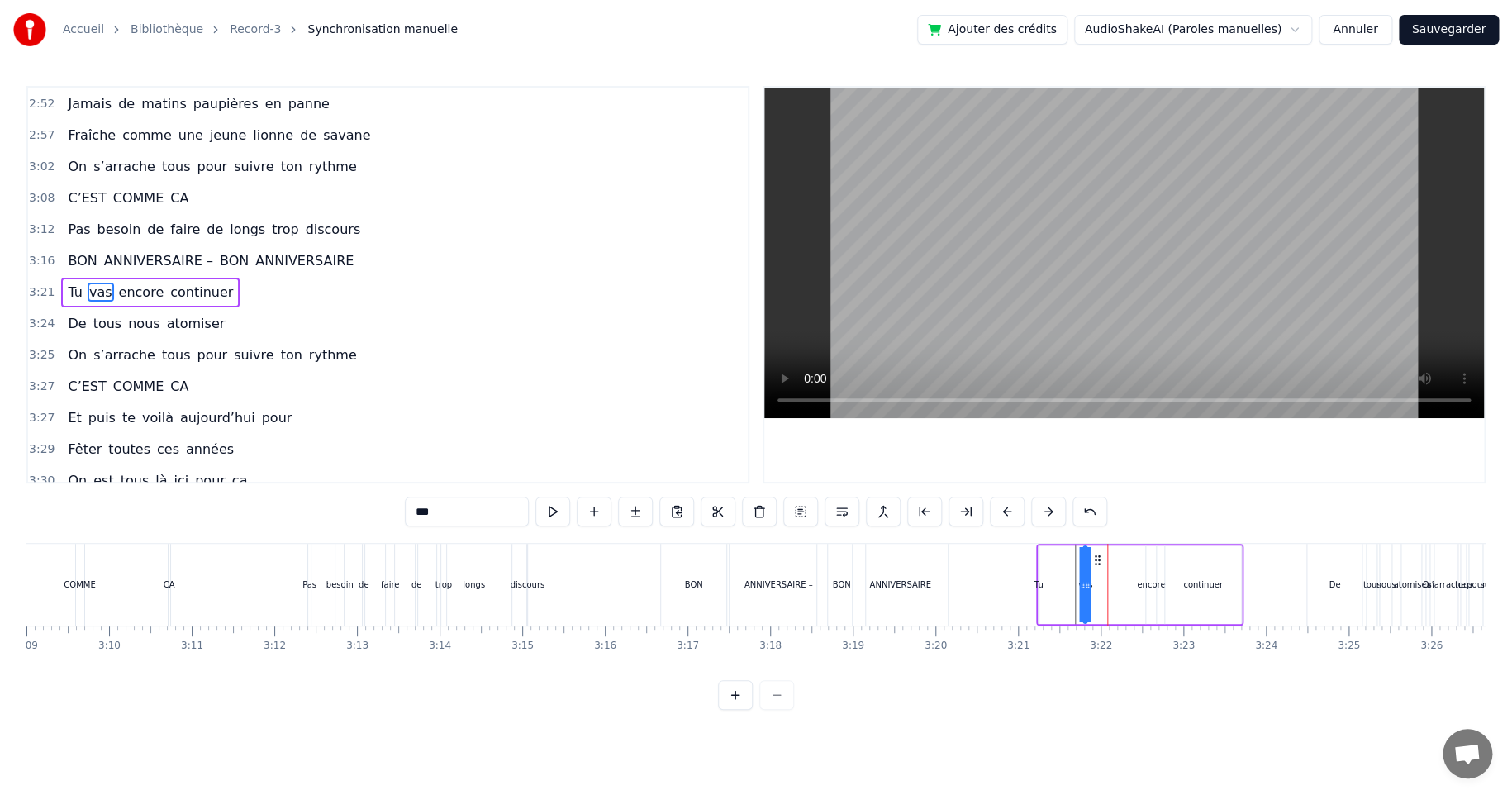
drag, startPoint x: 1114, startPoint y: 559, endPoint x: 1093, endPoint y: 567, distance: 22.5
click at [1093, 567] on div "Tu vas encore continuer" at bounding box center [1140, 584] width 208 height 82
click at [130, 278] on div "Tu vas encore continuer" at bounding box center [150, 292] width 178 height 30
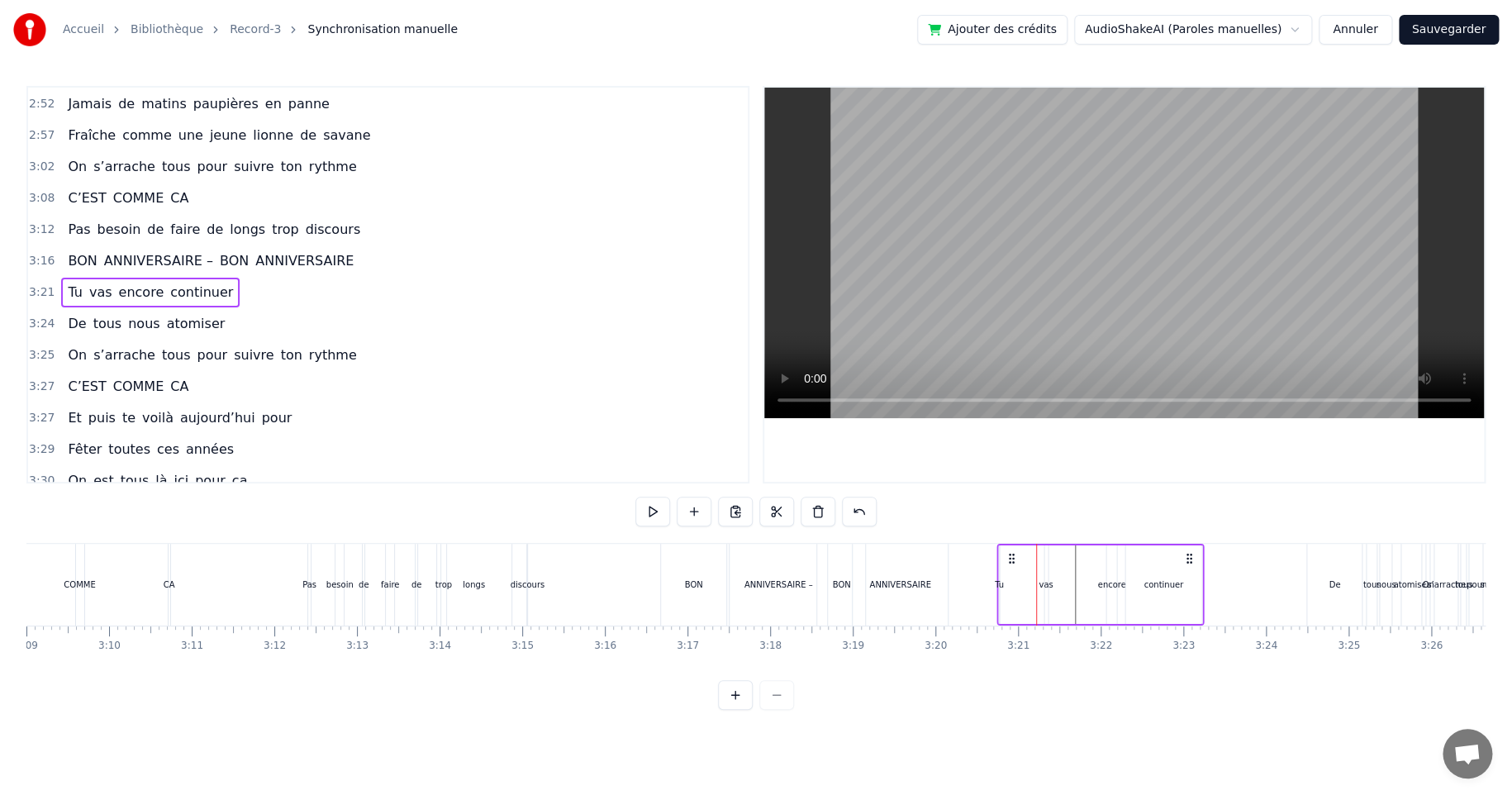
drag, startPoint x: 1049, startPoint y: 558, endPoint x: 1009, endPoint y: 559, distance: 40.0
click at [1009, 559] on icon at bounding box center [1011, 558] width 13 height 13
click at [1322, 582] on div "De" at bounding box center [1334, 584] width 55 height 82
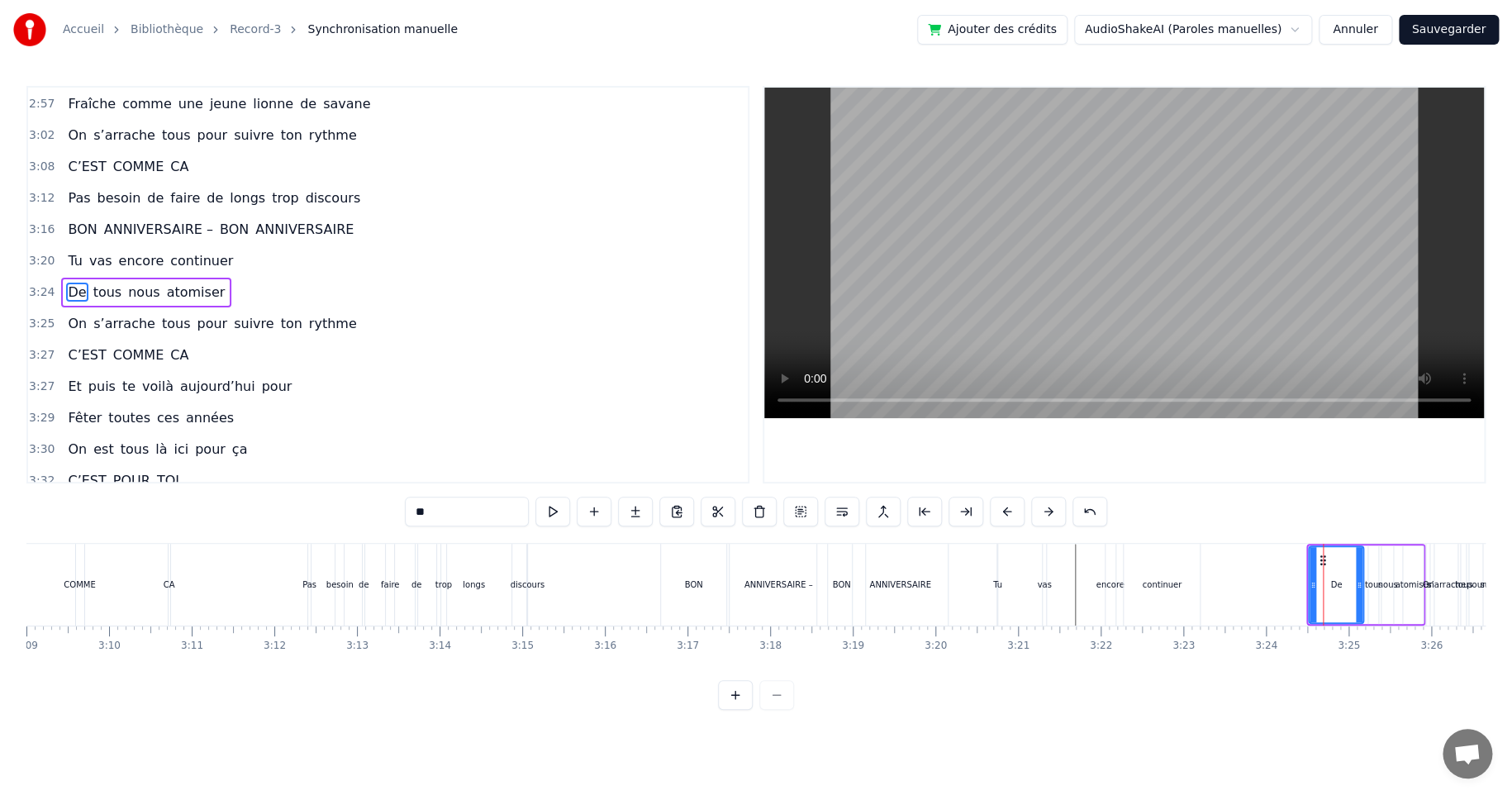
click at [1395, 543] on div "De tous nous atomiser" at bounding box center [1365, 584] width 119 height 82
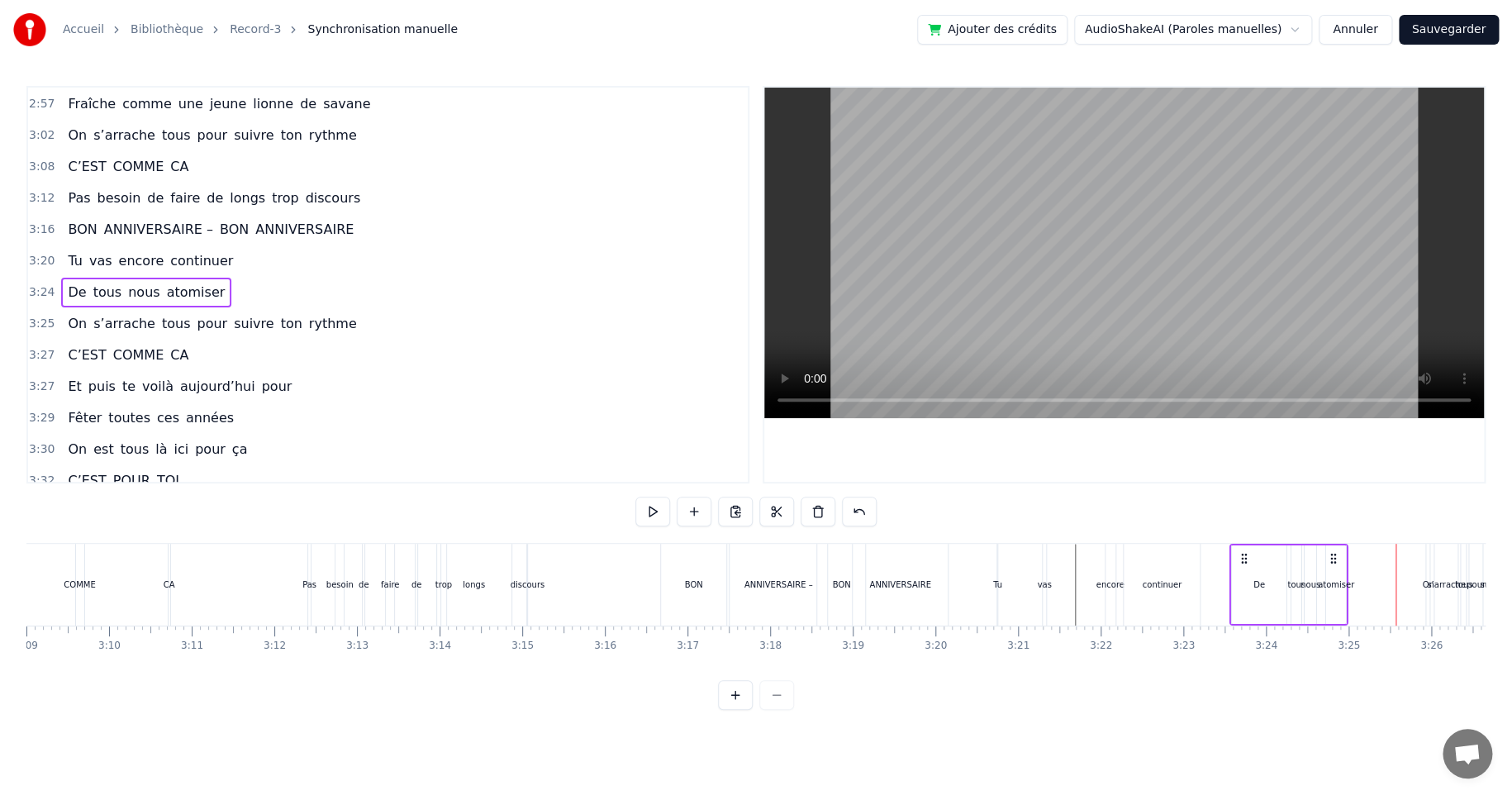
drag, startPoint x: 1320, startPoint y: 560, endPoint x: 1242, endPoint y: 570, distance: 78.6
click at [1242, 570] on div "De tous nous atomiser" at bounding box center [1289, 584] width 119 height 82
click at [1341, 583] on div "atomiser" at bounding box center [1336, 585] width 36 height 13
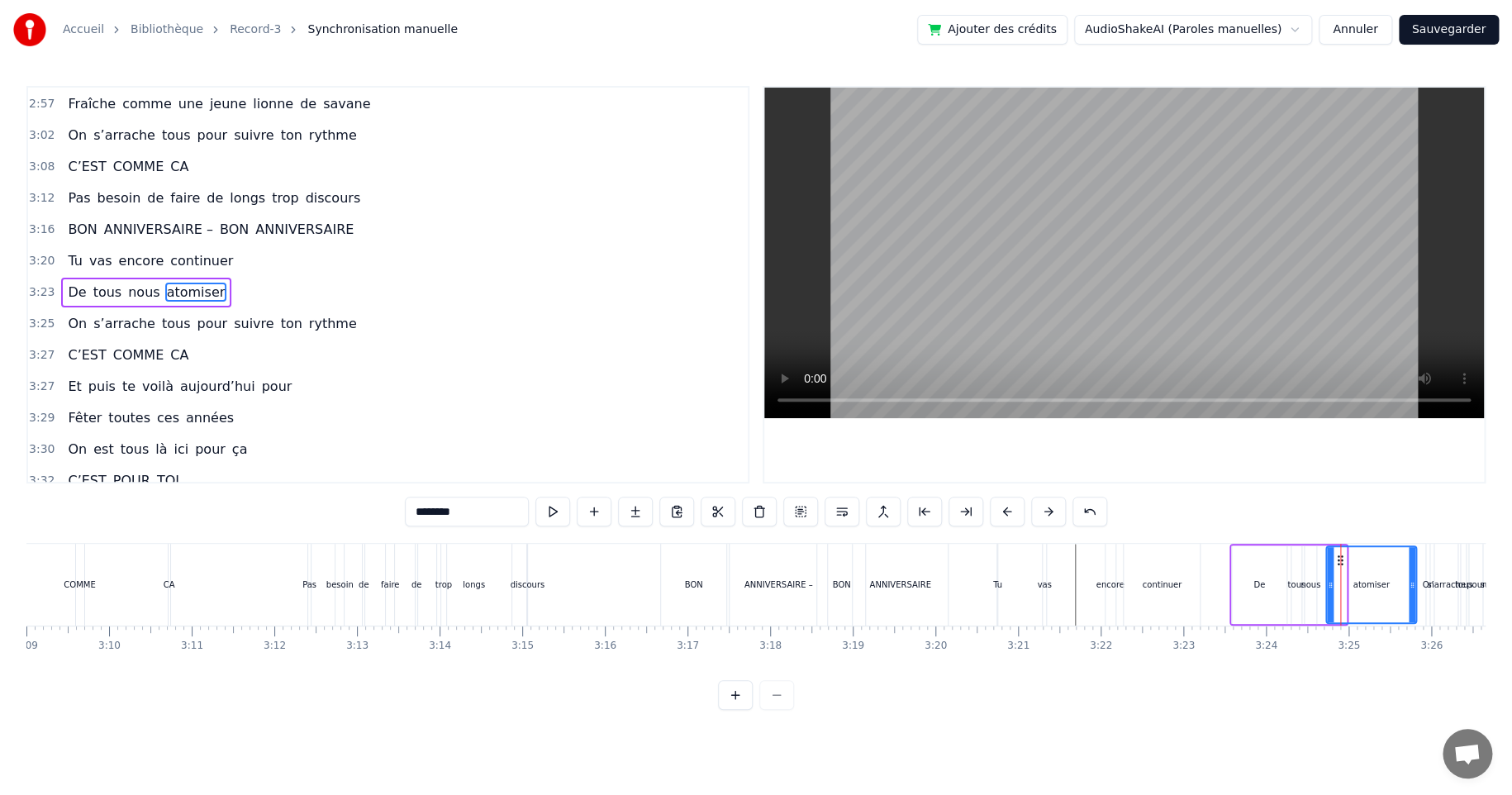
drag, startPoint x: 1338, startPoint y: 558, endPoint x: 1408, endPoint y: 554, distance: 70.1
click at [1409, 554] on div at bounding box center [1411, 585] width 6 height 76
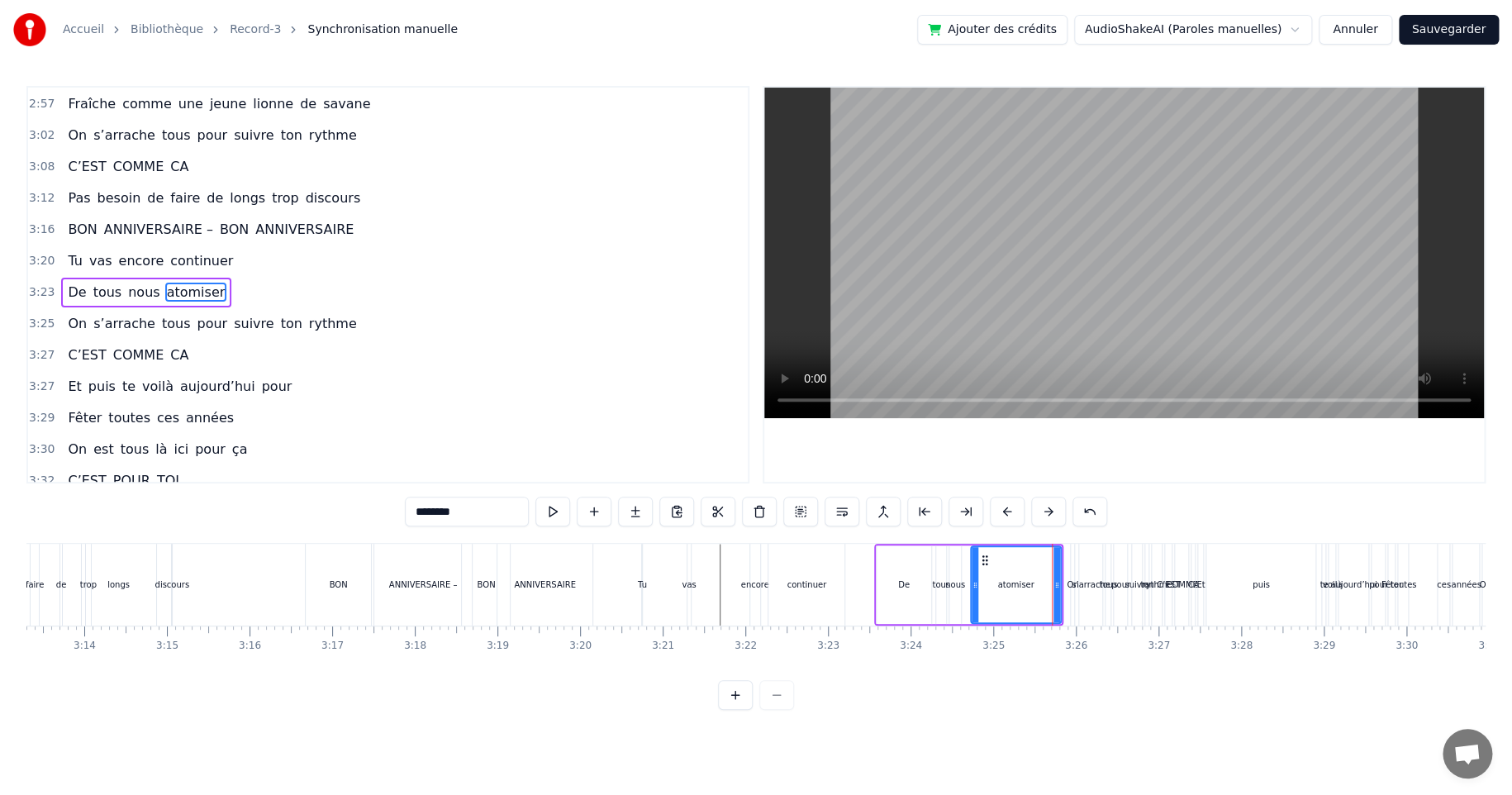
scroll to position [0, 16081]
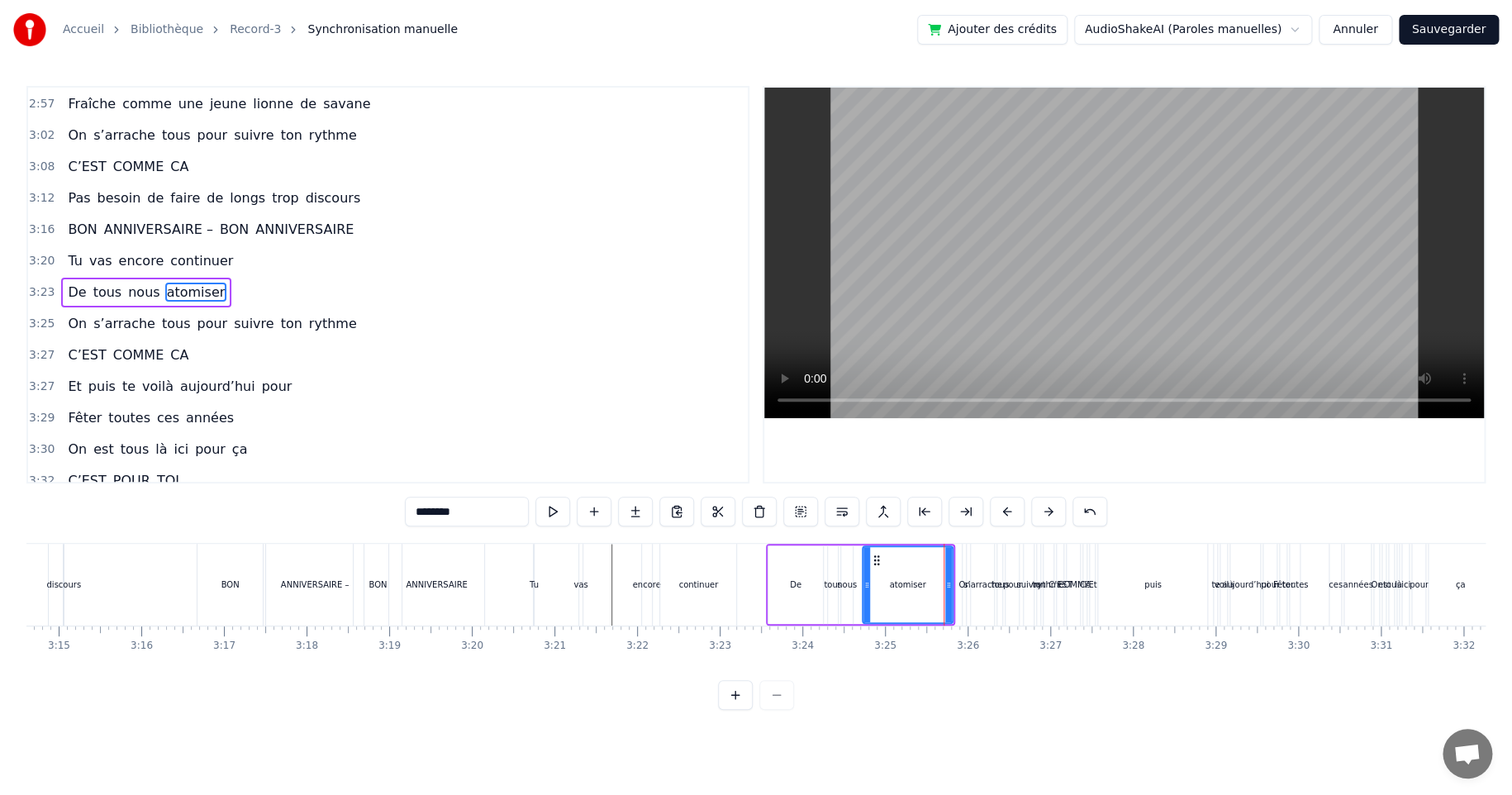
click at [829, 584] on div "tous" at bounding box center [833, 585] width 18 height 13
type input "****"
drag, startPoint x: 838, startPoint y: 560, endPoint x: 822, endPoint y: 560, distance: 16.0
click at [822, 560] on circle at bounding box center [822, 559] width 1 height 1
drag, startPoint x: 847, startPoint y: 584, endPoint x: 865, endPoint y: 585, distance: 18.0
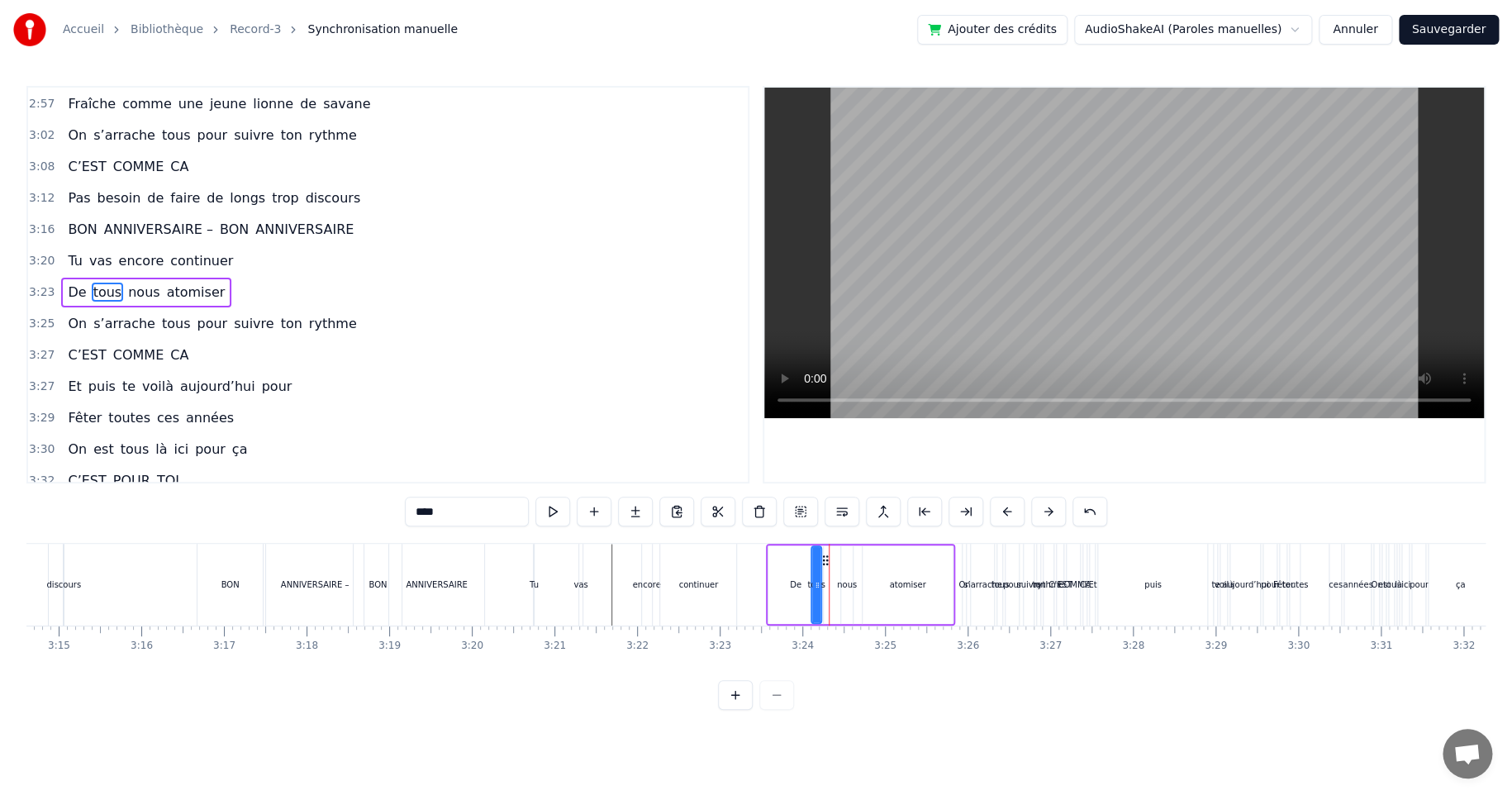
click at [865, 585] on div "De tous nous atomiser" at bounding box center [861, 584] width 189 height 82
click at [844, 585] on div "nous" at bounding box center [847, 585] width 20 height 13
click at [863, 558] on icon at bounding box center [863, 559] width 13 height 13
click at [904, 584] on div "atomiser" at bounding box center [907, 585] width 36 height 13
drag, startPoint x: 944, startPoint y: 583, endPoint x: 924, endPoint y: 587, distance: 20.4
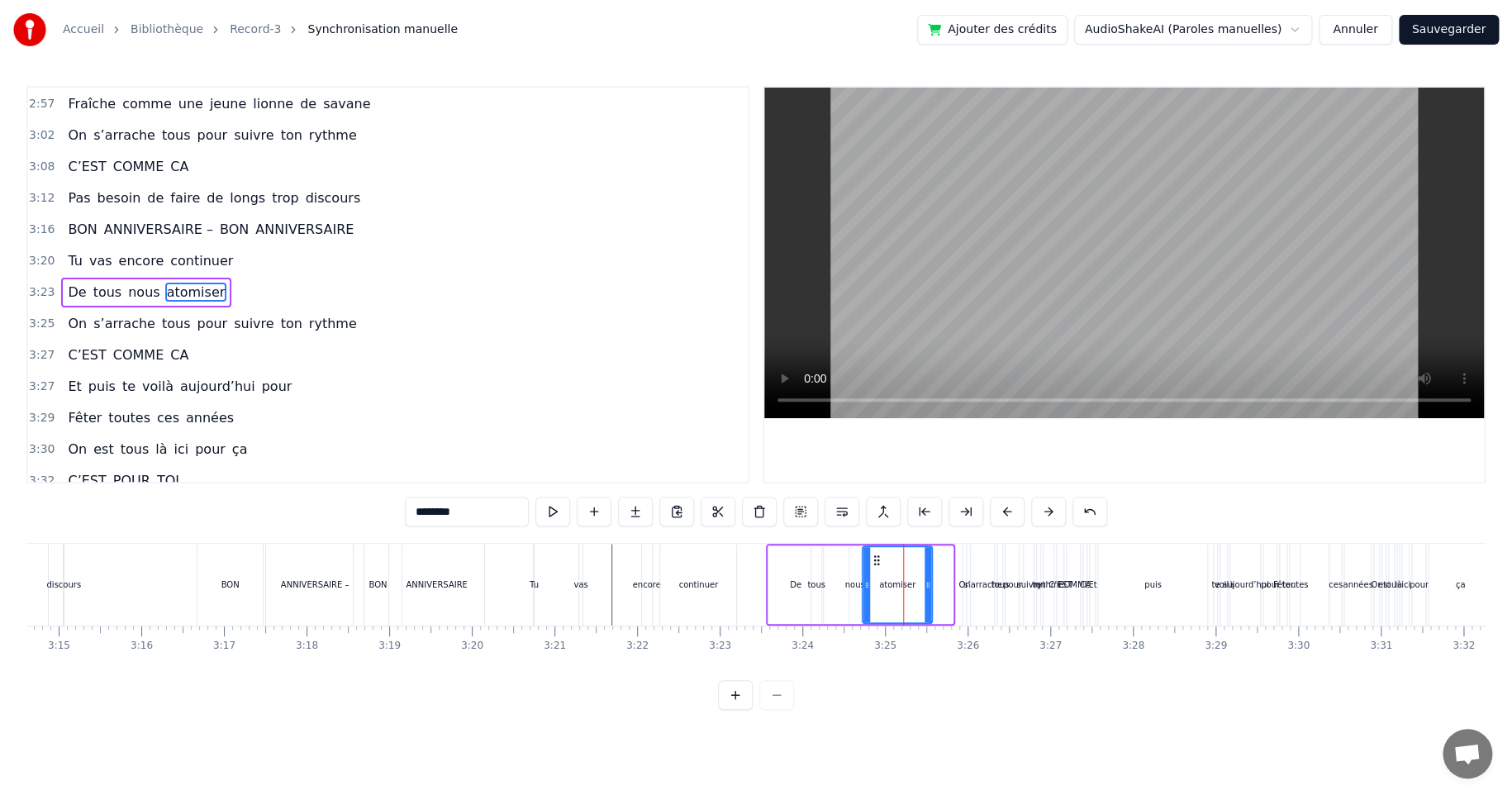
click at [925, 587] on icon at bounding box center [927, 585] width 6 height 13
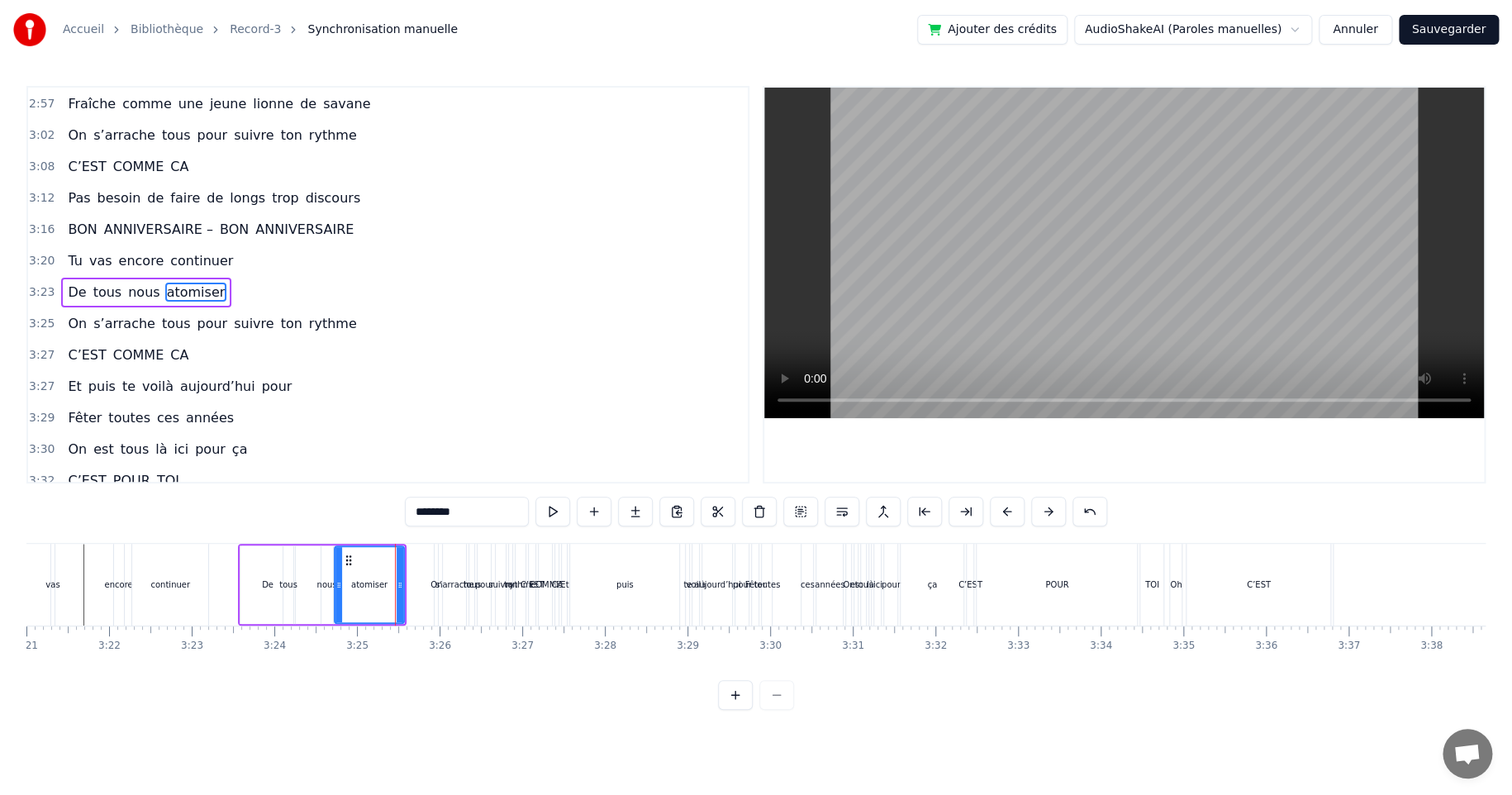
scroll to position [0, 16716]
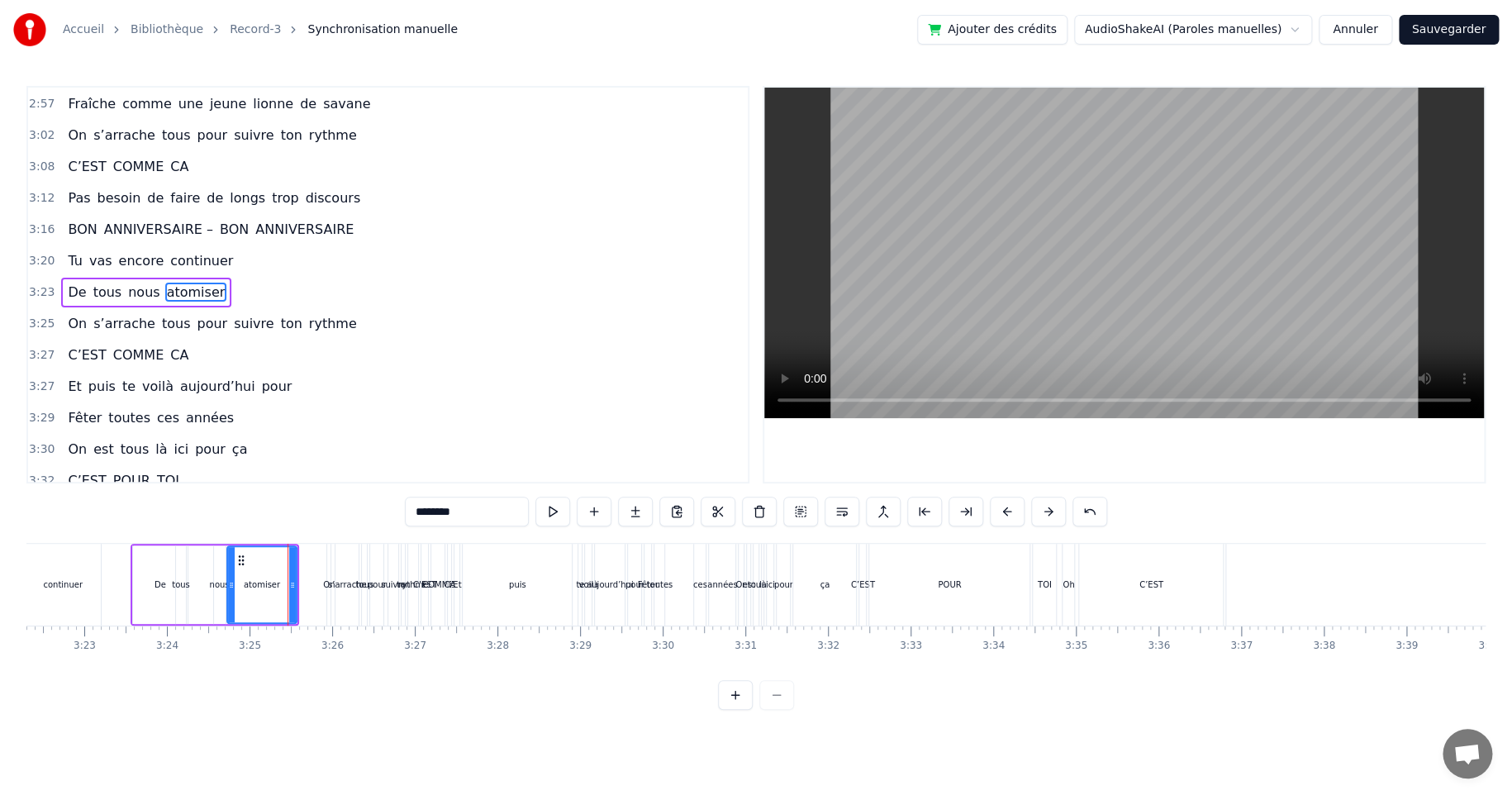
click at [82, 471] on span "C’EST" at bounding box center [86, 480] width 41 height 19
type input "*****"
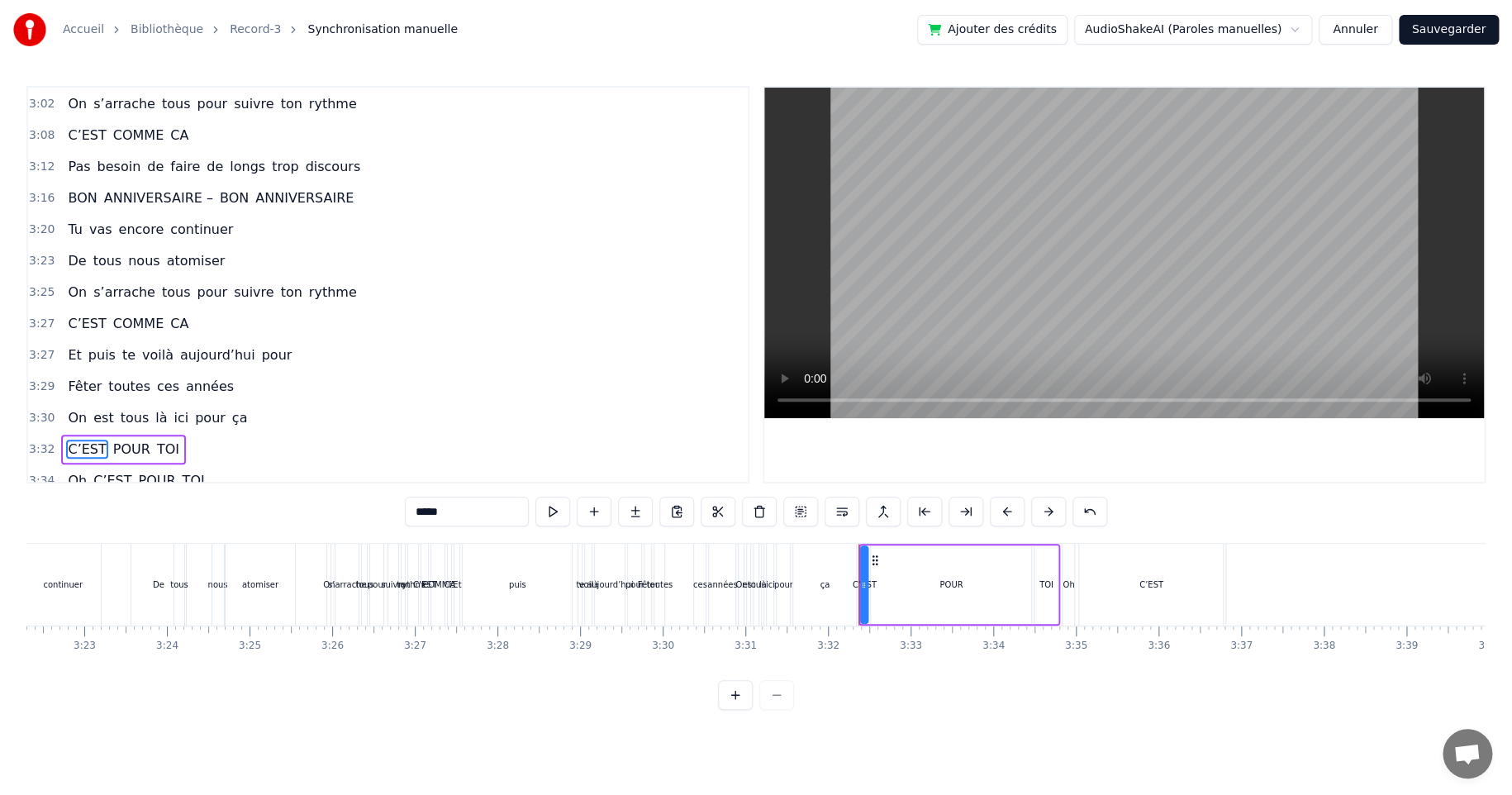
scroll to position [633, 0]
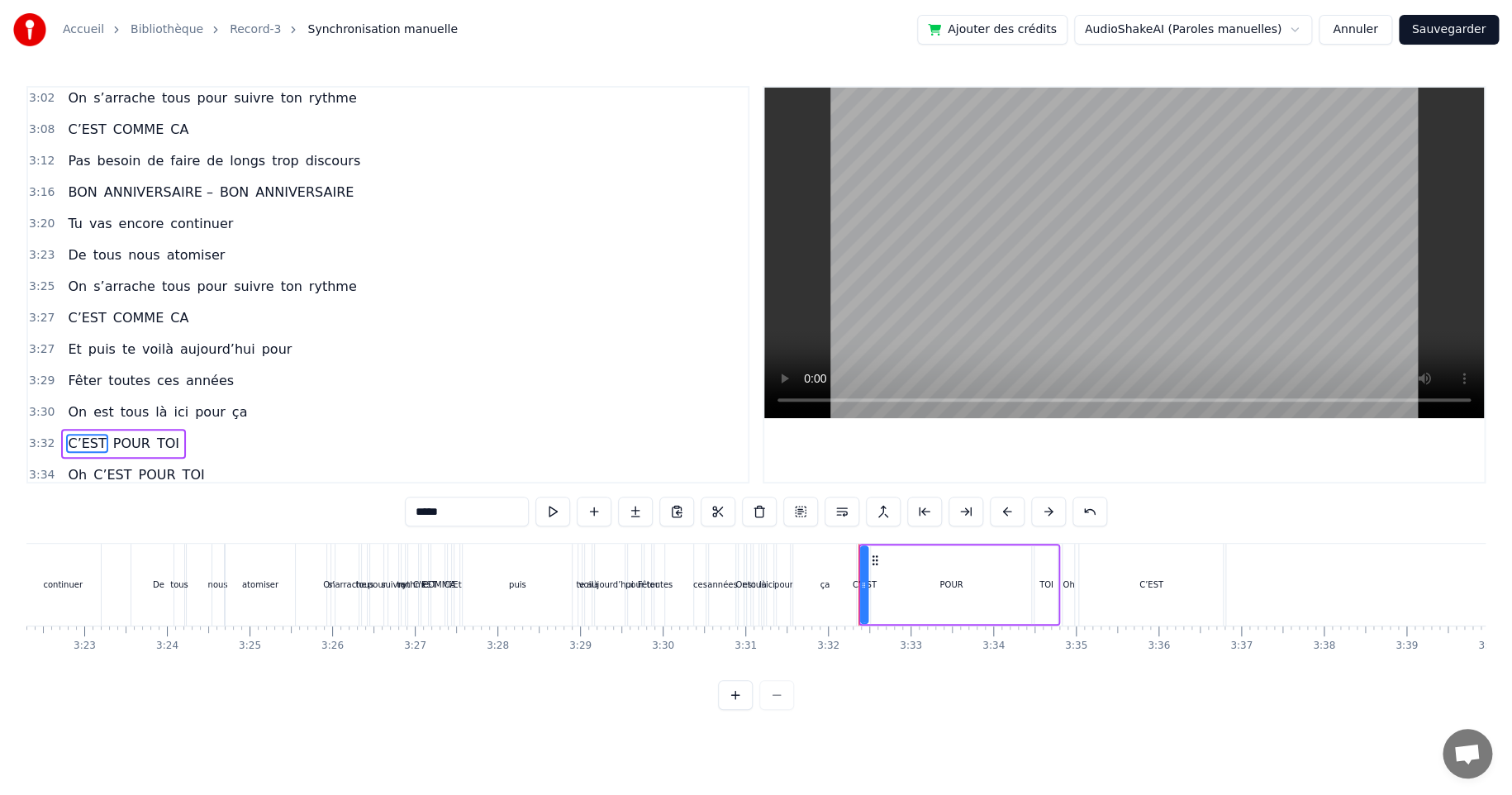
click at [139, 460] on div "Oh C’EST POUR TOI" at bounding box center [136, 475] width 149 height 30
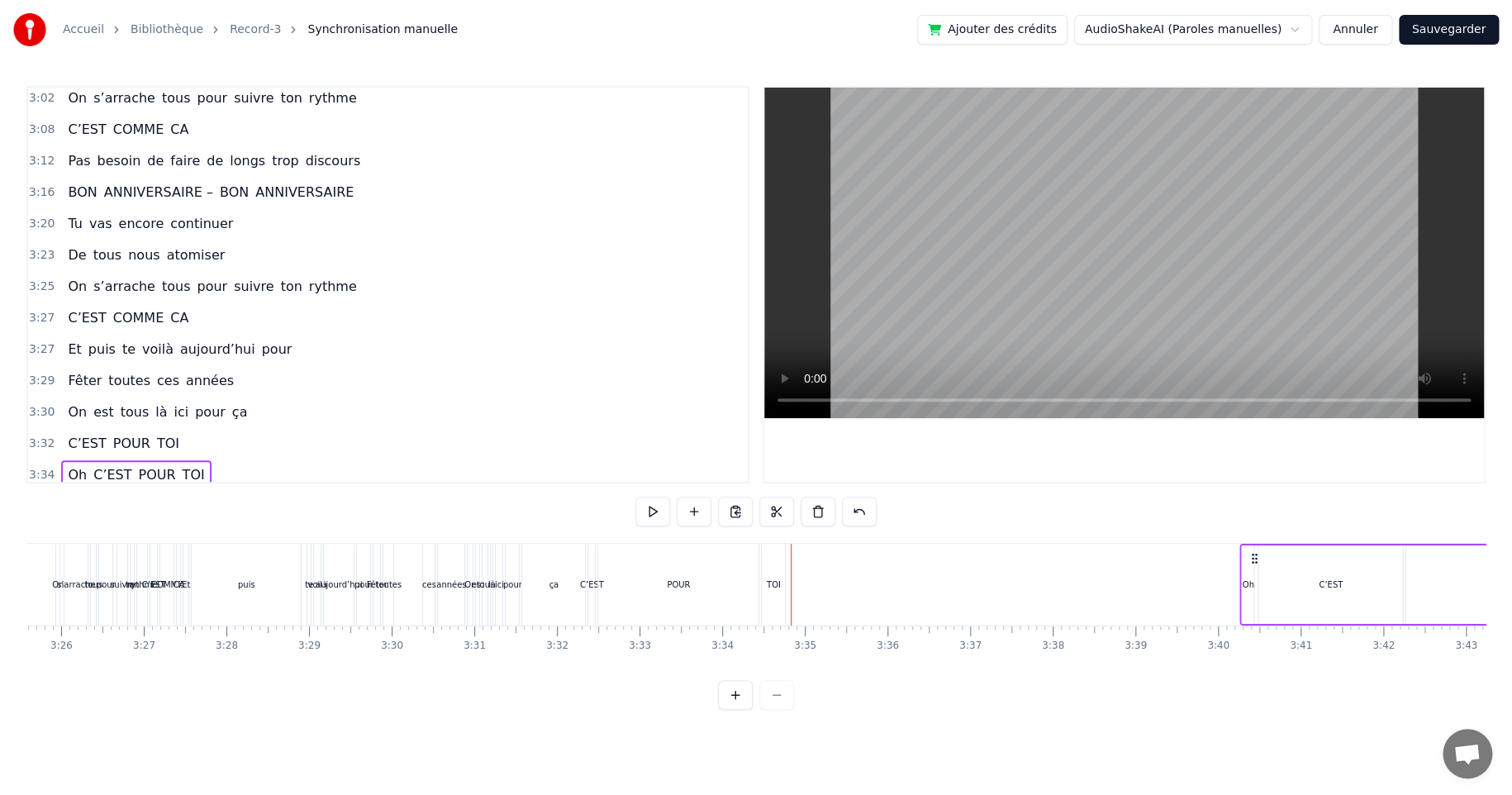
scroll to position [0, 17029]
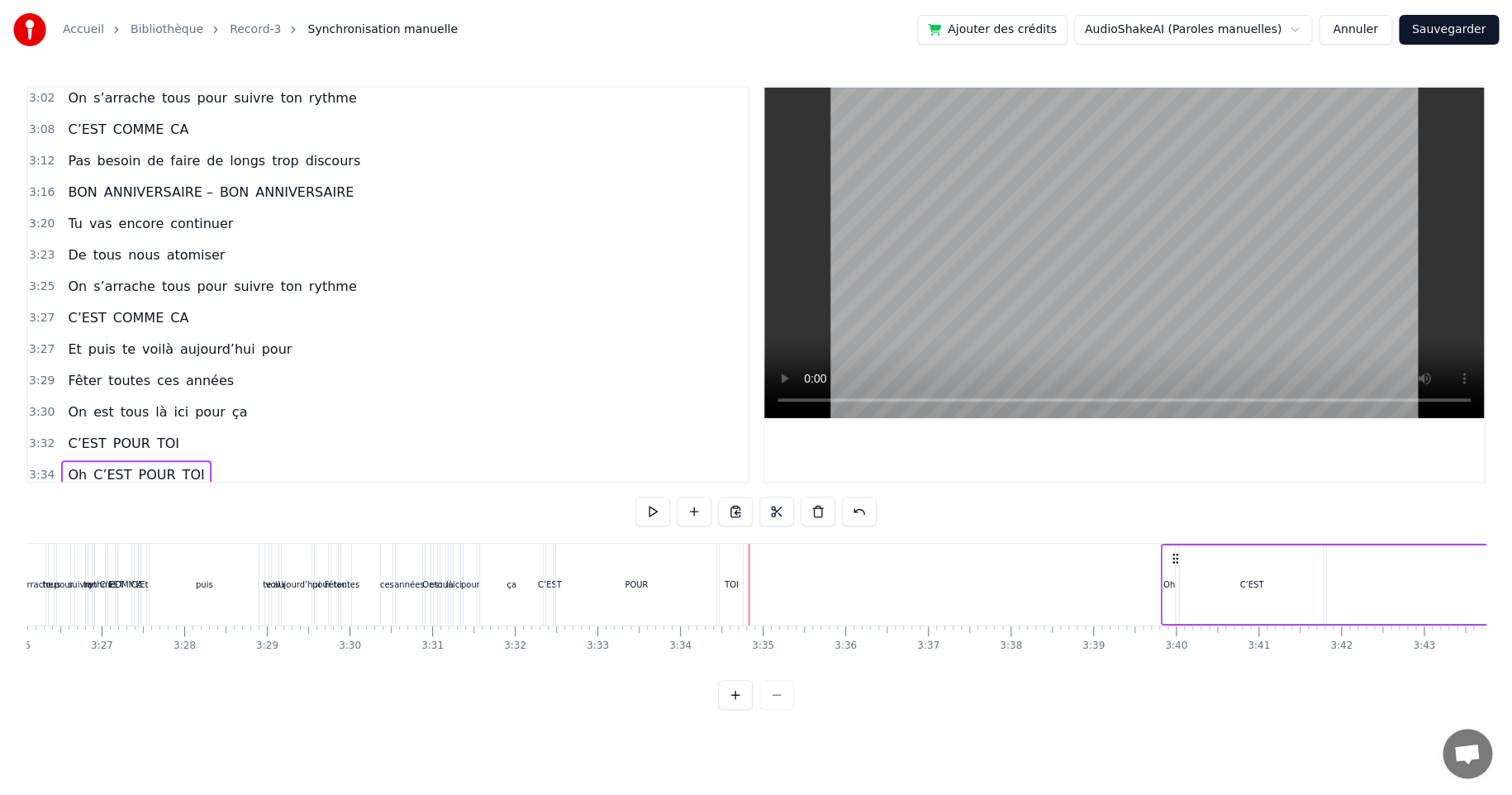
drag, startPoint x: 1076, startPoint y: 558, endPoint x: 1173, endPoint y: 543, distance: 98.2
click at [117, 429] on div "C’EST POUR TOI" at bounding box center [123, 443] width 124 height 30
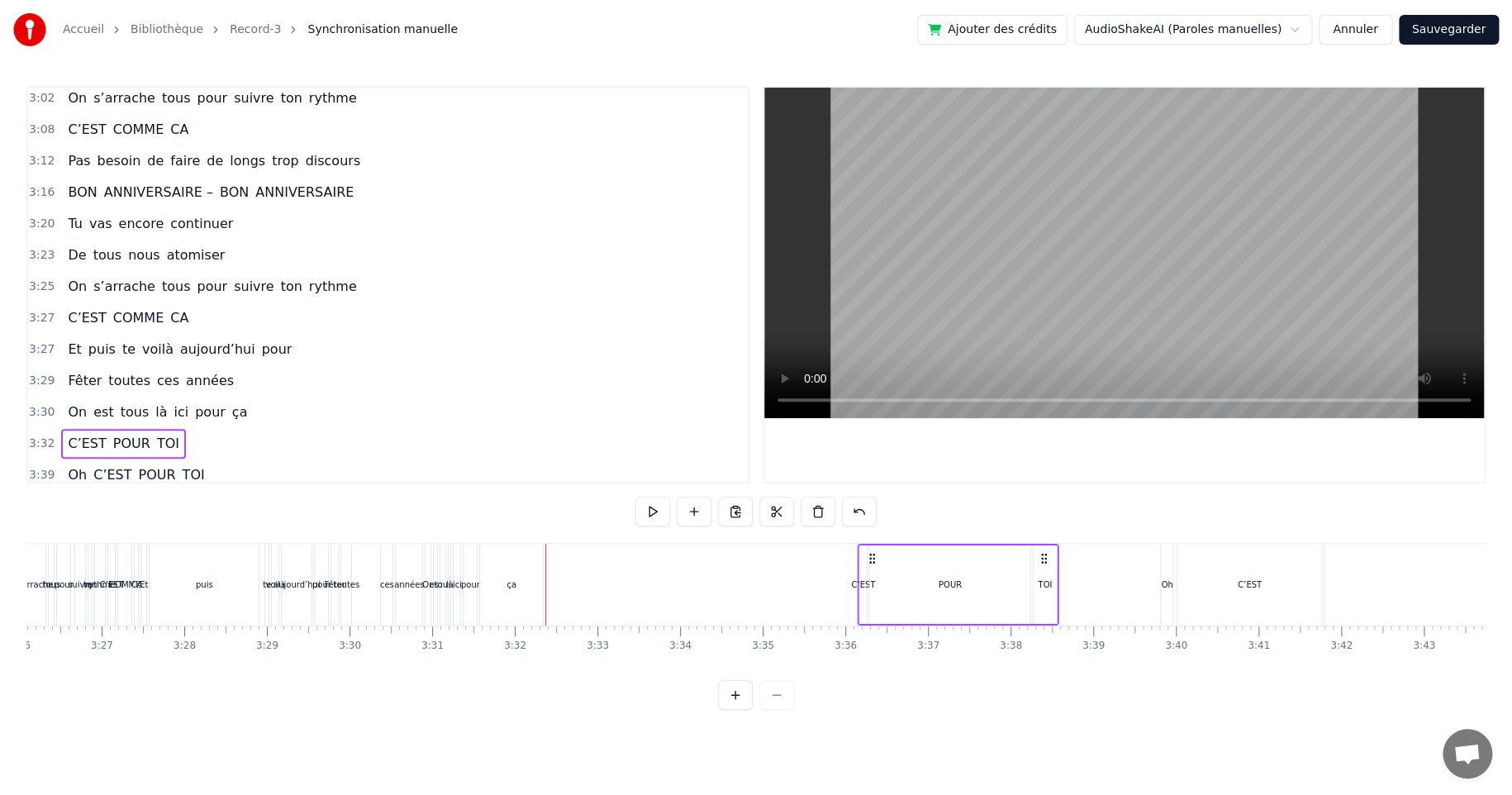
drag, startPoint x: 558, startPoint y: 556, endPoint x: 856, endPoint y: 553, distance: 298.0
click at [870, 562] on icon at bounding box center [872, 558] width 13 height 13
click at [83, 407] on div "On est tous là ici pour ça" at bounding box center [157, 412] width 192 height 30
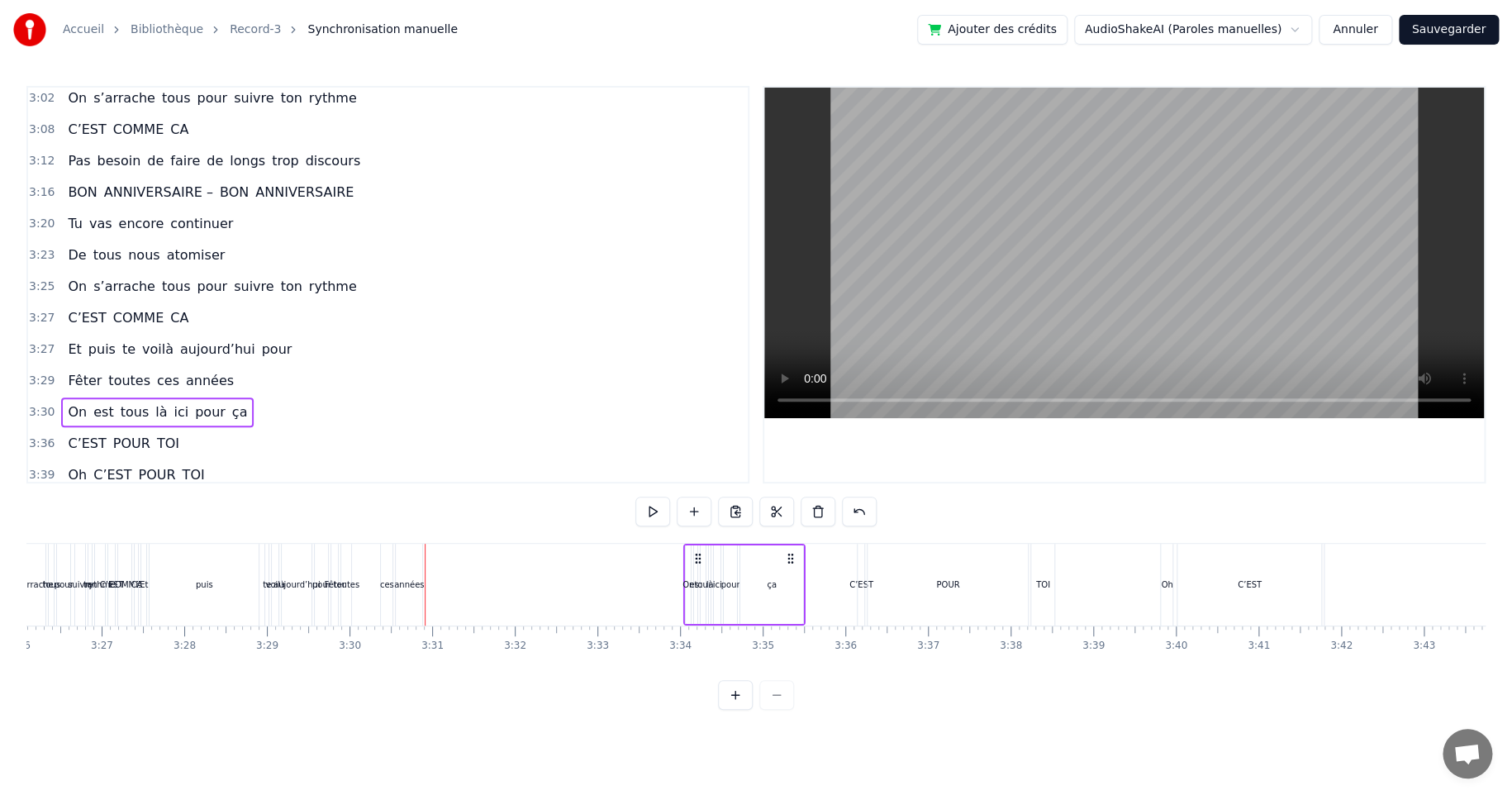
drag, startPoint x: 440, startPoint y: 554, endPoint x: 697, endPoint y: 582, distance: 258.5
click at [697, 582] on div "On est tous là ici pour ça" at bounding box center [745, 584] width 122 height 82
click at [110, 378] on span "toutes" at bounding box center [130, 380] width 46 height 19
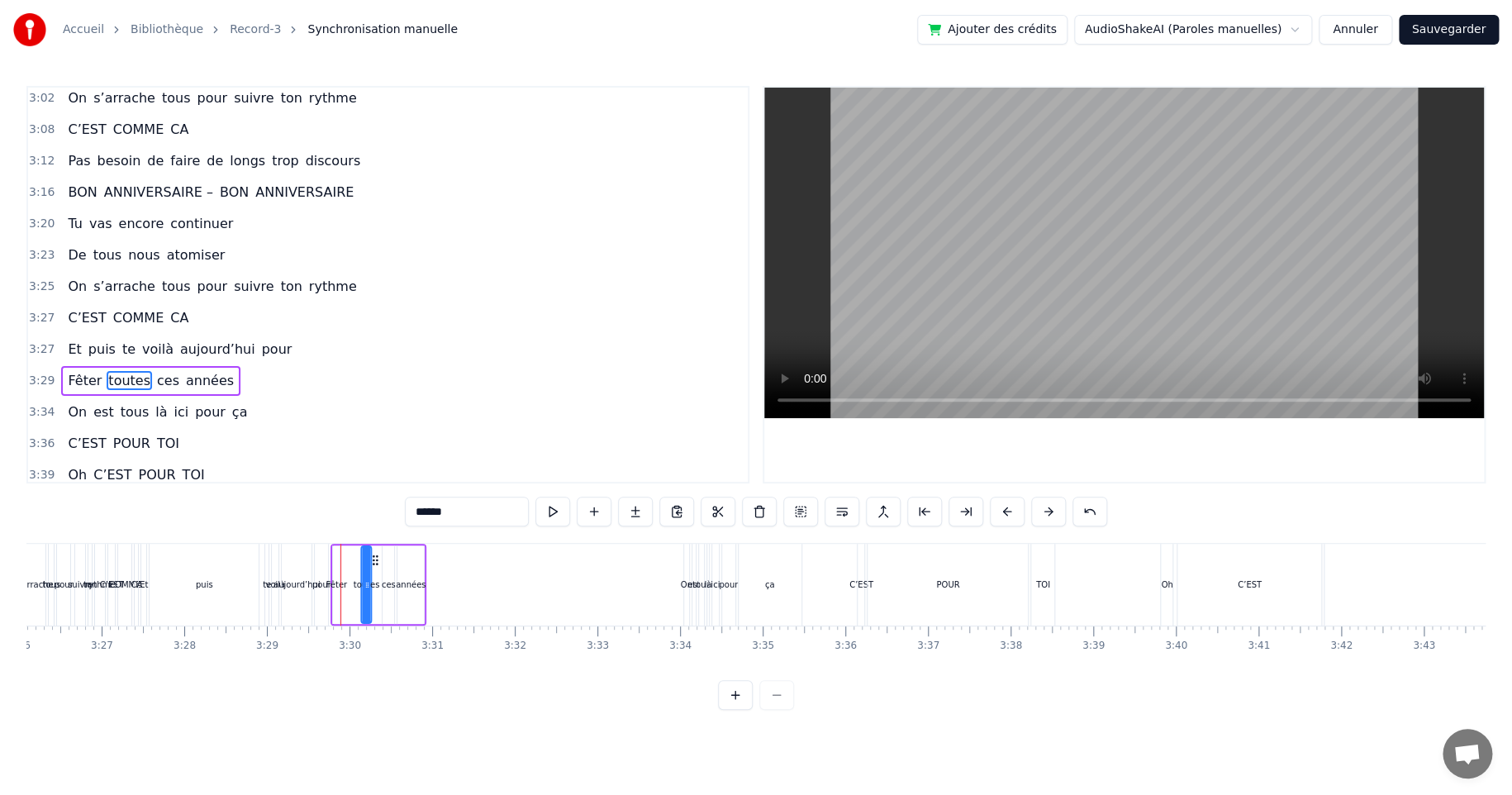
drag, startPoint x: 354, startPoint y: 560, endPoint x: 370, endPoint y: 567, distance: 17.5
click at [371, 567] on div "Fêter toutes ces années" at bounding box center [378, 584] width 96 height 82
click at [148, 365] on div "3:29 Fêter toutes ces années" at bounding box center [388, 380] width 720 height 31
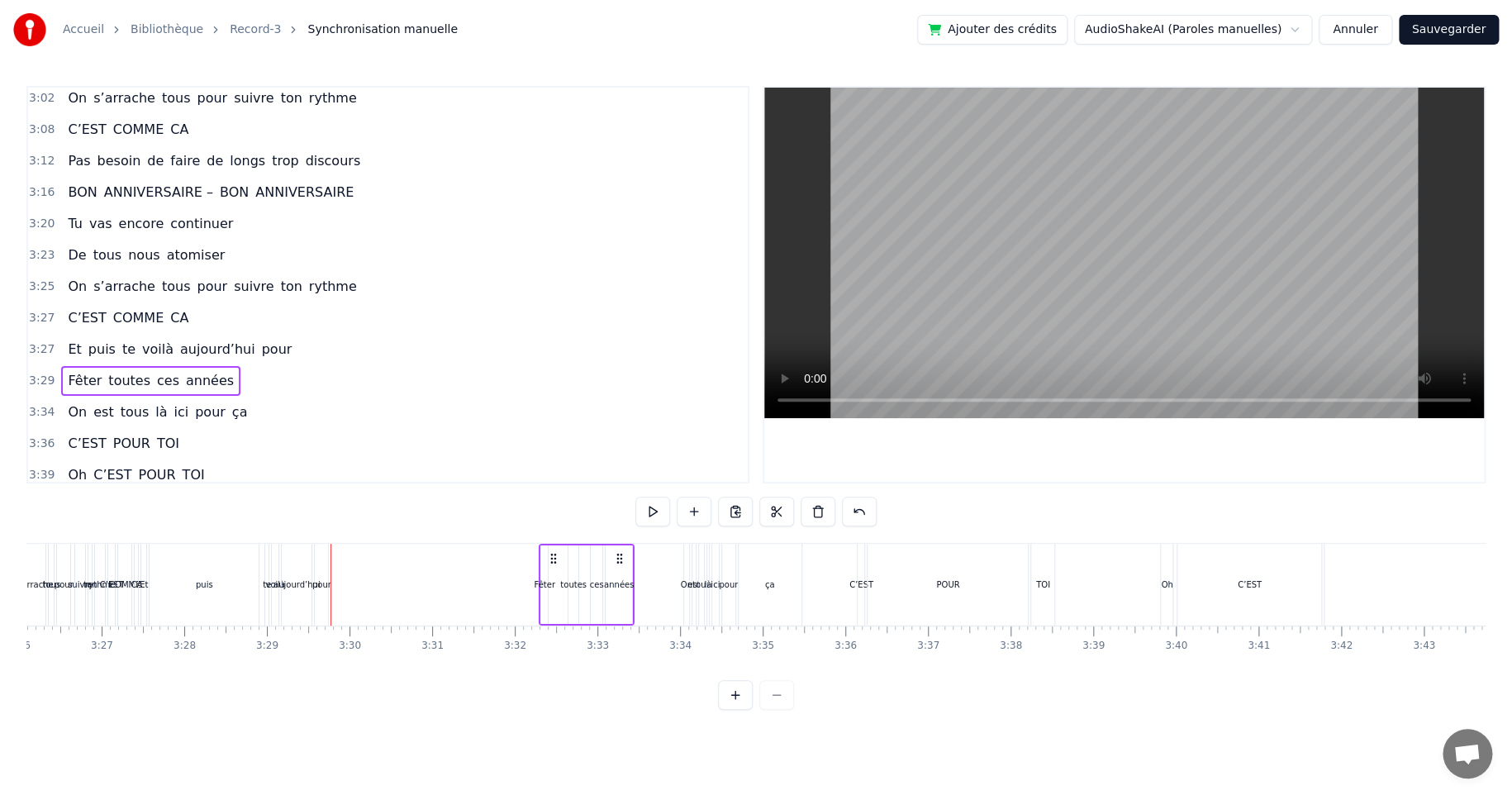
drag, startPoint x: 343, startPoint y: 553, endPoint x: 550, endPoint y: 565, distance: 207.3
click at [550, 565] on div "Fêter toutes ces années" at bounding box center [586, 584] width 96 height 82
click at [125, 342] on div "Et puis te voilà aujourd’hui pour" at bounding box center [180, 349] width 237 height 30
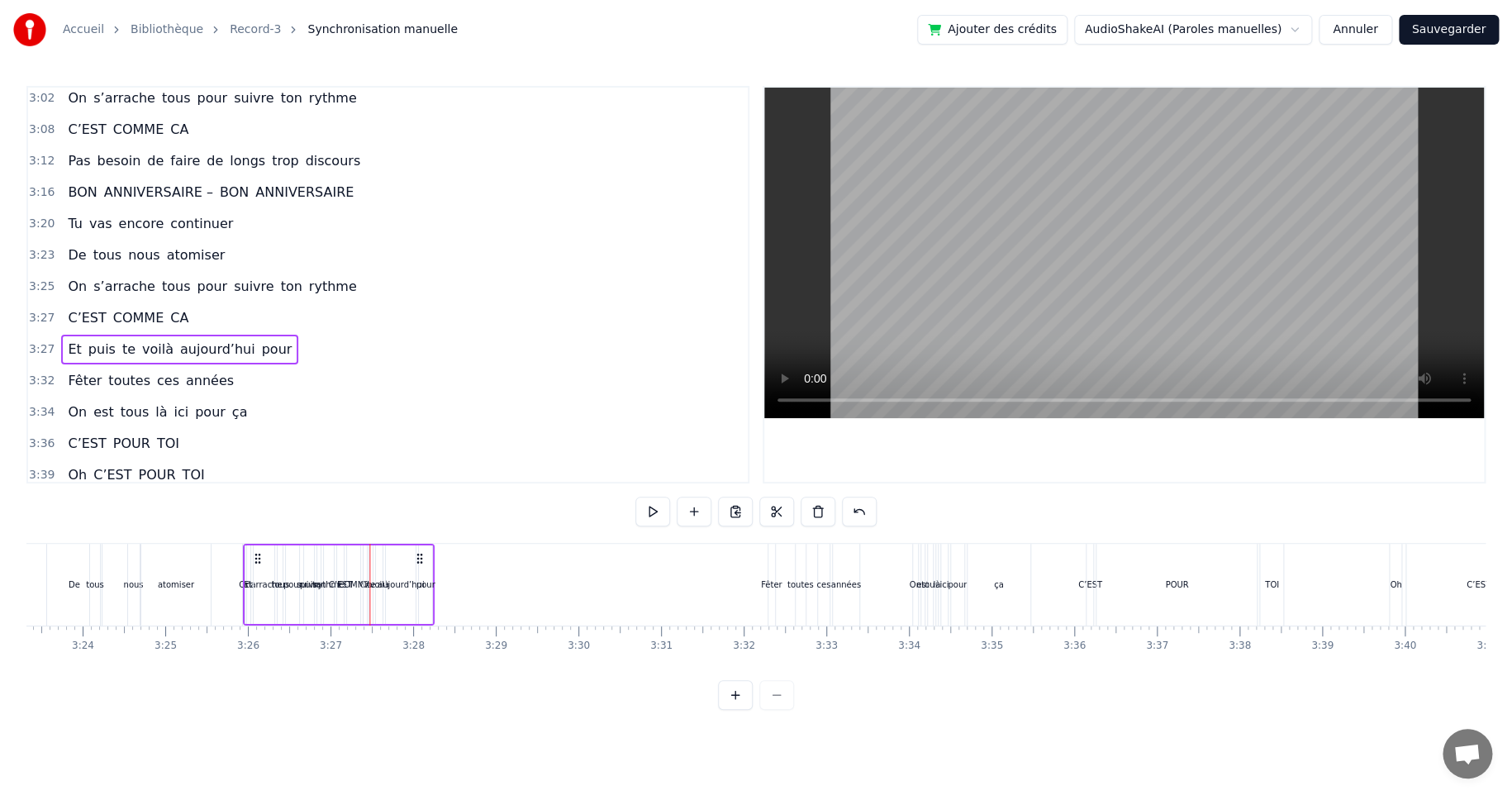
scroll to position [0, 16799]
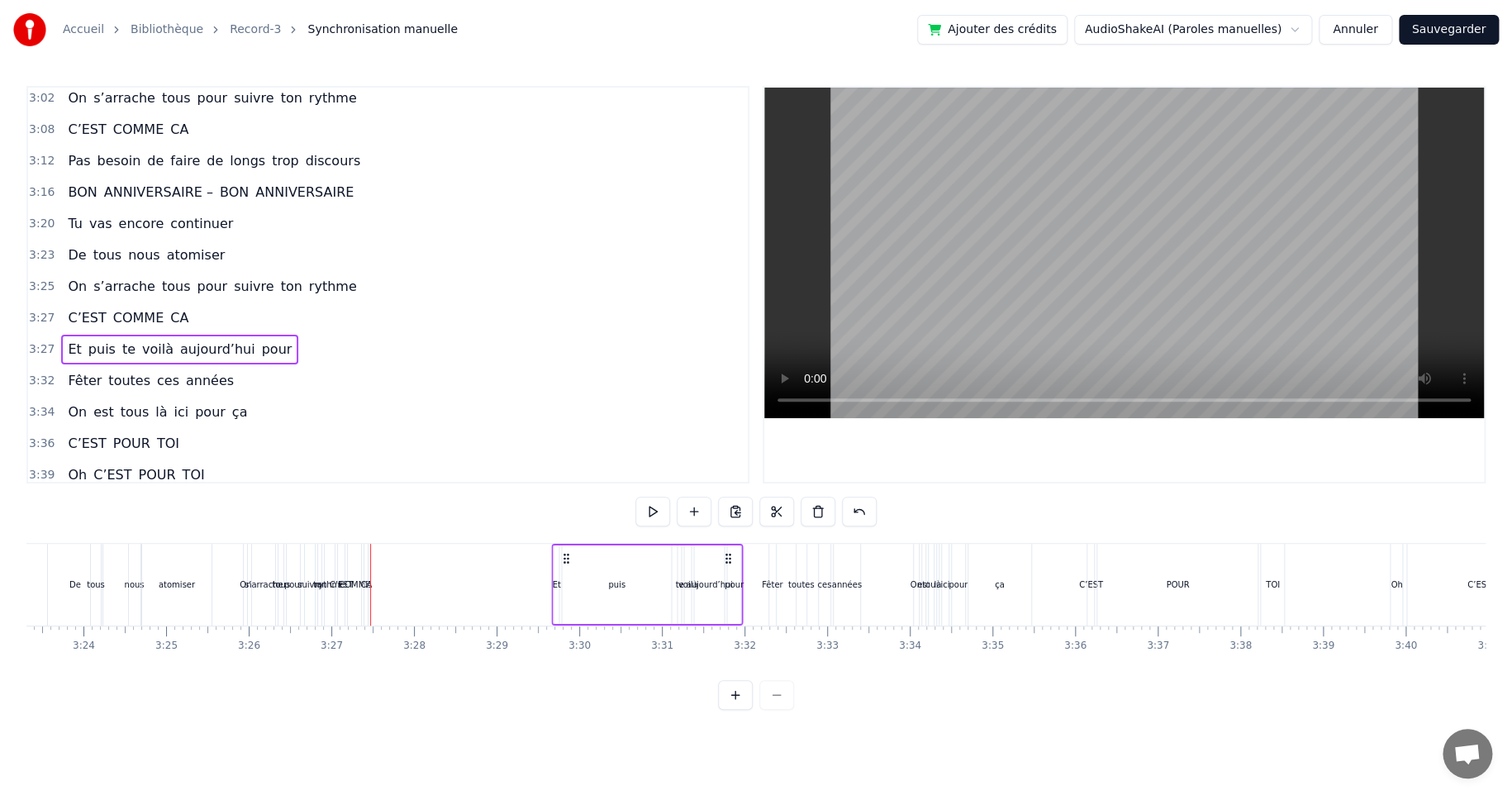
drag, startPoint x: 156, startPoint y: 560, endPoint x: 566, endPoint y: 579, distance: 410.4
click at [566, 579] on div "Et puis te voilà aujourd’hui pour" at bounding box center [647, 584] width 192 height 82
click at [86, 308] on span "C’EST" at bounding box center [86, 317] width 41 height 19
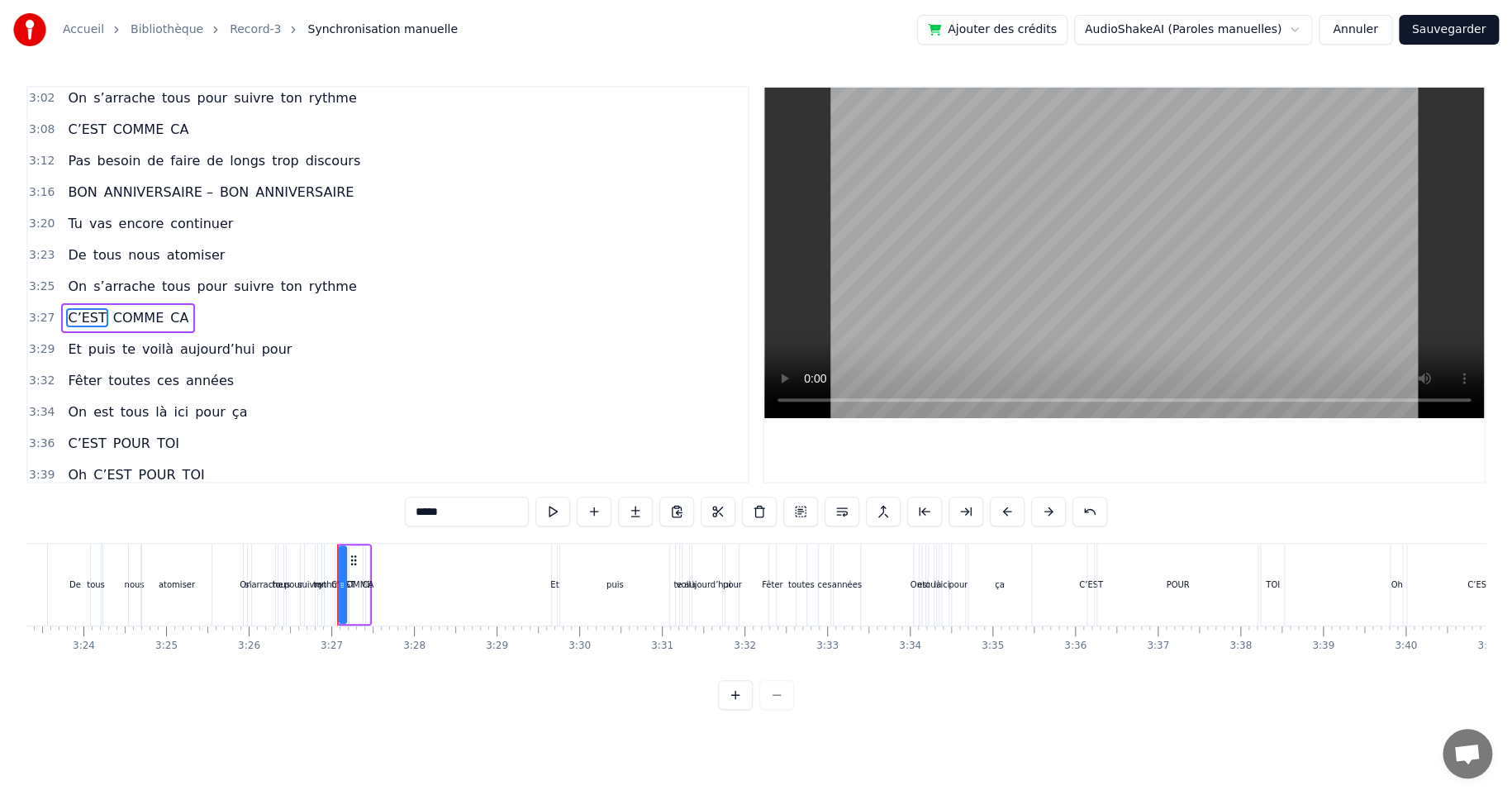
click at [141, 303] on div "C’EST COMME CA" at bounding box center [128, 317] width 134 height 30
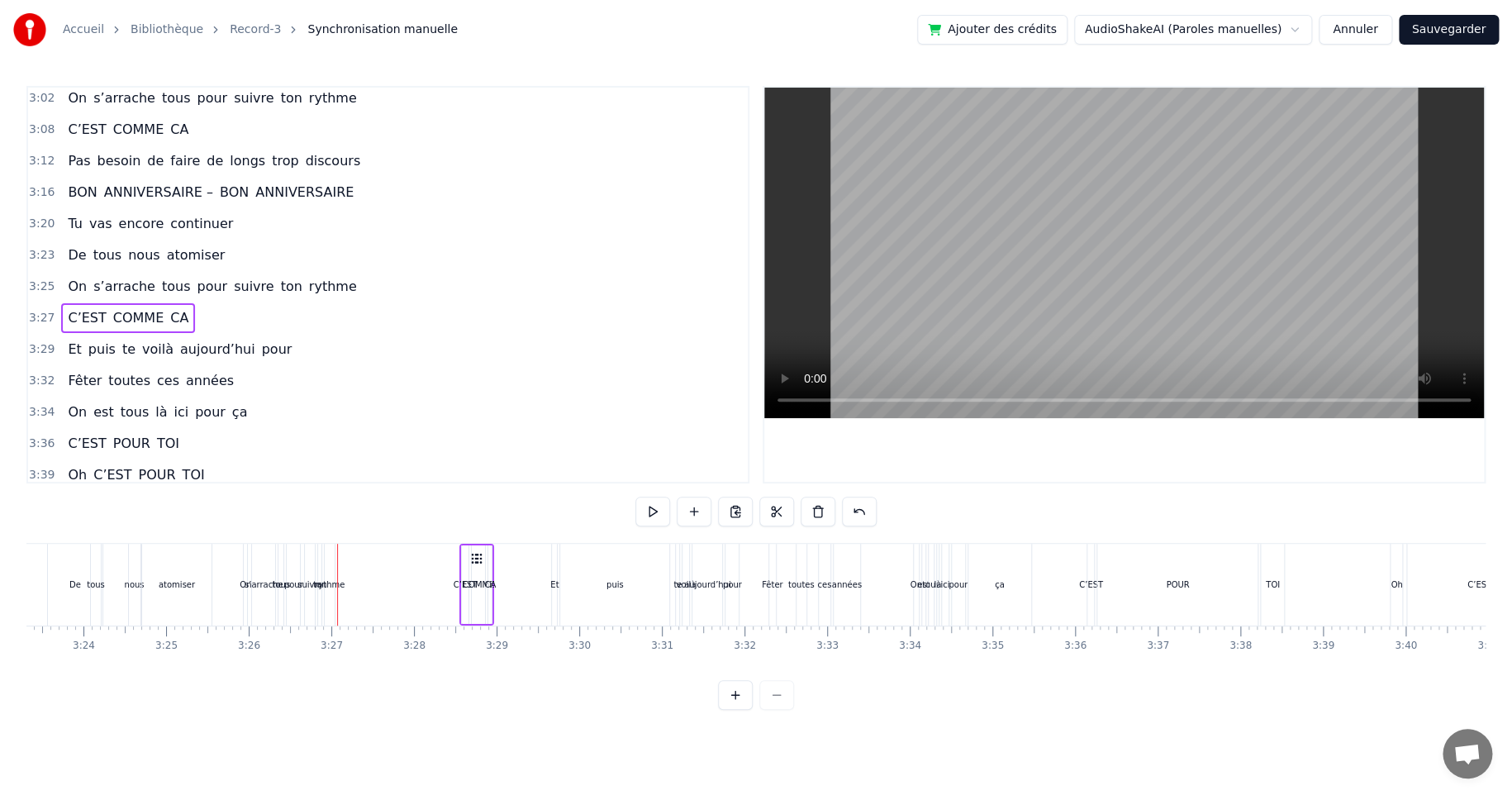
drag, startPoint x: 350, startPoint y: 553, endPoint x: 469, endPoint y: 545, distance: 119.3
click at [473, 554] on icon at bounding box center [479, 558] width 13 height 13
click at [466, 584] on div "COMME" at bounding box center [479, 585] width 31 height 13
click at [462, 582] on div "C’EST" at bounding box center [466, 585] width 24 height 13
drag, startPoint x: 474, startPoint y: 557, endPoint x: 430, endPoint y: 564, distance: 44.6
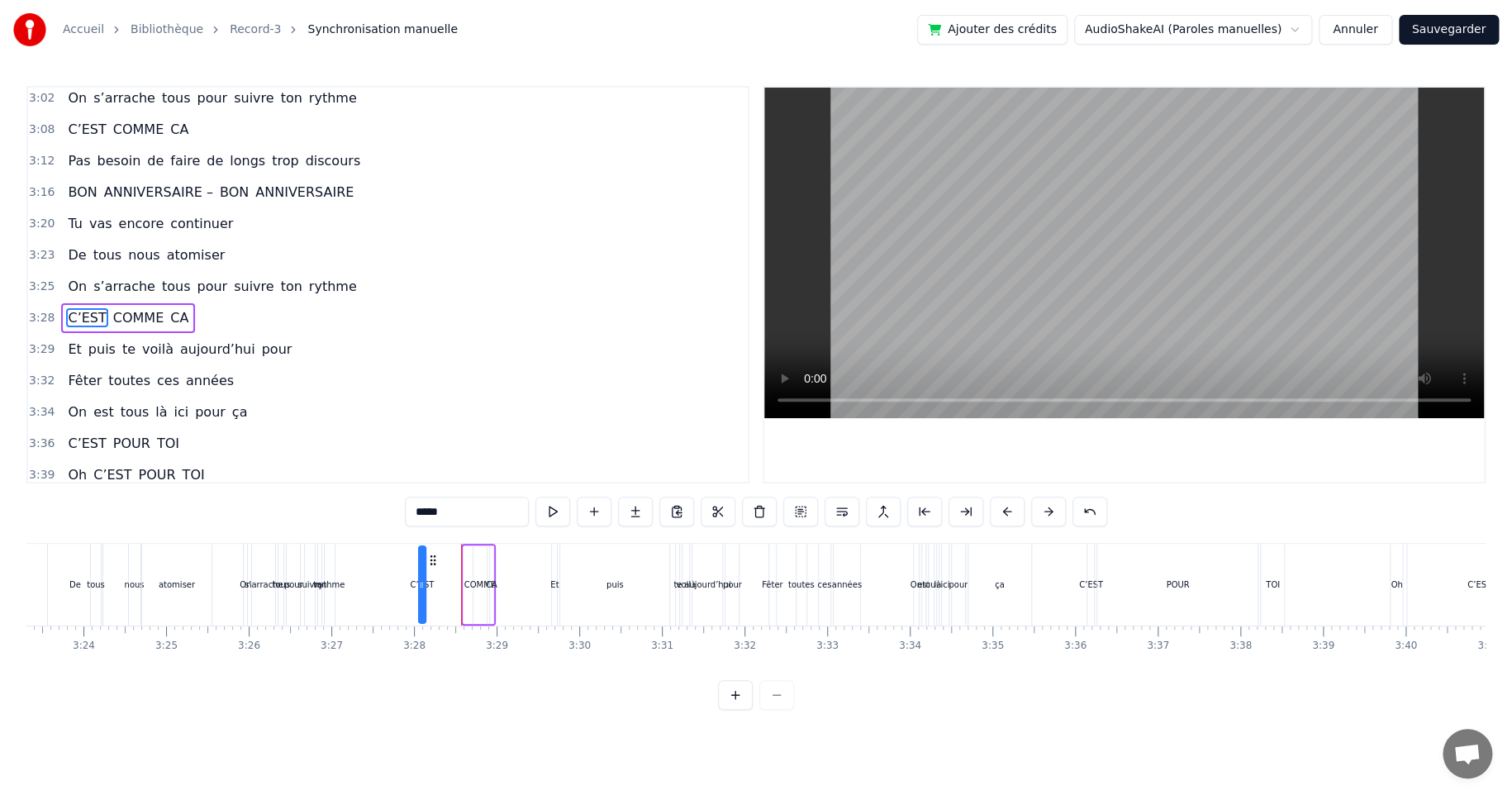
click at [430, 564] on icon at bounding box center [433, 559] width 13 height 13
click at [488, 581] on div "CA" at bounding box center [491, 585] width 12 height 13
drag, startPoint x: 502, startPoint y: 557, endPoint x: 533, endPoint y: 553, distance: 31.3
click at [533, 553] on icon at bounding box center [535, 559] width 13 height 13
click at [284, 582] on div "pour" at bounding box center [293, 585] width 19 height 13
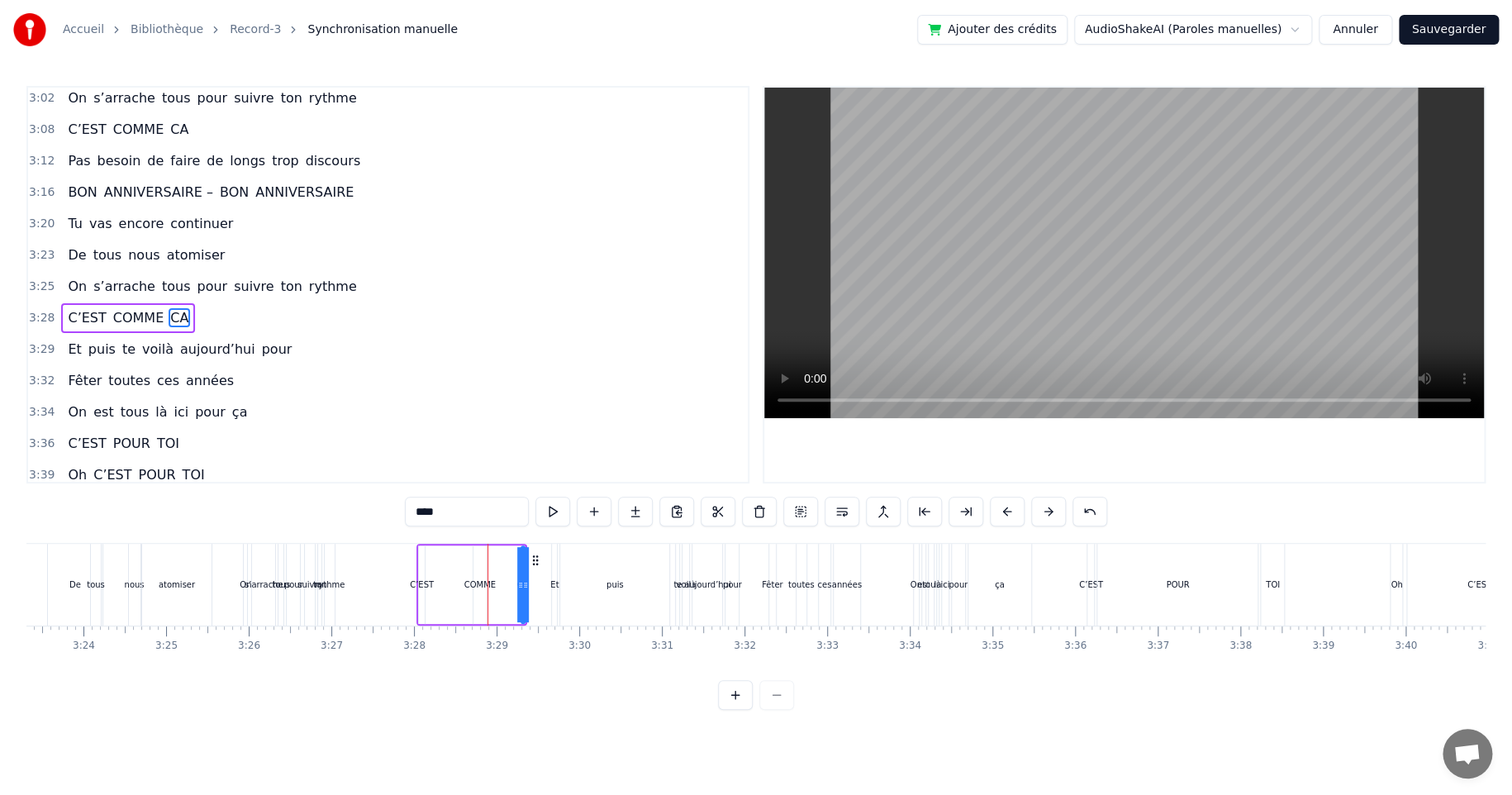
scroll to position [627, 0]
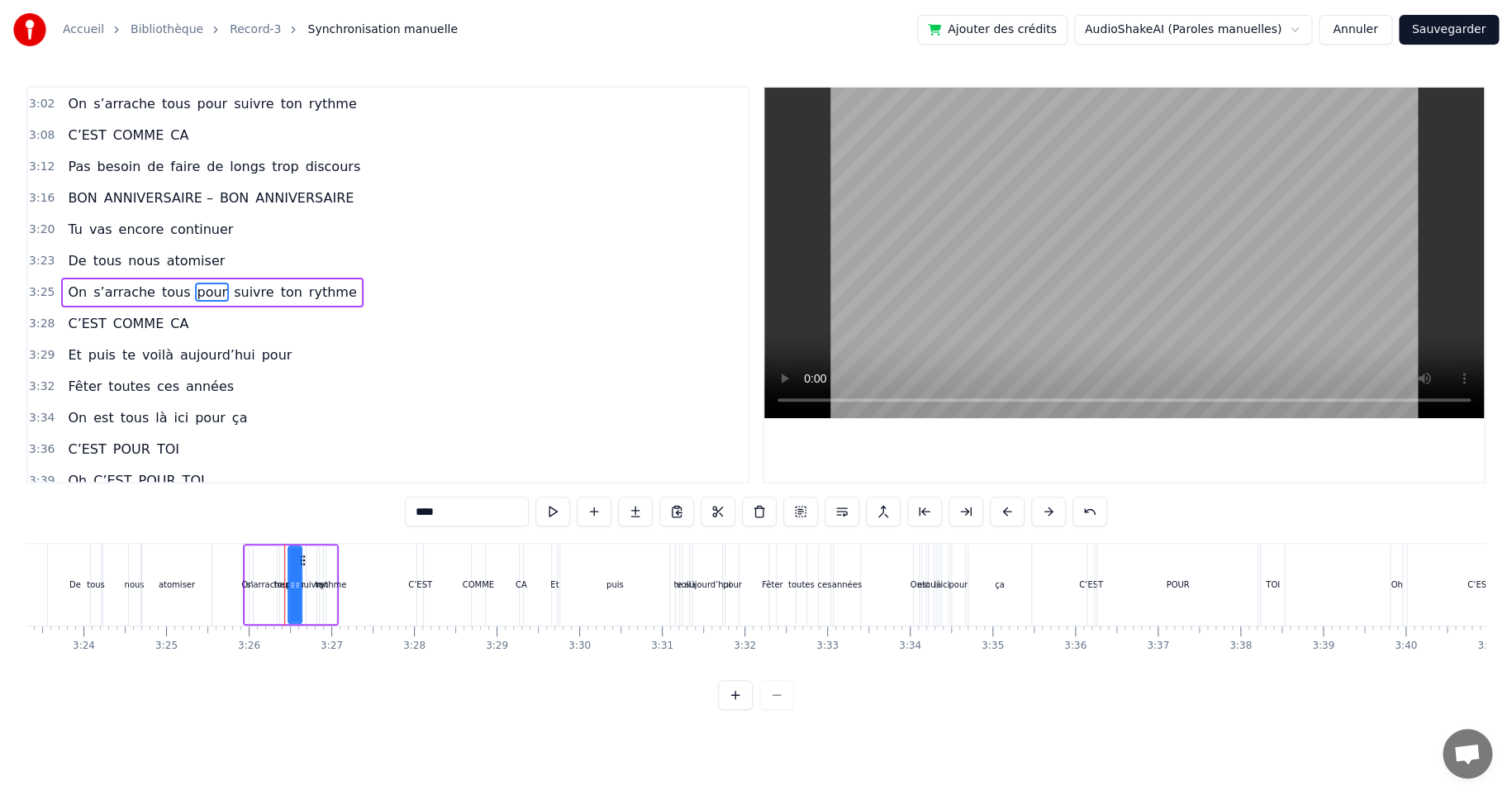
click at [332, 583] on div "rythme" at bounding box center [331, 585] width 30 height 13
click at [325, 584] on div "ton" at bounding box center [321, 585] width 13 height 13
drag, startPoint x: 333, startPoint y: 558, endPoint x: 357, endPoint y: 551, distance: 25.0
click at [357, 551] on div "On s’arrache tous pour suivre ton rythme" at bounding box center [310, 584] width 136 height 82
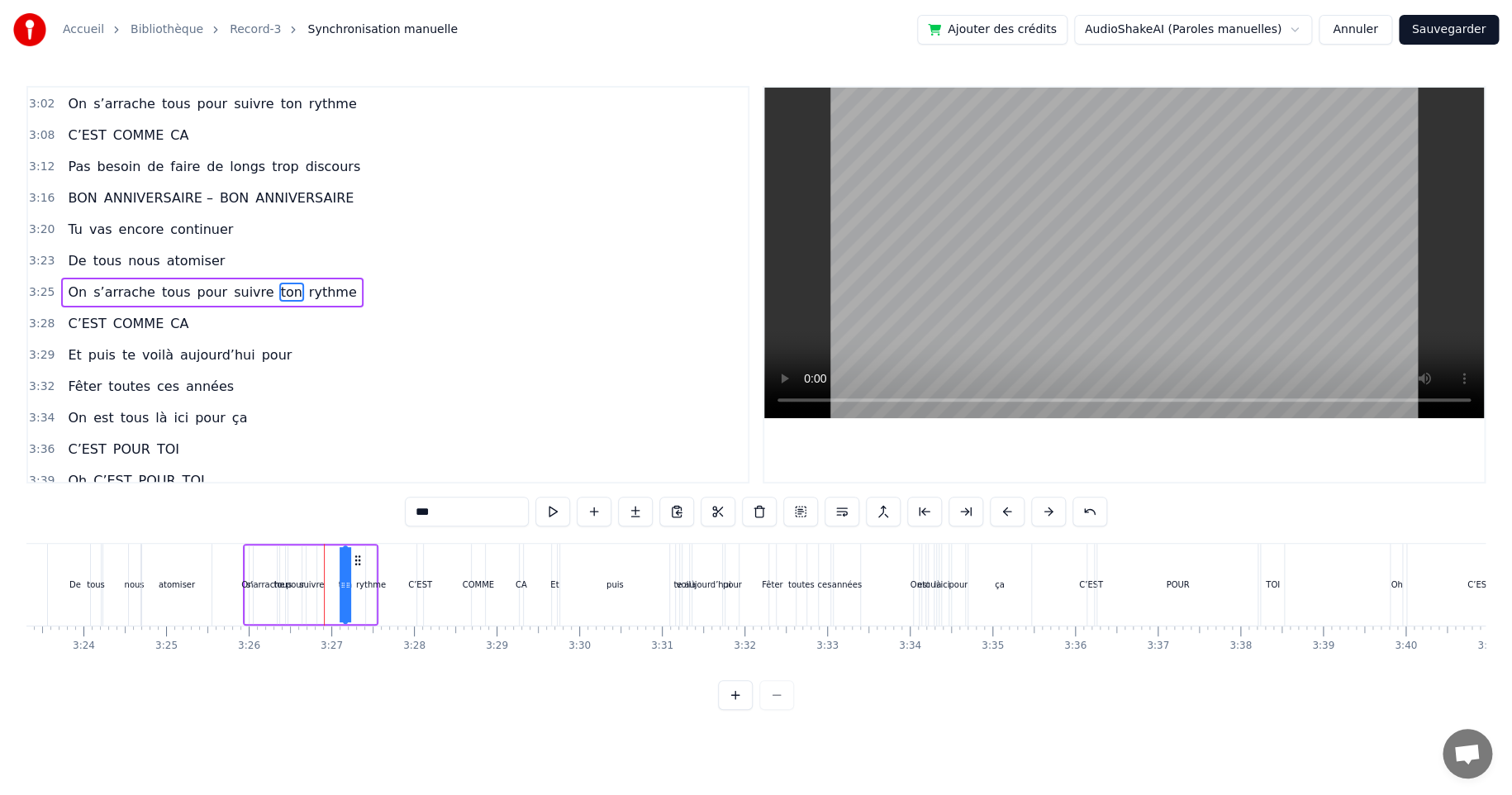
click at [306, 583] on div "suivre" at bounding box center [312, 585] width 25 height 13
drag, startPoint x: 319, startPoint y: 556, endPoint x: 330, endPoint y: 553, distance: 11.4
click at [330, 553] on icon at bounding box center [331, 559] width 13 height 13
click at [248, 584] on div "On" at bounding box center [246, 585] width 12 height 13
type input "**"
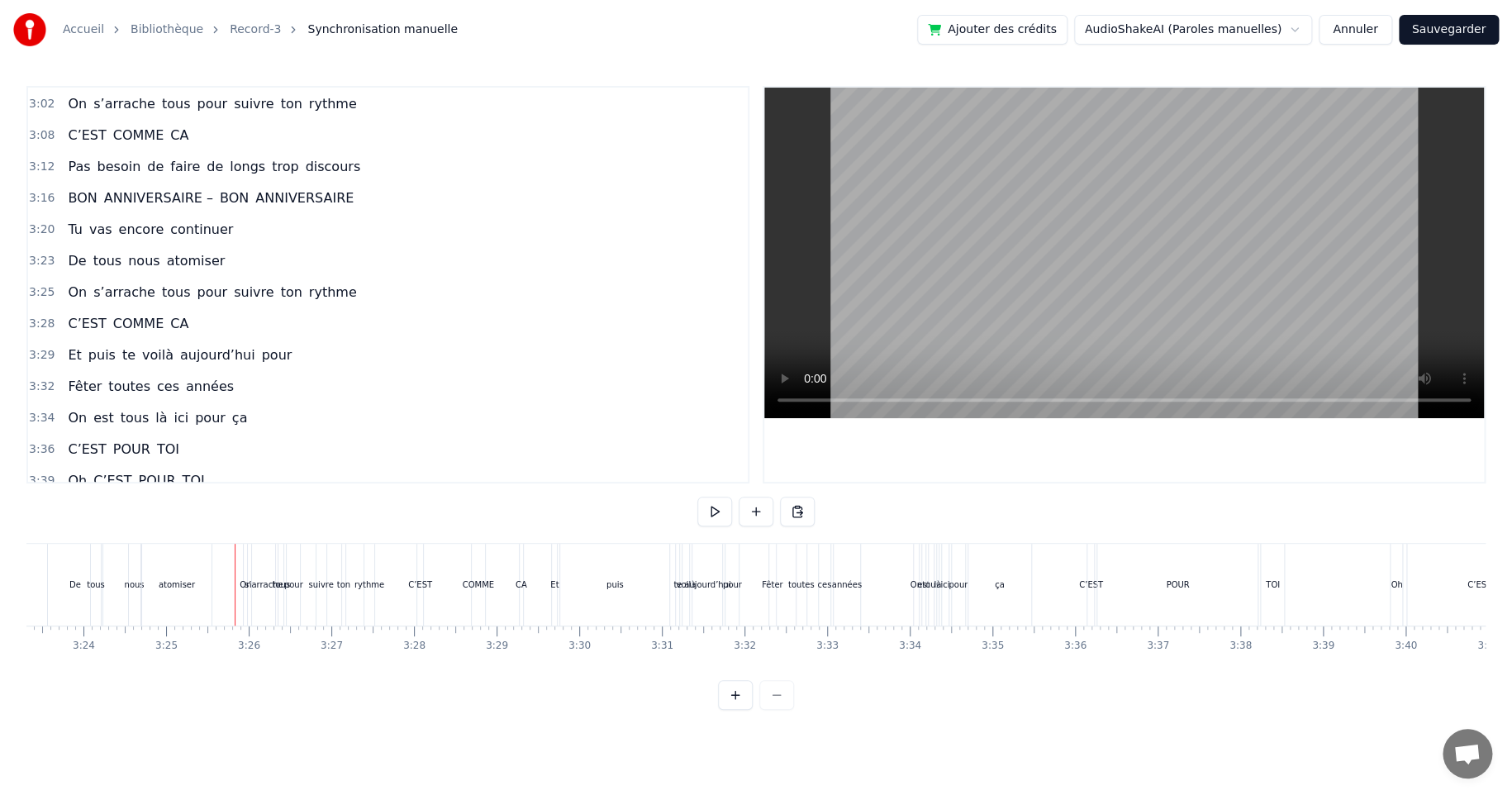
click at [284, 581] on div "pour" at bounding box center [293, 585] width 19 height 13
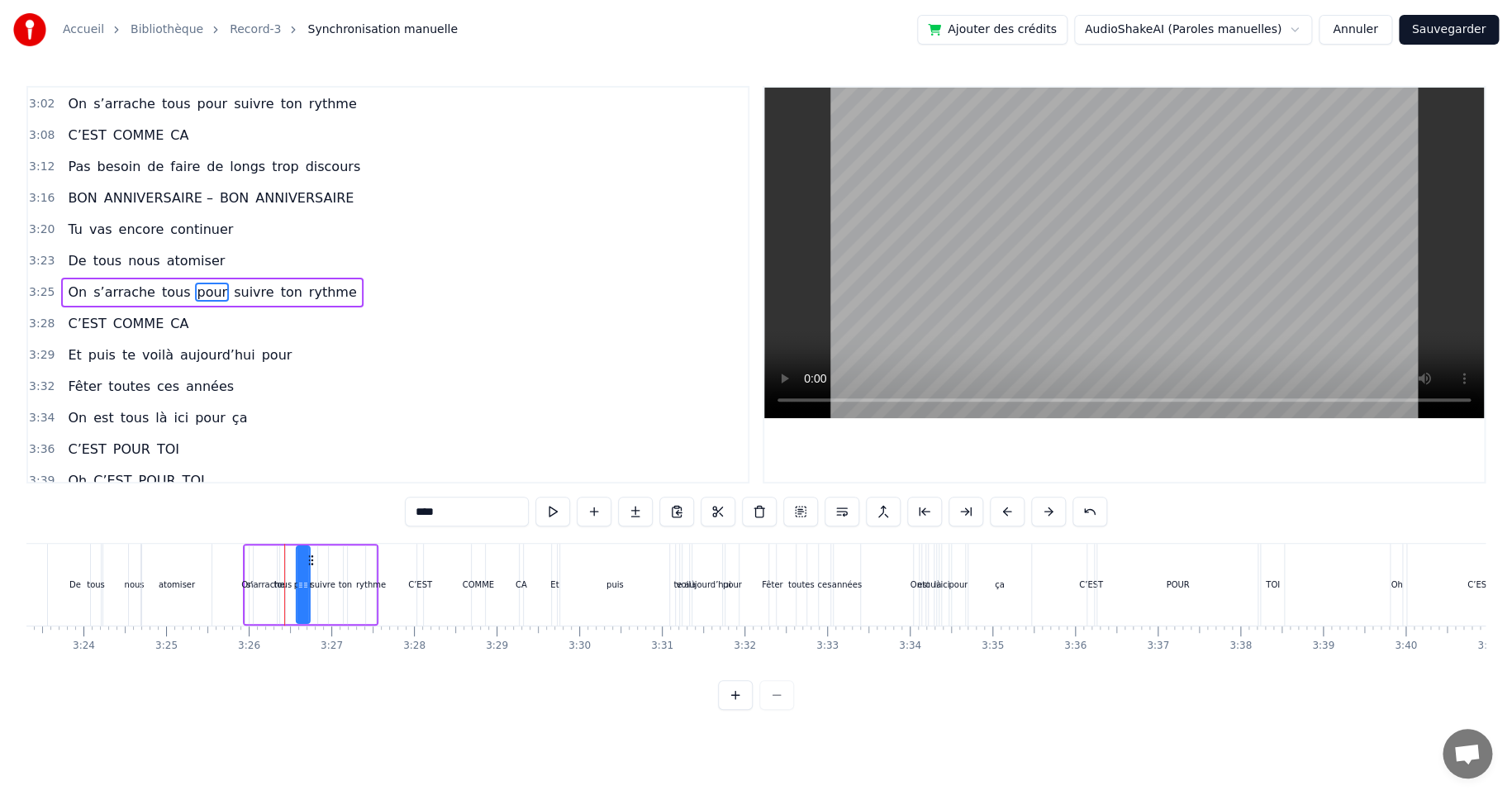
drag, startPoint x: 302, startPoint y: 557, endPoint x: 310, endPoint y: 553, distance: 8.9
click at [310, 553] on icon at bounding box center [310, 559] width 13 height 13
click at [263, 584] on div "s’arrache" at bounding box center [265, 585] width 39 height 13
click at [277, 553] on div at bounding box center [280, 585] width 6 height 76
click at [370, 584] on div "rythme" at bounding box center [371, 585] width 30 height 13
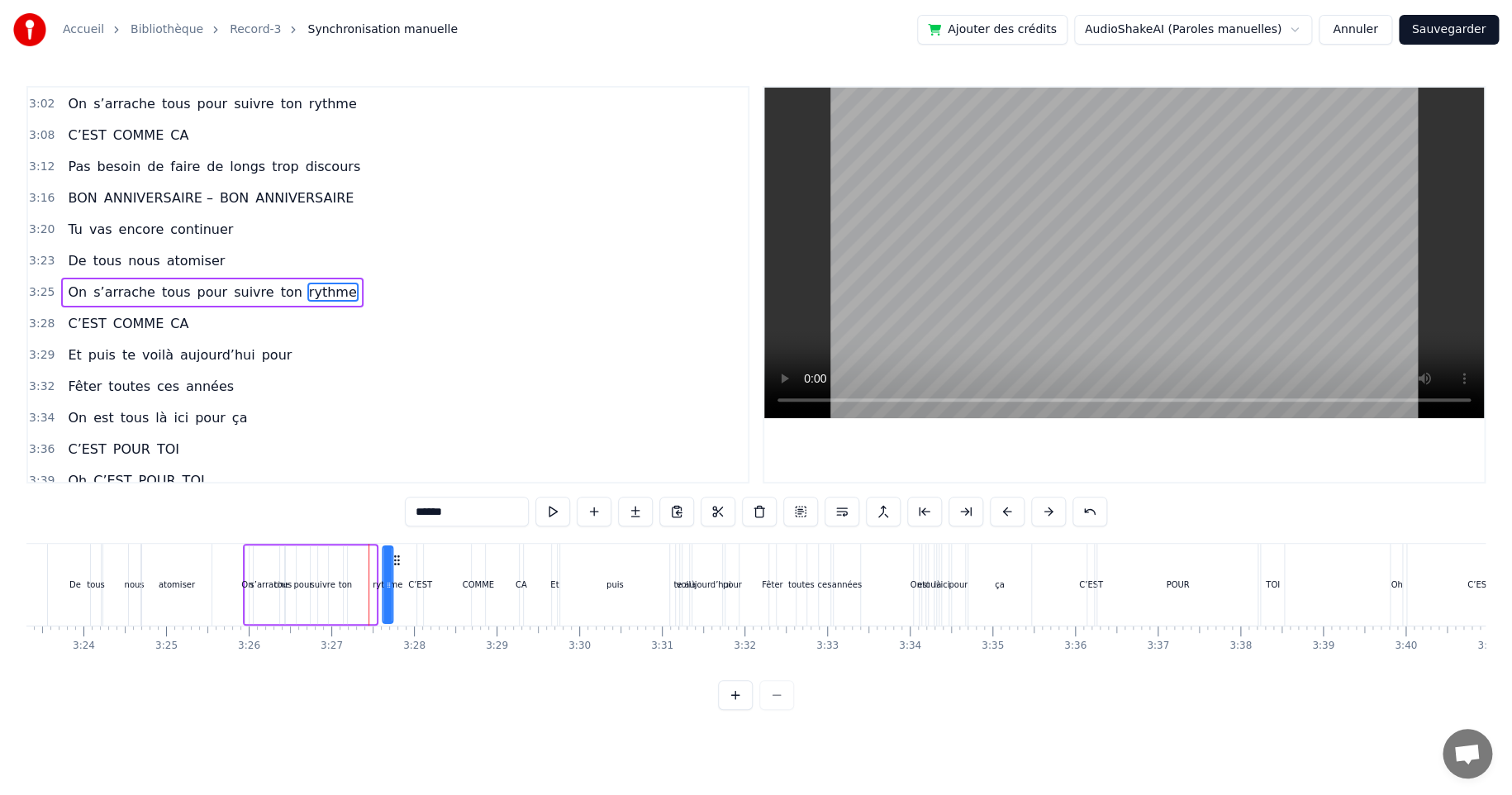
drag, startPoint x: 380, startPoint y: 556, endPoint x: 397, endPoint y: 553, distance: 17.3
click at [397, 553] on icon at bounding box center [397, 559] width 13 height 13
click at [268, 584] on div "s’arrache" at bounding box center [268, 585] width 39 height 13
type input "*********"
drag, startPoint x: 281, startPoint y: 584, endPoint x: 290, endPoint y: 581, distance: 9.5
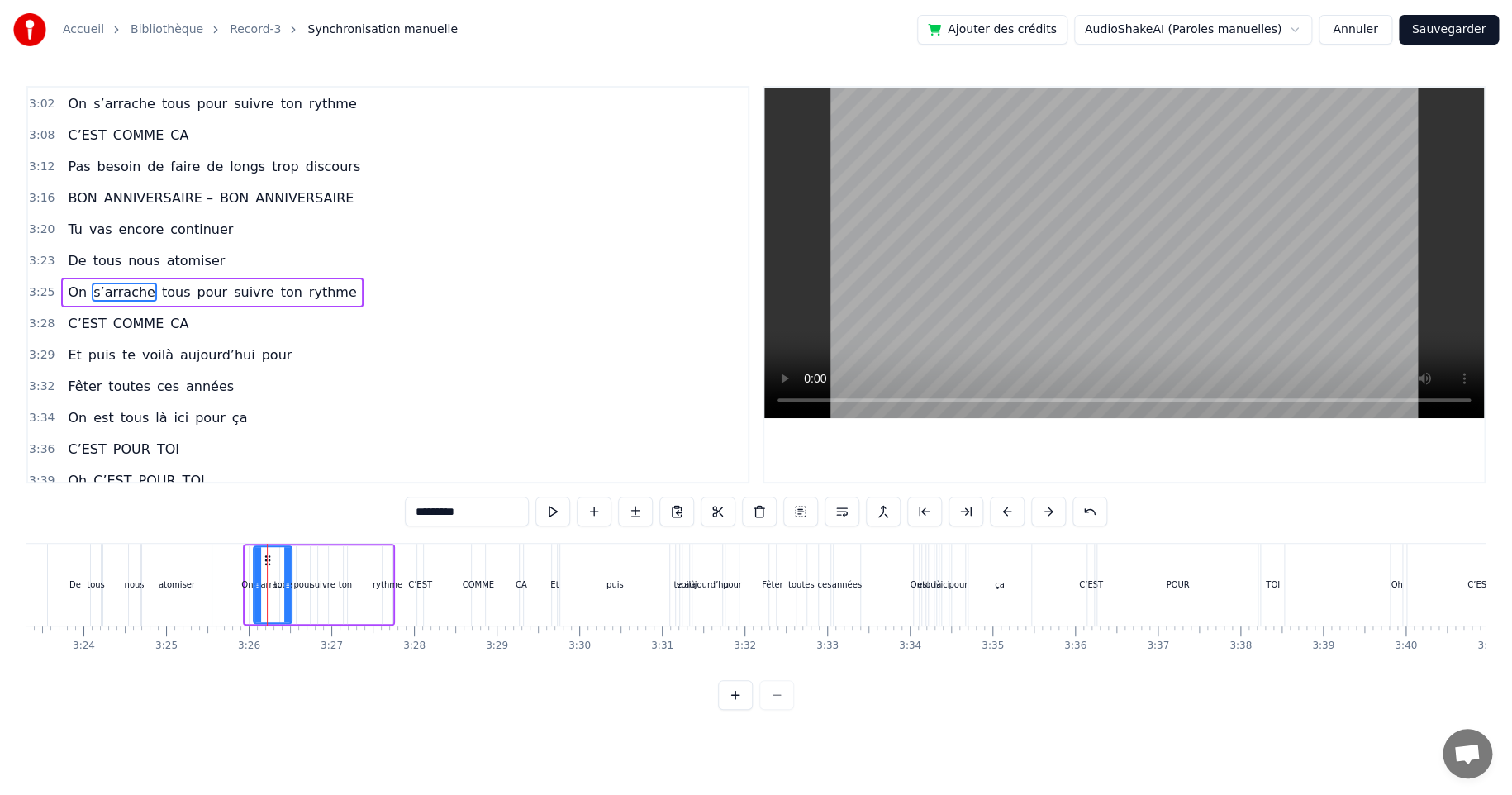
click at [290, 581] on icon at bounding box center [287, 585] width 6 height 13
click at [1457, 30] on button "Sauvegarder" at bounding box center [1448, 30] width 100 height 30
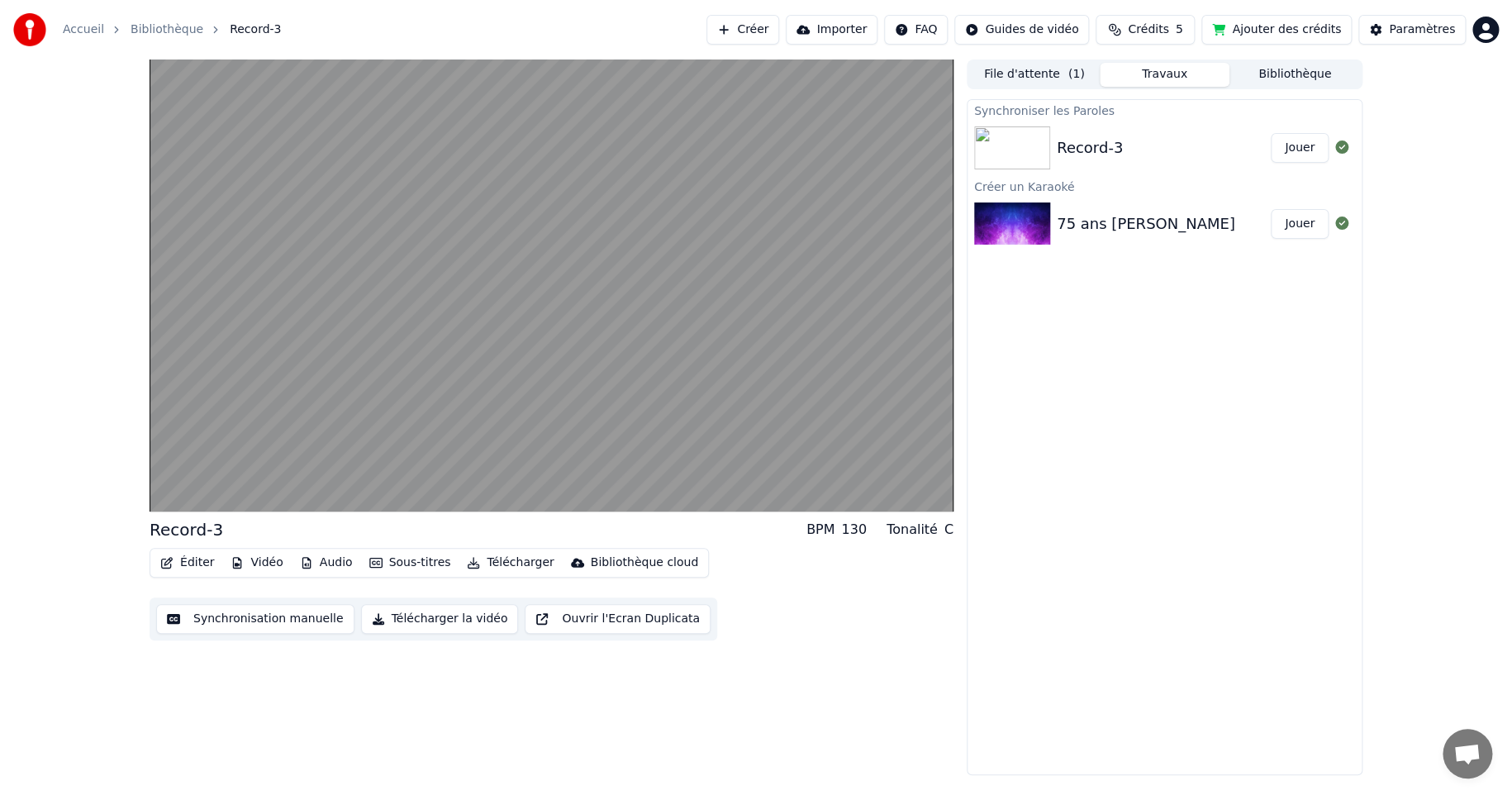
click at [422, 621] on button "Télécharger la vidéo" at bounding box center [439, 619] width 157 height 30
